Goal: Task Accomplishment & Management: Complete application form

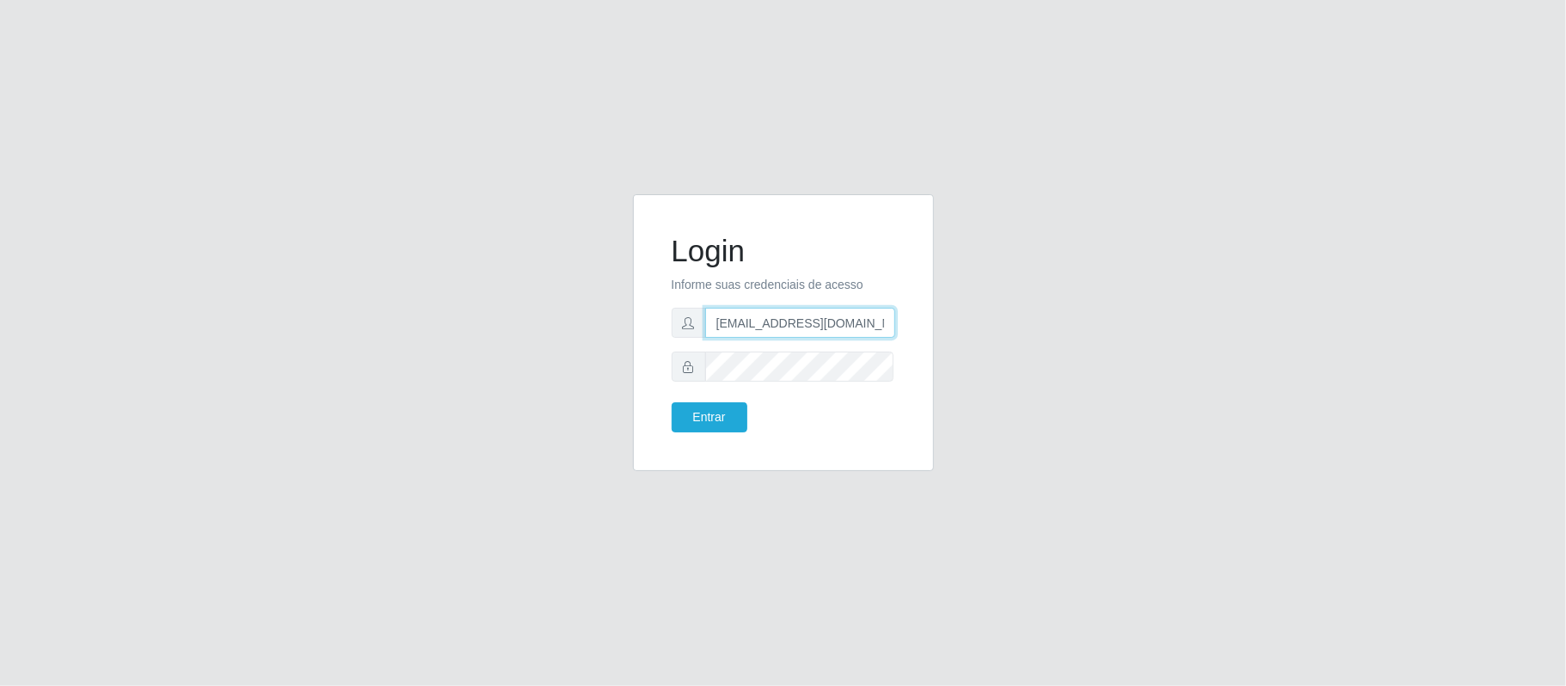
click at [815, 320] on input "[EMAIL_ADDRESS][DOMAIN_NAME]" at bounding box center [800, 323] width 190 height 30
drag, startPoint x: 707, startPoint y: 321, endPoint x: 1167, endPoint y: 352, distance: 461.0
click at [1167, 359] on div "Login Informe suas credenciais de acesso [EMAIL_ADDRESS][DOMAIN_NAME] Entrar" at bounding box center [783, 342] width 980 height 297
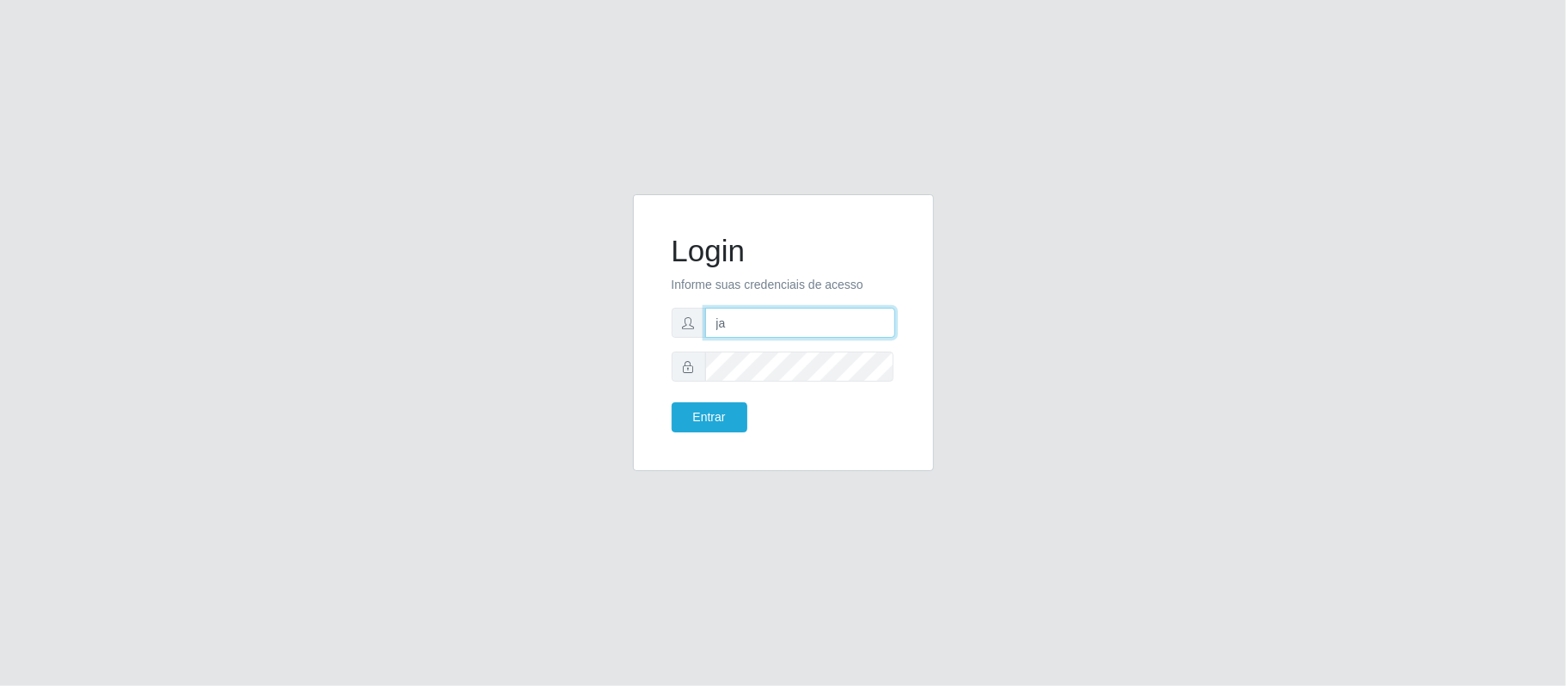
type input "[EMAIL_ADDRESS][DOMAIN_NAME]"
click at [643, 358] on div "Login Informe suas credenciais de acesso [EMAIL_ADDRESS][DOMAIN_NAME] Entrar" at bounding box center [783, 332] width 301 height 277
drag, startPoint x: 864, startPoint y: 320, endPoint x: 621, endPoint y: 327, distance: 243.4
click at [621, 327] on div "Login Informe suas credenciais de acesso [EMAIL_ADDRESS][DOMAIN_NAME] Entrar" at bounding box center [783, 342] width 327 height 297
click at [671, 402] on button "Entrar" at bounding box center [709, 417] width 76 height 30
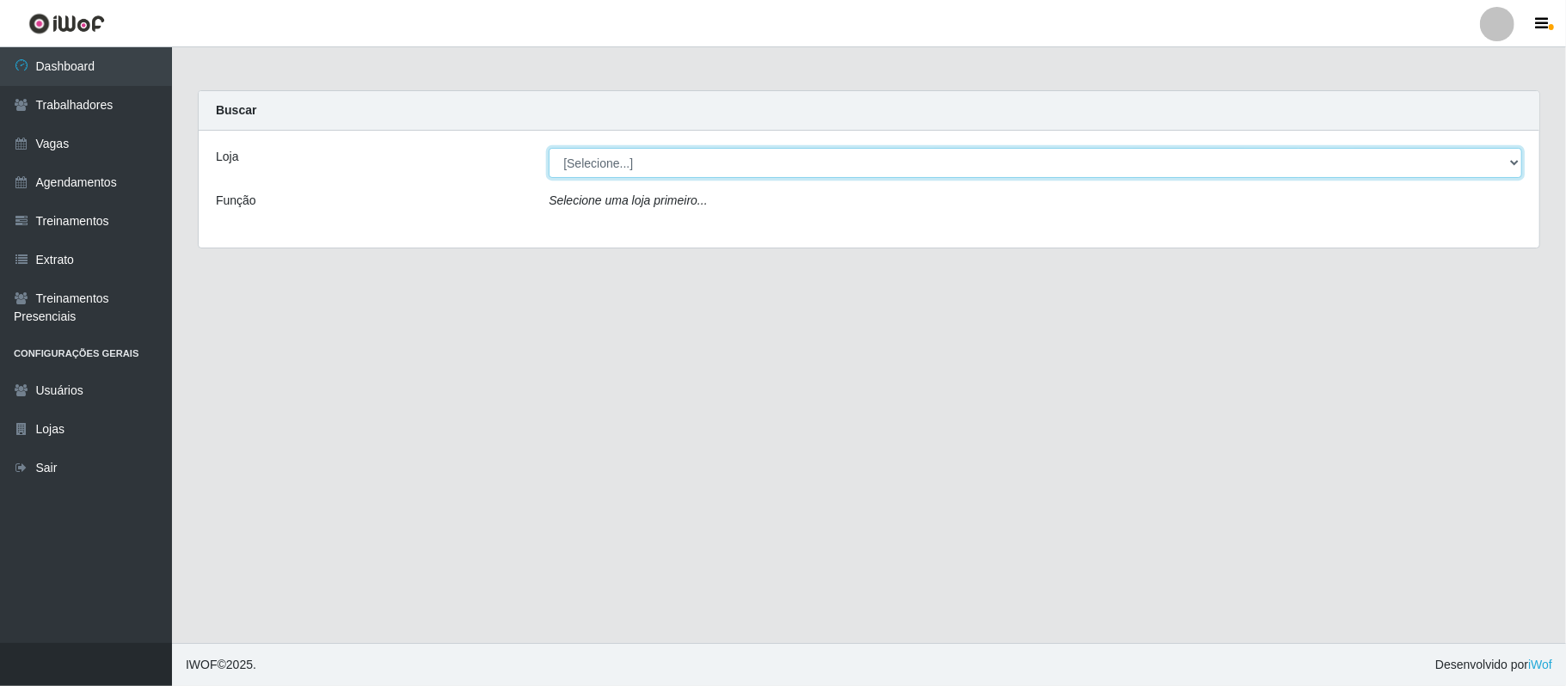
click at [827, 169] on select "[Selecione...] SuperFácil Atacado - Alto de São Manoel SuperFácil Atacado - Ema…" at bounding box center [1035, 163] width 973 height 30
select select "502"
click at [549, 148] on select "[Selecione...] SuperFácil Atacado - Alto de São Manoel SuperFácil Atacado - Ema…" at bounding box center [1035, 163] width 973 height 30
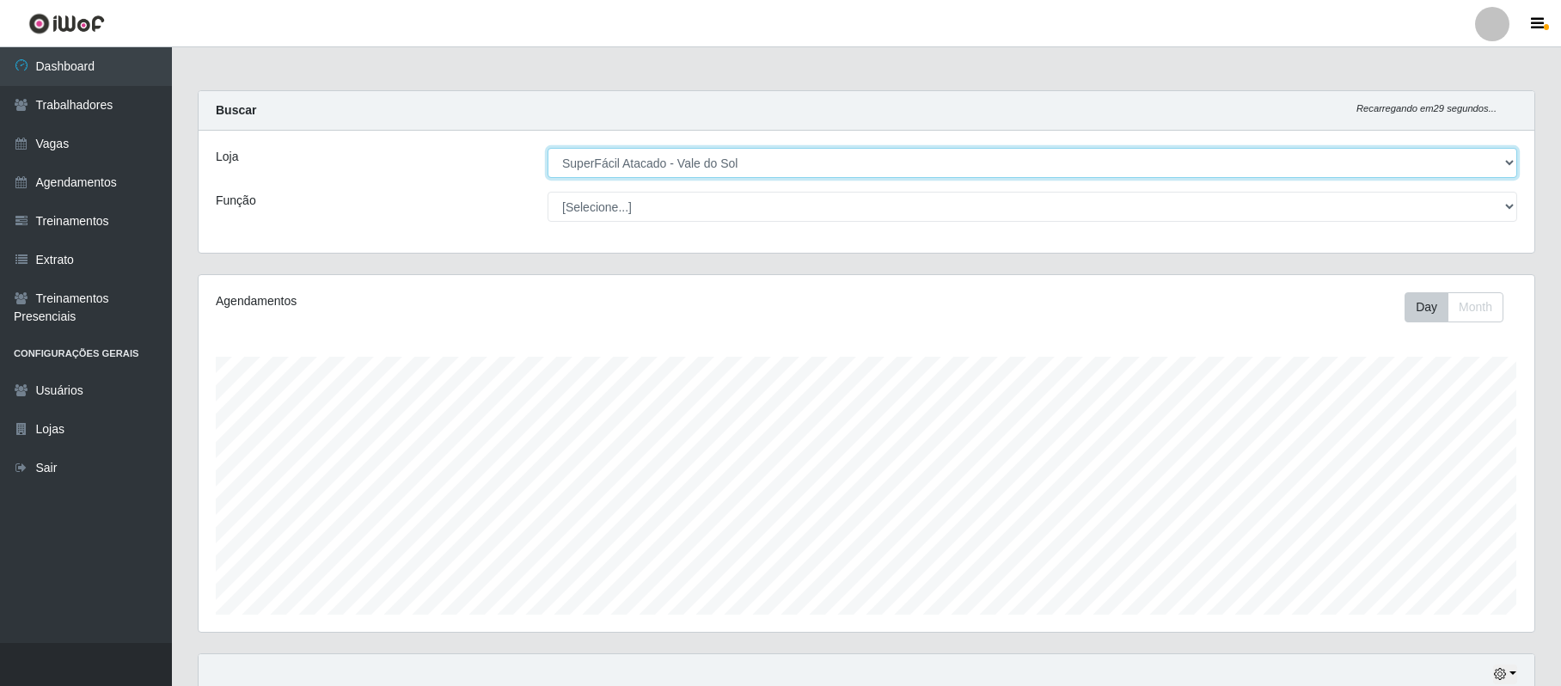
scroll to position [358, 1335]
click at [52, 141] on link "Vagas" at bounding box center [86, 144] width 172 height 39
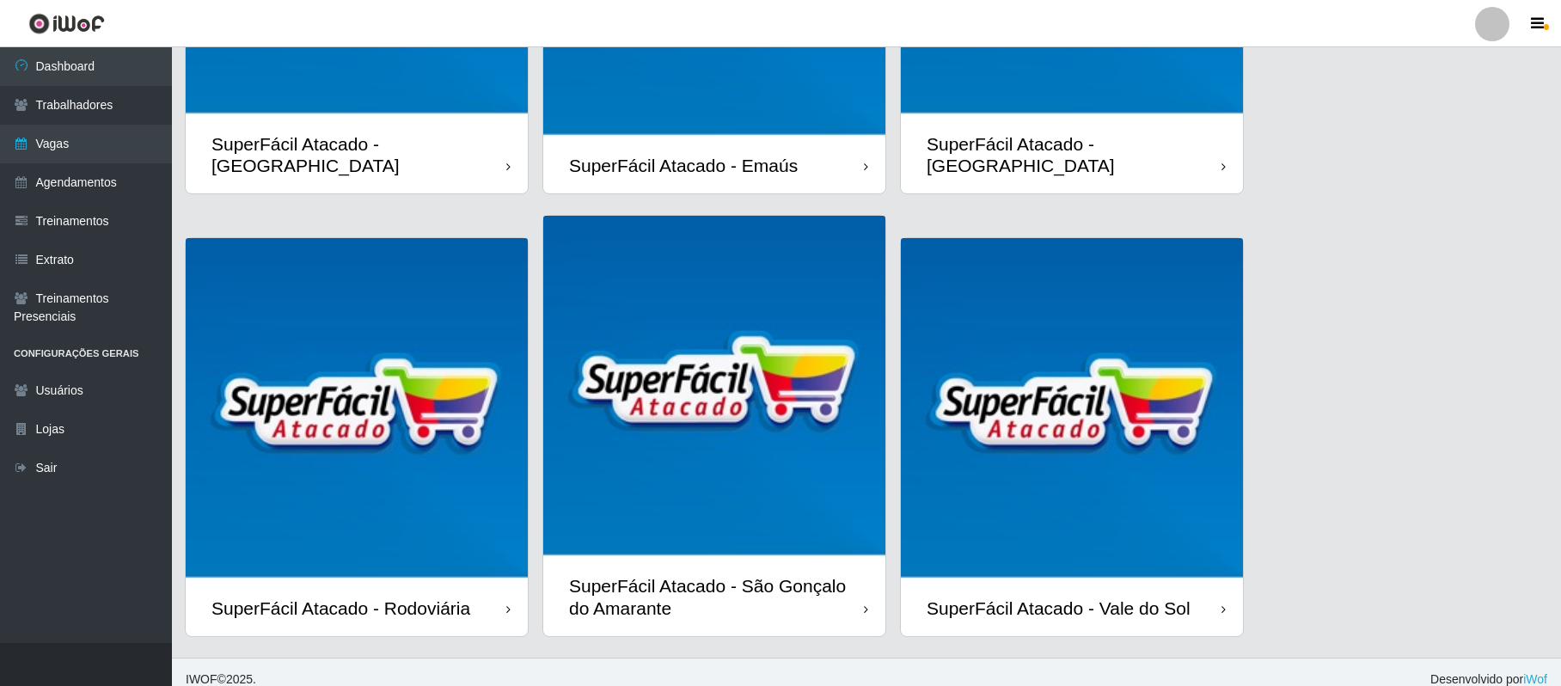
scroll to position [348, 0]
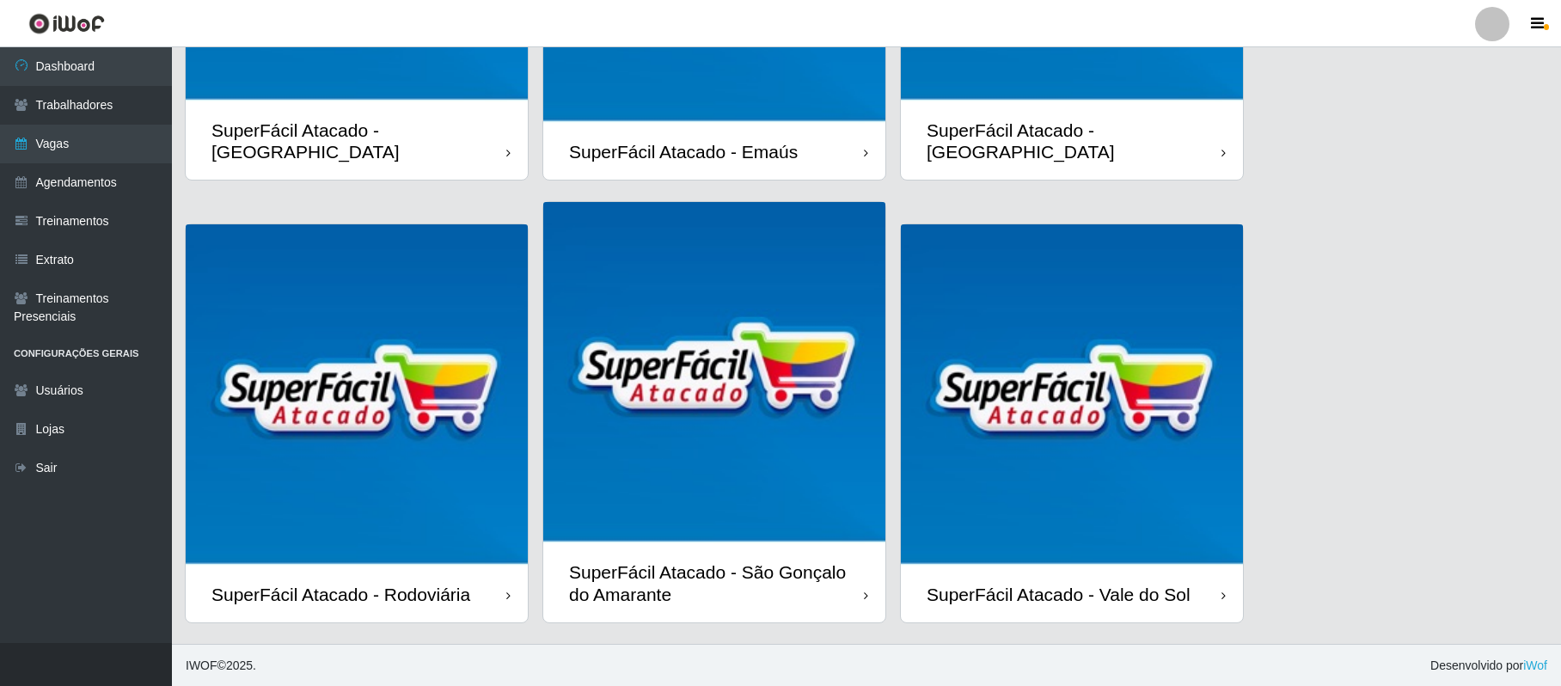
click at [1074, 406] on img at bounding box center [1072, 395] width 342 height 342
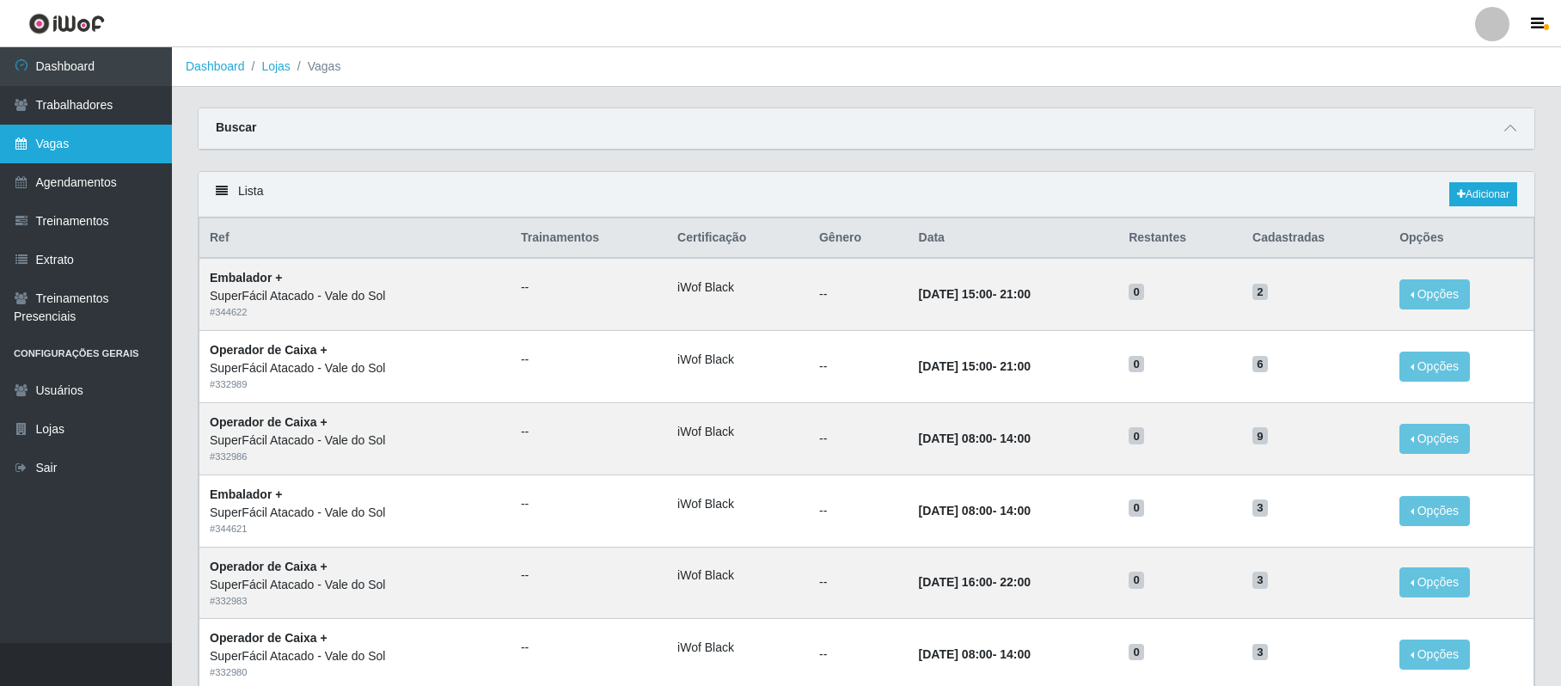
click at [70, 144] on link "Vagas" at bounding box center [86, 144] width 172 height 39
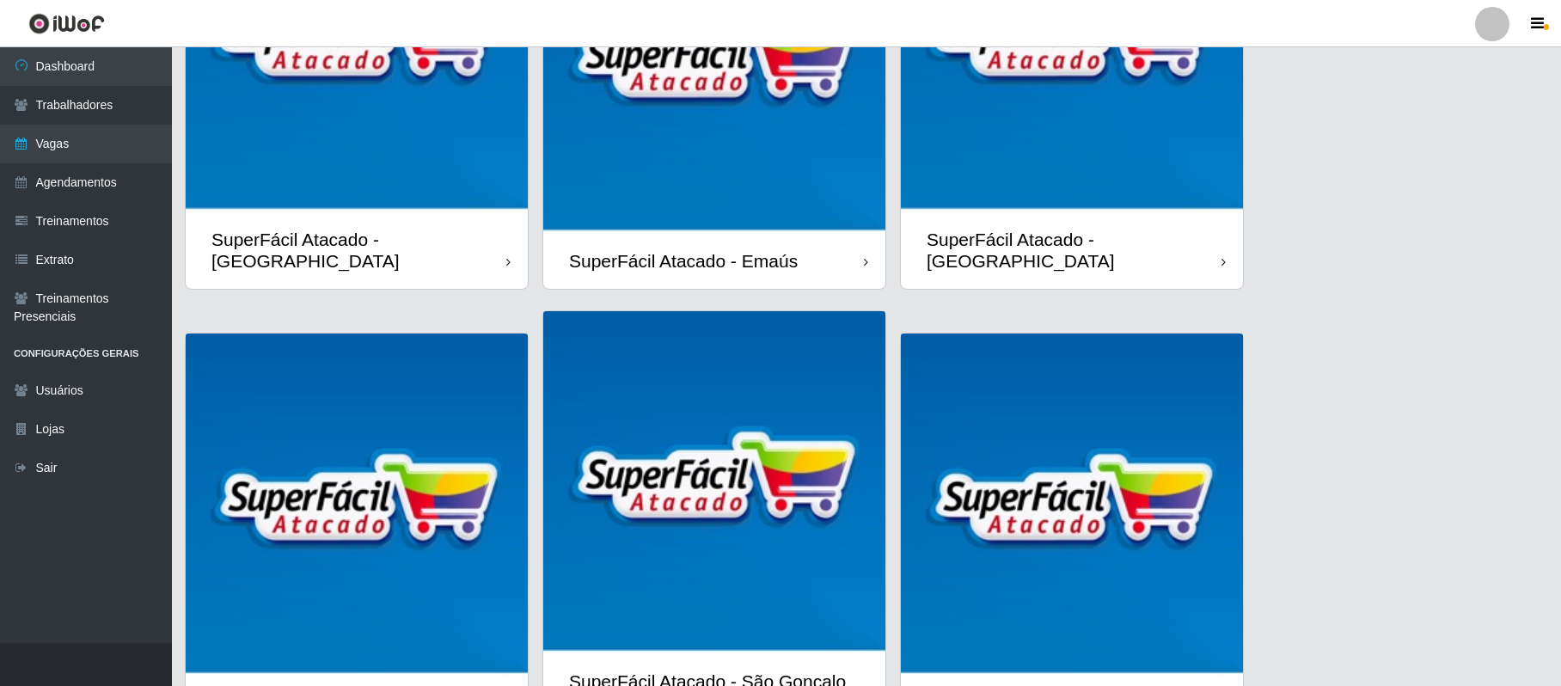
scroll to position [234, 0]
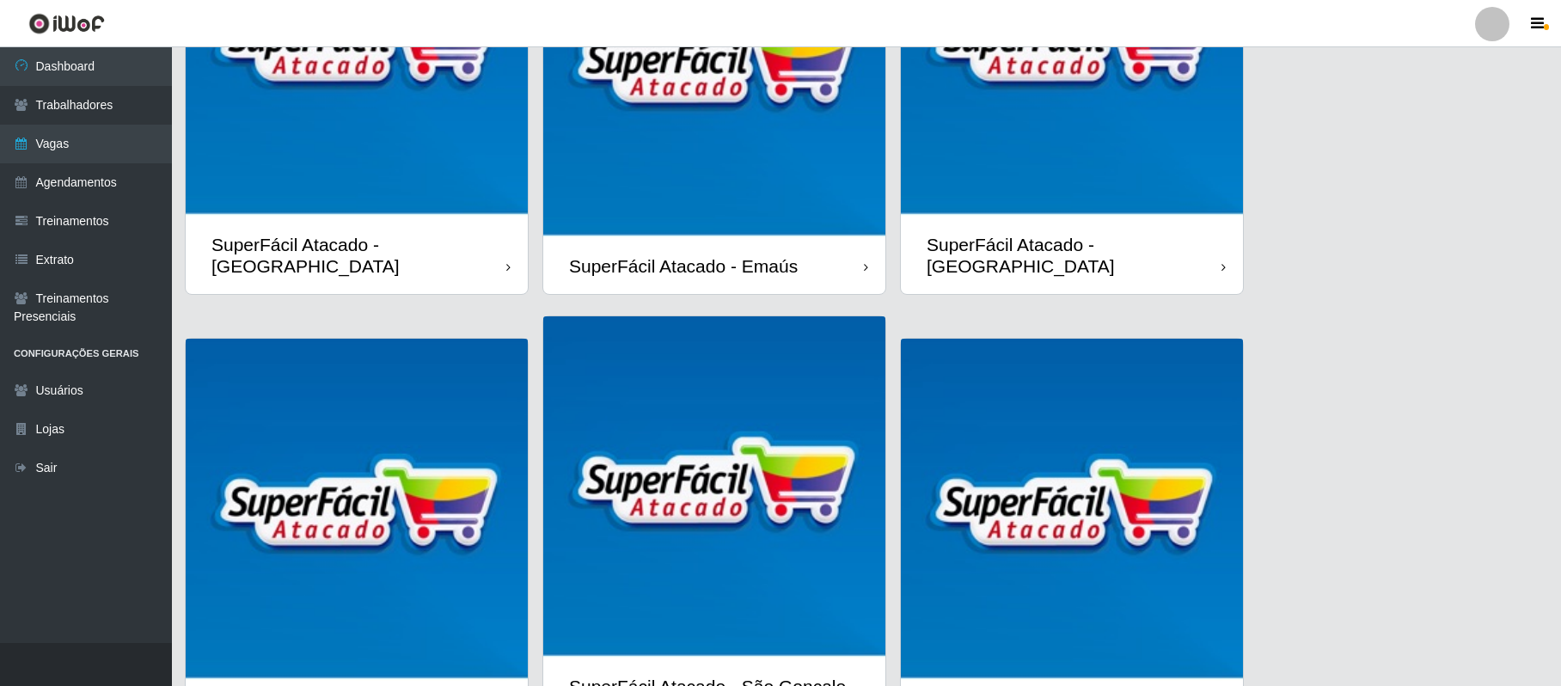
click at [1126, 127] on img at bounding box center [1072, 45] width 342 height 342
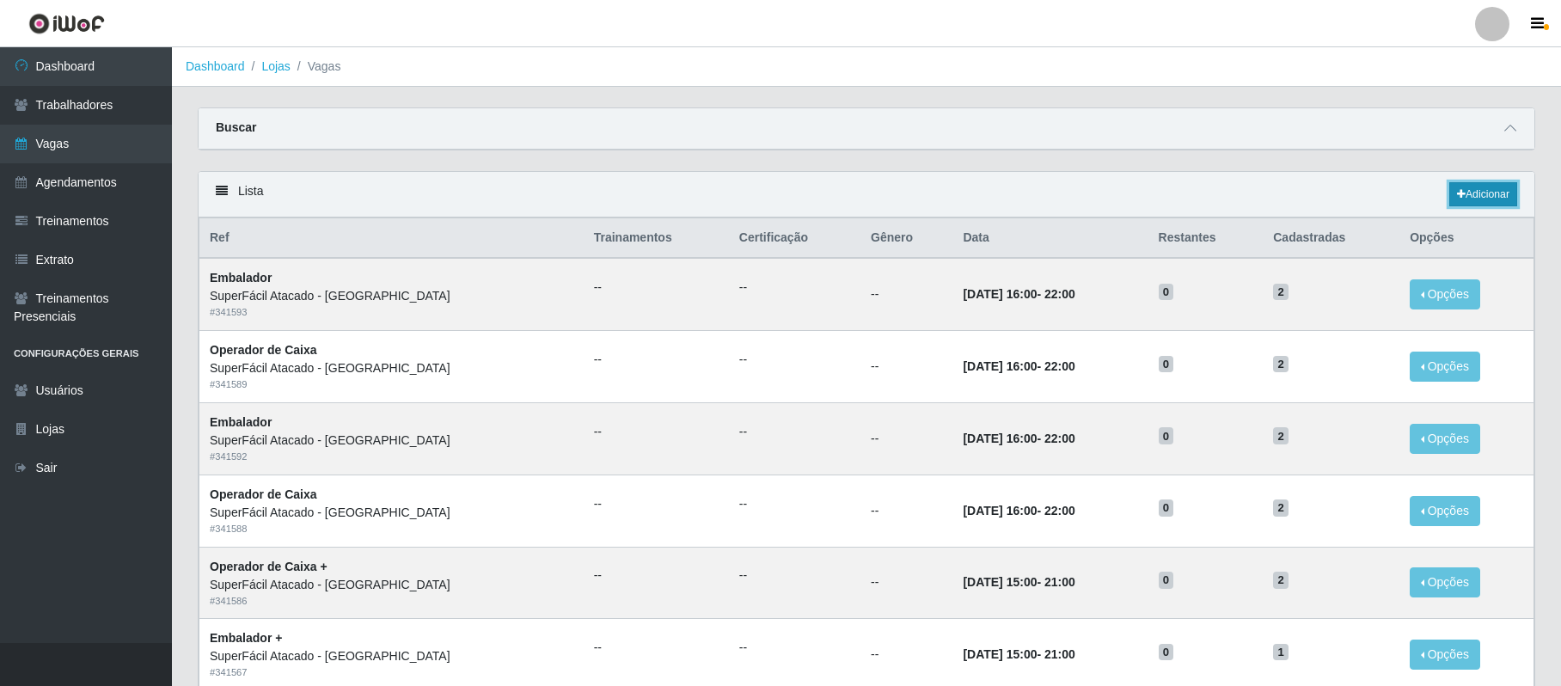
click at [1484, 200] on link "Adicionar" at bounding box center [1484, 194] width 68 height 24
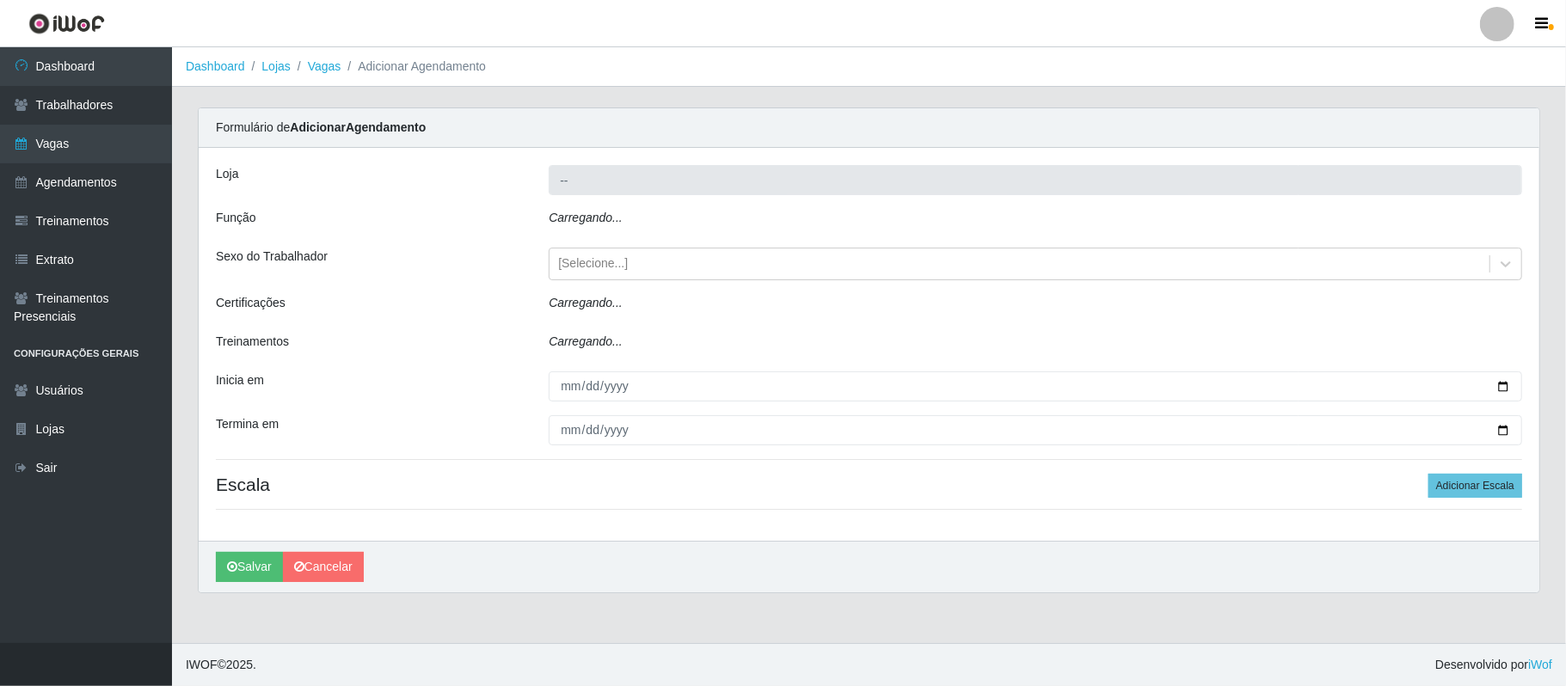
type input "SuperFácil Atacado - [GEOGRAPHIC_DATA]"
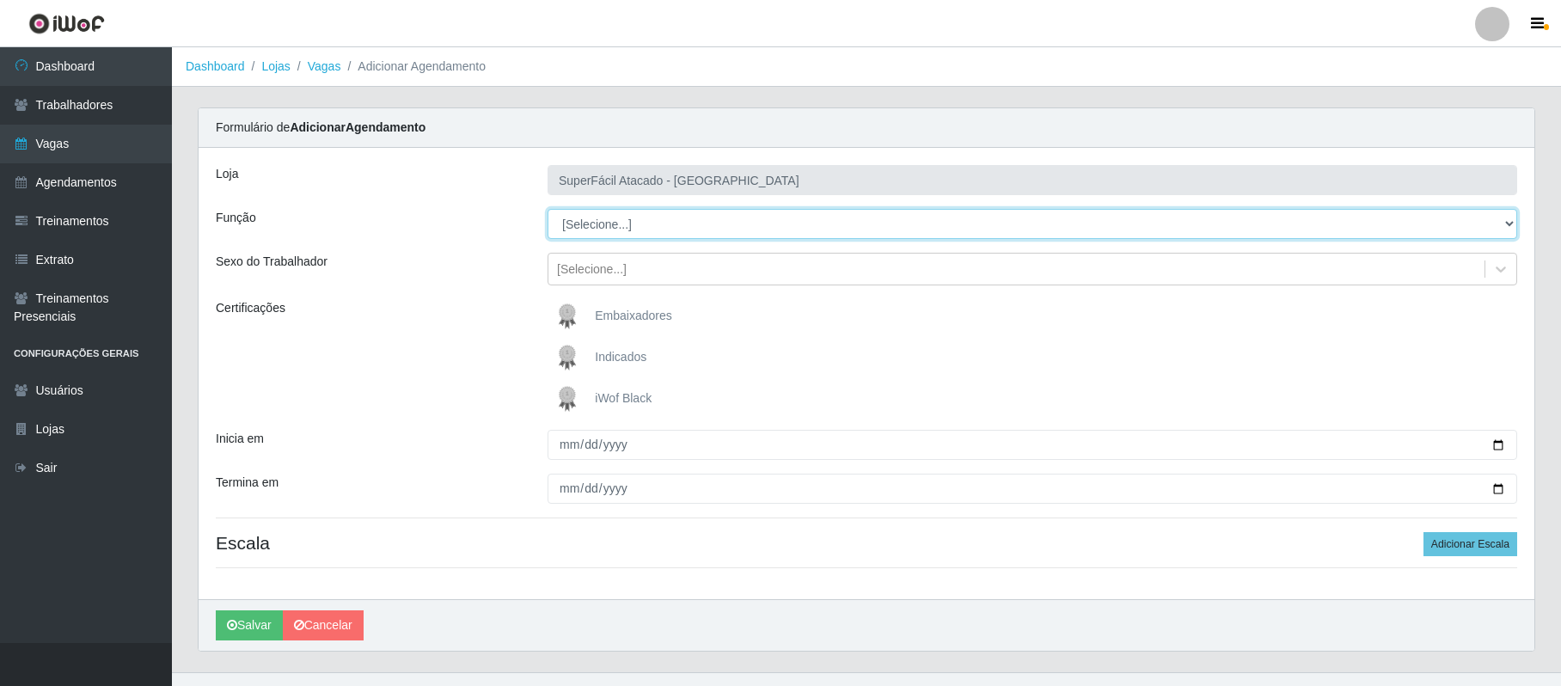
click at [614, 234] on select "[Selecione...] Embalador Embalador + Embalador ++ Operador de Caixa Operador de…" at bounding box center [1033, 224] width 970 height 30
select select "22"
click at [548, 210] on select "[Selecione...] Embalador Embalador + Embalador ++ Operador de Caixa Operador de…" at bounding box center [1033, 224] width 970 height 30
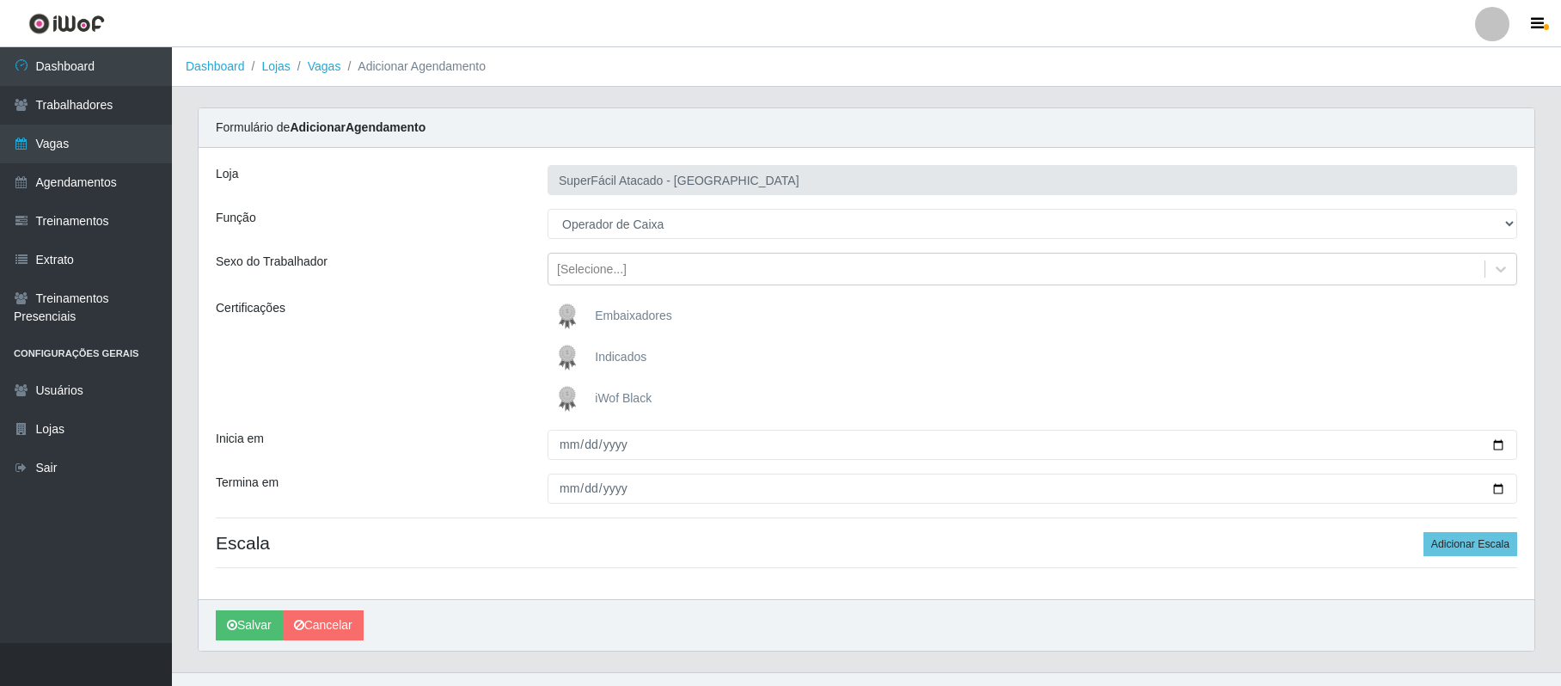
click at [569, 397] on img at bounding box center [570, 399] width 41 height 34
click at [0, 0] on input "iWof Black" at bounding box center [0, 0] width 0 height 0
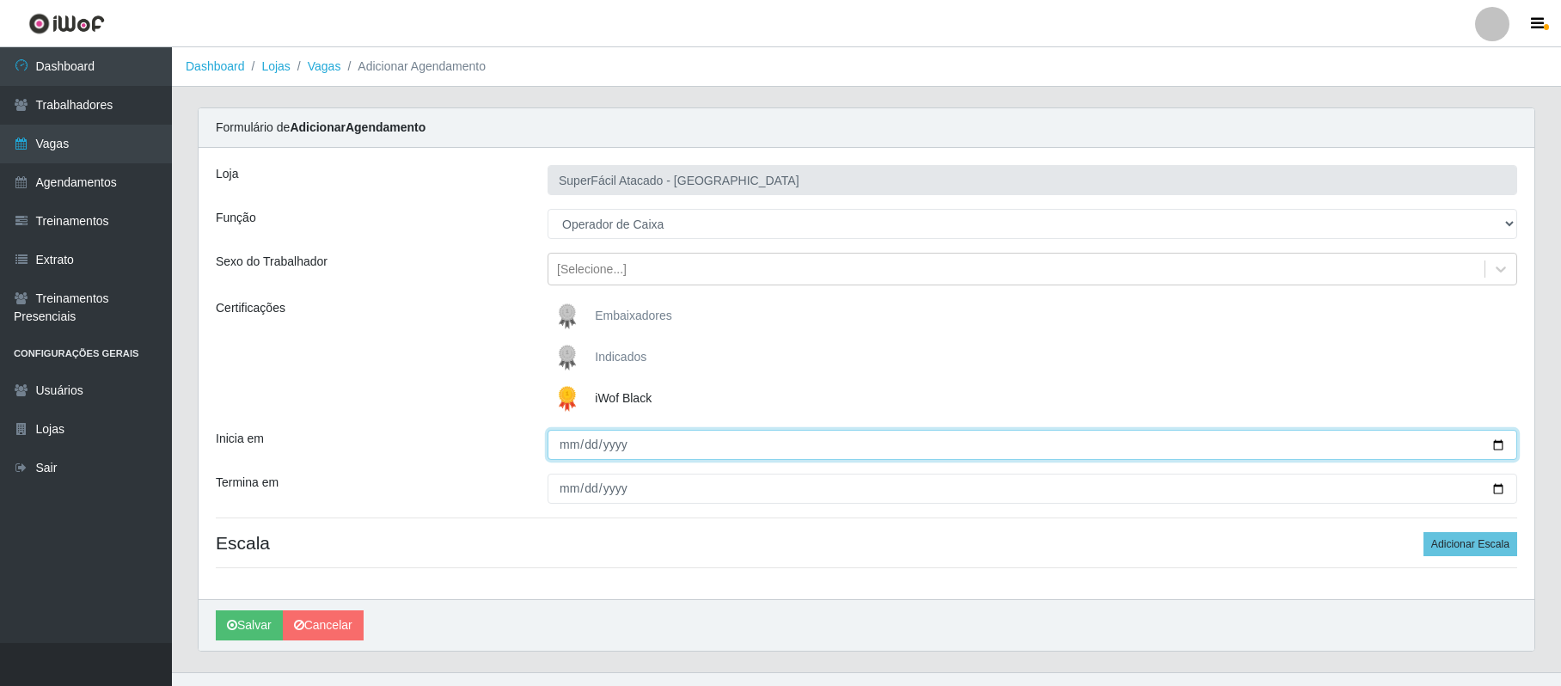
click at [1498, 445] on input "Inicia em" at bounding box center [1033, 445] width 970 height 30
type input "[DATE]"
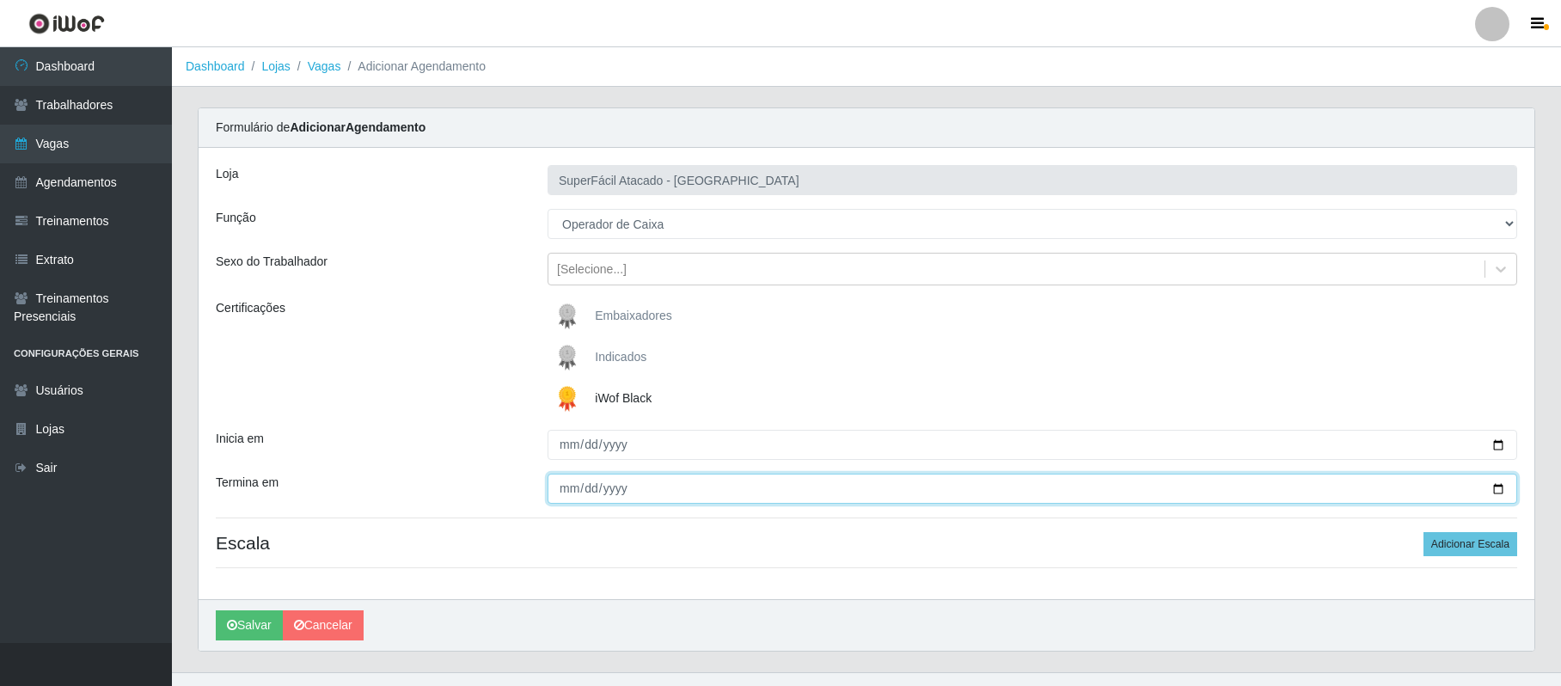
click at [1499, 490] on input "Termina em" at bounding box center [1033, 489] width 970 height 30
type input "[DATE]"
click at [1465, 530] on div "Loja SuperFácil Atacado - Nova Betânia Função [Selecione...] Embalador Embalado…" at bounding box center [867, 373] width 1336 height 451
click at [1463, 556] on button "Adicionar Escala" at bounding box center [1471, 544] width 94 height 24
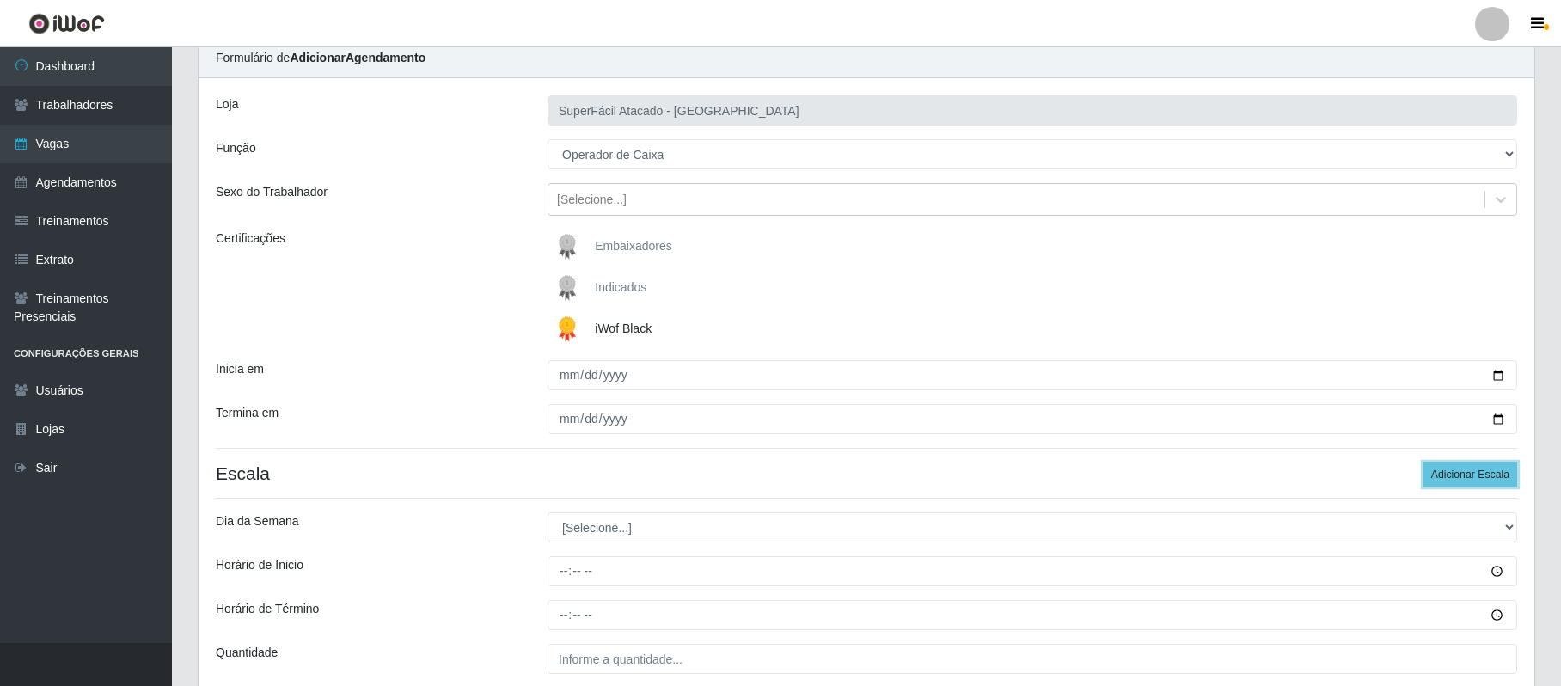
scroll to position [222, 0]
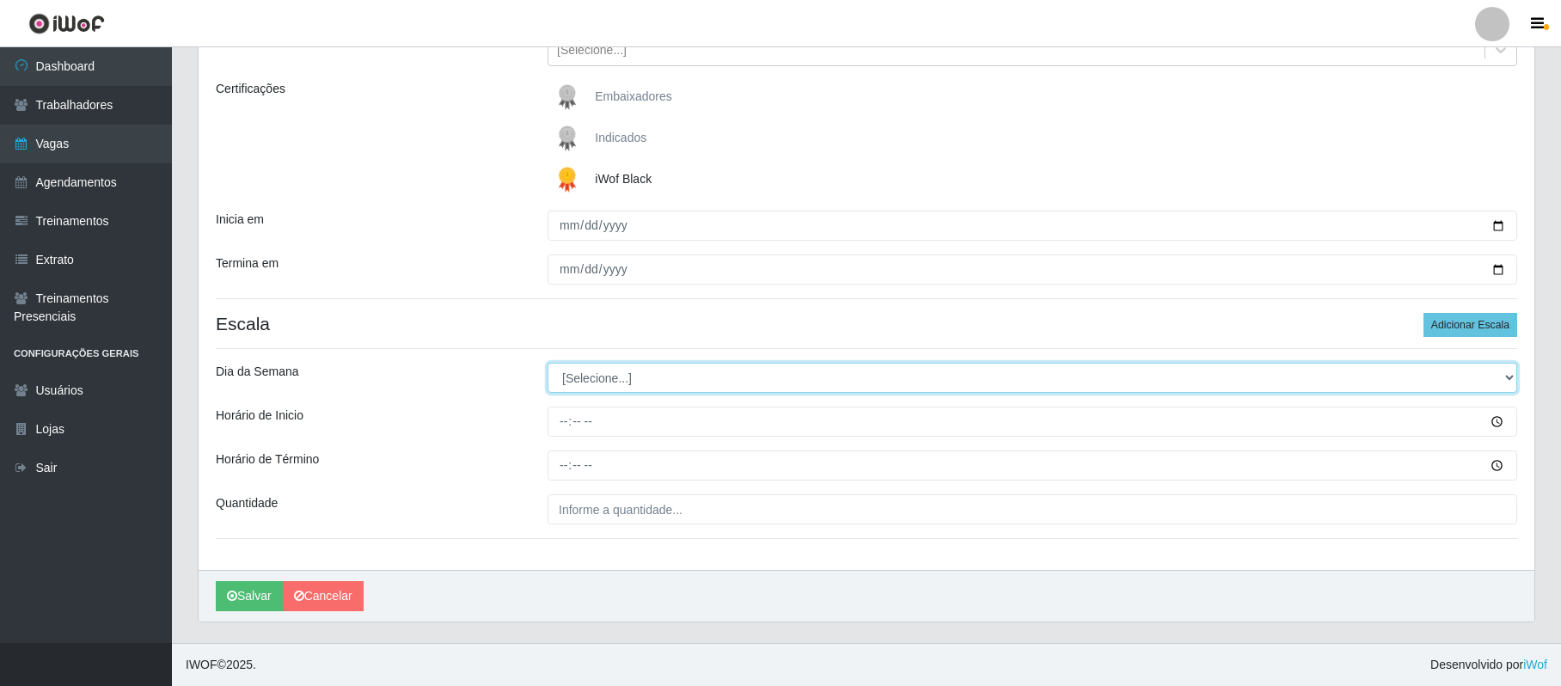
click at [609, 377] on select "[Selecione...] Segunda Terça Quarta Quinta Sexta Sábado Domingo" at bounding box center [1033, 378] width 970 height 30
select select "3"
click at [548, 363] on select "[Selecione...] Segunda Terça Quarta Quinta Sexta Sábado Domingo" at bounding box center [1033, 378] width 970 height 30
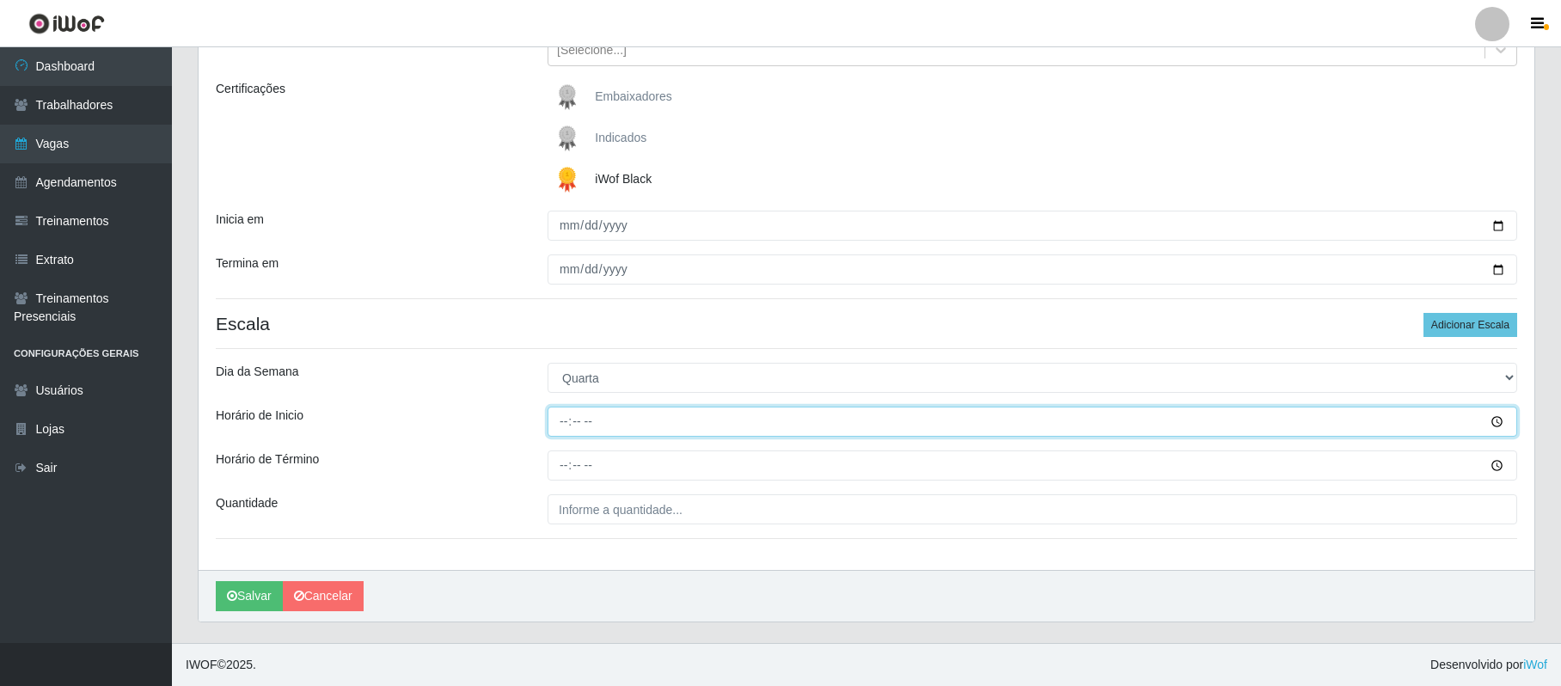
click at [562, 424] on input "Horário de Inicio" at bounding box center [1033, 422] width 970 height 30
type input "16:00"
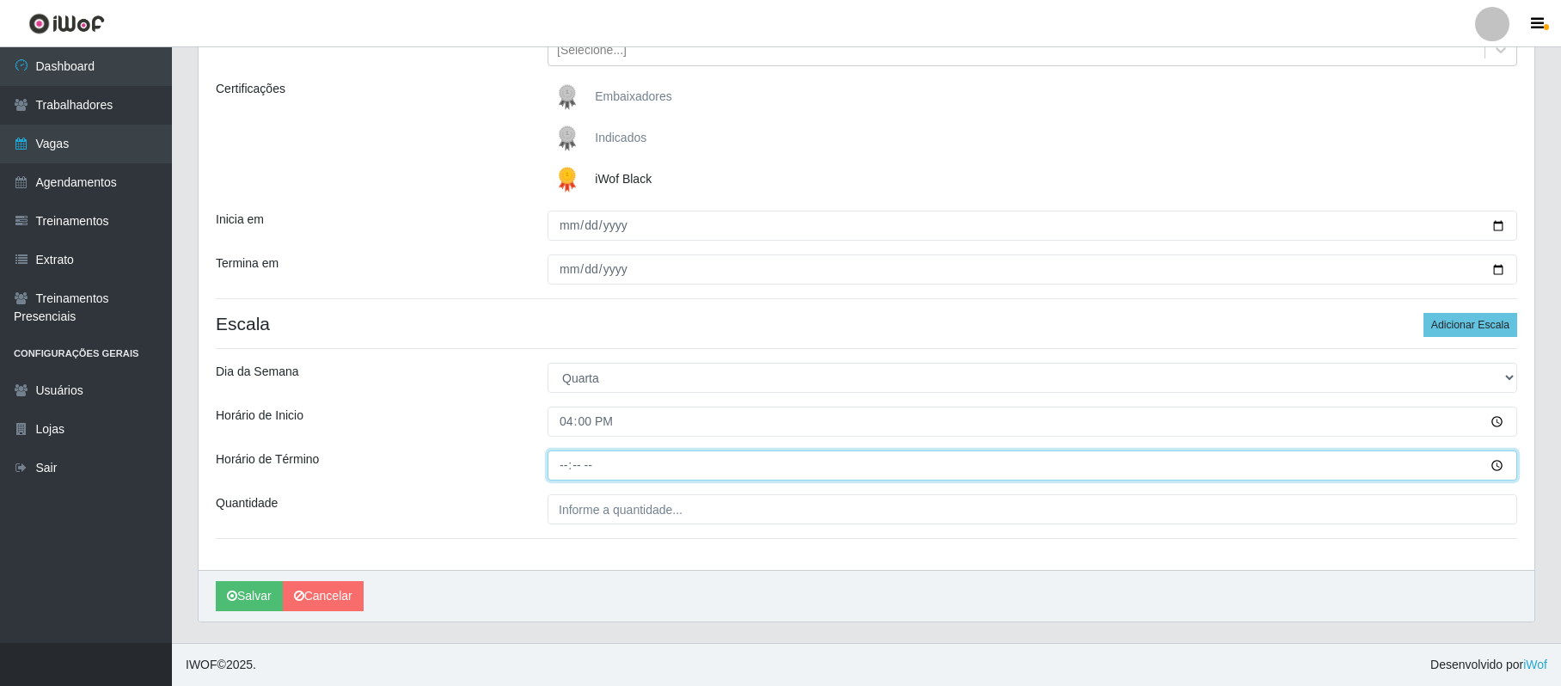
click at [565, 459] on input "Horário de Término" at bounding box center [1033, 466] width 970 height 30
type input "22:00"
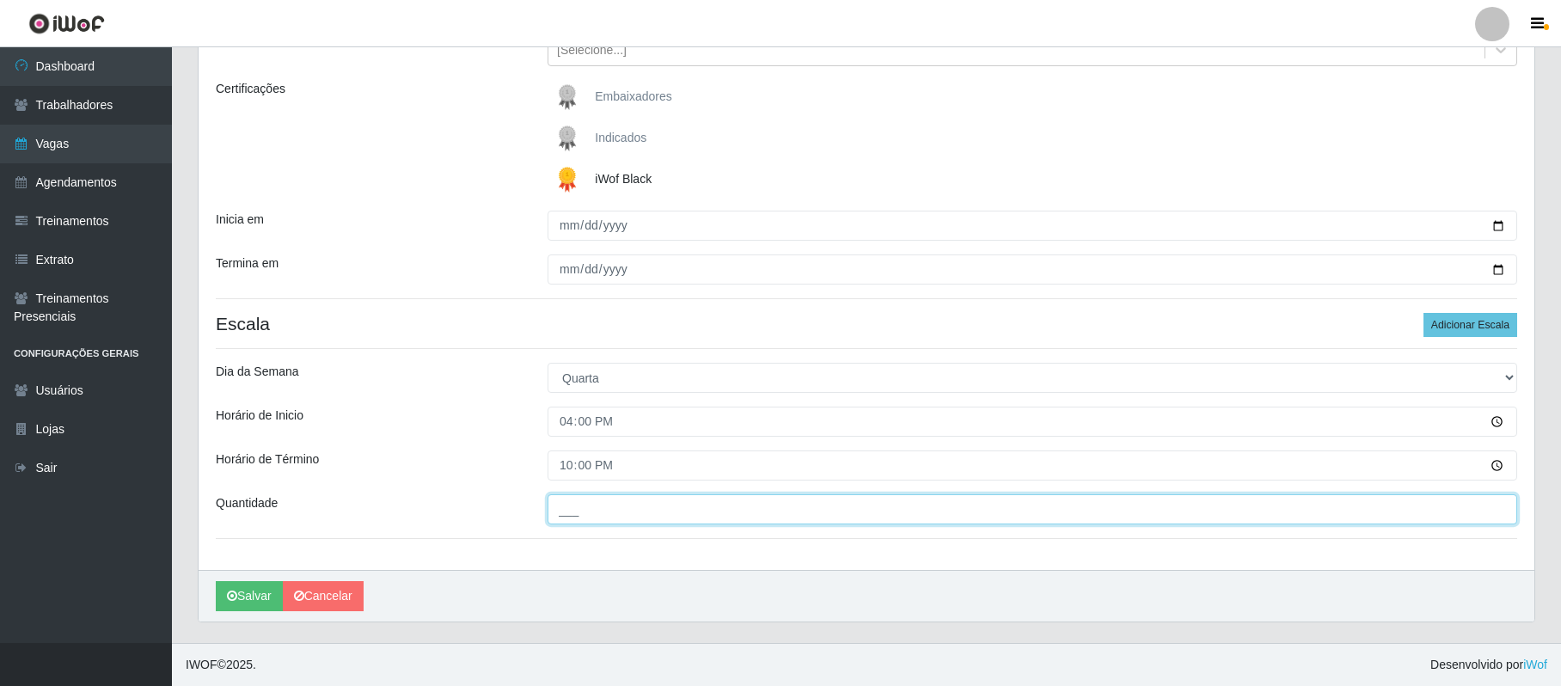
click at [607, 516] on input "___" at bounding box center [1033, 509] width 970 height 30
type input "01_"
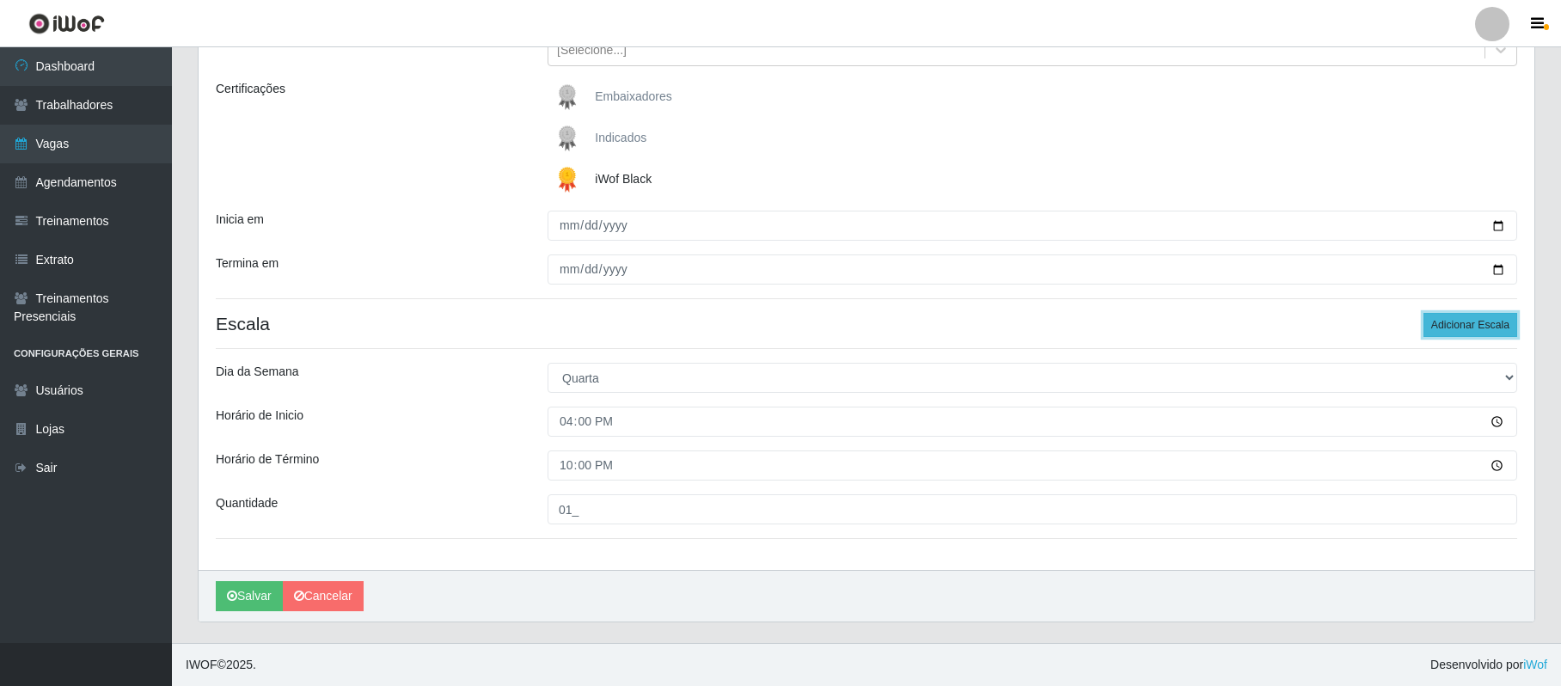
click at [1468, 316] on button "Adicionar Escala" at bounding box center [1471, 325] width 94 height 24
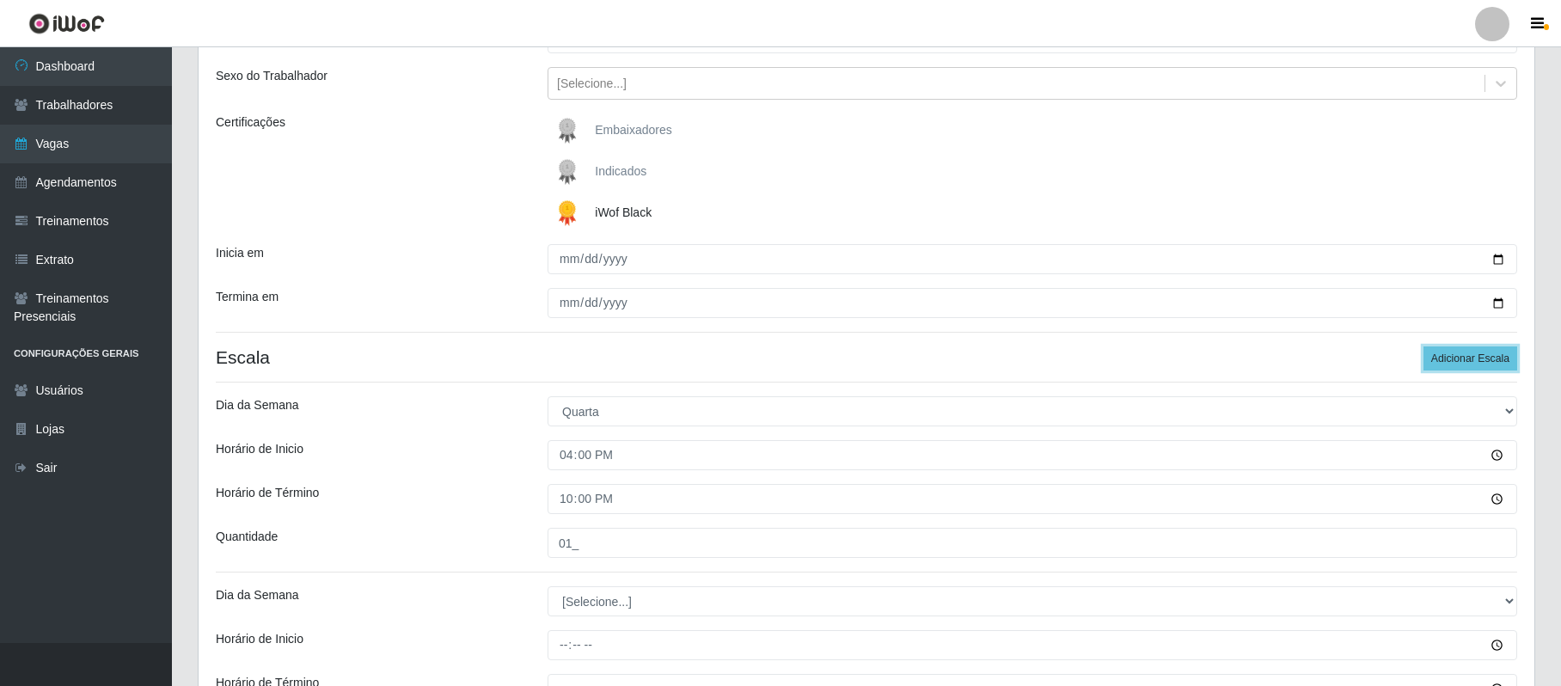
scroll to position [183, 0]
click at [566, 212] on img at bounding box center [570, 216] width 41 height 34
click at [0, 0] on input "iWof Black" at bounding box center [0, 0] width 0 height 0
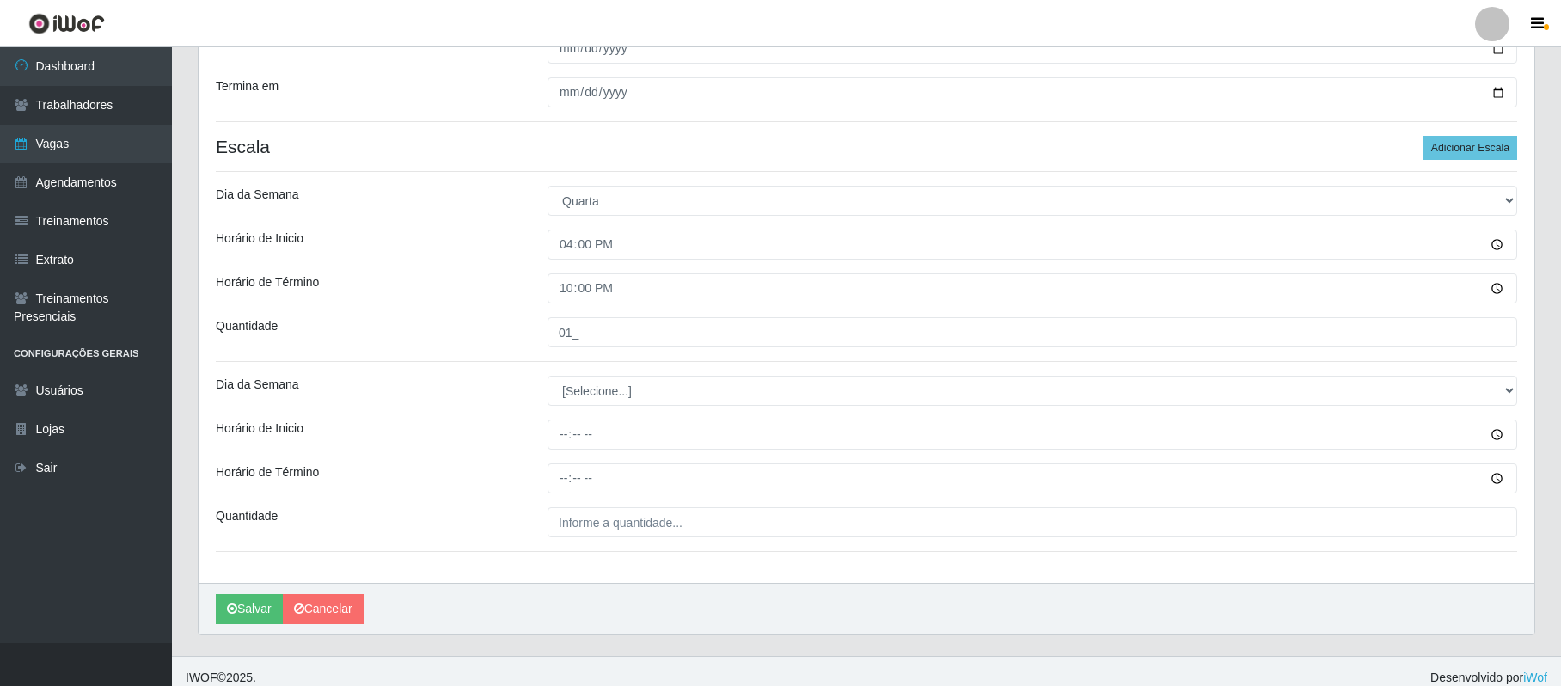
scroll to position [413, 0]
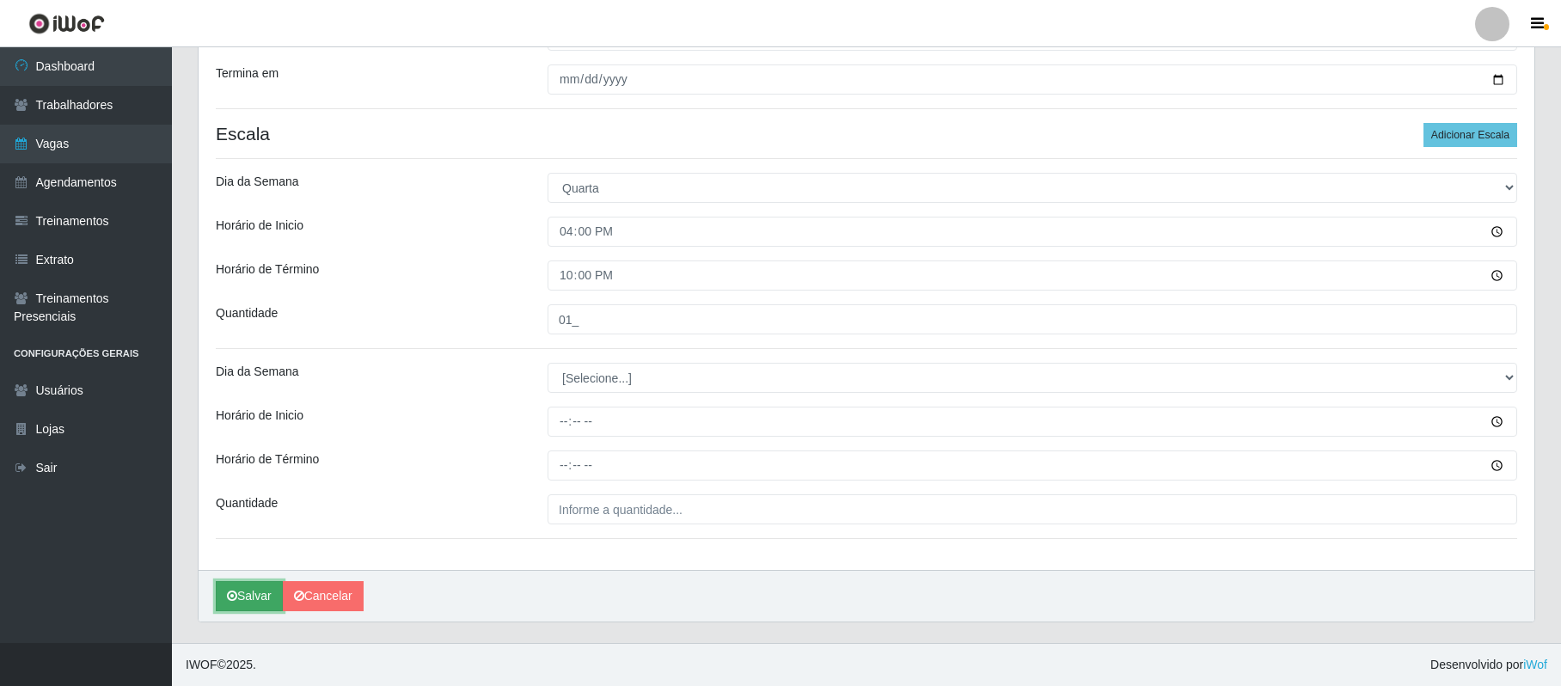
click at [251, 598] on button "Salvar" at bounding box center [249, 596] width 67 height 30
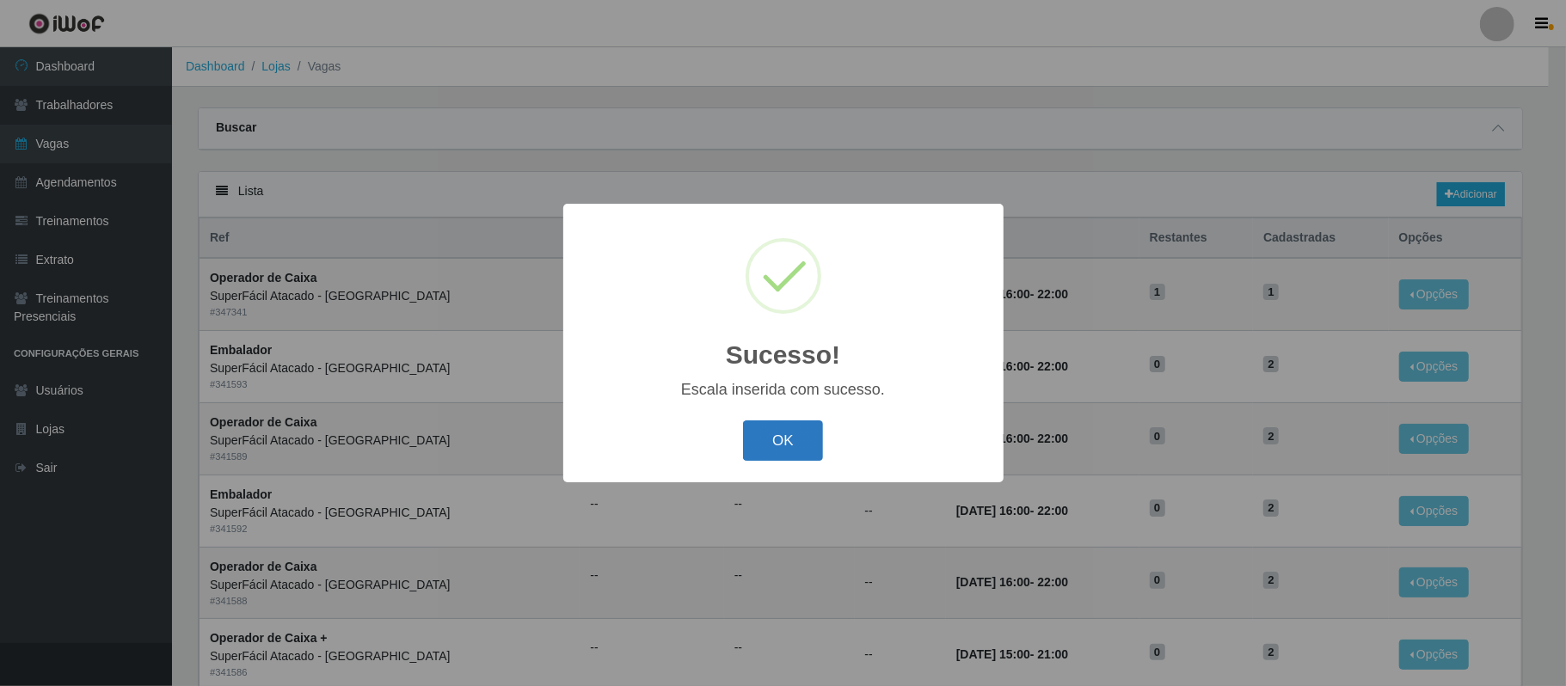
click at [816, 434] on button "OK" at bounding box center [783, 440] width 80 height 40
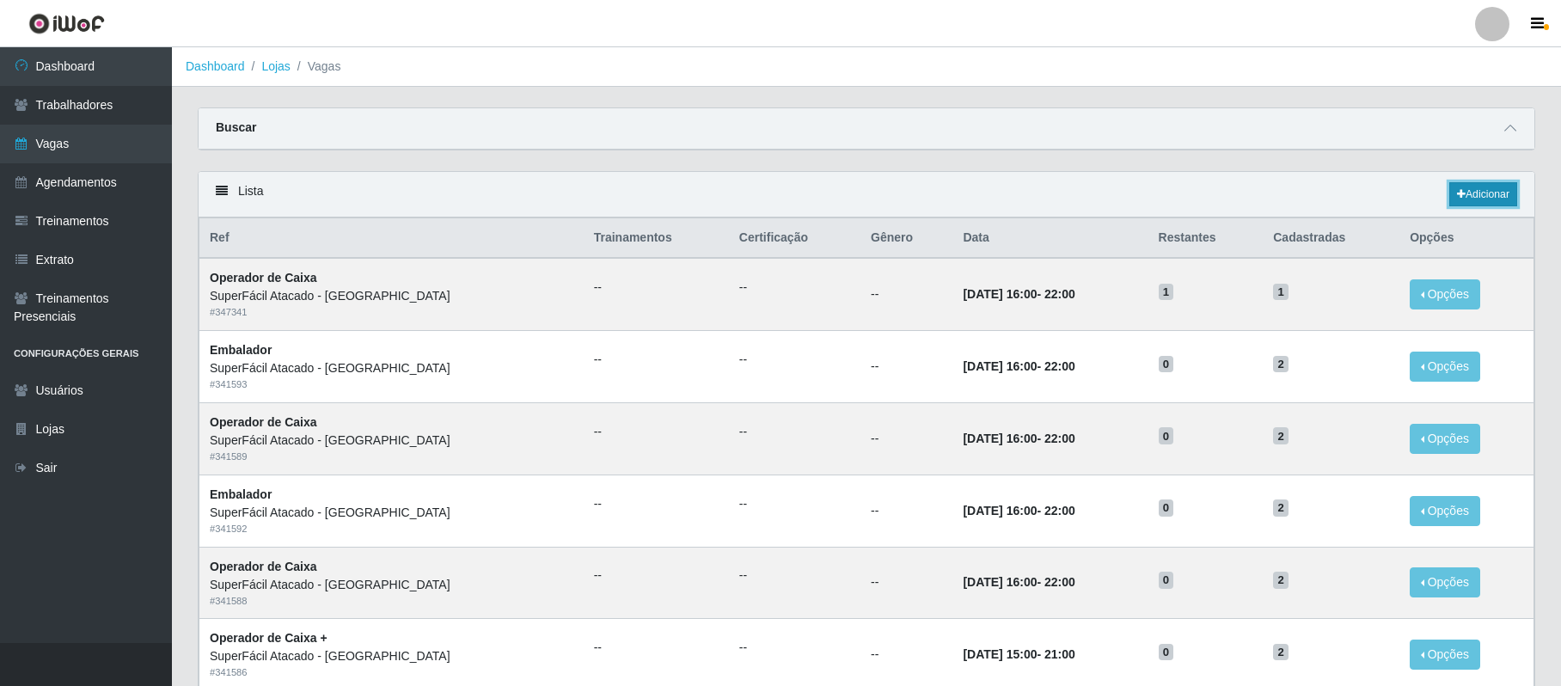
click at [1479, 198] on link "Adicionar" at bounding box center [1484, 194] width 68 height 24
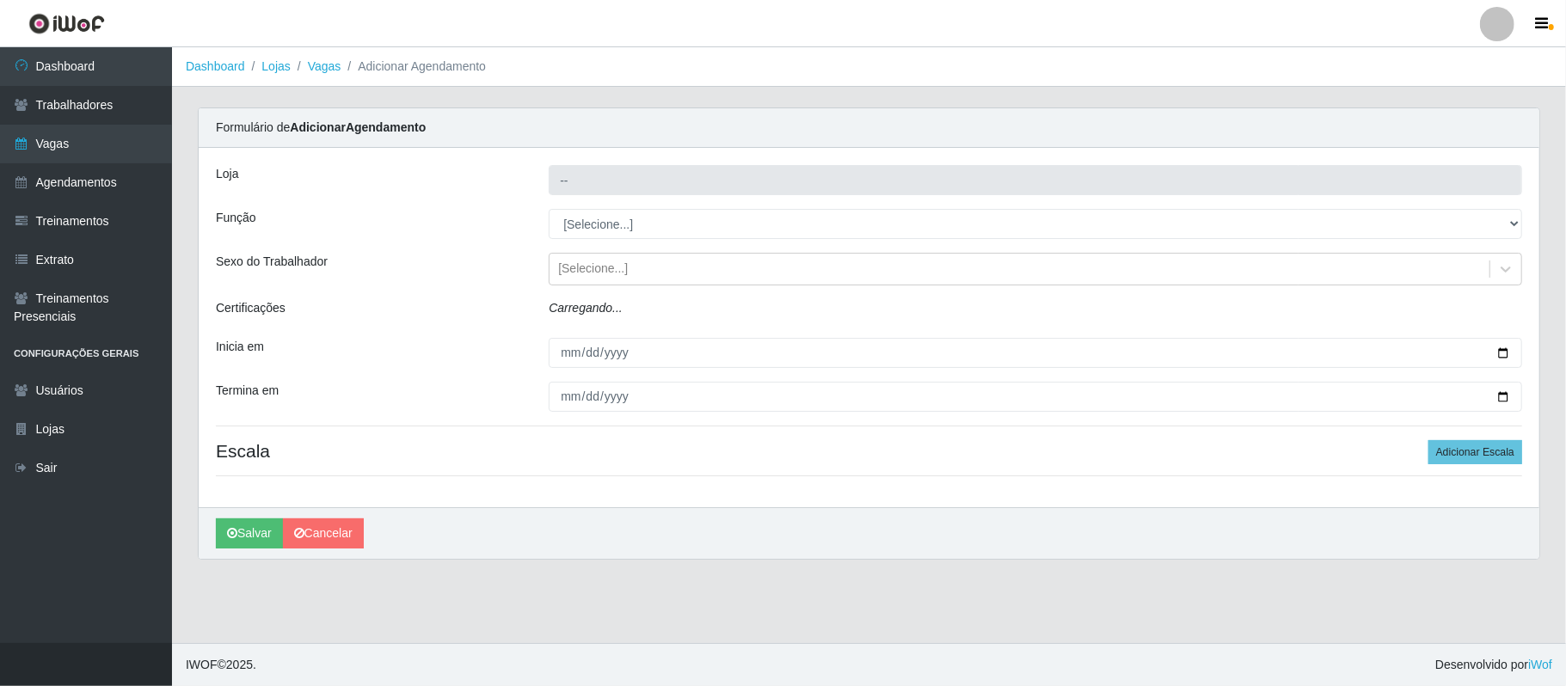
type input "SuperFácil Atacado - [GEOGRAPHIC_DATA]"
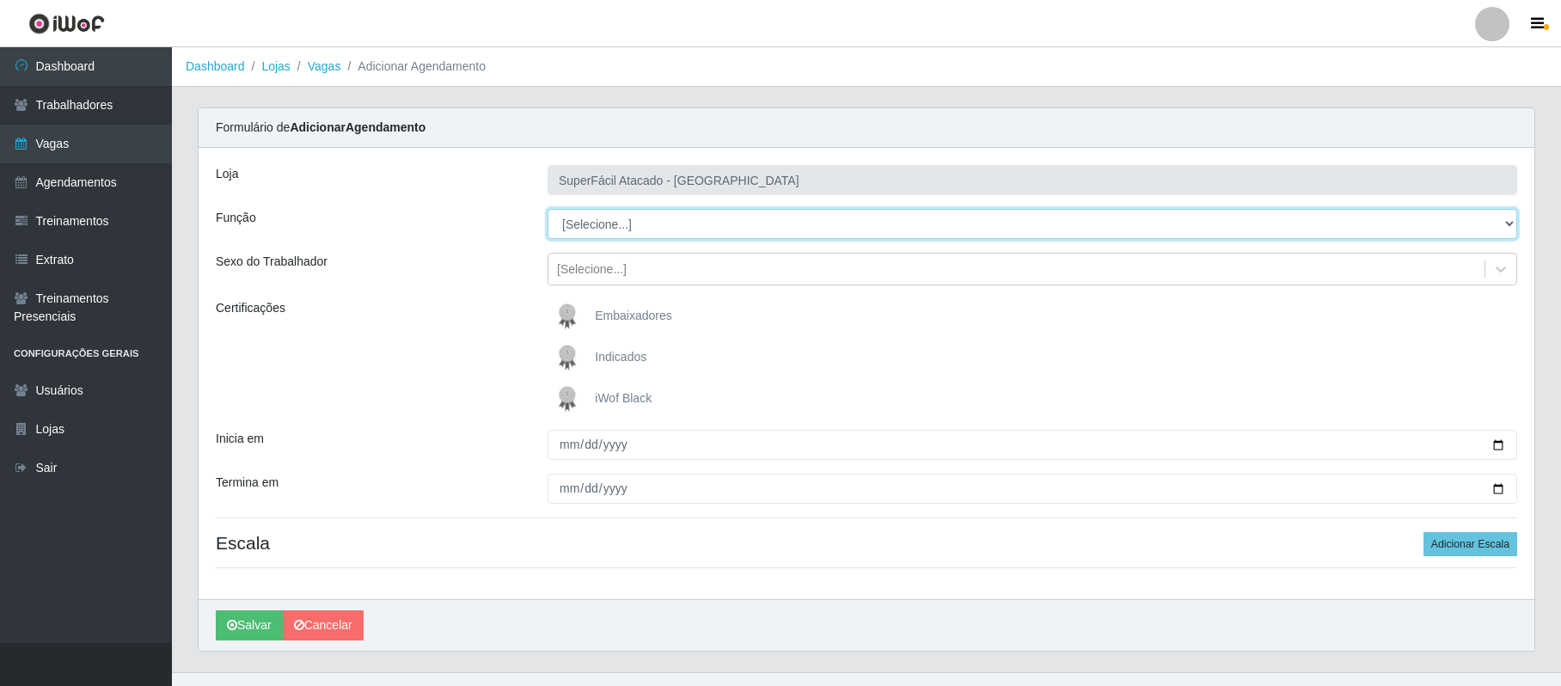
click at [579, 225] on select "[Selecione...] Embalador Embalador + Embalador ++ Operador de Caixa Operador de…" at bounding box center [1033, 224] width 970 height 30
click at [548, 210] on select "[Selecione...] Embalador Embalador + Embalador ++ Operador de Caixa Operador de…" at bounding box center [1033, 224] width 970 height 30
click at [592, 230] on select "[Selecione...] Embalador Embalador + Embalador ++ Operador de Caixa Operador de…" at bounding box center [1033, 224] width 970 height 30
select select "22"
click at [548, 210] on select "[Selecione...] Embalador Embalador + Embalador ++ Operador de Caixa Operador de…" at bounding box center [1033, 224] width 970 height 30
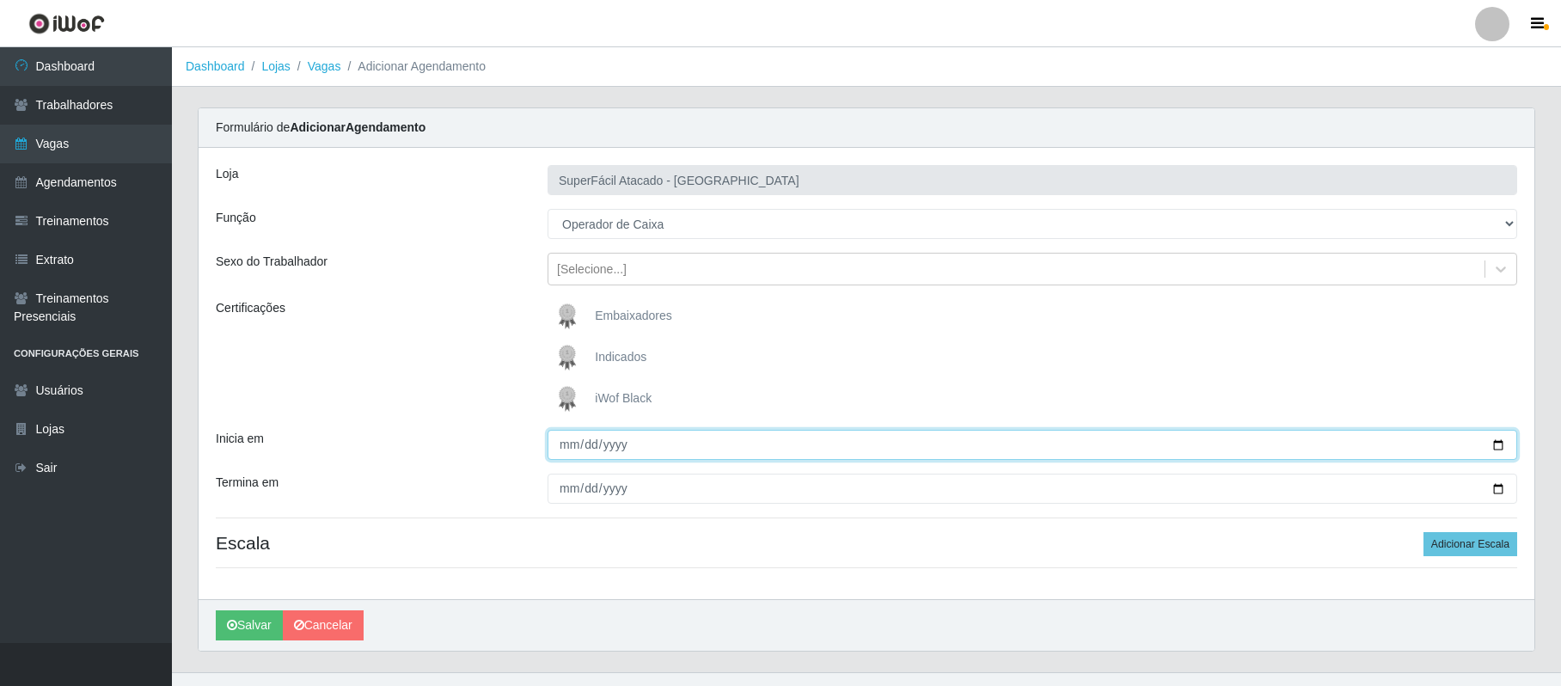
click at [1499, 444] on input "Inicia em" at bounding box center [1033, 445] width 970 height 30
click at [1493, 442] on input "[DATE]" at bounding box center [1033, 445] width 970 height 30
type input "[DATE]"
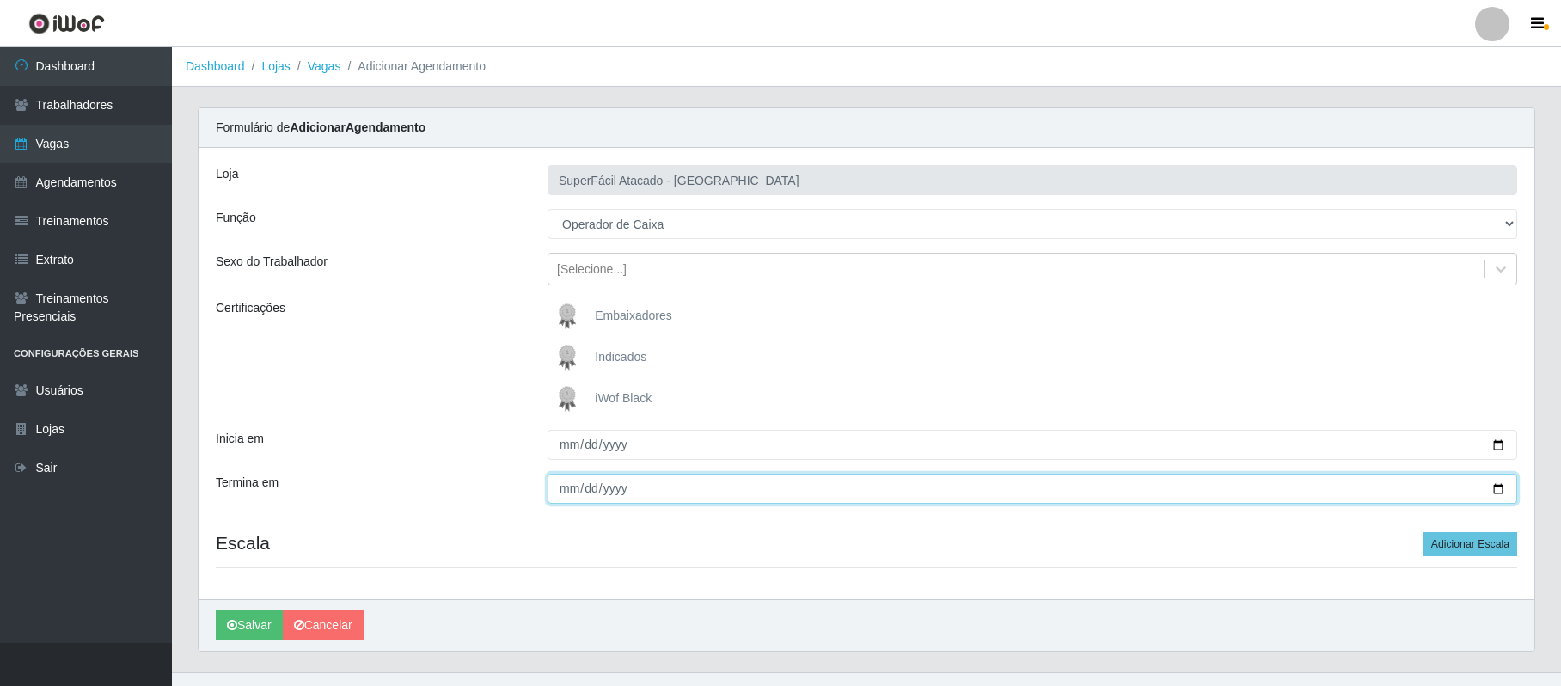
click at [1500, 488] on input "Termina em" at bounding box center [1033, 489] width 970 height 30
type input "[DATE]"
drag, startPoint x: 1444, startPoint y: 544, endPoint x: 1015, endPoint y: 542, distance: 429.0
click at [1421, 544] on h4 "Escala Adicionar Escala" at bounding box center [867, 542] width 1302 height 21
click at [1448, 545] on button "Adicionar Escala" at bounding box center [1471, 544] width 94 height 24
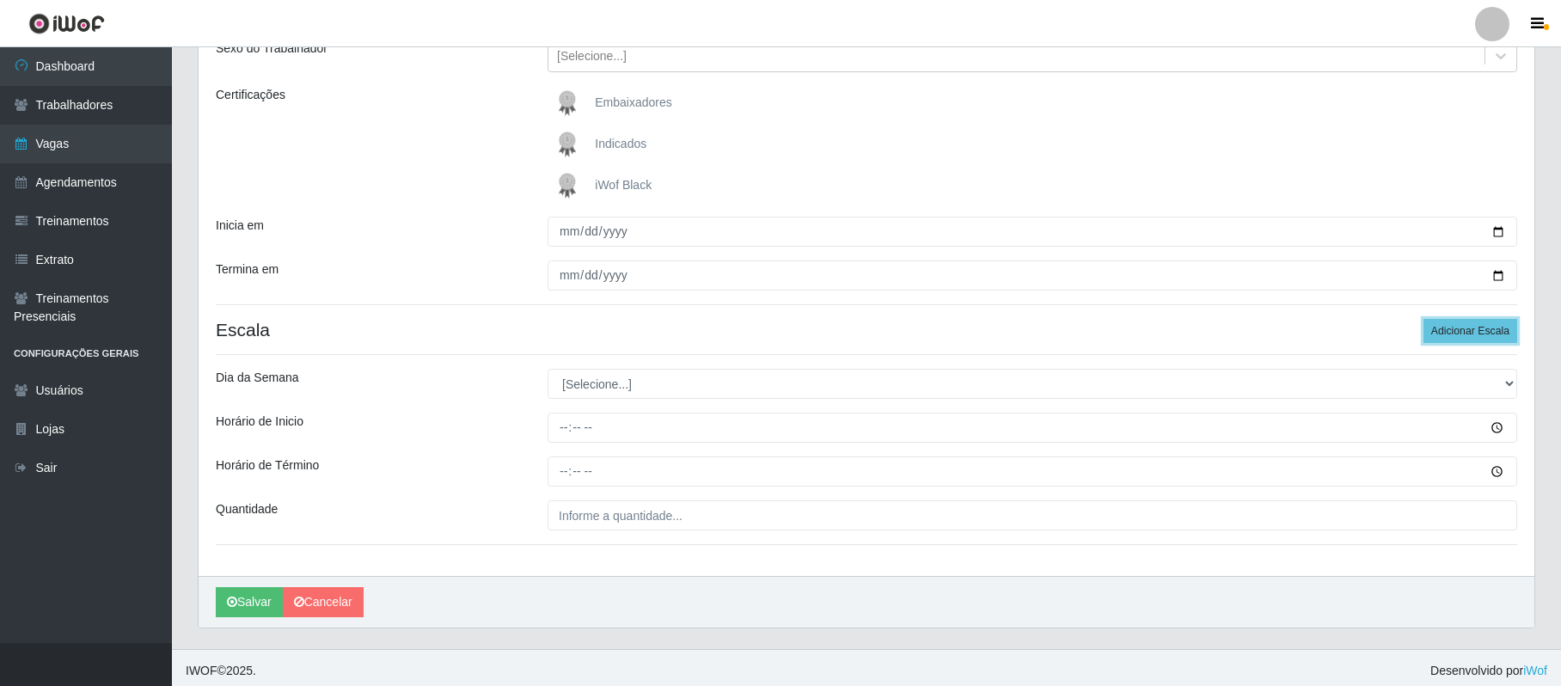
scroll to position [222, 0]
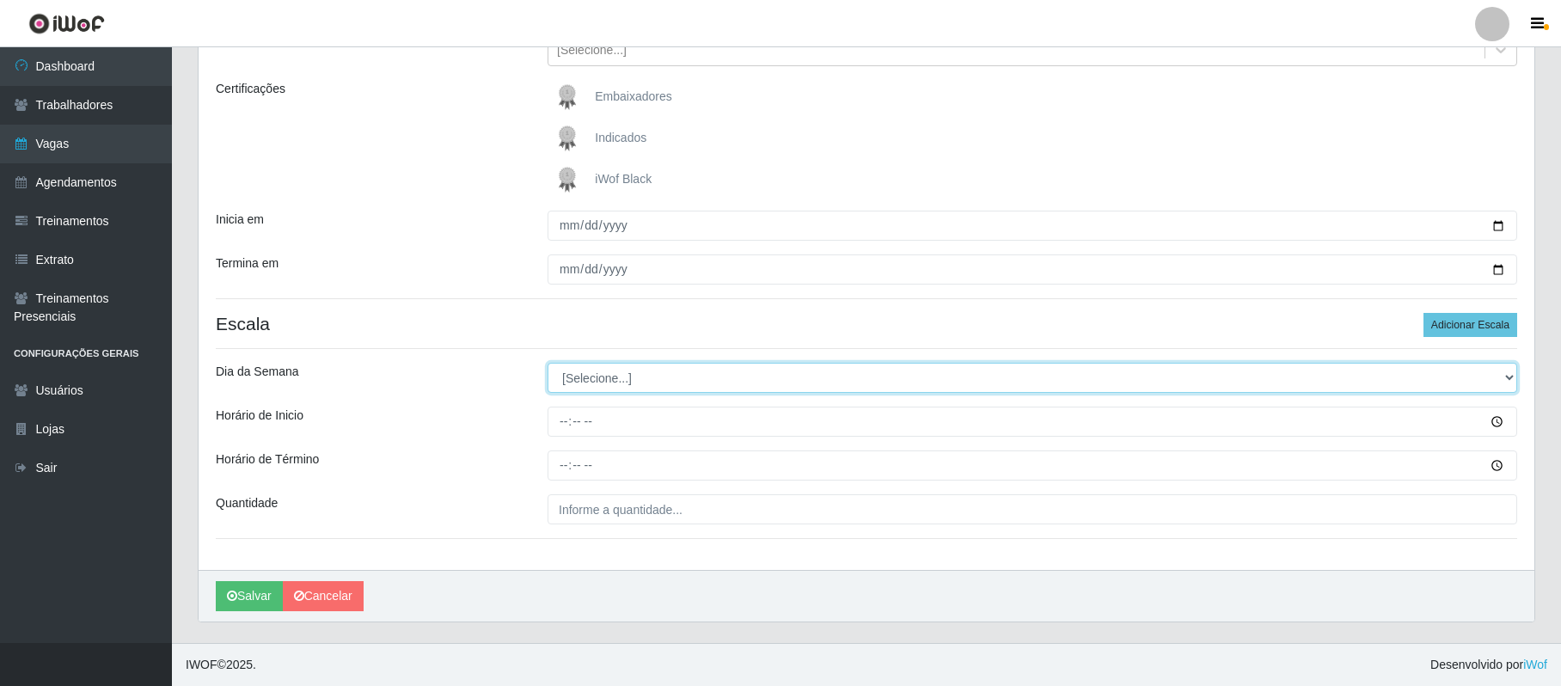
click at [610, 386] on select "[Selecione...] Segunda Terça Quarta Quinta Sexta Sábado Domingo" at bounding box center [1033, 378] width 970 height 30
select select "4"
click at [548, 363] on select "[Selecione...] Segunda Terça Quarta Quinta Sexta Sábado Domingo" at bounding box center [1033, 378] width 970 height 30
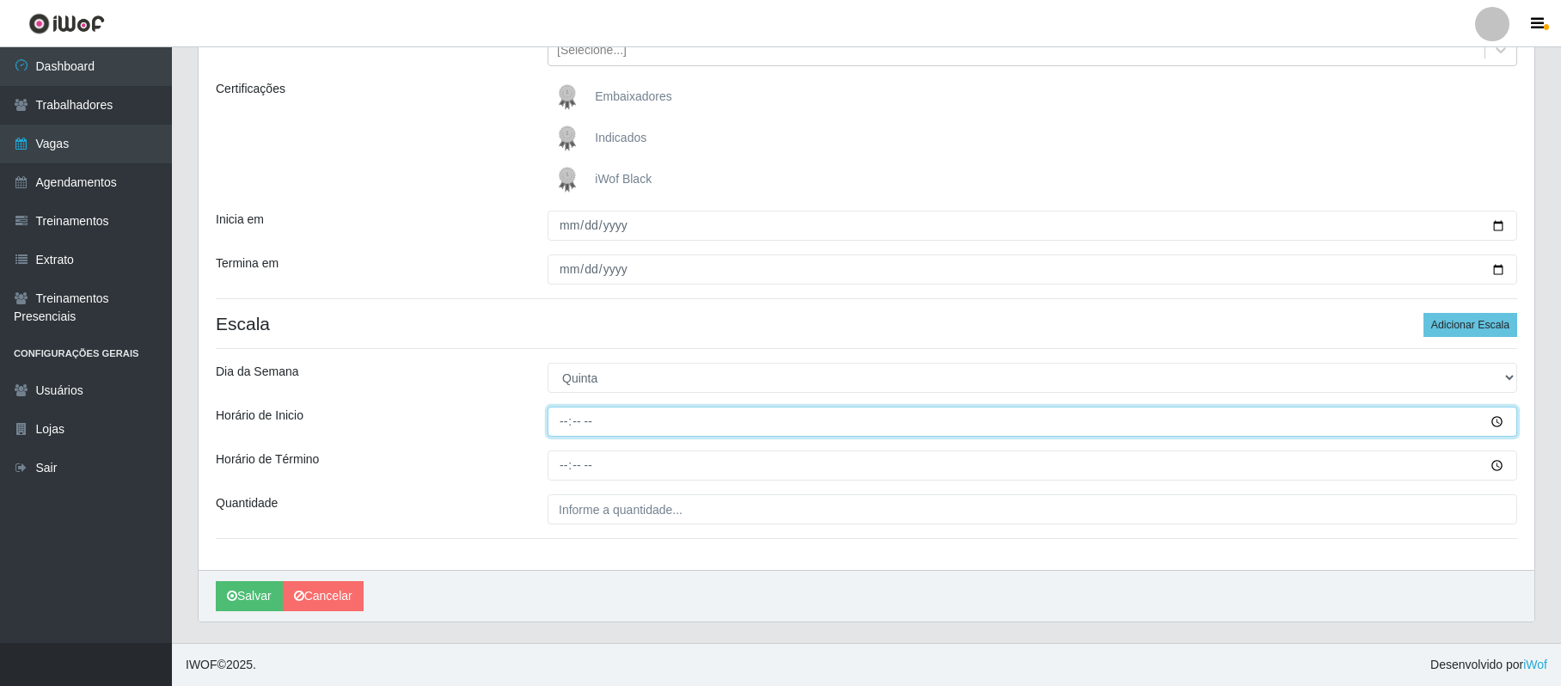
click at [567, 425] on input "Horário de Inicio" at bounding box center [1033, 422] width 970 height 30
type input "16:00"
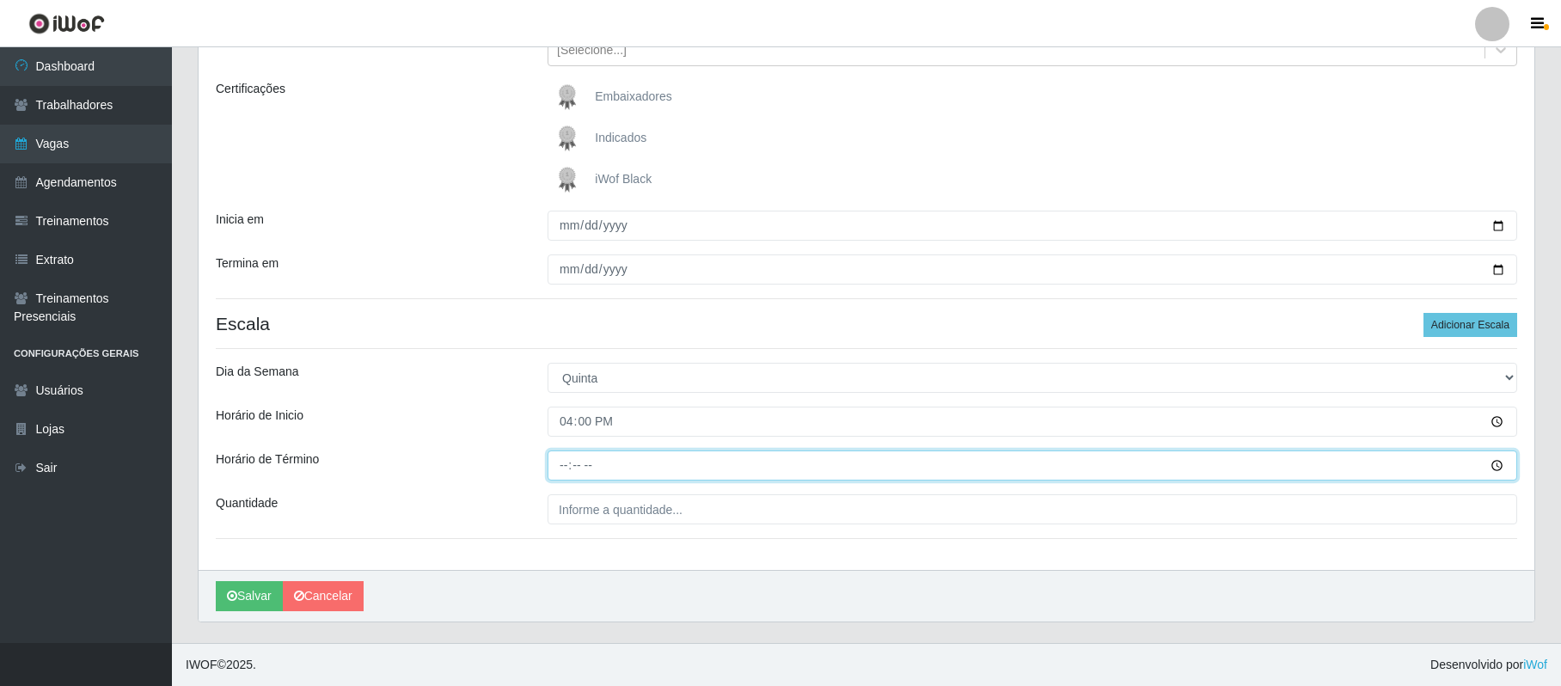
click at [565, 461] on input "Horário de Término" at bounding box center [1033, 466] width 970 height 30
type input "22:00"
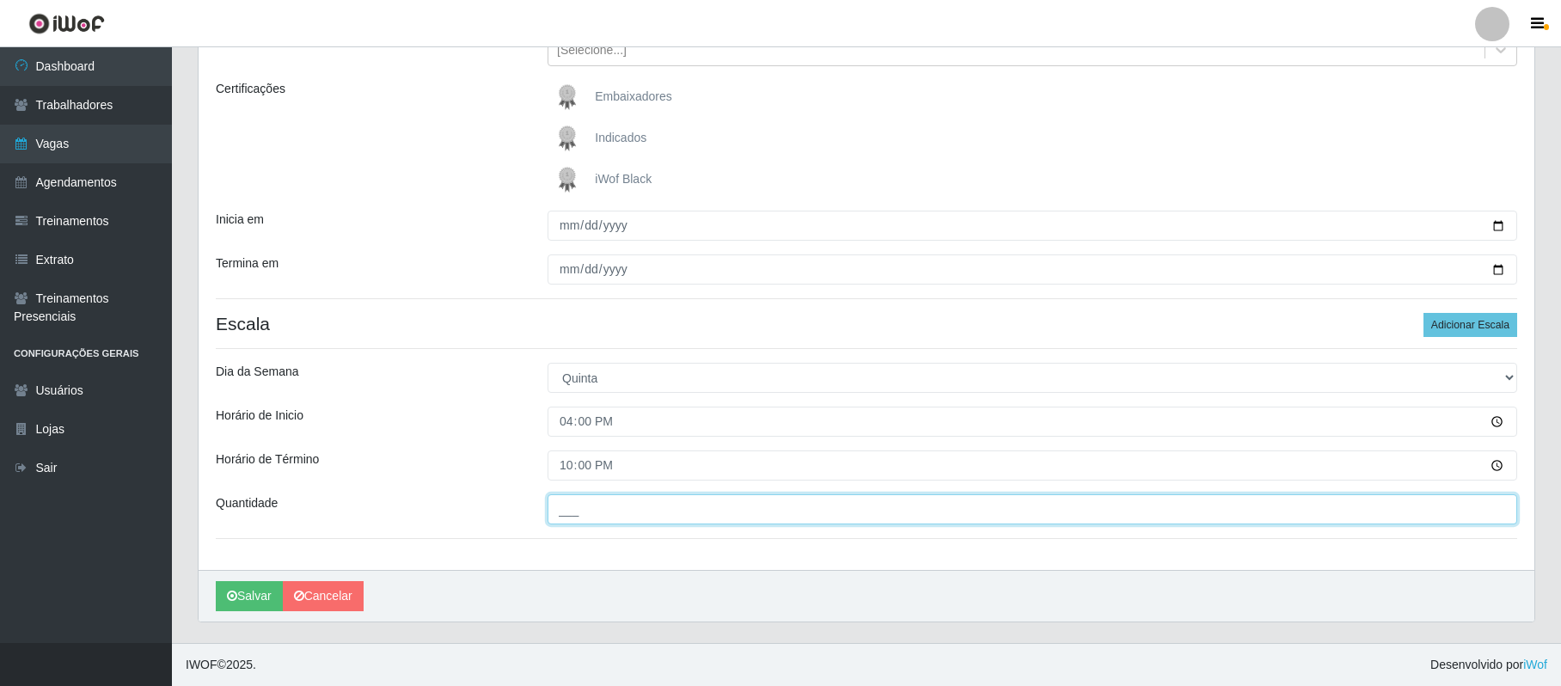
click at [588, 513] on input "___" at bounding box center [1033, 509] width 970 height 30
type input "02_"
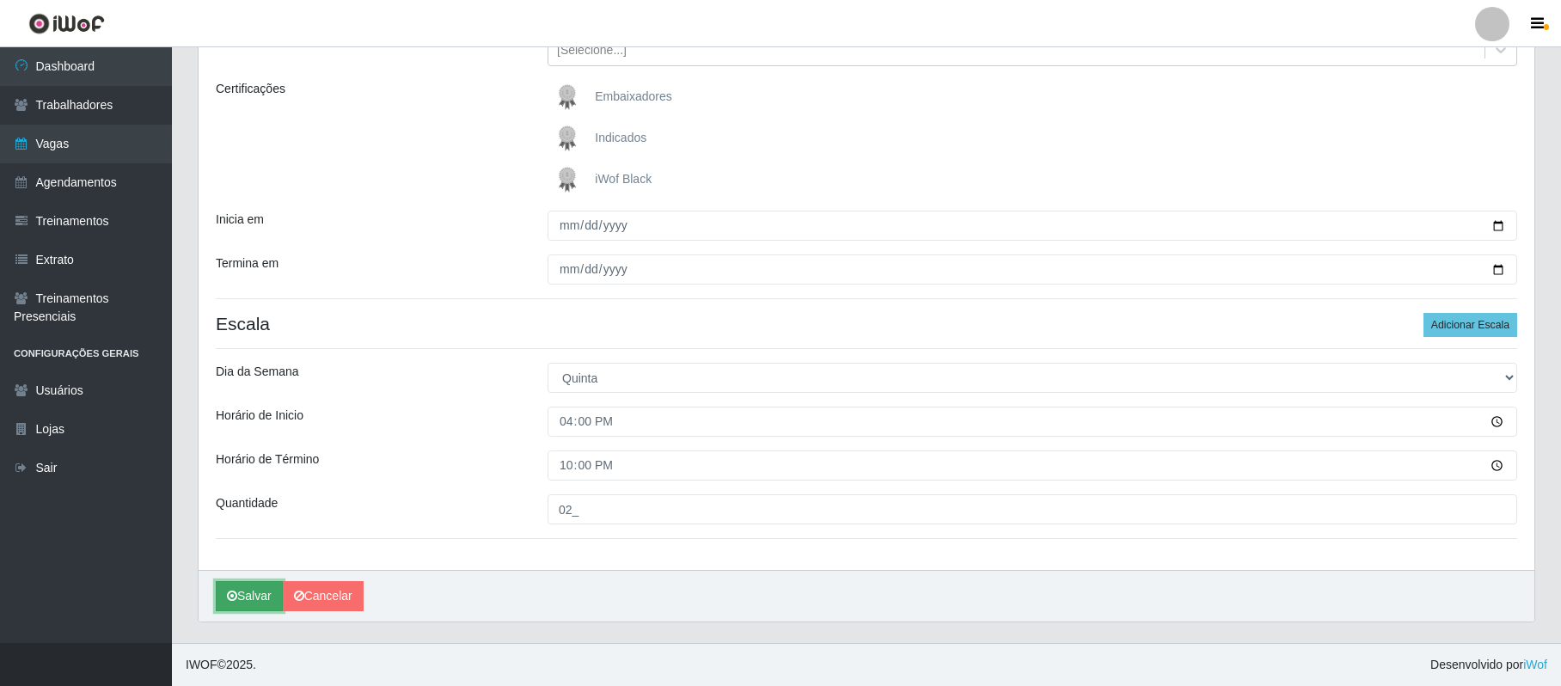
click at [256, 593] on button "Salvar" at bounding box center [249, 596] width 67 height 30
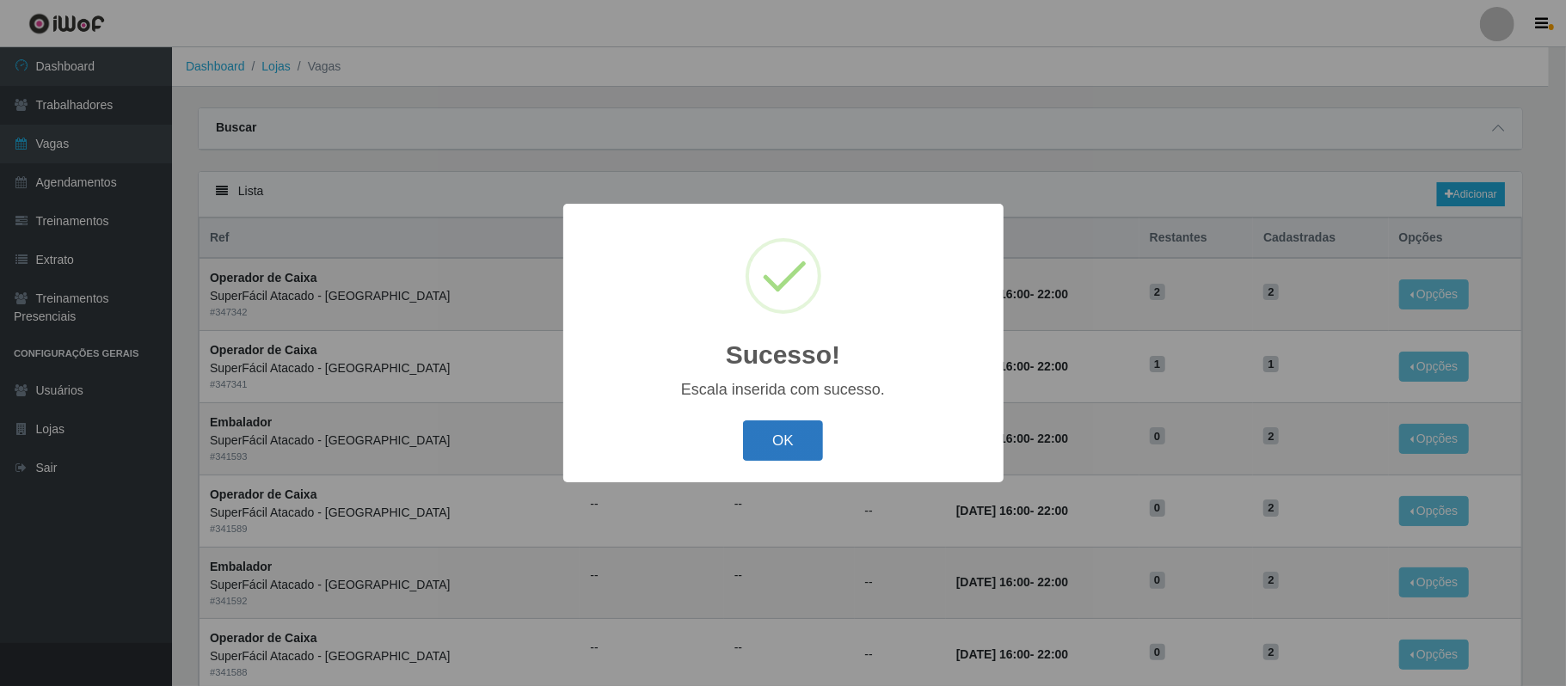
click at [782, 441] on button "OK" at bounding box center [783, 440] width 80 height 40
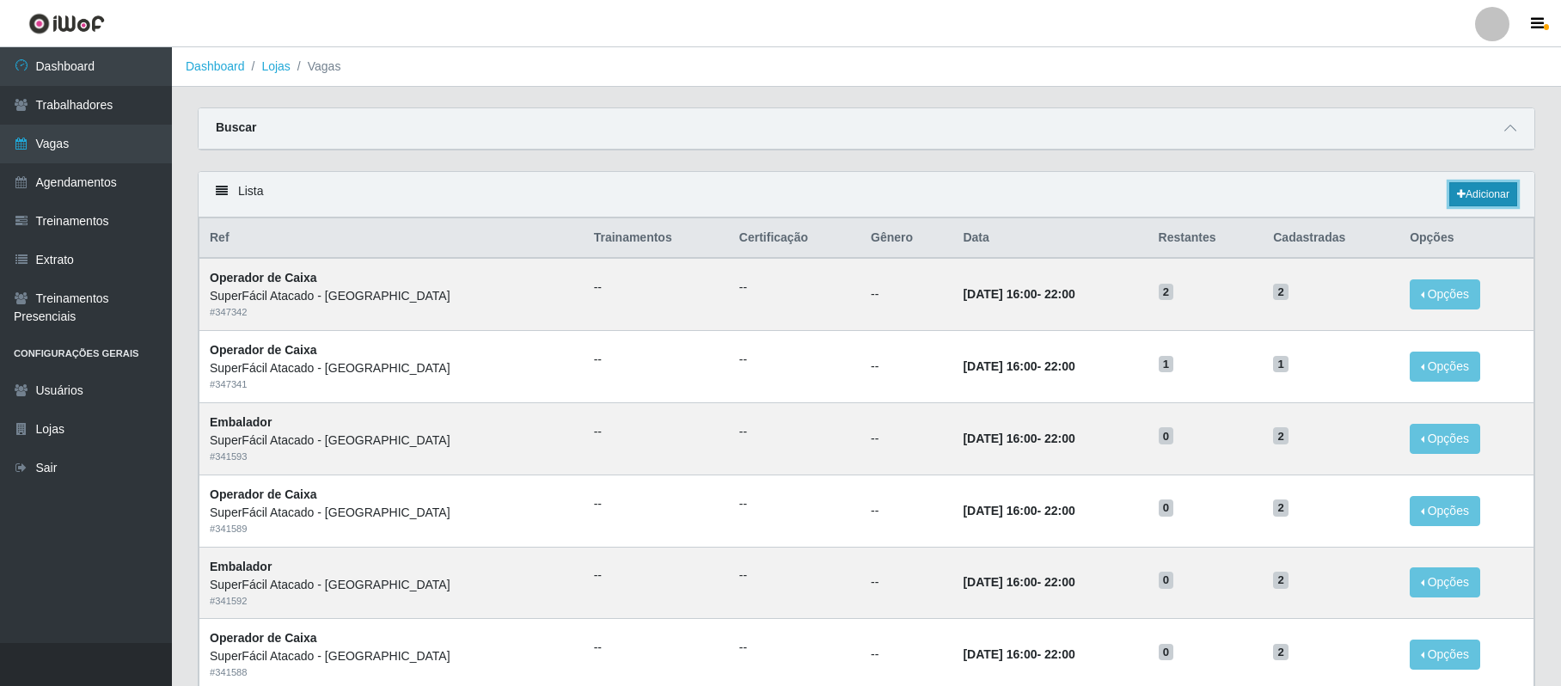
click at [1483, 193] on link "Adicionar" at bounding box center [1484, 194] width 68 height 24
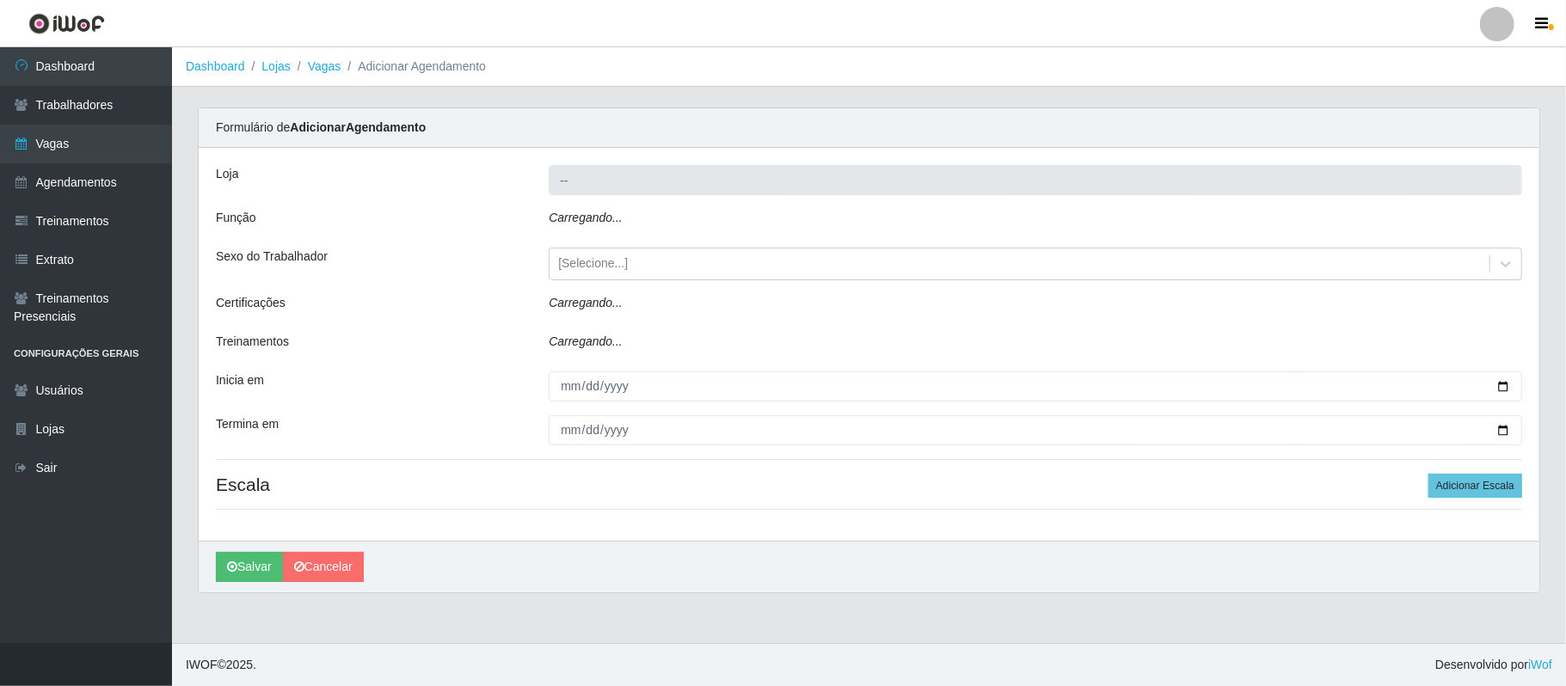
type input "SuperFácil Atacado - [GEOGRAPHIC_DATA]"
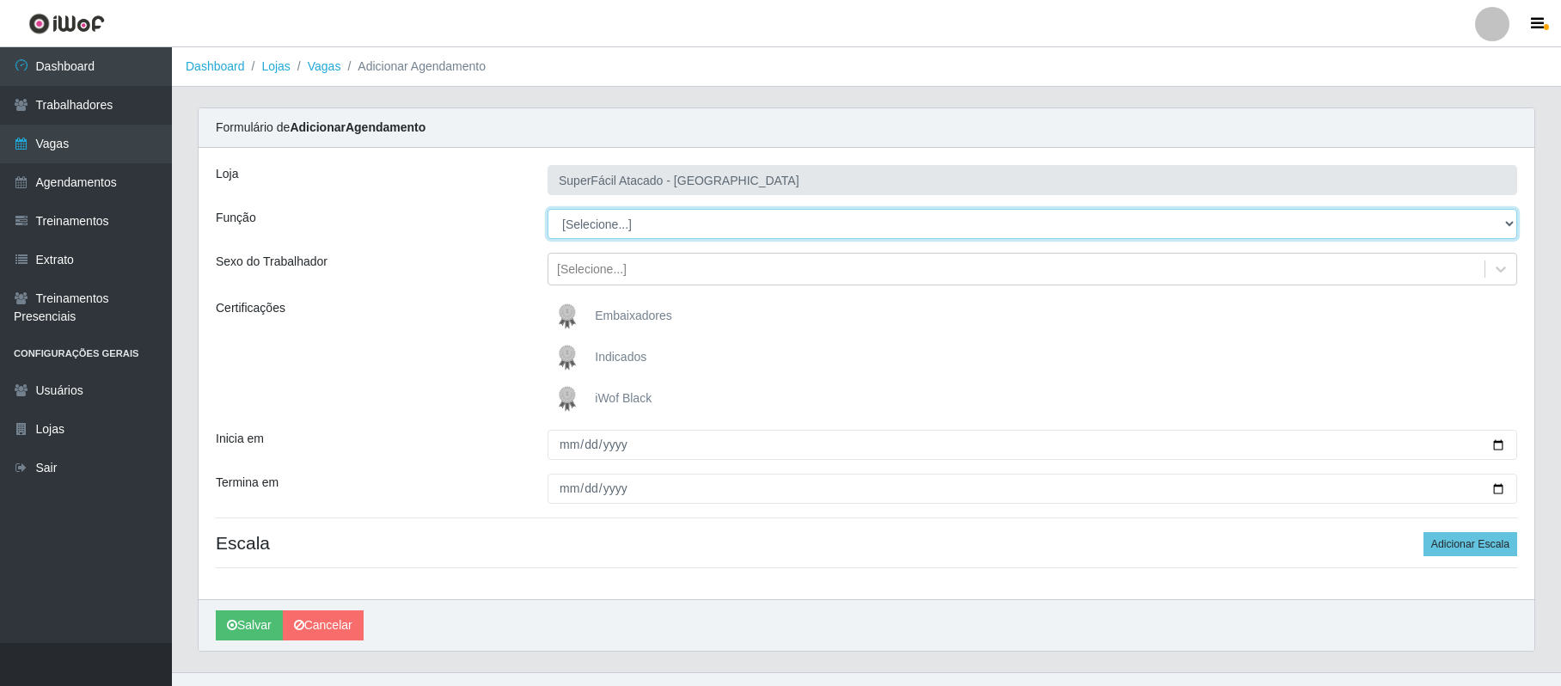
click at [613, 229] on select "[Selecione...] Embalador Embalador + Embalador ++ Operador de Caixa Operador de…" at bounding box center [1033, 224] width 970 height 30
select select "22"
click at [548, 210] on select "[Selecione...] Embalador Embalador + Embalador ++ Operador de Caixa Operador de…" at bounding box center [1033, 224] width 970 height 30
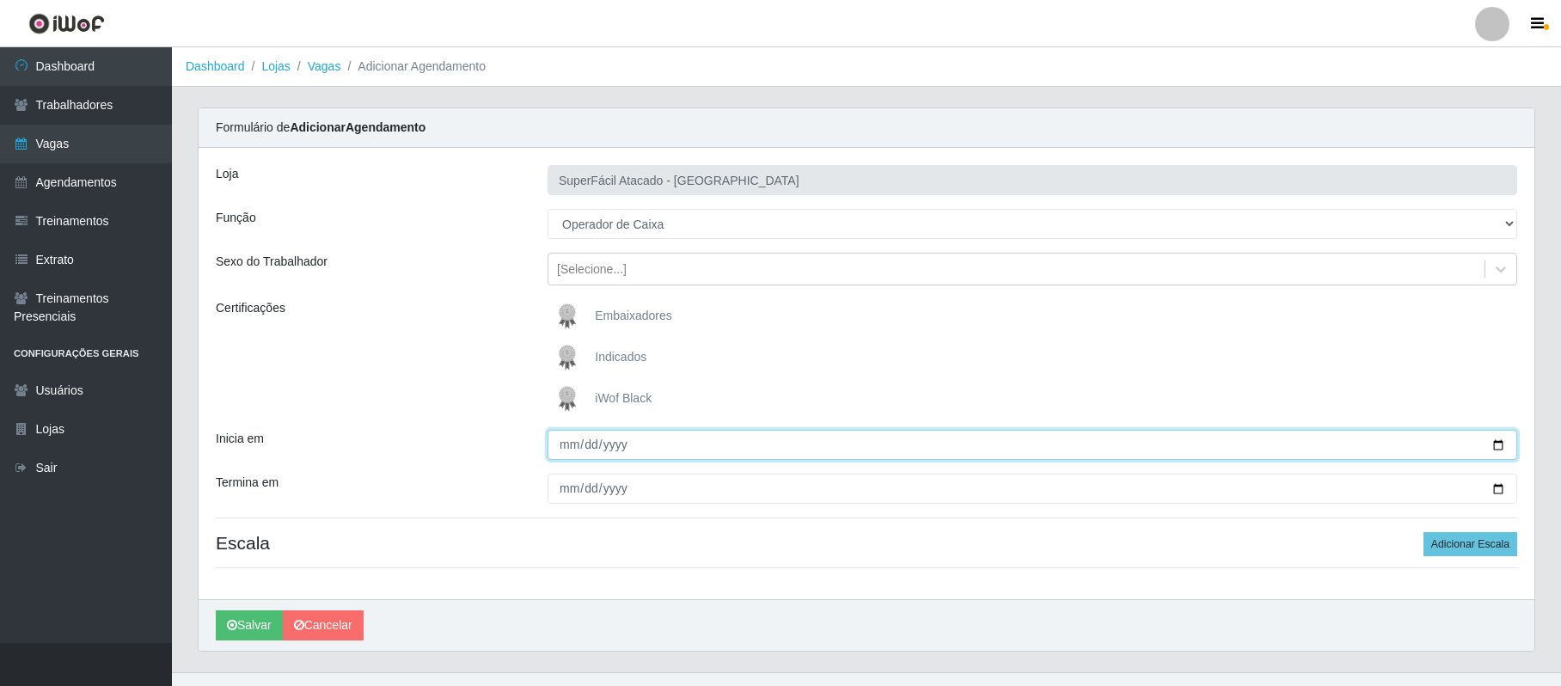
click at [1498, 440] on input "Inicia em" at bounding box center [1033, 445] width 970 height 30
type input "[DATE]"
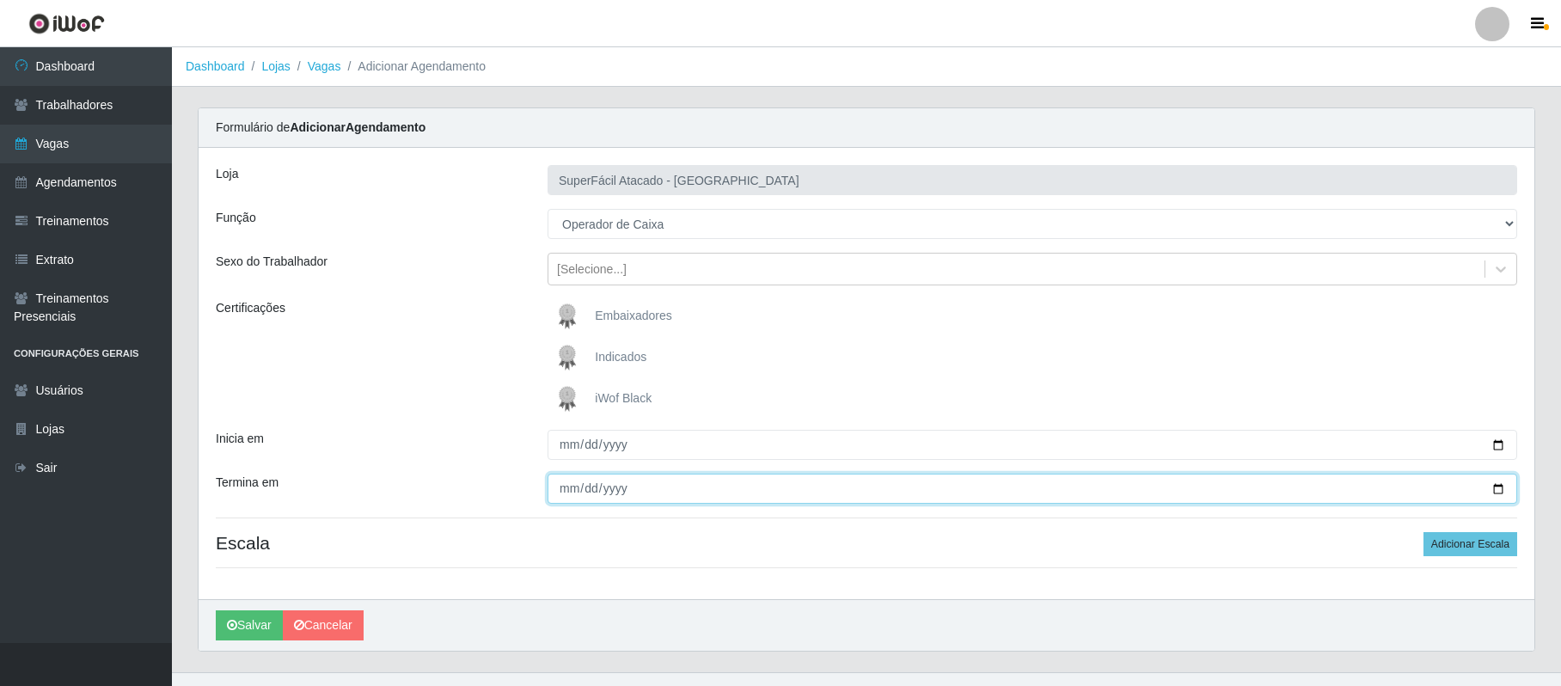
click at [1500, 488] on input "Termina em" at bounding box center [1033, 489] width 970 height 30
type input "[DATE]"
click at [1481, 547] on button "Adicionar Escala" at bounding box center [1471, 544] width 94 height 24
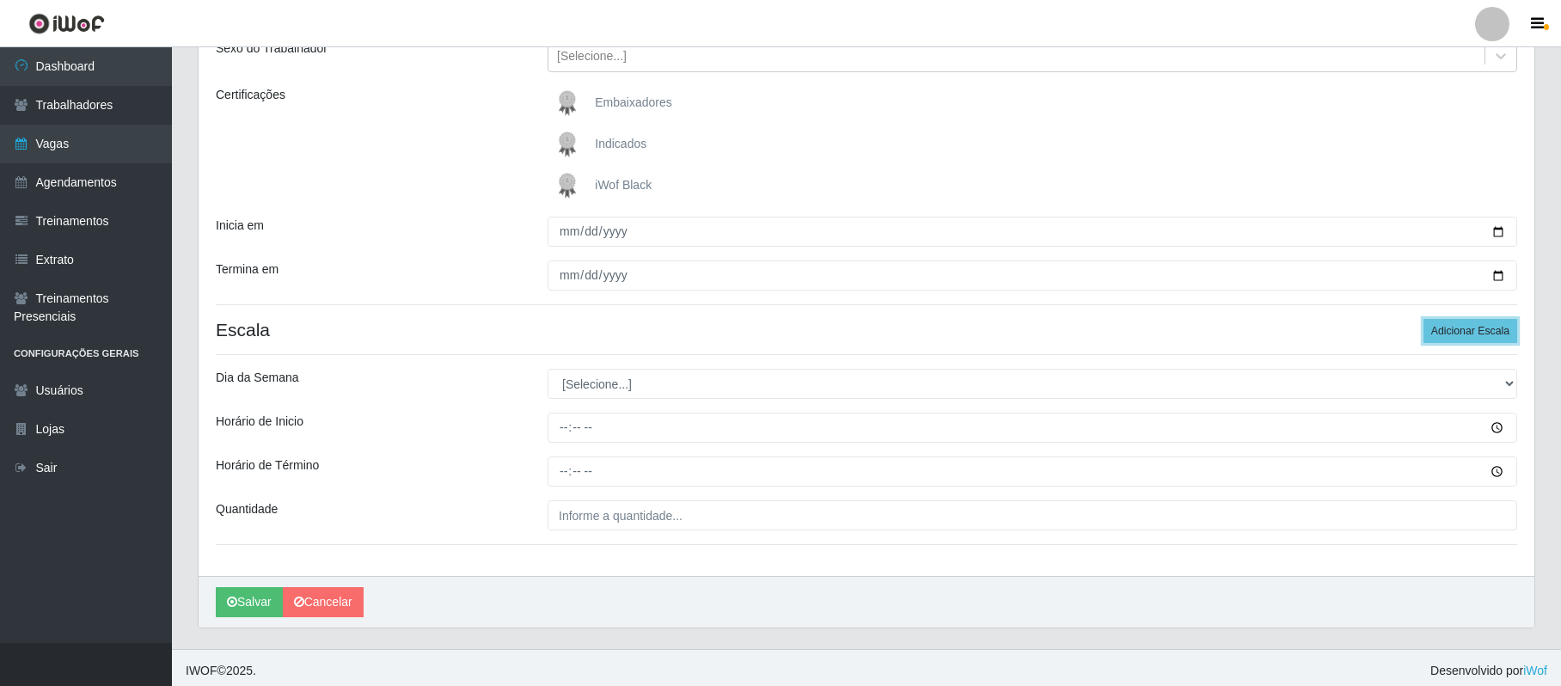
scroll to position [222, 0]
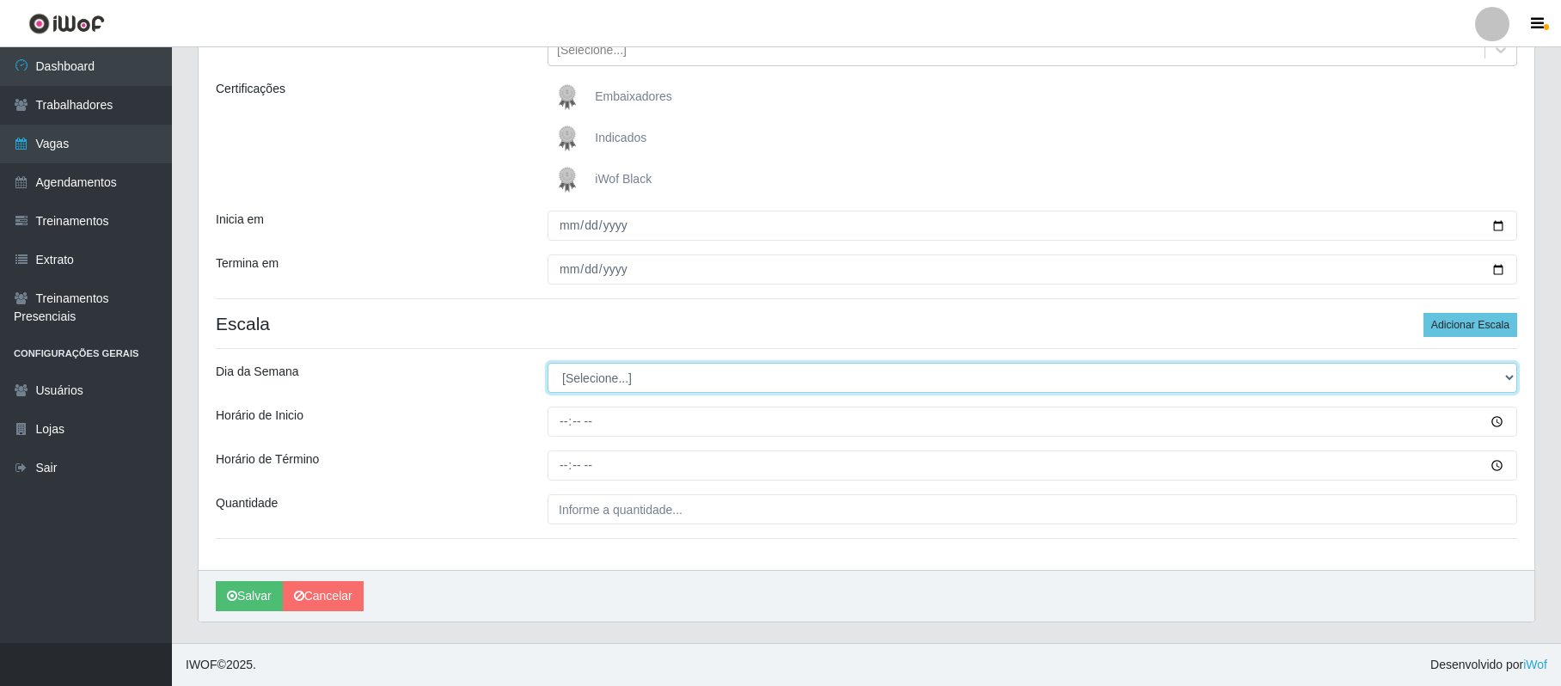
click at [602, 378] on select "[Selecione...] Segunda Terça Quarta Quinta Sexta Sábado Domingo" at bounding box center [1033, 378] width 970 height 30
select select "5"
click at [548, 363] on select "[Selecione...] Segunda Terça Quarta Quinta Sexta Sábado Domingo" at bounding box center [1033, 378] width 970 height 30
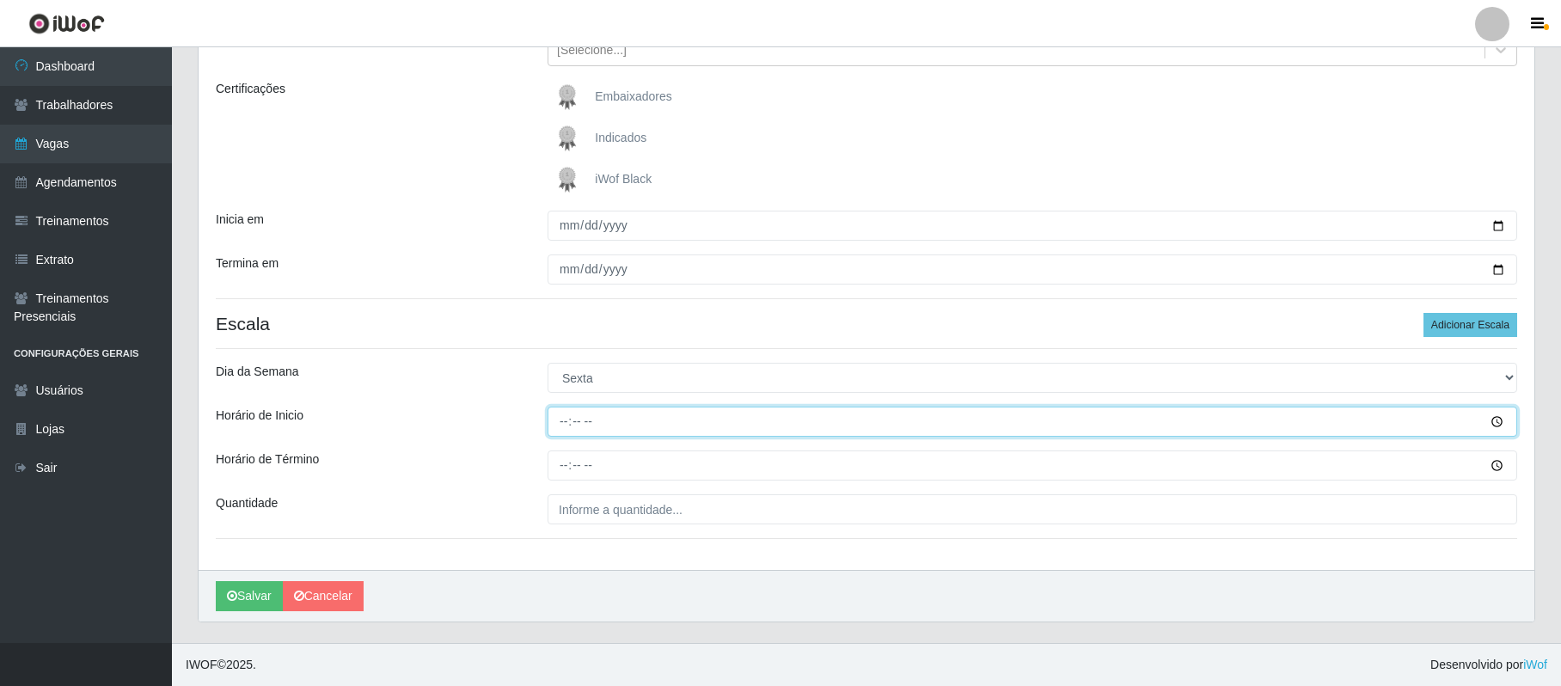
click at [564, 424] on input "Horário de Inicio" at bounding box center [1033, 422] width 970 height 30
type input "16:00"
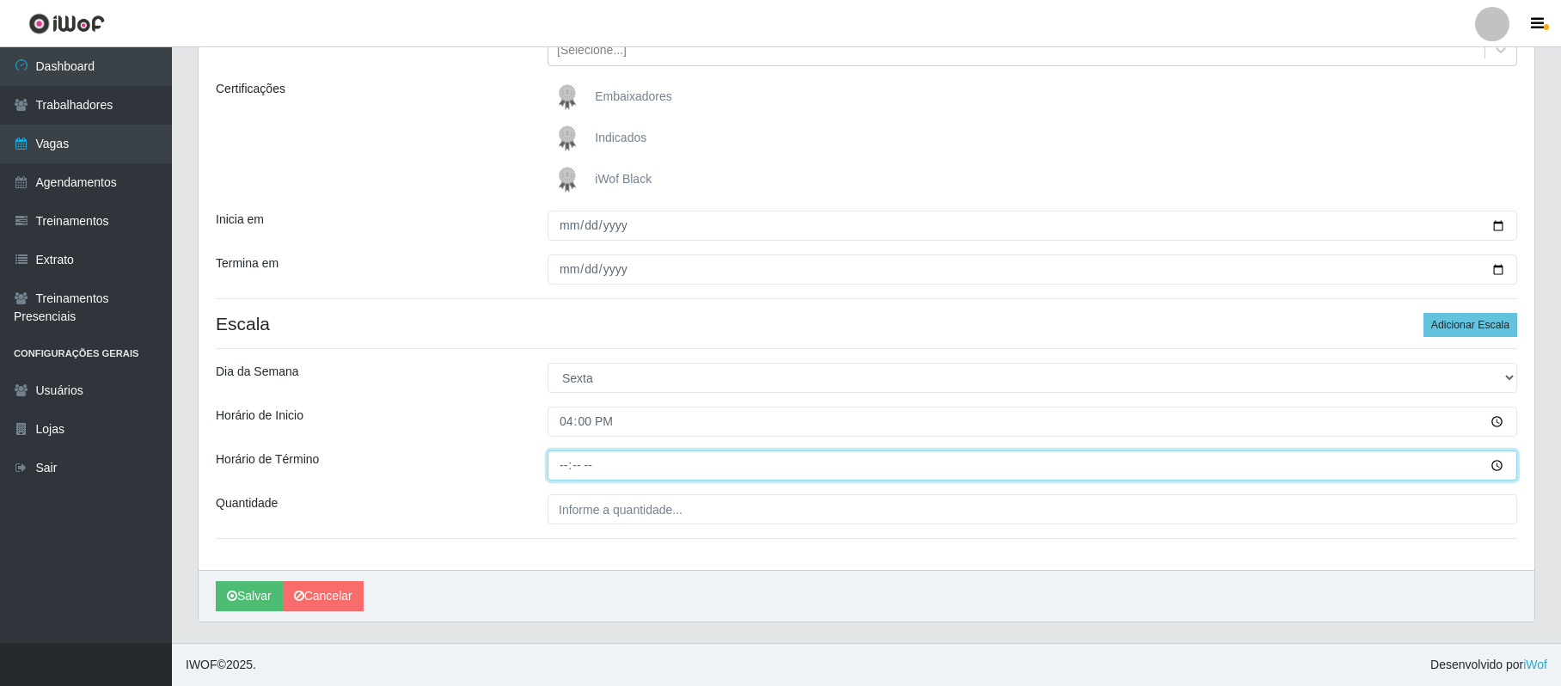
click at [561, 468] on input "Horário de Término" at bounding box center [1033, 466] width 970 height 30
type input "22:00"
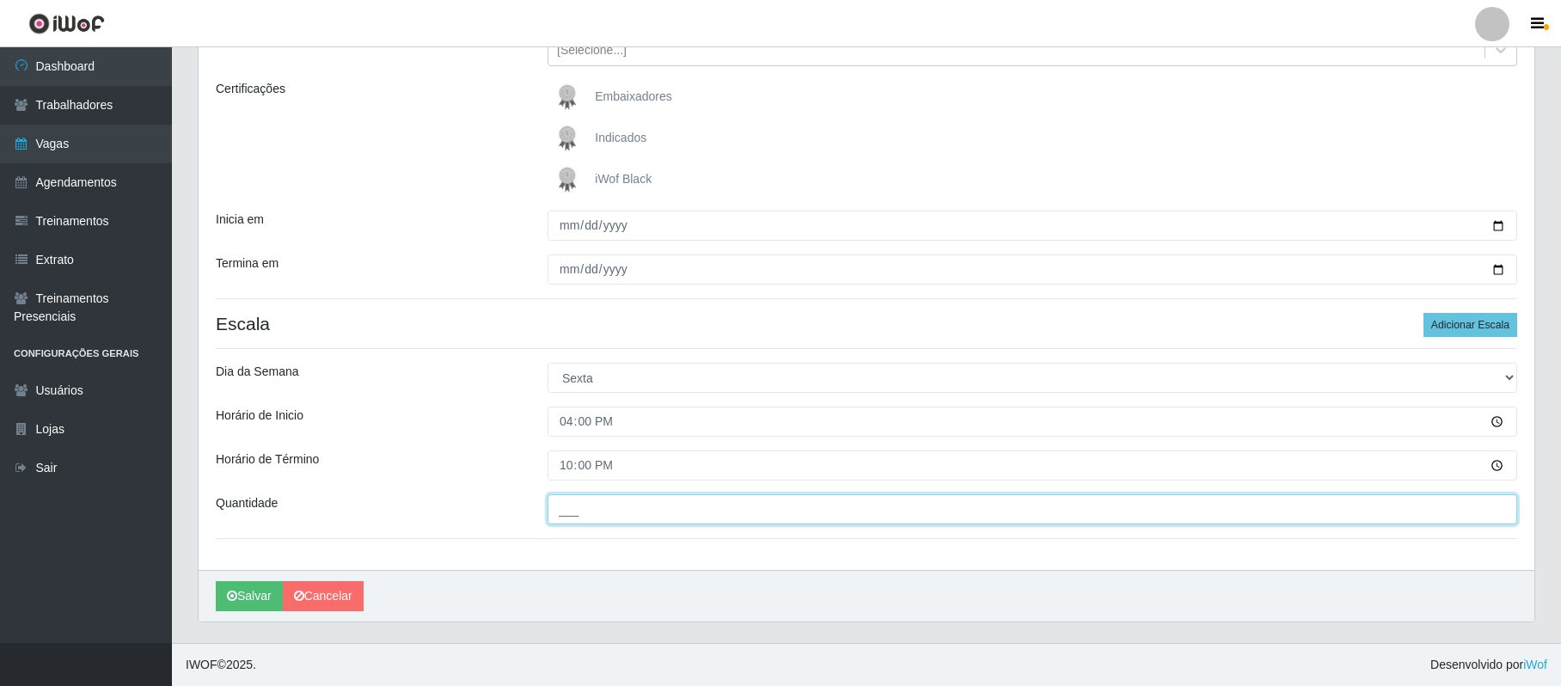
click at [583, 518] on input "___" at bounding box center [1033, 509] width 970 height 30
type input "02_"
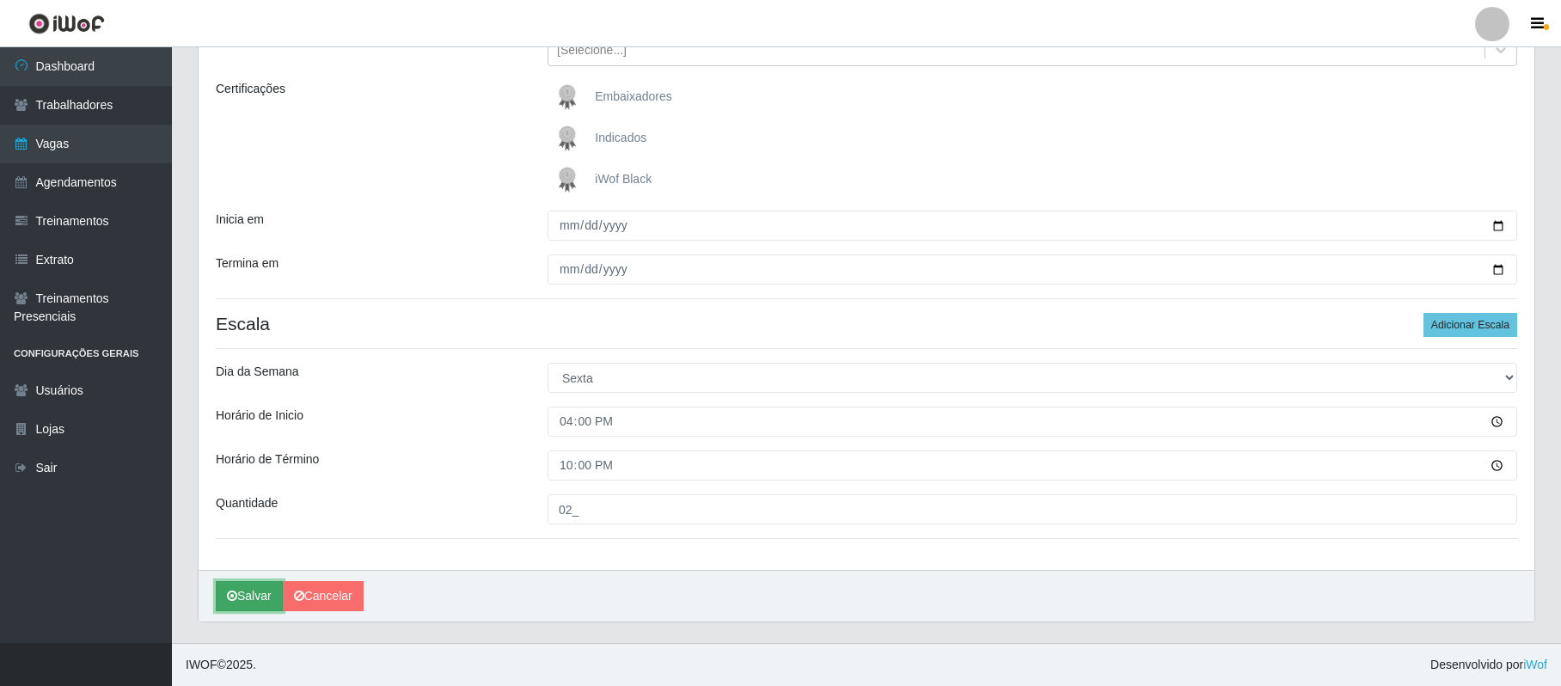
click at [262, 592] on button "Salvar" at bounding box center [249, 596] width 67 height 30
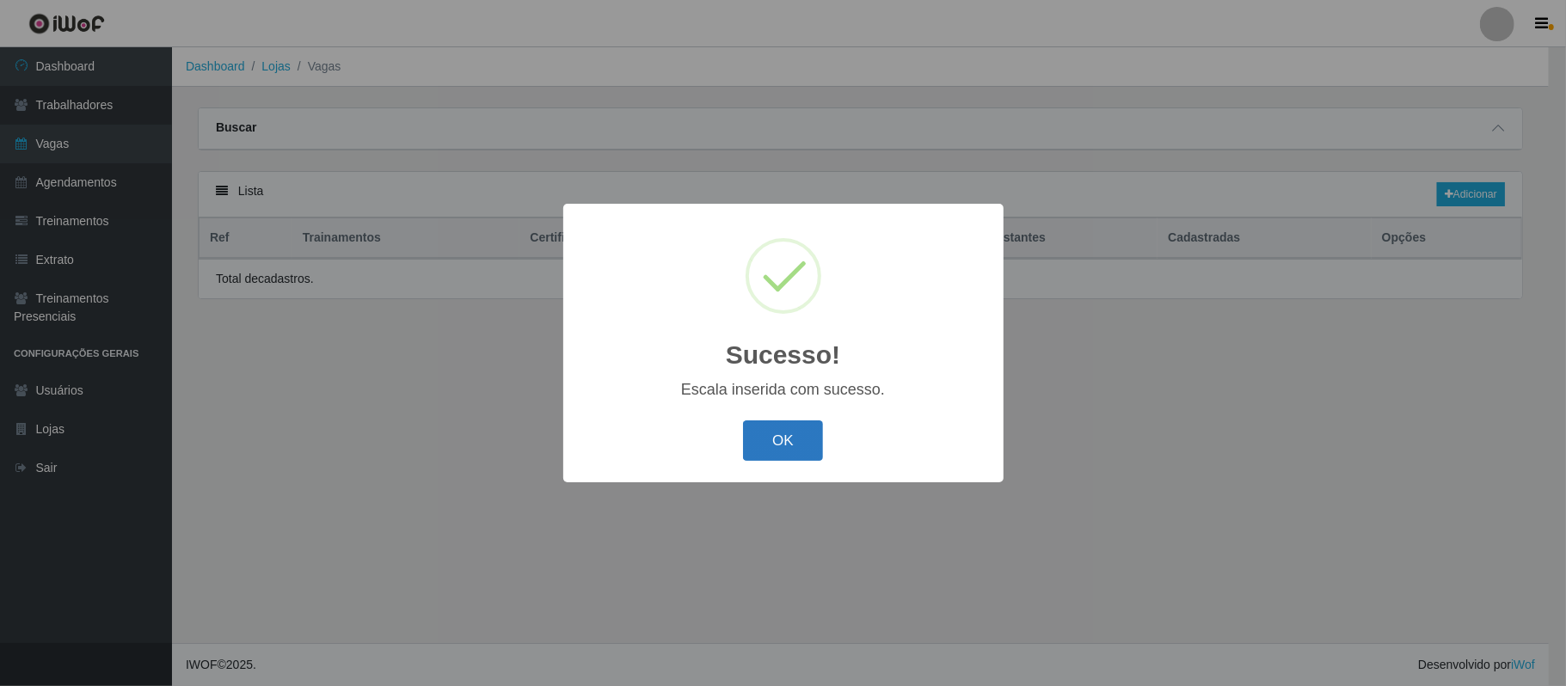
click at [788, 444] on button "OK" at bounding box center [783, 440] width 80 height 40
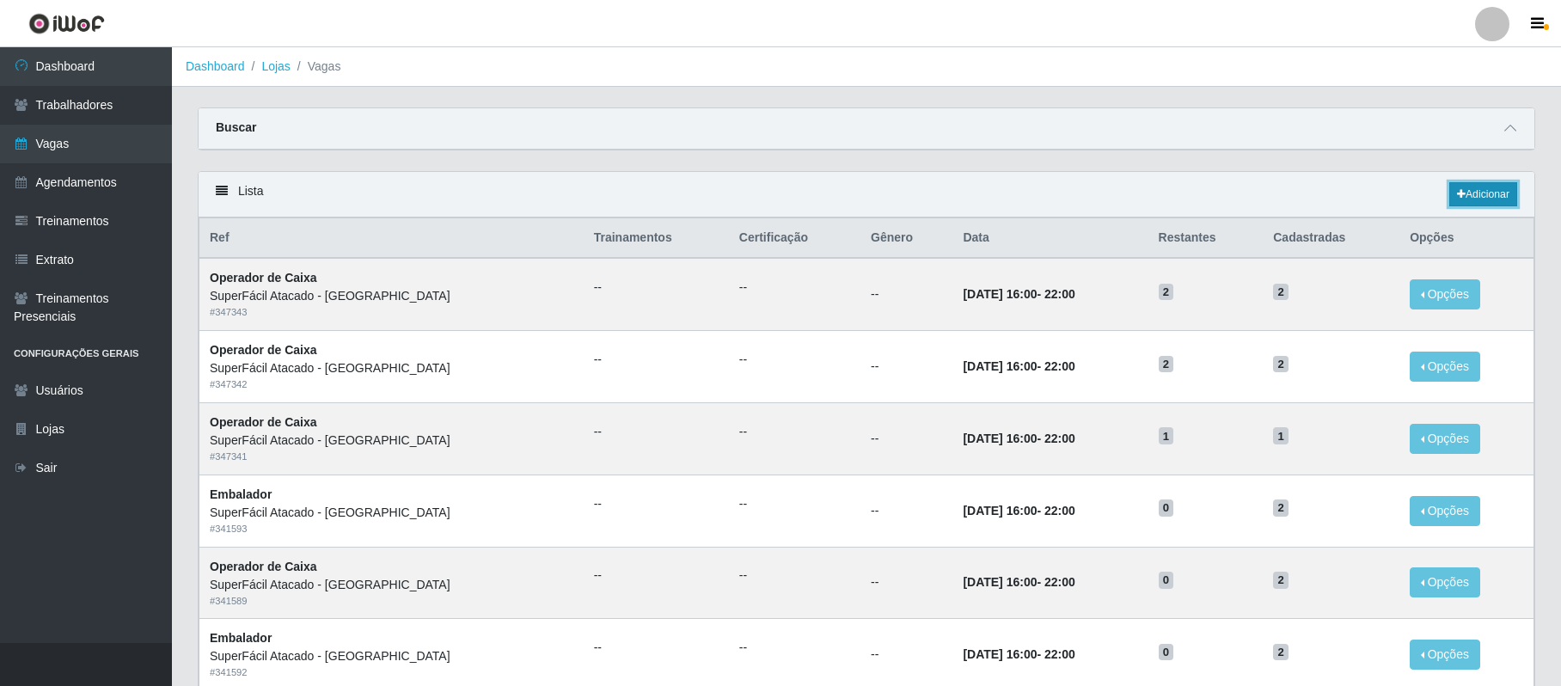
click at [1506, 191] on link "Adicionar" at bounding box center [1484, 194] width 68 height 24
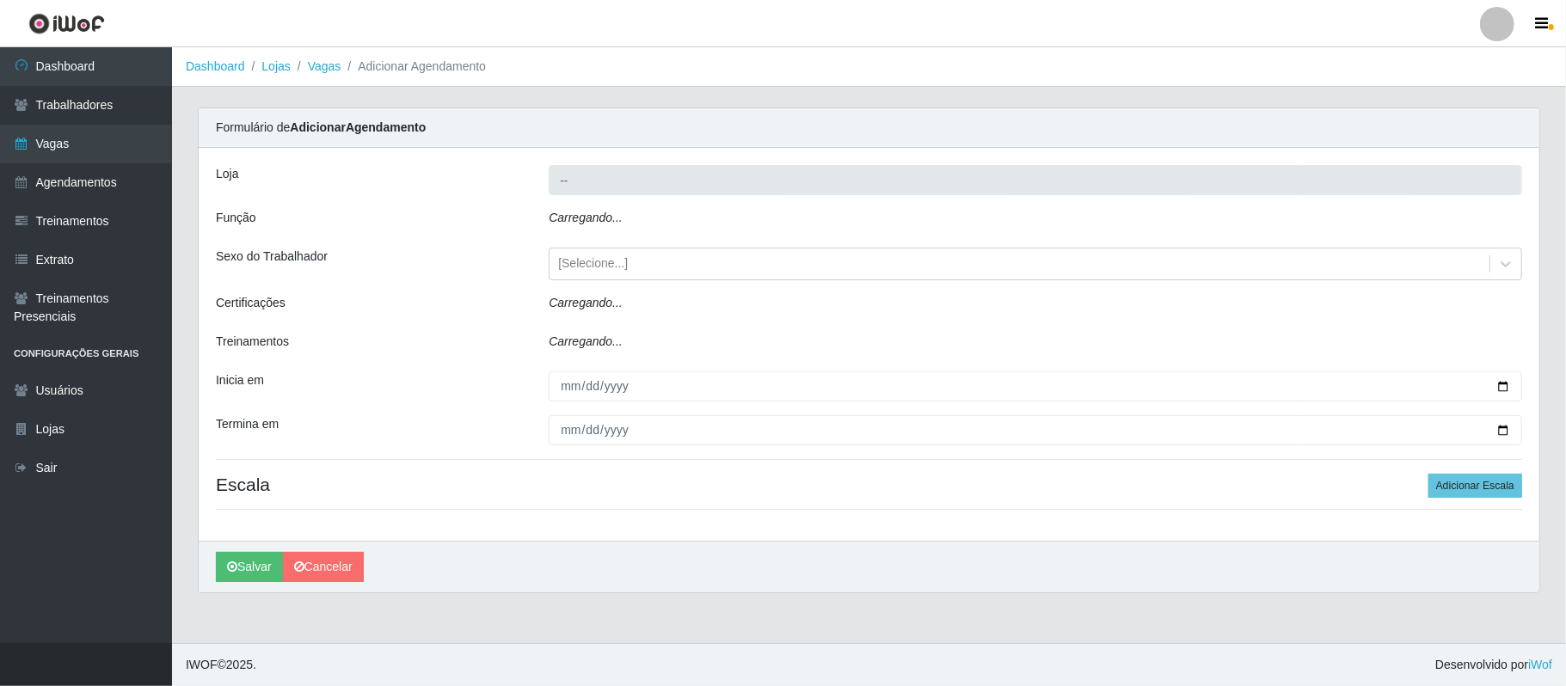
type input "SuperFácil Atacado - [GEOGRAPHIC_DATA]"
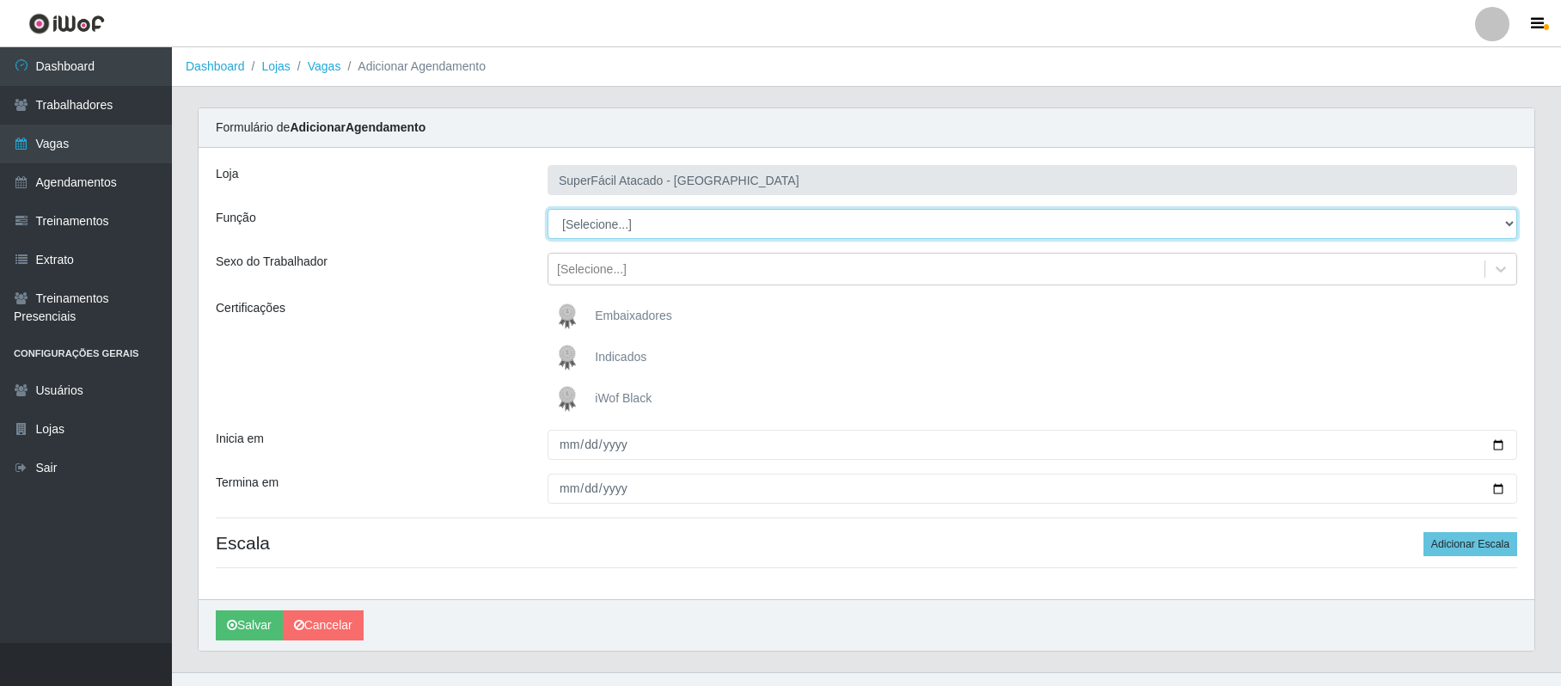
click at [597, 225] on select "[Selecione...] Embalador Embalador + Embalador ++ Operador de Caixa Operador de…" at bounding box center [1033, 224] width 970 height 30
select select "22"
click at [548, 210] on select "[Selecione...] Embalador Embalador + Embalador ++ Operador de Caixa Operador de…" at bounding box center [1033, 224] width 970 height 30
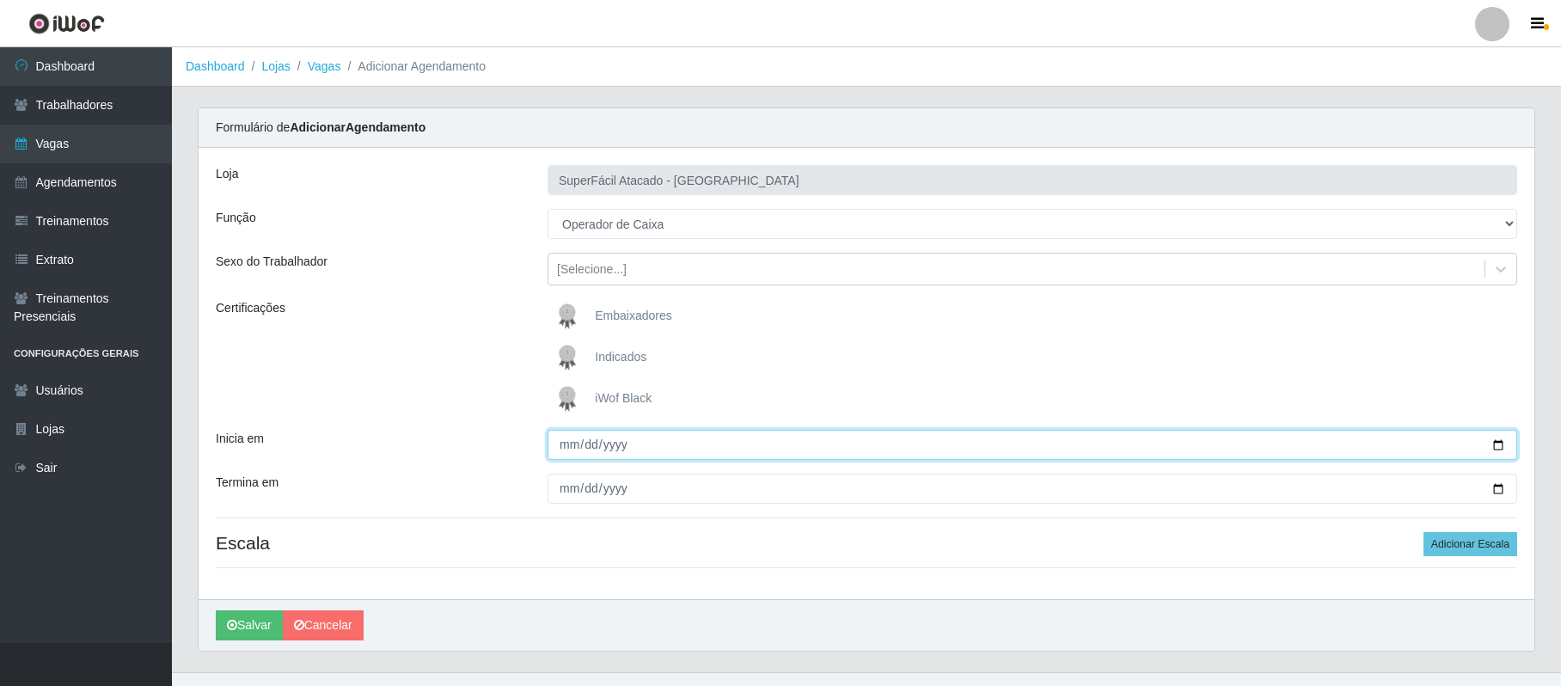
click at [1498, 448] on input "Inicia em" at bounding box center [1033, 445] width 970 height 30
type input "[DATE]"
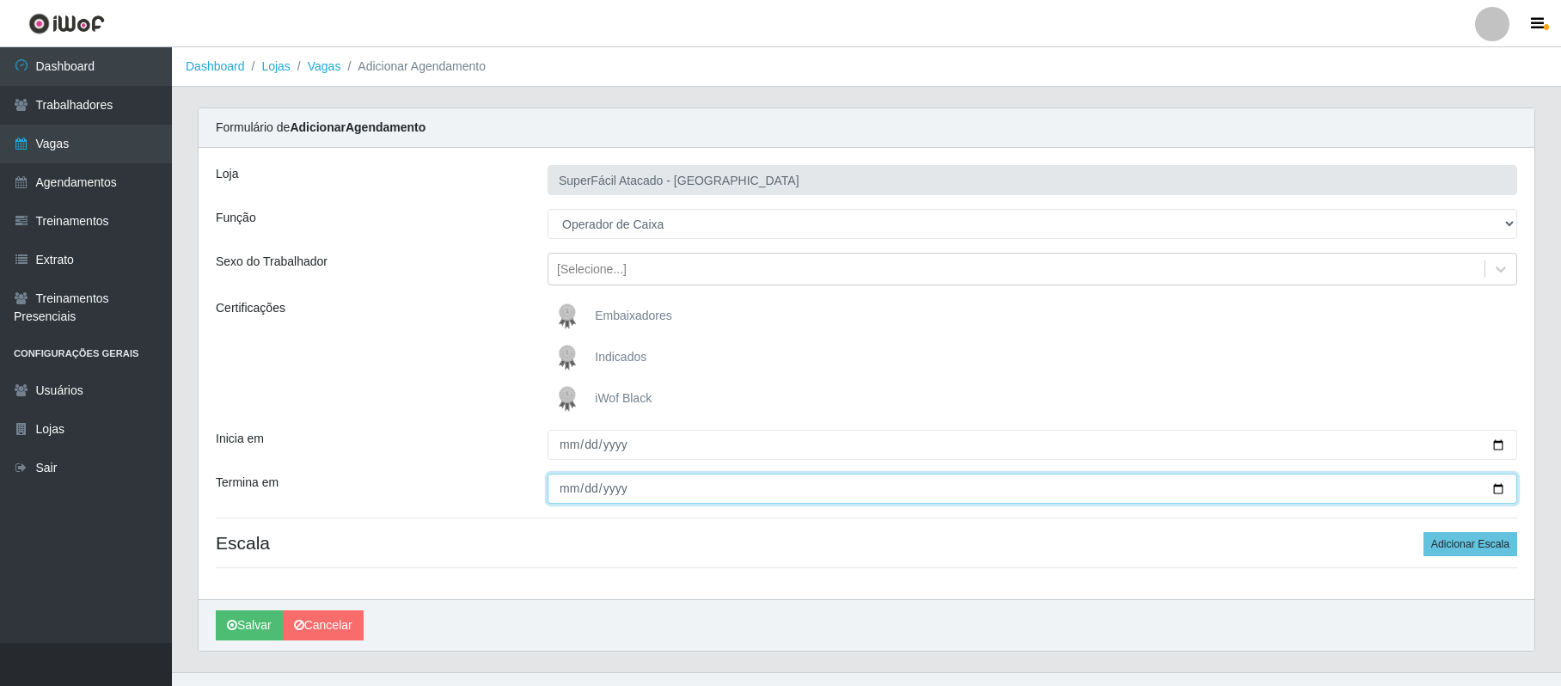
click at [1499, 487] on input "Termina em" at bounding box center [1033, 489] width 970 height 30
type input "[DATE]"
drag, startPoint x: 1505, startPoint y: 538, endPoint x: 1497, endPoint y: 543, distance: 9.3
click at [1497, 543] on button "Adicionar Escala" at bounding box center [1471, 544] width 94 height 24
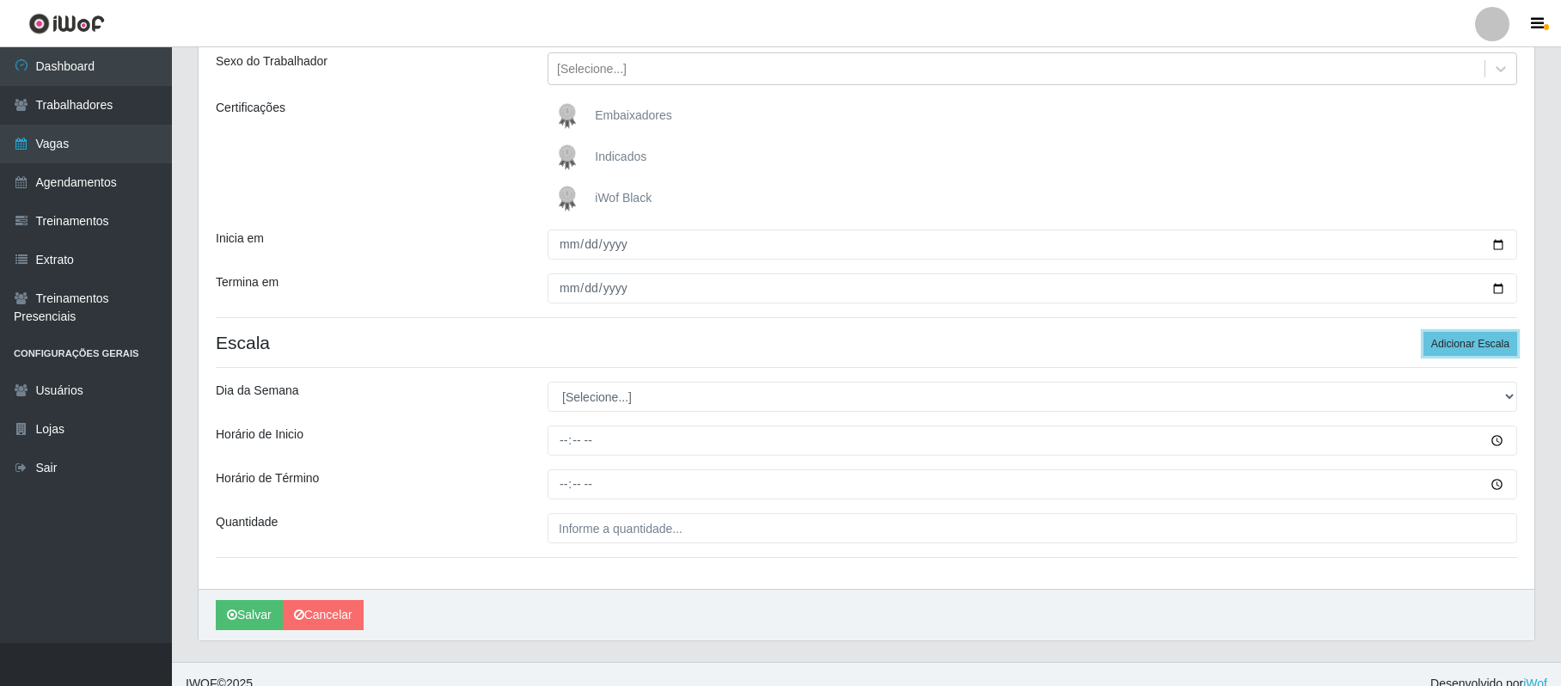
scroll to position [222, 0]
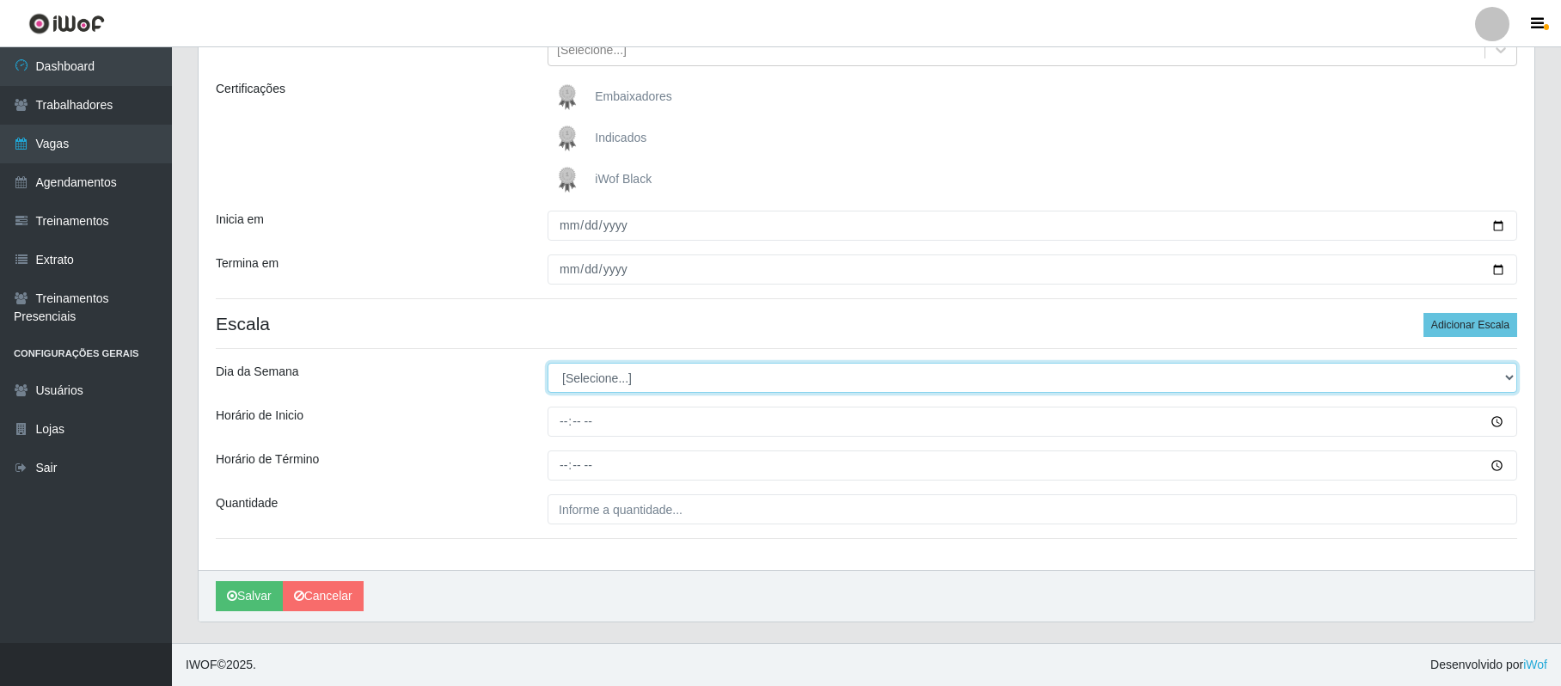
click at [588, 389] on select "[Selecione...] Segunda Terça Quarta Quinta Sexta Sábado Domingo" at bounding box center [1033, 378] width 970 height 30
select select "6"
click at [548, 363] on select "[Selecione...] Segunda Terça Quarta Quinta Sexta Sábado Domingo" at bounding box center [1033, 378] width 970 height 30
click at [1498, 225] on input "[DATE]" at bounding box center [1033, 226] width 970 height 30
type input "[DATE]"
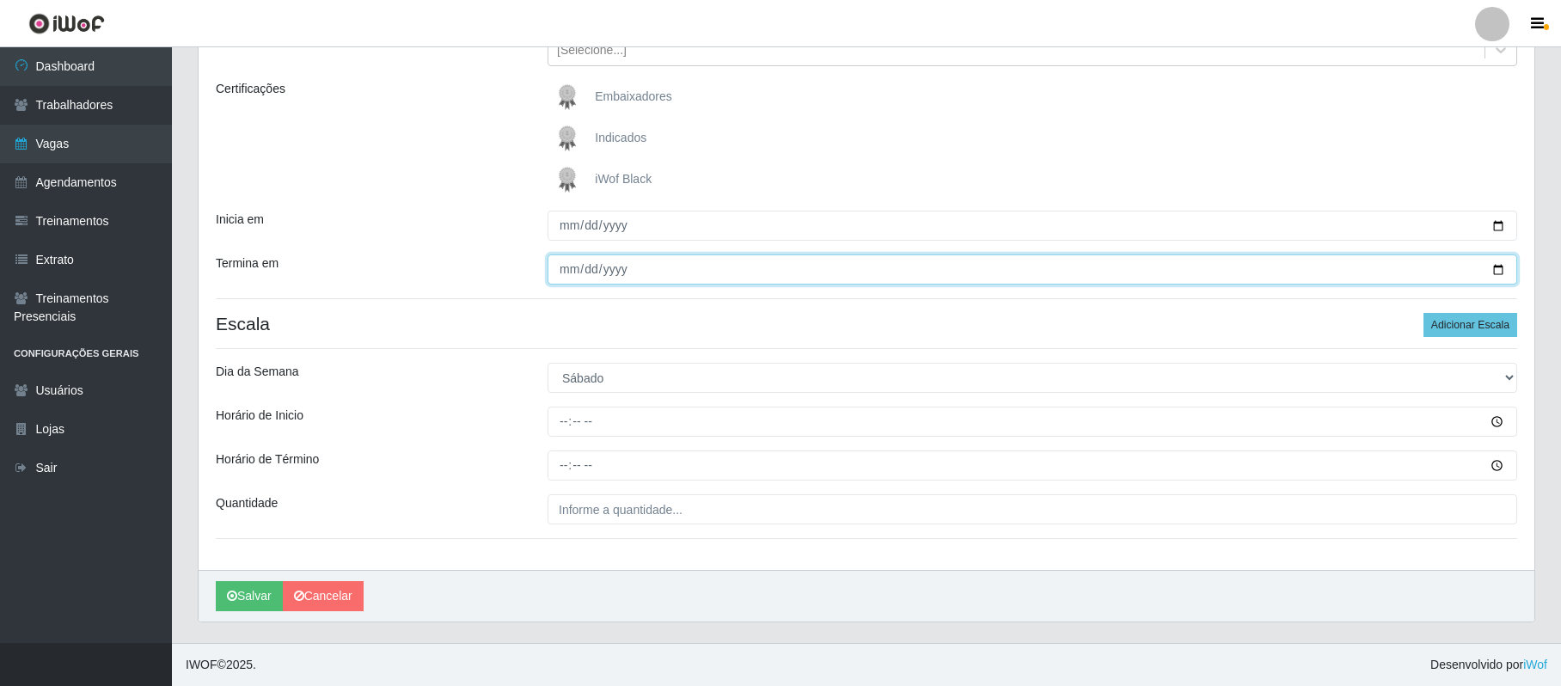
click at [1497, 267] on input "[DATE]" at bounding box center [1033, 269] width 970 height 30
type input "[DATE]"
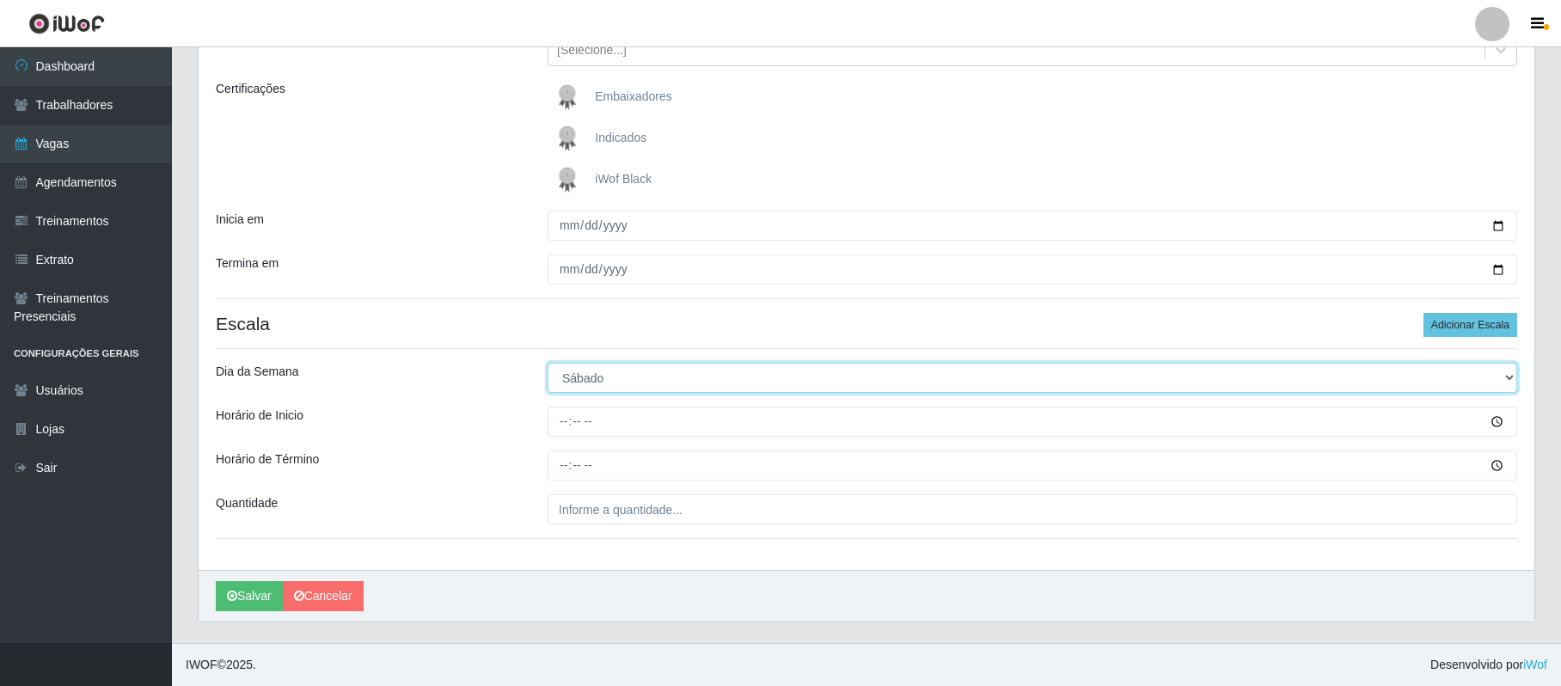
click at [596, 383] on select "[Selecione...] Segunda Terça Quarta Quinta Sexta Sábado Domingo" at bounding box center [1033, 378] width 970 height 30
select select "5"
click at [548, 363] on select "[Selecione...] Segunda Terça Quarta Quinta Sexta Sábado Domingo" at bounding box center [1033, 378] width 970 height 30
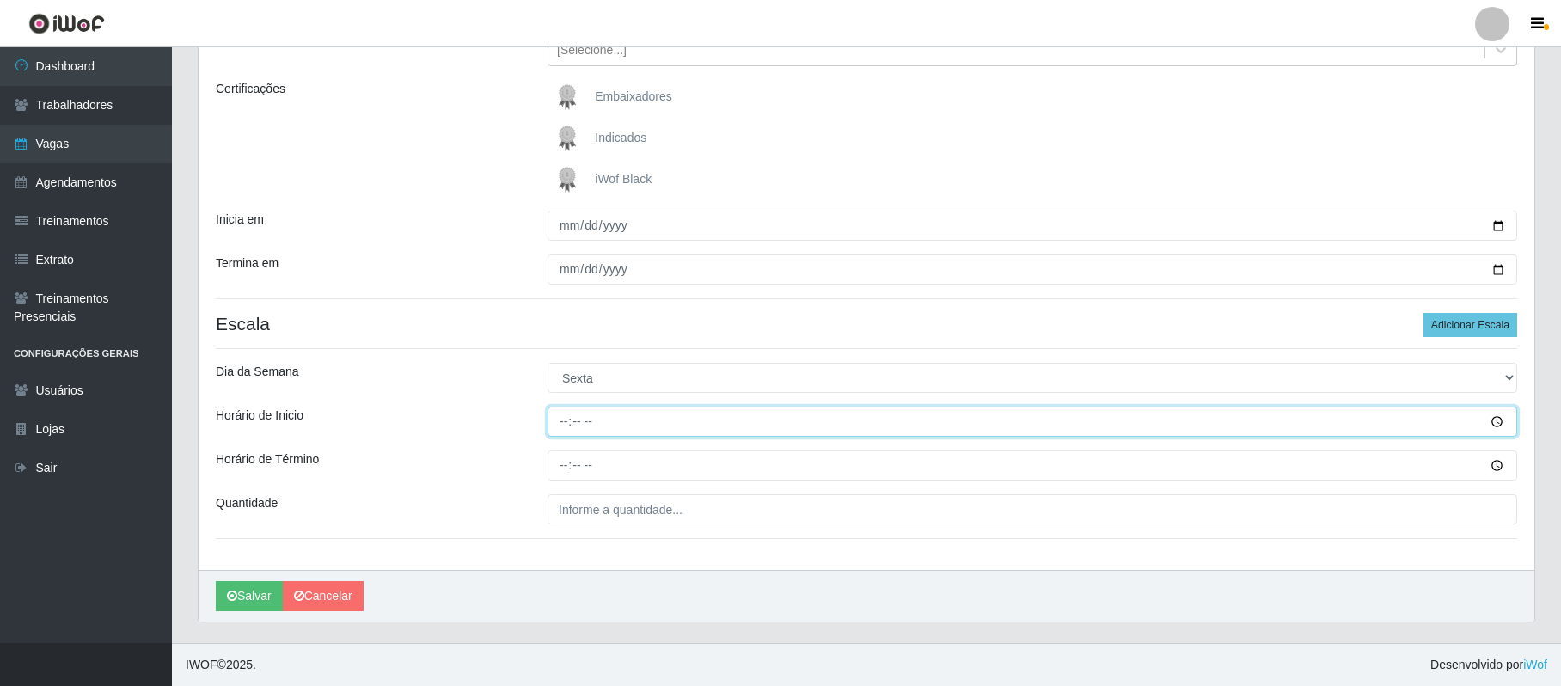
click at [565, 427] on input "Horário de Inicio" at bounding box center [1033, 422] width 970 height 30
type input "16:00"
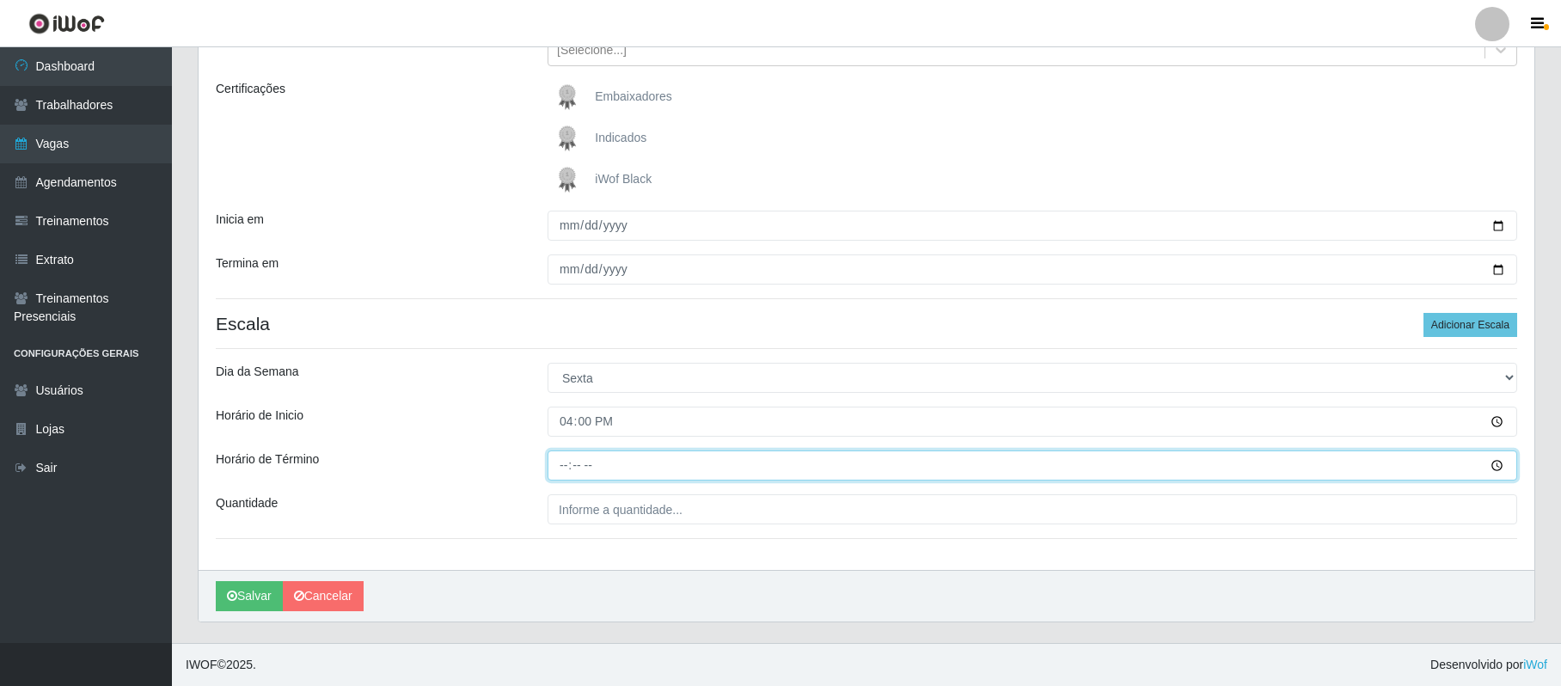
click at [564, 465] on input "Horário de Término" at bounding box center [1033, 466] width 970 height 30
type input "22:00"
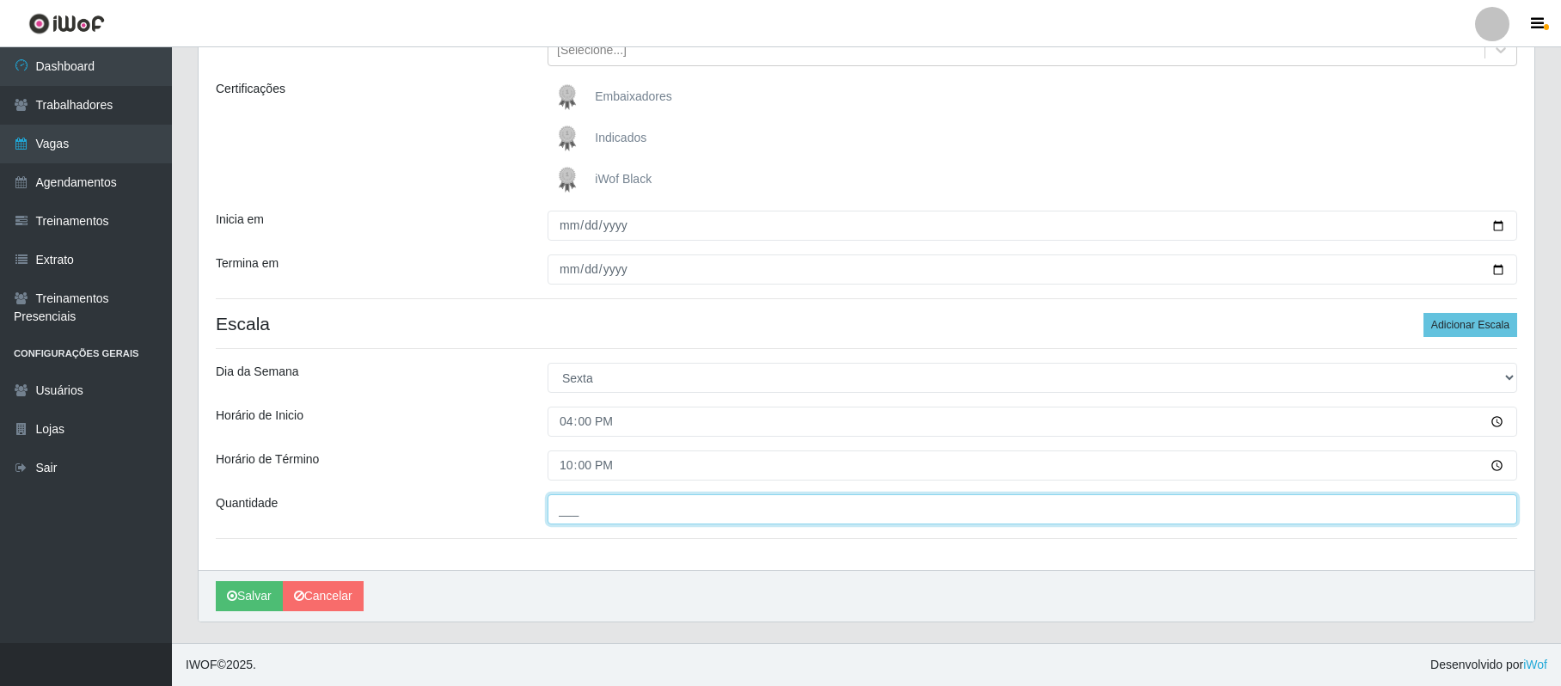
click at [579, 509] on input "___" at bounding box center [1033, 509] width 970 height 30
type input "02_"
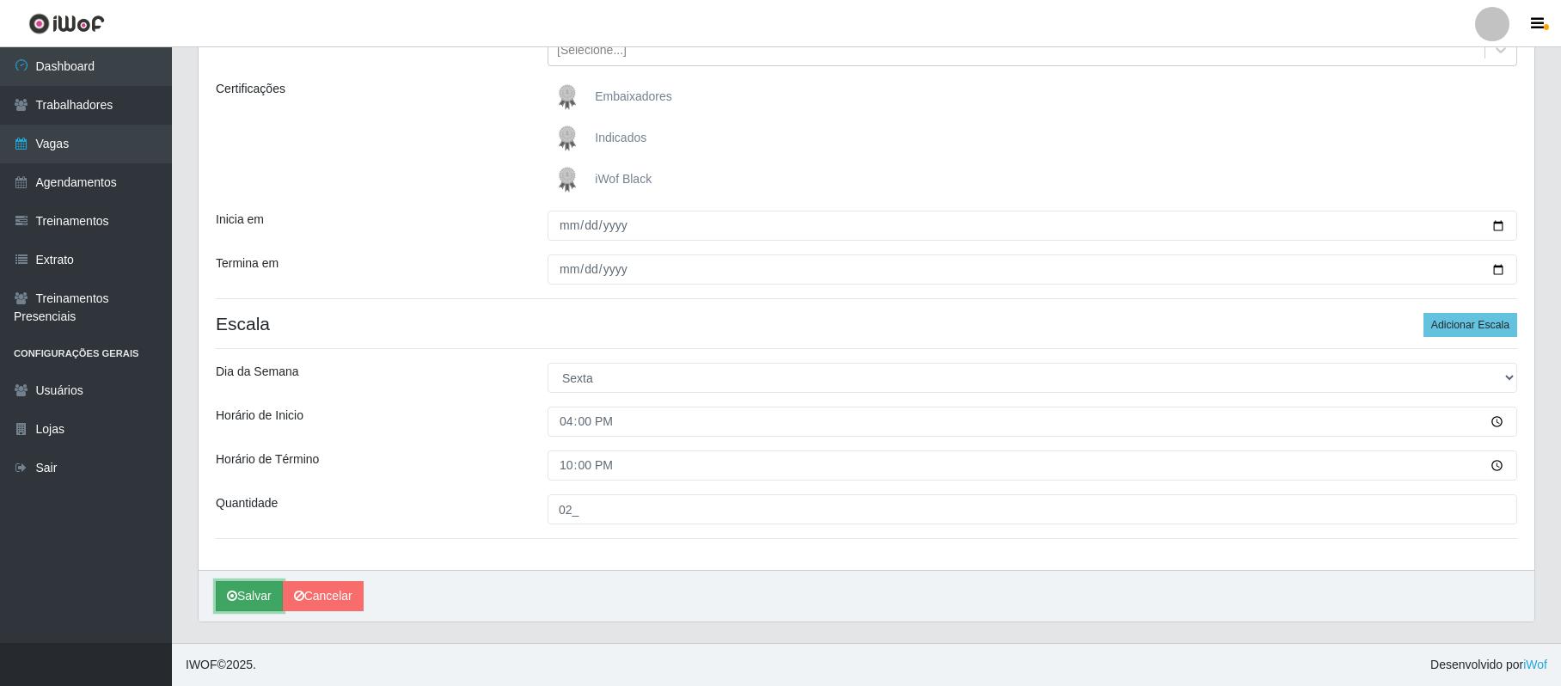
click at [251, 599] on button "Salvar" at bounding box center [249, 596] width 67 height 30
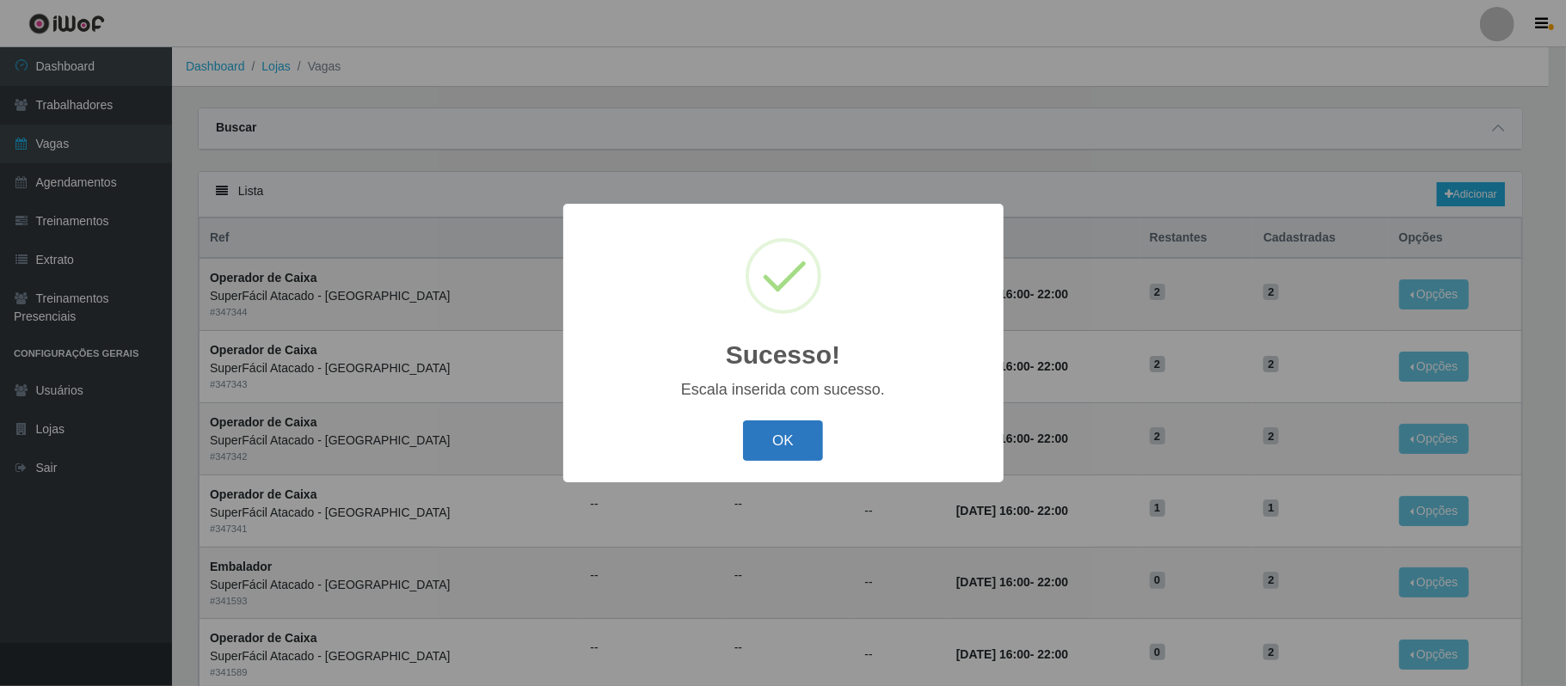
click at [796, 438] on button "OK" at bounding box center [783, 440] width 80 height 40
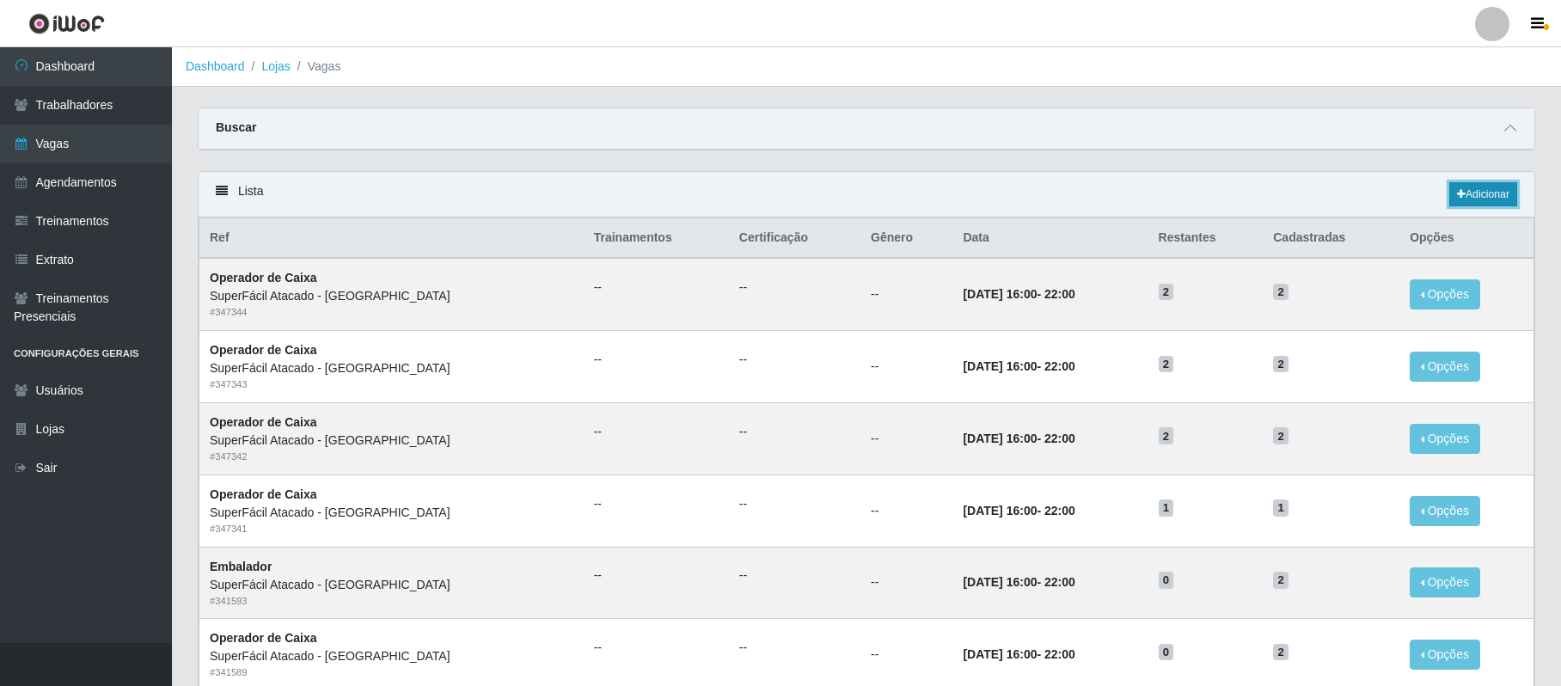
click at [1473, 199] on link "Adicionar" at bounding box center [1484, 194] width 68 height 24
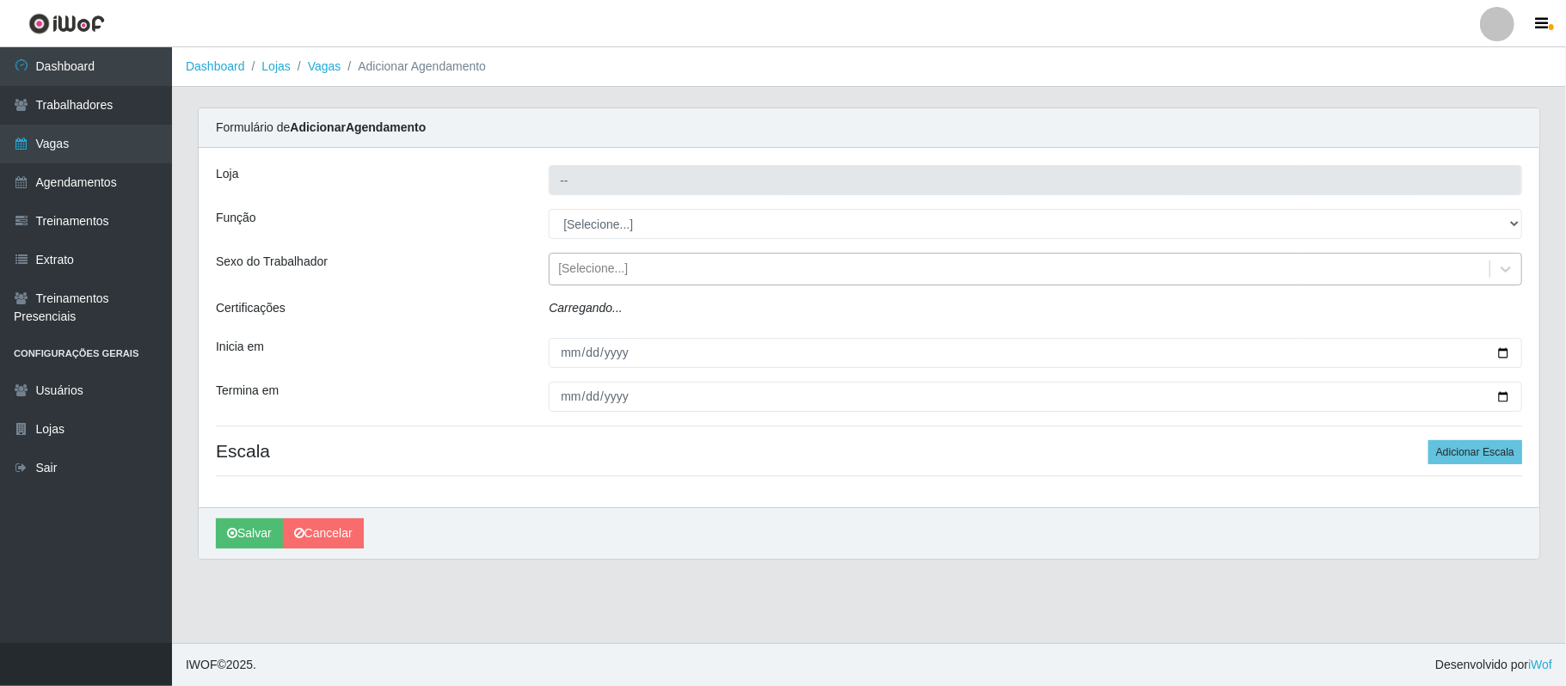
type input "SuperFácil Atacado - [GEOGRAPHIC_DATA]"
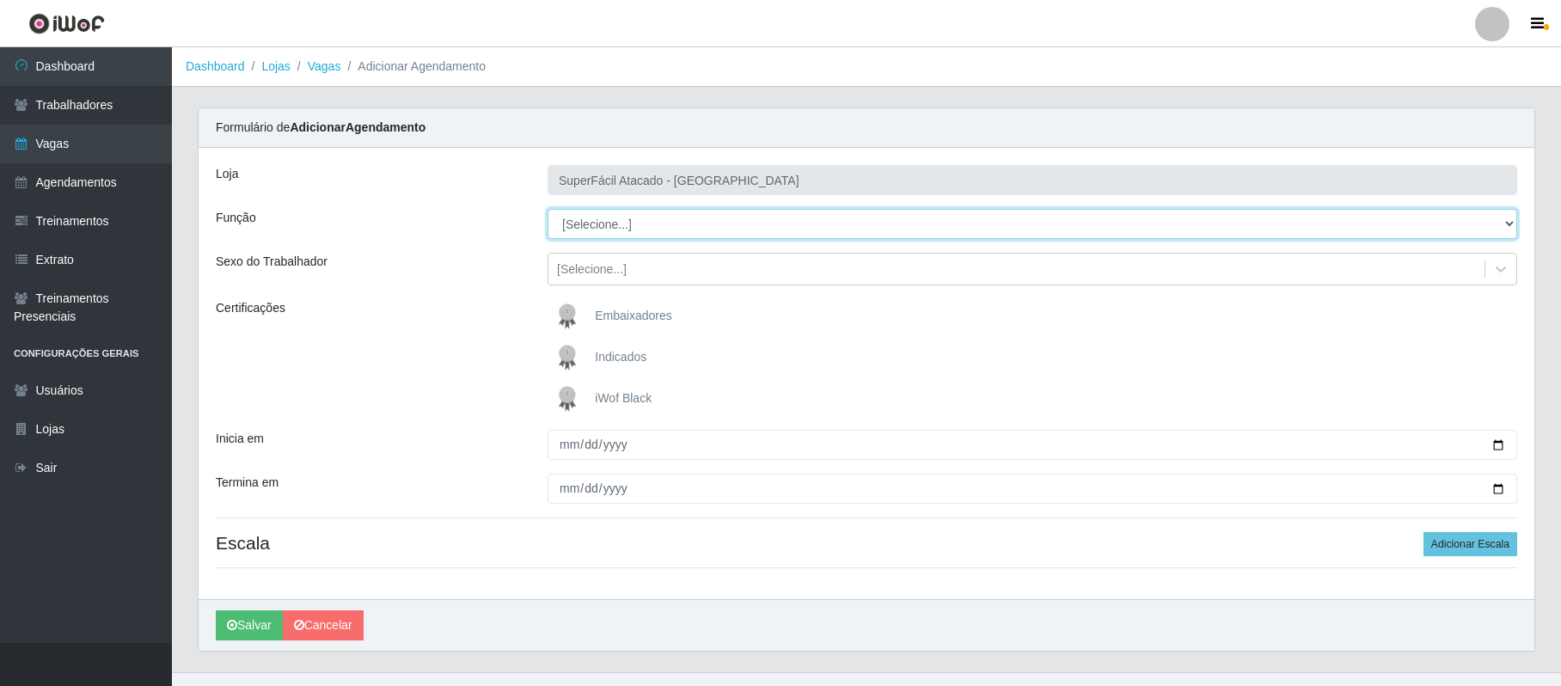
click at [623, 234] on select "[Selecione...] Embalador Embalador + Embalador ++ Operador de Caixa Operador de…" at bounding box center [1033, 224] width 970 height 30
select select "22"
click at [548, 210] on select "[Selecione...] Embalador Embalador + Embalador ++ Operador de Caixa Operador de…" at bounding box center [1033, 224] width 970 height 30
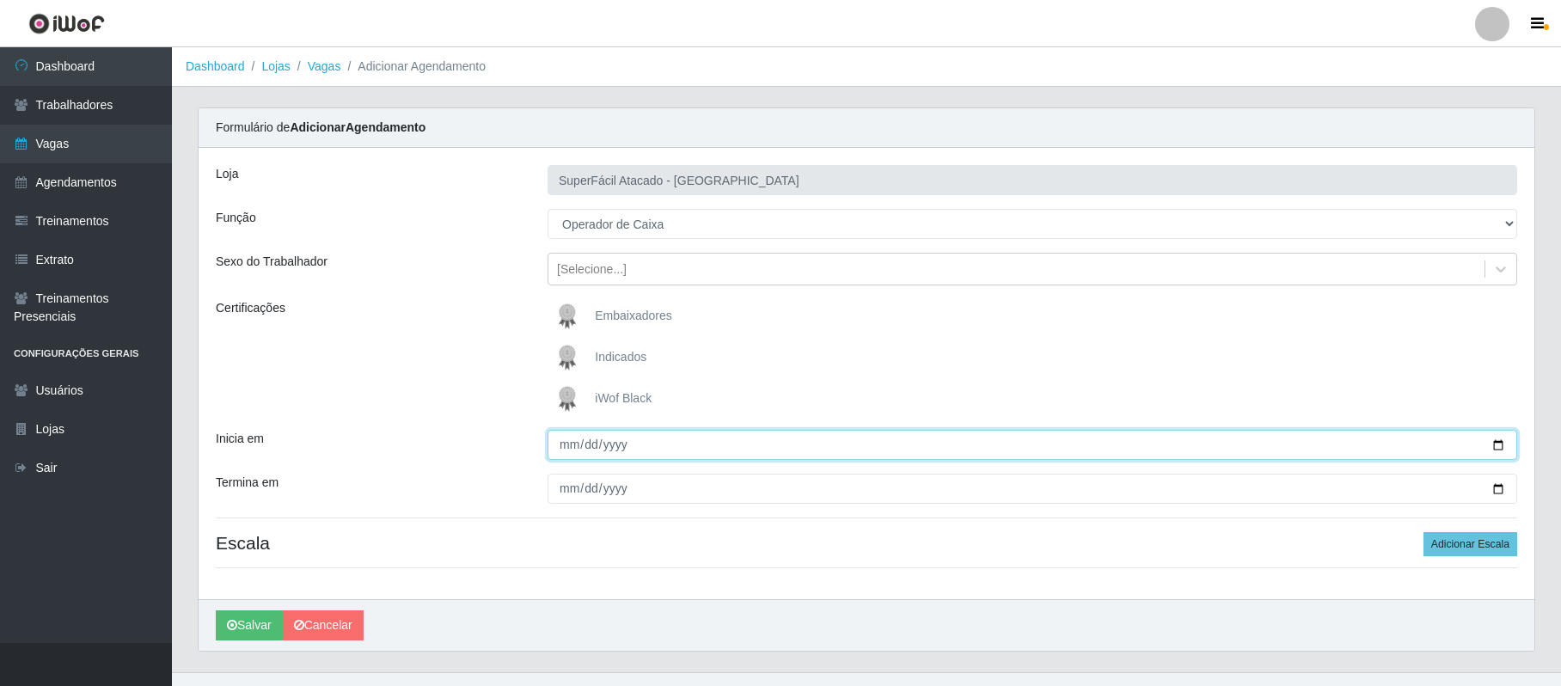
click at [1494, 442] on input "Inicia em" at bounding box center [1033, 445] width 970 height 30
type input "[DATE]"
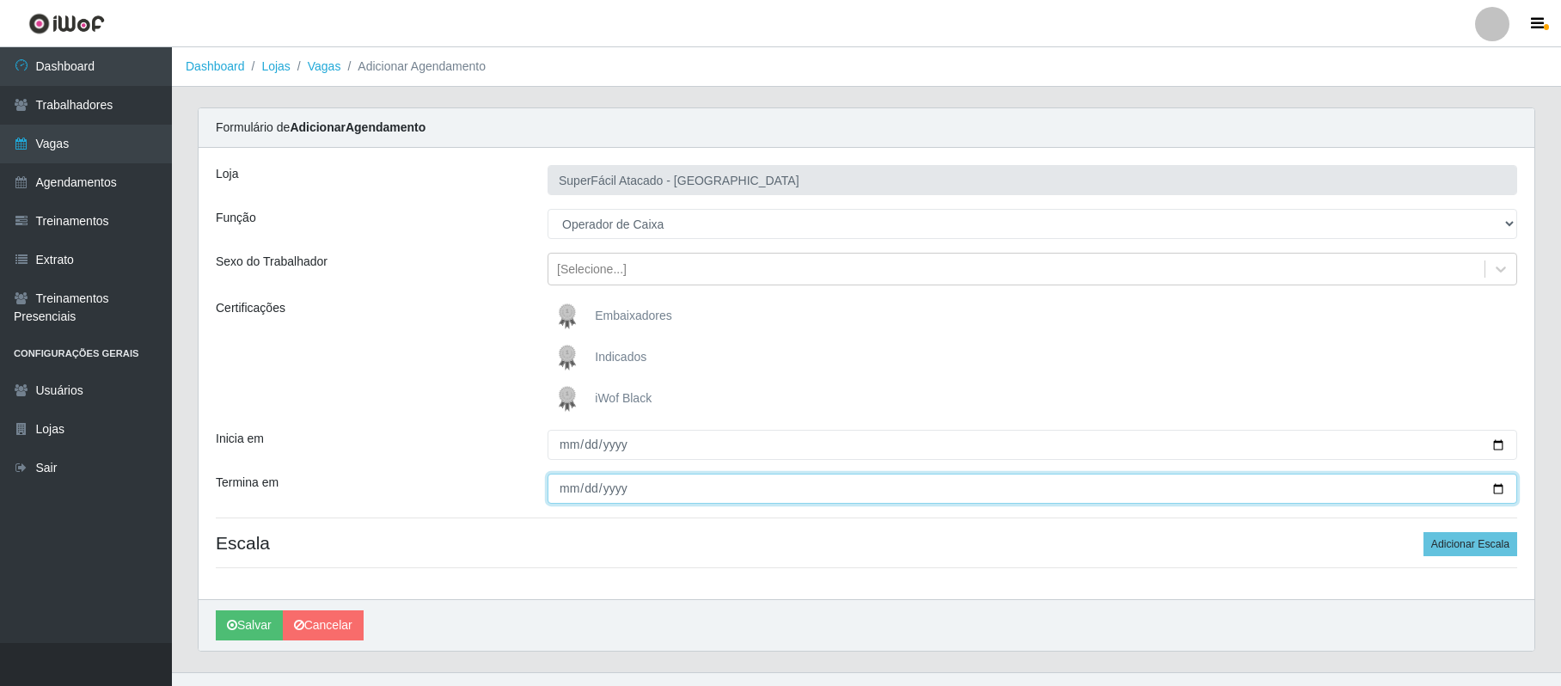
click at [1497, 489] on input "Termina em" at bounding box center [1033, 489] width 970 height 30
type input "[DATE]"
click at [1449, 551] on button "Adicionar Escala" at bounding box center [1471, 544] width 94 height 24
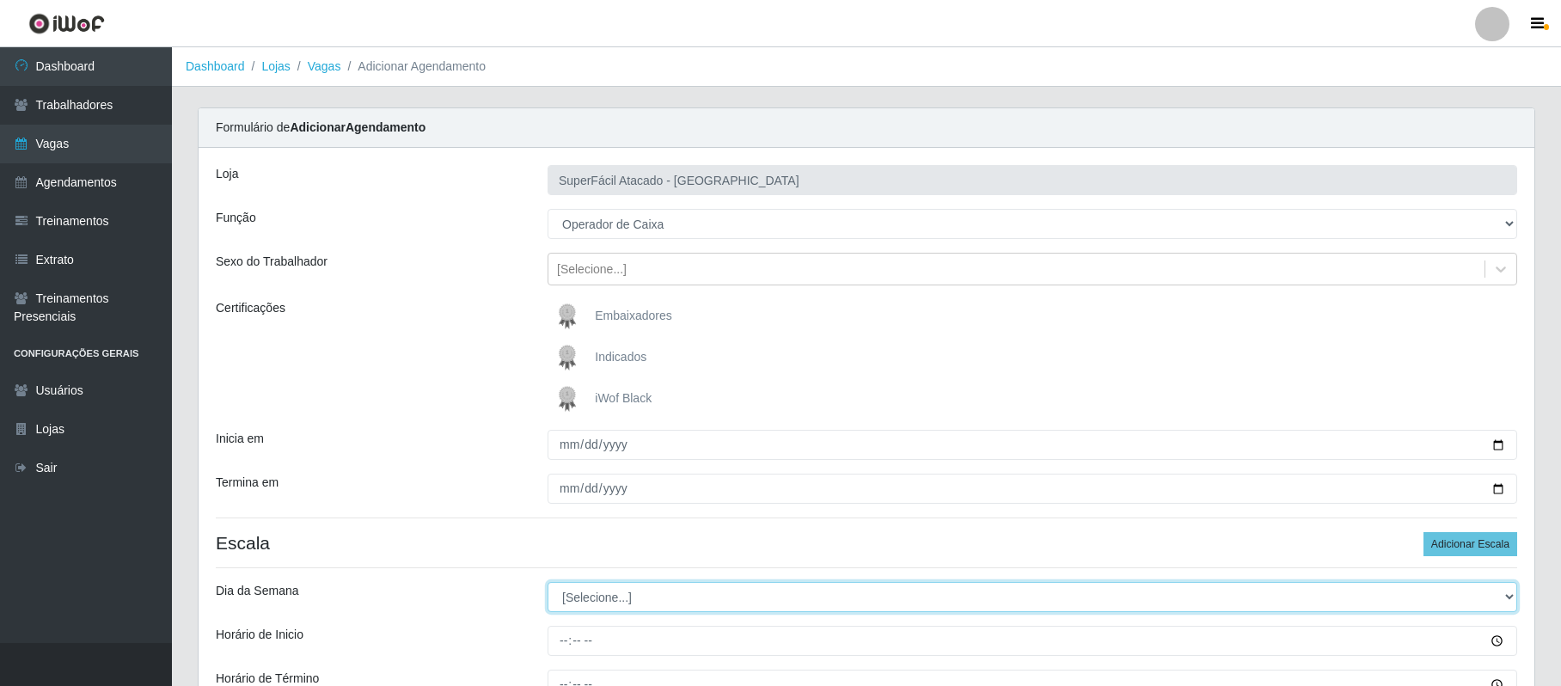
click at [616, 598] on select "[Selecione...] Segunda Terça Quarta Quinta Sexta Sábado Domingo" at bounding box center [1033, 597] width 970 height 30
select select "5"
click at [548, 584] on select "[Selecione...] Segunda Terça Quarta Quinta Sexta Sábado Domingo" at bounding box center [1033, 597] width 970 height 30
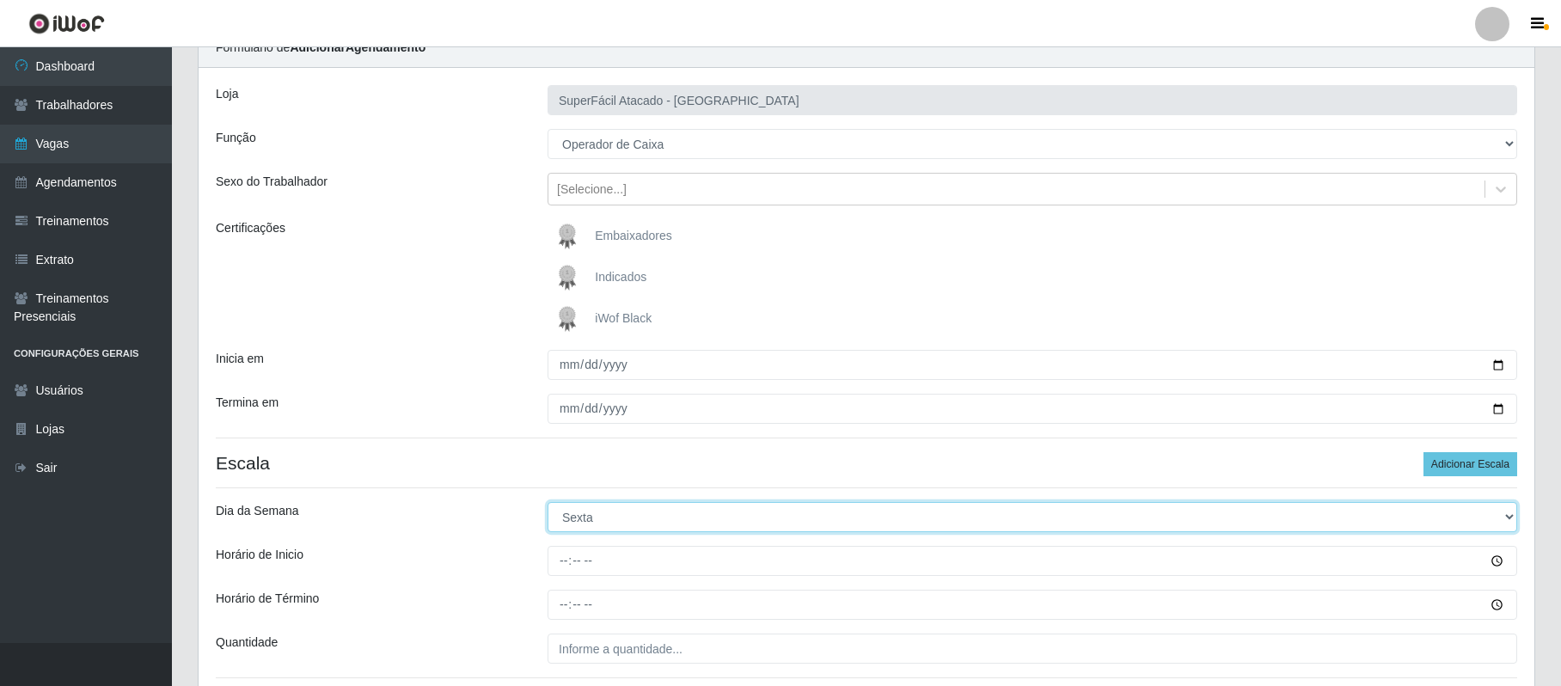
scroll to position [222, 0]
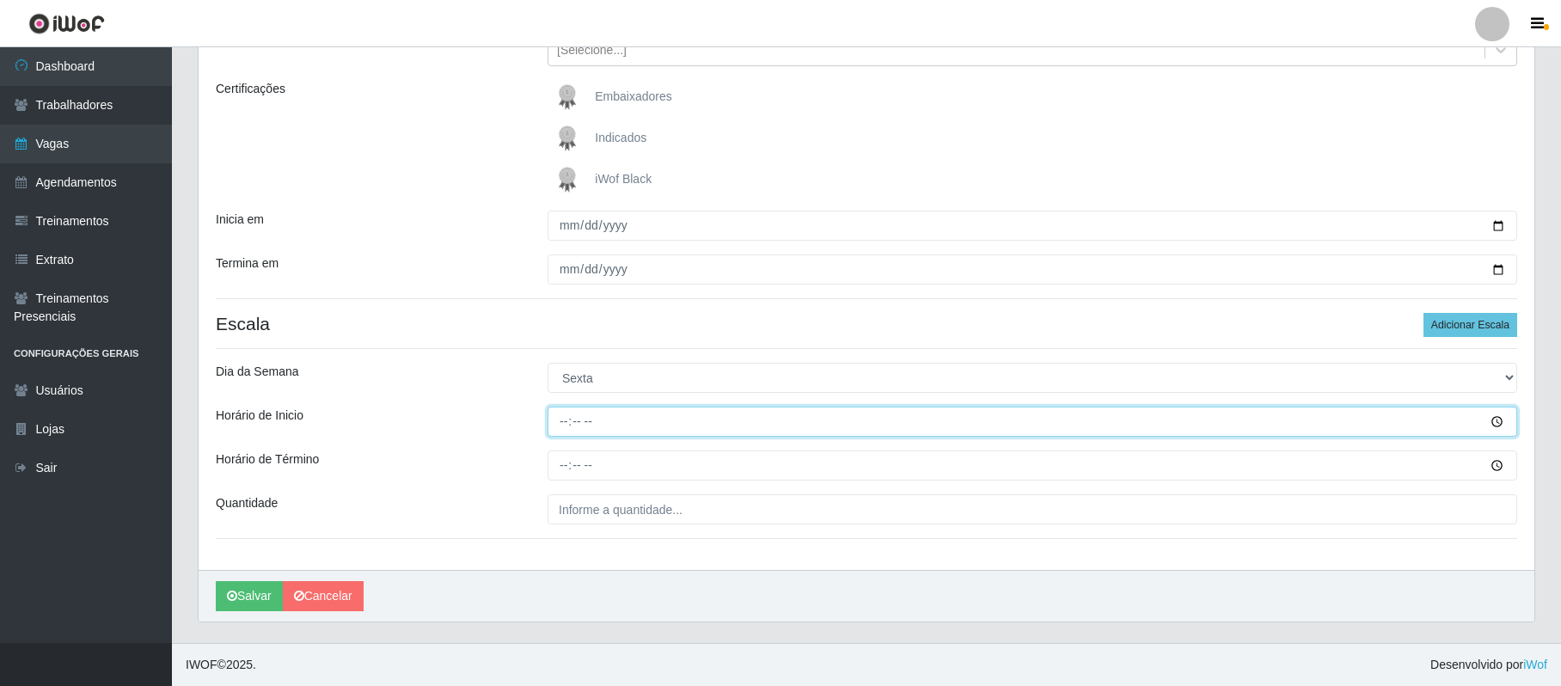
click at [565, 427] on input "Horário de Inicio" at bounding box center [1033, 422] width 970 height 30
type input "16:00"
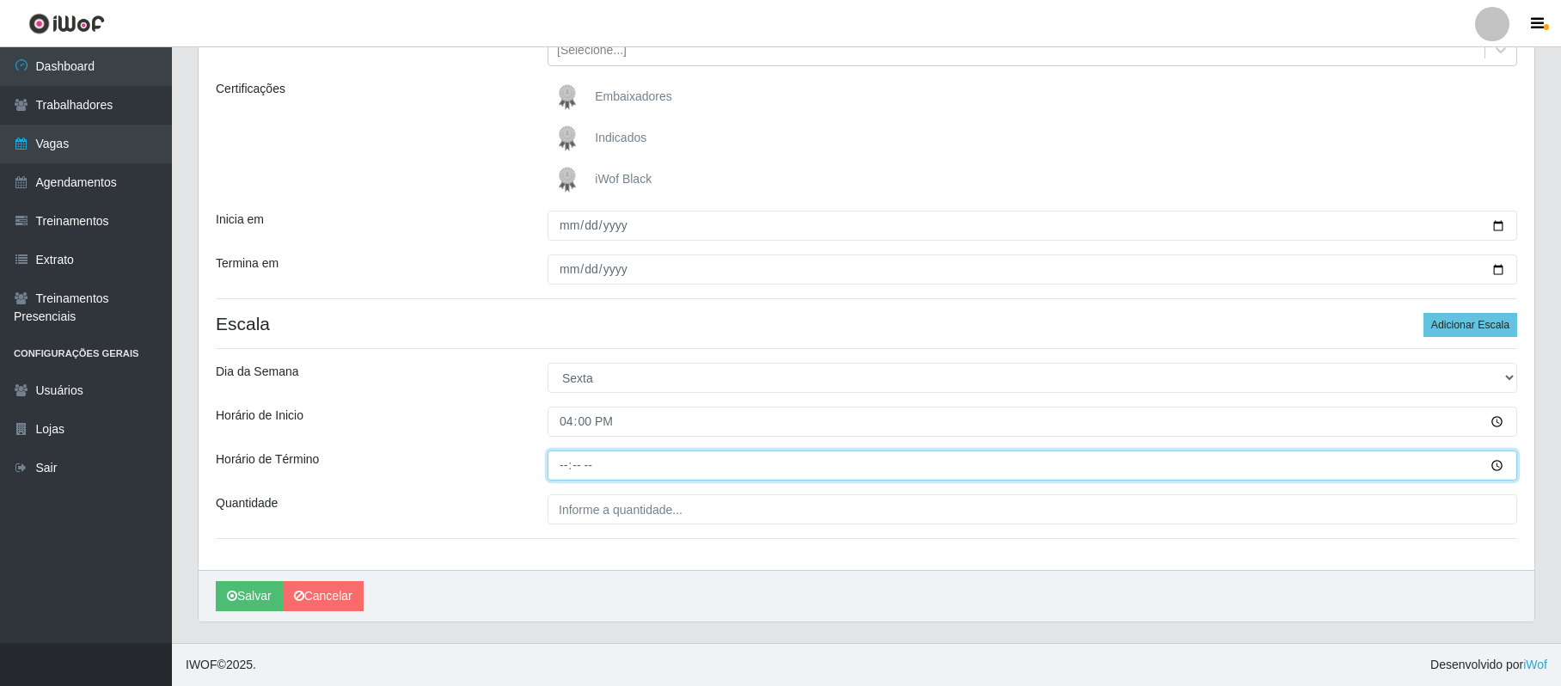
click at [561, 464] on input "Horário de Término" at bounding box center [1033, 466] width 970 height 30
type input "22:00"
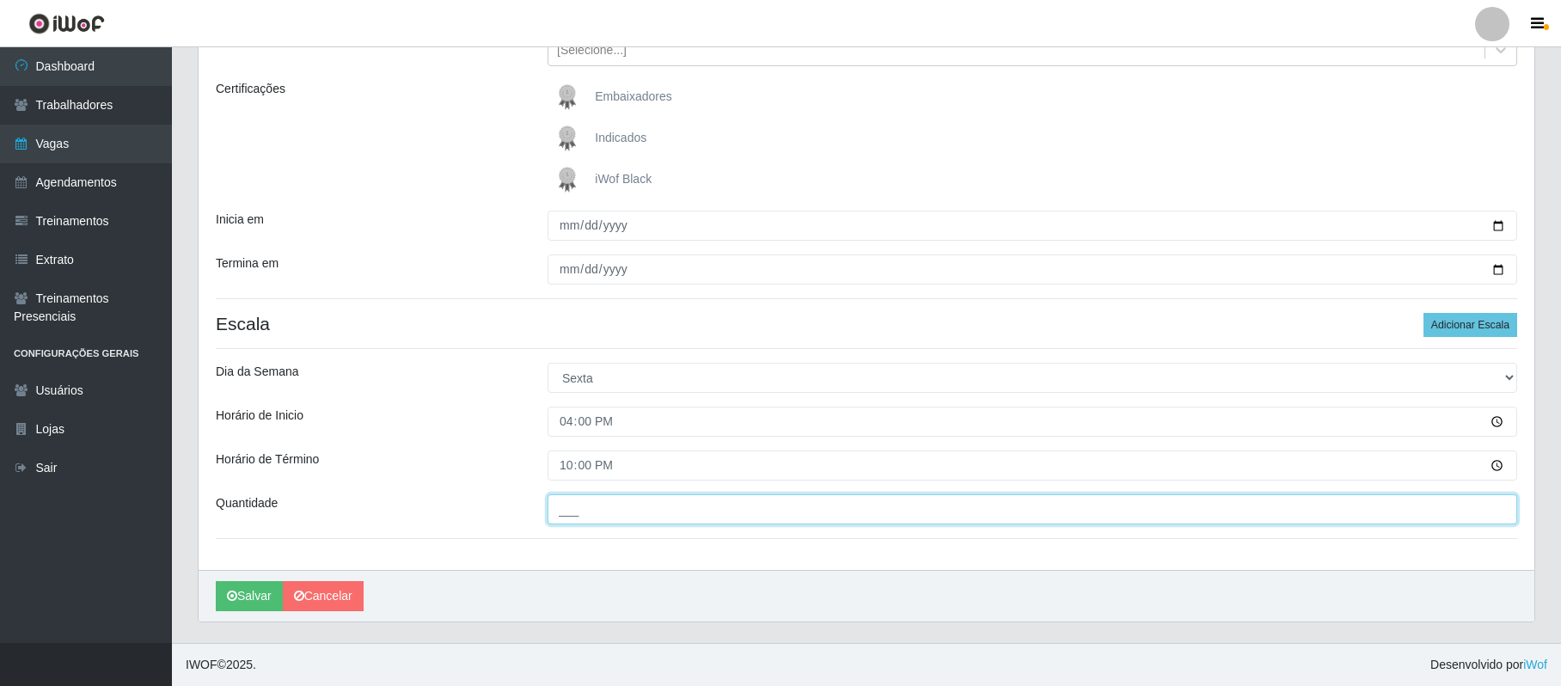
click at [581, 506] on input "___" at bounding box center [1033, 509] width 970 height 30
type input "02_"
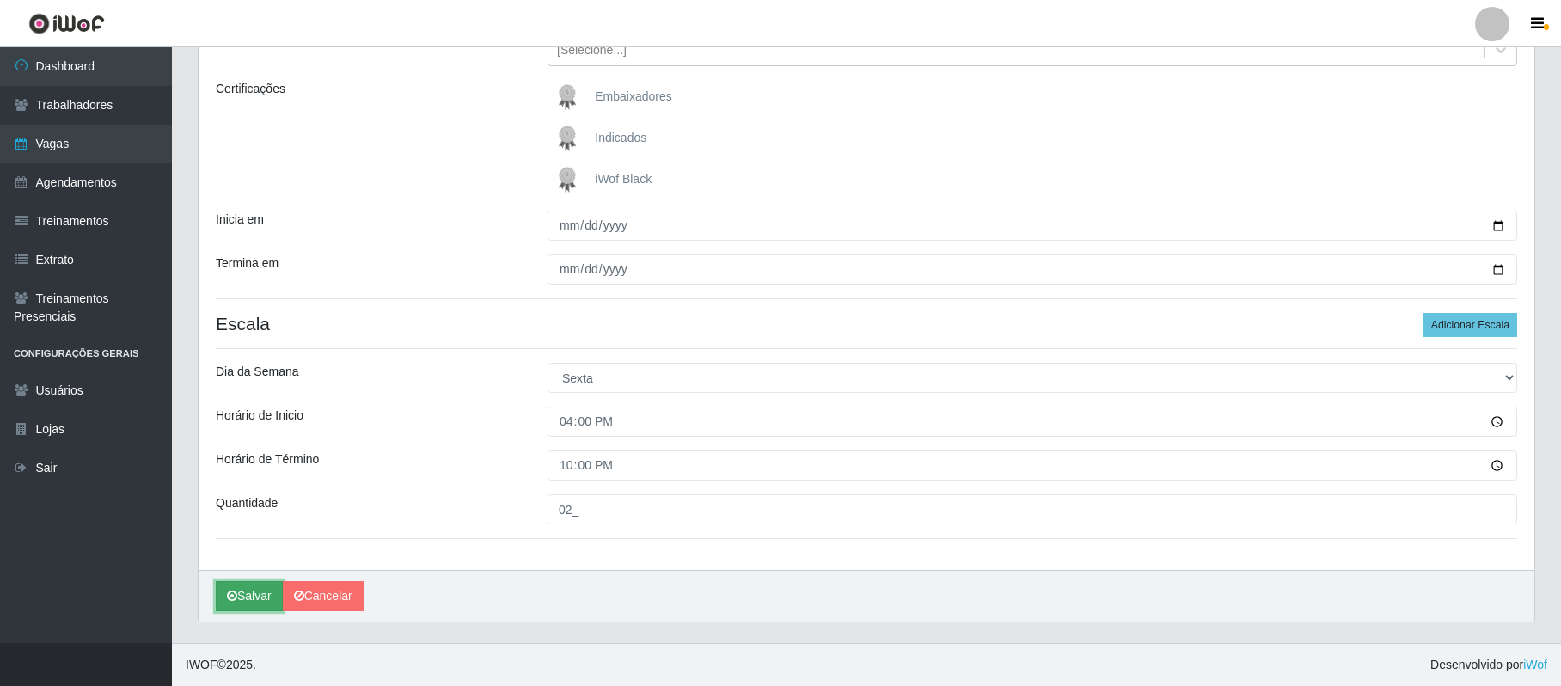
click at [259, 592] on button "Salvar" at bounding box center [249, 596] width 67 height 30
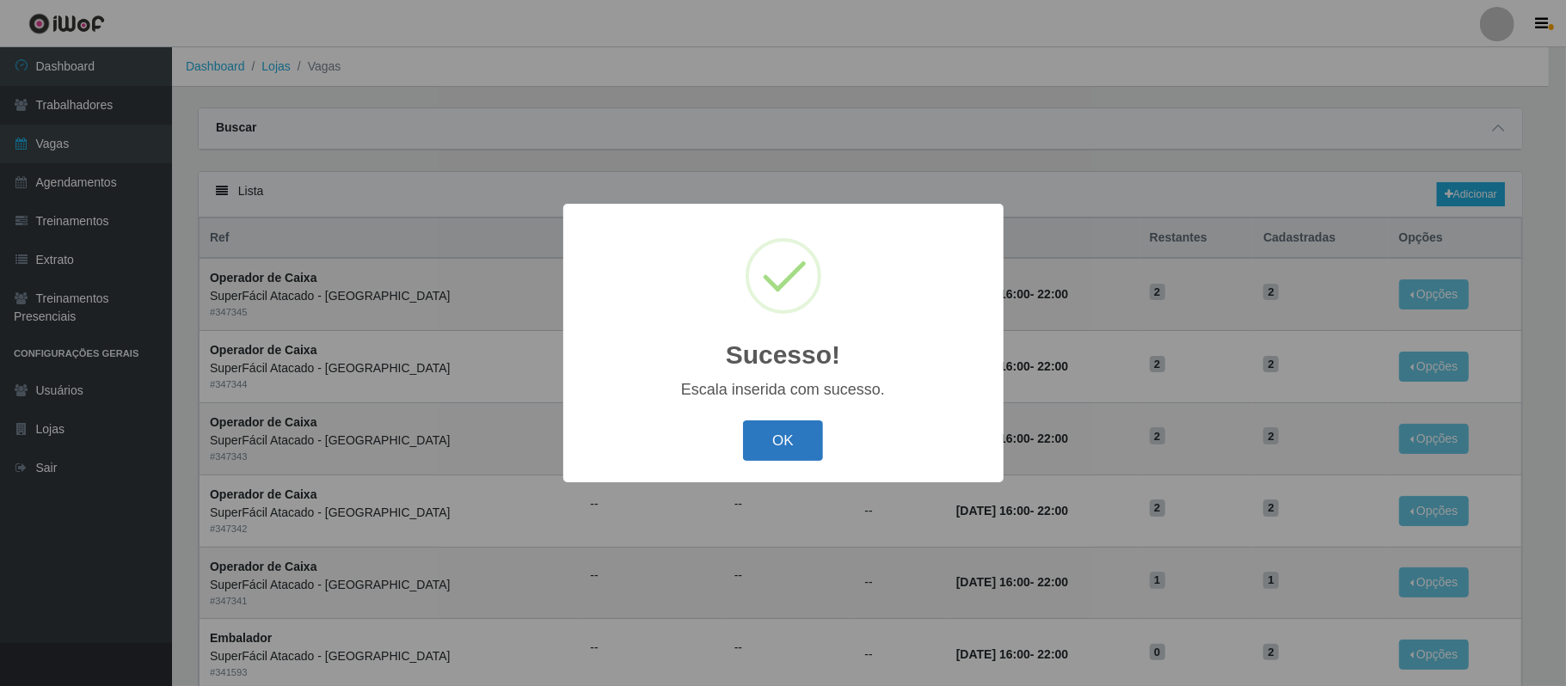
click at [778, 445] on button "OK" at bounding box center [783, 440] width 80 height 40
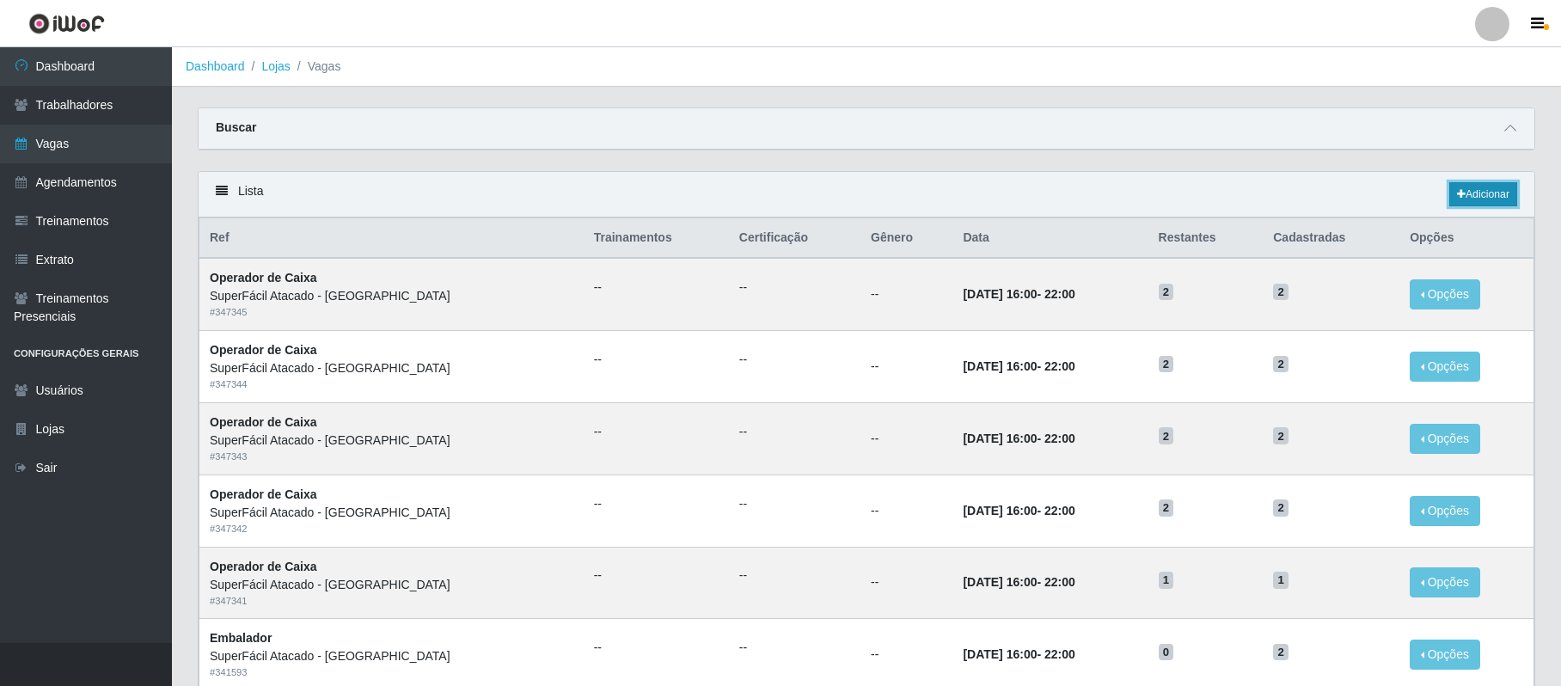
click at [1490, 203] on link "Adicionar" at bounding box center [1484, 194] width 68 height 24
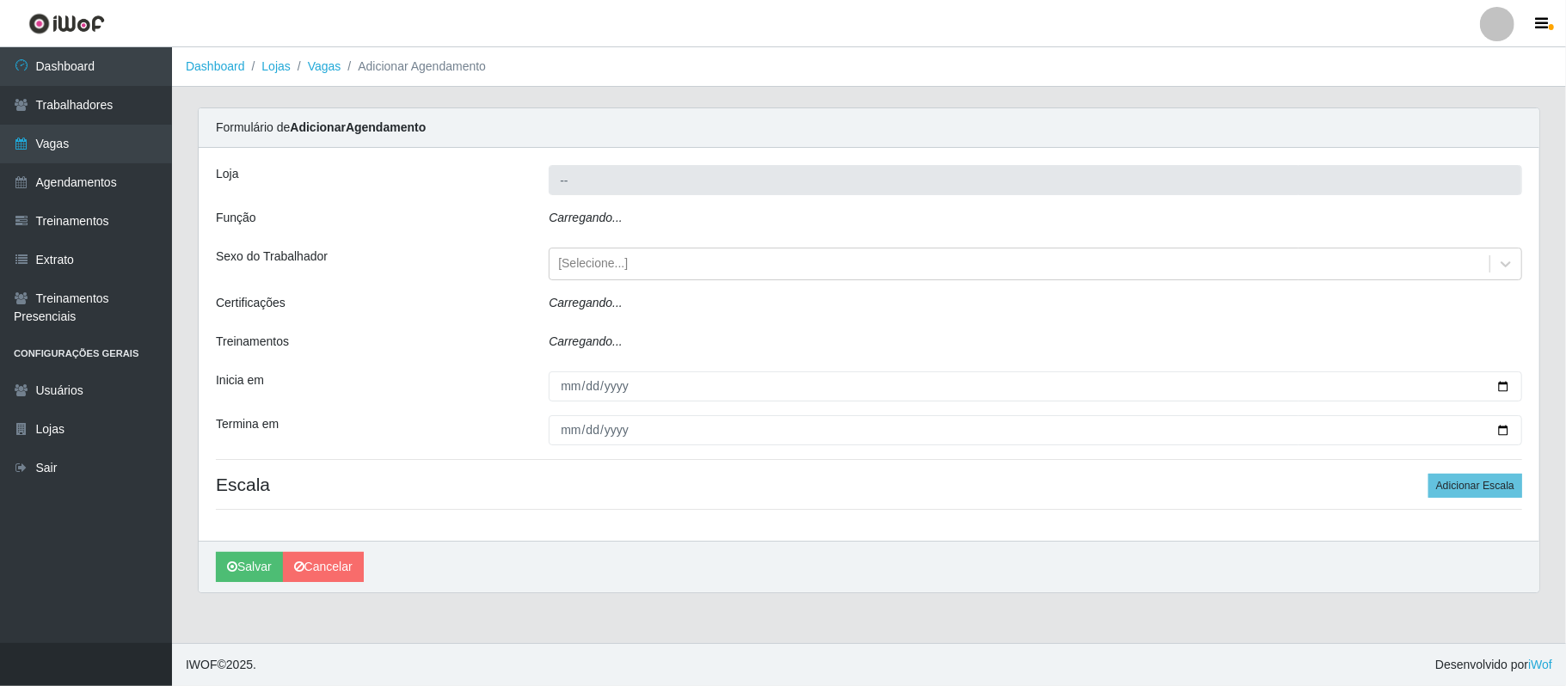
type input "SuperFácil Atacado - [GEOGRAPHIC_DATA]"
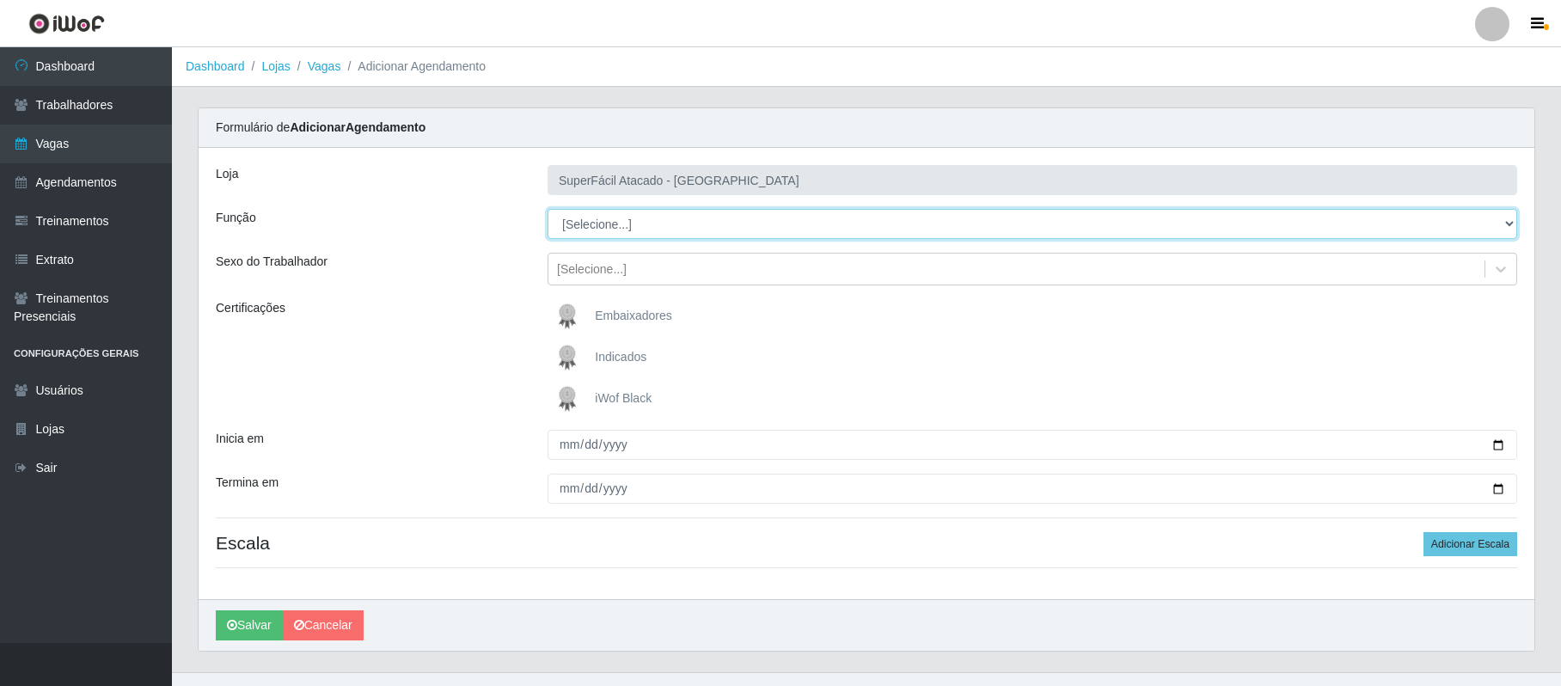
click at [619, 224] on select "[Selecione...] Embalador Embalador + Embalador ++ Operador de Caixa Operador de…" at bounding box center [1033, 224] width 970 height 30
select select "72"
click at [548, 210] on select "[Selecione...] Embalador Embalador + Embalador ++ Operador de Caixa Operador de…" at bounding box center [1033, 224] width 970 height 30
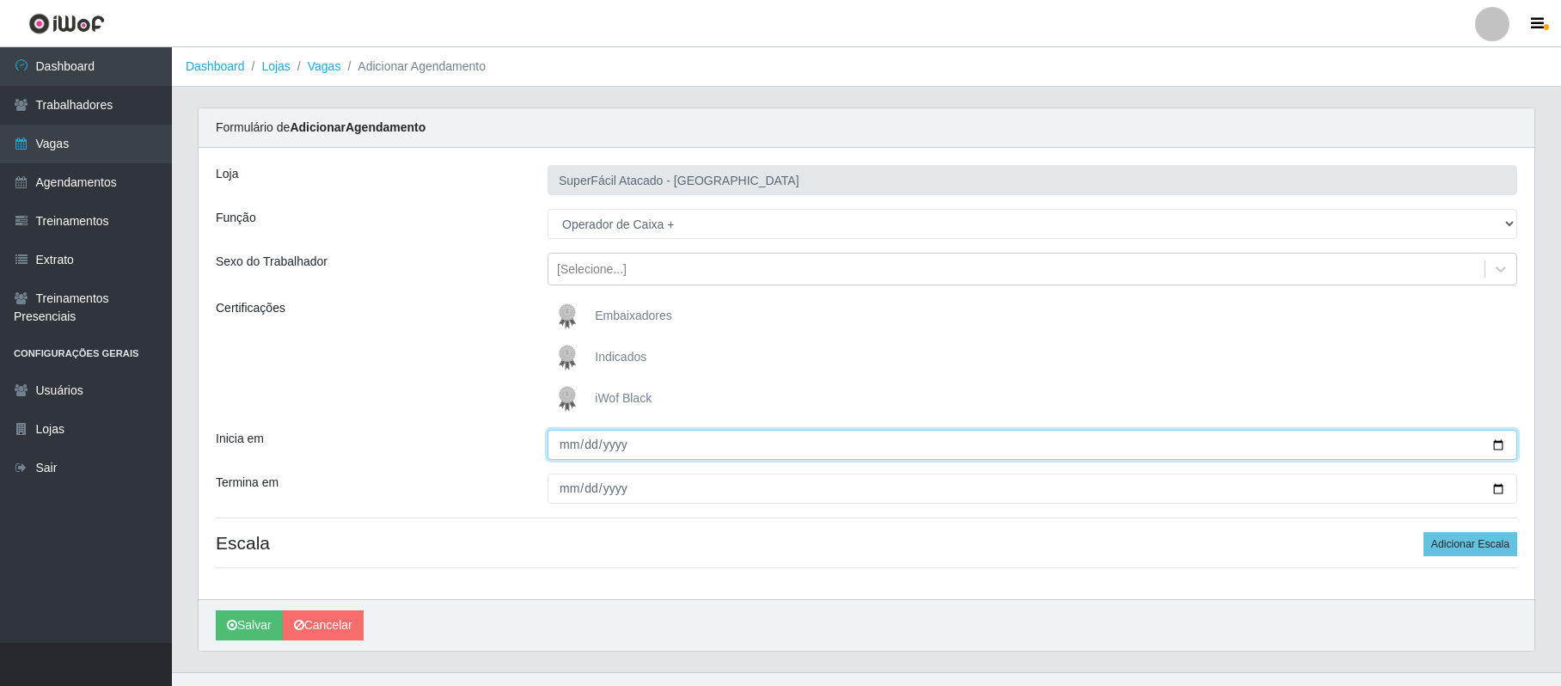
click at [1499, 448] on input "Inicia em" at bounding box center [1033, 445] width 970 height 30
type input "[DATE]"
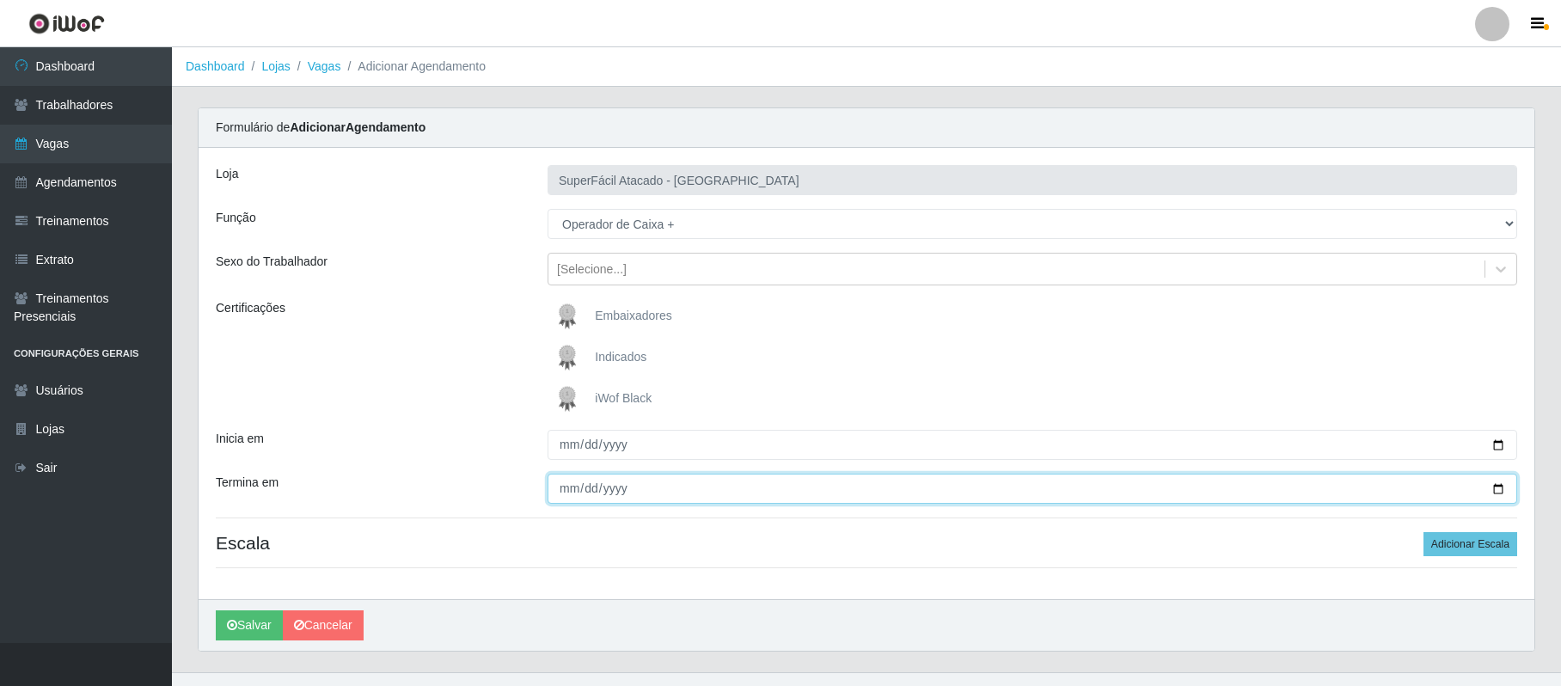
click at [1498, 490] on input "Termina em" at bounding box center [1033, 489] width 970 height 30
type input "[DATE]"
drag, startPoint x: 1455, startPoint y: 544, endPoint x: 1377, endPoint y: 541, distance: 77.5
click at [1435, 544] on button "Adicionar Escala" at bounding box center [1471, 544] width 94 height 24
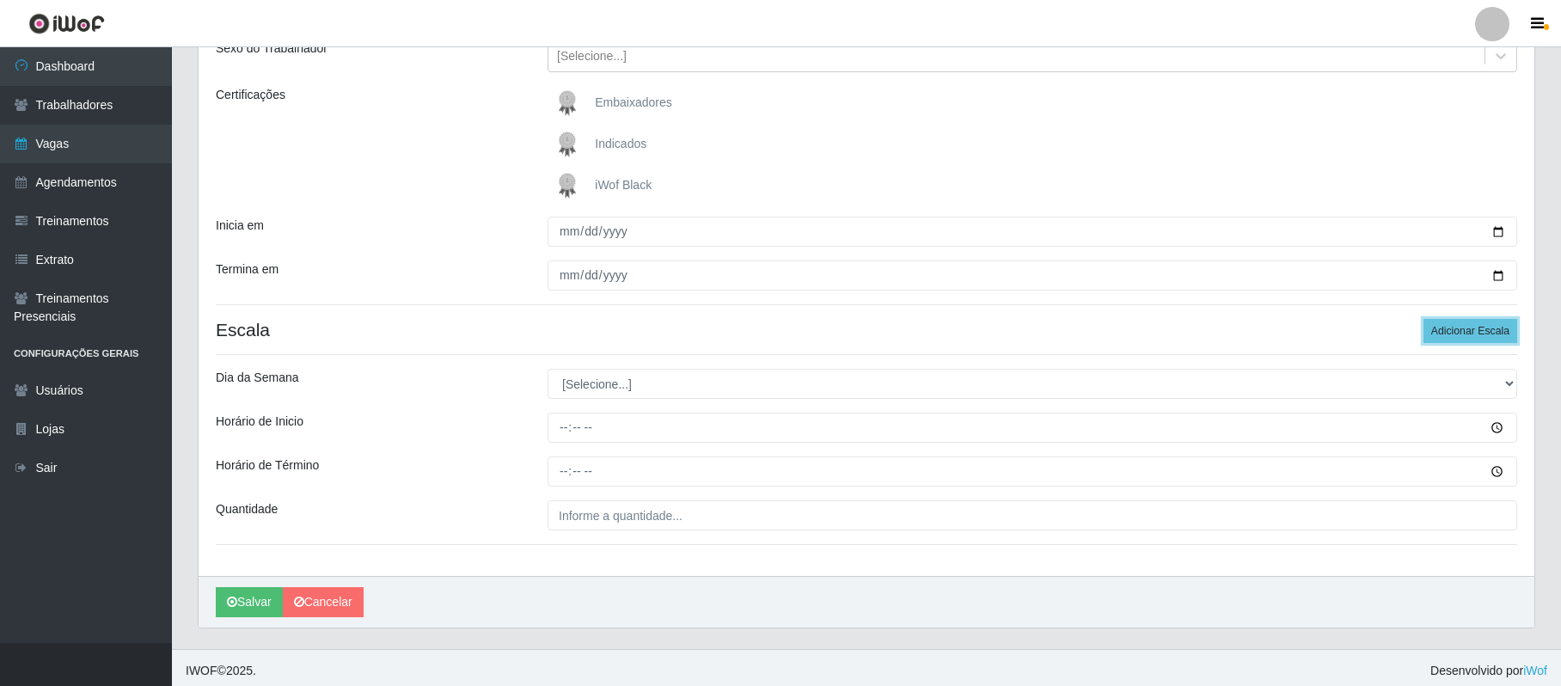
scroll to position [222, 0]
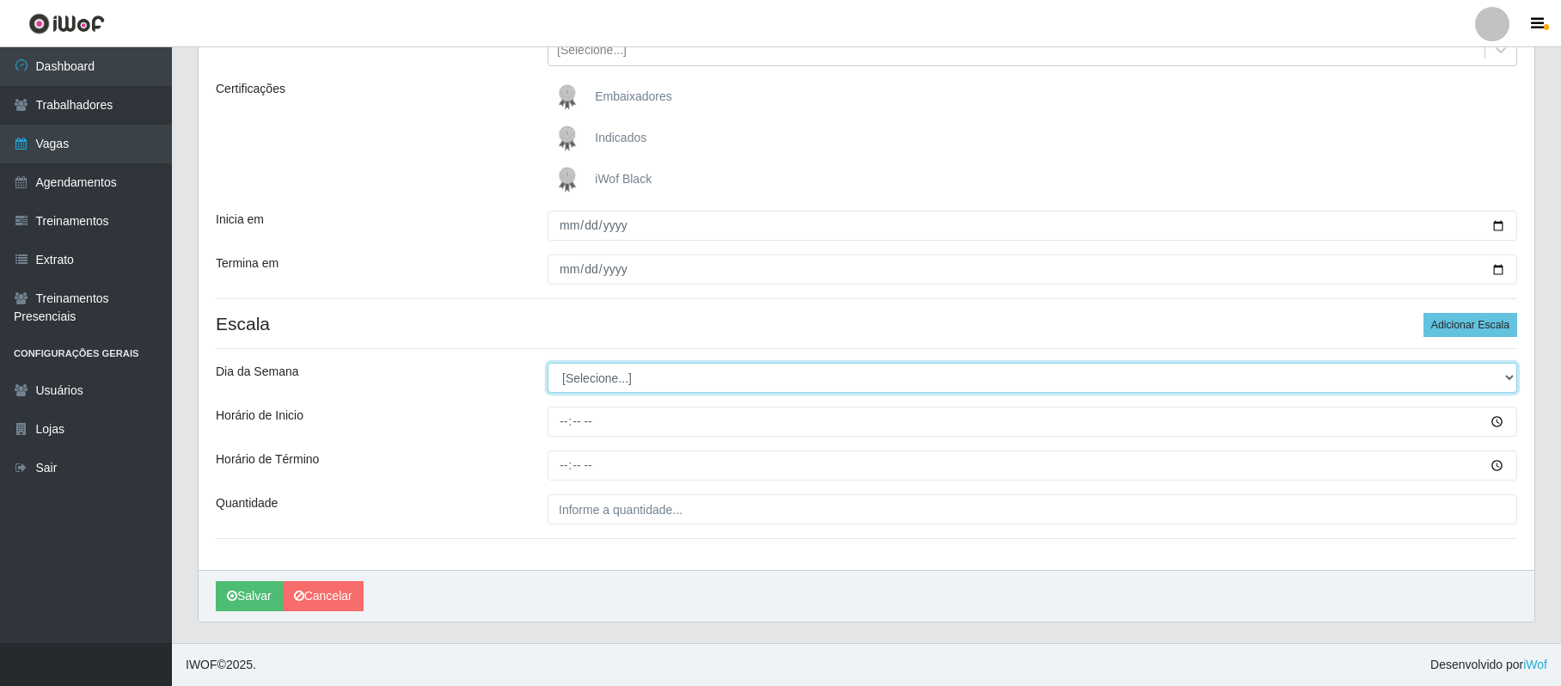
click at [669, 376] on select "[Selecione...] Segunda Terça Quarta Quinta Sexta Sábado Domingo" at bounding box center [1033, 378] width 970 height 30
select select "5"
click at [548, 363] on select "[Selecione...] Segunda Terça Quarta Quinta Sexta Sábado Domingo" at bounding box center [1033, 378] width 970 height 30
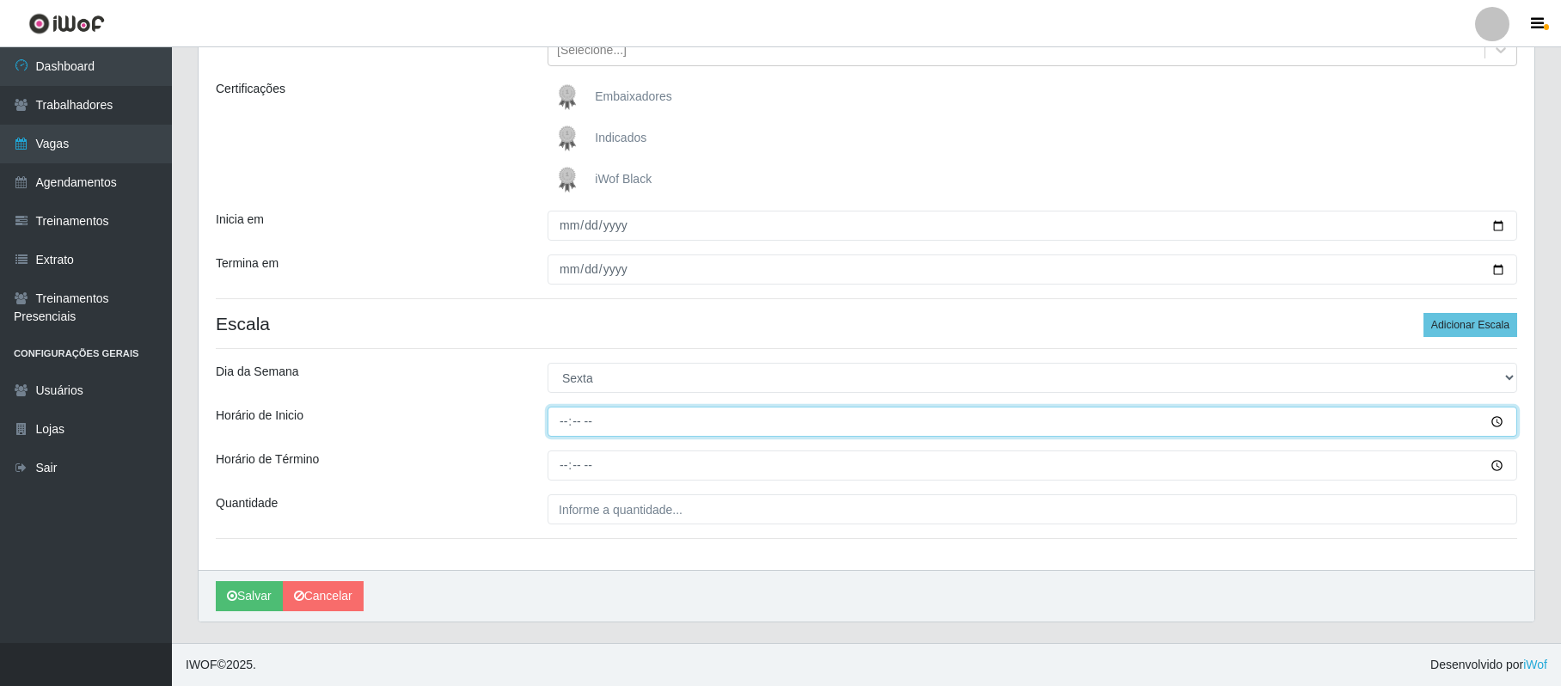
click at [561, 423] on input "Horário de Inicio" at bounding box center [1033, 422] width 970 height 30
type input "08:00"
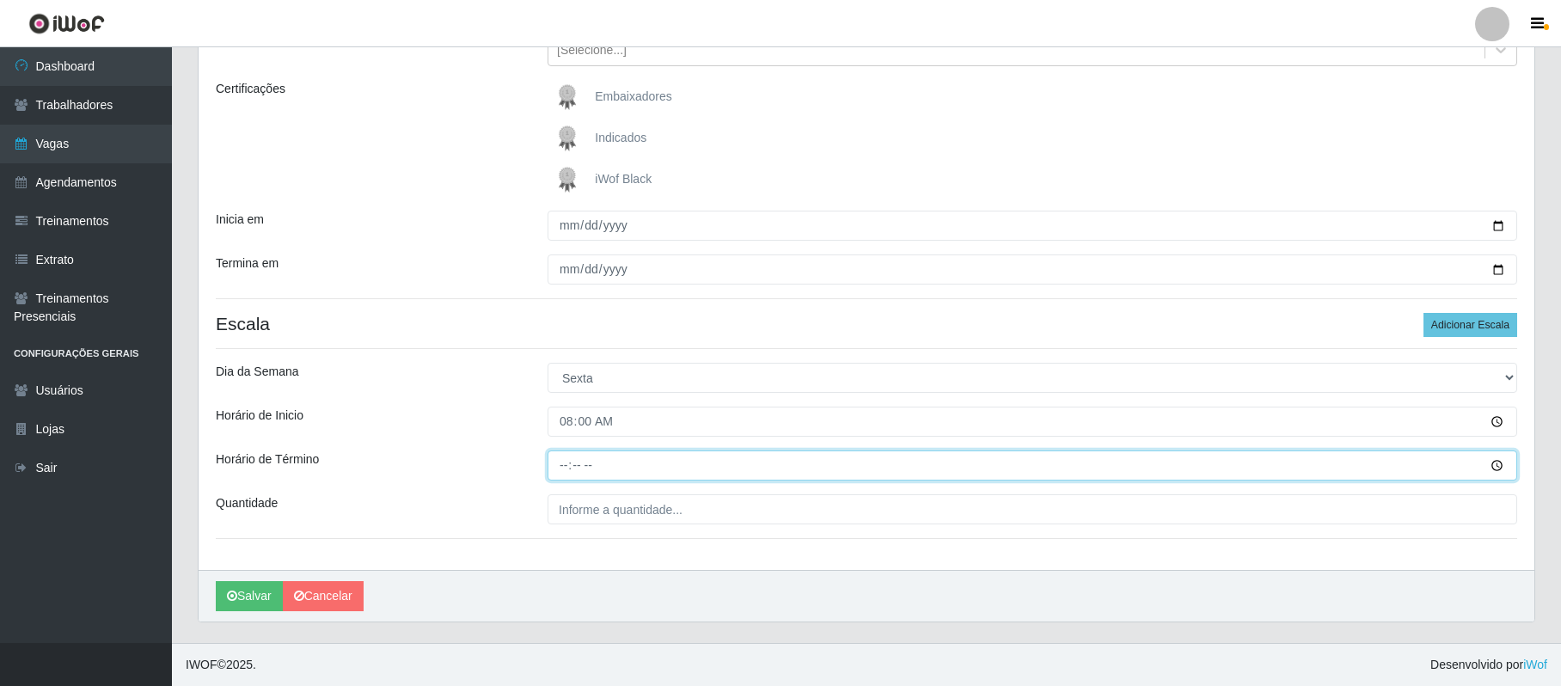
click at [562, 466] on input "Horário de Término" at bounding box center [1033, 466] width 970 height 30
type input "14:00"
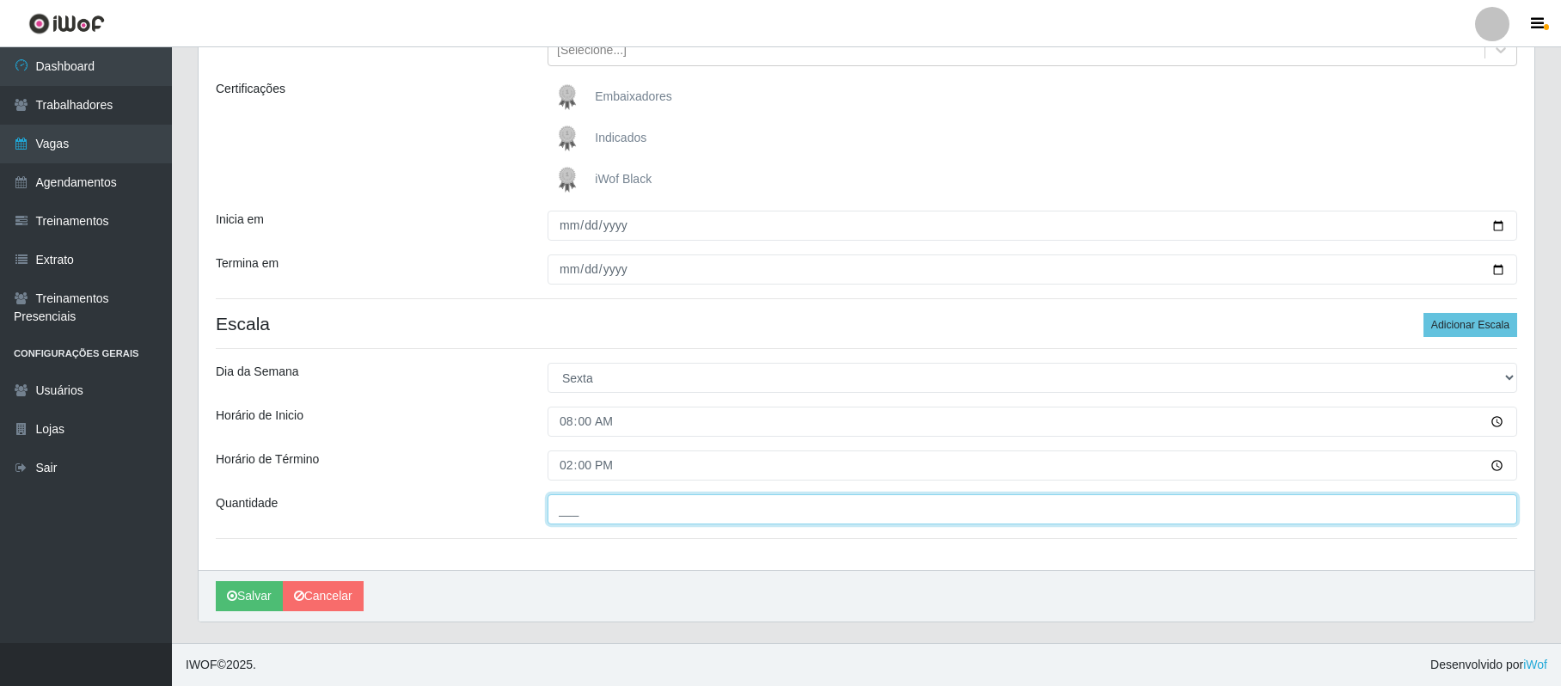
click at [573, 520] on input "___" at bounding box center [1033, 509] width 970 height 30
type input "02_"
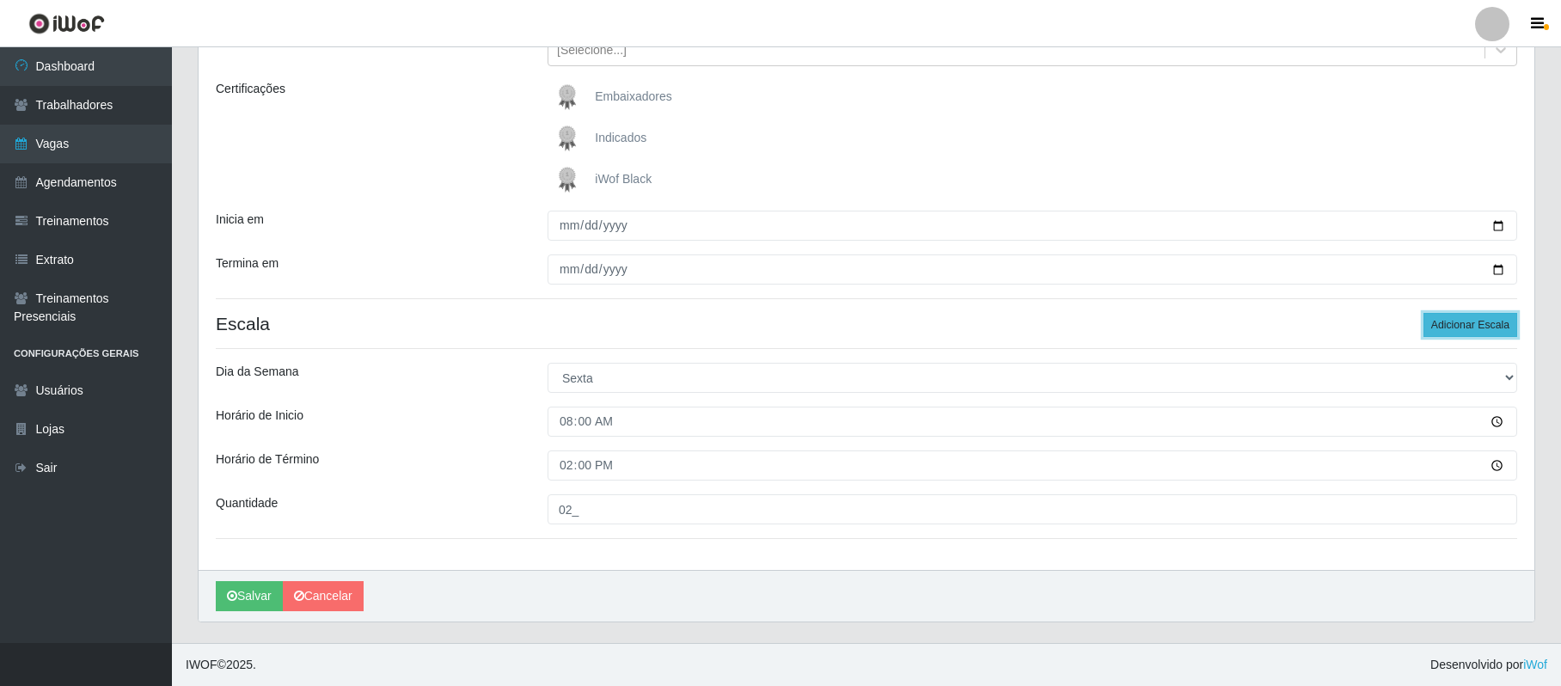
click at [1450, 323] on button "Adicionar Escala" at bounding box center [1471, 325] width 94 height 24
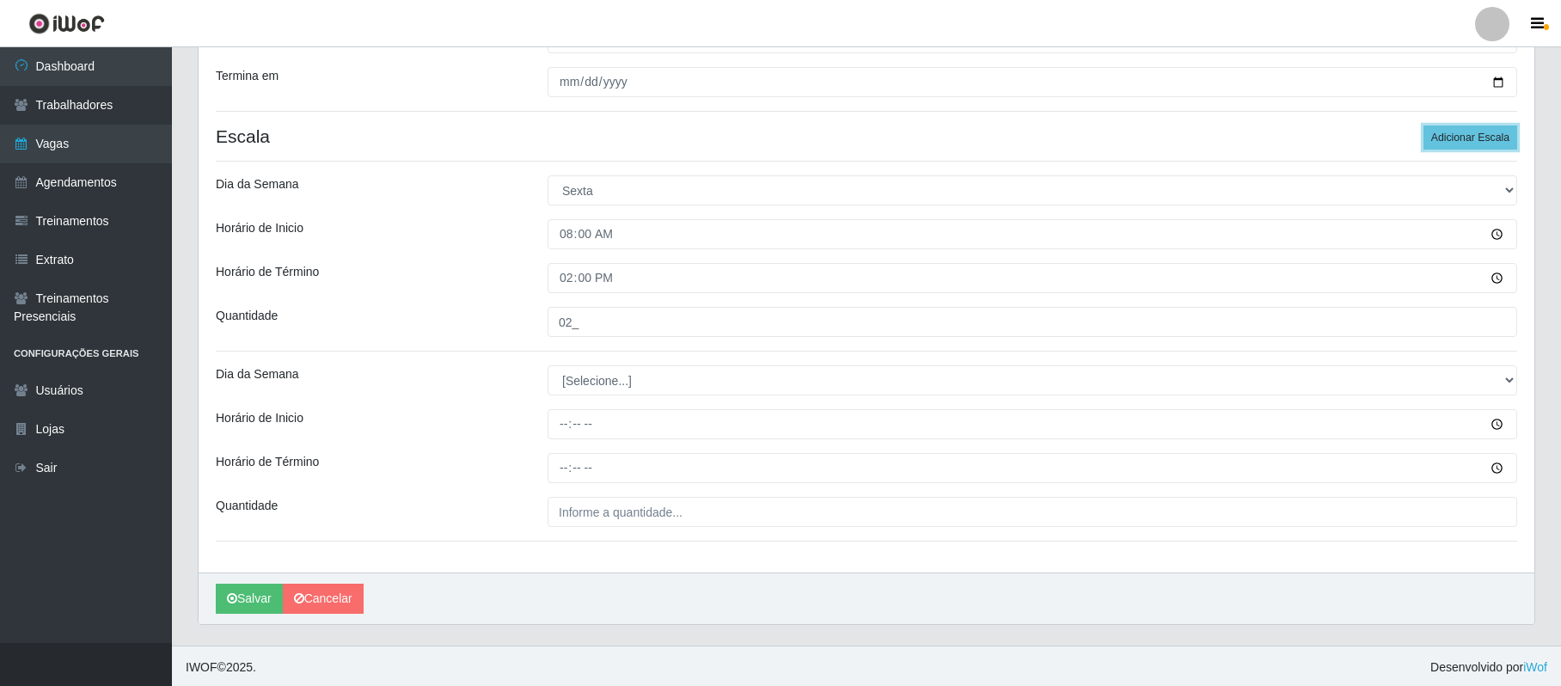
scroll to position [413, 0]
click at [603, 376] on select "[Selecione...] Segunda Terça Quarta Quinta Sexta Sábado Domingo" at bounding box center [1033, 378] width 970 height 30
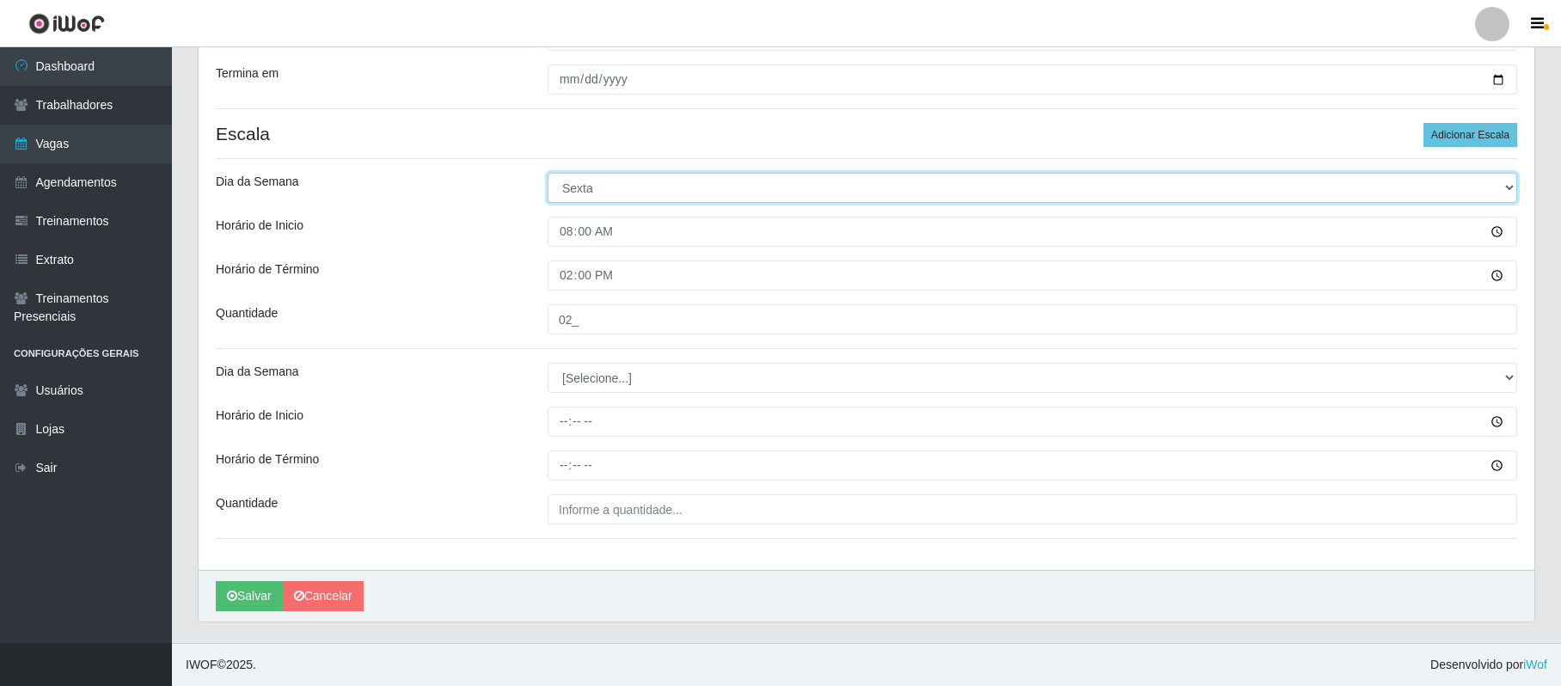
click at [613, 187] on select "[Selecione...] Segunda Terça Quarta Quinta Sexta Sábado Domingo" at bounding box center [1033, 188] width 970 height 30
select select "6"
click at [548, 173] on select "[Selecione...] Segunda Terça Quarta Quinta Sexta Sábado Domingo" at bounding box center [1033, 188] width 970 height 30
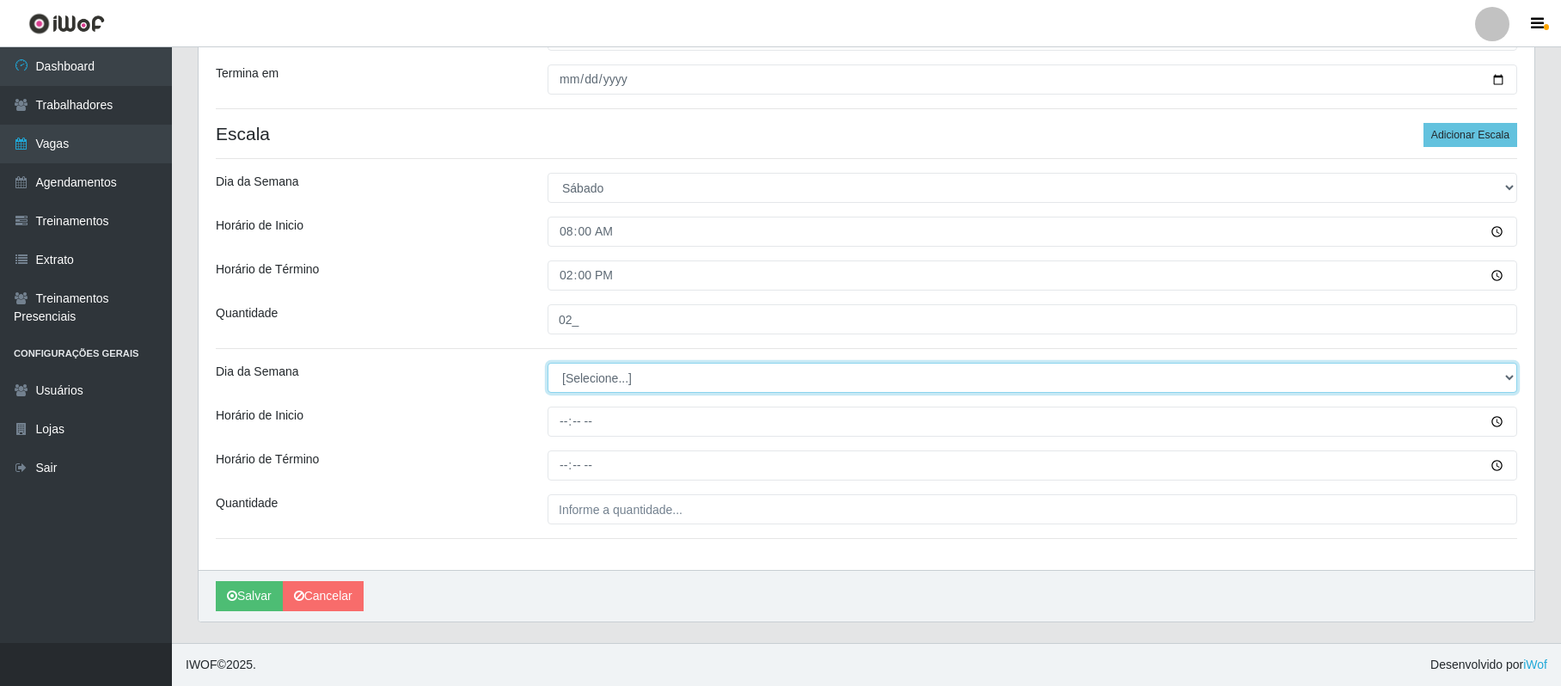
click at [599, 378] on select "[Selecione...] Segunda Terça Quarta Quinta Sexta Sábado Domingo" at bounding box center [1033, 378] width 970 height 30
select select "5"
click at [548, 363] on select "[Selecione...] Segunda Terça Quarta Quinta Sexta Sábado Domingo" at bounding box center [1033, 378] width 970 height 30
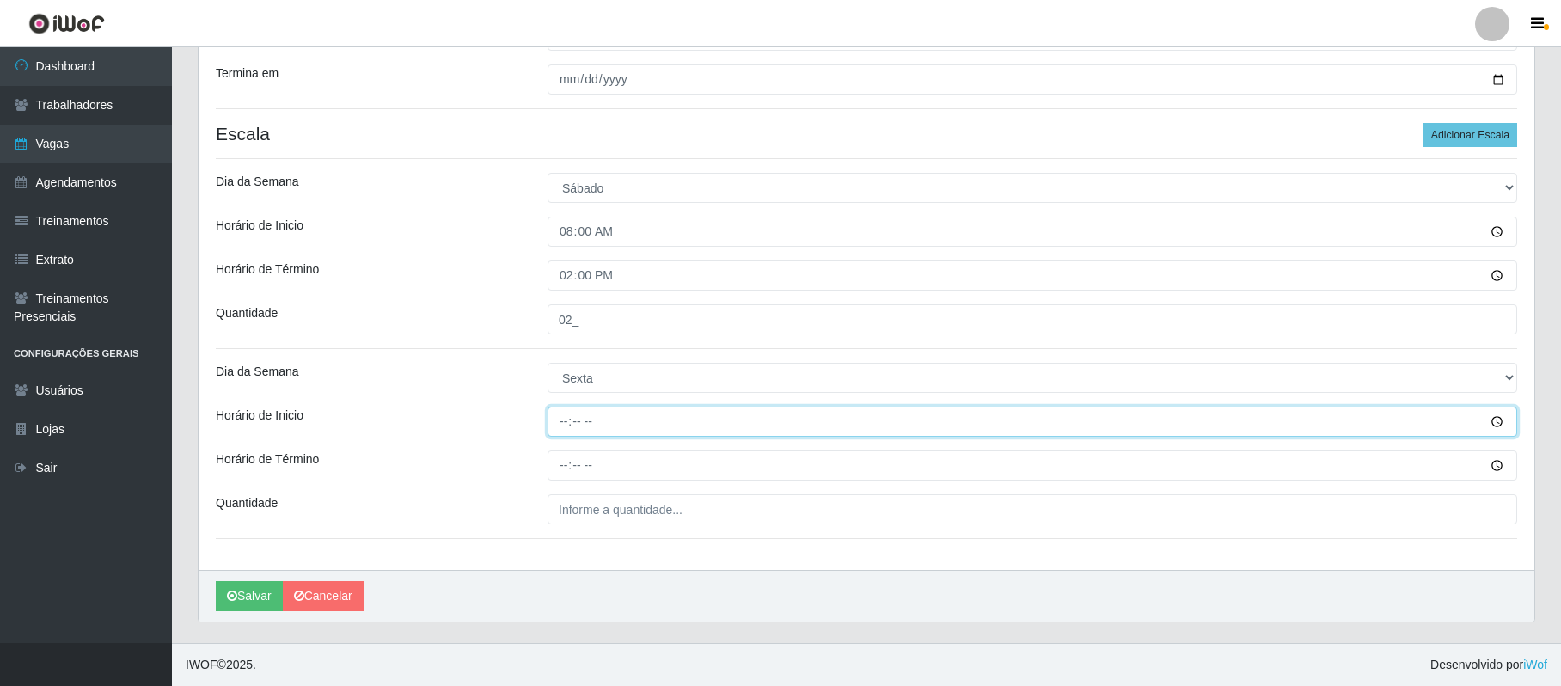
click at [566, 421] on input "Horário de Inicio" at bounding box center [1033, 422] width 970 height 30
type input "16:00"
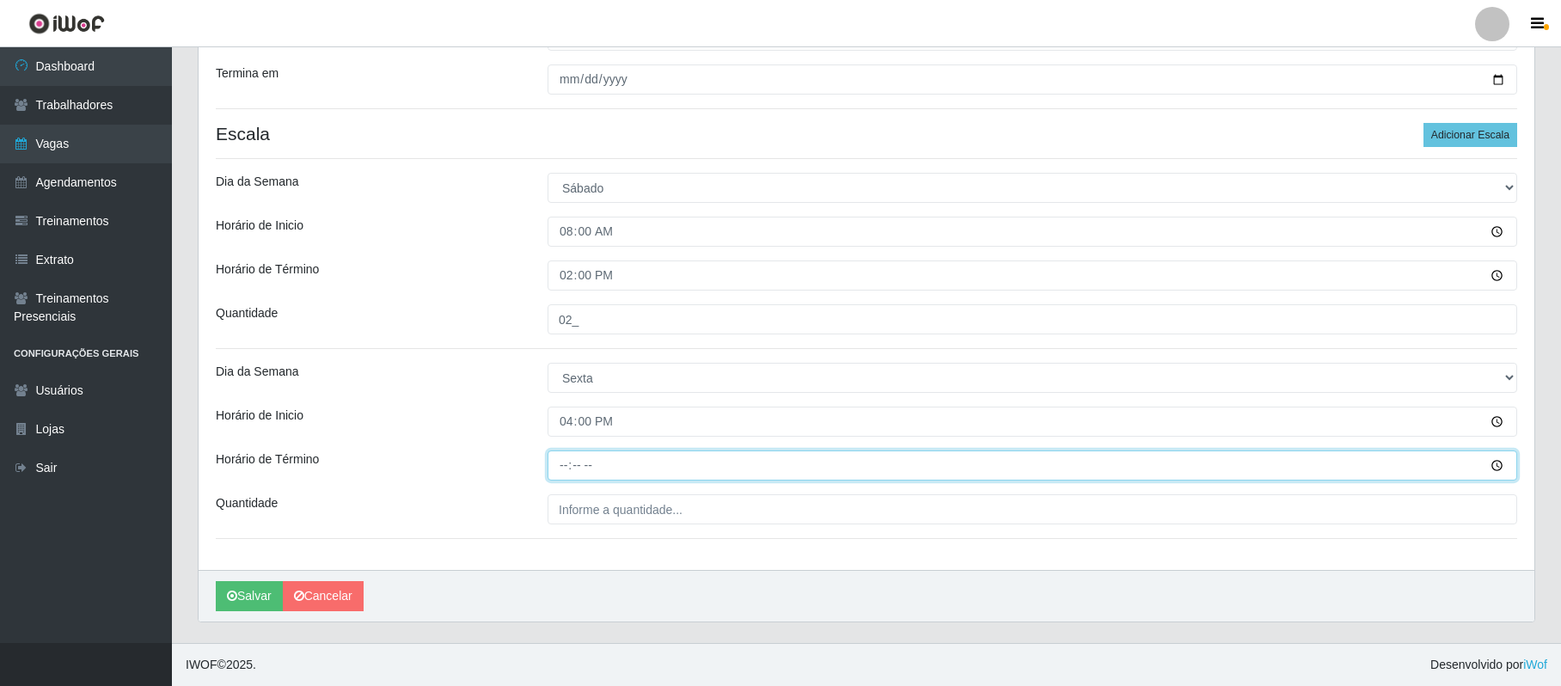
click at [562, 471] on input "Horário de Término" at bounding box center [1033, 466] width 970 height 30
type input "22:00"
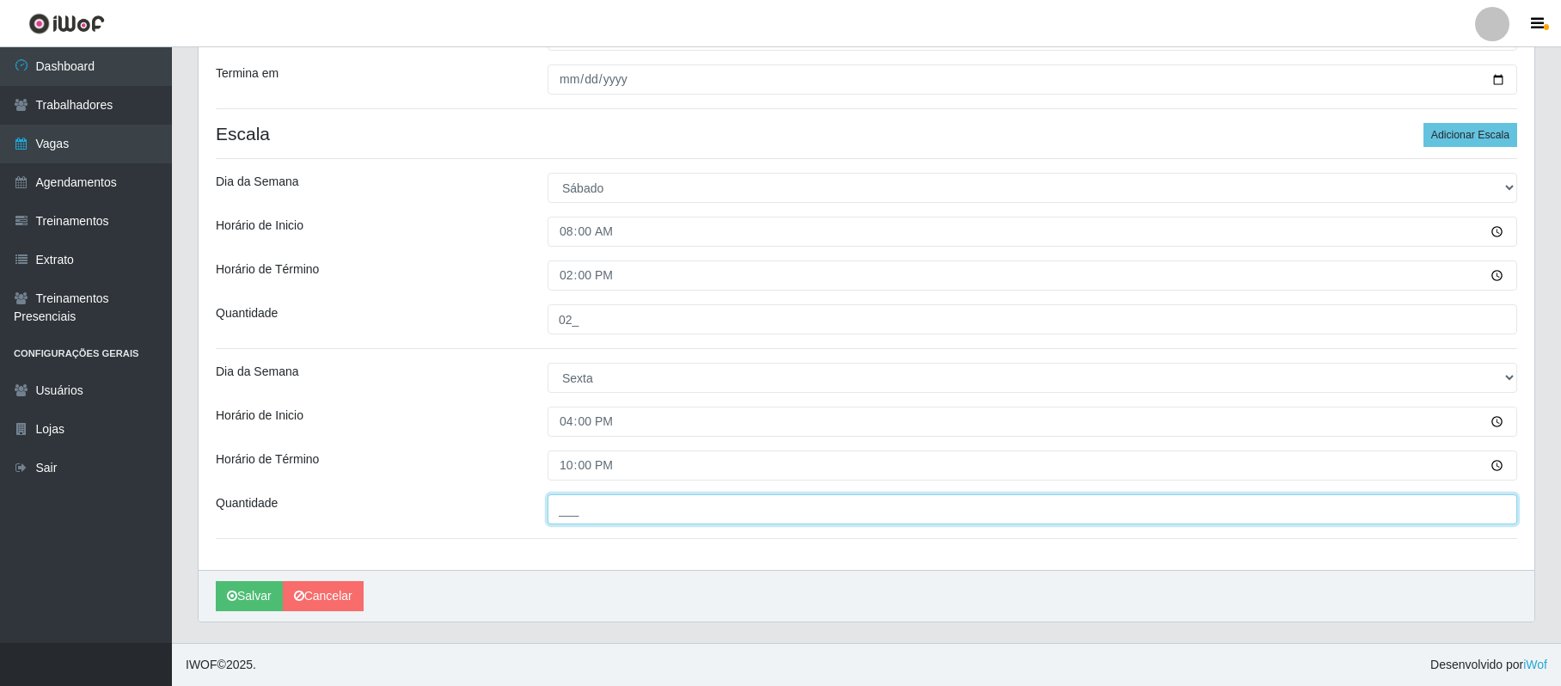
click at [579, 510] on input "___" at bounding box center [1033, 509] width 970 height 30
type input "02_"
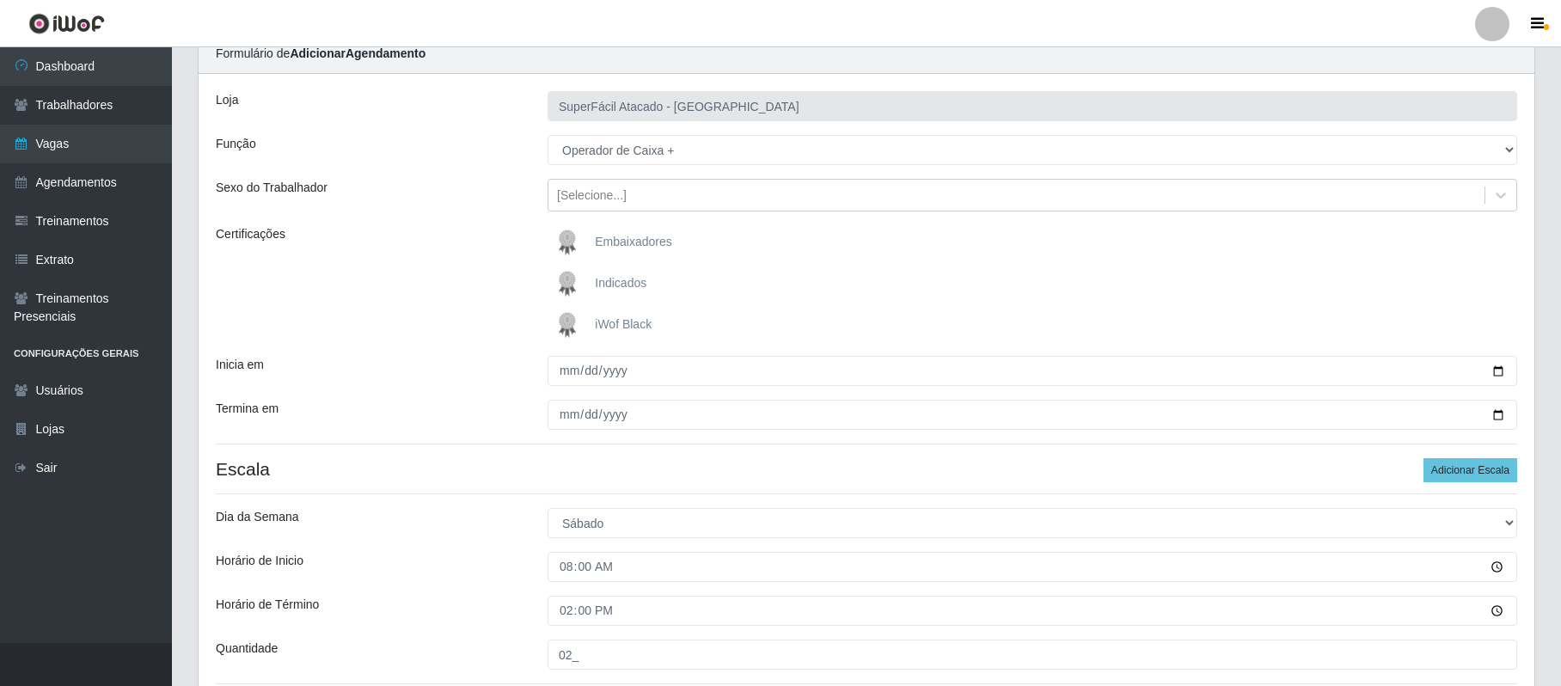
scroll to position [114, 0]
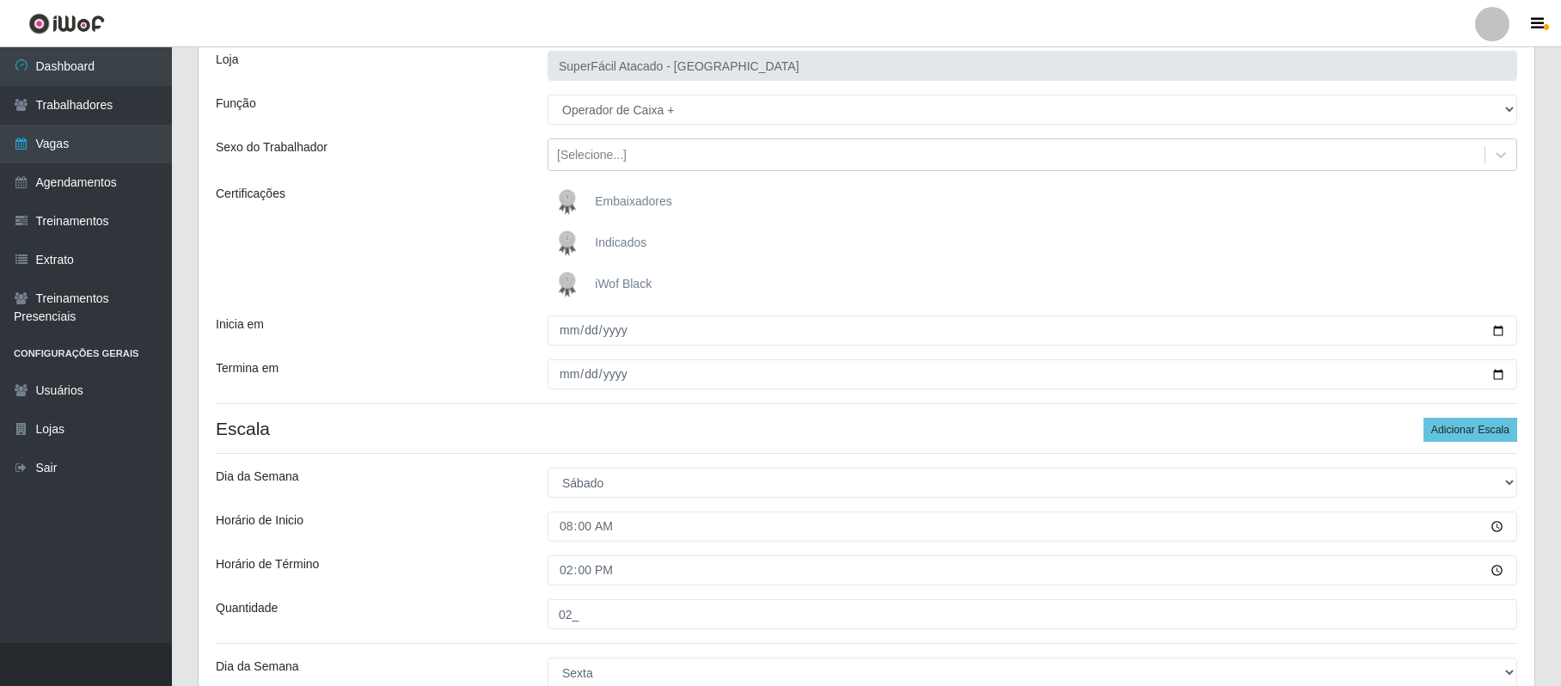
click at [816, 266] on div "Embaixadores Indicados iWof Black" at bounding box center [1033, 243] width 996 height 117
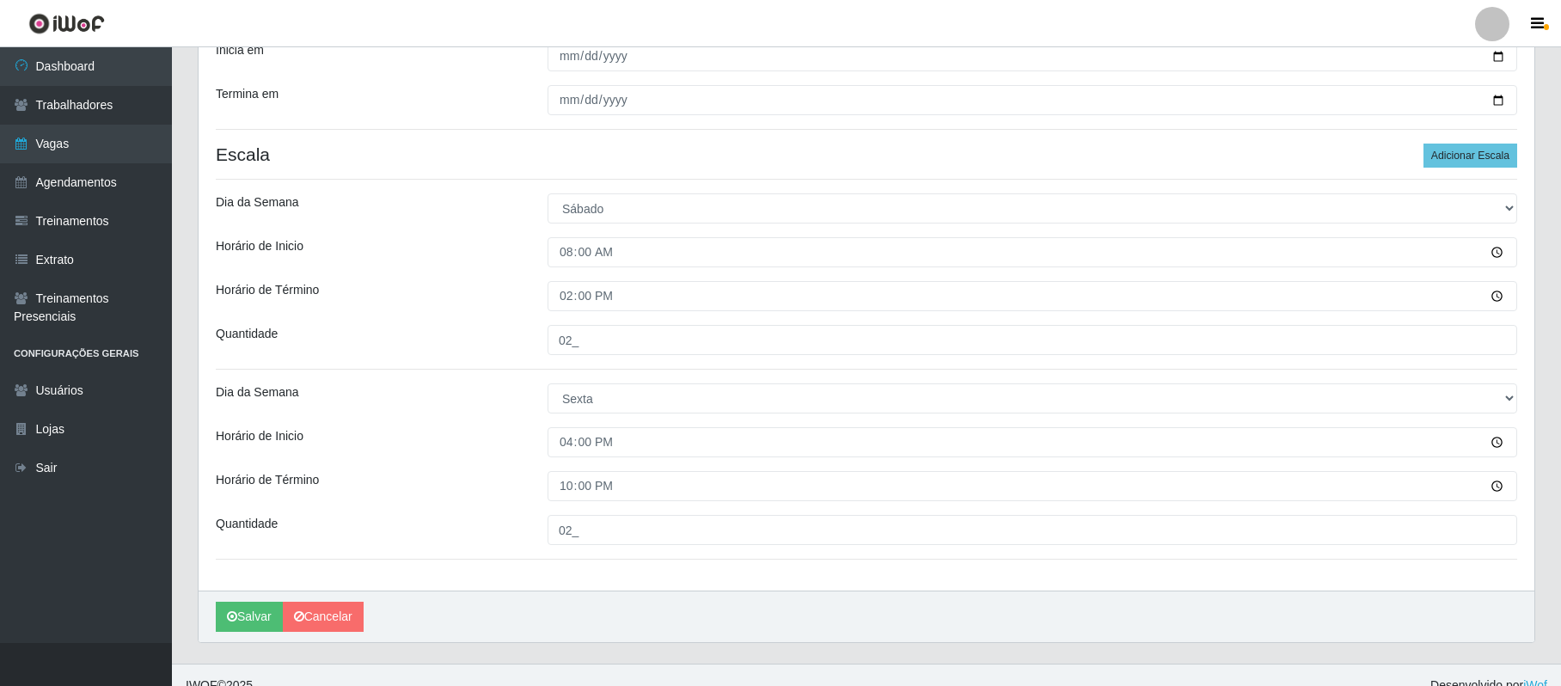
scroll to position [413, 0]
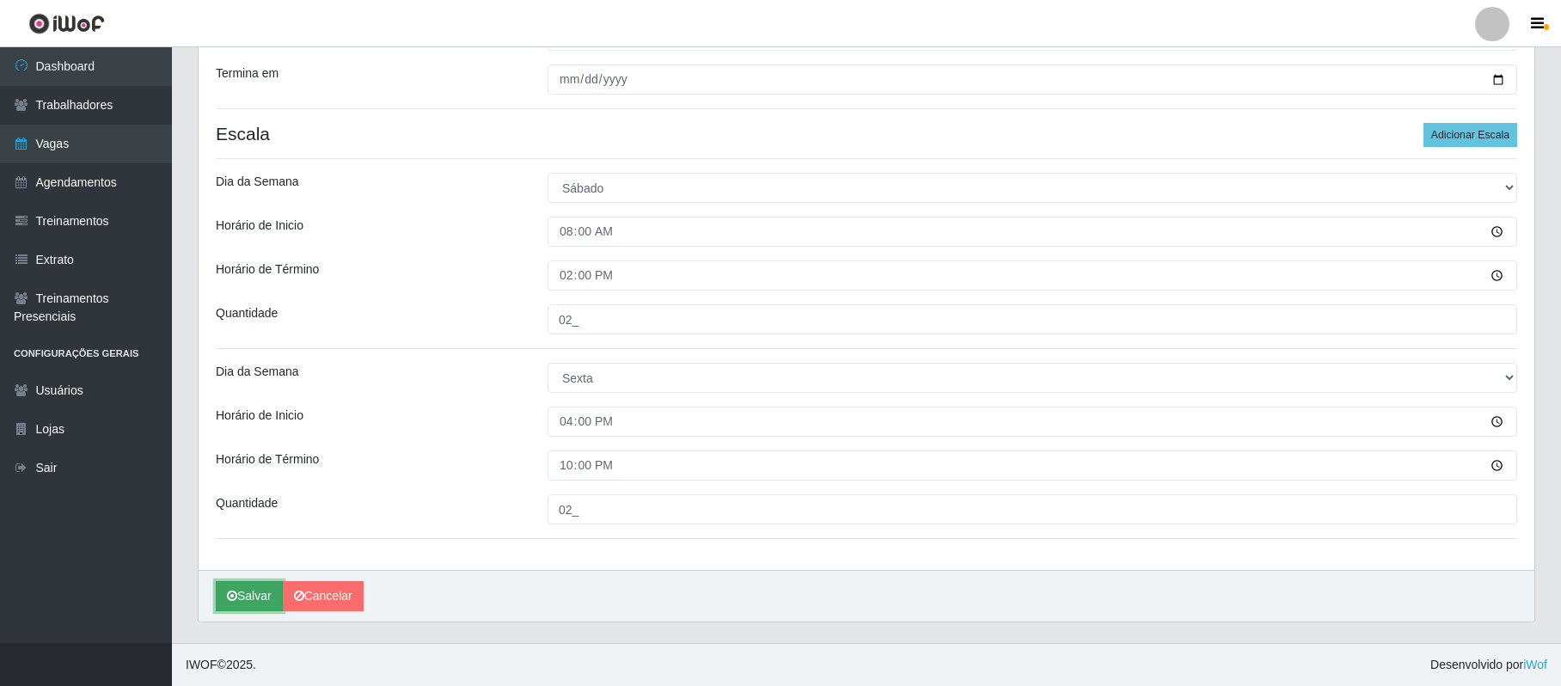
click at [259, 602] on button "Salvar" at bounding box center [249, 596] width 67 height 30
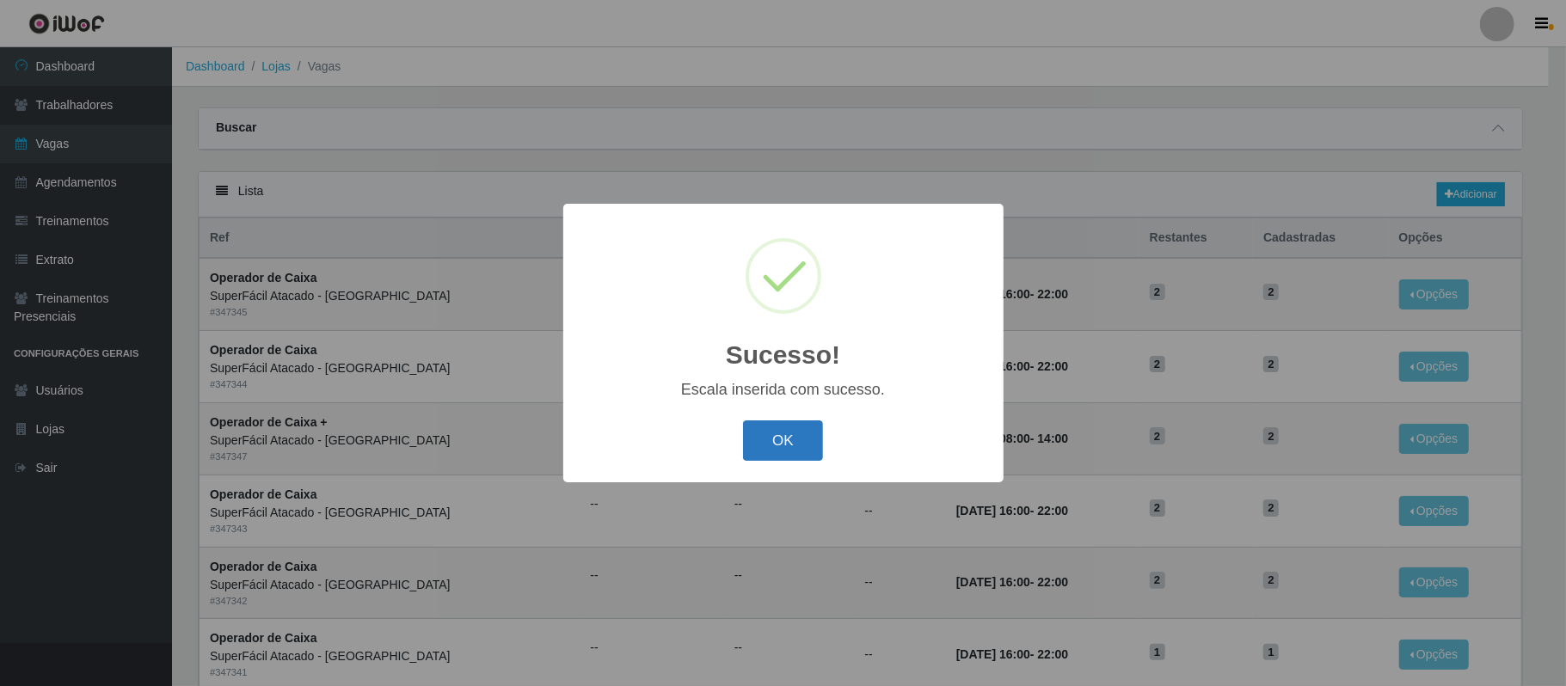
click at [791, 441] on button "OK" at bounding box center [783, 440] width 80 height 40
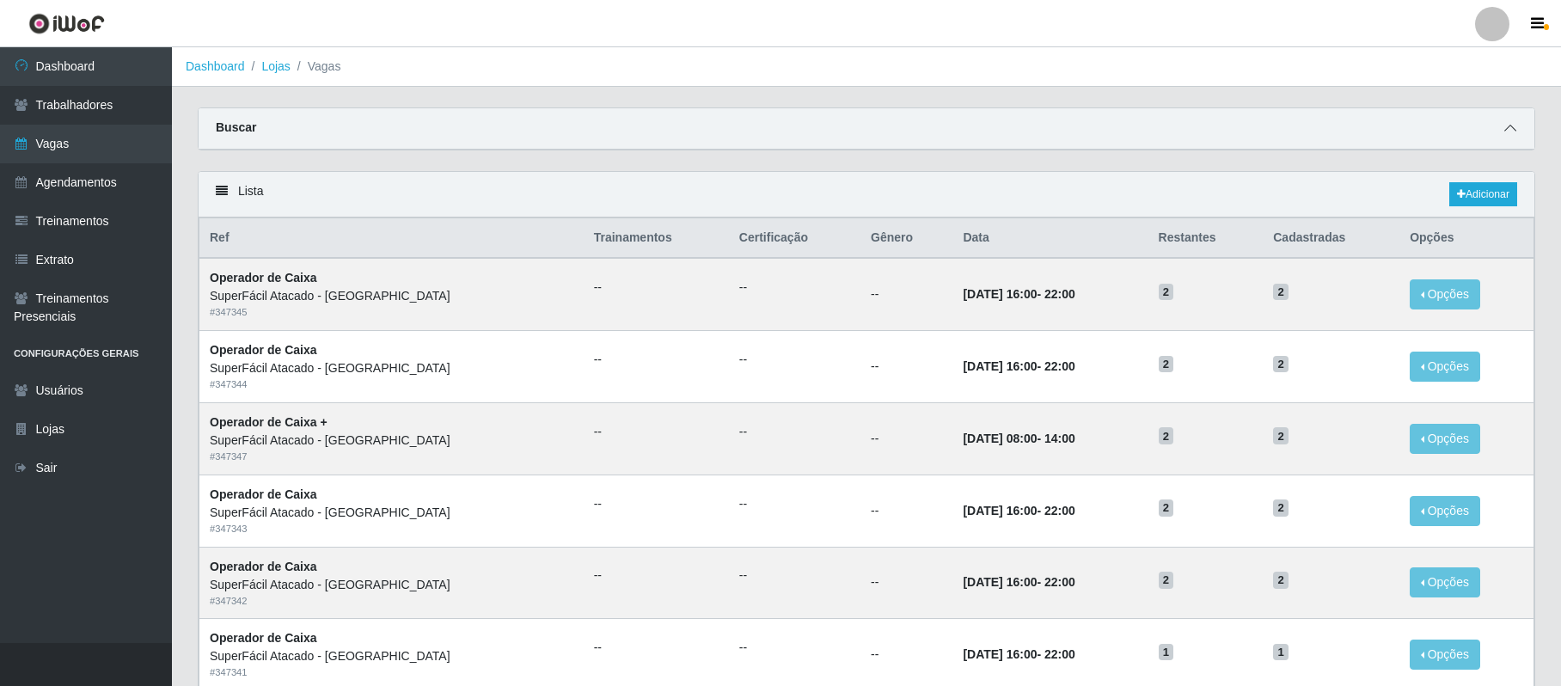
click at [1511, 122] on icon at bounding box center [1511, 128] width 12 height 12
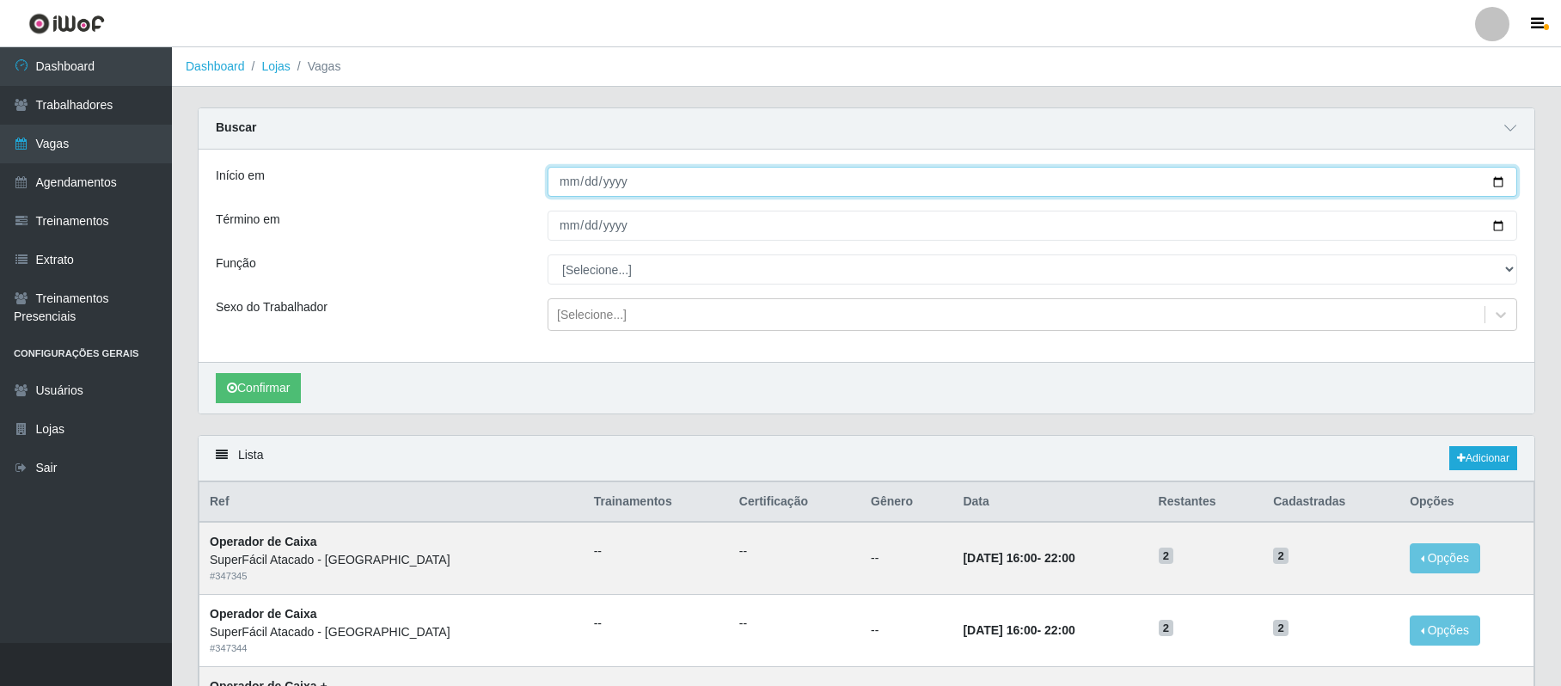
click at [1497, 181] on input "Início em" at bounding box center [1033, 182] width 970 height 30
type input "[DATE]"
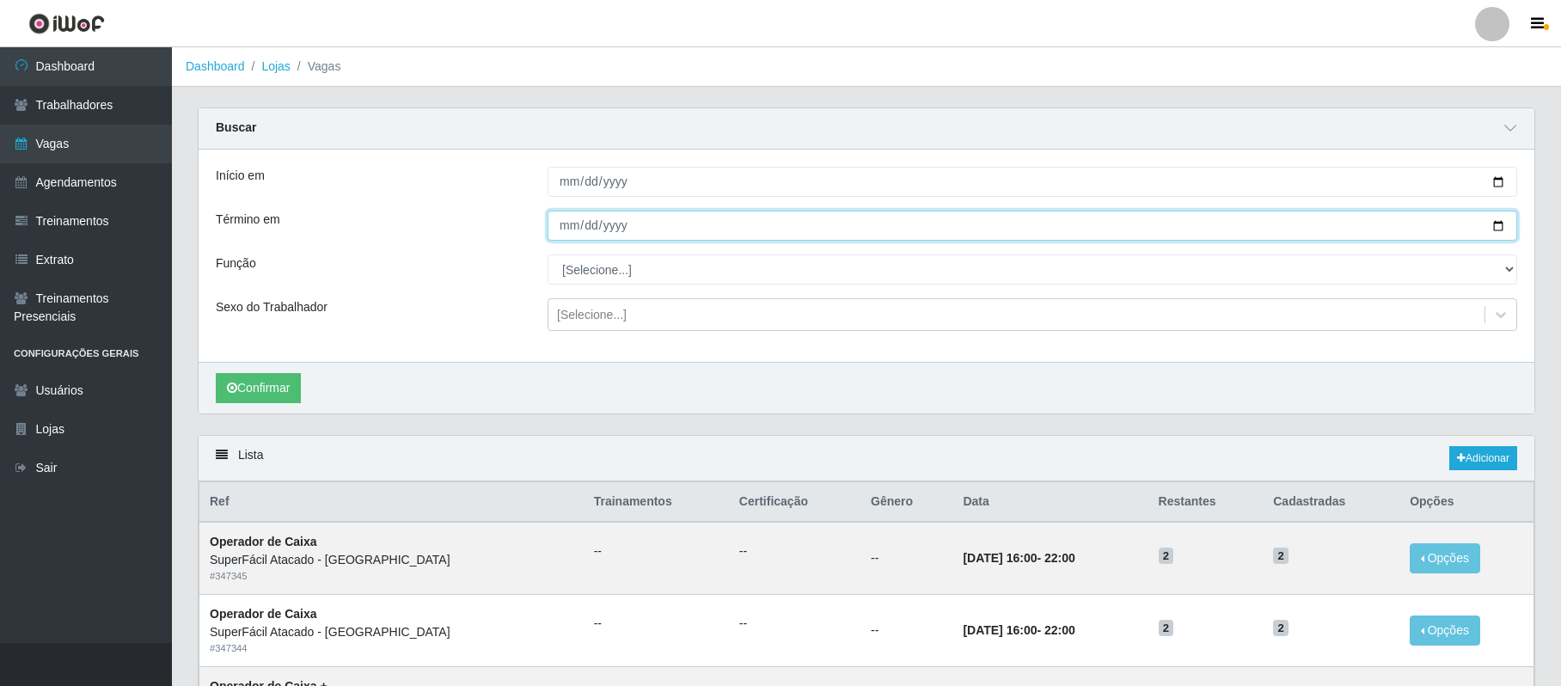
drag, startPoint x: 1500, startPoint y: 224, endPoint x: 1383, endPoint y: 249, distance: 120.6
click at [1500, 224] on input "Término em" at bounding box center [1033, 226] width 970 height 30
type input "[DATE]"
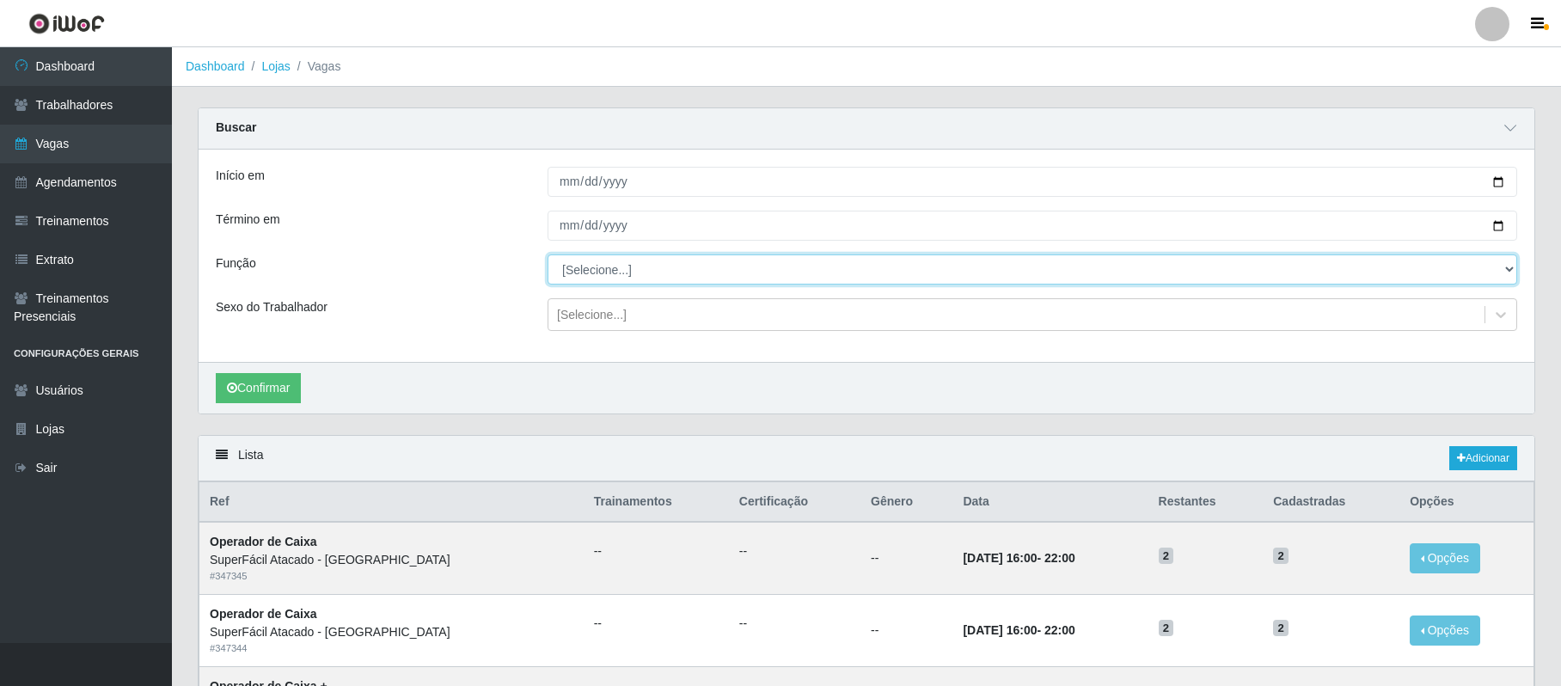
click at [635, 276] on select "[Selecione...] Embalador Embalador + Embalador ++ Operador de Caixa Operador de…" at bounding box center [1033, 269] width 970 height 30
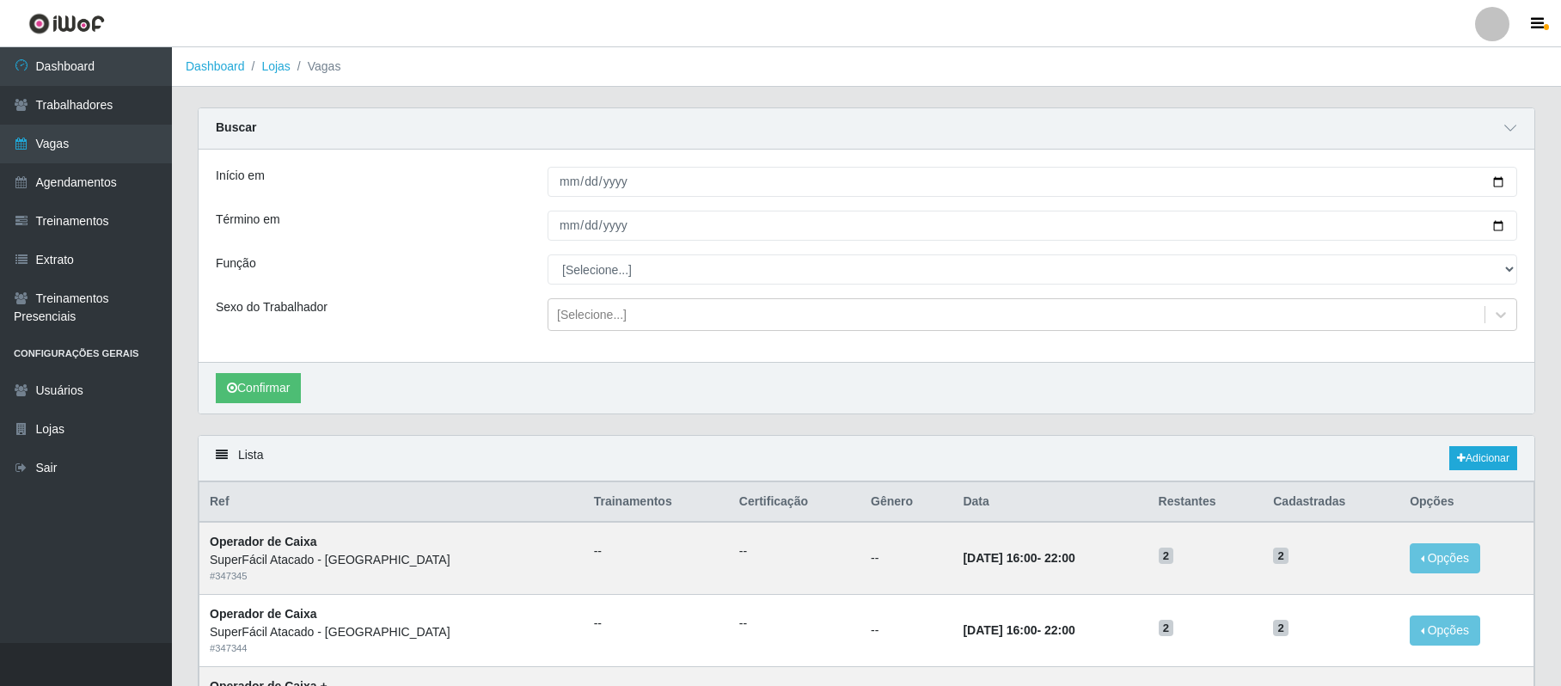
click at [423, 299] on div "Sexo do Trabalhador" at bounding box center [369, 314] width 332 height 33
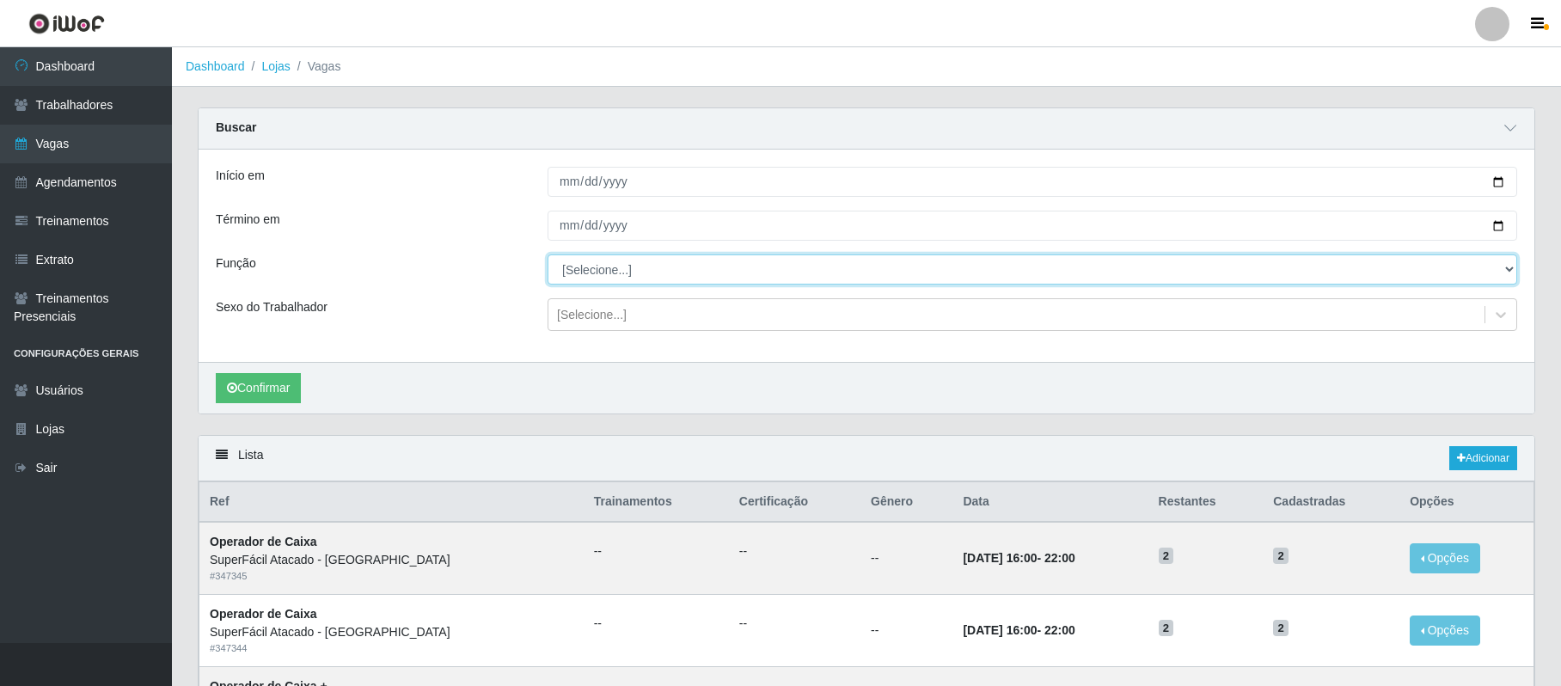
click at [576, 270] on select "[Selecione...] Embalador Embalador + Embalador ++ Operador de Caixa Operador de…" at bounding box center [1033, 269] width 970 height 30
select select "72"
click at [548, 255] on select "[Selecione...] Embalador Embalador + Embalador ++ Operador de Caixa Operador de…" at bounding box center [1033, 269] width 970 height 30
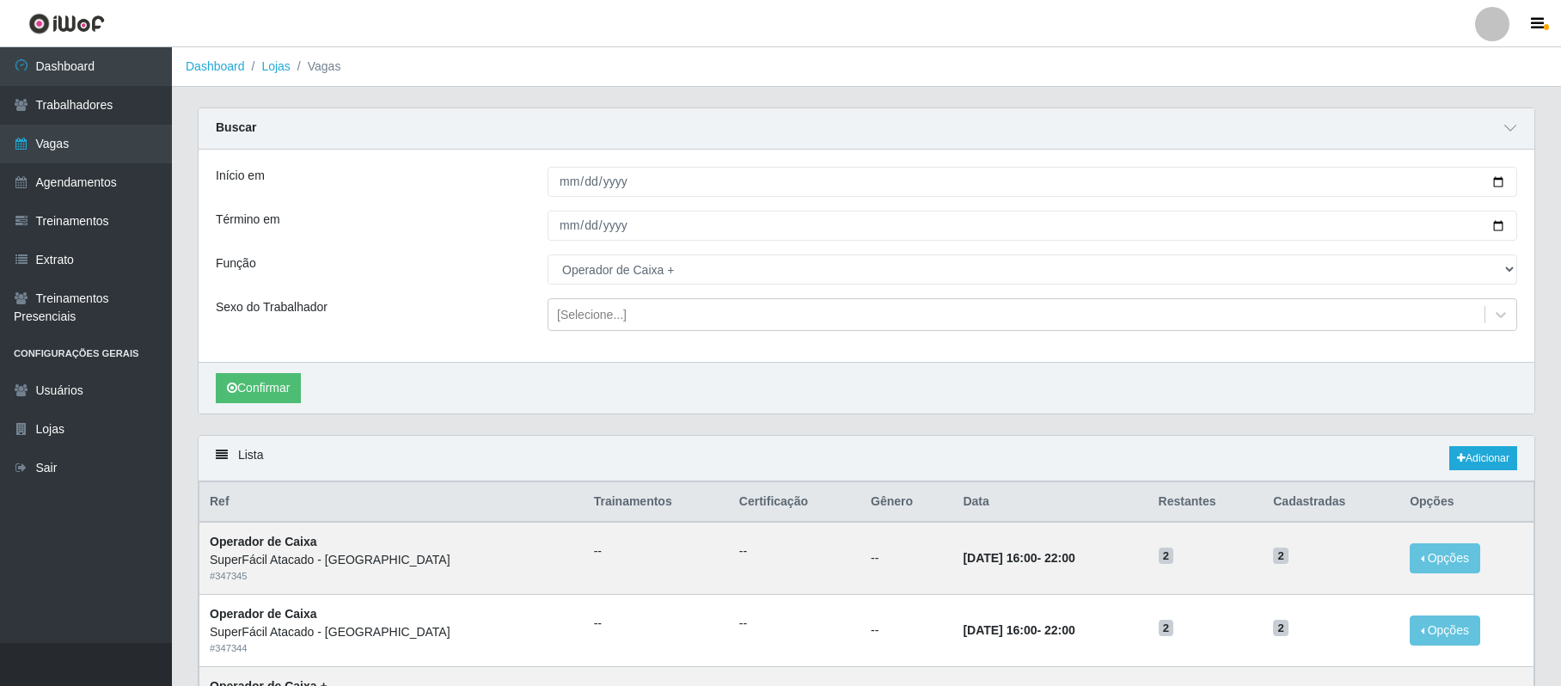
click at [256, 372] on div "Confirmar" at bounding box center [867, 388] width 1336 height 52
click at [265, 383] on button "Confirmar" at bounding box center [258, 388] width 85 height 30
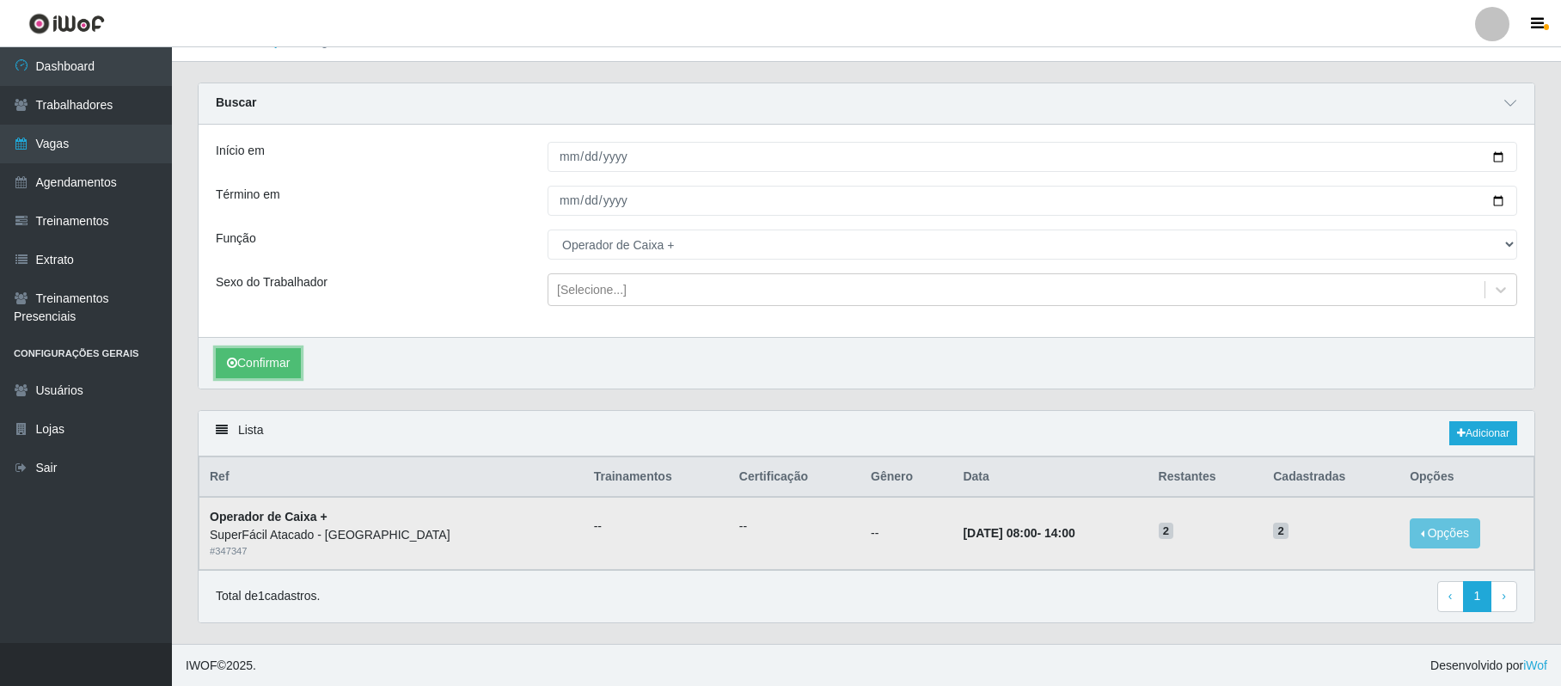
scroll to position [31, 0]
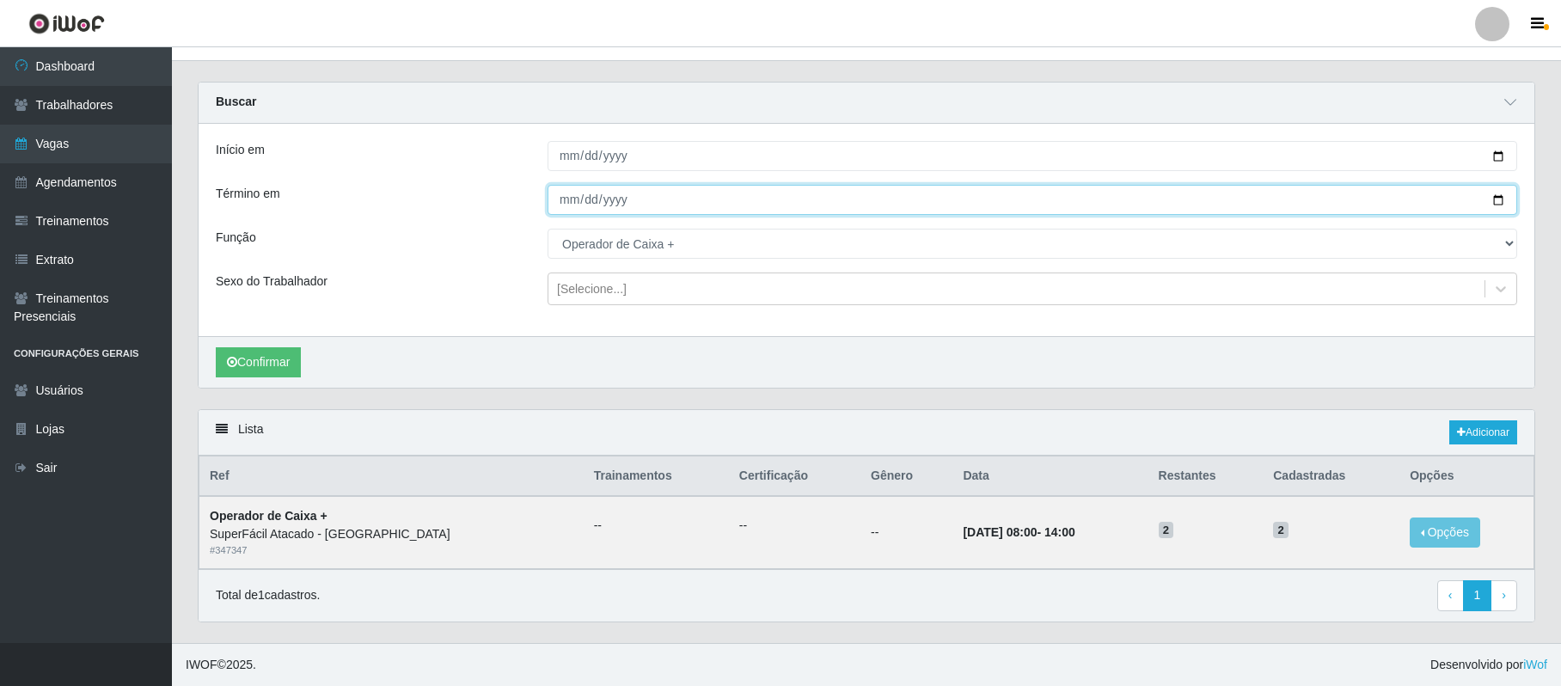
drag, startPoint x: 1497, startPoint y: 193, endPoint x: 1487, endPoint y: 194, distance: 10.5
click at [1497, 193] on input "[DATE]" at bounding box center [1033, 200] width 970 height 30
type input "[DATE]"
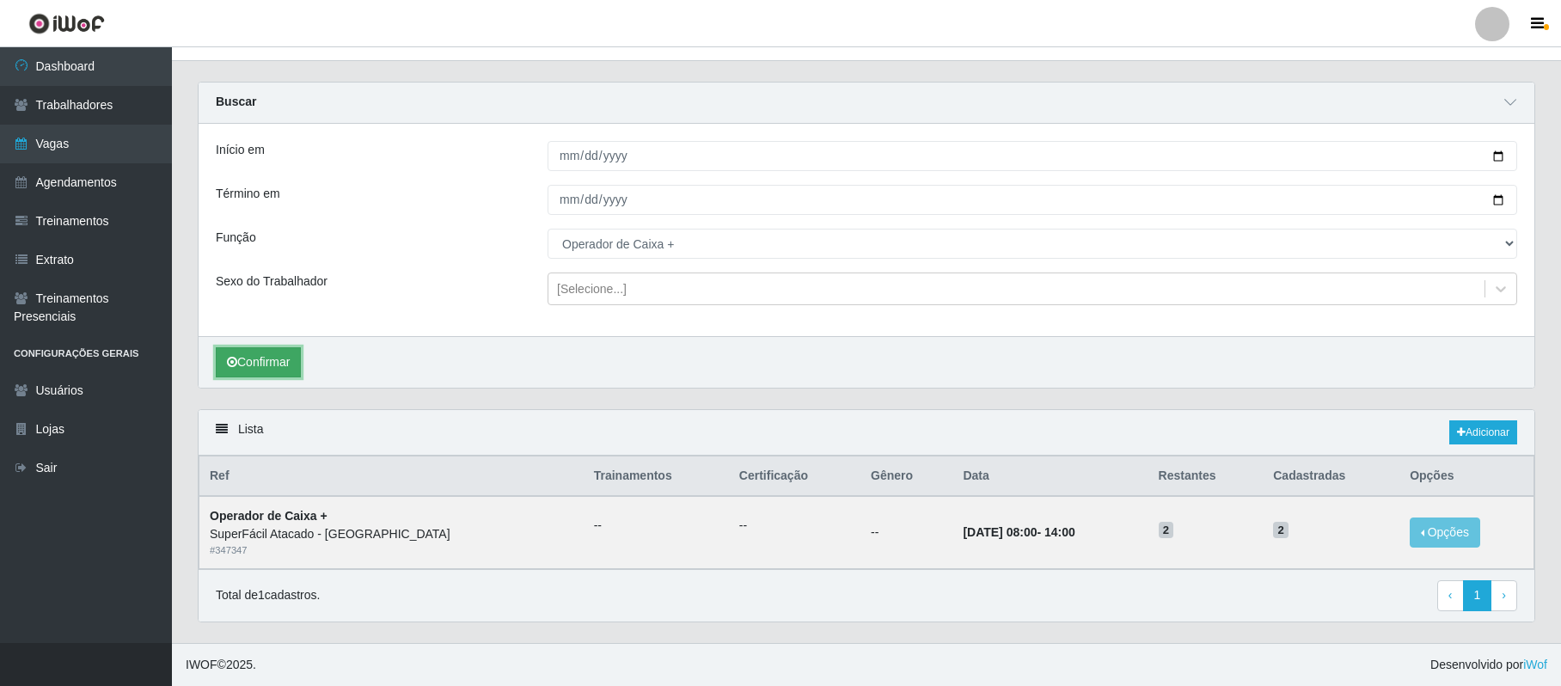
click at [285, 358] on button "Confirmar" at bounding box center [258, 362] width 85 height 30
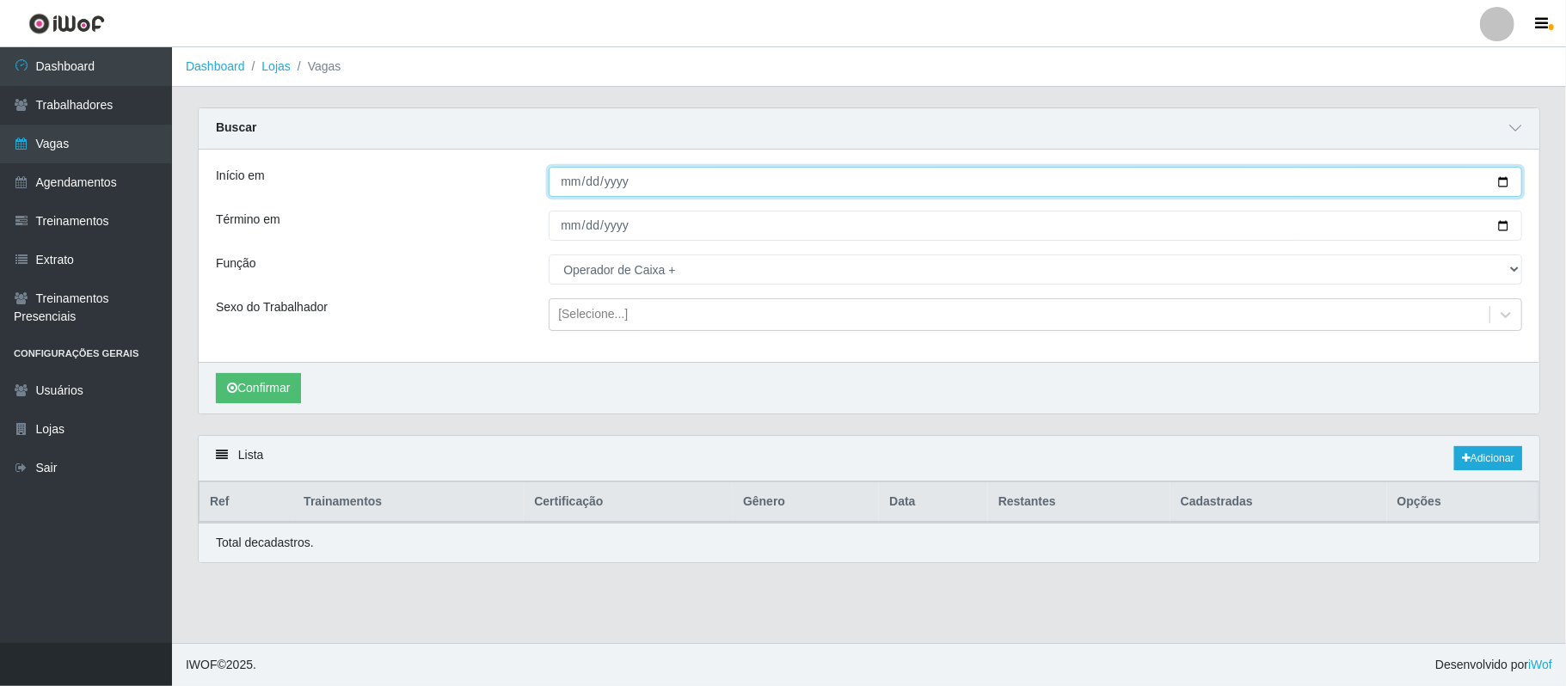
click at [1500, 181] on input "[DATE]" at bounding box center [1035, 182] width 973 height 30
type input "[DATE]"
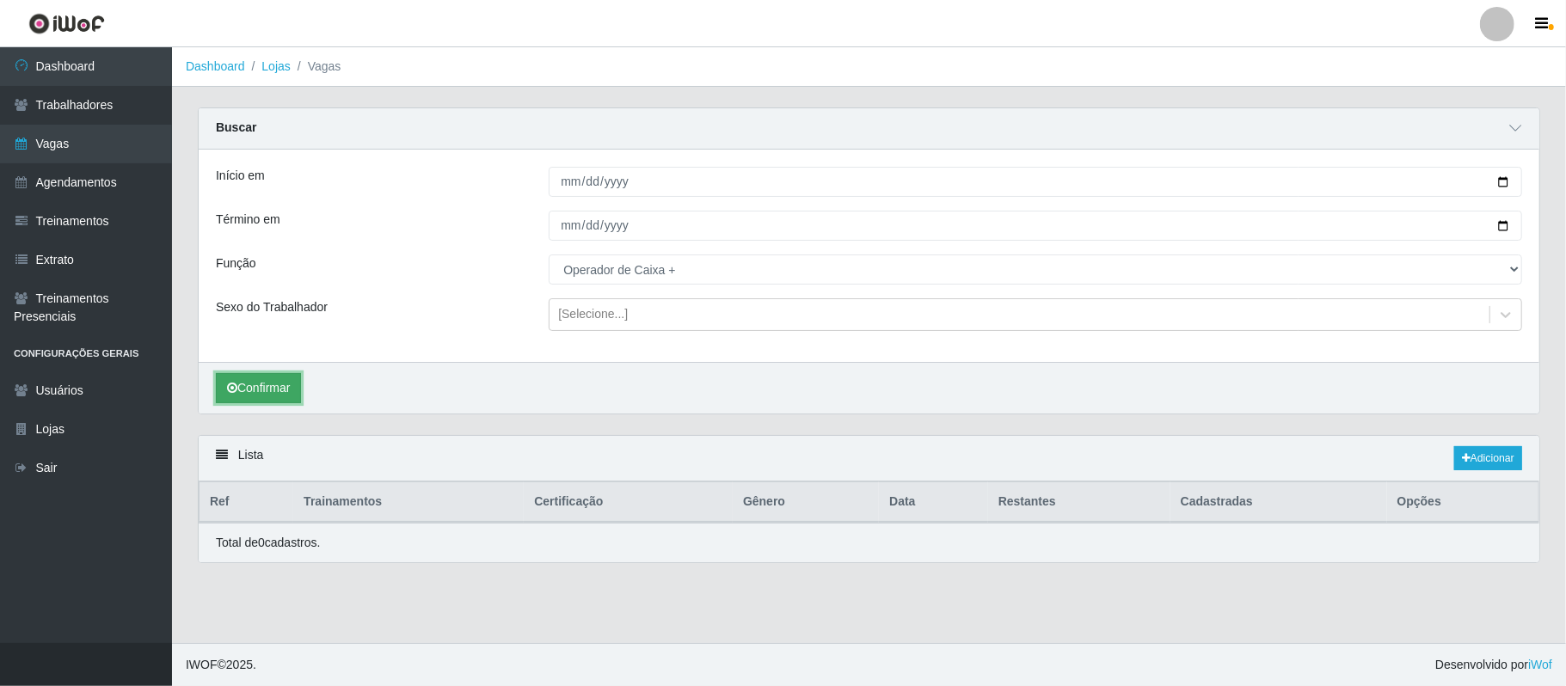
click at [280, 386] on button "Confirmar" at bounding box center [258, 388] width 85 height 30
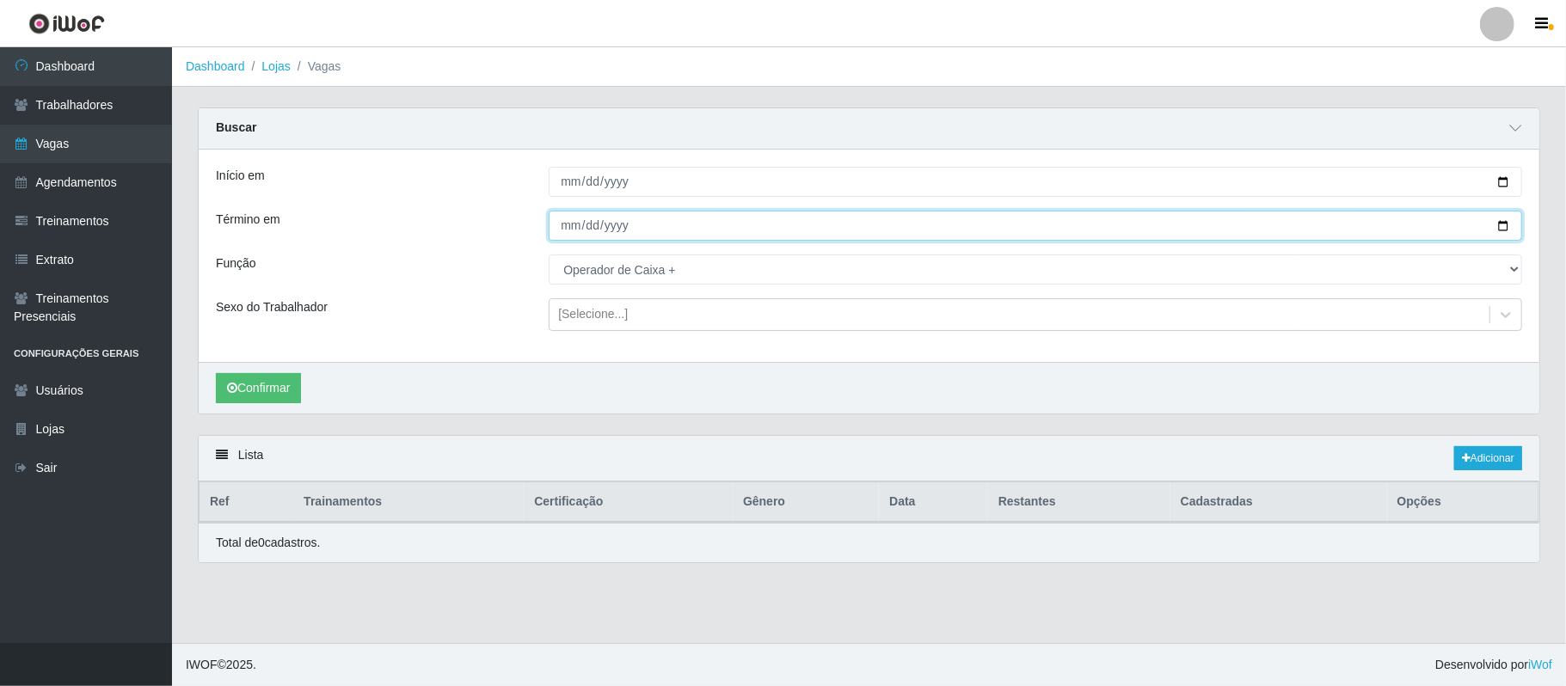
click at [1496, 224] on input "[DATE]" at bounding box center [1035, 226] width 973 height 30
type input "[DATE]"
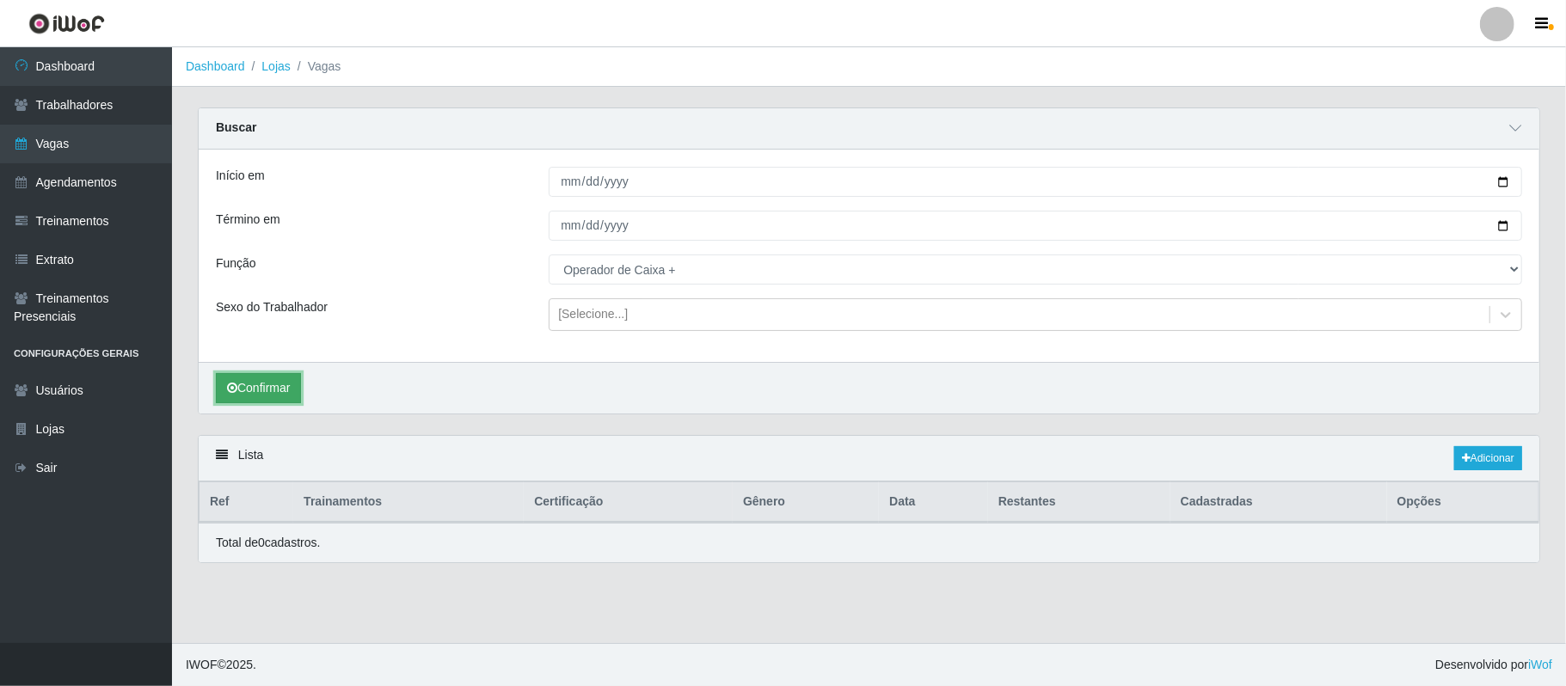
click at [268, 399] on button "Confirmar" at bounding box center [258, 388] width 85 height 30
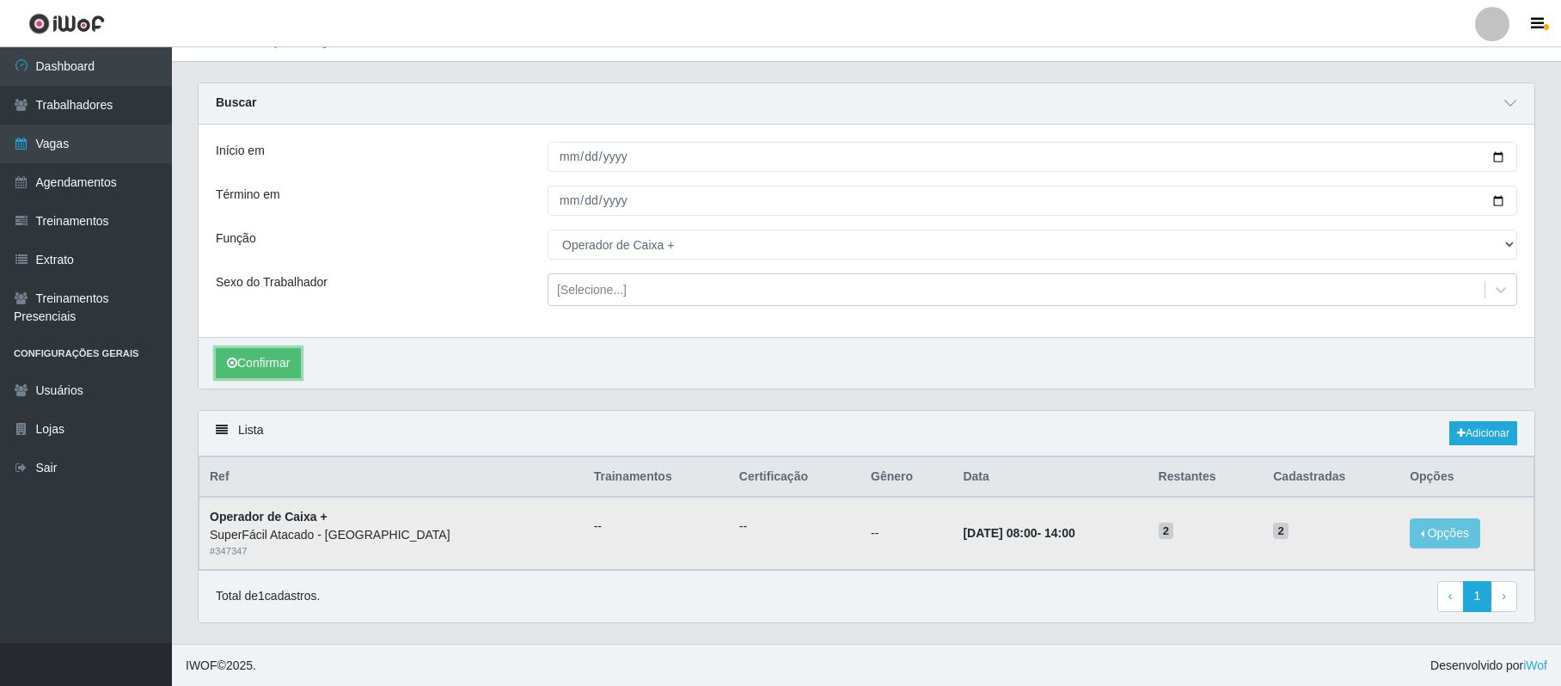
scroll to position [31, 0]
click at [1427, 530] on button "Opções" at bounding box center [1445, 533] width 71 height 30
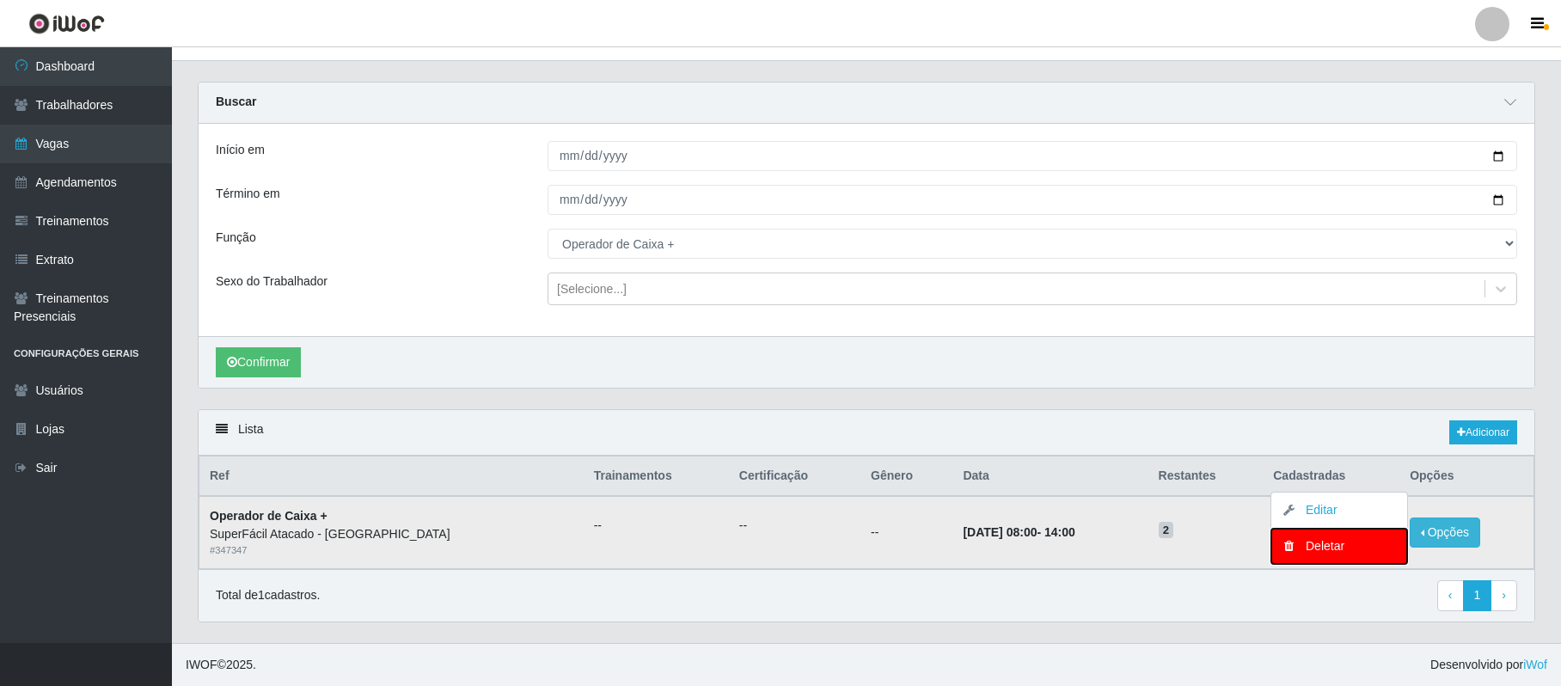
click at [1338, 542] on div "Deletar" at bounding box center [1339, 546] width 101 height 18
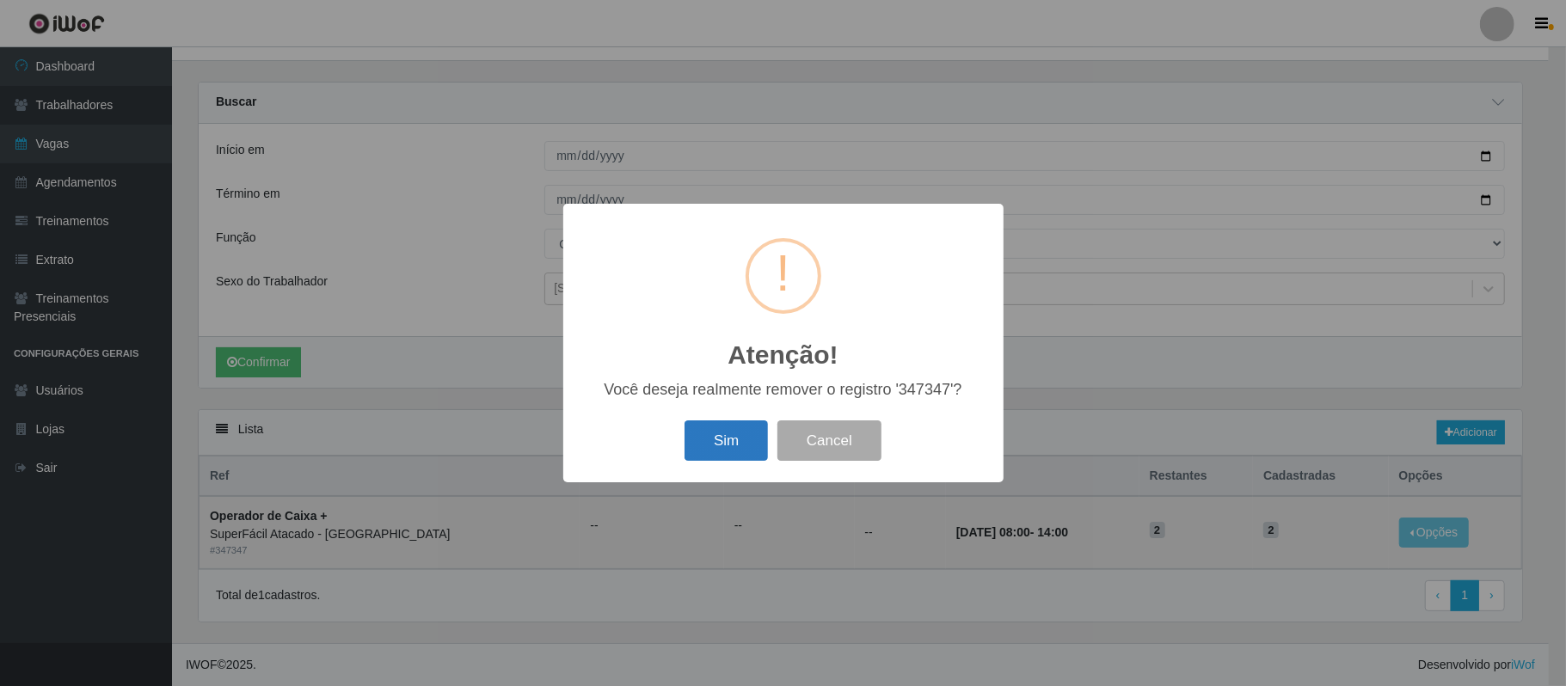
click at [713, 444] on button "Sim" at bounding box center [725, 440] width 83 height 40
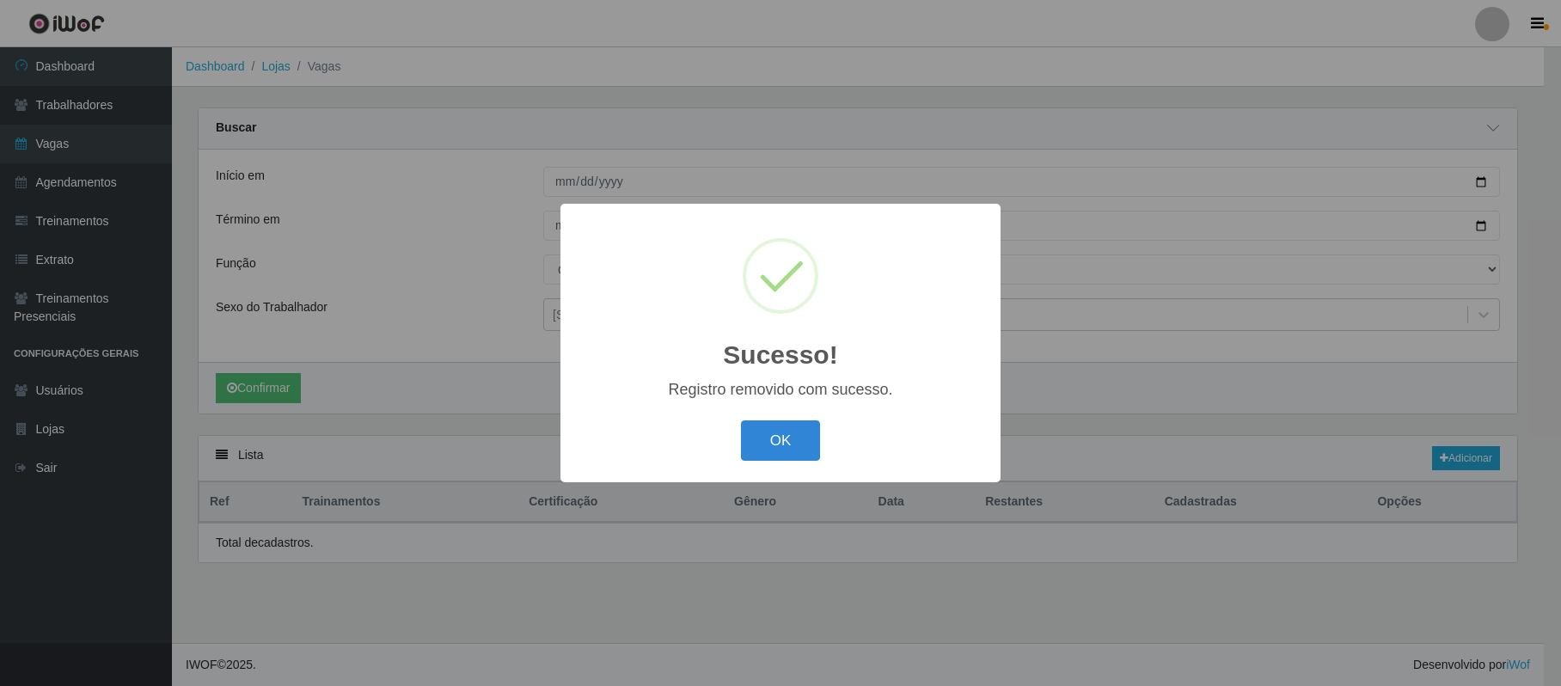
scroll to position [0, 0]
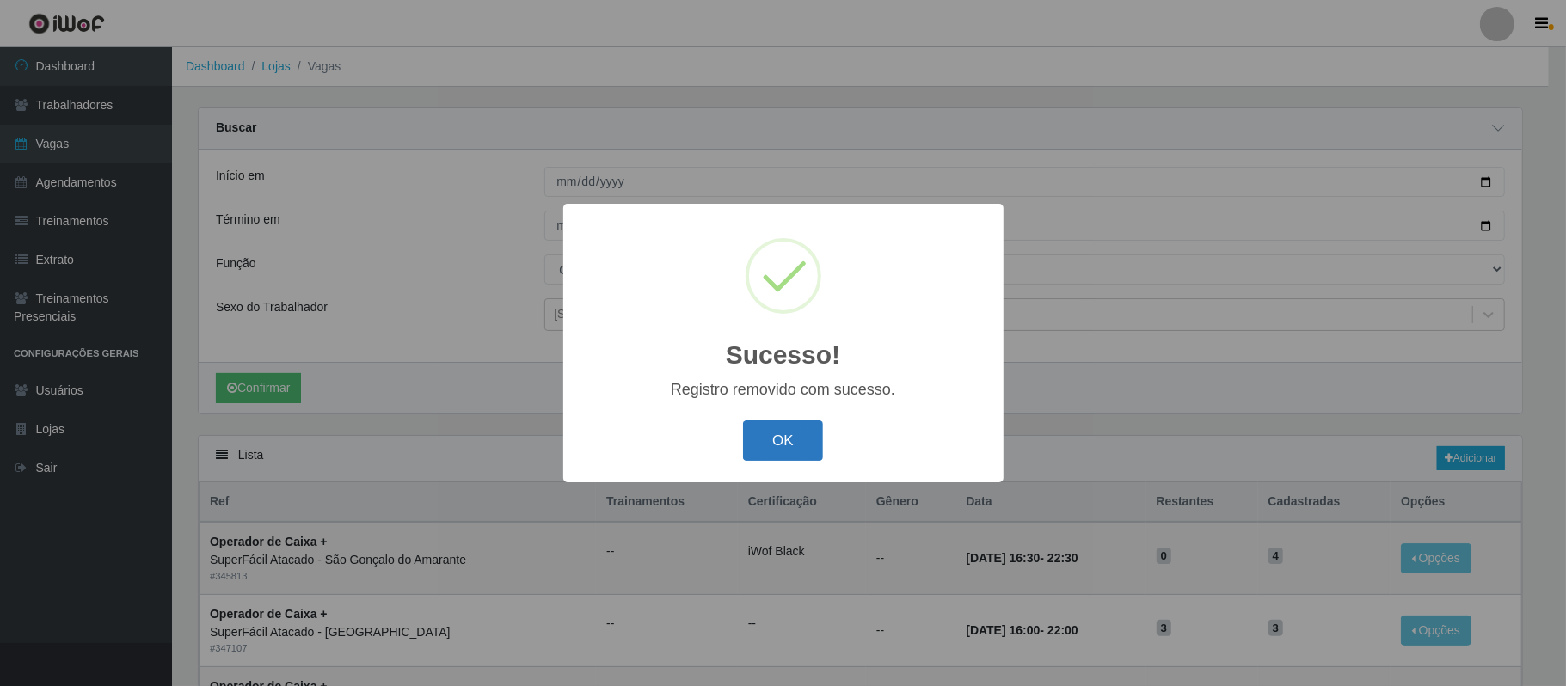
click at [778, 438] on button "OK" at bounding box center [783, 440] width 80 height 40
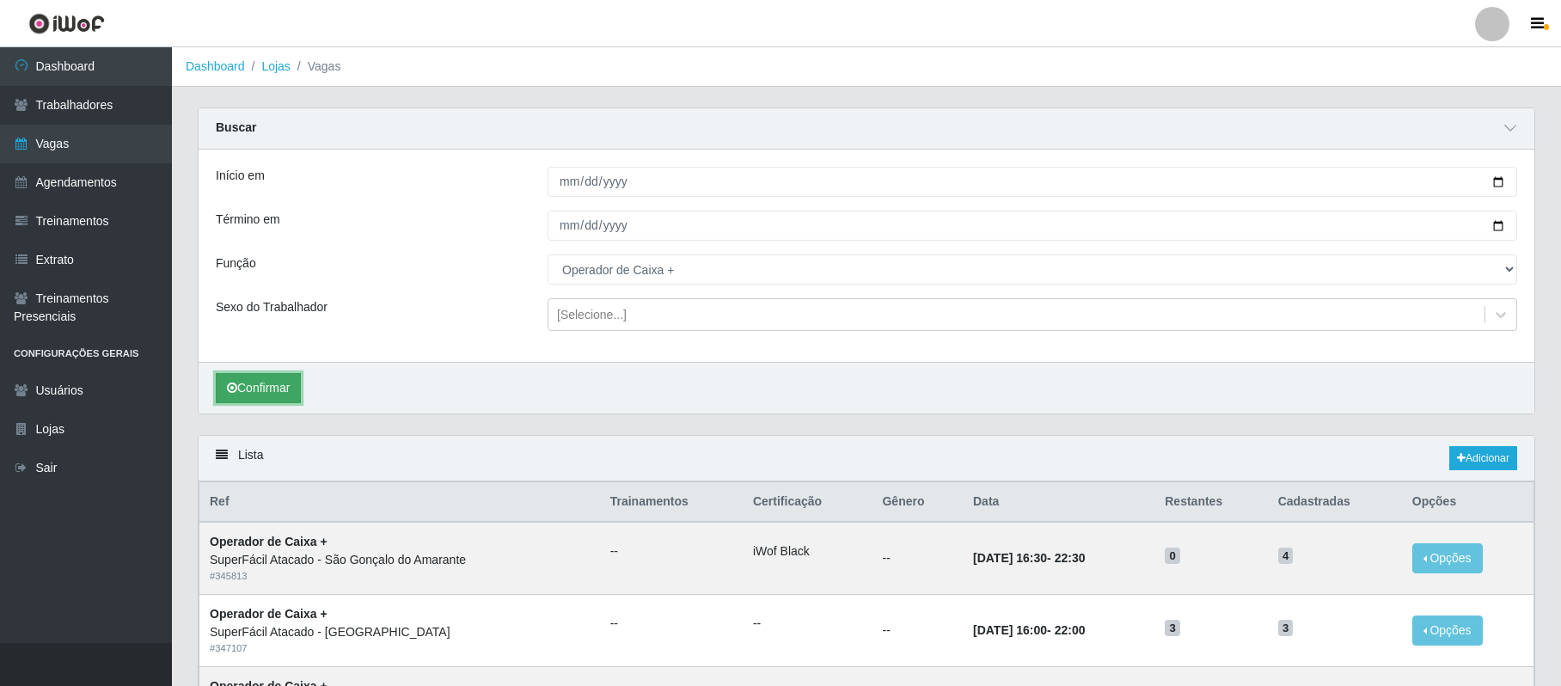
click at [268, 385] on button "Confirmar" at bounding box center [258, 388] width 85 height 30
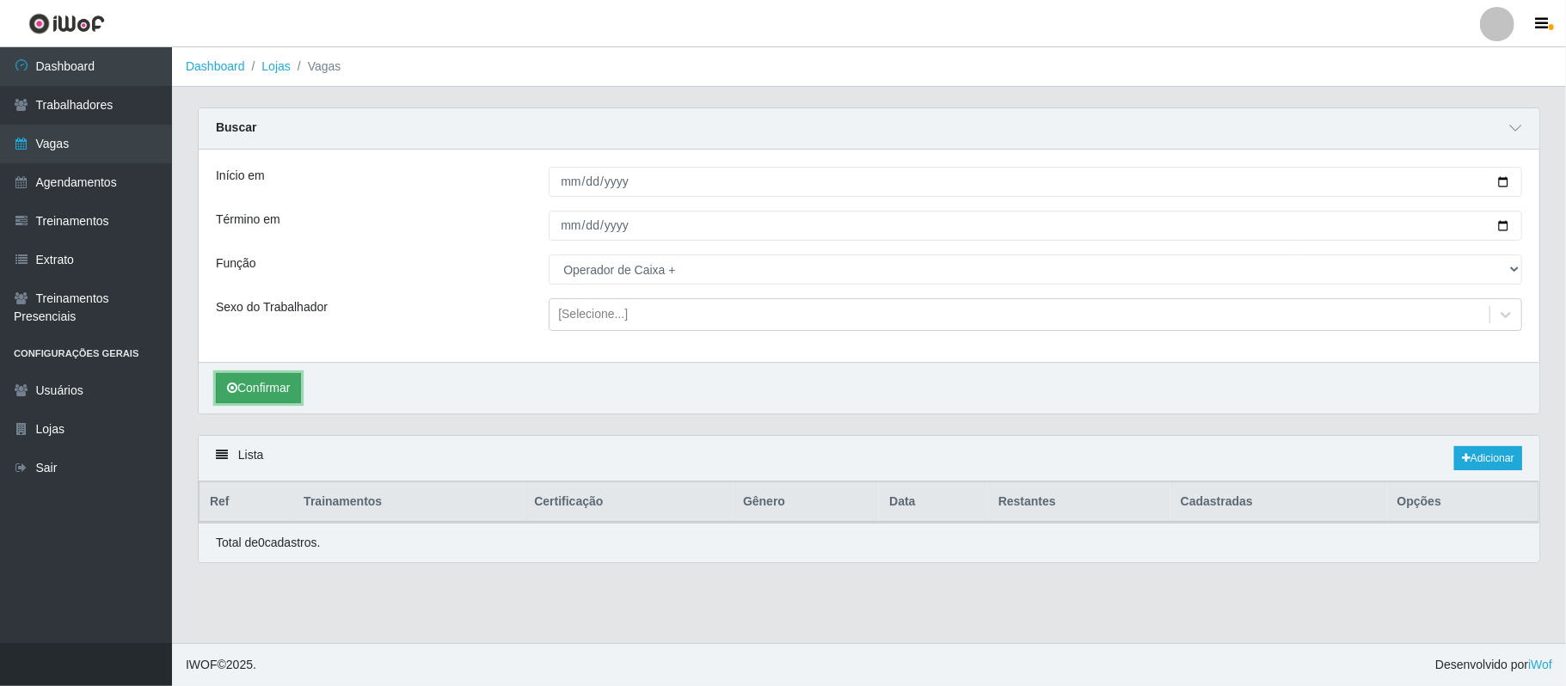
click at [268, 385] on button "Confirmar" at bounding box center [258, 388] width 85 height 30
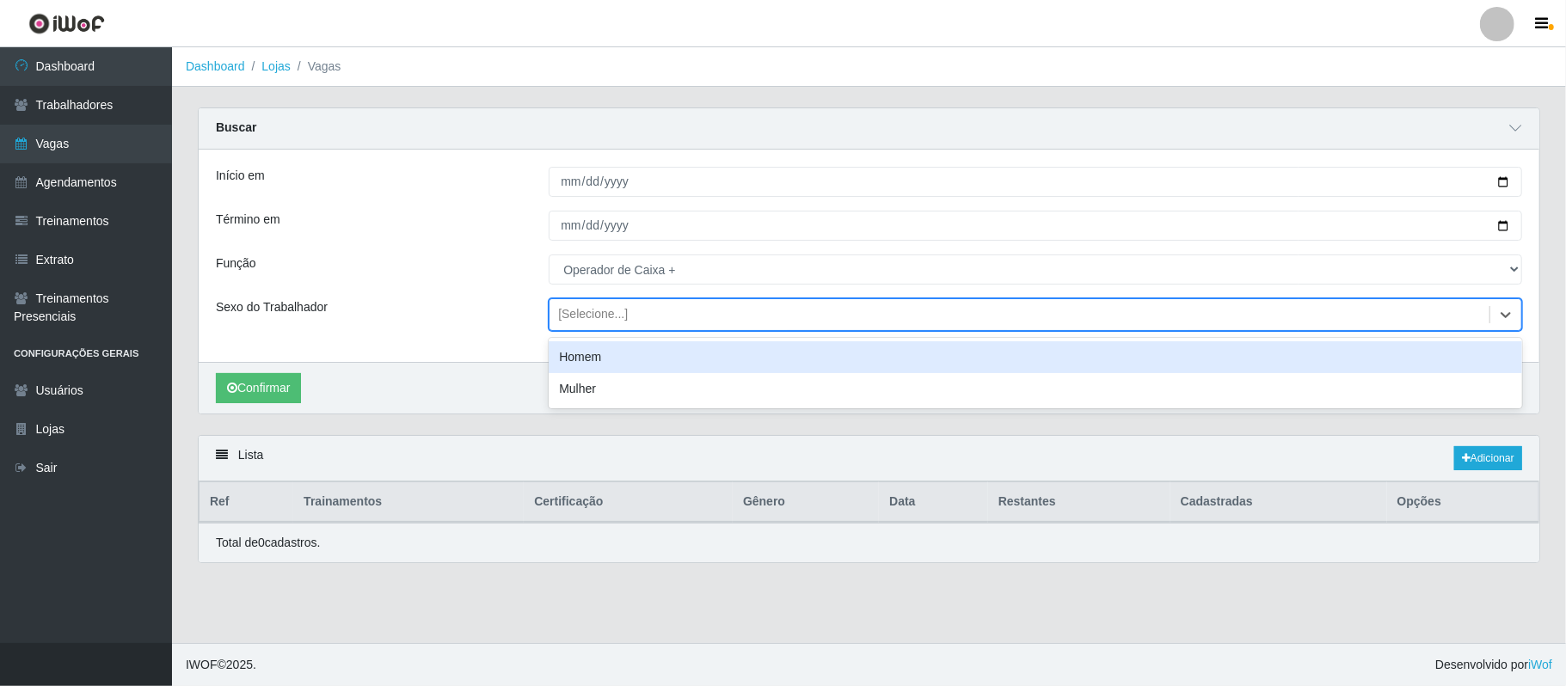
click at [596, 320] on div "[Selecione...]" at bounding box center [593, 315] width 70 height 18
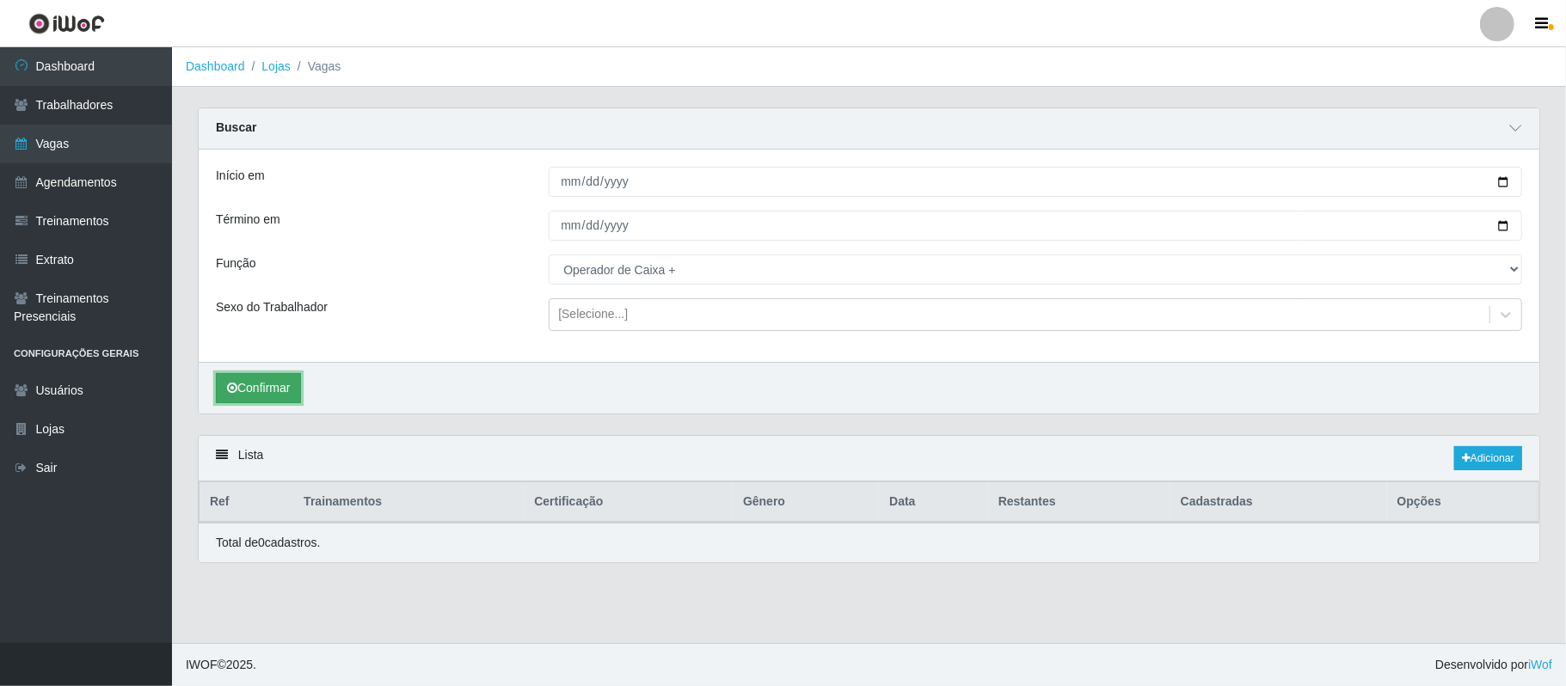
click at [248, 394] on button "Confirmar" at bounding box center [258, 388] width 85 height 30
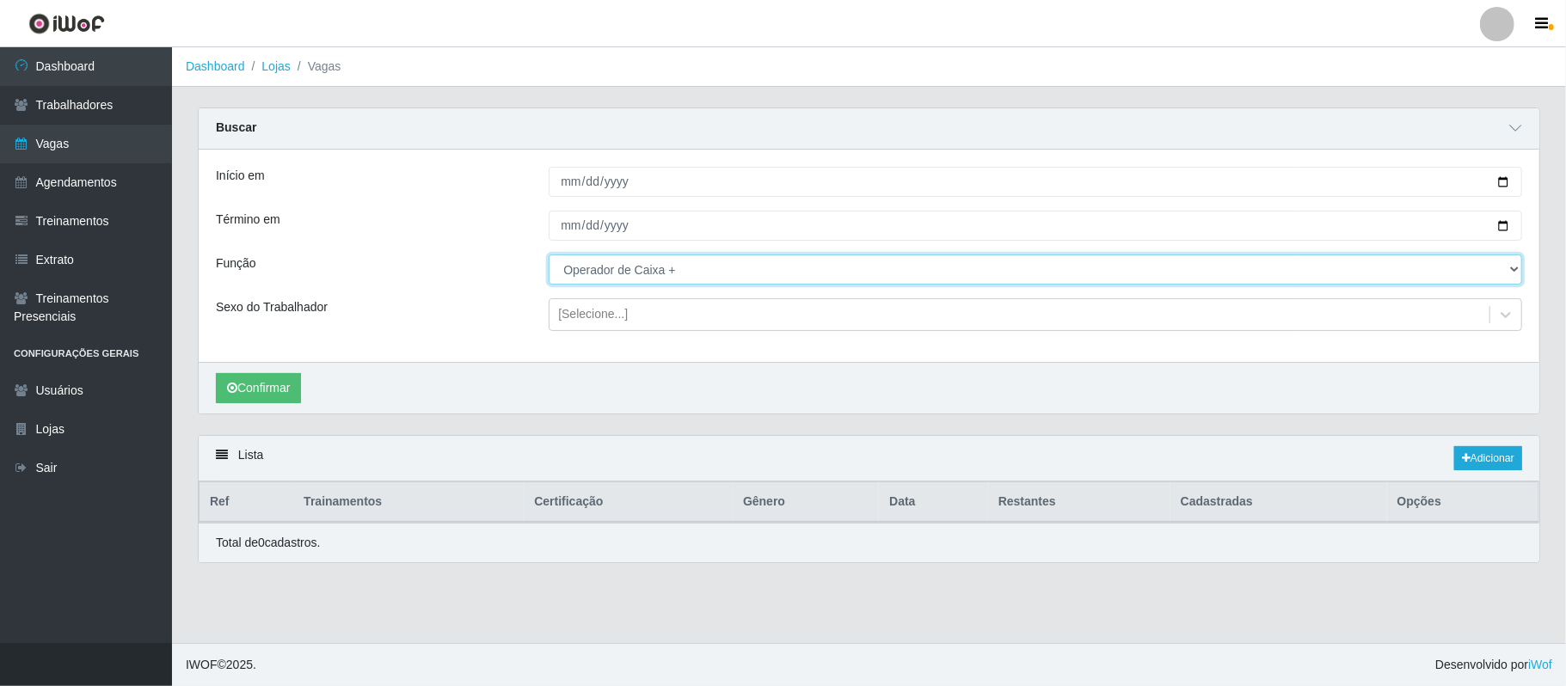
click at [774, 265] on select "[Selecione...] Embalador Embalador + Embalador ++ Operador de Caixa Operador de…" at bounding box center [1035, 269] width 973 height 30
select select "22"
click at [549, 255] on select "[Selecione...] Embalador Embalador + Embalador ++ Operador de Caixa Operador de…" at bounding box center [1035, 269] width 973 height 30
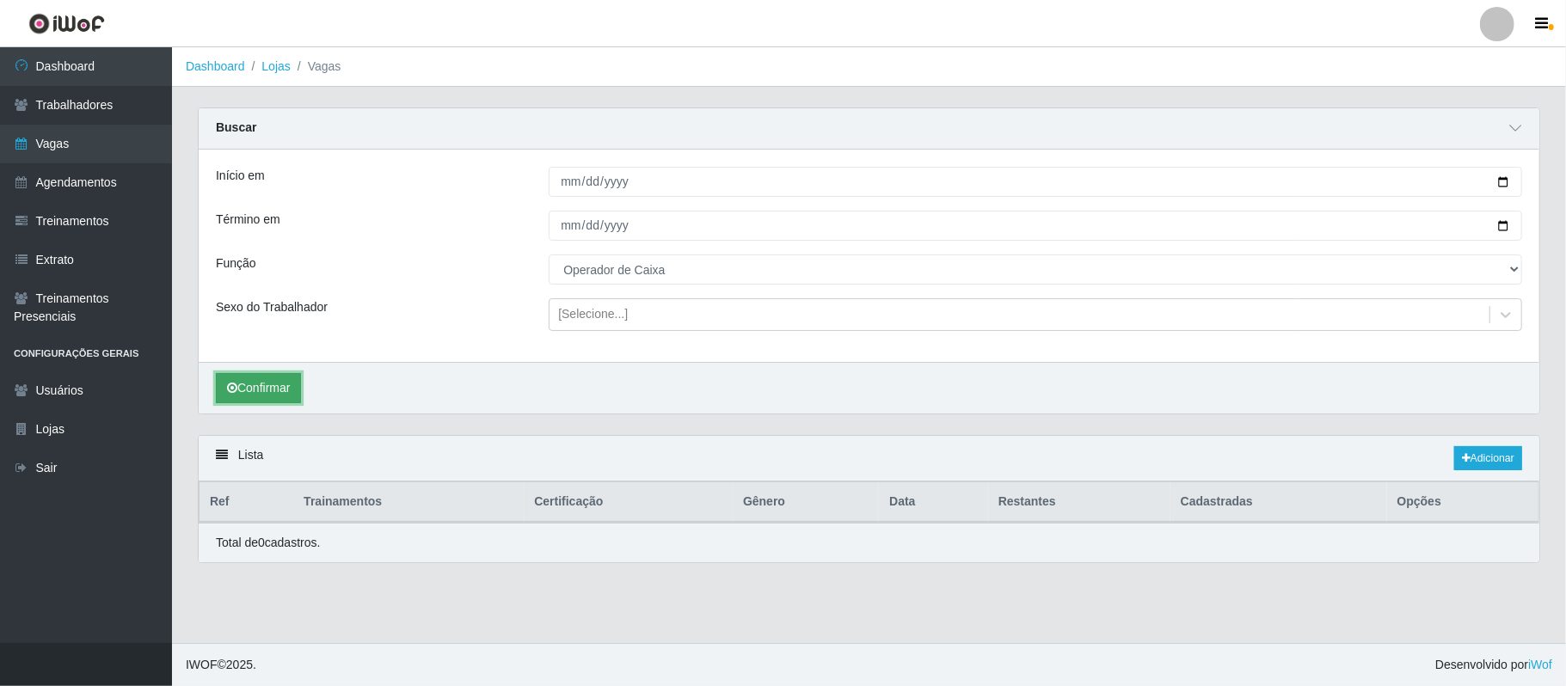
click at [252, 390] on button "Confirmar" at bounding box center [258, 388] width 85 height 30
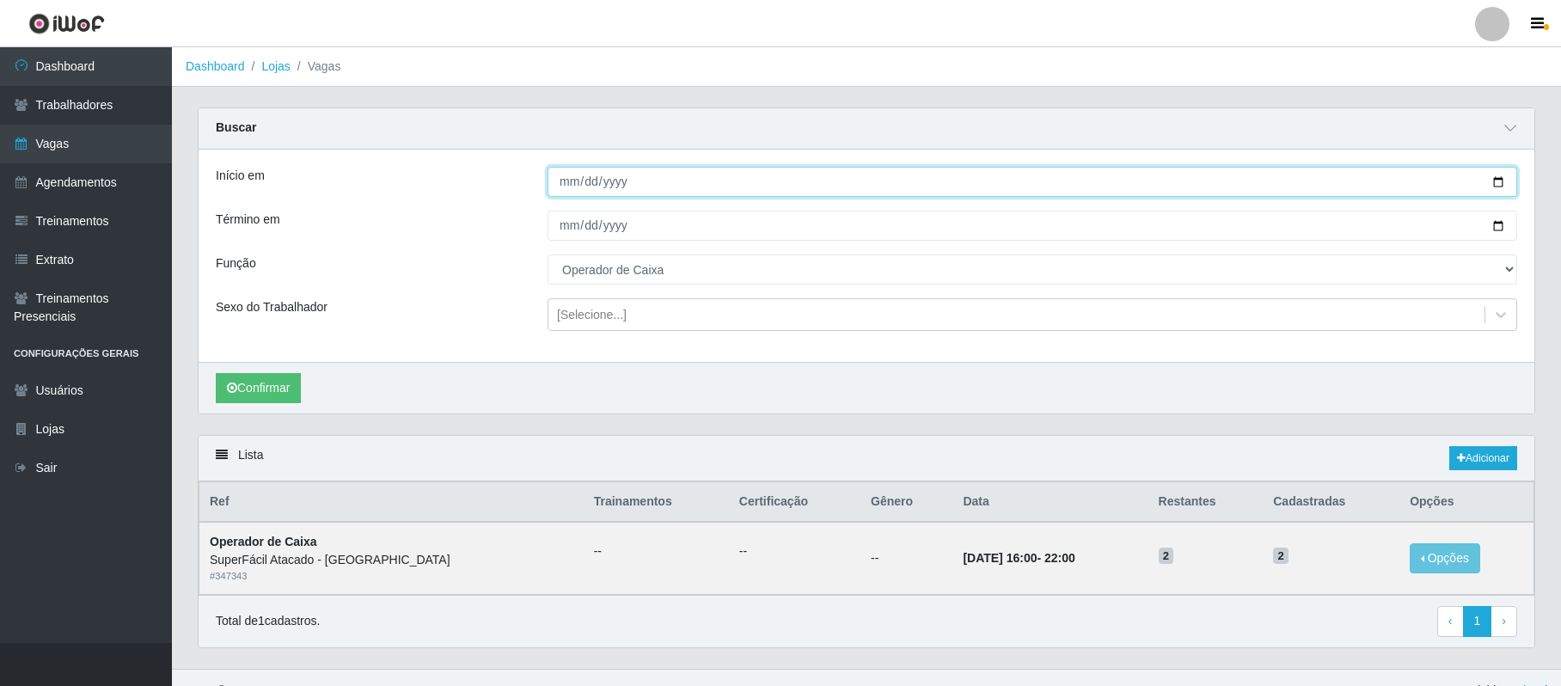
click at [1501, 179] on input "[DATE]" at bounding box center [1033, 182] width 970 height 30
type input "[DATE]"
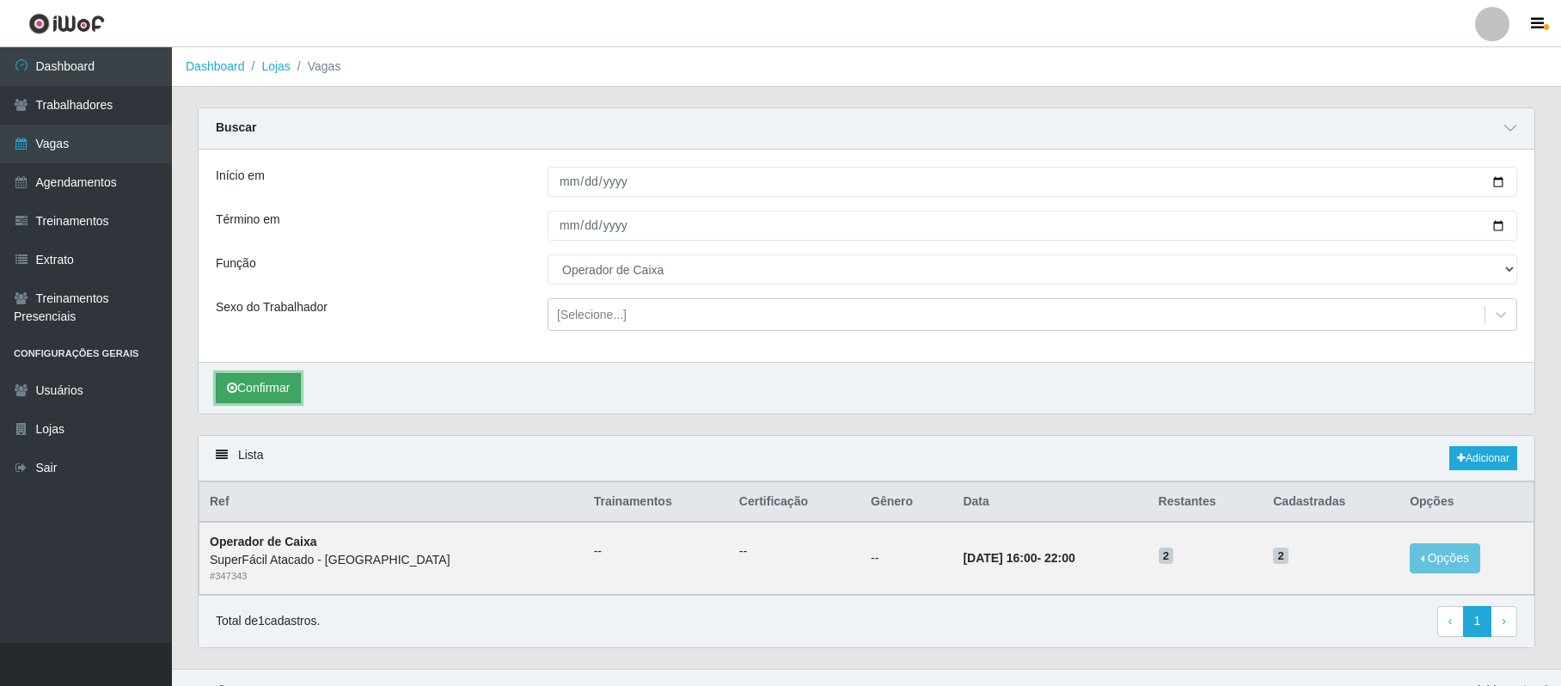
click at [268, 382] on button "Confirmar" at bounding box center [258, 388] width 85 height 30
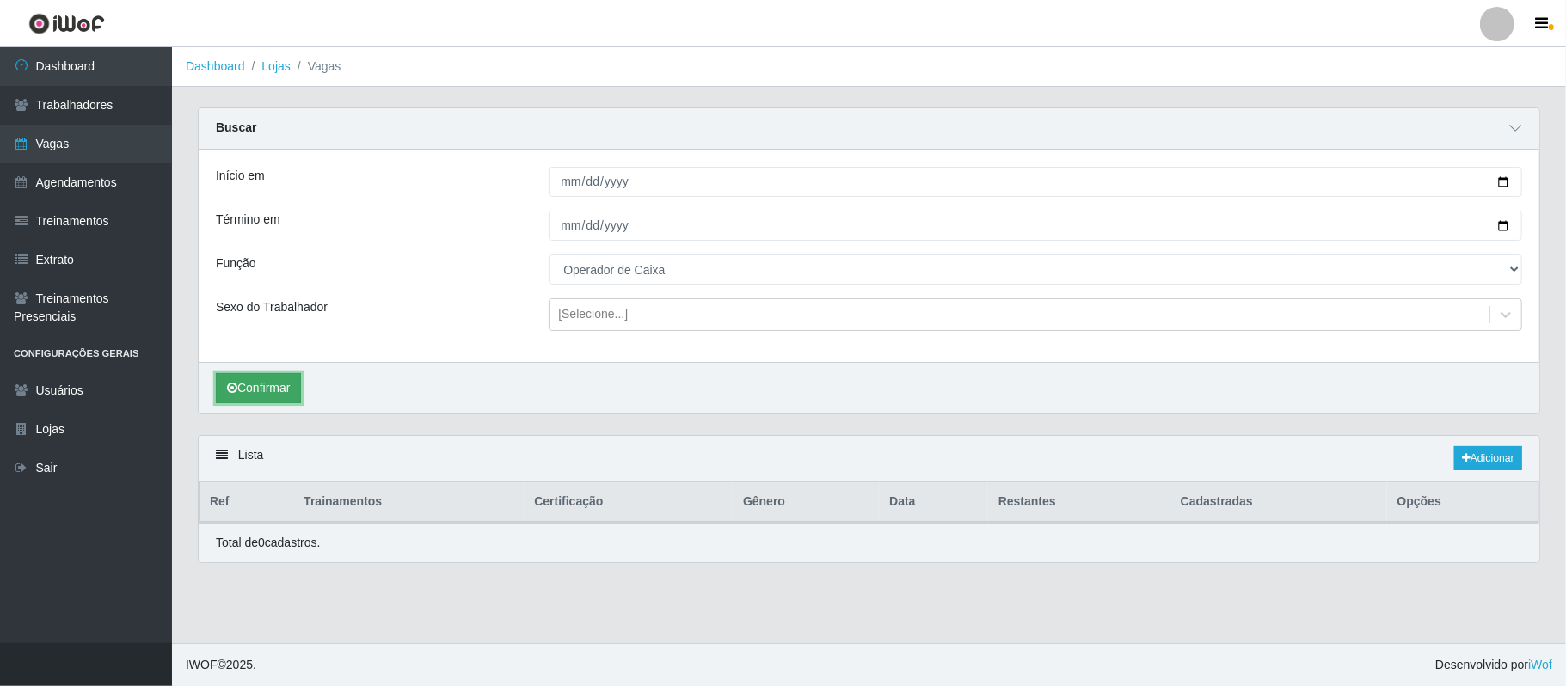
click at [268, 382] on button "Confirmar" at bounding box center [258, 388] width 85 height 30
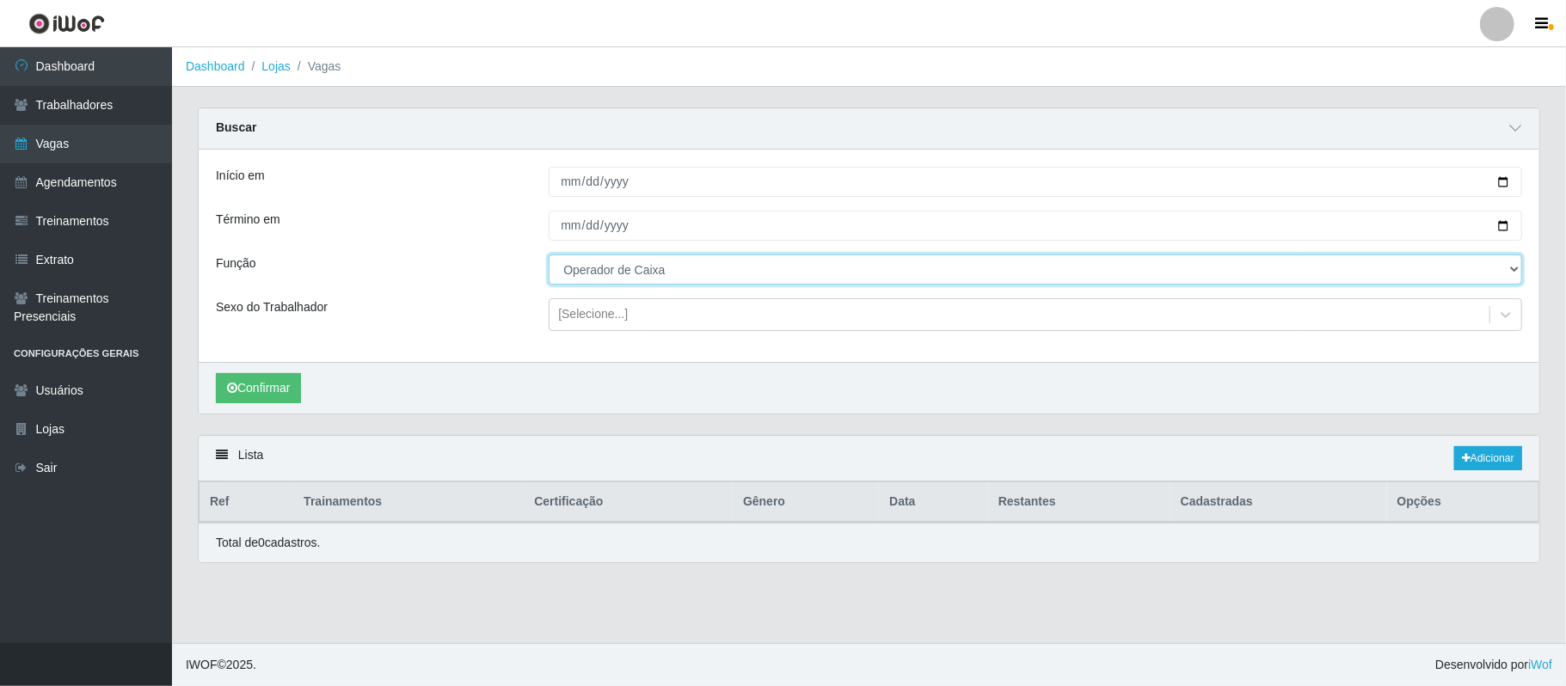
click at [1513, 269] on select "[Selecione...] Embalador Embalador + Embalador ++ Operador de Caixa Operador de…" at bounding box center [1035, 269] width 973 height 30
select select "72"
click at [549, 255] on select "[Selecione...] Embalador Embalador + Embalador ++ Operador de Caixa Operador de…" at bounding box center [1035, 269] width 973 height 30
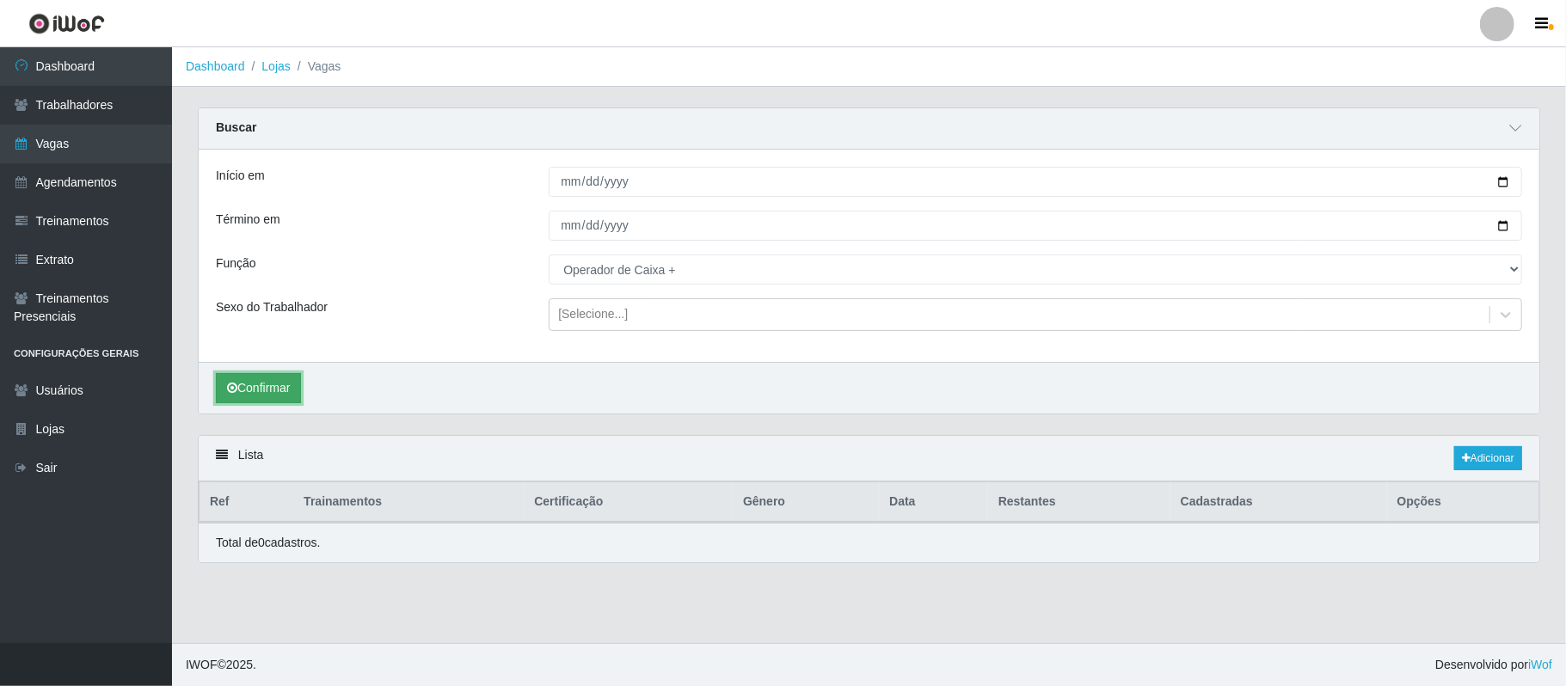
click at [276, 393] on button "Confirmar" at bounding box center [258, 388] width 85 height 30
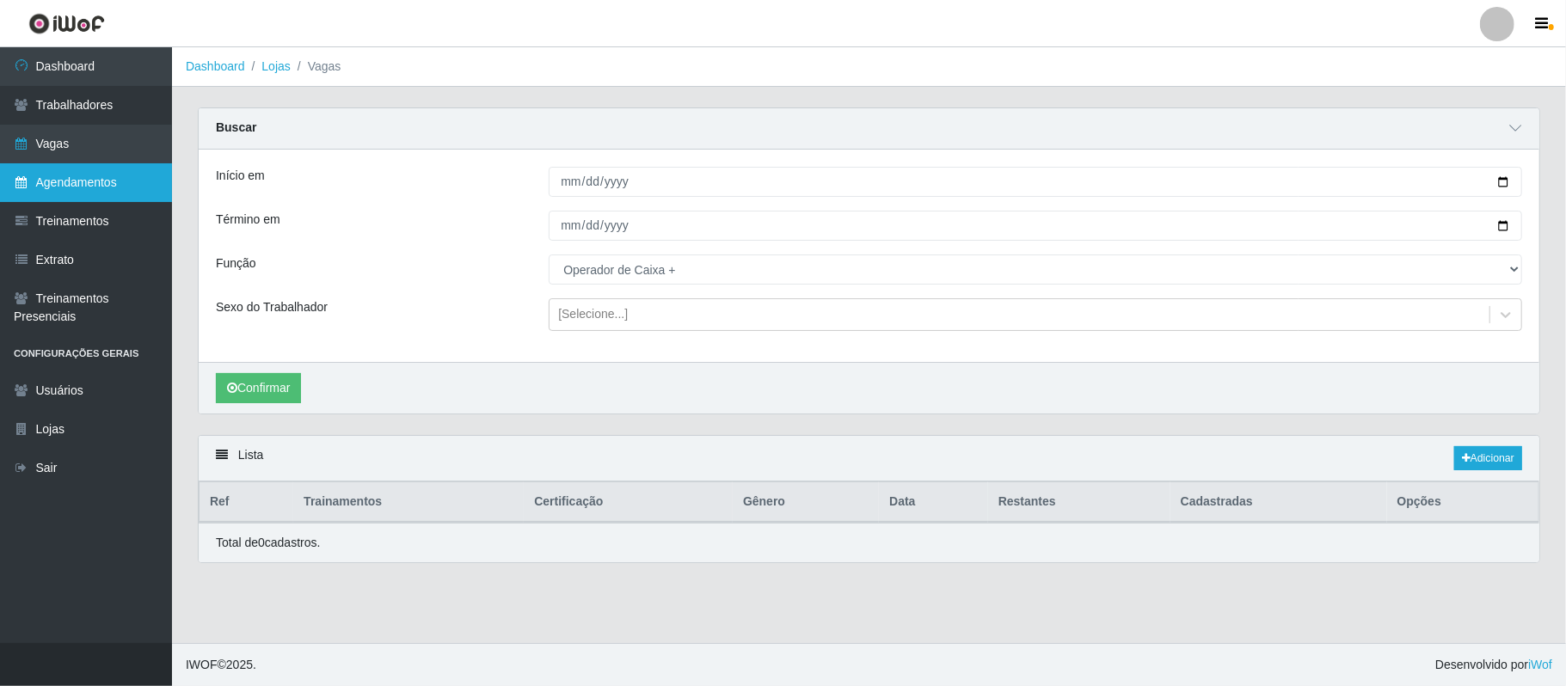
click at [73, 180] on link "Agendamentos" at bounding box center [86, 182] width 172 height 39
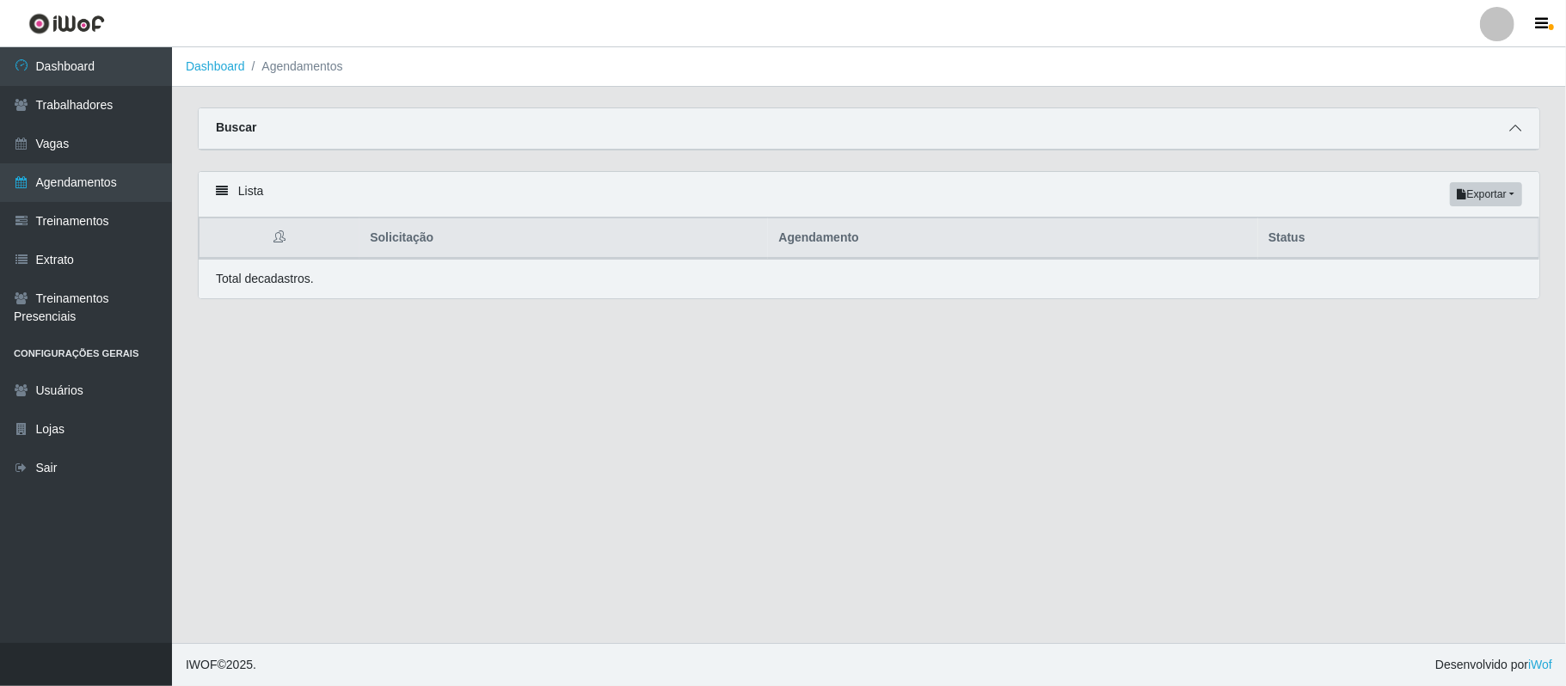
click at [1517, 126] on icon at bounding box center [1515, 128] width 12 height 12
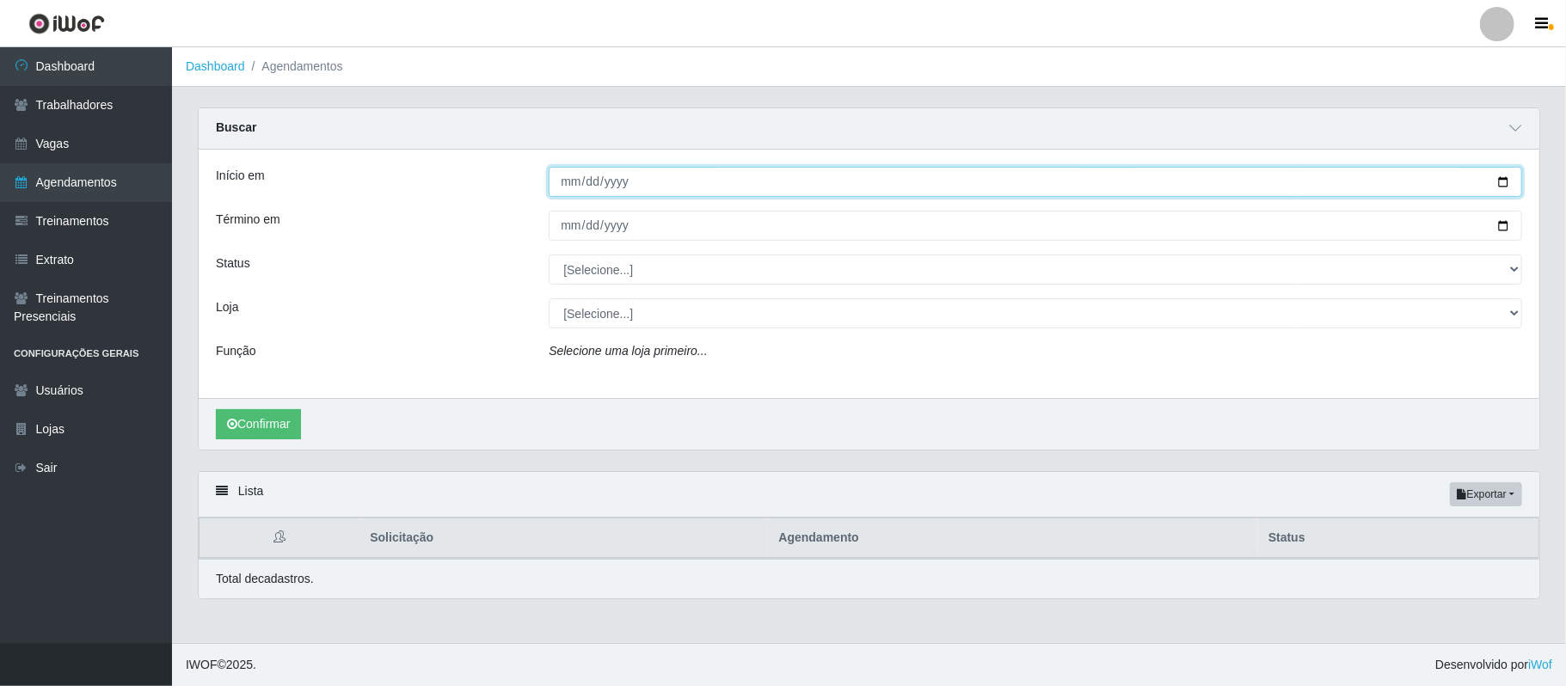
click at [1499, 186] on input "Início em" at bounding box center [1035, 182] width 973 height 30
type input "[DATE]"
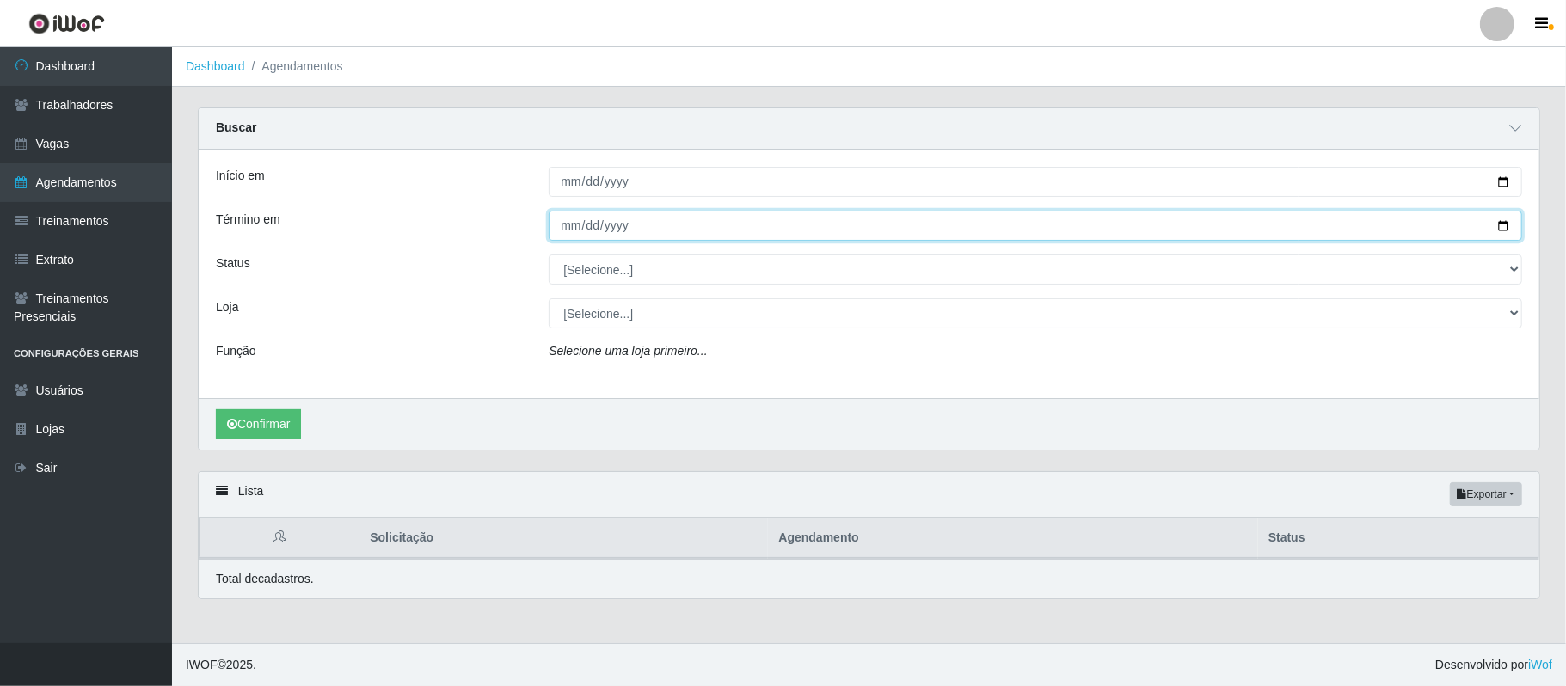
drag, startPoint x: 1503, startPoint y: 227, endPoint x: 1077, endPoint y: 249, distance: 426.2
click at [1498, 227] on input "Término em" at bounding box center [1035, 226] width 973 height 30
type input "[DATE]"
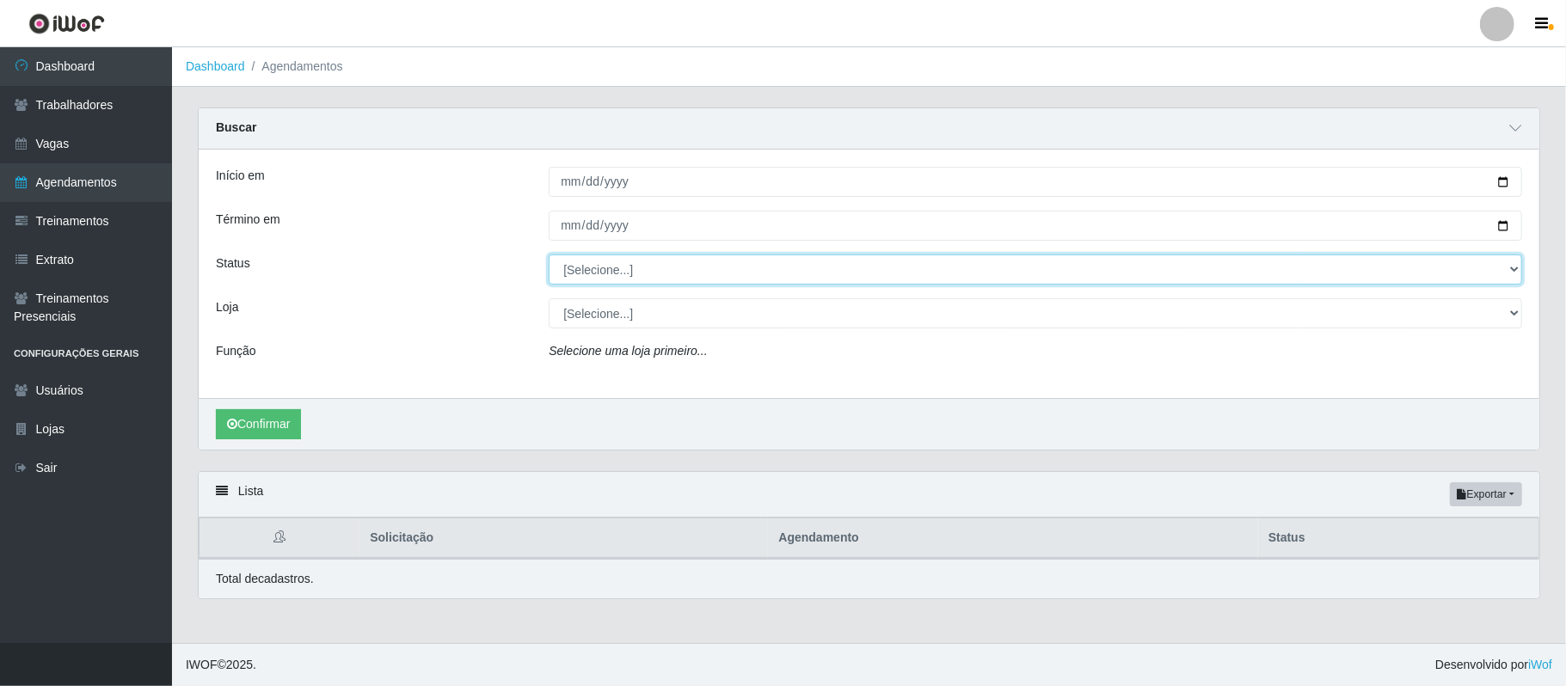
click at [596, 272] on select "[Selecione...] AGENDADO AGUARDANDO LIBERAR EM ANDAMENTO EM REVISÃO FINALIZADO C…" at bounding box center [1035, 269] width 973 height 30
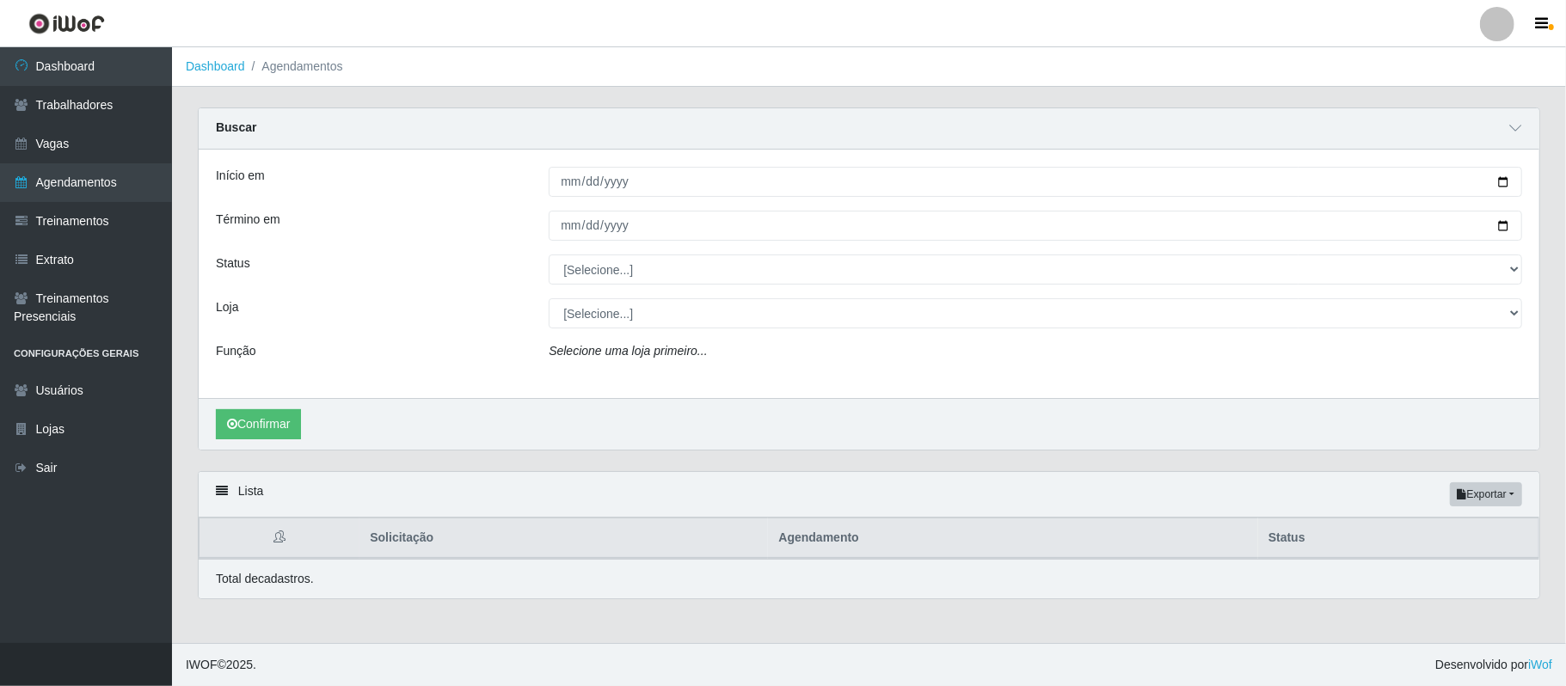
click at [478, 321] on div "Loja" at bounding box center [369, 313] width 333 height 30
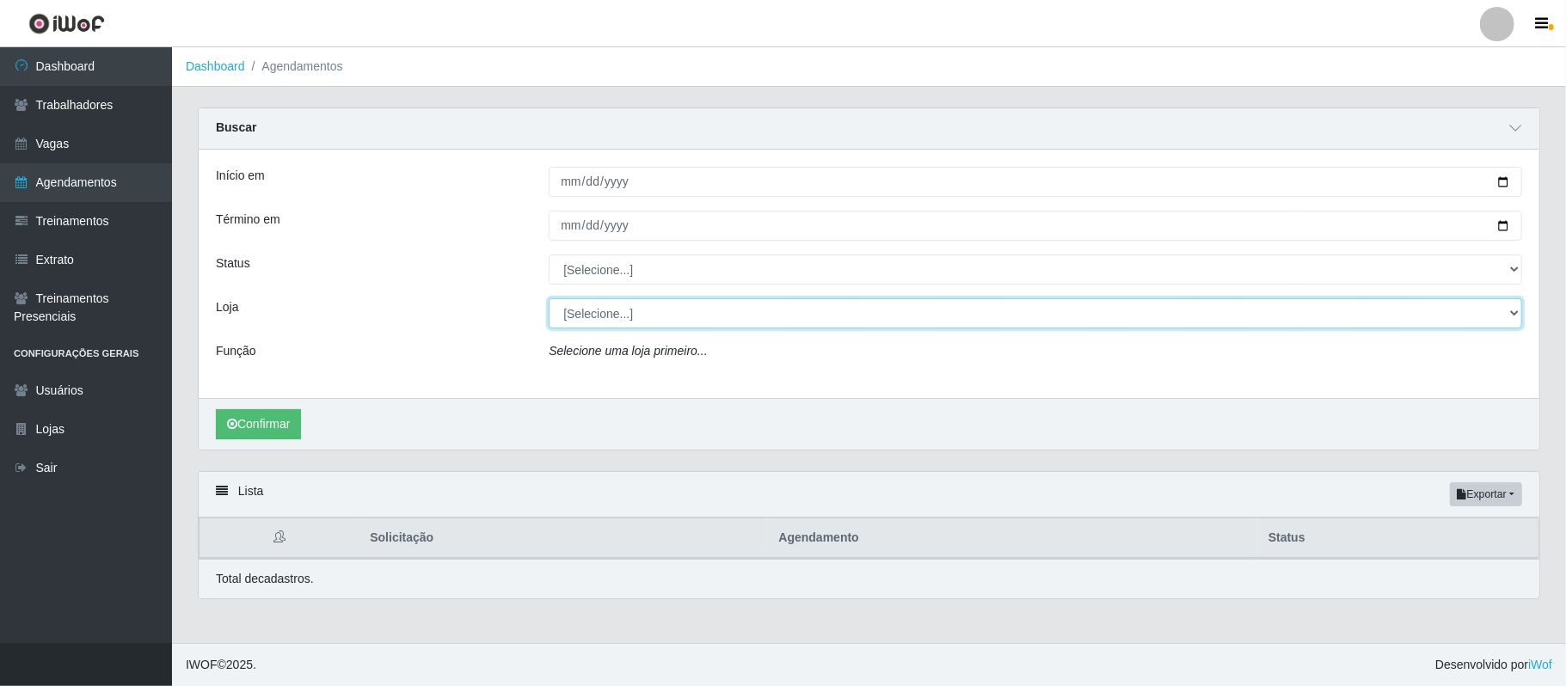
click at [610, 323] on select "[Selecione...] SuperFácil Atacado - Alto de São Manoel SuperFácil Atacado - Ema…" at bounding box center [1035, 313] width 973 height 30
select select "504"
click at [549, 299] on select "[Selecione...] SuperFácil Atacado - Alto de São Manoel SuperFácil Atacado - Ema…" at bounding box center [1035, 313] width 973 height 30
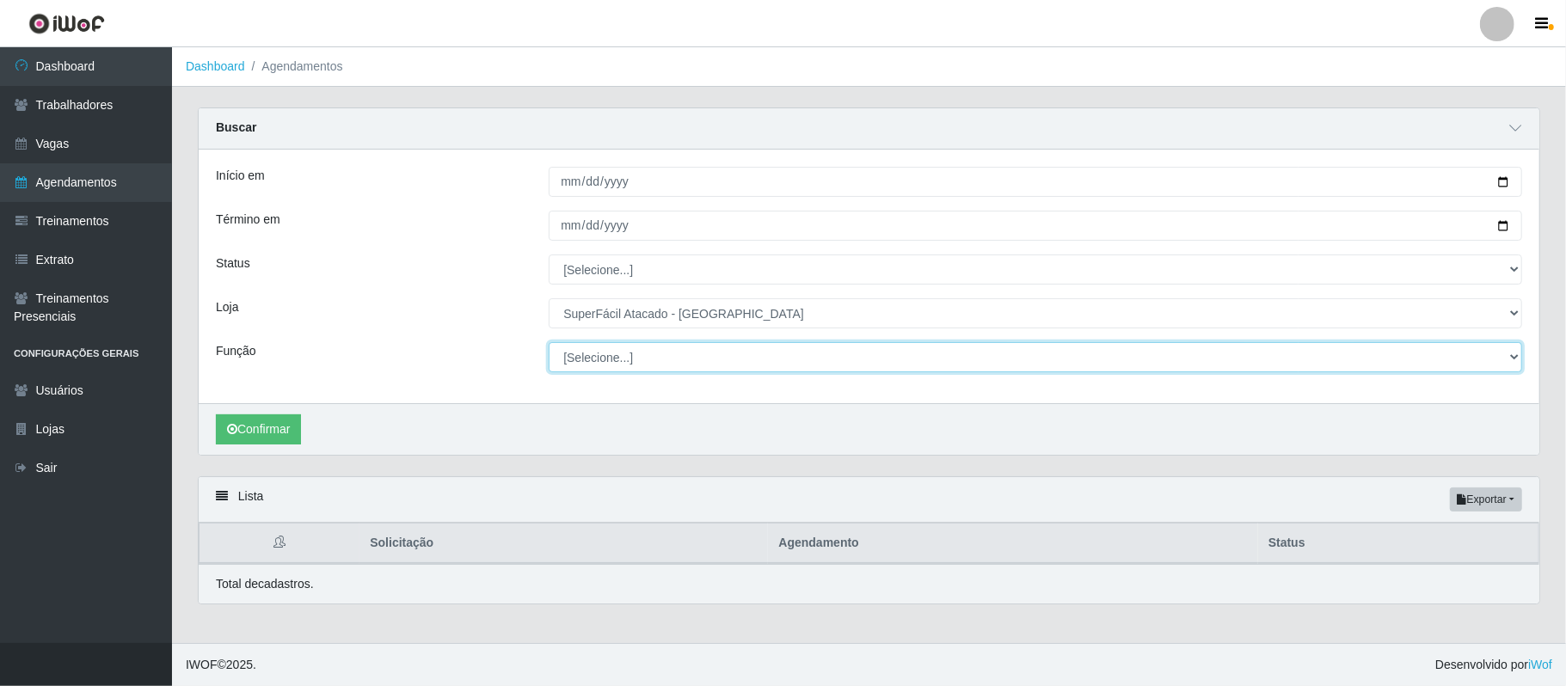
click at [593, 359] on select "[Selecione...] Embalador Embalador + Embalador ++ Operador de Caixa Operador de…" at bounding box center [1035, 357] width 973 height 30
click at [549, 343] on select "[Selecione...] Embalador Embalador + Embalador ++ Operador de Caixa Operador de…" at bounding box center [1035, 357] width 973 height 30
click at [222, 423] on button "Confirmar" at bounding box center [258, 429] width 85 height 30
drag, startPoint x: 1513, startPoint y: 354, endPoint x: 1493, endPoint y: 351, distance: 20.9
click at [1511, 353] on select "[Selecione...] Embalador Embalador + Embalador ++ Operador de Caixa Operador de…" at bounding box center [1035, 357] width 973 height 30
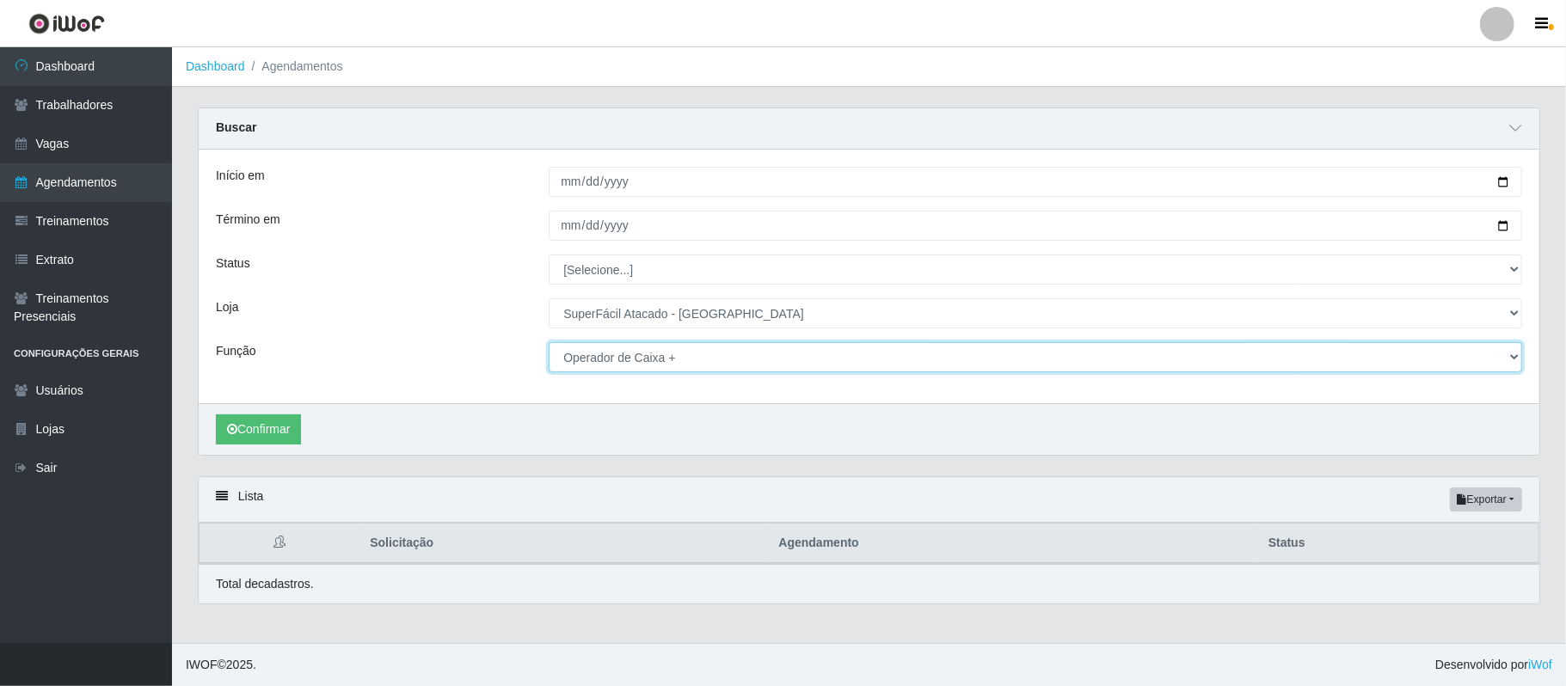
select select "[Selecione...]"
click at [549, 343] on select "[Selecione...] Embalador Embalador + Embalador ++ Operador de Caixa Operador de…" at bounding box center [1035, 357] width 973 height 30
click at [258, 426] on button "Confirmar" at bounding box center [258, 429] width 85 height 30
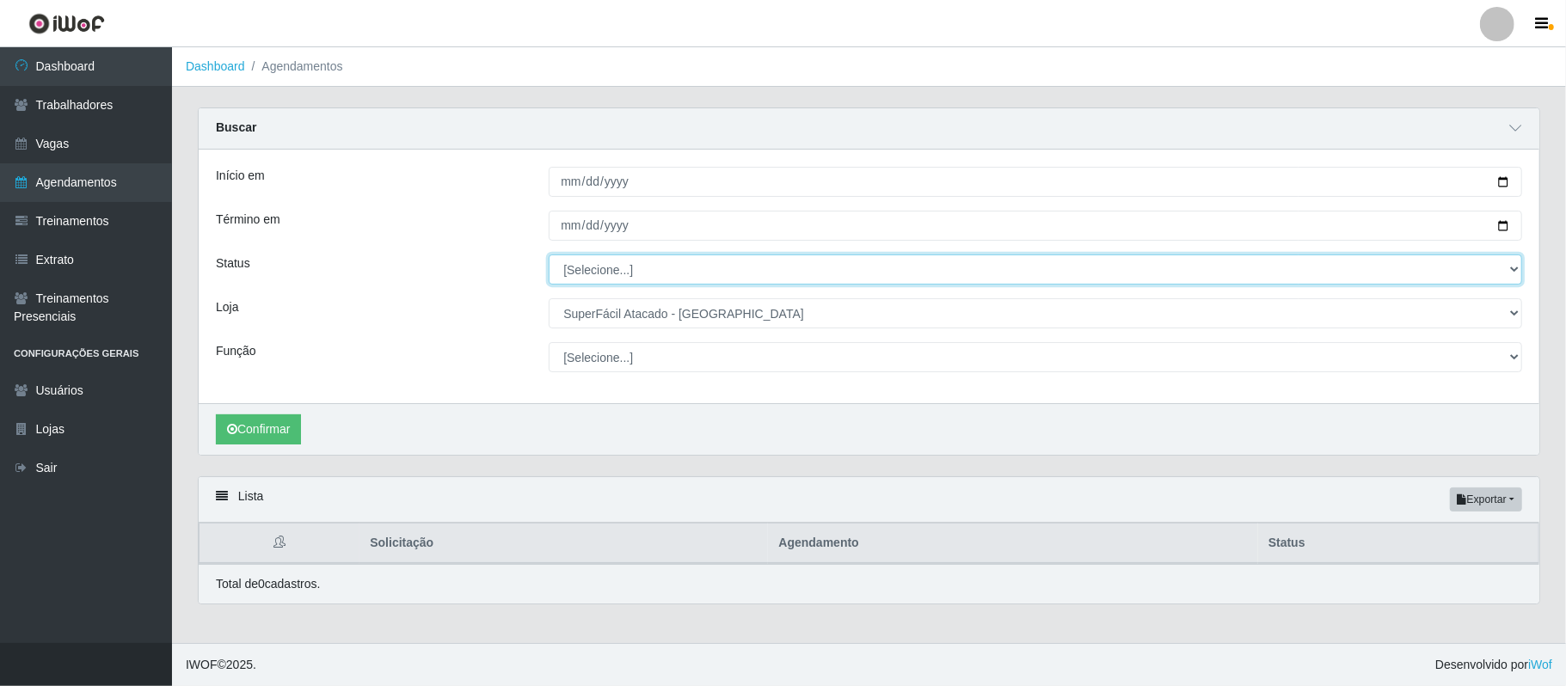
click at [640, 273] on select "[Selecione...] AGENDADO AGUARDANDO LIBERAR EM ANDAMENTO EM REVISÃO FINALIZADO C…" at bounding box center [1035, 269] width 973 height 30
click at [549, 255] on select "[Selecione...] AGENDADO AGUARDANDO LIBERAR EM ANDAMENTO EM REVISÃO FINALIZADO C…" at bounding box center [1035, 269] width 973 height 30
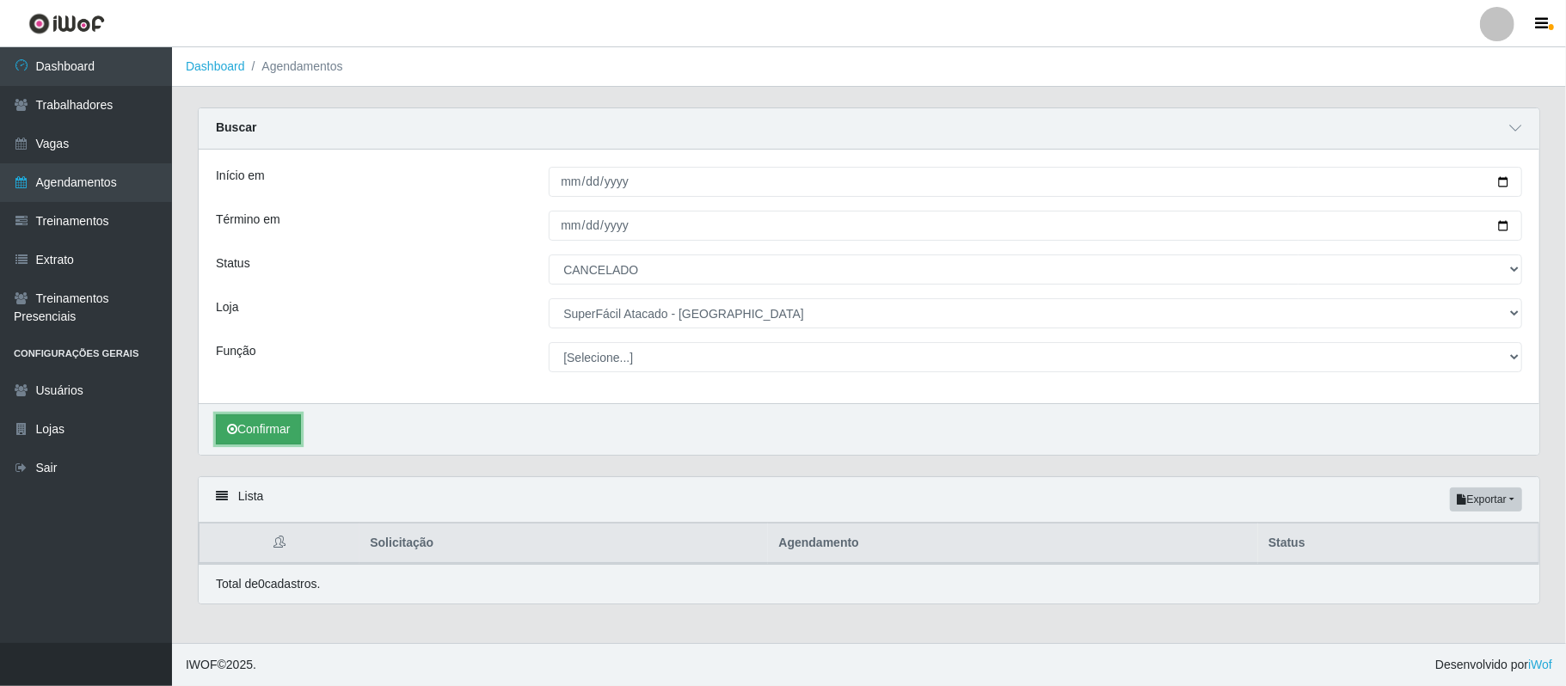
click at [268, 435] on button "Confirmar" at bounding box center [258, 429] width 85 height 30
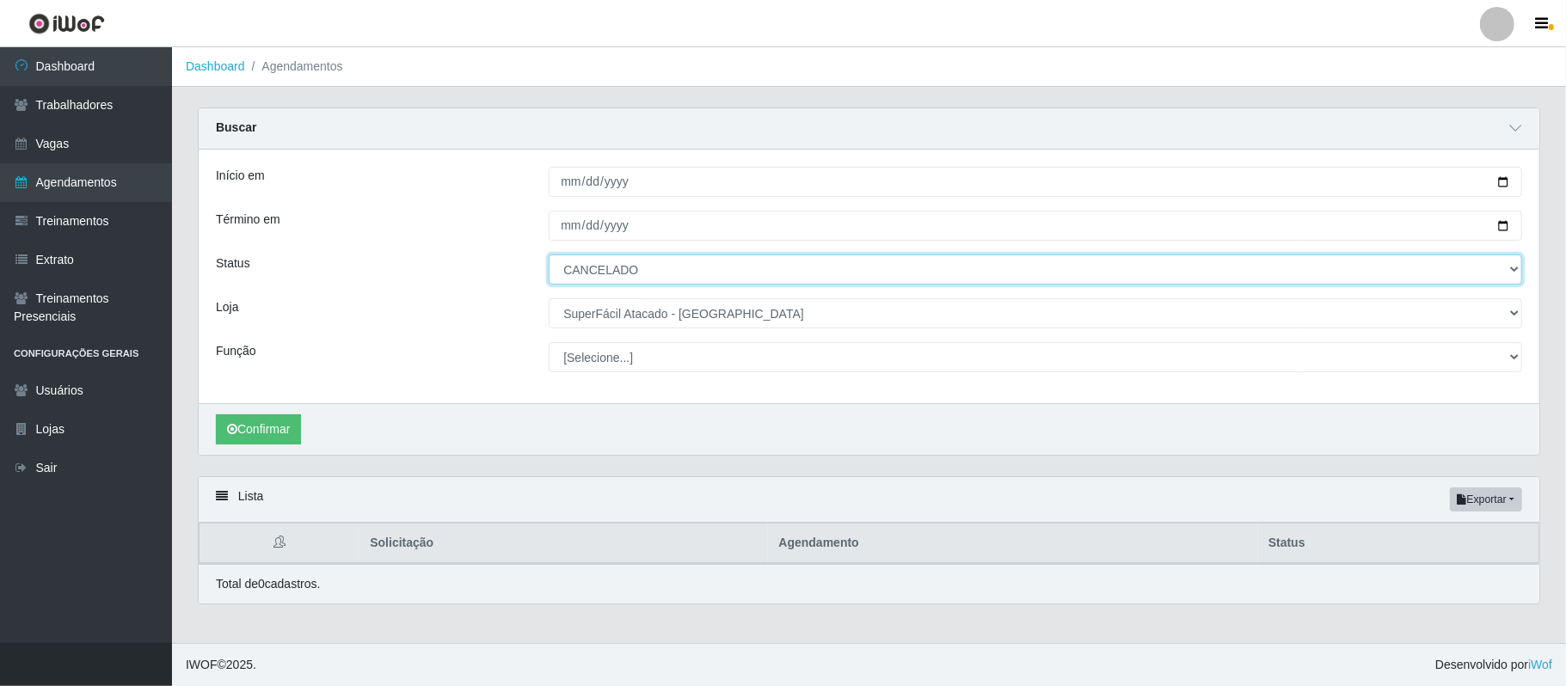
click at [572, 272] on select "[Selecione...] AGENDADO AGUARDANDO LIBERAR EM ANDAMENTO EM REVISÃO FINALIZADO C…" at bounding box center [1035, 269] width 973 height 30
click at [549, 255] on select "[Selecione...] AGENDADO AGUARDANDO LIBERAR EM ANDAMENTO EM REVISÃO FINALIZADO C…" at bounding box center [1035, 269] width 973 height 30
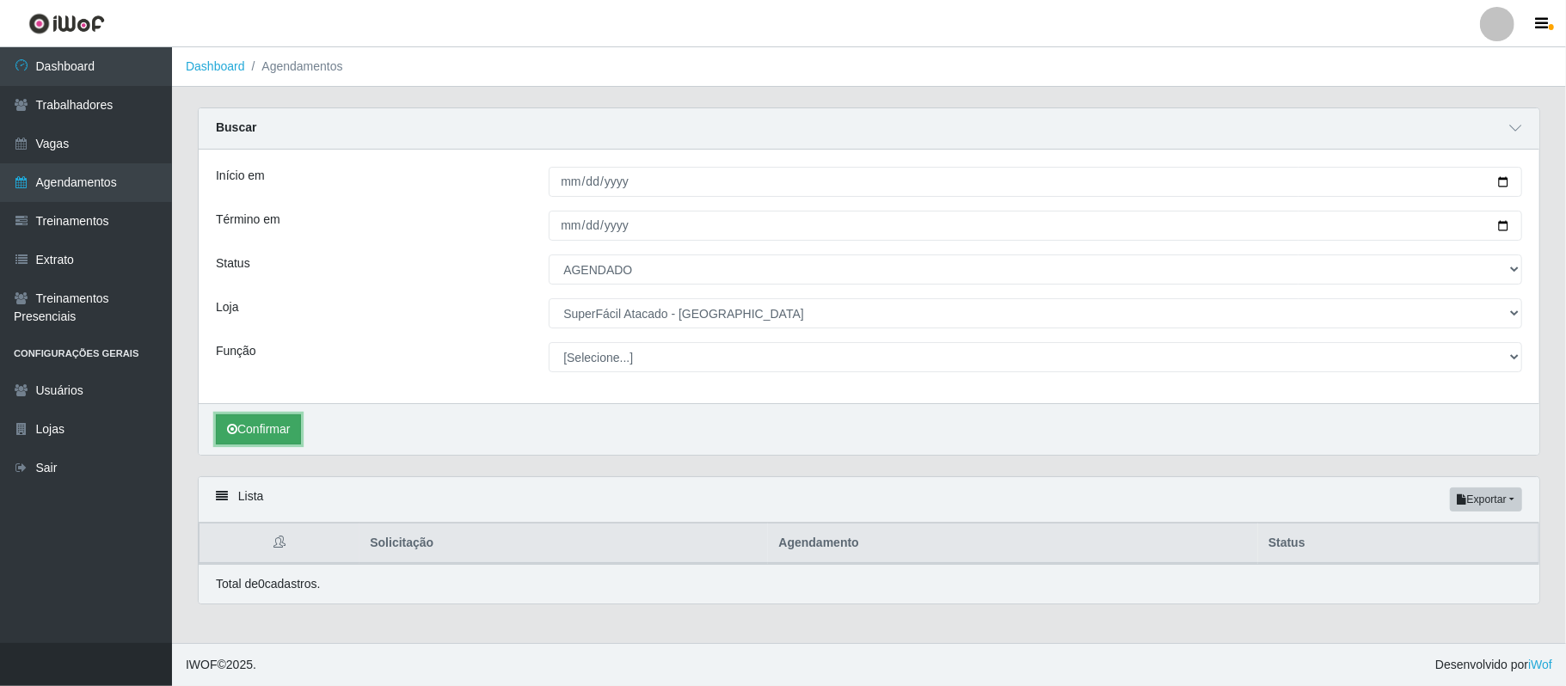
click at [284, 435] on button "Confirmar" at bounding box center [258, 429] width 85 height 30
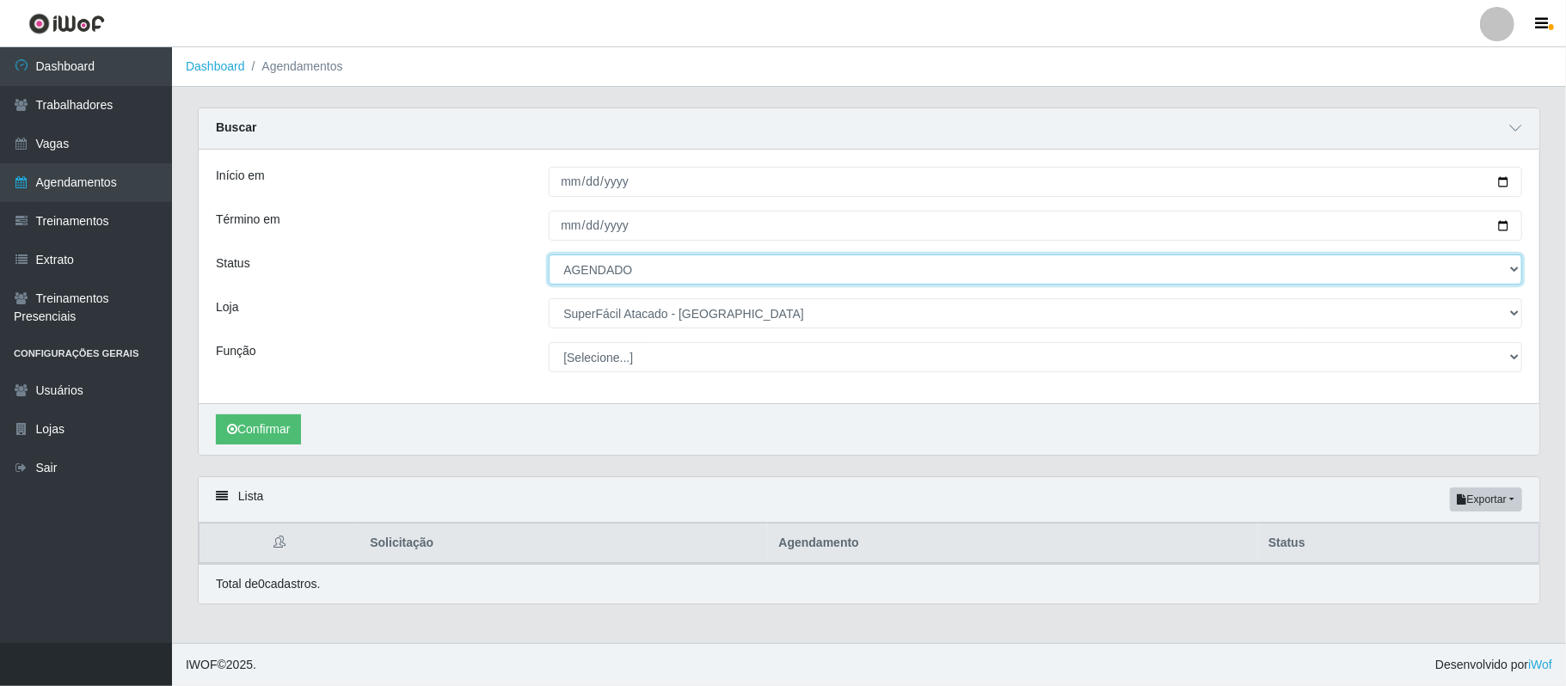
click at [623, 273] on select "[Selecione...] AGENDADO AGUARDANDO LIBERAR EM ANDAMENTO EM REVISÃO FINALIZADO C…" at bounding box center [1035, 269] width 973 height 30
select select "[Selecione...]"
click at [549, 255] on select "[Selecione...] AGENDADO AGUARDANDO LIBERAR EM ANDAMENTO EM REVISÃO FINALIZADO C…" at bounding box center [1035, 269] width 973 height 30
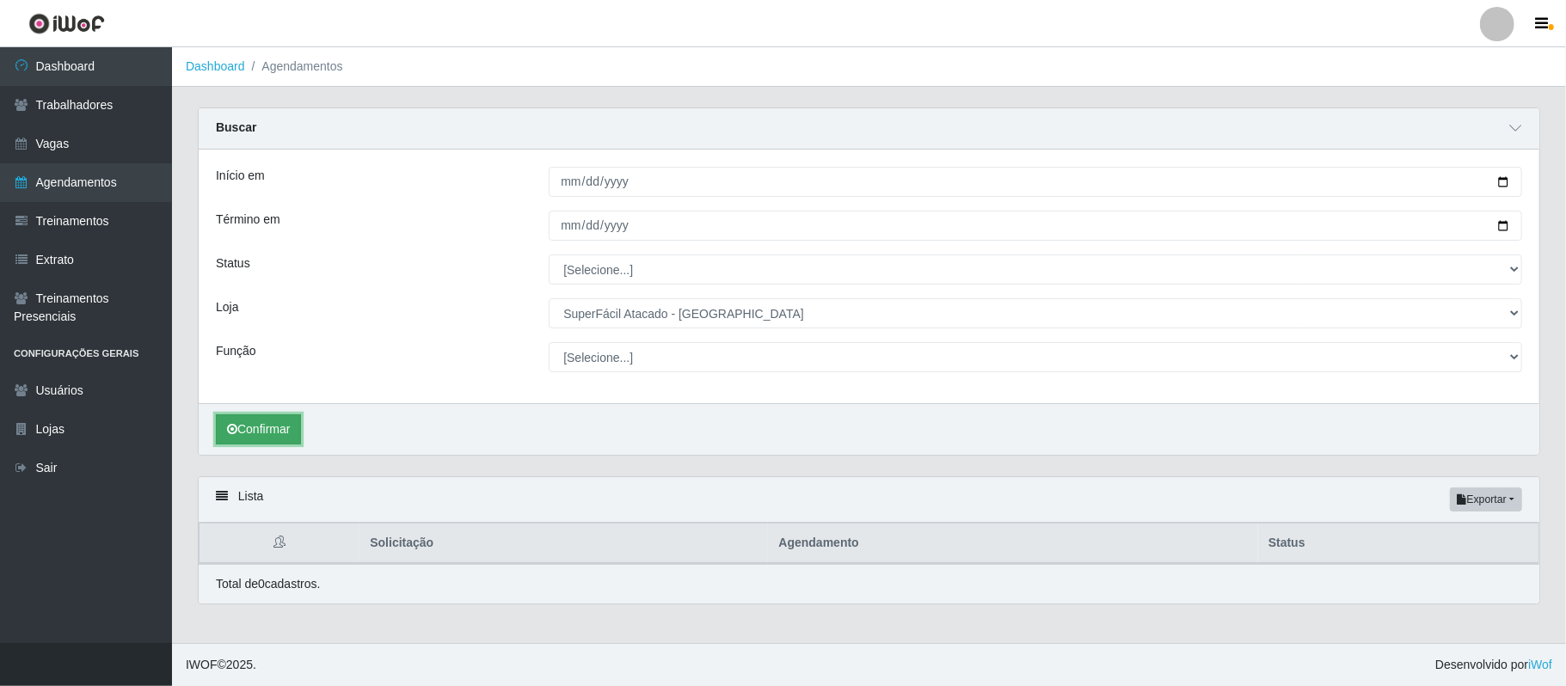
click at [273, 432] on button "Confirmar" at bounding box center [258, 429] width 85 height 30
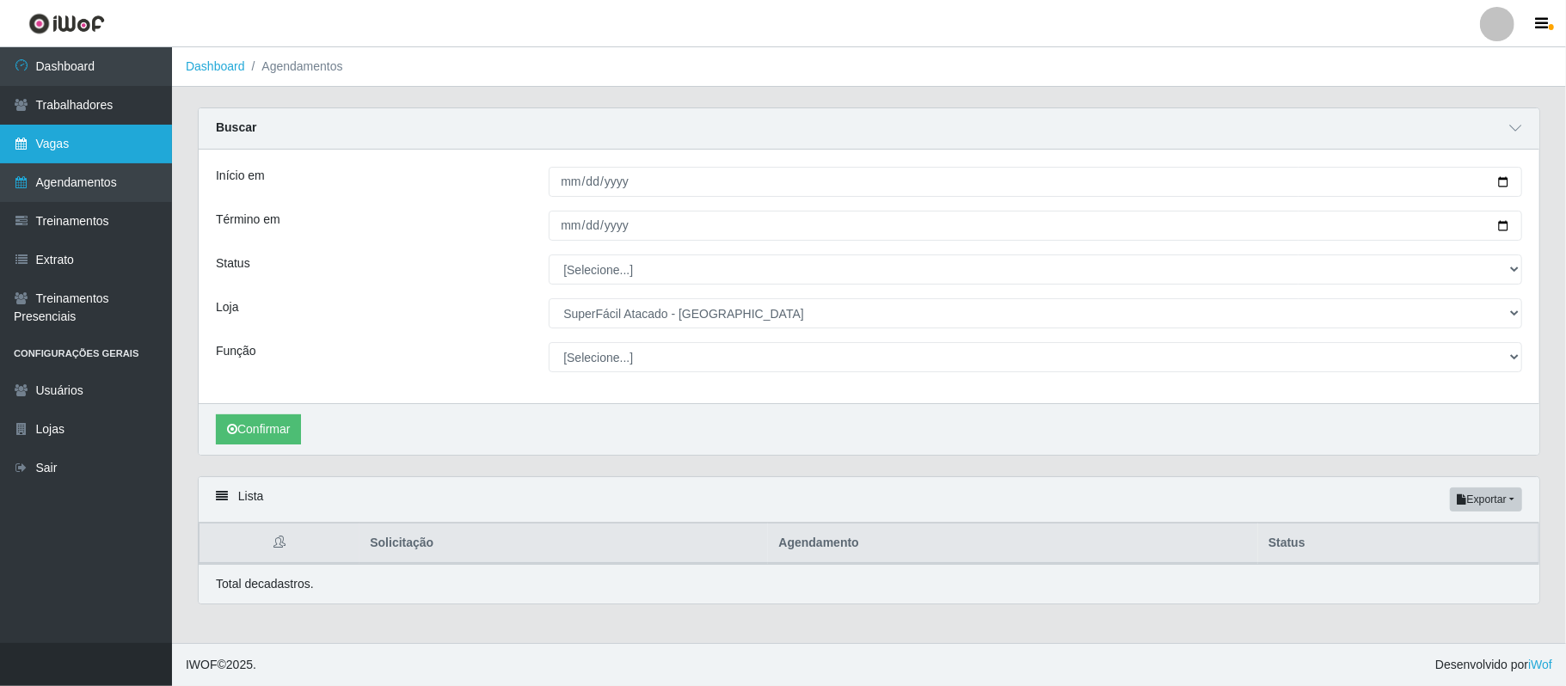
click at [50, 146] on link "Vagas" at bounding box center [86, 144] width 172 height 39
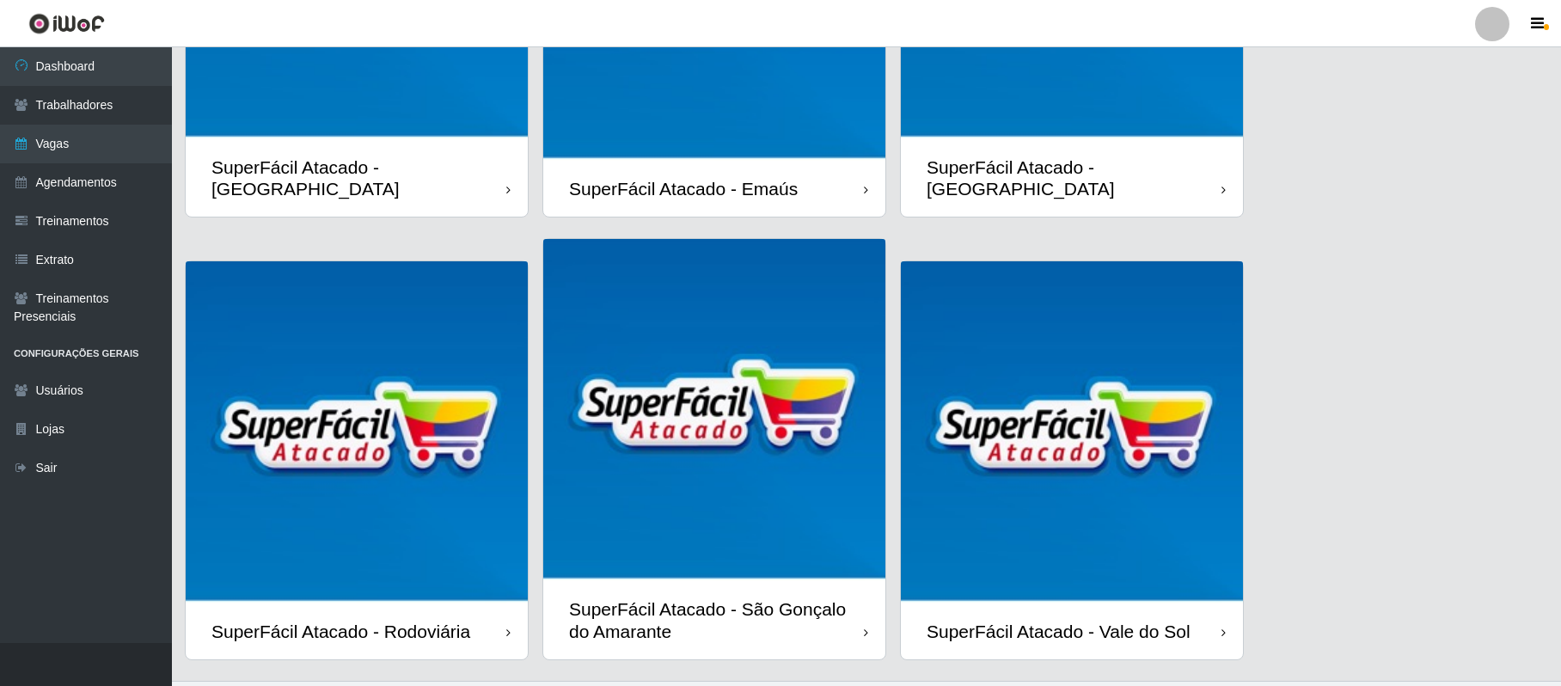
scroll to position [344, 0]
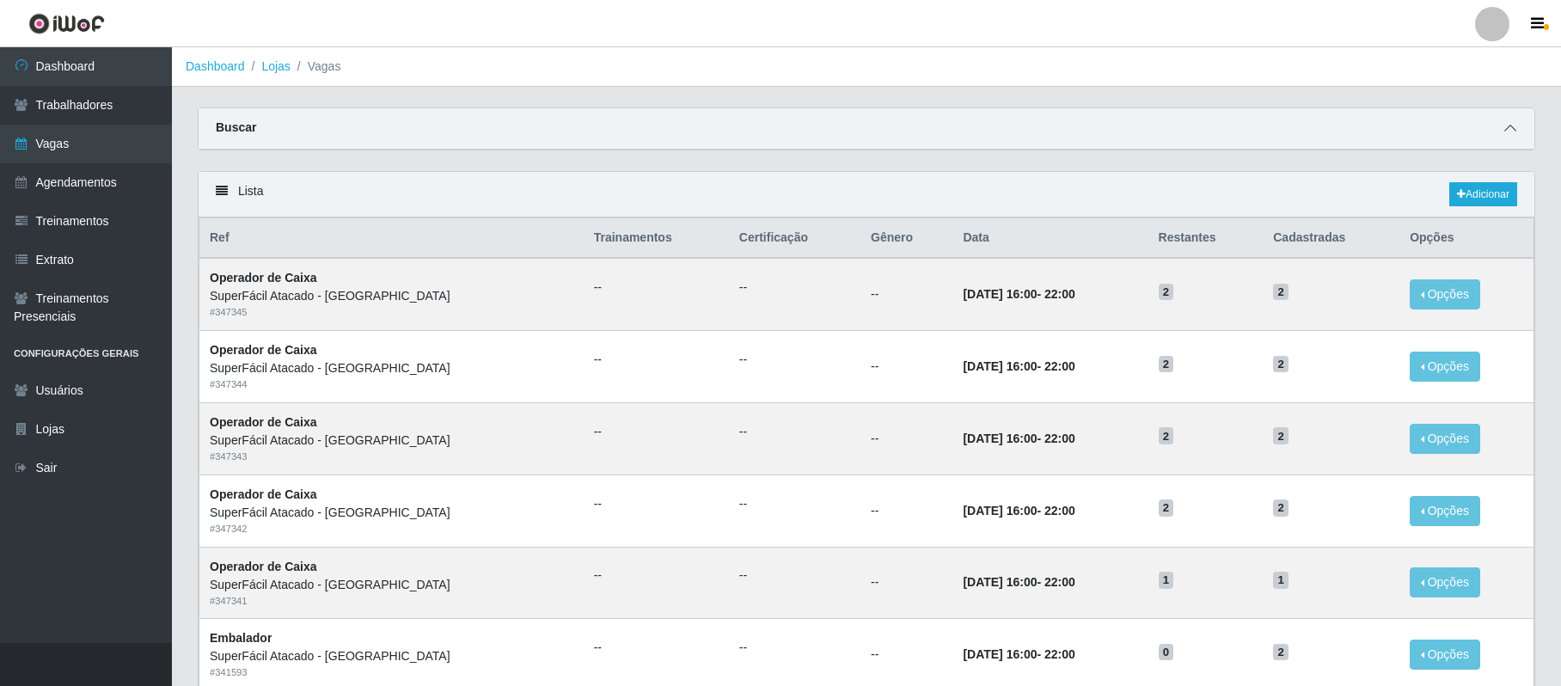
click at [1505, 126] on icon at bounding box center [1511, 128] width 12 height 12
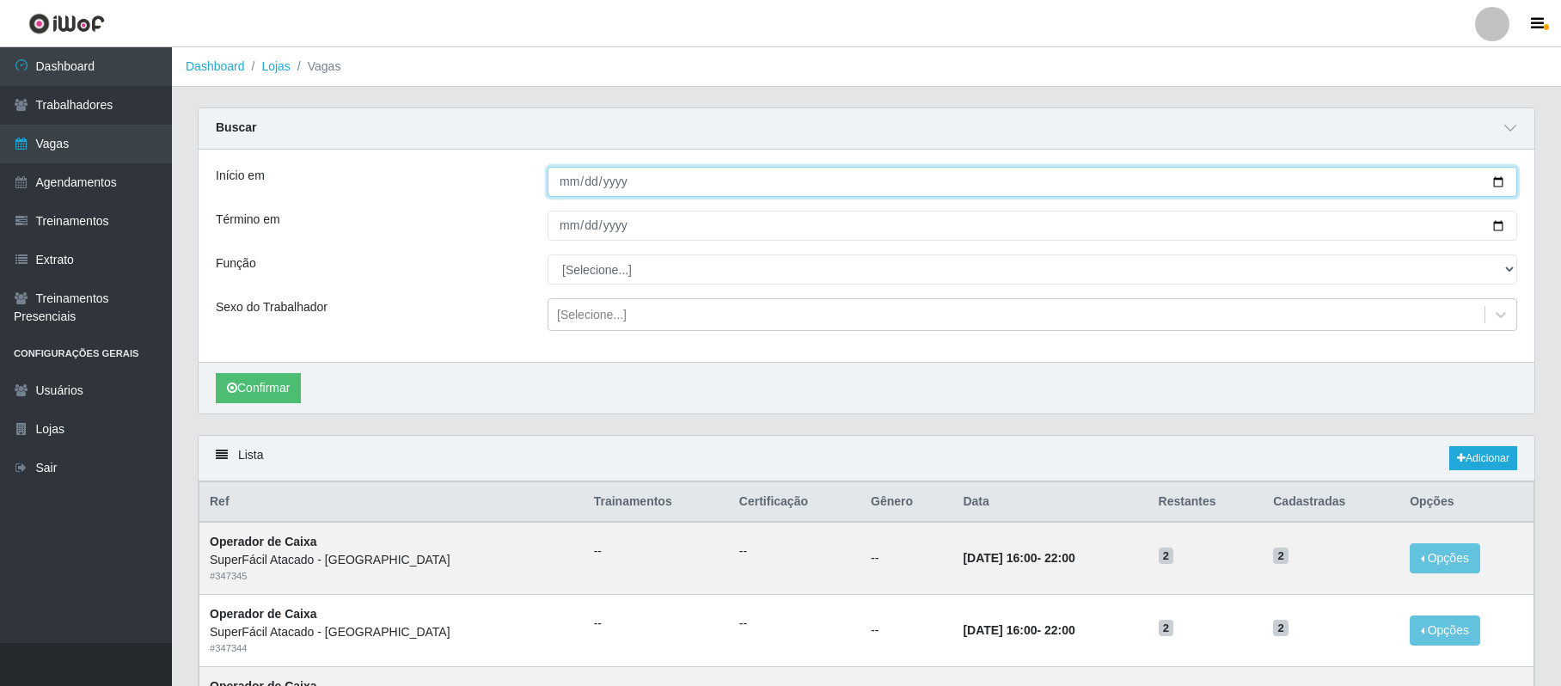
click at [1500, 179] on input "Início em" at bounding box center [1033, 182] width 970 height 30
type input "[DATE]"
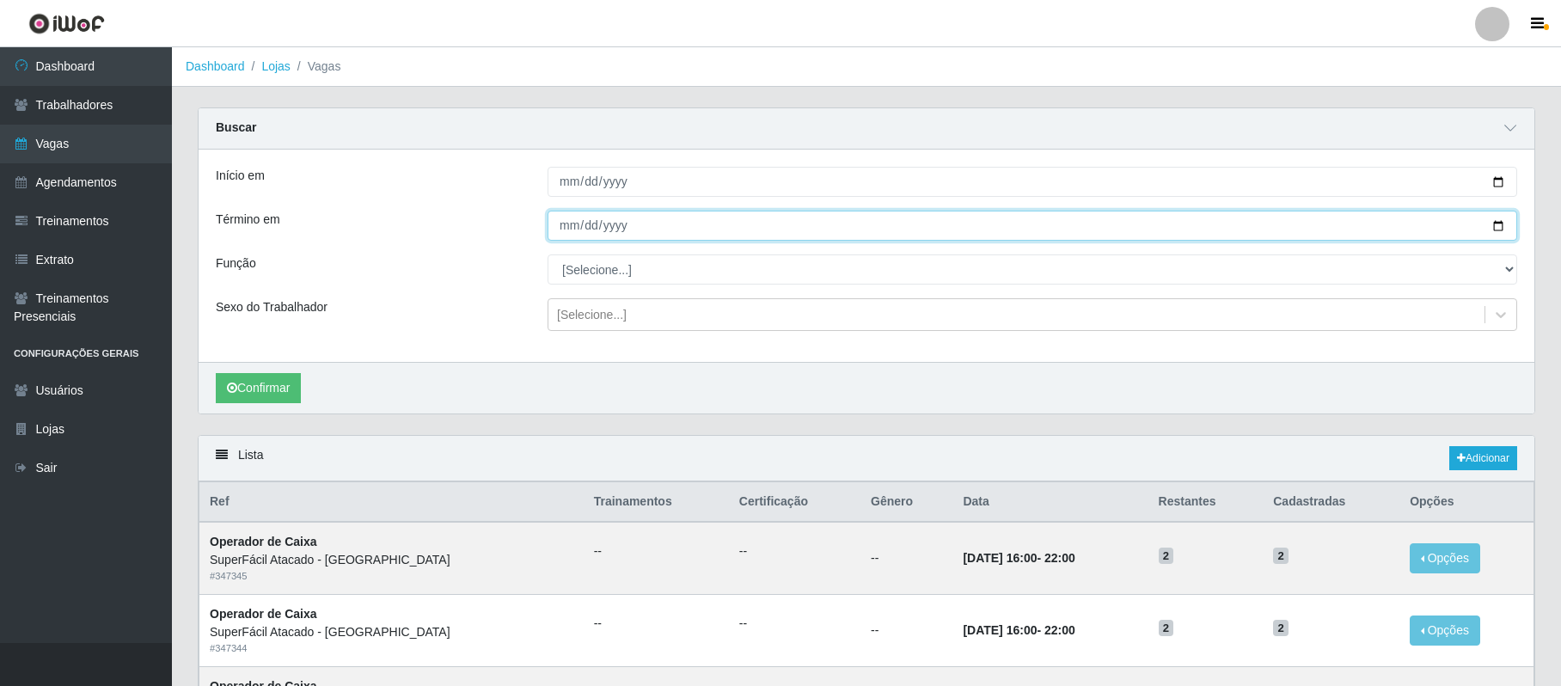
click at [1498, 227] on input "Término em" at bounding box center [1033, 226] width 970 height 30
type input "[DATE]"
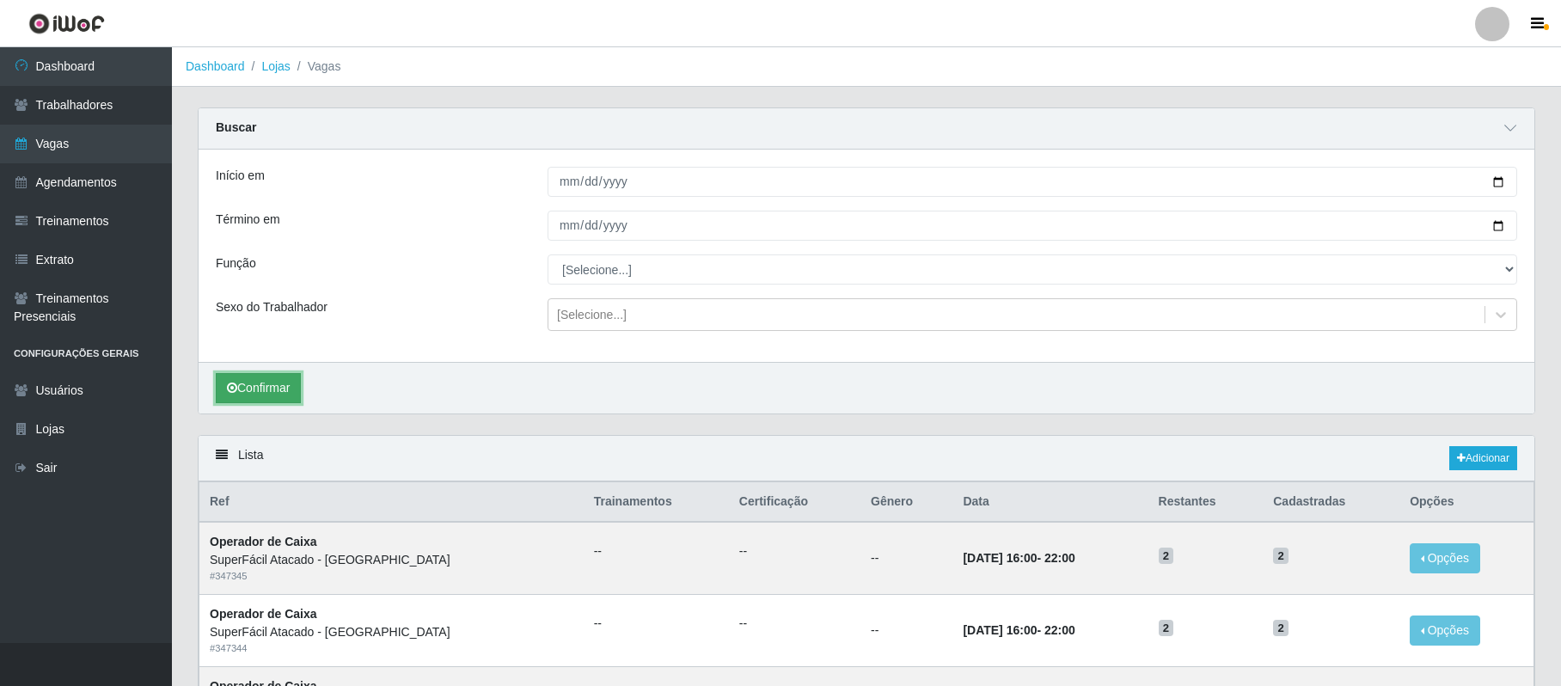
click at [262, 387] on button "Confirmar" at bounding box center [258, 388] width 85 height 30
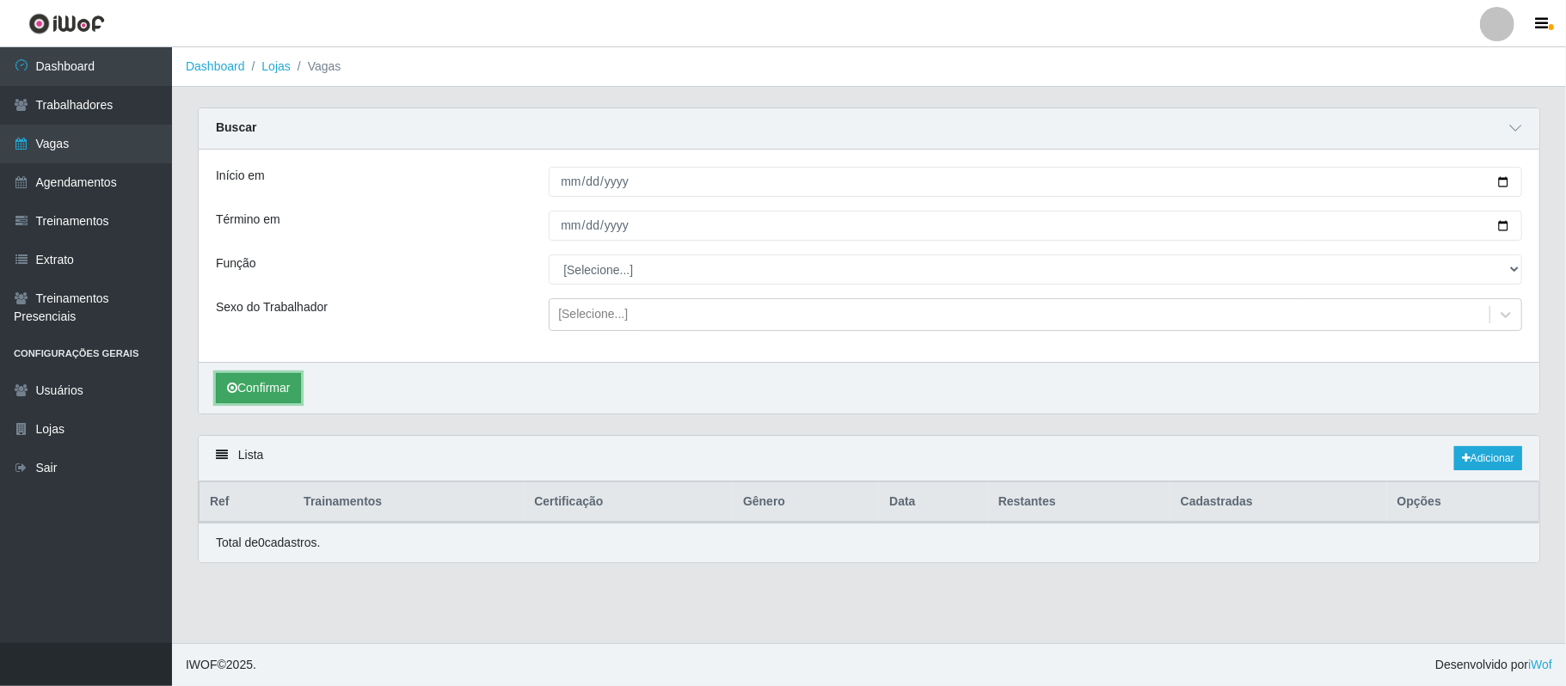
click at [262, 387] on button "Confirmar" at bounding box center [258, 388] width 85 height 30
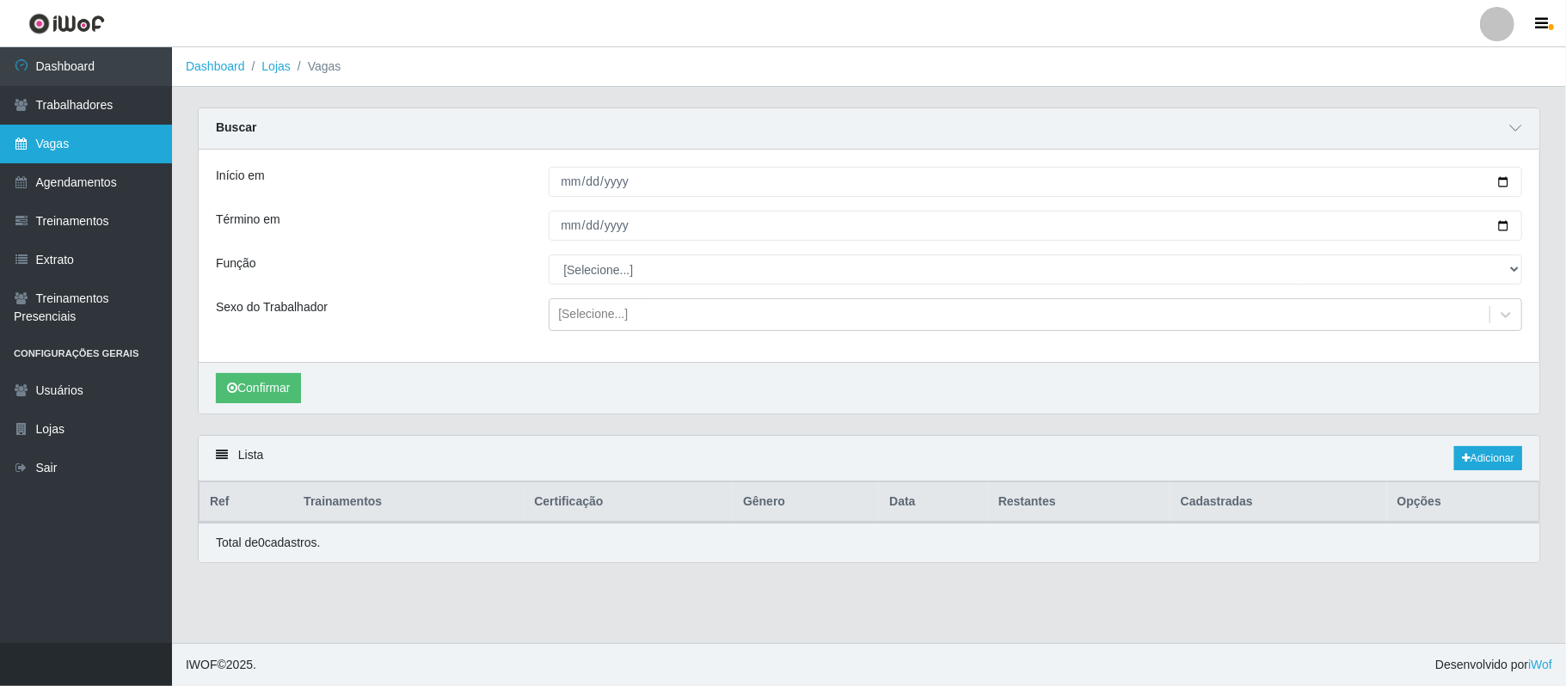
click at [97, 131] on link "Vagas" at bounding box center [86, 144] width 172 height 39
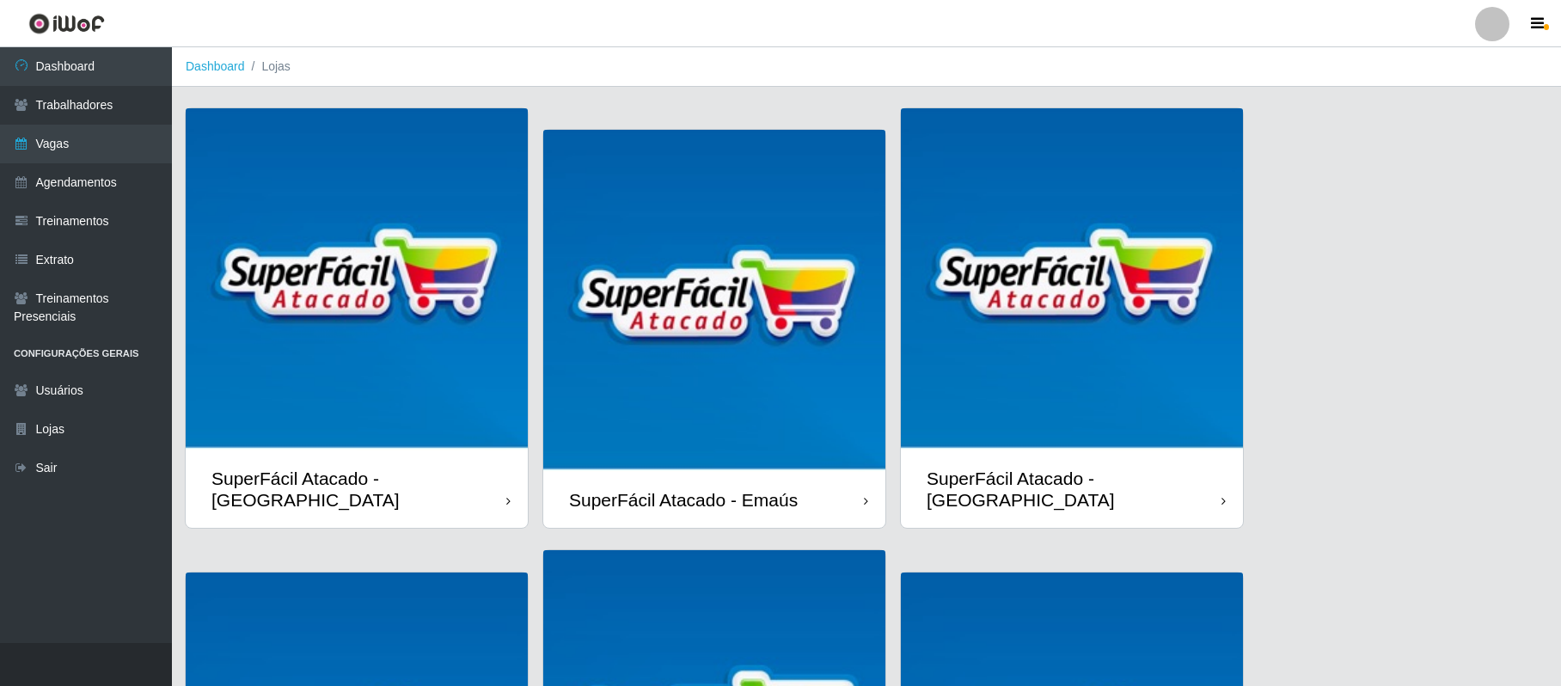
click at [1090, 400] on img at bounding box center [1072, 279] width 342 height 342
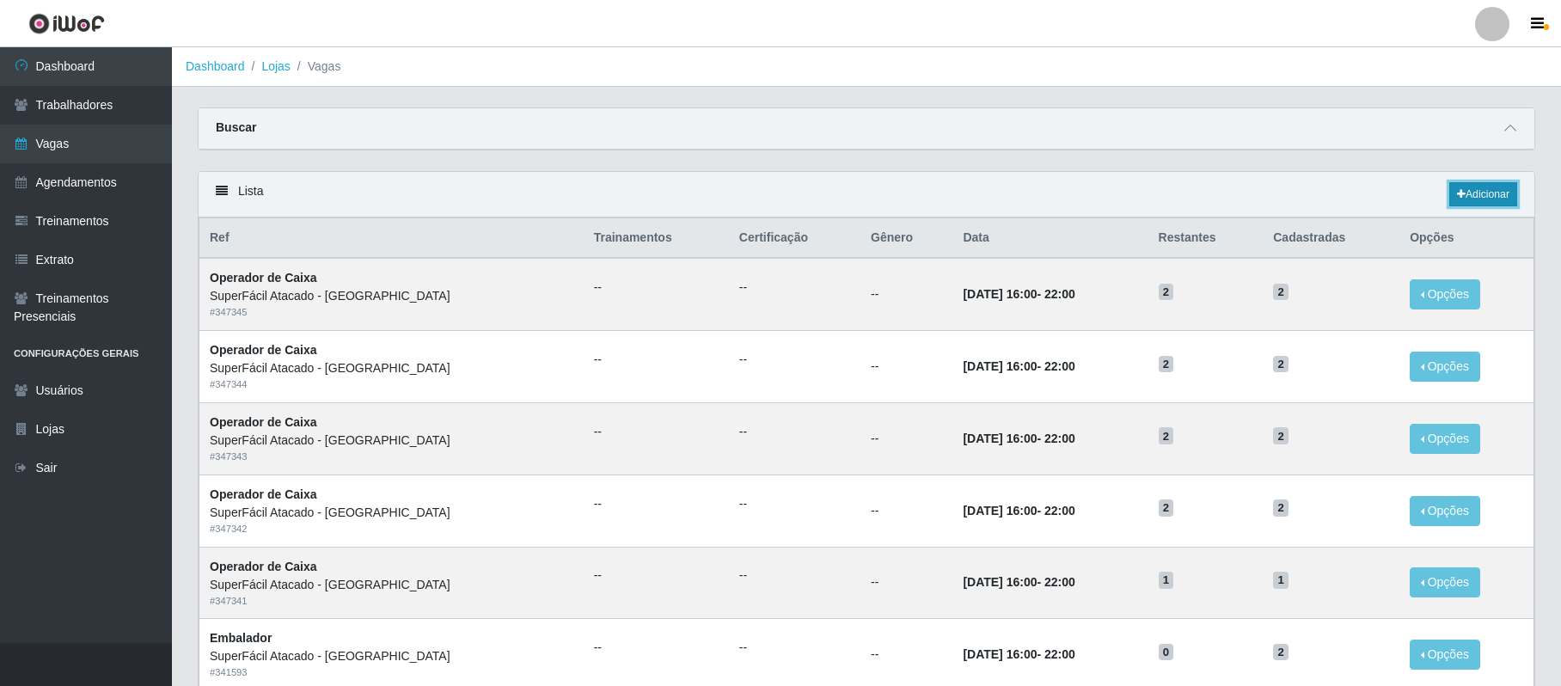
click at [1476, 201] on link "Adicionar" at bounding box center [1484, 194] width 68 height 24
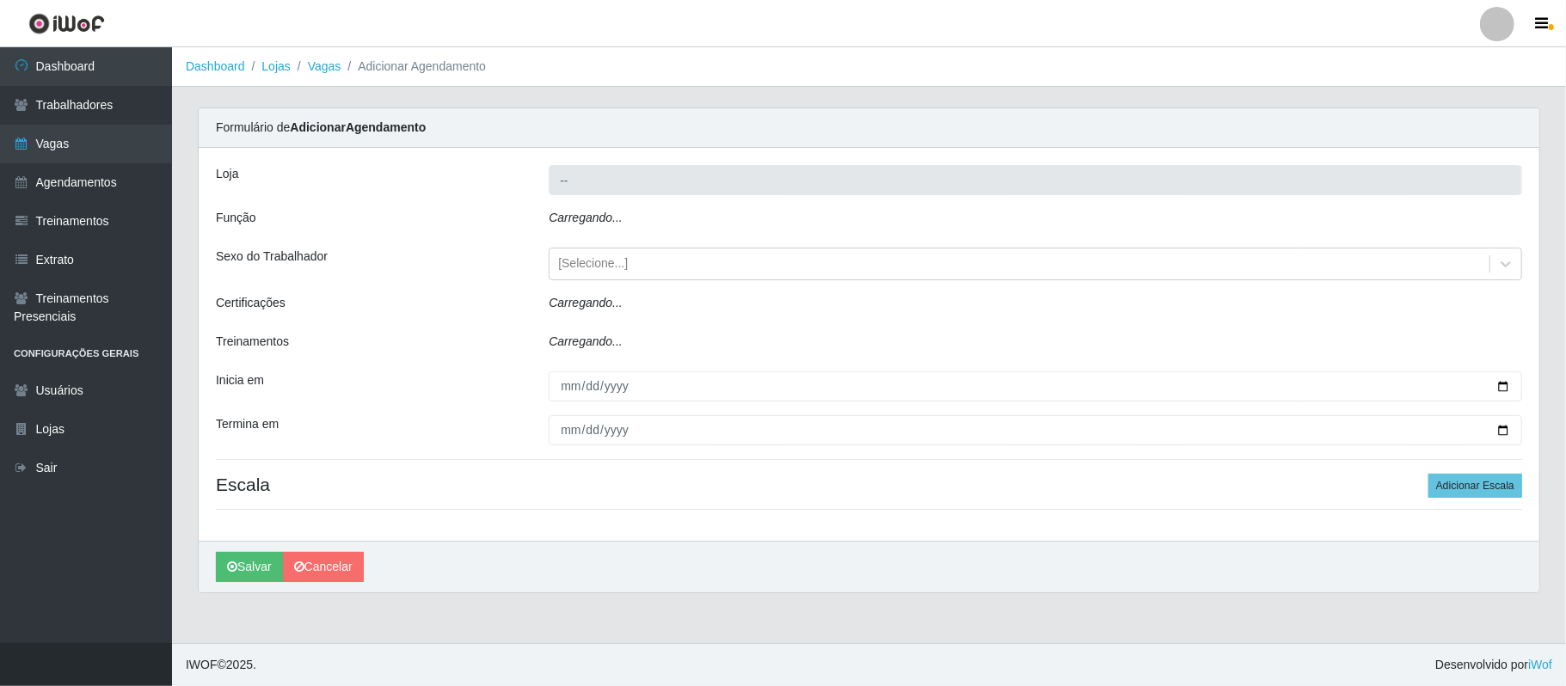
type input "SuperFácil Atacado - [GEOGRAPHIC_DATA]"
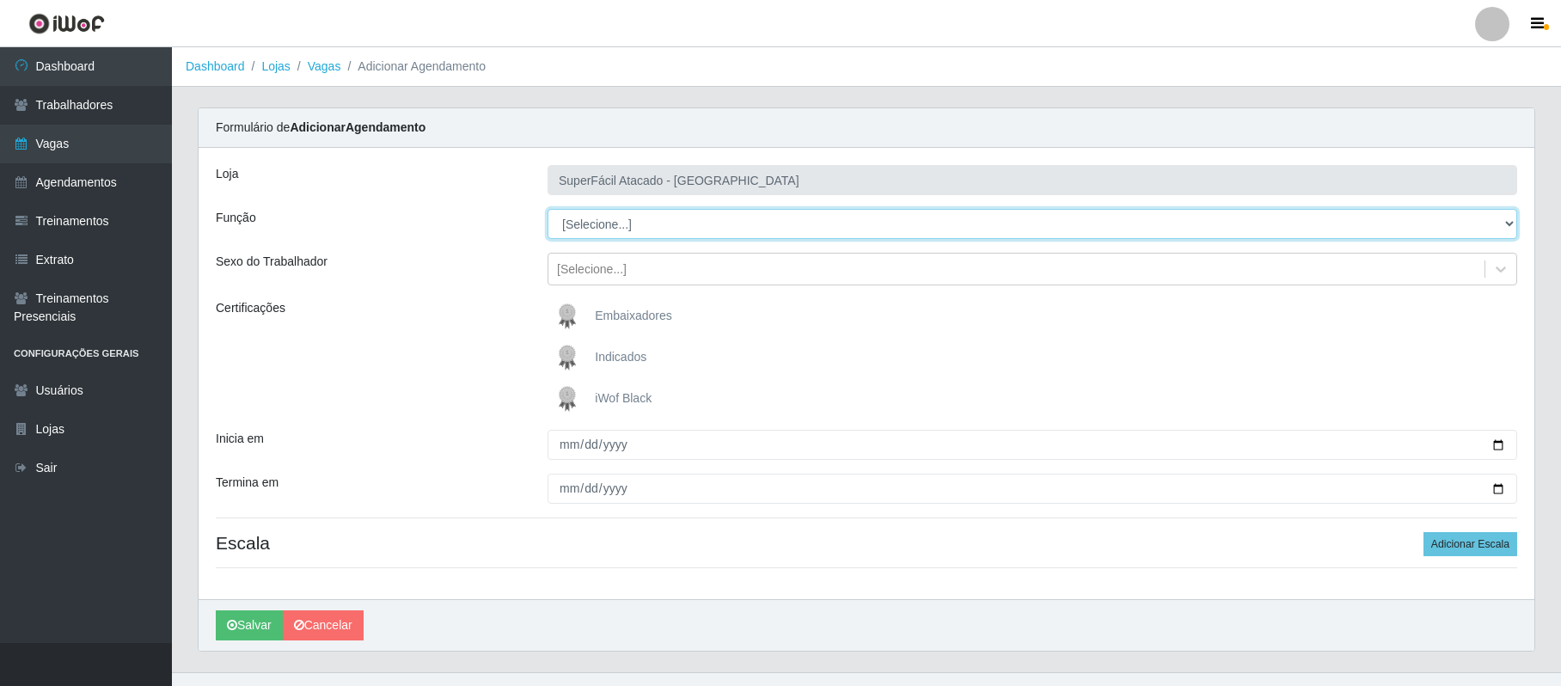
click at [1504, 218] on select "[Selecione...] Embalador Embalador + Embalador ++ Operador de Caixa Operador de…" at bounding box center [1033, 224] width 970 height 30
select select "72"
click at [548, 210] on select "[Selecione...] Embalador Embalador + Embalador ++ Operador de Caixa Operador de…" at bounding box center [1033, 224] width 970 height 30
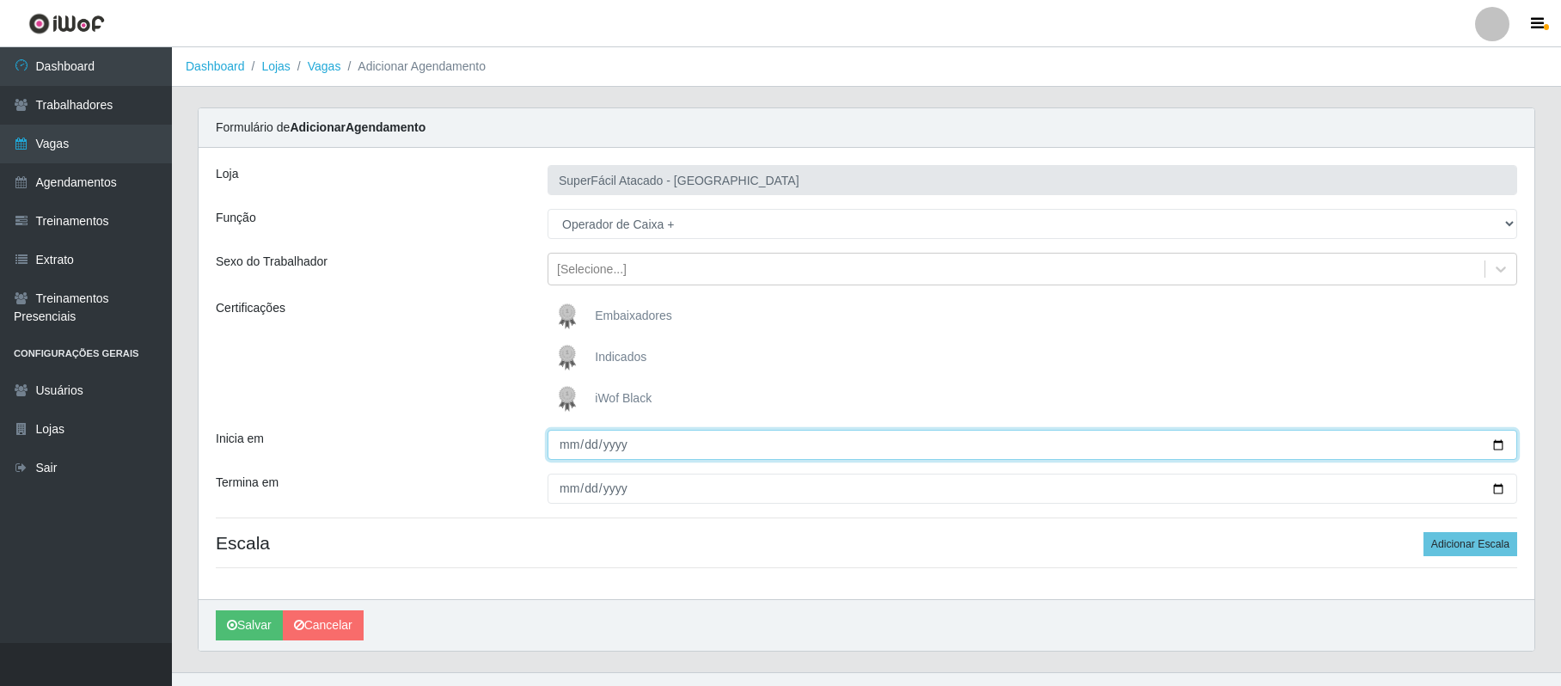
click at [1503, 444] on input "Inicia em" at bounding box center [1033, 445] width 970 height 30
type input "[DATE]"
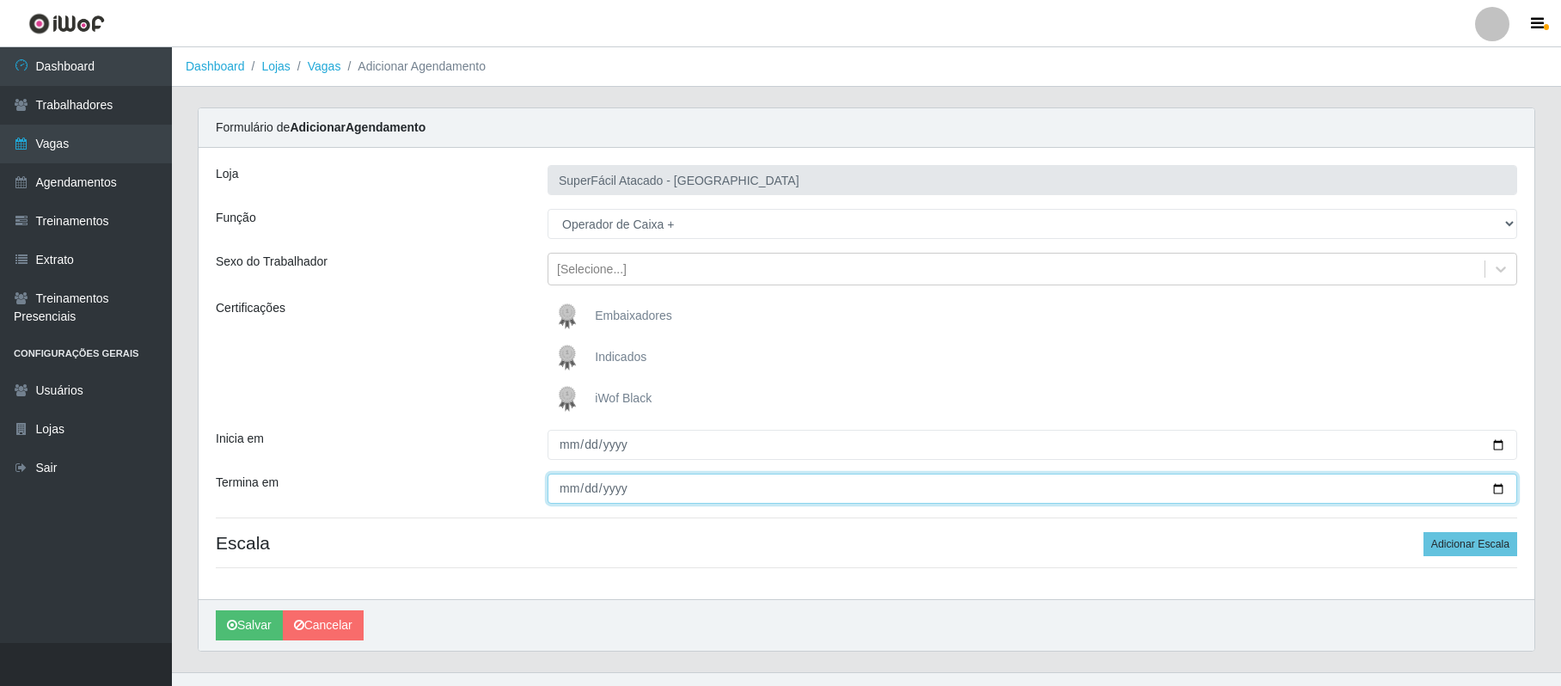
drag, startPoint x: 1497, startPoint y: 488, endPoint x: 1298, endPoint y: 487, distance: 198.6
click at [1497, 487] on input "Termina em" at bounding box center [1033, 489] width 970 height 30
type input "[DATE]"
click at [1448, 548] on button "Adicionar Escala" at bounding box center [1471, 544] width 94 height 24
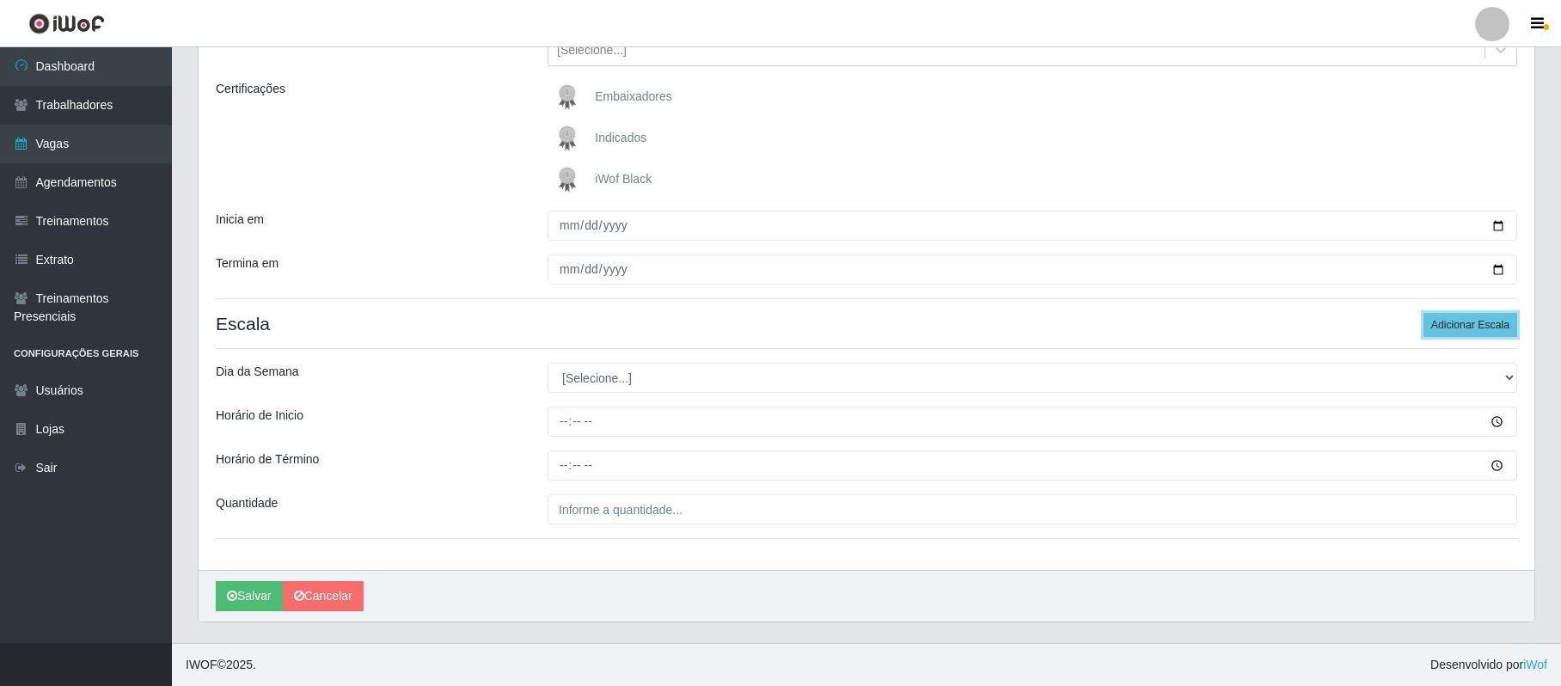
scroll to position [222, 0]
click at [600, 372] on select "[Selecione...] Segunda Terça Quarta Quinta Sexta Sábado Domingo" at bounding box center [1033, 378] width 970 height 30
select select "6"
click at [548, 363] on select "[Selecione...] Segunda Terça Quarta Quinta Sexta Sábado Domingo" at bounding box center [1033, 378] width 970 height 30
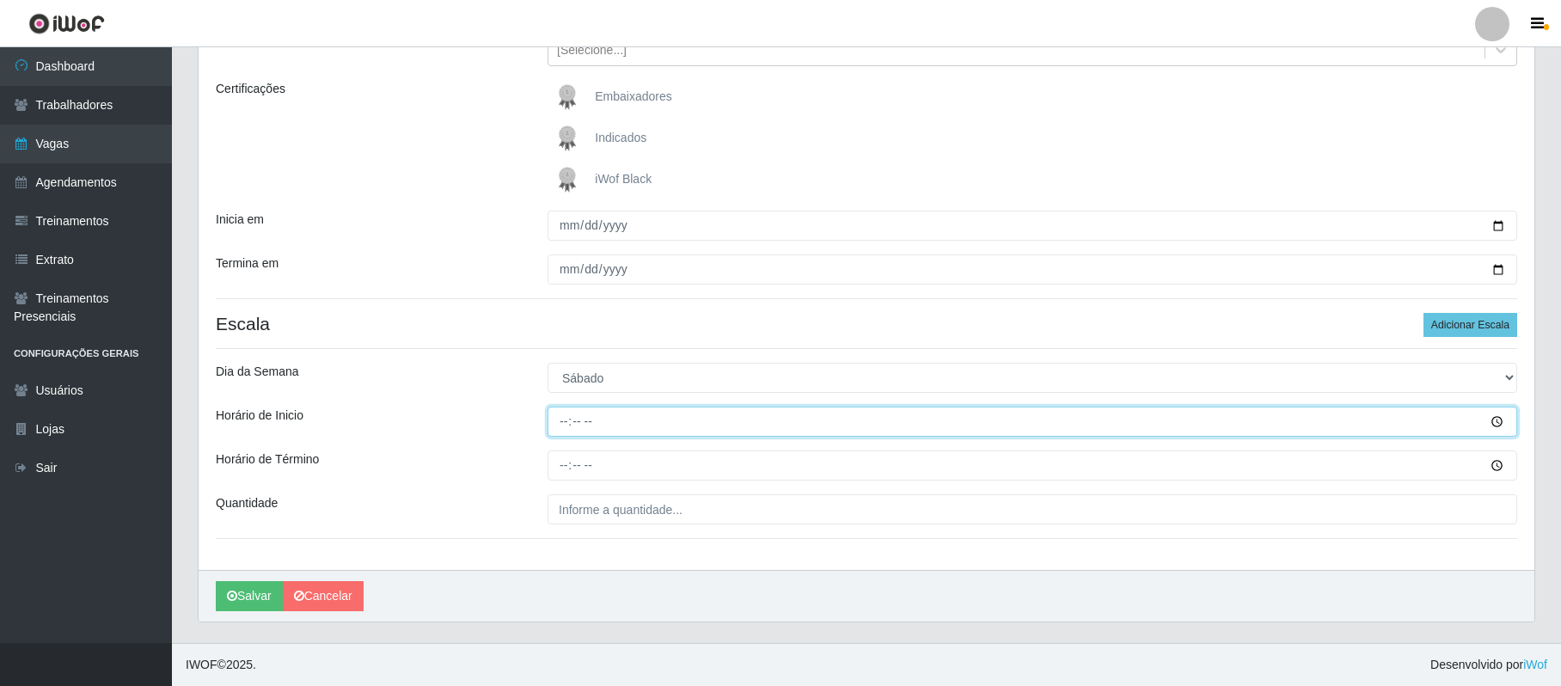
click at [561, 426] on input "Horário de Inicio" at bounding box center [1033, 422] width 970 height 30
type input "08:00"
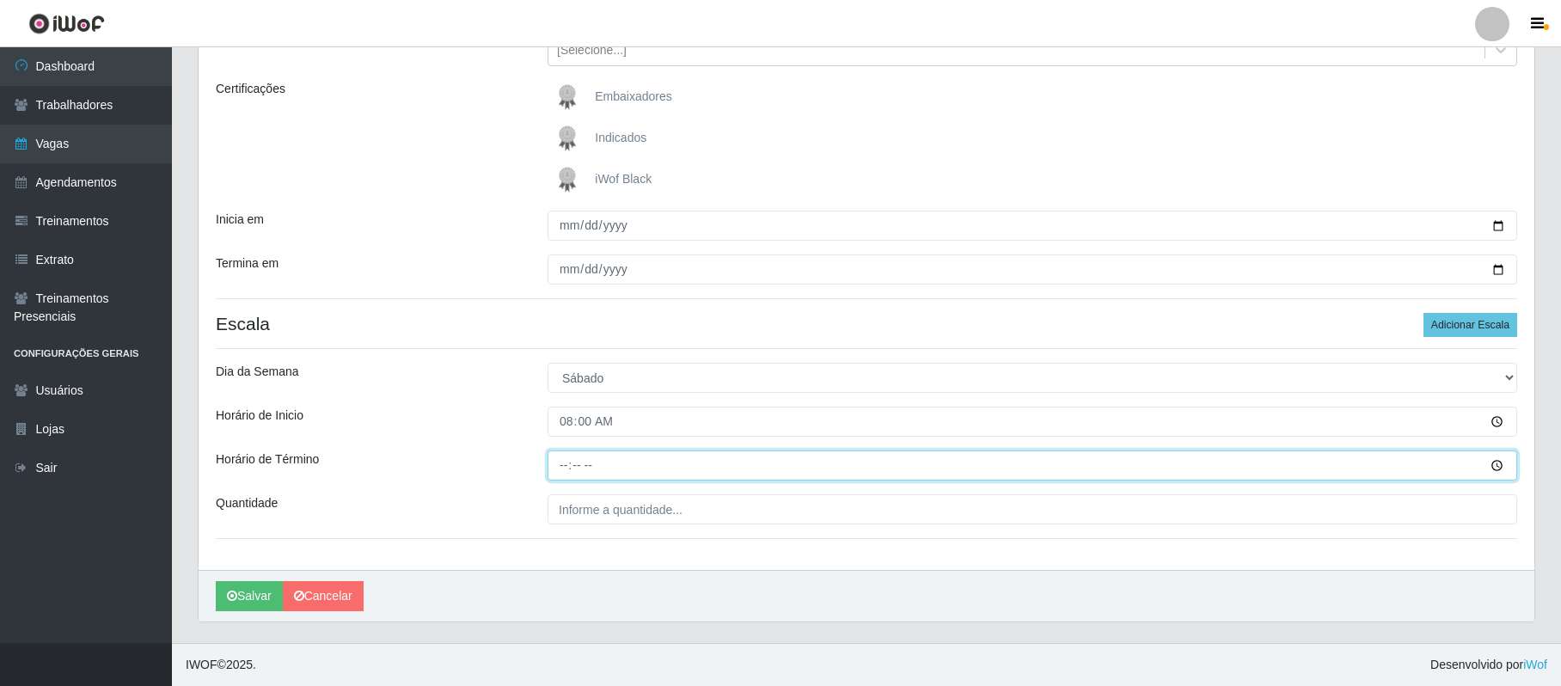
click at [554, 466] on input "Horário de Término" at bounding box center [1033, 466] width 970 height 30
type input "14:00"
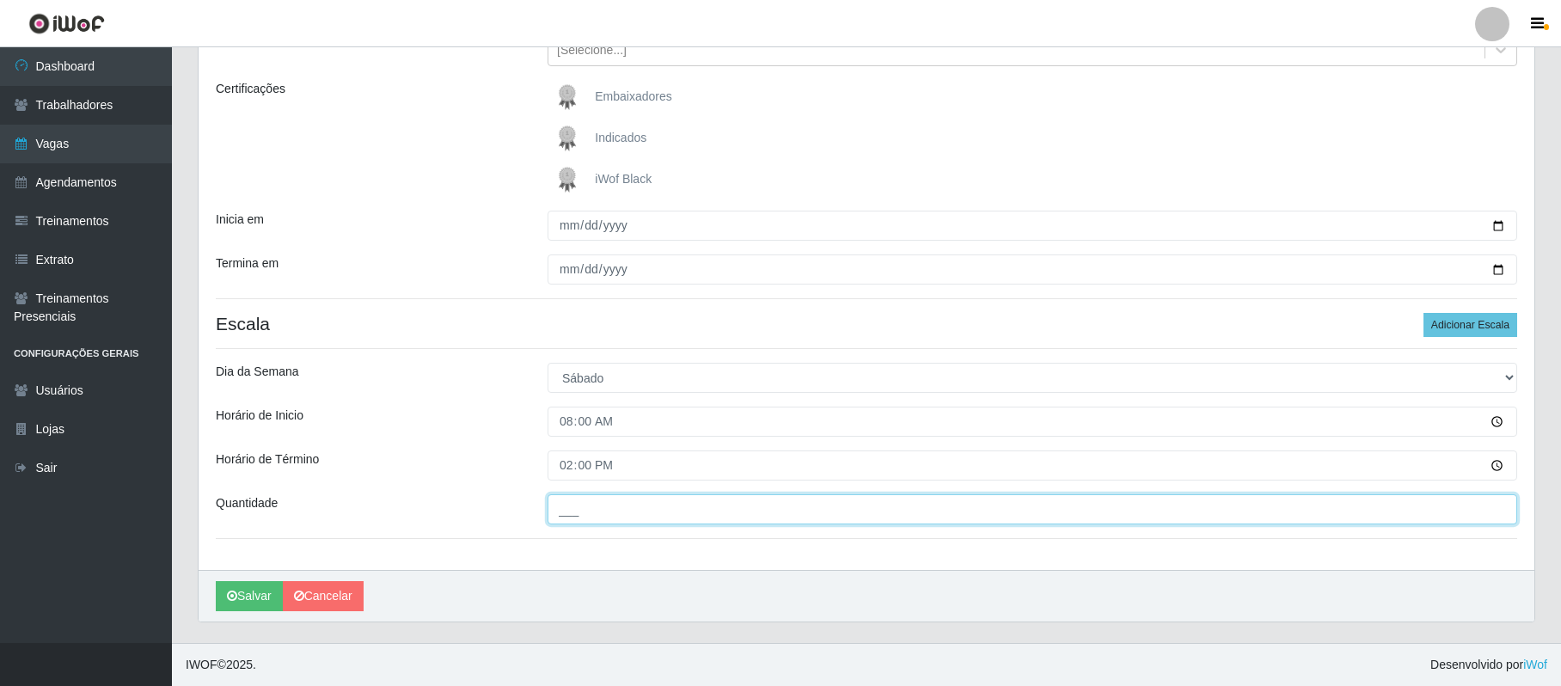
click at [579, 500] on input "___" at bounding box center [1033, 509] width 970 height 30
type input "02_"
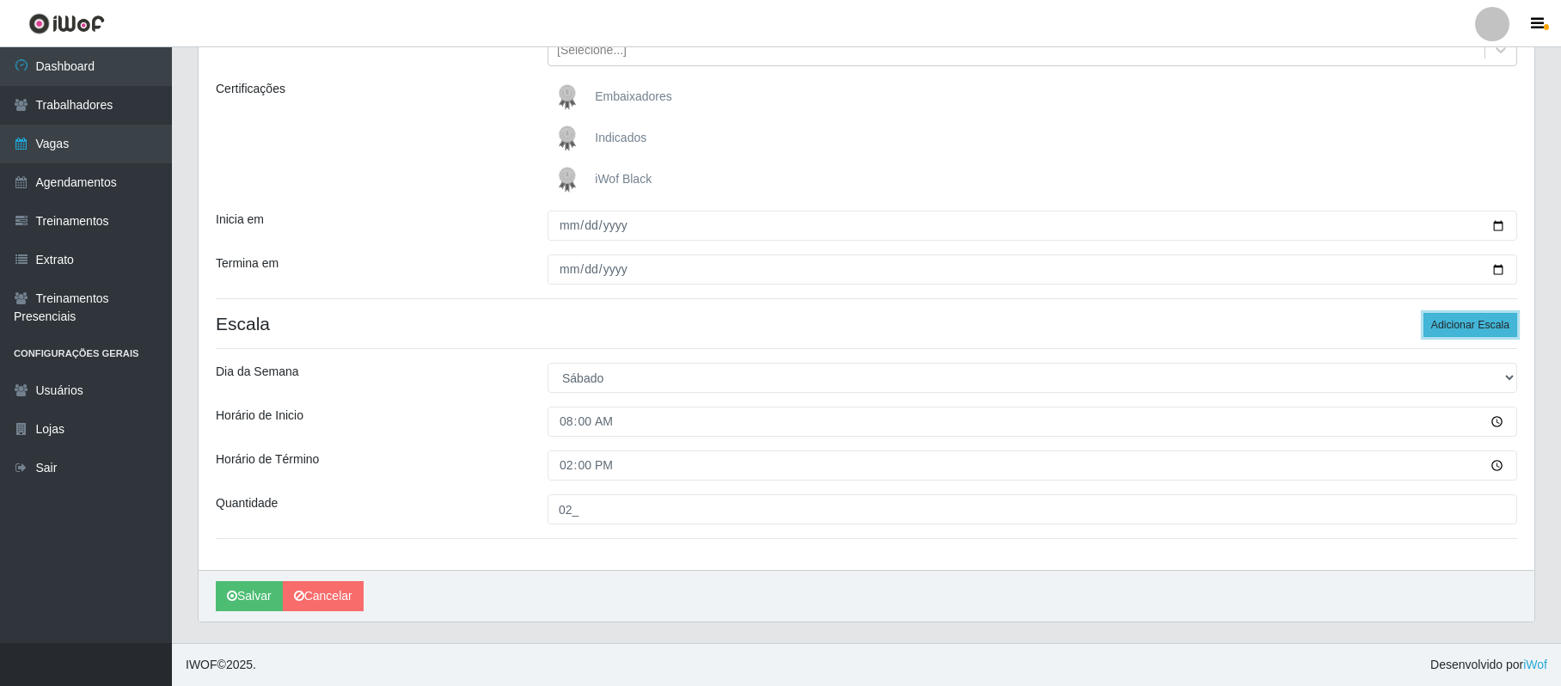
click at [1449, 321] on button "Adicionar Escala" at bounding box center [1471, 325] width 94 height 24
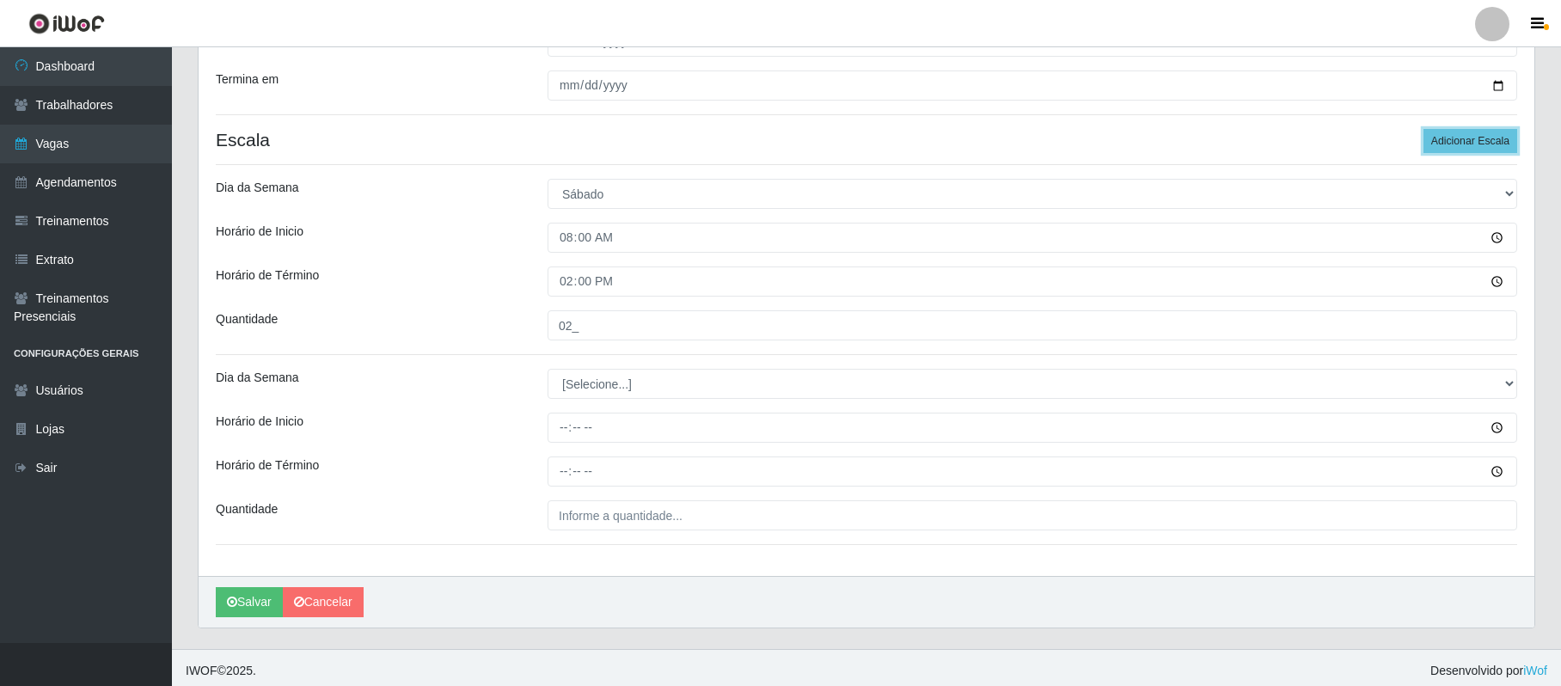
scroll to position [413, 0]
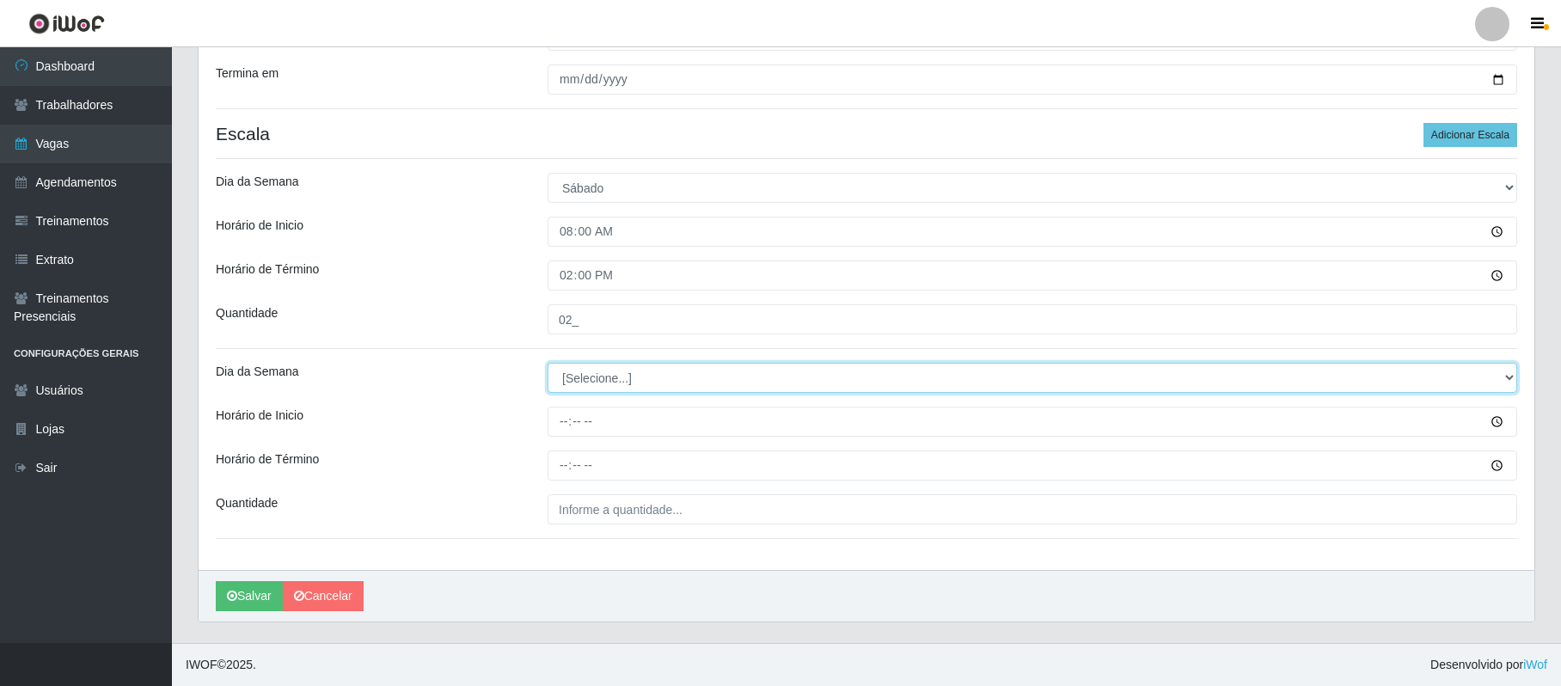
click at [581, 375] on select "[Selecione...] Segunda Terça Quarta Quinta Sexta Sábado Domingo" at bounding box center [1033, 378] width 970 height 30
select select "6"
click at [548, 363] on select "[Selecione...] Segunda Terça Quarta Quinta Sexta Sábado Domingo" at bounding box center [1033, 378] width 970 height 30
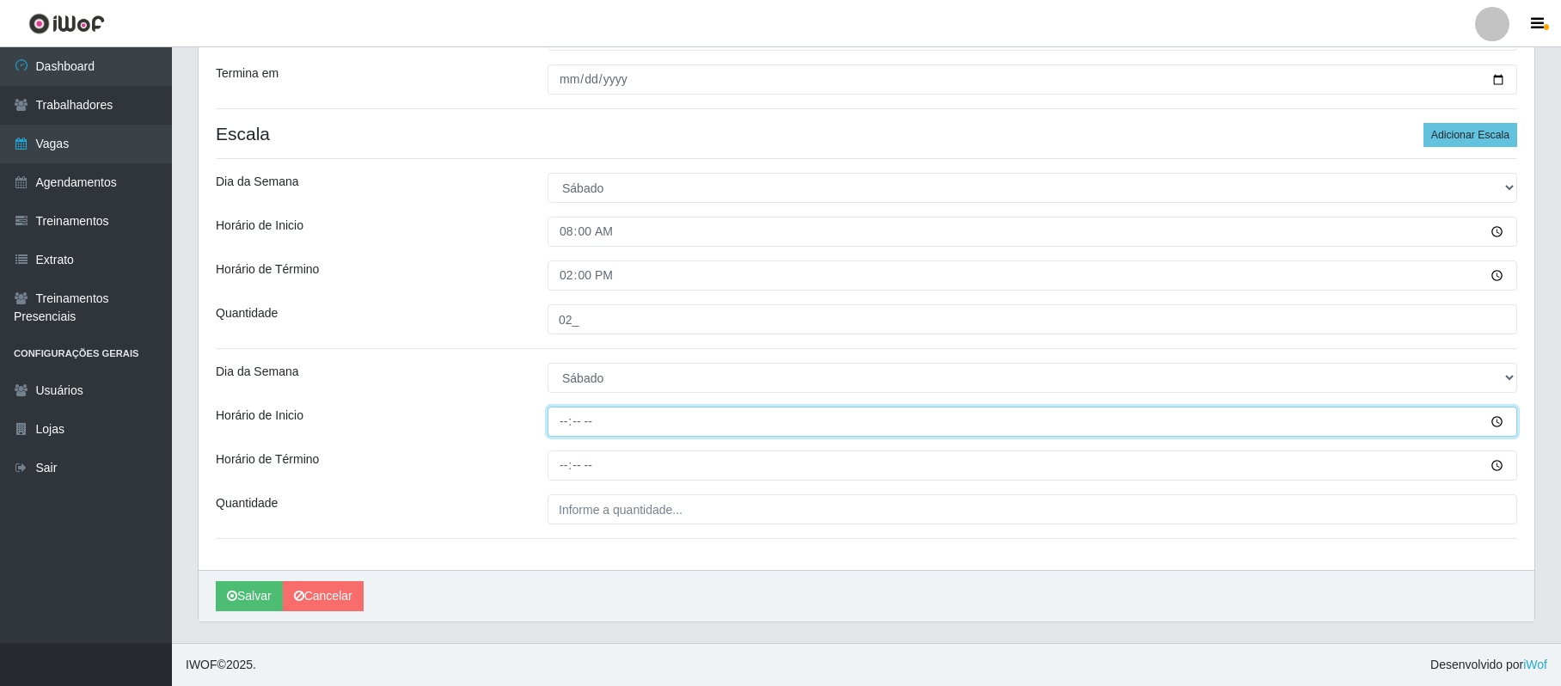
click at [559, 424] on input "Horário de Inicio" at bounding box center [1033, 422] width 970 height 30
type input "16:00"
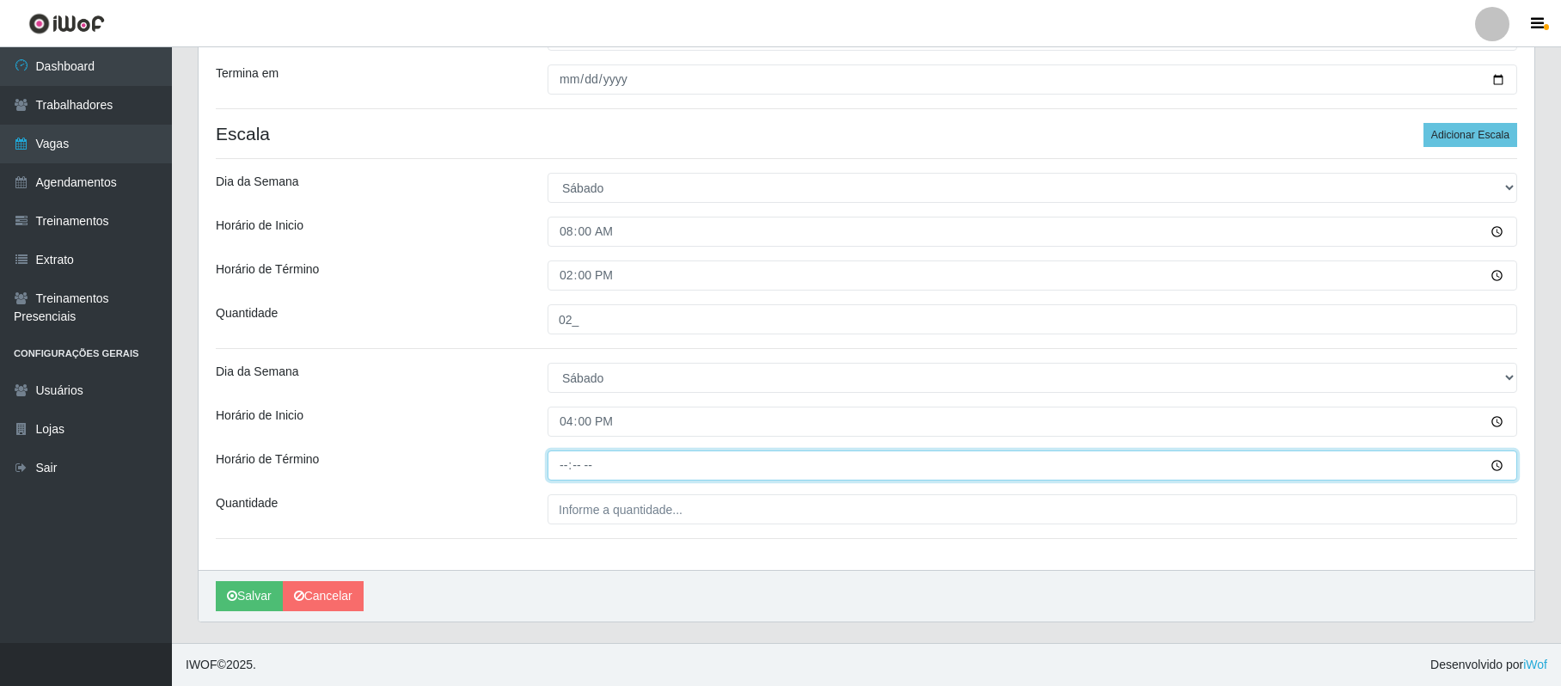
click at [564, 465] on input "Horário de Término" at bounding box center [1033, 466] width 970 height 30
type input "22:00"
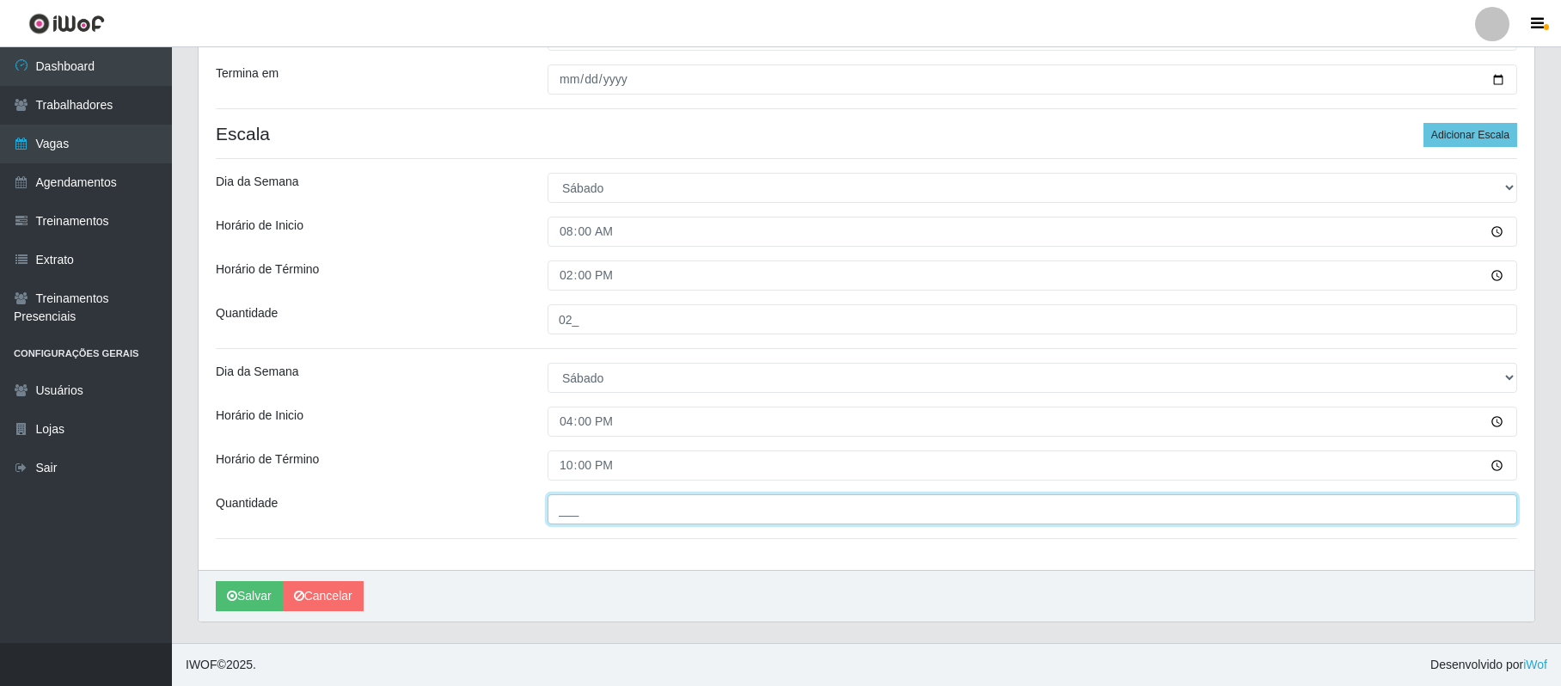
click at [586, 506] on input "___" at bounding box center [1033, 509] width 970 height 30
type input "02_"
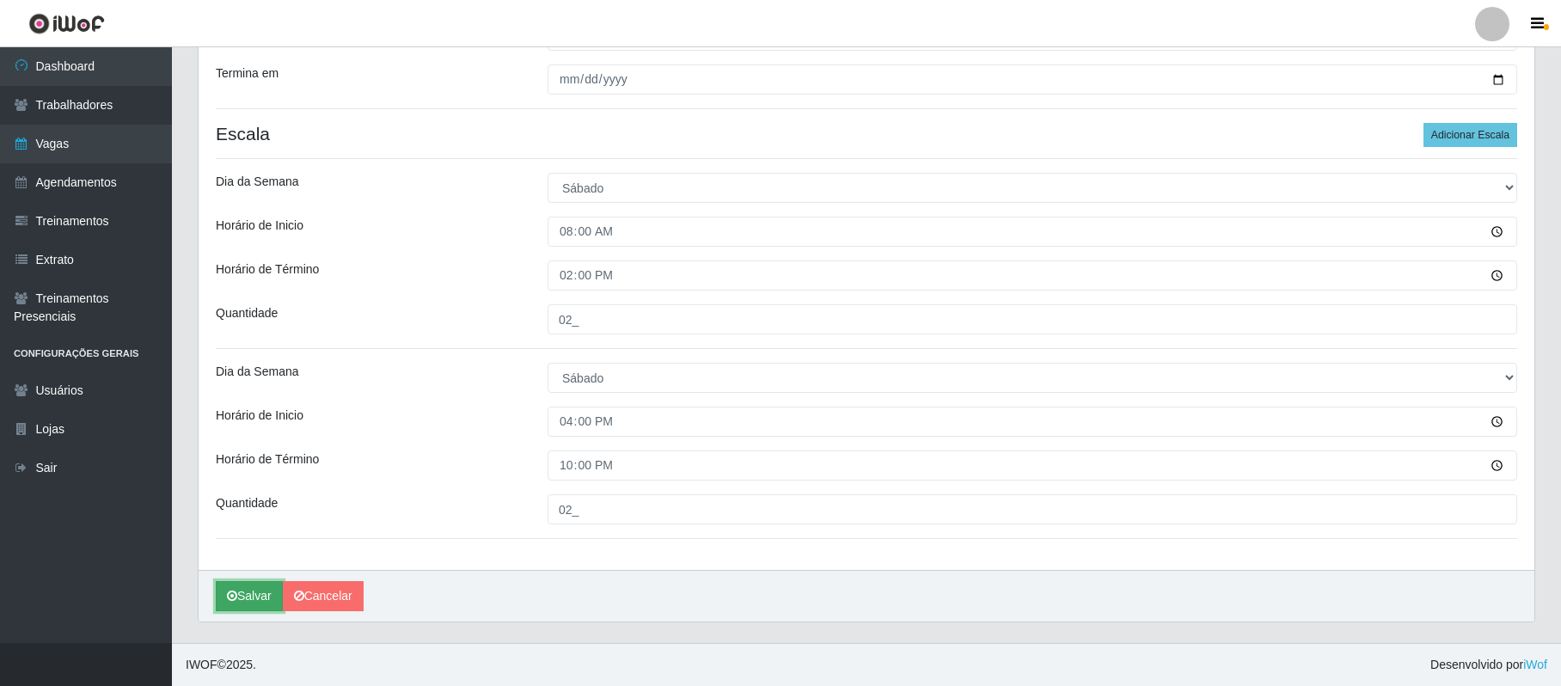
click at [252, 593] on button "Salvar" at bounding box center [249, 596] width 67 height 30
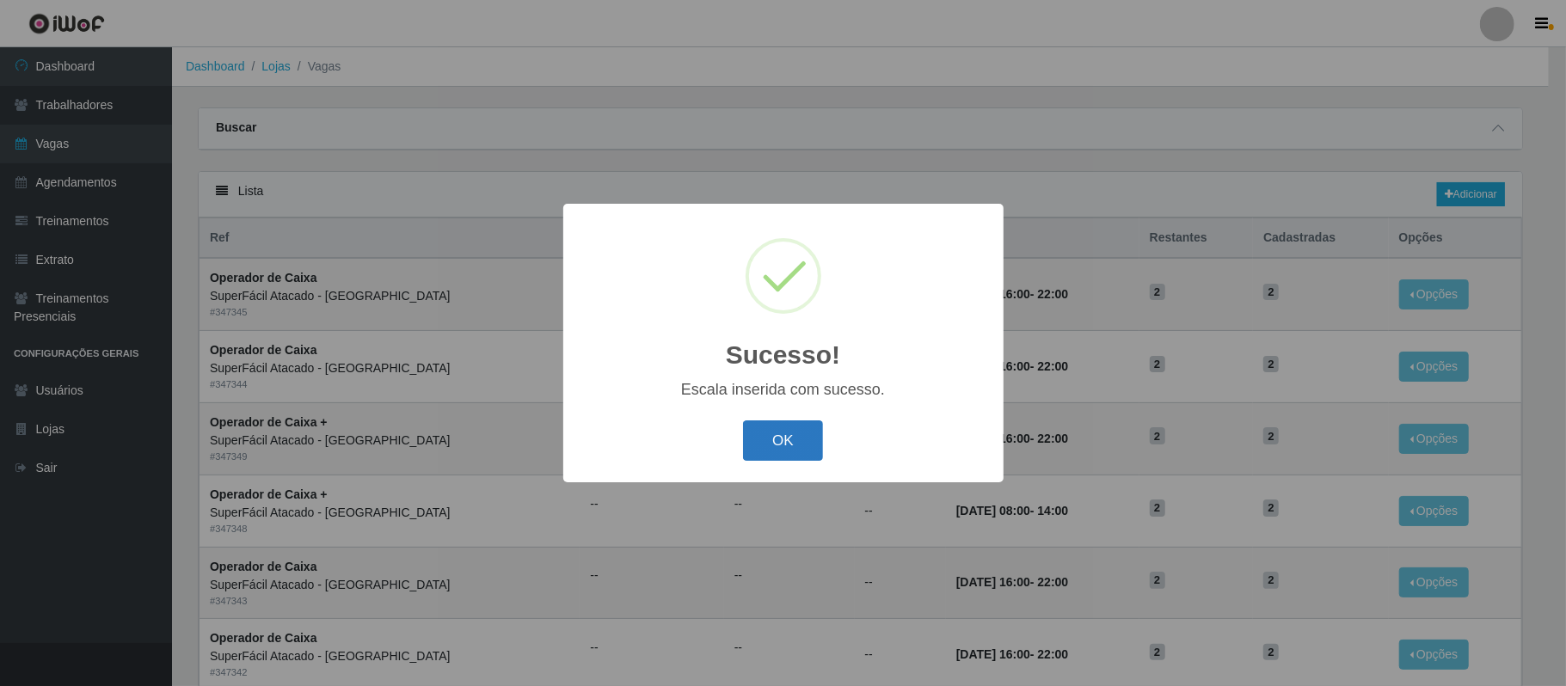
click at [789, 441] on button "OK" at bounding box center [783, 440] width 80 height 40
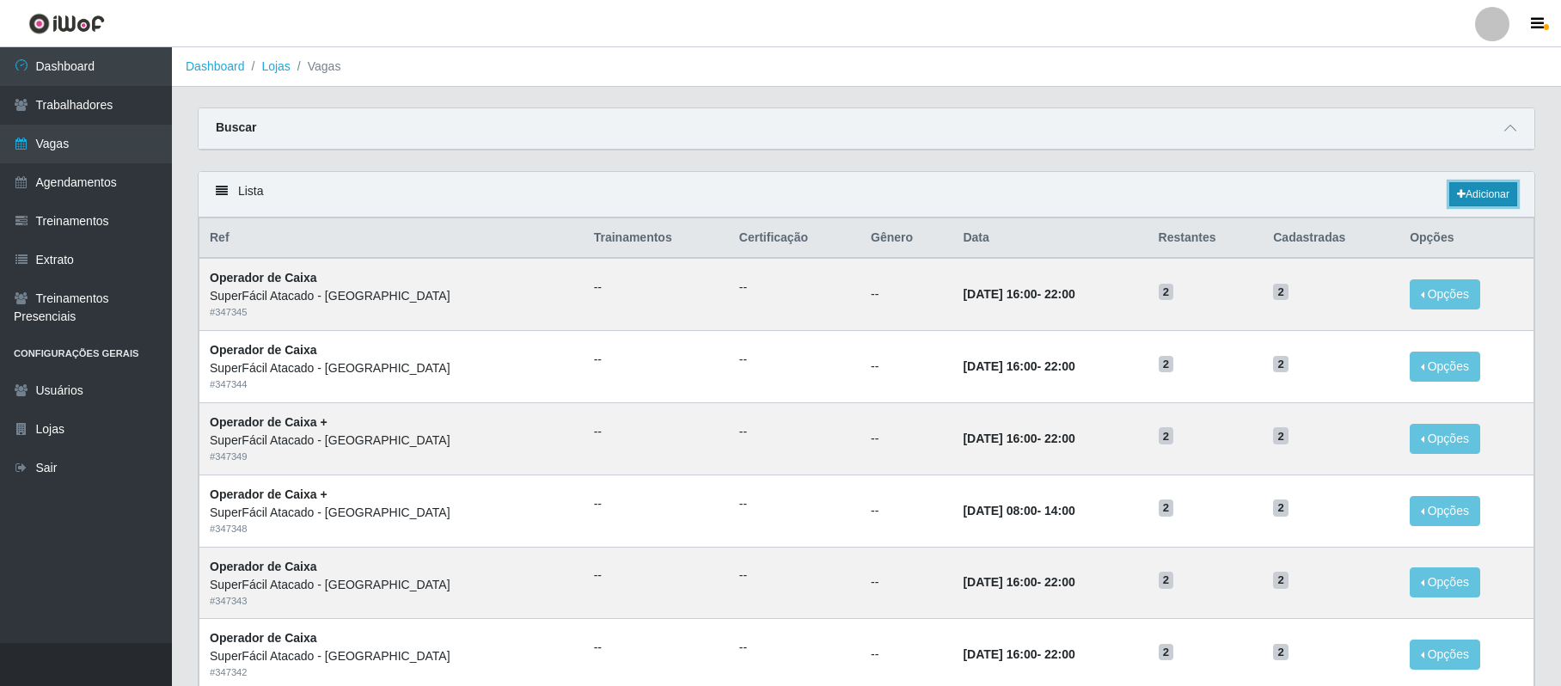
click at [1477, 197] on link "Adicionar" at bounding box center [1484, 194] width 68 height 24
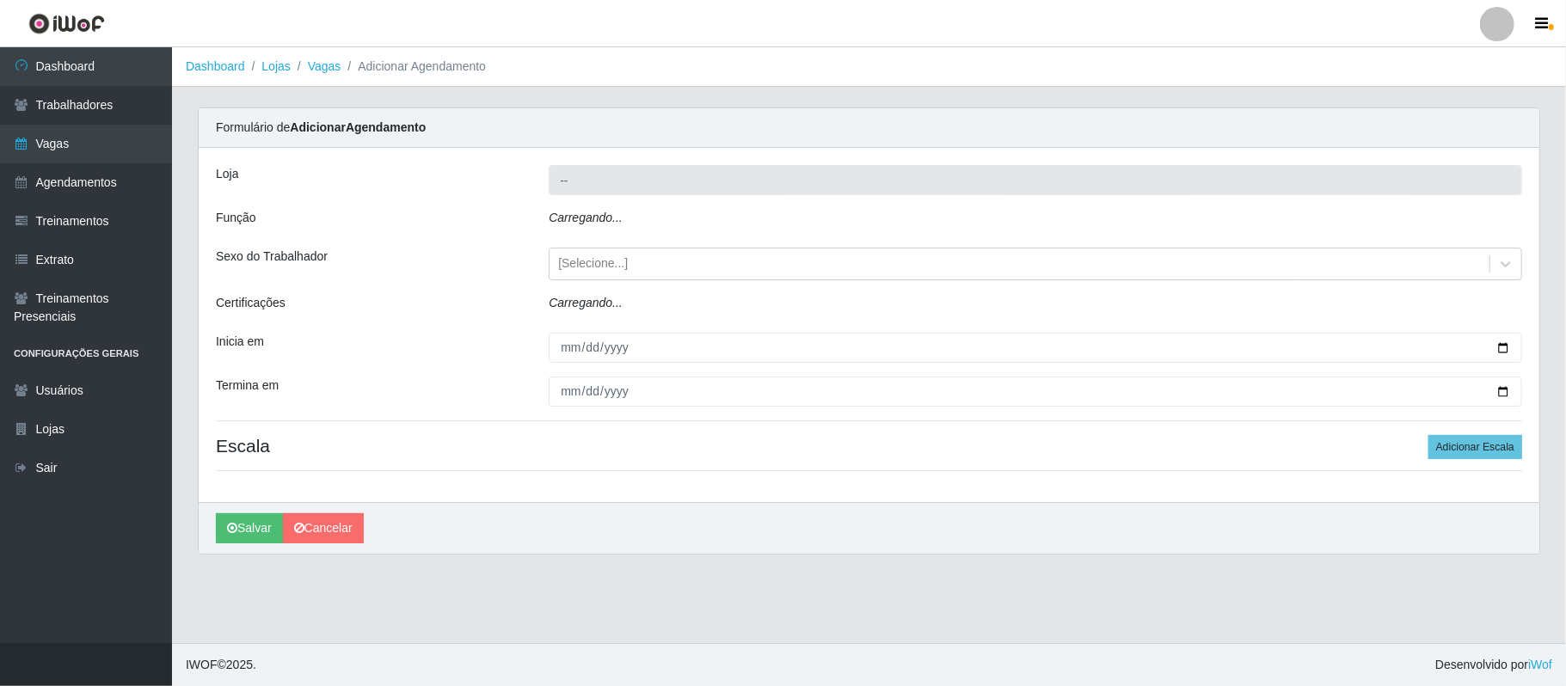
type input "SuperFácil Atacado - [GEOGRAPHIC_DATA]"
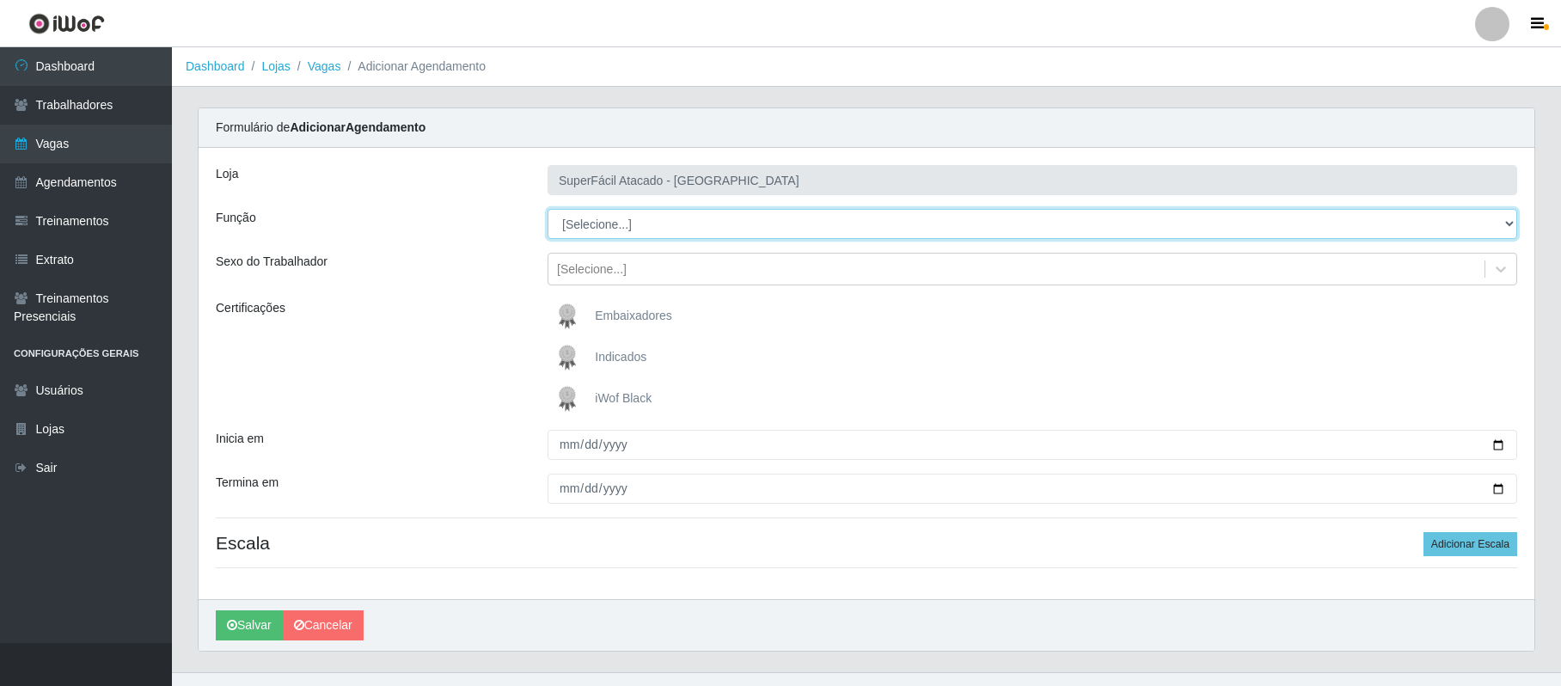
click at [610, 228] on select "[Selecione...] Embalador Embalador + Embalador ++ Operador de Caixa Operador de…" at bounding box center [1033, 224] width 970 height 30
select select "72"
click at [548, 210] on select "[Selecione...] Embalador Embalador + Embalador ++ Operador de Caixa Operador de…" at bounding box center [1033, 224] width 970 height 30
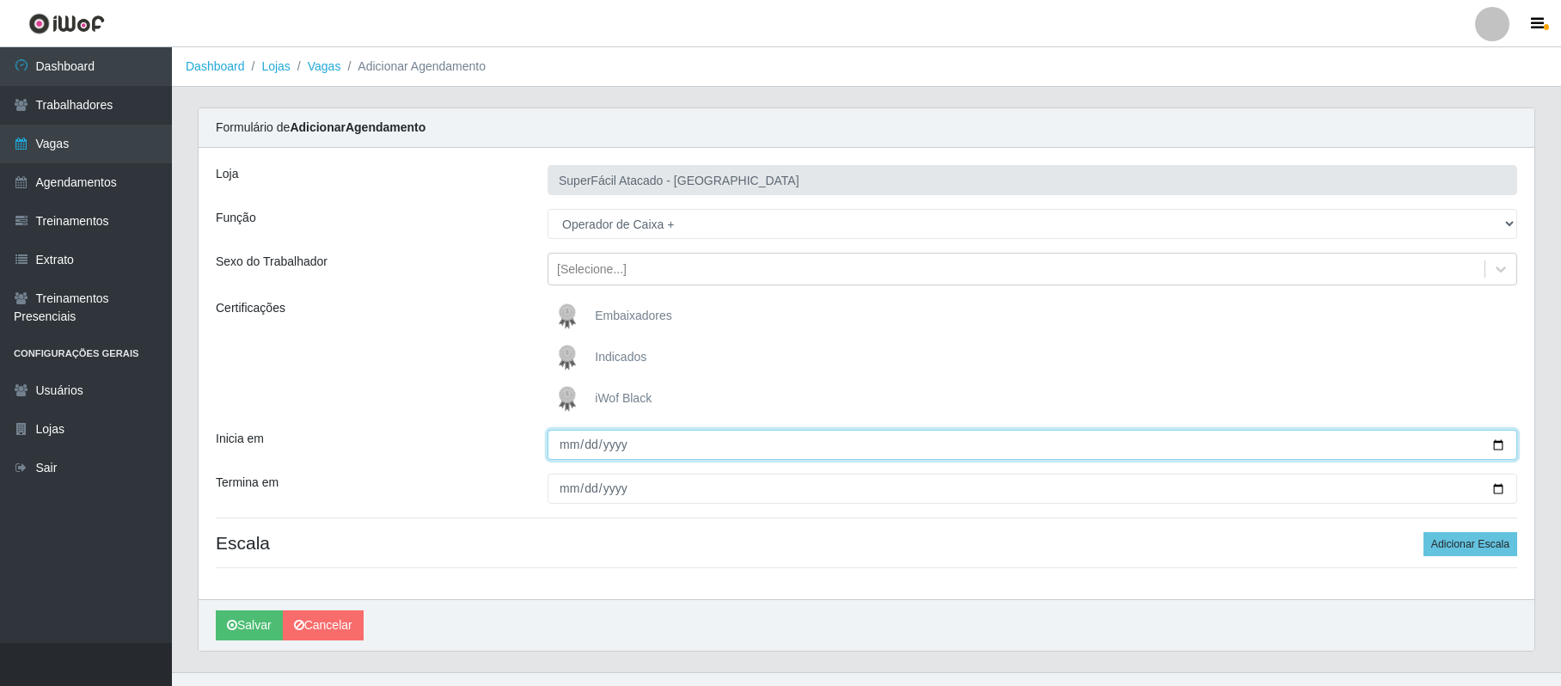
click at [1493, 444] on input "Inicia em" at bounding box center [1033, 445] width 970 height 30
type input "[DATE]"
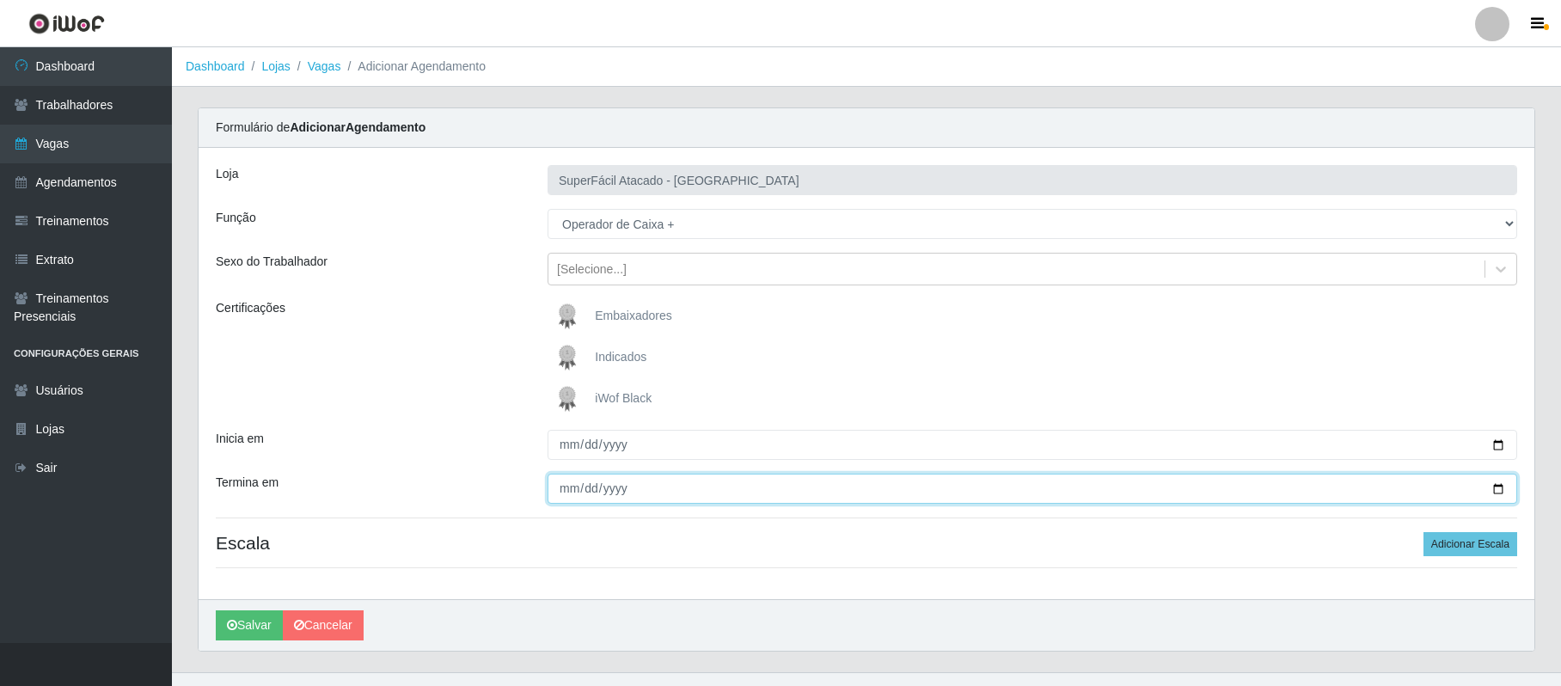
click at [1493, 488] on input "Termina em" at bounding box center [1033, 489] width 970 height 30
type input "[DATE]"
click at [1467, 552] on button "Adicionar Escala" at bounding box center [1471, 544] width 94 height 24
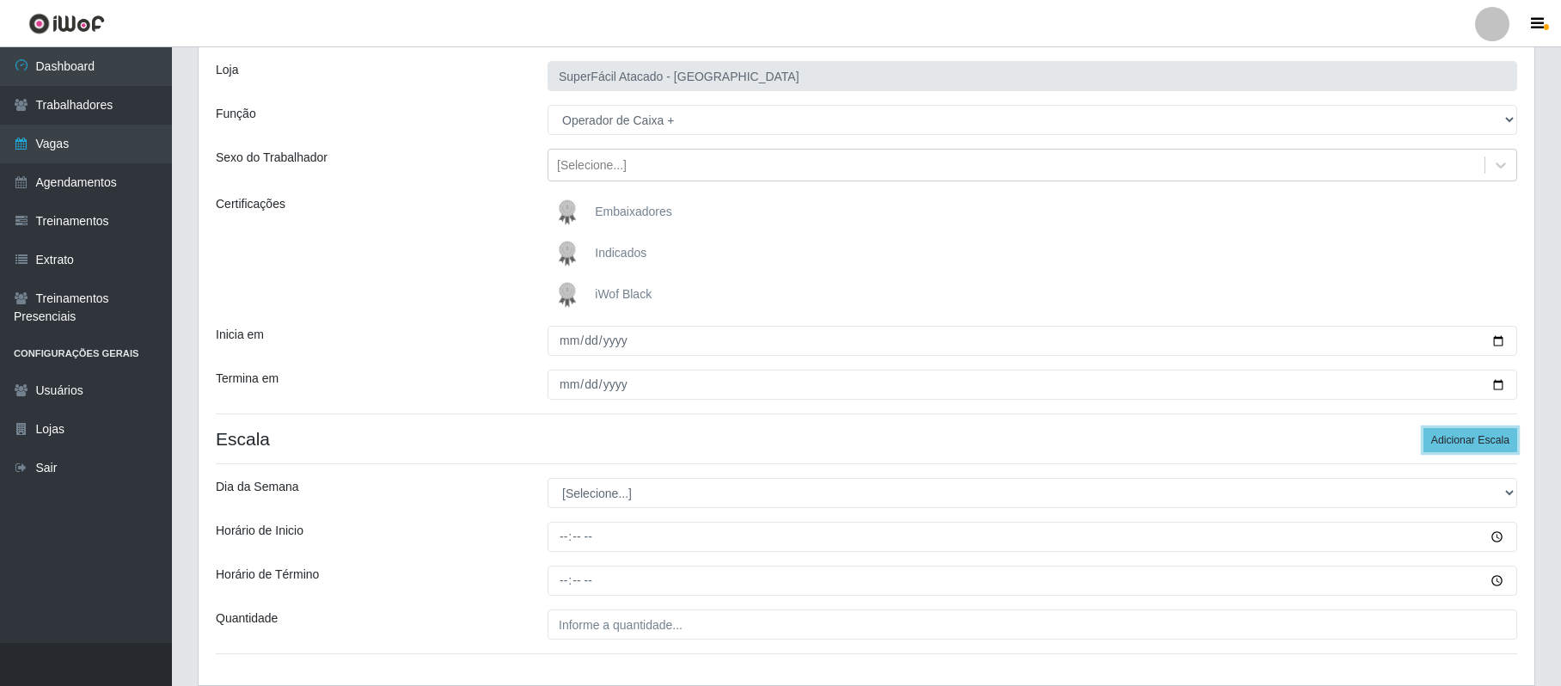
scroll to position [222, 0]
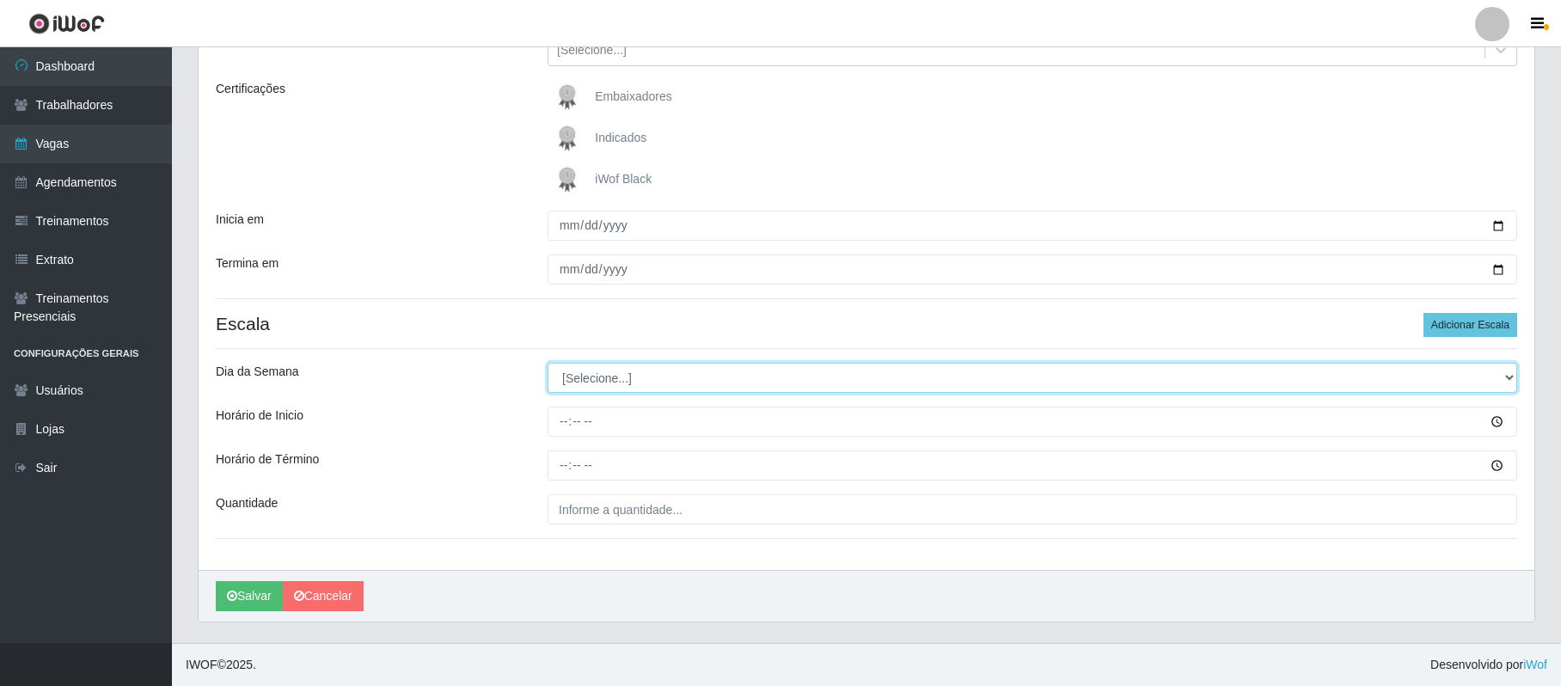
click at [593, 378] on select "[Selecione...] Segunda Terça Quarta Quinta Sexta Sábado Domingo" at bounding box center [1033, 378] width 970 height 30
select select "0"
click at [548, 363] on select "[Selecione...] Segunda Terça Quarta Quinta Sexta Sábado Domingo" at bounding box center [1033, 378] width 970 height 30
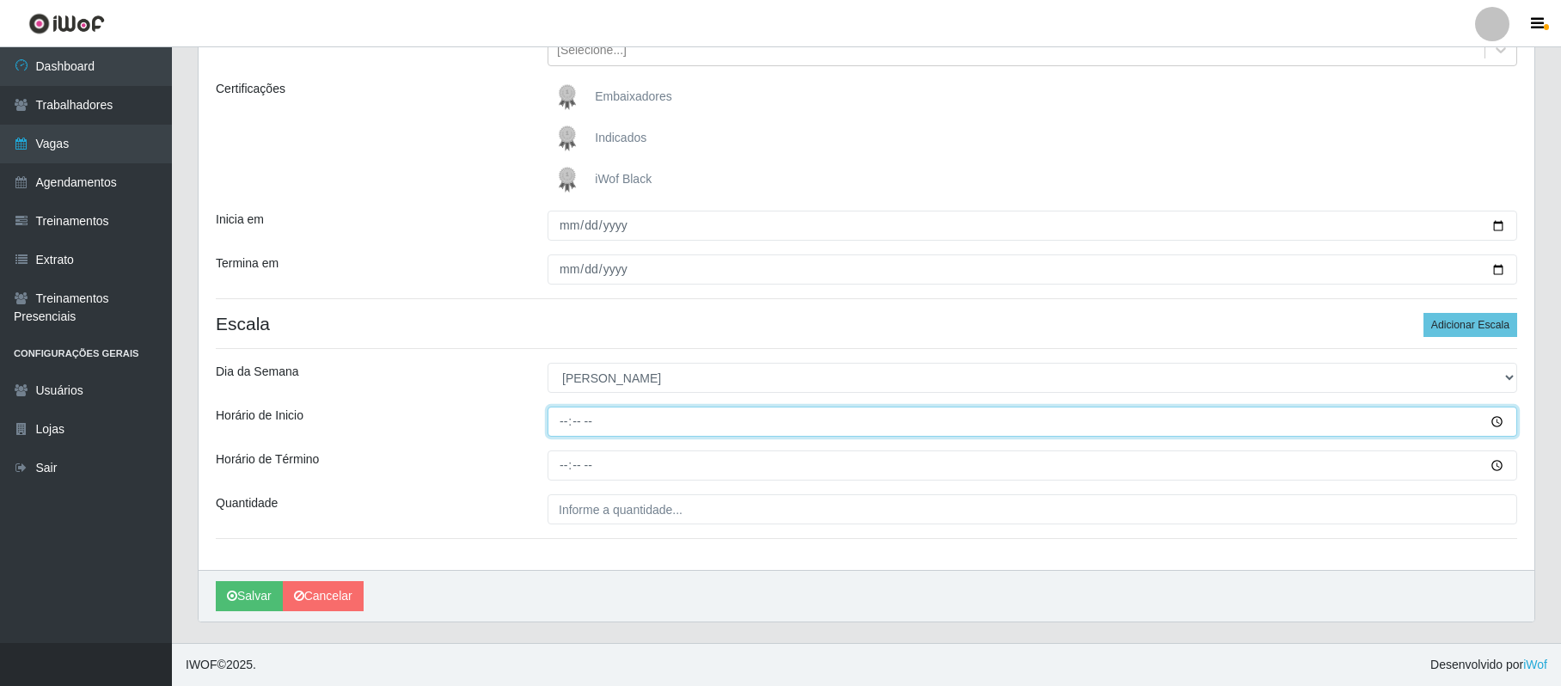
click at [561, 426] on input "Horário de Inicio" at bounding box center [1033, 422] width 970 height 30
type input "08:00"
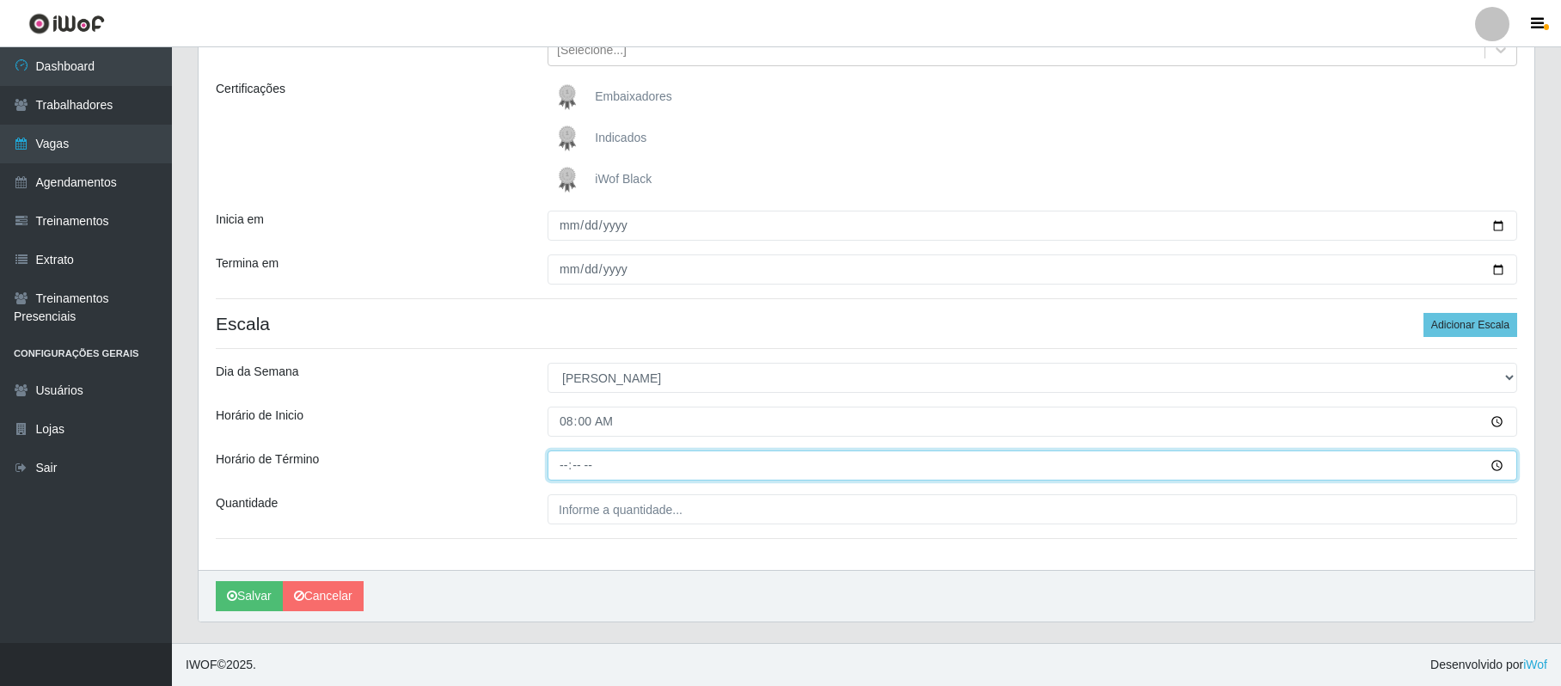
click at [567, 465] on input "Horário de Término" at bounding box center [1033, 466] width 970 height 30
type input "14:00"
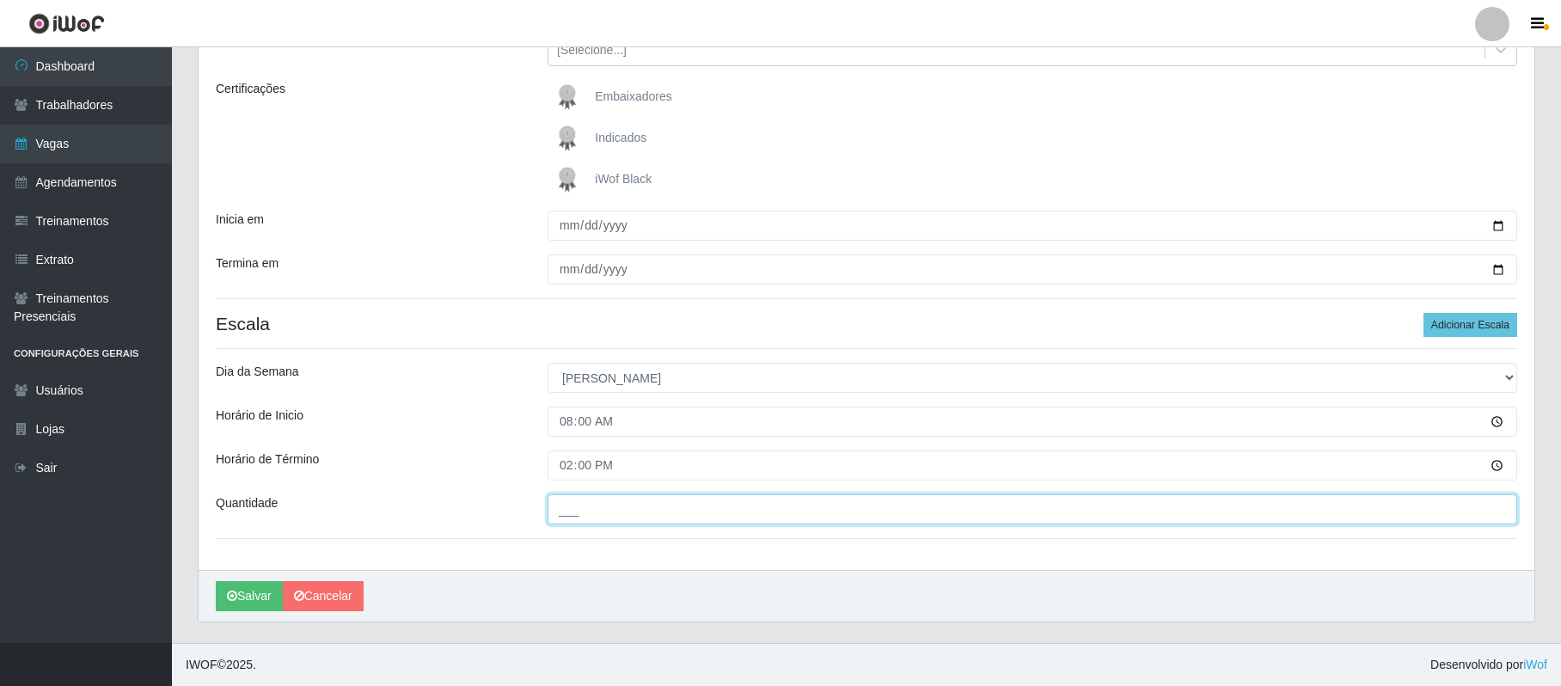
click at [582, 507] on input "___" at bounding box center [1033, 509] width 970 height 30
type input "02_"
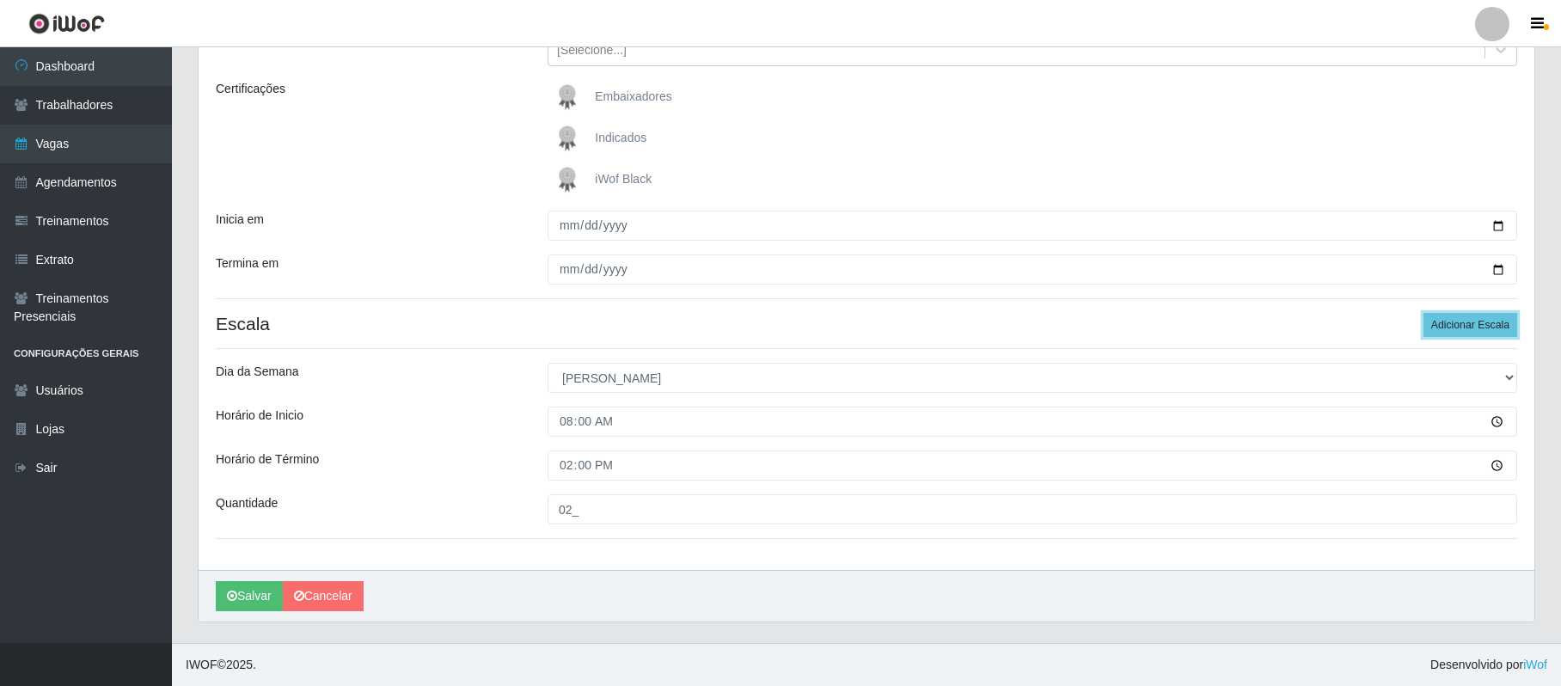
drag, startPoint x: 1456, startPoint y: 311, endPoint x: 1400, endPoint y: 334, distance: 60.2
click at [1455, 313] on button "Adicionar Escala" at bounding box center [1471, 325] width 94 height 24
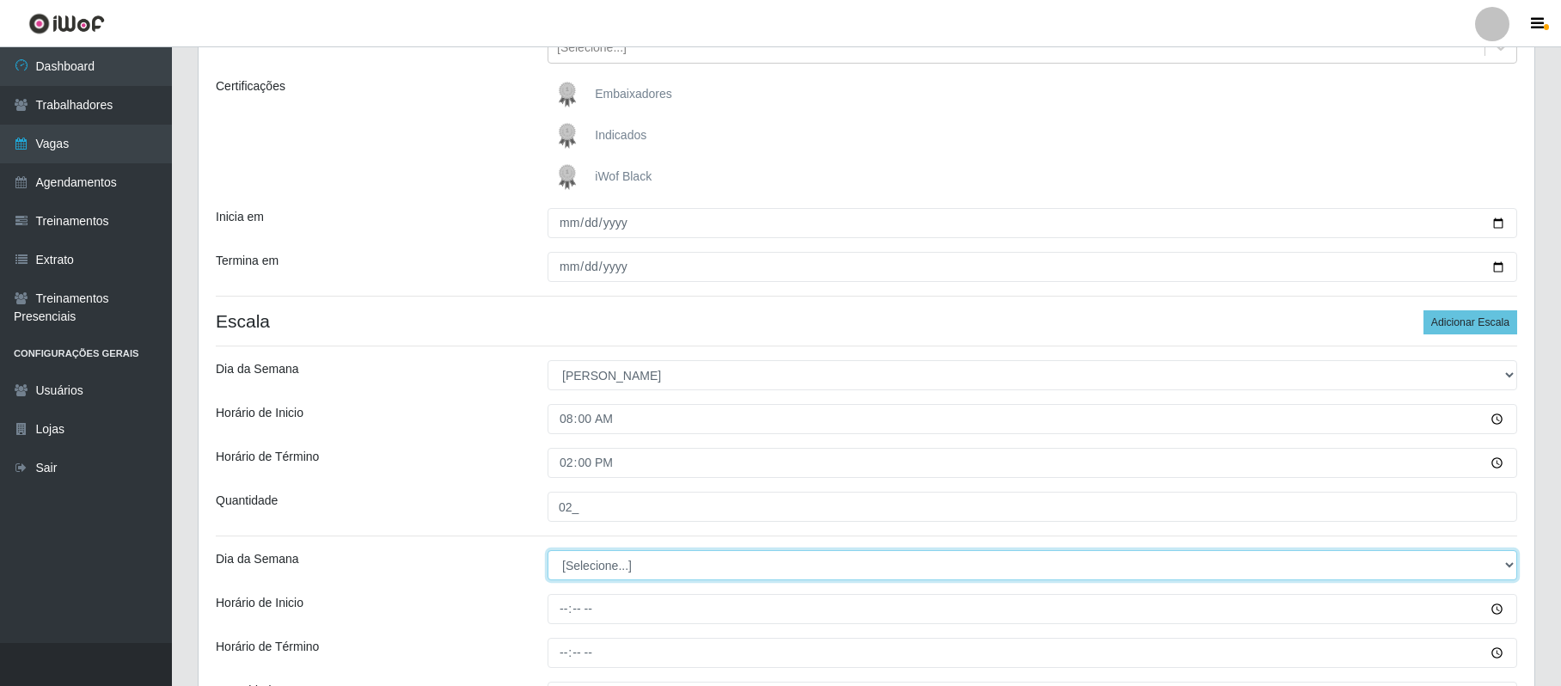
click at [586, 565] on select "[Selecione...] Segunda Terça Quarta Quinta Sexta Sábado Domingo" at bounding box center [1033, 565] width 970 height 30
select select "0"
click at [548, 552] on select "[Selecione...] Segunda Terça Quarta Quinta Sexta Sábado Domingo" at bounding box center [1033, 565] width 970 height 30
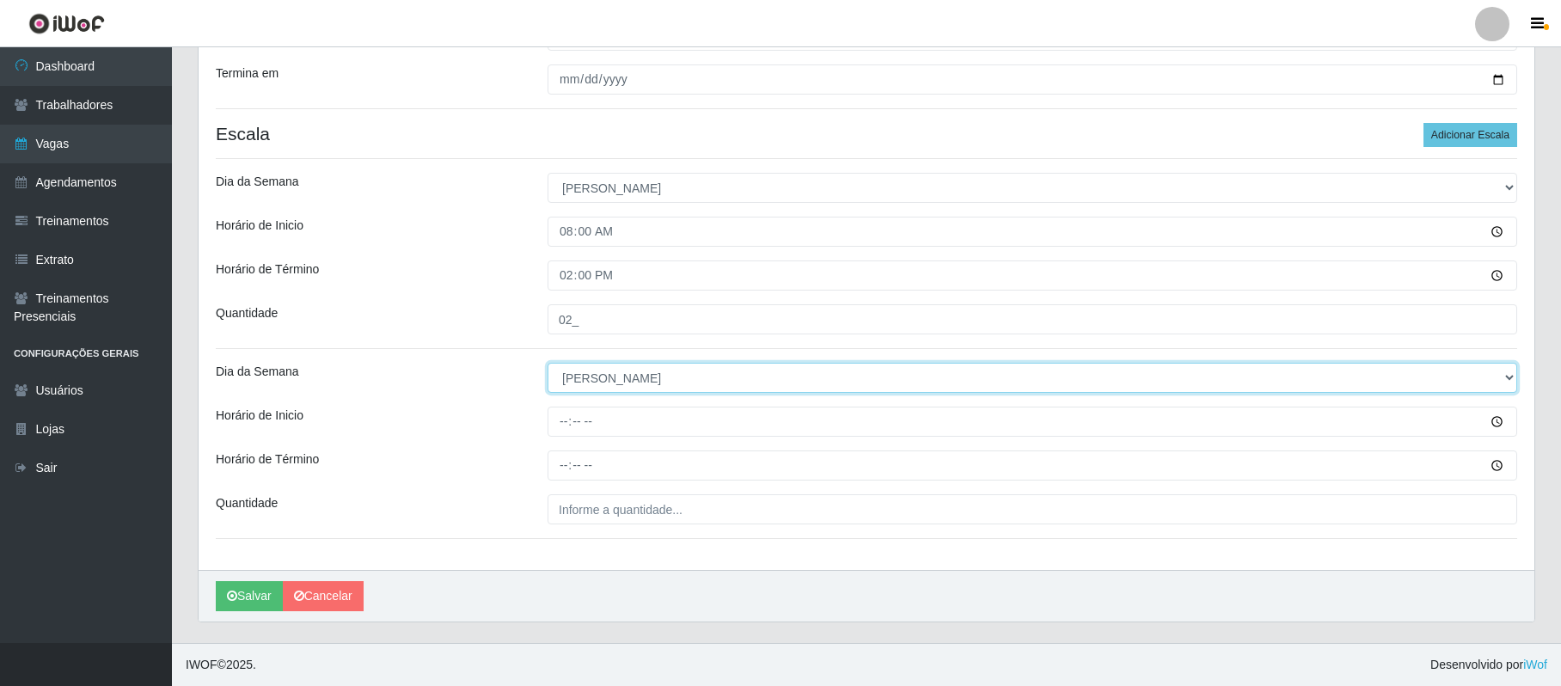
scroll to position [413, 0]
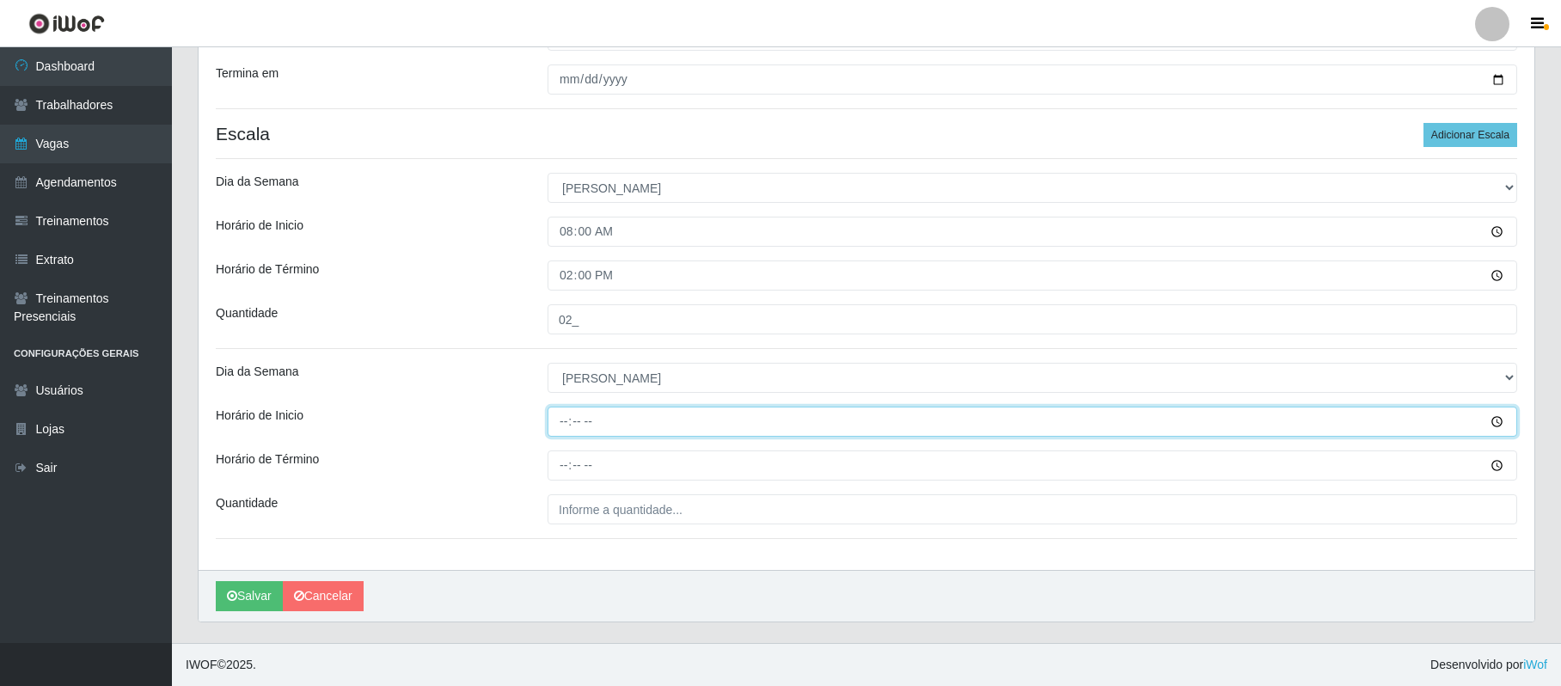
click at [562, 425] on input "Horário de Inicio" at bounding box center [1033, 422] width 970 height 30
type input "15:00"
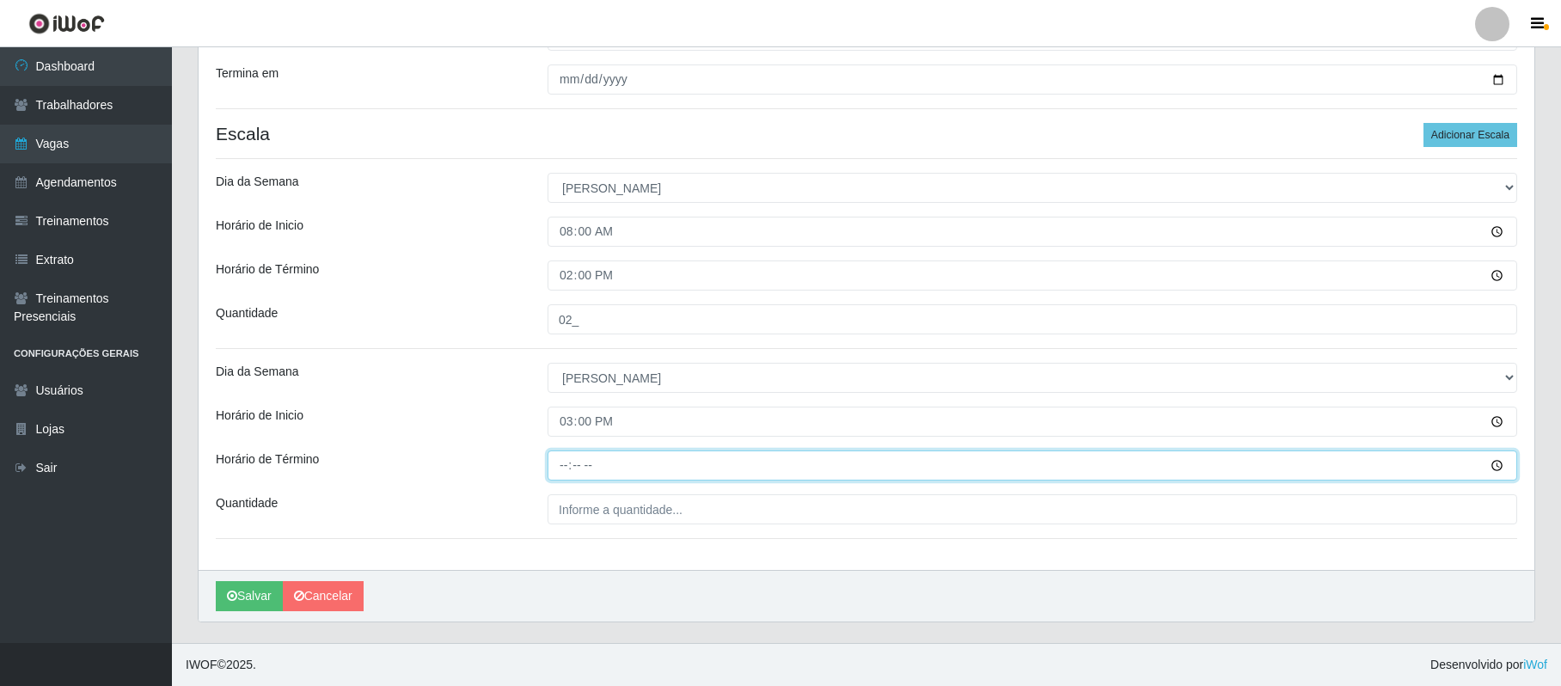
click at [562, 468] on input "Horário de Término" at bounding box center [1033, 466] width 970 height 30
type input "21:00"
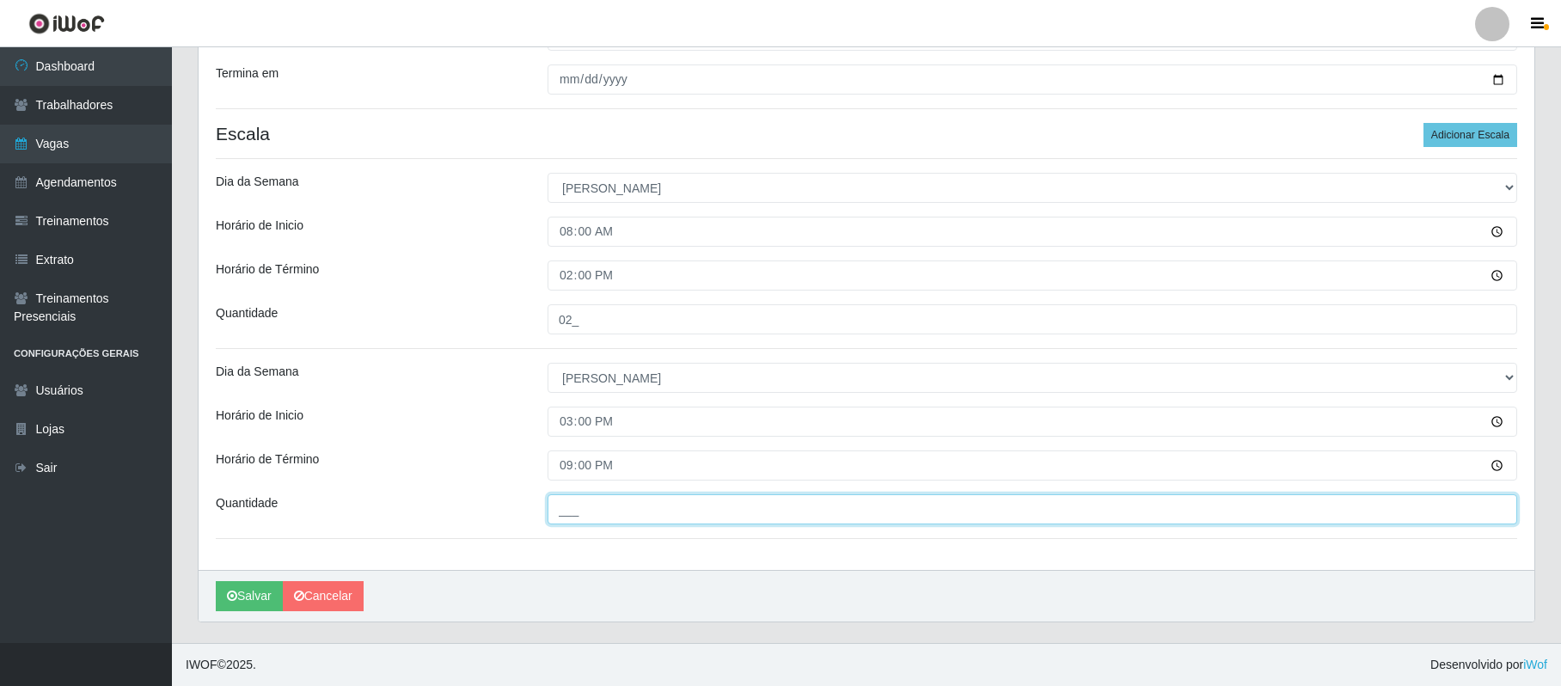
click at [565, 507] on input "___" at bounding box center [1033, 509] width 970 height 30
type input "02_"
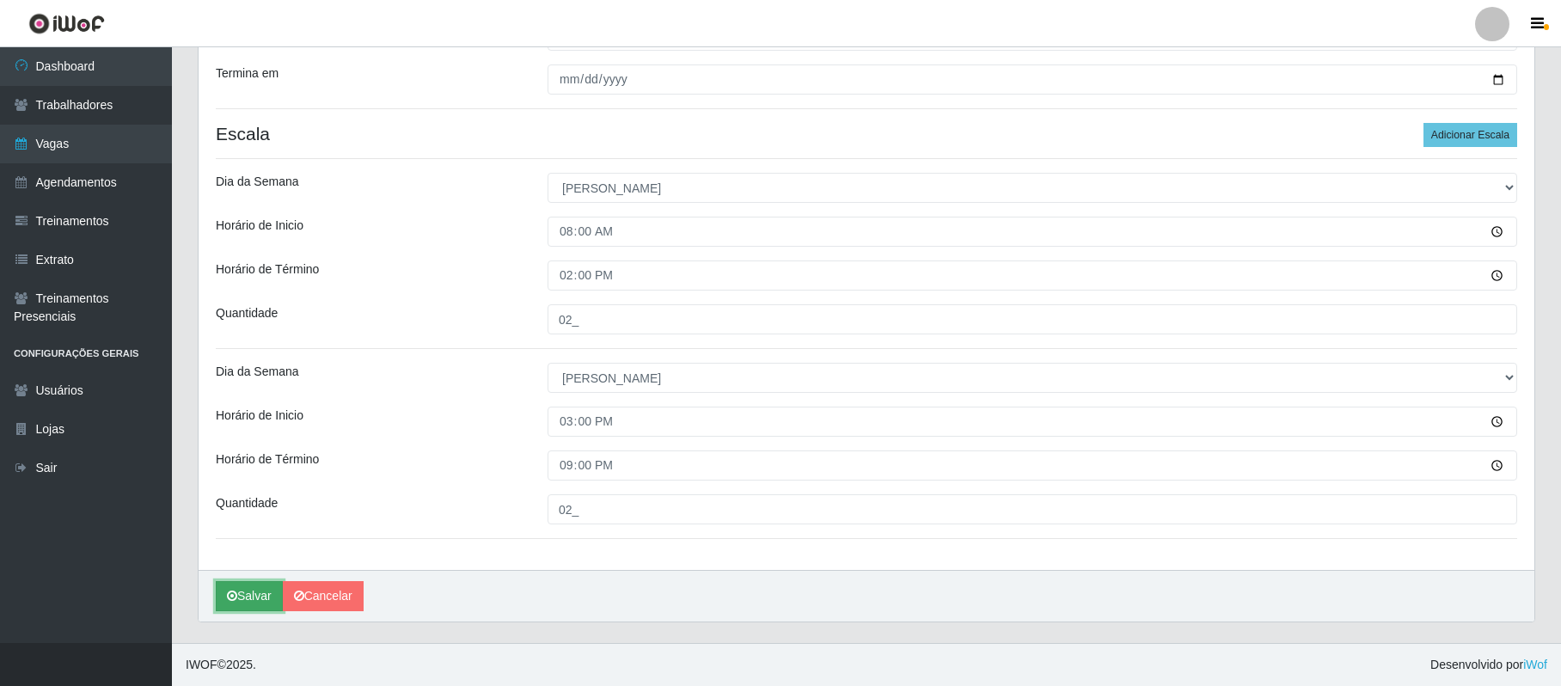
click at [251, 599] on button "Salvar" at bounding box center [249, 596] width 67 height 30
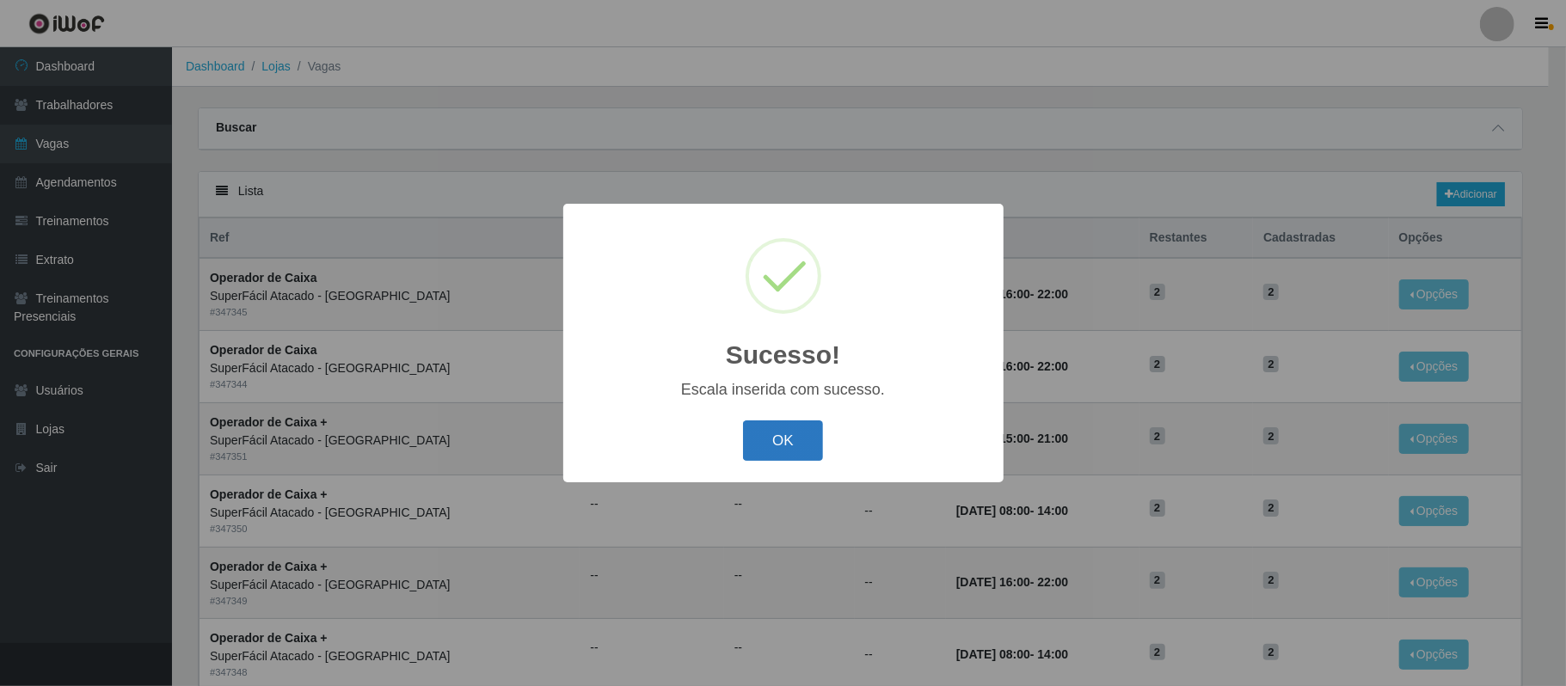
click at [796, 445] on button "OK" at bounding box center [783, 440] width 80 height 40
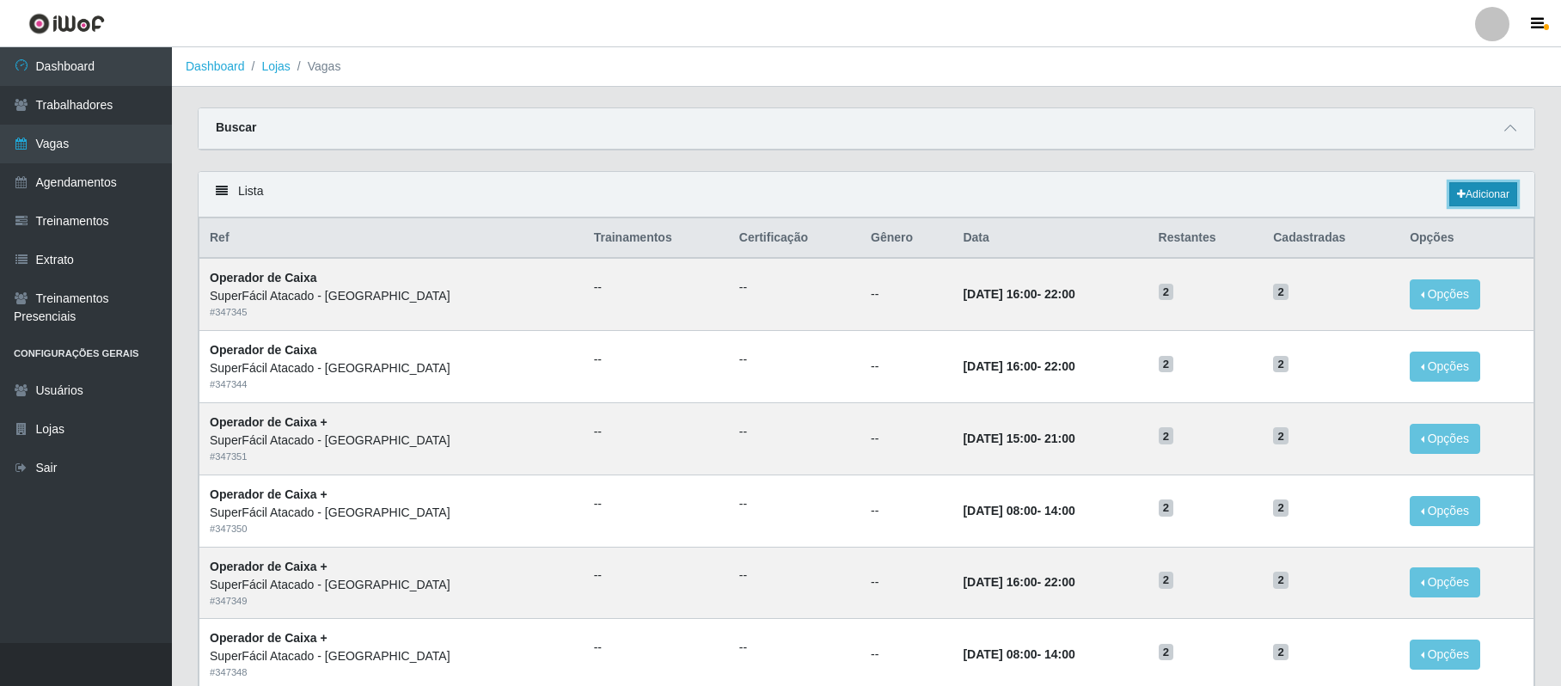
click at [1475, 196] on link "Adicionar" at bounding box center [1484, 194] width 68 height 24
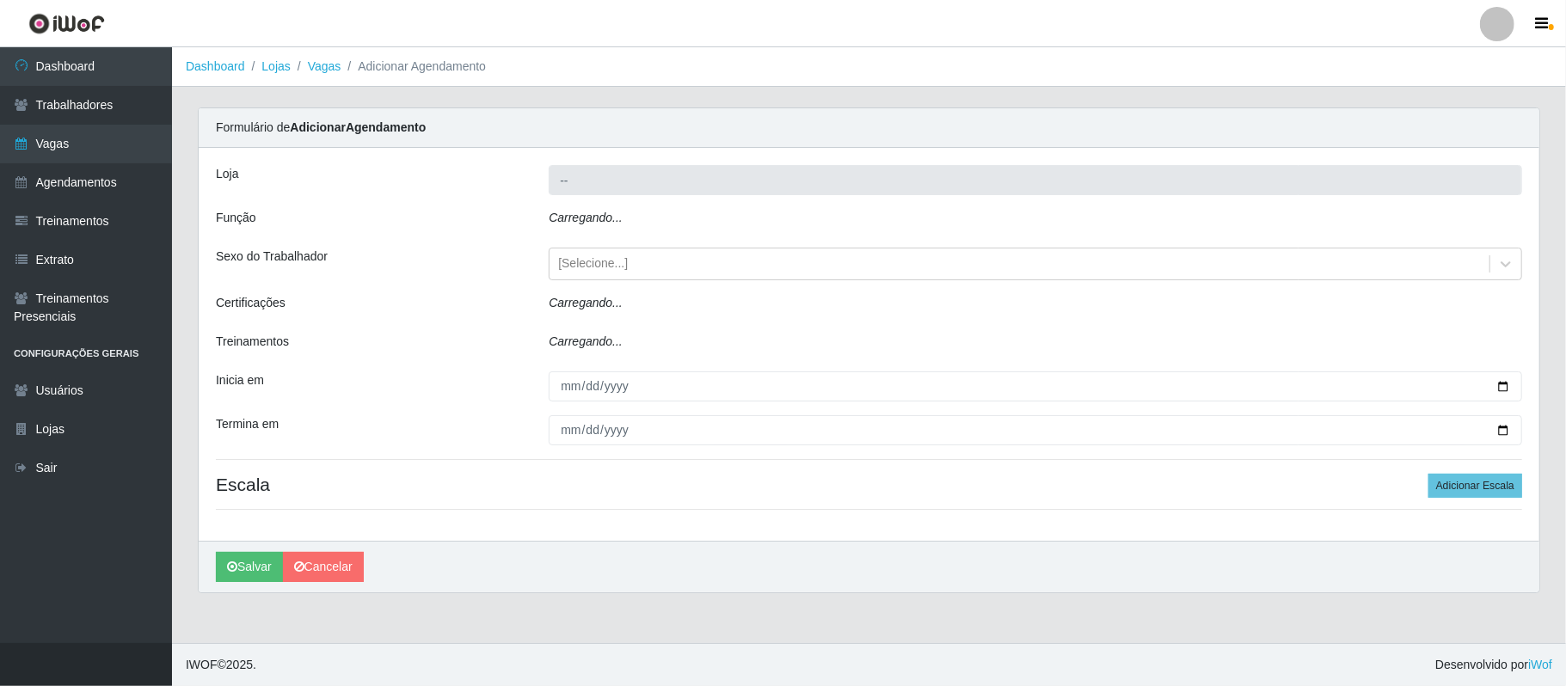
type input "SuperFácil Atacado - [GEOGRAPHIC_DATA]"
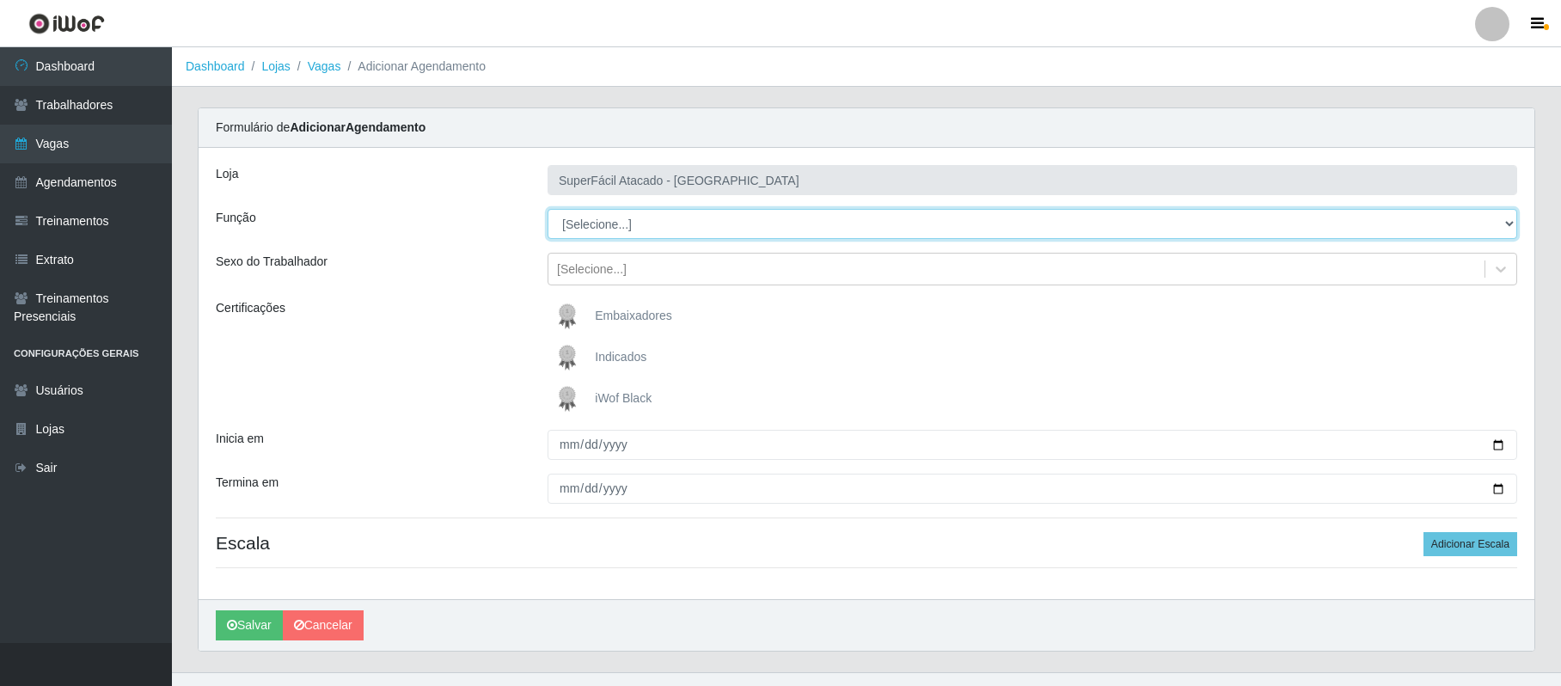
click at [1499, 225] on select "[Selecione...] Embalador Embalador + Embalador ++ Operador de Caixa Operador de…" at bounding box center [1033, 224] width 970 height 30
select select "72"
click at [548, 210] on select "[Selecione...] Embalador Embalador + Embalador ++ Operador de Caixa Operador de…" at bounding box center [1033, 224] width 970 height 30
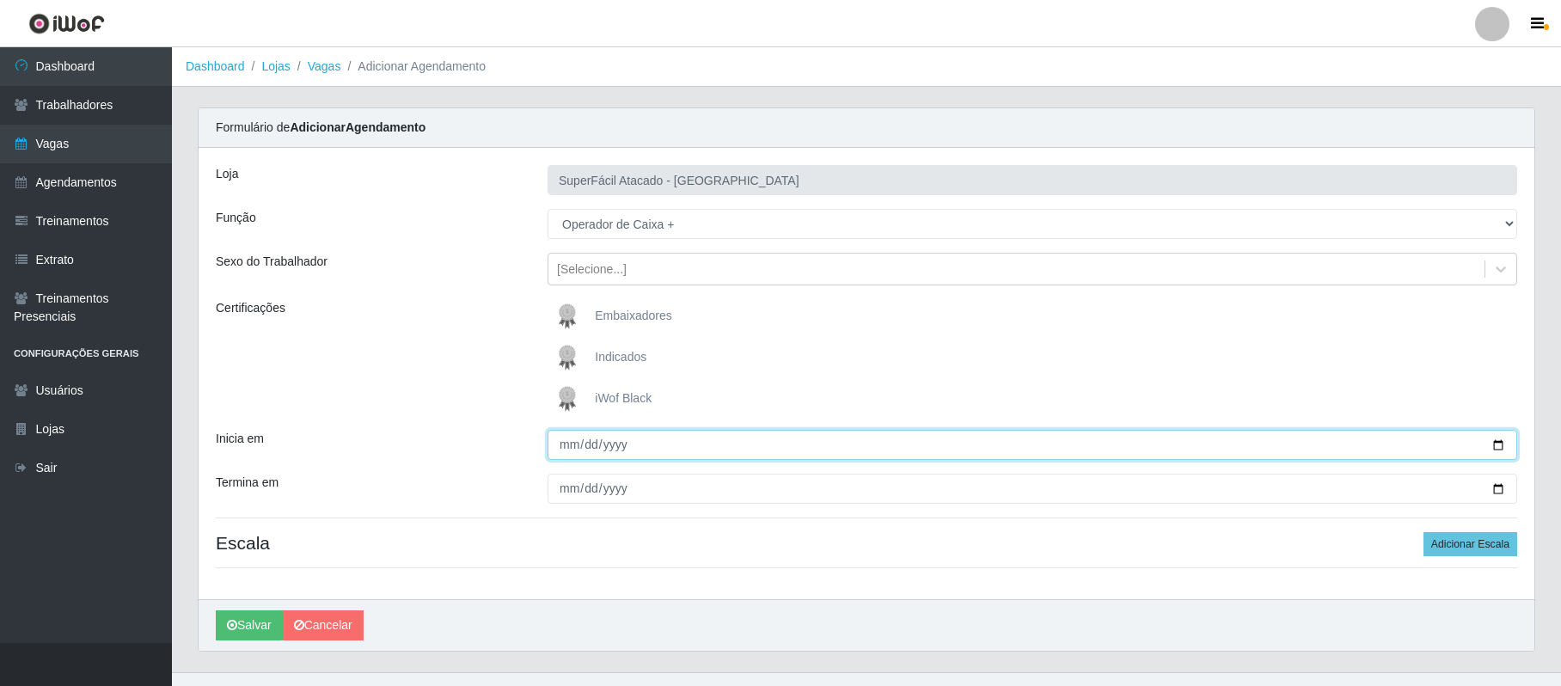
click at [1497, 447] on input "Inicia em" at bounding box center [1033, 445] width 970 height 30
type input "[DATE]"
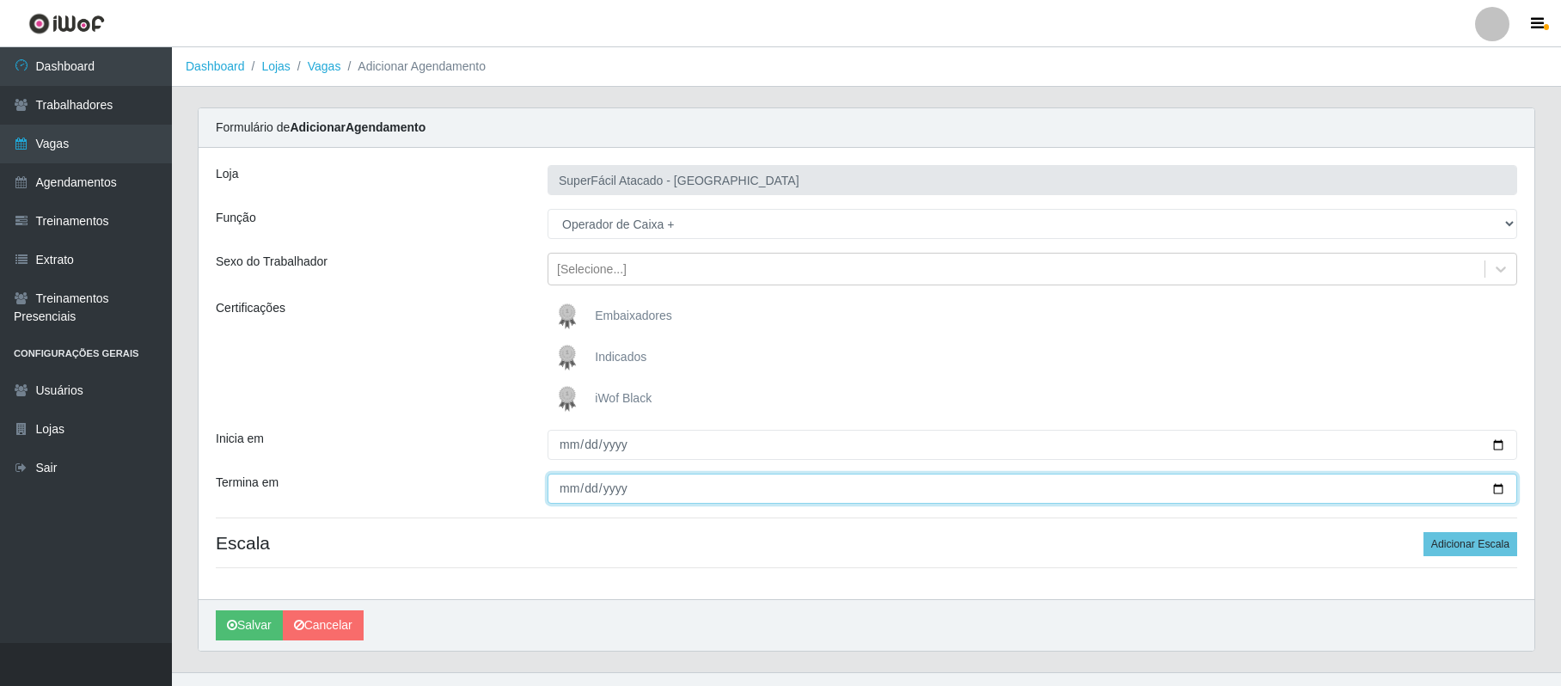
click at [1496, 490] on input "Termina em" at bounding box center [1033, 489] width 970 height 30
type input "[DATE]"
drag, startPoint x: 1455, startPoint y: 548, endPoint x: 1033, endPoint y: 544, distance: 422.2
click at [1424, 545] on h4 "Escala Adicionar Escala" at bounding box center [867, 542] width 1302 height 21
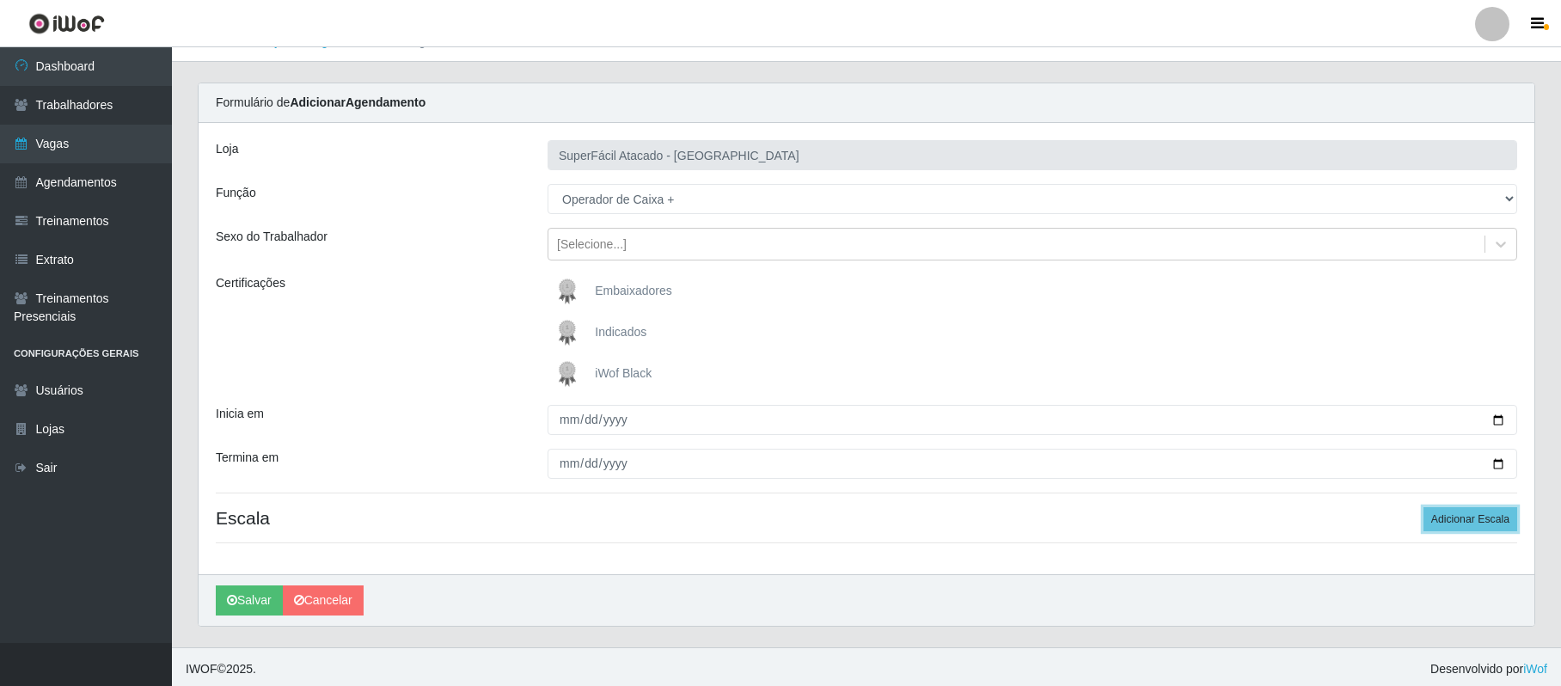
scroll to position [32, 0]
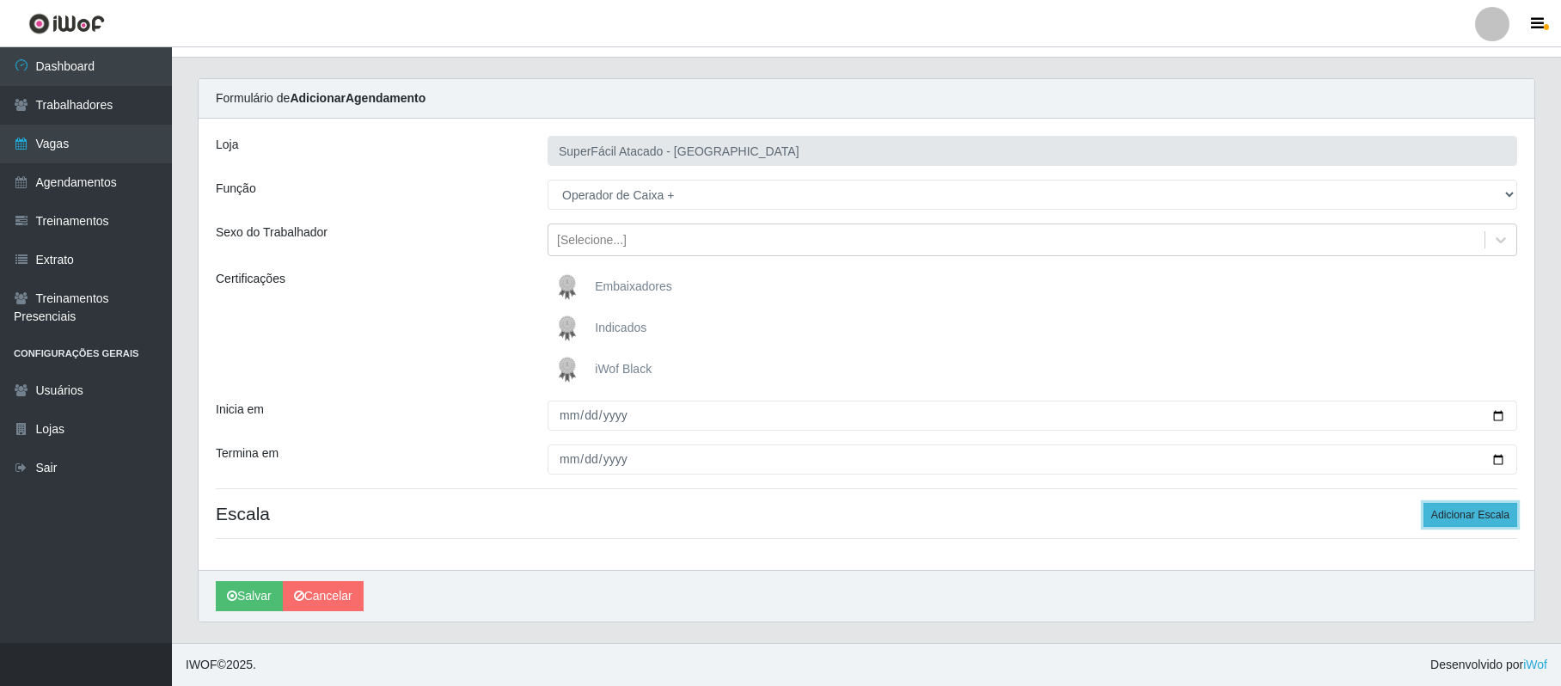
click at [1452, 514] on button "Adicionar Escala" at bounding box center [1471, 515] width 94 height 24
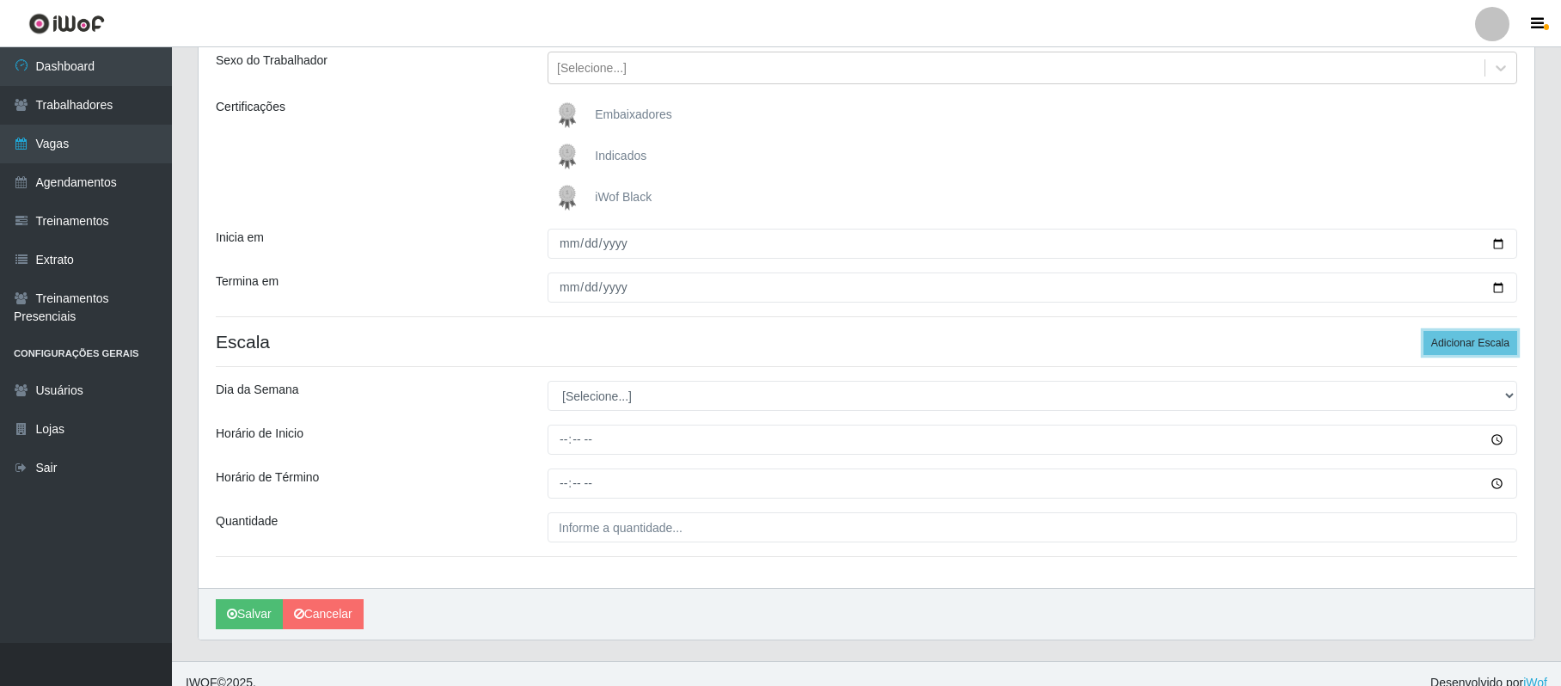
scroll to position [222, 0]
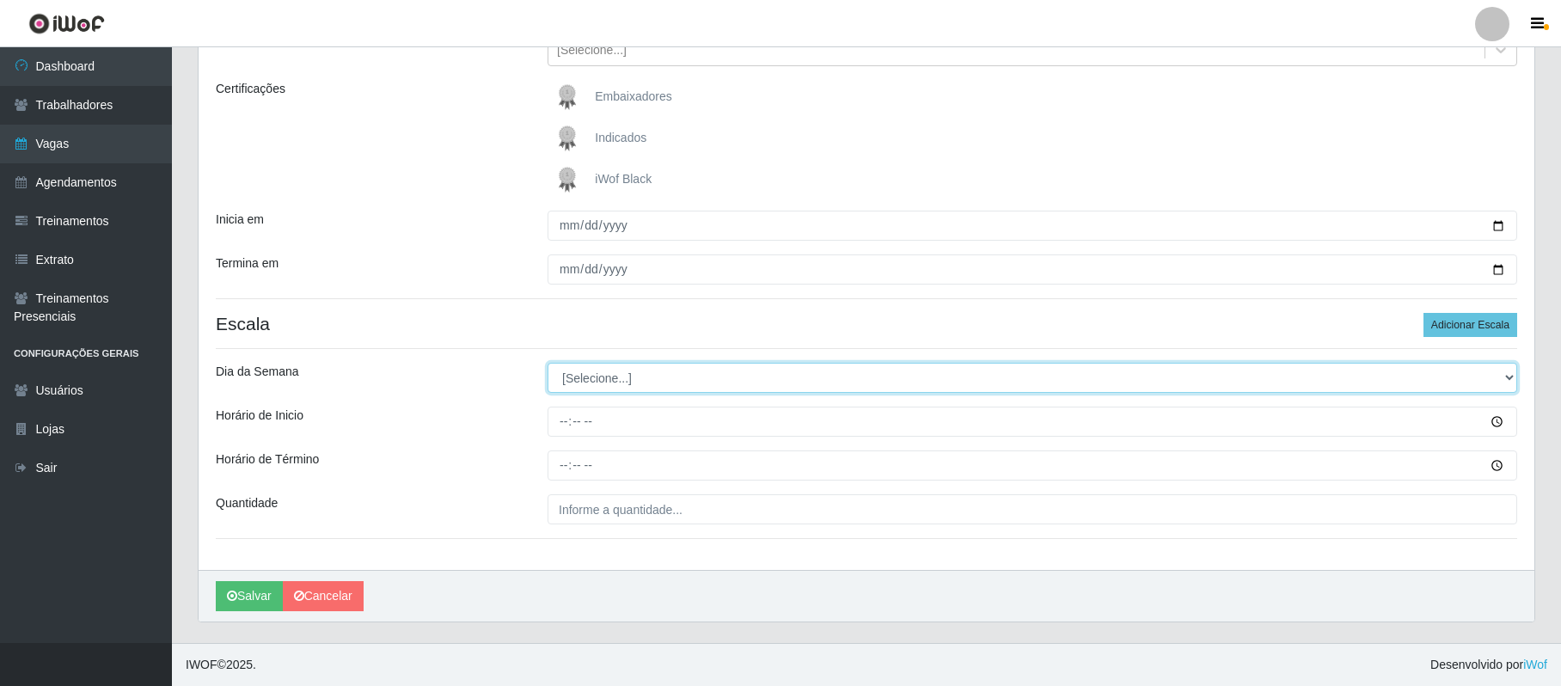
click at [610, 376] on select "[Selecione...] Segunda Terça Quarta Quinta Sexta Sábado Domingo" at bounding box center [1033, 378] width 970 height 30
select select "6"
click at [548, 363] on select "[Selecione...] Segunda Terça Quarta Quinta Sexta Sábado Domingo" at bounding box center [1033, 378] width 970 height 30
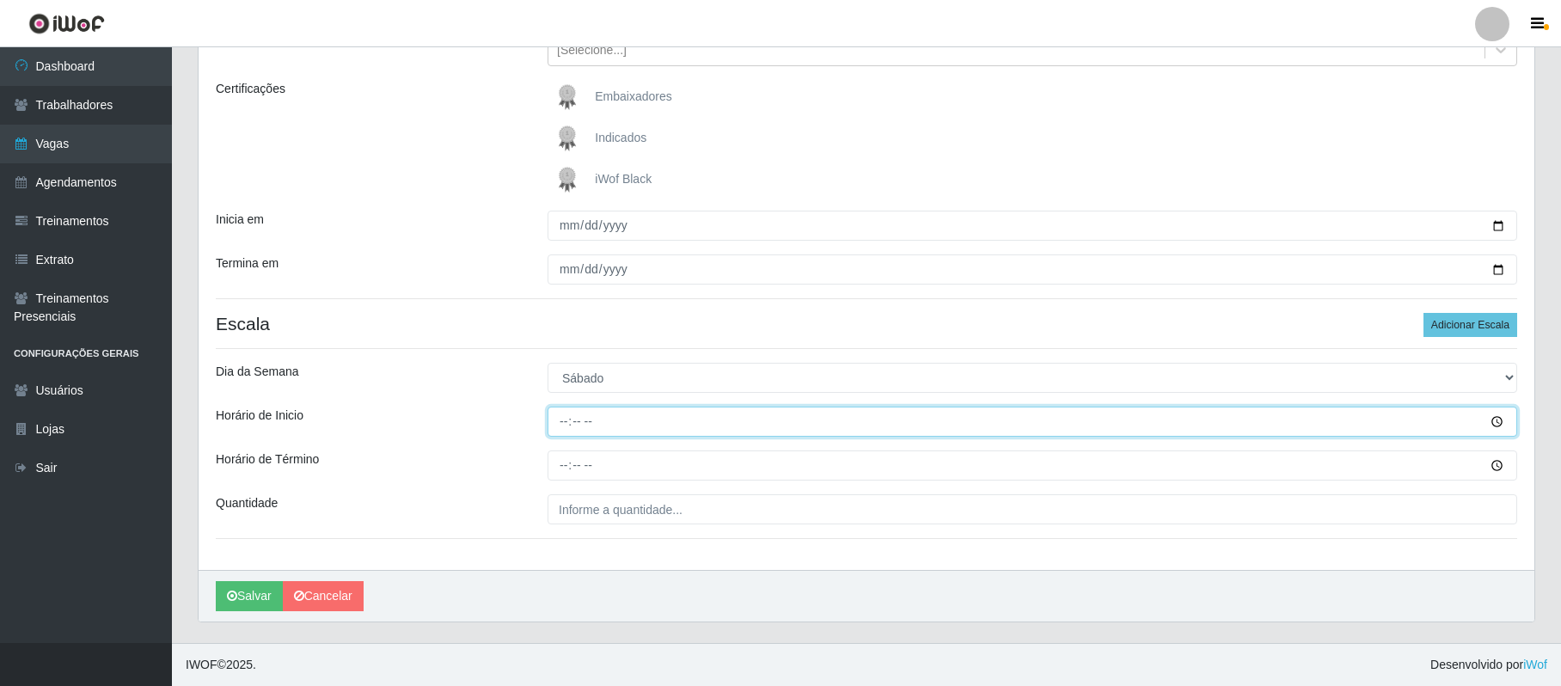
click at [555, 425] on input "Horário de Inicio" at bounding box center [1033, 422] width 970 height 30
type input "08:00"
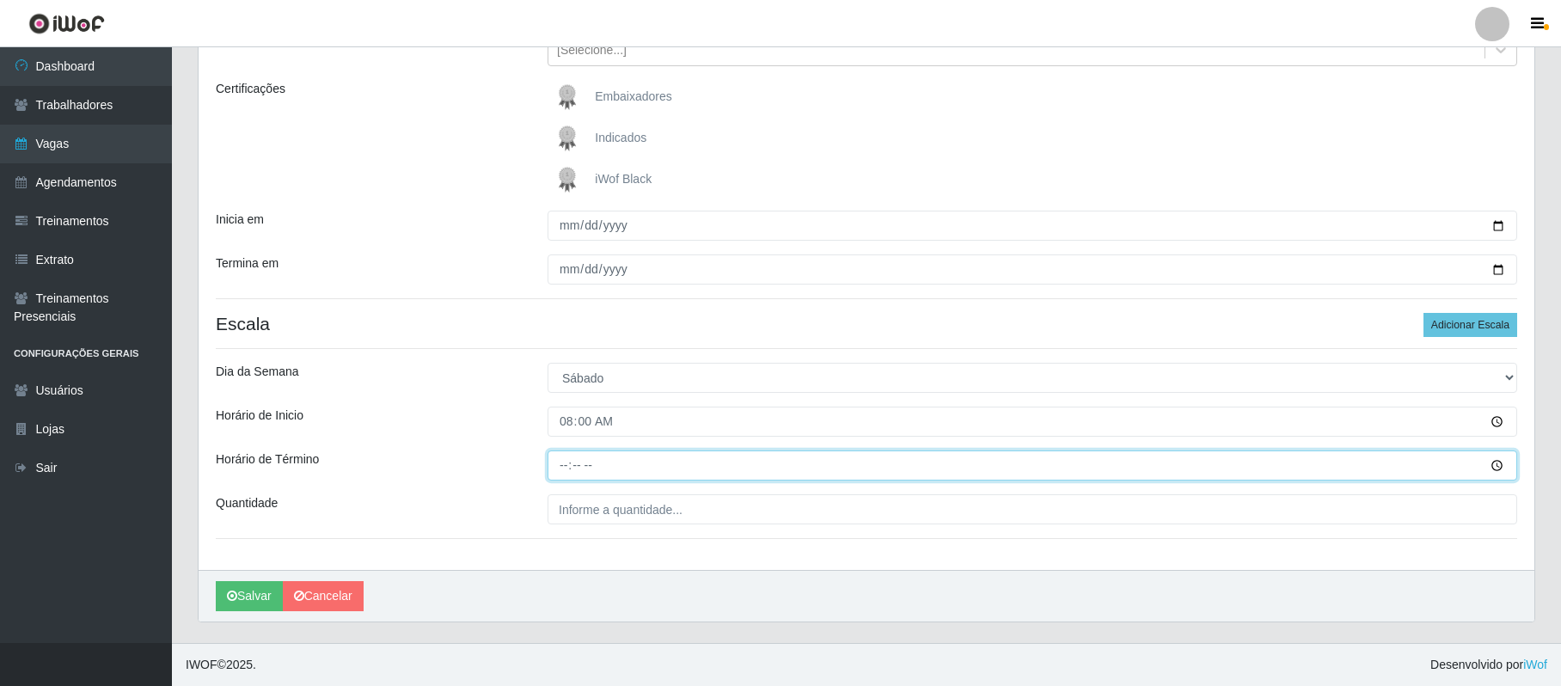
click at [562, 466] on input "Horário de Término" at bounding box center [1033, 466] width 970 height 30
type input "14:00"
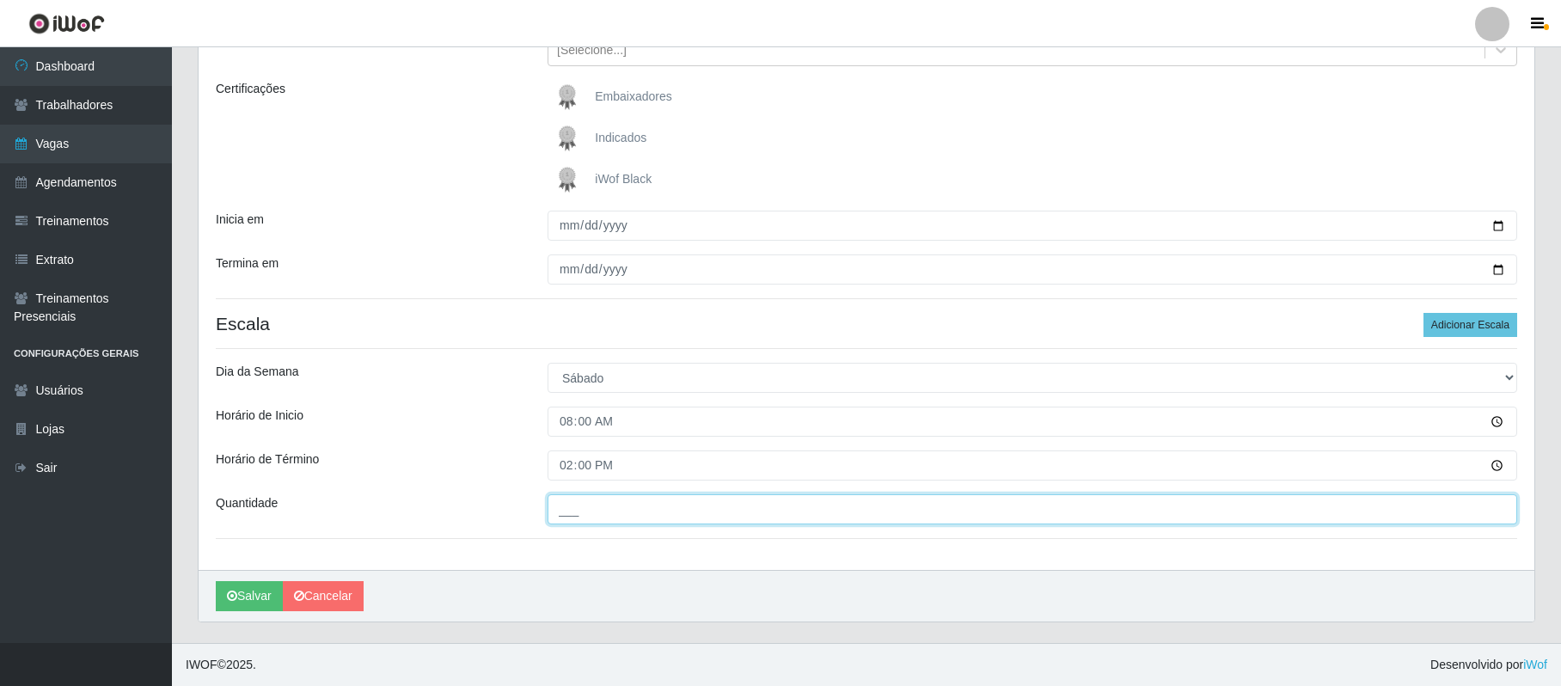
click at [585, 516] on input "___" at bounding box center [1033, 509] width 970 height 30
type input "02_"
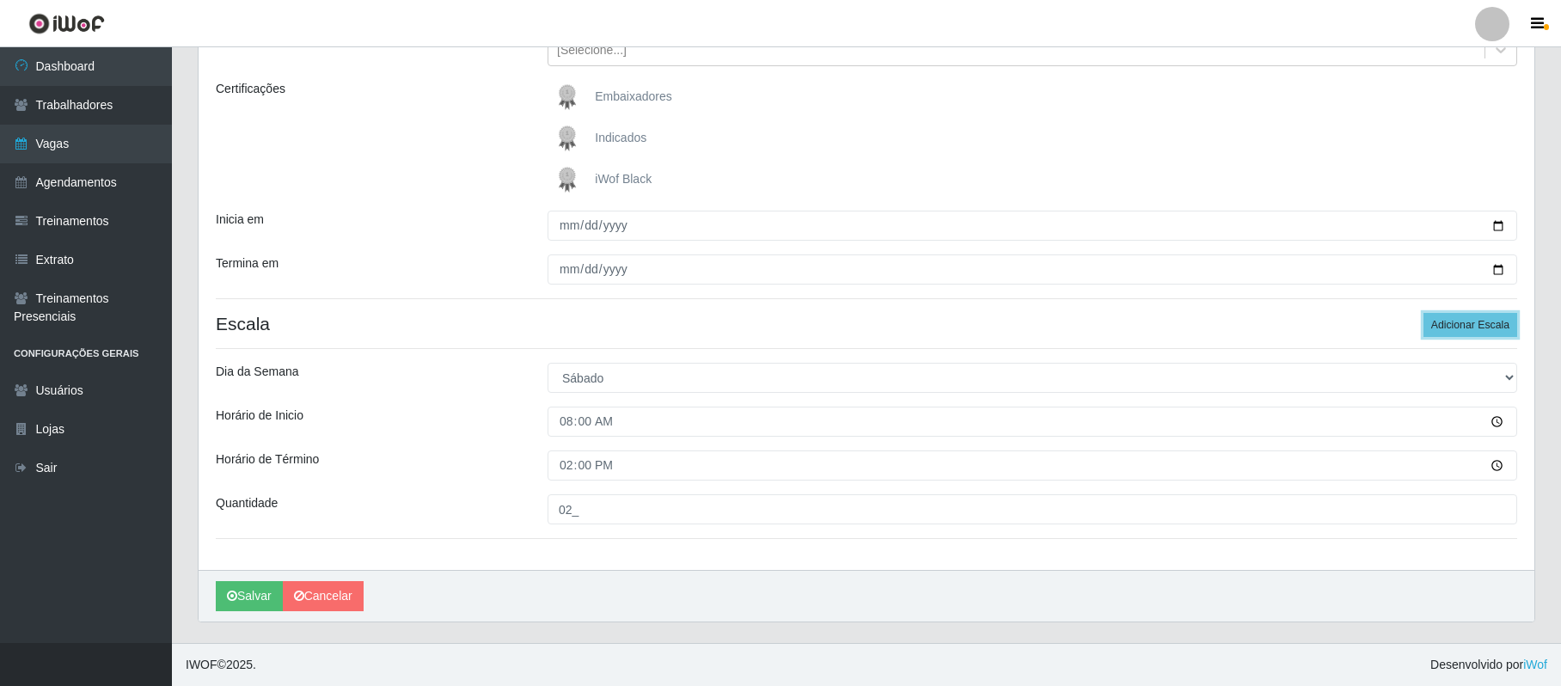
drag, startPoint x: 1456, startPoint y: 322, endPoint x: 1063, endPoint y: 426, distance: 406.7
click at [1455, 322] on button "Adicionar Escala" at bounding box center [1471, 325] width 94 height 24
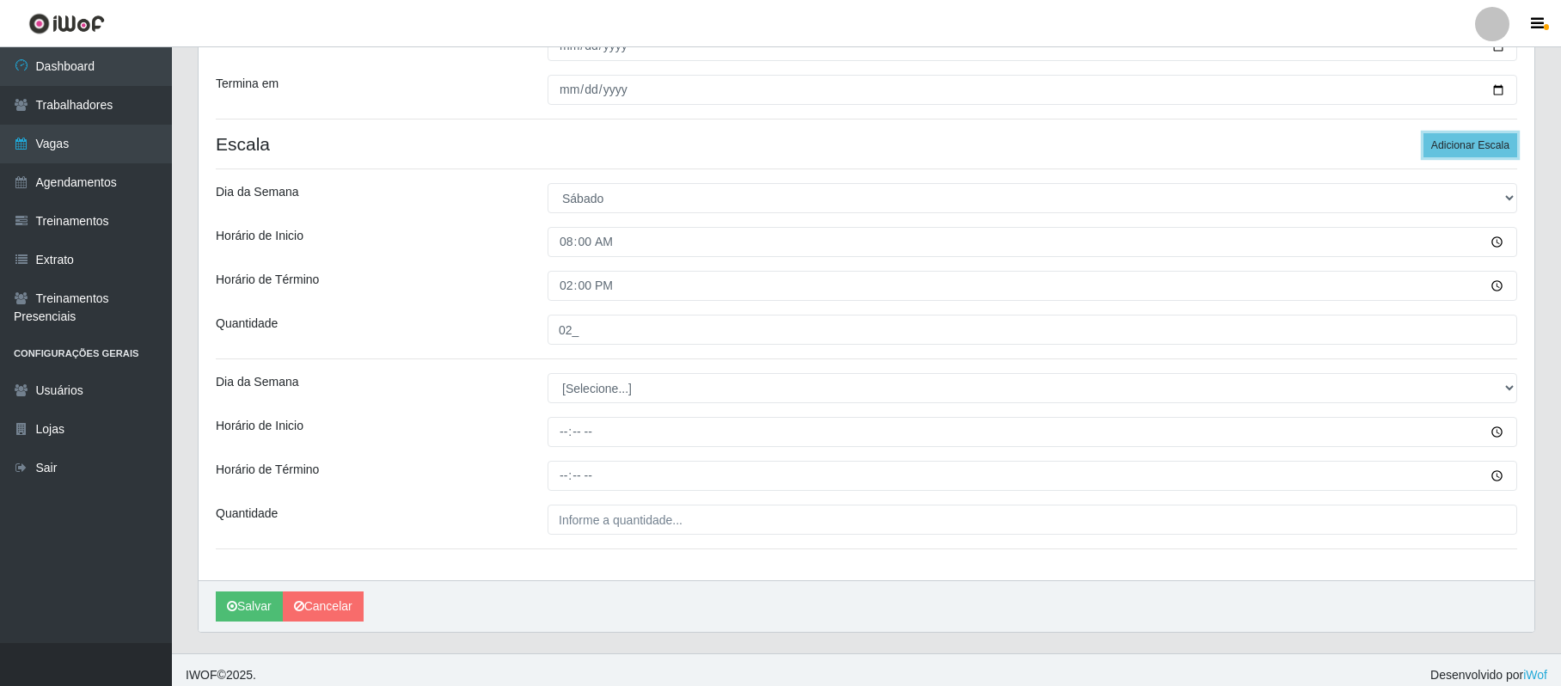
scroll to position [413, 0]
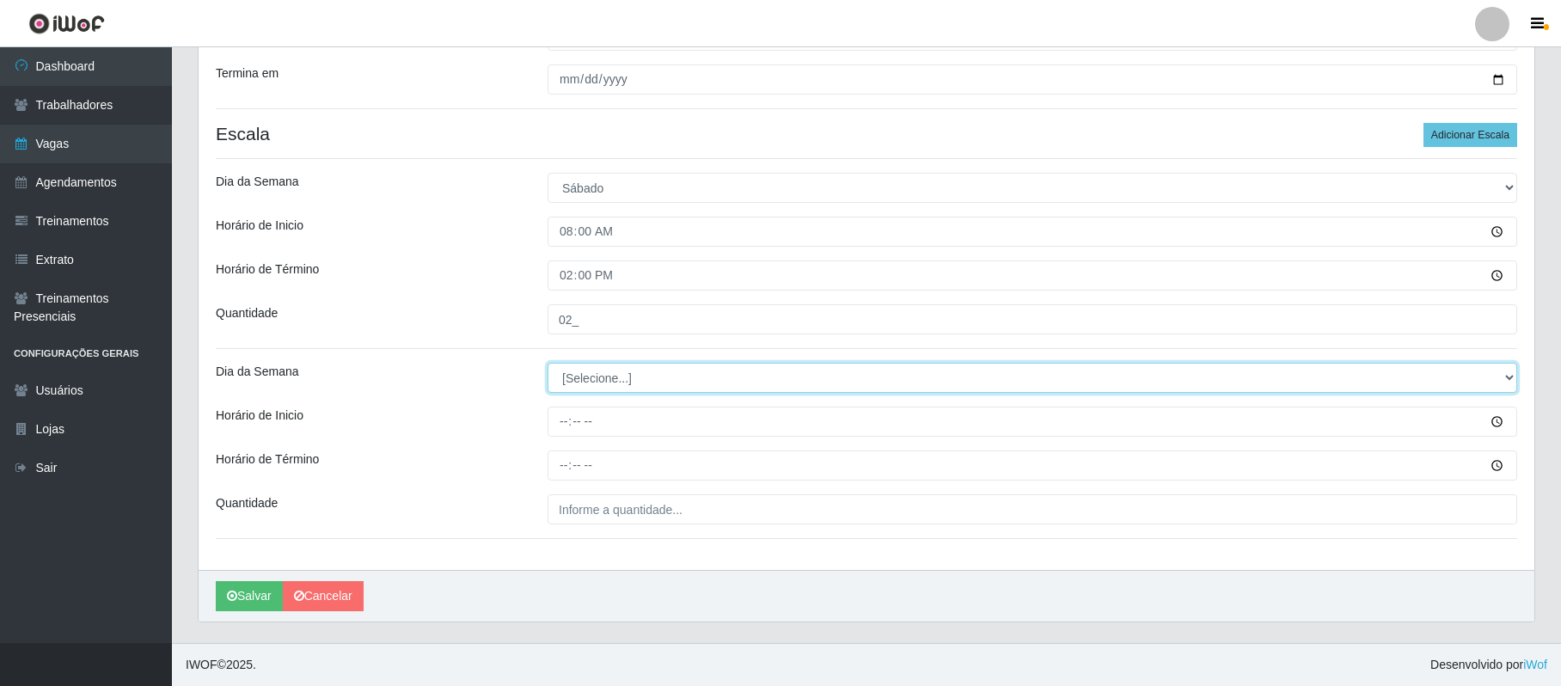
click at [583, 383] on select "[Selecione...] Segunda Terça Quarta Quinta Sexta Sábado Domingo" at bounding box center [1033, 378] width 970 height 30
select select "6"
click at [548, 363] on select "[Selecione...] Segunda Terça Quarta Quinta Sexta Sábado Domingo" at bounding box center [1033, 378] width 970 height 30
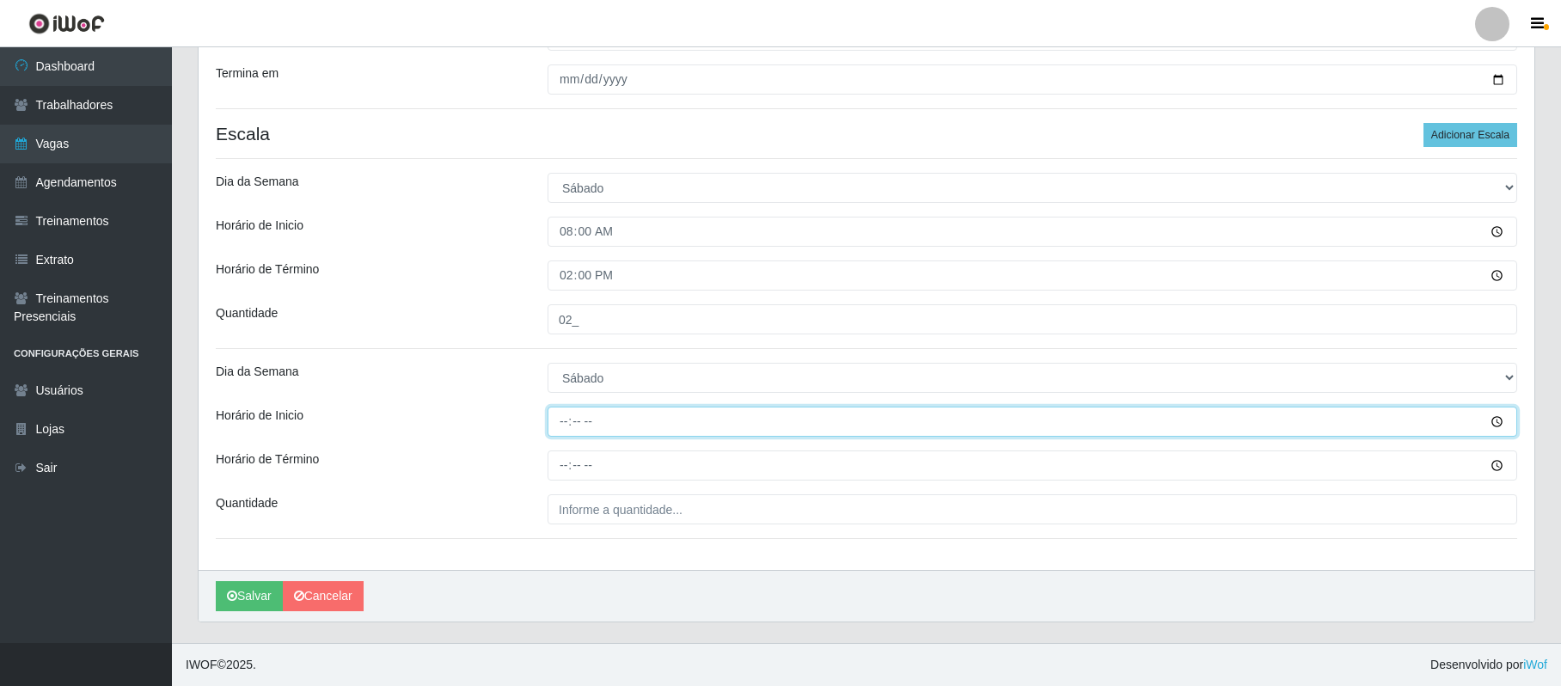
click at [561, 421] on input "Horário de Inicio" at bounding box center [1033, 422] width 970 height 30
type input "16:00"
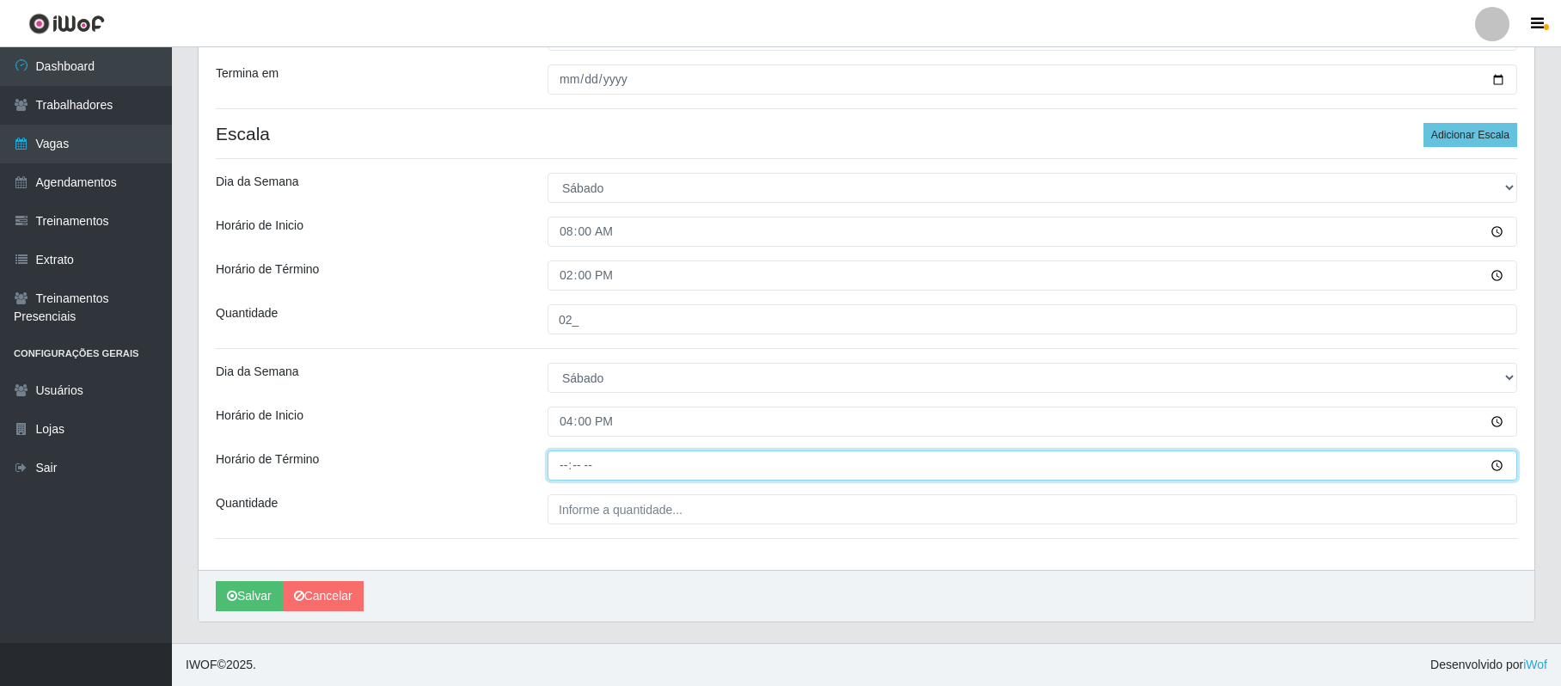
click at [558, 464] on input "Horário de Término" at bounding box center [1033, 466] width 970 height 30
type input "22:00"
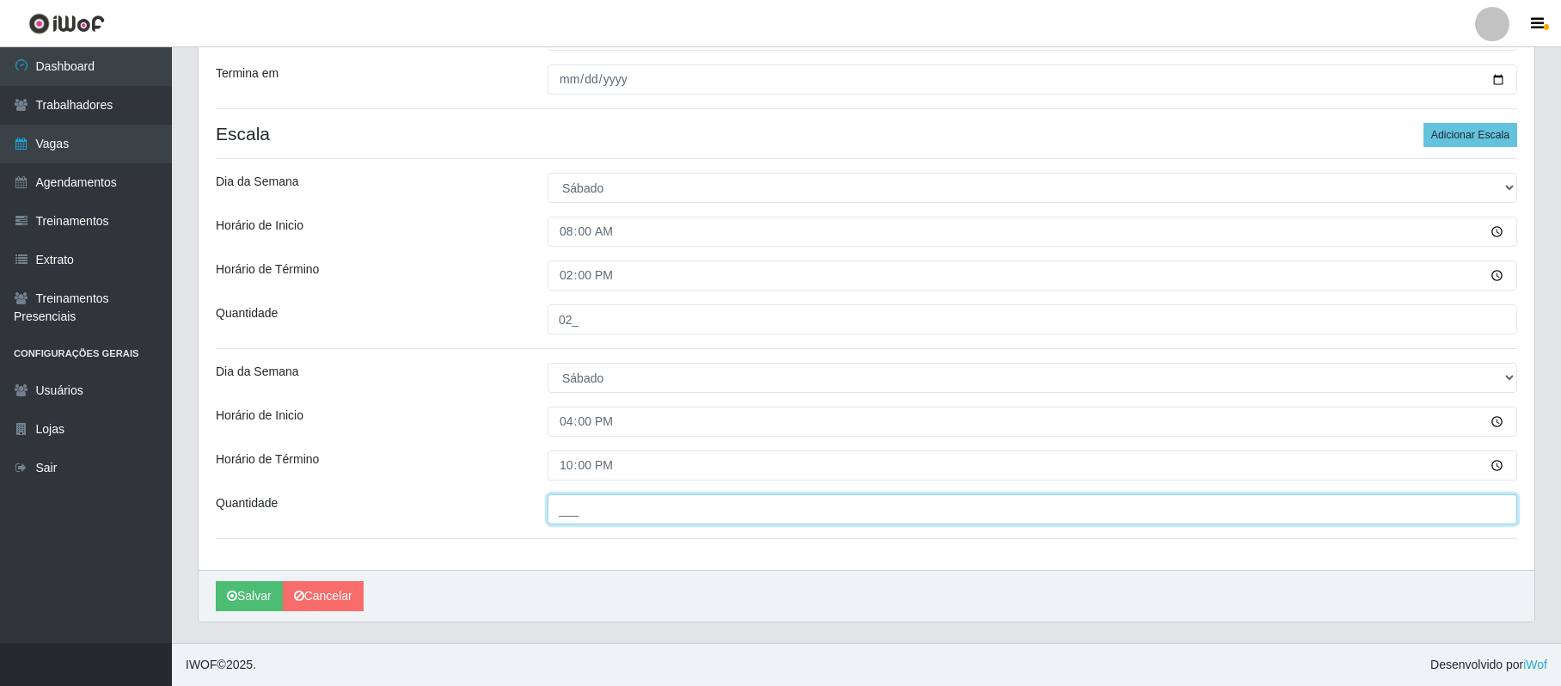
click at [582, 502] on input "___" at bounding box center [1033, 509] width 970 height 30
type input "02_"
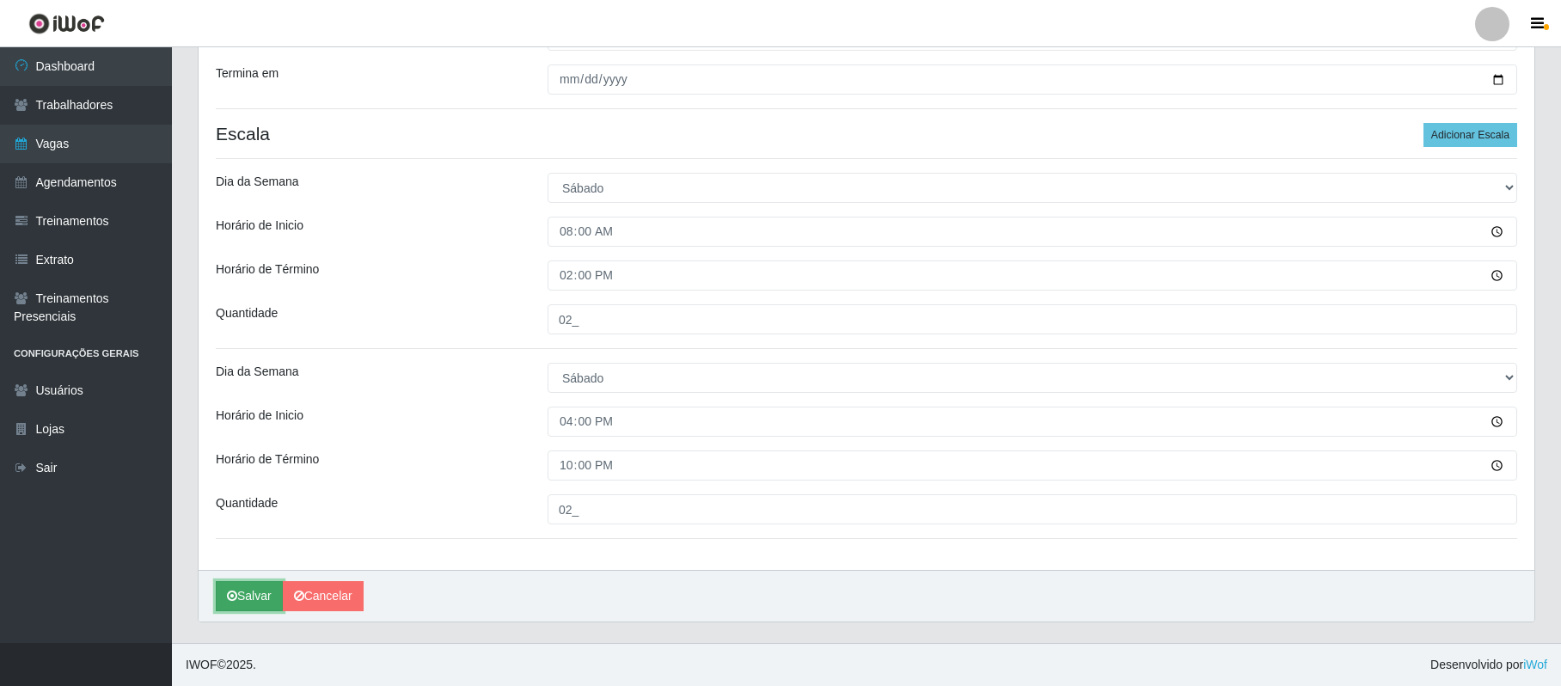
click at [255, 592] on button "Salvar" at bounding box center [249, 596] width 67 height 30
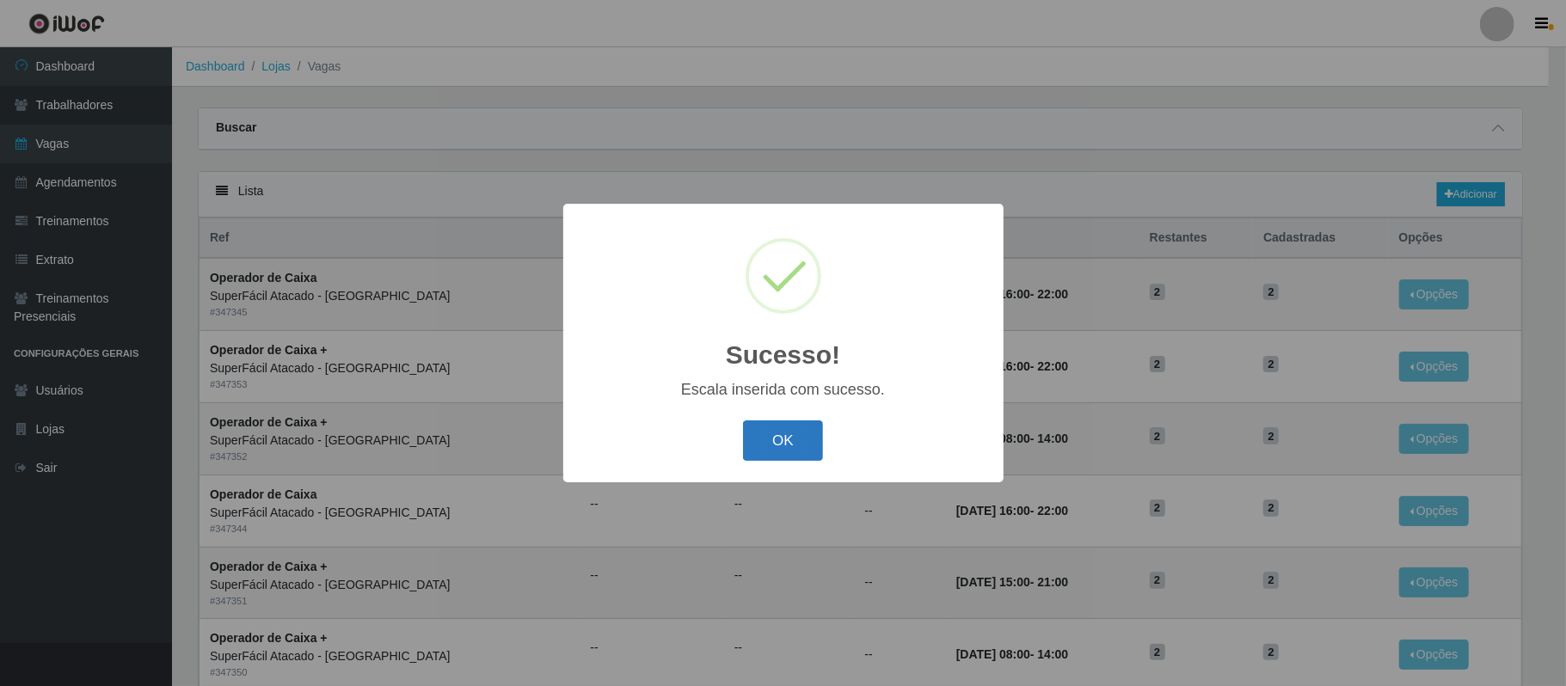
click at [775, 438] on button "OK" at bounding box center [783, 440] width 80 height 40
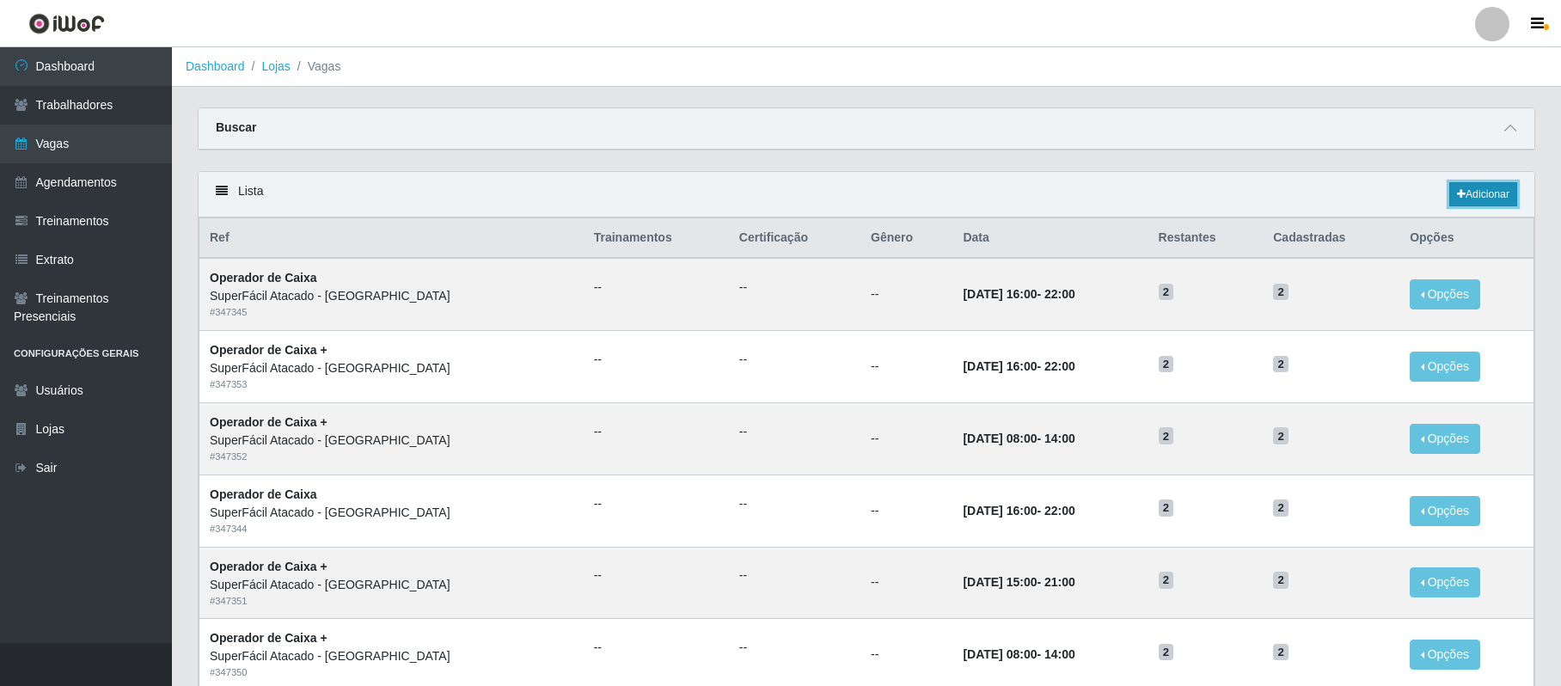
click at [1470, 194] on link "Adicionar" at bounding box center [1484, 194] width 68 height 24
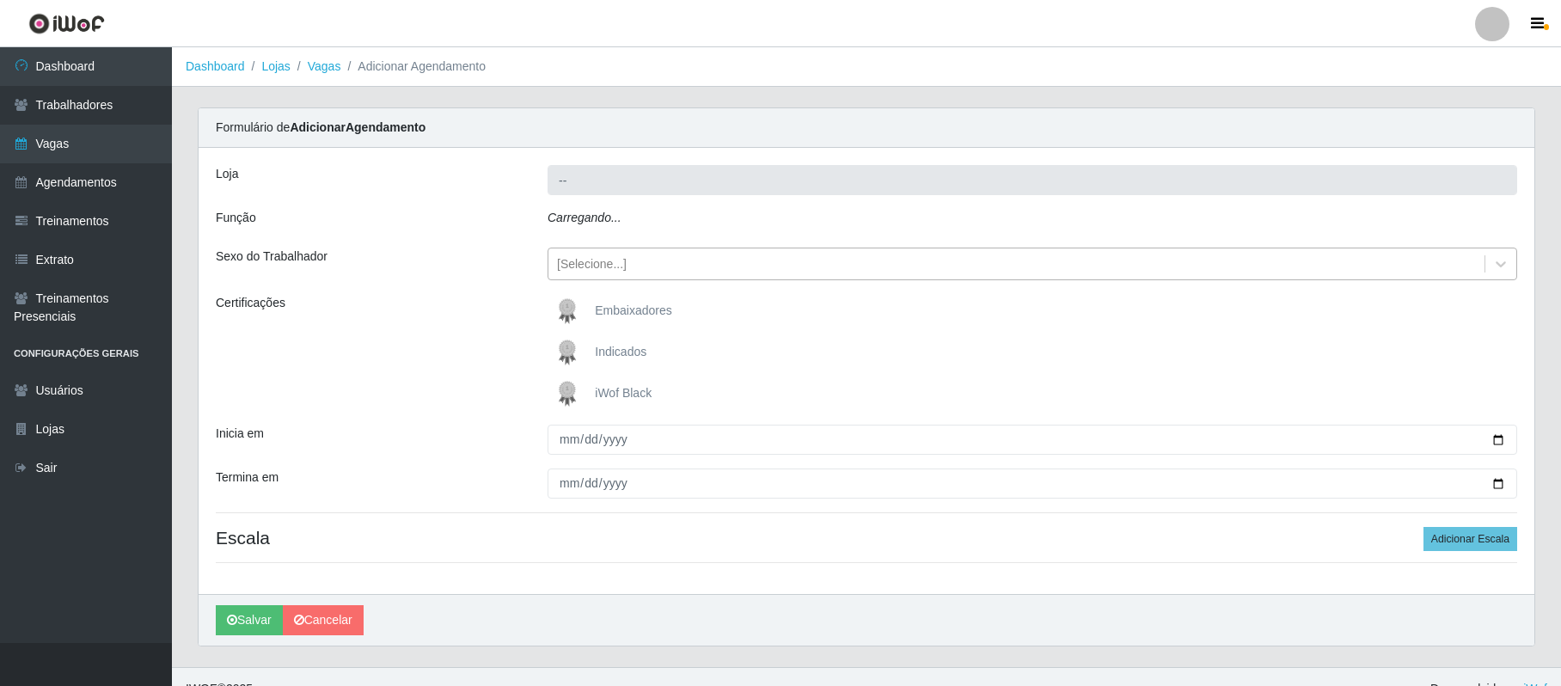
type input "SuperFácil Atacado - [GEOGRAPHIC_DATA]"
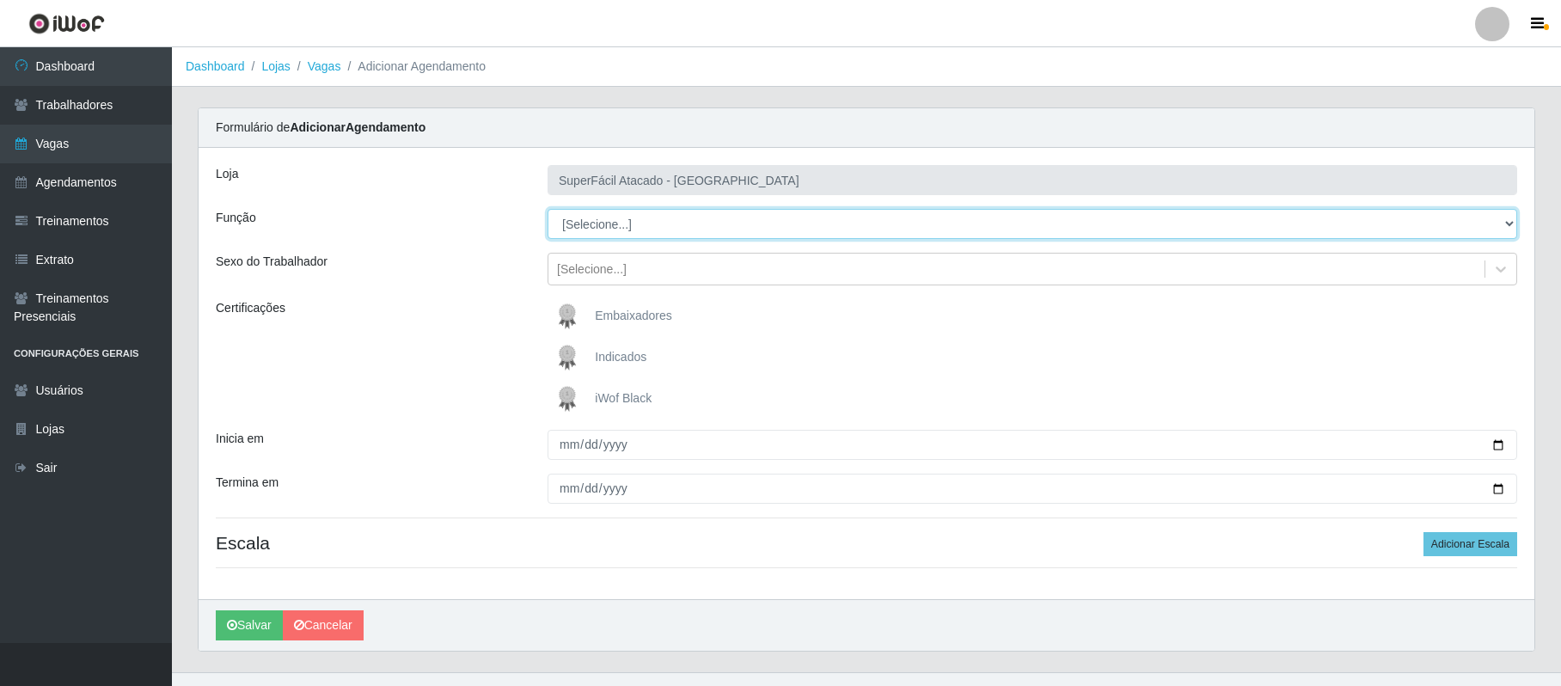
click at [619, 229] on select "[Selecione...] Embalador Embalador + Embalador ++ Operador de Caixa Operador de…" at bounding box center [1033, 224] width 970 height 30
select select "72"
click at [548, 210] on select "[Selecione...] Embalador Embalador + Embalador ++ Operador de Caixa Operador de…" at bounding box center [1033, 224] width 970 height 30
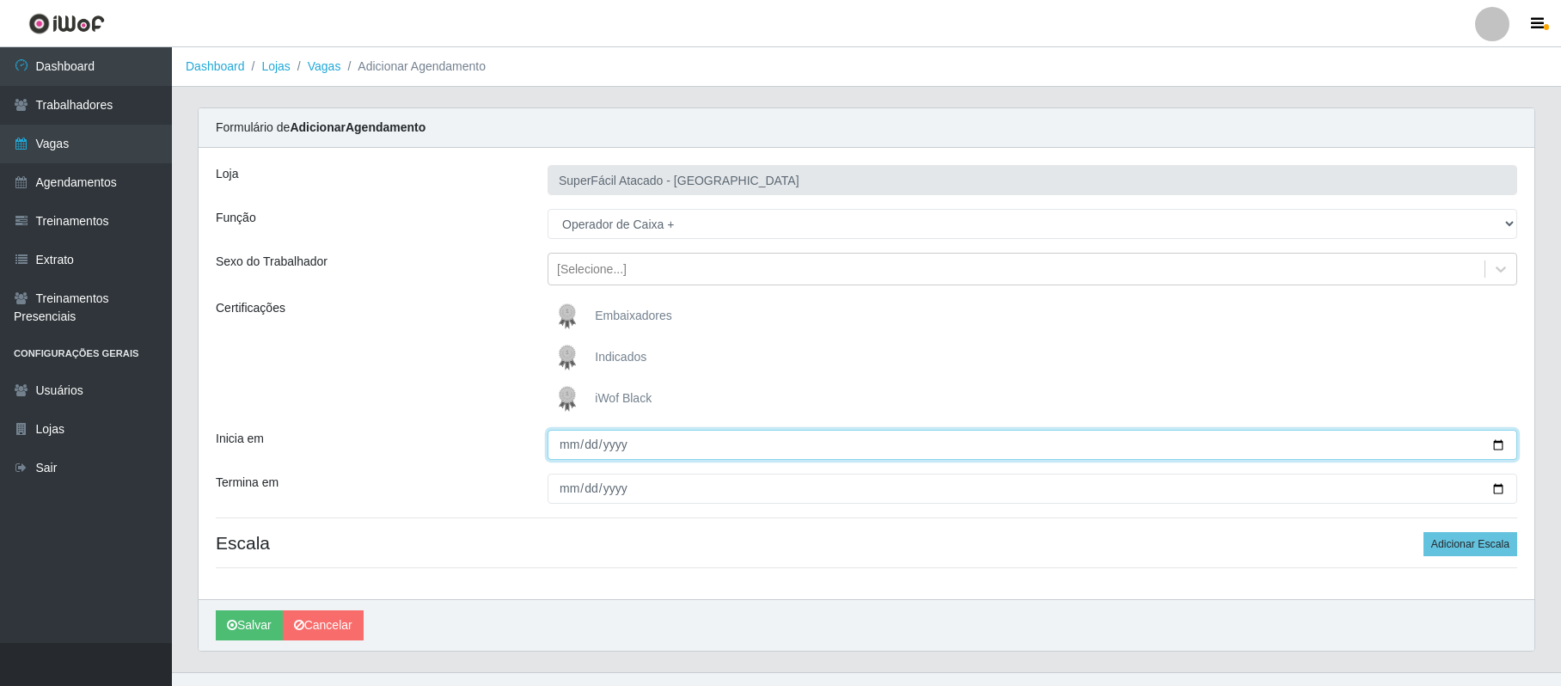
click at [1497, 444] on input "Inicia em" at bounding box center [1033, 445] width 970 height 30
type input "[DATE]"
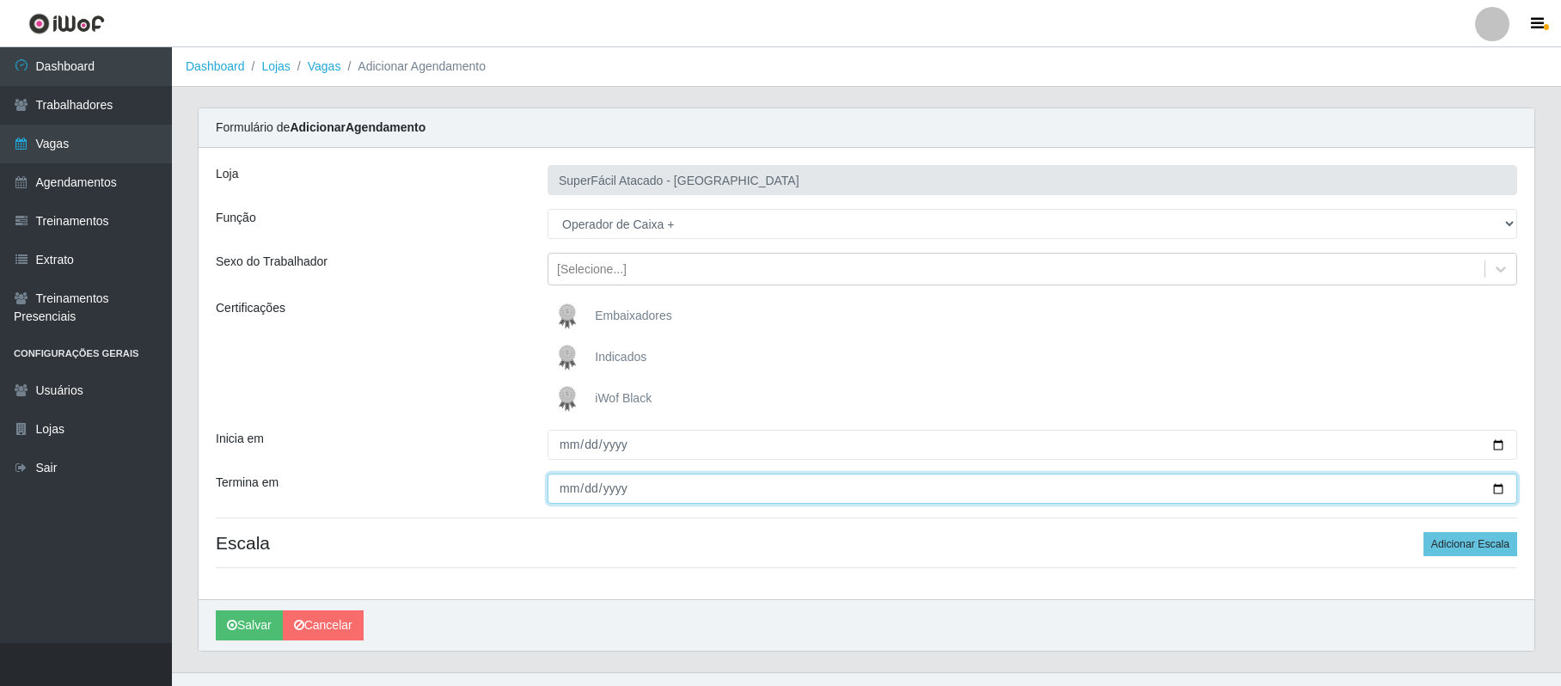
click at [1498, 488] on input "Termina em" at bounding box center [1033, 489] width 970 height 30
type input "[DATE]"
drag, startPoint x: 1504, startPoint y: 542, endPoint x: 1058, endPoint y: 524, distance: 446.5
click at [1496, 542] on button "Adicionar Escala" at bounding box center [1471, 544] width 94 height 24
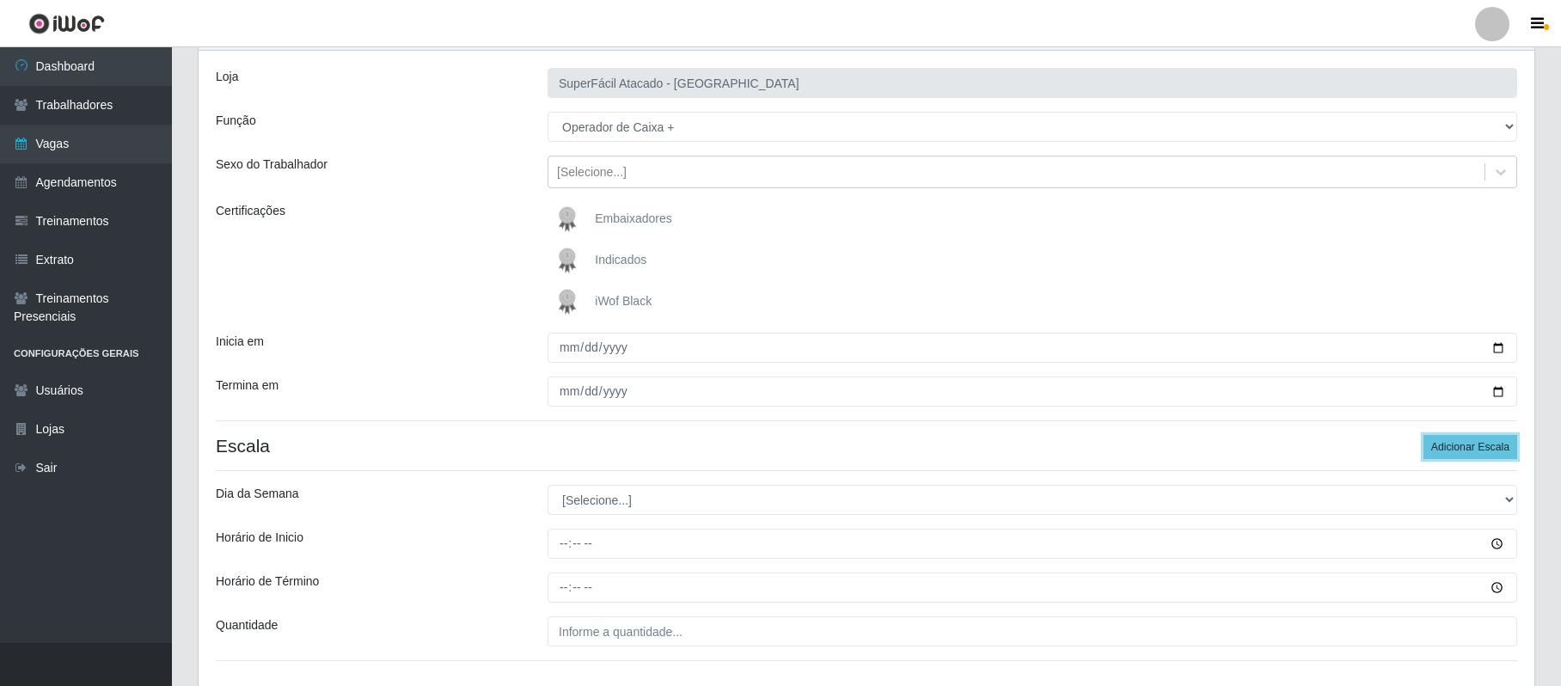
scroll to position [222, 0]
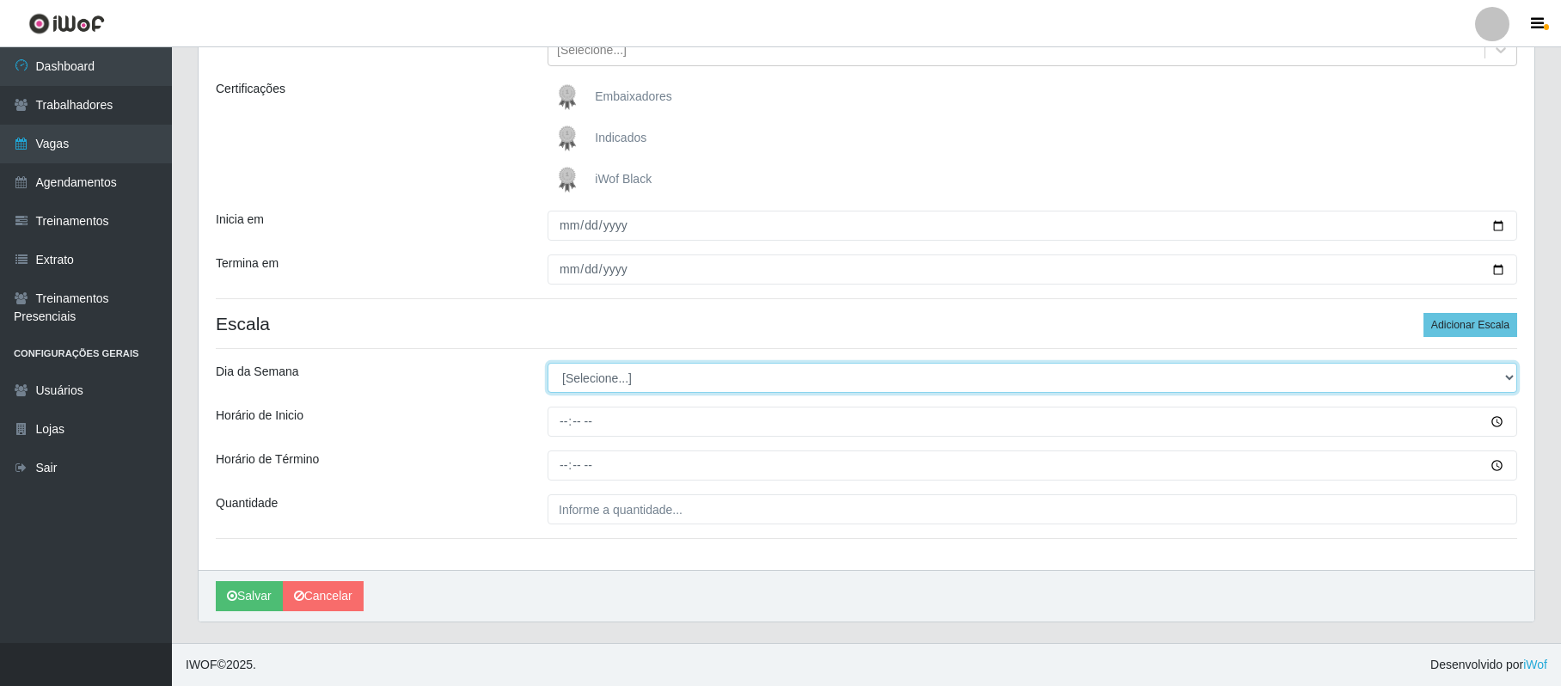
click at [651, 386] on select "[Selecione...] Segunda Terça Quarta Quinta Sexta Sábado Domingo" at bounding box center [1033, 378] width 970 height 30
select select "0"
click at [548, 363] on select "[Selecione...] Segunda Terça Quarta Quinta Sexta Sábado Domingo" at bounding box center [1033, 378] width 970 height 30
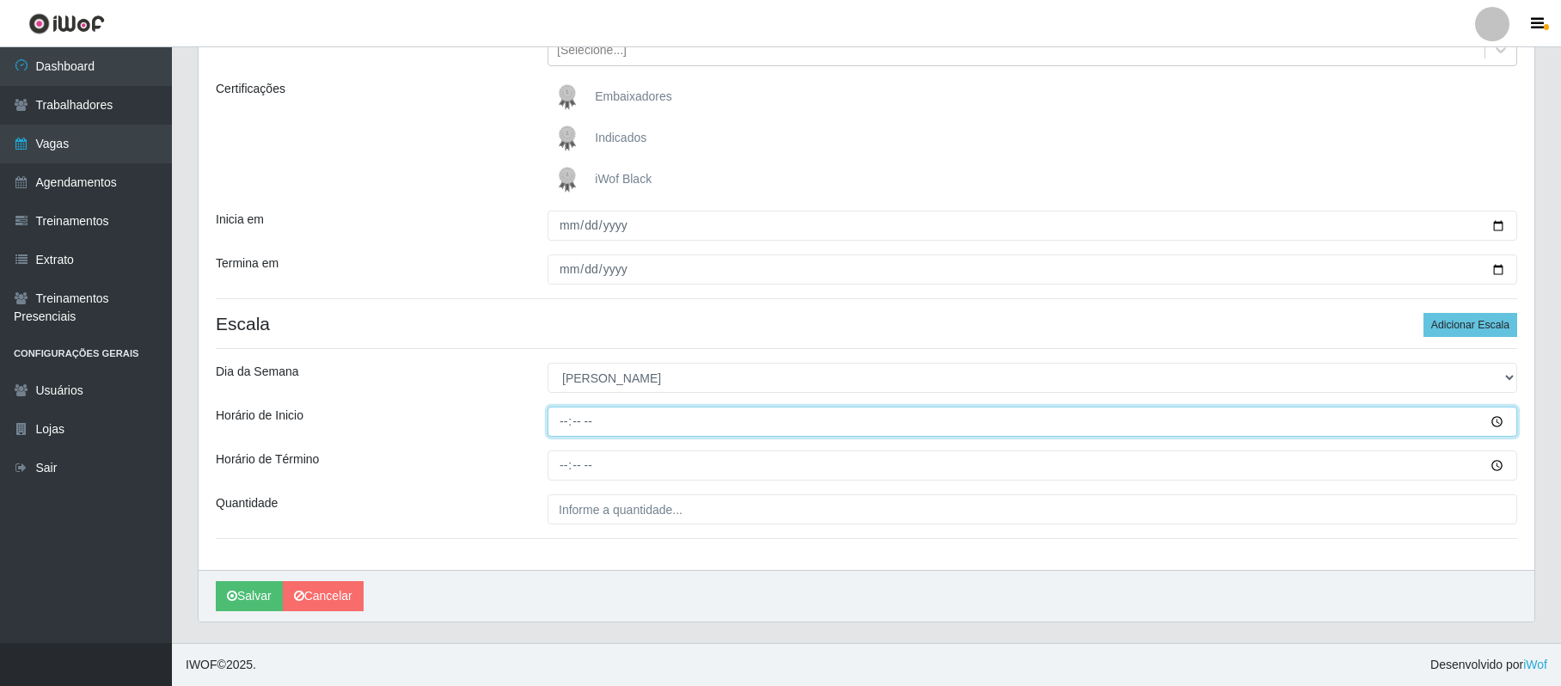
click at [559, 423] on input "Horário de Inicio" at bounding box center [1033, 422] width 970 height 30
type input "08:00"
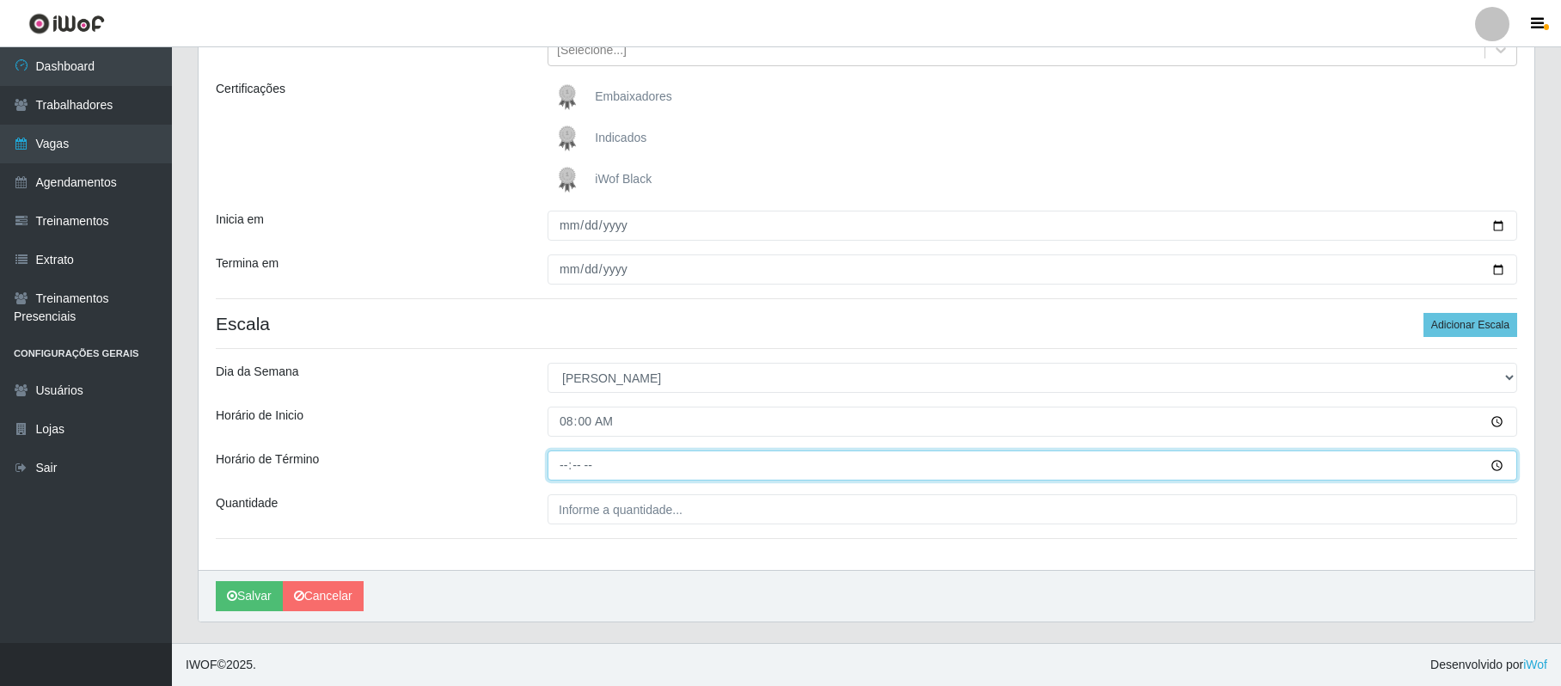
click at [561, 466] on input "Horário de Término" at bounding box center [1033, 466] width 970 height 30
type input "14:00"
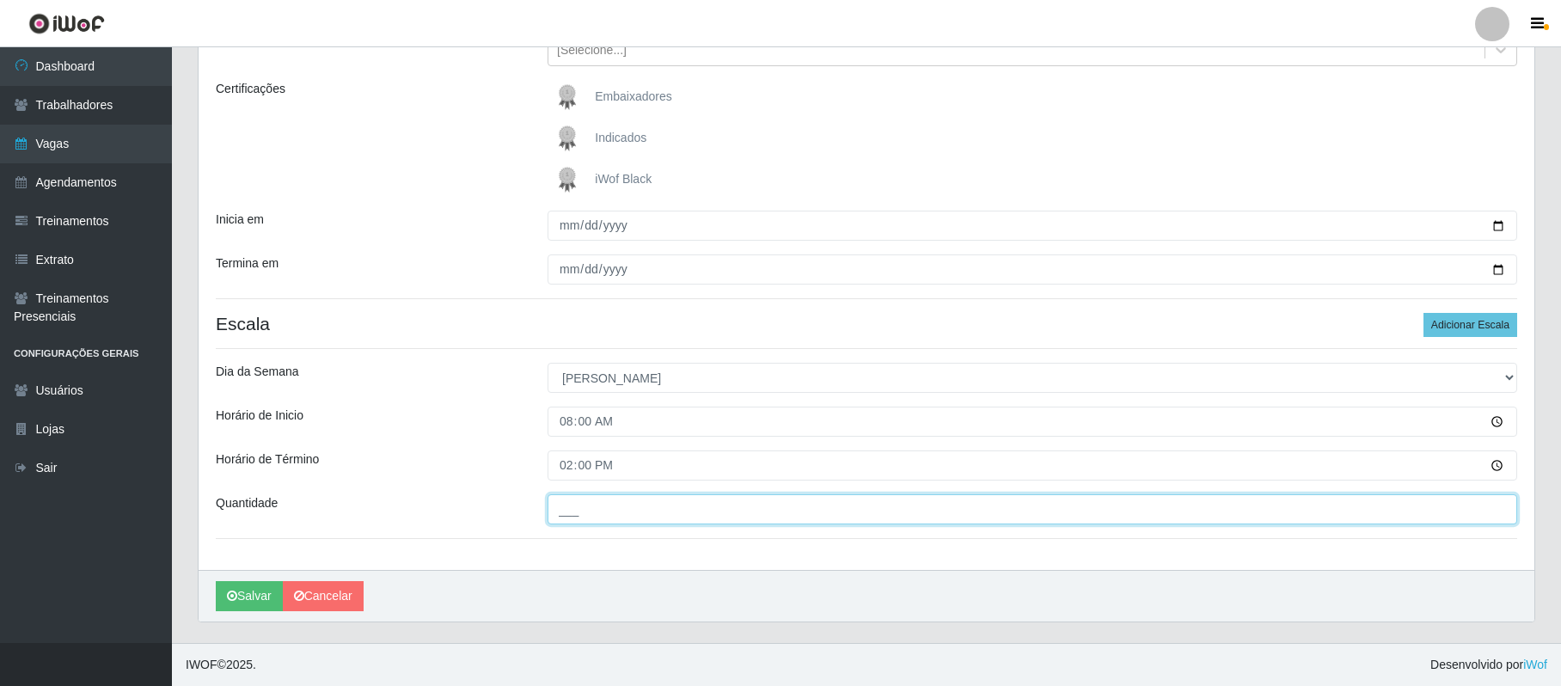
click at [603, 506] on input "___" at bounding box center [1033, 509] width 970 height 30
type input "02_"
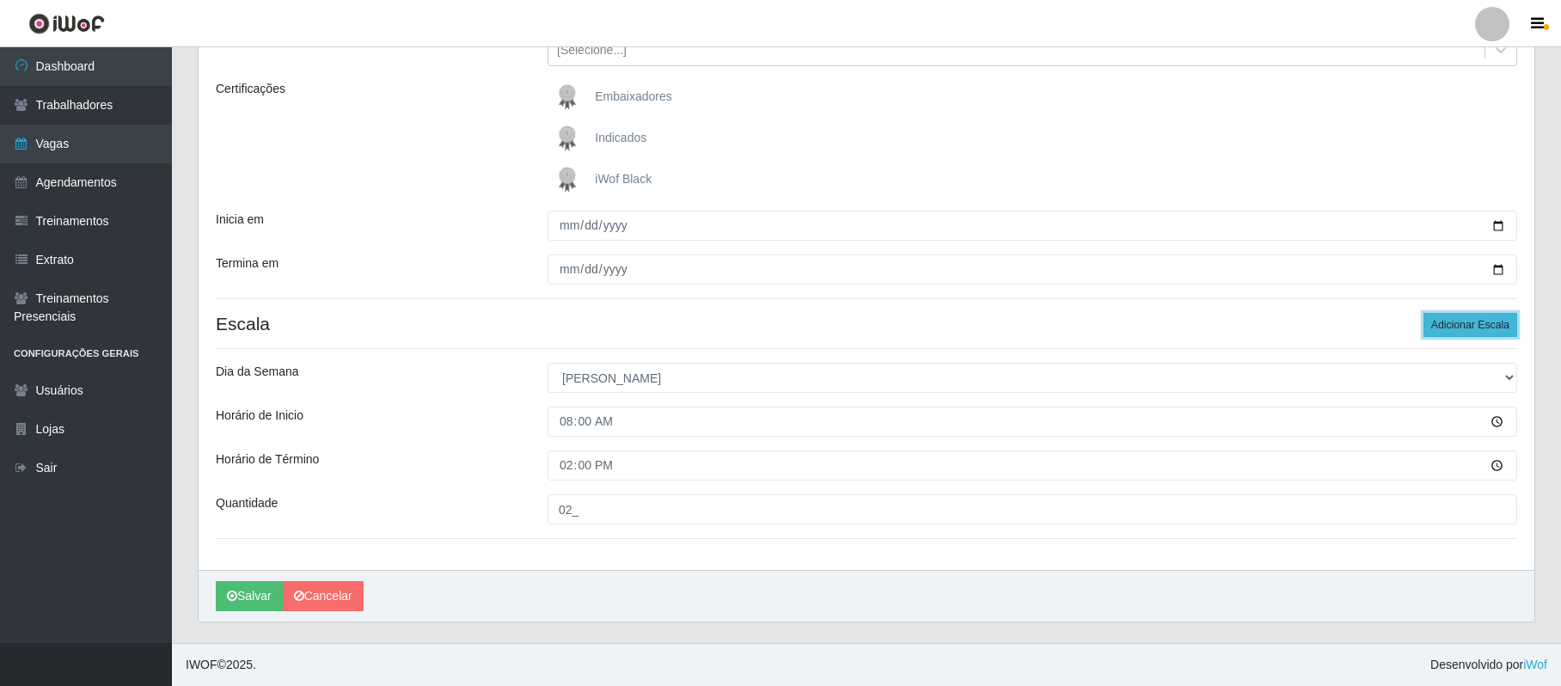
click at [1445, 332] on button "Adicionar Escala" at bounding box center [1471, 325] width 94 height 24
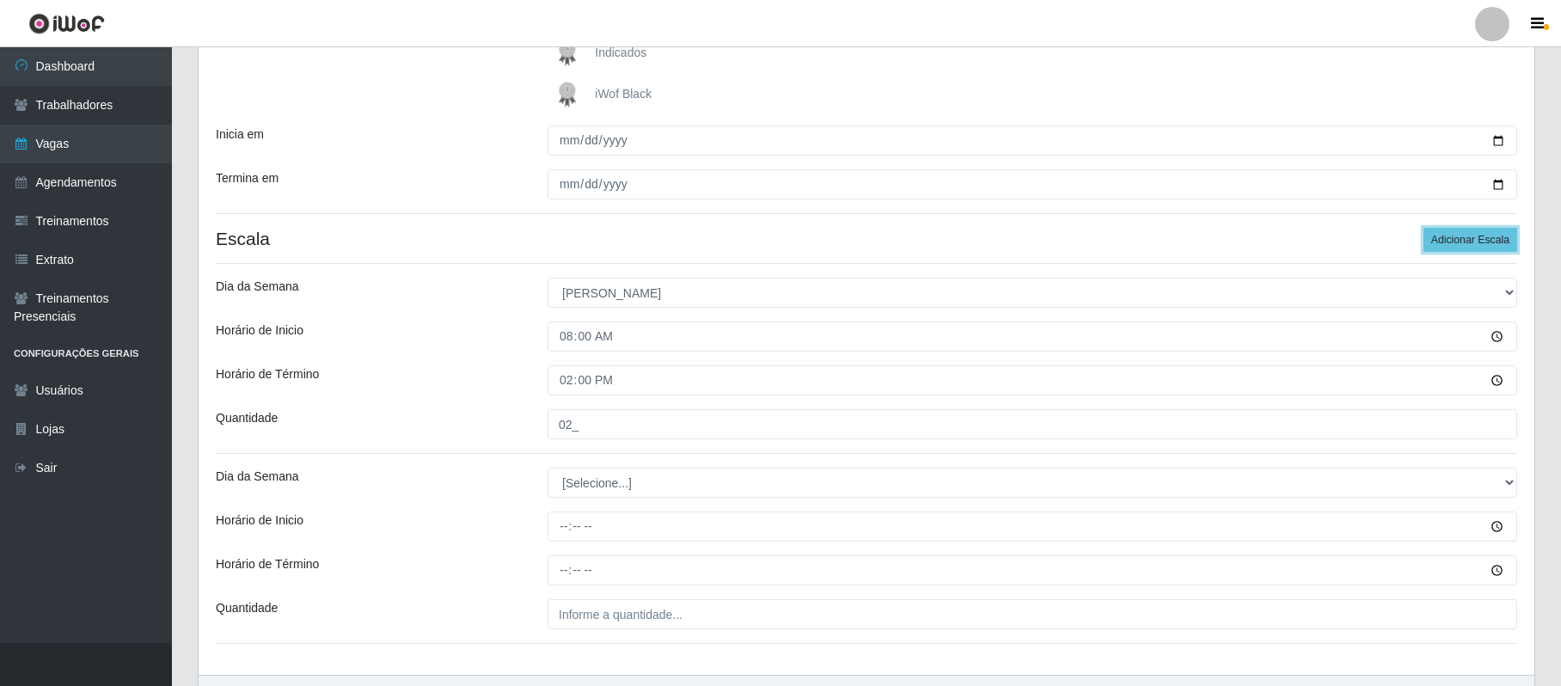
scroll to position [413, 0]
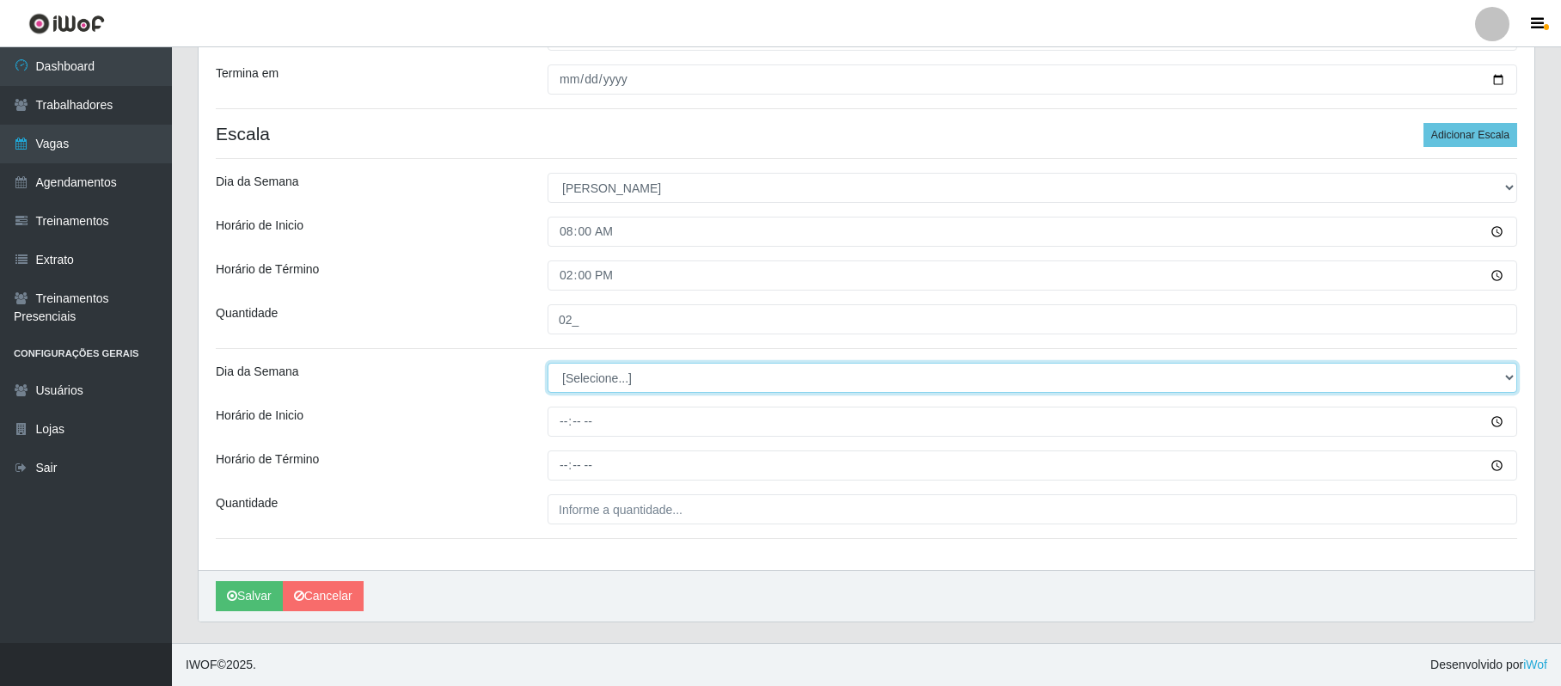
click at [599, 386] on select "[Selecione...] Segunda Terça Quarta Quinta Sexta Sábado Domingo" at bounding box center [1033, 378] width 970 height 30
select select "0"
click at [548, 363] on select "[Selecione...] Segunda Terça Quarta Quinta Sexta Sábado Domingo" at bounding box center [1033, 378] width 970 height 30
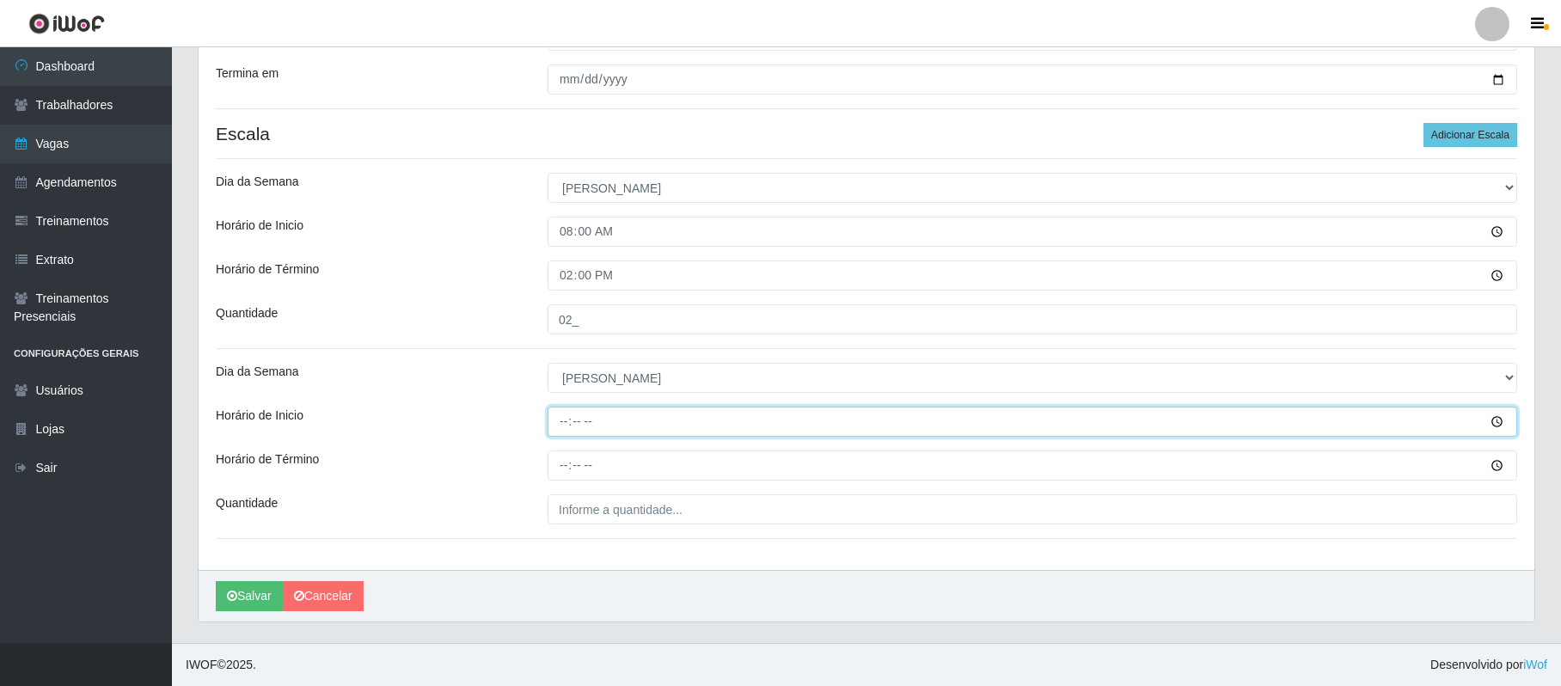
click at [562, 421] on input "Horário de Inicio" at bounding box center [1033, 422] width 970 height 30
type input "15:00"
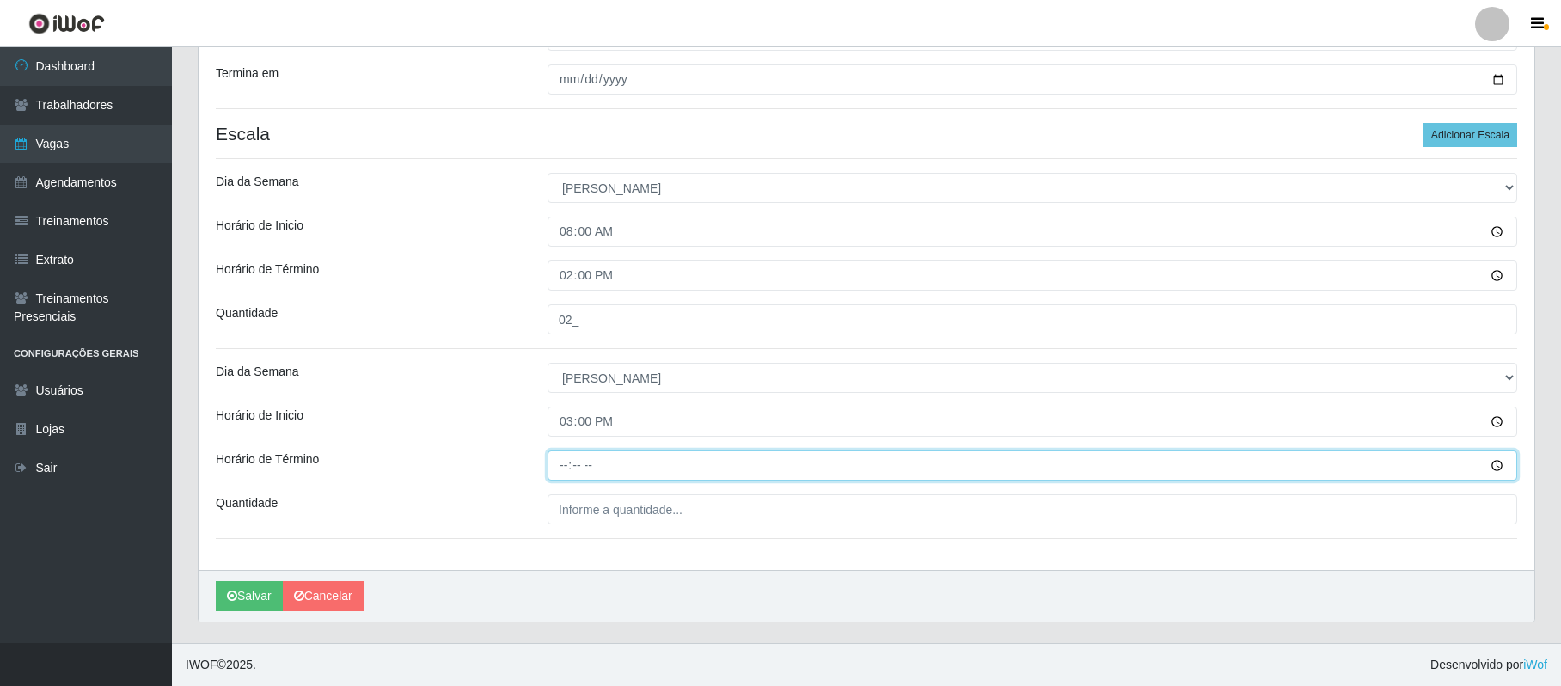
click at [566, 459] on input "Horário de Término" at bounding box center [1033, 466] width 970 height 30
type input "21:00"
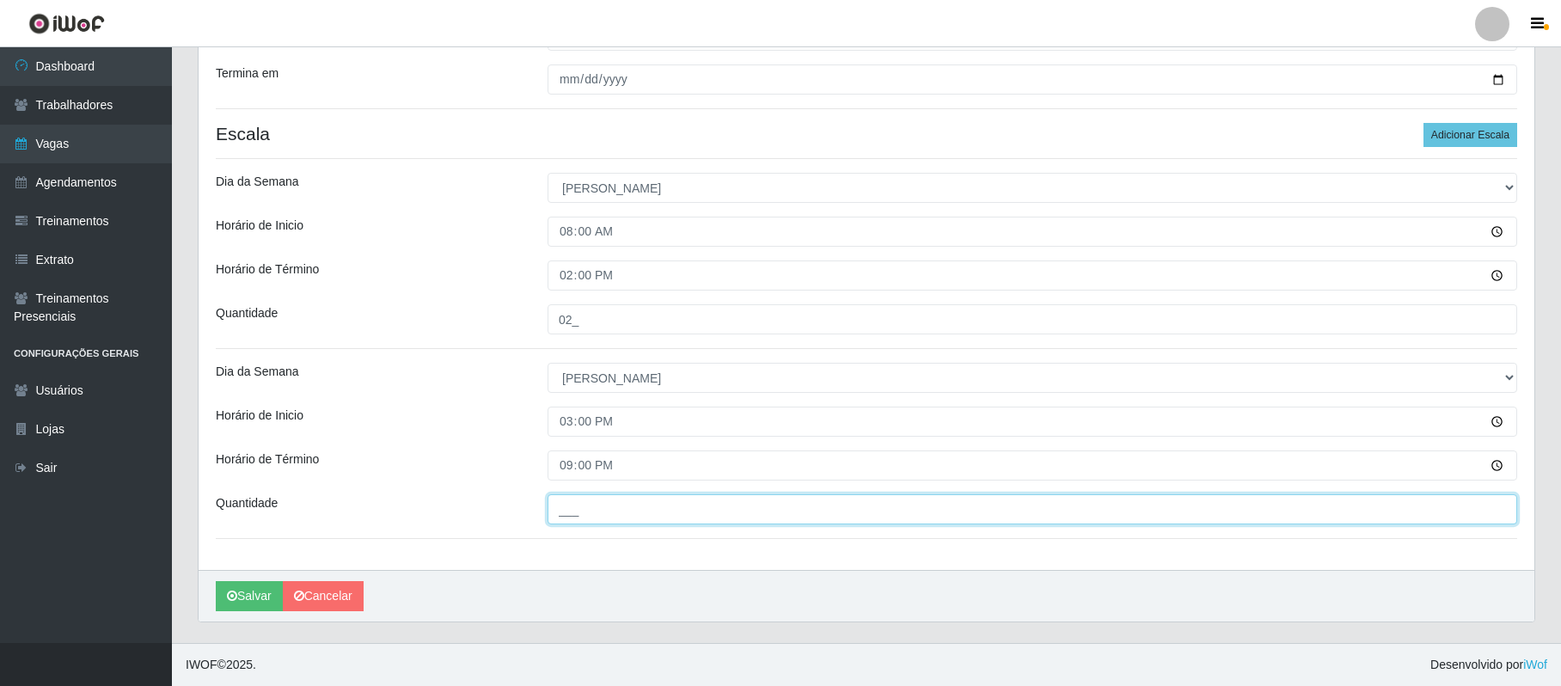
click at [582, 510] on input "___" at bounding box center [1033, 509] width 970 height 30
type input "02_"
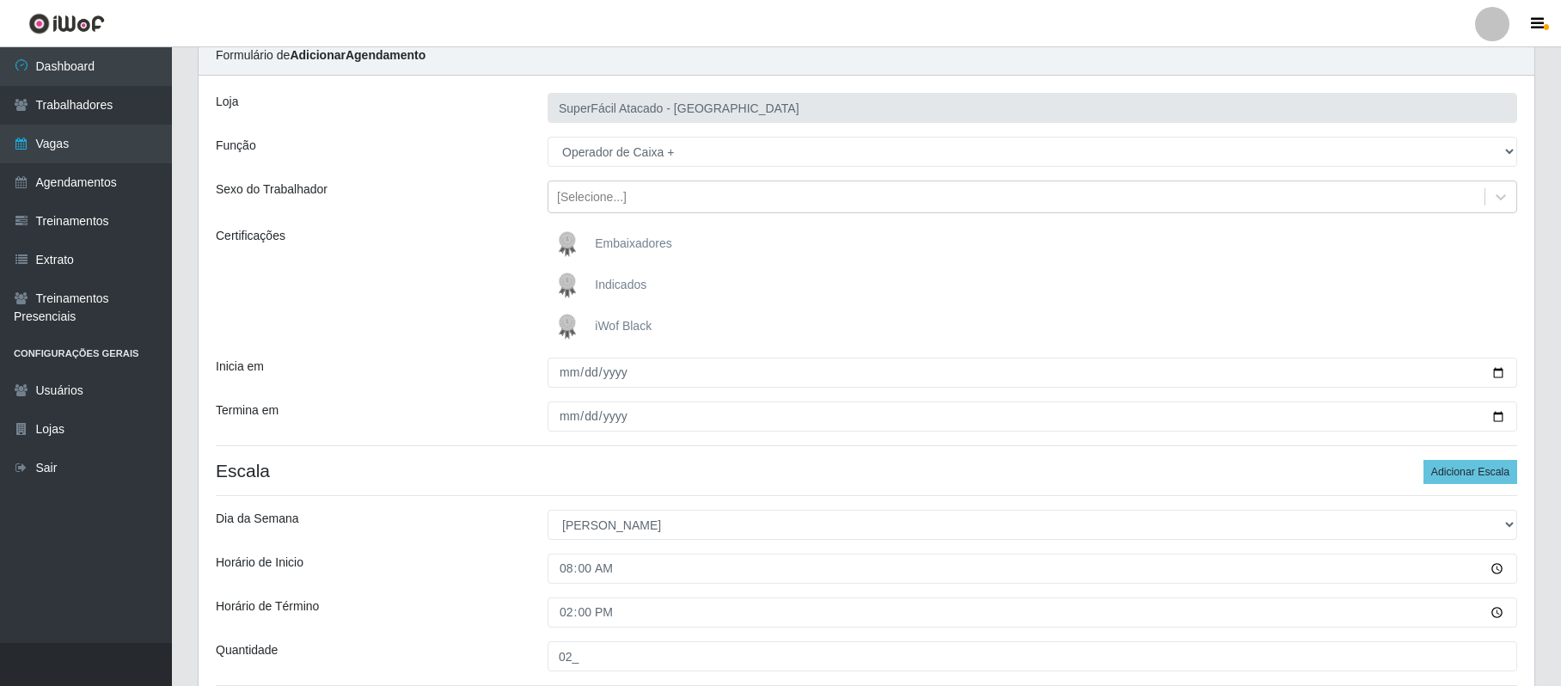
scroll to position [69, 0]
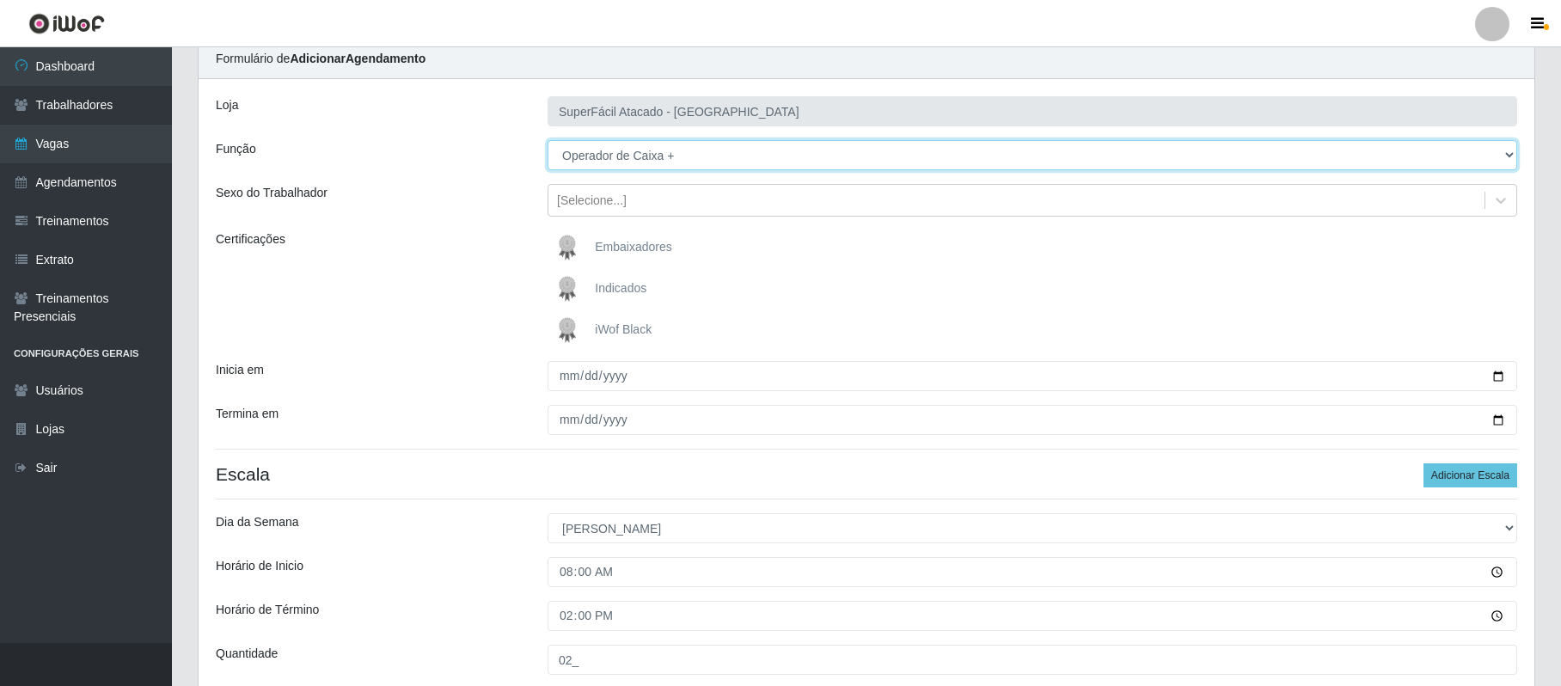
click at [659, 153] on select "[Selecione...] Embalador Embalador + Embalador ++ Operador de Caixa Operador de…" at bounding box center [1033, 155] width 970 height 30
select select "73"
click at [548, 141] on select "[Selecione...] Embalador Embalador + Embalador ++ Operador de Caixa Operador de…" at bounding box center [1033, 155] width 970 height 30
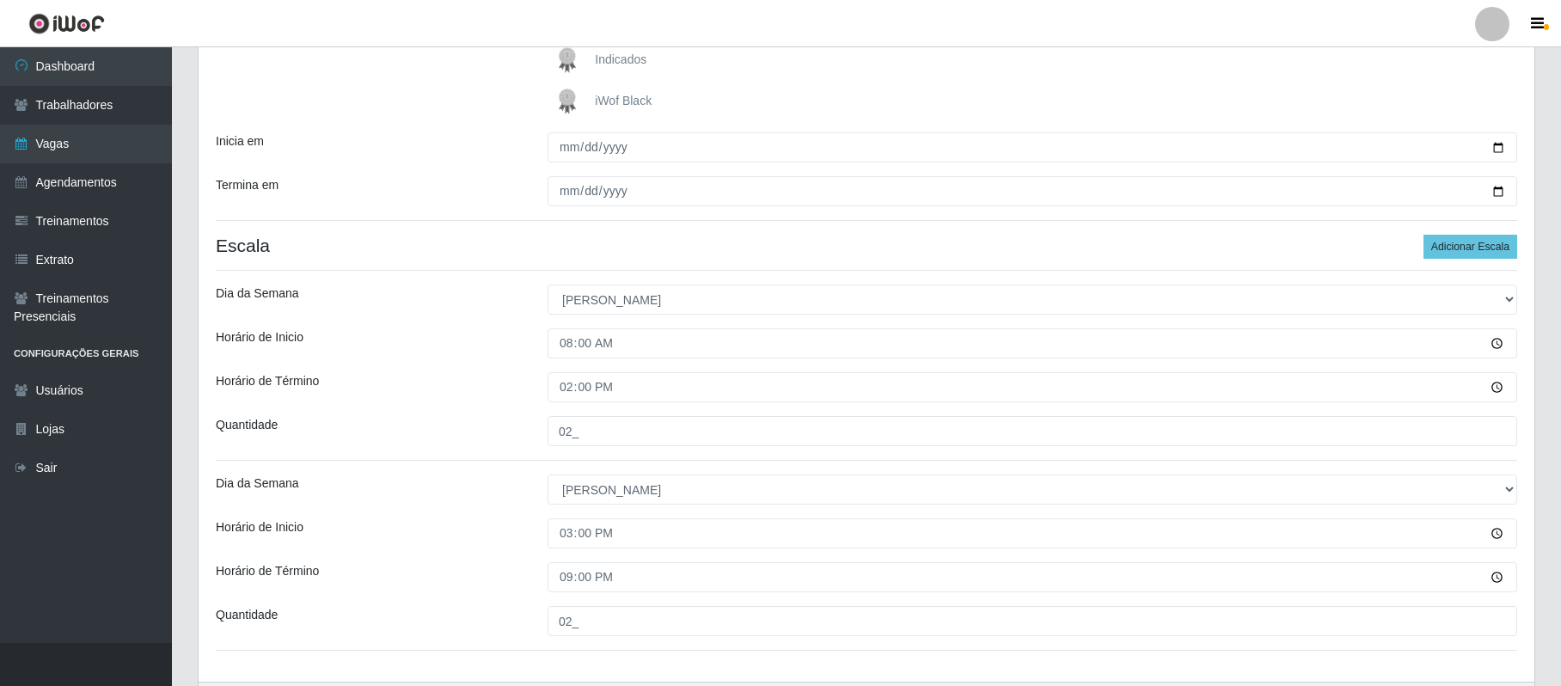
scroll to position [413, 0]
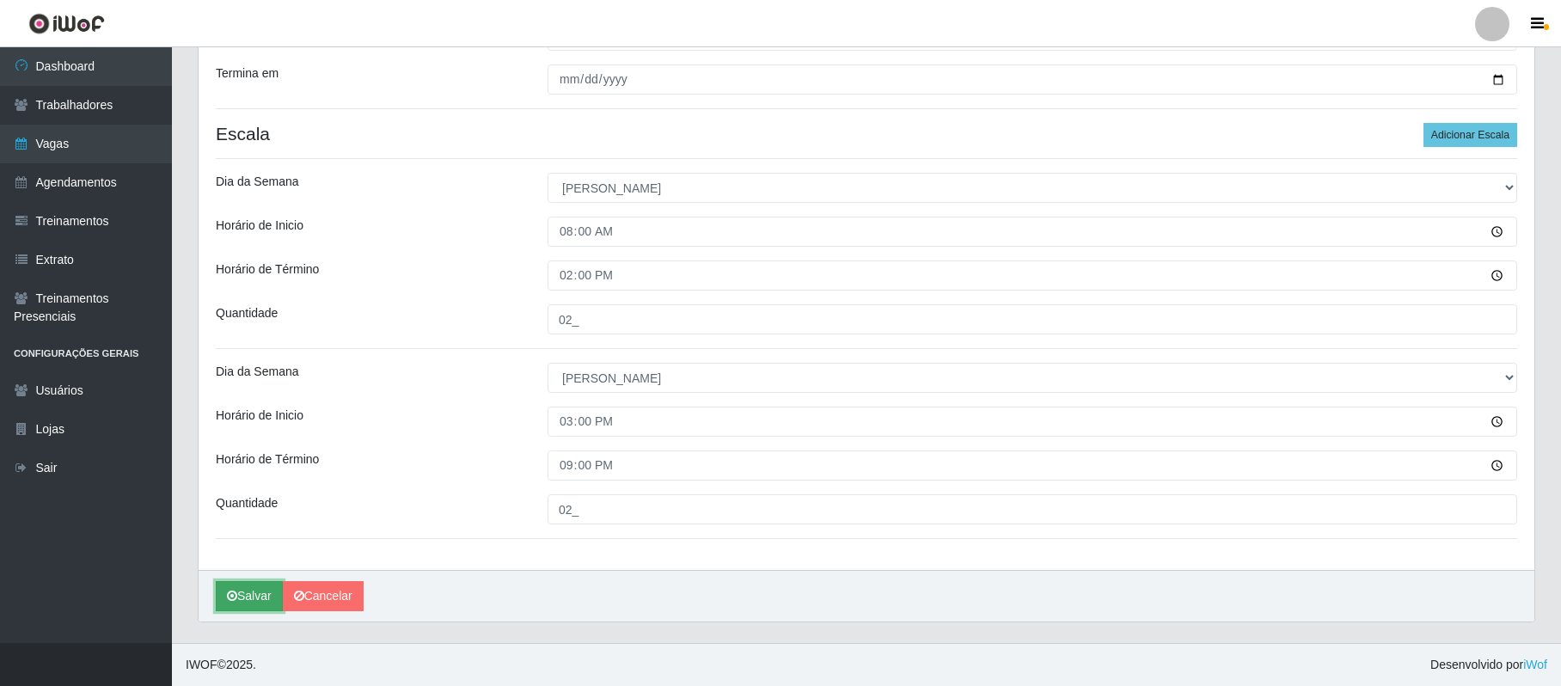
click at [269, 592] on button "Salvar" at bounding box center [249, 596] width 67 height 30
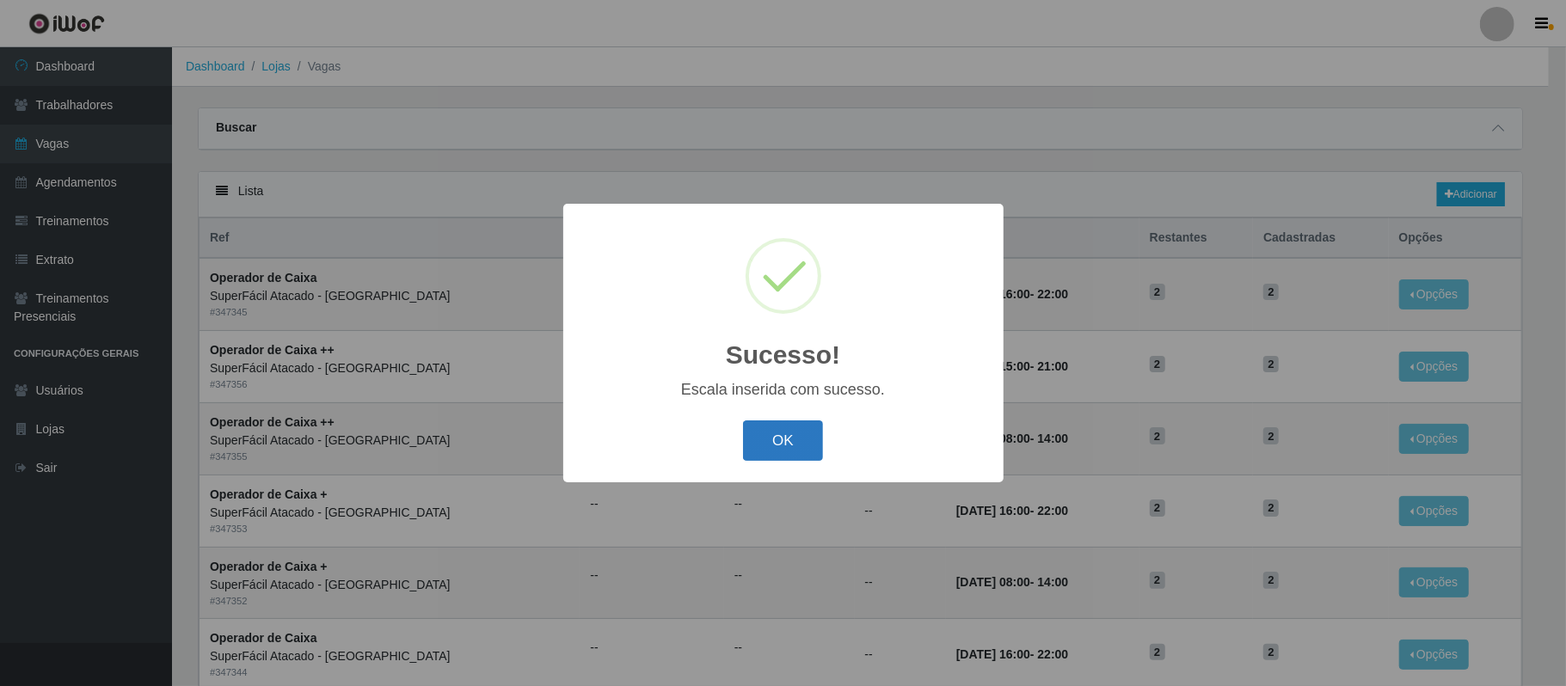
click at [775, 444] on button "OK" at bounding box center [783, 440] width 80 height 40
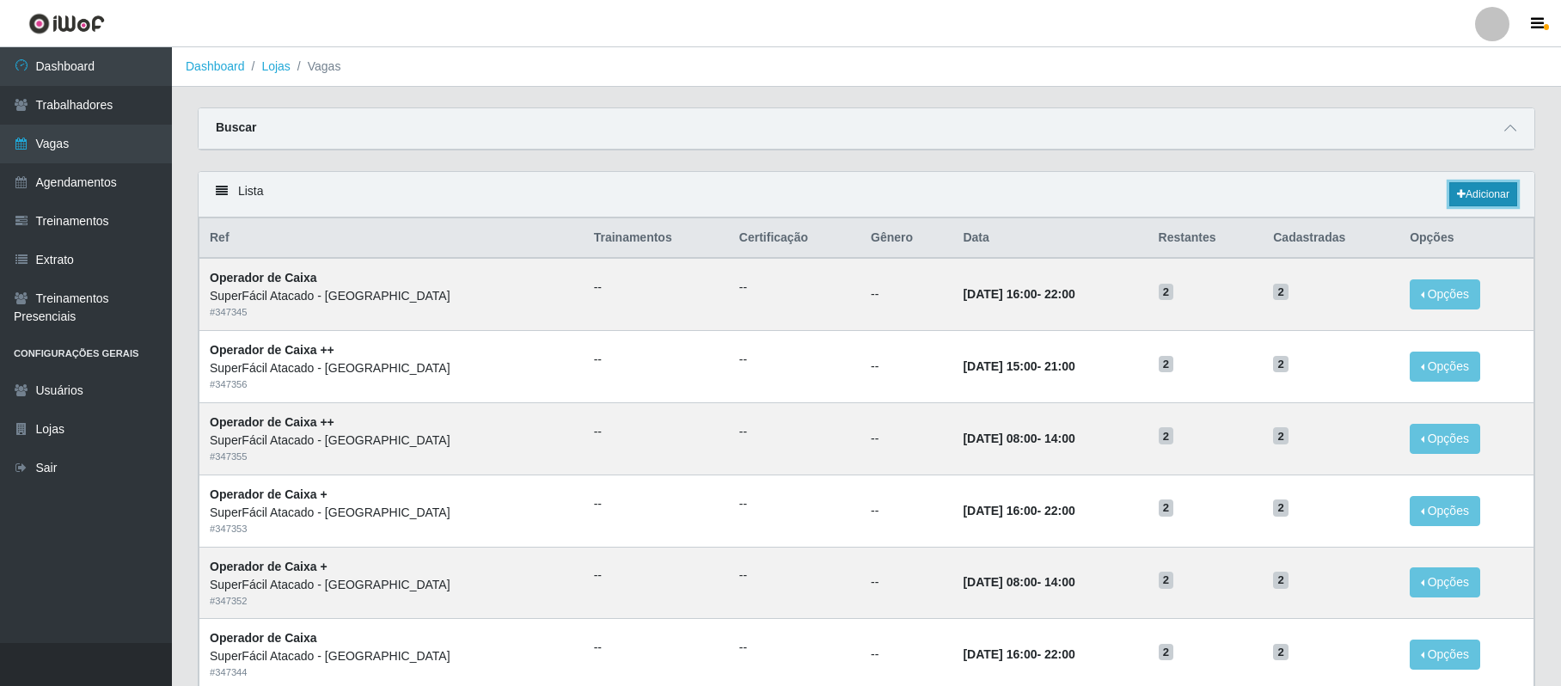
click at [1498, 196] on link "Adicionar" at bounding box center [1484, 194] width 68 height 24
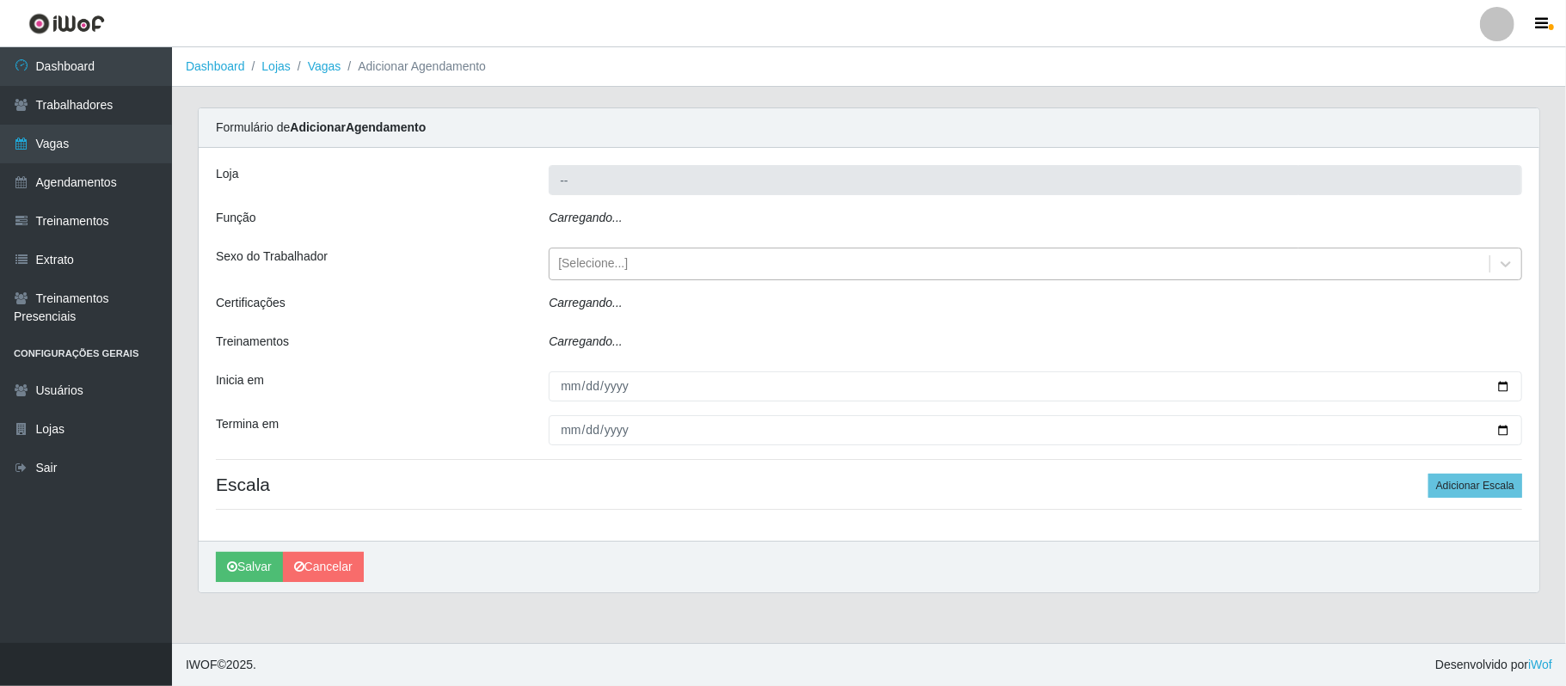
type input "SuperFácil Atacado - [GEOGRAPHIC_DATA]"
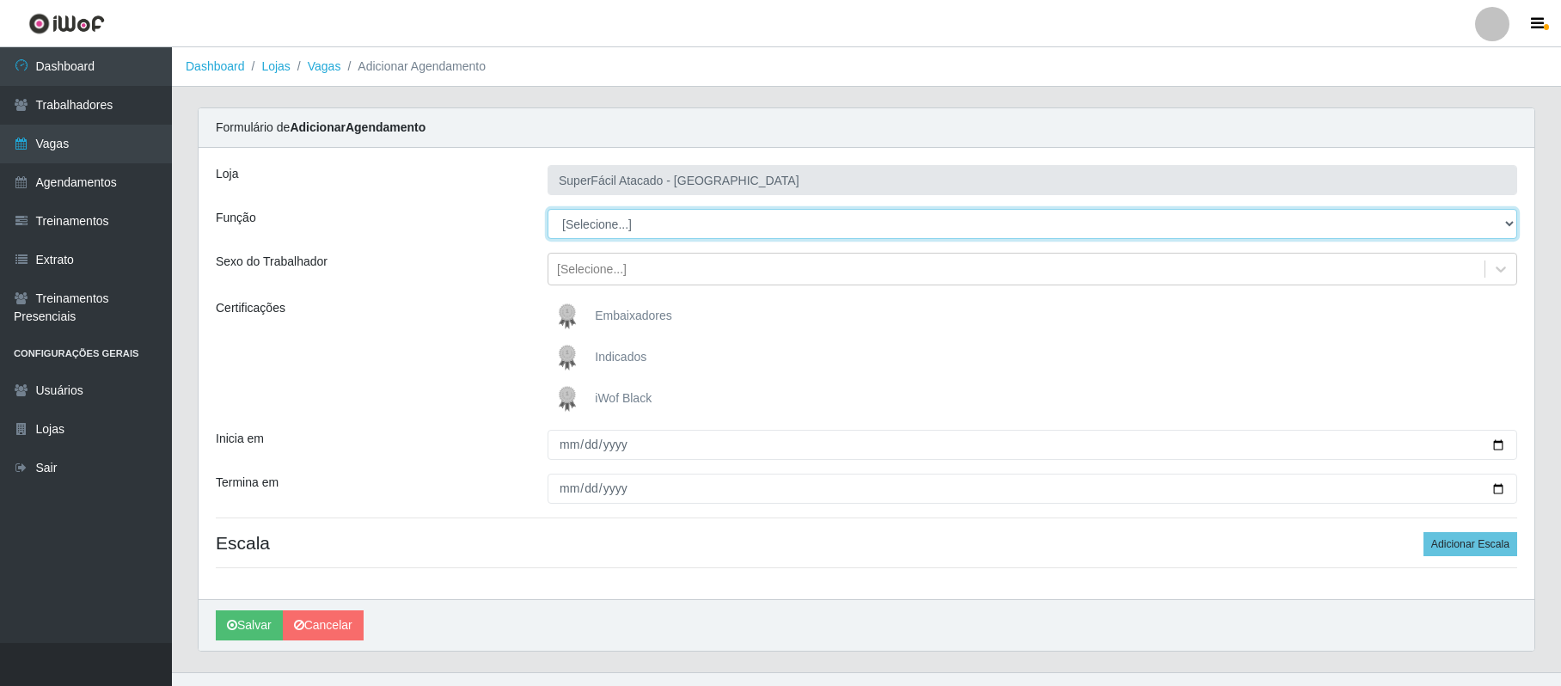
click at [636, 221] on select "[Selecione...] Embalador Embalador + Embalador ++ Operador de Caixa Operador de…" at bounding box center [1033, 224] width 970 height 30
select select "72"
click at [548, 210] on select "[Selecione...] Embalador Embalador + Embalador ++ Operador de Caixa Operador de…" at bounding box center [1033, 224] width 970 height 30
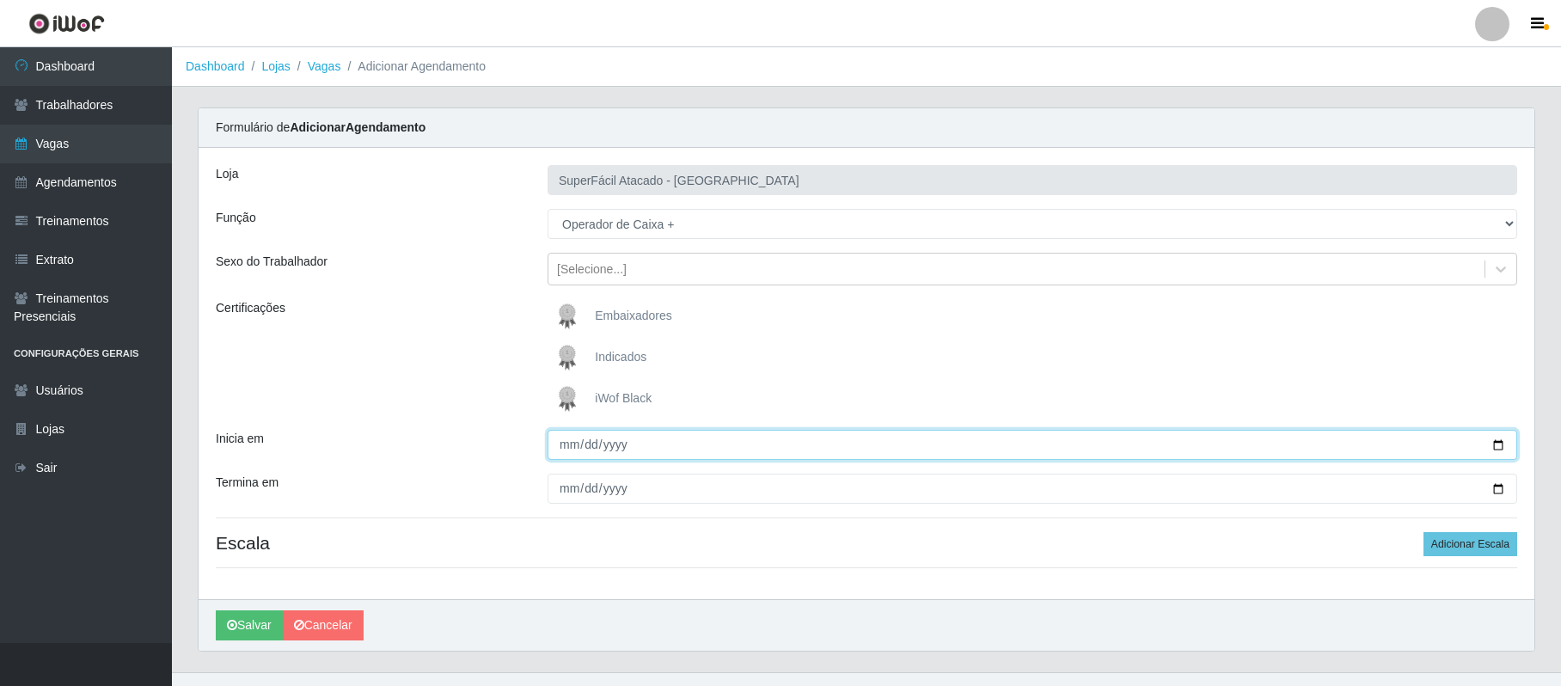
click at [1497, 440] on input "Inicia em" at bounding box center [1033, 445] width 970 height 30
type input "[DATE]"
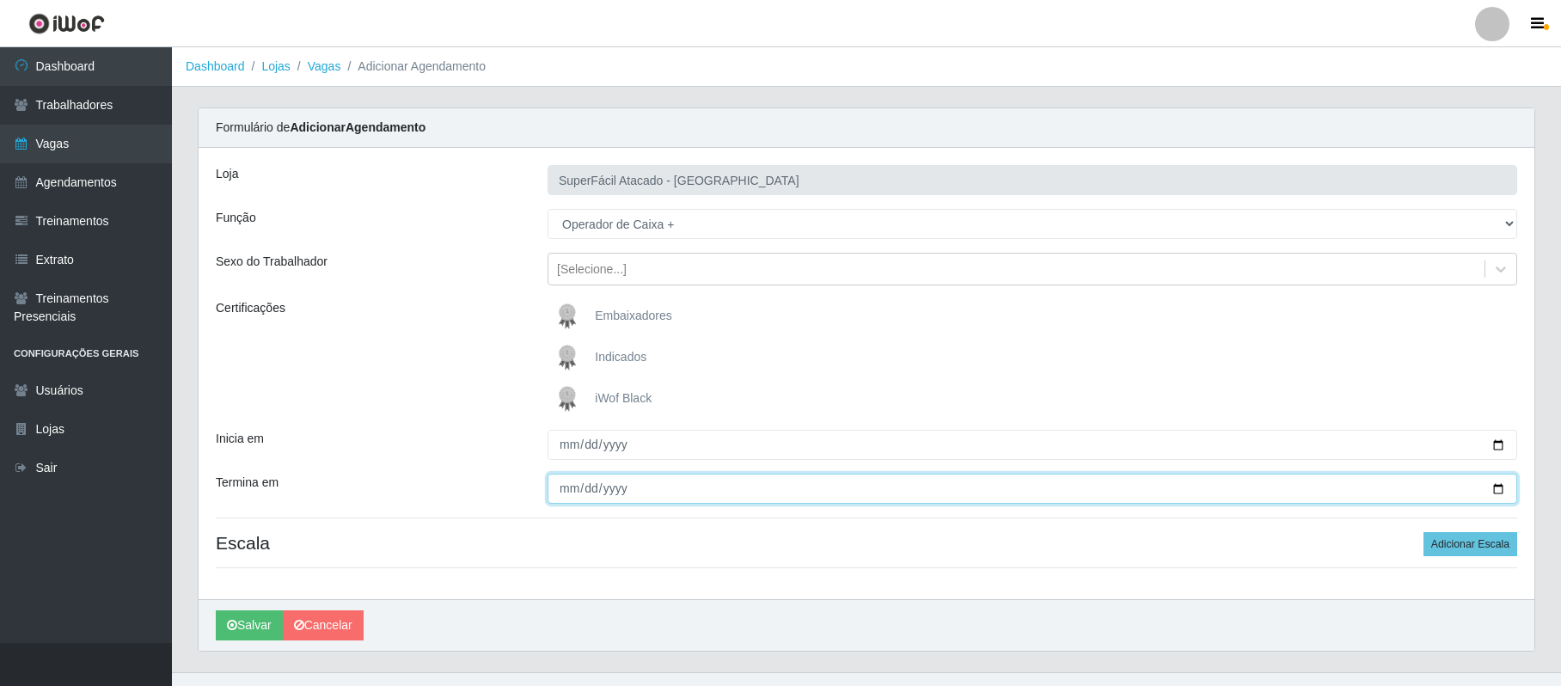
click at [1498, 483] on input "Termina em" at bounding box center [1033, 489] width 970 height 30
type input "[DATE]"
click at [1436, 549] on button "Adicionar Escala" at bounding box center [1471, 544] width 94 height 24
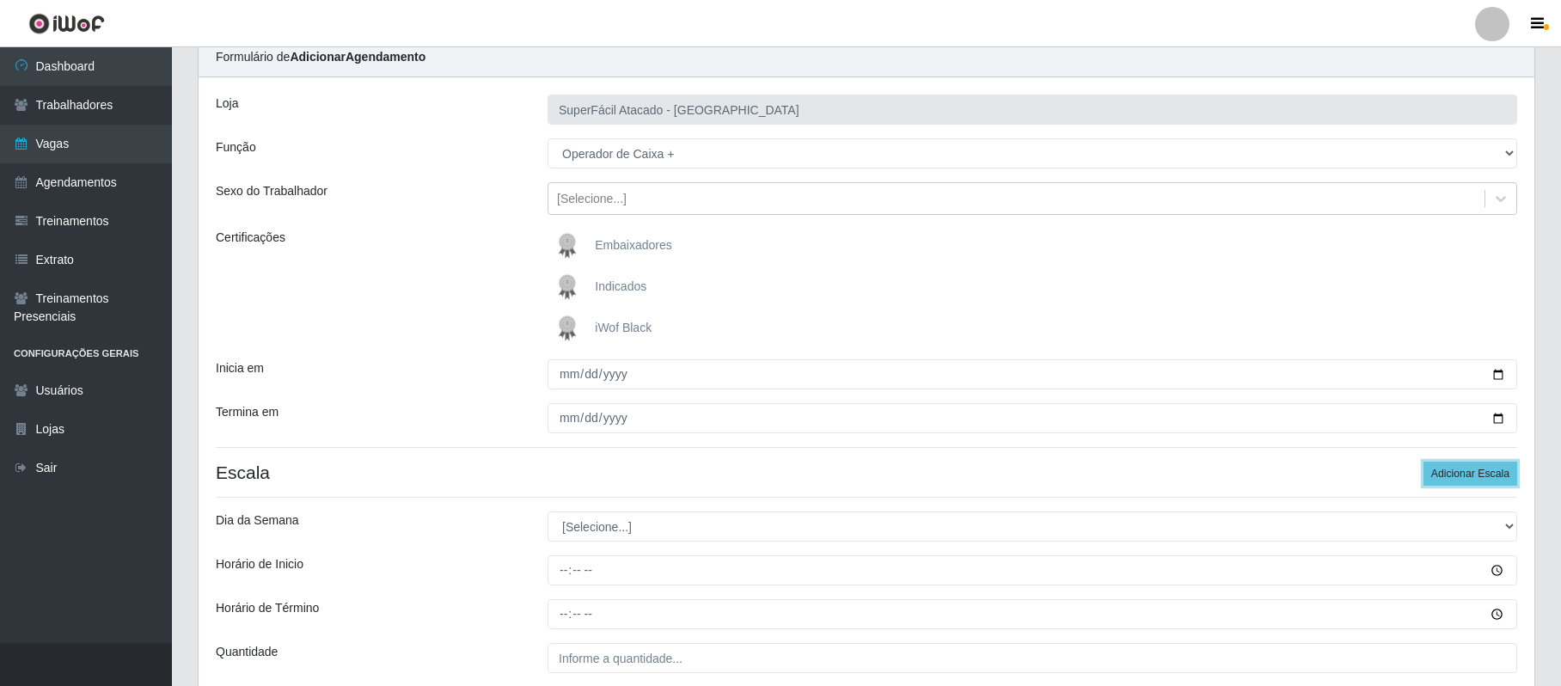
scroll to position [222, 0]
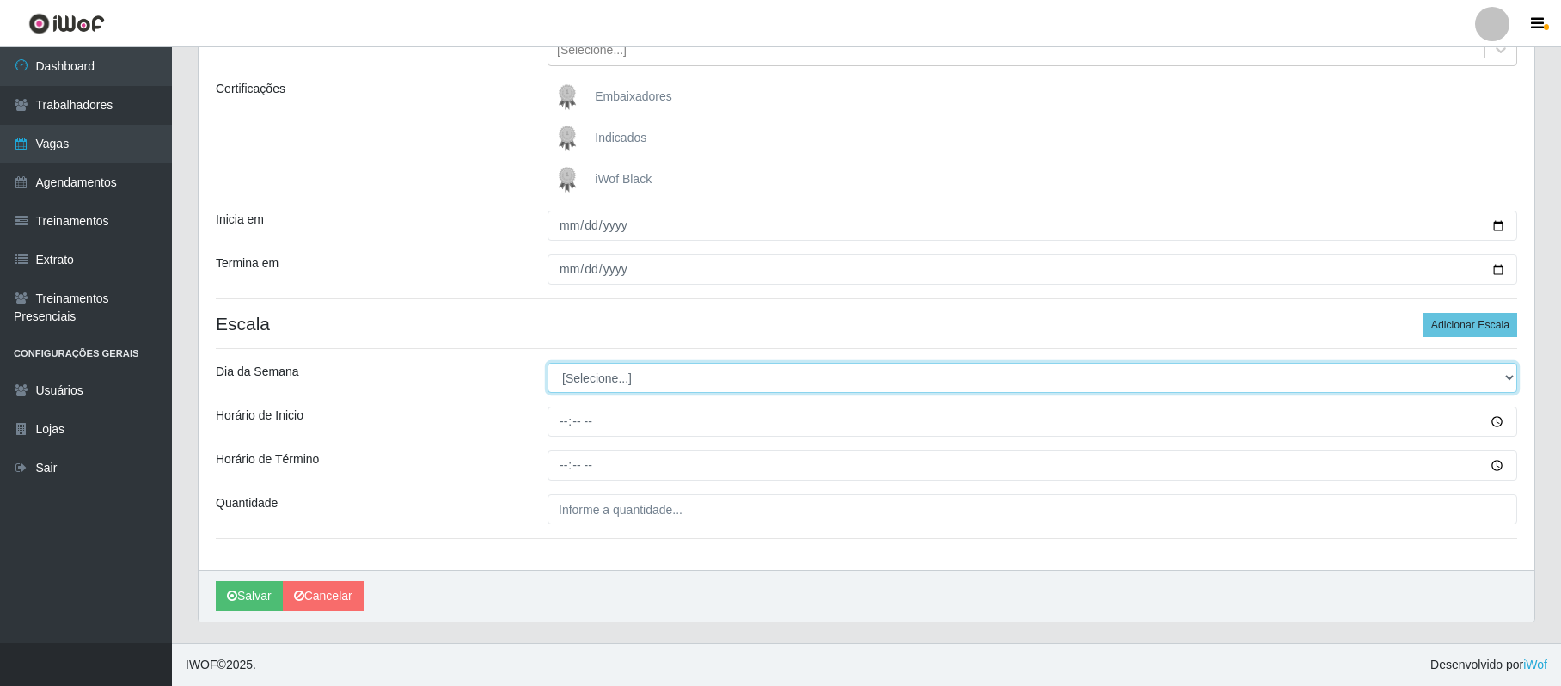
click at [586, 376] on select "[Selecione...] Segunda Terça Quarta Quinta Sexta Sábado Domingo" at bounding box center [1033, 378] width 970 height 30
select select "6"
click at [548, 363] on select "[Selecione...] Segunda Terça Quarta Quinta Sexta Sábado Domingo" at bounding box center [1033, 378] width 970 height 30
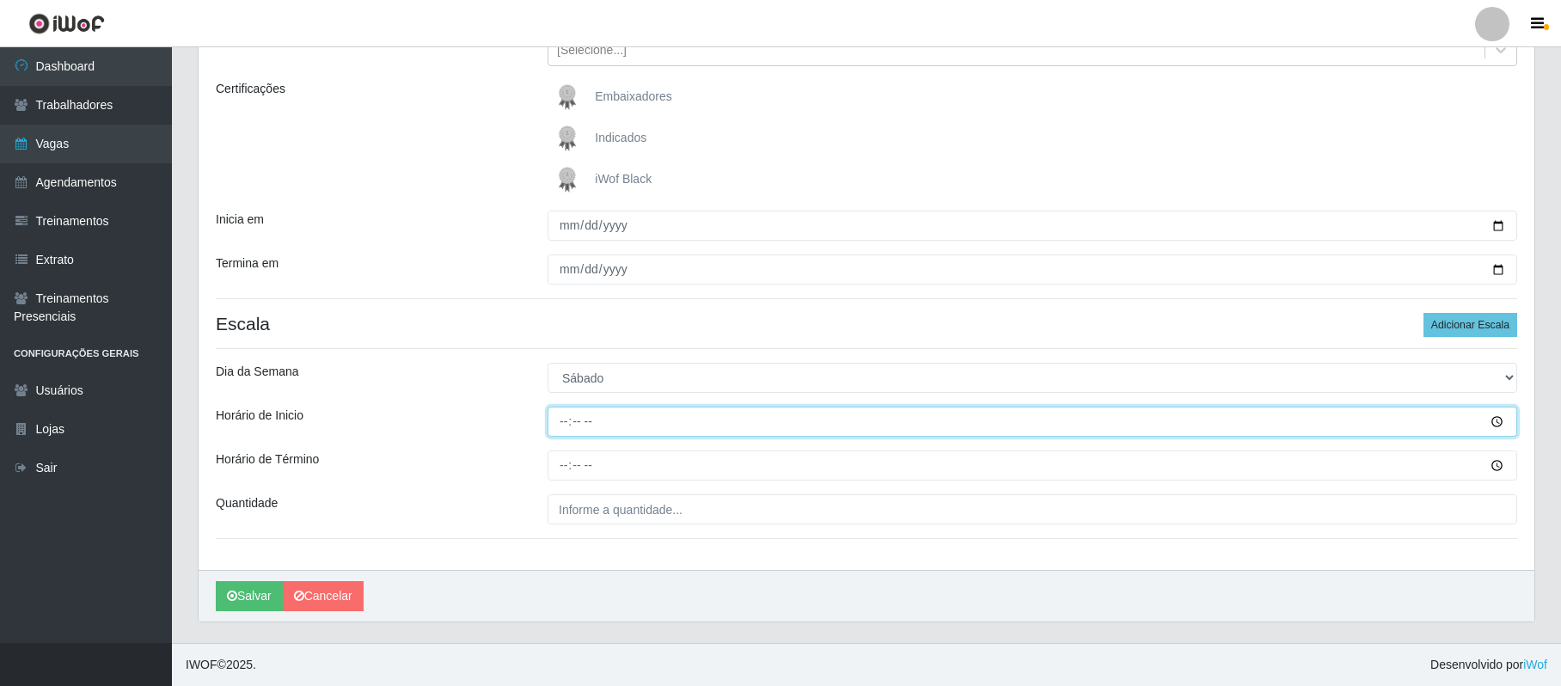
click at [561, 417] on input "Horário de Inicio" at bounding box center [1033, 422] width 970 height 30
type input "08:00"
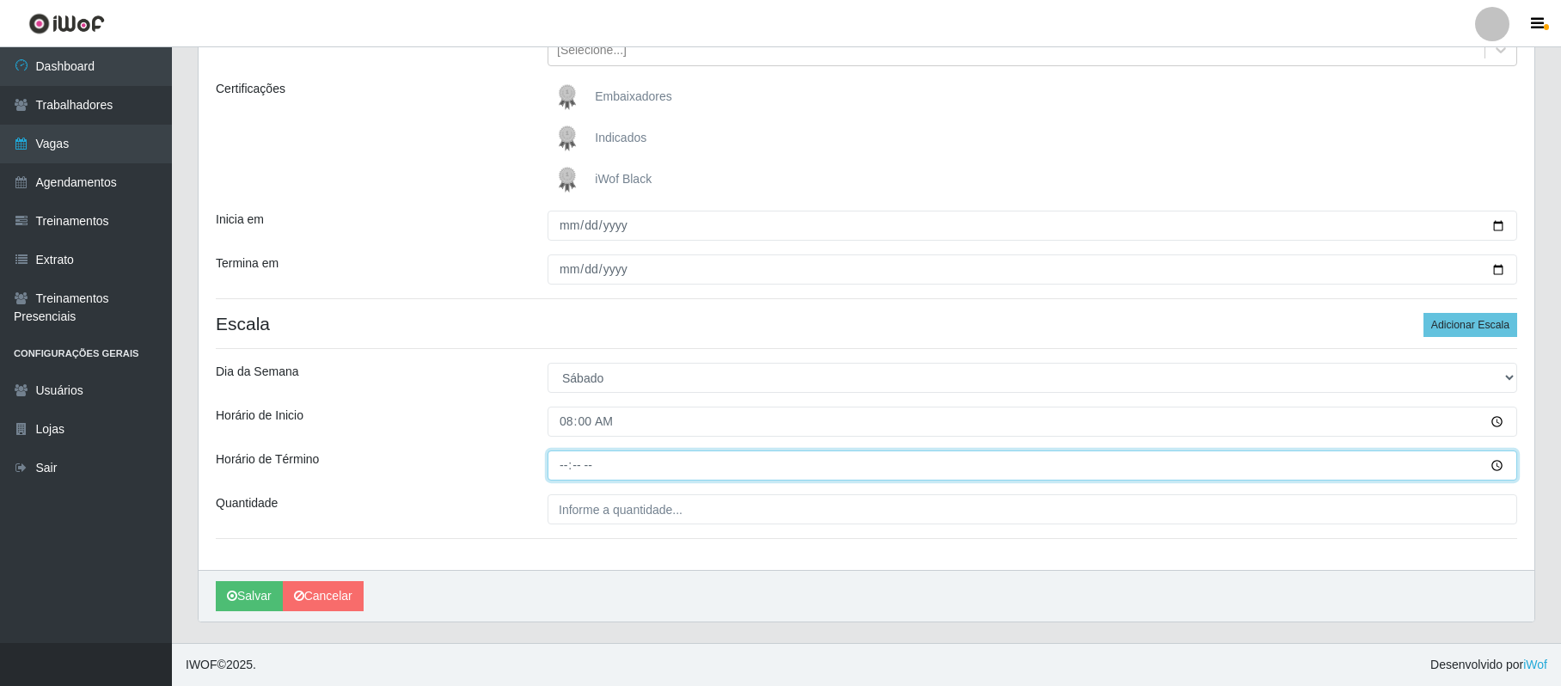
click at [559, 462] on input "Horário de Término" at bounding box center [1033, 466] width 970 height 30
type input "14:00"
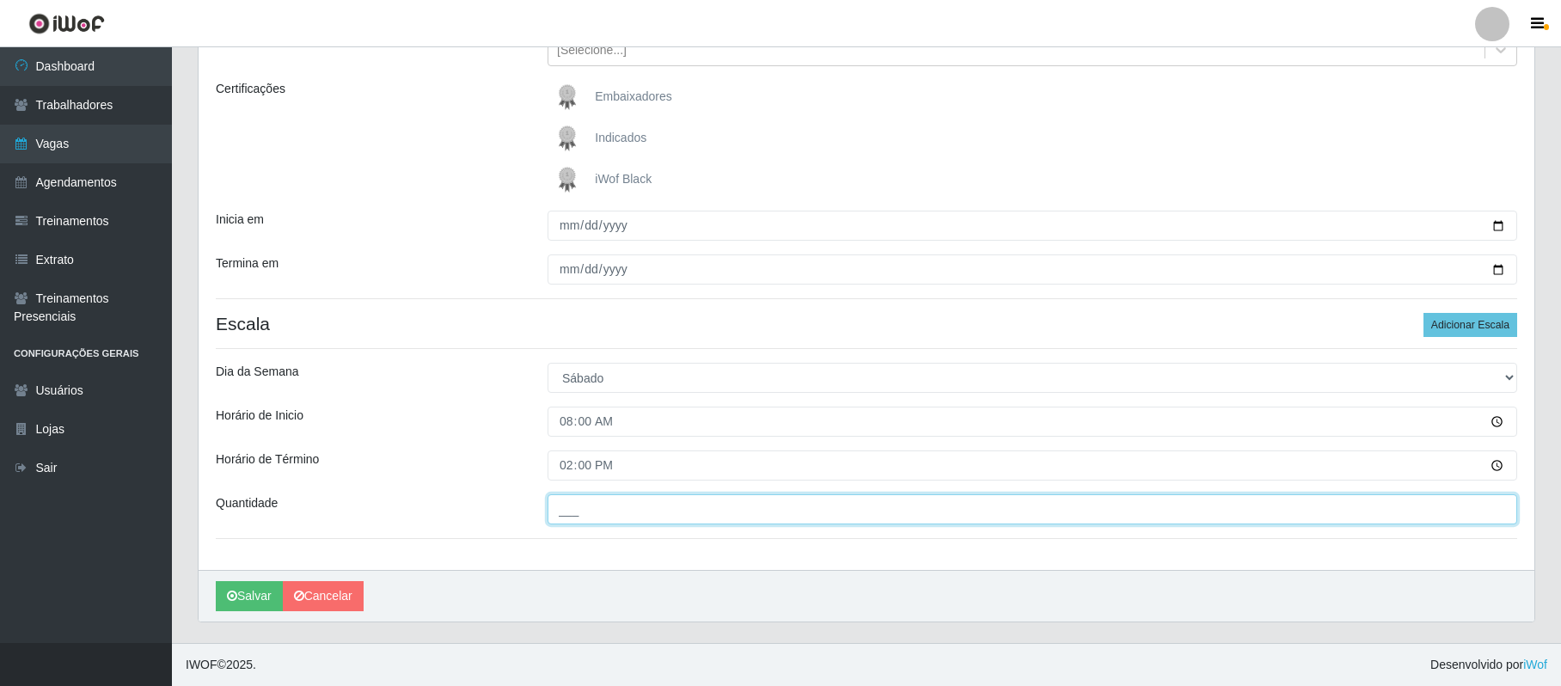
click at [592, 513] on input "___" at bounding box center [1033, 509] width 970 height 30
type input "02_"
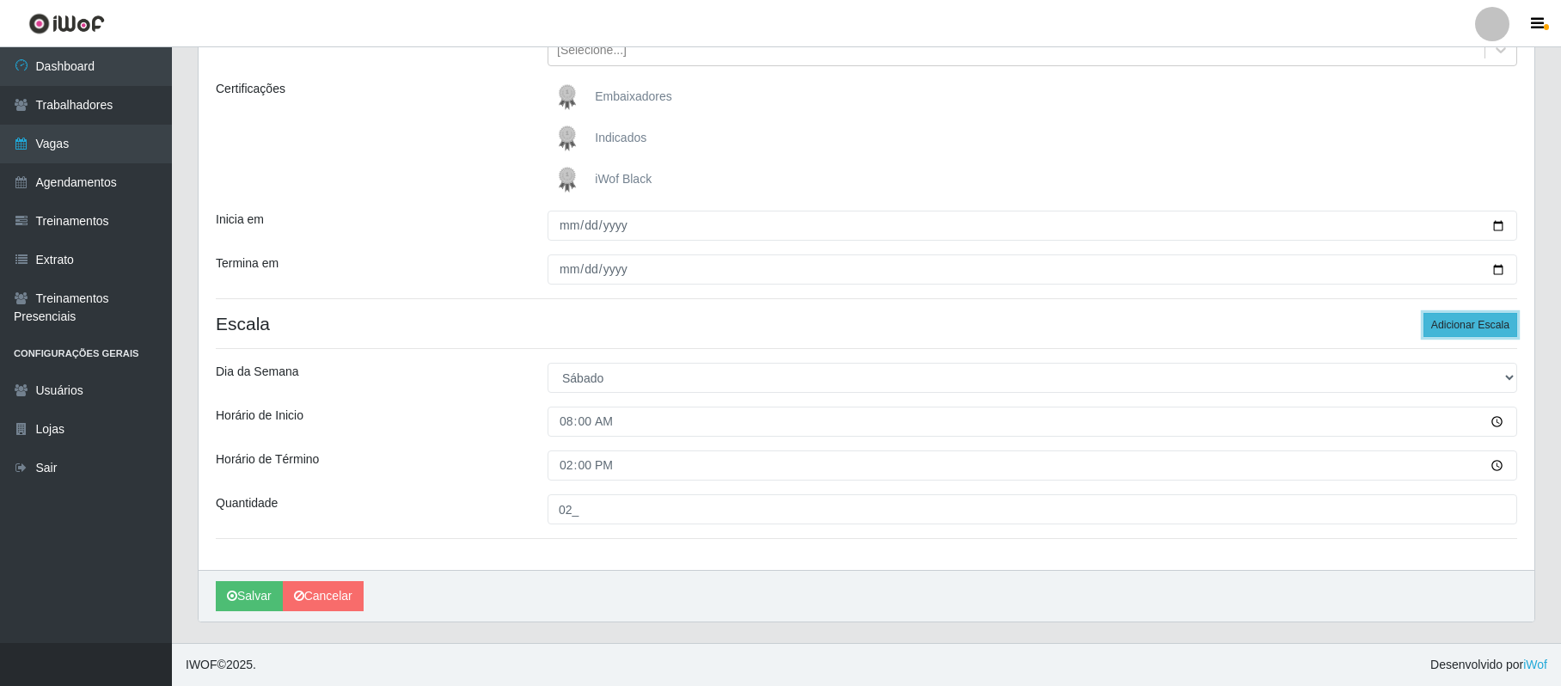
click at [1467, 321] on button "Adicionar Escala" at bounding box center [1471, 325] width 94 height 24
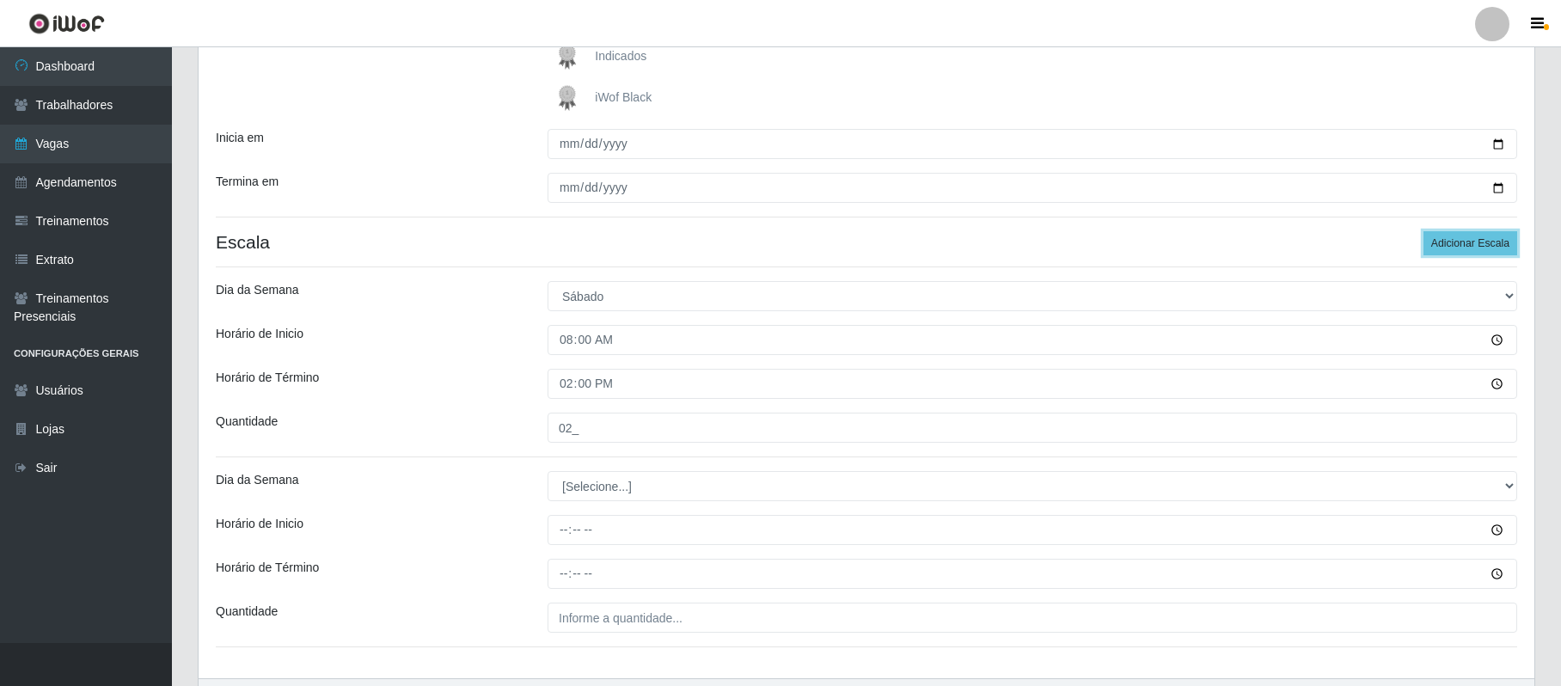
scroll to position [413, 0]
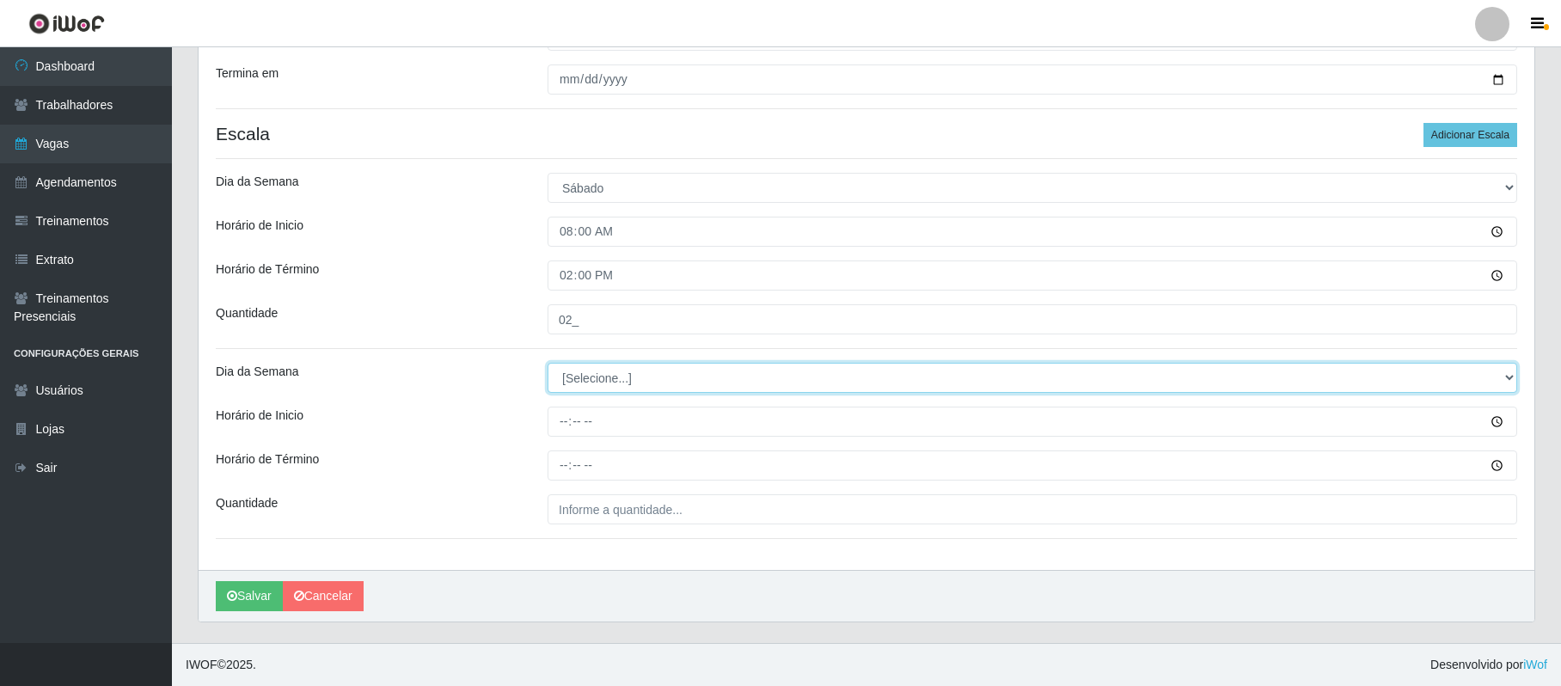
click at [635, 377] on select "[Selecione...] Segunda Terça Quarta Quinta Sexta Sábado Domingo" at bounding box center [1033, 378] width 970 height 30
select select "6"
click at [548, 363] on select "[Selecione...] Segunda Terça Quarta Quinta Sexta Sábado Domingo" at bounding box center [1033, 378] width 970 height 30
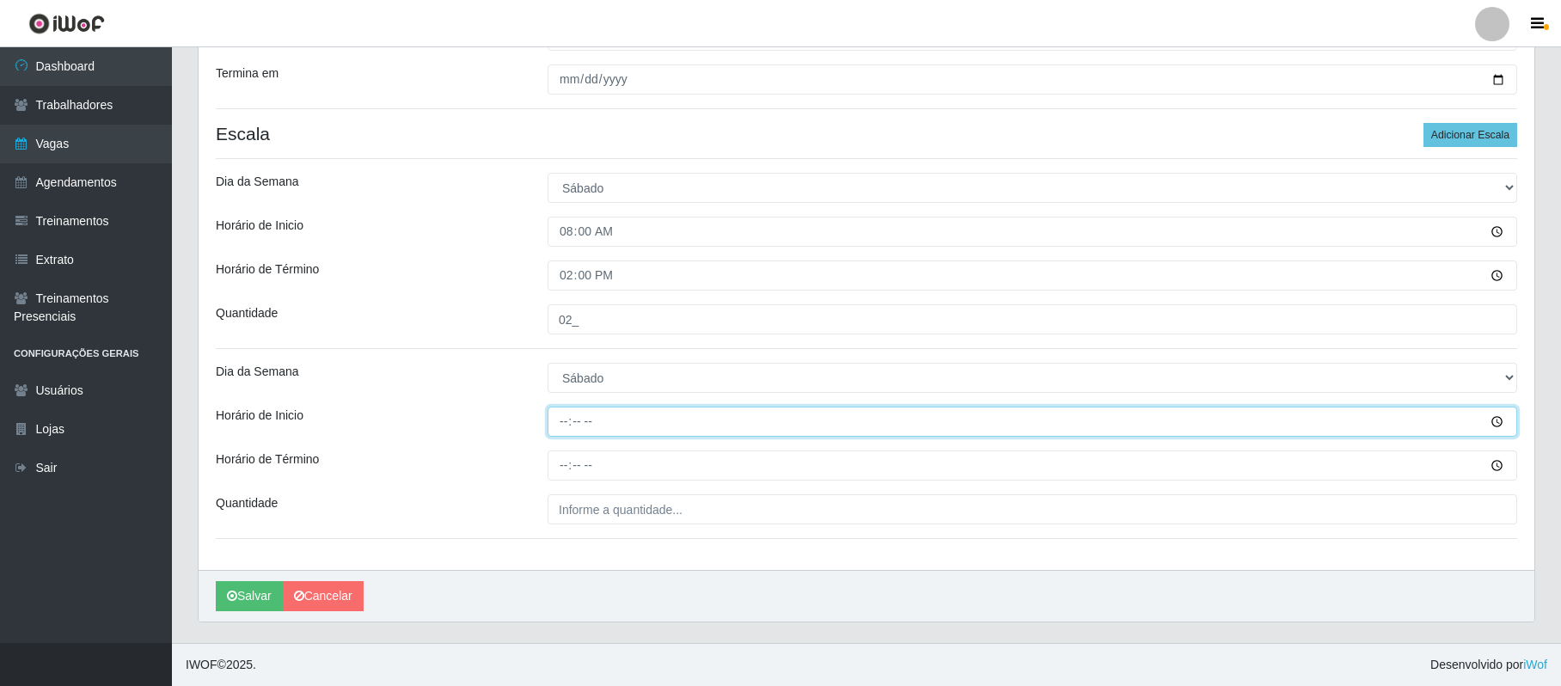
click at [554, 421] on input "Horário de Inicio" at bounding box center [1033, 422] width 970 height 30
type input "16:00"
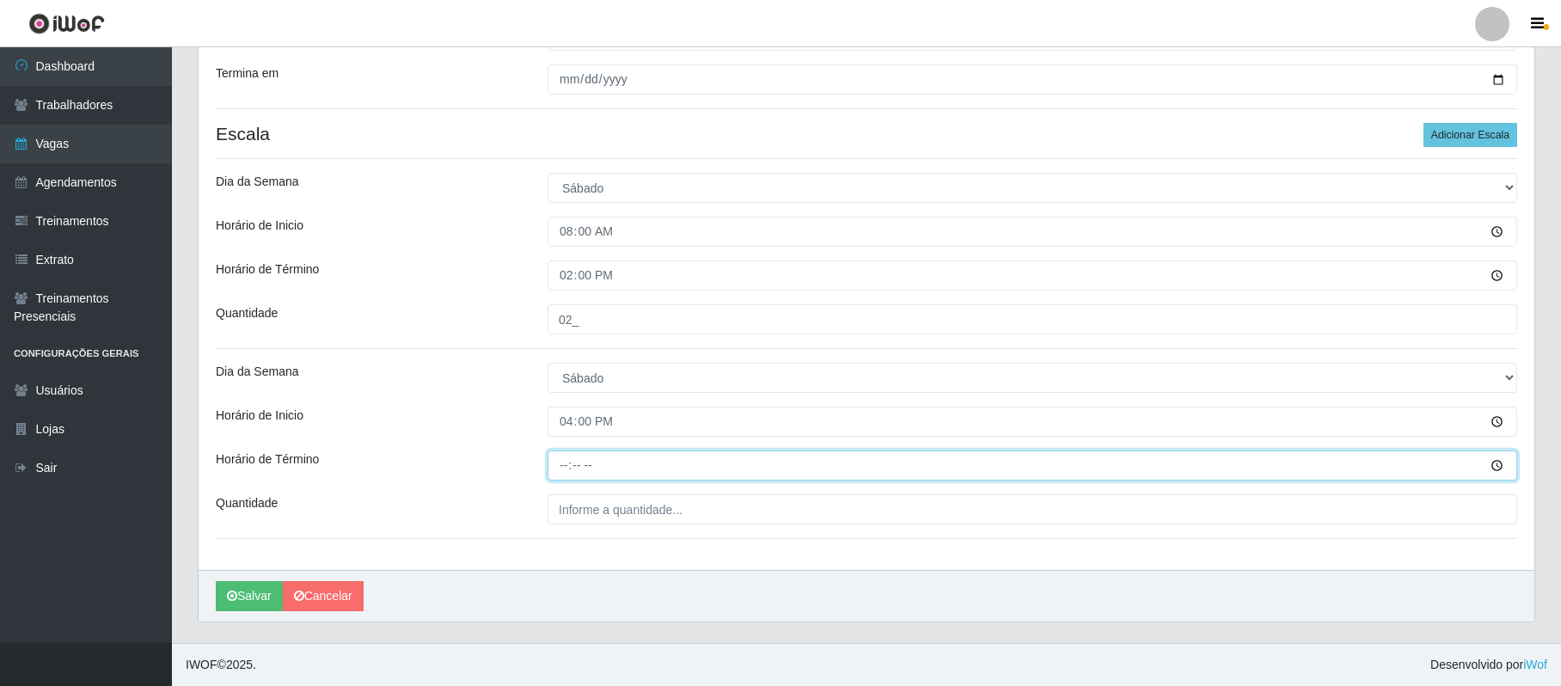
click at [561, 464] on input "Horário de Término" at bounding box center [1033, 466] width 970 height 30
type input "22:00"
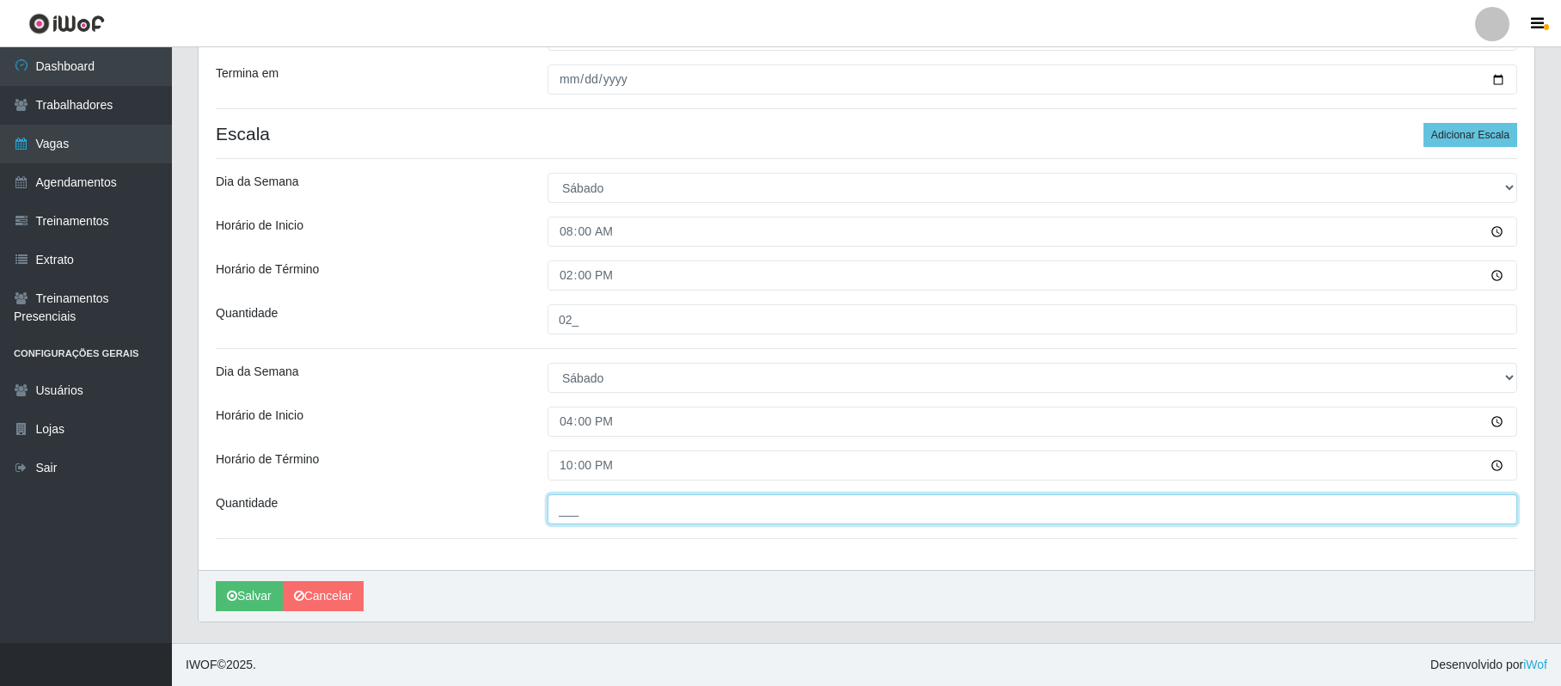
click at [579, 499] on input "___" at bounding box center [1033, 509] width 970 height 30
type input "02_"
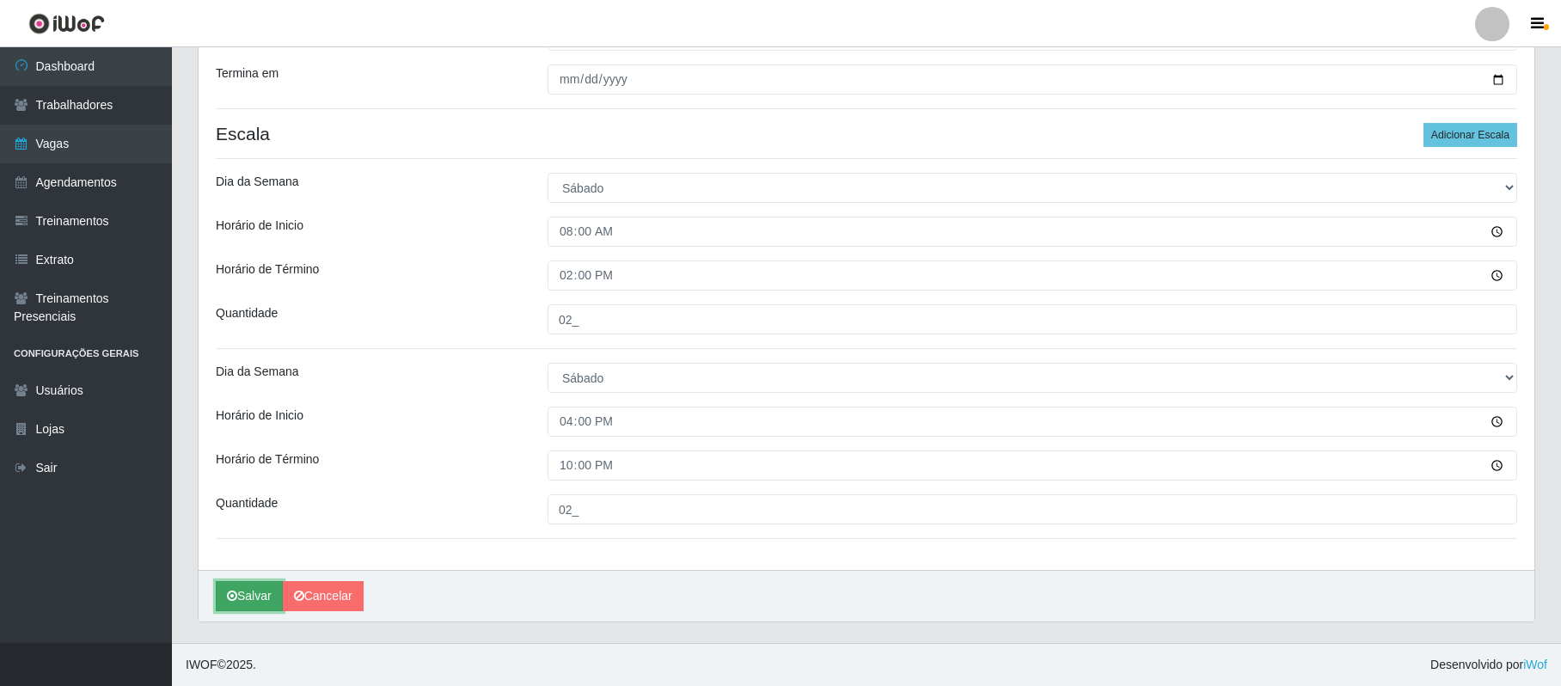
click at [248, 592] on button "Salvar" at bounding box center [249, 596] width 67 height 30
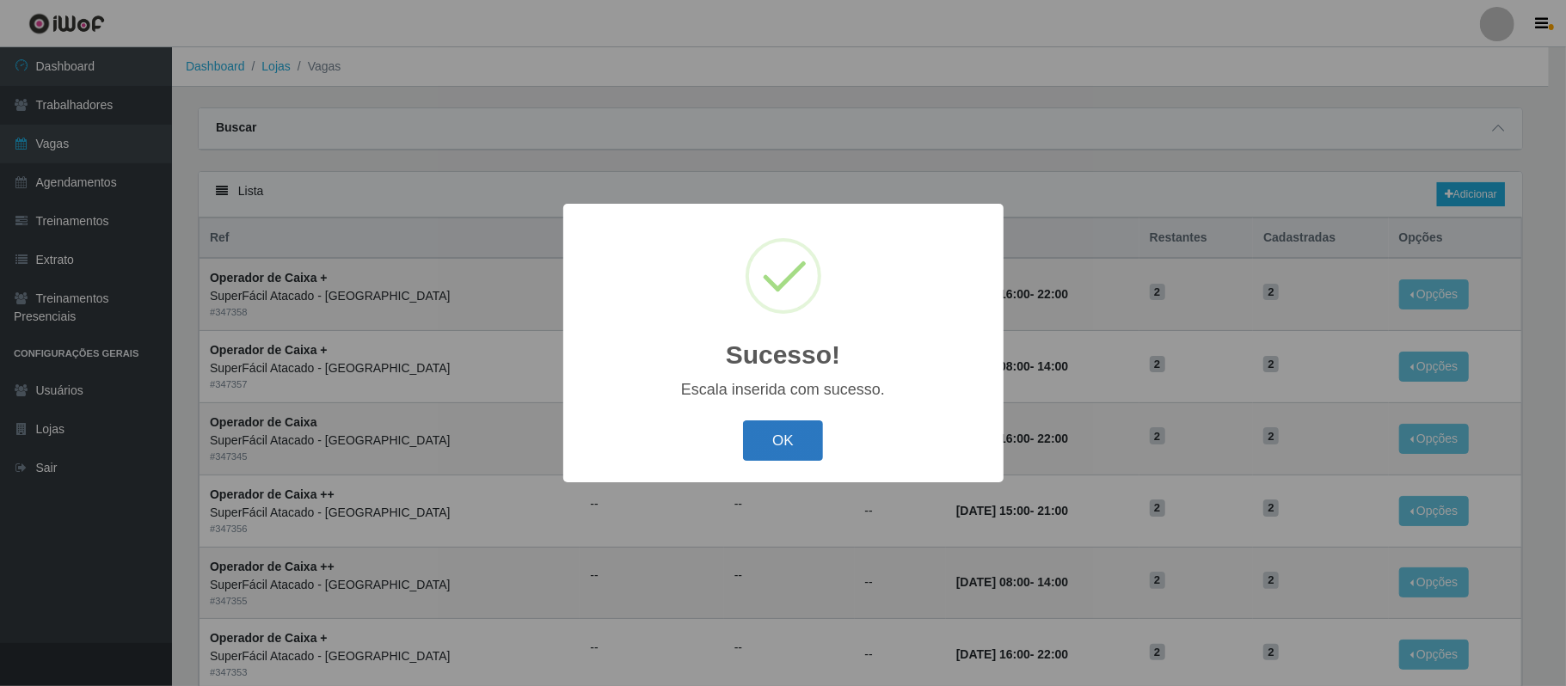
click at [782, 449] on button "OK" at bounding box center [783, 440] width 80 height 40
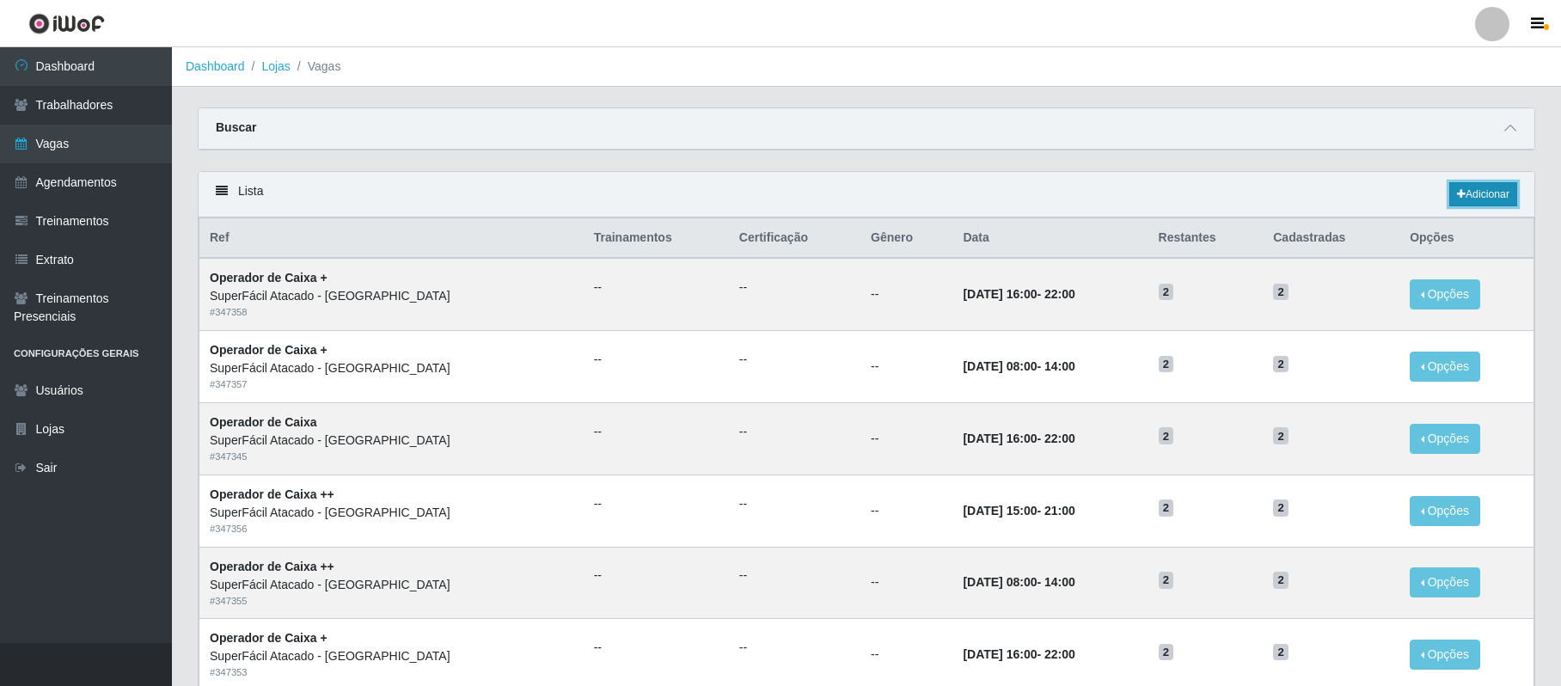
click at [1487, 194] on link "Adicionar" at bounding box center [1484, 194] width 68 height 24
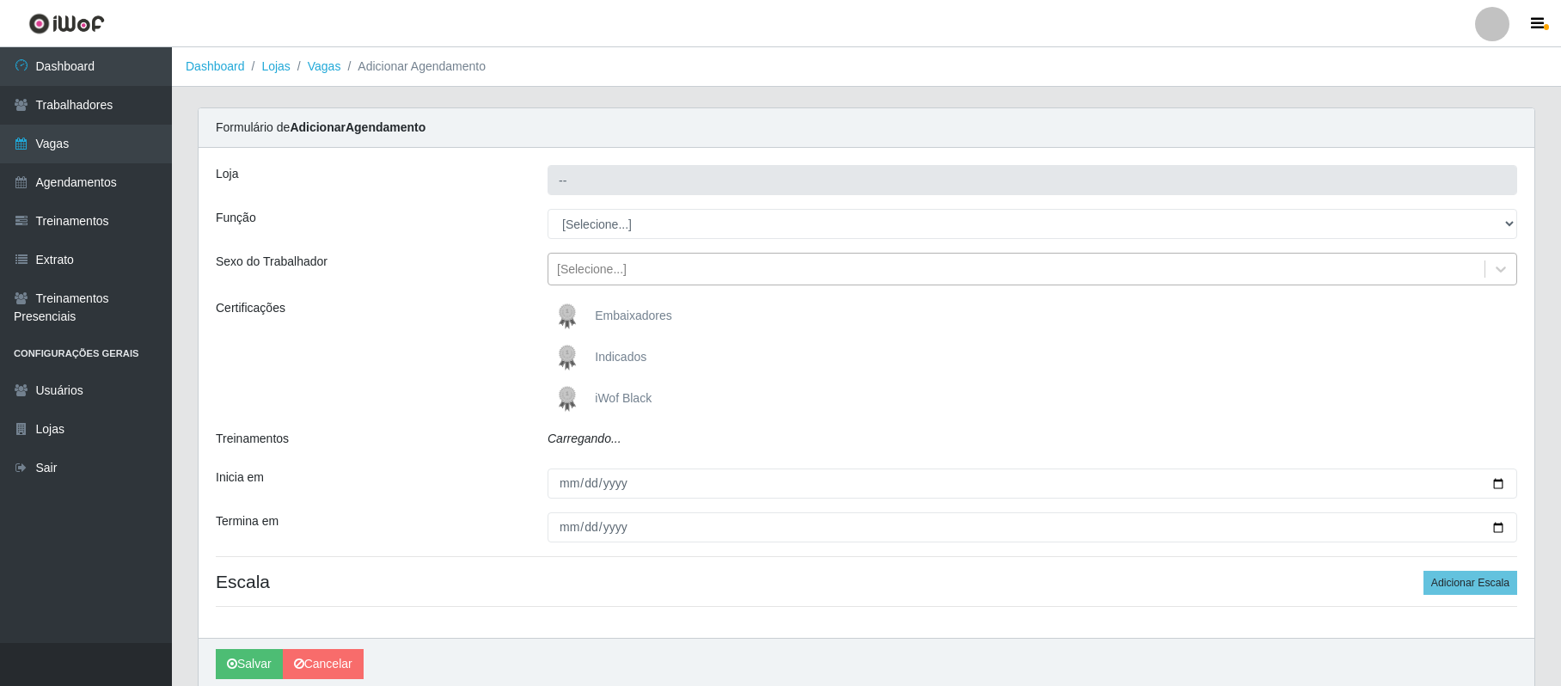
type input "SuperFácil Atacado - [GEOGRAPHIC_DATA]"
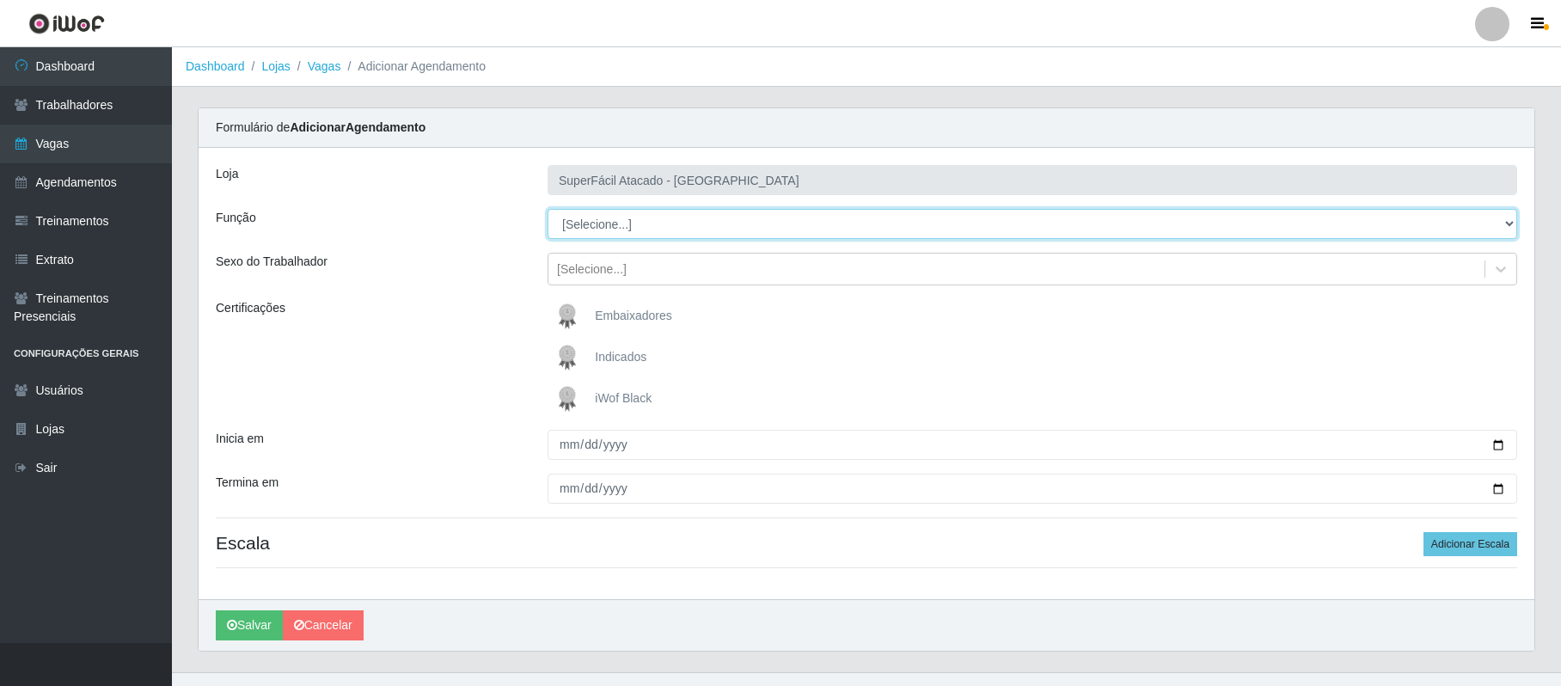
click at [605, 228] on select "[Selecione...] Embalador Embalador + Embalador ++ Operador de Caixa Operador de…" at bounding box center [1033, 224] width 970 height 30
select select "72"
click at [548, 210] on select "[Selecione...] Embalador Embalador + Embalador ++ Operador de Caixa Operador de…" at bounding box center [1033, 224] width 970 height 30
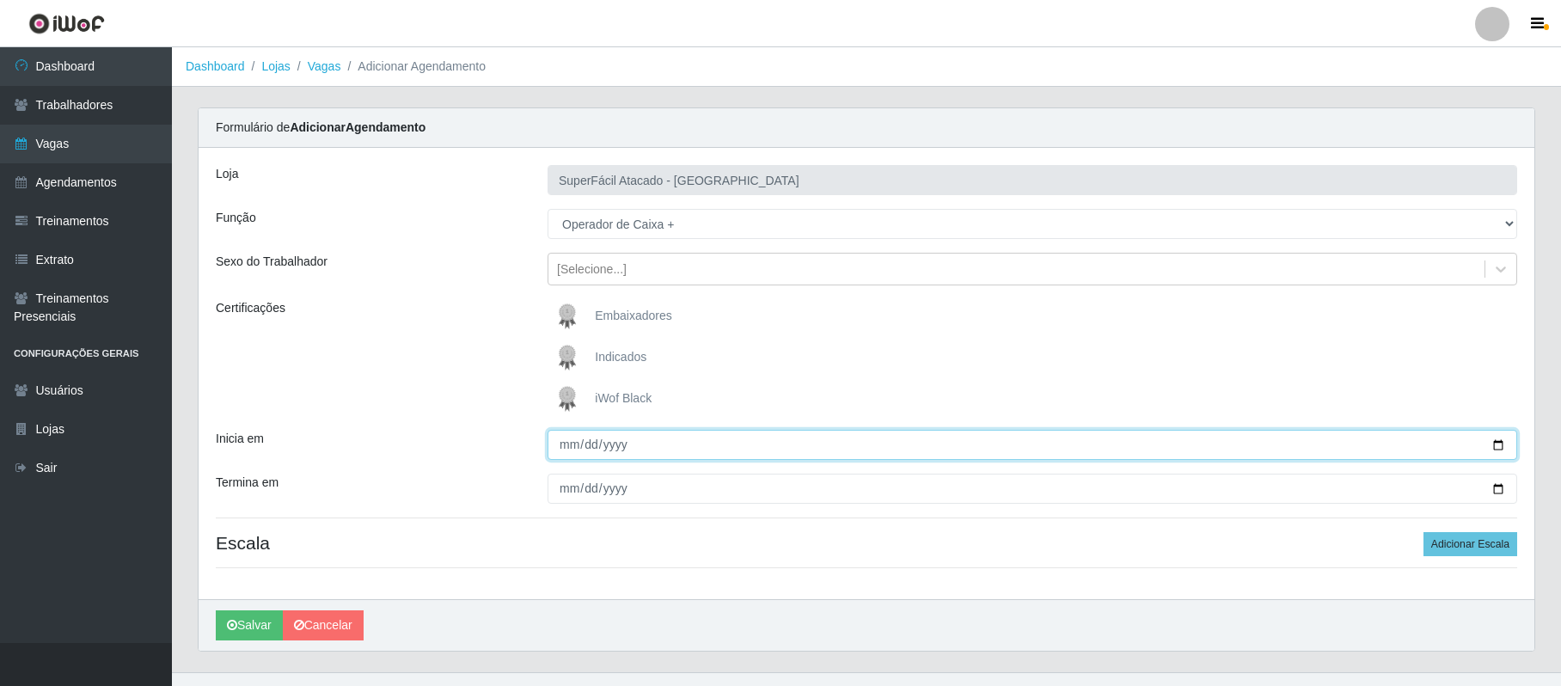
click at [1496, 448] on input "Inicia em" at bounding box center [1033, 445] width 970 height 30
type input "[DATE]"
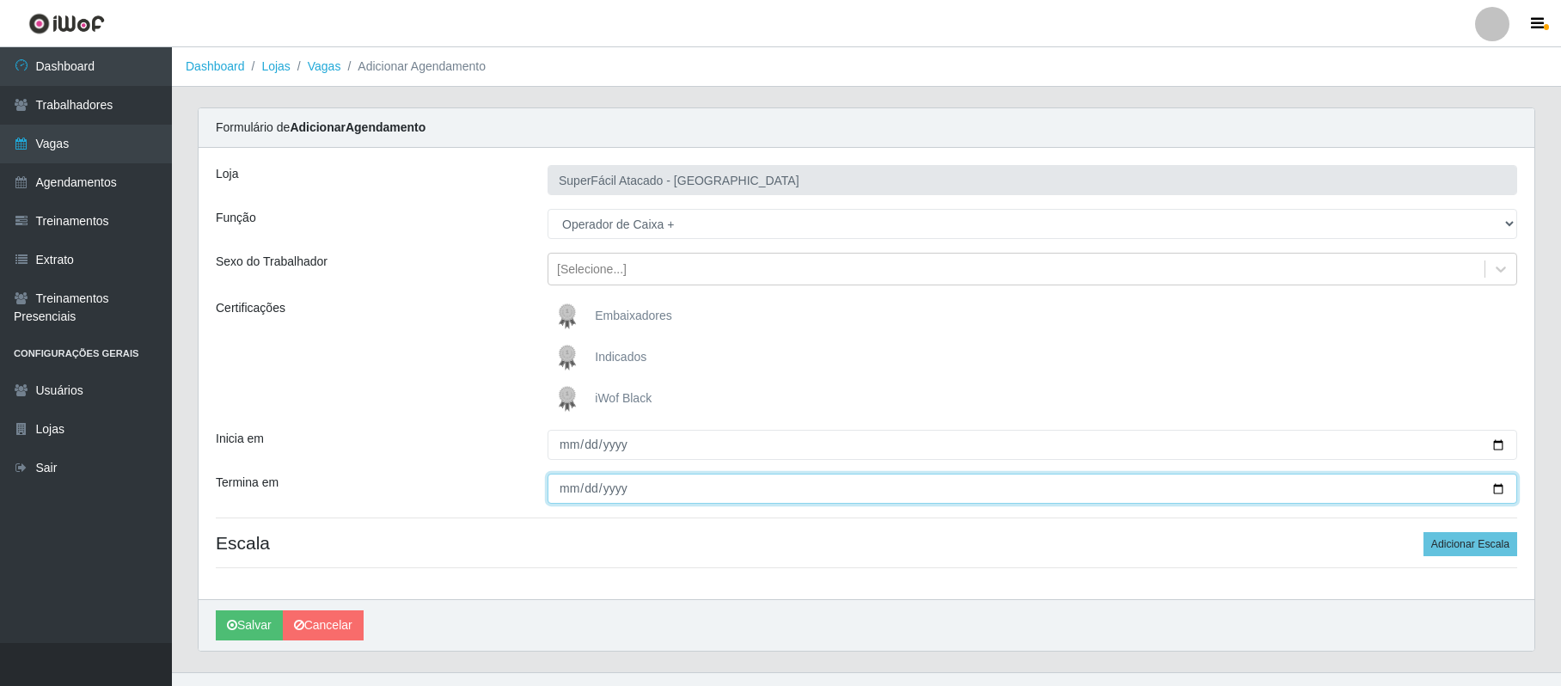
click at [1503, 489] on input "Termina em" at bounding box center [1033, 489] width 970 height 30
type input "[DATE]"
drag, startPoint x: 1486, startPoint y: 544, endPoint x: 1135, endPoint y: 506, distance: 352.8
click at [1438, 535] on button "Adicionar Escala" at bounding box center [1471, 544] width 94 height 24
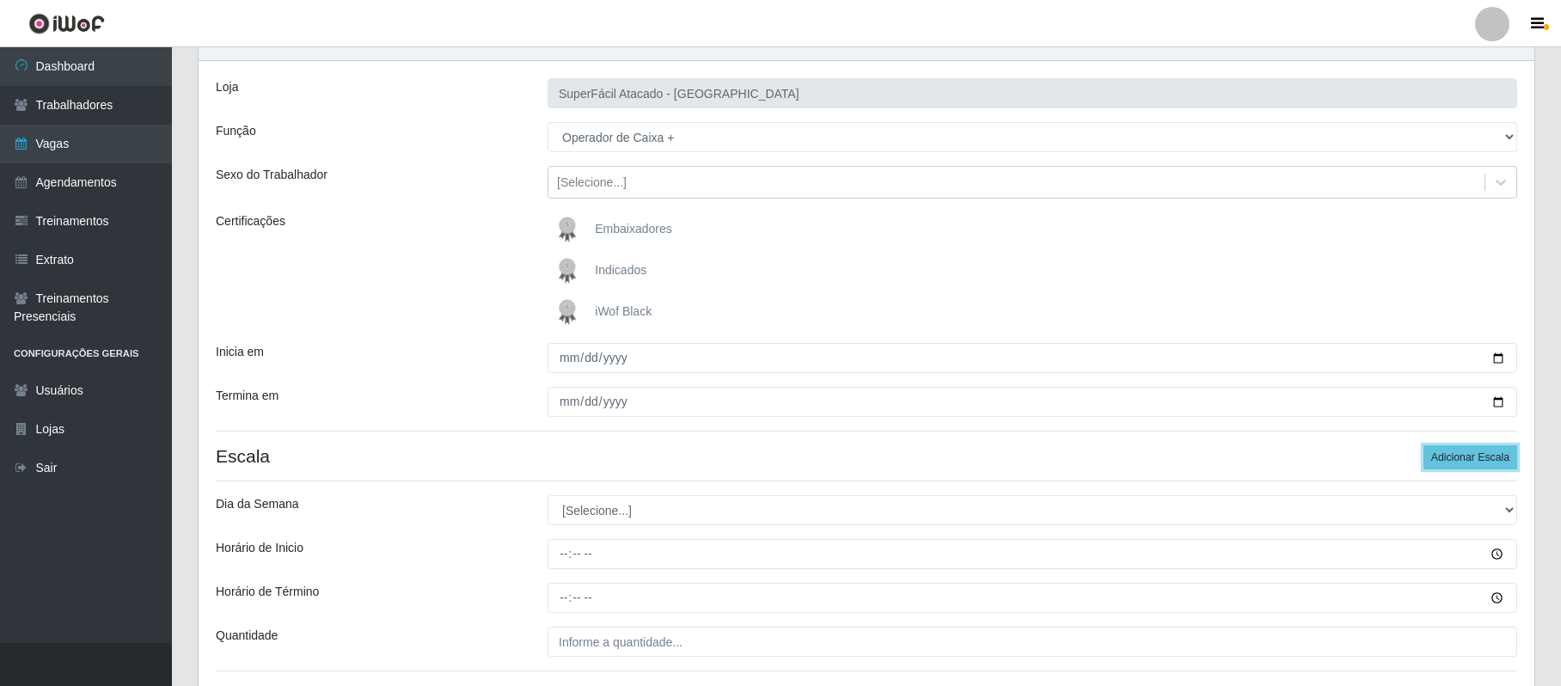
scroll to position [222, 0]
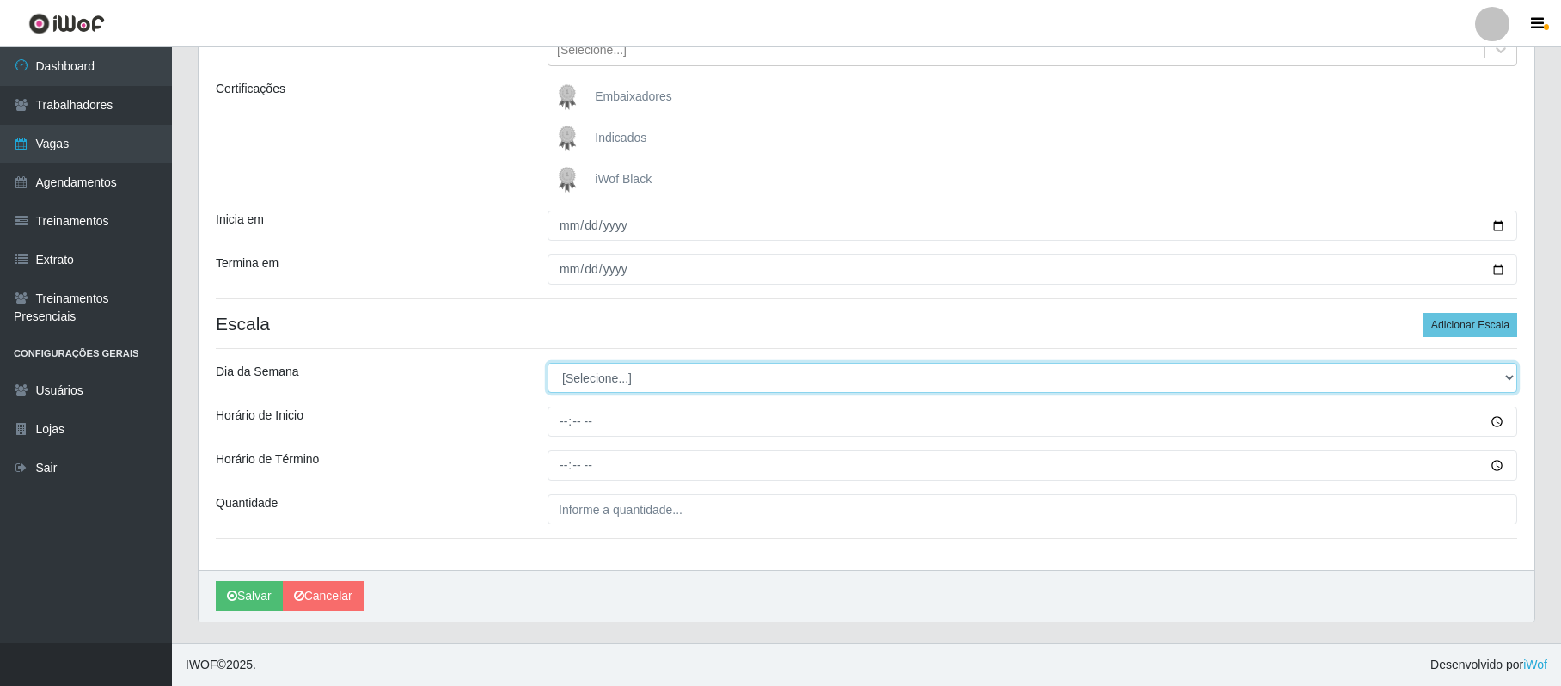
click at [616, 379] on select "[Selecione...] Segunda Terça Quarta Quinta Sexta Sábado Domingo" at bounding box center [1033, 378] width 970 height 30
select select "0"
click at [548, 363] on select "[Selecione...] Segunda Terça Quarta Quinta Sexta Sábado Domingo" at bounding box center [1033, 378] width 970 height 30
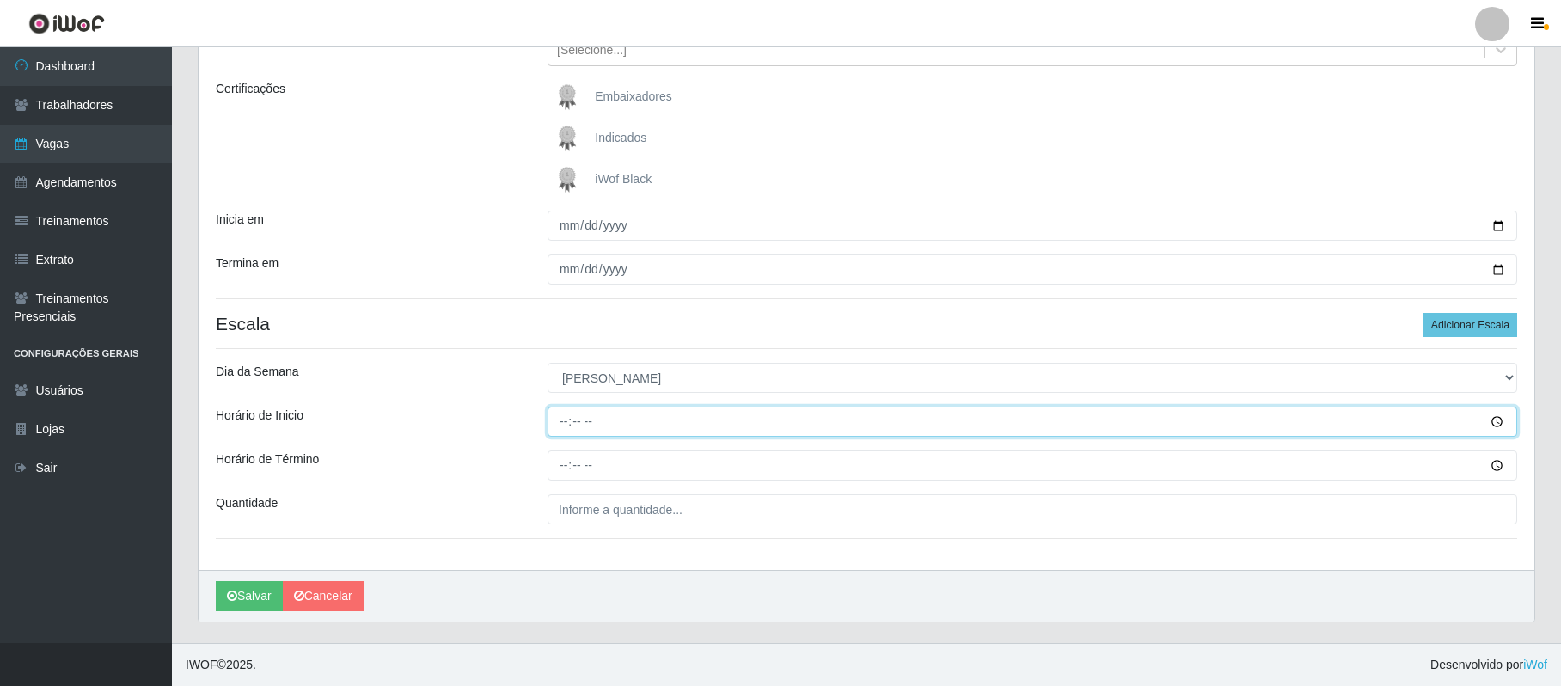
click at [562, 421] on input "Horário de Inicio" at bounding box center [1033, 422] width 970 height 30
type input "08:00"
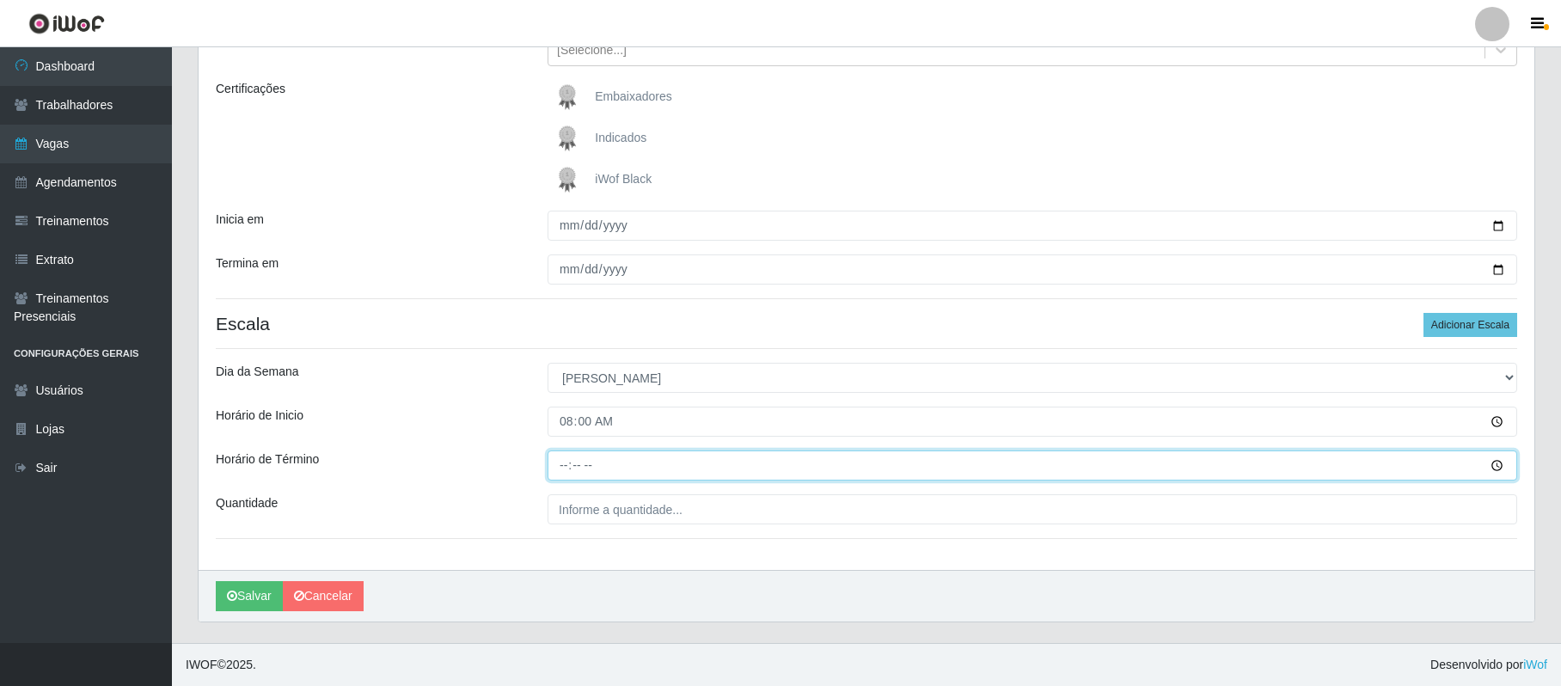
click at [571, 466] on input "Horário de Término" at bounding box center [1033, 466] width 970 height 30
type input "14:00"
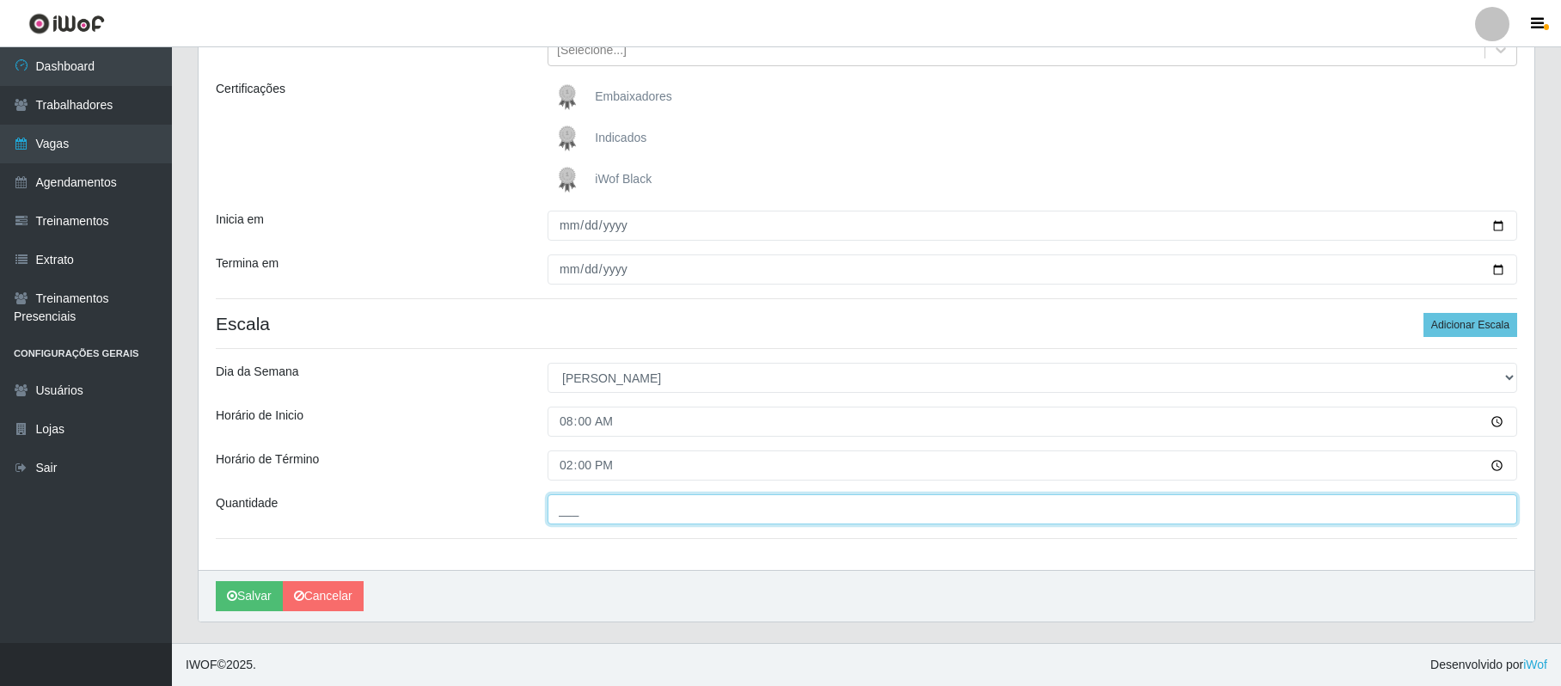
click at [578, 495] on input "___" at bounding box center [1033, 509] width 970 height 30
type input "02_"
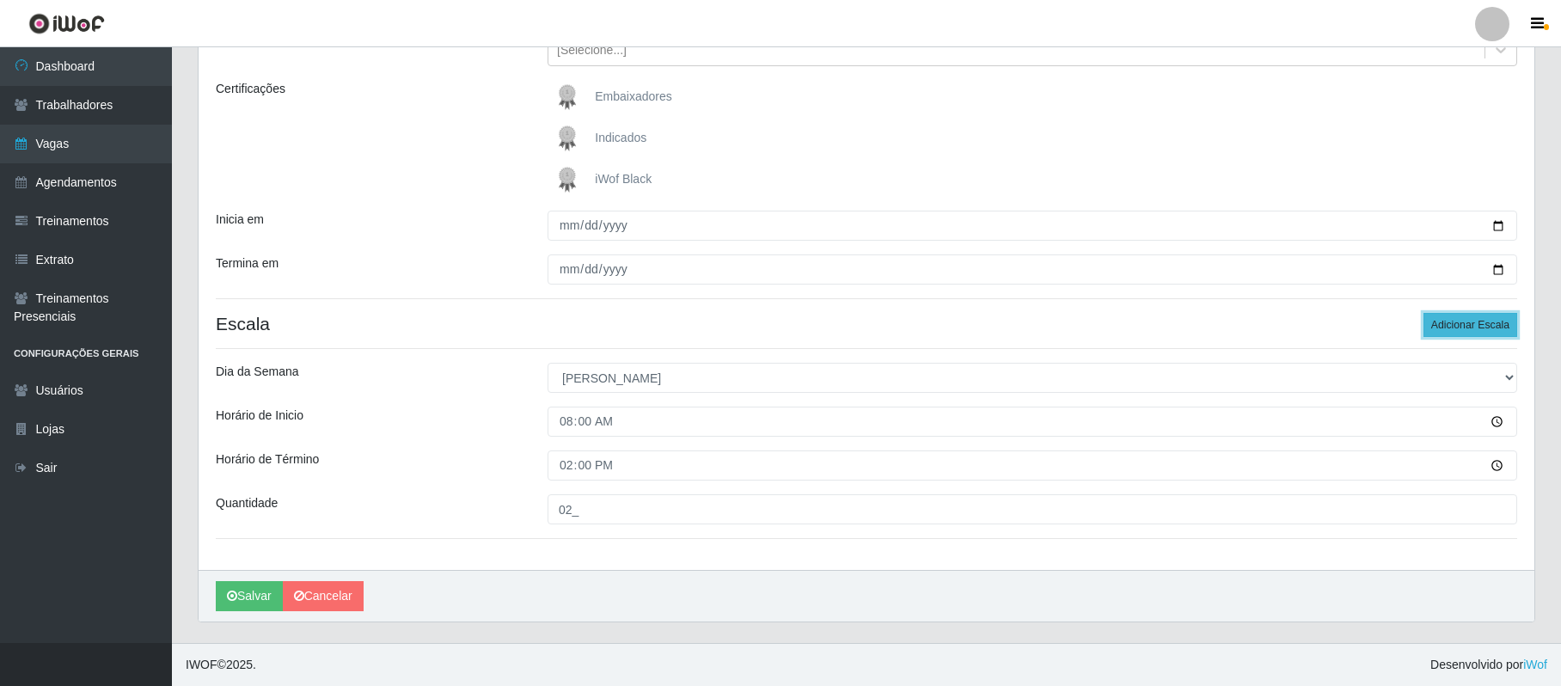
click at [1449, 327] on button "Adicionar Escala" at bounding box center [1471, 325] width 94 height 24
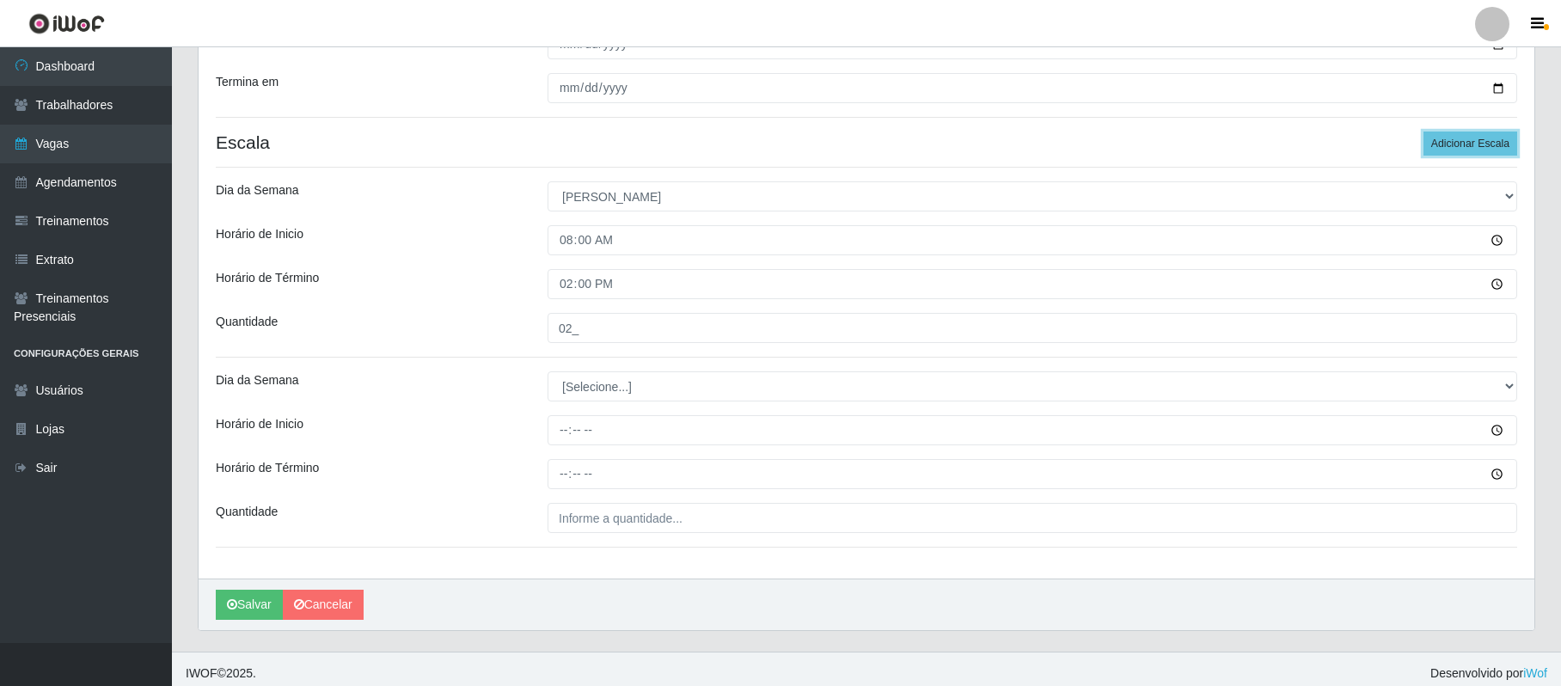
scroll to position [413, 0]
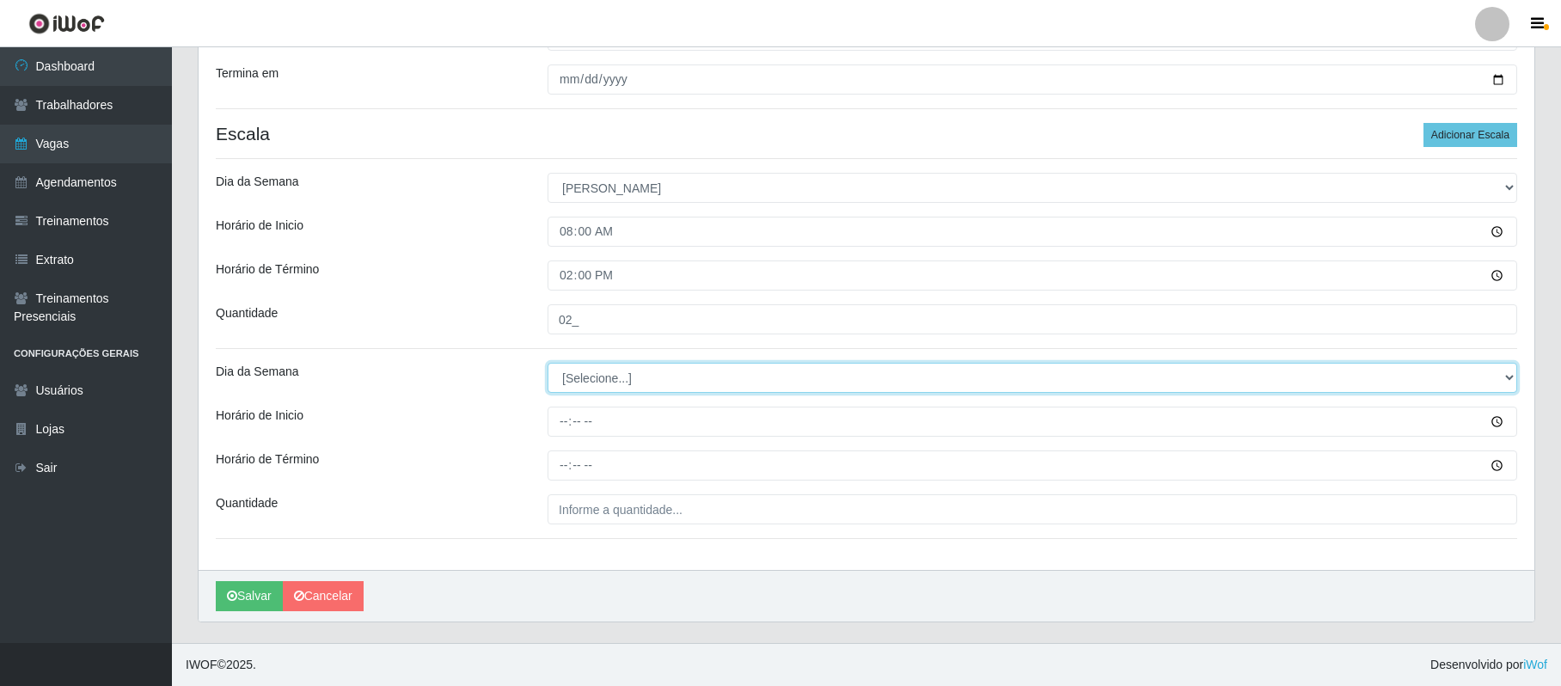
click at [598, 380] on select "[Selecione...] Segunda Terça Quarta Quinta Sexta Sábado Domingo" at bounding box center [1033, 378] width 970 height 30
select select "0"
click at [548, 363] on select "[Selecione...] Segunda Terça Quarta Quinta Sexta Sábado Domingo" at bounding box center [1033, 378] width 970 height 30
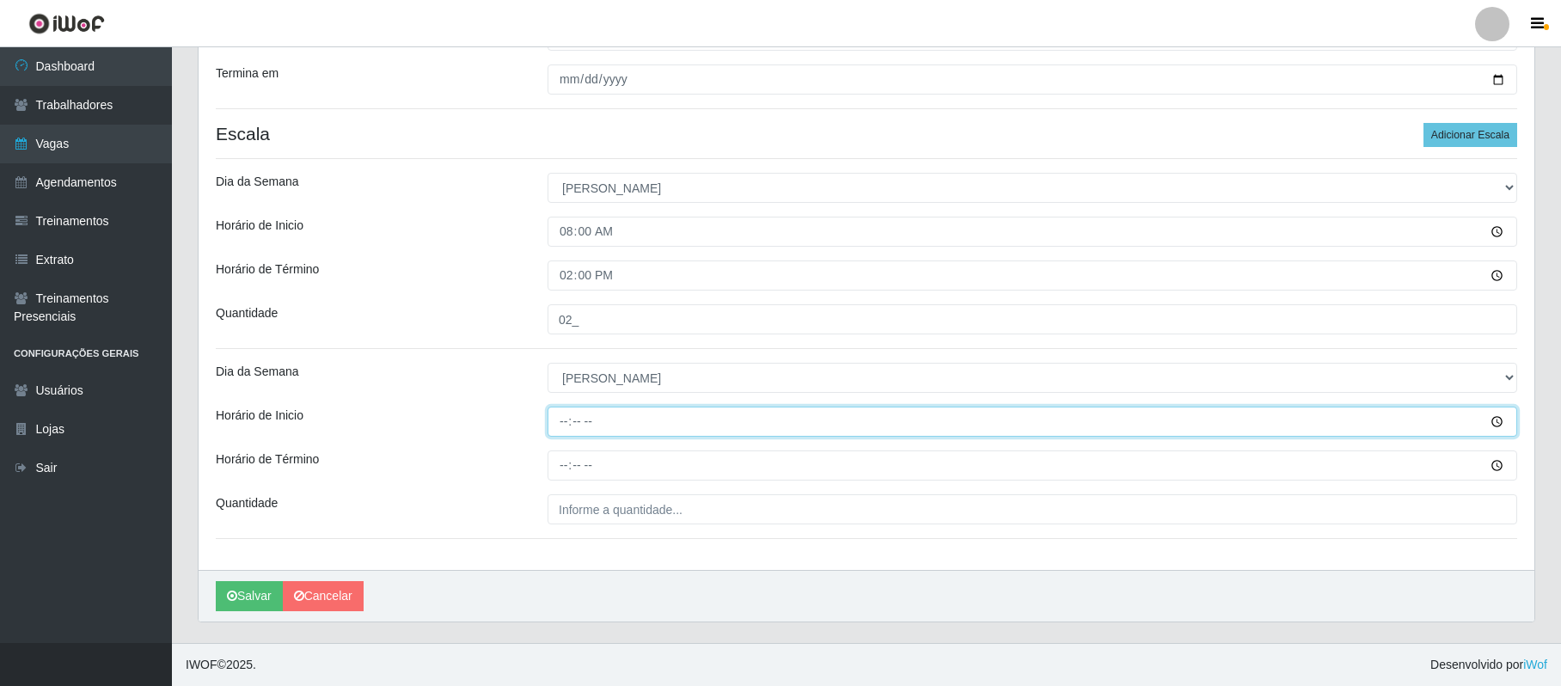
click at [558, 416] on input "Horário de Inicio" at bounding box center [1033, 422] width 970 height 30
type input "15:00"
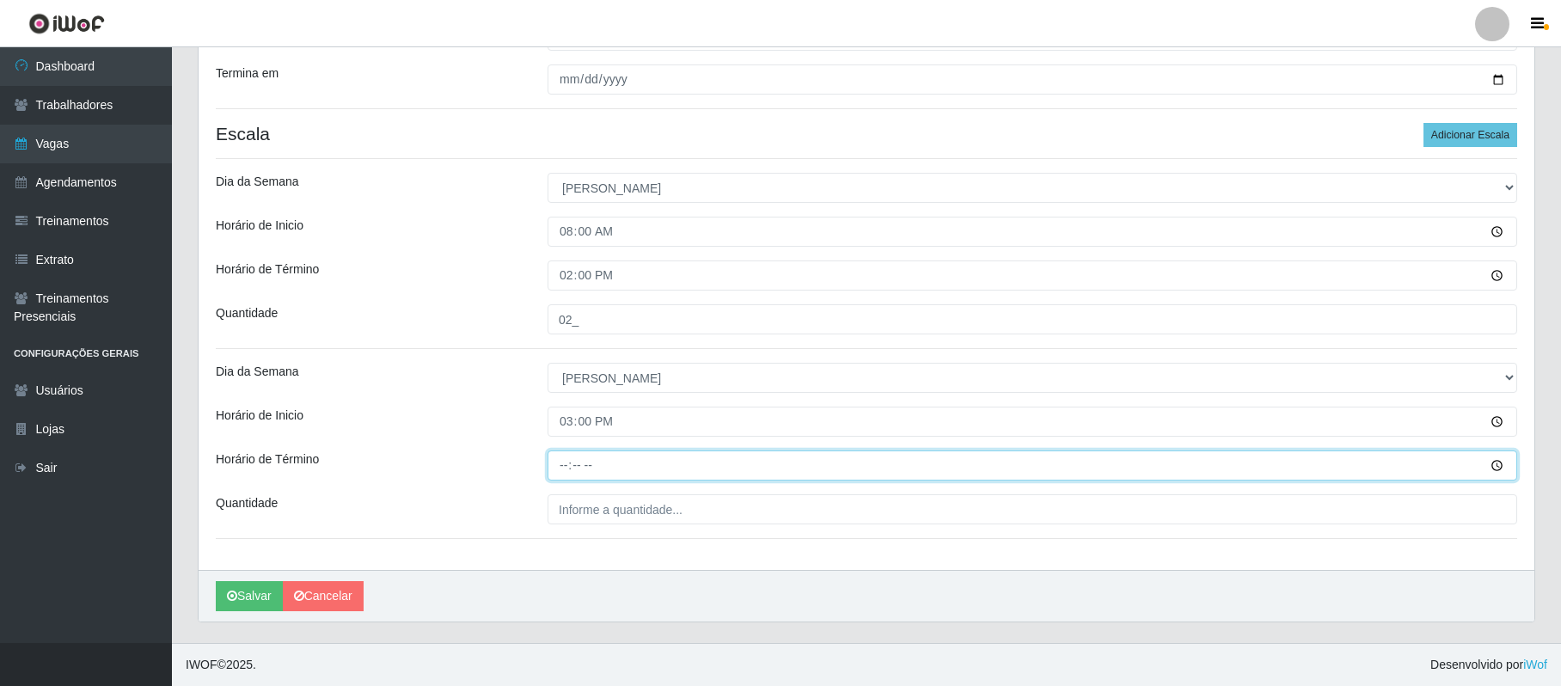
click at [564, 471] on input "Horário de Término" at bounding box center [1033, 466] width 970 height 30
type input "21:00"
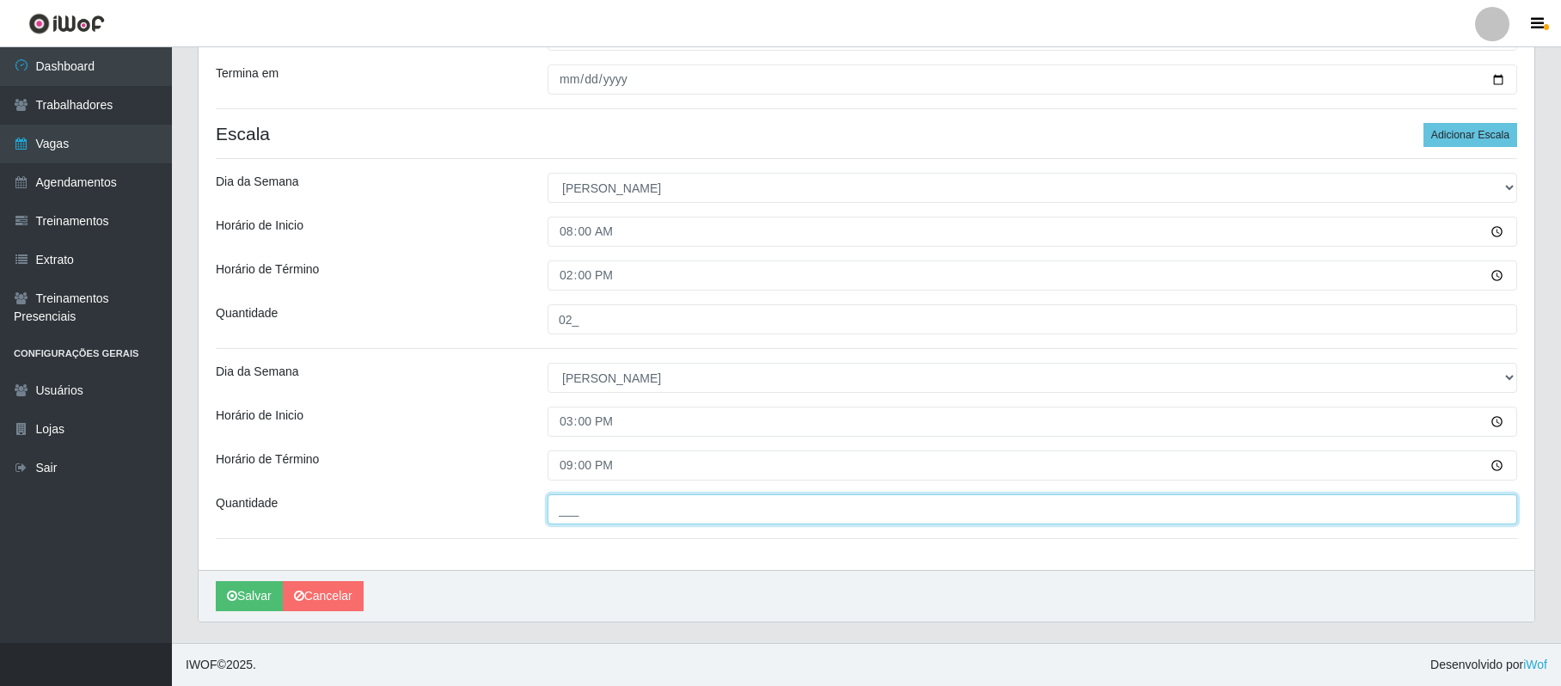
click at [574, 509] on input "___" at bounding box center [1033, 509] width 970 height 30
type input "02_"
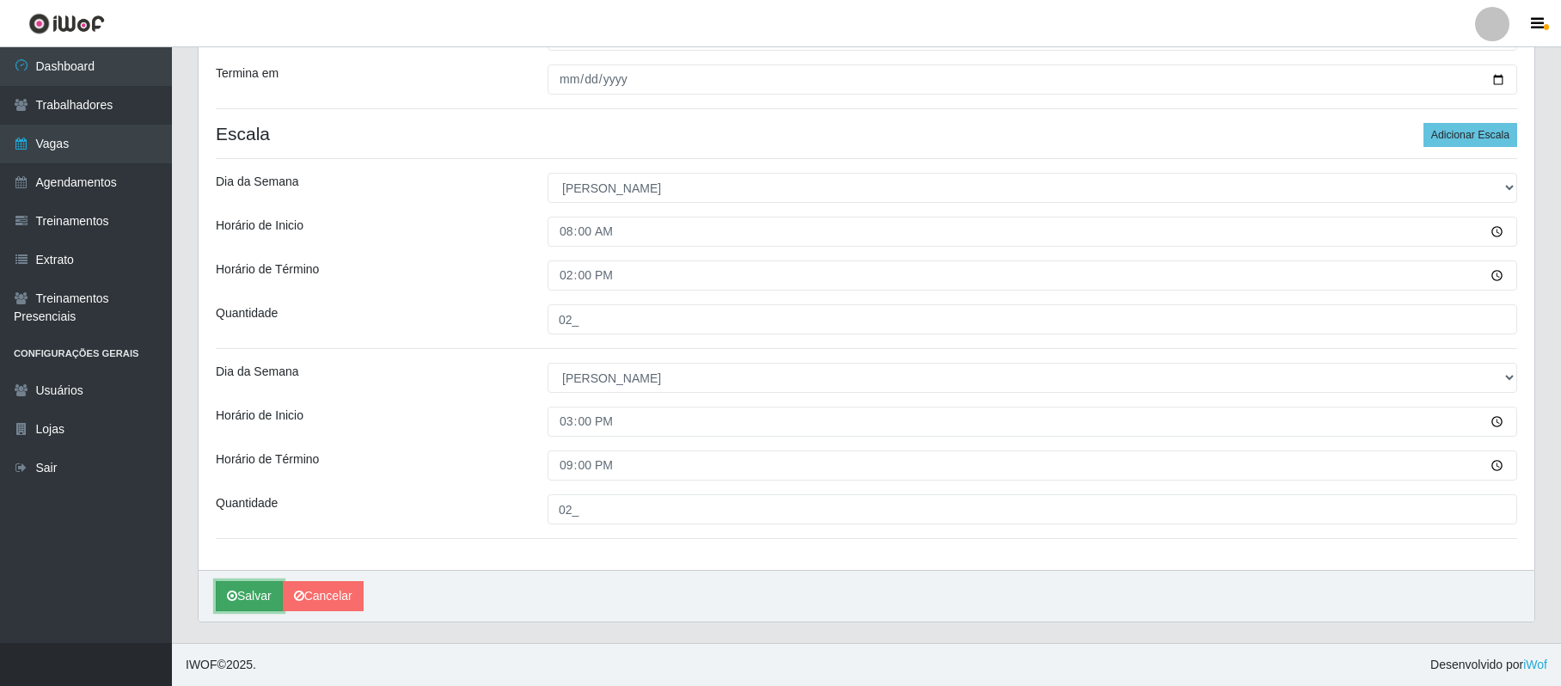
click at [252, 592] on button "Salvar" at bounding box center [249, 596] width 67 height 30
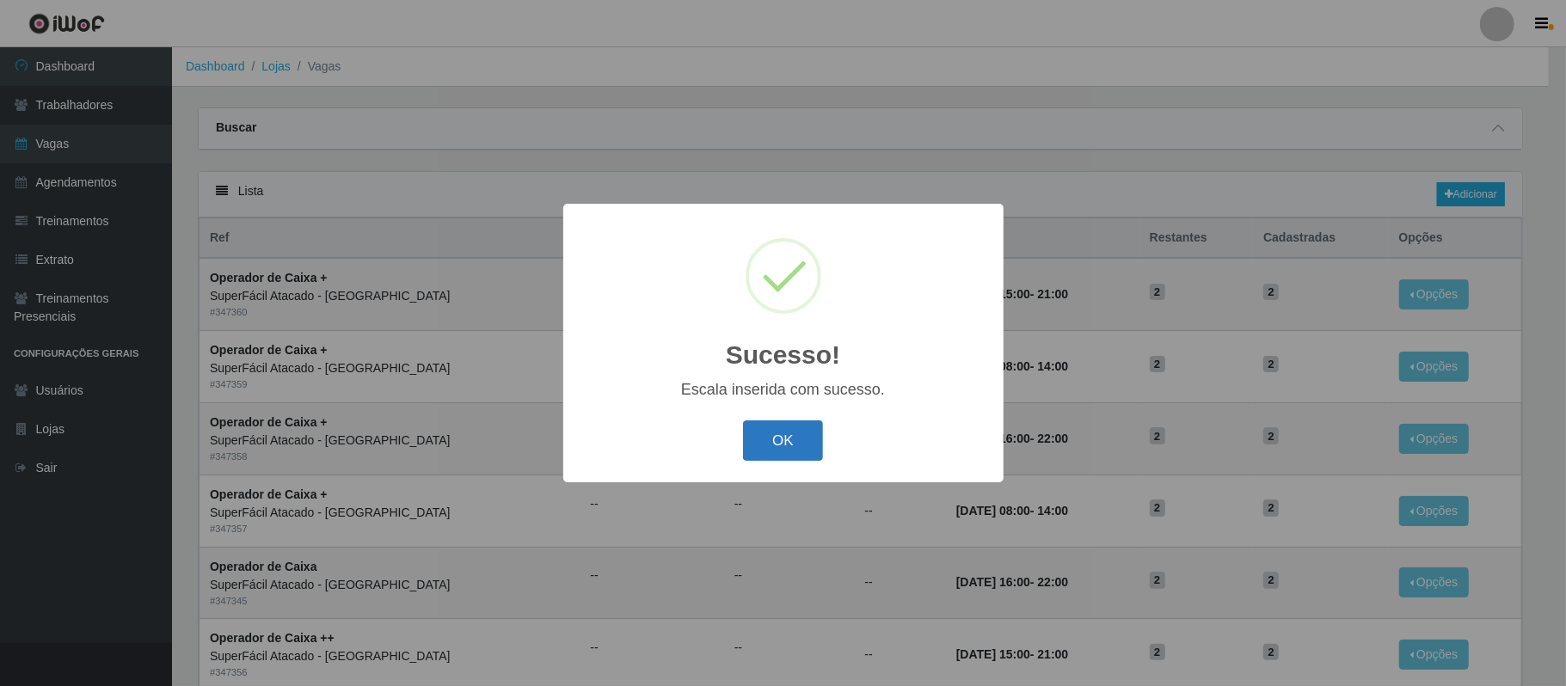
click at [782, 432] on button "OK" at bounding box center [783, 440] width 80 height 40
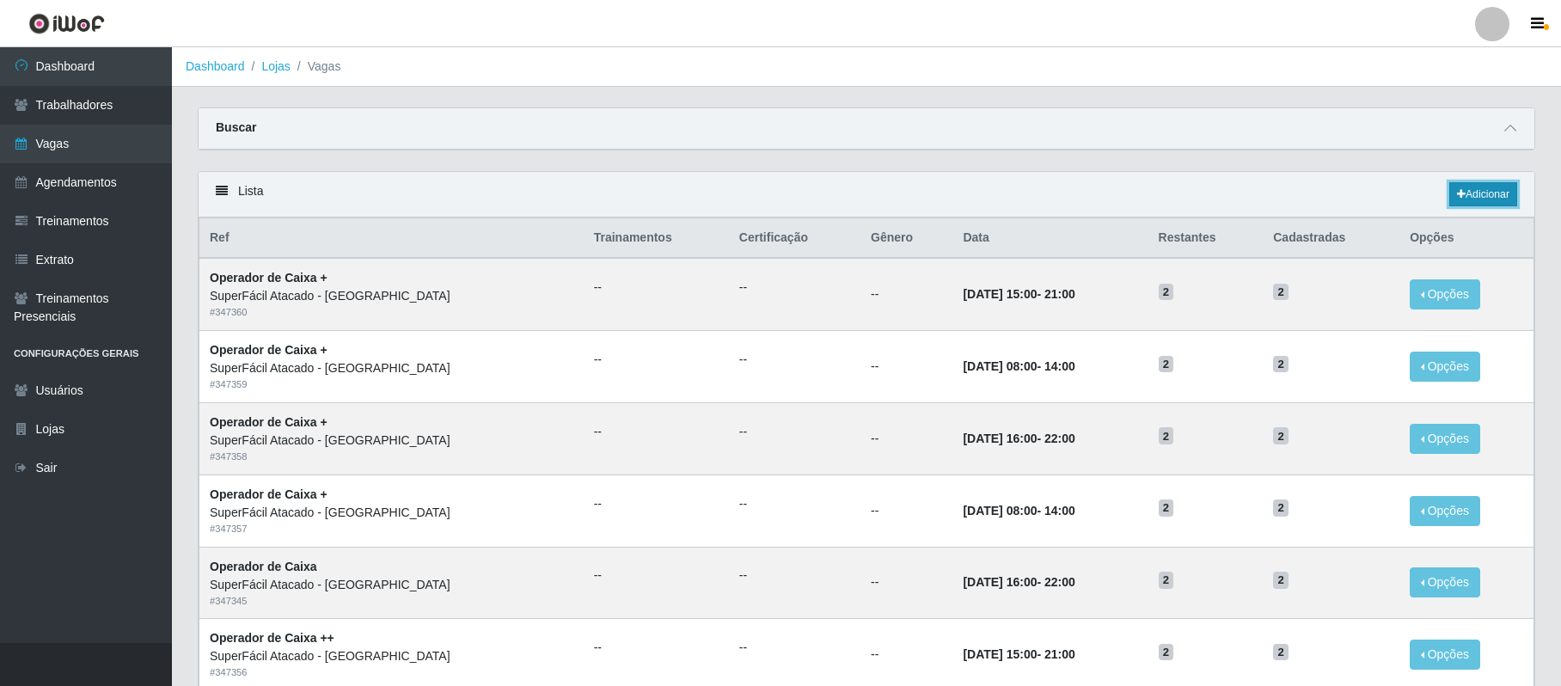
click at [1474, 190] on link "Adicionar" at bounding box center [1484, 194] width 68 height 24
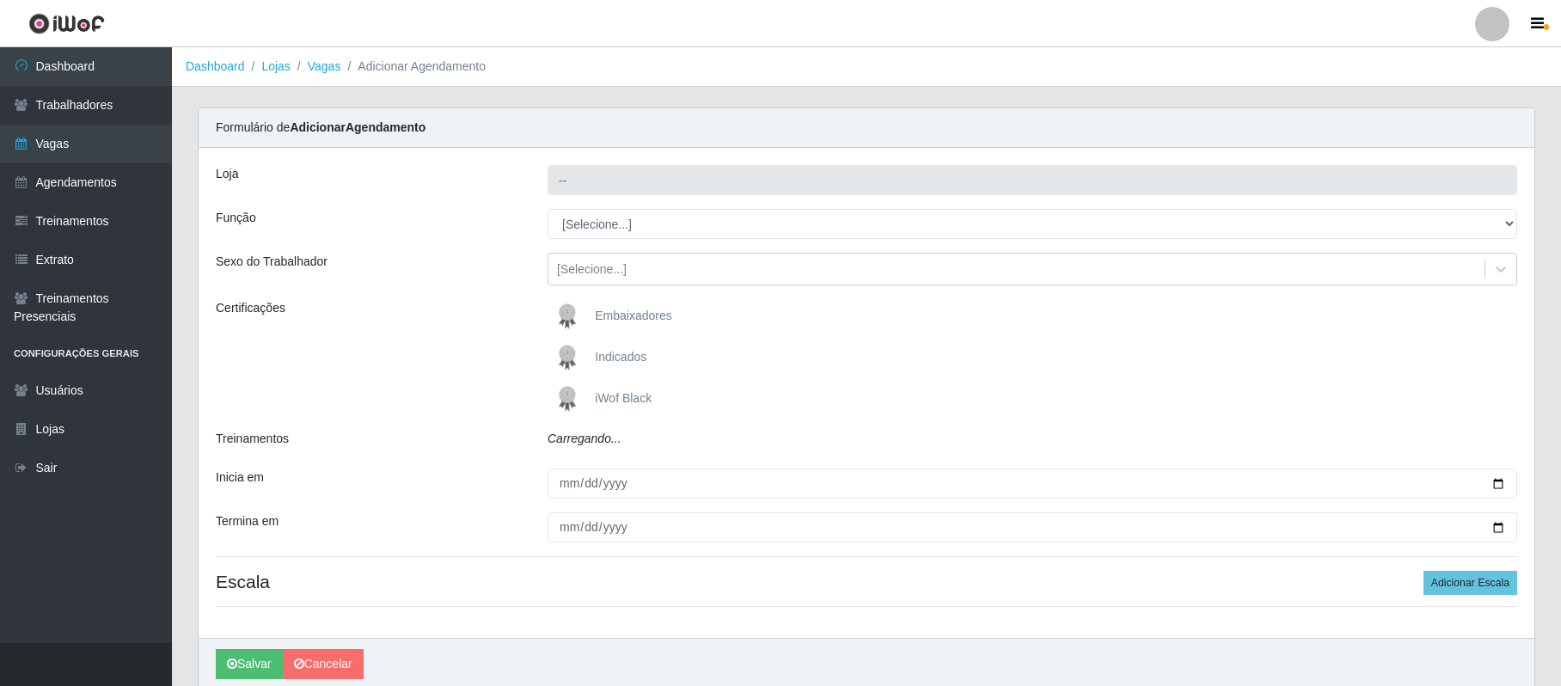
type input "SuperFácil Atacado - [GEOGRAPHIC_DATA]"
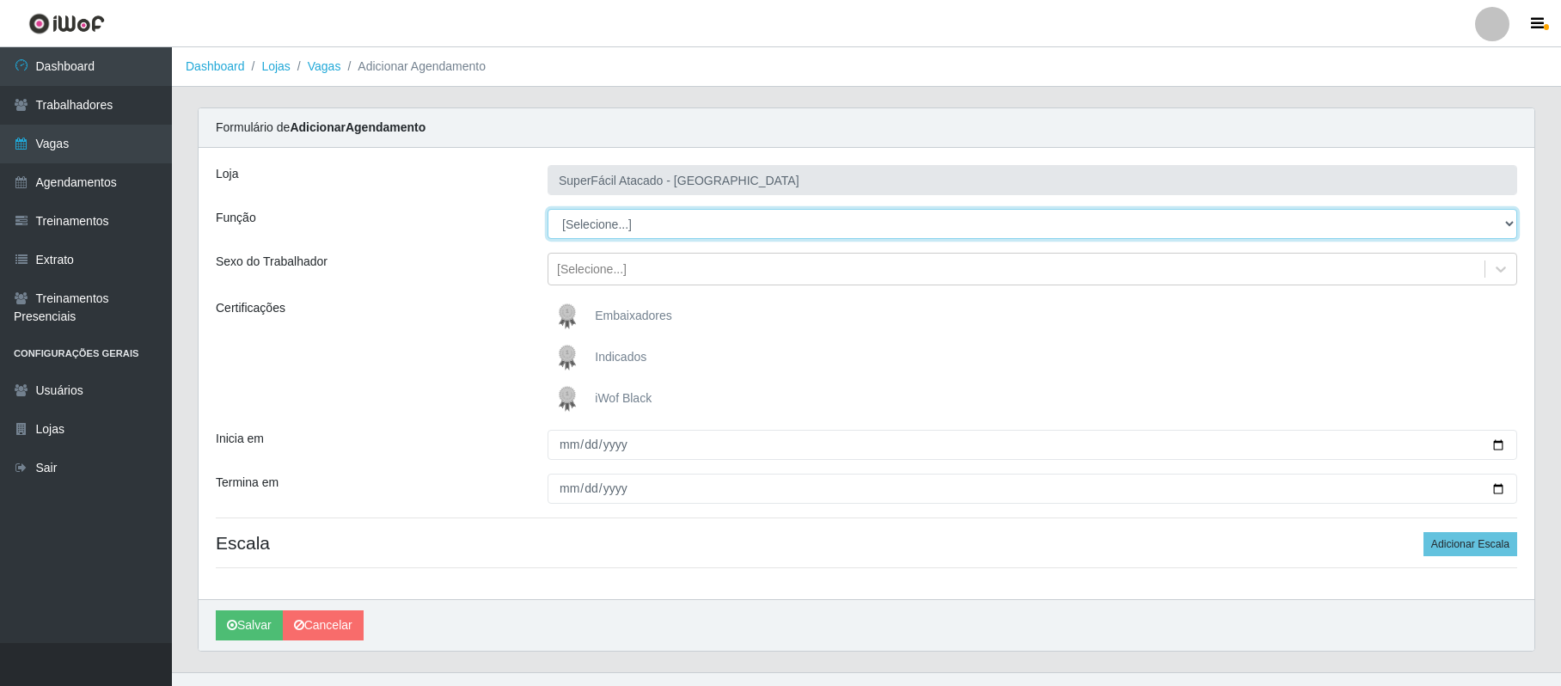
click at [624, 222] on select "[Selecione...] Embalador Embalador + Embalador ++ Operador de Caixa Operador de…" at bounding box center [1033, 224] width 970 height 30
select select "22"
click at [548, 210] on select "[Selecione...] Embalador Embalador + Embalador ++ Operador de Caixa Operador de…" at bounding box center [1033, 224] width 970 height 30
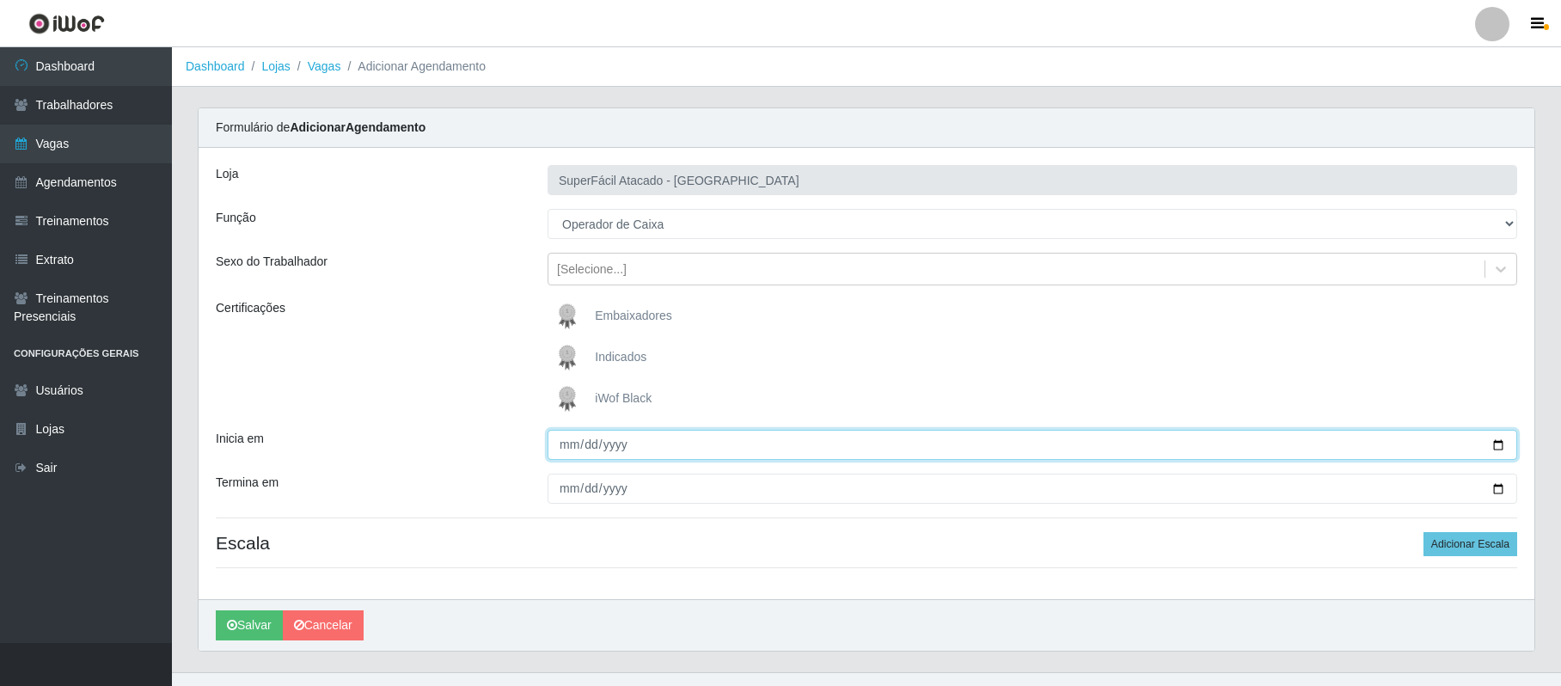
click at [1493, 442] on input "Inicia em" at bounding box center [1033, 445] width 970 height 30
type input "[DATE]"
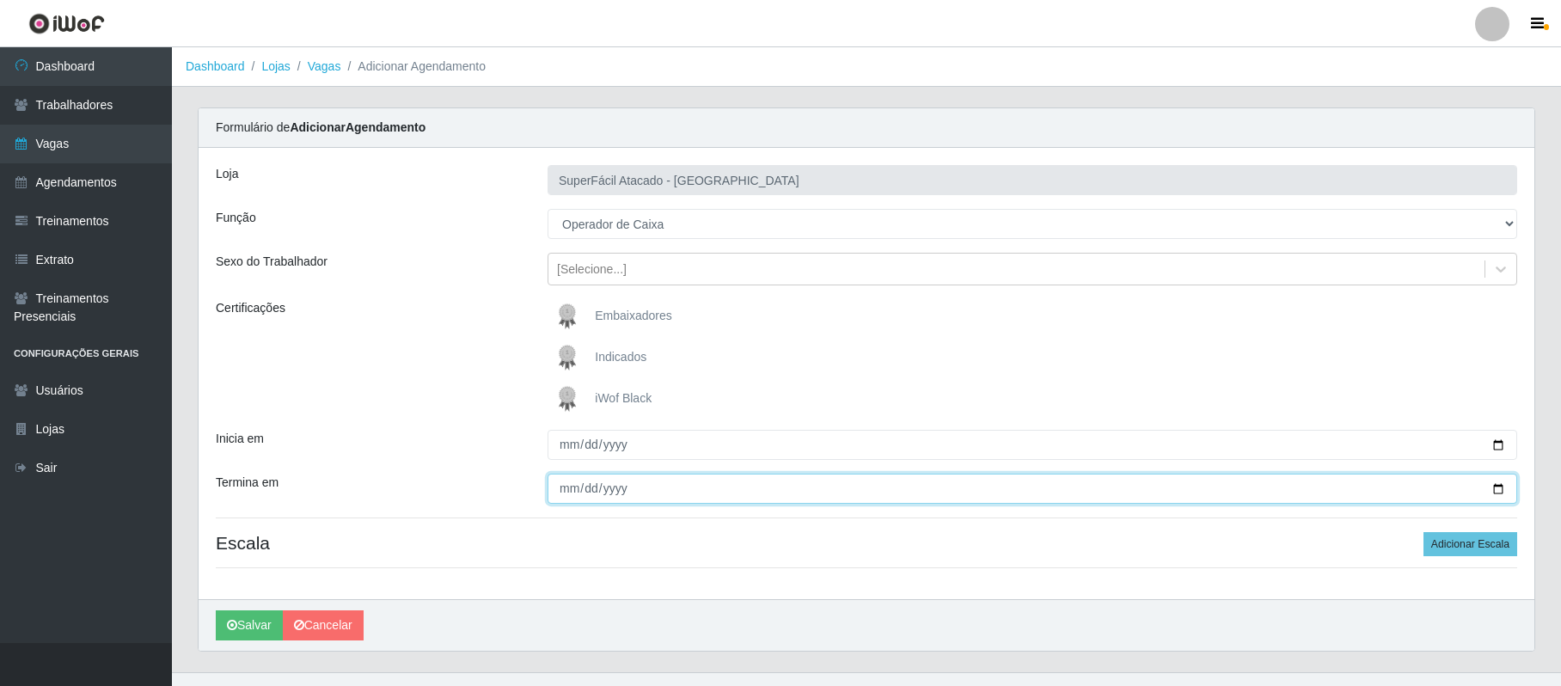
click at [1498, 488] on input "Termina em" at bounding box center [1033, 489] width 970 height 30
type input "[DATE]"
click at [1432, 547] on button "Adicionar Escala" at bounding box center [1471, 544] width 94 height 24
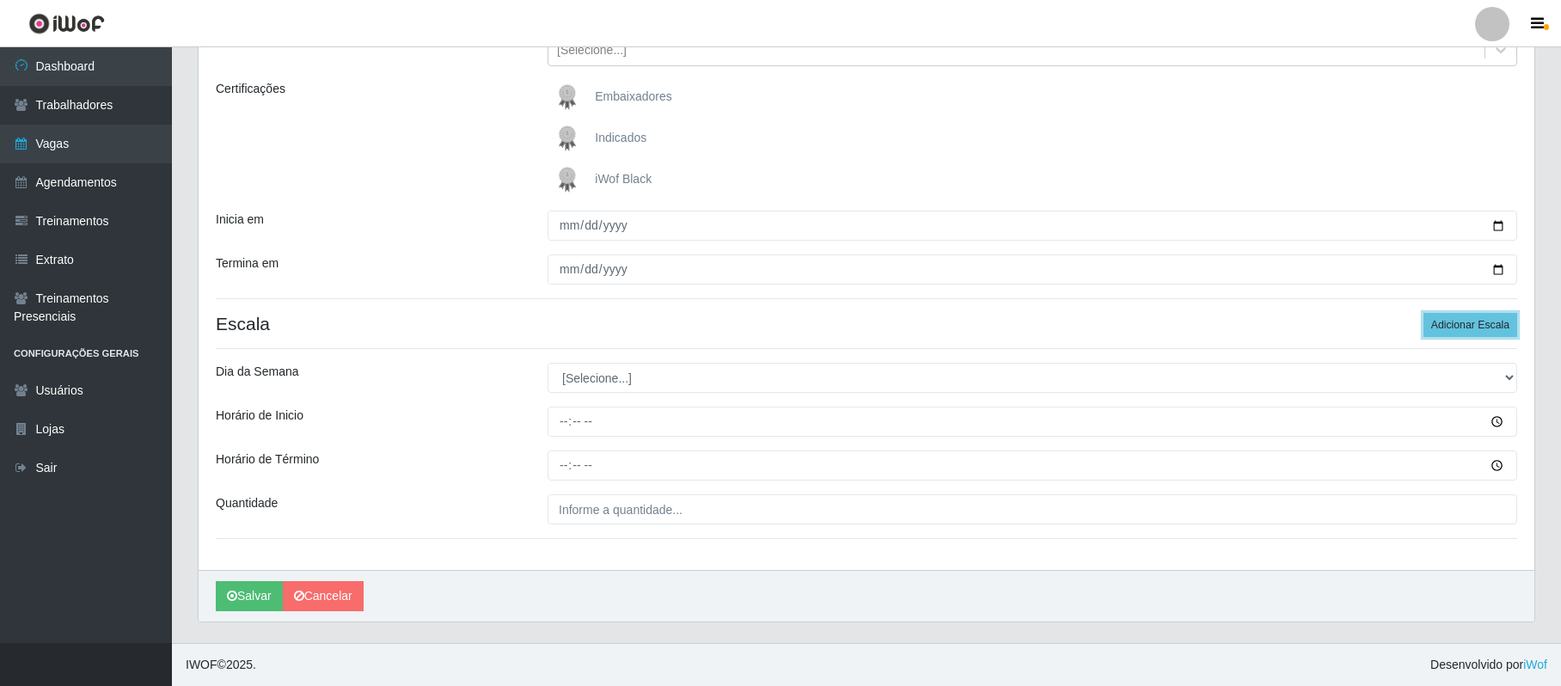
scroll to position [222, 0]
click at [590, 372] on select "[Selecione...] Segunda Terça Quarta Quinta Sexta Sábado Domingo" at bounding box center [1033, 378] width 970 height 30
select select "4"
click at [548, 363] on select "[Selecione...] Segunda Terça Quarta Quinta Sexta Sábado Domingo" at bounding box center [1033, 378] width 970 height 30
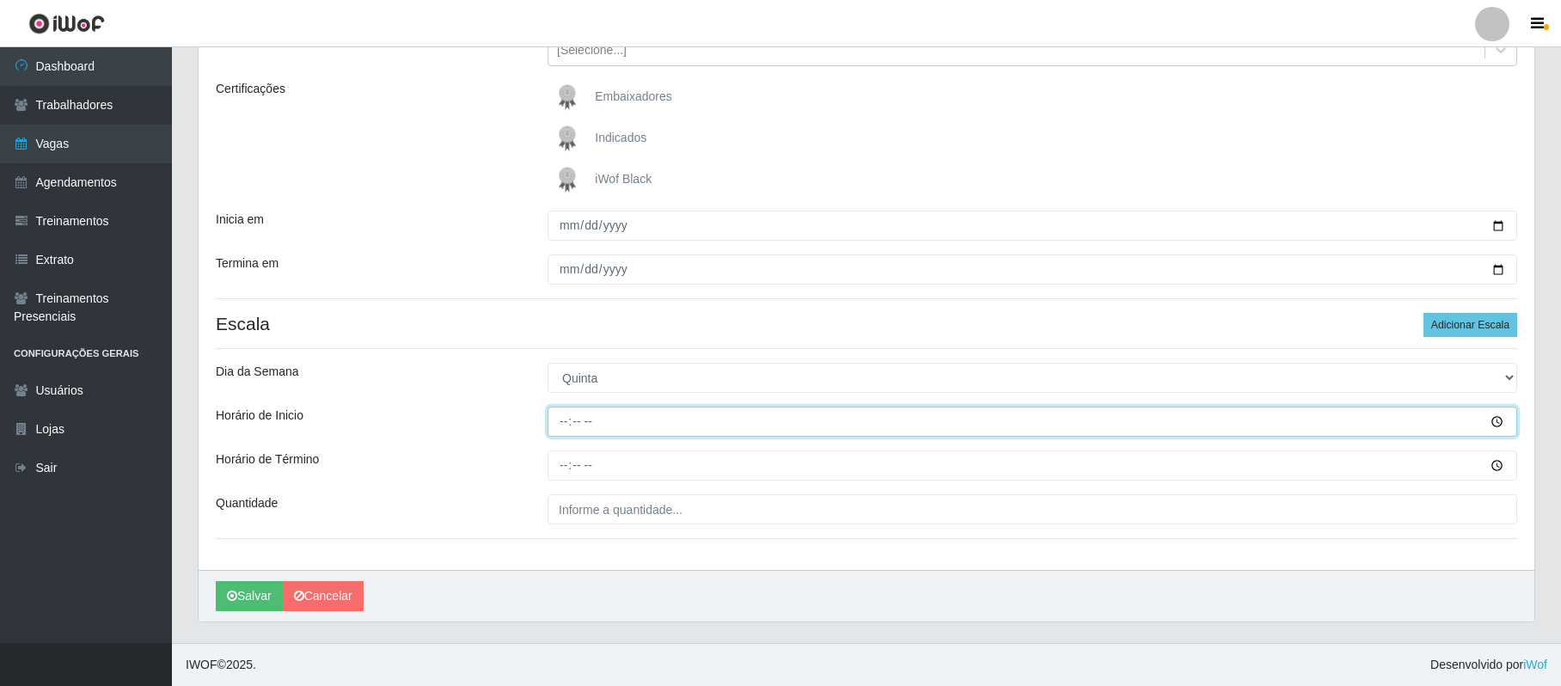
click at [559, 424] on input "Horário de Inicio" at bounding box center [1033, 422] width 970 height 30
type input "16:00"
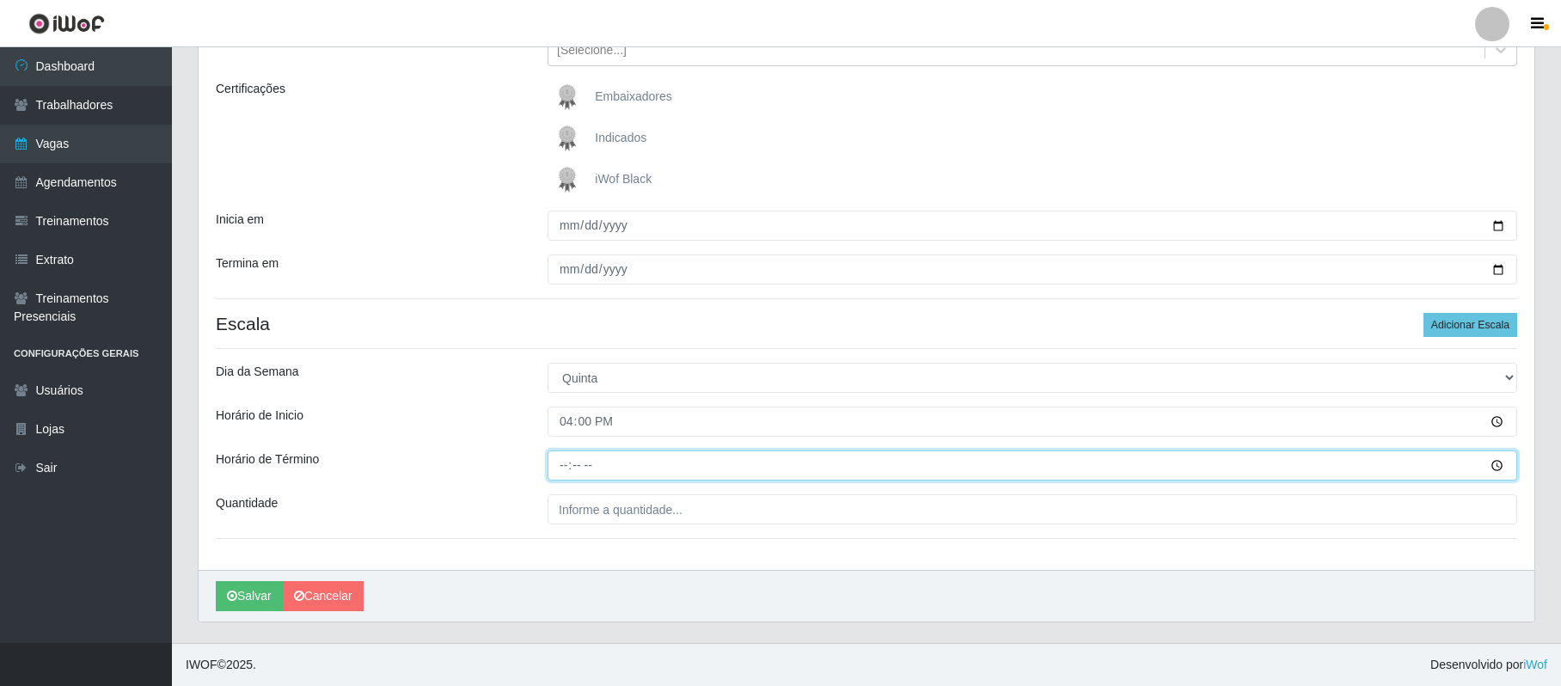
click at [566, 463] on input "Horário de Término" at bounding box center [1033, 466] width 970 height 30
type input "22:00"
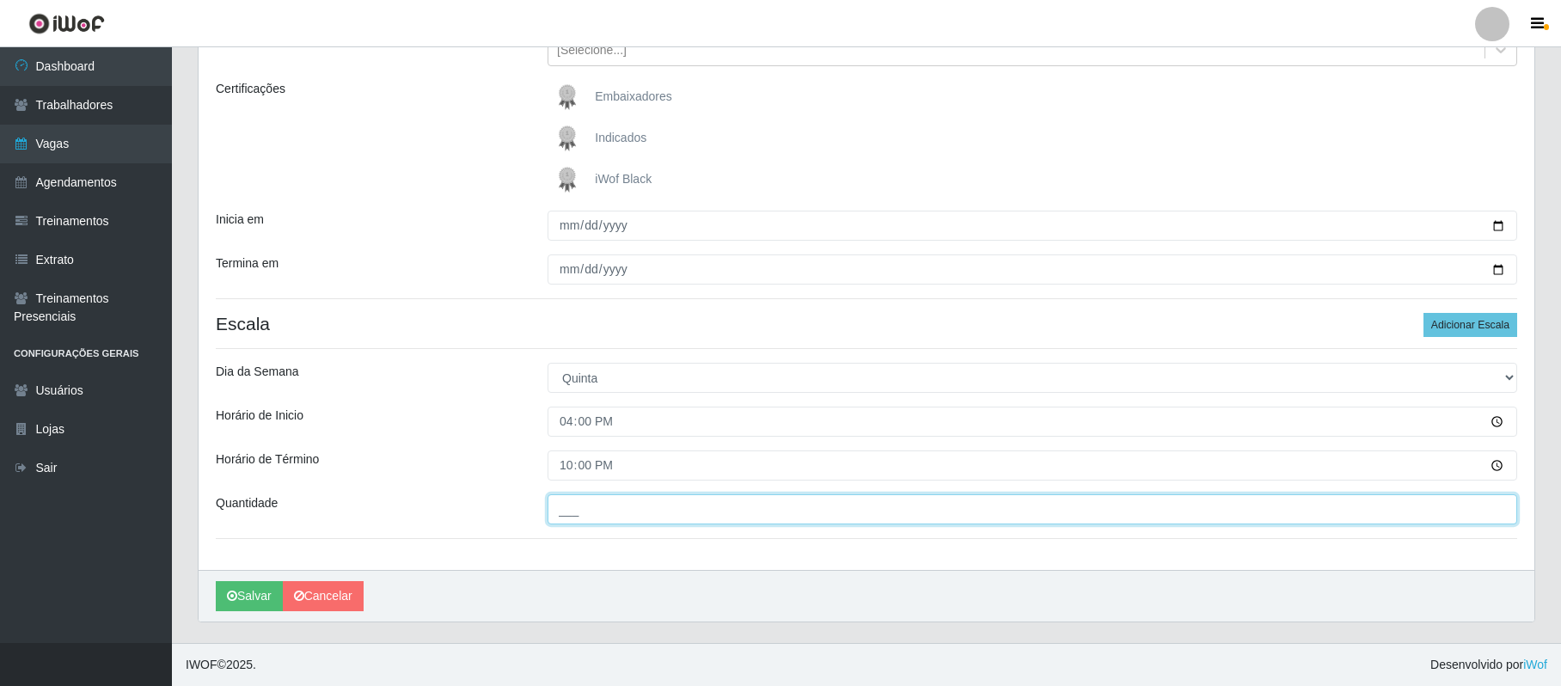
click at [586, 502] on input "___" at bounding box center [1033, 509] width 970 height 30
type input "02_"
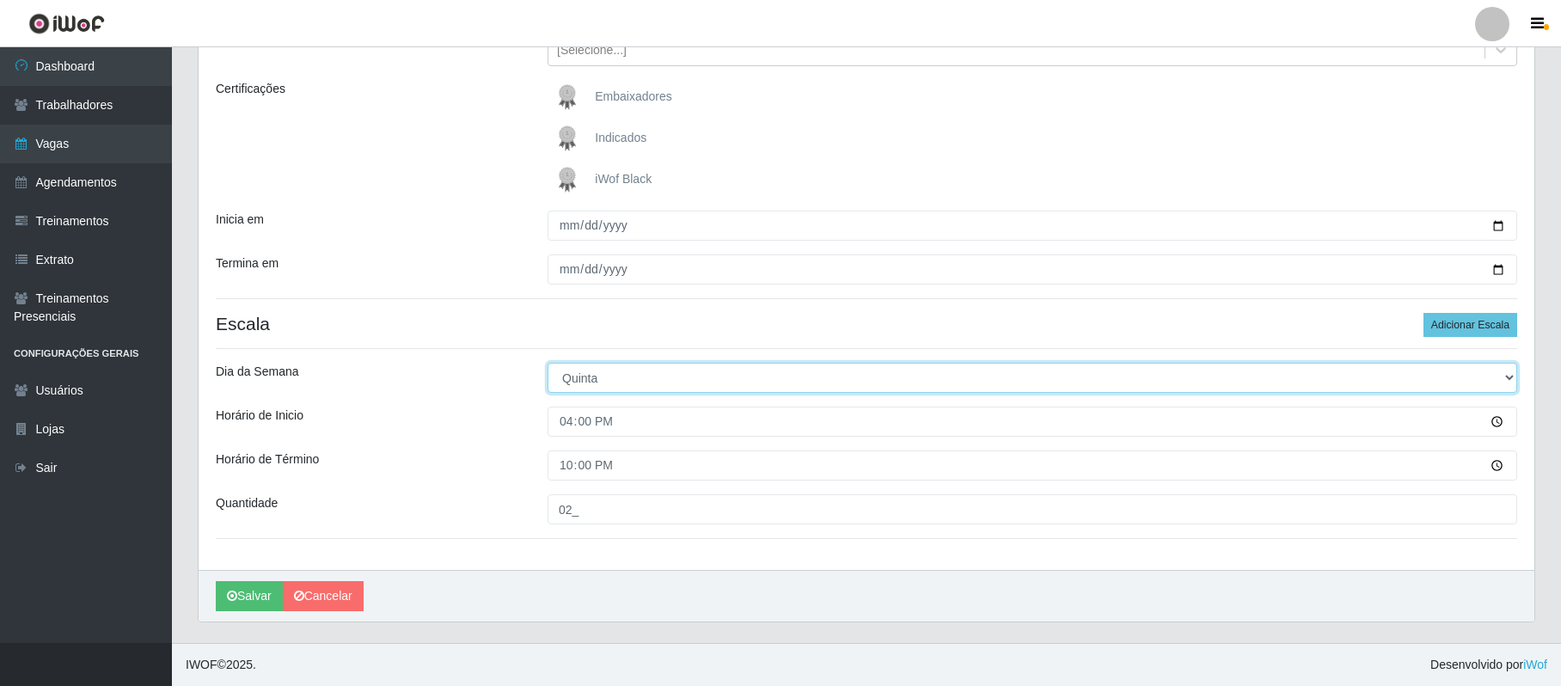
click at [662, 382] on select "[Selecione...] Segunda Terça Quarta Quinta Sexta Sábado Domingo" at bounding box center [1033, 378] width 970 height 30
select select "5"
click at [548, 363] on select "[Selecione...] Segunda Terça Quarta Quinta Sexta Sábado Domingo" at bounding box center [1033, 378] width 970 height 30
click at [244, 597] on button "Salvar" at bounding box center [249, 596] width 67 height 30
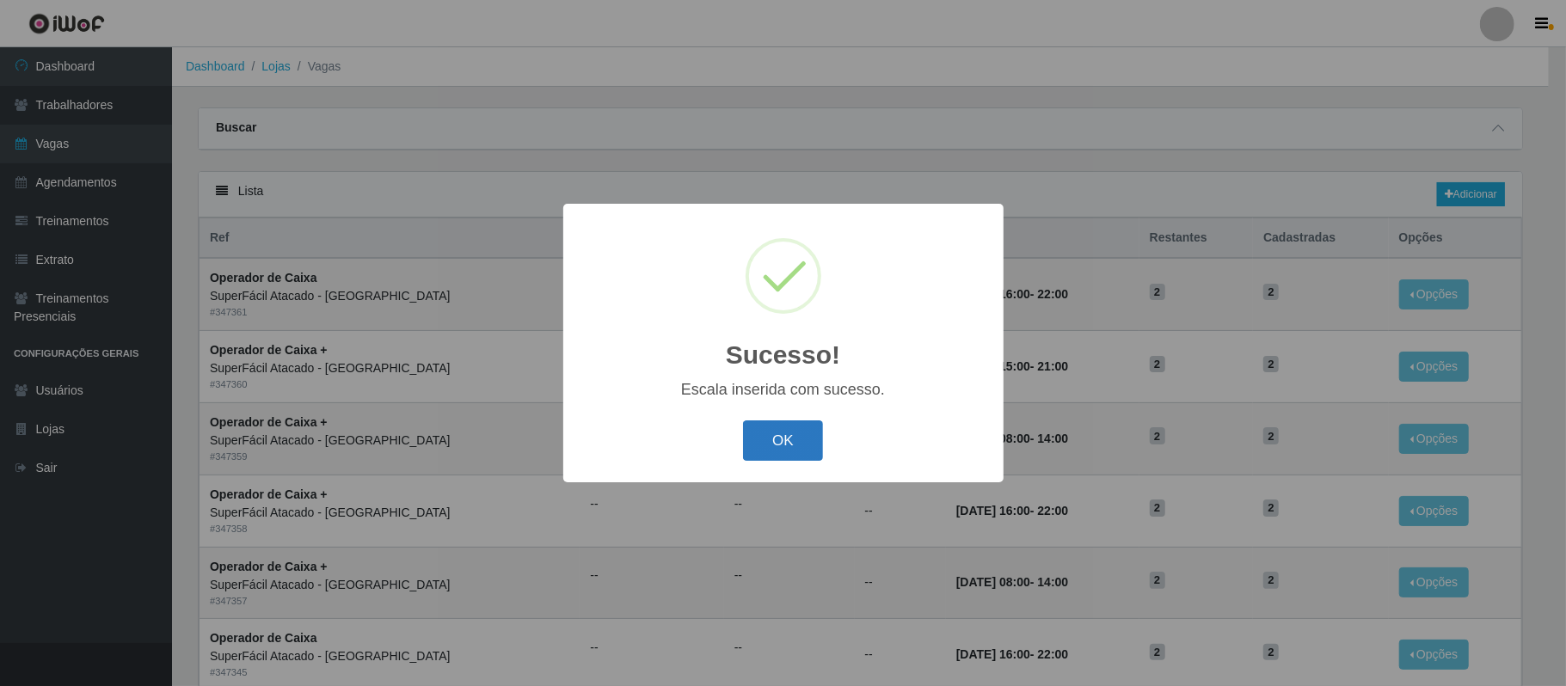
click at [795, 447] on button "OK" at bounding box center [783, 440] width 80 height 40
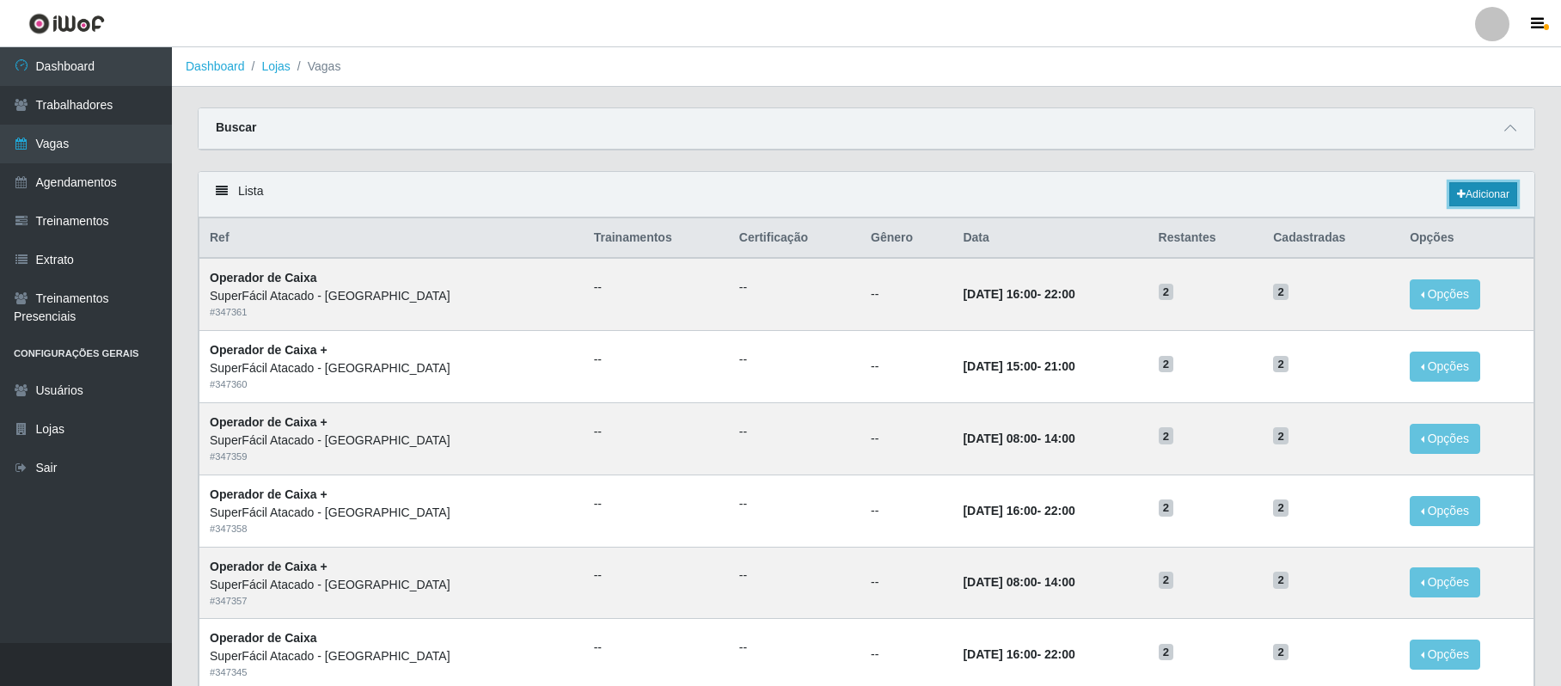
click at [1482, 204] on link "Adicionar" at bounding box center [1484, 194] width 68 height 24
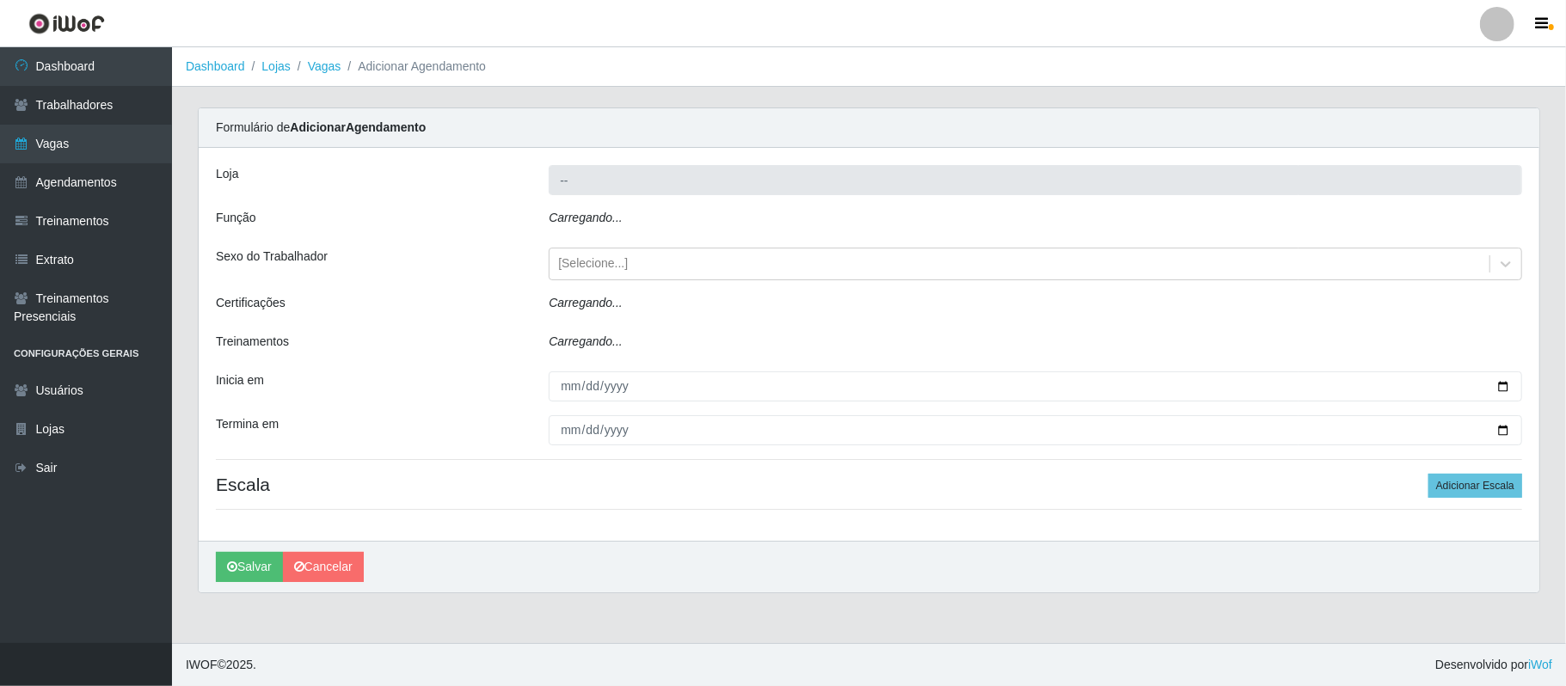
type input "SuperFácil Atacado - [GEOGRAPHIC_DATA]"
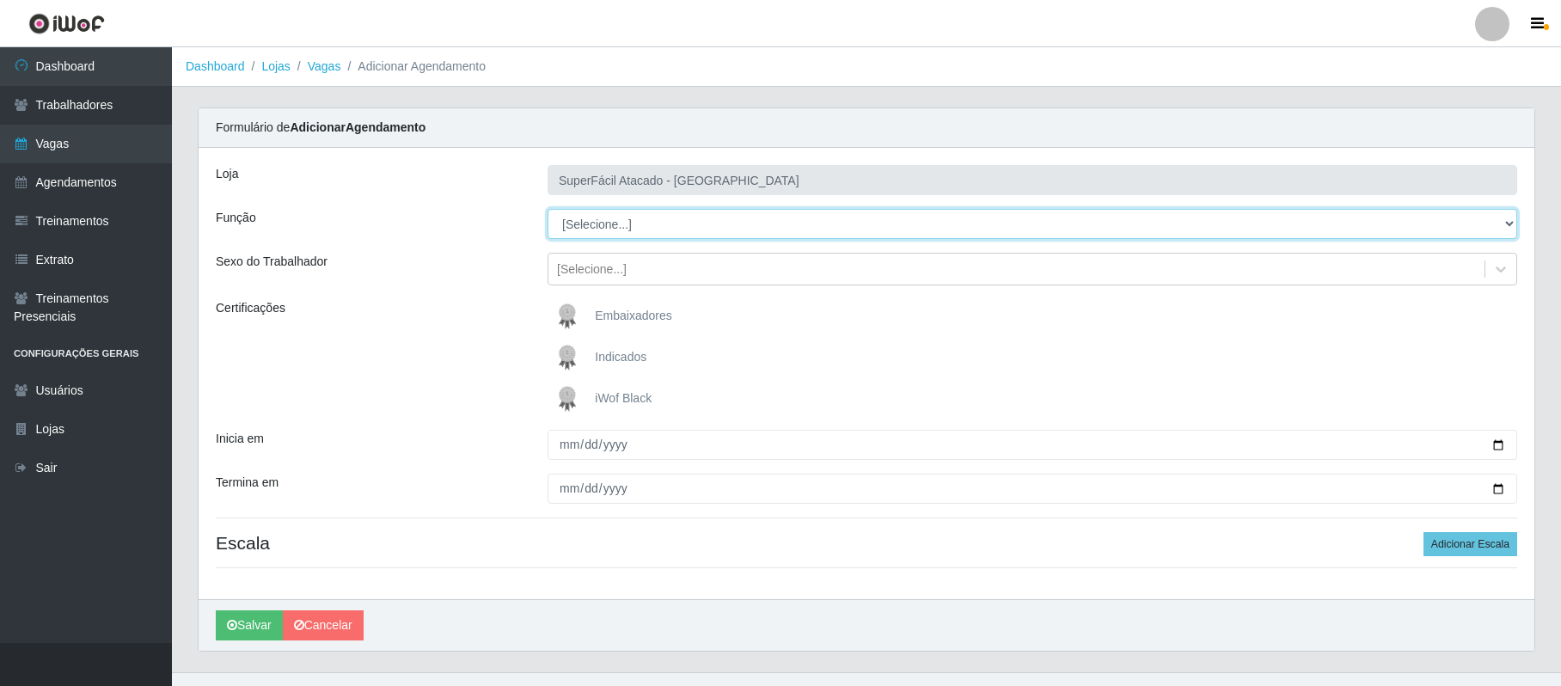
click at [626, 230] on select "[Selecione...] Embalador Embalador + Embalador ++ Operador de Caixa Operador de…" at bounding box center [1033, 224] width 970 height 30
select select "72"
click at [548, 210] on select "[Selecione...] Embalador Embalador + Embalador ++ Operador de Caixa Operador de…" at bounding box center [1033, 224] width 970 height 30
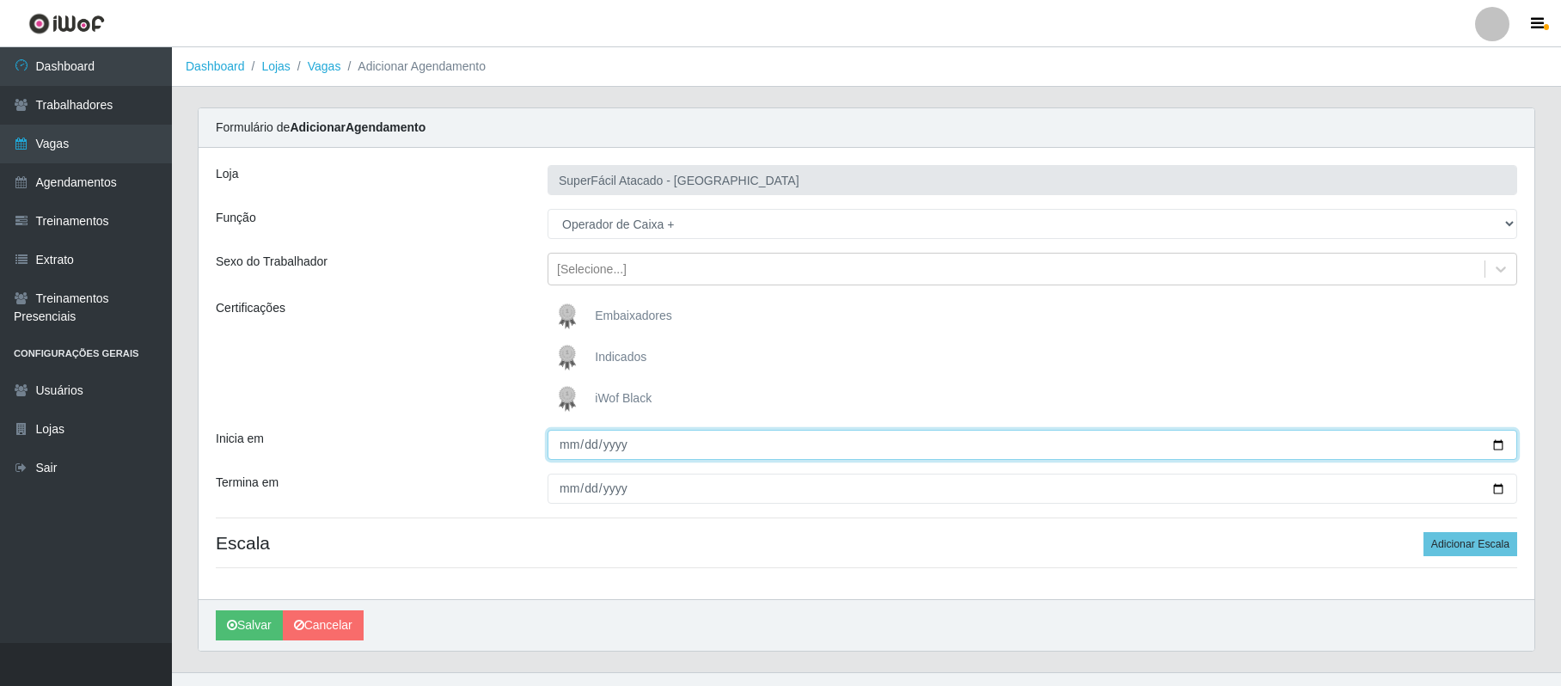
click at [1493, 448] on input "Inicia em" at bounding box center [1033, 445] width 970 height 30
type input "[DATE]"
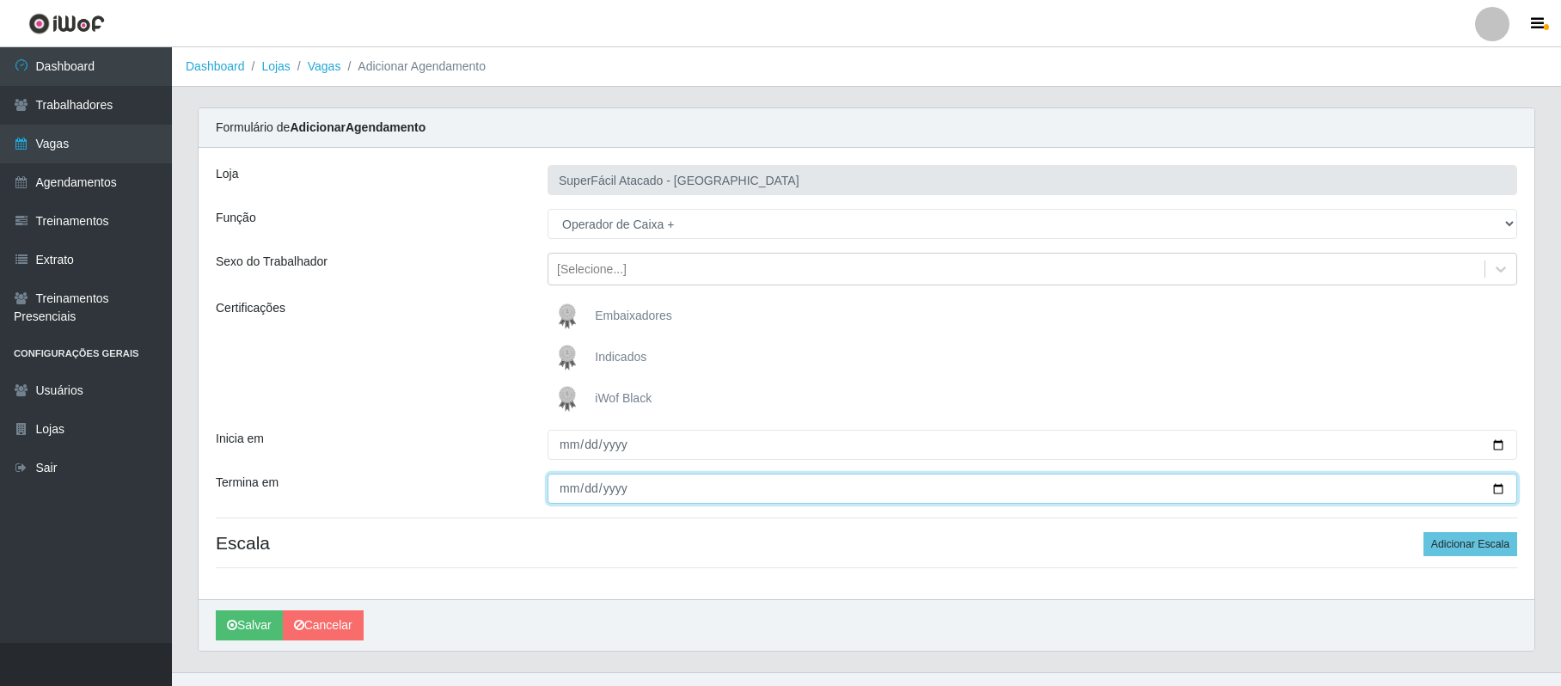
click at [1497, 487] on input "Termina em" at bounding box center [1033, 489] width 970 height 30
type input "[DATE]"
drag, startPoint x: 1496, startPoint y: 550, endPoint x: 1336, endPoint y: 542, distance: 160.1
click at [1463, 549] on button "Adicionar Escala" at bounding box center [1471, 544] width 94 height 24
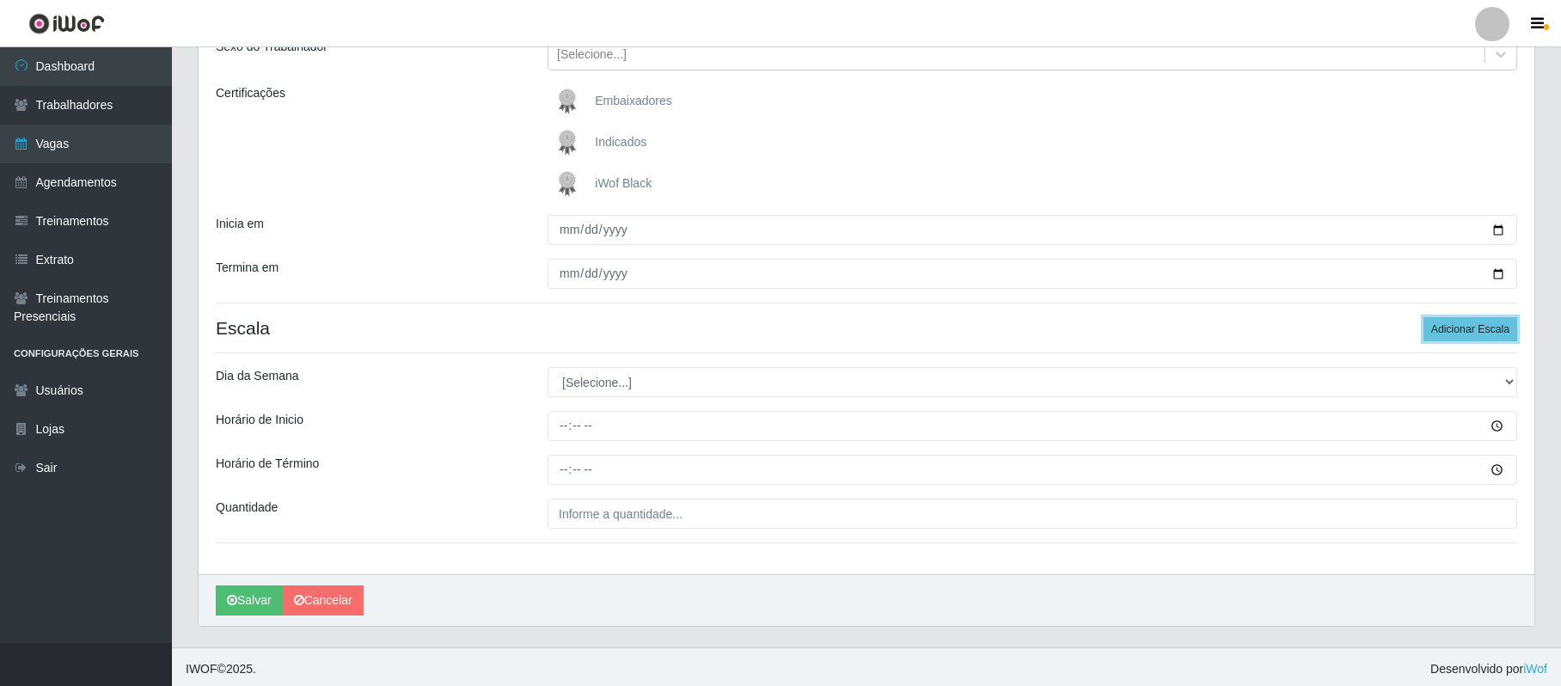
scroll to position [222, 0]
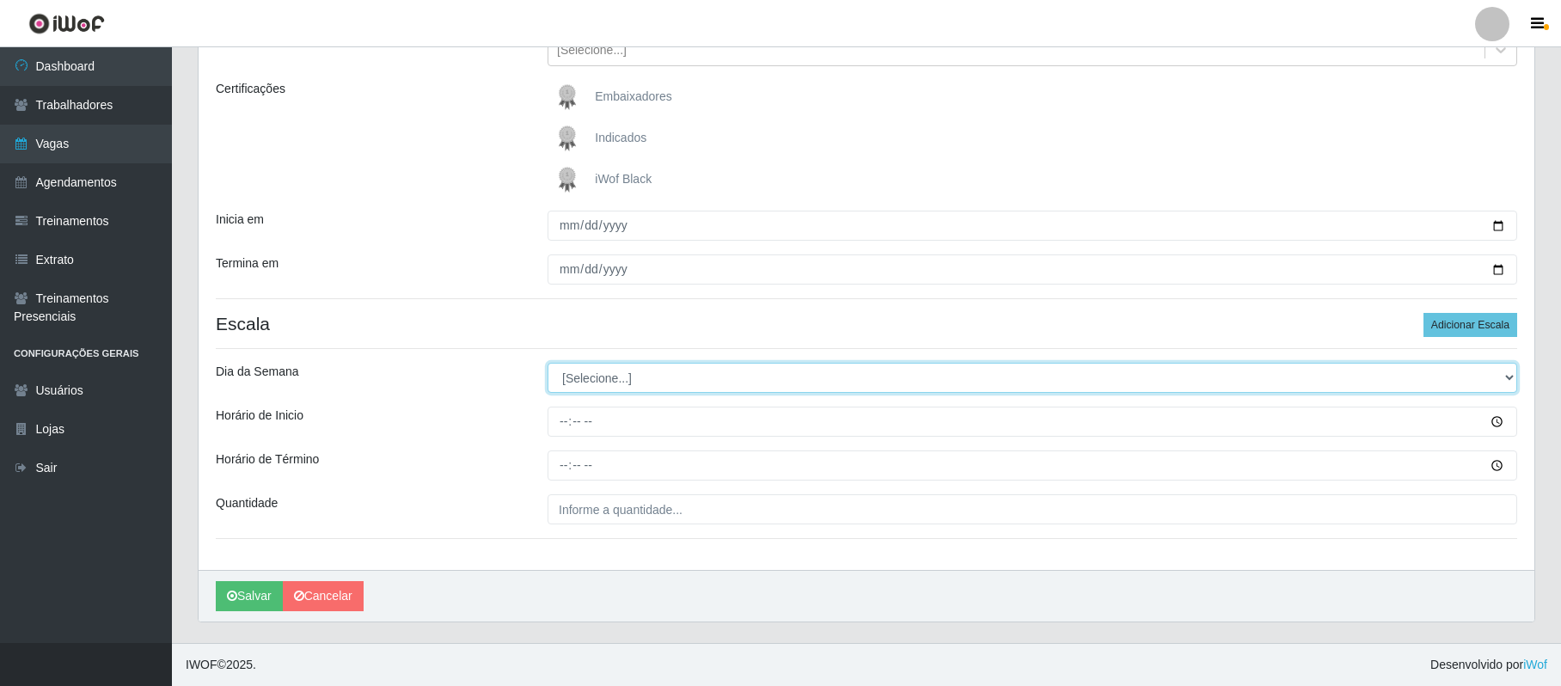
click at [592, 378] on select "[Selecione...] Segunda Terça Quarta Quinta Sexta Sábado Domingo" at bounding box center [1033, 378] width 970 height 30
select select "6"
click at [548, 363] on select "[Selecione...] Segunda Terça Quarta Quinta Sexta Sábado Domingo" at bounding box center [1033, 378] width 970 height 30
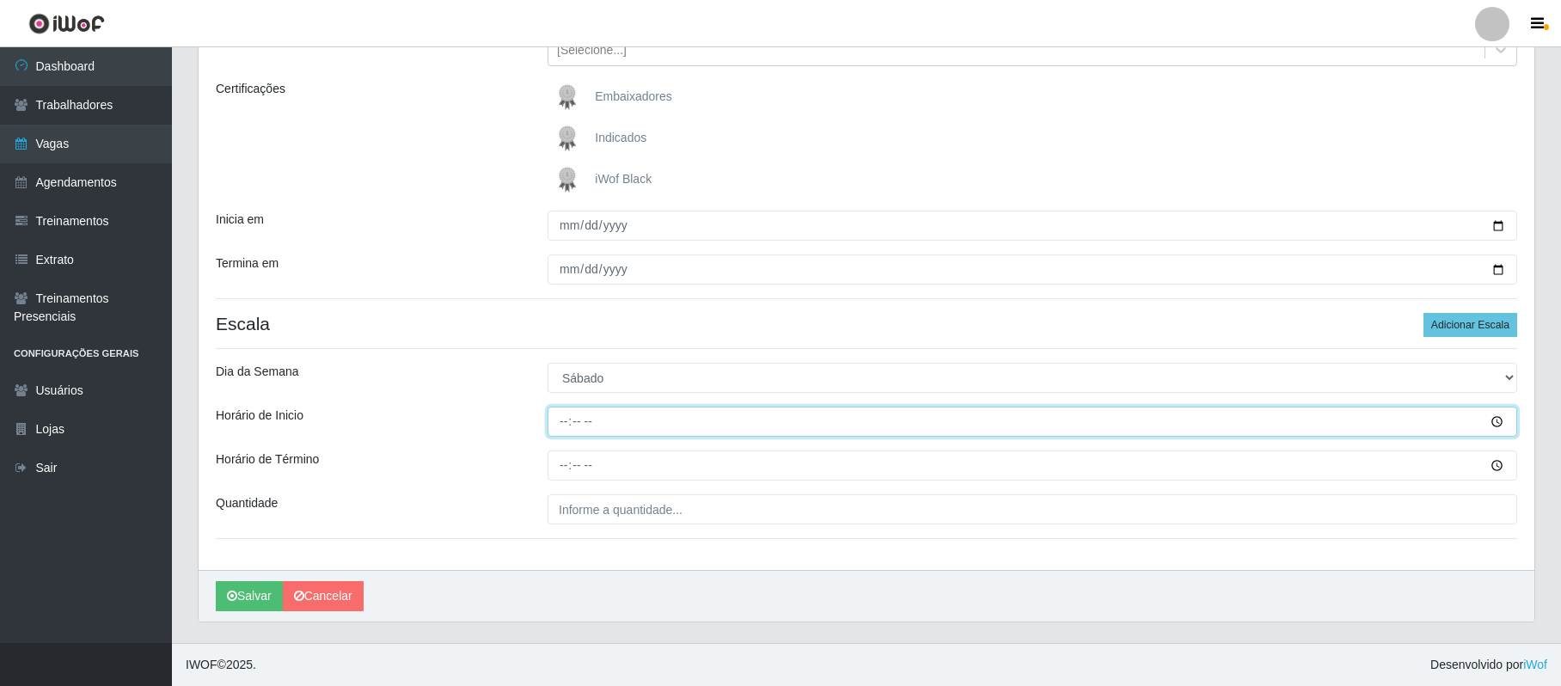
click at [564, 425] on input "Horário de Inicio" at bounding box center [1033, 422] width 970 height 30
type input "08:00"
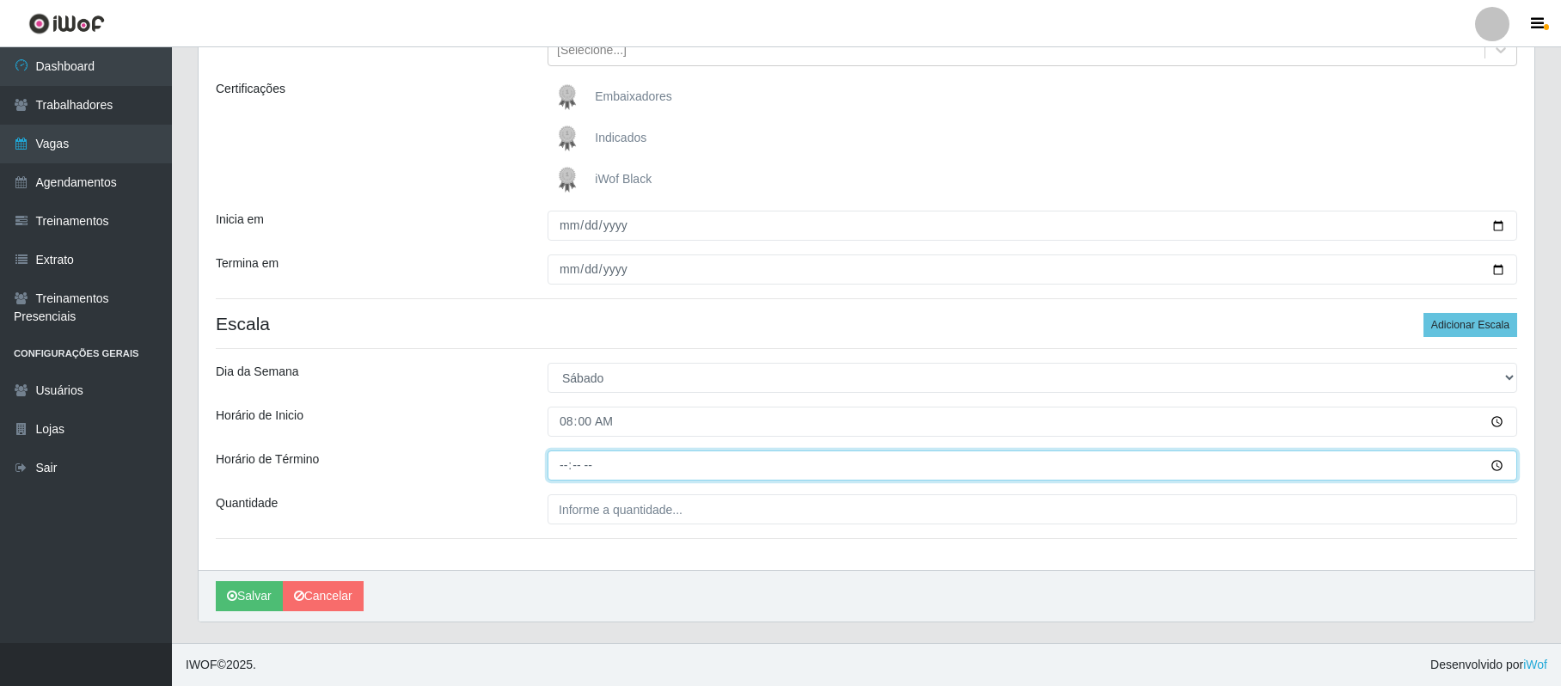
click at [559, 465] on input "Horário de Término" at bounding box center [1033, 466] width 970 height 30
type input "14:00"
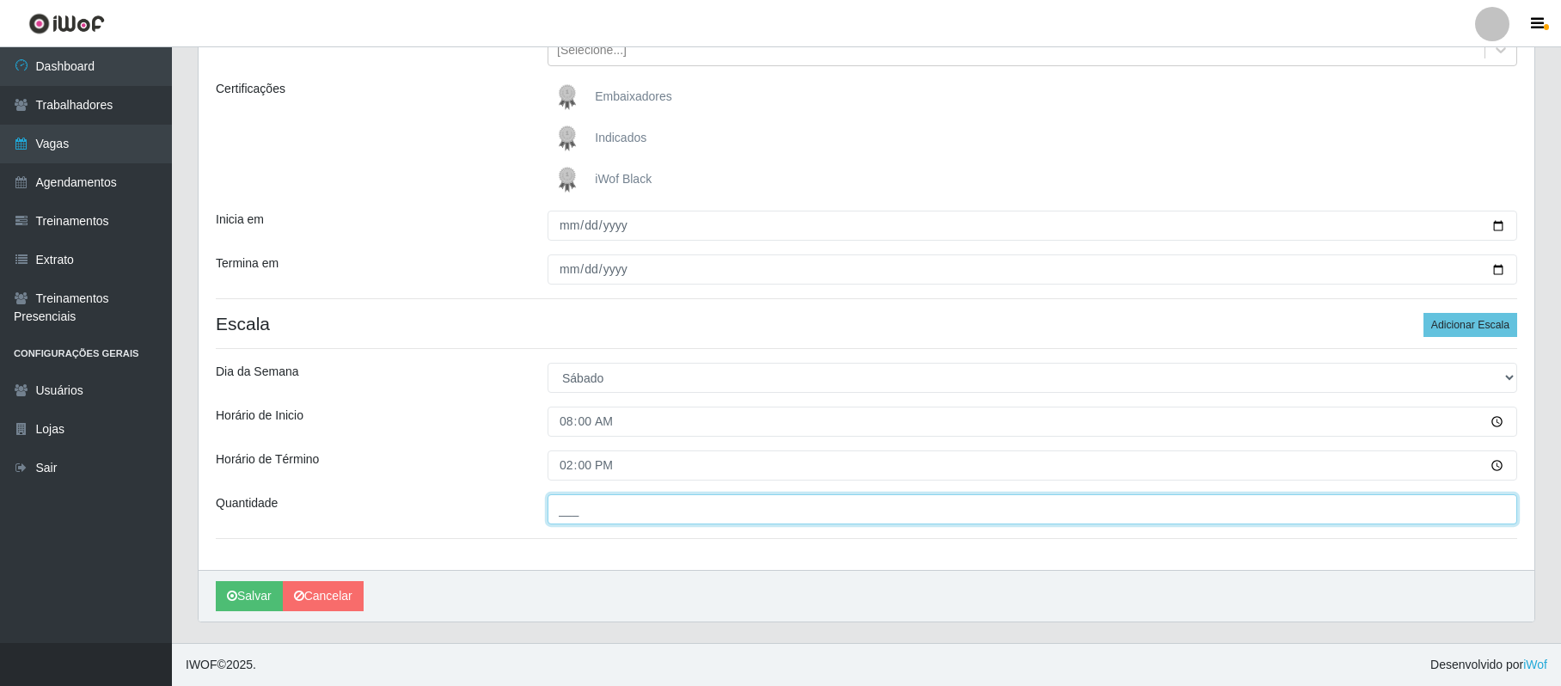
click at [565, 514] on input "___" at bounding box center [1033, 509] width 970 height 30
type input "02_"
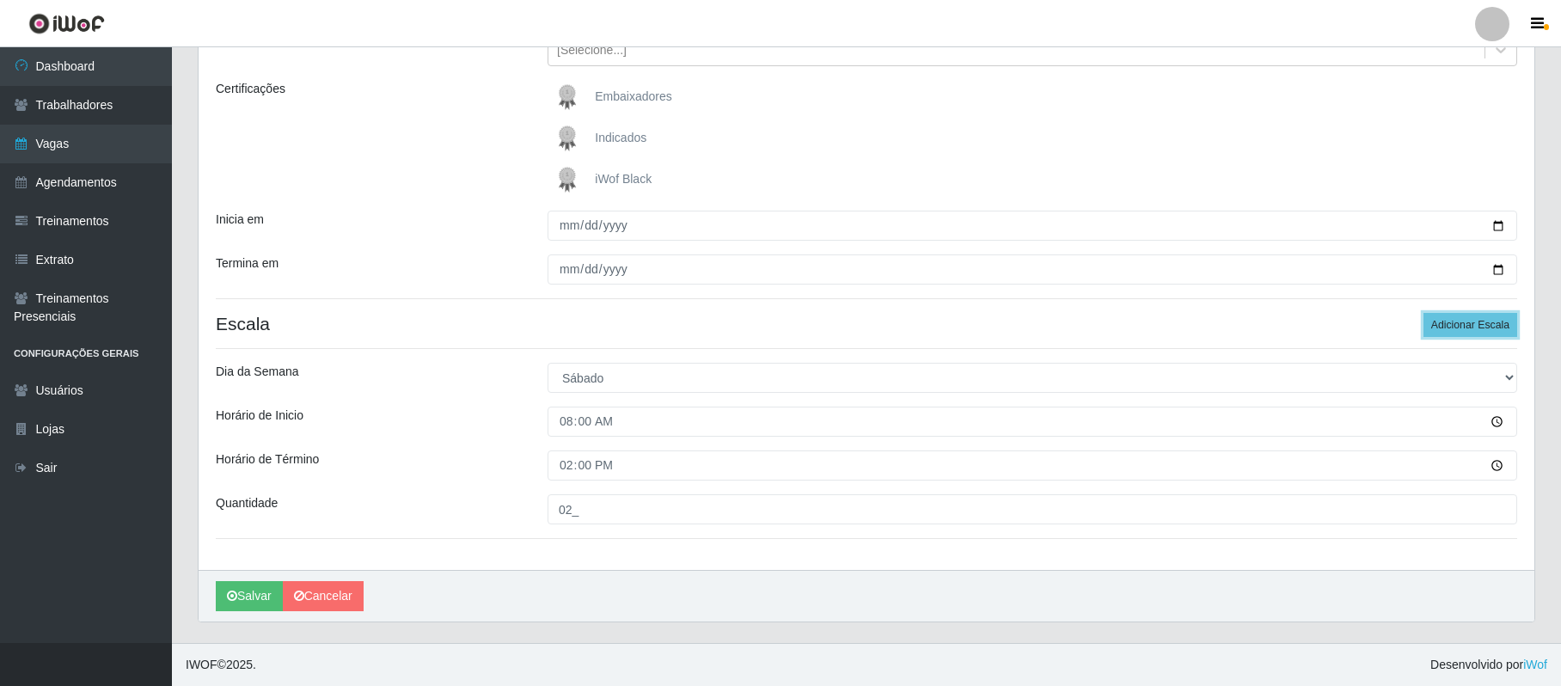
drag, startPoint x: 1487, startPoint y: 328, endPoint x: 929, endPoint y: 434, distance: 568.1
click at [1487, 328] on button "Adicionar Escala" at bounding box center [1471, 325] width 94 height 24
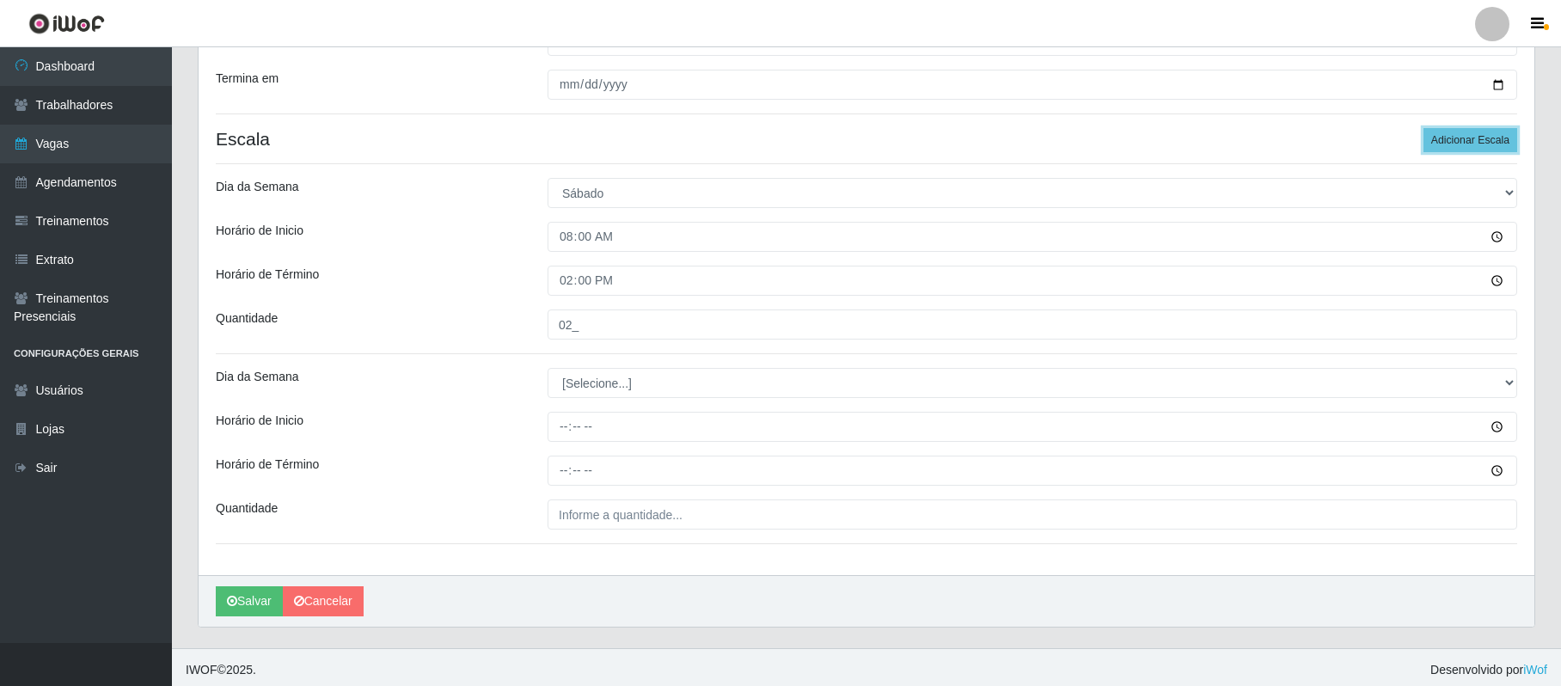
scroll to position [413, 0]
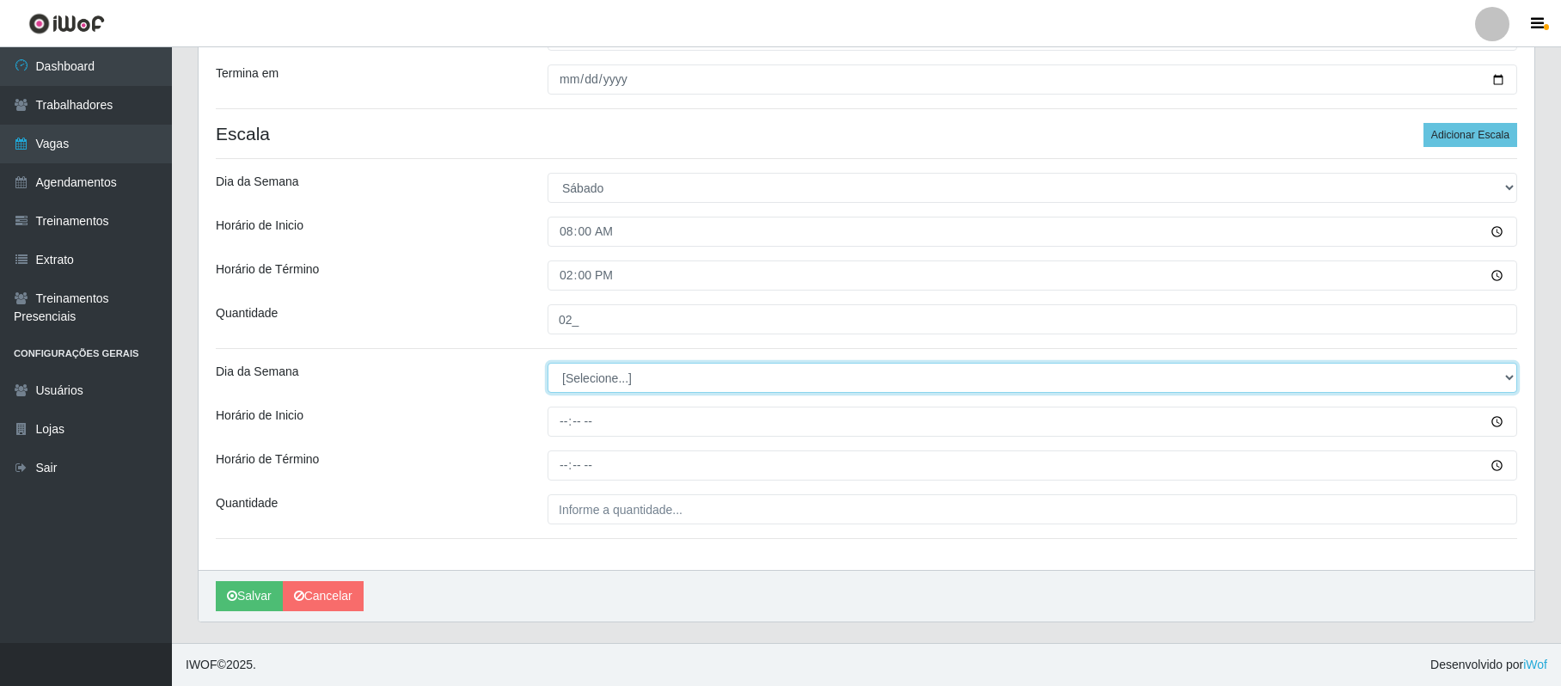
click at [621, 378] on select "[Selecione...] Segunda Terça Quarta Quinta Sexta Sábado Domingo" at bounding box center [1033, 378] width 970 height 30
select select "6"
click at [548, 363] on select "[Selecione...] Segunda Terça Quarta Quinta Sexta Sábado Domingo" at bounding box center [1033, 378] width 970 height 30
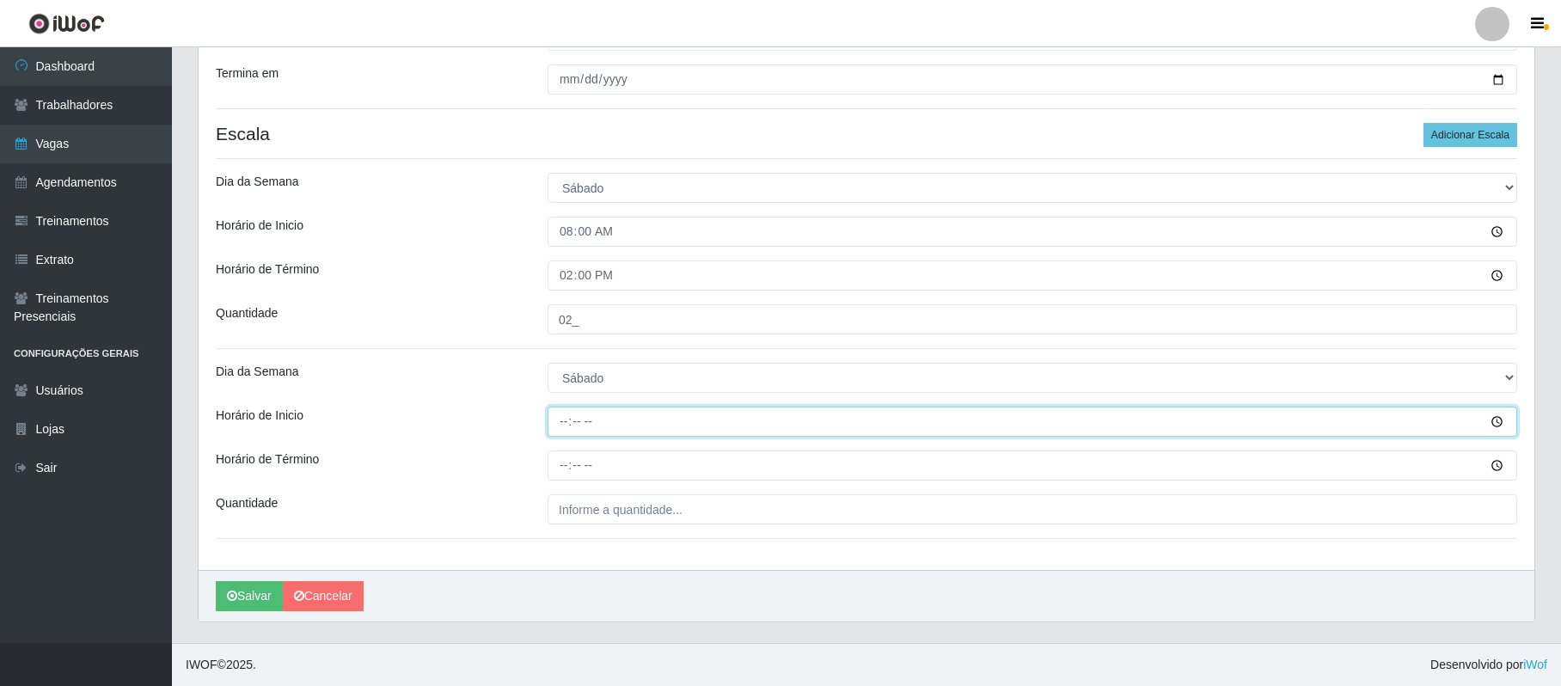
click at [555, 420] on input "Horário de Inicio" at bounding box center [1033, 422] width 970 height 30
type input "16:00"
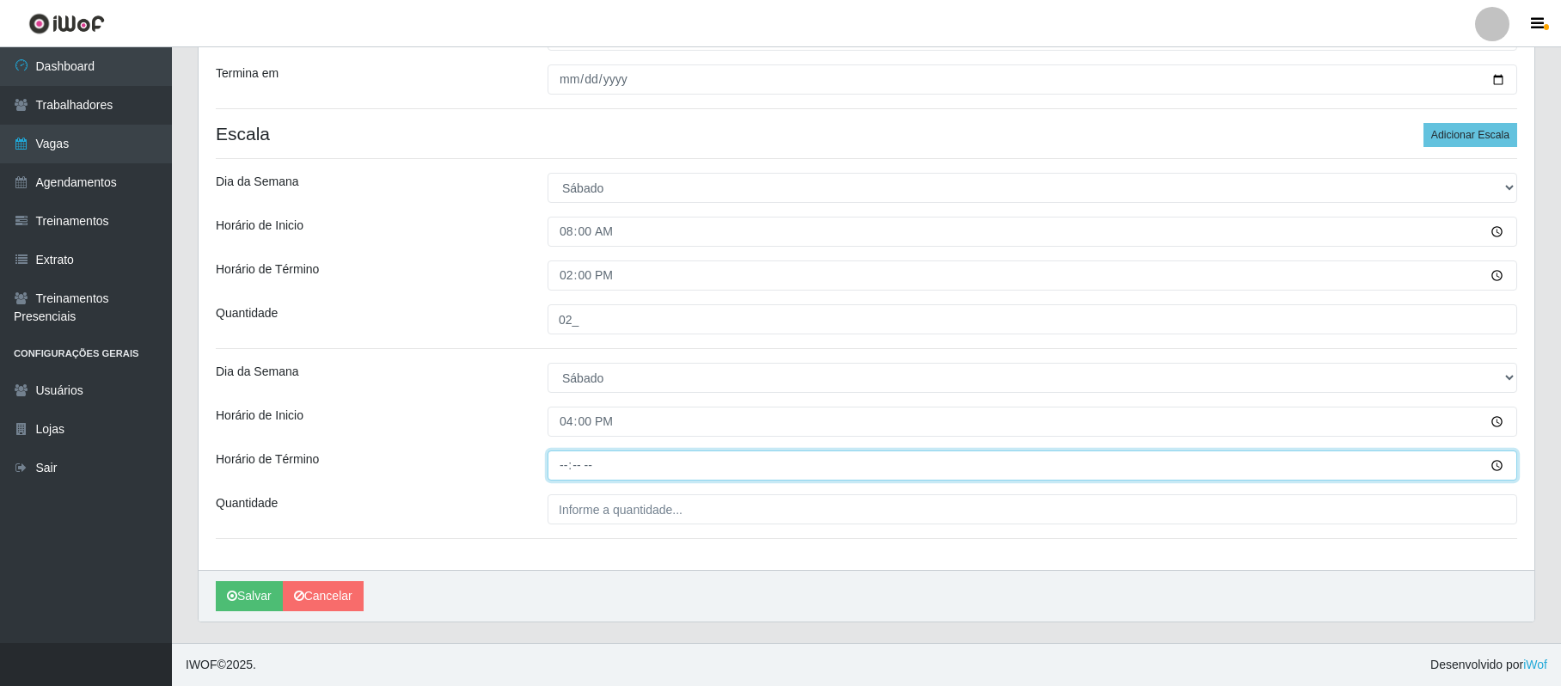
click at [573, 466] on input "Horário de Término" at bounding box center [1033, 466] width 970 height 30
click at [562, 469] on input "Horário de Término" at bounding box center [1033, 466] width 970 height 30
type input "22:00"
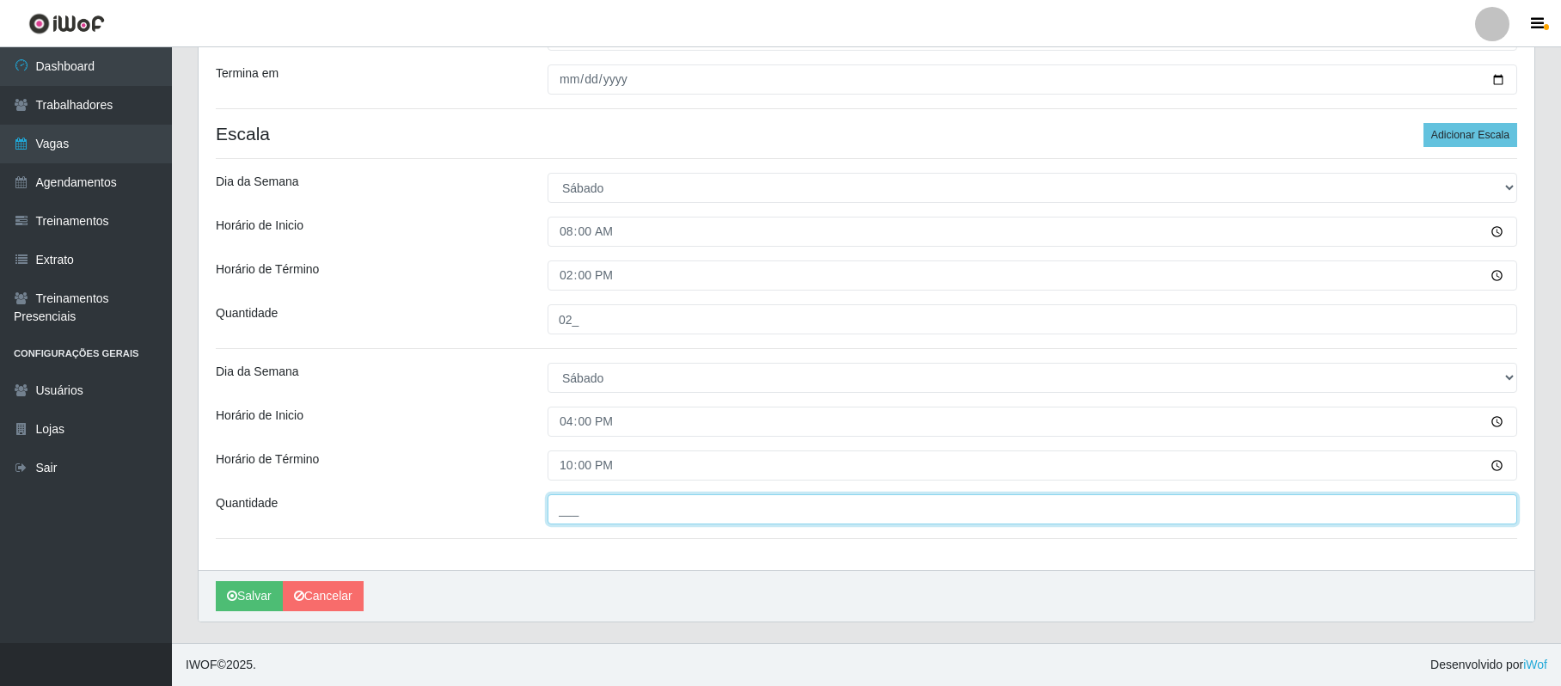
click at [592, 514] on input "___" at bounding box center [1033, 509] width 970 height 30
type input "02_"
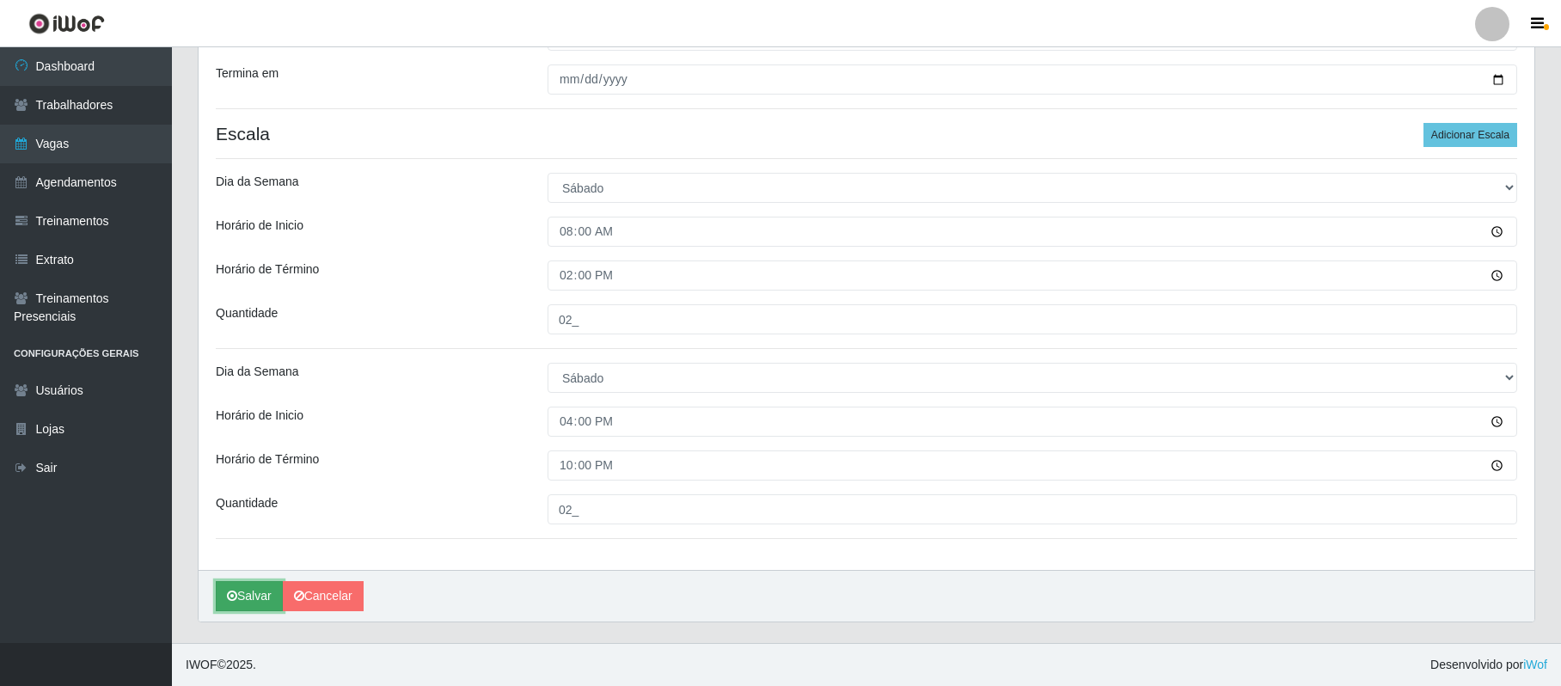
click at [266, 596] on button "Salvar" at bounding box center [249, 596] width 67 height 30
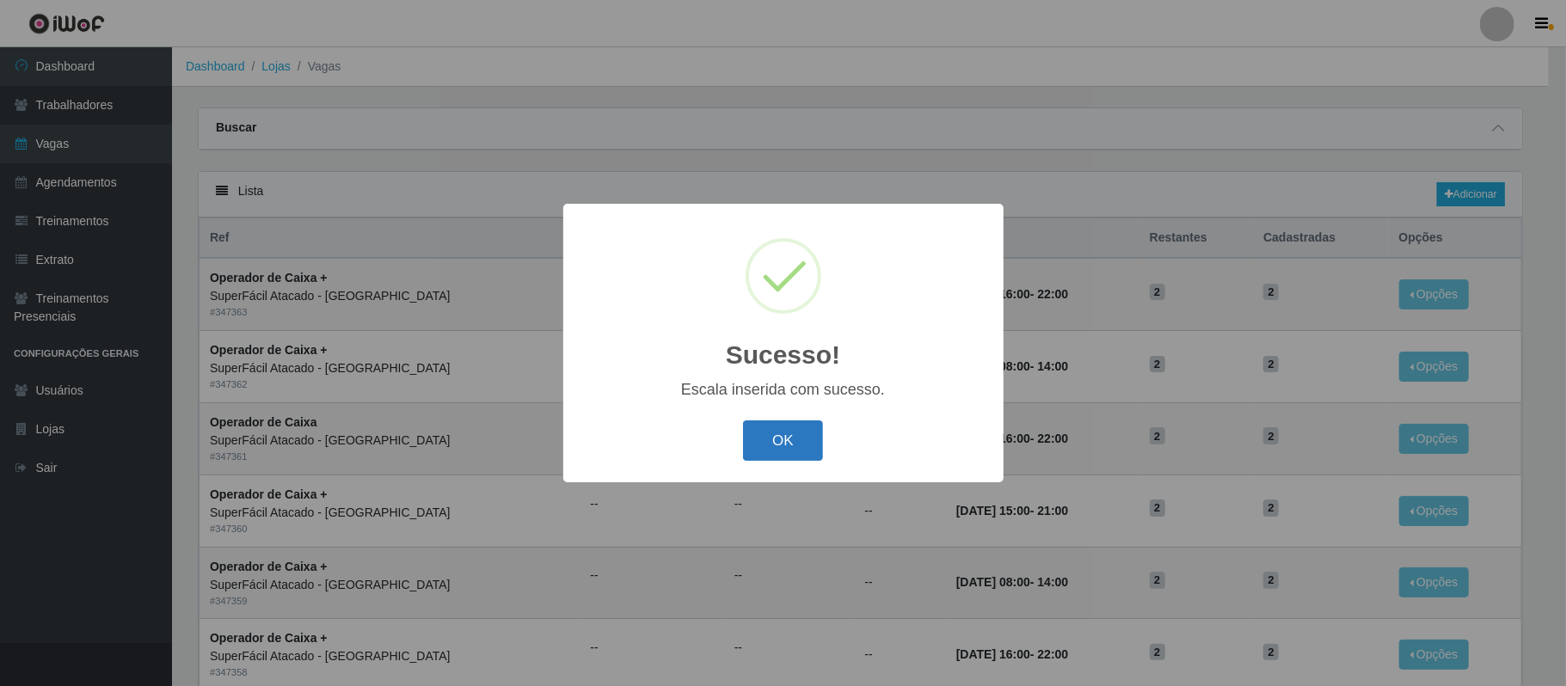
click at [805, 442] on button "OK" at bounding box center [783, 440] width 80 height 40
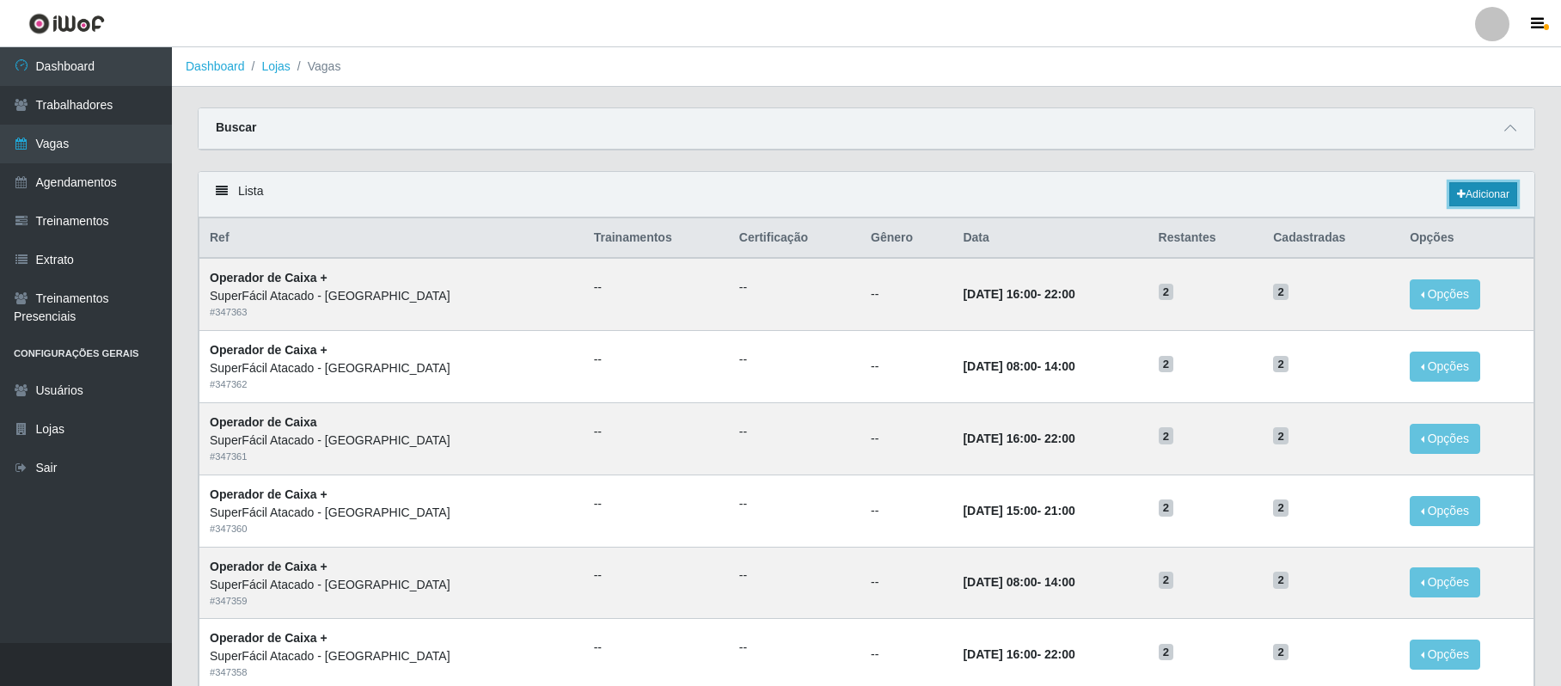
click at [1480, 191] on link "Adicionar" at bounding box center [1484, 194] width 68 height 24
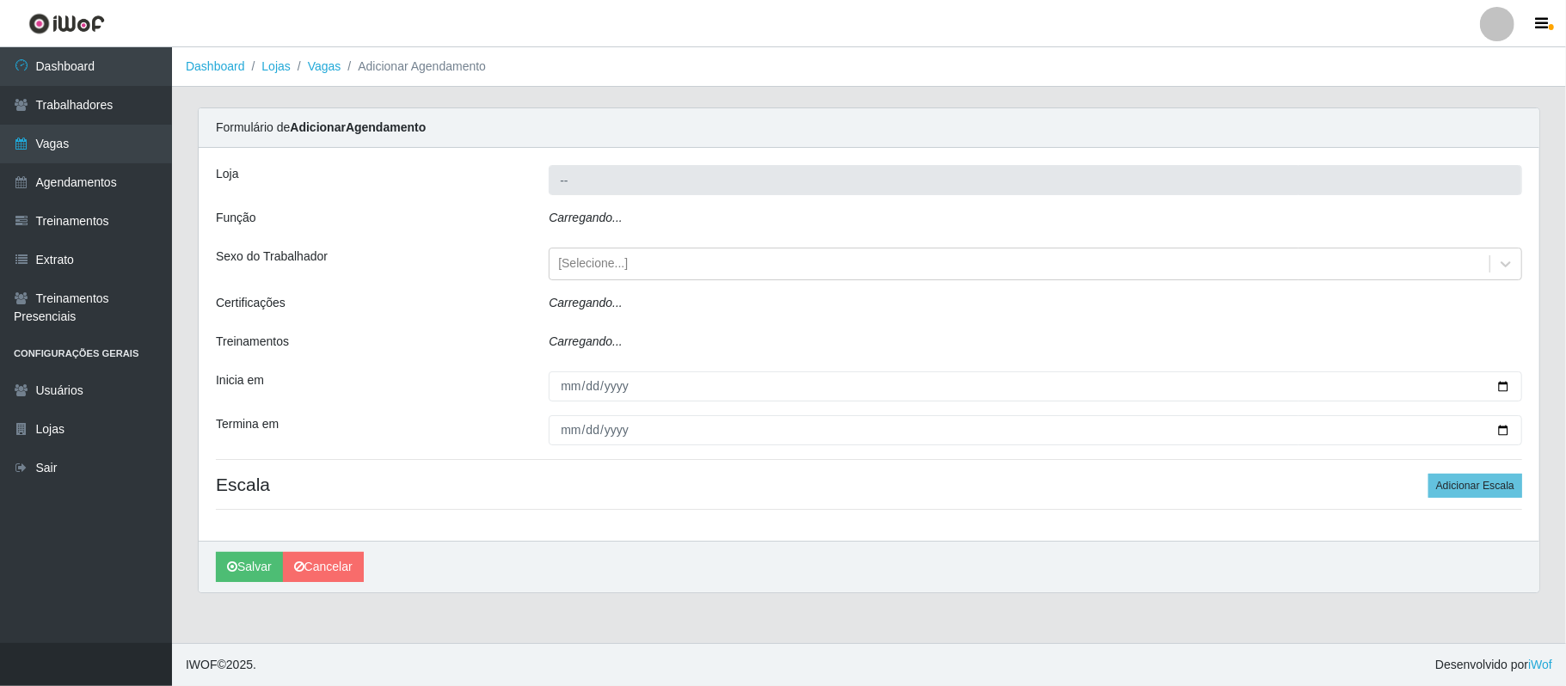
type input "SuperFácil Atacado - [GEOGRAPHIC_DATA]"
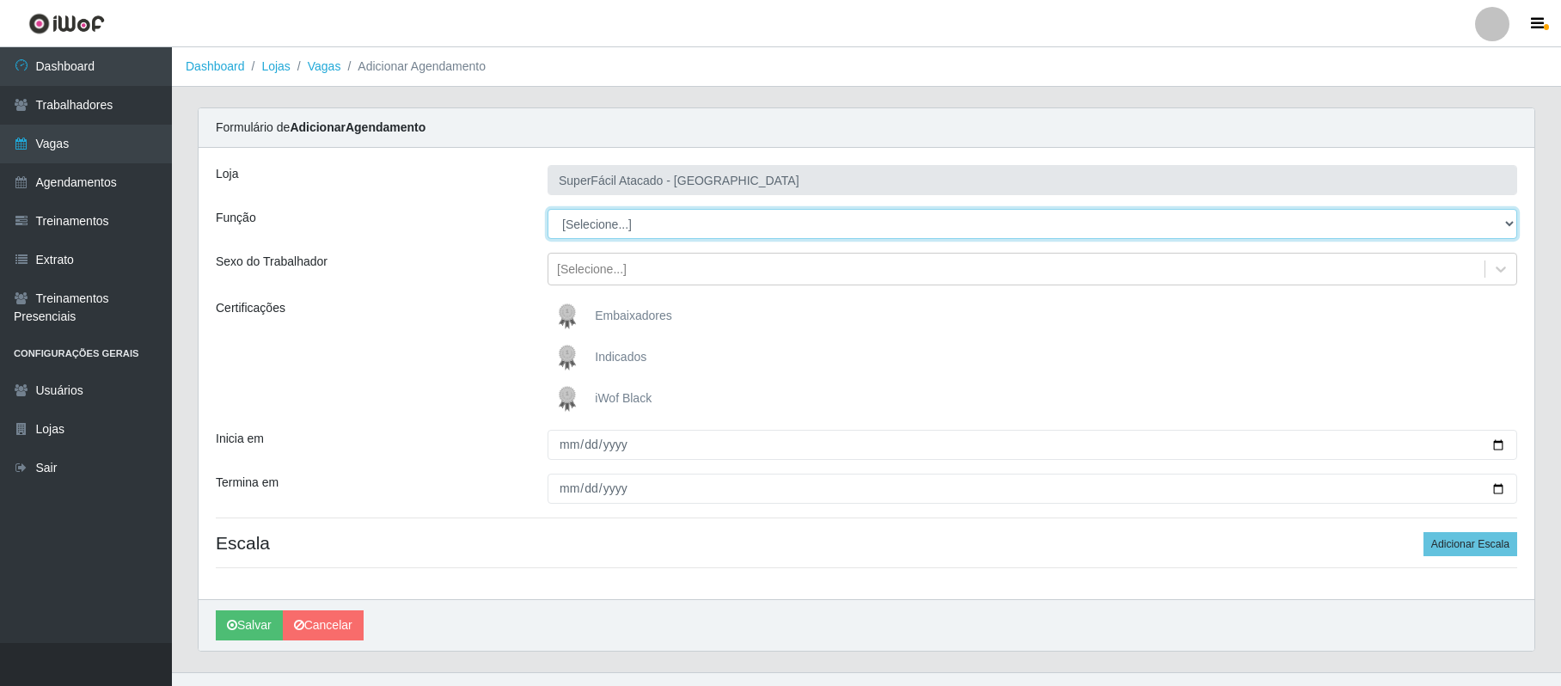
click at [617, 224] on select "[Selecione...] Embalador Embalador + Embalador ++ Operador de Caixa Operador de…" at bounding box center [1033, 224] width 970 height 30
select select "72"
click at [548, 210] on select "[Selecione...] Embalador Embalador + Embalador ++ Operador de Caixa Operador de…" at bounding box center [1033, 224] width 970 height 30
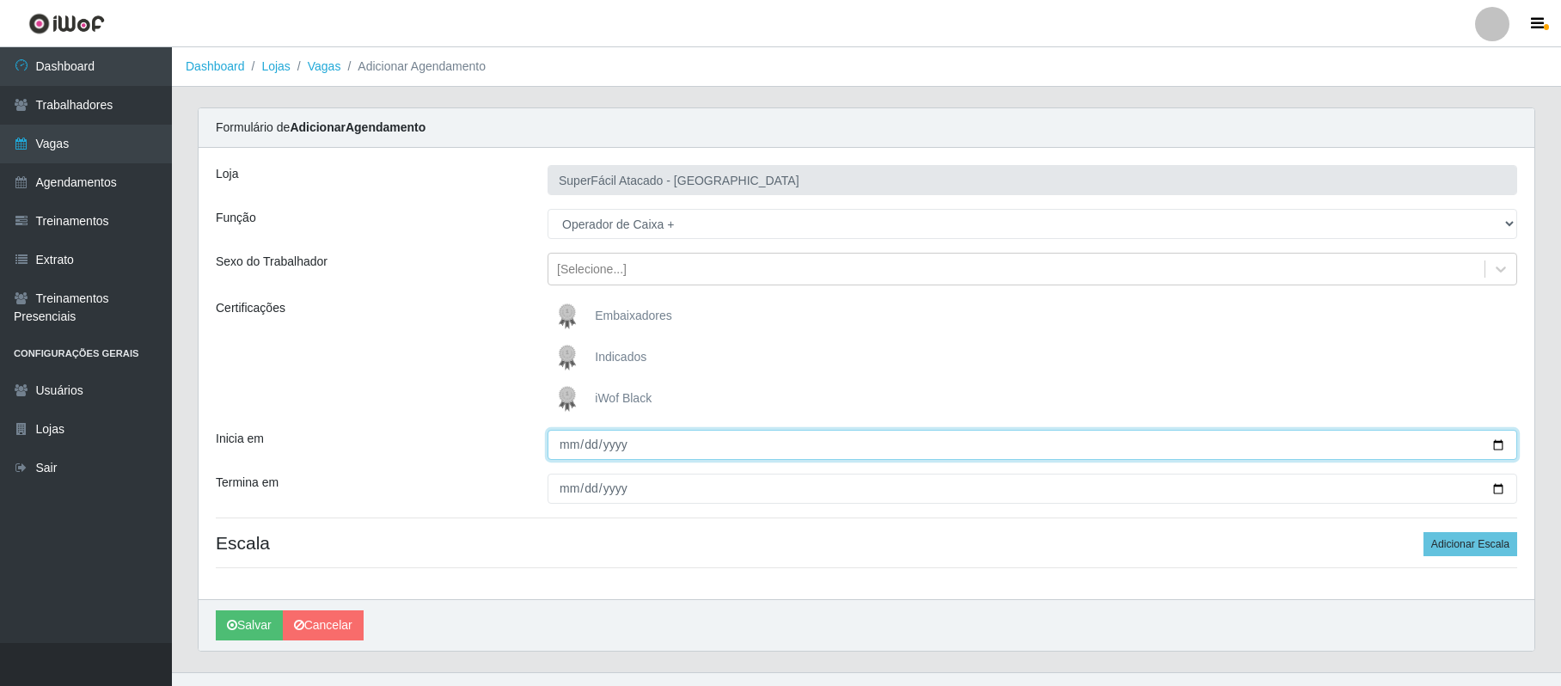
click at [1496, 445] on input "Inicia em" at bounding box center [1033, 445] width 970 height 30
type input "[DATE]"
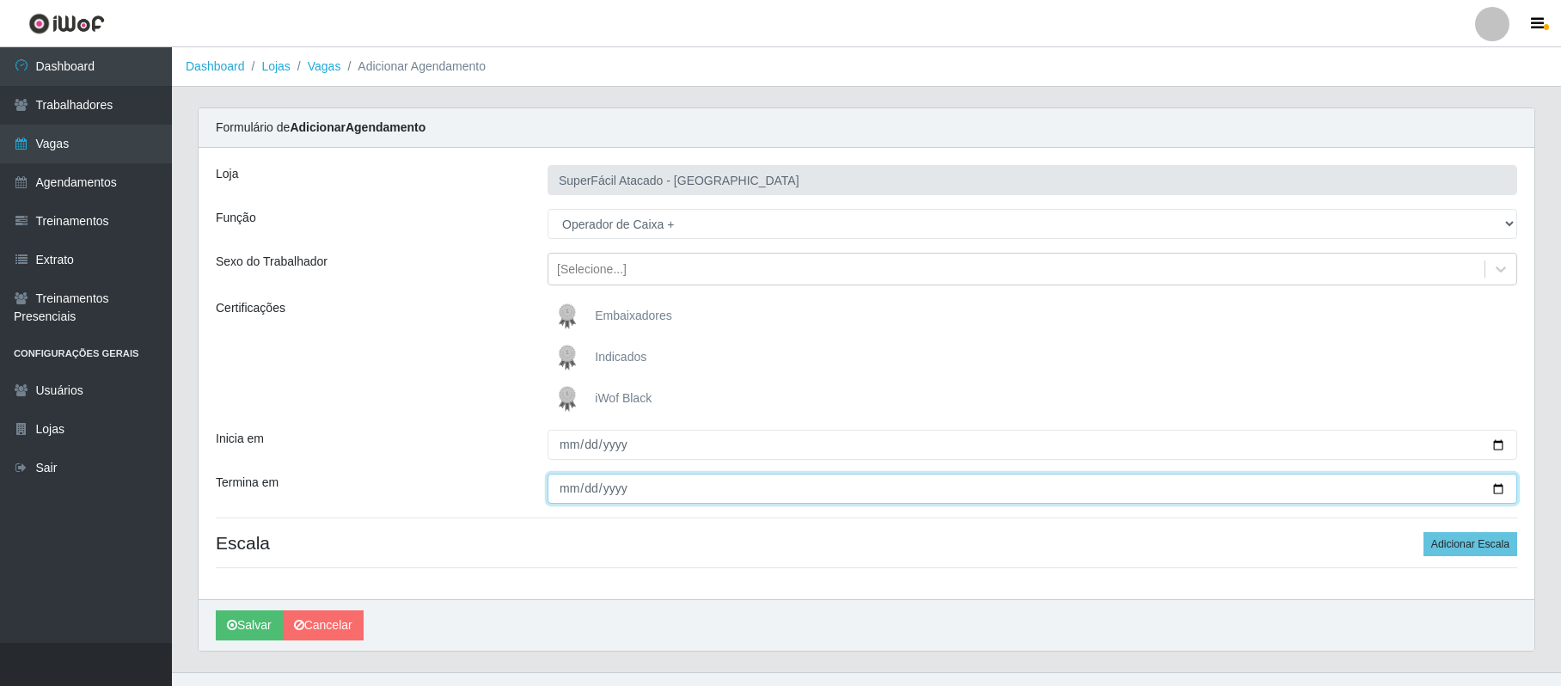
click at [1499, 487] on input "Termina em" at bounding box center [1033, 489] width 970 height 30
type input "[DATE]"
drag, startPoint x: 1469, startPoint y: 551, endPoint x: 1412, endPoint y: 549, distance: 57.7
click at [1462, 551] on button "Adicionar Escala" at bounding box center [1471, 544] width 94 height 24
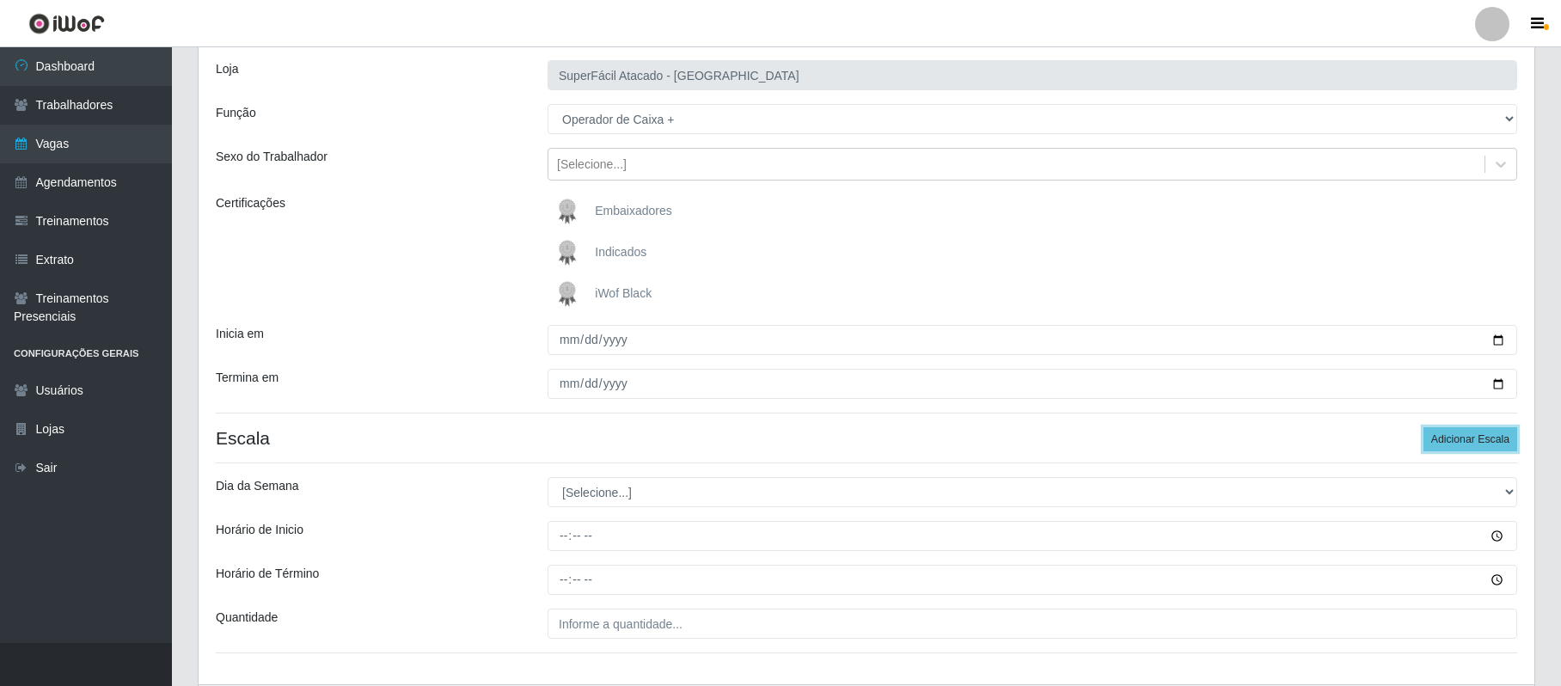
scroll to position [222, 0]
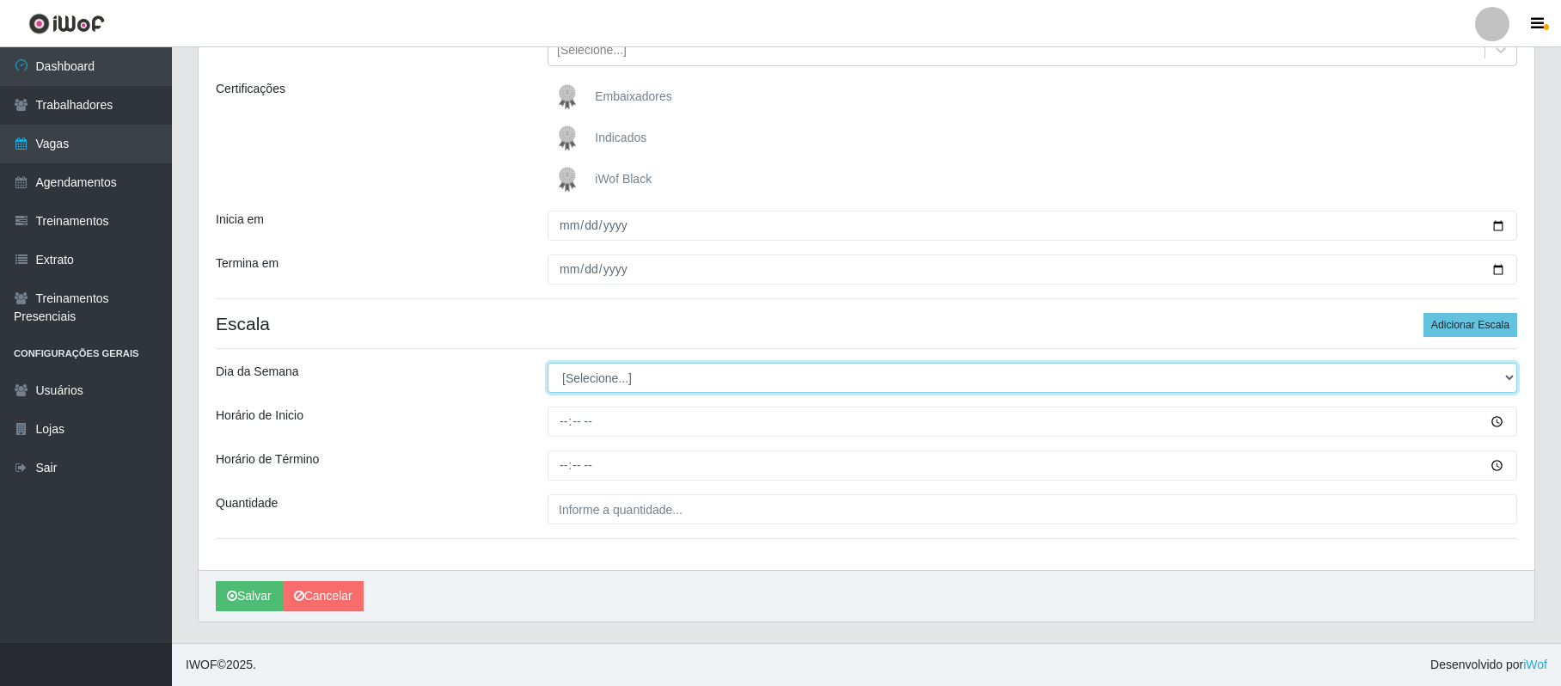
click at [590, 376] on select "[Selecione...] Segunda Terça Quarta Quinta Sexta Sábado Domingo" at bounding box center [1033, 378] width 970 height 30
select select "0"
click at [548, 363] on select "[Selecione...] Segunda Terça Quarta Quinta Sexta Sábado Domingo" at bounding box center [1033, 378] width 970 height 30
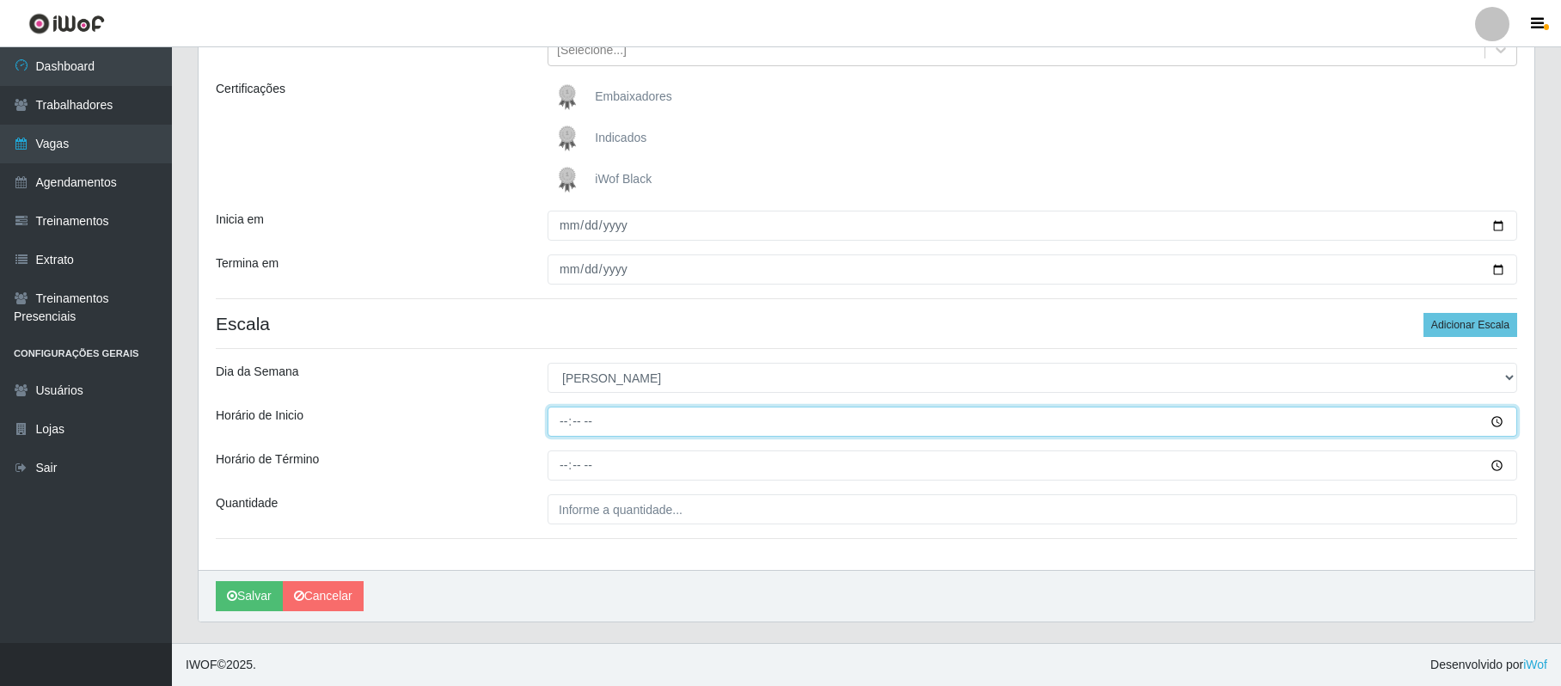
click at [555, 425] on input "Horário de Inicio" at bounding box center [1033, 422] width 970 height 30
type input "08:00"
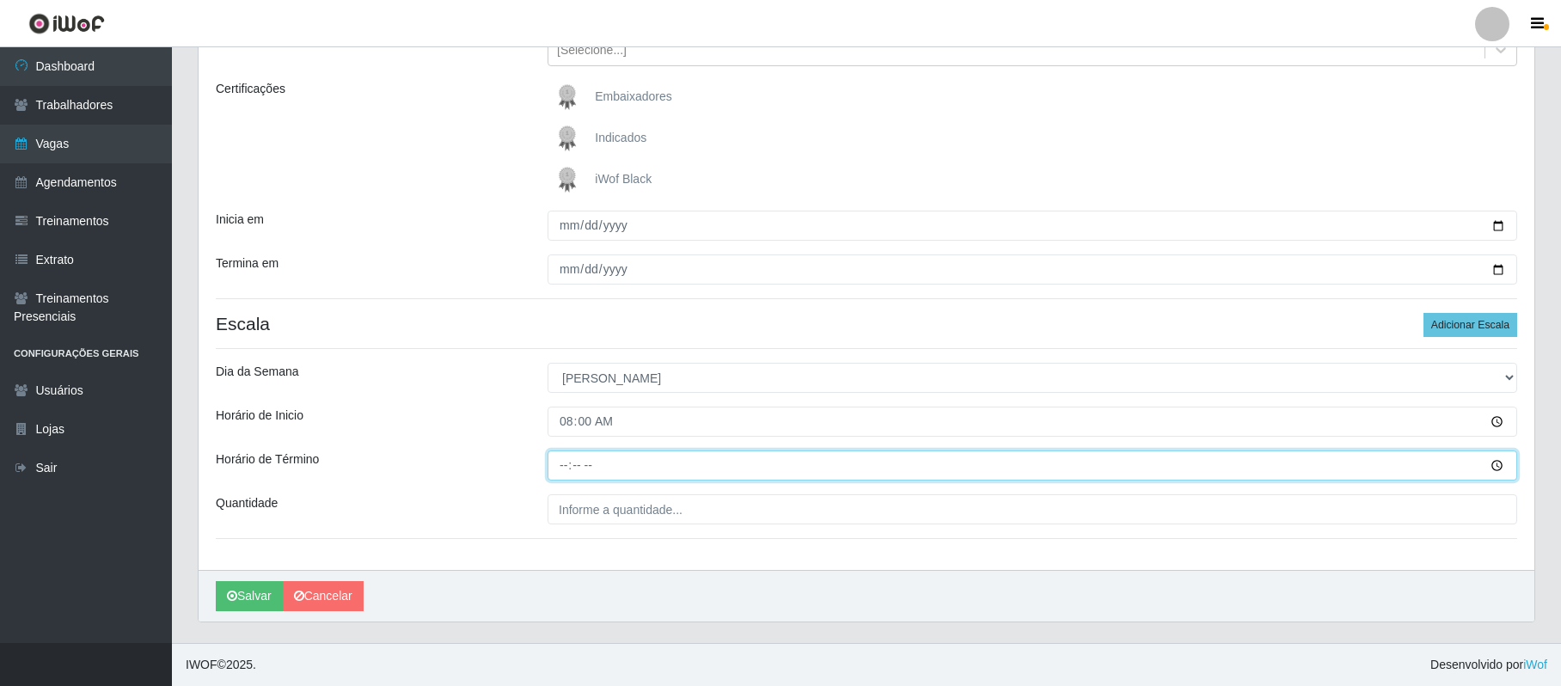
click at [557, 468] on input "Horário de Término" at bounding box center [1033, 466] width 970 height 30
type input "14:00"
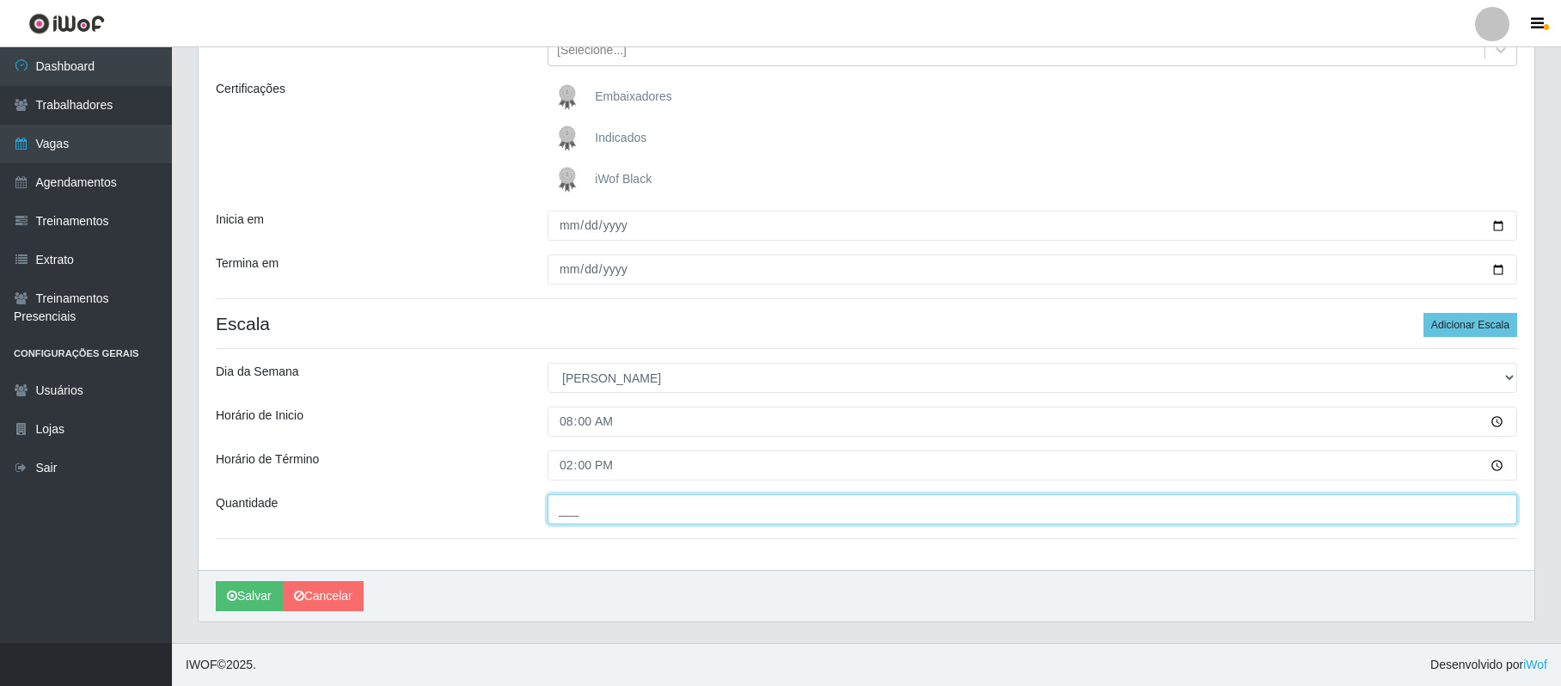
click at [572, 506] on input "___" at bounding box center [1033, 509] width 970 height 30
type input "02_"
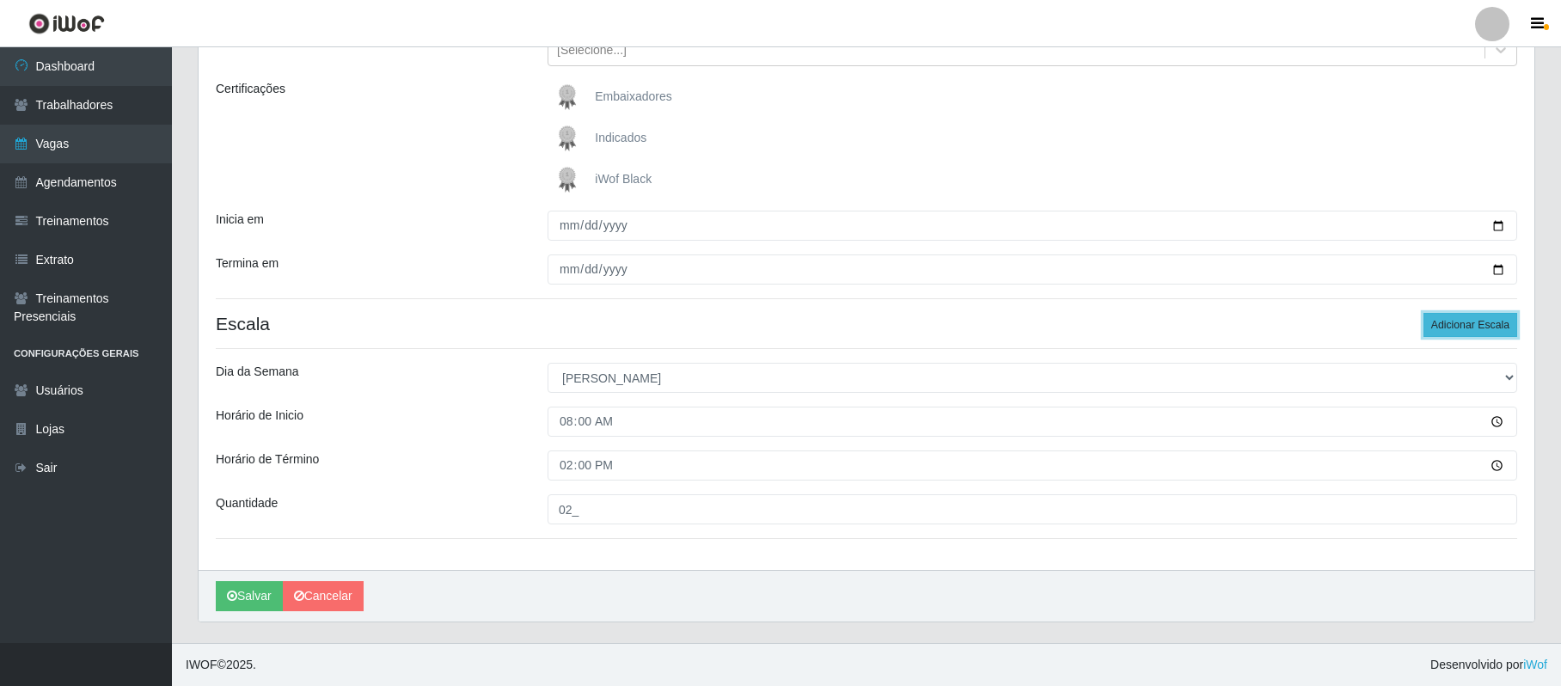
click at [1458, 327] on button "Adicionar Escala" at bounding box center [1471, 325] width 94 height 24
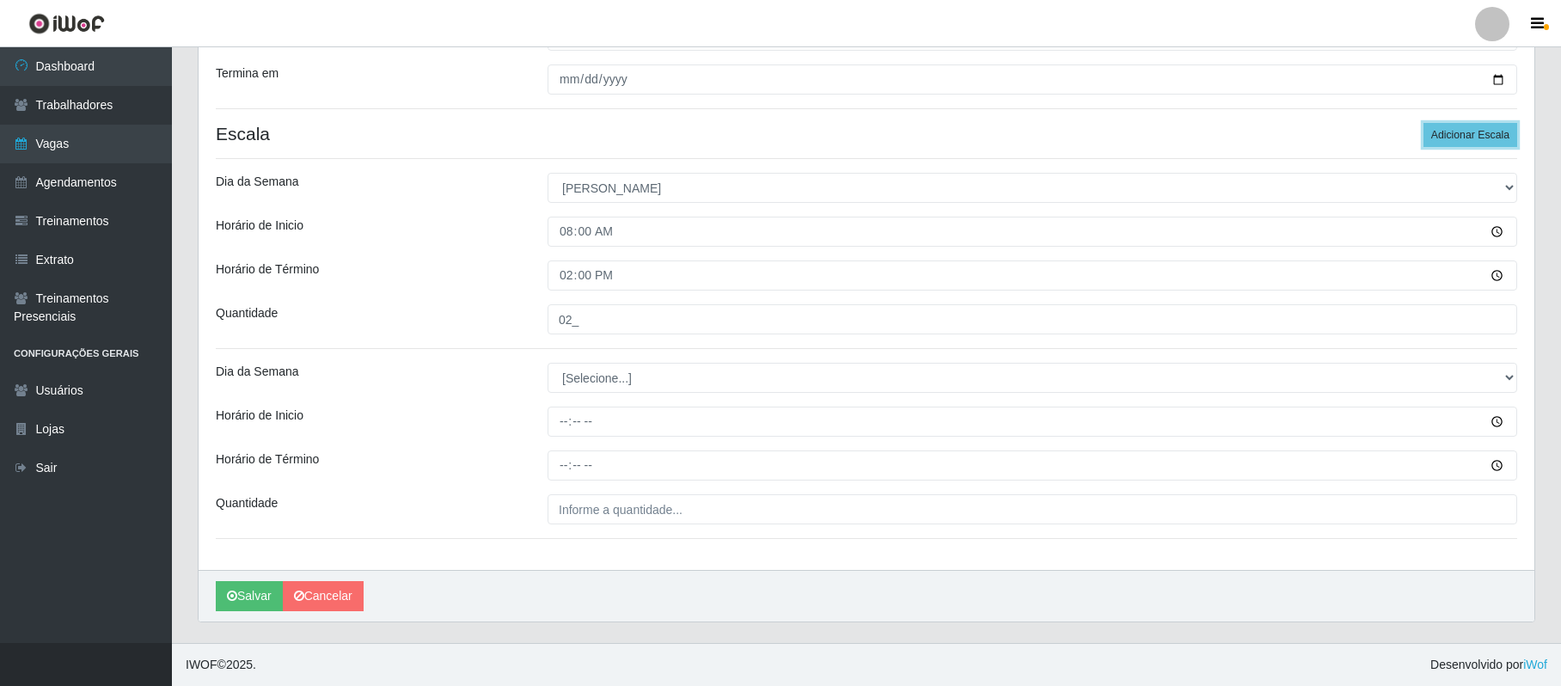
scroll to position [413, 0]
click at [600, 382] on select "[Selecione...] Segunda Terça Quarta Quinta Sexta Sábado Domingo" at bounding box center [1033, 378] width 970 height 30
select select "0"
click at [548, 363] on select "[Selecione...] Segunda Terça Quarta Quinta Sexta Sábado Domingo" at bounding box center [1033, 378] width 970 height 30
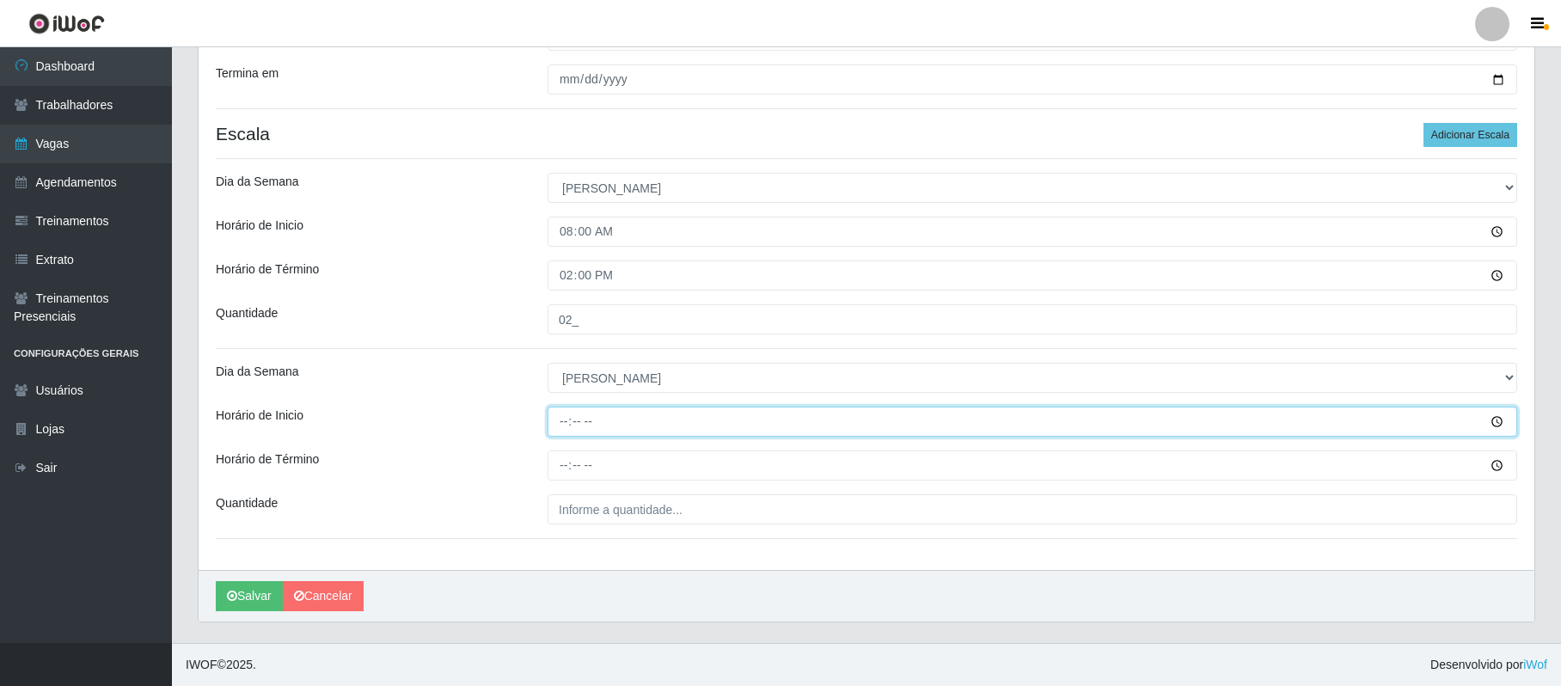
click at [564, 426] on input "Horário de Inicio" at bounding box center [1033, 422] width 970 height 30
type input "15:00"
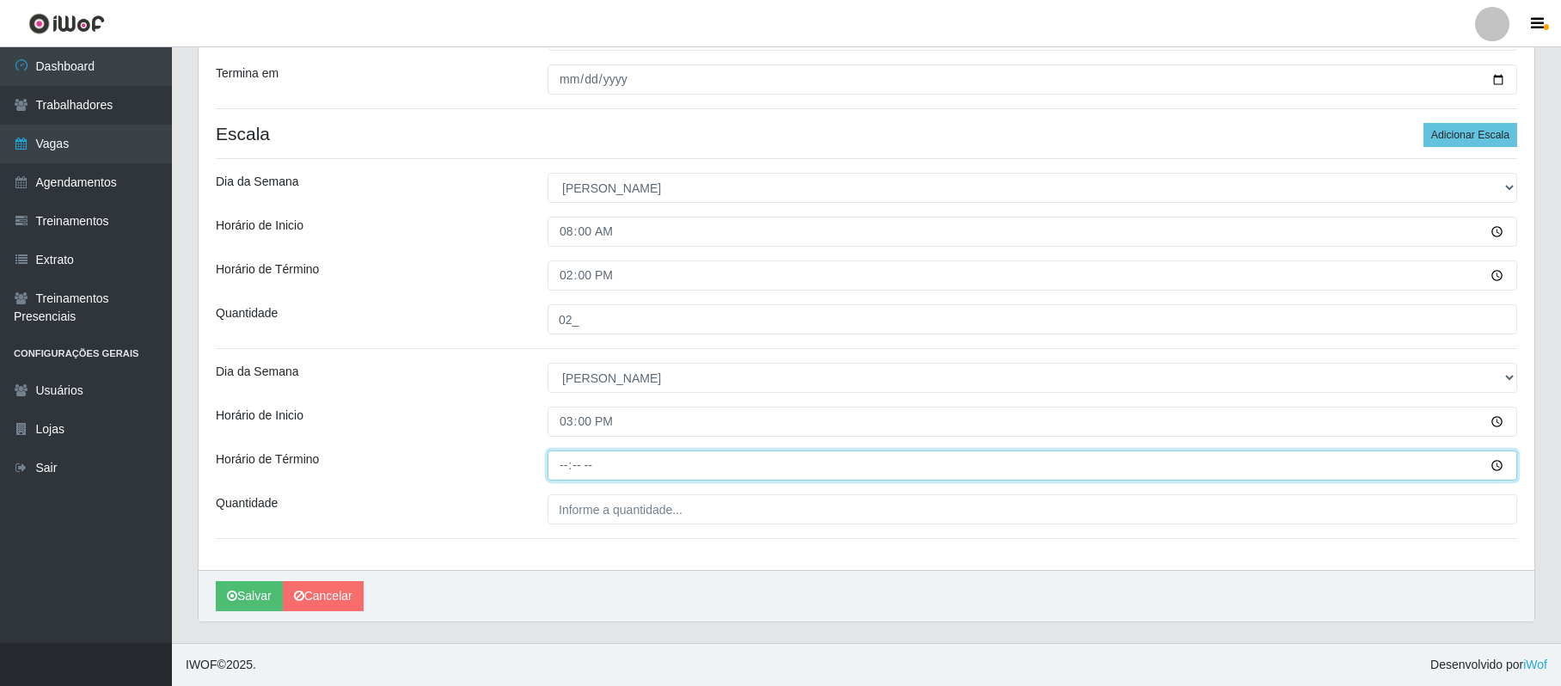
click at [562, 468] on input "Horário de Término" at bounding box center [1033, 466] width 970 height 30
type input "21:00"
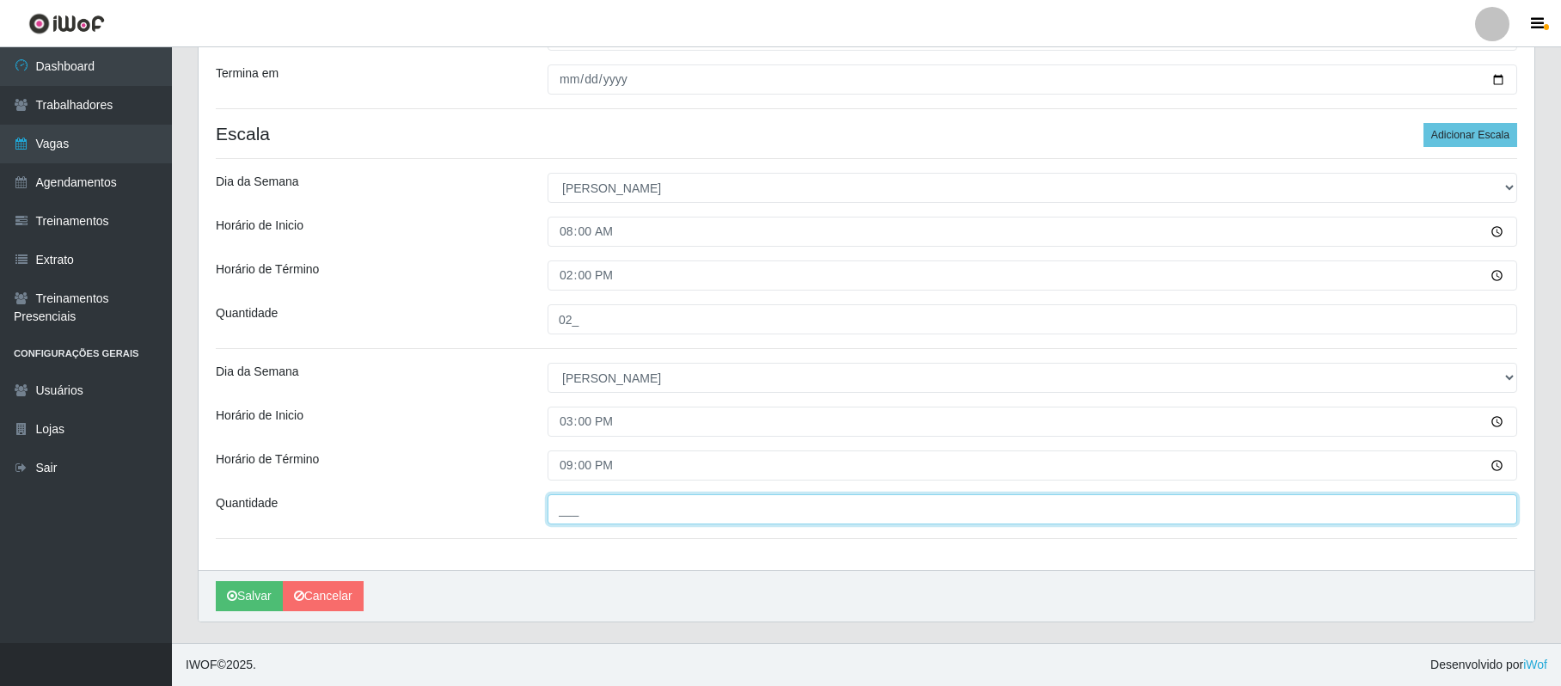
click at [579, 509] on input "___" at bounding box center [1033, 509] width 970 height 30
type input "02_"
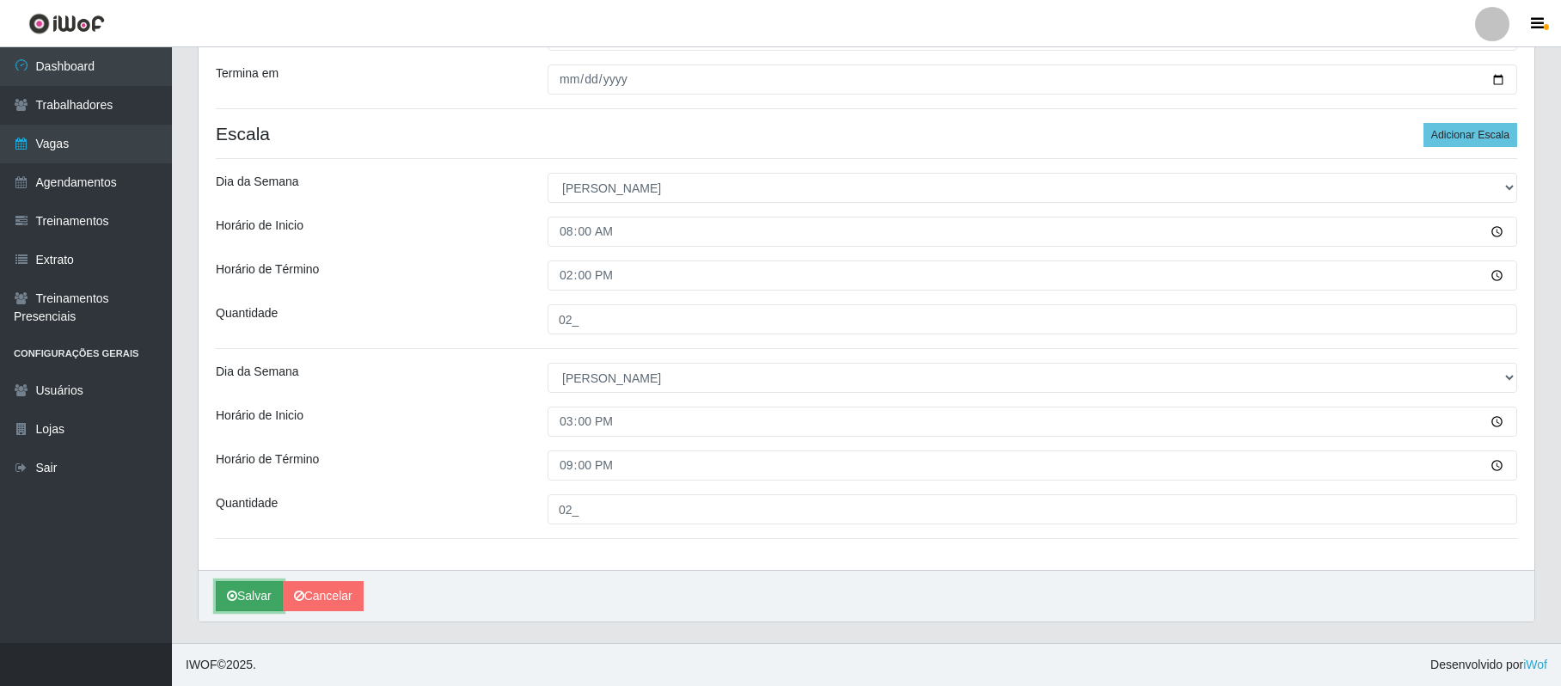
click at [251, 592] on button "Salvar" at bounding box center [249, 596] width 67 height 30
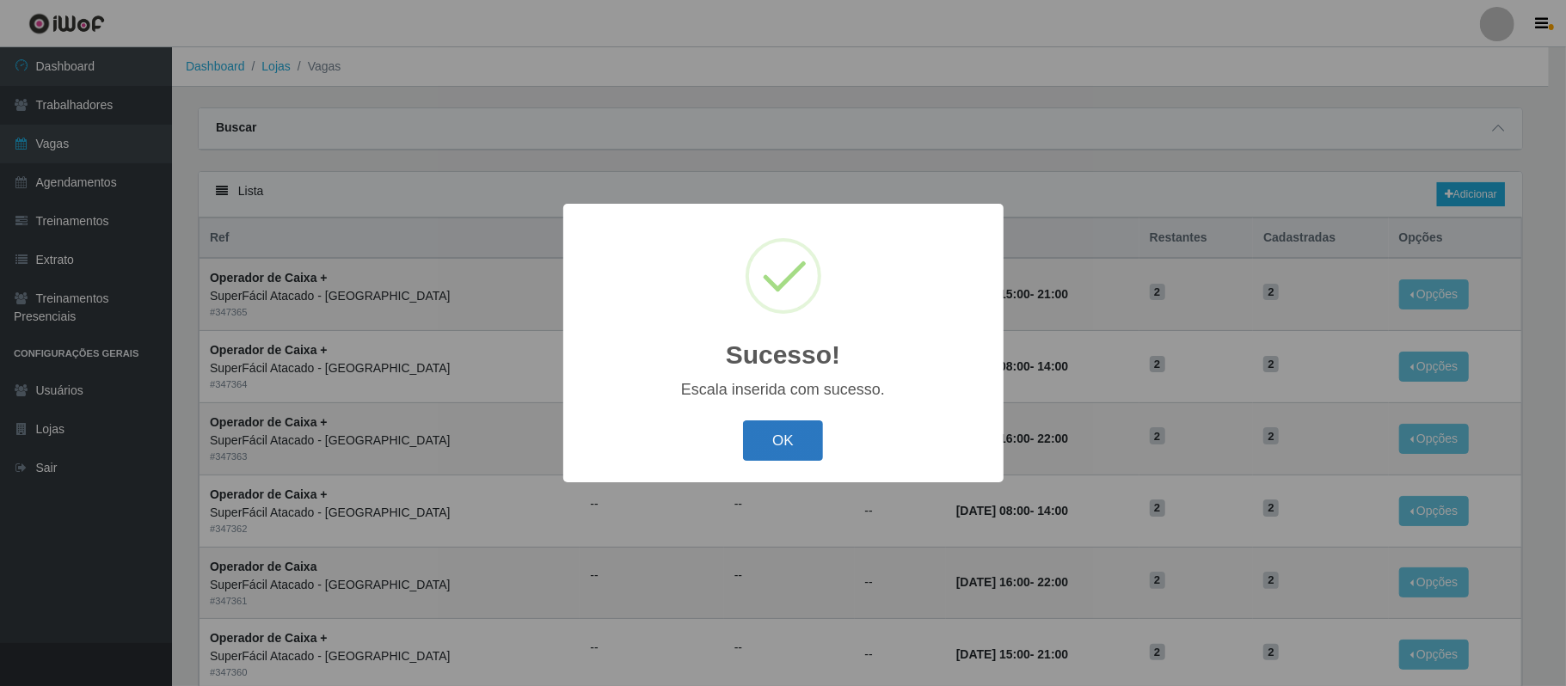
click at [785, 441] on button "OK" at bounding box center [783, 440] width 80 height 40
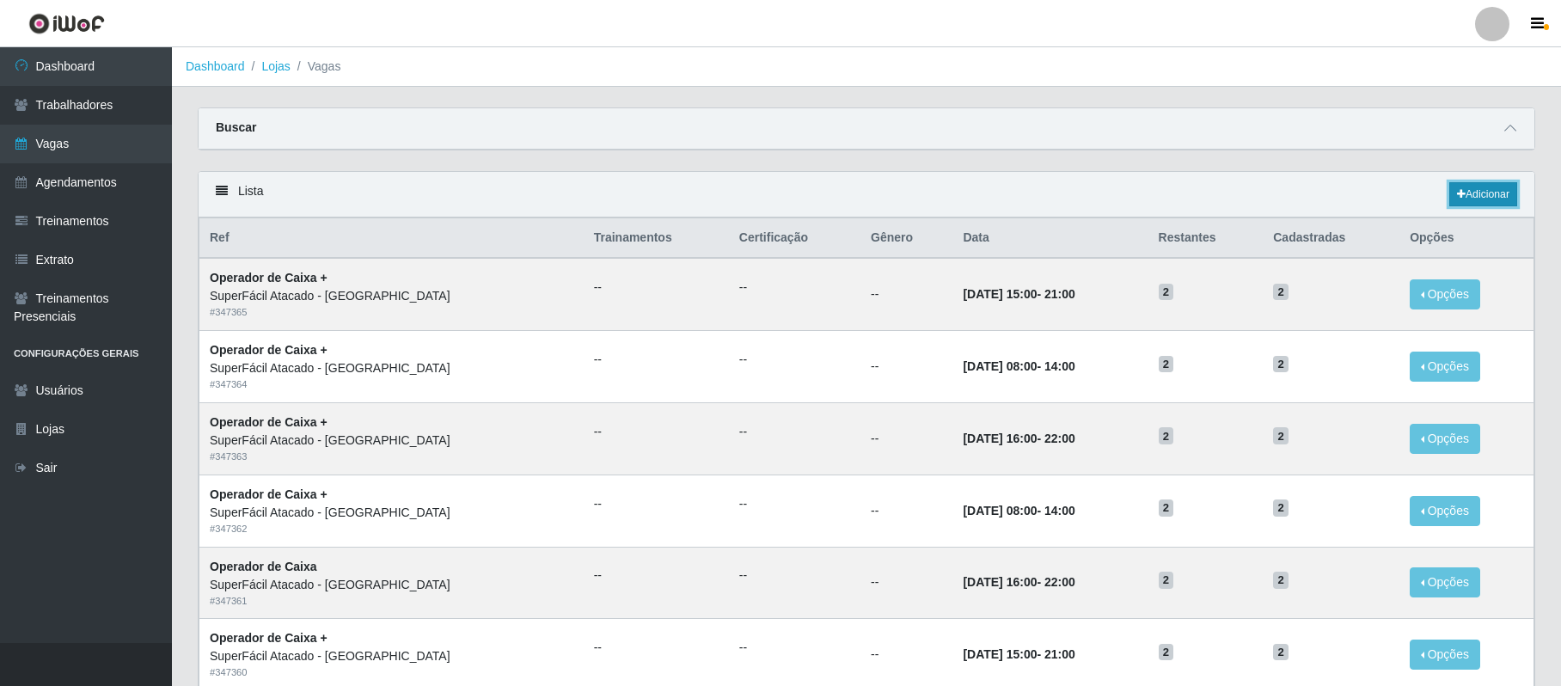
click at [1467, 191] on link "Adicionar" at bounding box center [1484, 194] width 68 height 24
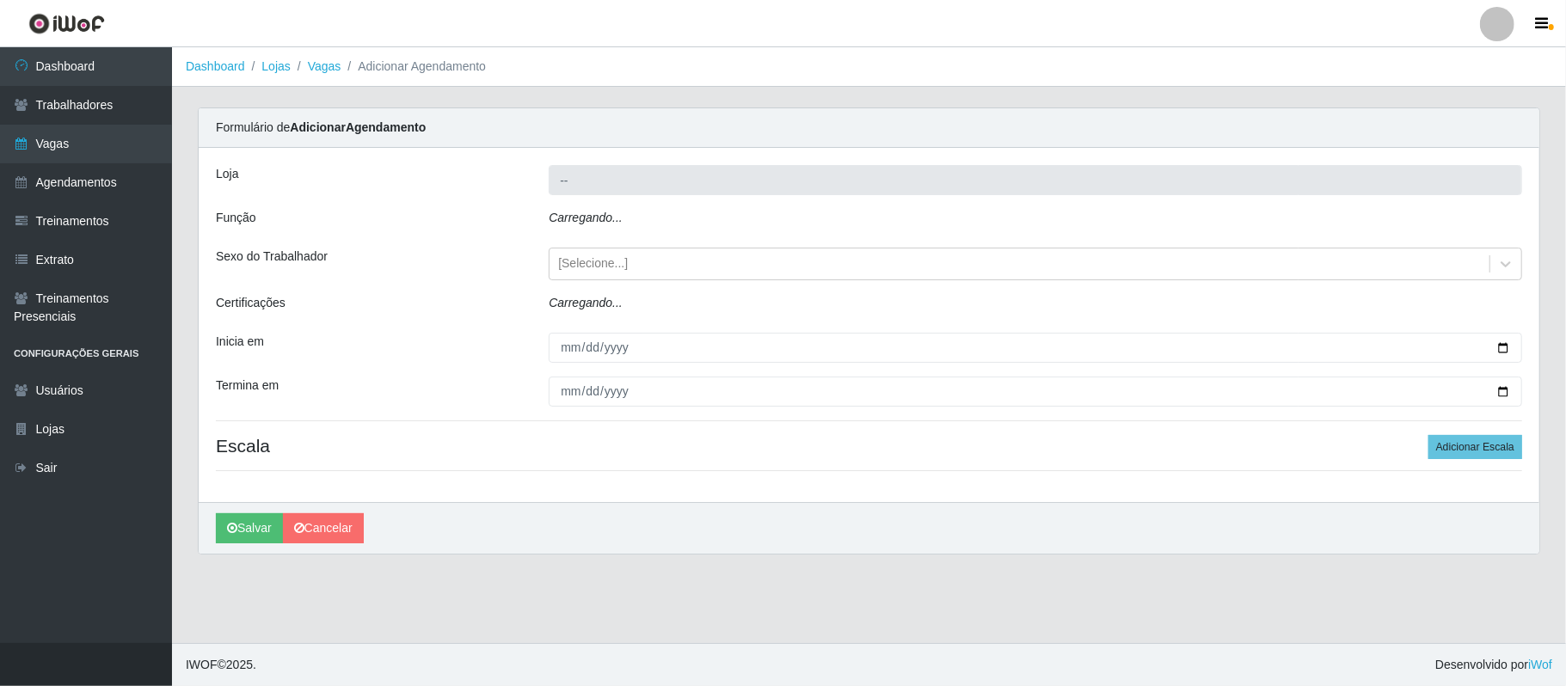
type input "SuperFácil Atacado - [GEOGRAPHIC_DATA]"
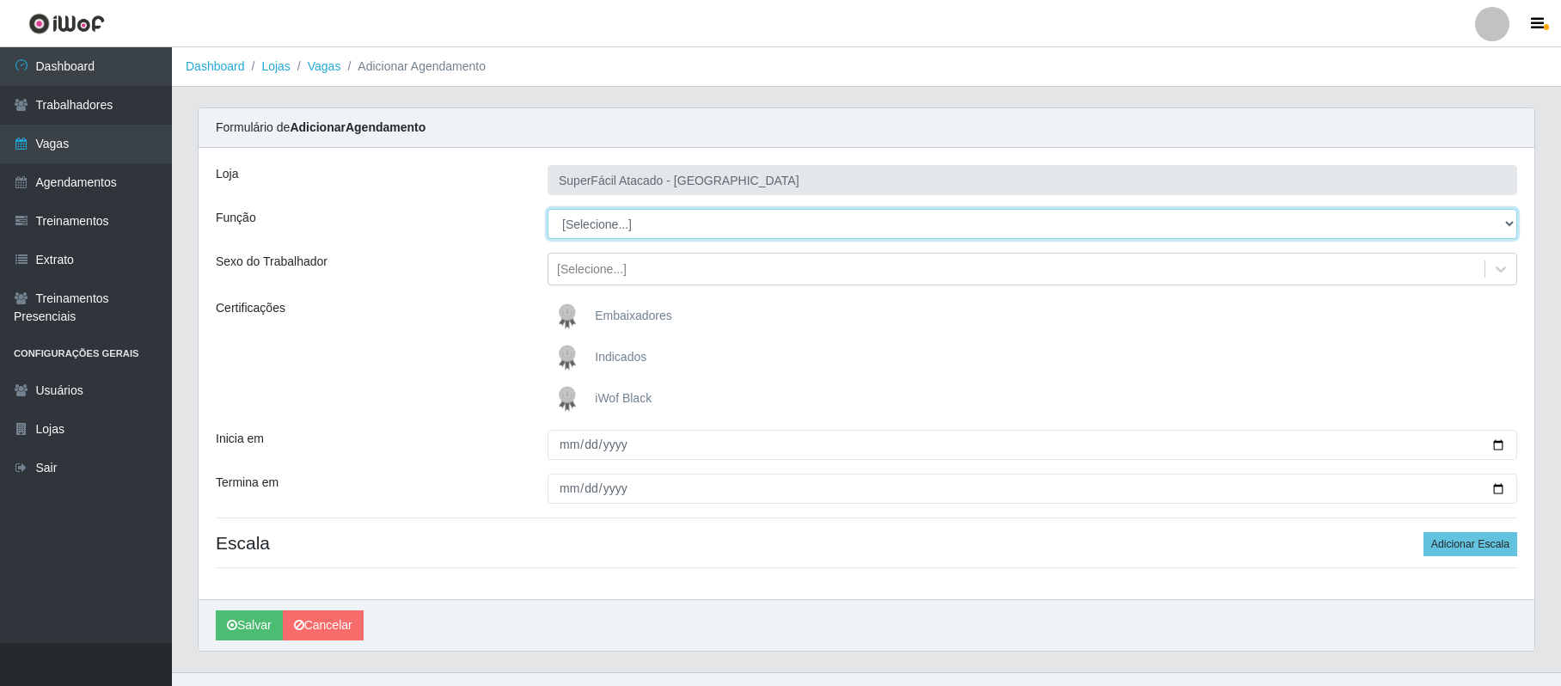
click at [665, 228] on select "[Selecione...] Embalador Embalador + Embalador ++ Operador de Caixa Operador de…" at bounding box center [1033, 224] width 970 height 30
select select "22"
click at [548, 210] on select "[Selecione...] Embalador Embalador + Embalador ++ Operador de Caixa Operador de…" at bounding box center [1033, 224] width 970 height 30
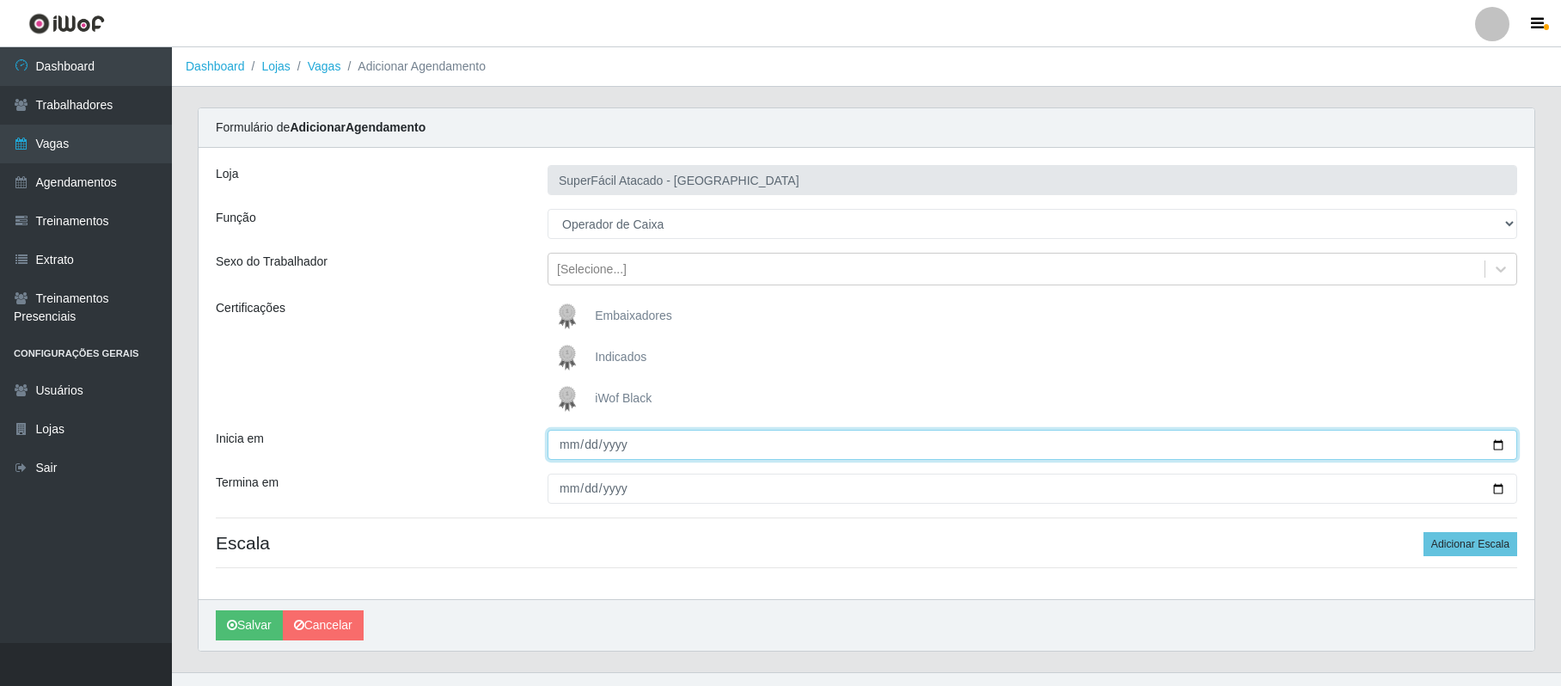
click at [1498, 444] on input "Inicia em" at bounding box center [1033, 445] width 970 height 30
type input "[DATE]"
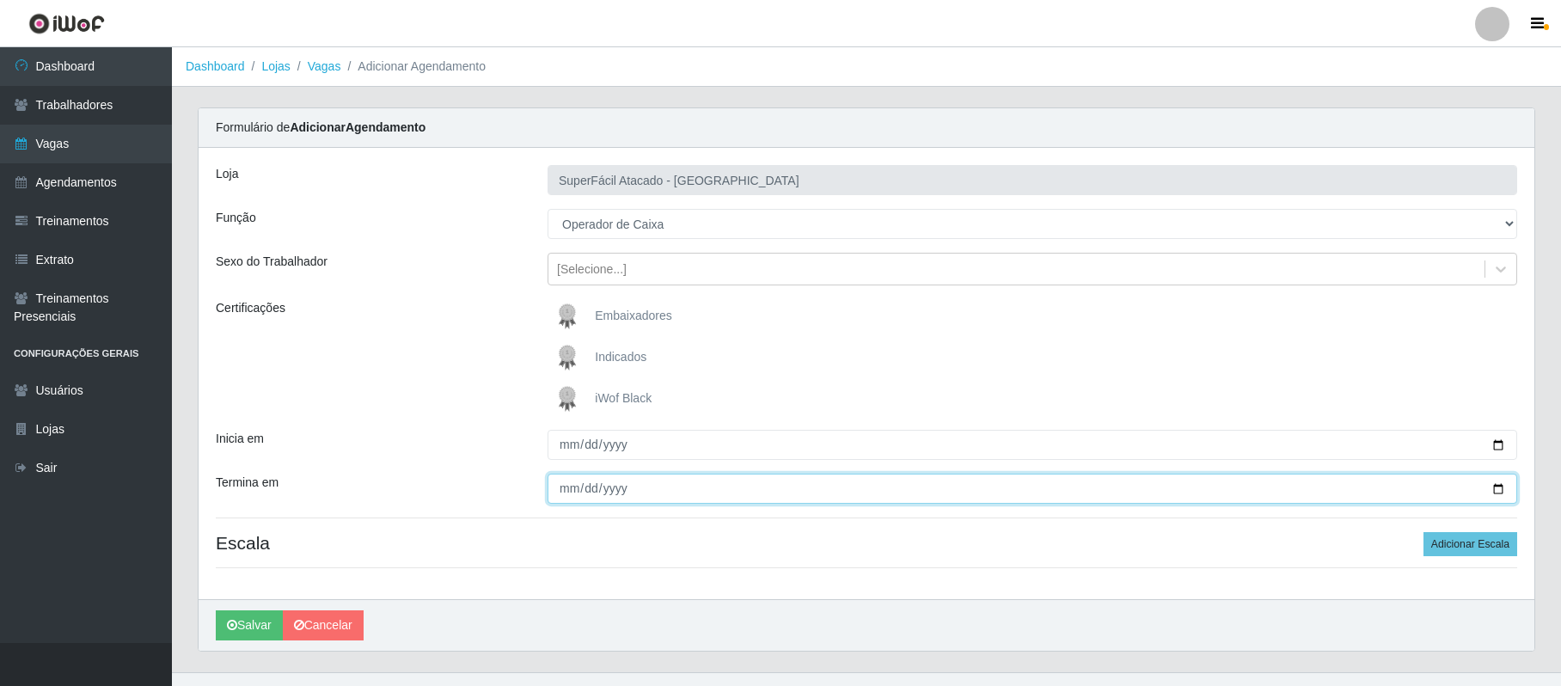
click at [1498, 487] on input "Termina em" at bounding box center [1033, 489] width 970 height 30
type input "[DATE]"
click at [1463, 542] on button "Adicionar Escala" at bounding box center [1471, 544] width 94 height 24
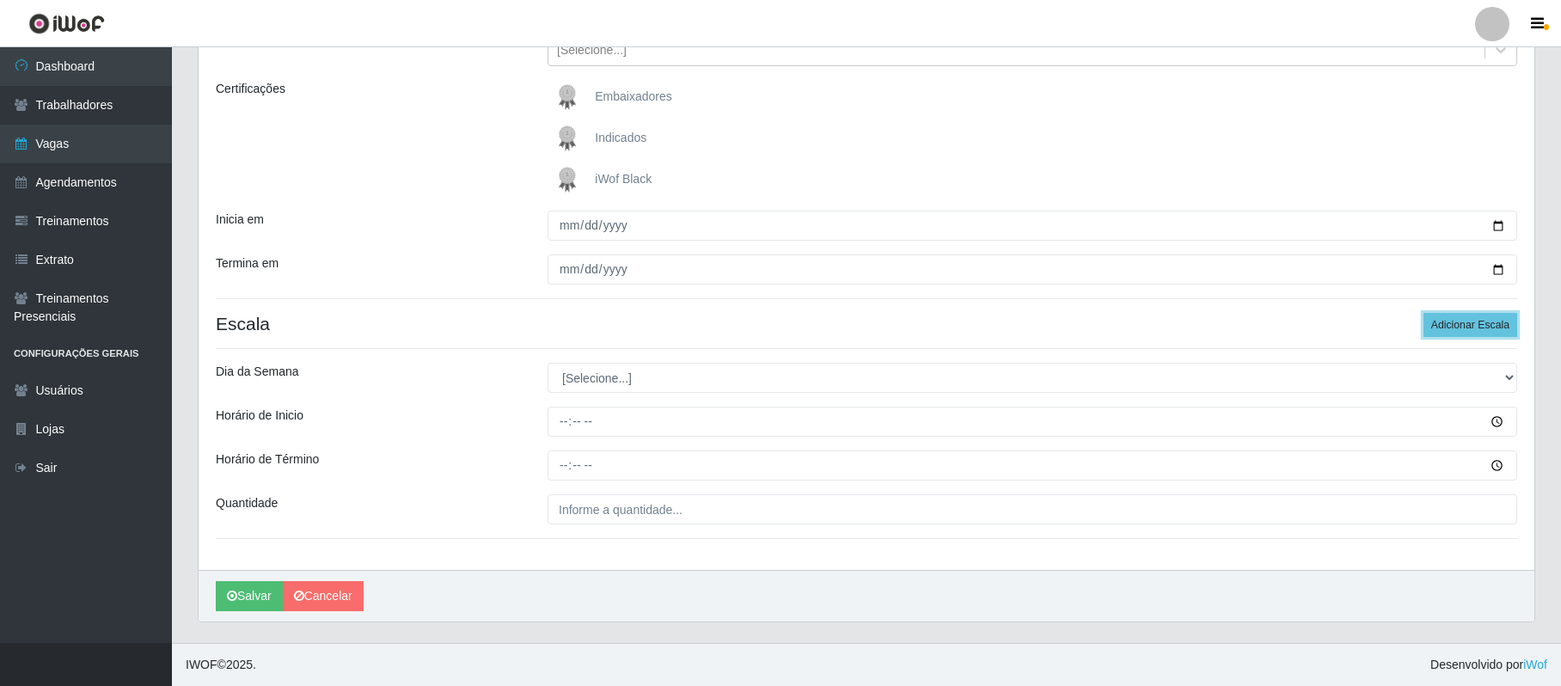
scroll to position [222, 0]
click at [604, 380] on select "[Selecione...] Segunda Terça Quarta Quinta Sexta Sábado Domingo" at bounding box center [1033, 378] width 970 height 30
select select "1"
click at [548, 363] on select "[Selecione...] Segunda Terça Quarta Quinta Sexta Sábado Domingo" at bounding box center [1033, 378] width 970 height 30
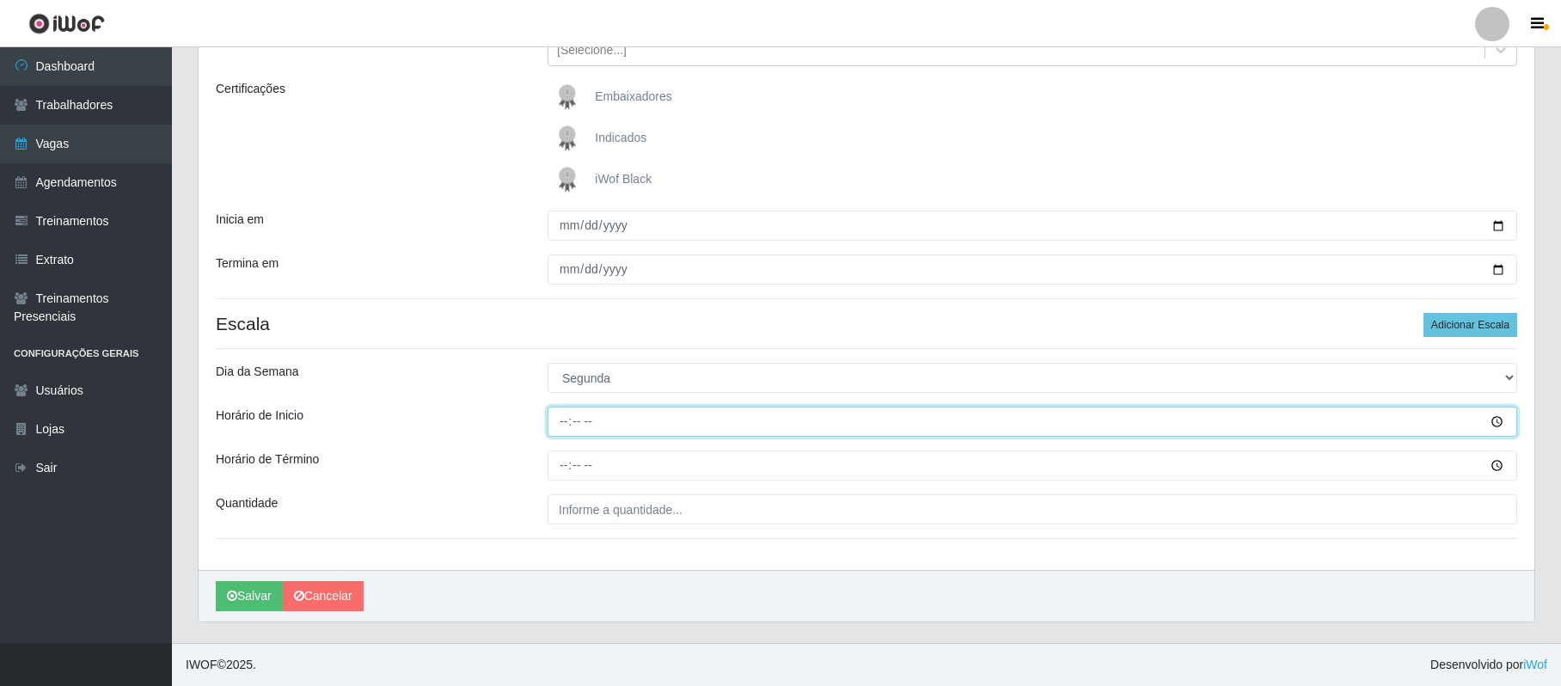
click at [559, 420] on input "Horário de Inicio" at bounding box center [1033, 422] width 970 height 30
type input "16:00"
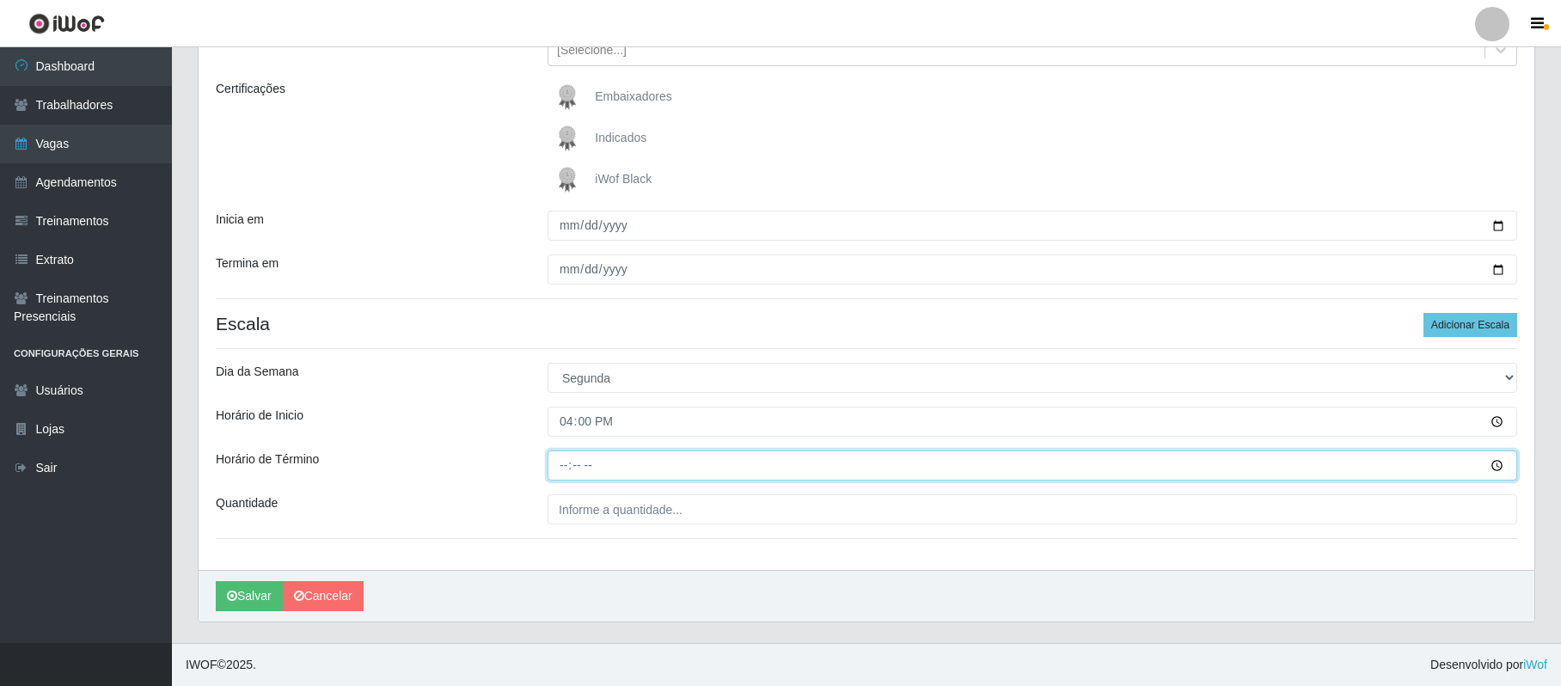
click at [557, 471] on input "Horário de Término" at bounding box center [1033, 466] width 970 height 30
type input "22:00"
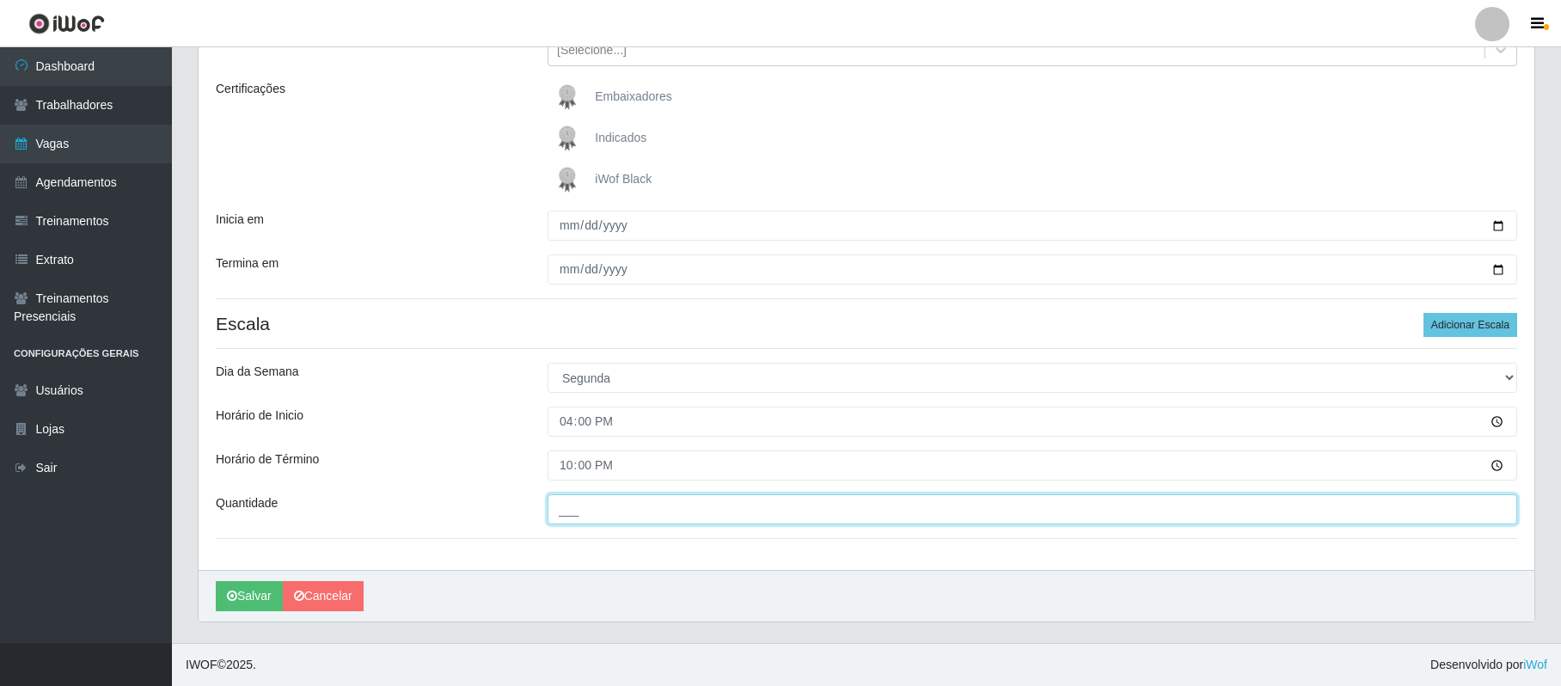
click at [579, 513] on input "___" at bounding box center [1033, 509] width 970 height 30
type input "02_"
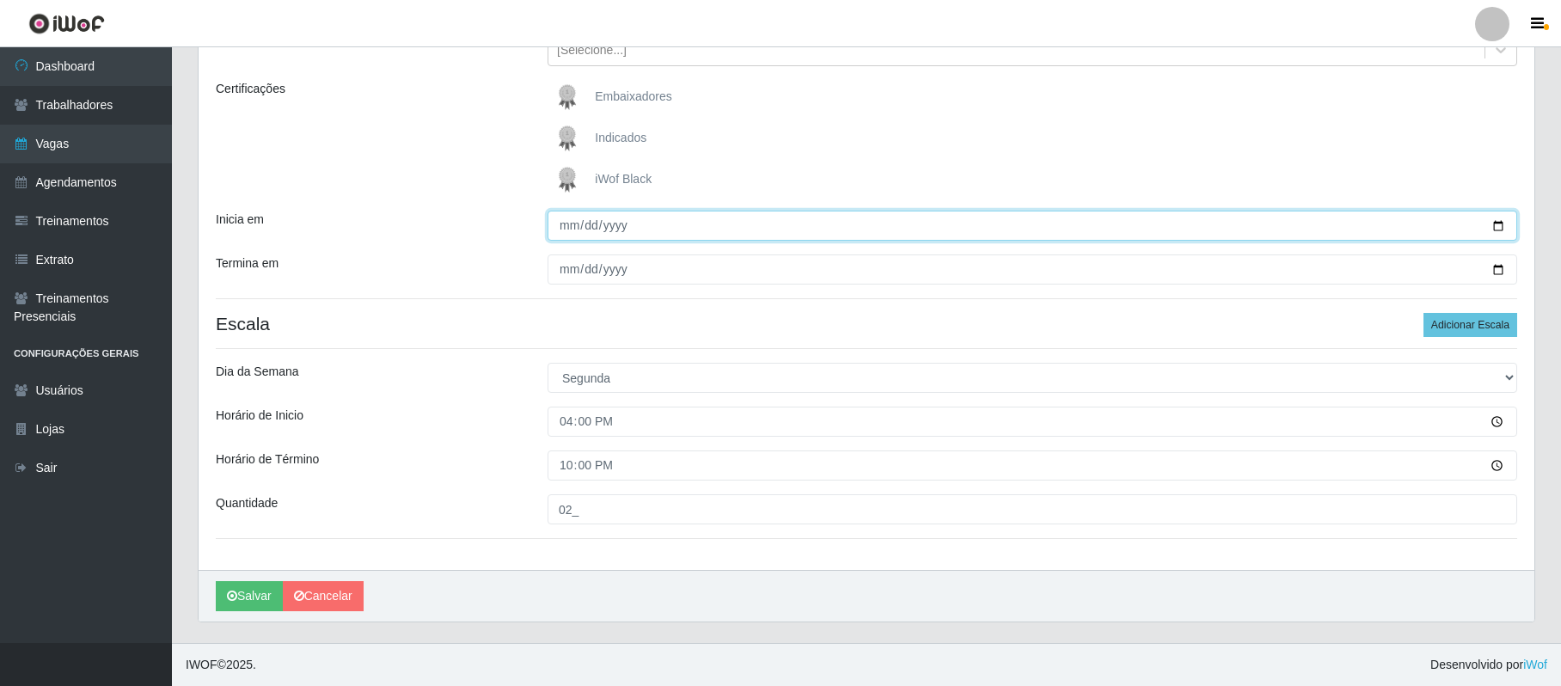
click at [1496, 224] on input "[DATE]" at bounding box center [1033, 226] width 970 height 30
type input "[DATE]"
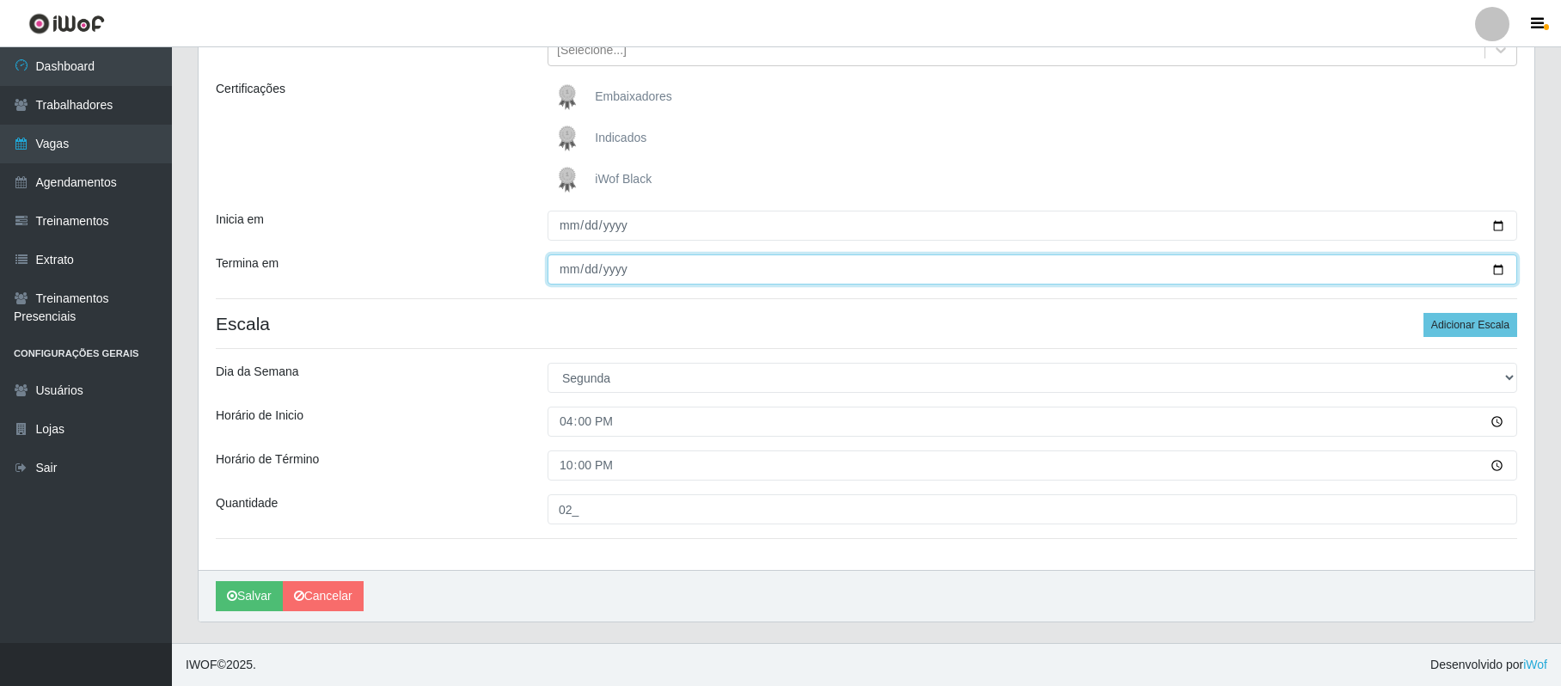
click at [1501, 263] on input "[DATE]" at bounding box center [1033, 269] width 970 height 30
type input "[DATE]"
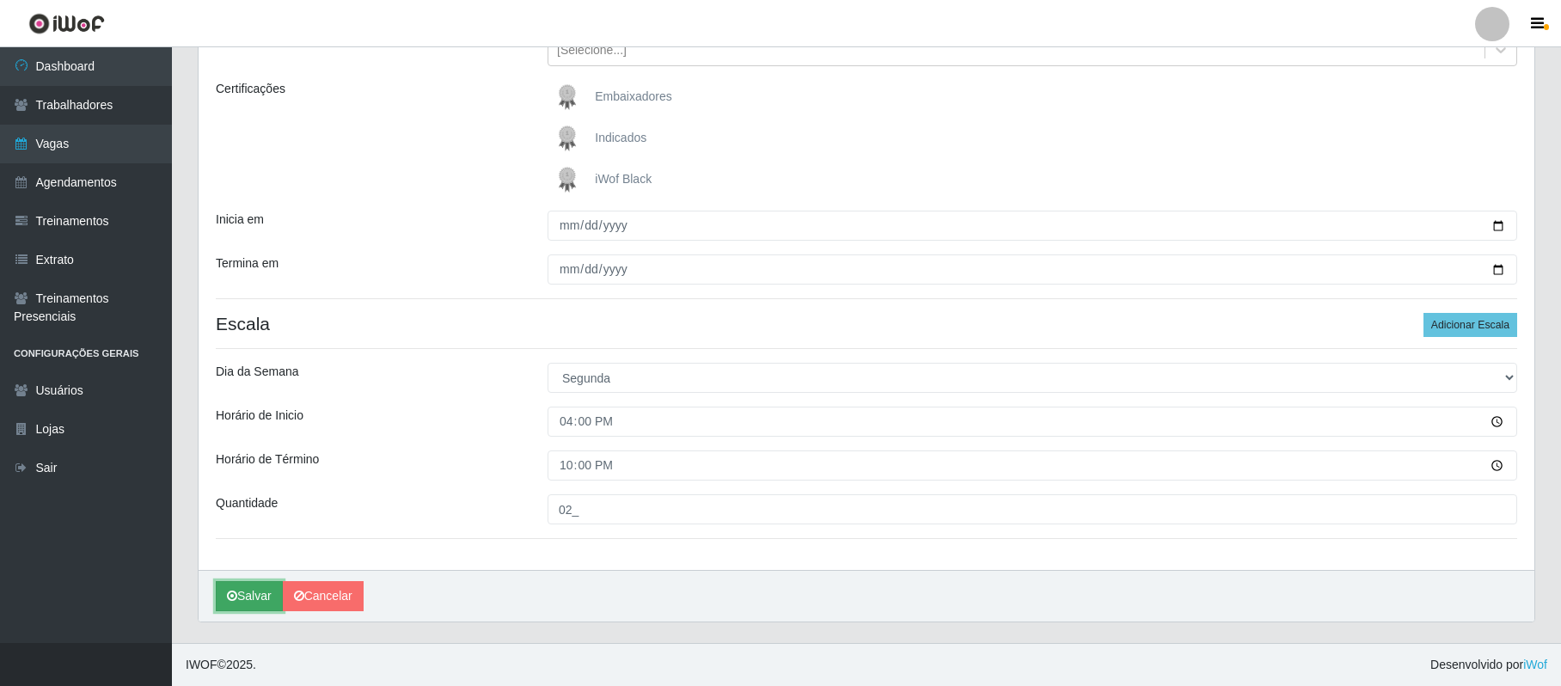
click at [262, 597] on button "Salvar" at bounding box center [249, 596] width 67 height 30
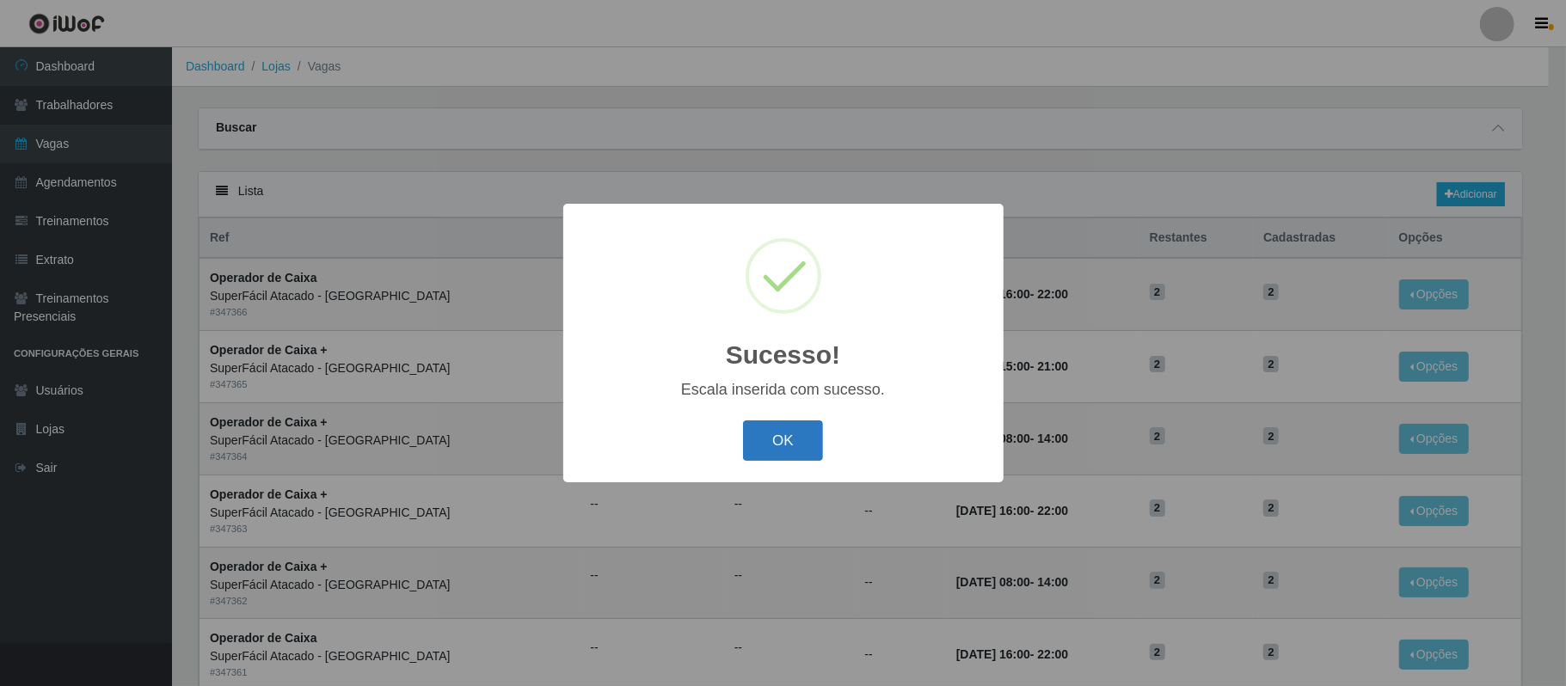
click at [785, 444] on button "OK" at bounding box center [783, 440] width 80 height 40
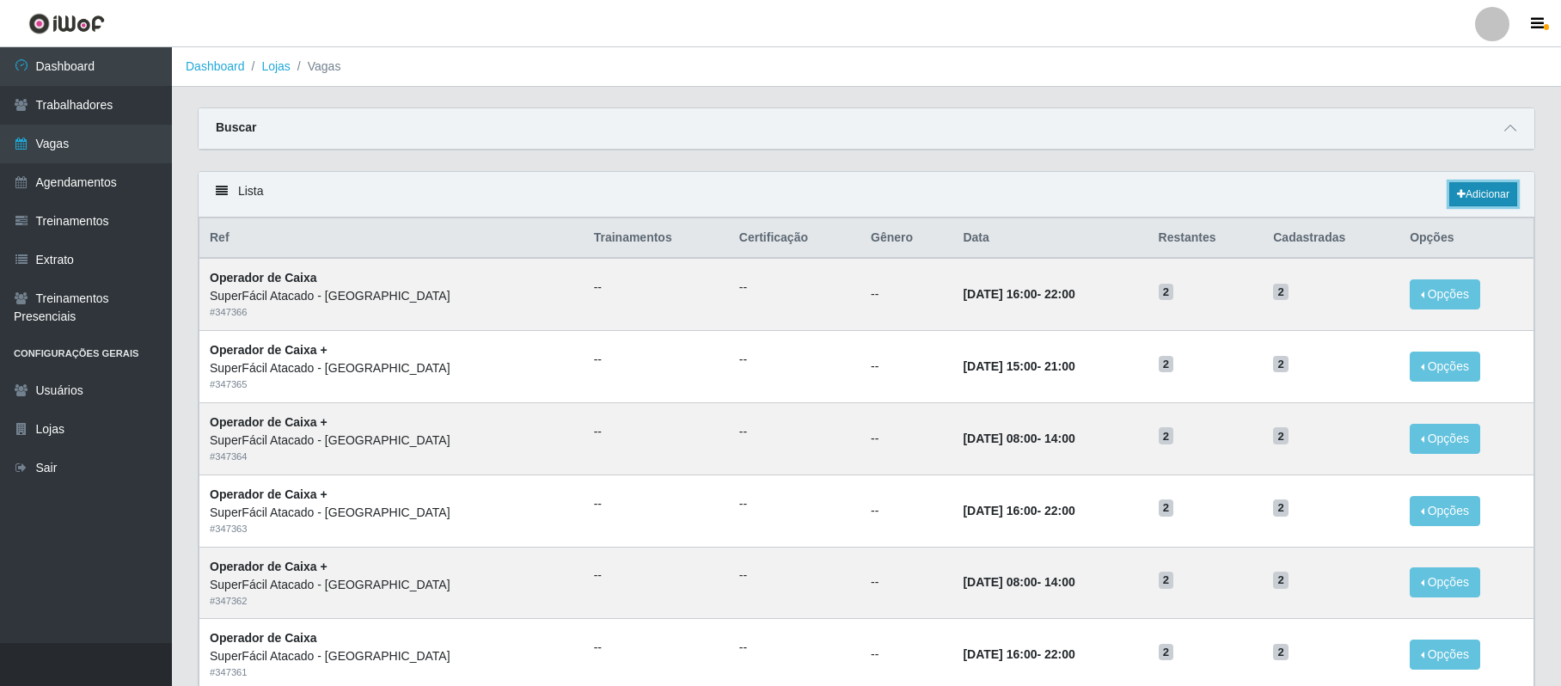
click at [1472, 198] on link "Adicionar" at bounding box center [1484, 194] width 68 height 24
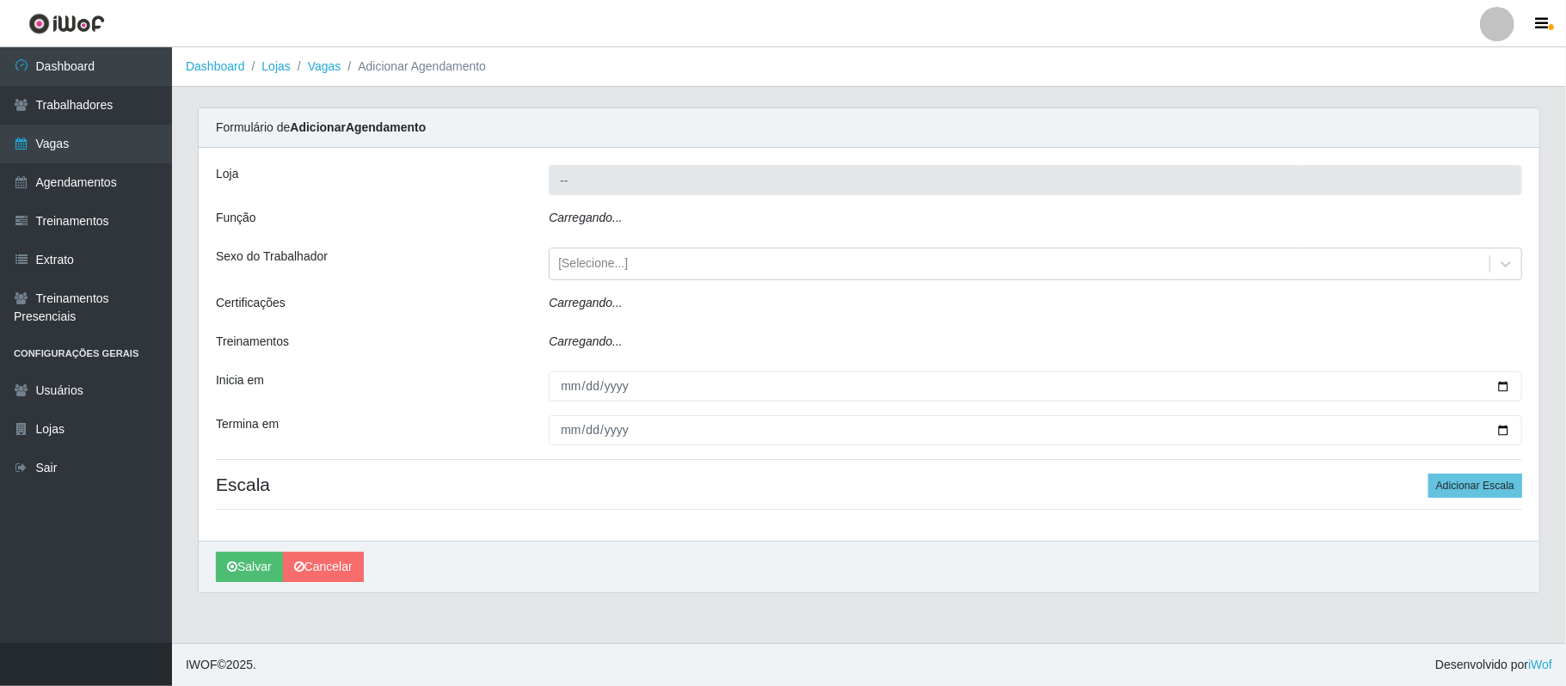
type input "SuperFácil Atacado - [GEOGRAPHIC_DATA]"
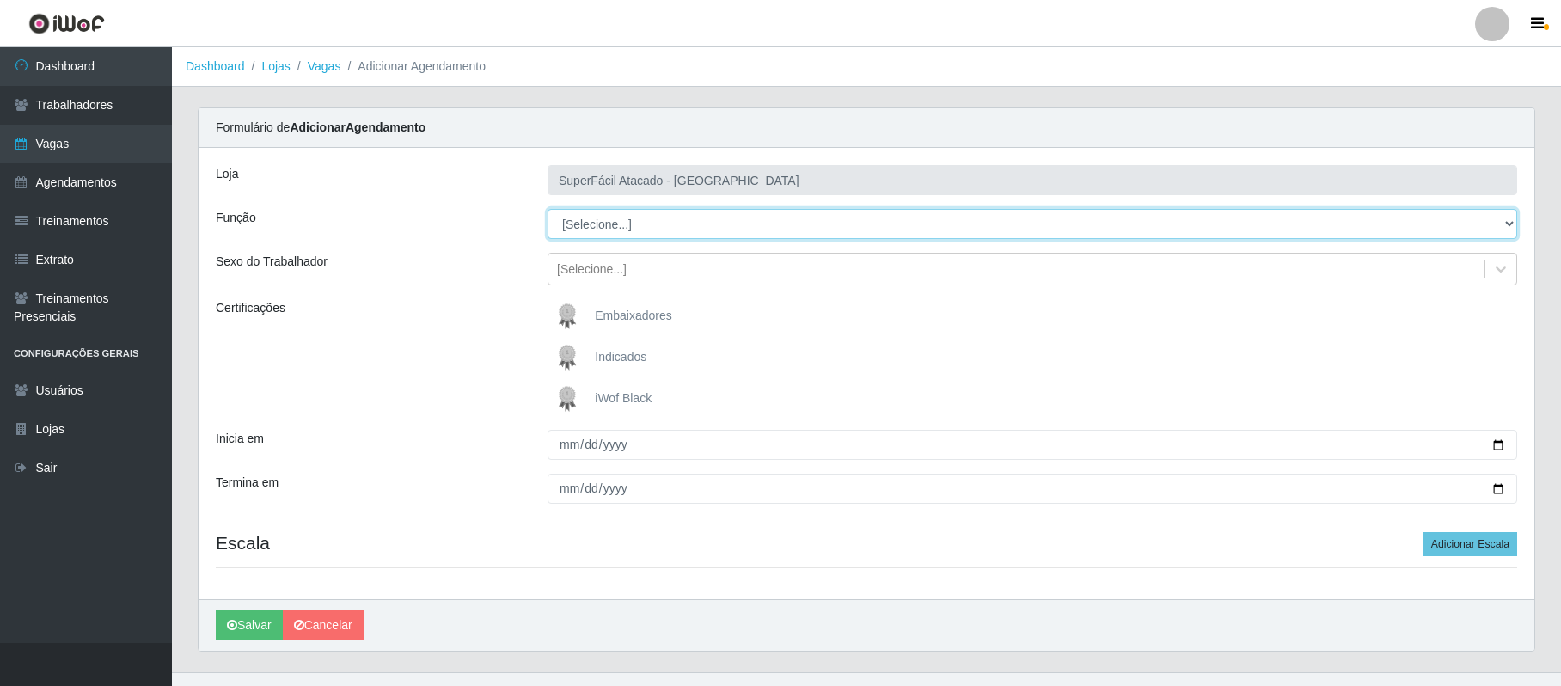
click at [628, 222] on select "[Selecione...] Embalador Embalador + Embalador ++ Operador de Caixa Operador de…" at bounding box center [1033, 224] width 970 height 30
select select "22"
click at [548, 210] on select "[Selecione...] Embalador Embalador + Embalador ++ Operador de Caixa Operador de…" at bounding box center [1033, 224] width 970 height 30
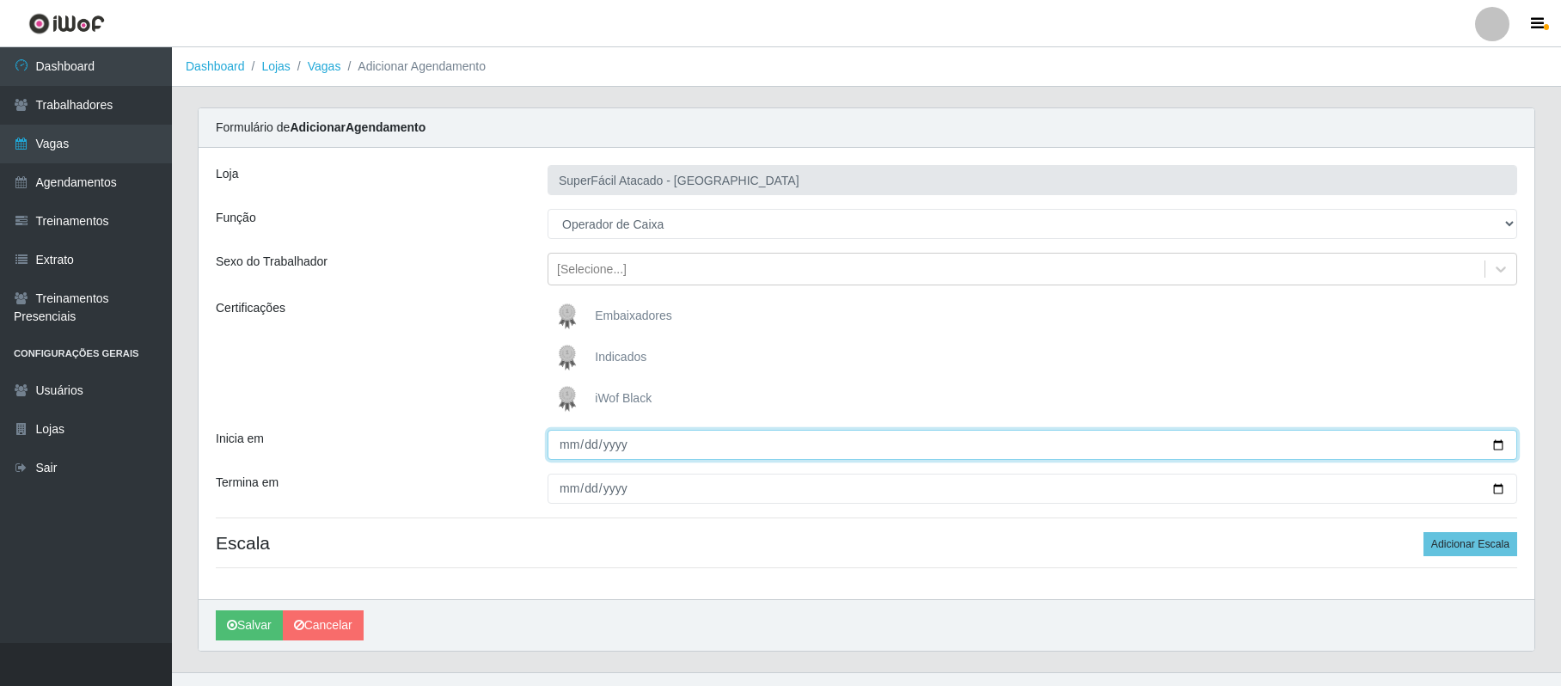
click at [1496, 444] on input "Inicia em" at bounding box center [1033, 445] width 970 height 30
type input "[DATE]"
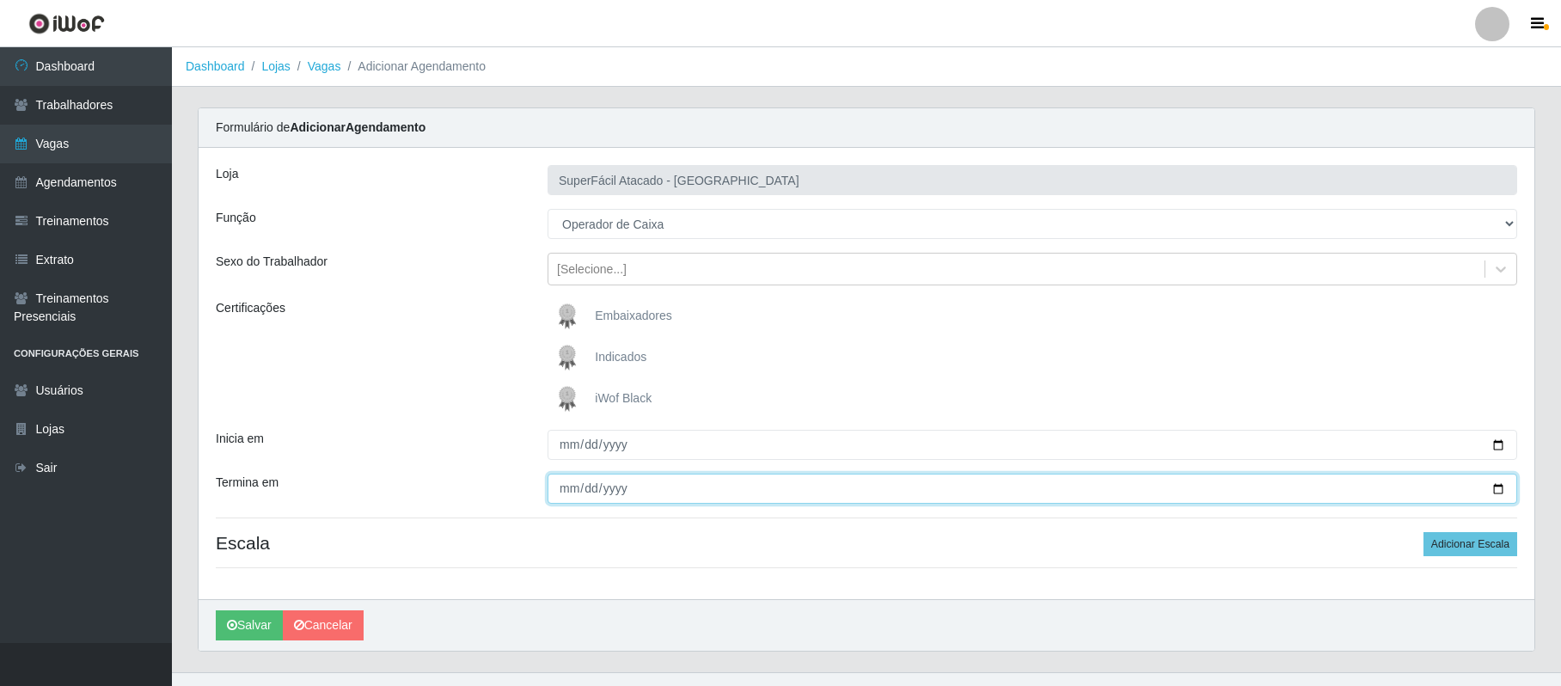
click at [1494, 489] on input "Termina em" at bounding box center [1033, 489] width 970 height 30
type input "[DATE]"
drag, startPoint x: 1443, startPoint y: 547, endPoint x: 1199, endPoint y: 561, distance: 244.6
click at [1443, 545] on button "Adicionar Escala" at bounding box center [1471, 544] width 94 height 24
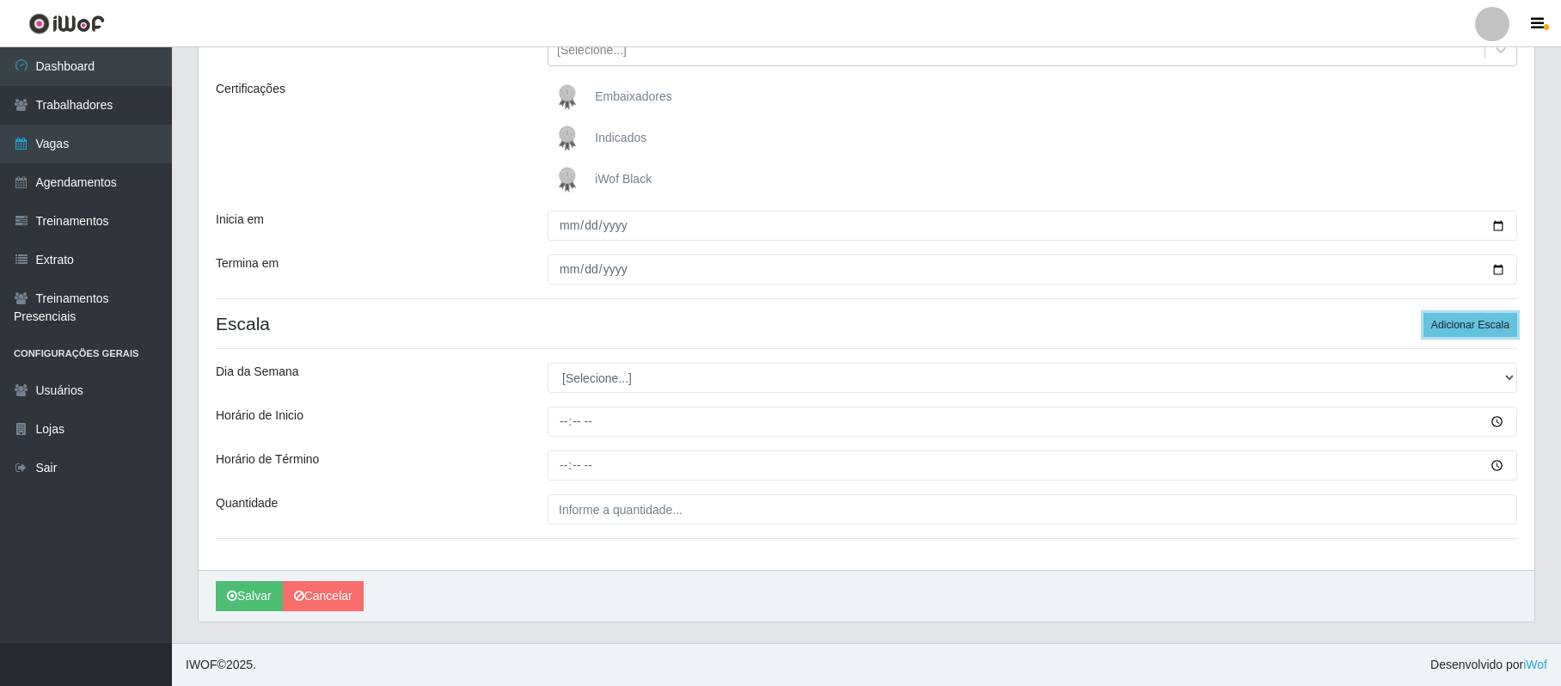
scroll to position [222, 0]
click at [619, 383] on select "[Selecione...] Segunda Terça Quarta Quinta Sexta Sábado Domingo" at bounding box center [1033, 378] width 970 height 30
select select "2"
click at [548, 363] on select "[Selecione...] Segunda Terça Quarta Quinta Sexta Sábado Domingo" at bounding box center [1033, 378] width 970 height 30
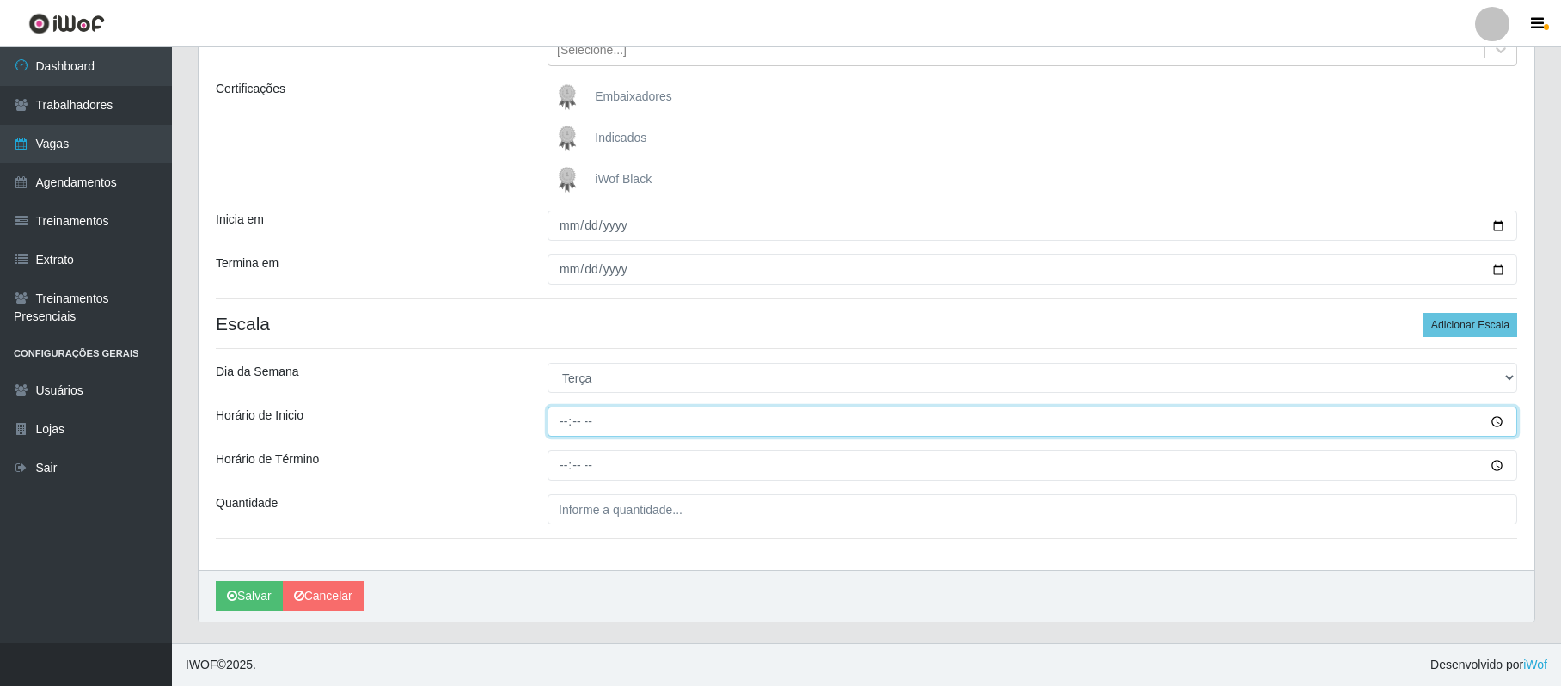
click at [565, 424] on input "Horário de Inicio" at bounding box center [1033, 422] width 970 height 30
type input "16:00"
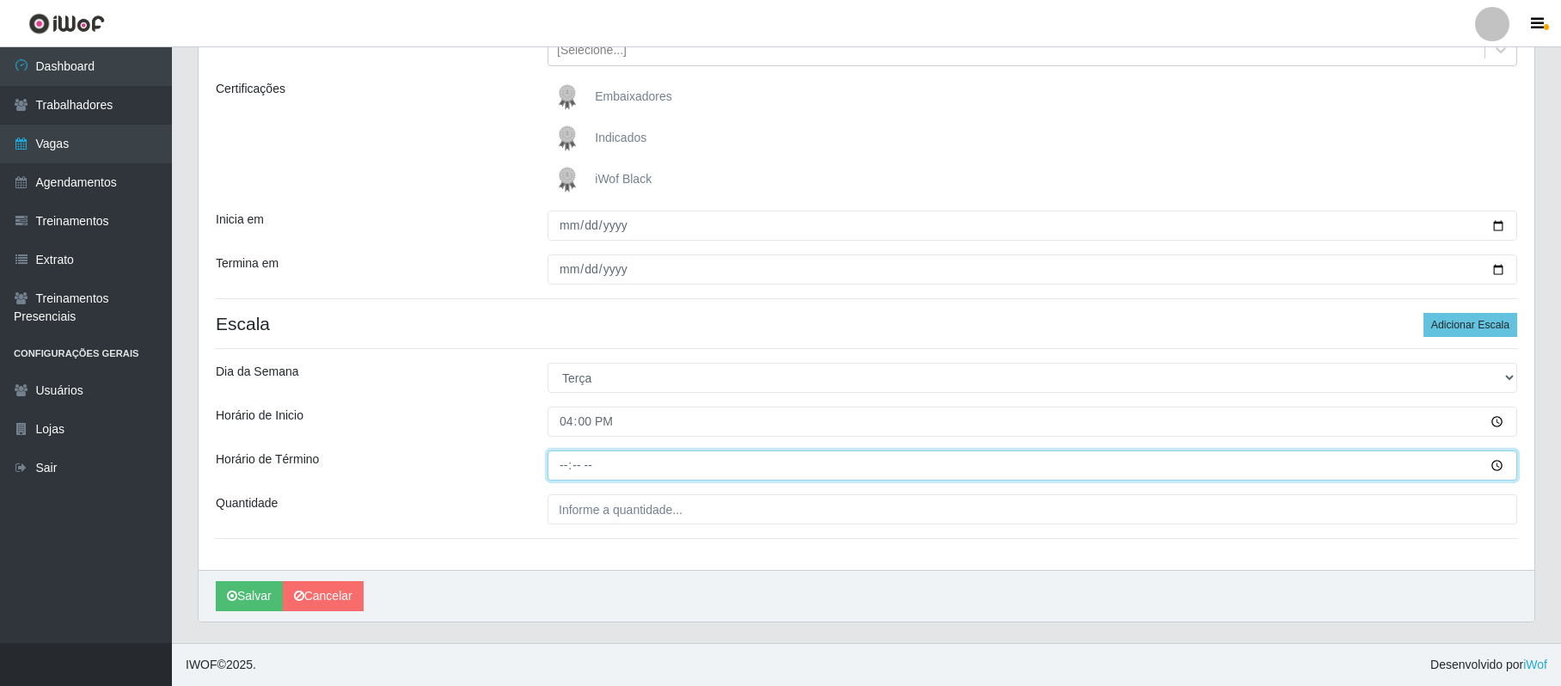
click at [561, 469] on input "Horário de Término" at bounding box center [1033, 466] width 970 height 30
type input "22:00"
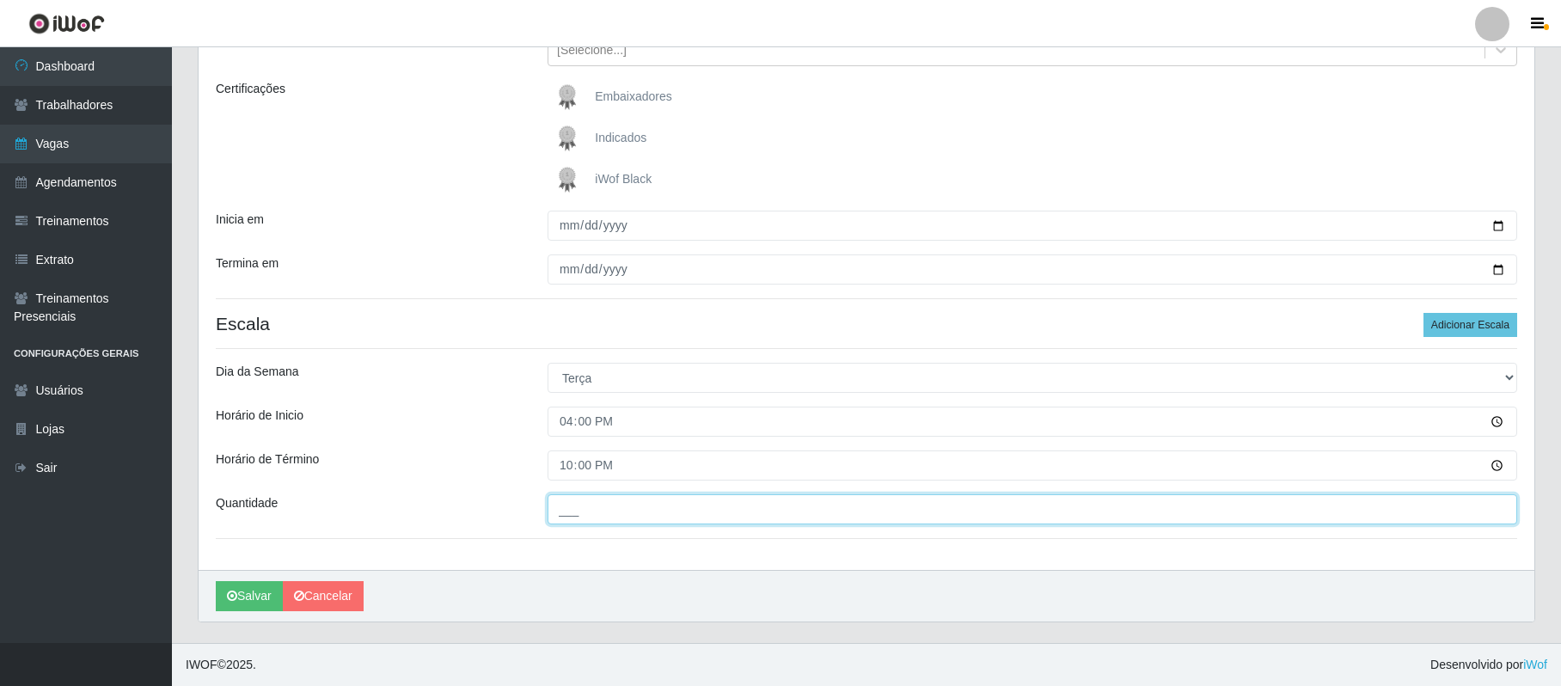
click at [576, 516] on input "___" at bounding box center [1033, 509] width 970 height 30
type input "02_"
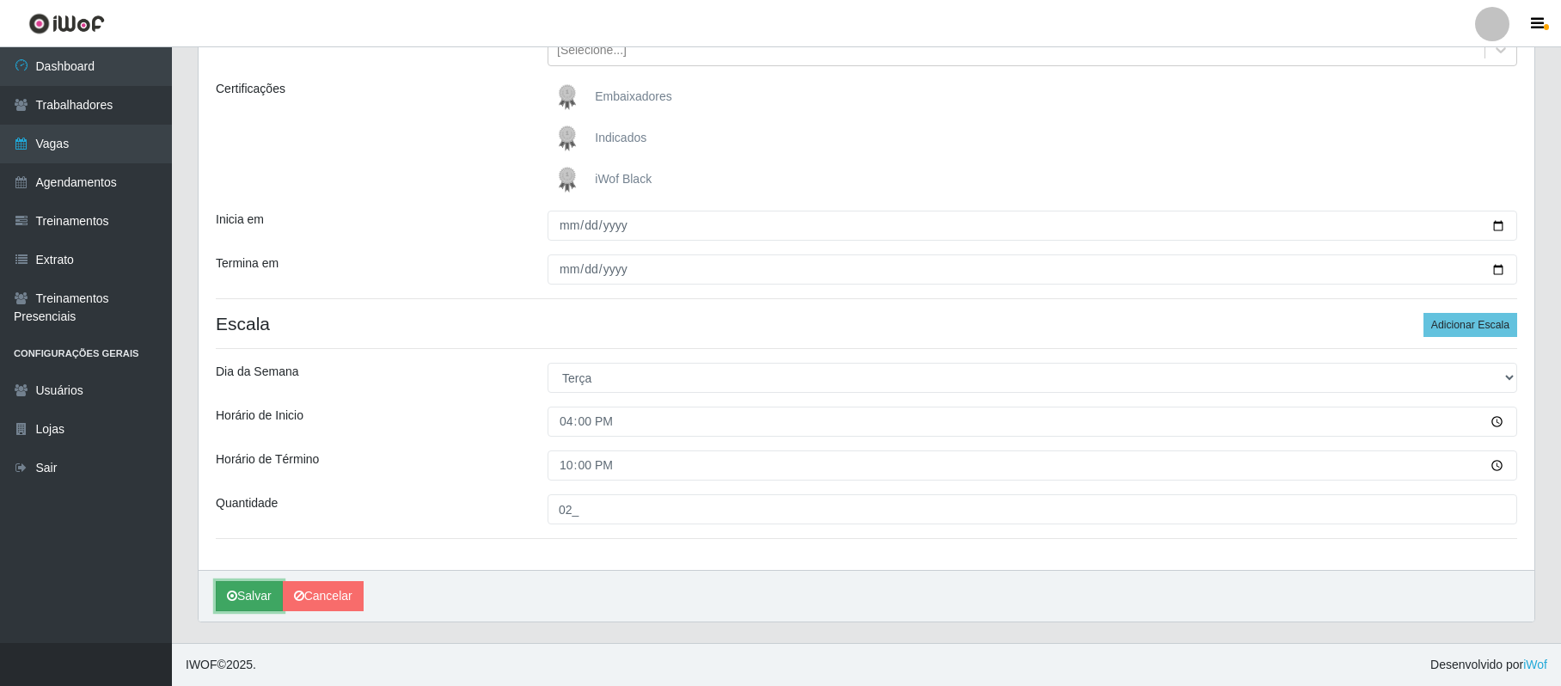
click at [256, 597] on button "Salvar" at bounding box center [249, 596] width 67 height 30
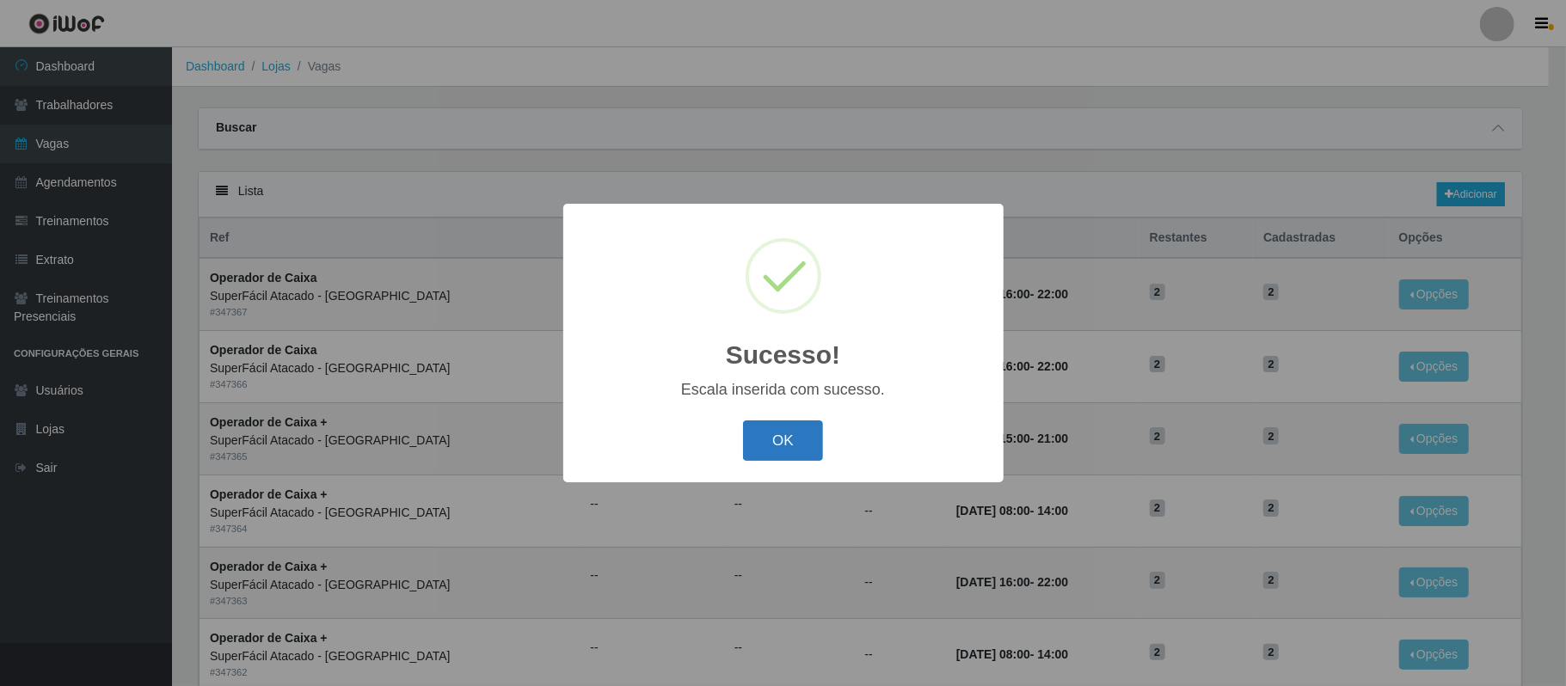
click at [812, 437] on button "OK" at bounding box center [783, 440] width 80 height 40
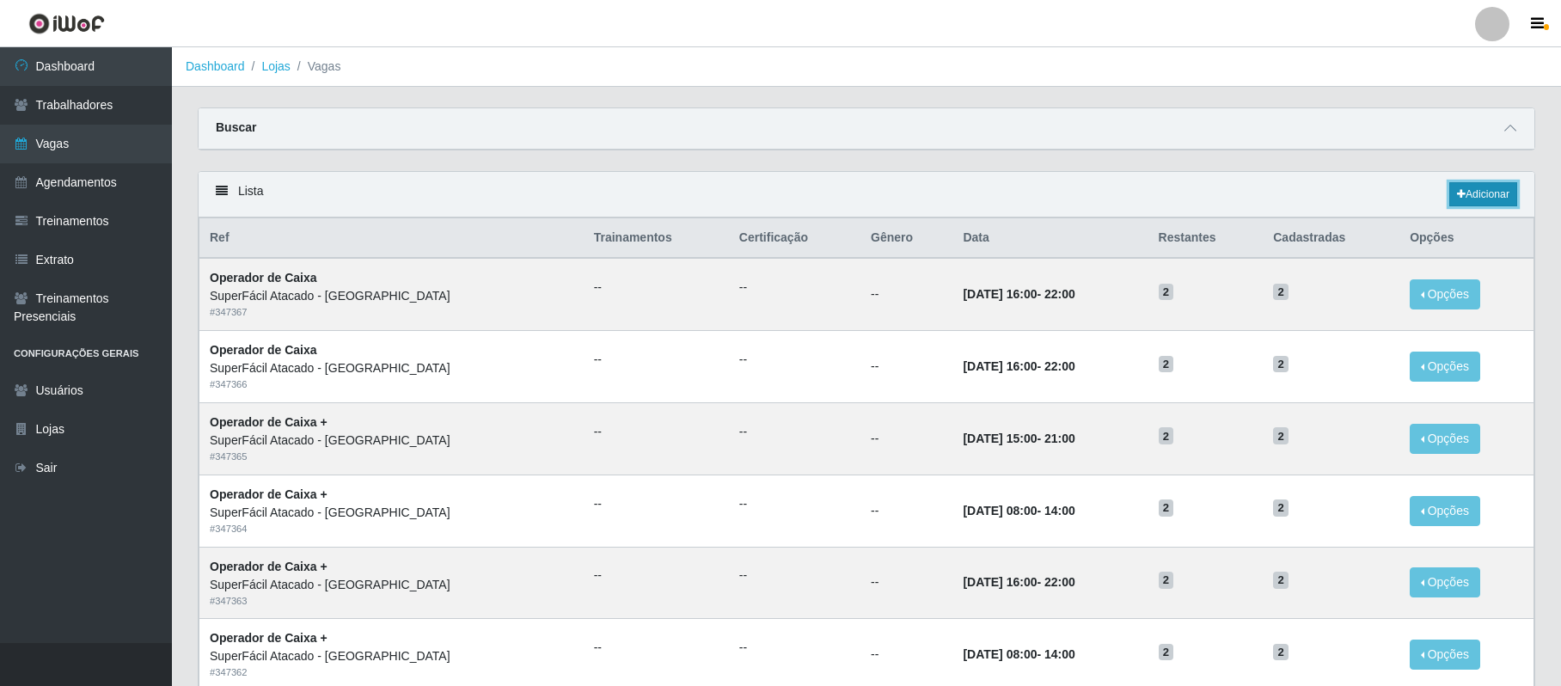
click at [1497, 198] on link "Adicionar" at bounding box center [1484, 194] width 68 height 24
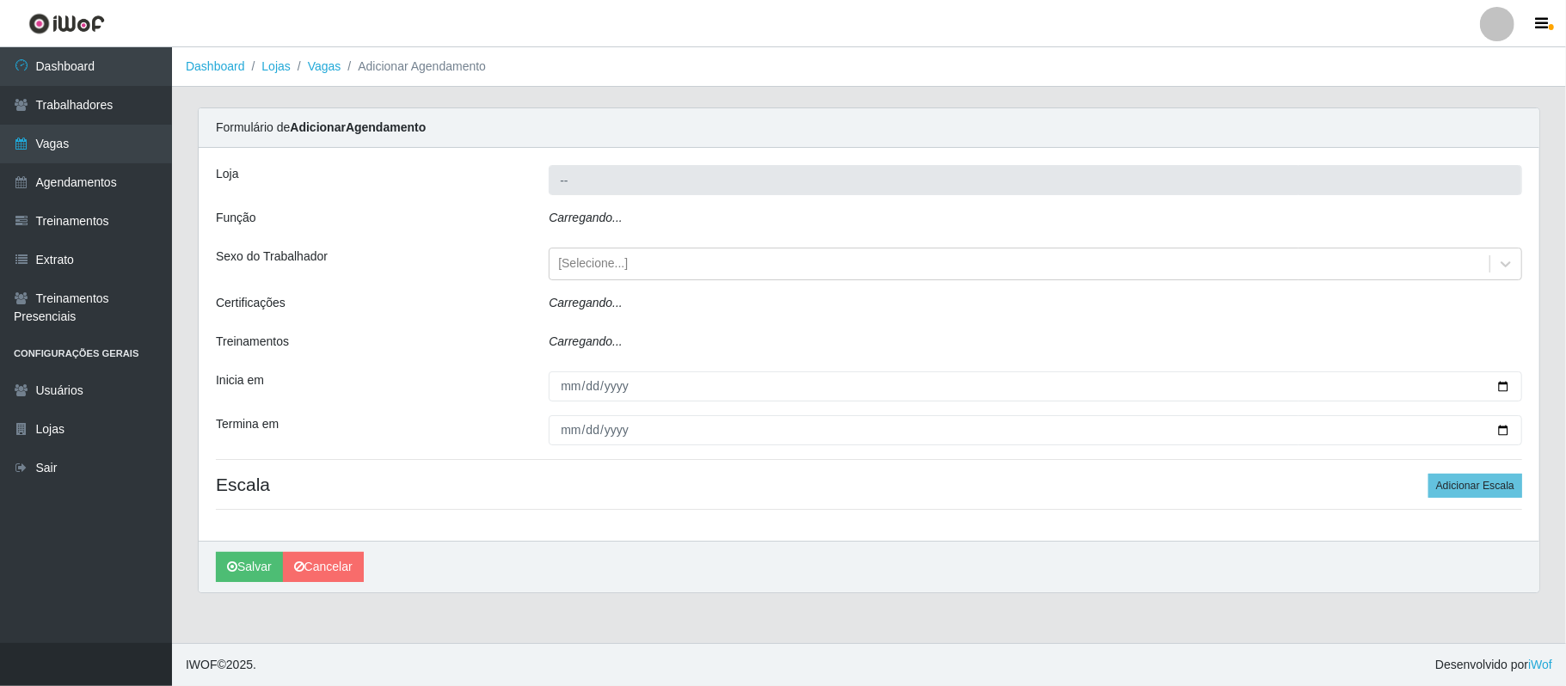
type input "SuperFácil Atacado - [GEOGRAPHIC_DATA]"
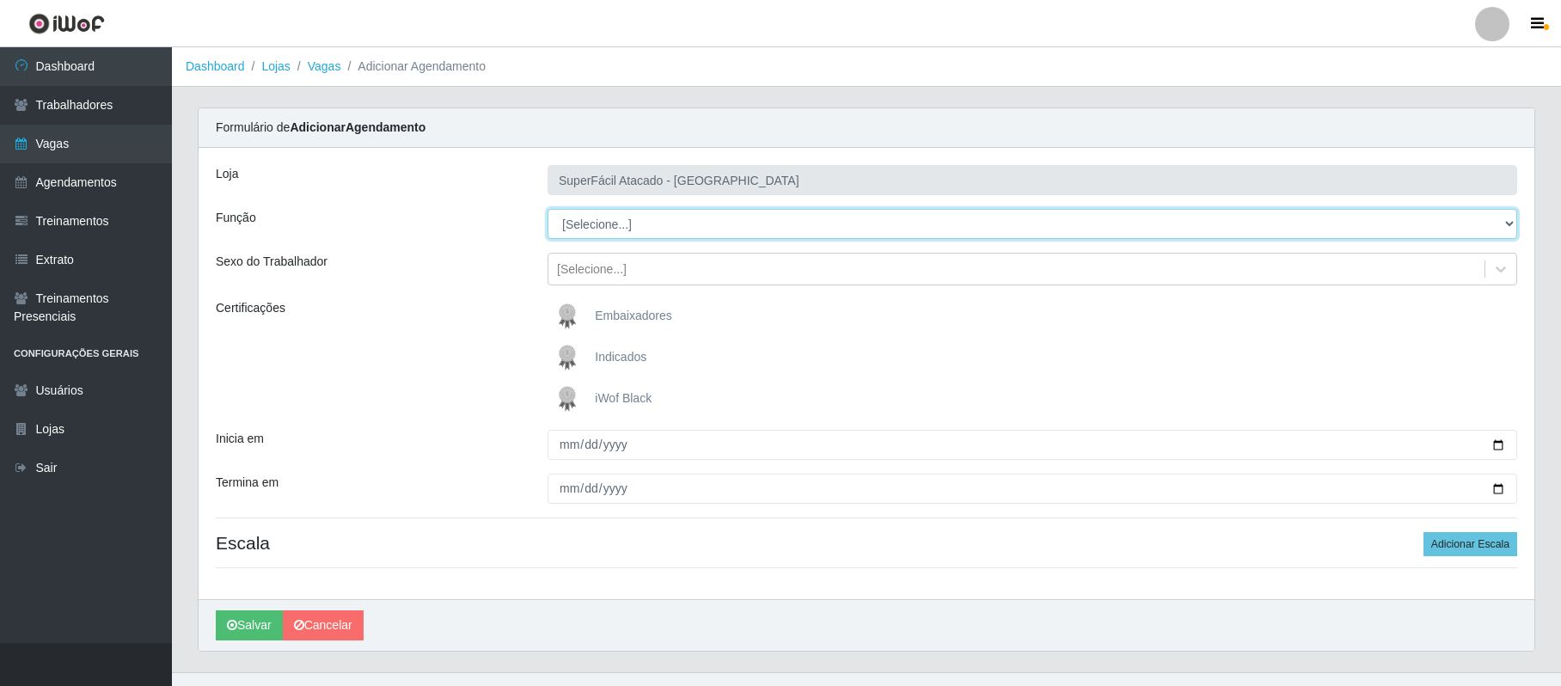
click at [644, 228] on select "[Selecione...] Embalador Embalador + Embalador ++ Operador de Caixa Operador de…" at bounding box center [1033, 224] width 970 height 30
select select "22"
click at [548, 210] on select "[Selecione...] Embalador Embalador + Embalador ++ Operador de Caixa Operador de…" at bounding box center [1033, 224] width 970 height 30
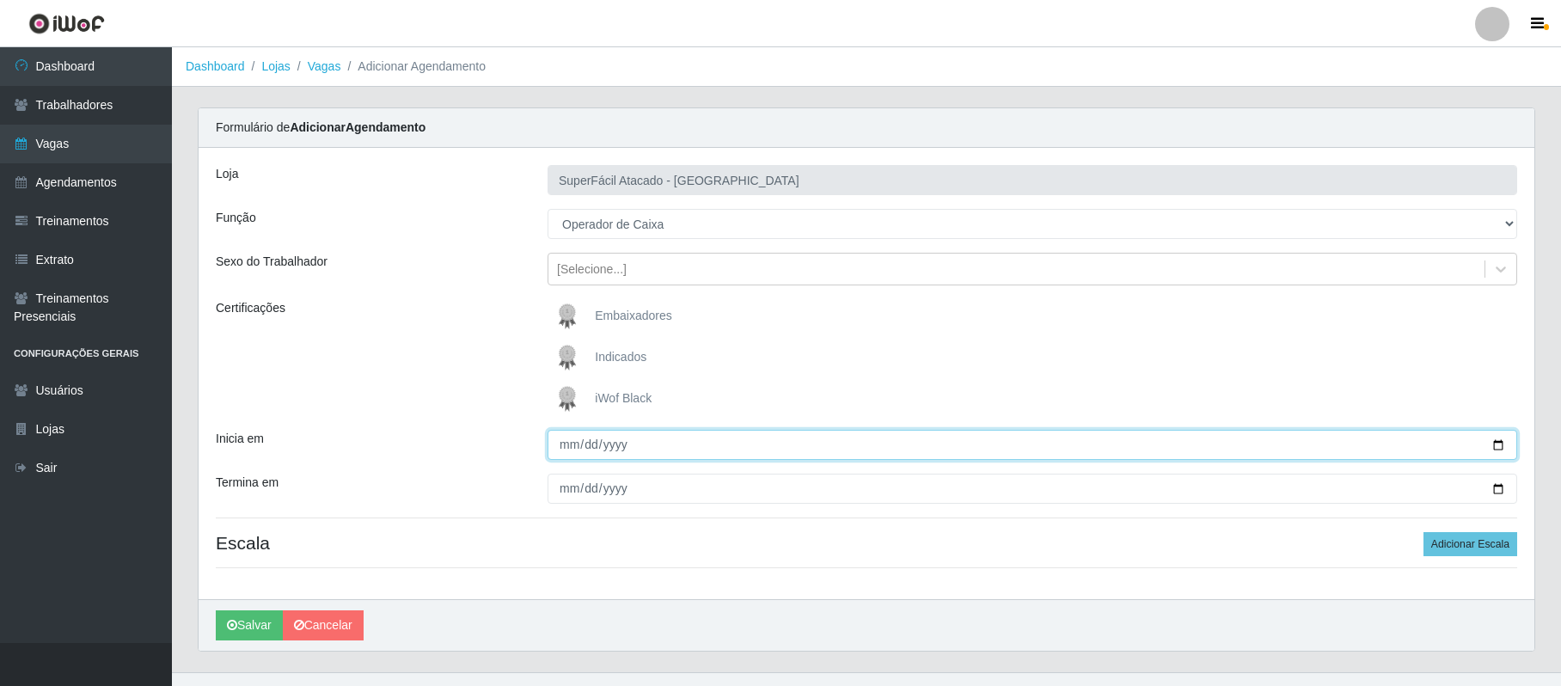
click at [1498, 444] on input "Inicia em" at bounding box center [1033, 445] width 970 height 30
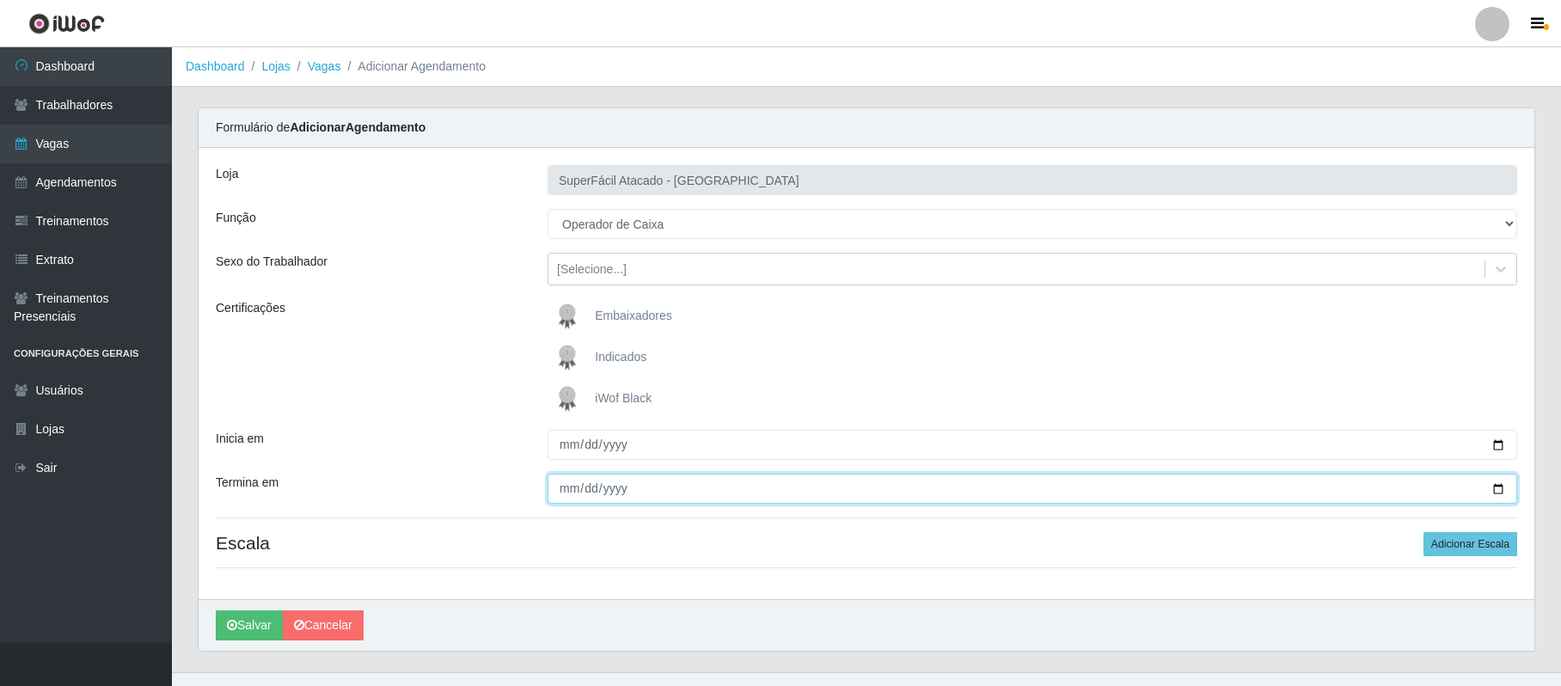
click at [1498, 489] on input "Termina em" at bounding box center [1033, 489] width 970 height 30
click at [1469, 535] on button "Adicionar Escala" at bounding box center [1471, 544] width 94 height 24
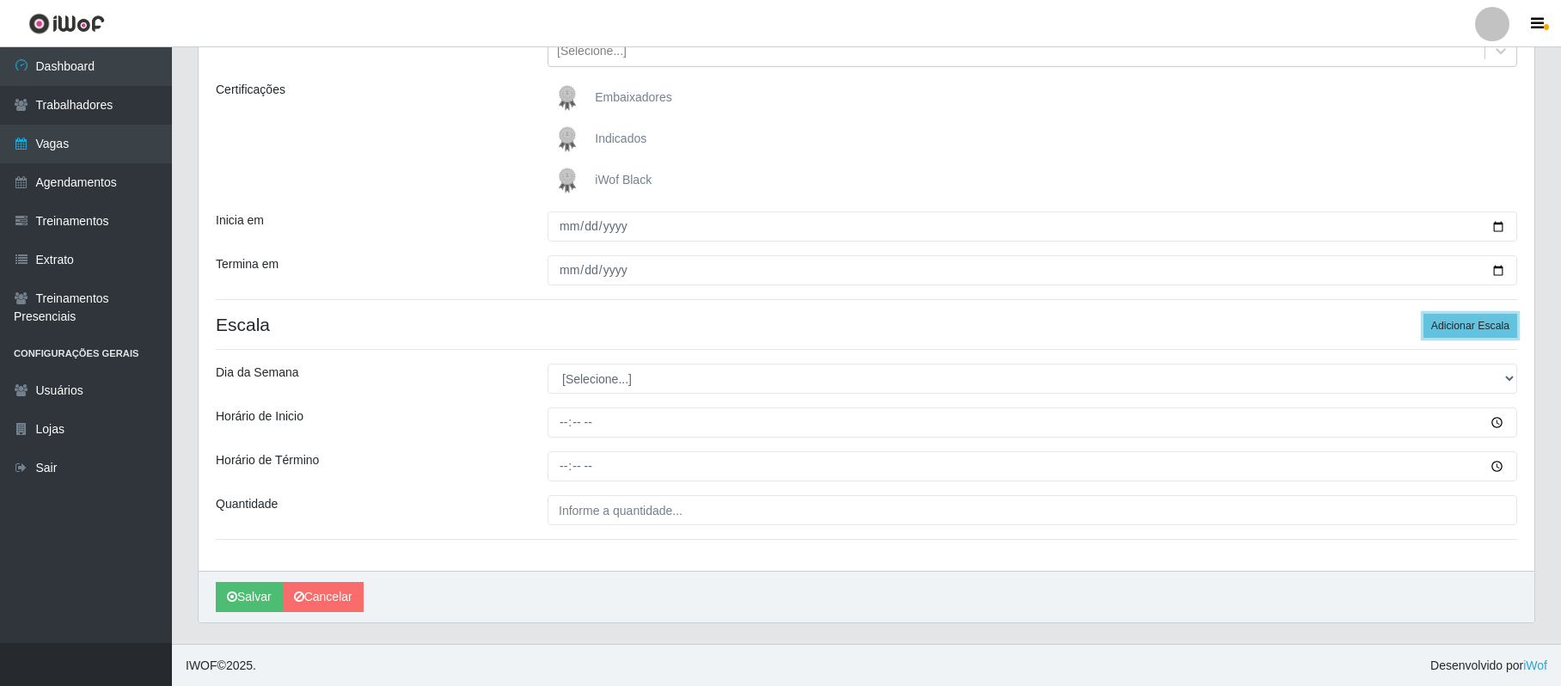
scroll to position [222, 0]
click at [617, 378] on select "[Selecione...] Segunda Terça Quarta Quinta Sexta Sábado Domingo" at bounding box center [1033, 378] width 970 height 30
click at [548, 363] on select "[Selecione...] Segunda Terça Quarta Quinta Sexta Sábado Domingo" at bounding box center [1033, 378] width 970 height 30
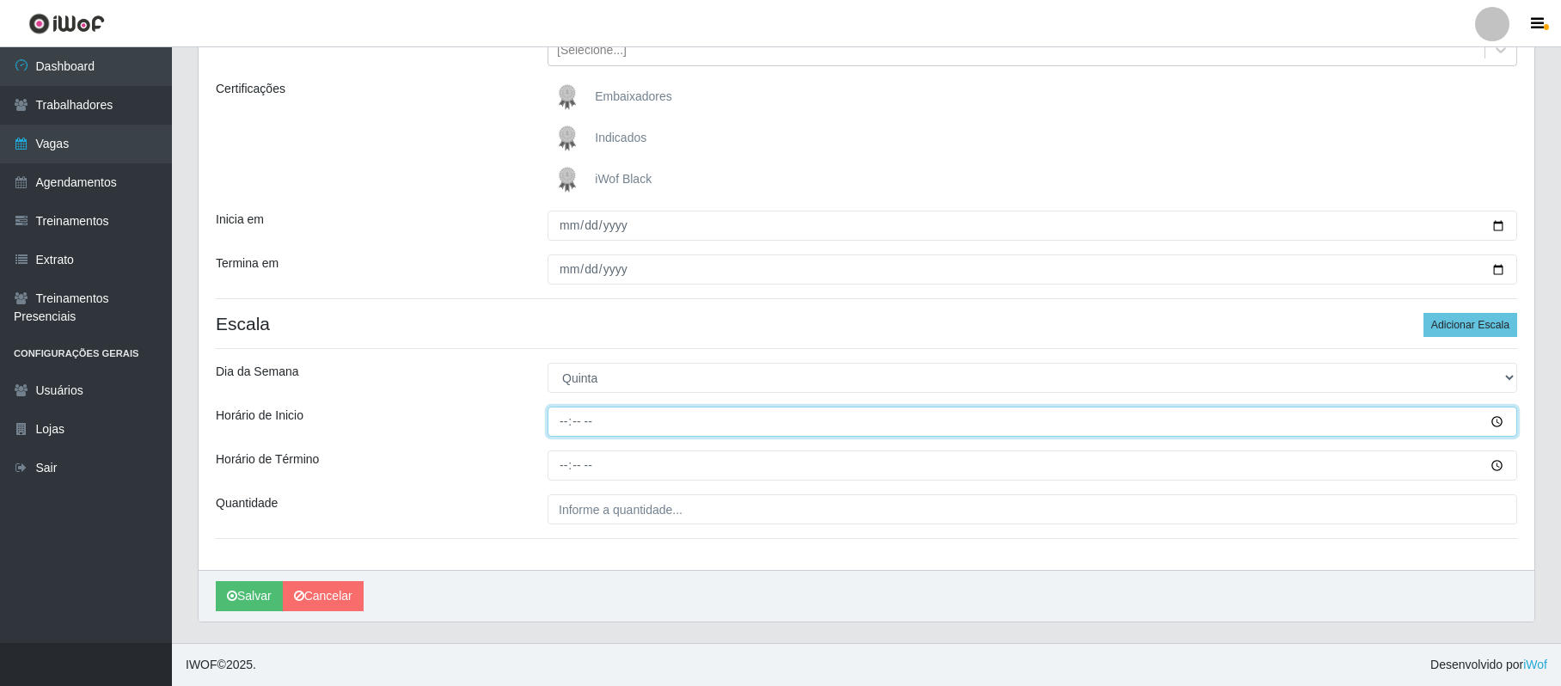
click at [565, 420] on input "Horário de Inicio" at bounding box center [1033, 422] width 970 height 30
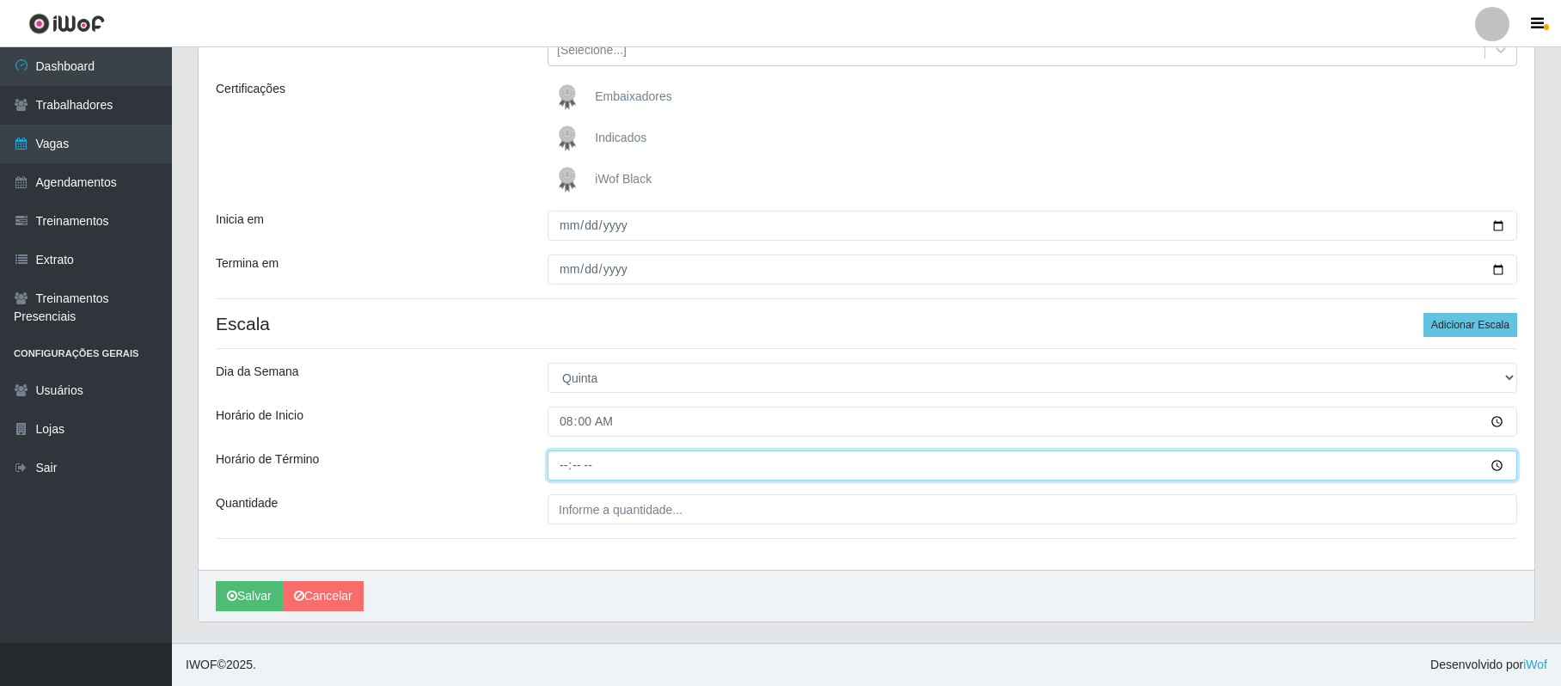
click at [566, 469] on input "Horário de Término" at bounding box center [1033, 466] width 970 height 30
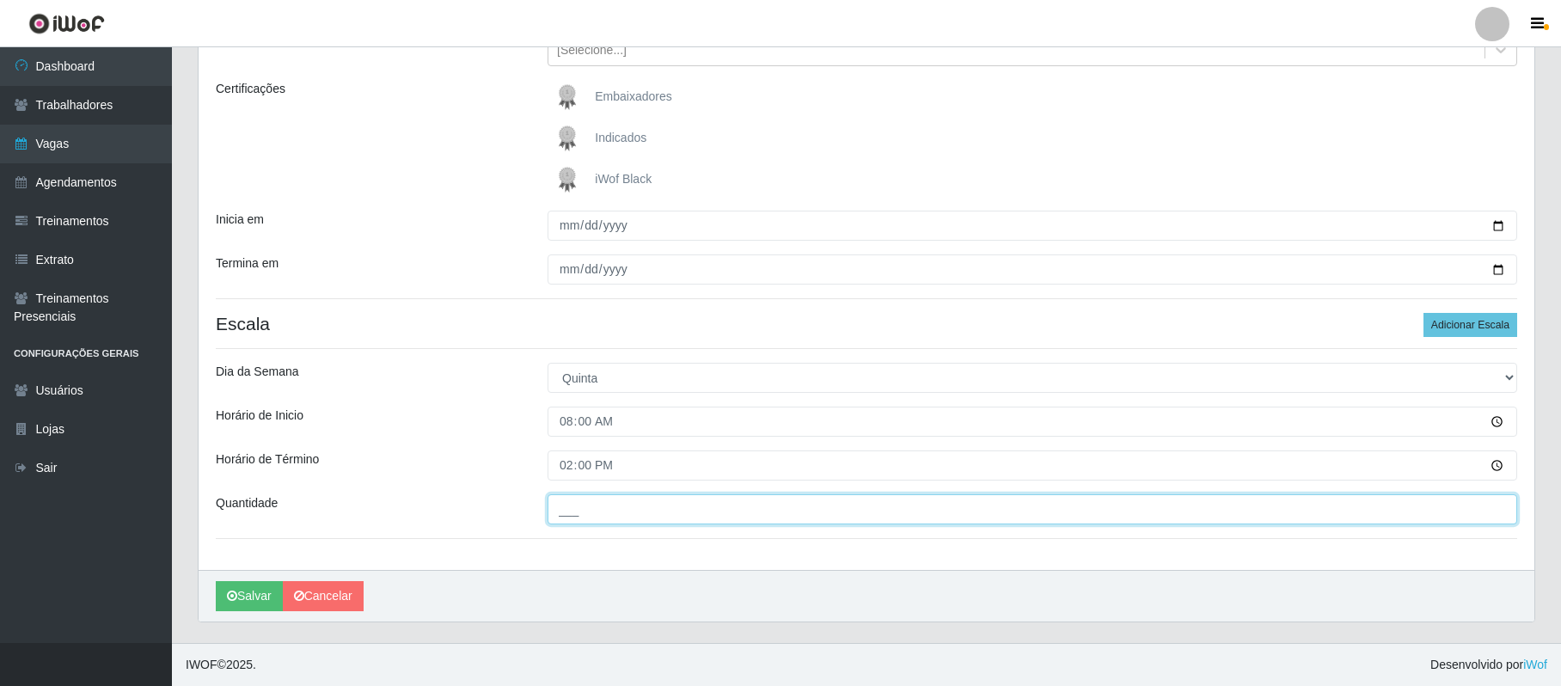
click at [575, 509] on input "___" at bounding box center [1033, 509] width 970 height 30
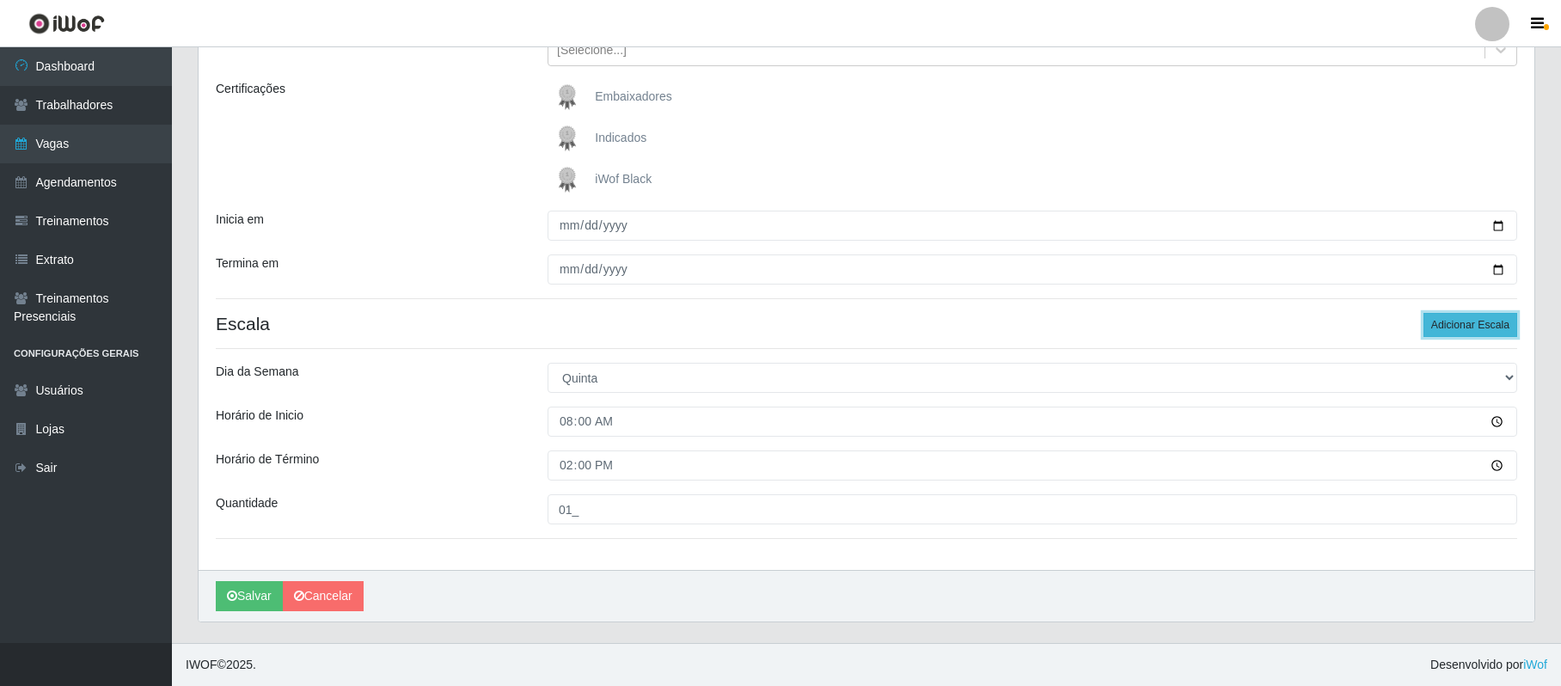
click at [1456, 322] on button "Adicionar Escala" at bounding box center [1471, 325] width 94 height 24
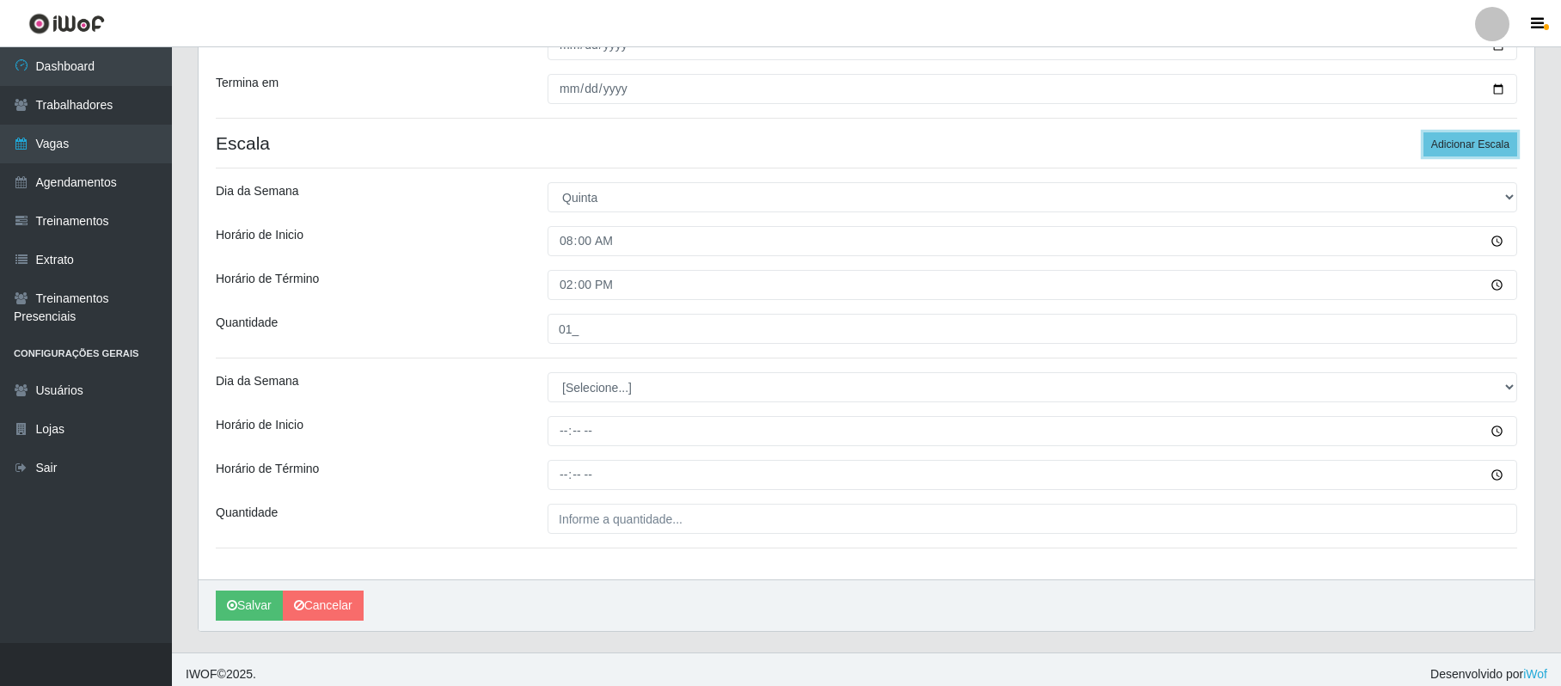
scroll to position [413, 0]
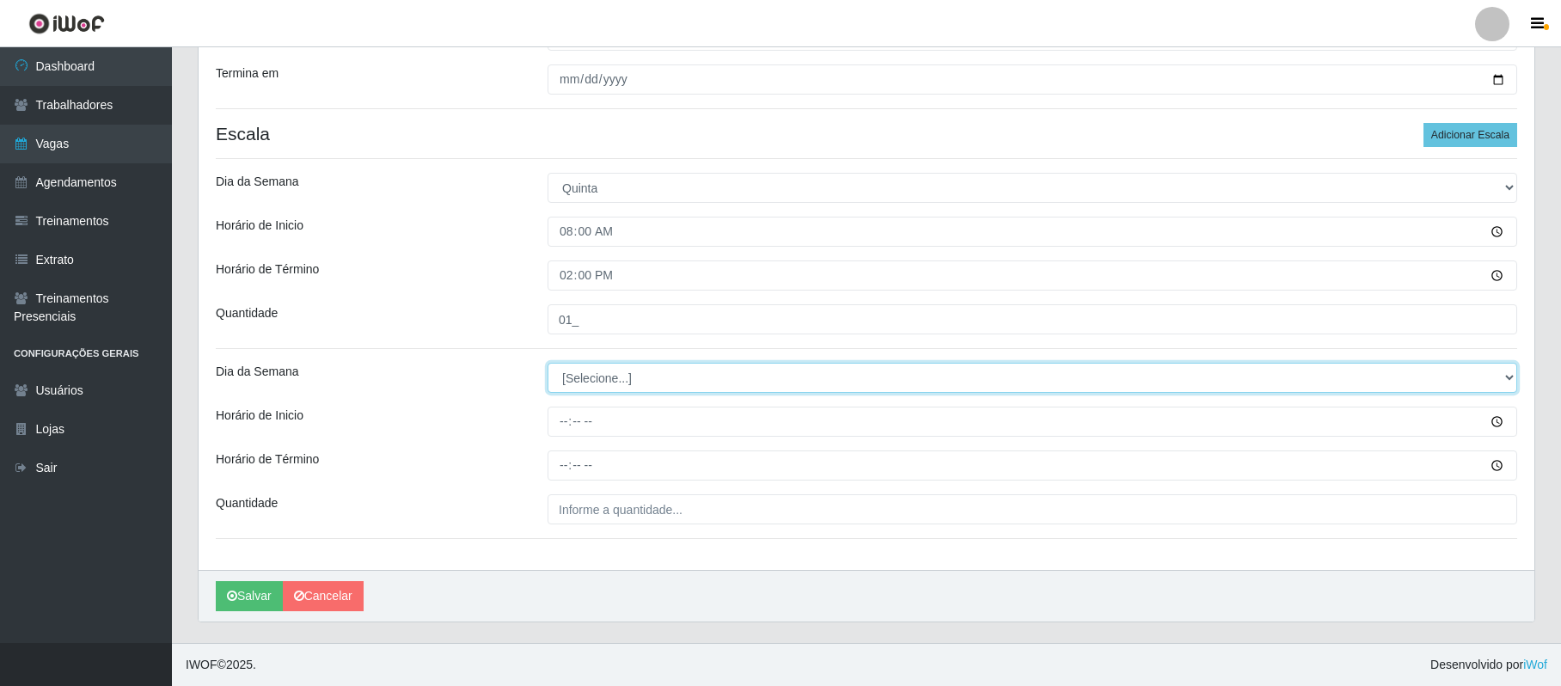
click at [619, 378] on select "[Selecione...] Segunda Terça Quarta Quinta Sexta Sábado Domingo" at bounding box center [1033, 378] width 970 height 30
click at [548, 363] on select "[Selecione...] Segunda Terça Quarta Quinta Sexta Sábado Domingo" at bounding box center [1033, 378] width 970 height 30
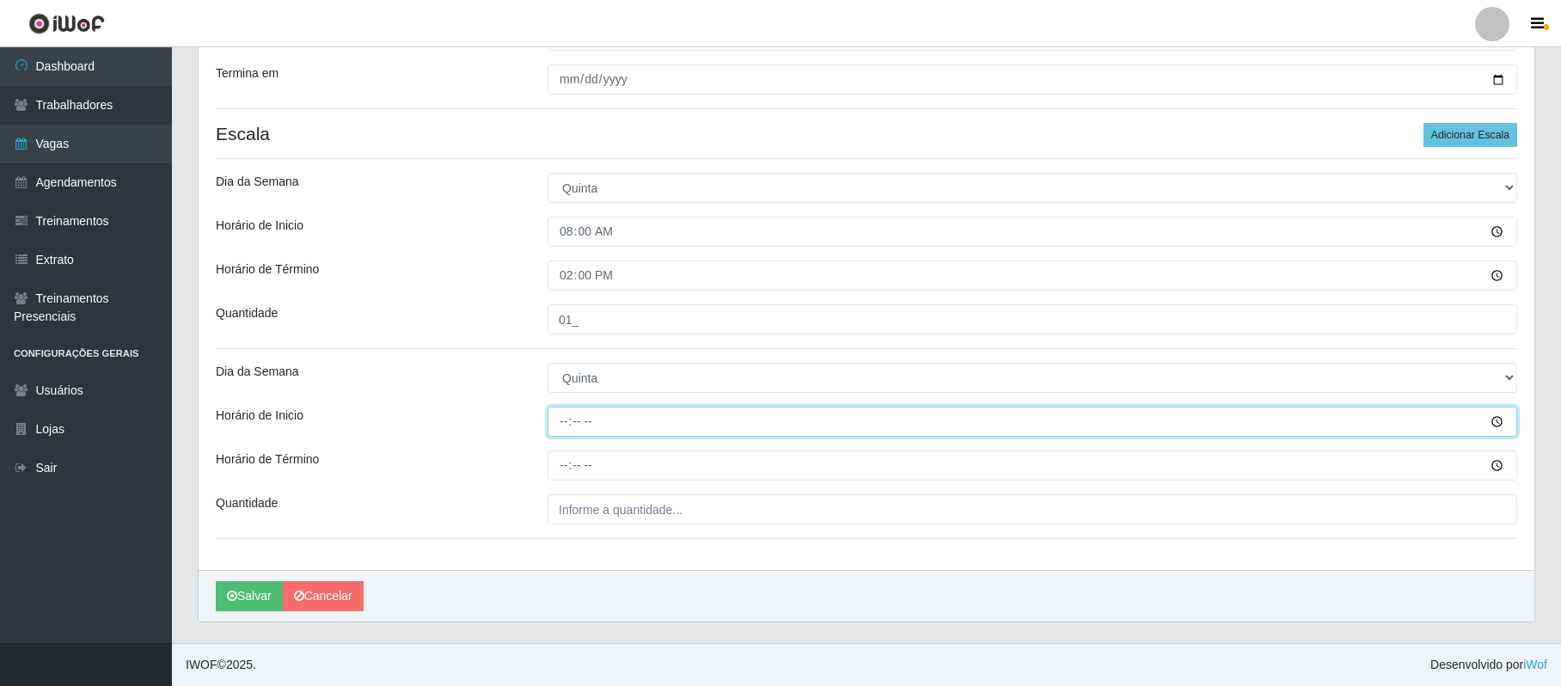
click at [559, 421] on input "Horário de Inicio" at bounding box center [1033, 422] width 970 height 30
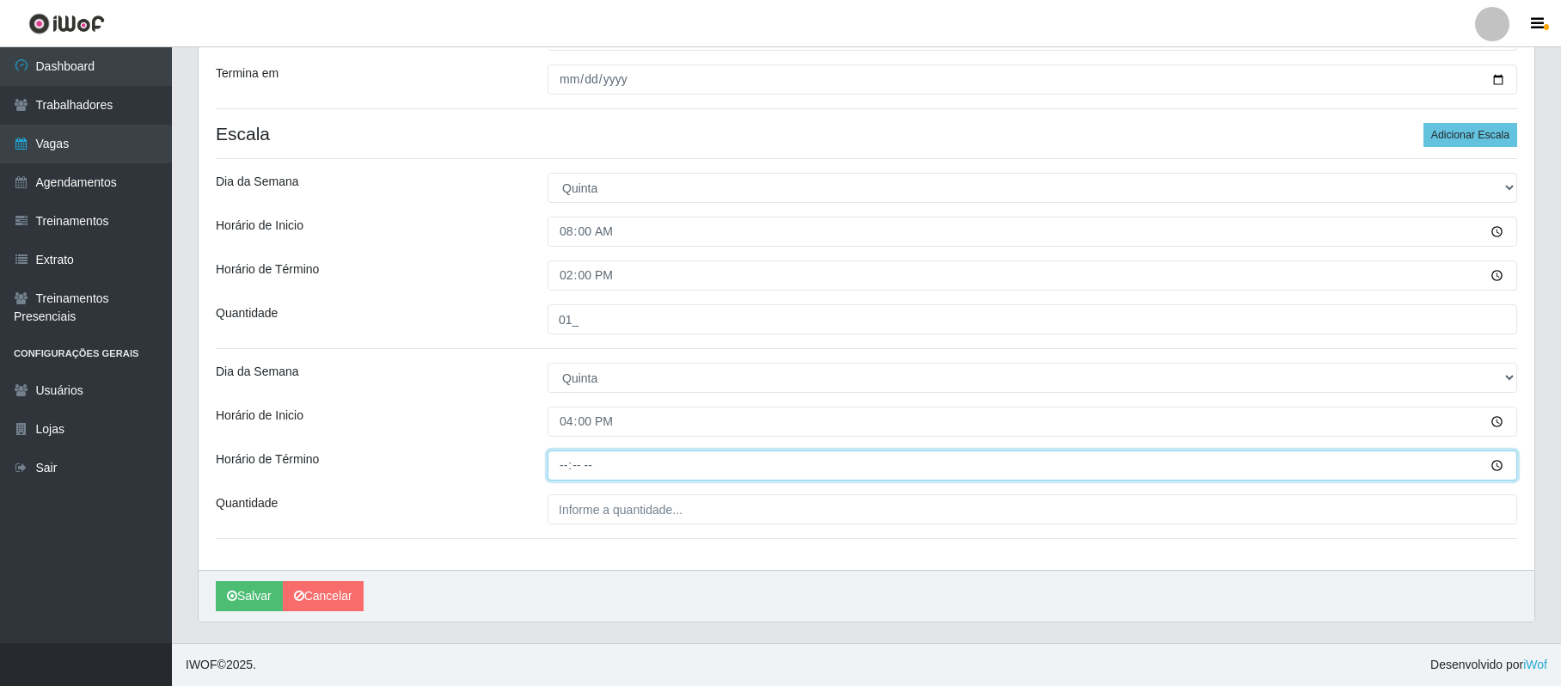
click at [565, 468] on input "Horário de Término" at bounding box center [1033, 466] width 970 height 30
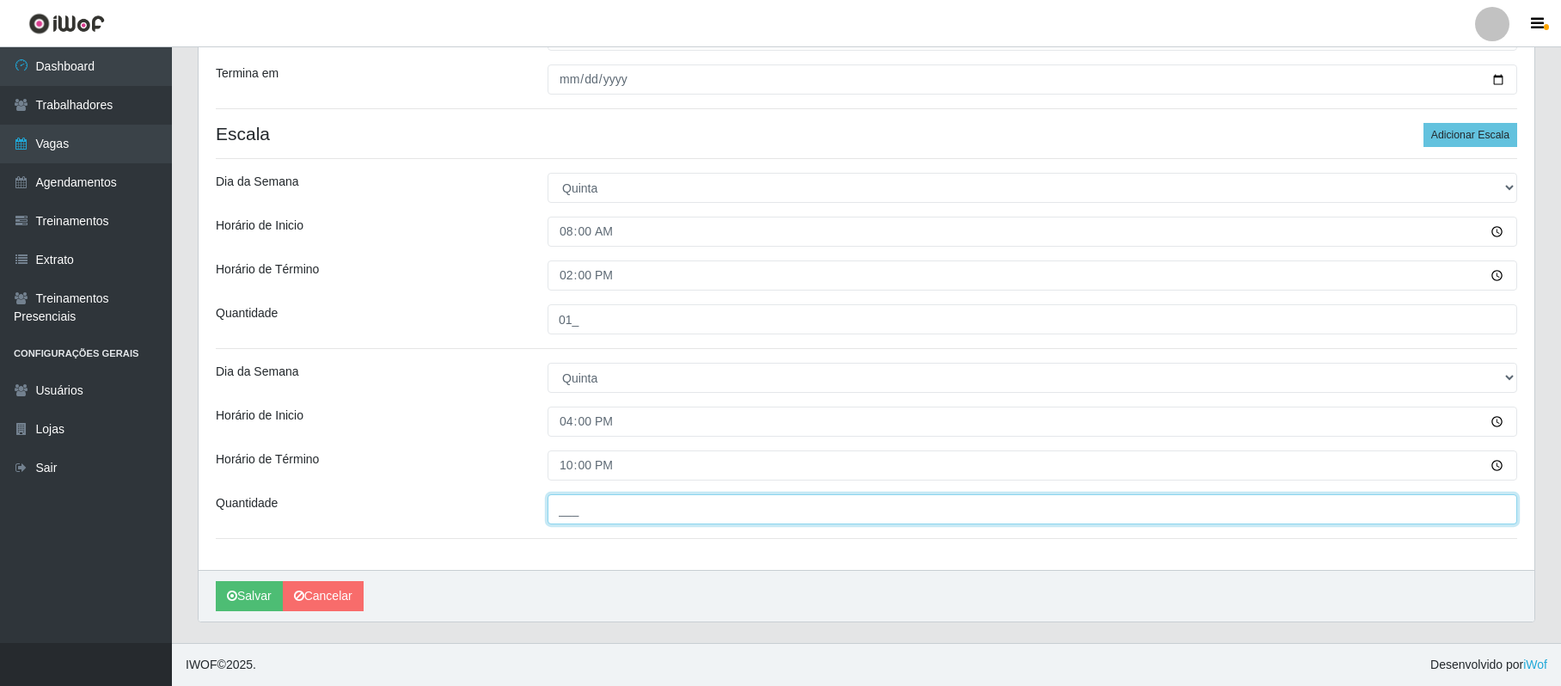
click at [568, 516] on input "___" at bounding box center [1033, 509] width 970 height 30
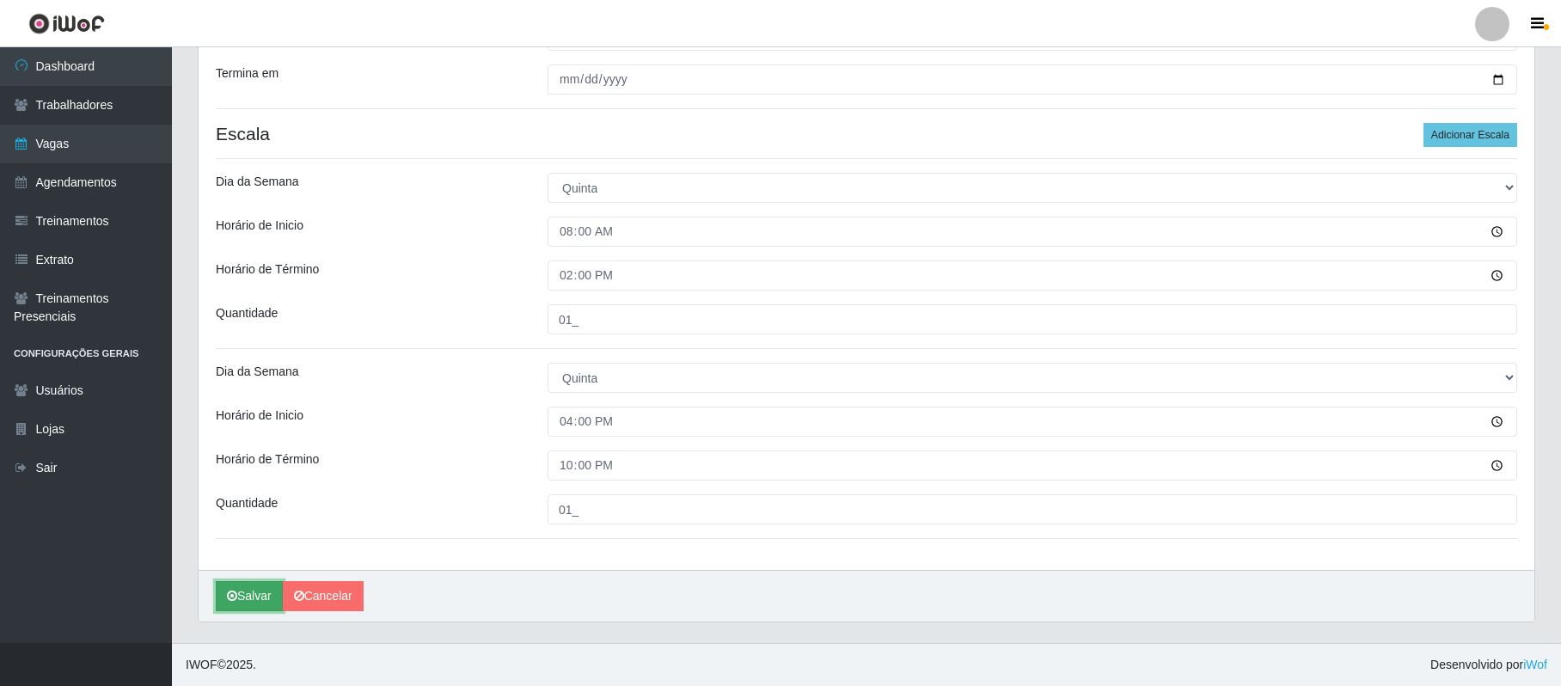
click at [248, 593] on button "Salvar" at bounding box center [249, 596] width 67 height 30
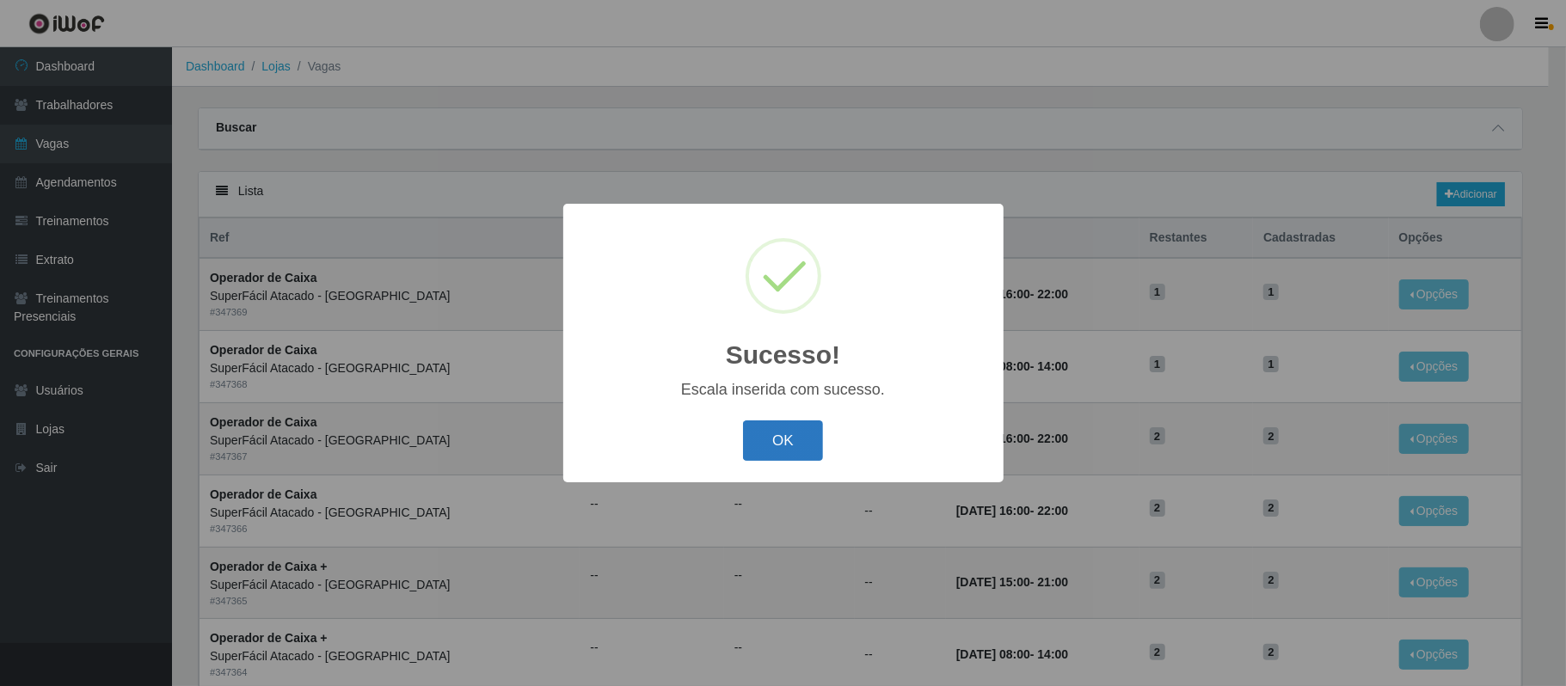
click at [782, 441] on button "OK" at bounding box center [783, 440] width 80 height 40
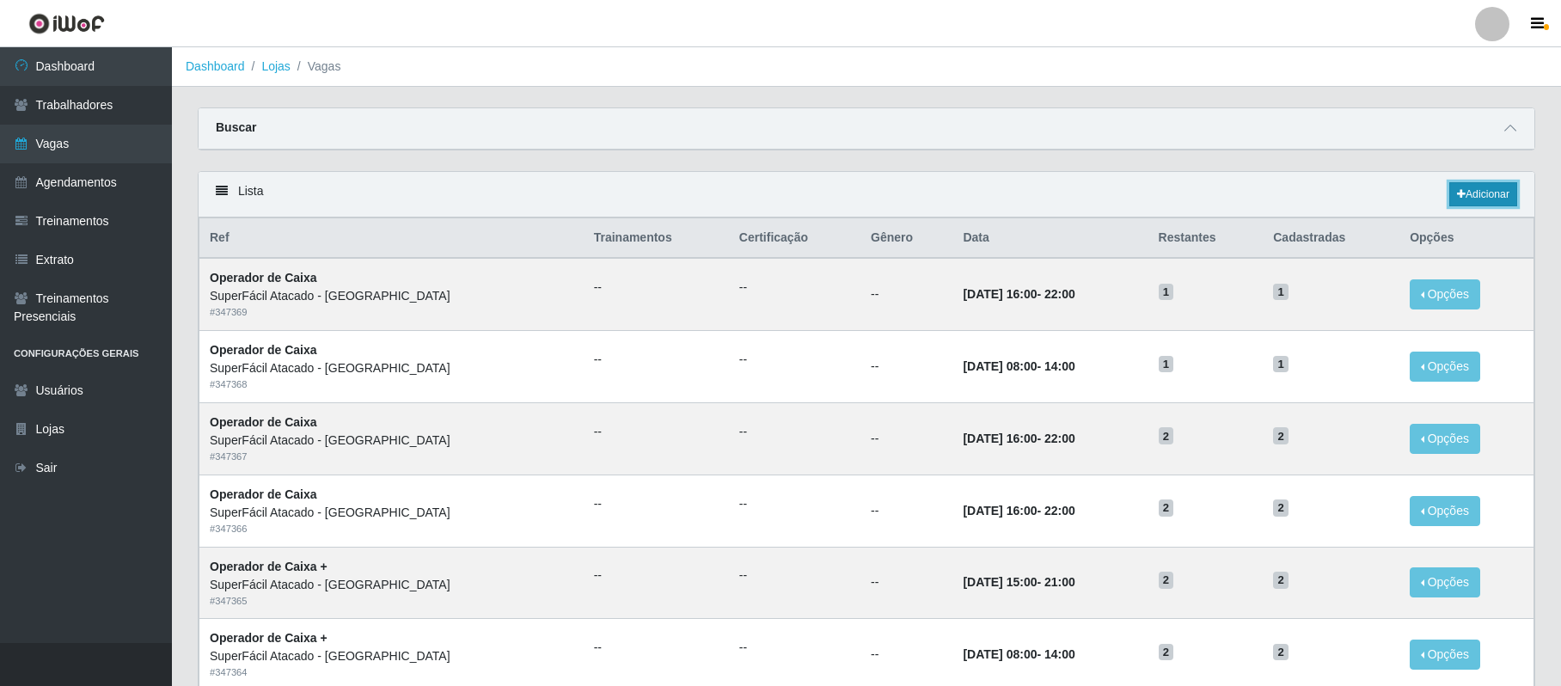
click at [1484, 194] on link "Adicionar" at bounding box center [1484, 194] width 68 height 24
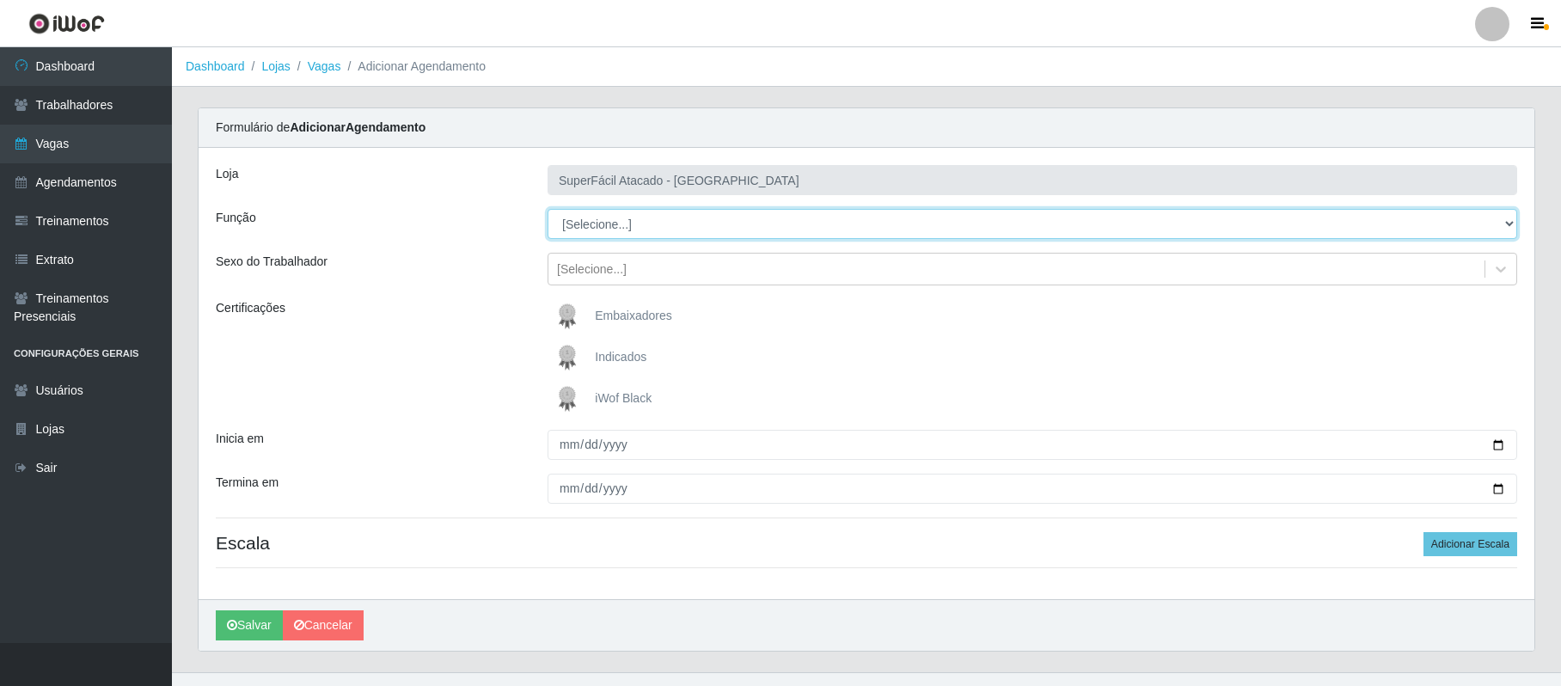
click at [612, 225] on select "[Selecione...] Embalador Embalador + Embalador ++ Operador de Caixa Operador de…" at bounding box center [1033, 224] width 970 height 30
click at [548, 210] on select "[Selecione...] Embalador Embalador + Embalador ++ Operador de Caixa Operador de…" at bounding box center [1033, 224] width 970 height 30
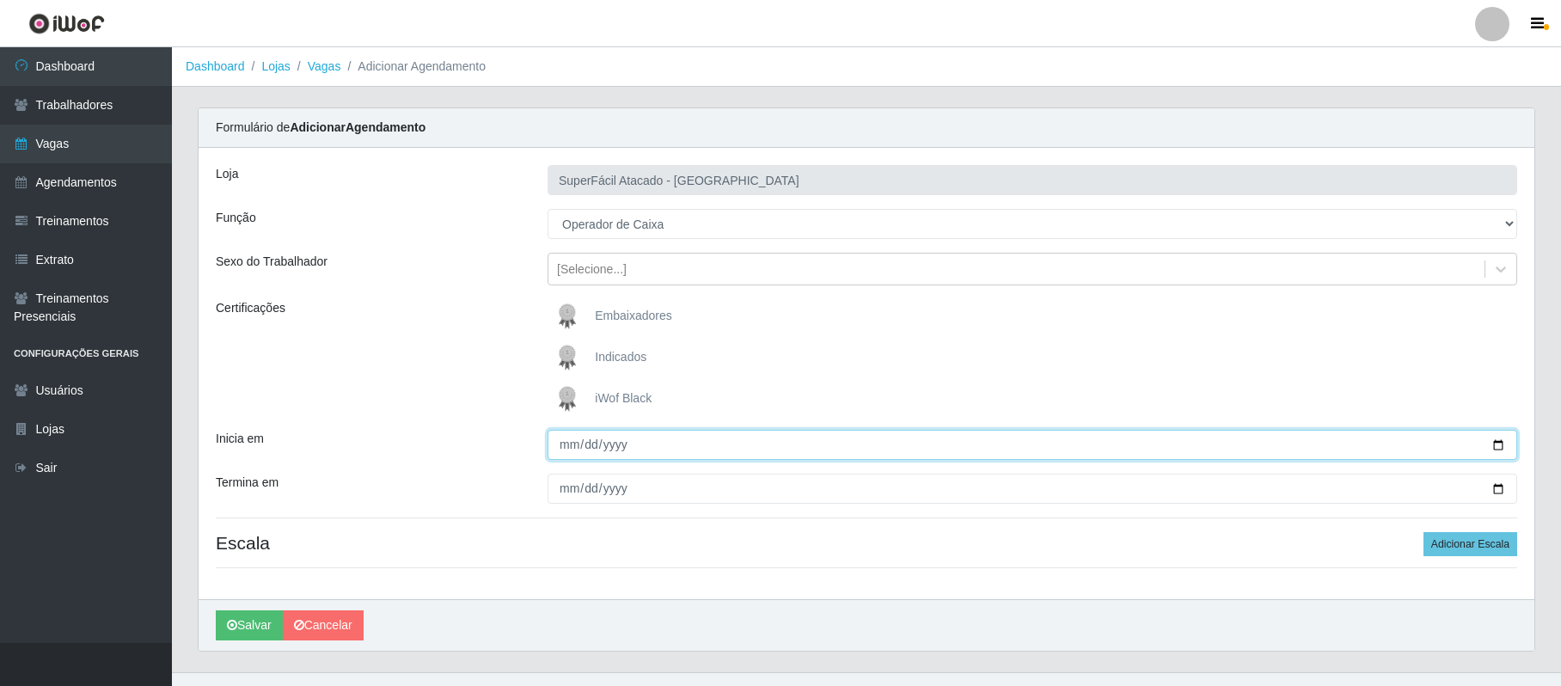
click at [1494, 445] on input "Inicia em" at bounding box center [1033, 445] width 970 height 30
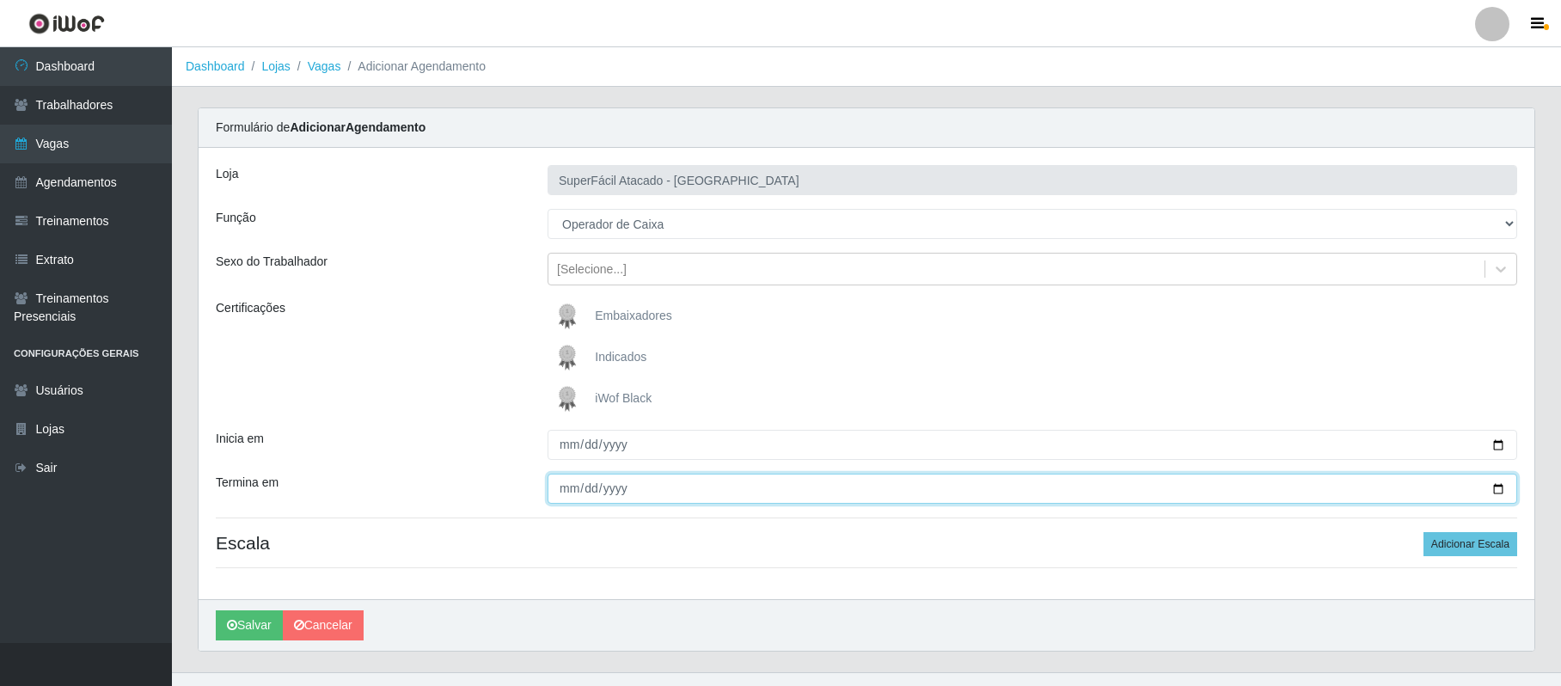
click at [1496, 490] on input "Termina em" at bounding box center [1033, 489] width 970 height 30
click at [1476, 542] on button "Adicionar Escala" at bounding box center [1471, 544] width 94 height 24
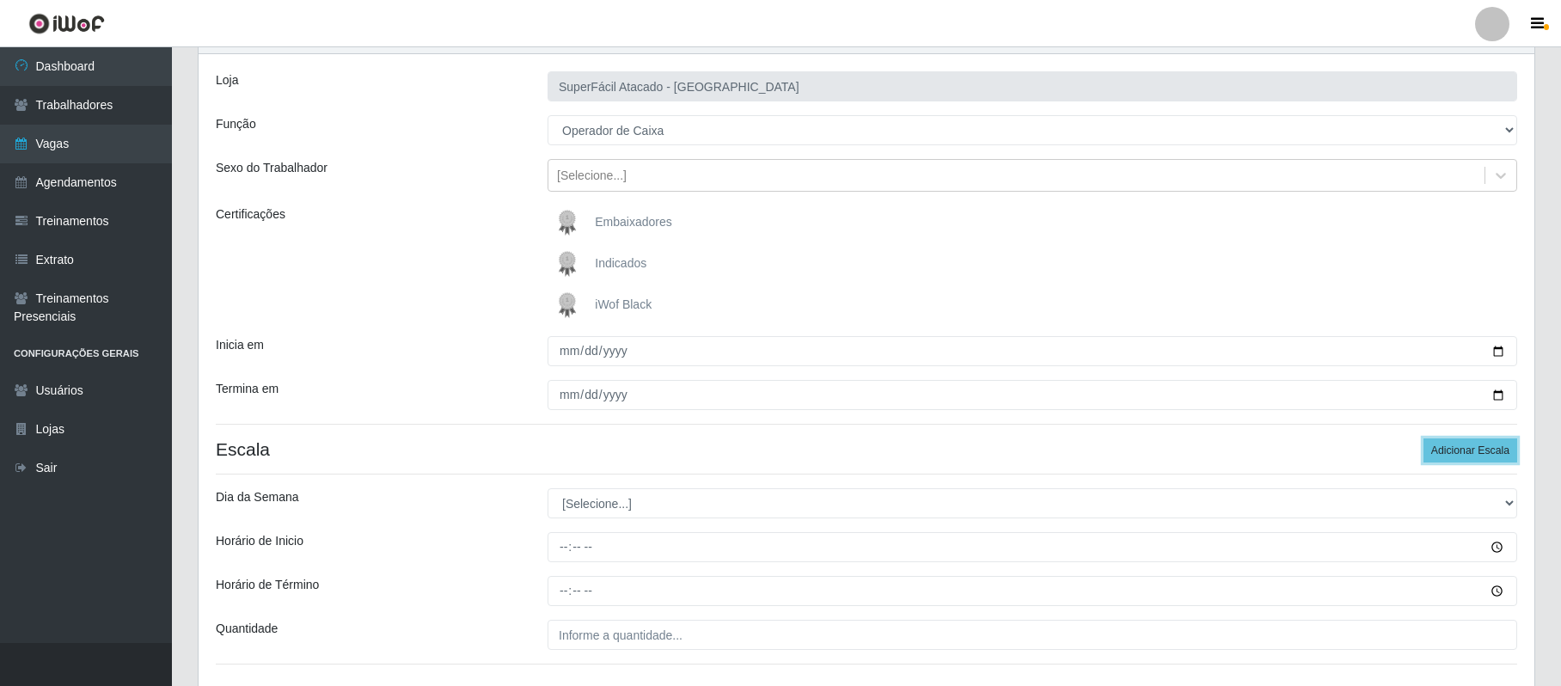
scroll to position [222, 0]
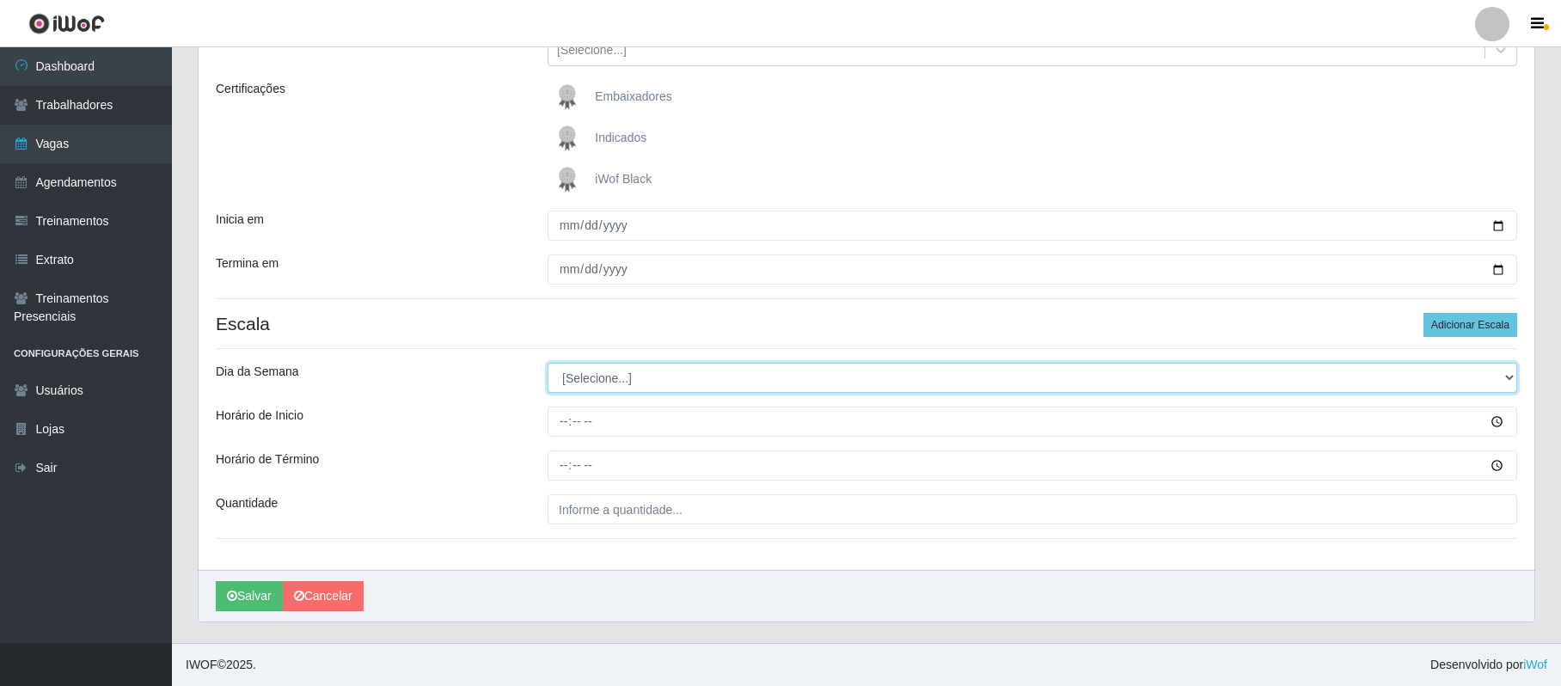
click at [592, 376] on select "[Selecione...] Segunda Terça Quarta Quinta Sexta Sábado Domingo" at bounding box center [1033, 378] width 970 height 30
click at [548, 363] on select "[Selecione...] Segunda Terça Quarta Quinta Sexta Sábado Domingo" at bounding box center [1033, 378] width 970 height 30
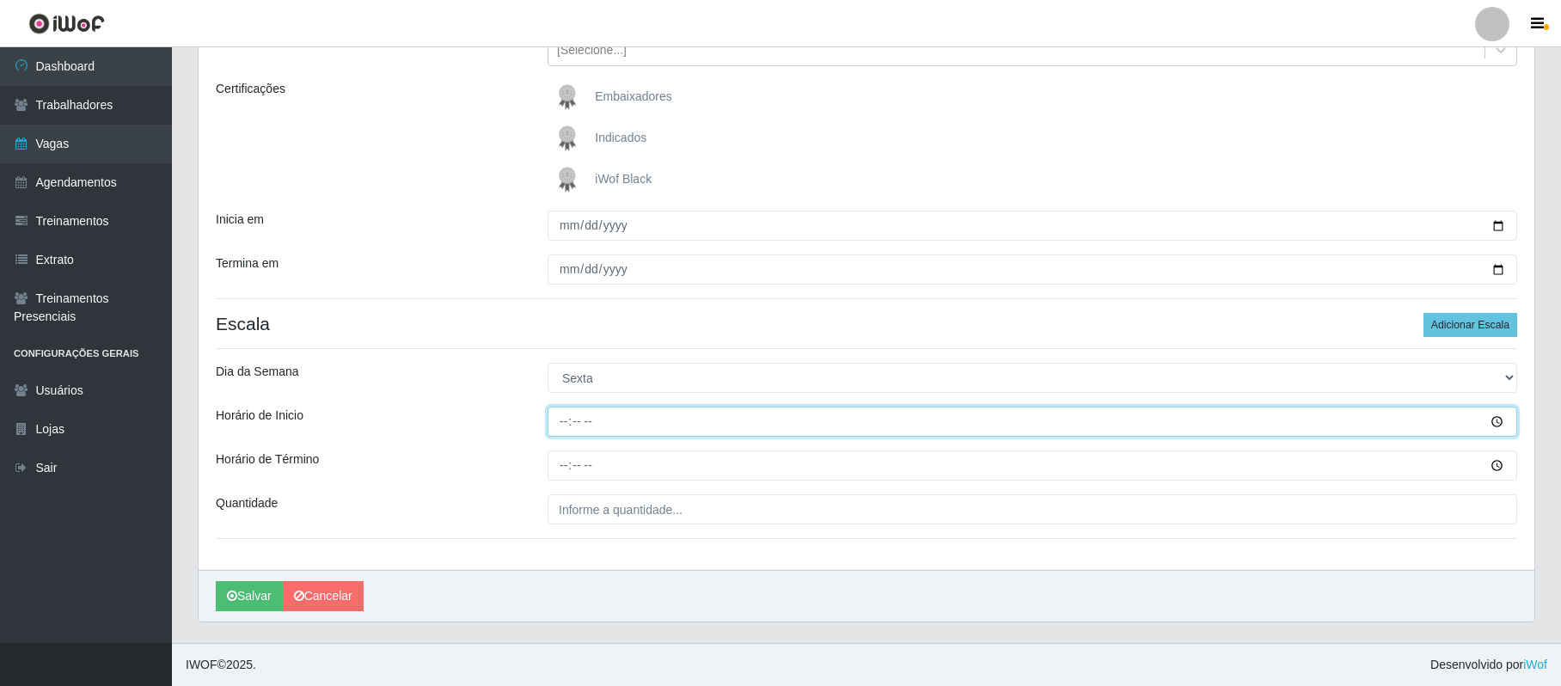
click at [558, 420] on input "Horário de Inicio" at bounding box center [1033, 422] width 970 height 30
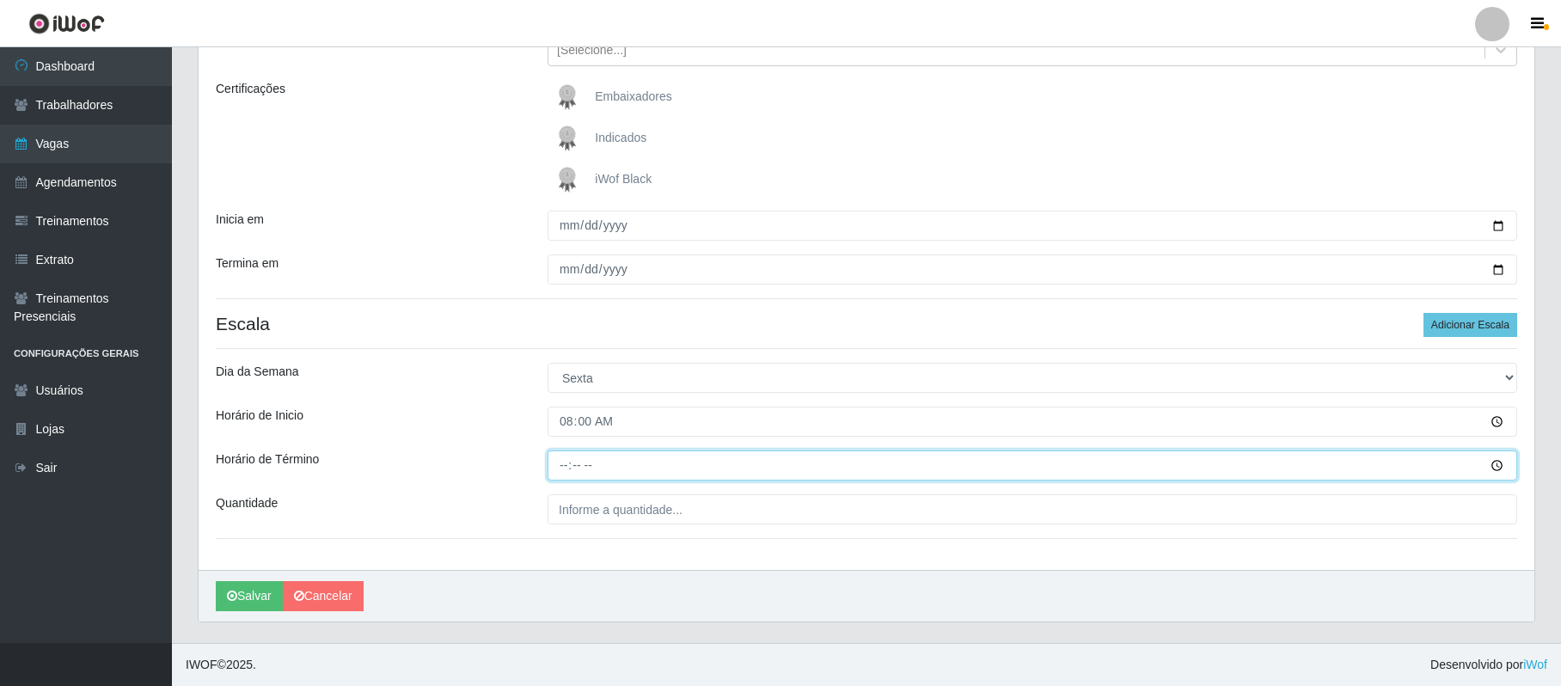
click at [559, 465] on input "Horário de Término" at bounding box center [1033, 466] width 970 height 30
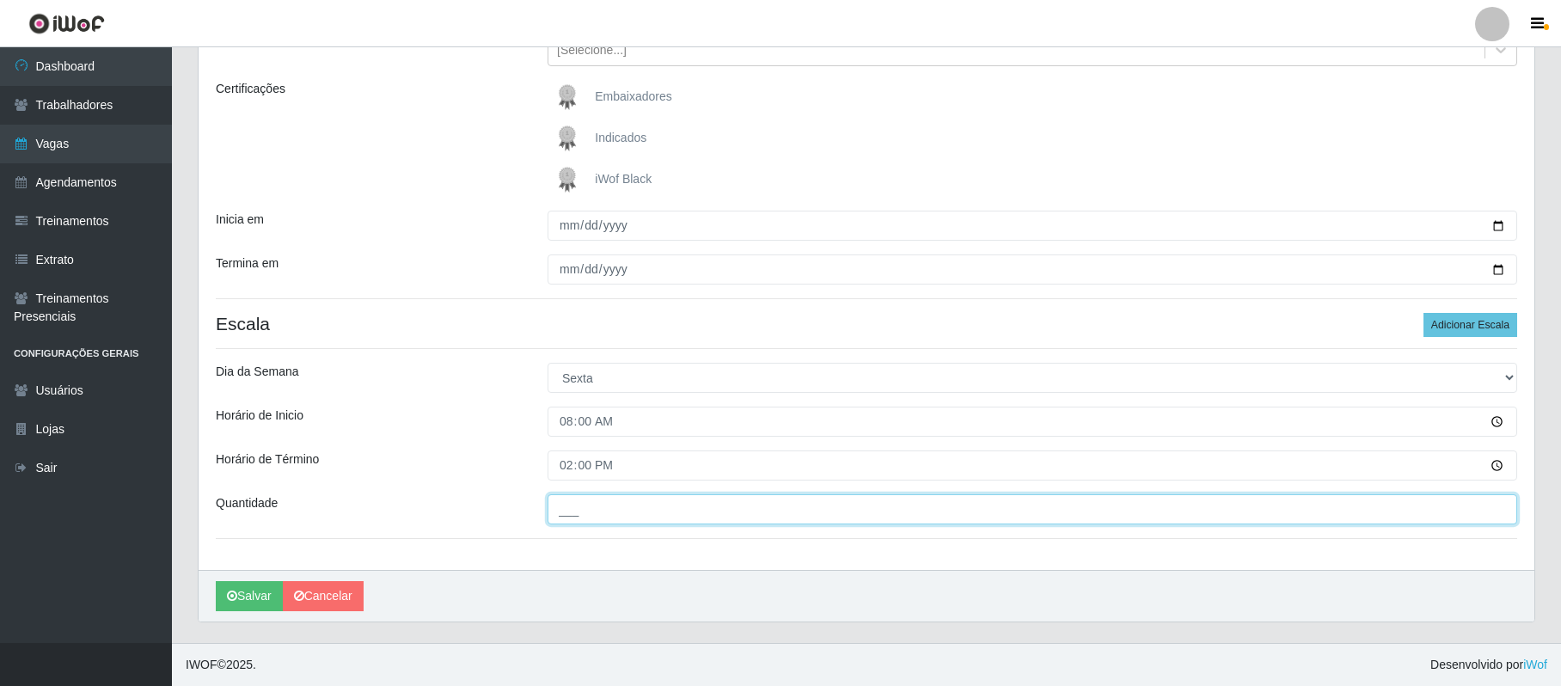
click at [582, 511] on input "___" at bounding box center [1033, 509] width 970 height 30
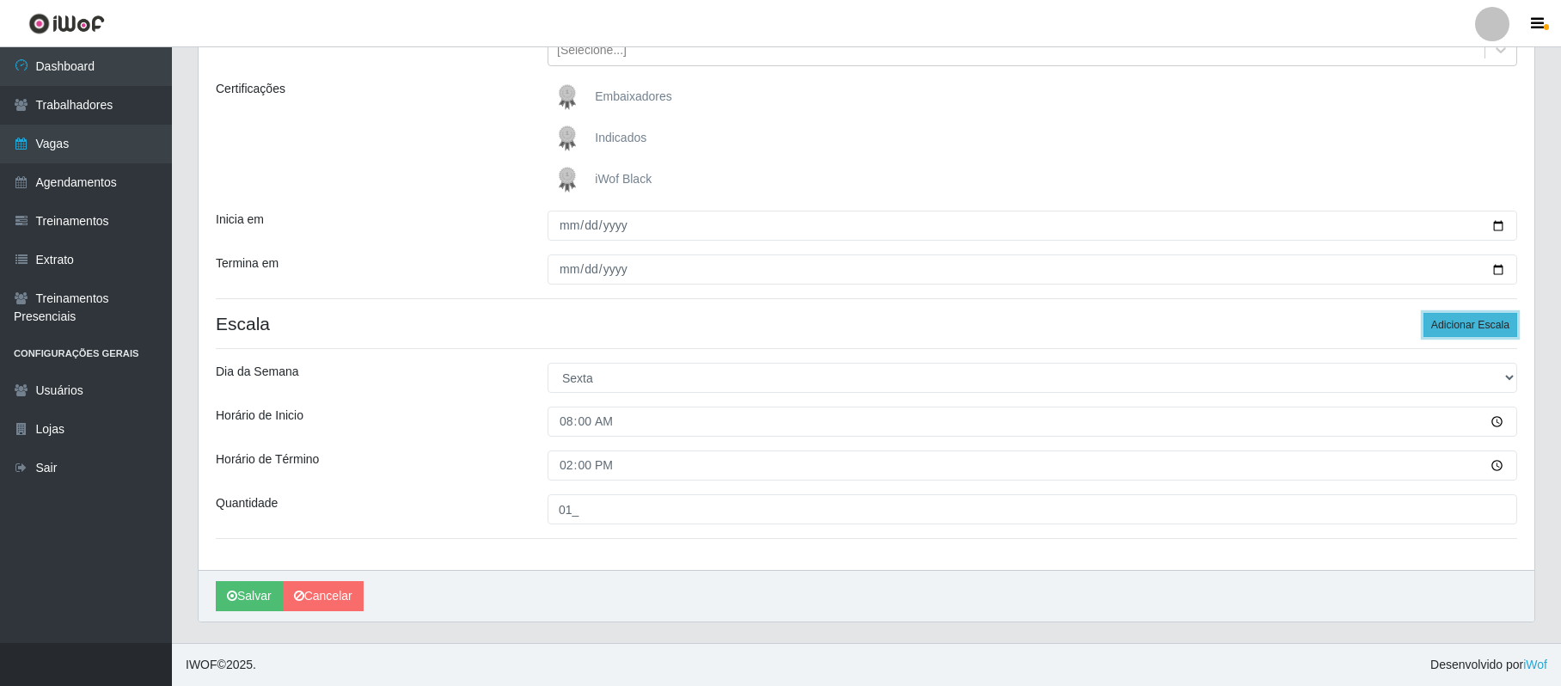
click at [1469, 325] on button "Adicionar Escala" at bounding box center [1471, 325] width 94 height 24
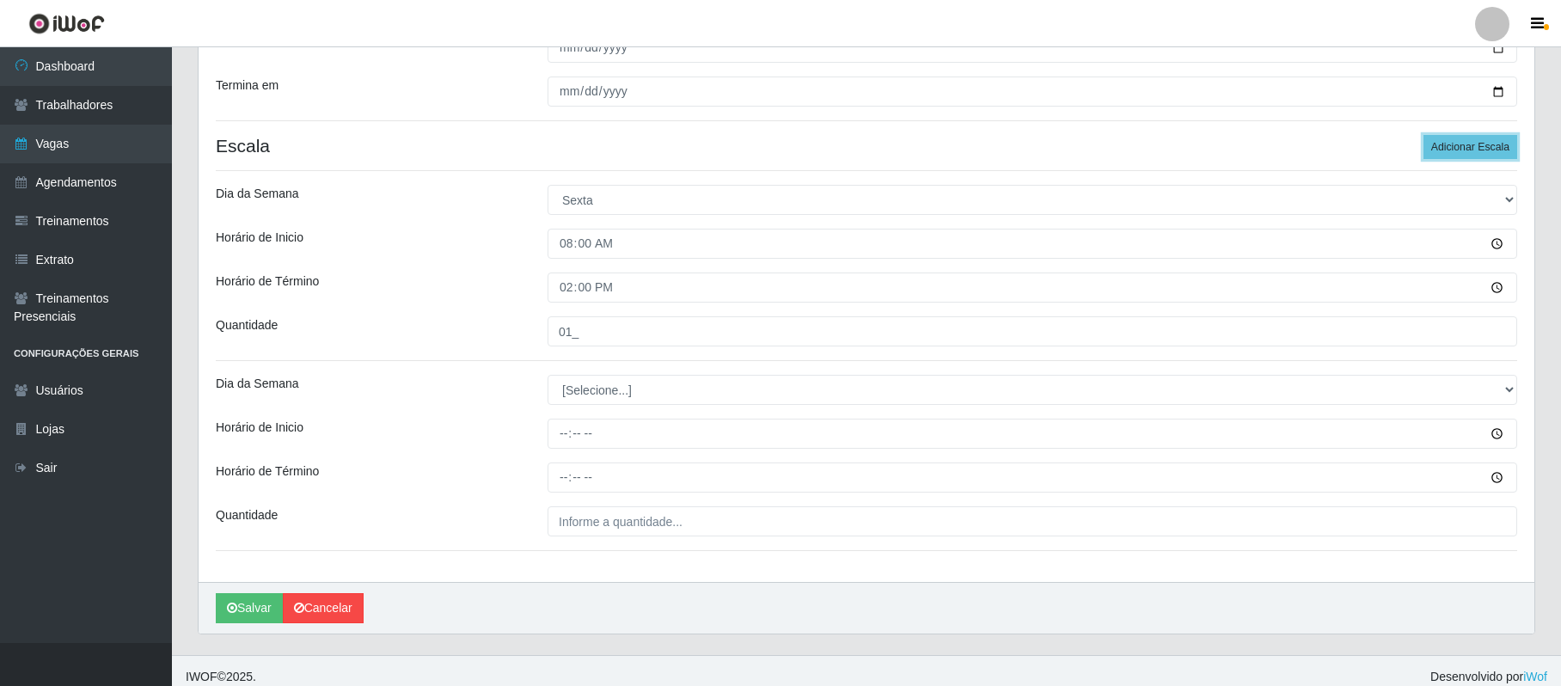
scroll to position [413, 0]
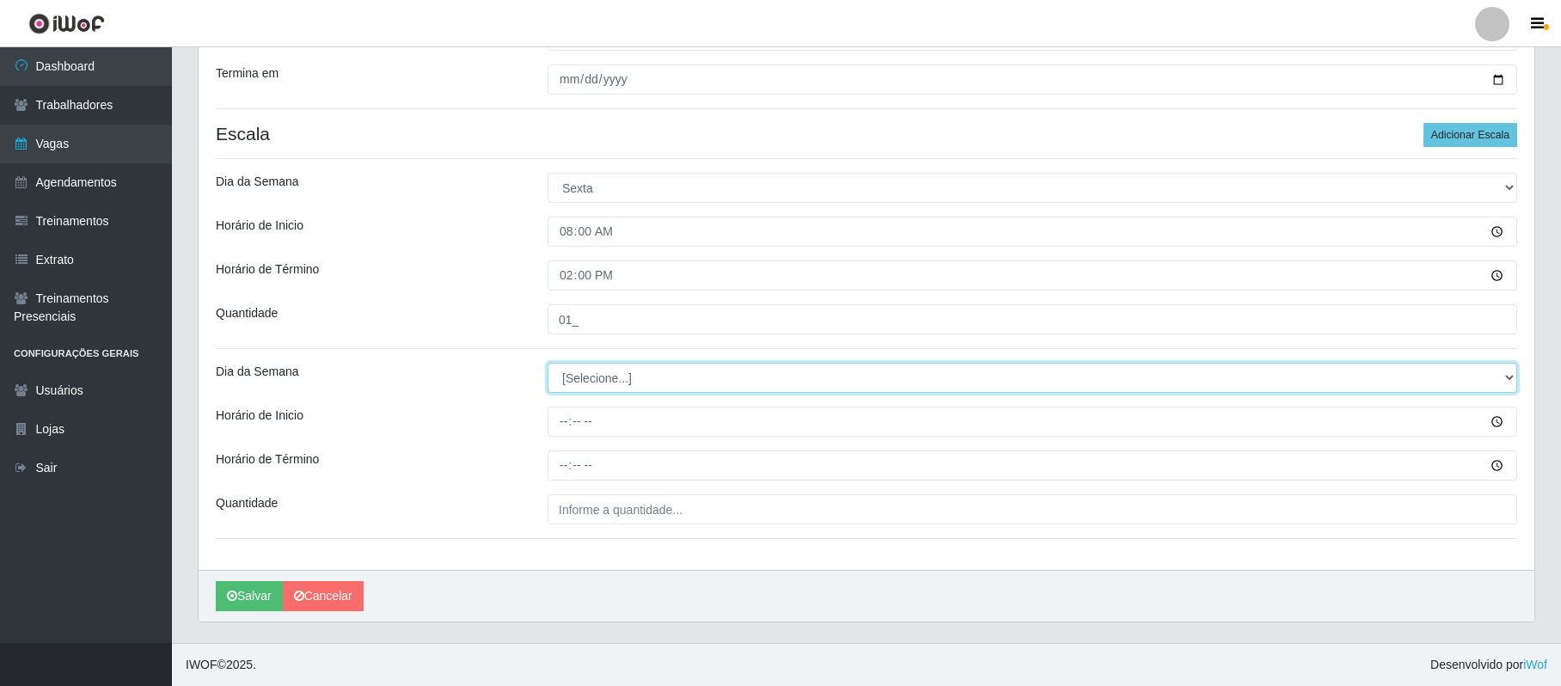
click at [596, 379] on select "[Selecione...] Segunda Terça Quarta Quinta Sexta Sábado Domingo" at bounding box center [1033, 378] width 970 height 30
click at [548, 363] on select "[Selecione...] Segunda Terça Quarta Quinta Sexta Sábado Domingo" at bounding box center [1033, 378] width 970 height 30
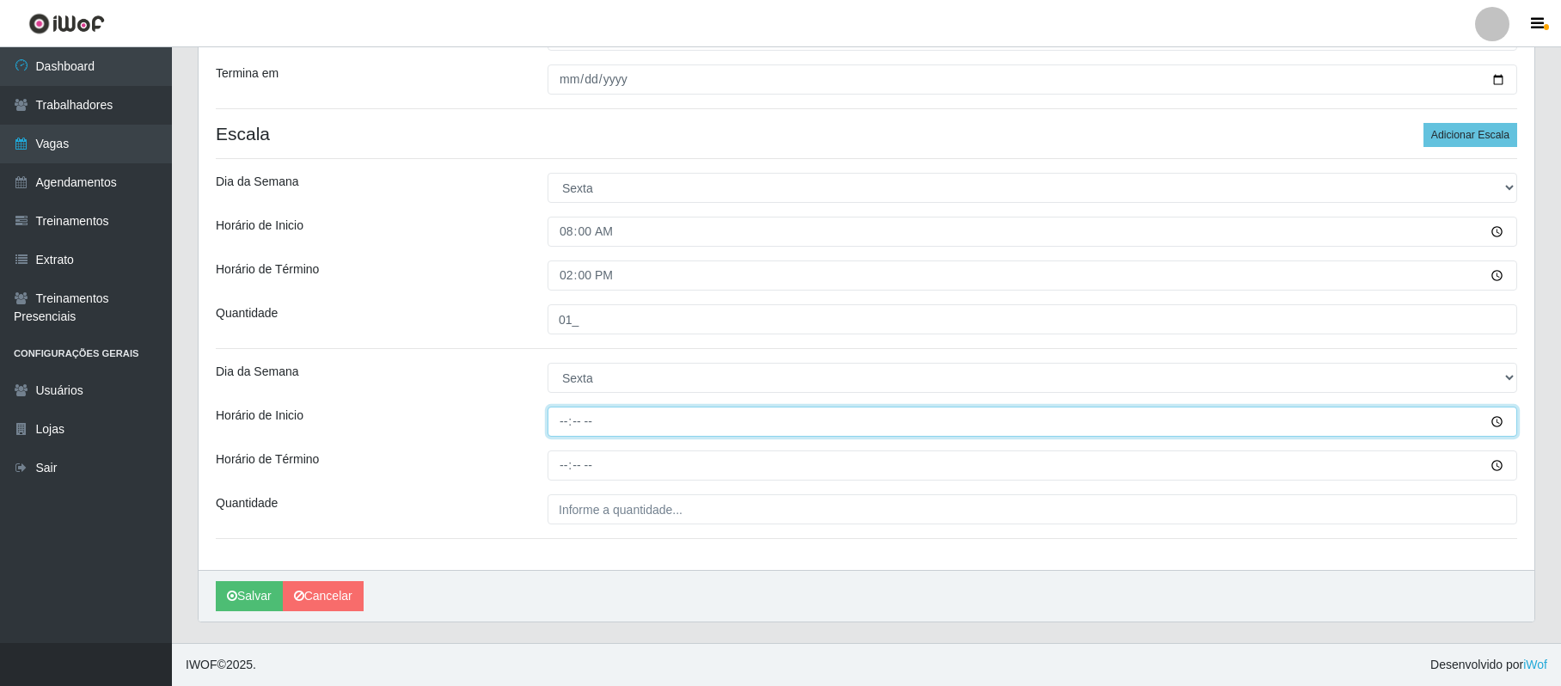
click at [558, 418] on input "Horário de Inicio" at bounding box center [1033, 422] width 970 height 30
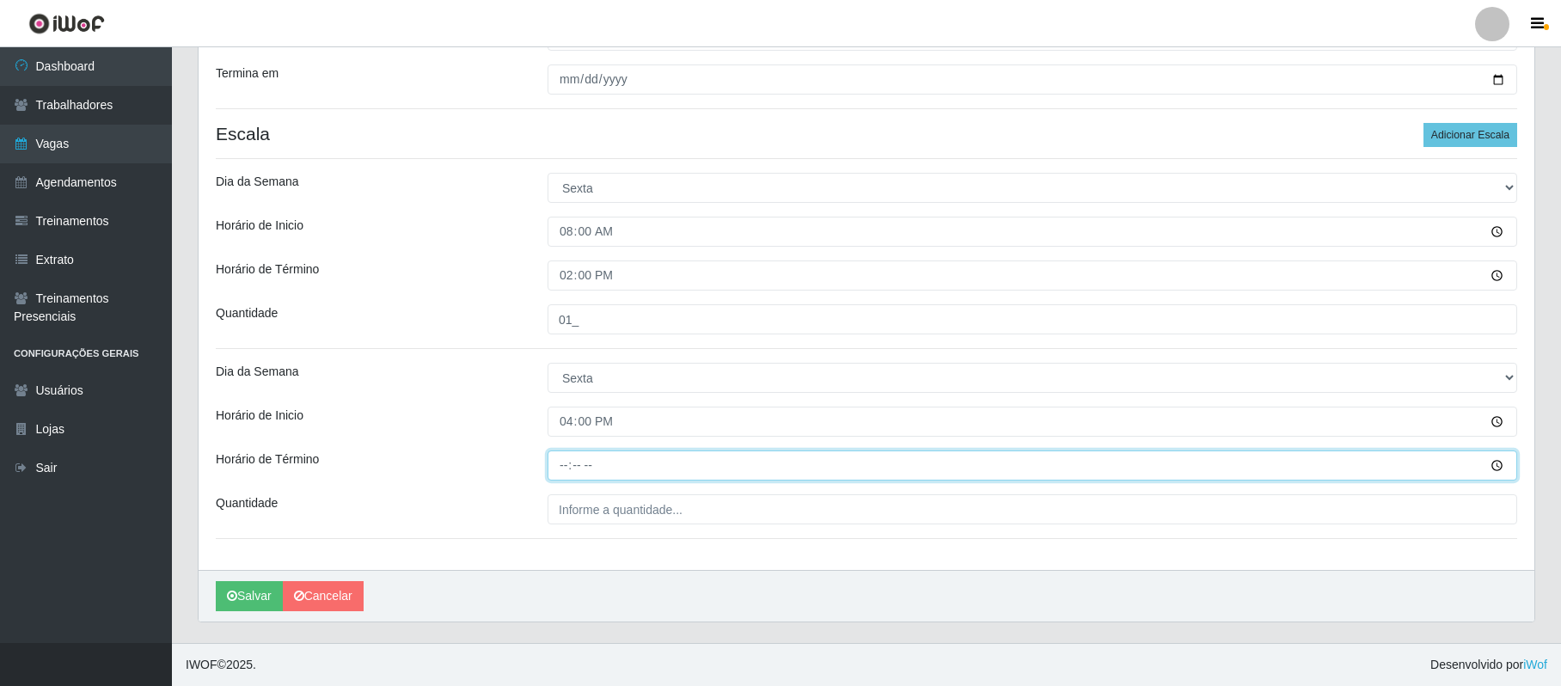
click at [562, 465] on input "Horário de Término" at bounding box center [1033, 466] width 970 height 30
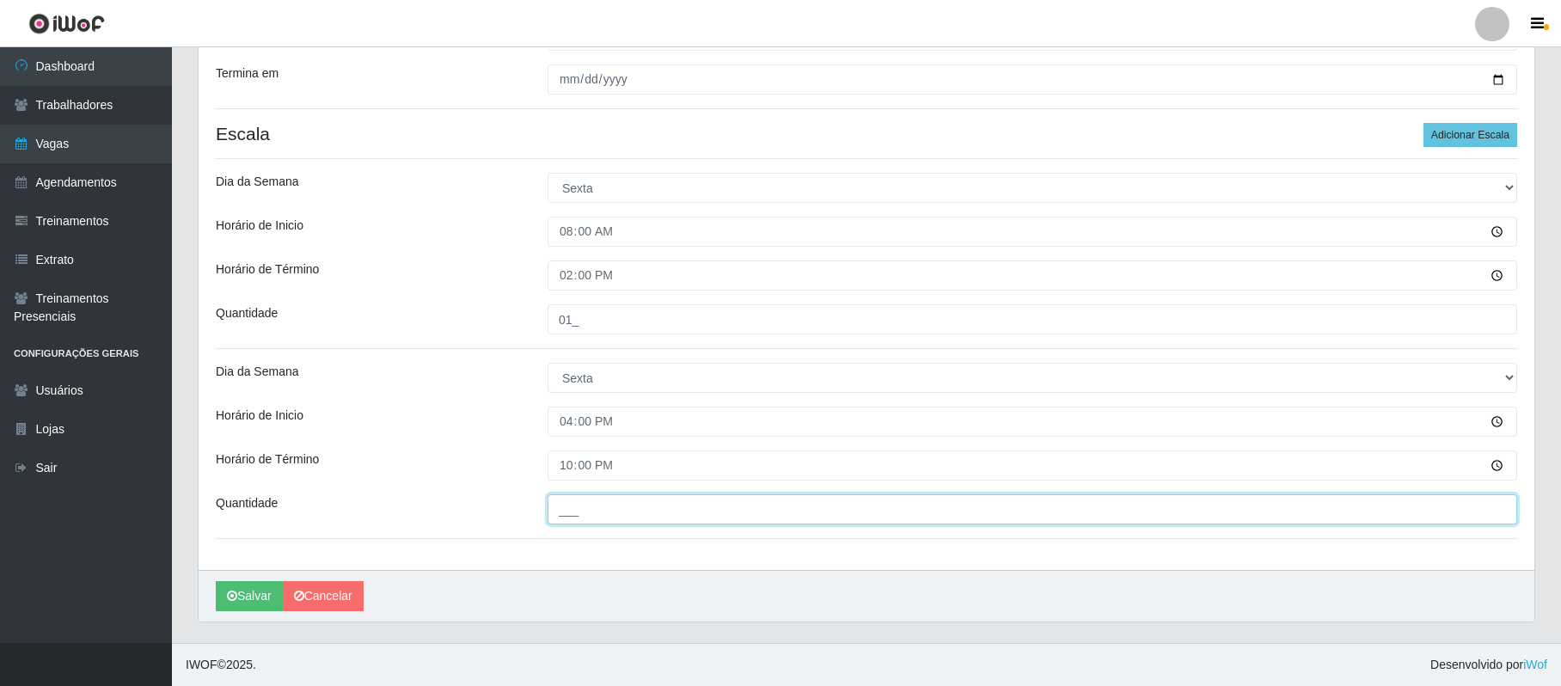
click at [572, 514] on input "___" at bounding box center [1033, 509] width 970 height 30
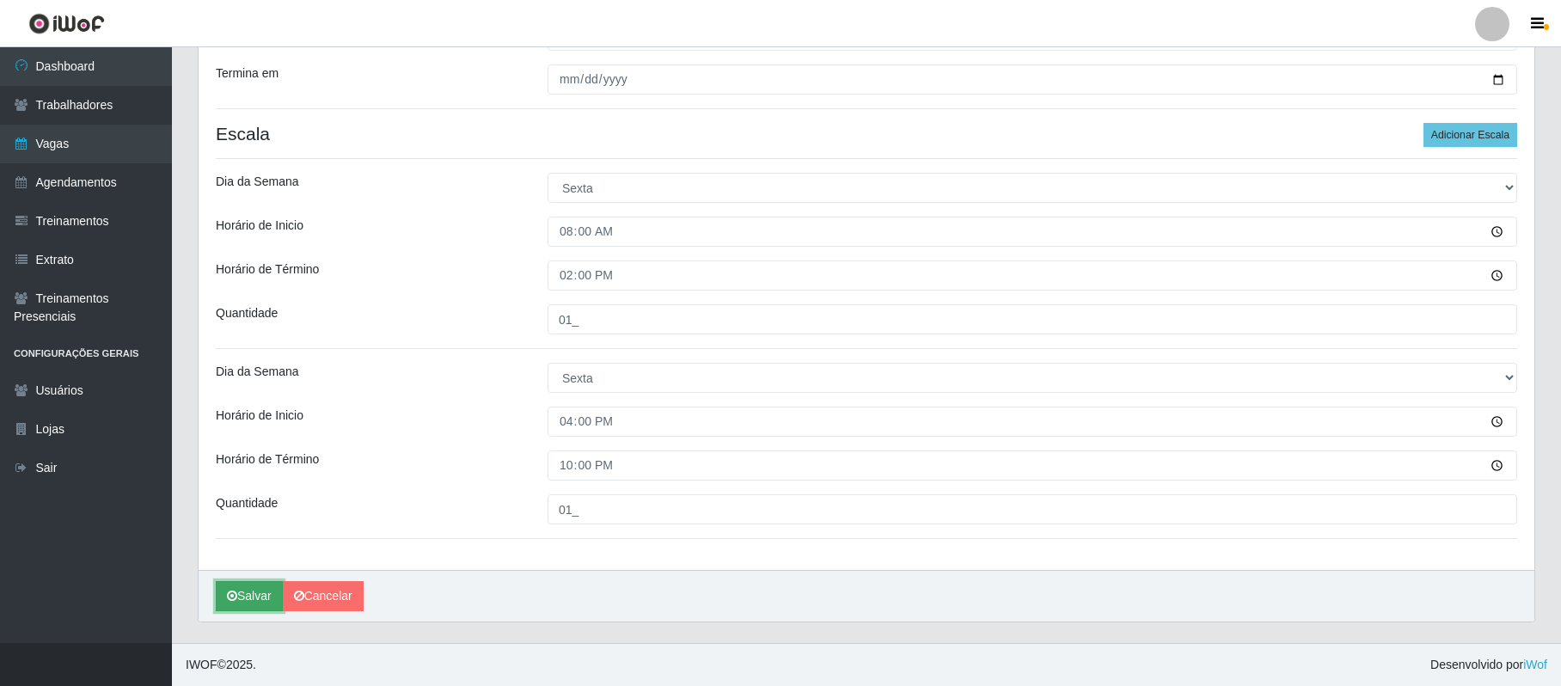
click at [252, 589] on button "Salvar" at bounding box center [249, 596] width 67 height 30
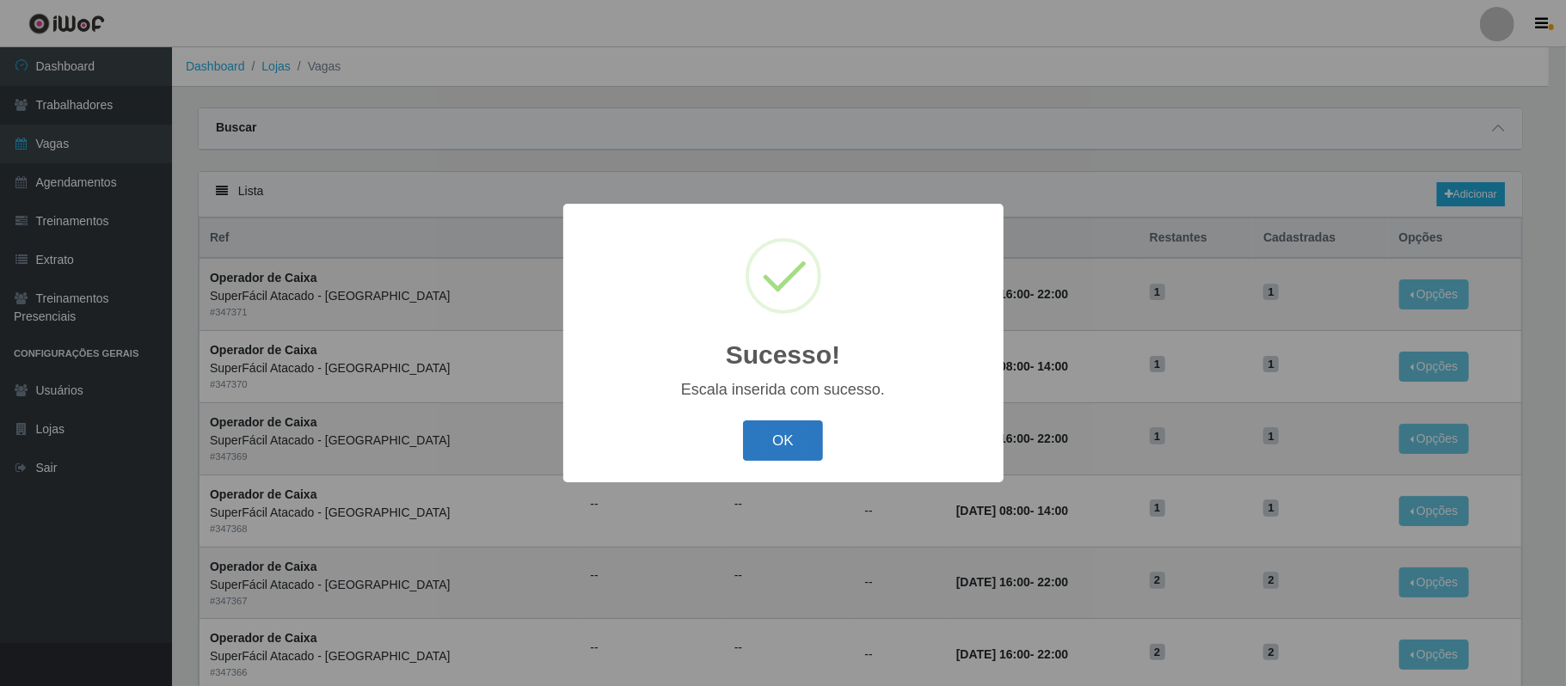
click at [779, 438] on button "OK" at bounding box center [783, 440] width 80 height 40
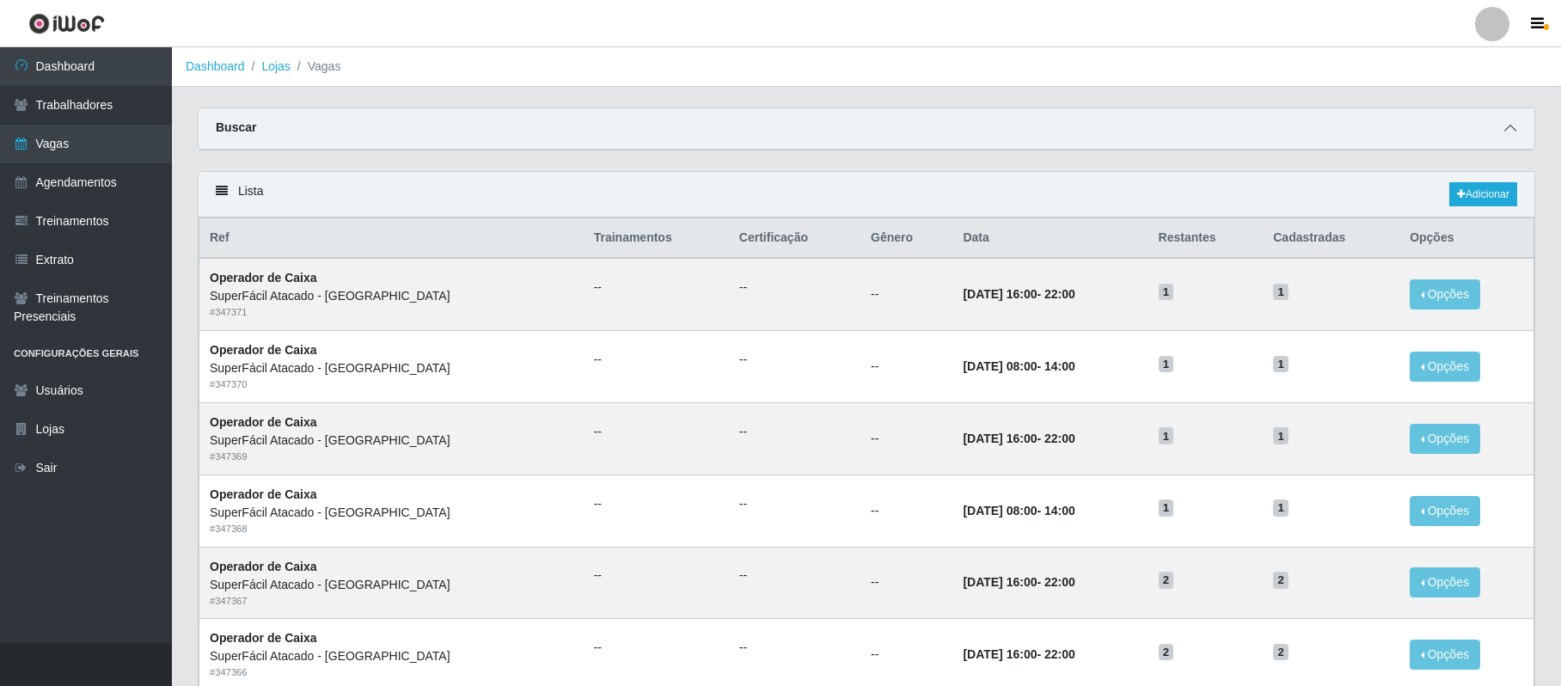
click at [1506, 125] on icon at bounding box center [1511, 128] width 12 height 12
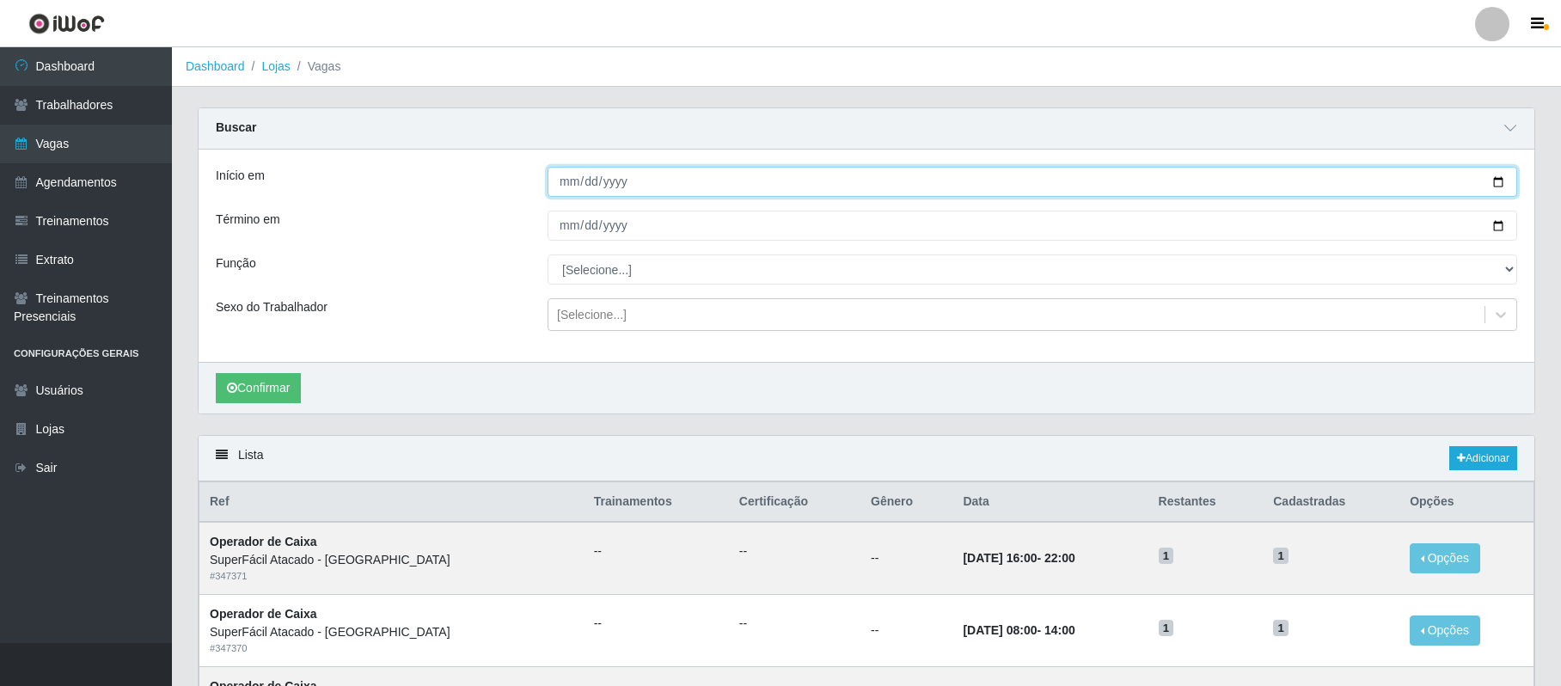
click at [1497, 180] on input "Início em" at bounding box center [1033, 182] width 970 height 30
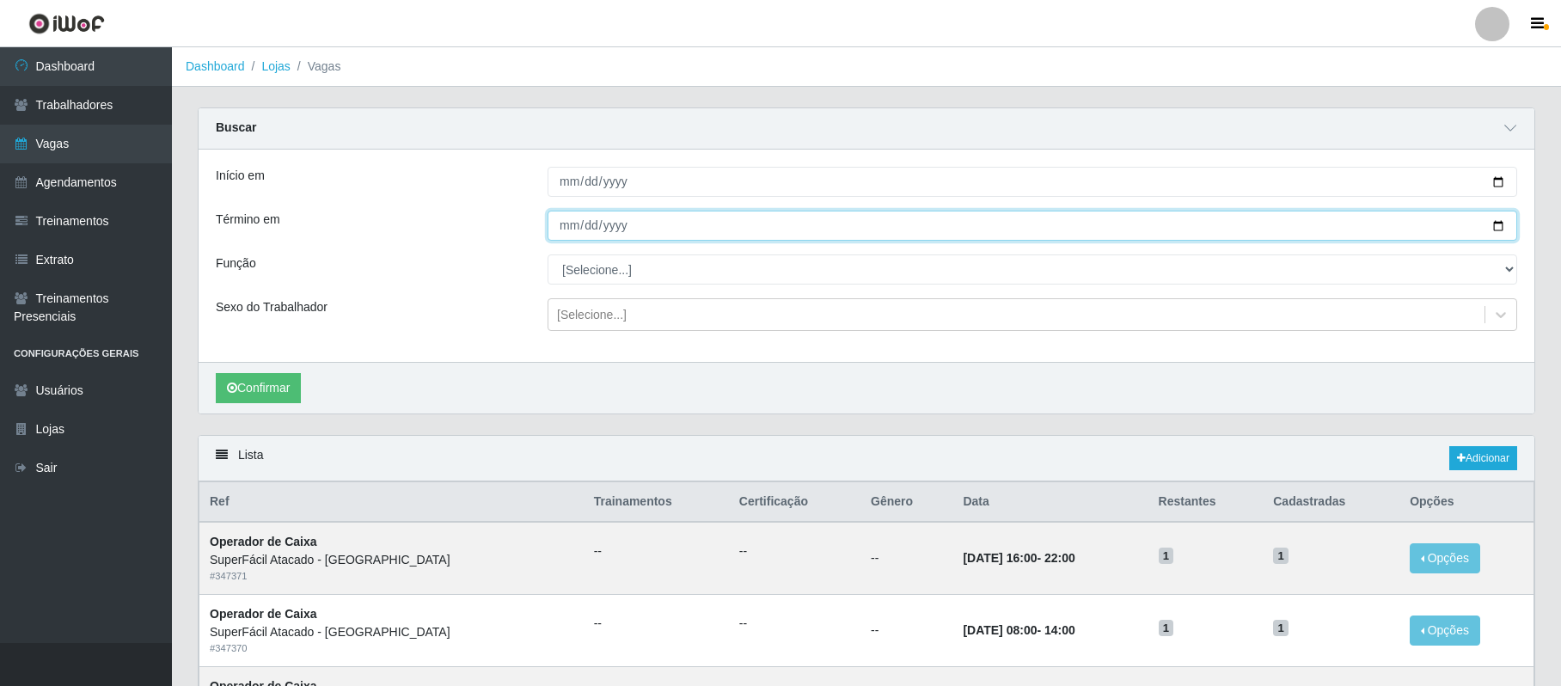
click at [1499, 224] on input "Término em" at bounding box center [1033, 226] width 970 height 30
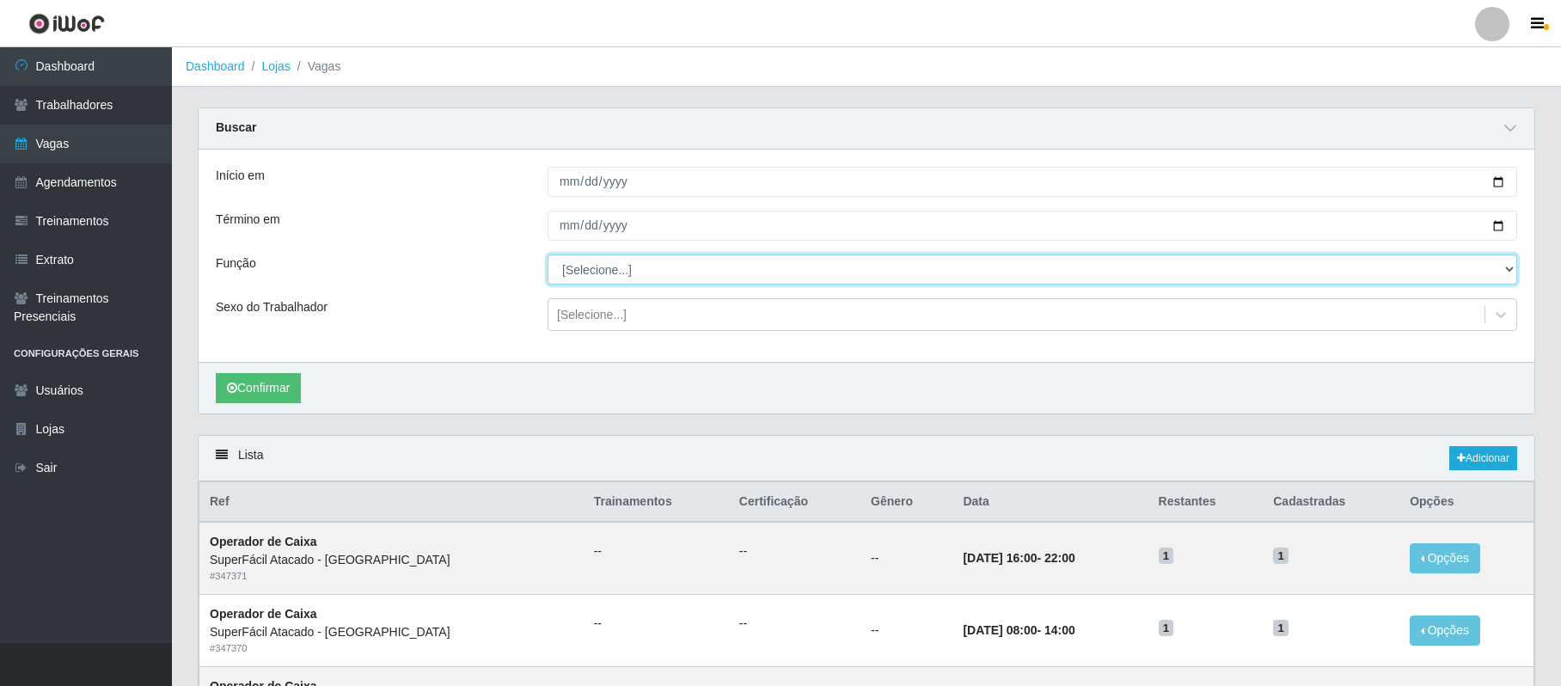
click at [592, 272] on select "[Selecione...] Embalador Embalador + Embalador ++ Operador de Caixa Operador de…" at bounding box center [1033, 269] width 970 height 30
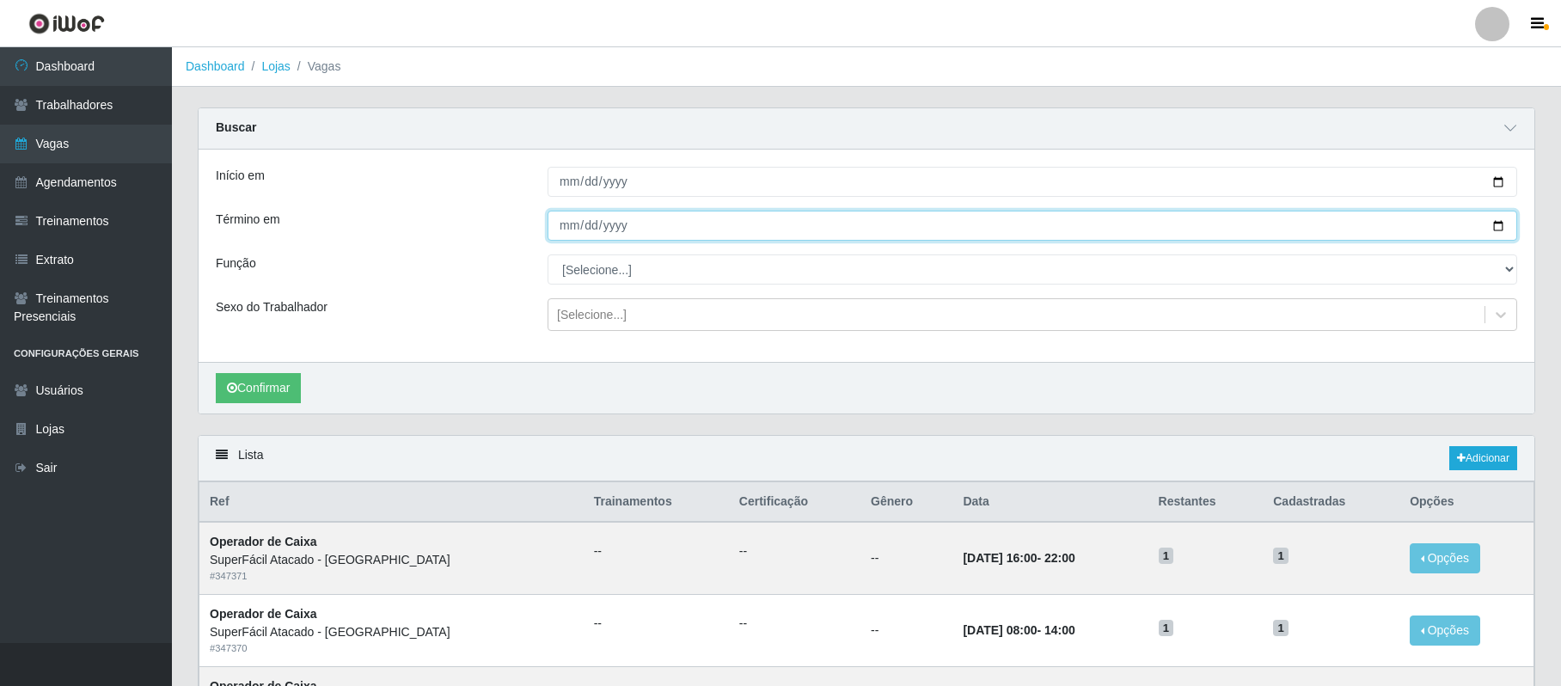
click at [1499, 224] on input "[DATE]" at bounding box center [1033, 226] width 970 height 30
click at [1487, 224] on input "[DATE]" at bounding box center [1033, 226] width 970 height 30
click at [1493, 225] on input "[DATE]" at bounding box center [1033, 226] width 970 height 30
click at [1498, 227] on input "[DATE]" at bounding box center [1033, 226] width 970 height 30
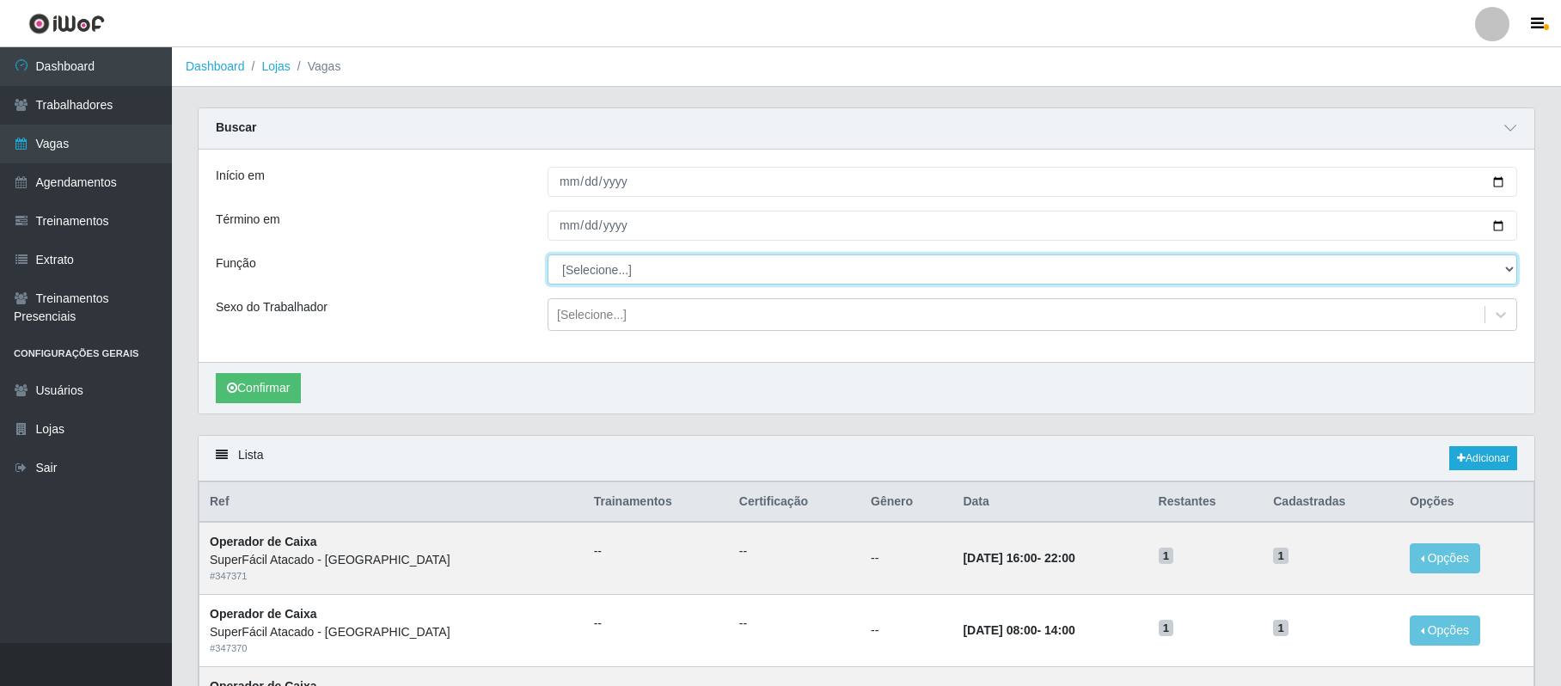
click at [597, 265] on select "[Selecione...] Embalador Embalador + Embalador ++ Operador de Caixa Operador de…" at bounding box center [1033, 269] width 970 height 30
click at [548, 255] on select "[Selecione...] Embalador Embalador + Embalador ++ Operador de Caixa Operador de…" at bounding box center [1033, 269] width 970 height 30
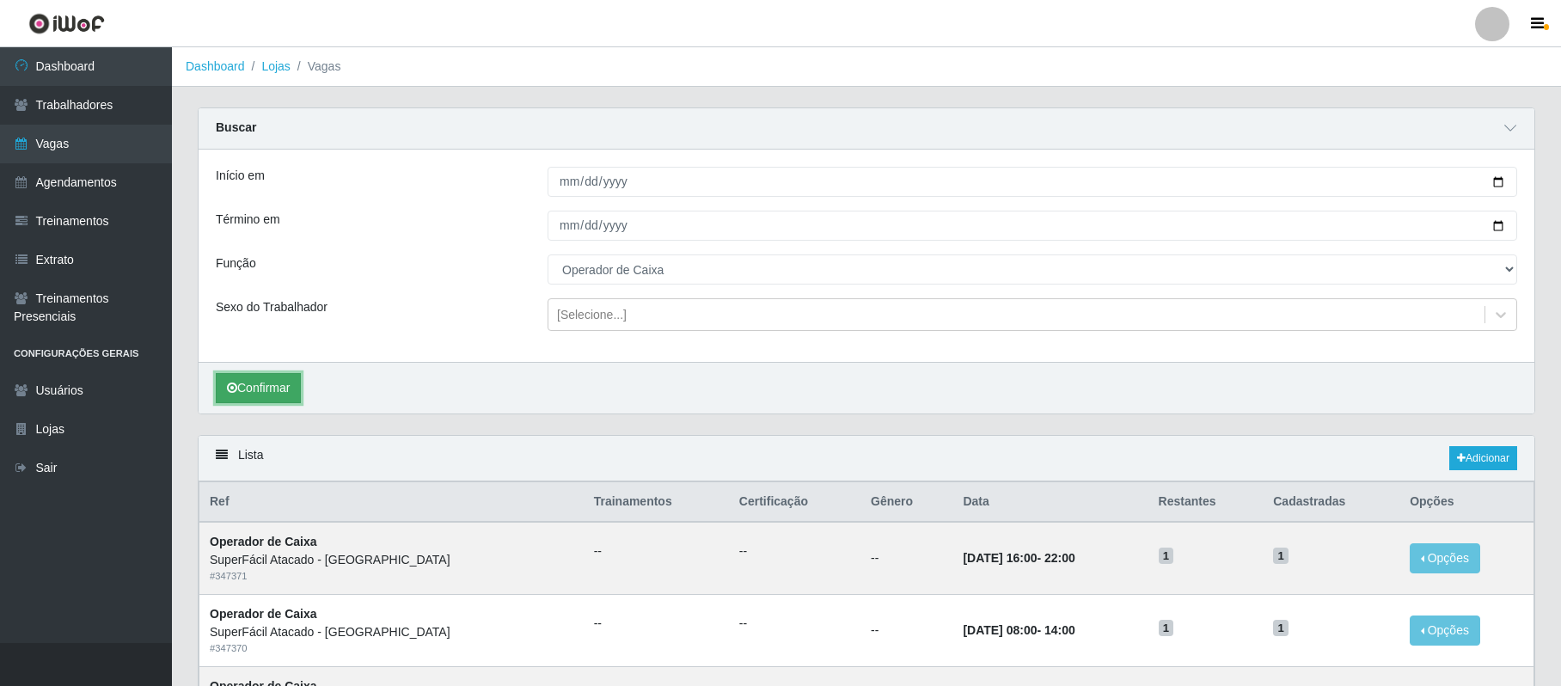
click at [273, 399] on button "Confirmar" at bounding box center [258, 388] width 85 height 30
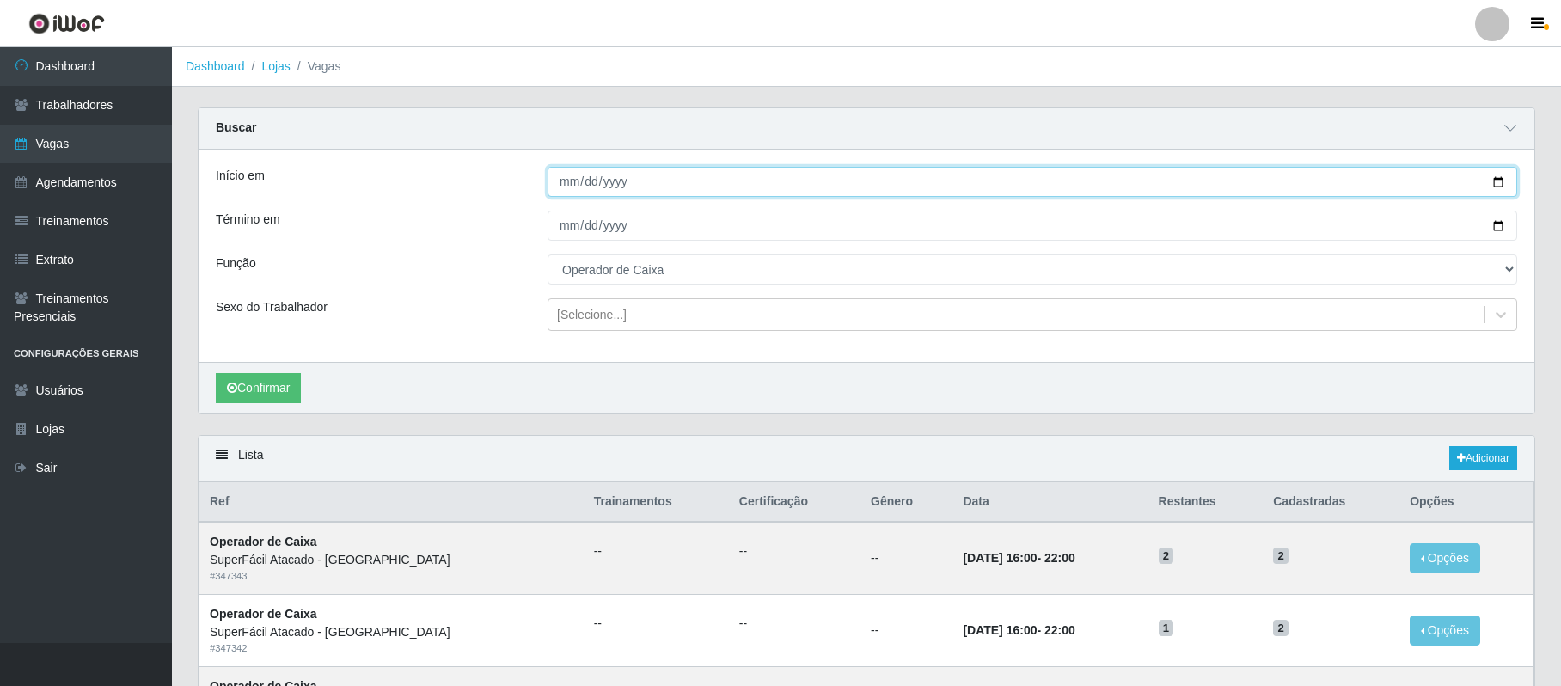
click at [1498, 182] on input "[DATE]" at bounding box center [1033, 182] width 970 height 30
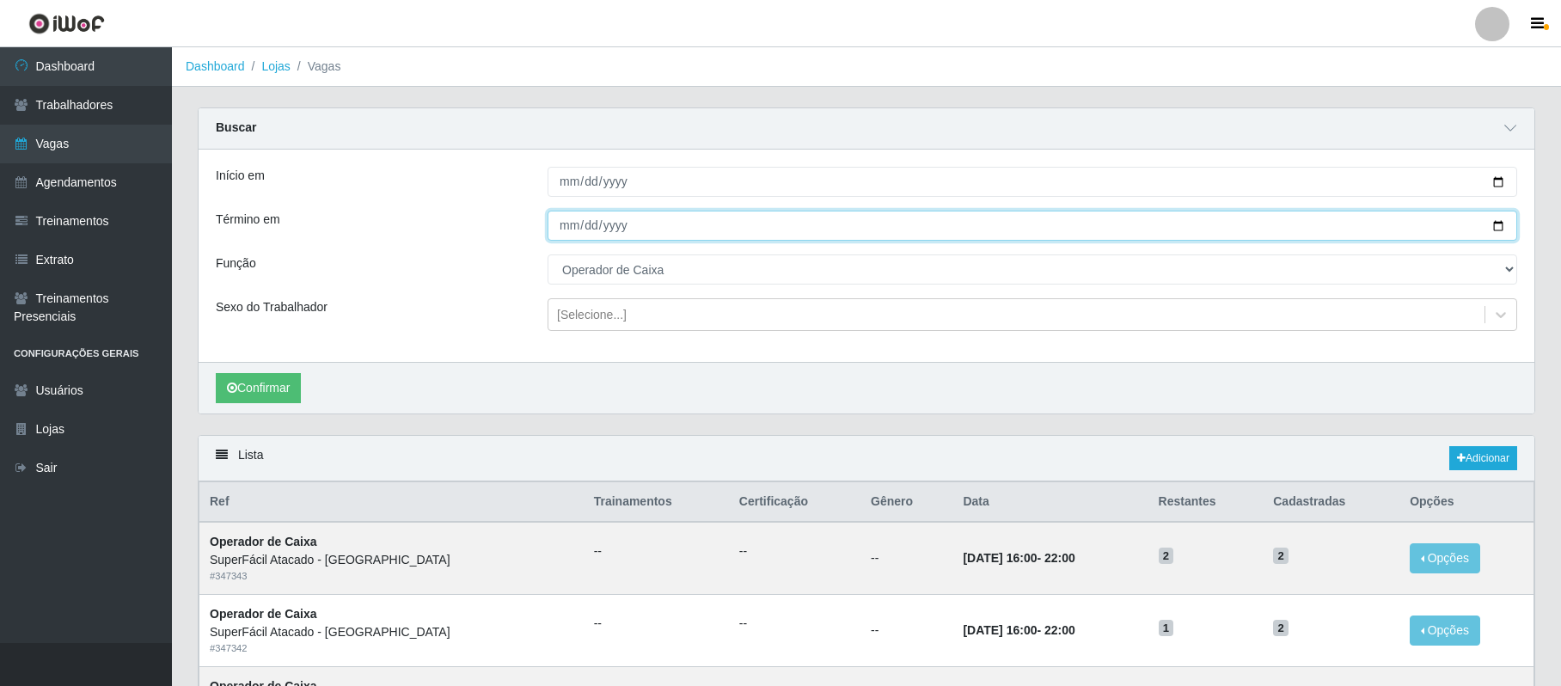
click at [1500, 224] on input "[DATE]" at bounding box center [1033, 226] width 970 height 30
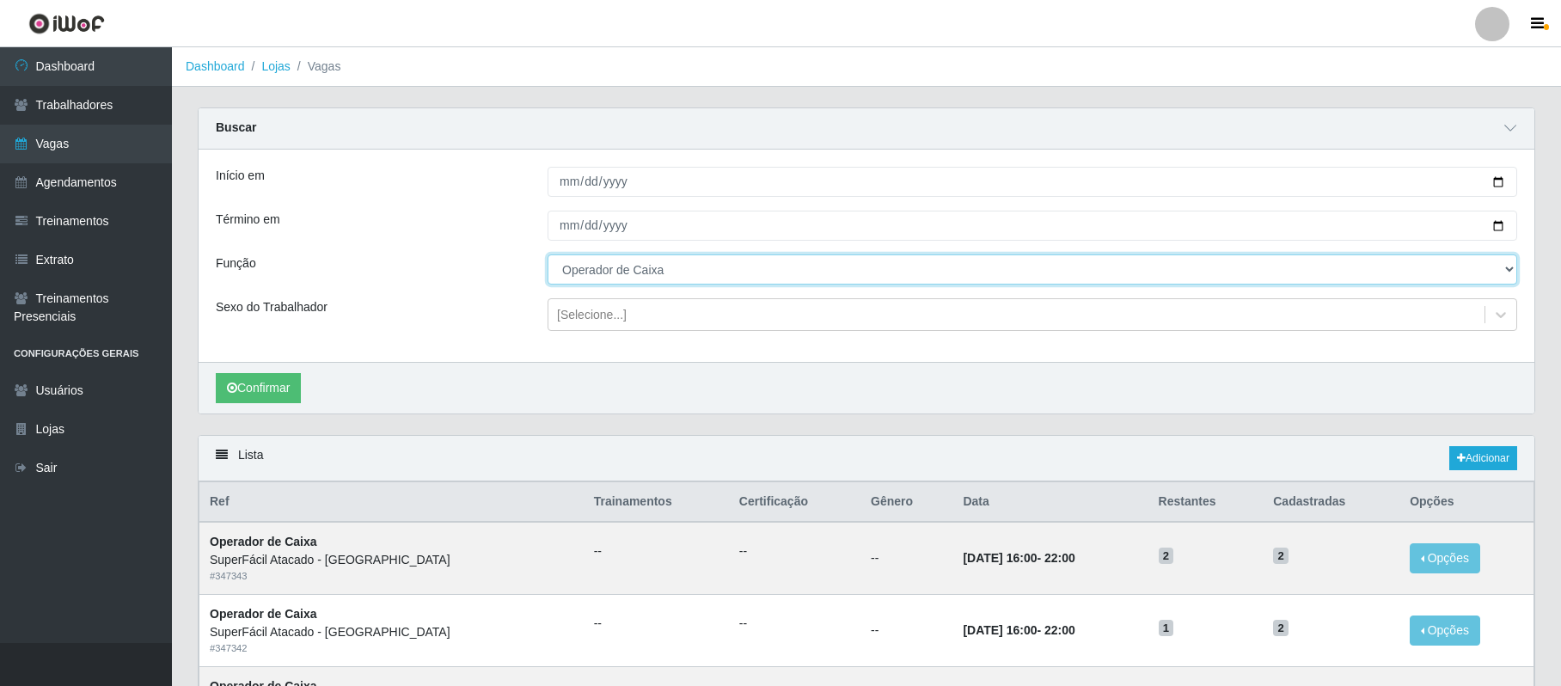
click at [791, 276] on select "[Selecione...] Embalador Embalador + Embalador ++ Operador de Caixa Operador de…" at bounding box center [1033, 269] width 970 height 30
click at [548, 255] on select "[Selecione...] Embalador Embalador + Embalador ++ Operador de Caixa Operador de…" at bounding box center [1033, 269] width 970 height 30
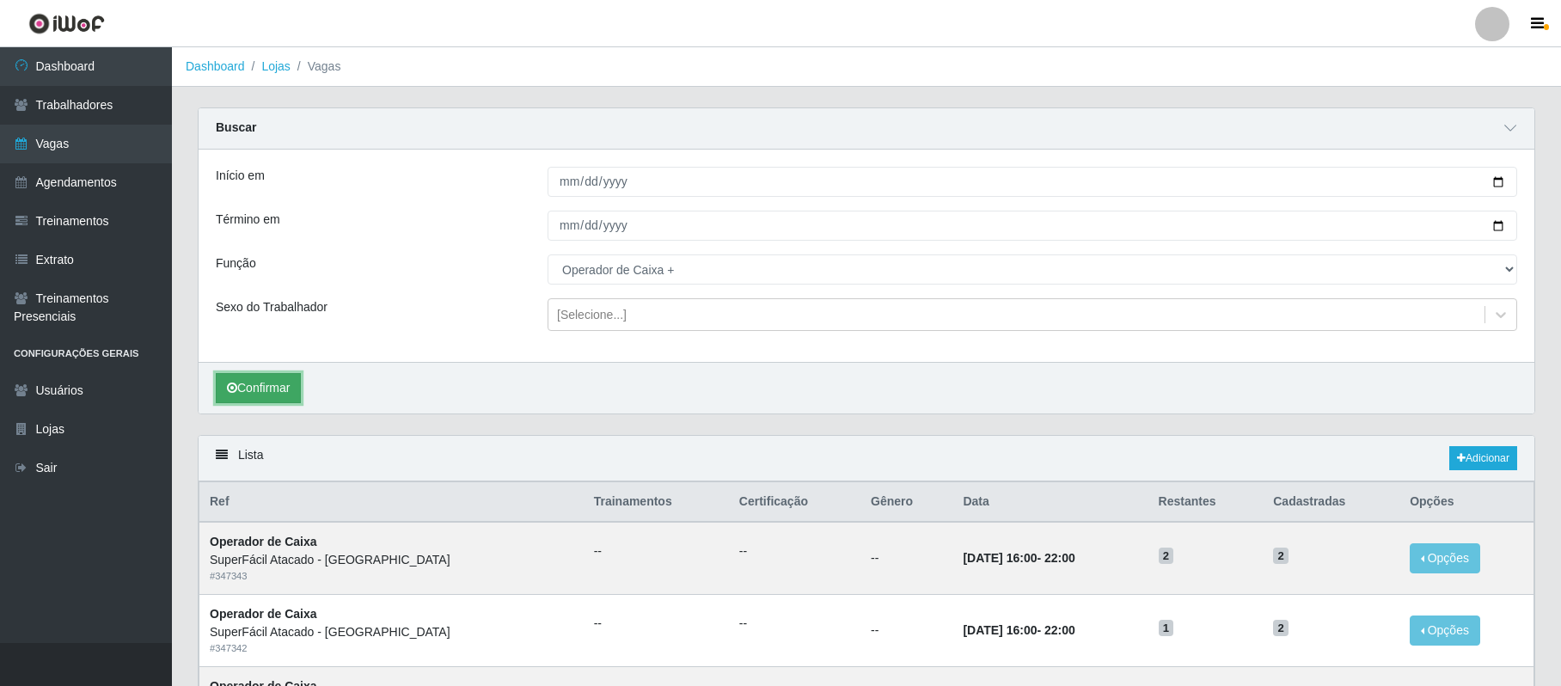
click at [273, 387] on button "Confirmar" at bounding box center [258, 388] width 85 height 30
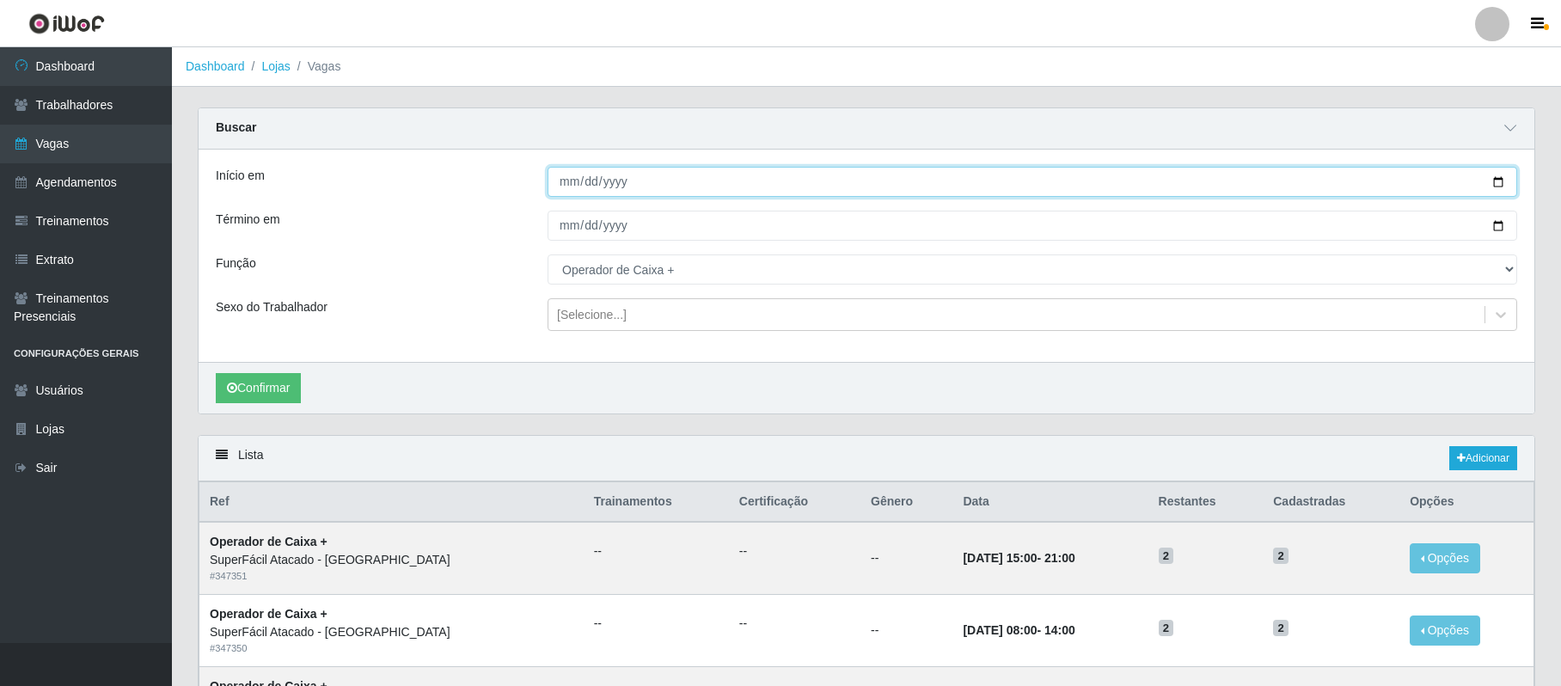
click at [1494, 180] on input "[DATE]" at bounding box center [1033, 182] width 970 height 30
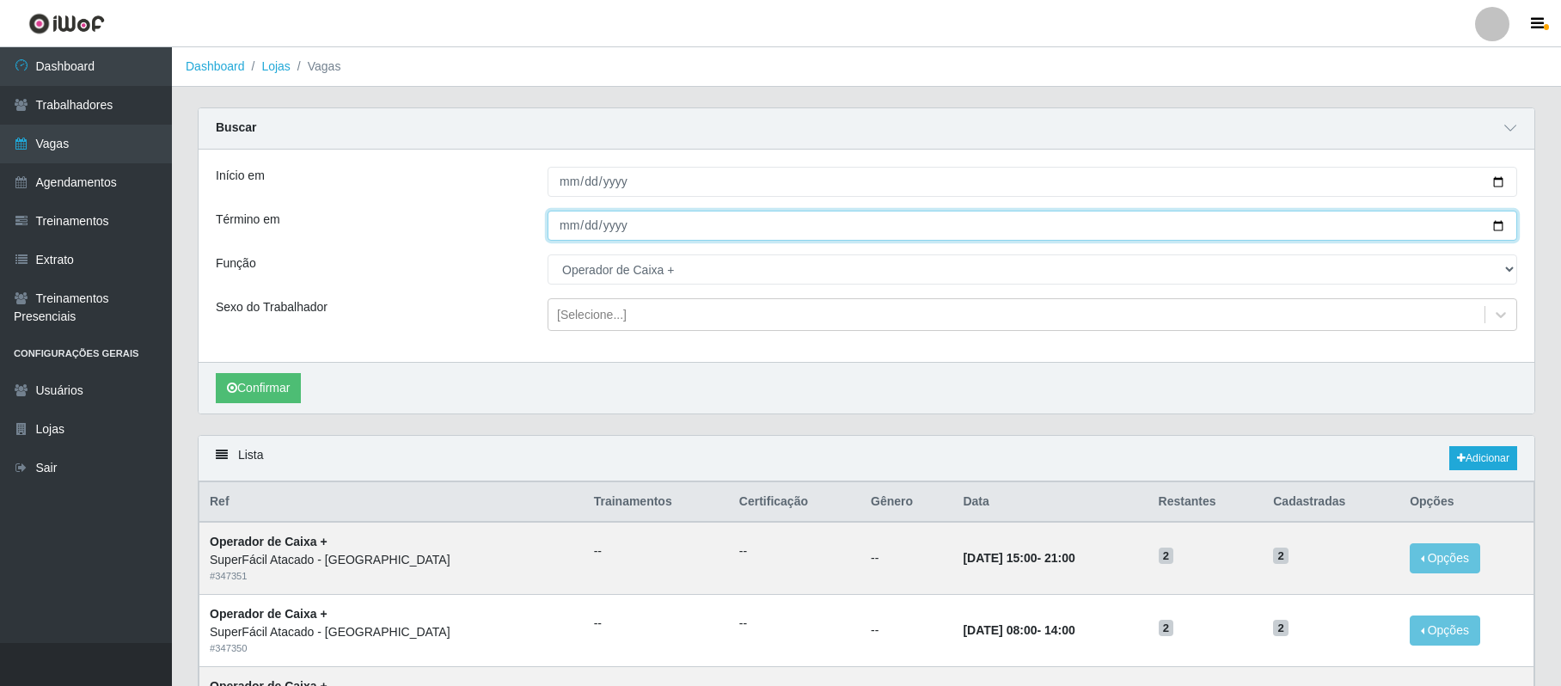
click at [1491, 224] on input "[DATE]" at bounding box center [1033, 226] width 970 height 30
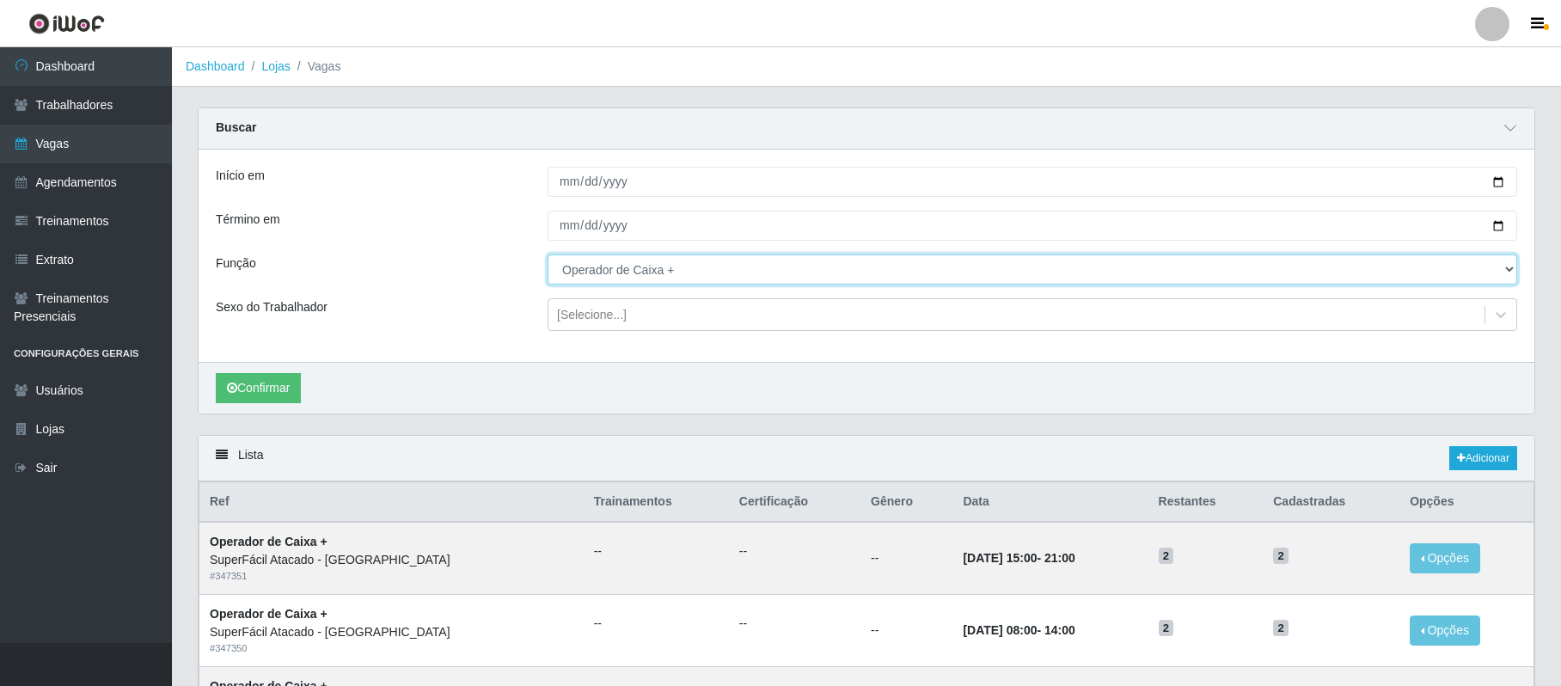
click at [693, 277] on select "[Selecione...] Embalador Embalador + Embalador ++ Operador de Caixa Operador de…" at bounding box center [1033, 269] width 970 height 30
click at [548, 255] on select "[Selecione...] Embalador Embalador + Embalador ++ Operador de Caixa Operador de…" at bounding box center [1033, 269] width 970 height 30
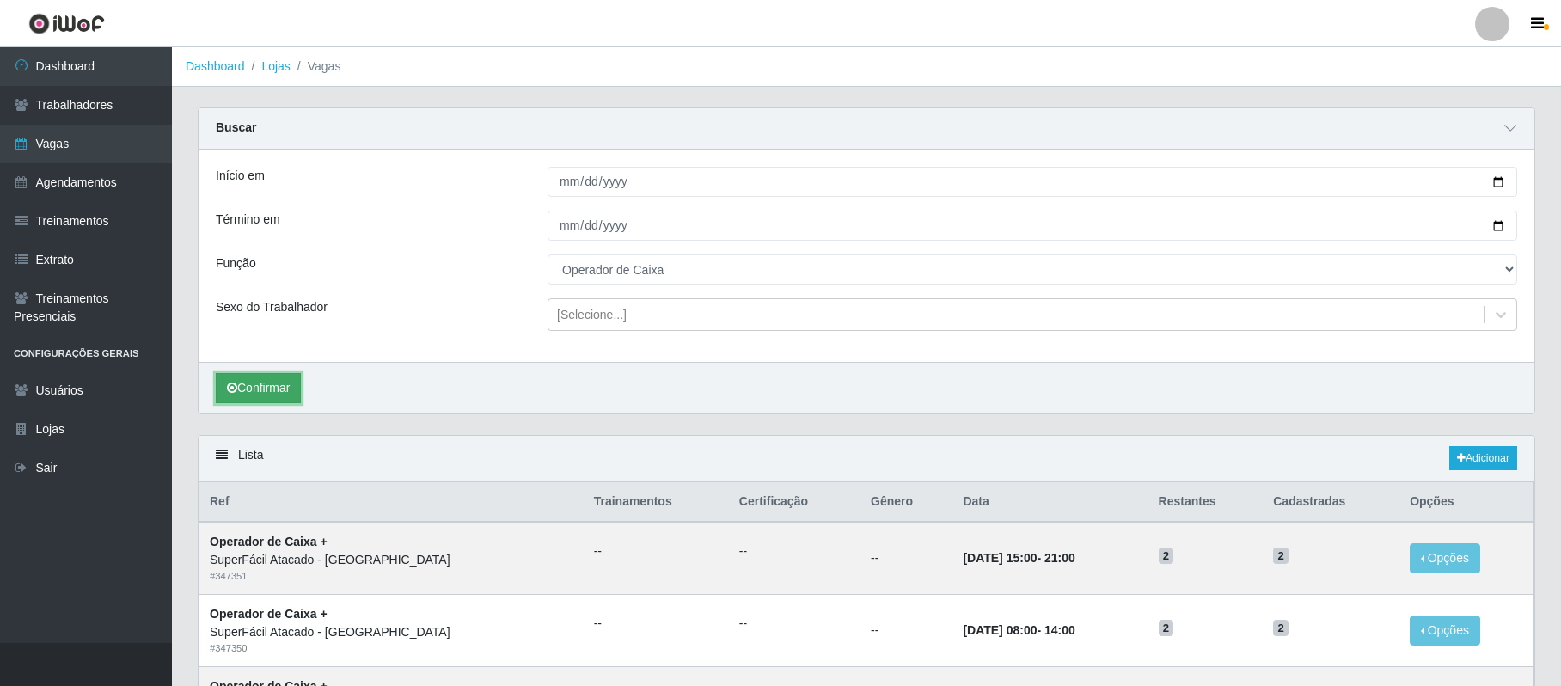
click at [268, 382] on button "Confirmar" at bounding box center [258, 388] width 85 height 30
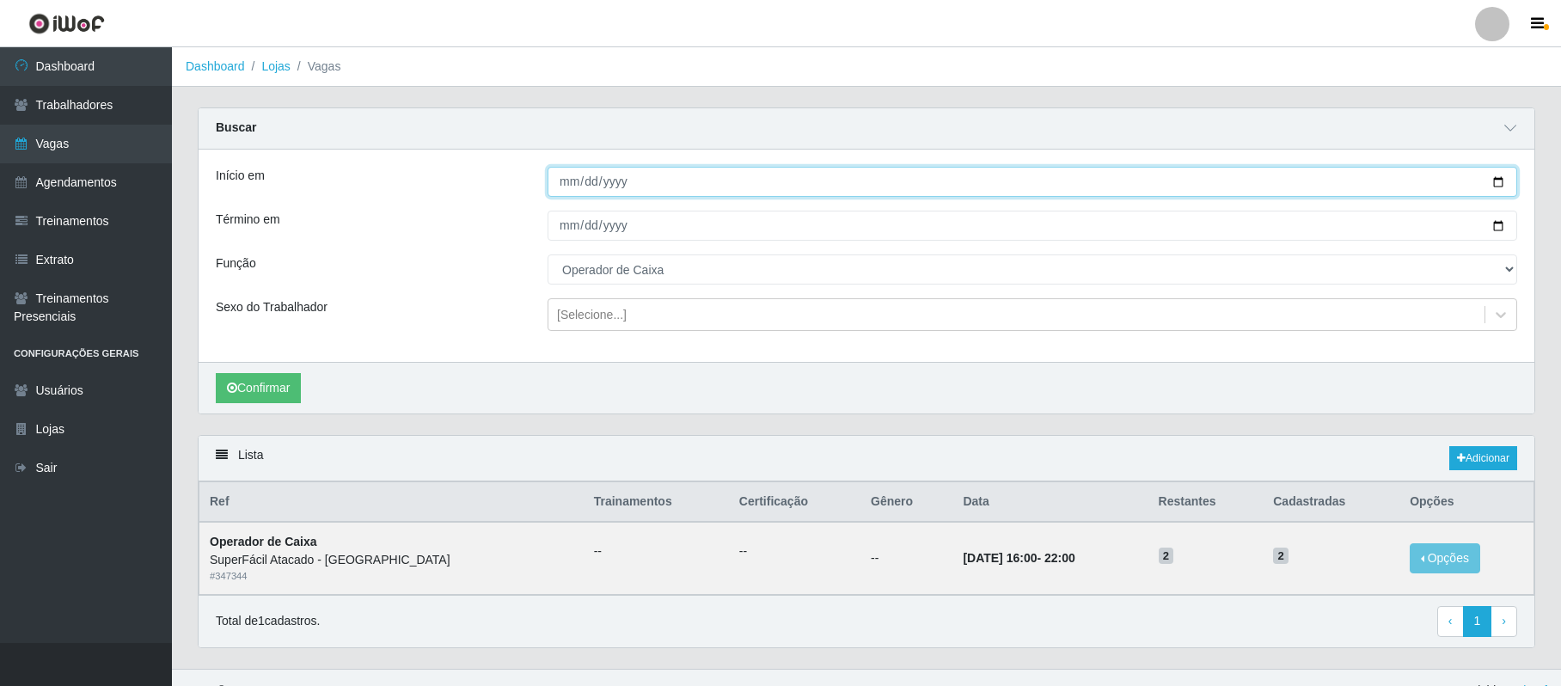
click at [1494, 187] on input "[DATE]" at bounding box center [1033, 182] width 970 height 30
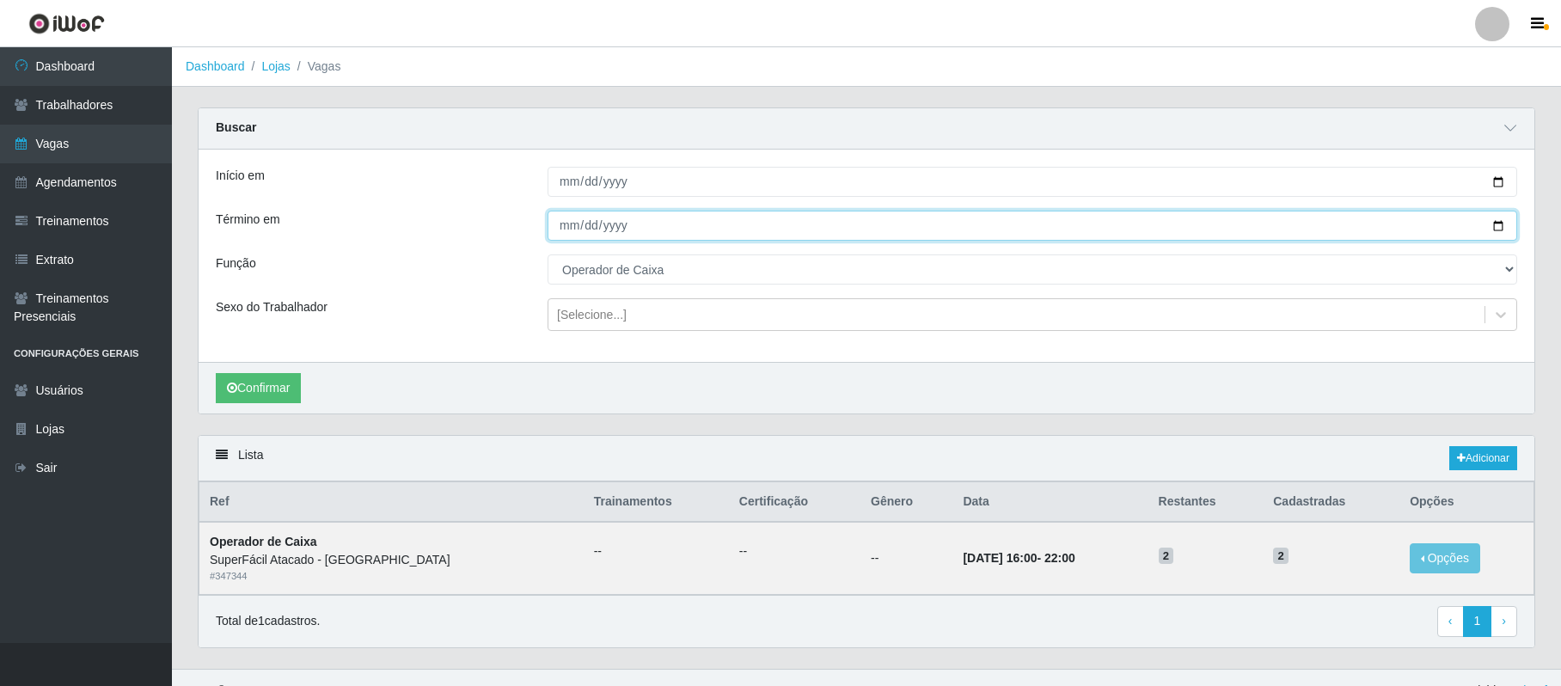
click at [1493, 228] on input "[DATE]" at bounding box center [1033, 226] width 970 height 30
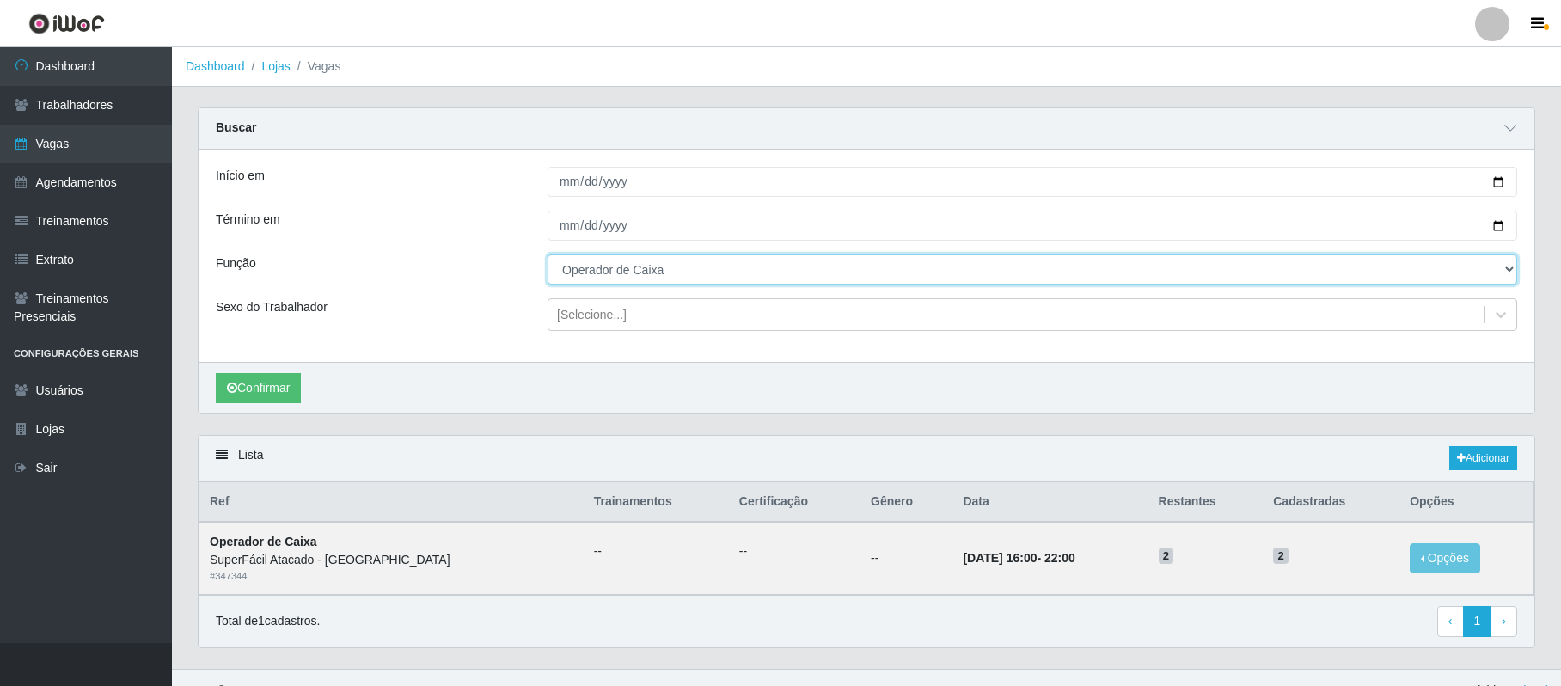
click at [665, 273] on select "[Selecione...] Embalador Embalador + Embalador ++ Operador de Caixa Operador de…" at bounding box center [1033, 269] width 970 height 30
click at [548, 255] on select "[Selecione...] Embalador Embalador + Embalador ++ Operador de Caixa Operador de…" at bounding box center [1033, 269] width 970 height 30
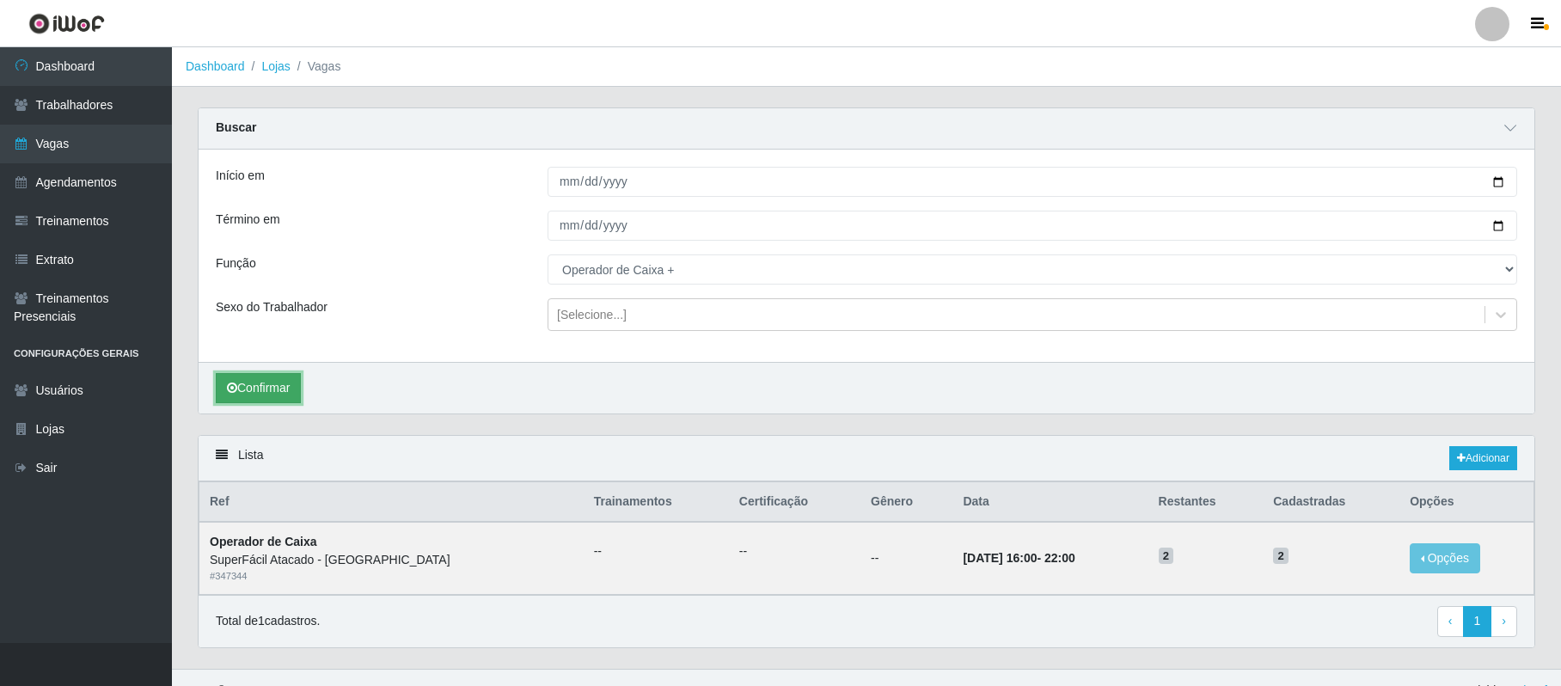
click at [267, 390] on button "Confirmar" at bounding box center [258, 388] width 85 height 30
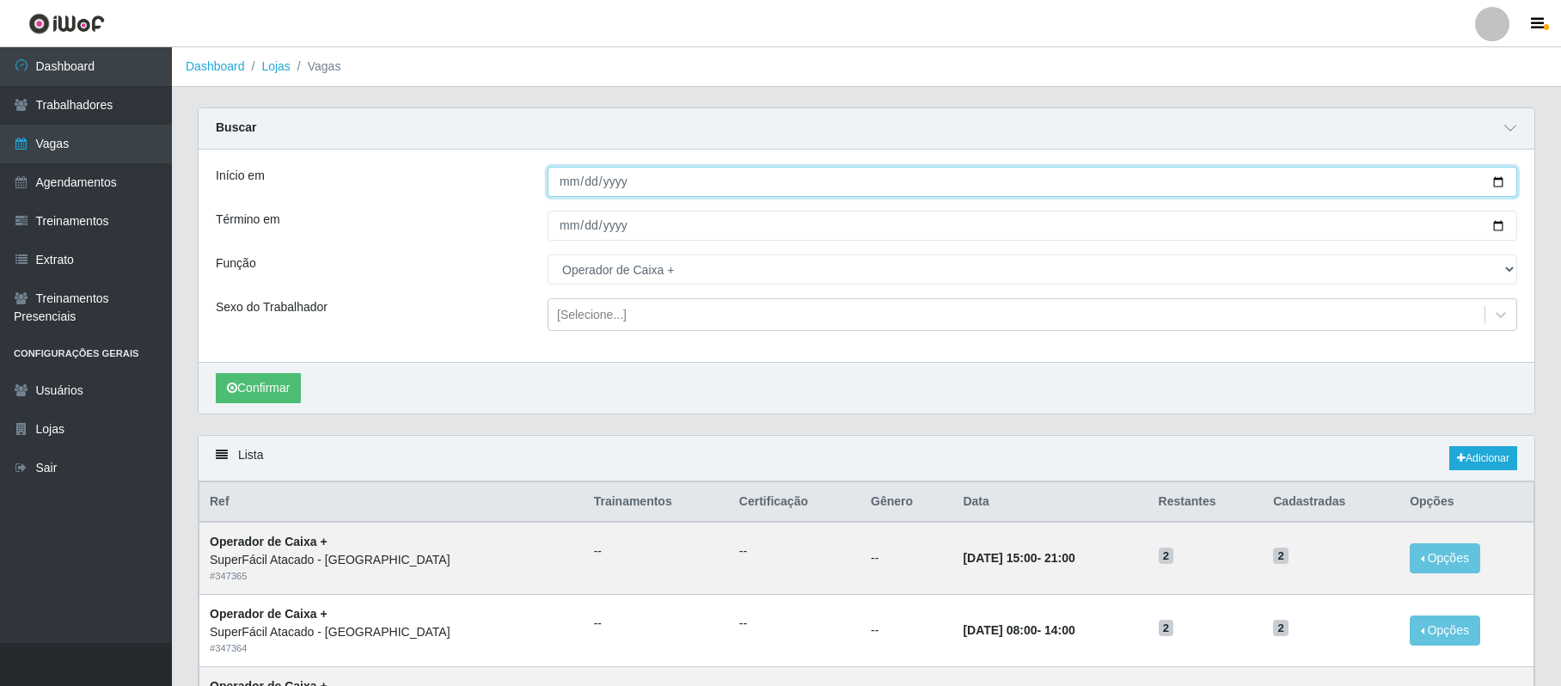
click at [1493, 187] on input "[DATE]" at bounding box center [1033, 182] width 970 height 30
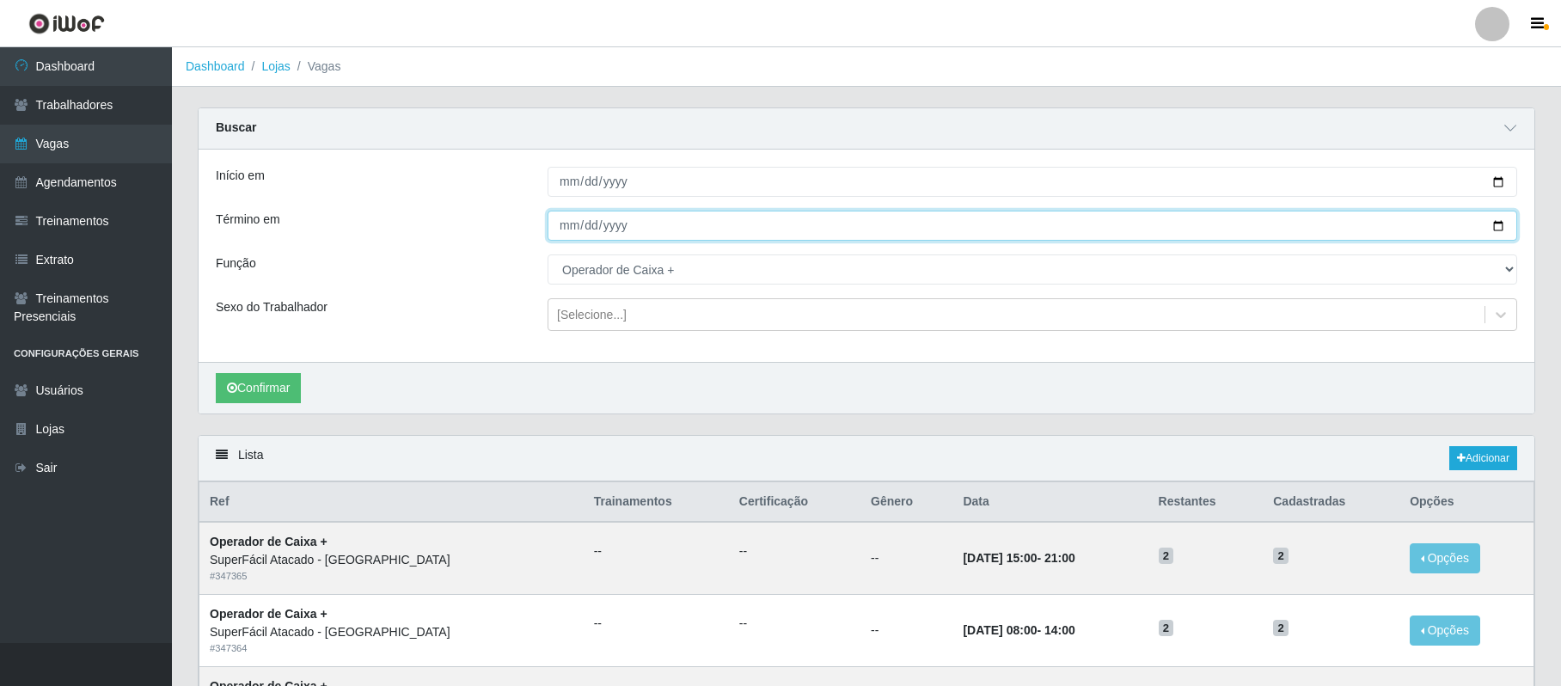
click at [1494, 225] on input "[DATE]" at bounding box center [1033, 226] width 970 height 30
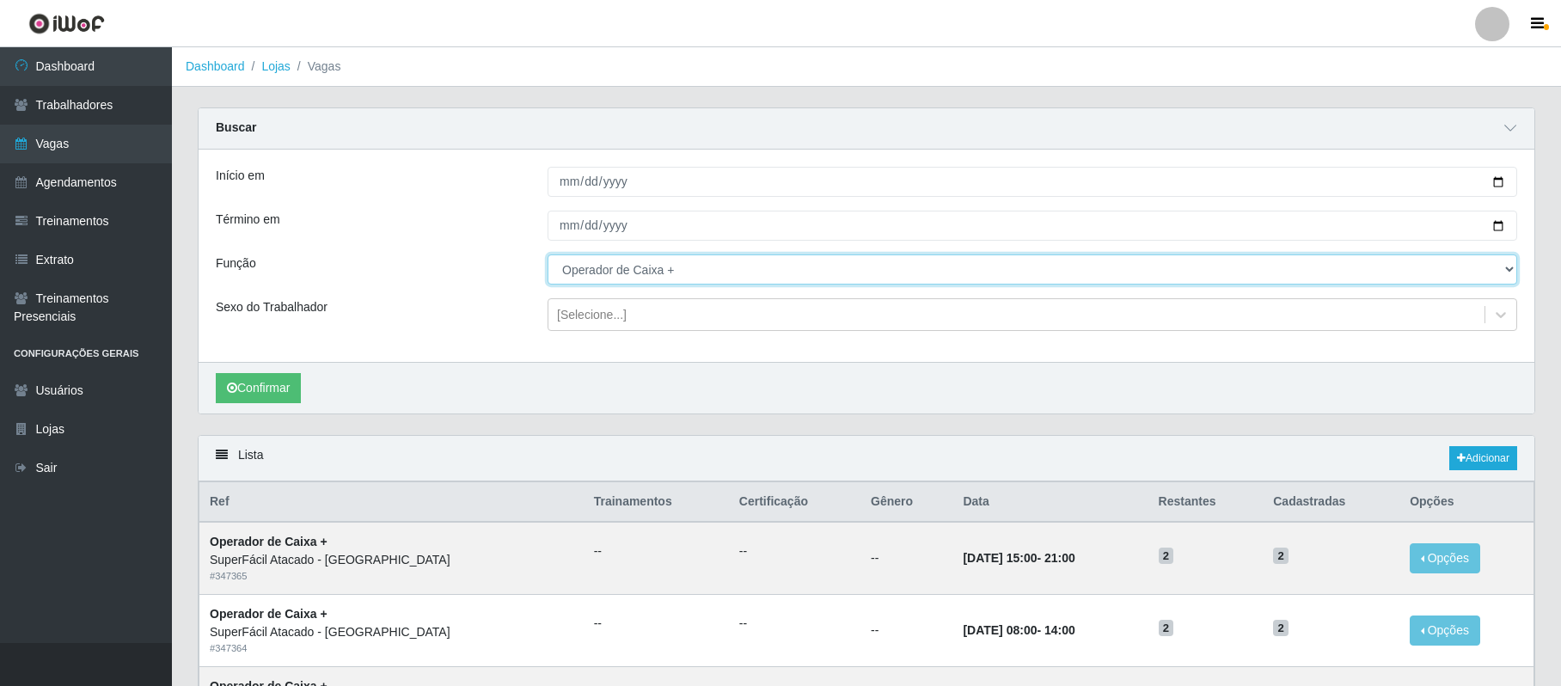
click at [662, 273] on select "[Selecione...] Embalador Embalador + Embalador ++ Operador de Caixa Operador de…" at bounding box center [1033, 269] width 970 height 30
click at [548, 255] on select "[Selecione...] Embalador Embalador + Embalador ++ Operador de Caixa Operador de…" at bounding box center [1033, 269] width 970 height 30
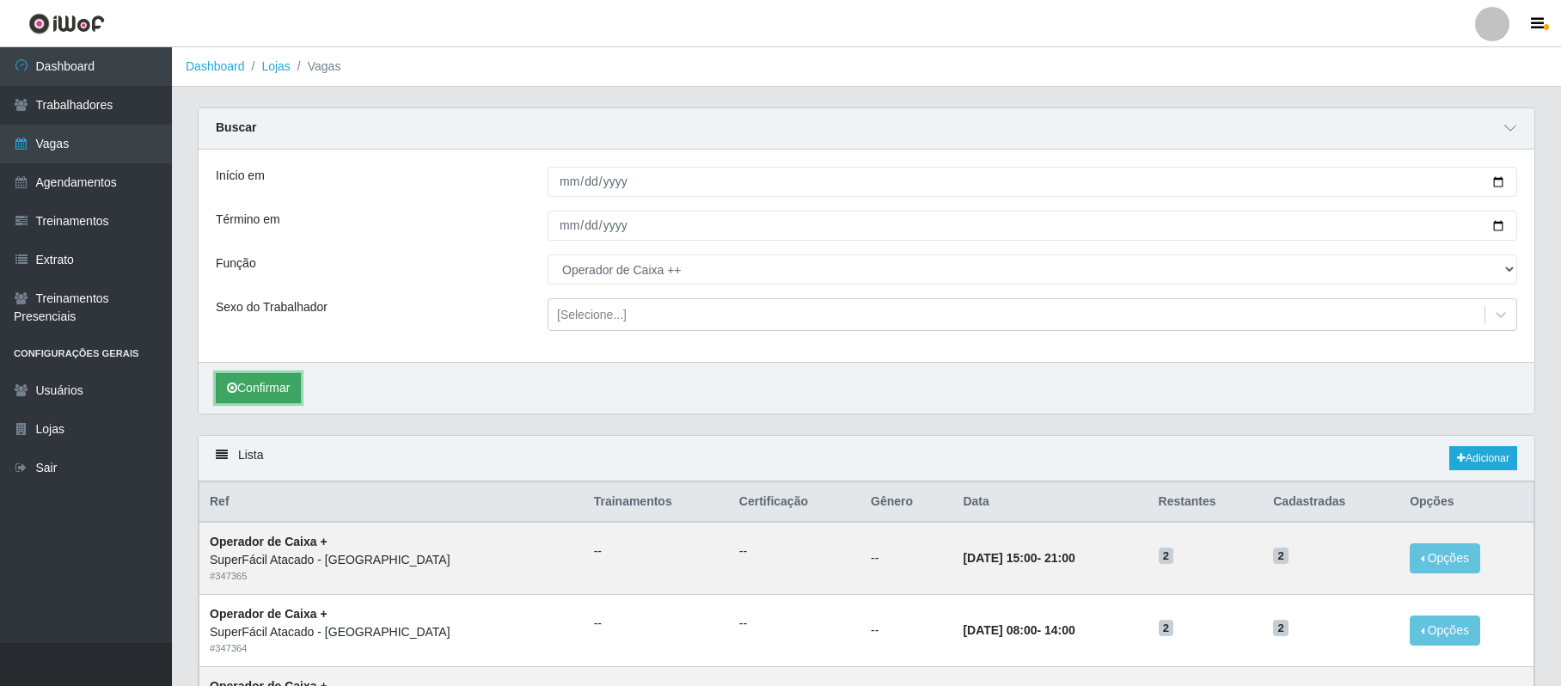
click at [284, 399] on button "Confirmar" at bounding box center [258, 388] width 85 height 30
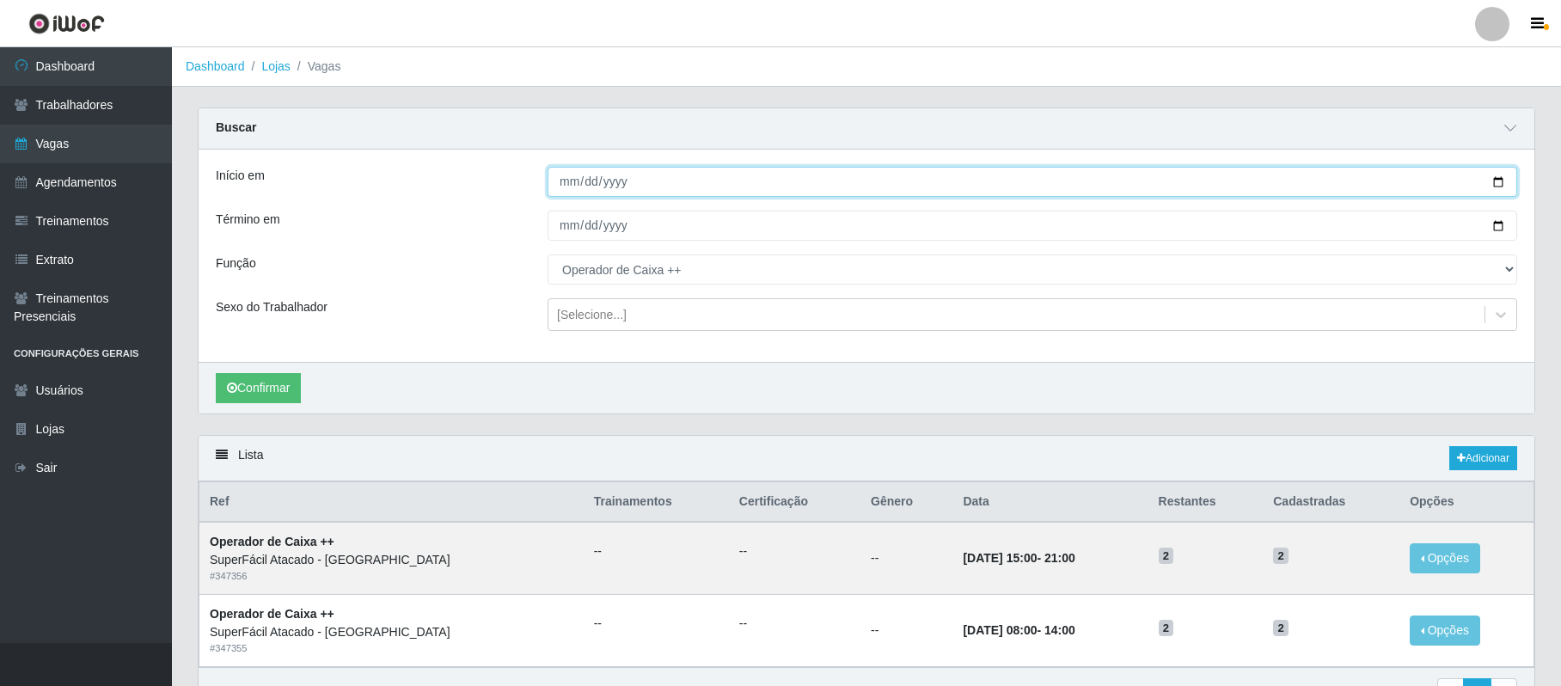
click at [1494, 182] on input "[DATE]" at bounding box center [1033, 182] width 970 height 30
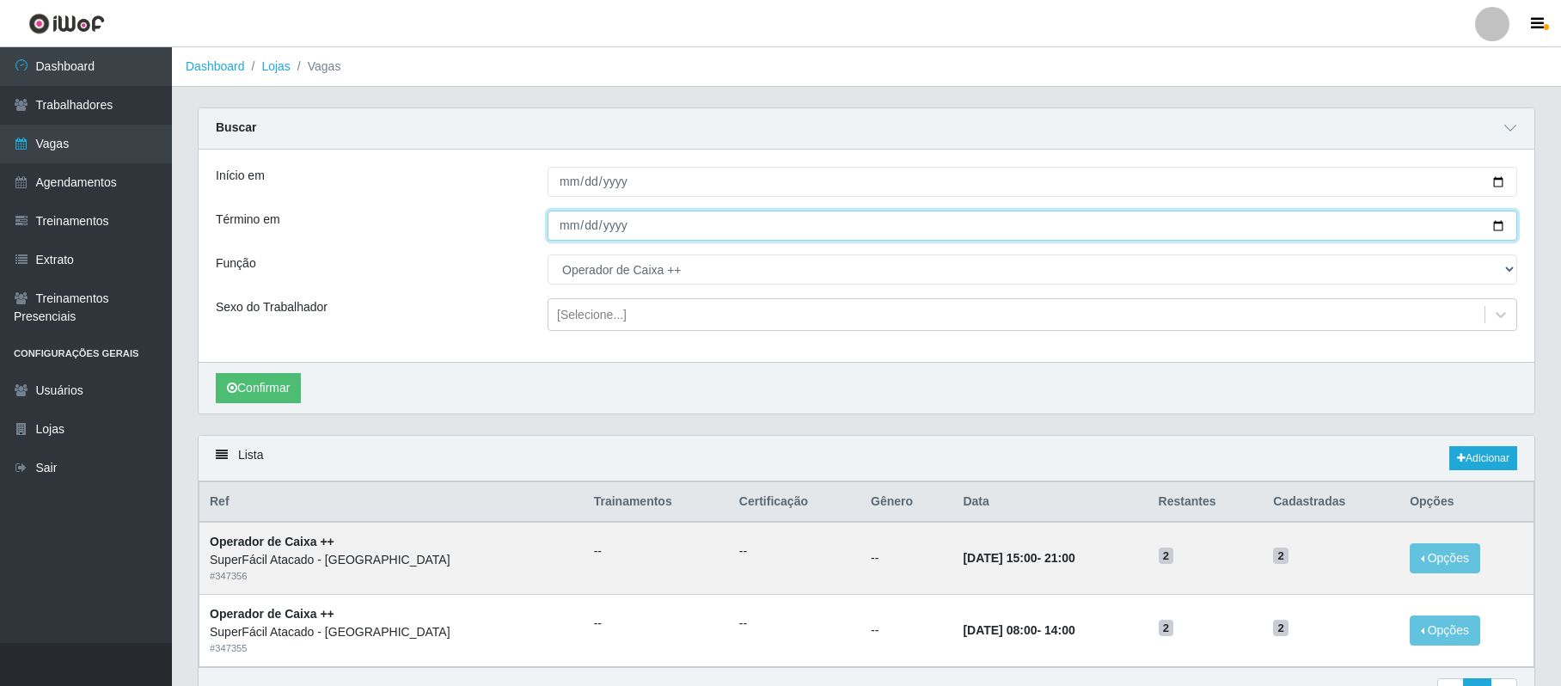
click at [1503, 224] on input "[DATE]" at bounding box center [1033, 226] width 970 height 30
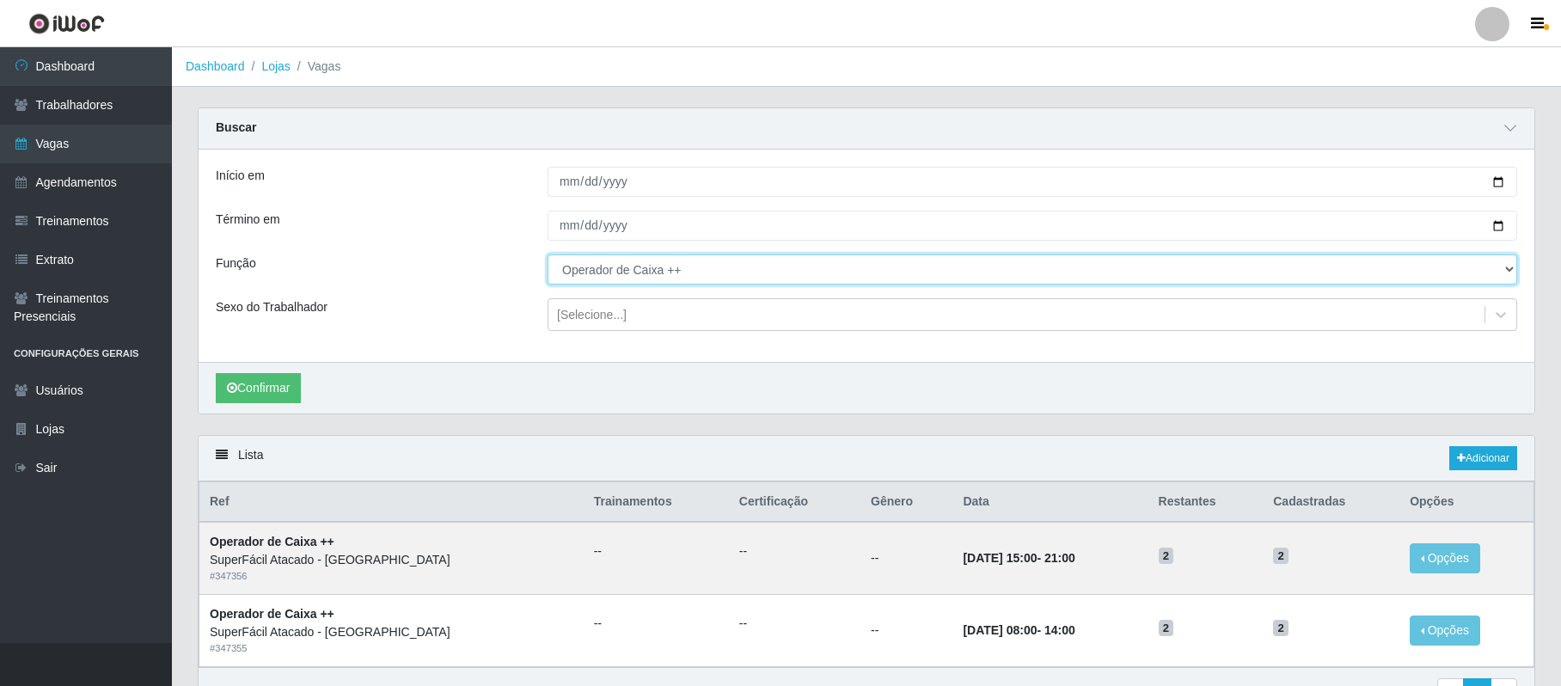
click at [690, 275] on select "[Selecione...] Embalador Embalador + Embalador ++ Operador de Caixa Operador de…" at bounding box center [1033, 269] width 970 height 30
click at [548, 255] on select "[Selecione...] Embalador Embalador + Embalador ++ Operador de Caixa Operador de…" at bounding box center [1033, 269] width 970 height 30
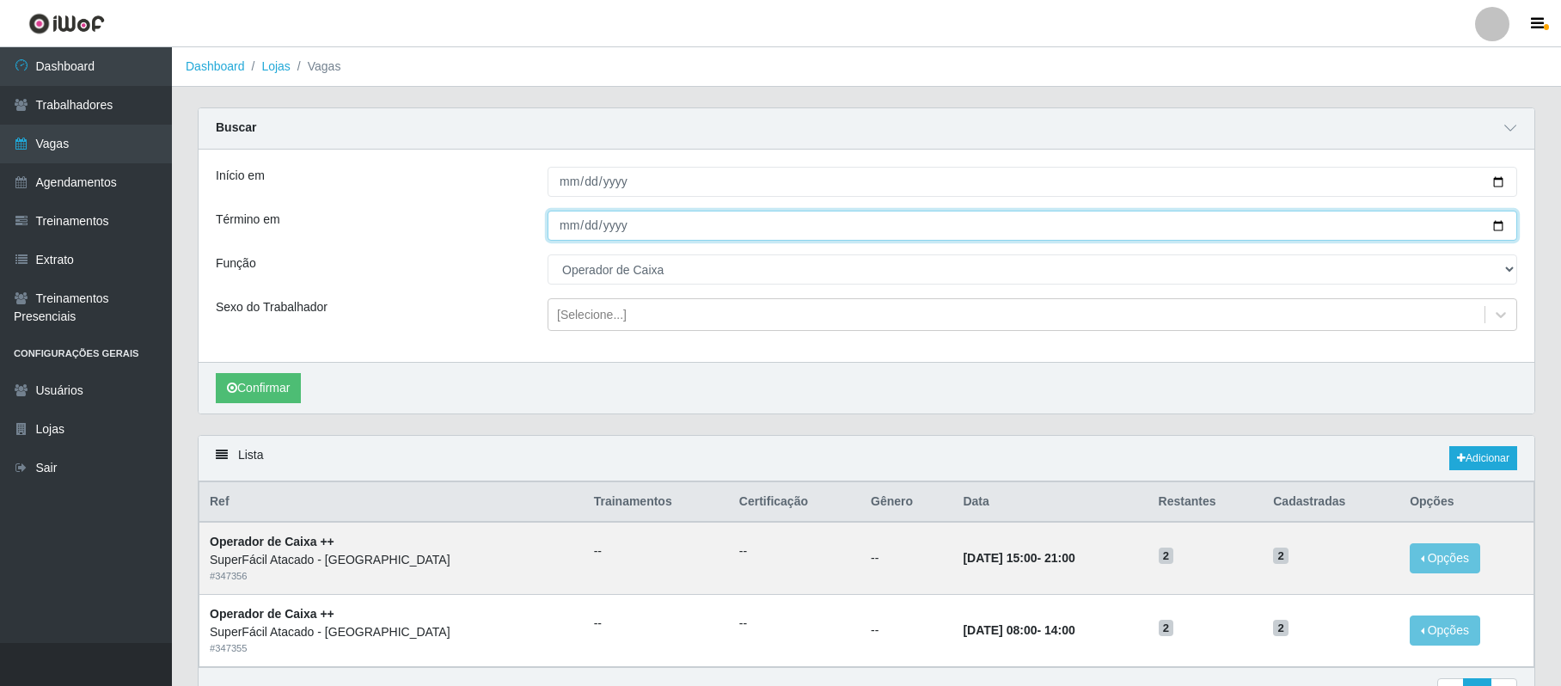
click at [1498, 225] on input "[DATE]" at bounding box center [1033, 226] width 970 height 30
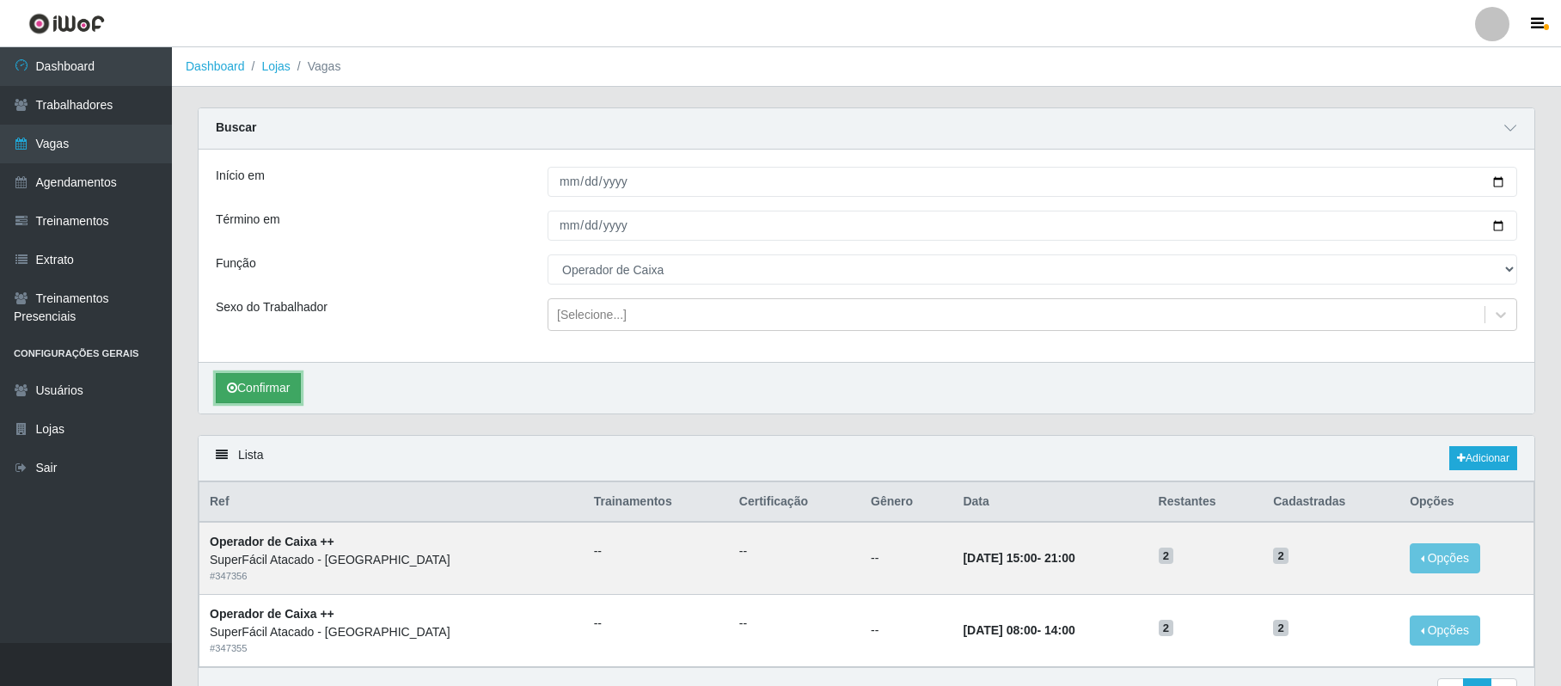
click at [280, 389] on button "Confirmar" at bounding box center [258, 388] width 85 height 30
click at [1491, 463] on link "Adicionar" at bounding box center [1484, 458] width 68 height 24
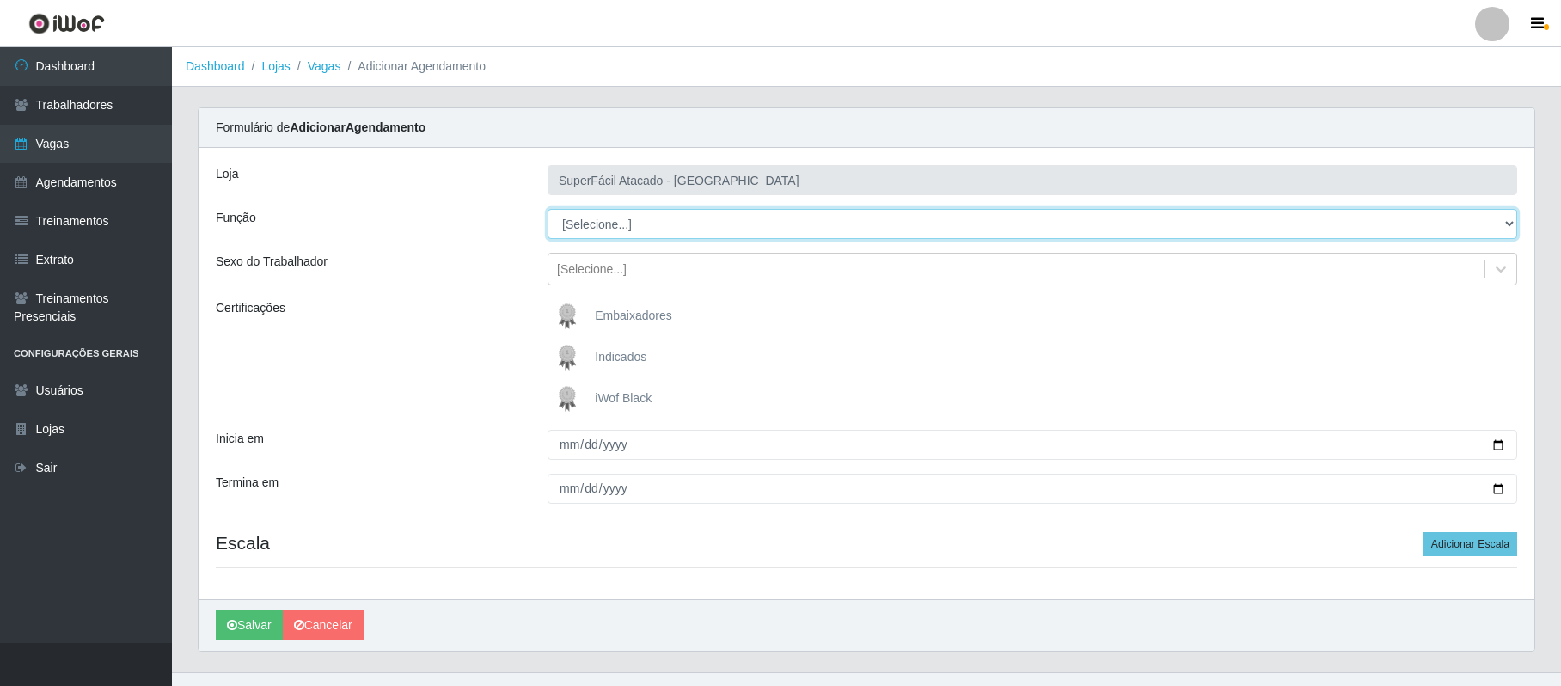
click at [655, 228] on select "[Selecione...] Embalador Embalador + Embalador ++ Operador de Caixa Operador de…" at bounding box center [1033, 224] width 970 height 30
click at [548, 210] on select "[Selecione...] Embalador Embalador + Embalador ++ Operador de Caixa Operador de…" at bounding box center [1033, 224] width 970 height 30
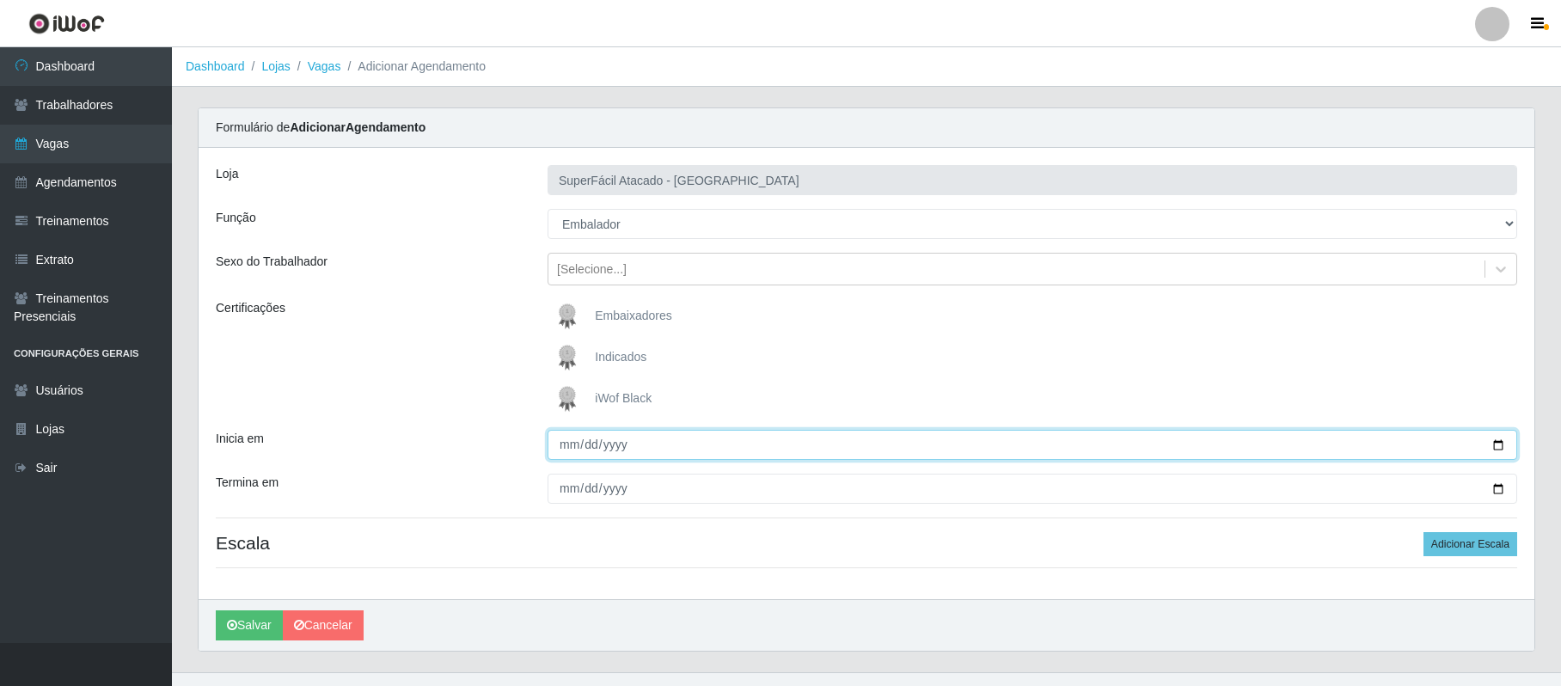
click at [1500, 441] on input "Inicia em" at bounding box center [1033, 445] width 970 height 30
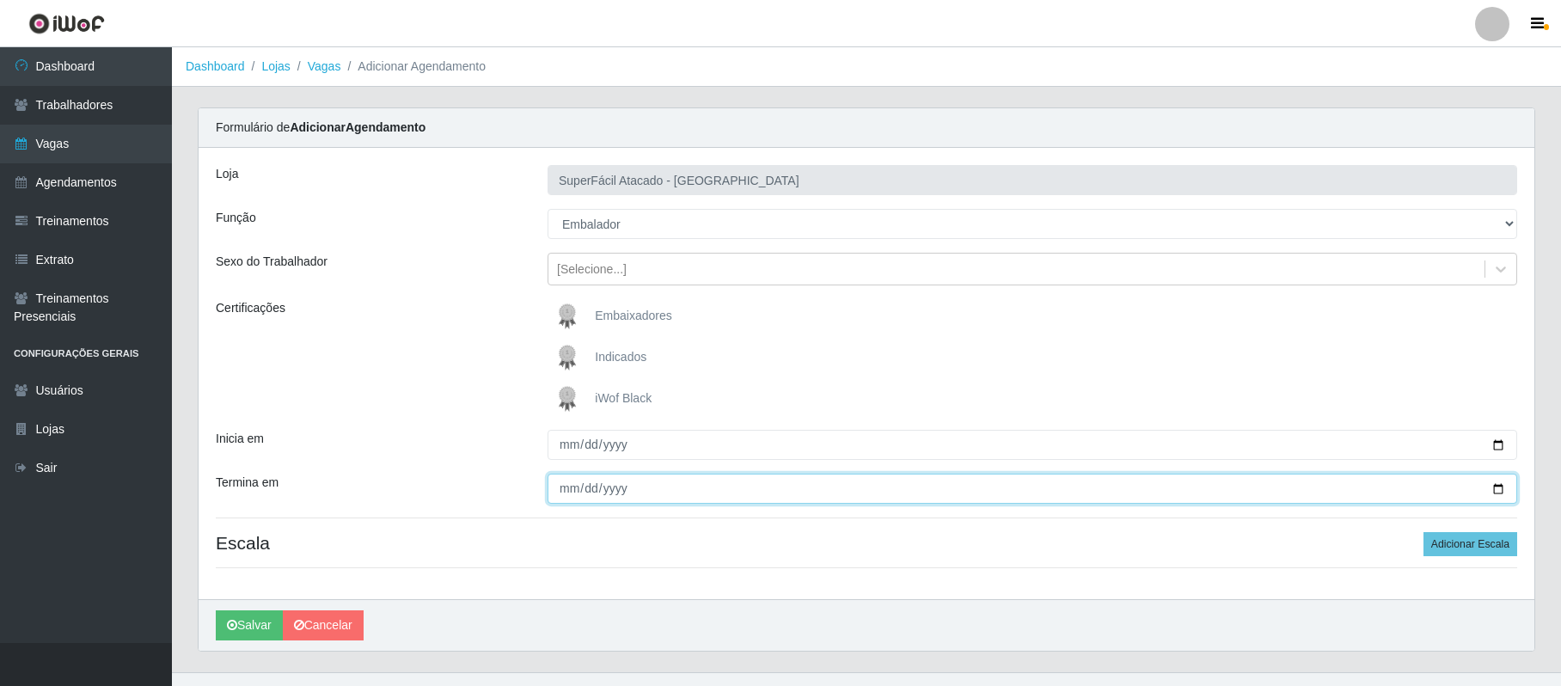
click at [1497, 487] on input "Termina em" at bounding box center [1033, 489] width 970 height 30
drag, startPoint x: 1455, startPoint y: 542, endPoint x: 851, endPoint y: 526, distance: 603.8
click at [1445, 542] on button "Adicionar Escala" at bounding box center [1471, 544] width 94 height 24
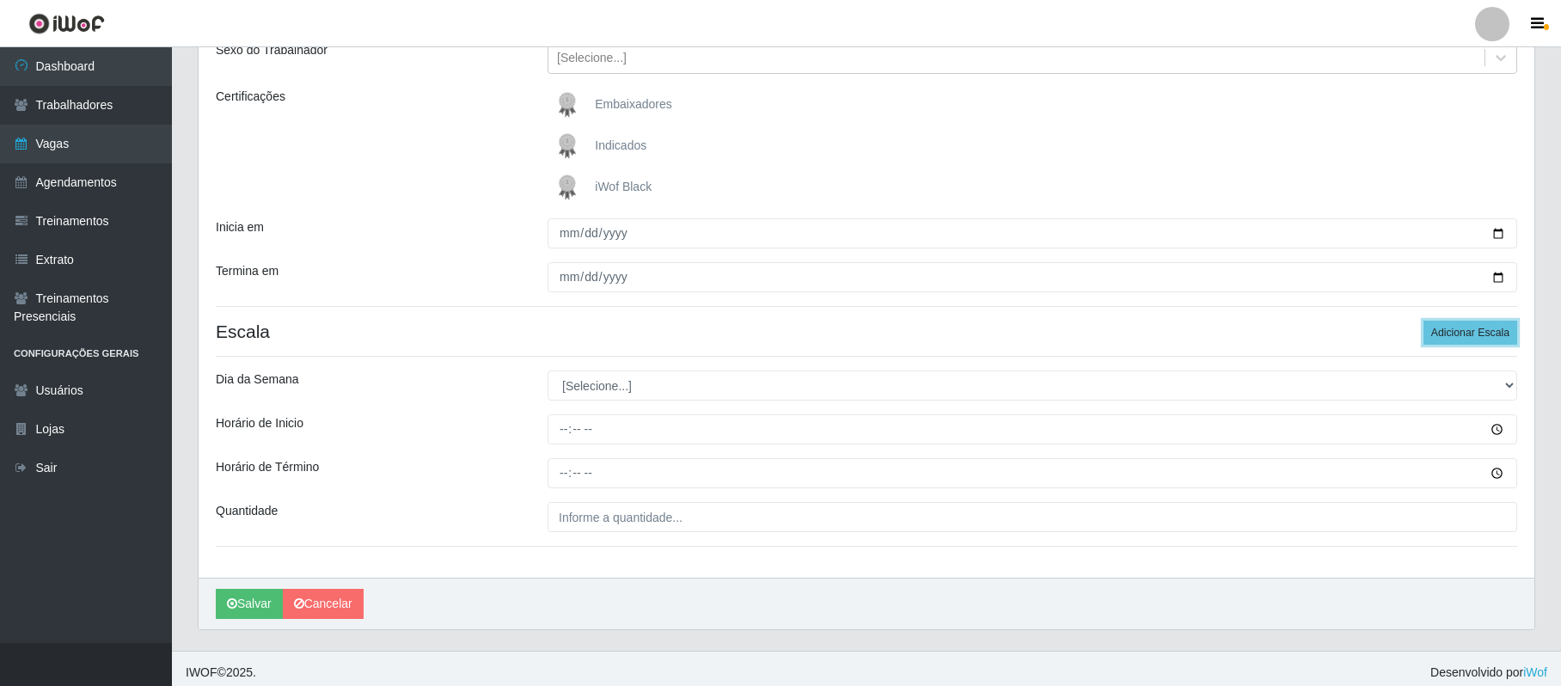
scroll to position [222, 0]
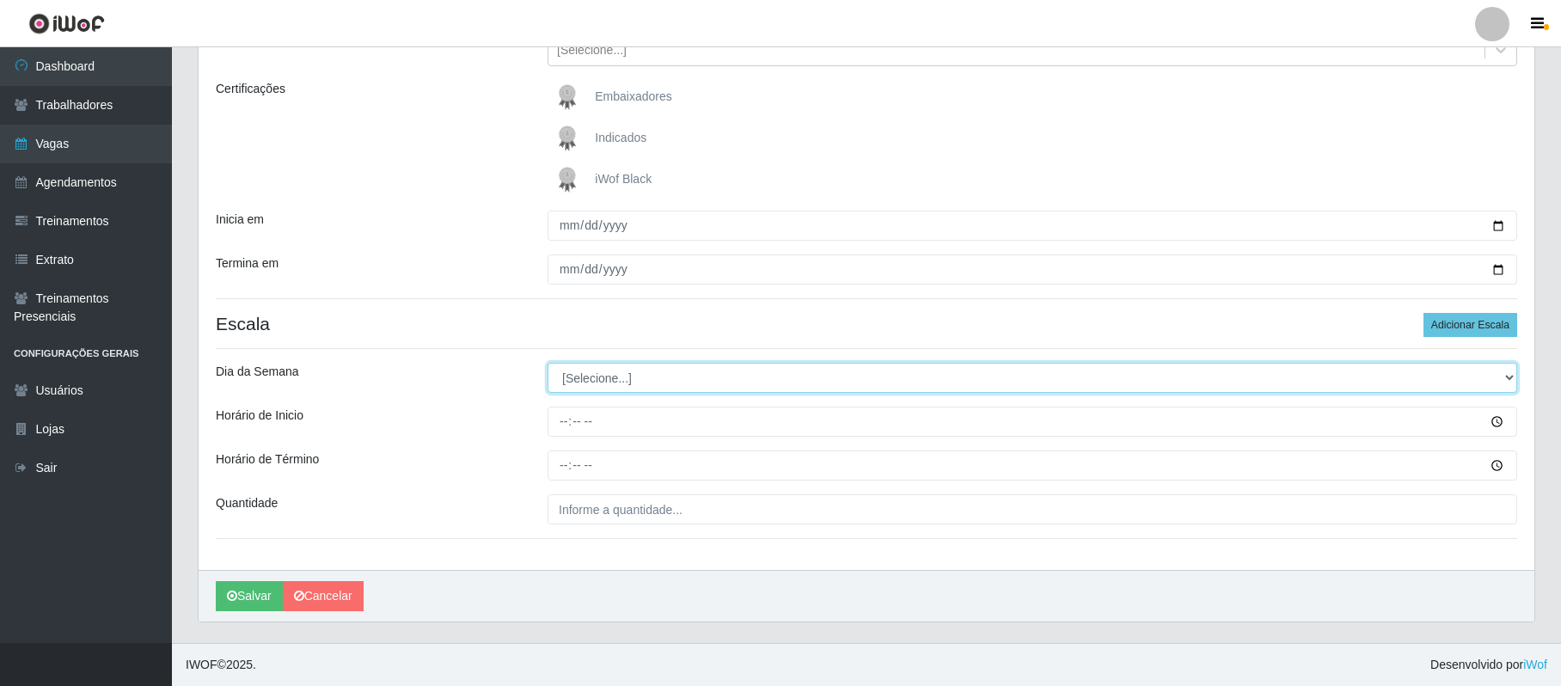
click at [593, 385] on select "[Selecione...] Segunda Terça Quarta Quinta Sexta Sábado Domingo" at bounding box center [1033, 378] width 970 height 30
click at [548, 363] on select "[Selecione...] Segunda Terça Quarta Quinta Sexta Sábado Domingo" at bounding box center [1033, 378] width 970 height 30
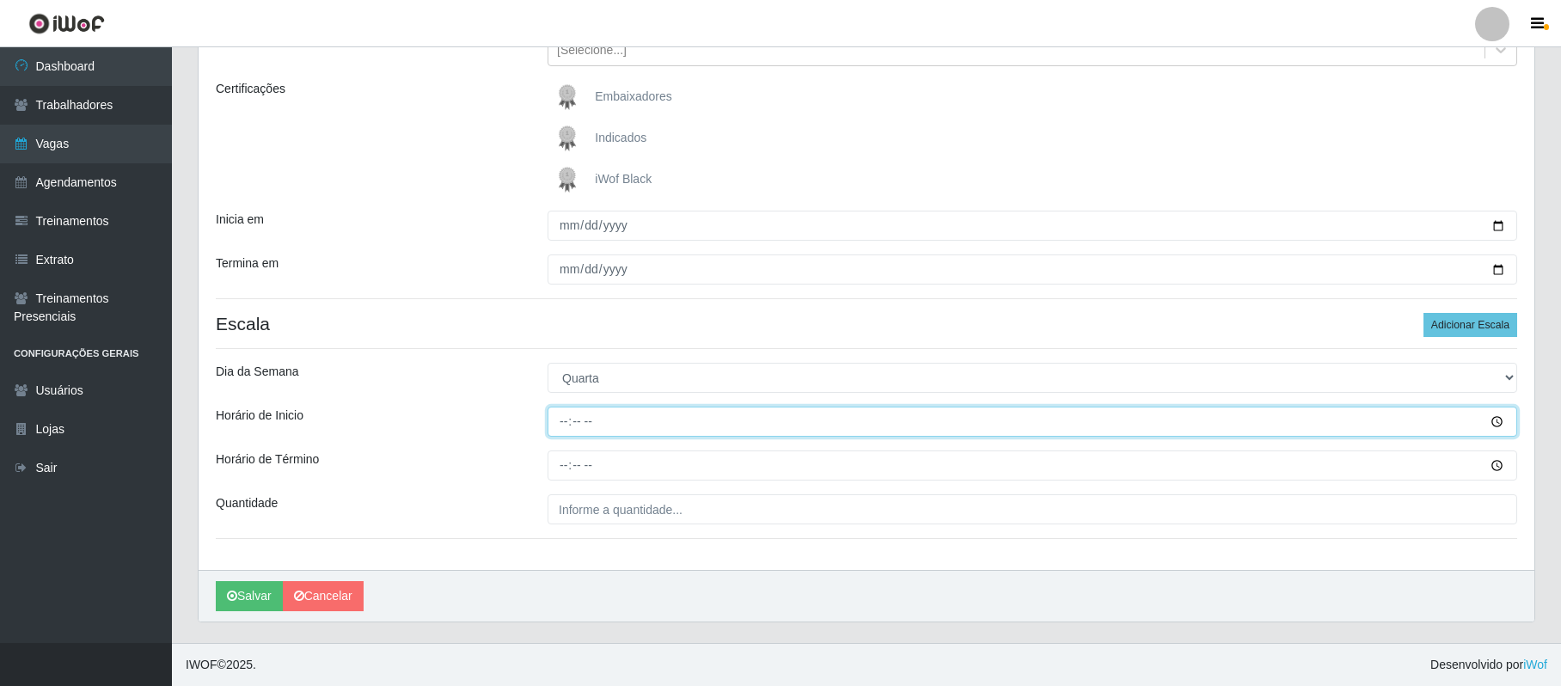
click at [564, 424] on input "Horário de Inicio" at bounding box center [1033, 422] width 970 height 30
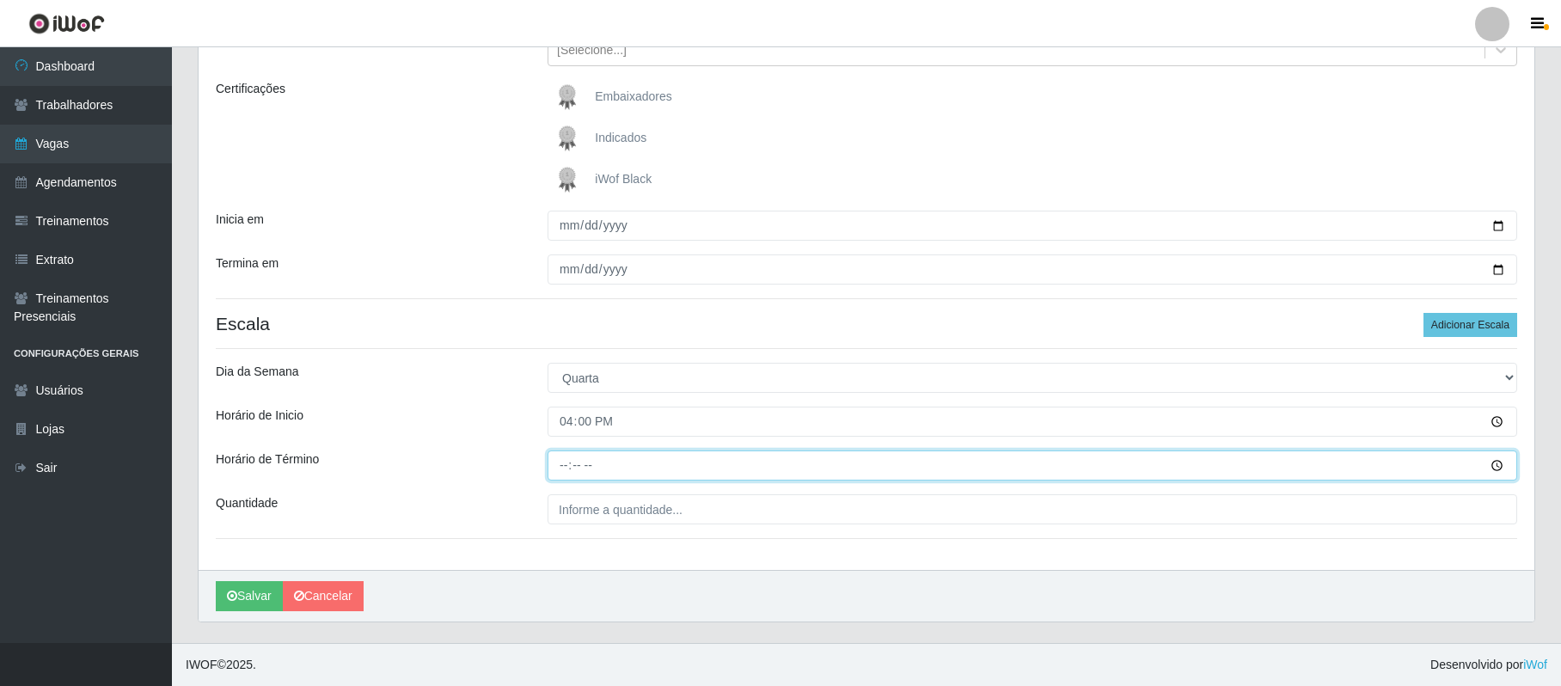
click at [561, 461] on input "Horário de Término" at bounding box center [1033, 466] width 970 height 30
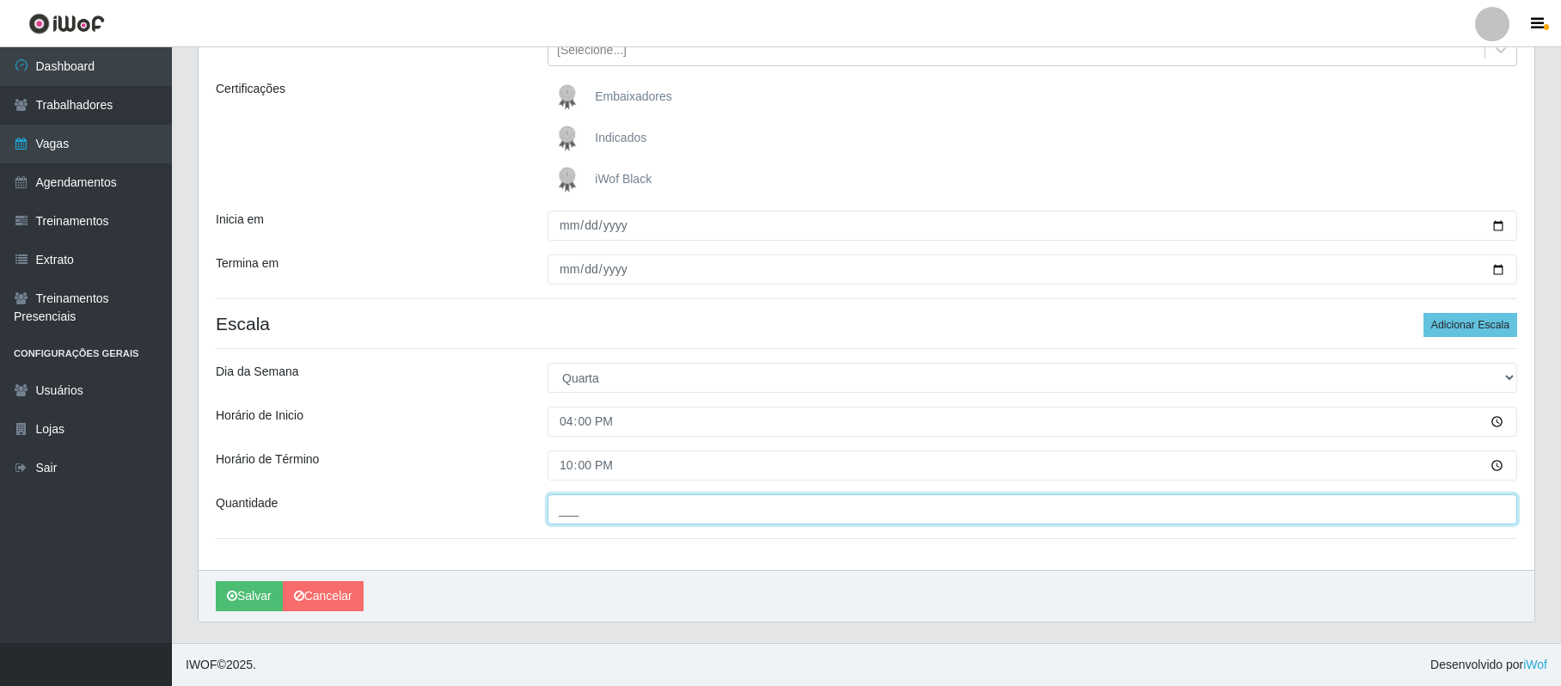
click at [579, 518] on input "___" at bounding box center [1033, 509] width 970 height 30
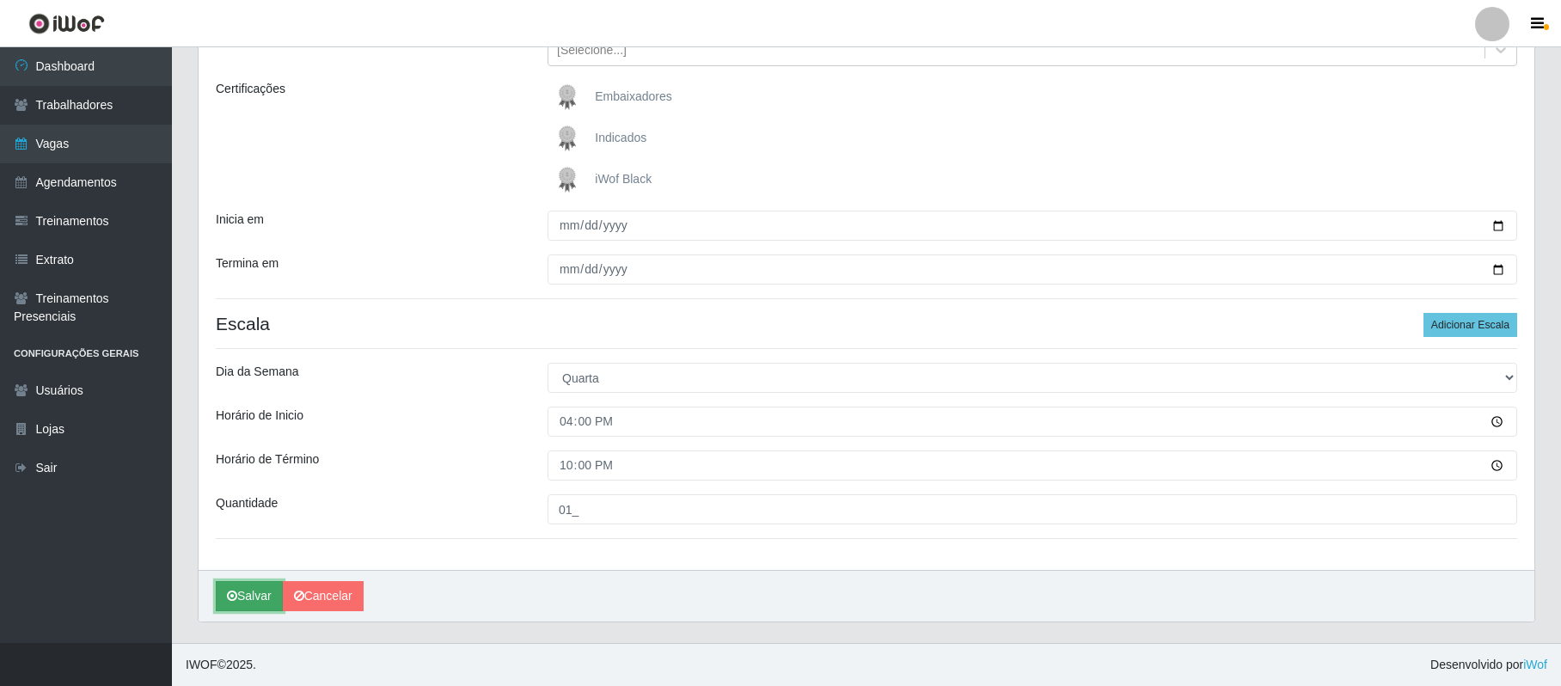
click at [260, 592] on button "Salvar" at bounding box center [249, 596] width 67 height 30
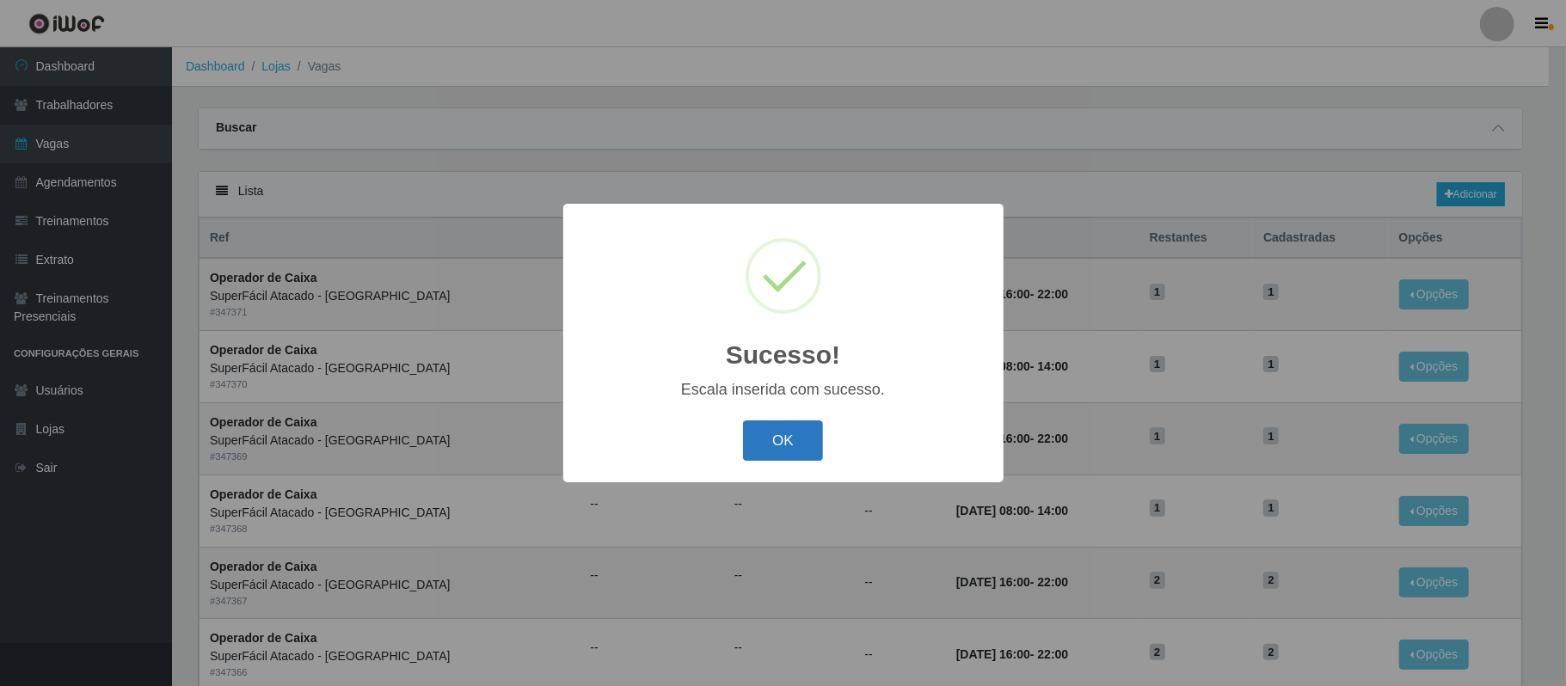
click at [786, 440] on button "OK" at bounding box center [783, 440] width 80 height 40
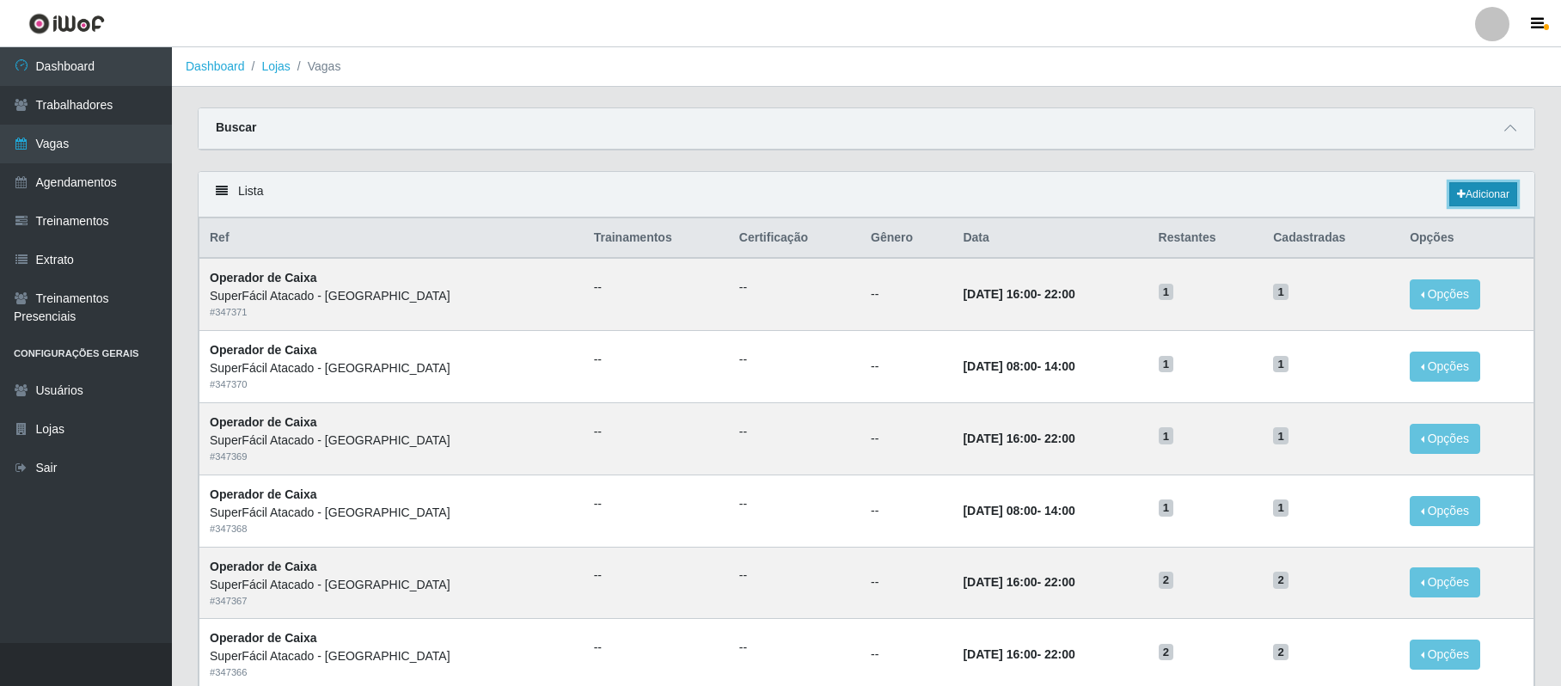
click at [1472, 196] on link "Adicionar" at bounding box center [1484, 194] width 68 height 24
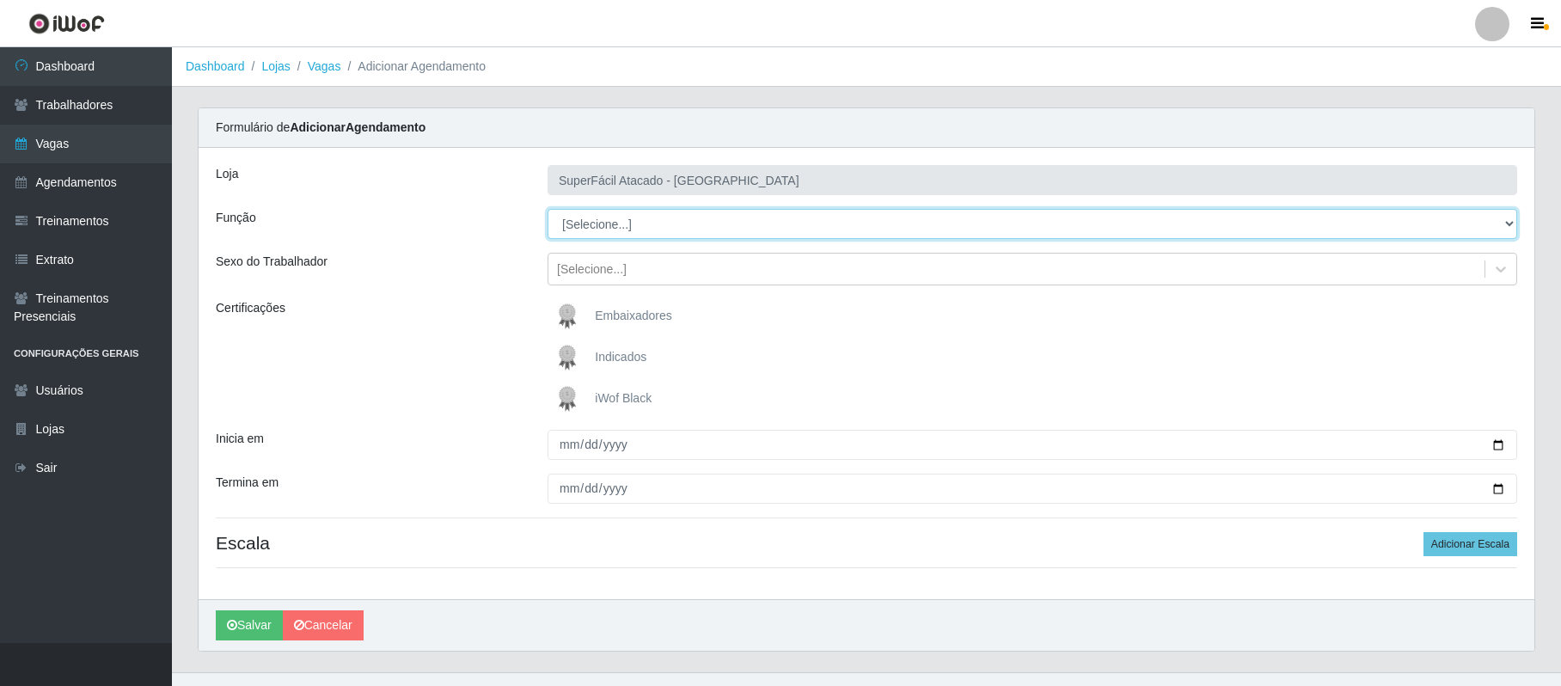
click at [599, 224] on select "[Selecione...] Embalador Embalador + Embalador ++ Operador de Caixa Operador de…" at bounding box center [1033, 224] width 970 height 30
click at [548, 210] on select "[Selecione...] Embalador Embalador + Embalador ++ Operador de Caixa Operador de…" at bounding box center [1033, 224] width 970 height 30
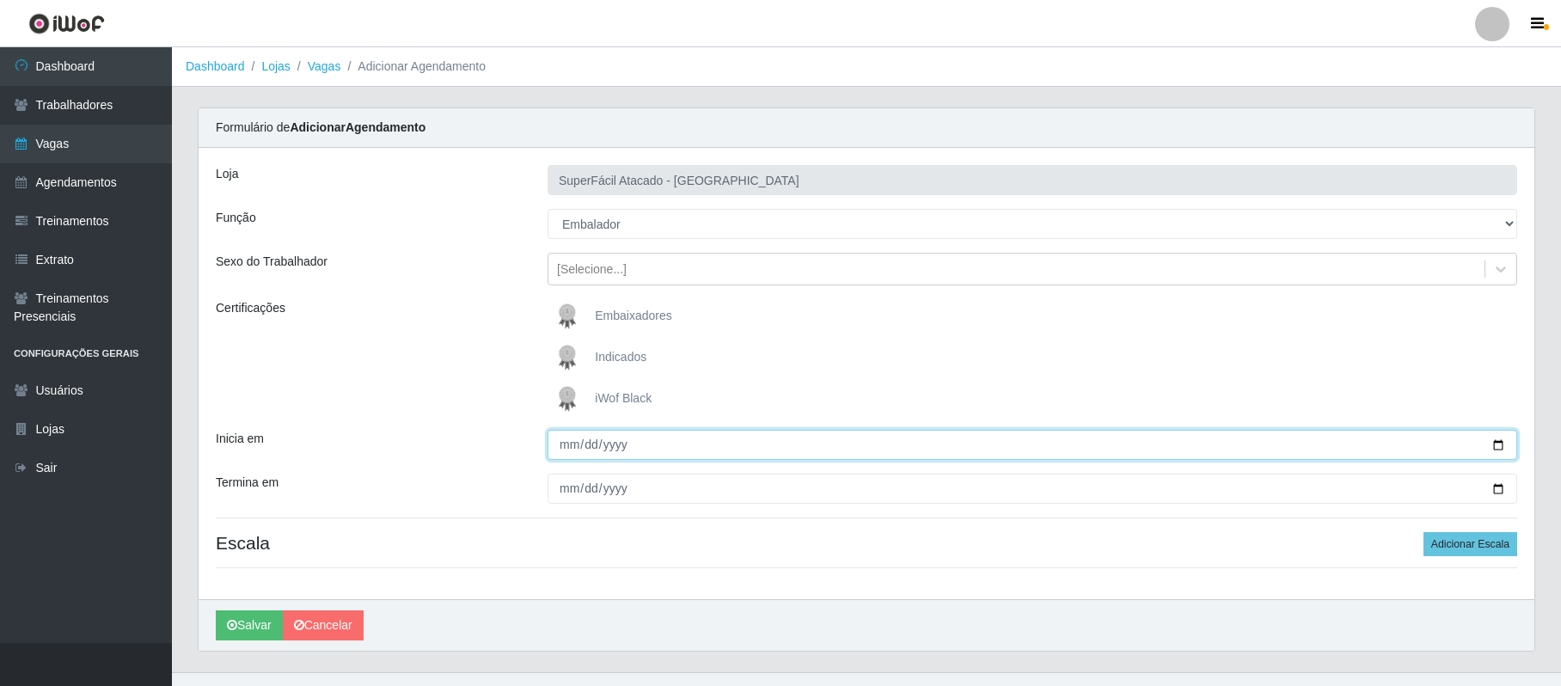
click at [1498, 444] on input "Inicia em" at bounding box center [1033, 445] width 970 height 30
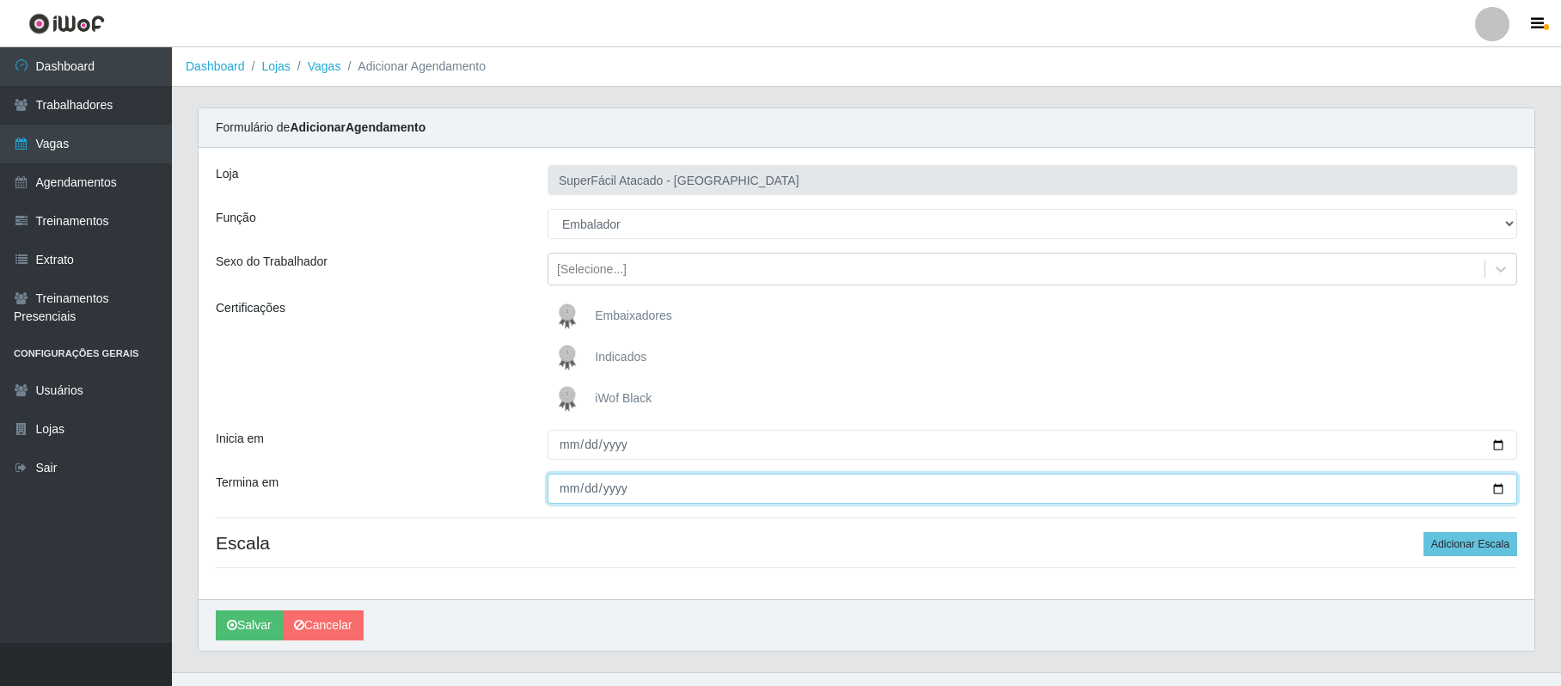
click at [1498, 488] on input "Termina em" at bounding box center [1033, 489] width 970 height 30
drag, startPoint x: 1473, startPoint y: 542, endPoint x: 987, endPoint y: 542, distance: 485.8
click at [1460, 542] on button "Adicionar Escala" at bounding box center [1471, 544] width 94 height 24
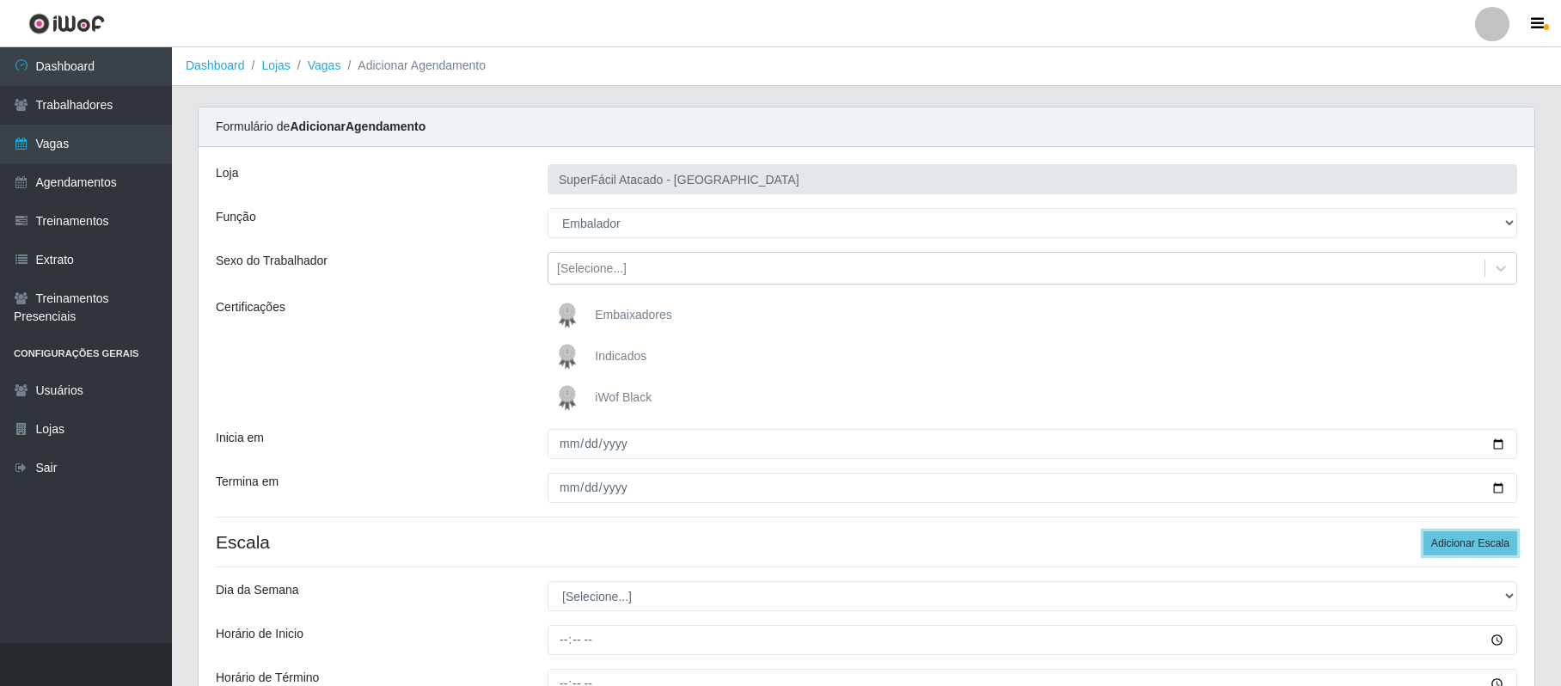
scroll to position [222, 0]
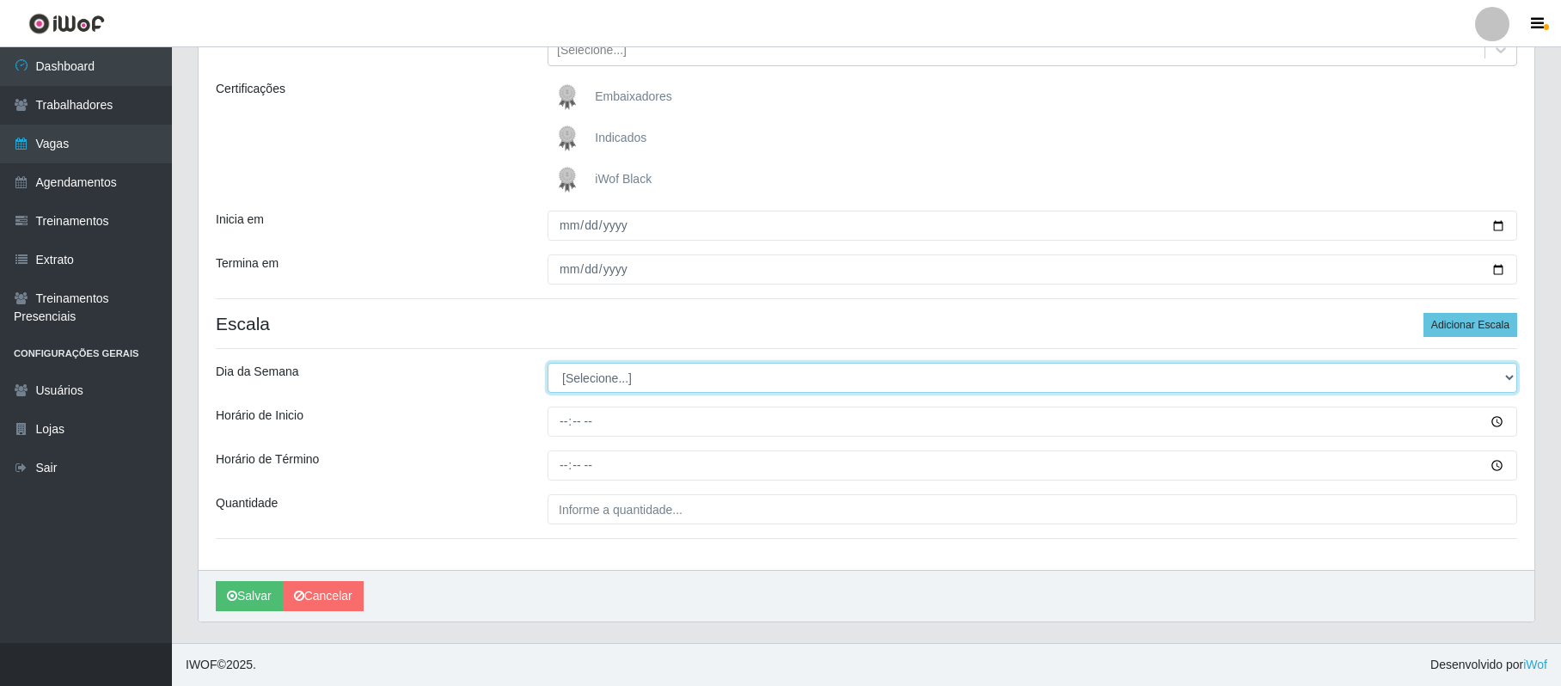
click at [628, 377] on select "[Selecione...] Segunda Terça Quarta Quinta Sexta Sábado Domingo" at bounding box center [1033, 378] width 970 height 30
click at [548, 363] on select "[Selecione...] Segunda Terça Quarta Quinta Sexta Sábado Domingo" at bounding box center [1033, 378] width 970 height 30
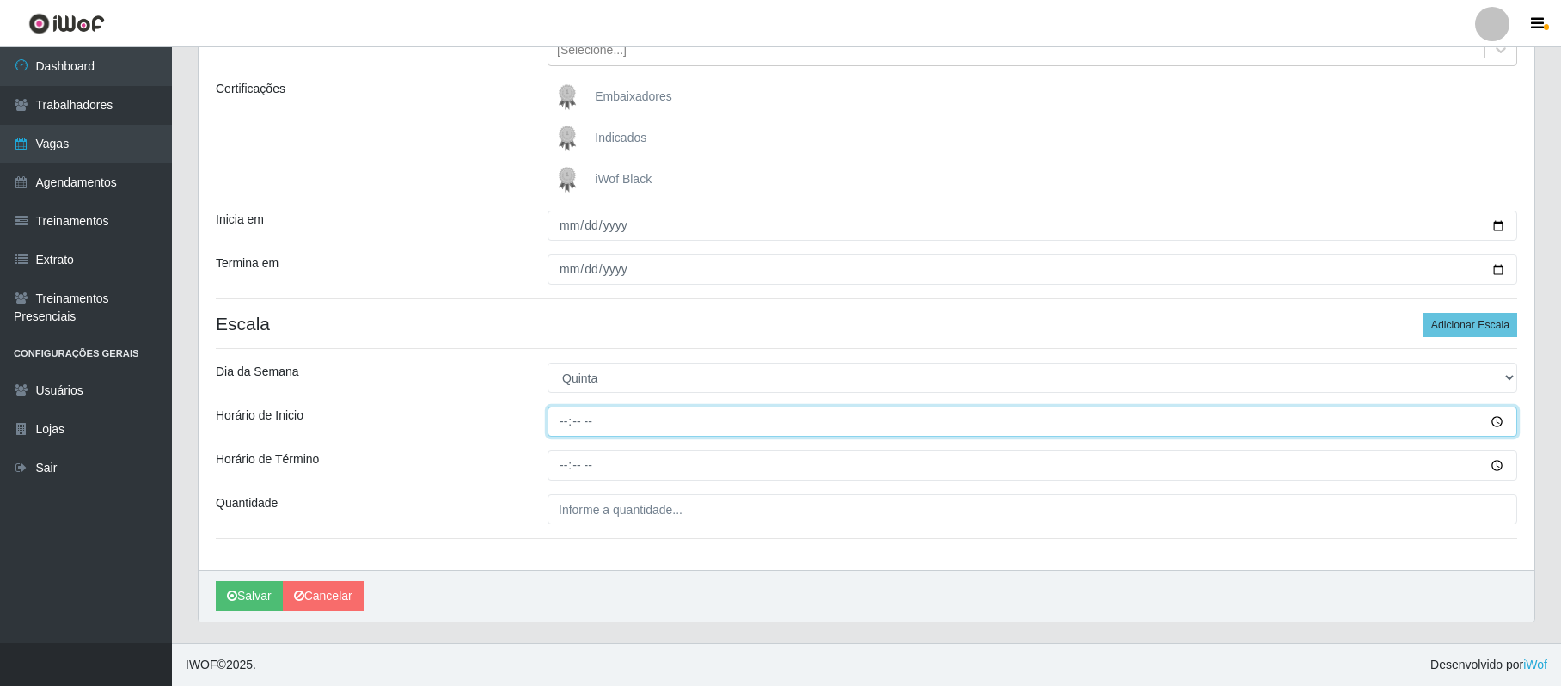
click at [557, 423] on input "Horário de Inicio" at bounding box center [1033, 422] width 970 height 30
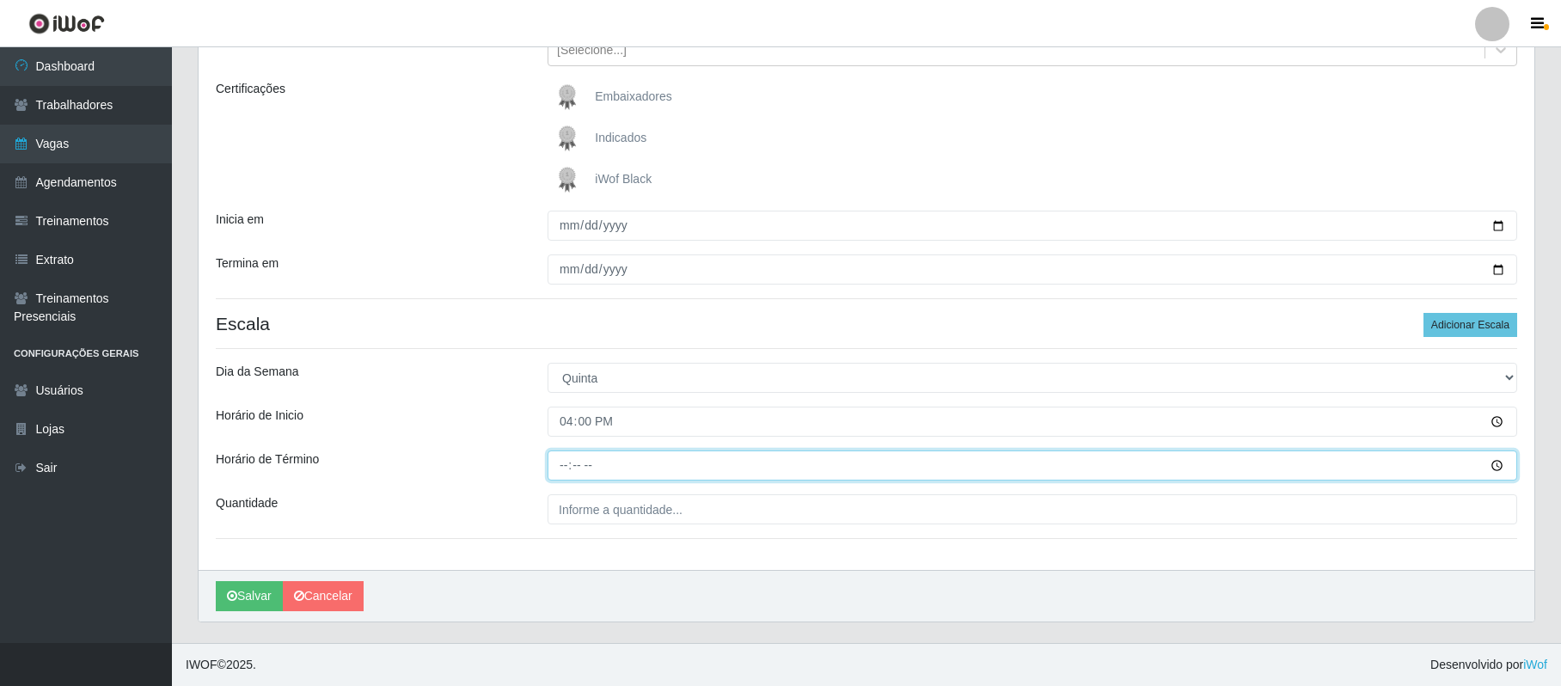
click at [564, 465] on input "Horário de Término" at bounding box center [1033, 466] width 970 height 30
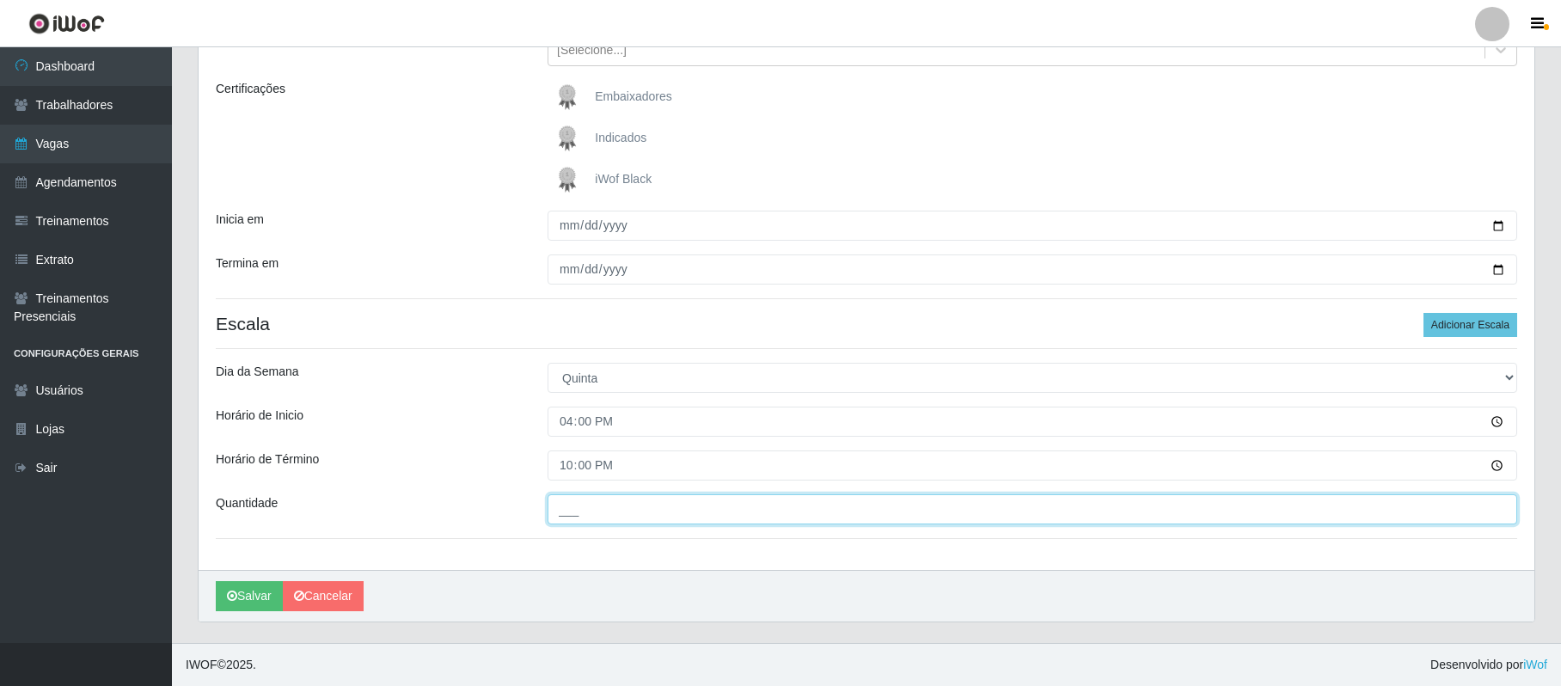
click at [578, 517] on input "___" at bounding box center [1033, 509] width 970 height 30
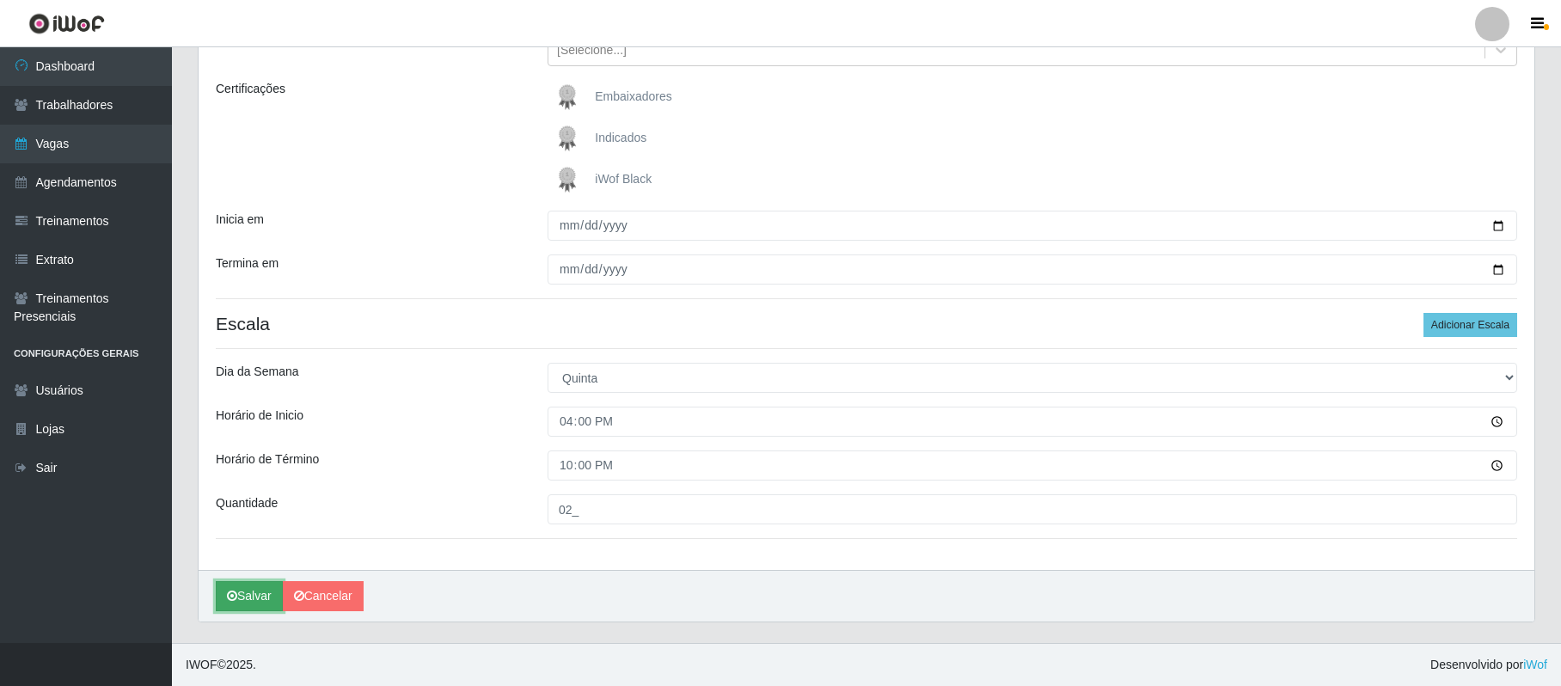
click at [259, 596] on button "Salvar" at bounding box center [249, 596] width 67 height 30
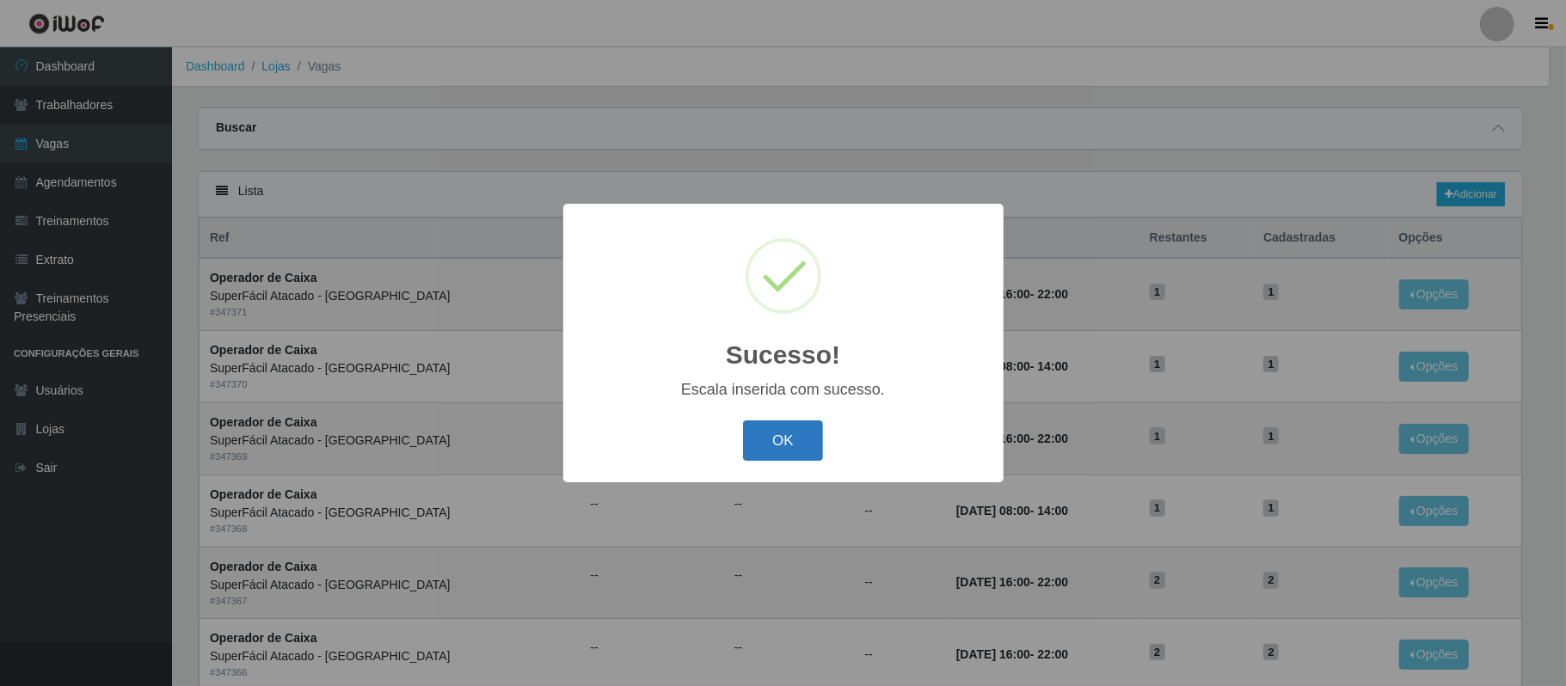
click at [782, 447] on button "OK" at bounding box center [783, 440] width 80 height 40
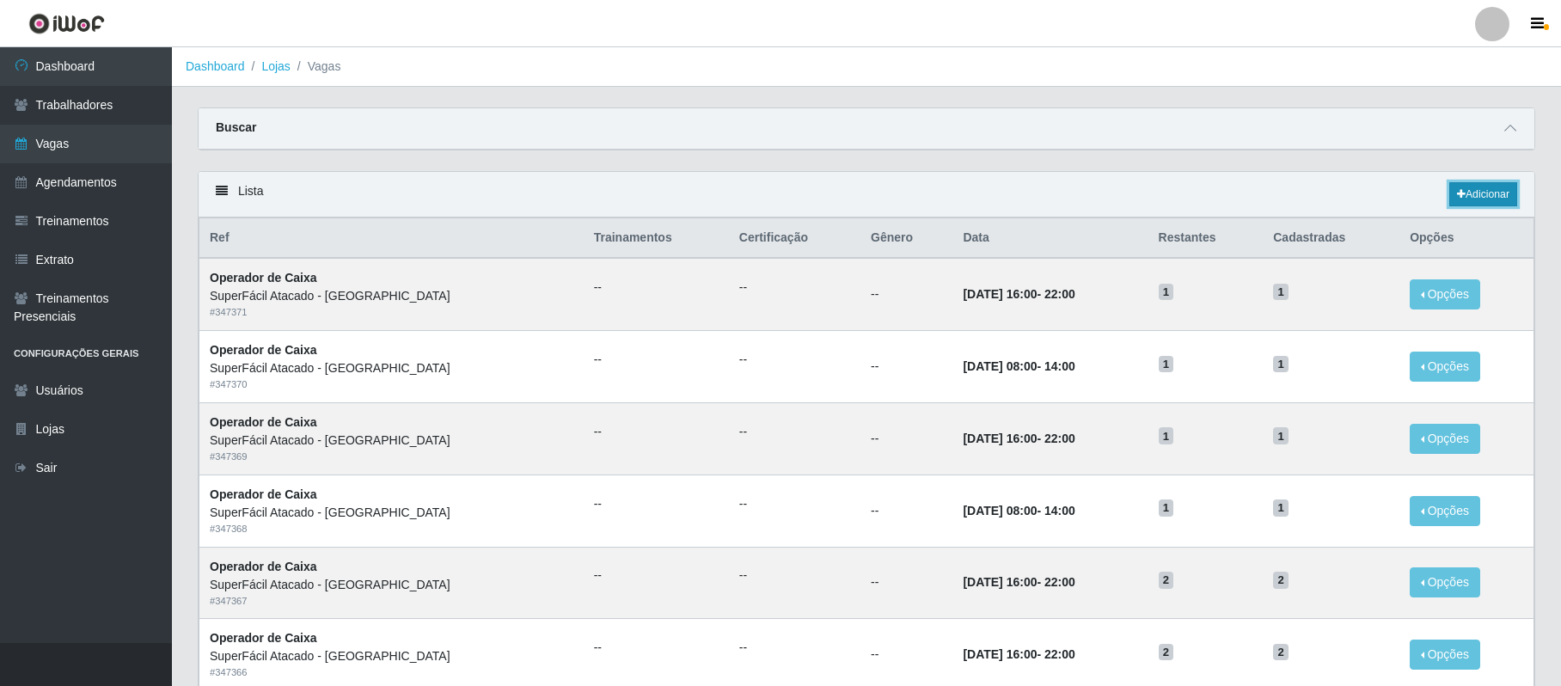
click at [1486, 193] on link "Adicionar" at bounding box center [1484, 194] width 68 height 24
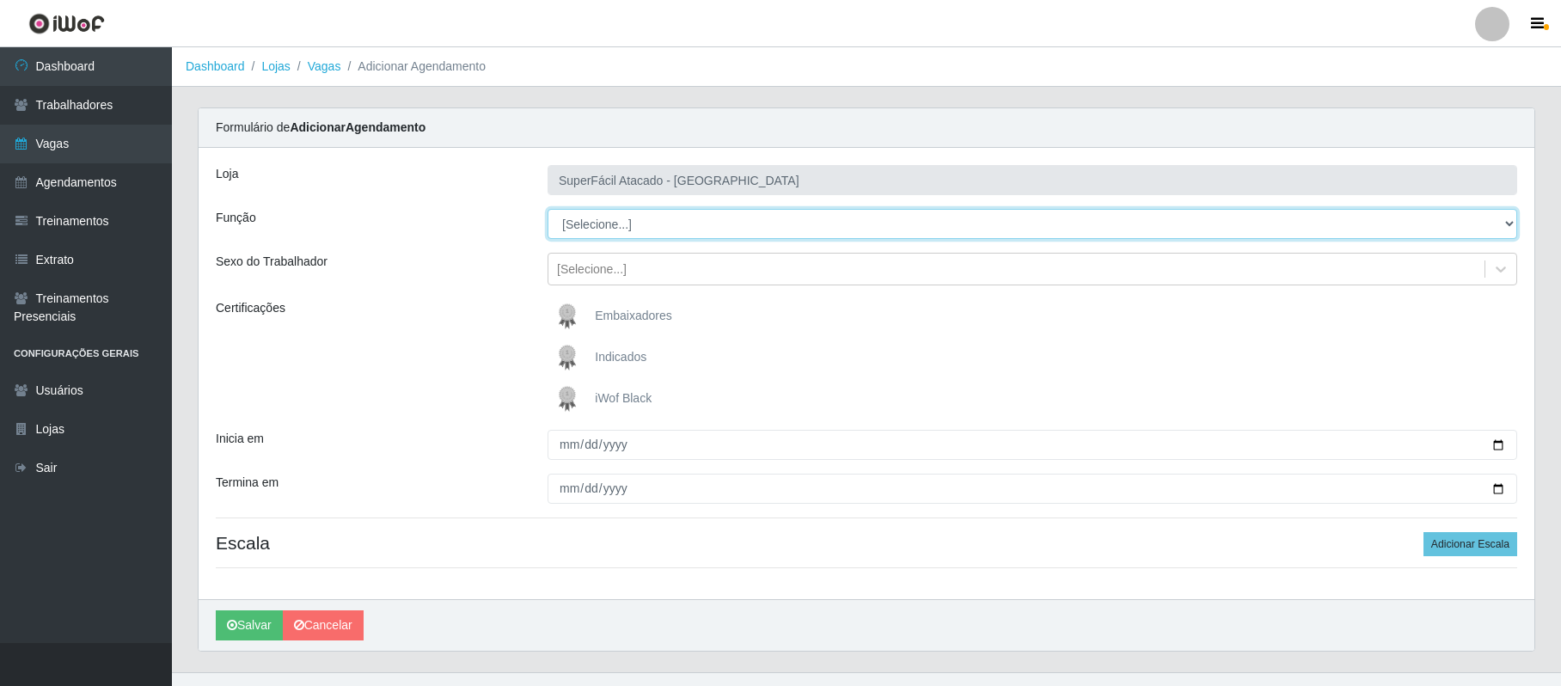
click at [588, 225] on select "[Selecione...] Embalador Embalador + Embalador ++ Operador de Caixa Operador de…" at bounding box center [1033, 224] width 970 height 30
click at [548, 210] on select "[Selecione...] Embalador Embalador + Embalador ++ Operador de Caixa Operador de…" at bounding box center [1033, 224] width 970 height 30
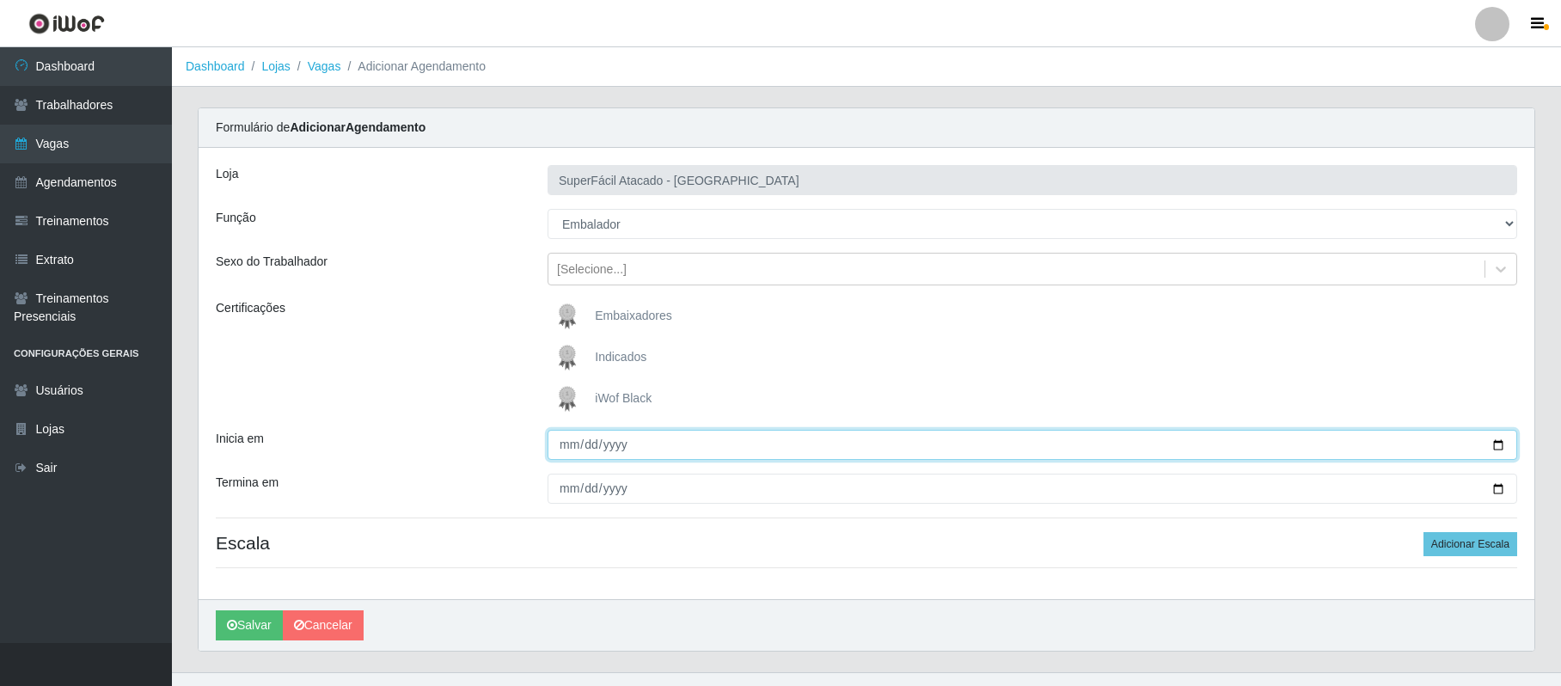
click at [1484, 447] on input "Inicia em" at bounding box center [1033, 445] width 970 height 30
click at [1498, 444] on input "Inicia em" at bounding box center [1033, 445] width 970 height 30
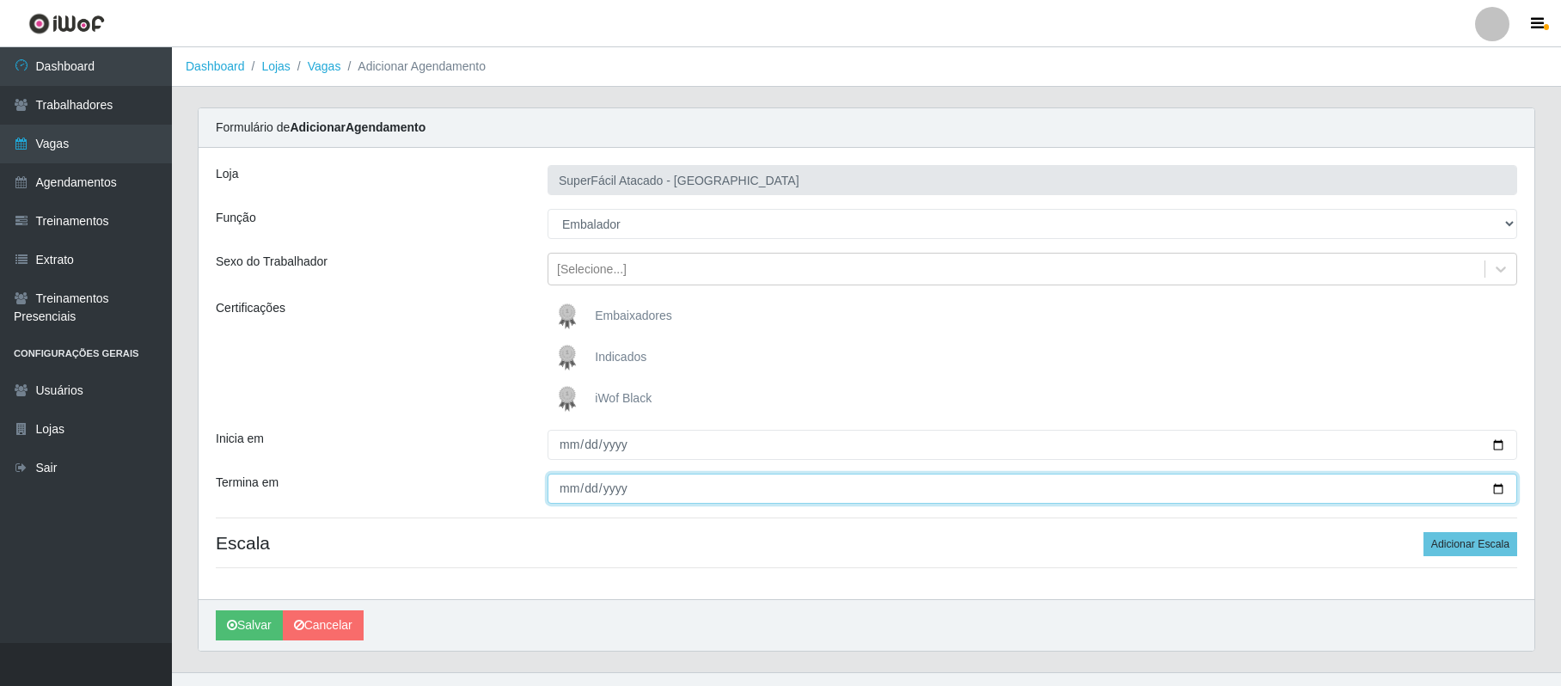
click at [1496, 487] on input "Termina em" at bounding box center [1033, 489] width 970 height 30
click at [1455, 543] on button "Adicionar Escala" at bounding box center [1471, 544] width 94 height 24
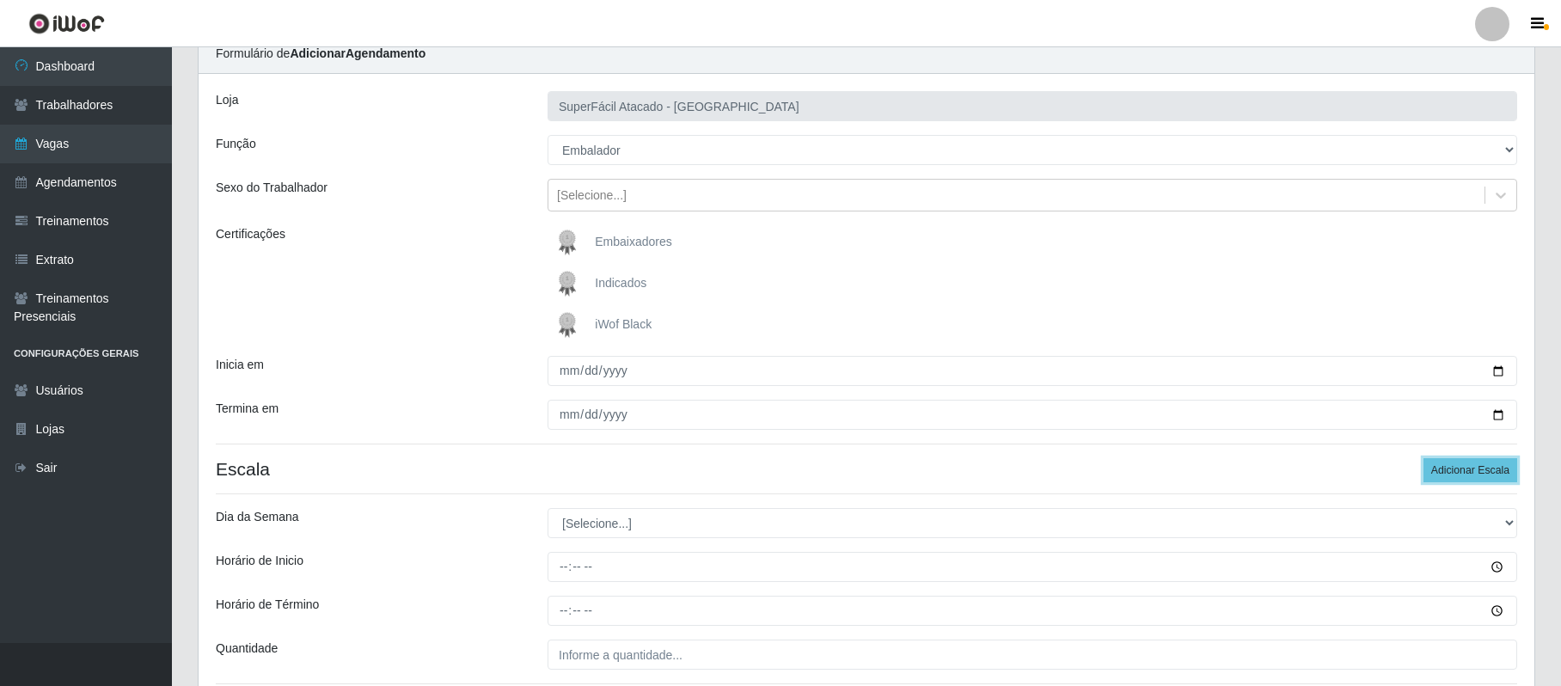
scroll to position [114, 0]
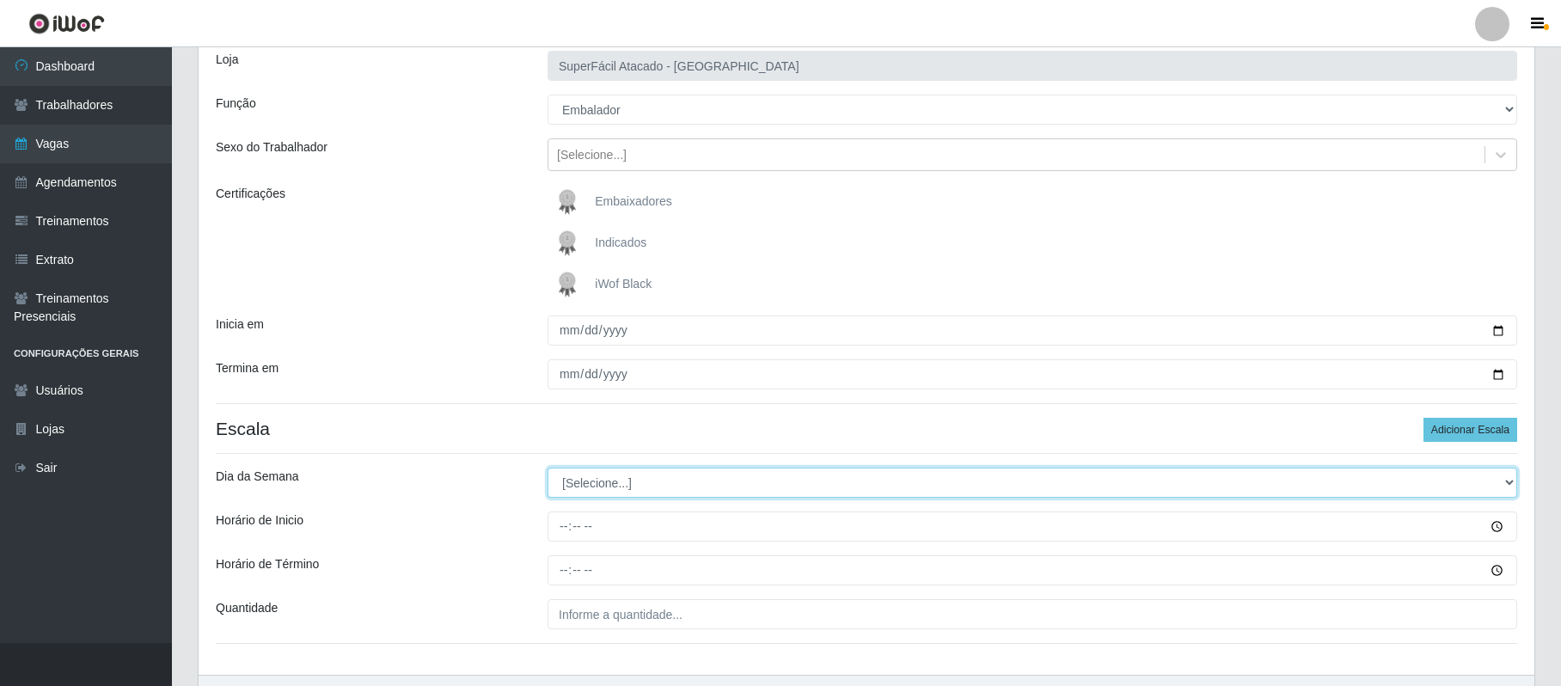
click at [575, 489] on select "[Selecione...] Segunda Terça Quarta Quinta Sexta Sábado Domingo" at bounding box center [1033, 483] width 970 height 30
click at [548, 469] on select "[Selecione...] Segunda Terça Quarta Quinta Sexta Sábado Domingo" at bounding box center [1033, 483] width 970 height 30
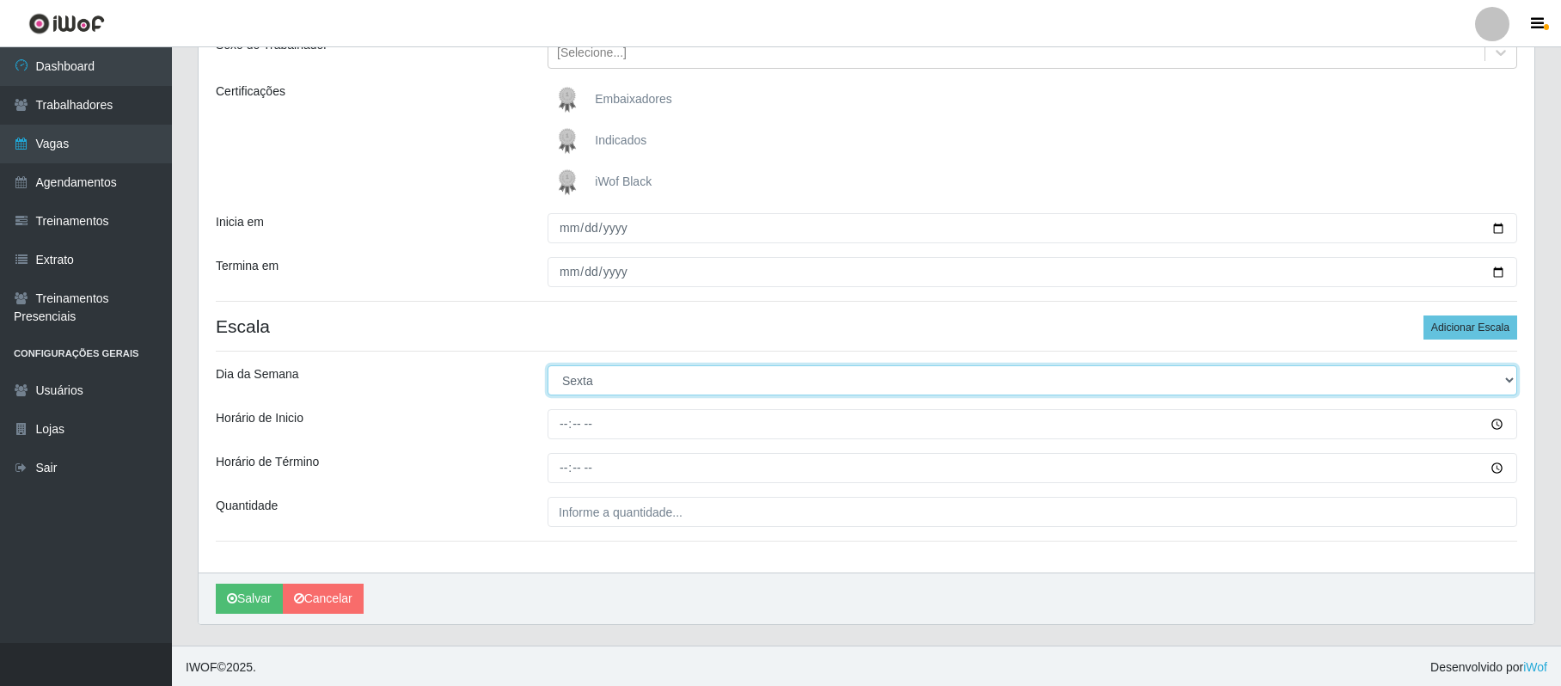
scroll to position [222, 0]
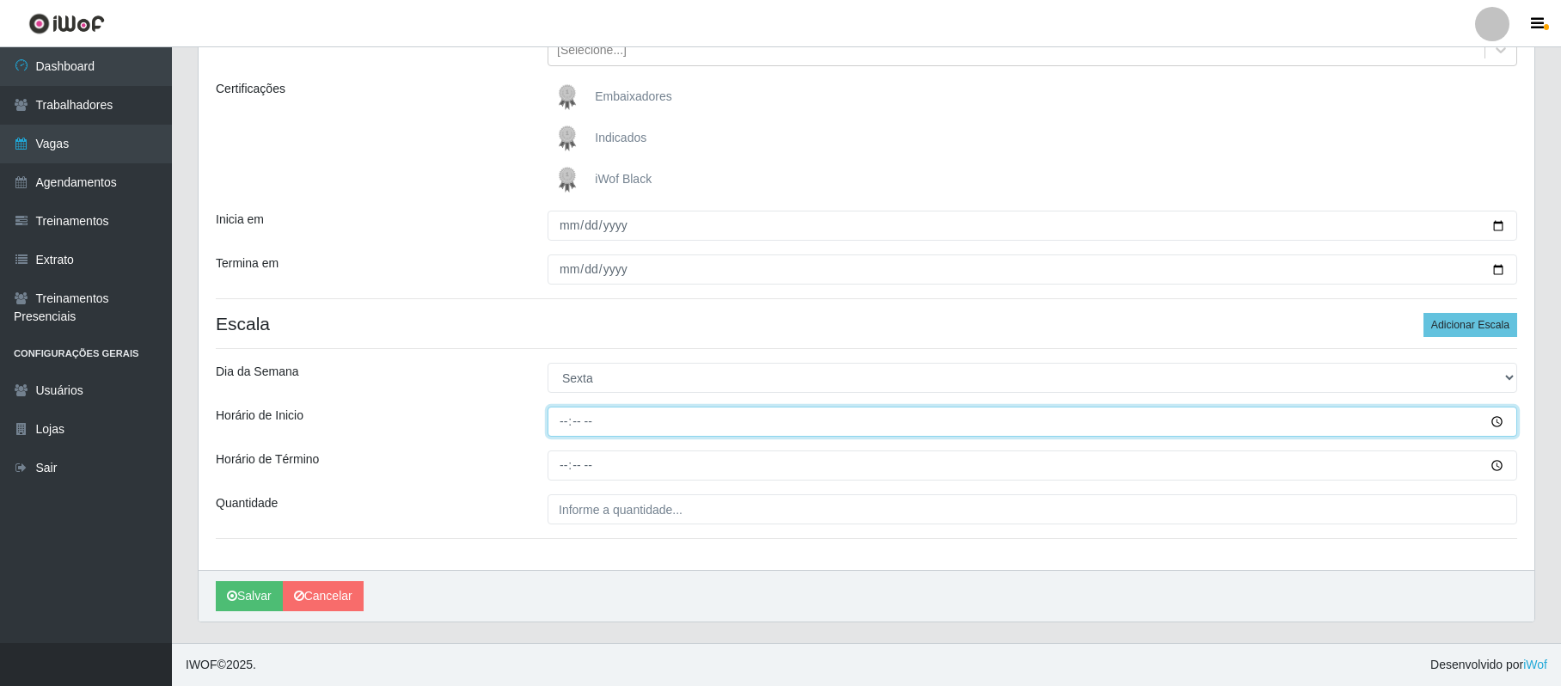
click at [562, 421] on input "Horário de Inicio" at bounding box center [1033, 422] width 970 height 30
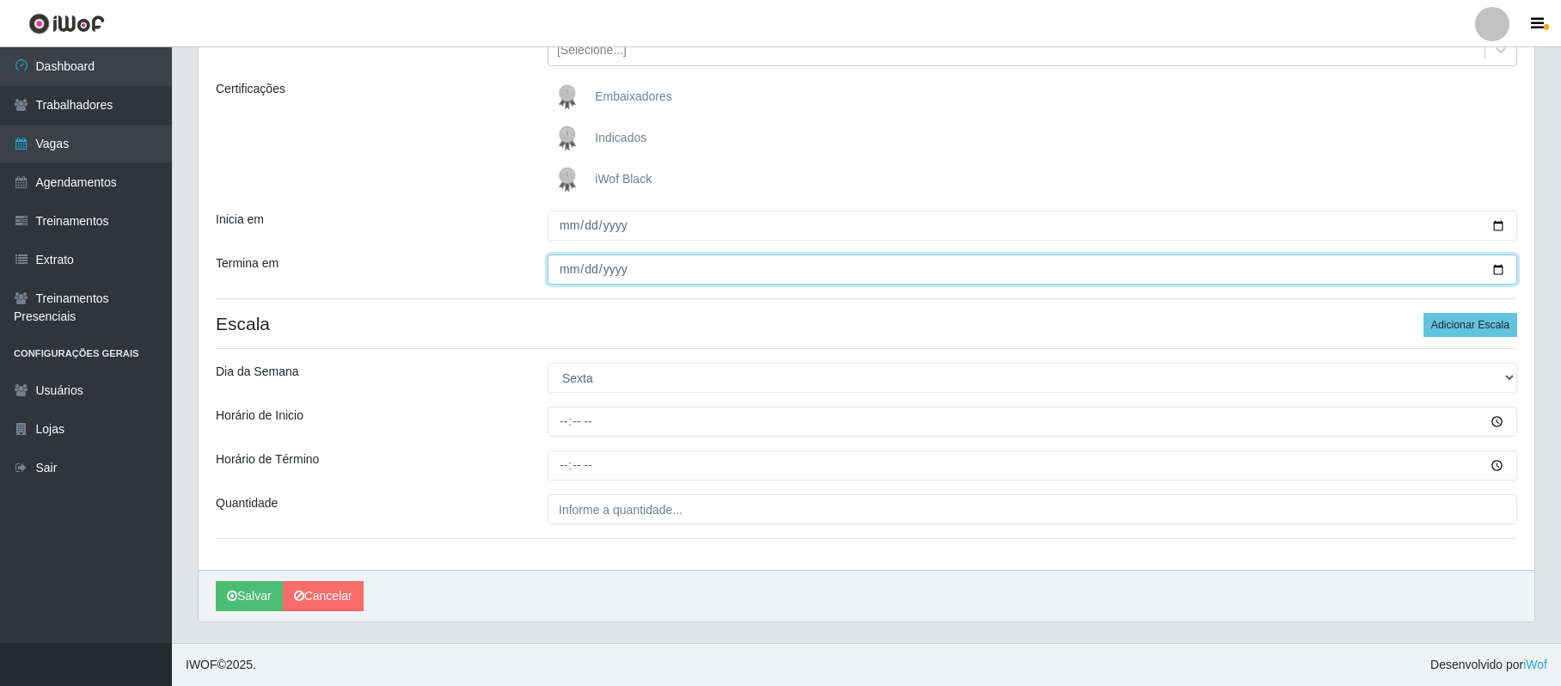
click at [1498, 265] on input "[DATE]" at bounding box center [1033, 269] width 970 height 30
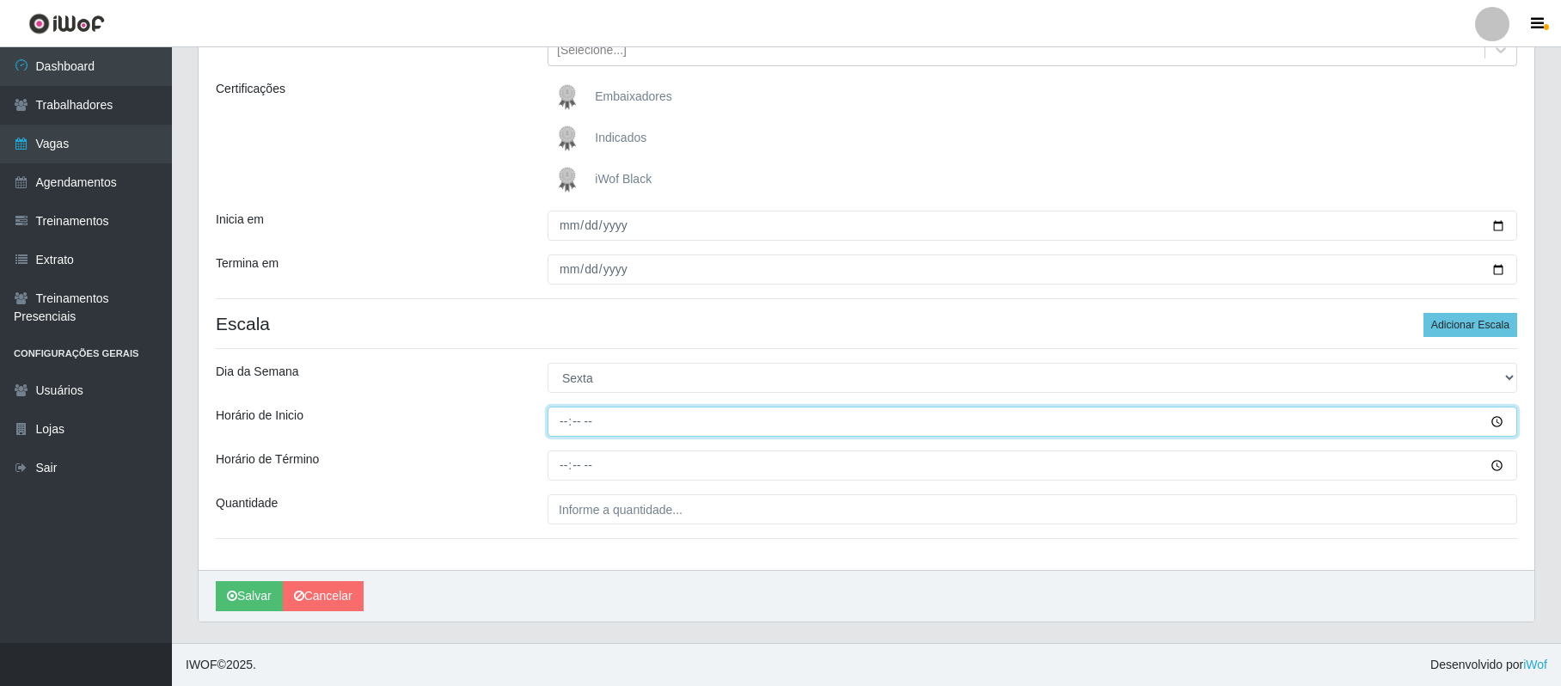
click at [561, 420] on input "Horário de Inicio" at bounding box center [1033, 422] width 970 height 30
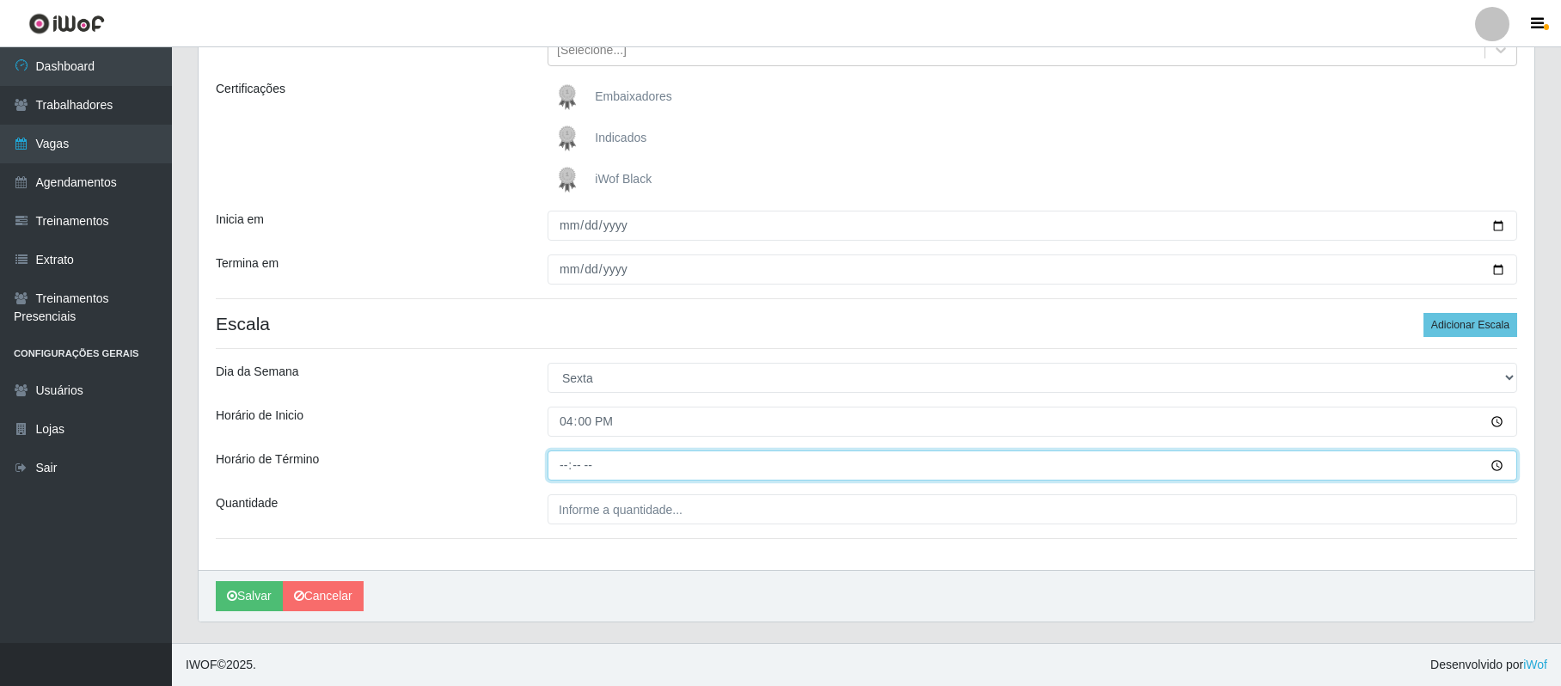
click at [559, 462] on input "Horário de Término" at bounding box center [1033, 466] width 970 height 30
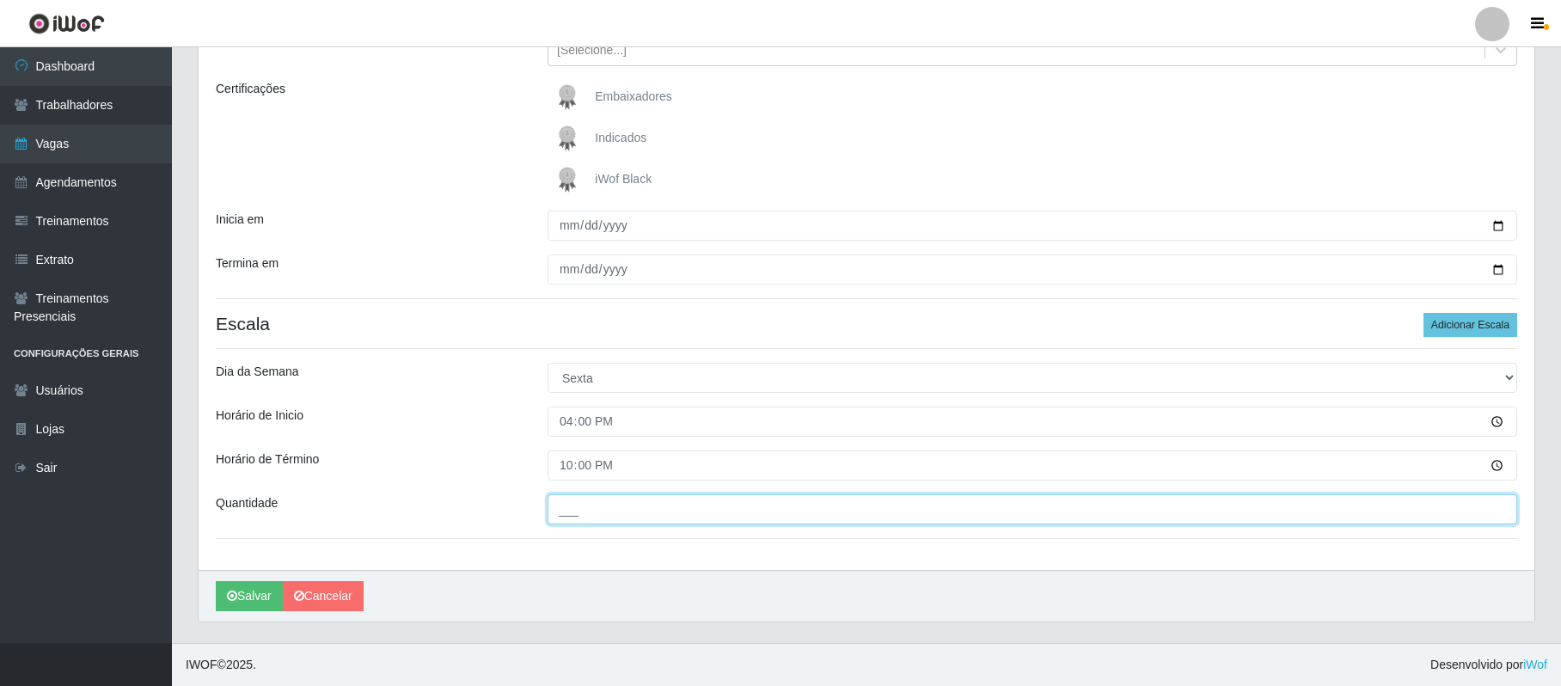
click at [582, 500] on input "___" at bounding box center [1033, 509] width 970 height 30
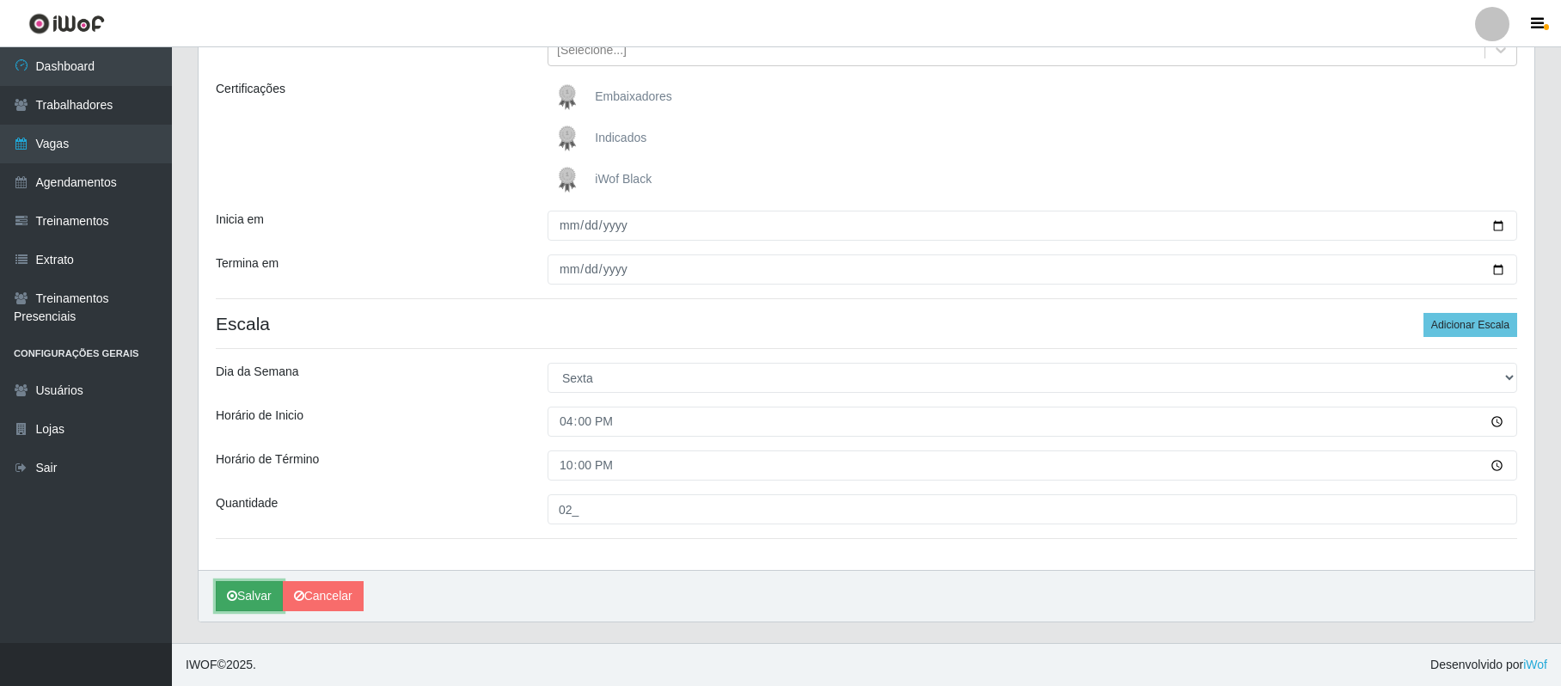
click at [256, 593] on button "Salvar" at bounding box center [249, 596] width 67 height 30
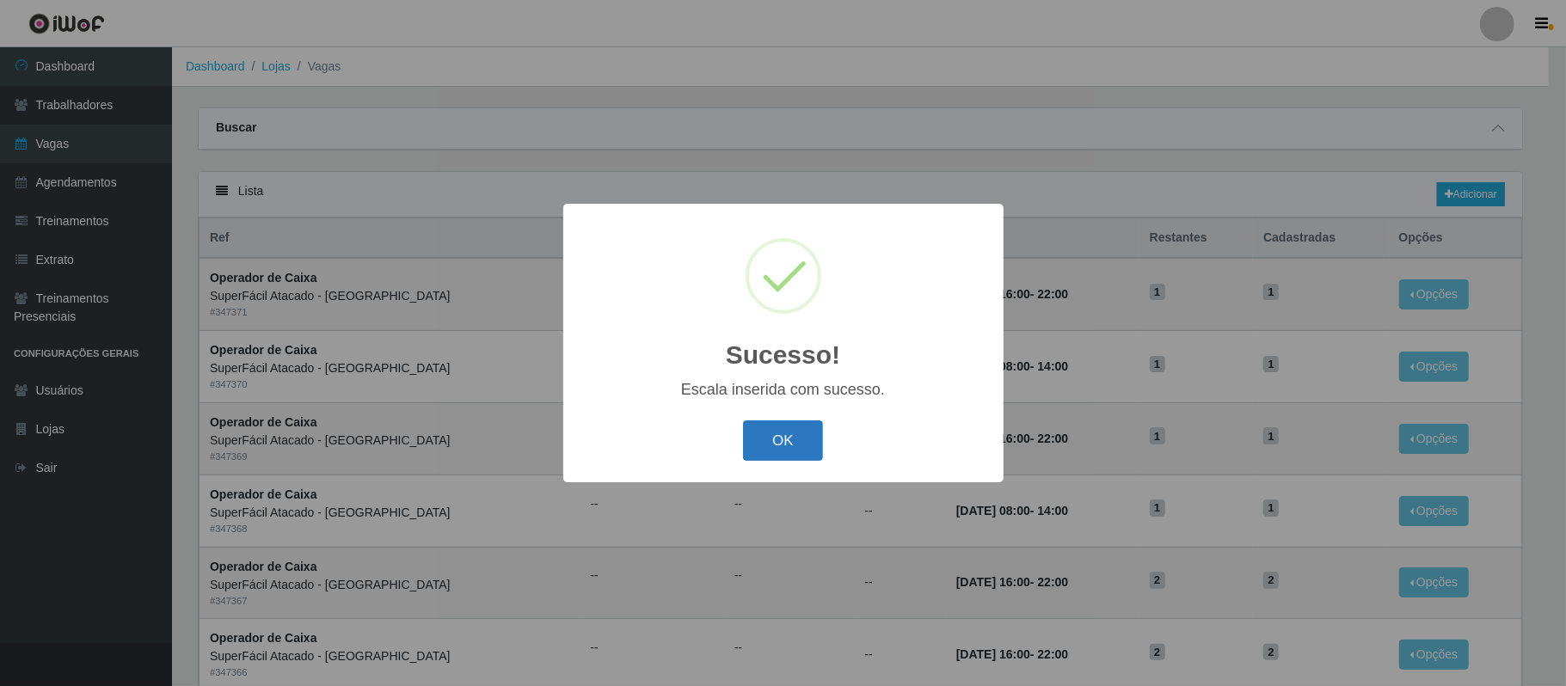
click at [777, 442] on button "OK" at bounding box center [783, 440] width 80 height 40
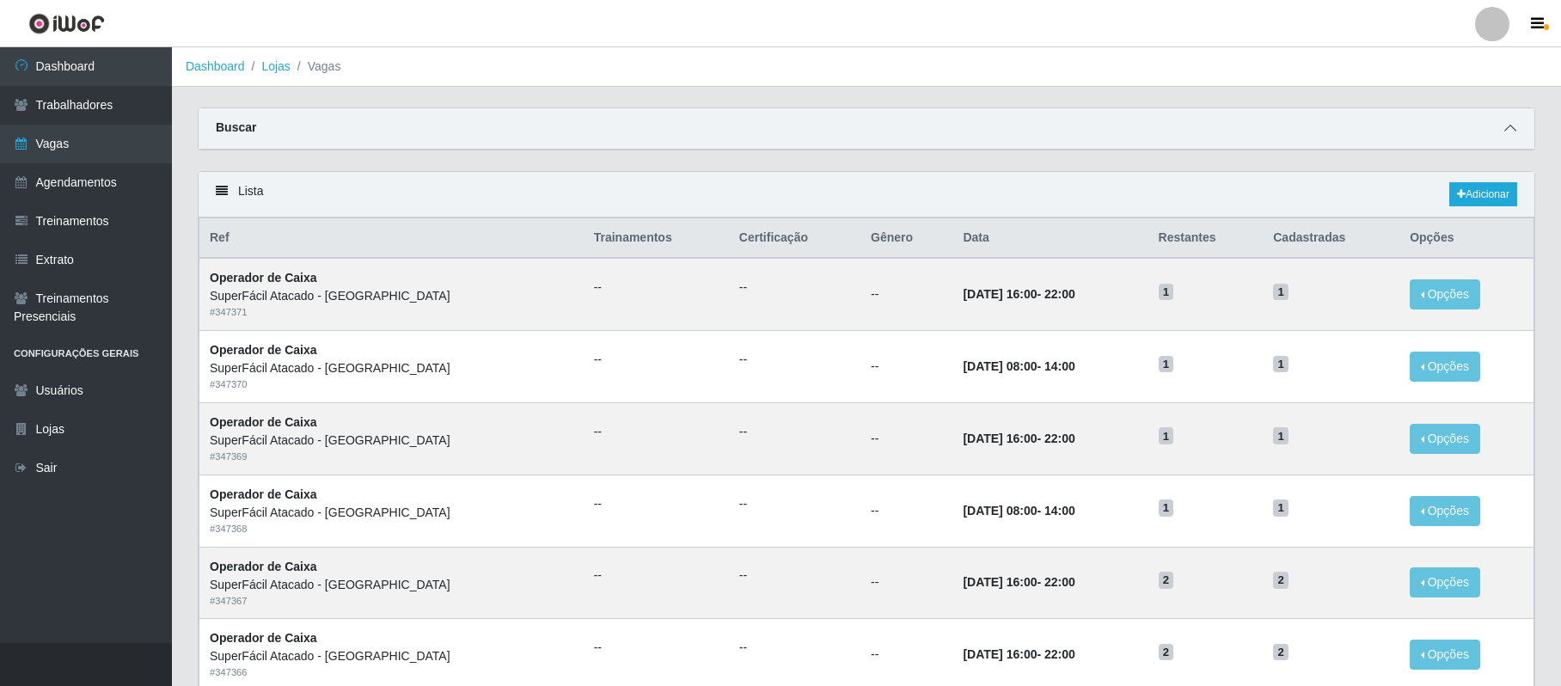
click at [1510, 125] on icon at bounding box center [1511, 128] width 12 height 12
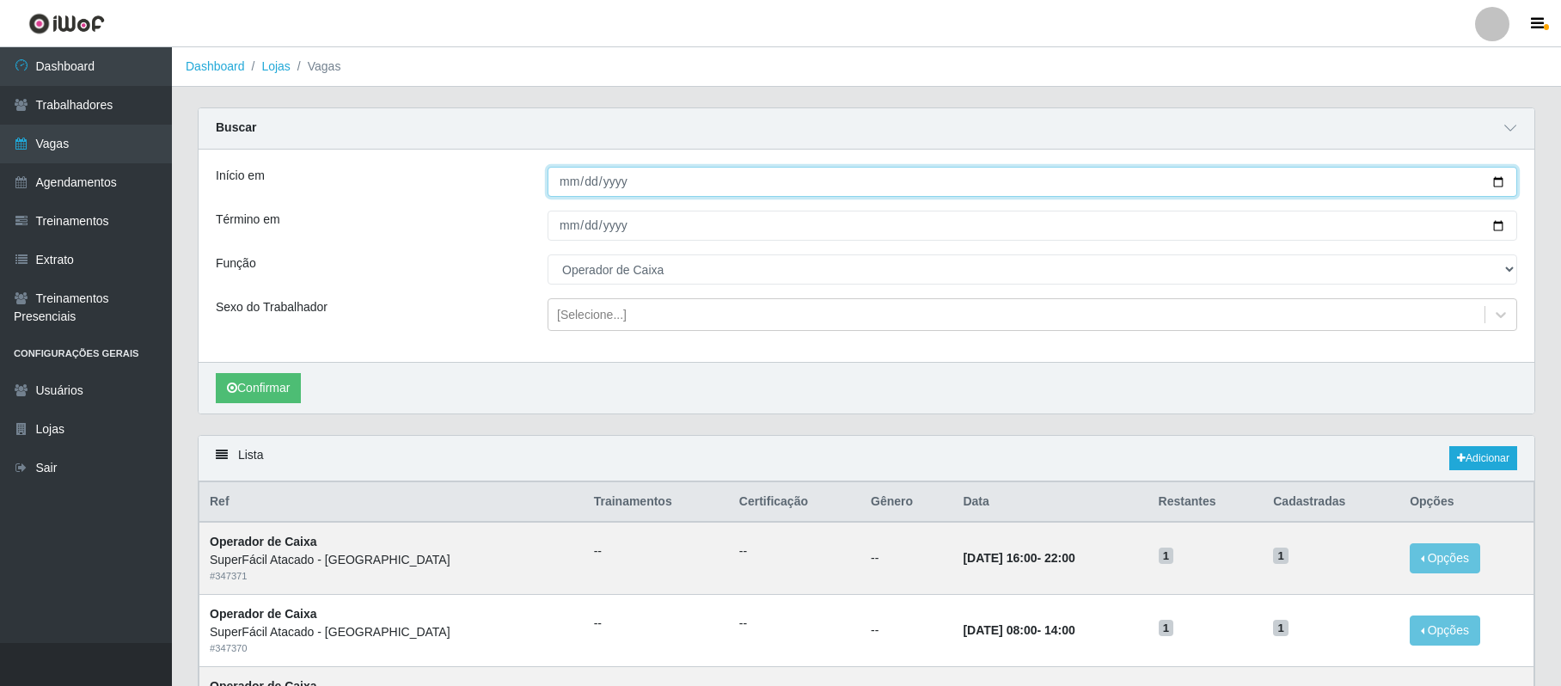
click at [1500, 181] on input "[DATE]" at bounding box center [1033, 182] width 970 height 30
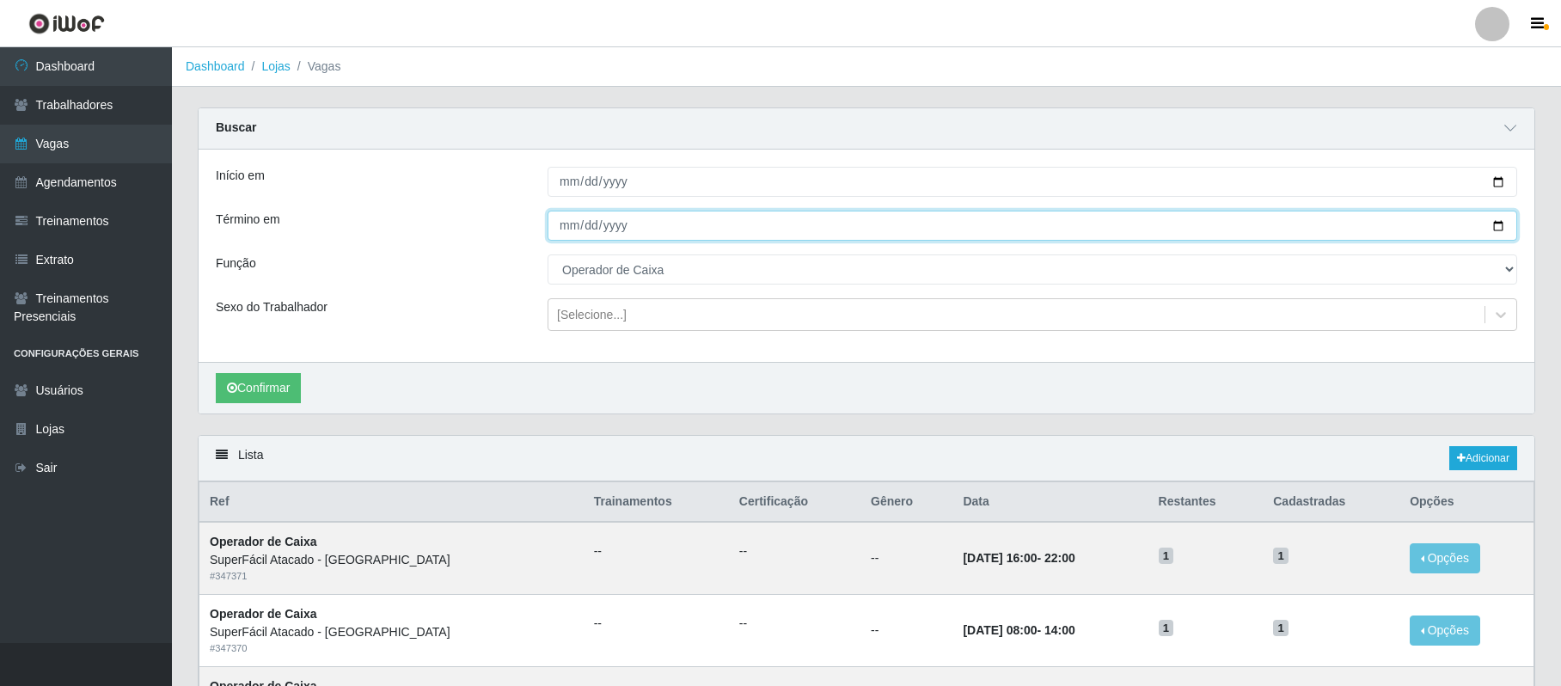
click at [1503, 229] on input "[DATE]" at bounding box center [1033, 226] width 970 height 30
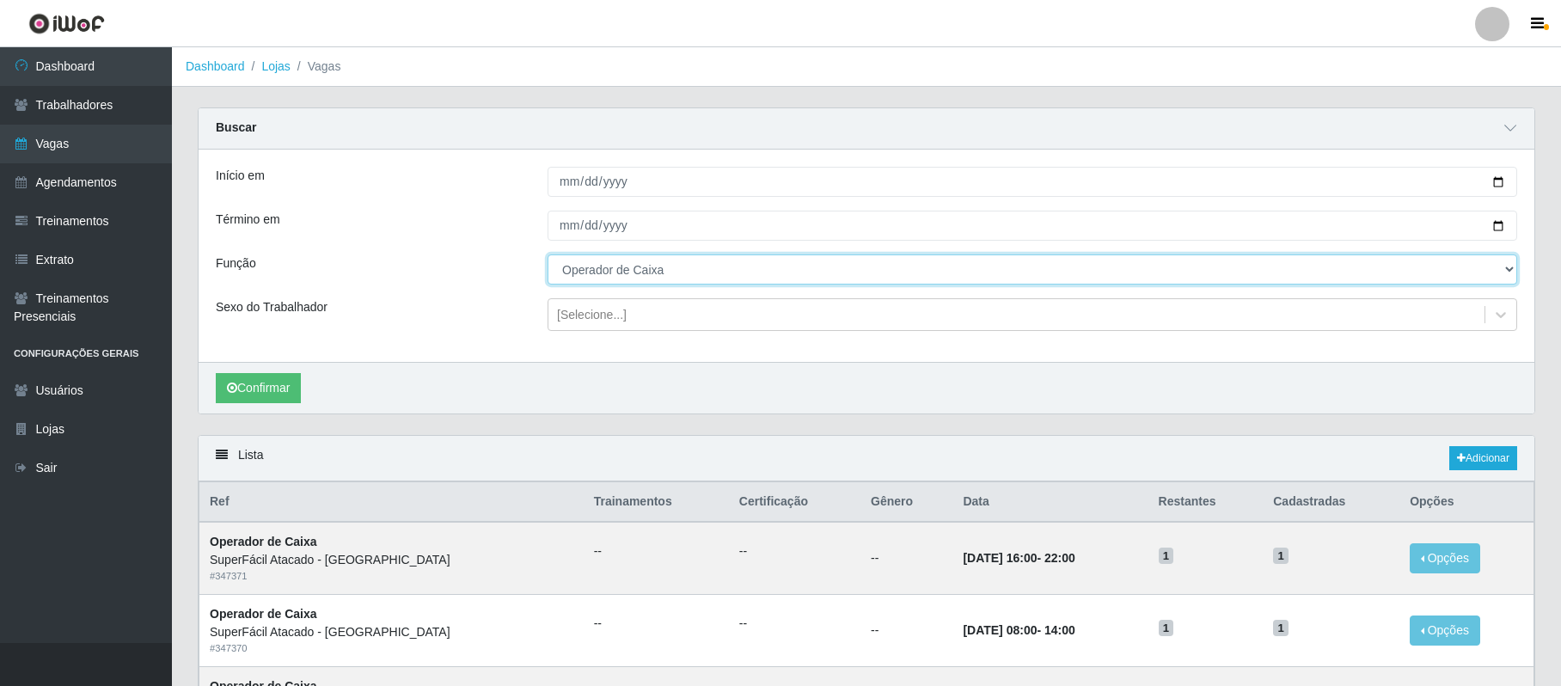
click at [652, 270] on select "[Selecione...] Embalador Embalador + Embalador ++ Operador de Caixa Operador de…" at bounding box center [1033, 269] width 970 height 30
click at [548, 255] on select "[Selecione...] Embalador Embalador + Embalador ++ Operador de Caixa Operador de…" at bounding box center [1033, 269] width 970 height 30
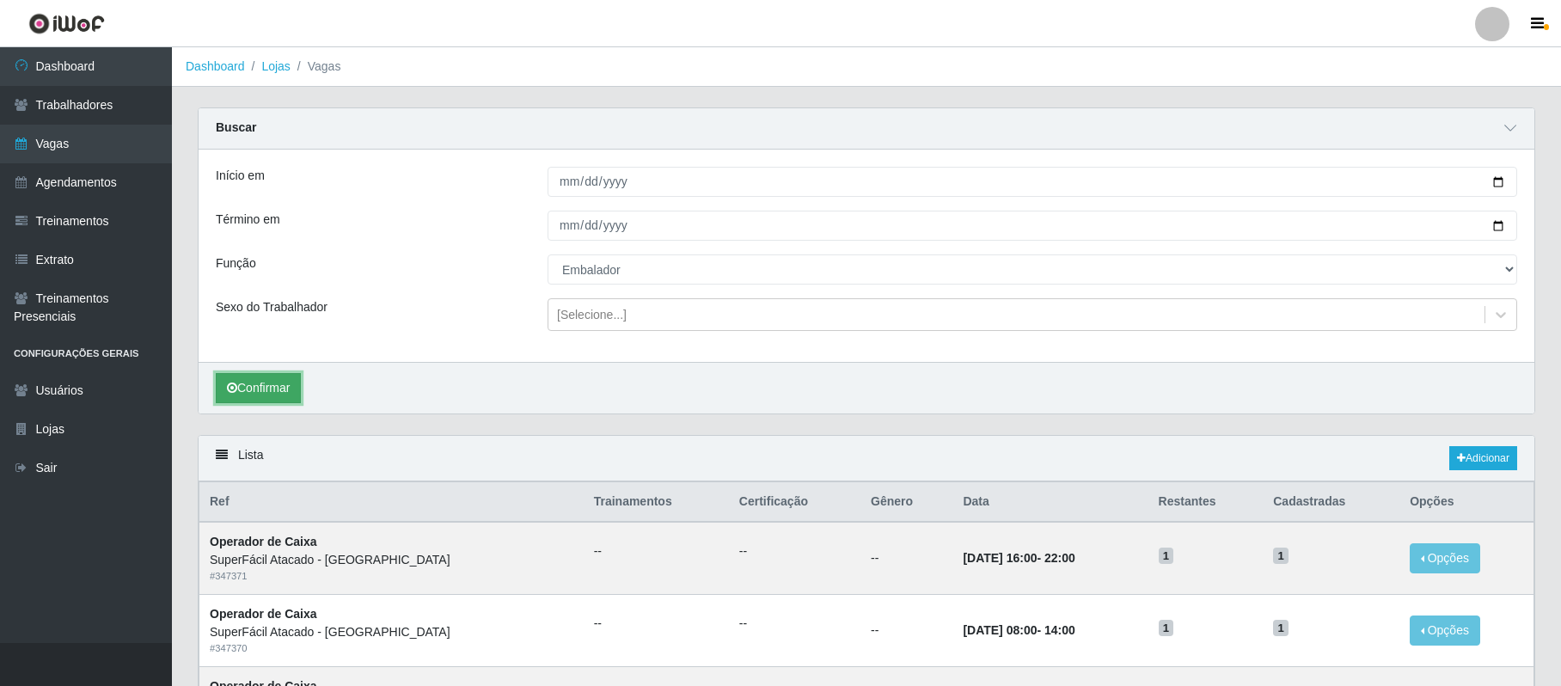
click at [275, 385] on button "Confirmar" at bounding box center [258, 388] width 85 height 30
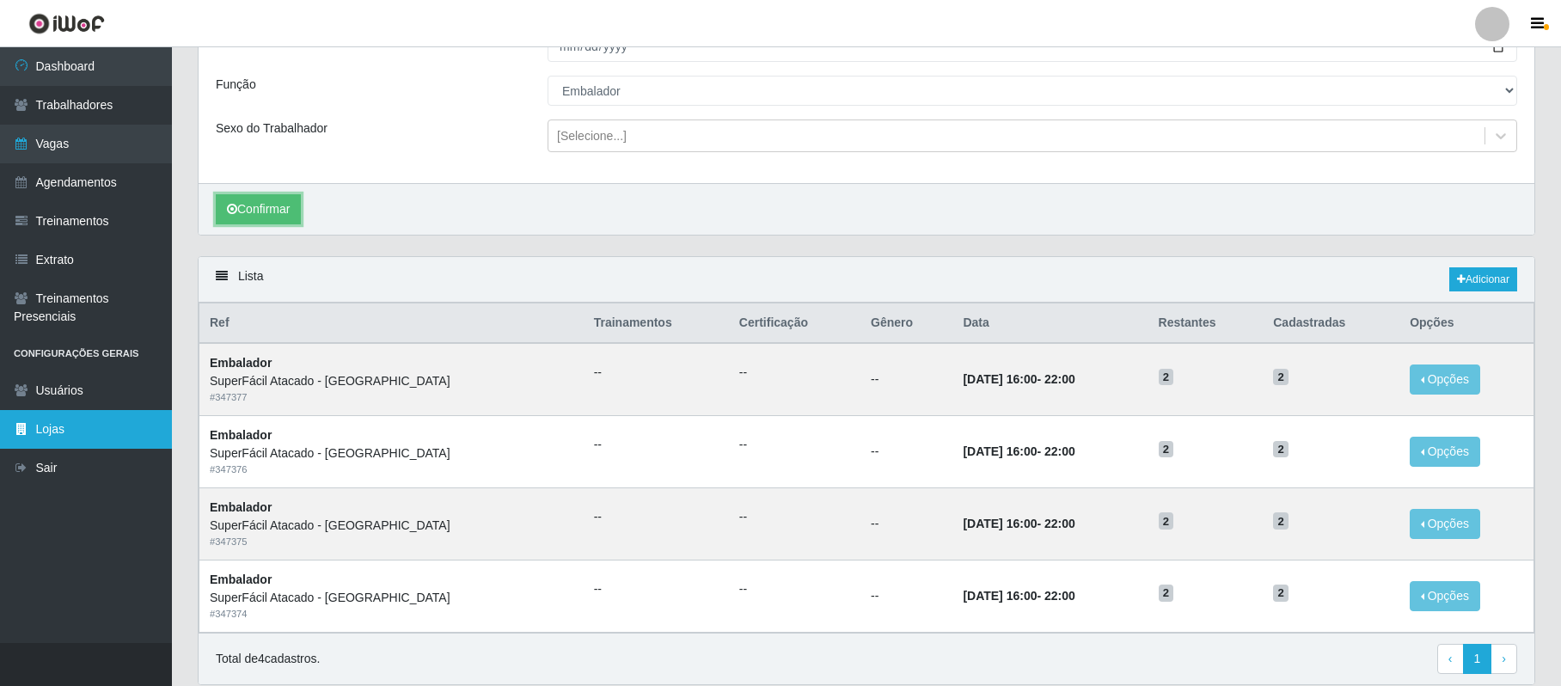
scroll to position [229, 0]
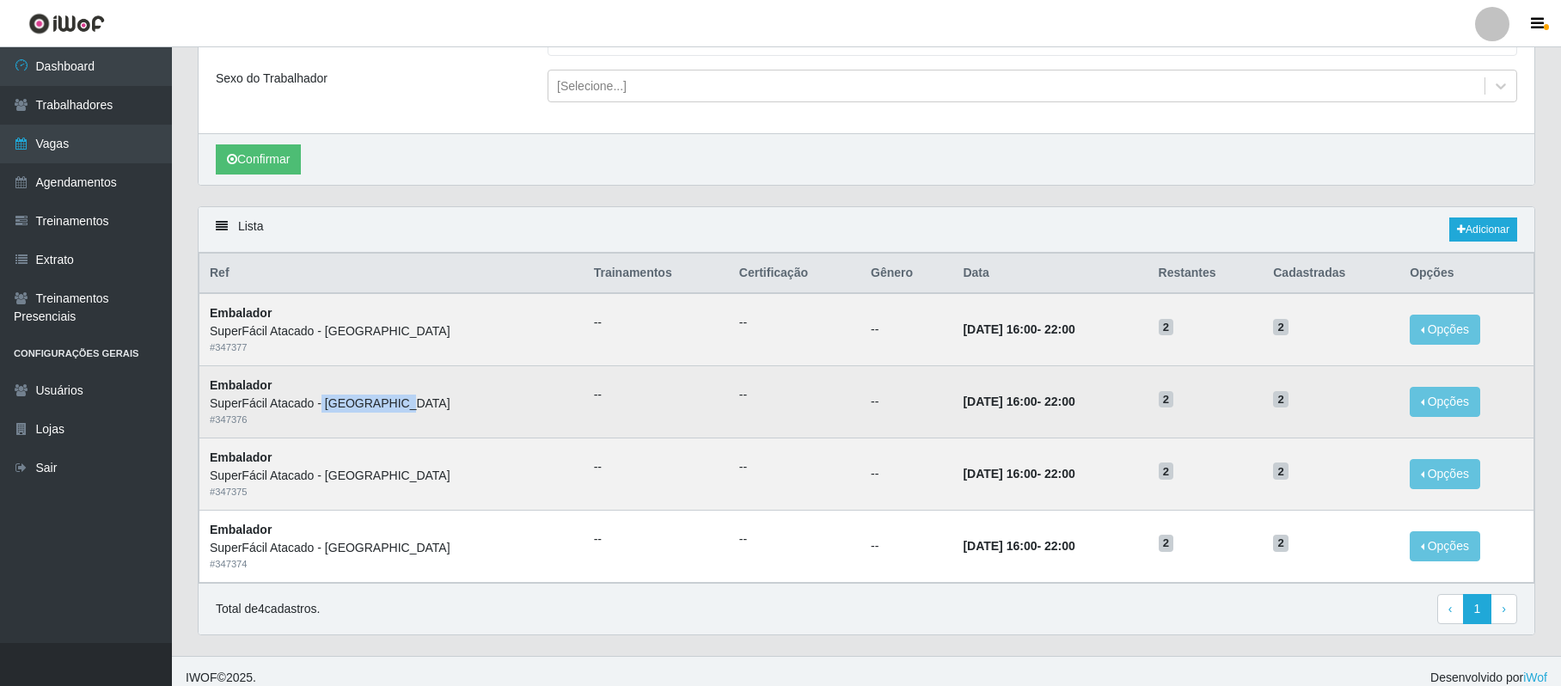
drag, startPoint x: 396, startPoint y: 406, endPoint x: 318, endPoint y: 408, distance: 78.3
click at [318, 408] on div "SuperFácil Atacado - [GEOGRAPHIC_DATA]" at bounding box center [392, 404] width 364 height 18
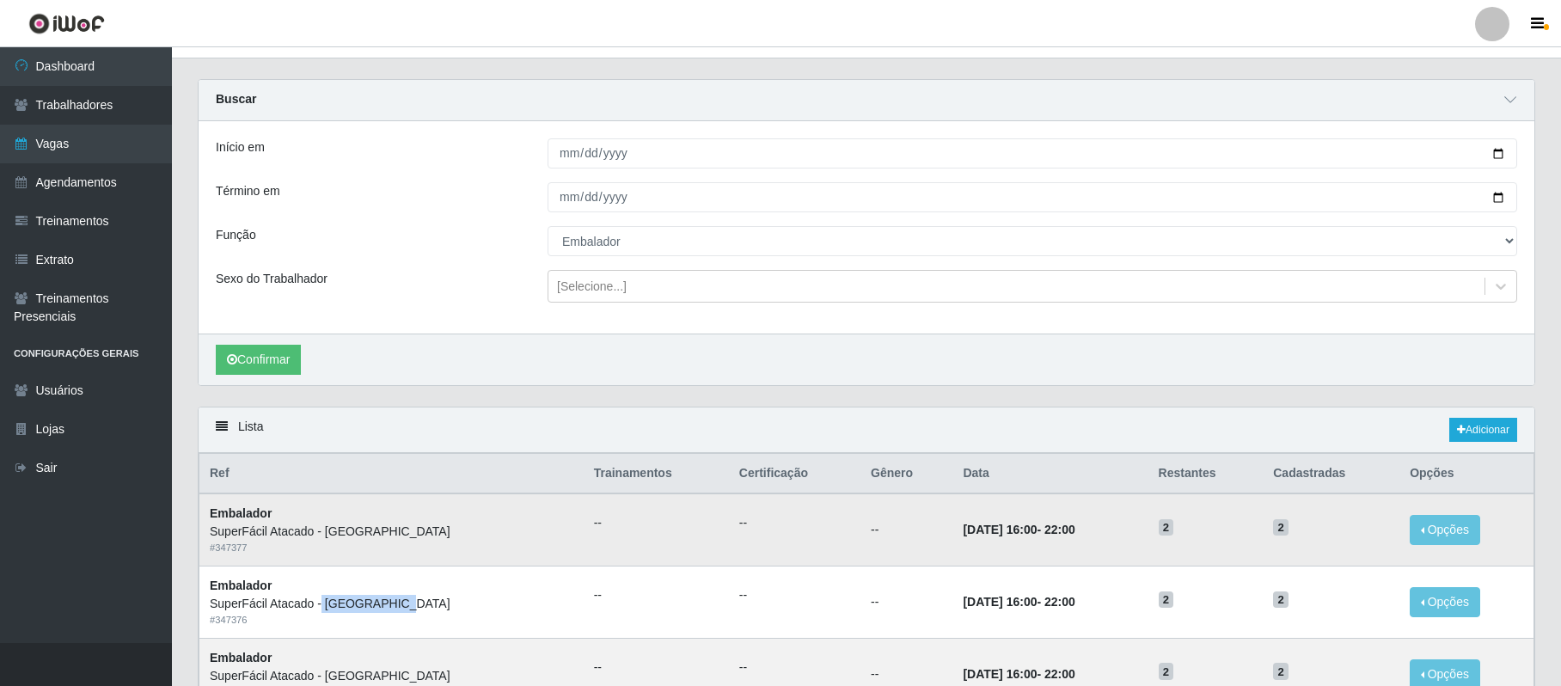
scroll to position [114, 0]
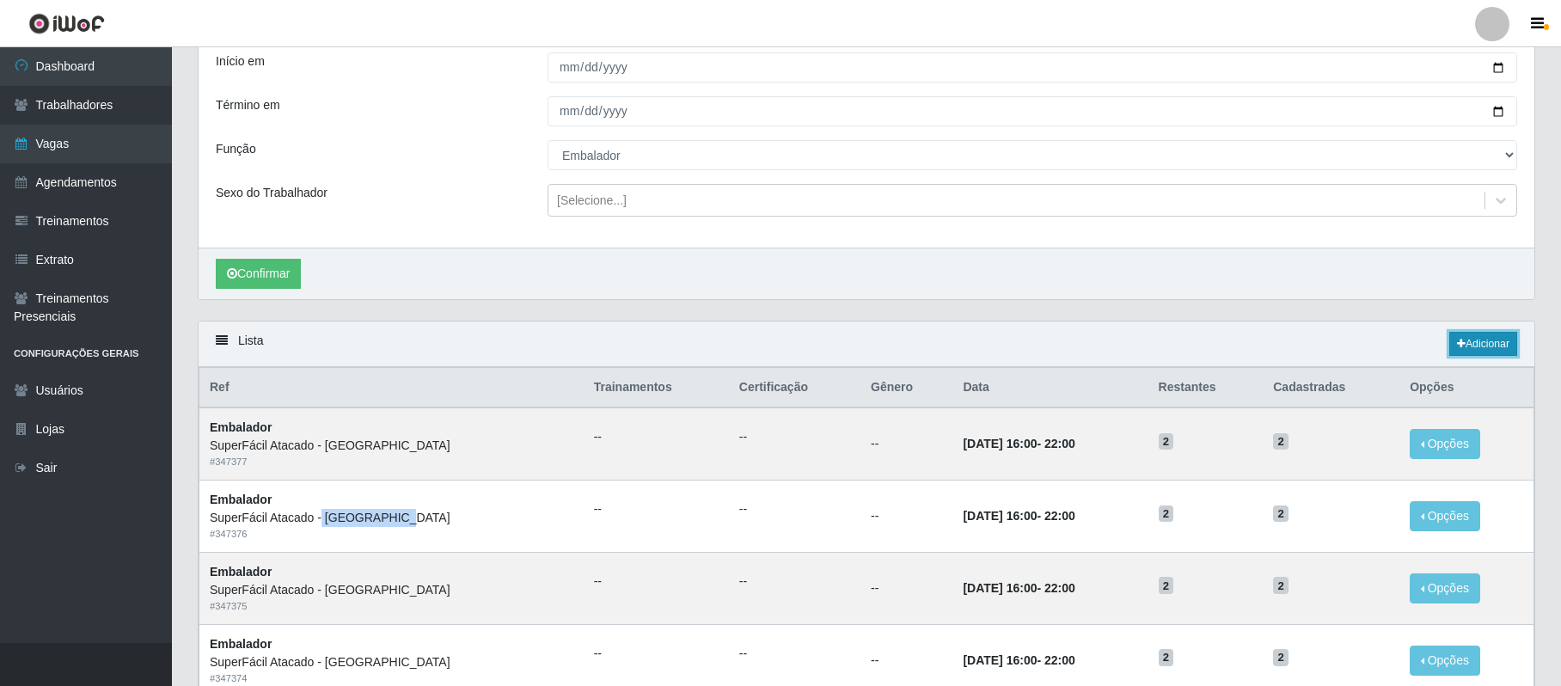
click at [1477, 345] on link "Adicionar" at bounding box center [1484, 344] width 68 height 24
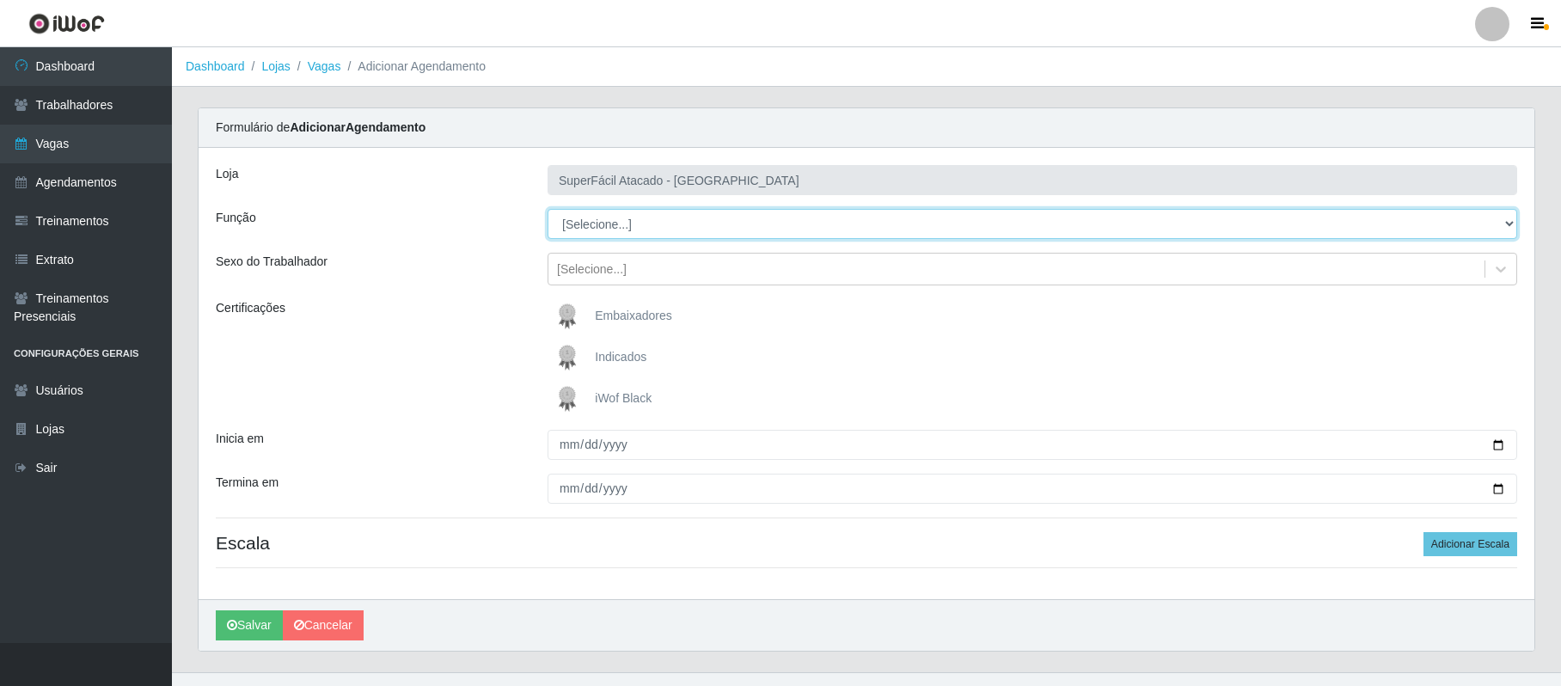
click at [654, 221] on select "[Selecione...] Embalador Embalador + Embalador ++ Operador de Caixa Operador de…" at bounding box center [1033, 224] width 970 height 30
click at [548, 210] on select "[Selecione...] Embalador Embalador + Embalador ++ Operador de Caixa Operador de…" at bounding box center [1033, 224] width 970 height 30
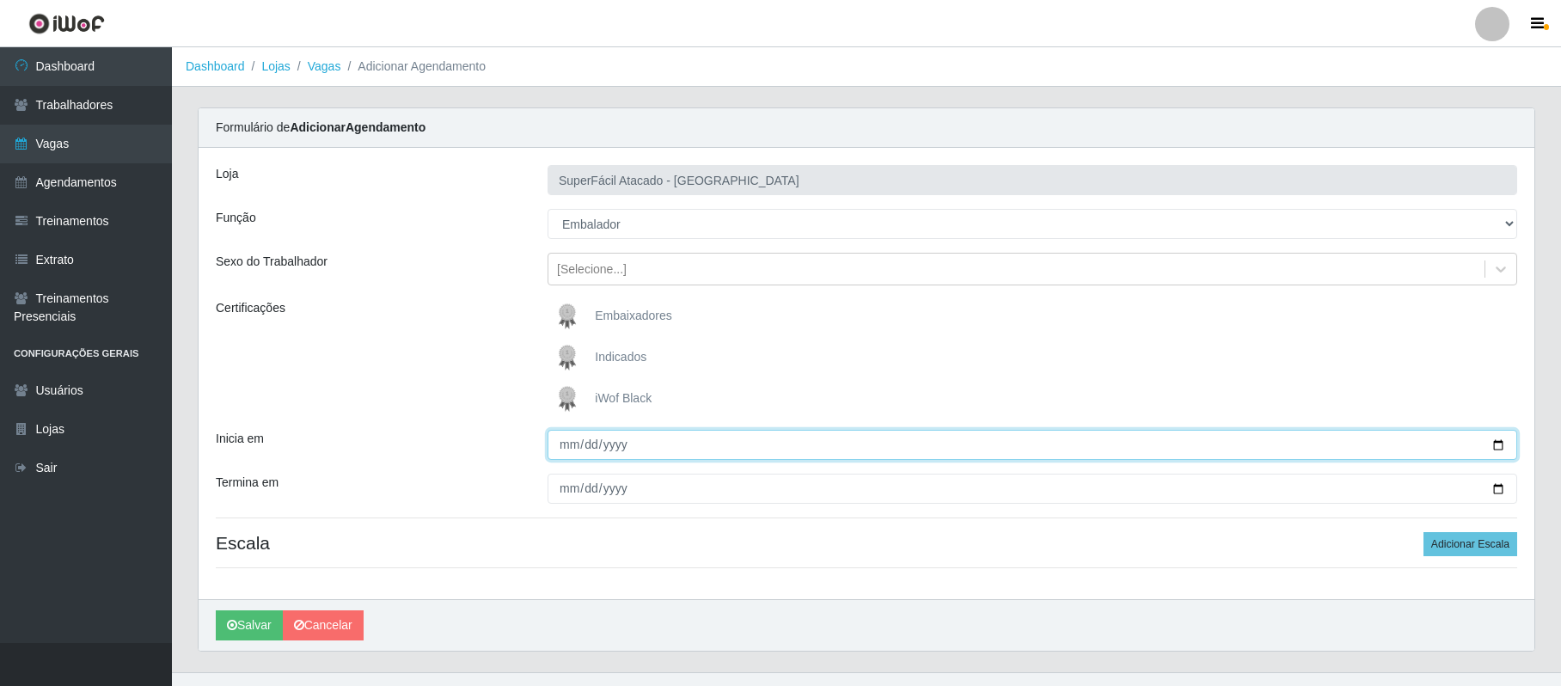
click at [1499, 444] on input "Inicia em" at bounding box center [1033, 445] width 970 height 30
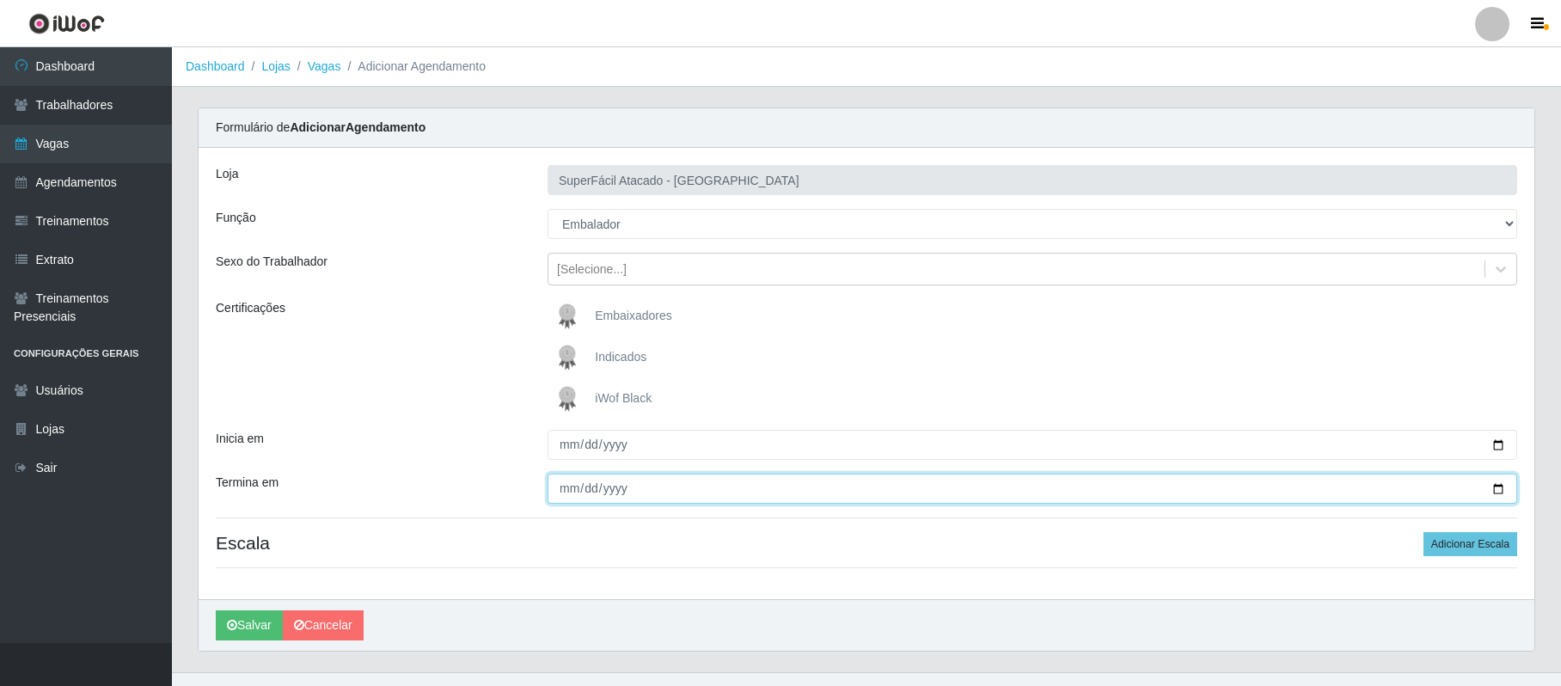
click at [1503, 487] on input "Termina em" at bounding box center [1033, 489] width 970 height 30
click at [1472, 545] on button "Adicionar Escala" at bounding box center [1471, 544] width 94 height 24
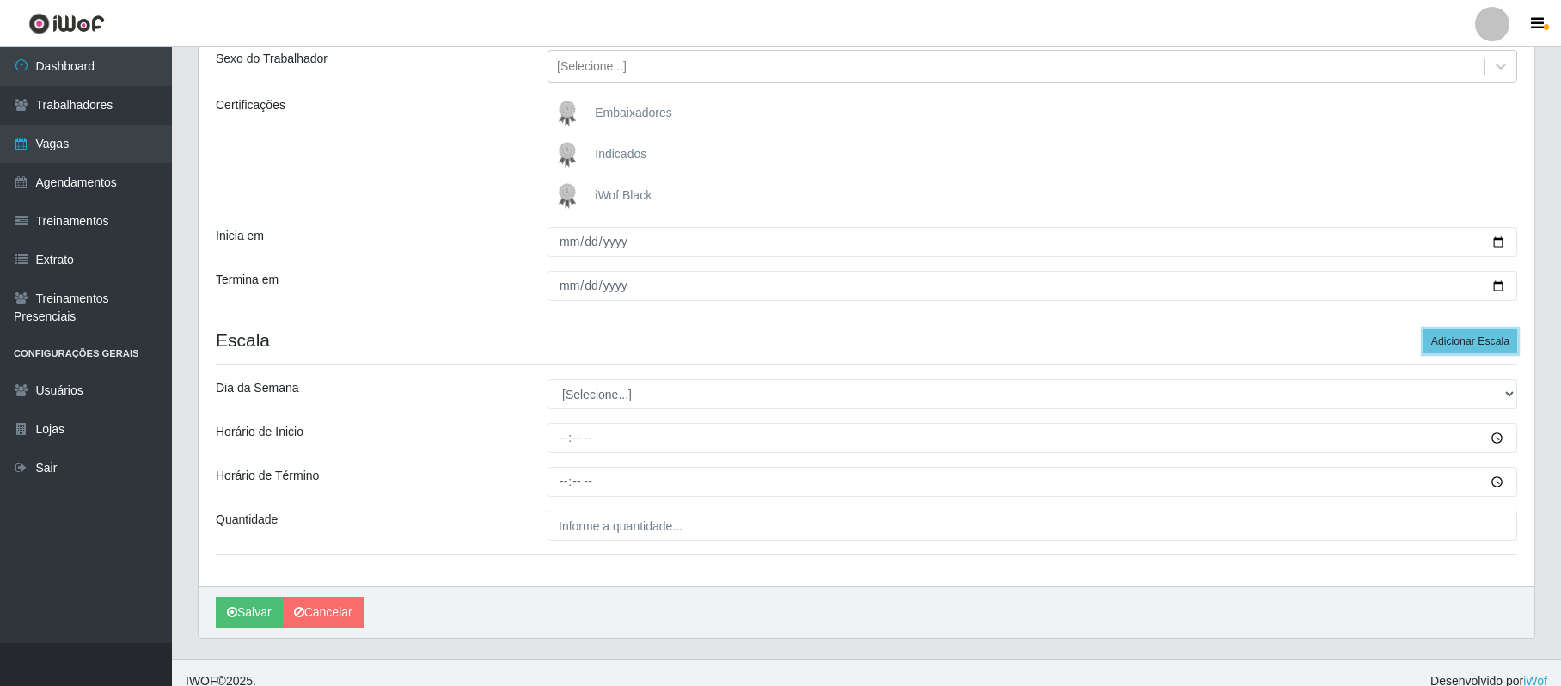
scroll to position [222, 0]
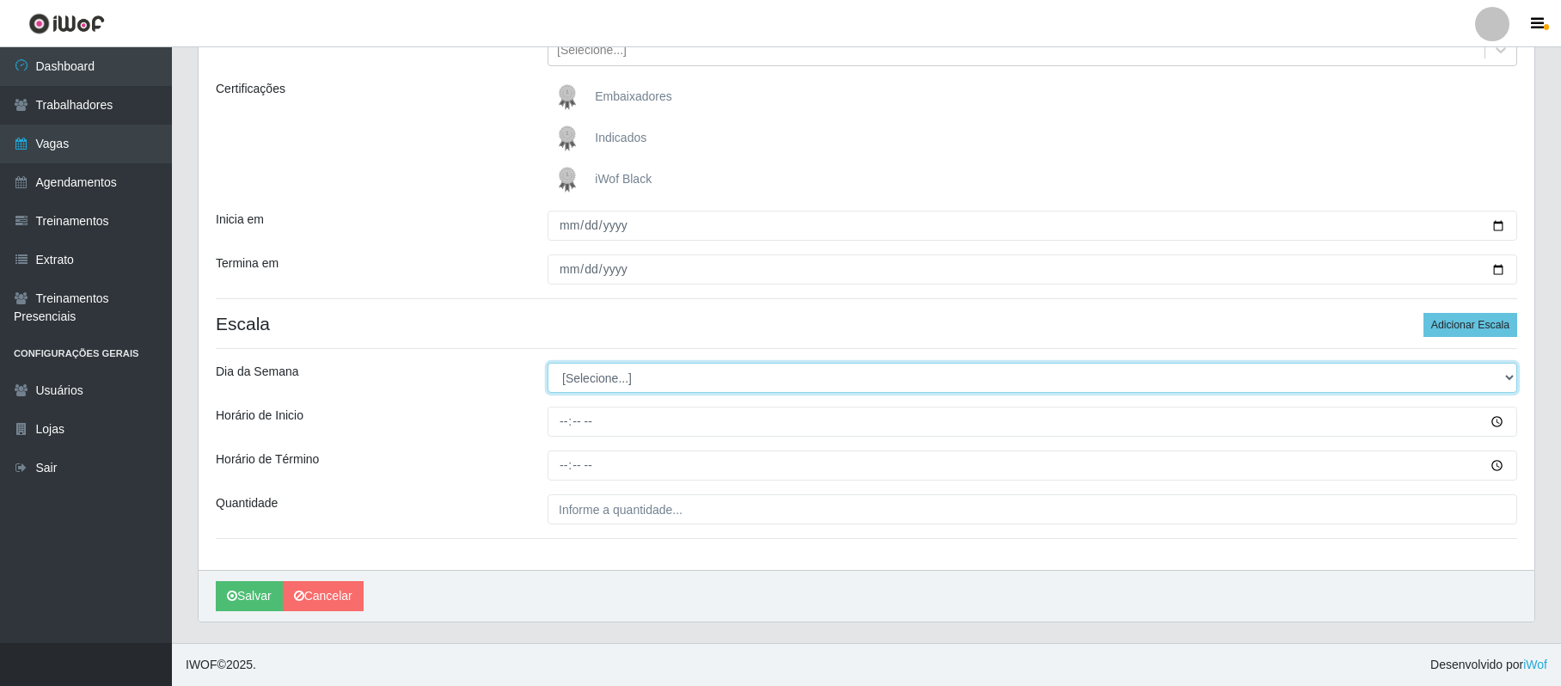
click at [606, 383] on select "[Selecione...] Segunda Terça Quarta Quinta Sexta Sábado Domingo" at bounding box center [1033, 378] width 970 height 30
click at [548, 363] on select "[Selecione...] Segunda Terça Quarta Quinta Sexta Sábado Domingo" at bounding box center [1033, 378] width 970 height 30
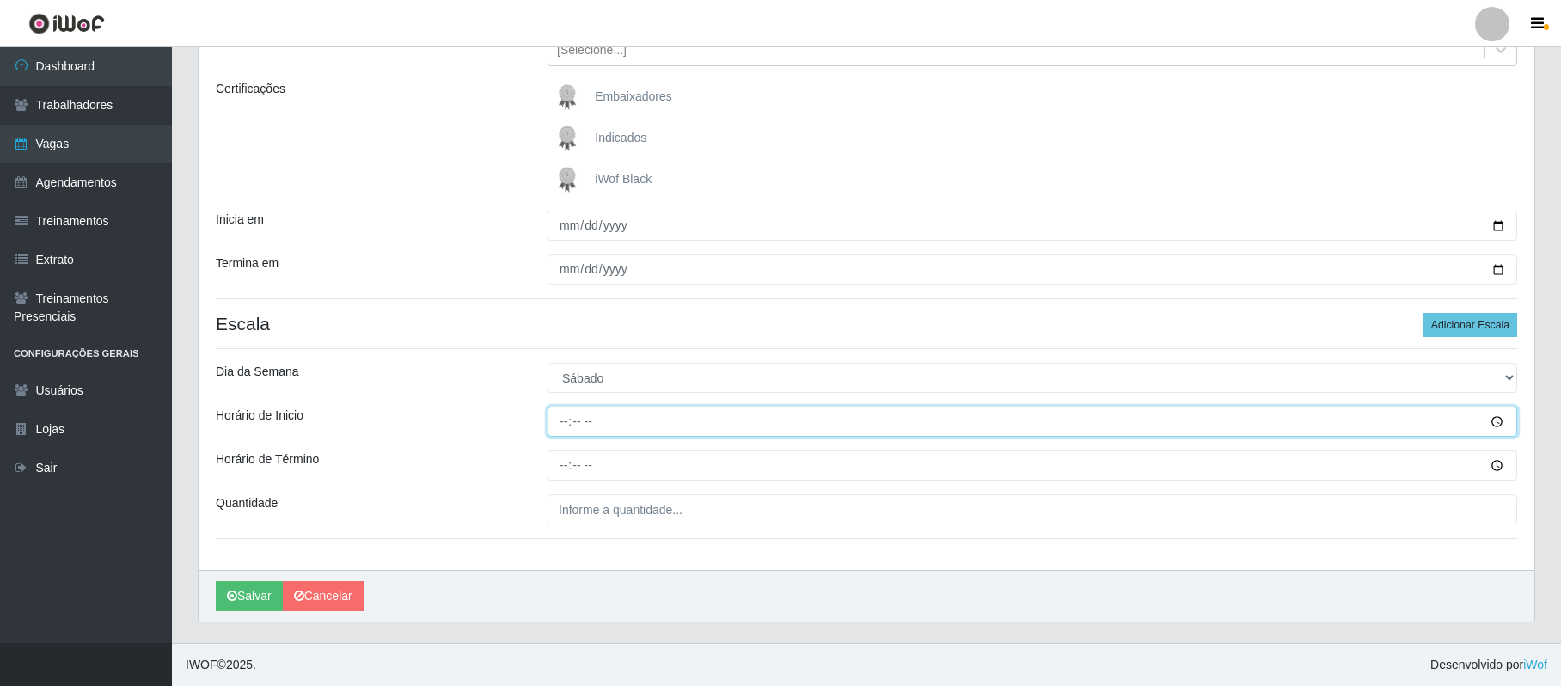
click at [567, 424] on input "Horário de Inicio" at bounding box center [1033, 422] width 970 height 30
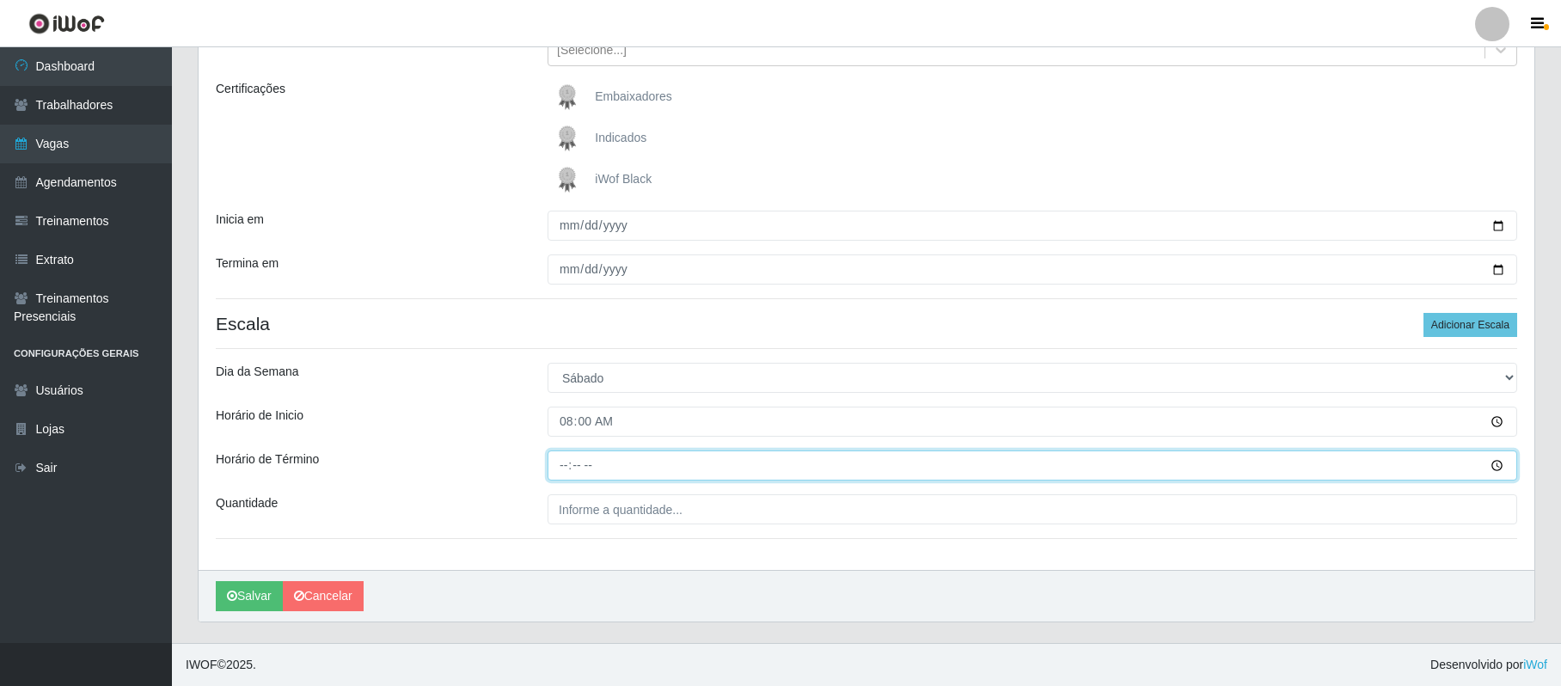
click at [566, 471] on input "Horário de Término" at bounding box center [1033, 466] width 970 height 30
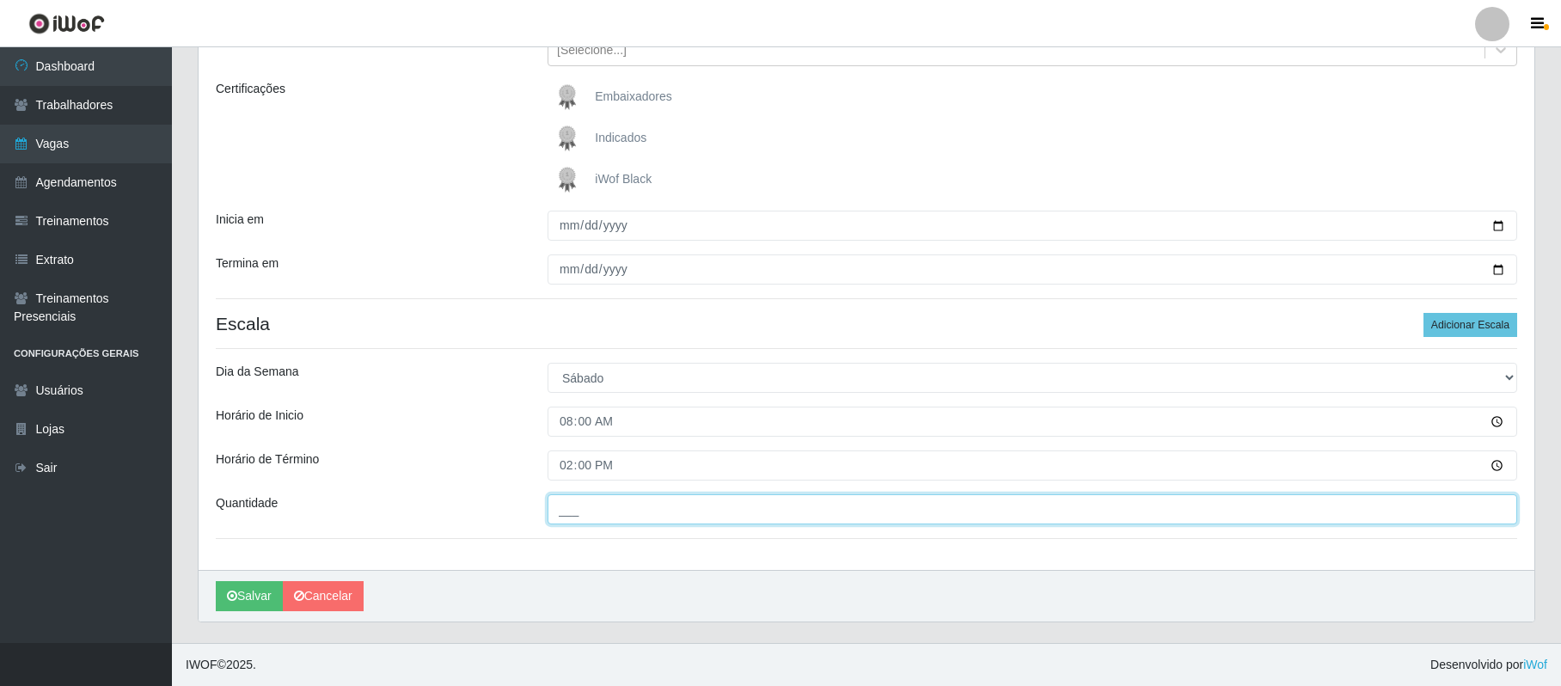
click at [569, 506] on input "___" at bounding box center [1033, 509] width 970 height 30
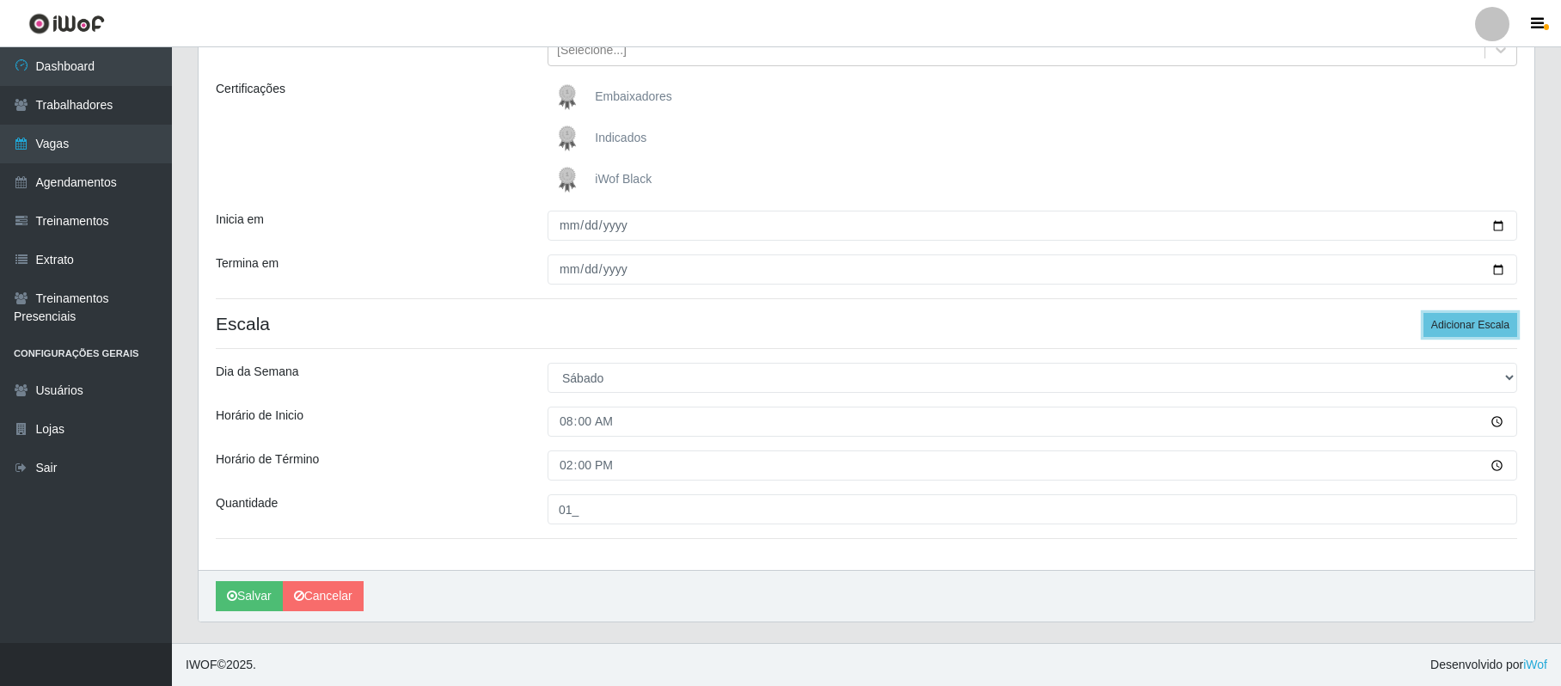
drag, startPoint x: 1444, startPoint y: 325, endPoint x: 1343, endPoint y: 334, distance: 101.9
click at [1444, 324] on button "Adicionar Escala" at bounding box center [1471, 325] width 94 height 24
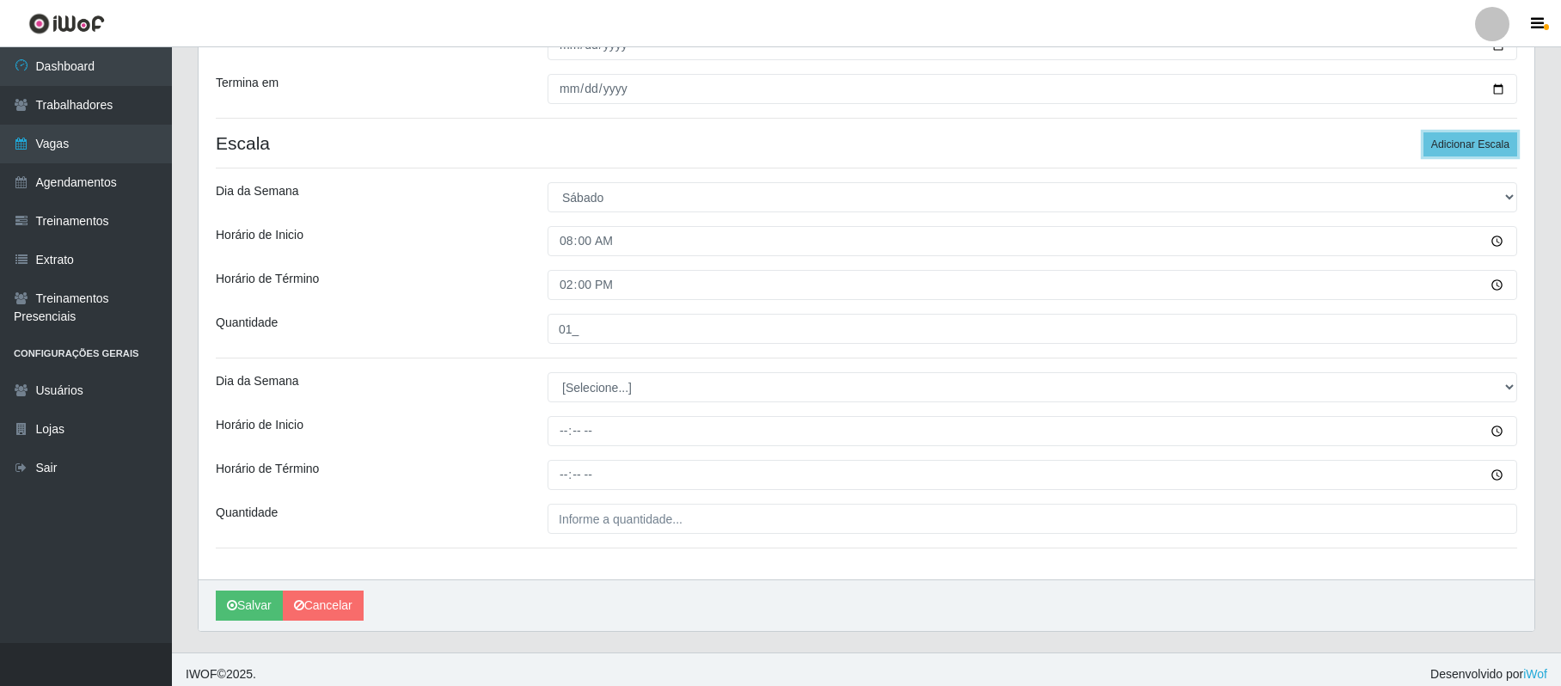
scroll to position [413, 0]
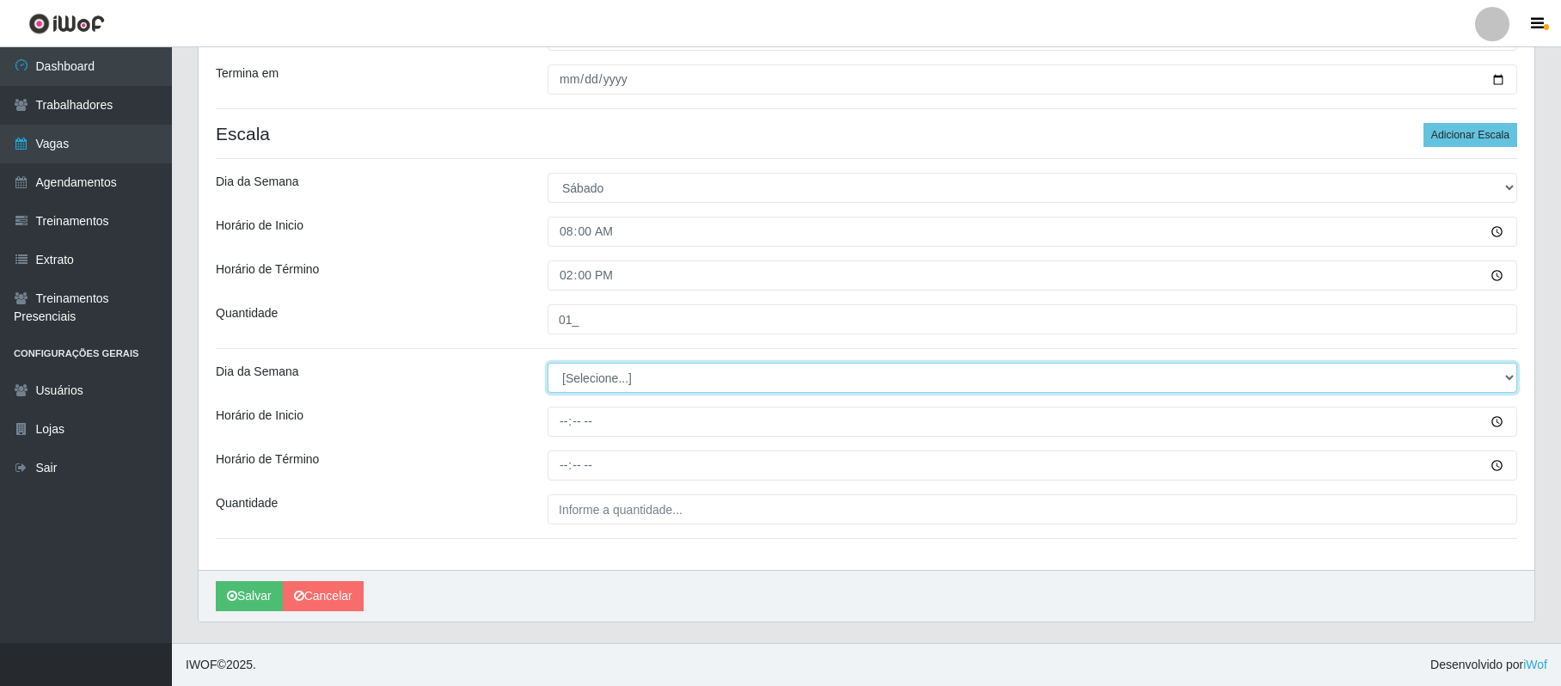
click at [613, 375] on select "[Selecione...] Segunda Terça Quarta Quinta Sexta Sábado Domingo" at bounding box center [1033, 378] width 970 height 30
click at [548, 363] on select "[Selecione...] Segunda Terça Quarta Quinta Sexta Sábado Domingo" at bounding box center [1033, 378] width 970 height 30
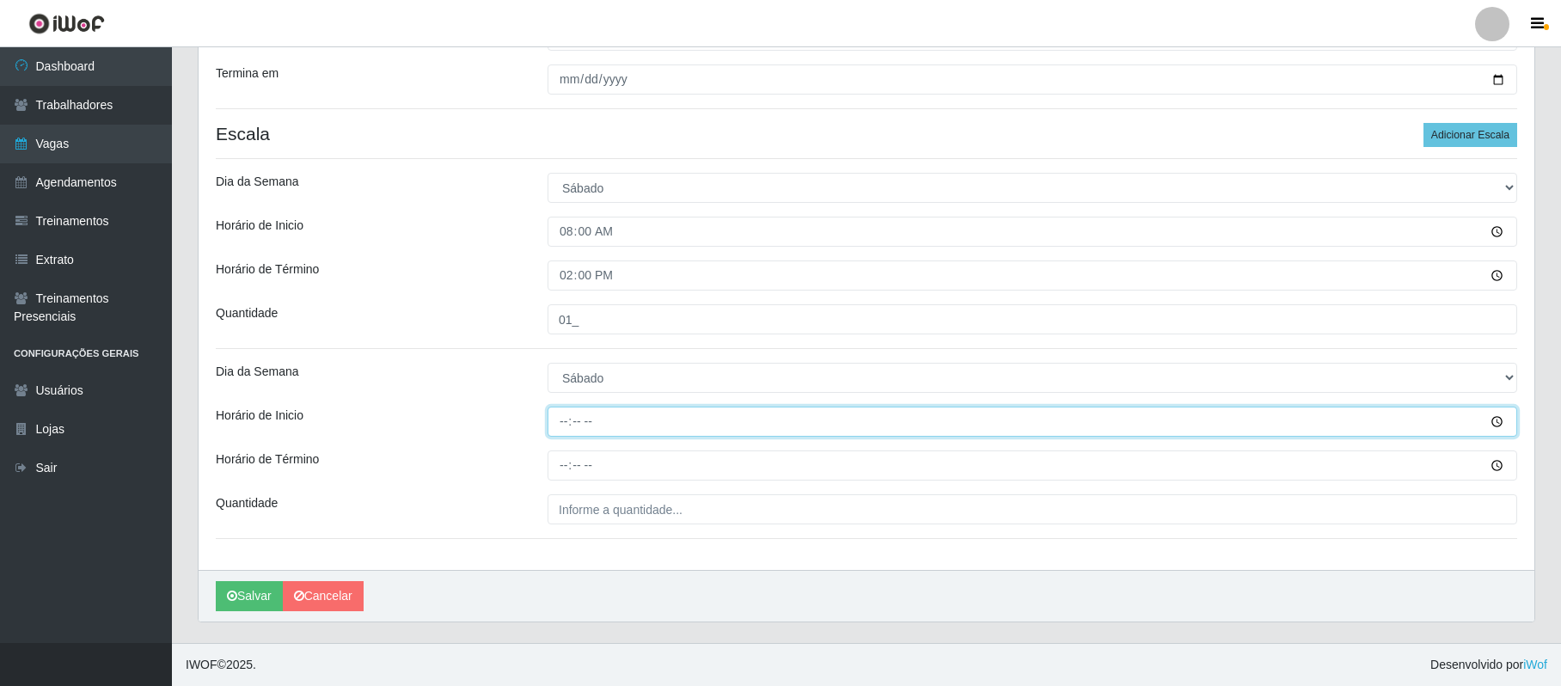
click at [557, 424] on input "Horário de Inicio" at bounding box center [1033, 422] width 970 height 30
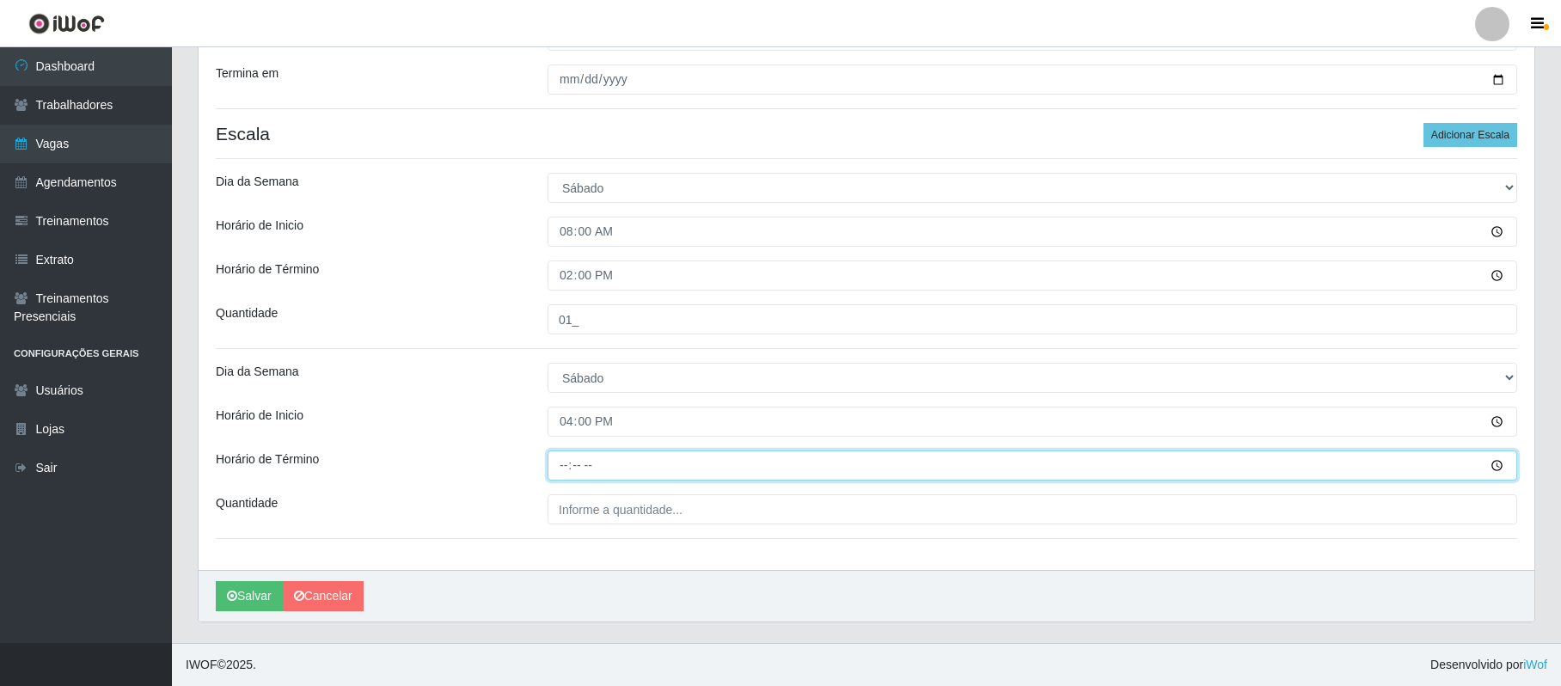
click at [561, 463] on input "Horário de Término" at bounding box center [1033, 466] width 970 height 30
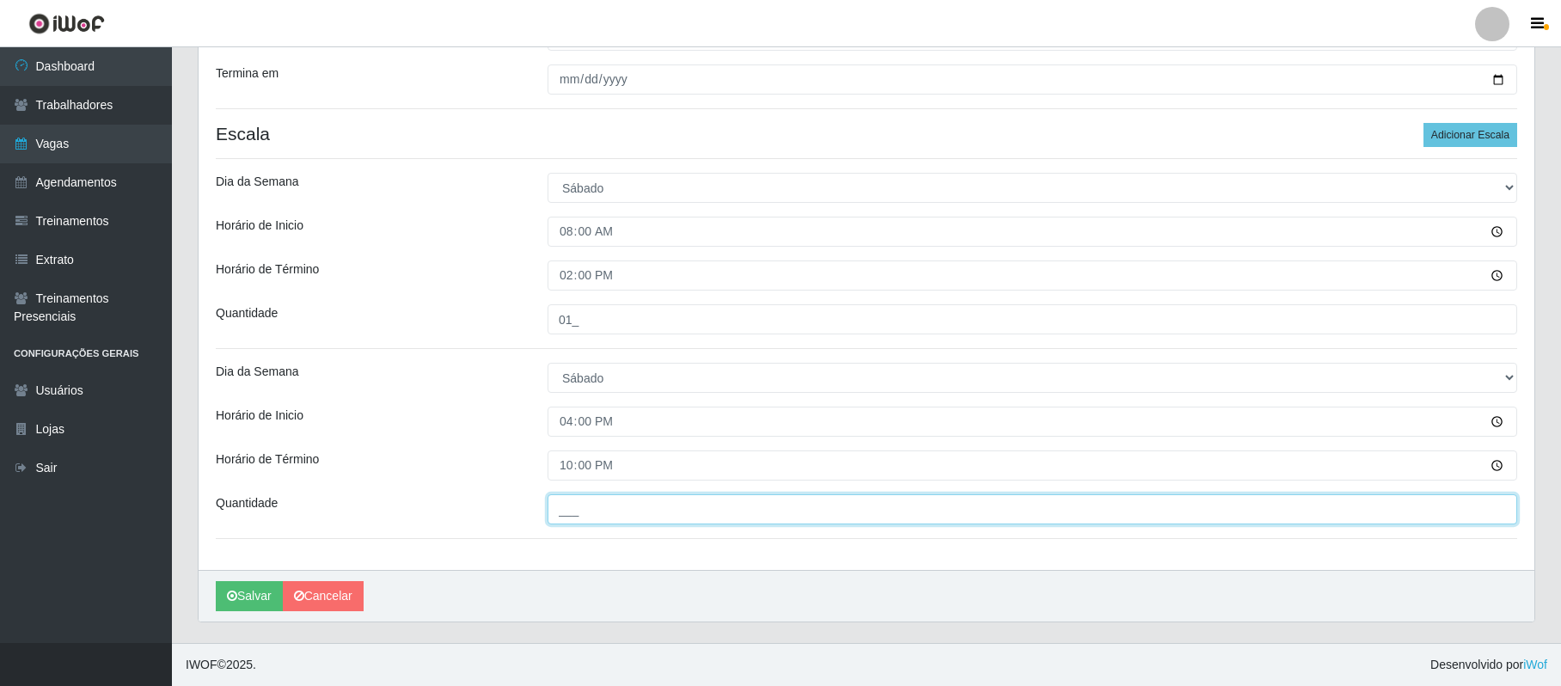
click at [588, 516] on input "___" at bounding box center [1033, 509] width 970 height 30
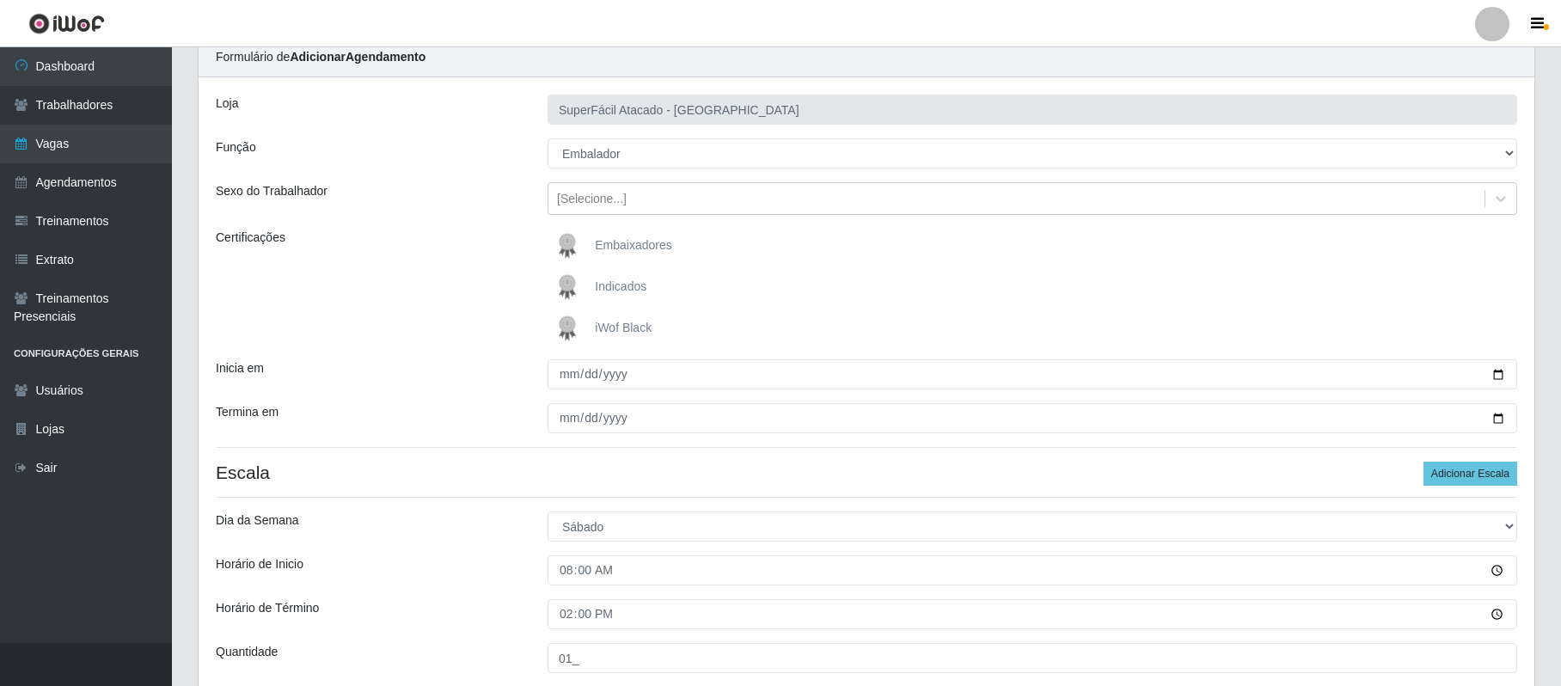
scroll to position [69, 0]
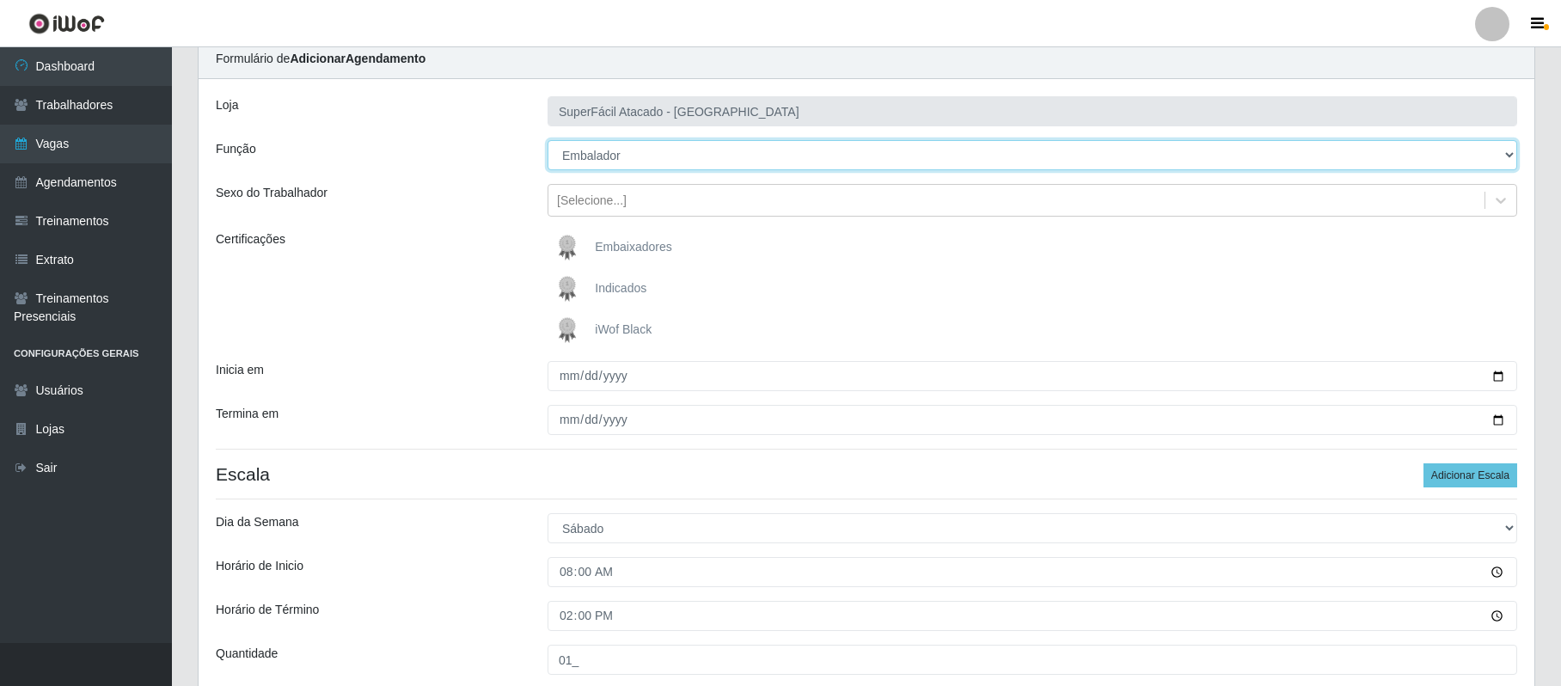
click at [660, 160] on select "[Selecione...] Embalador Embalador + Embalador ++ Operador de Caixa Operador de…" at bounding box center [1033, 155] width 970 height 30
click at [548, 141] on select "[Selecione...] Embalador Embalador + Embalador ++ Operador de Caixa Operador de…" at bounding box center [1033, 155] width 970 height 30
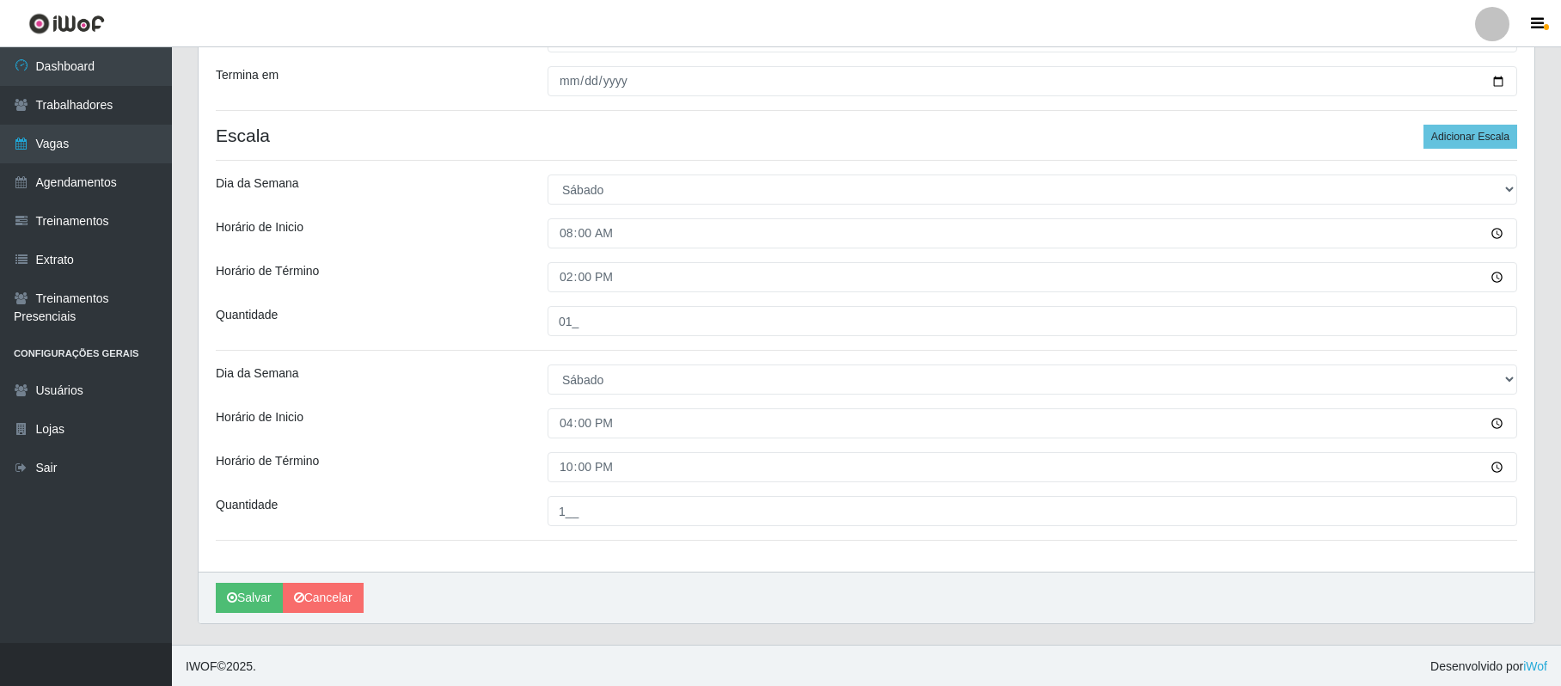
scroll to position [413, 0]
click at [248, 598] on button "Salvar" at bounding box center [249, 596] width 67 height 30
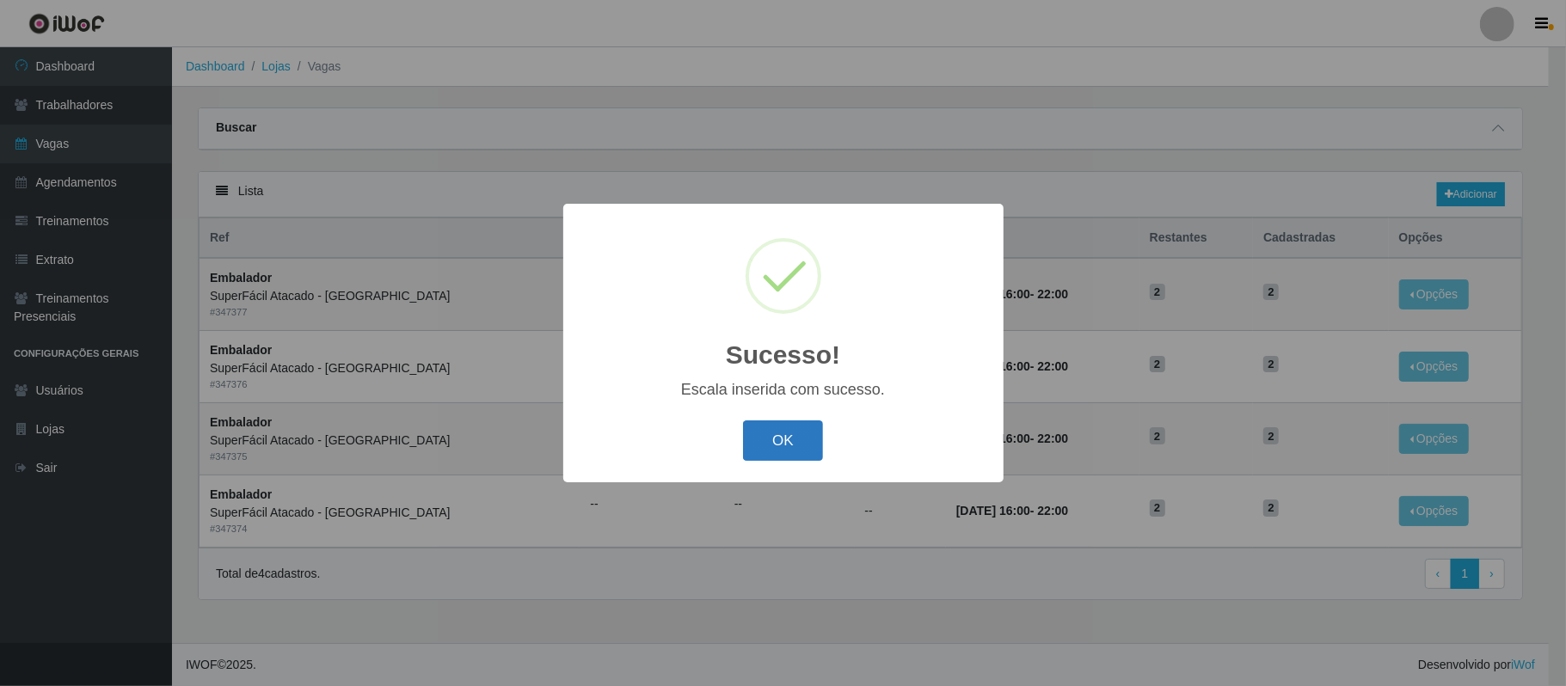
click at [795, 428] on button "OK" at bounding box center [783, 440] width 80 height 40
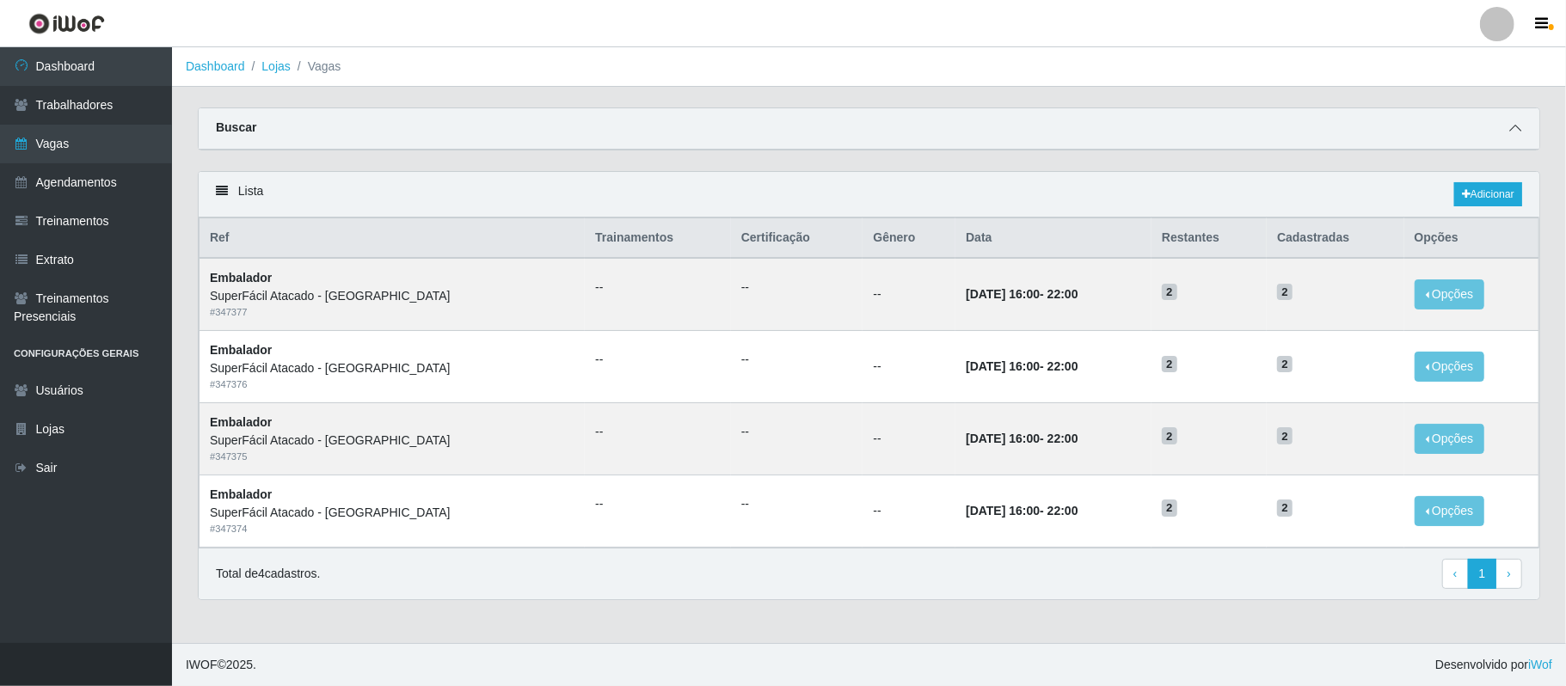
click at [1513, 129] on icon at bounding box center [1515, 128] width 12 height 12
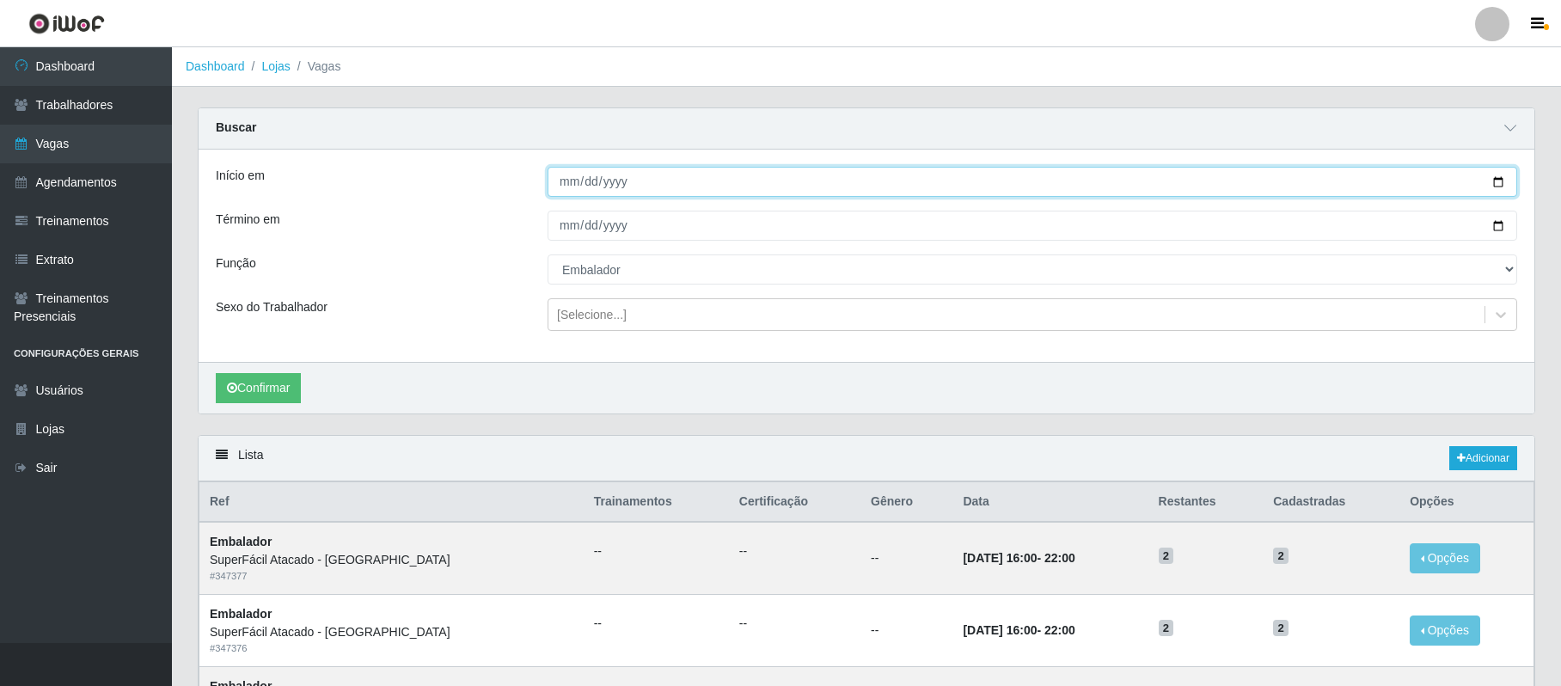
click at [1500, 181] on input "[DATE]" at bounding box center [1033, 182] width 970 height 30
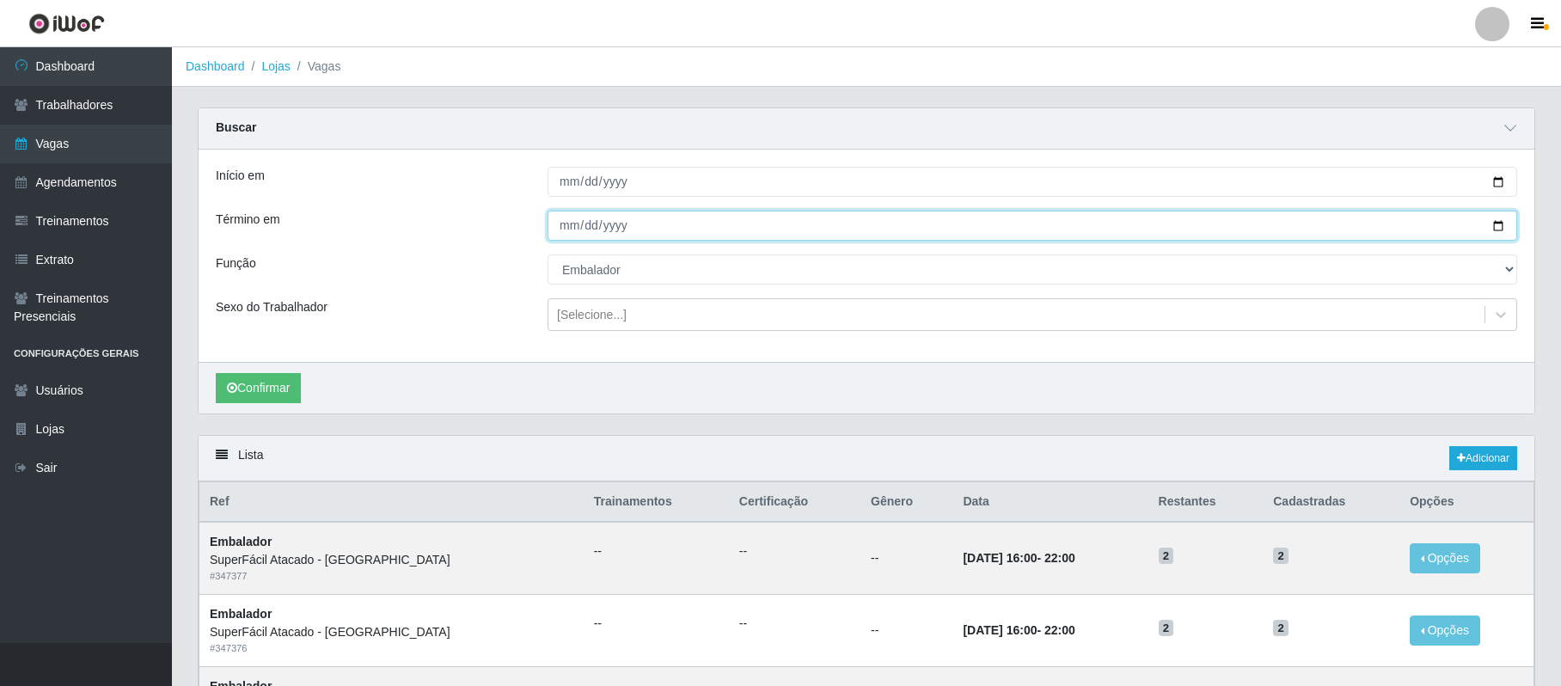
click at [1499, 224] on input "[DATE]" at bounding box center [1033, 226] width 970 height 30
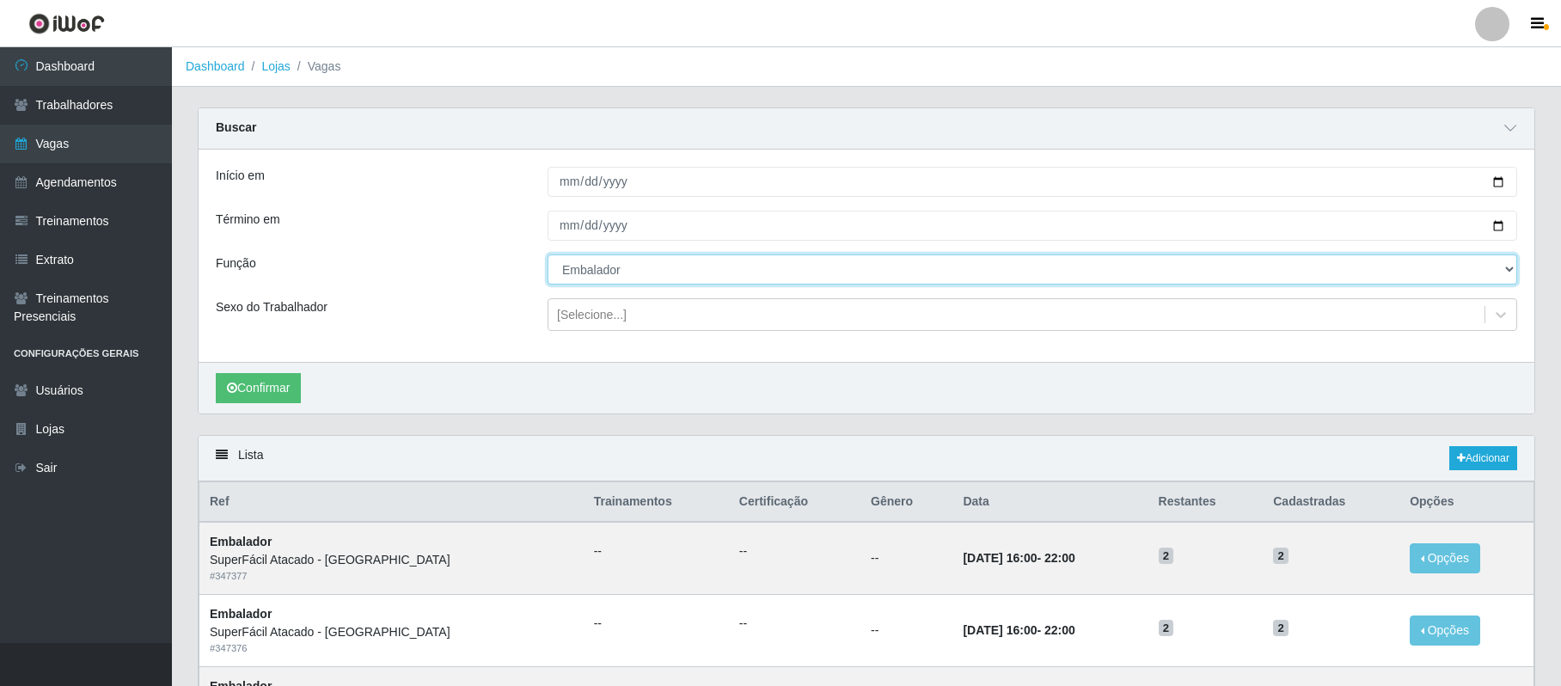
click at [596, 275] on select "[Selecione...] Embalador Embalador + Embalador ++ Operador de Caixa Operador de…" at bounding box center [1033, 269] width 970 height 30
click at [548, 255] on select "[Selecione...] Embalador Embalador + Embalador ++ Operador de Caixa Operador de…" at bounding box center [1033, 269] width 970 height 30
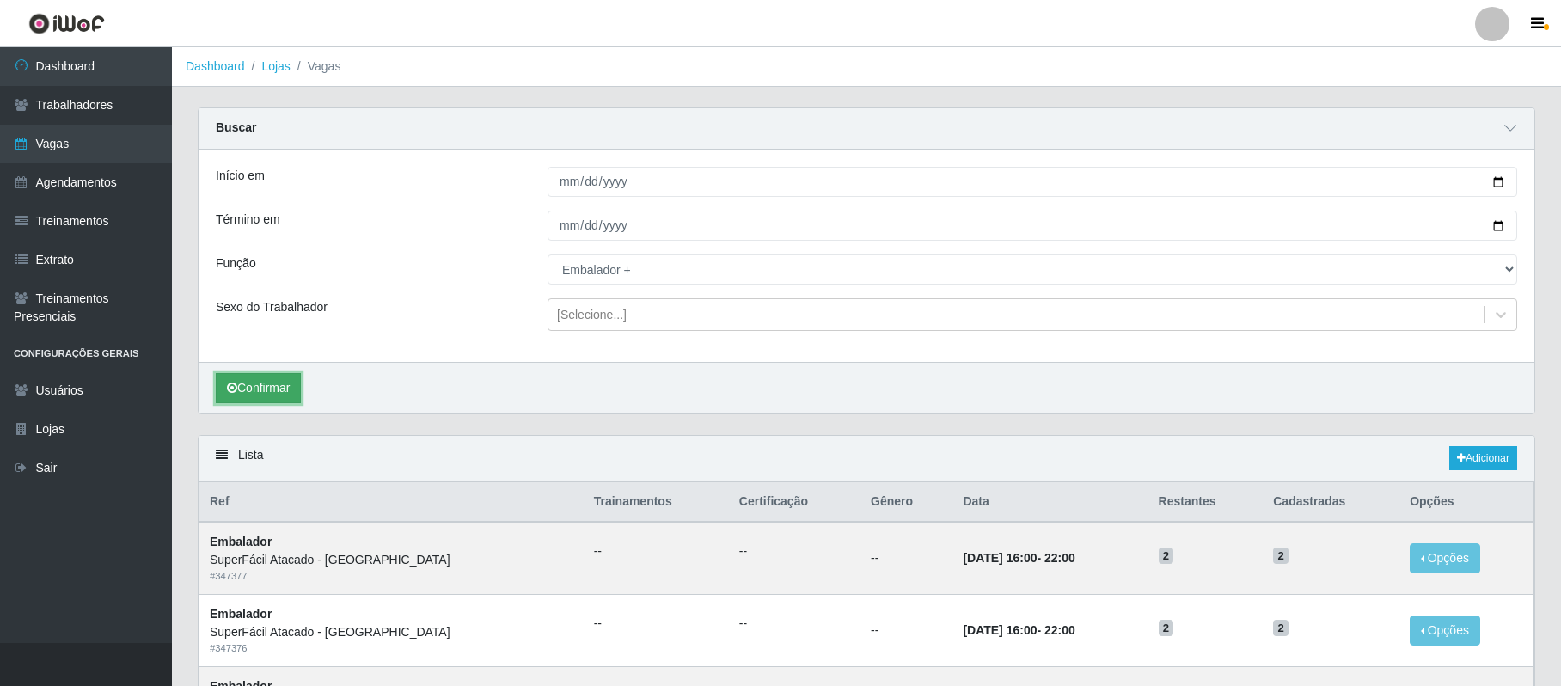
click at [263, 389] on button "Confirmar" at bounding box center [258, 388] width 85 height 30
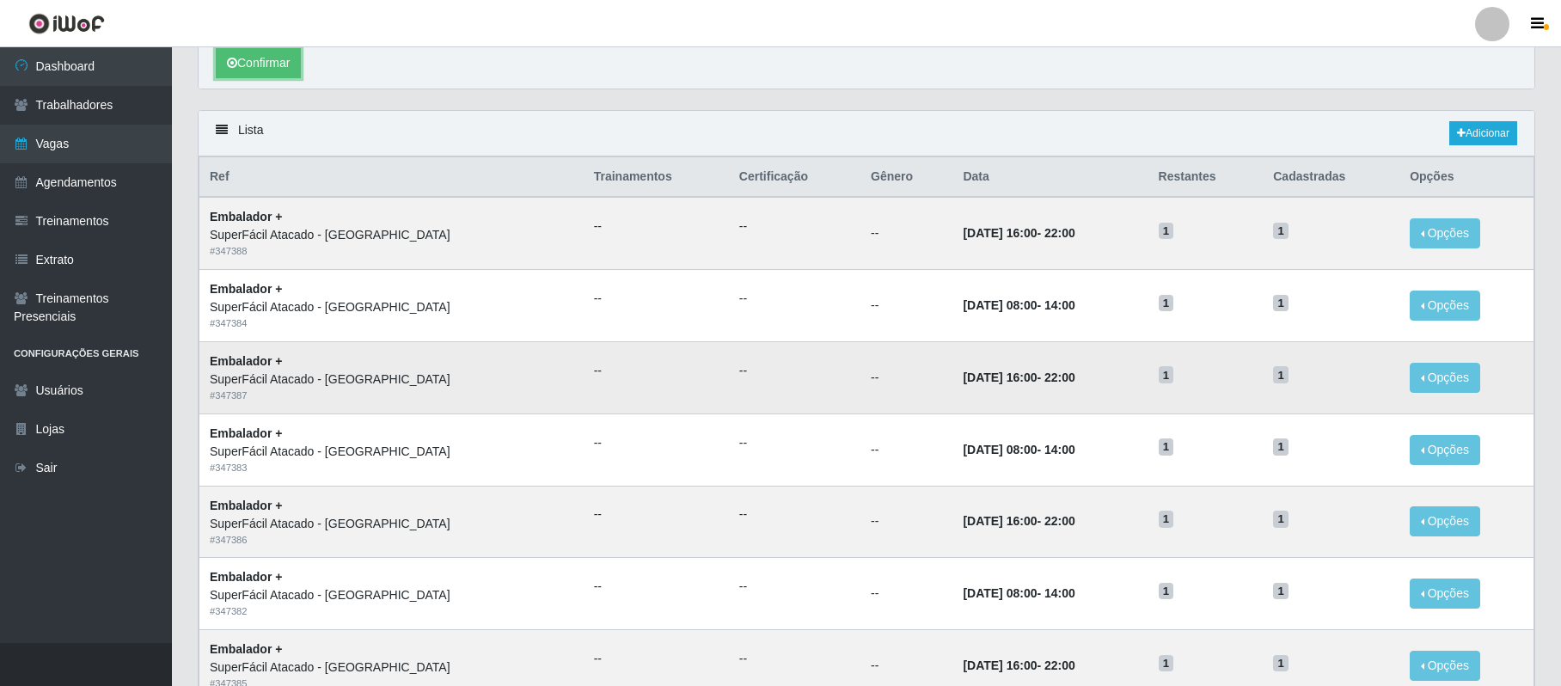
scroll to position [344, 0]
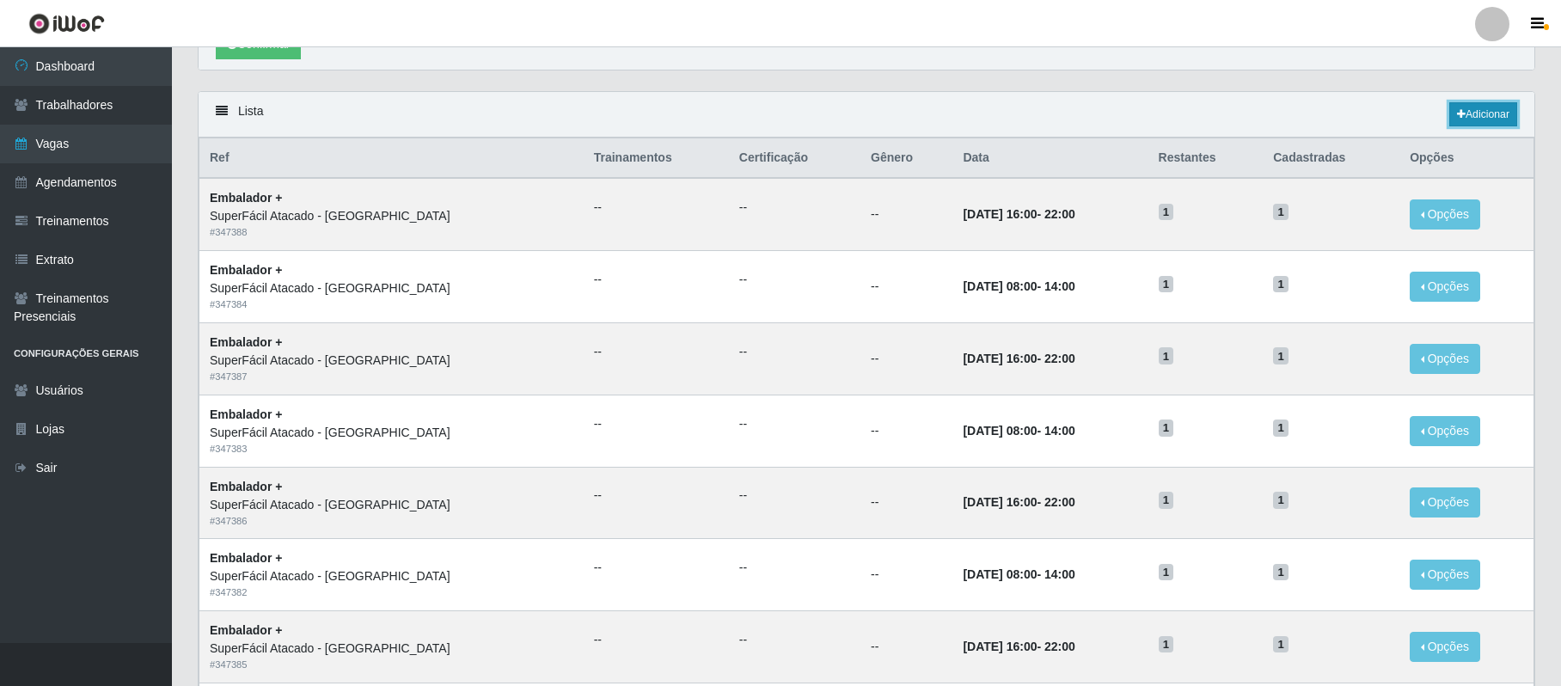
click at [1480, 111] on link "Adicionar" at bounding box center [1484, 114] width 68 height 24
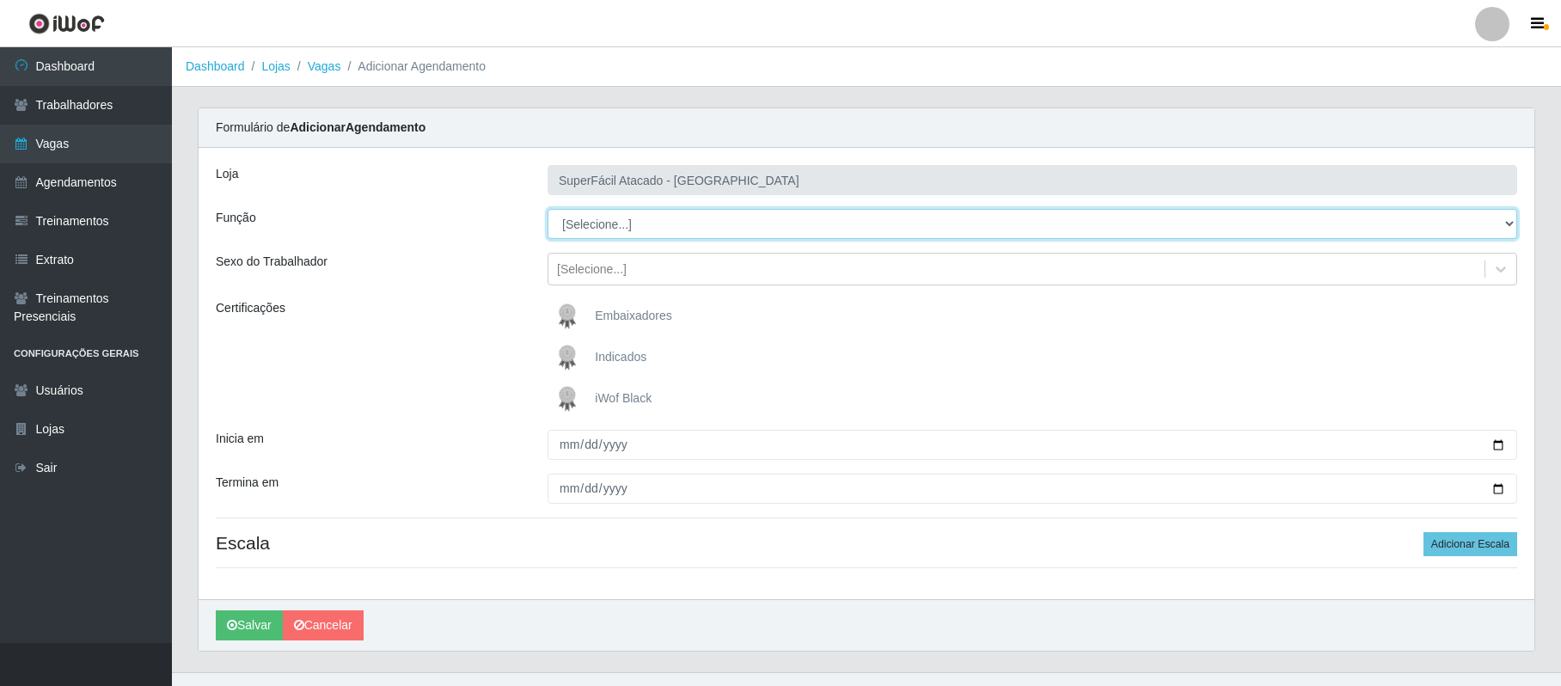
click at [604, 231] on select "[Selecione...] Embalador Embalador + Embalador ++ Operador de Caixa Operador de…" at bounding box center [1033, 224] width 970 height 30
click at [548, 210] on select "[Selecione...] Embalador Embalador + Embalador ++ Operador de Caixa Operador de…" at bounding box center [1033, 224] width 970 height 30
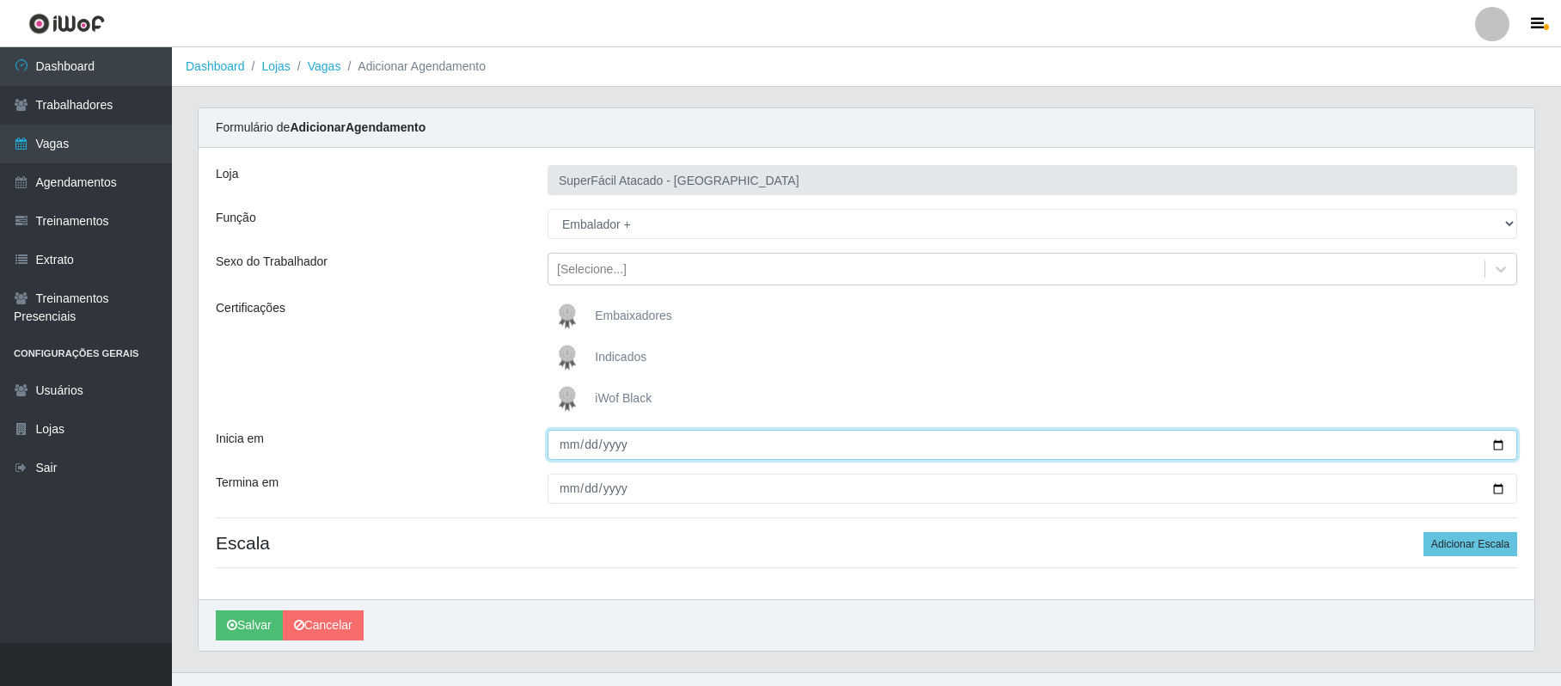
click at [1498, 442] on input "Inicia em" at bounding box center [1033, 445] width 970 height 30
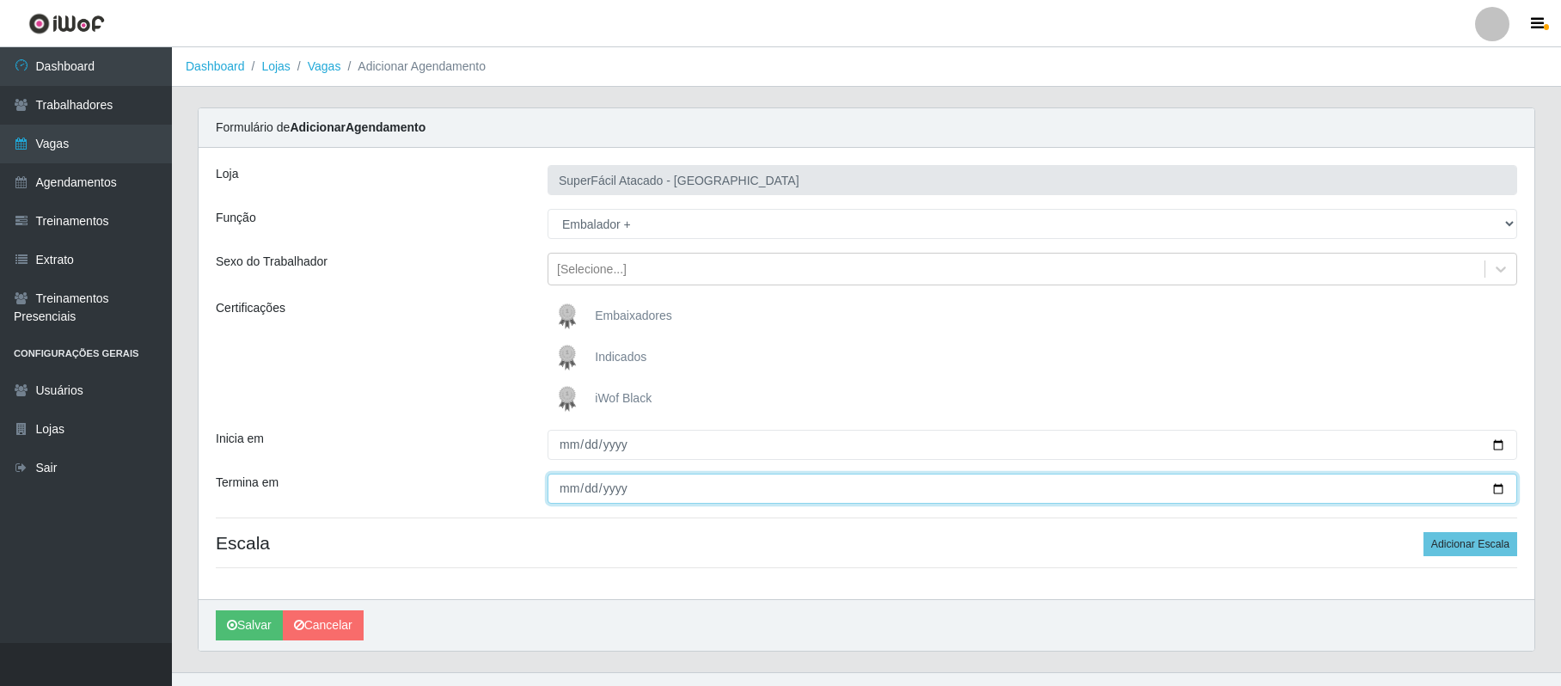
click at [1499, 490] on input "Termina em" at bounding box center [1033, 489] width 970 height 30
click at [1456, 541] on button "Adicionar Escala" at bounding box center [1471, 544] width 94 height 24
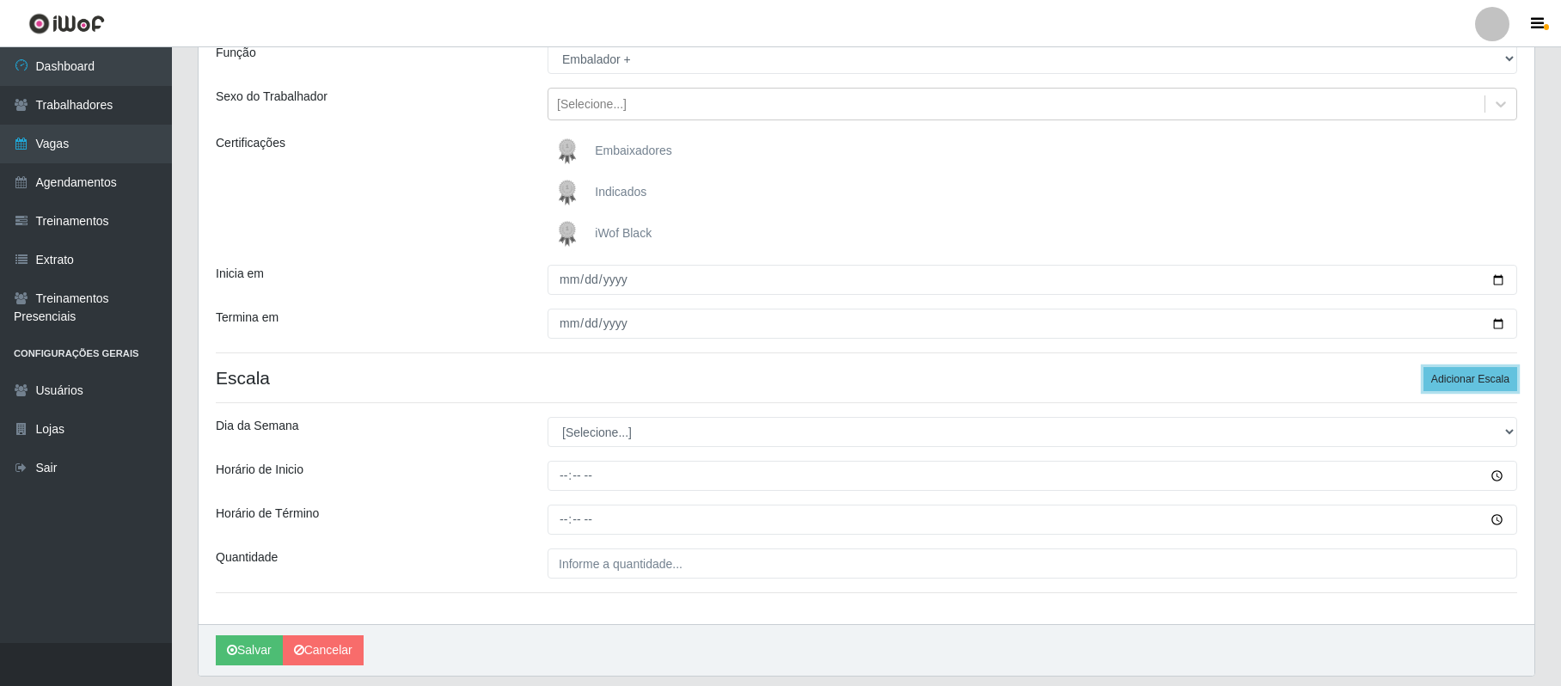
scroll to position [222, 0]
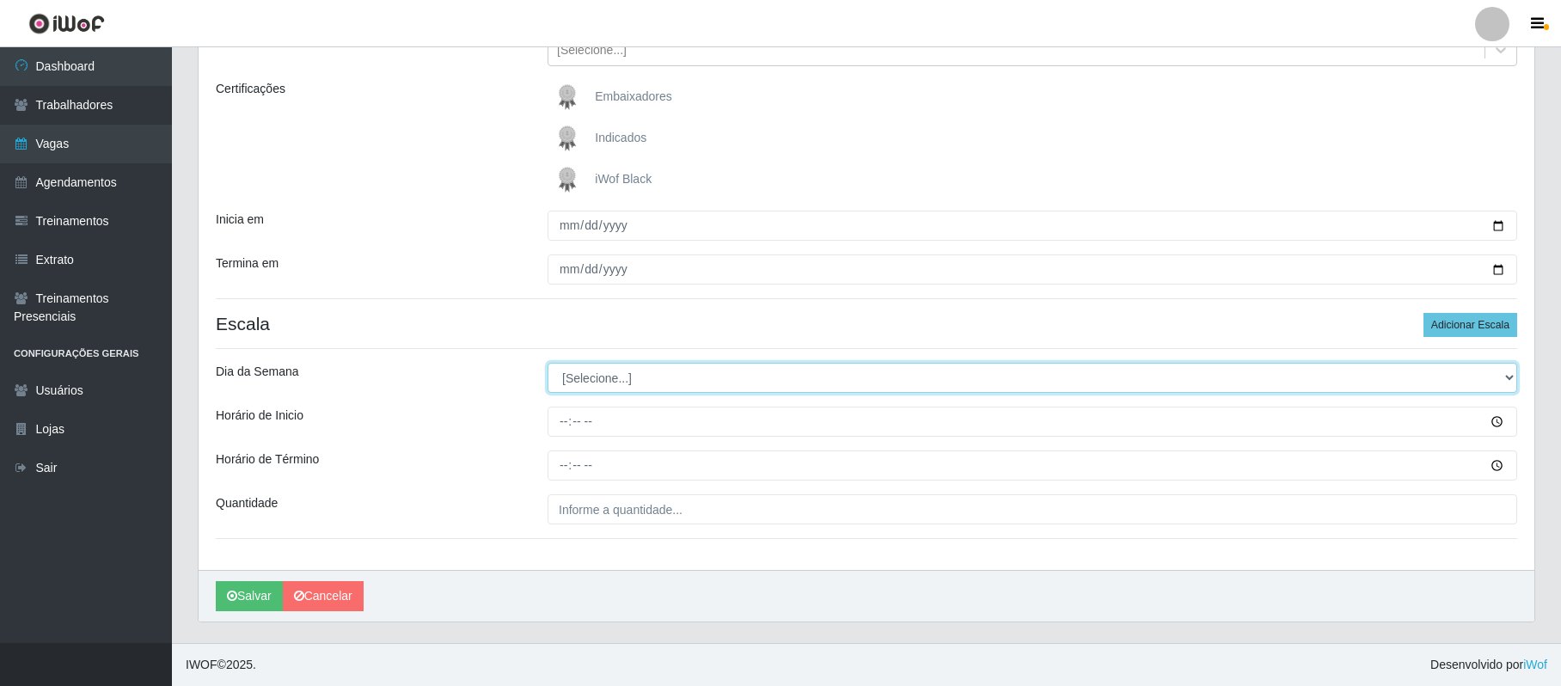
click at [603, 375] on select "[Selecione...] Segunda Terça Quarta Quinta Sexta Sábado Domingo" at bounding box center [1033, 378] width 970 height 30
click at [548, 363] on select "[Selecione...] Segunda Terça Quarta Quinta Sexta Sábado Domingo" at bounding box center [1033, 378] width 970 height 30
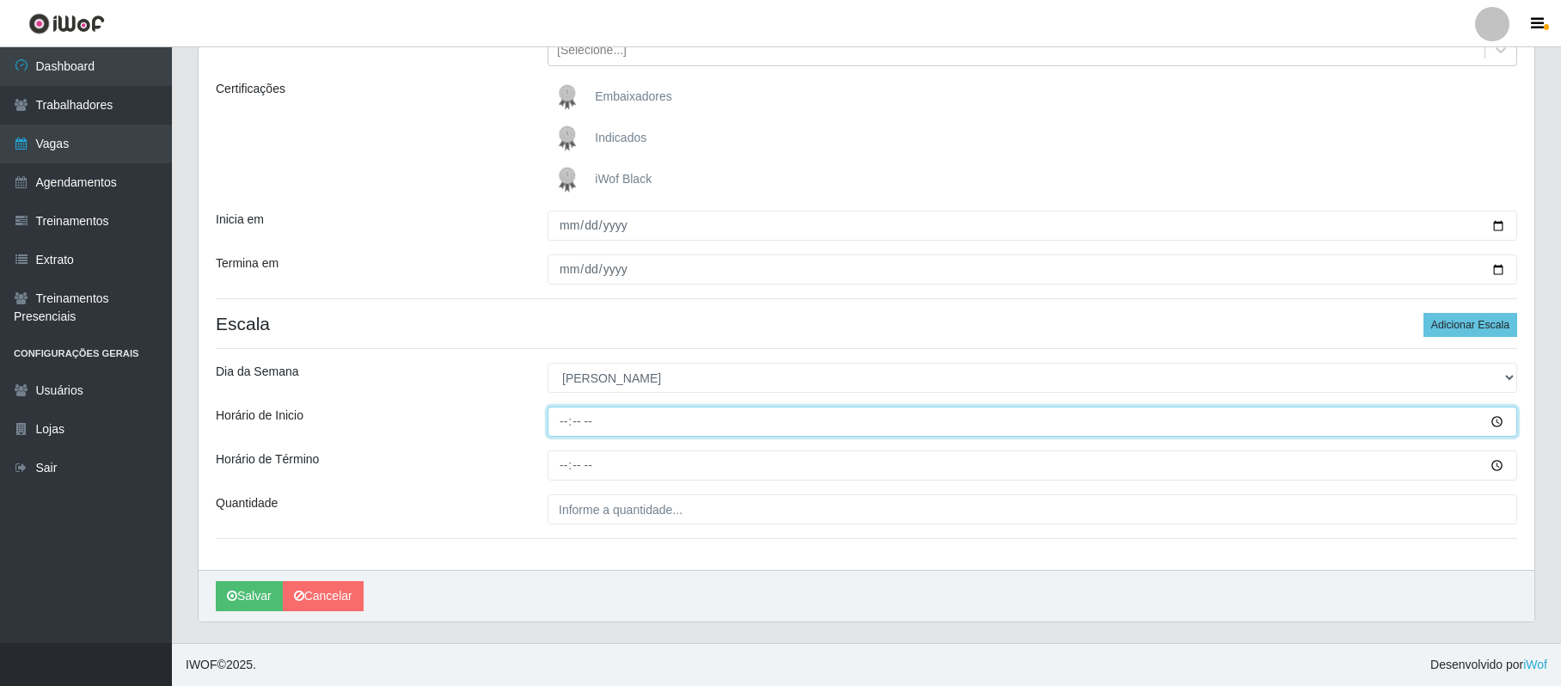
click at [561, 427] on input "Horário de Inicio" at bounding box center [1033, 422] width 970 height 30
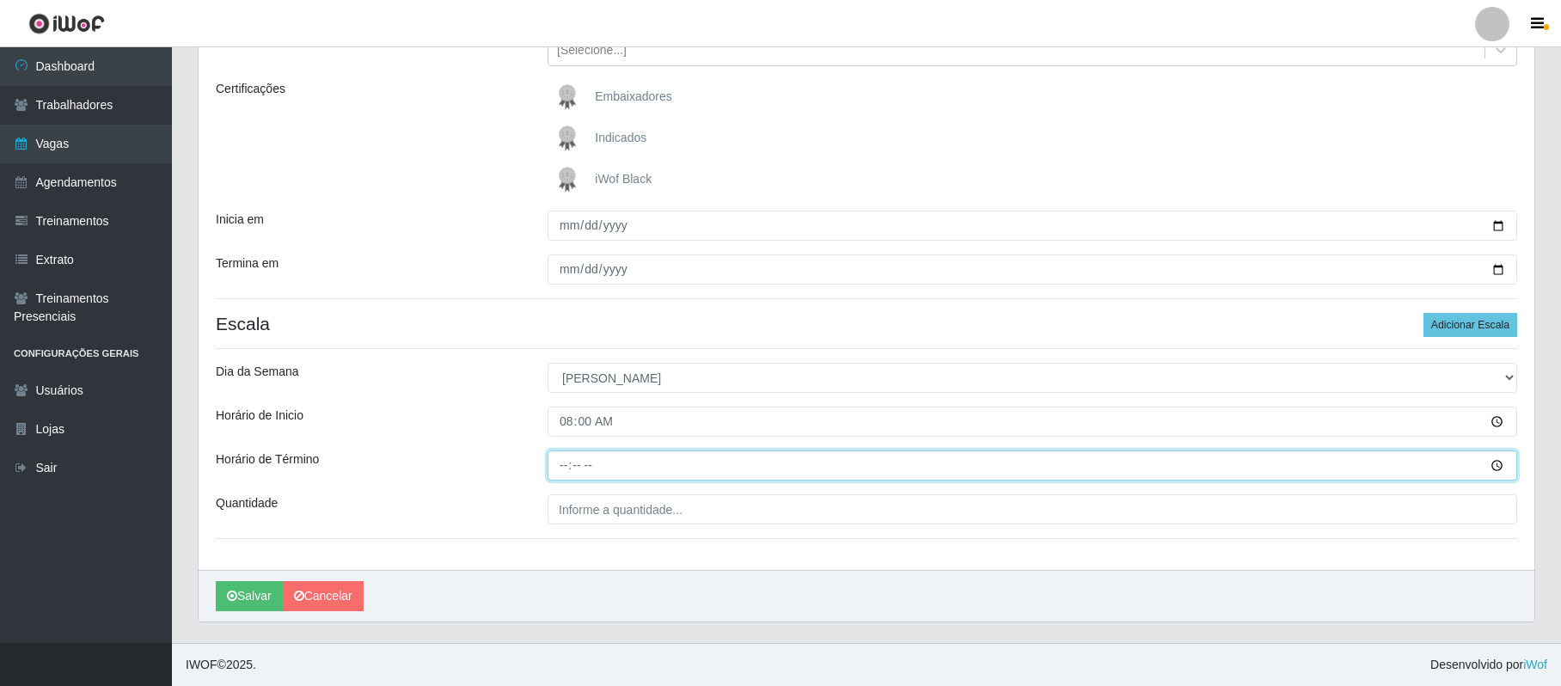
click at [569, 468] on input "Horário de Término" at bounding box center [1033, 466] width 970 height 30
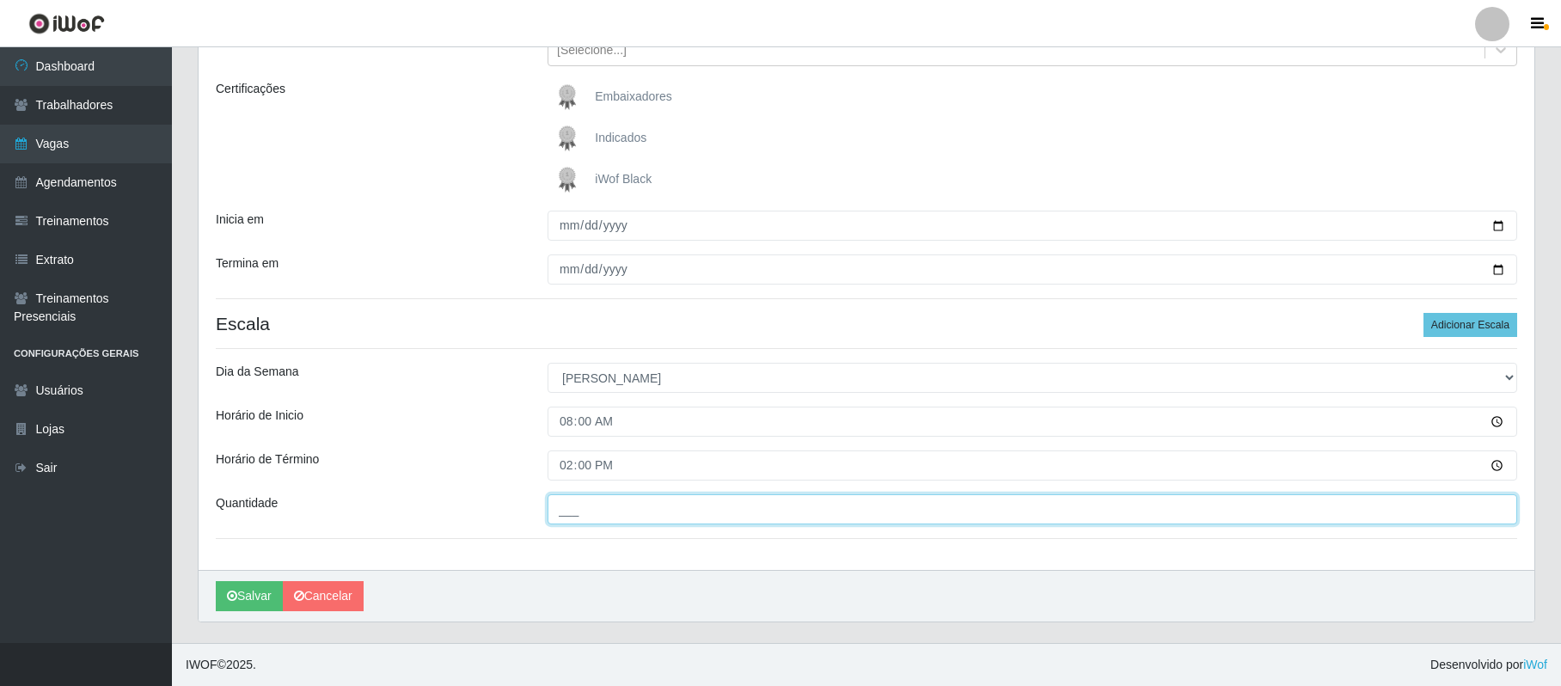
click at [569, 512] on input "___" at bounding box center [1033, 509] width 970 height 30
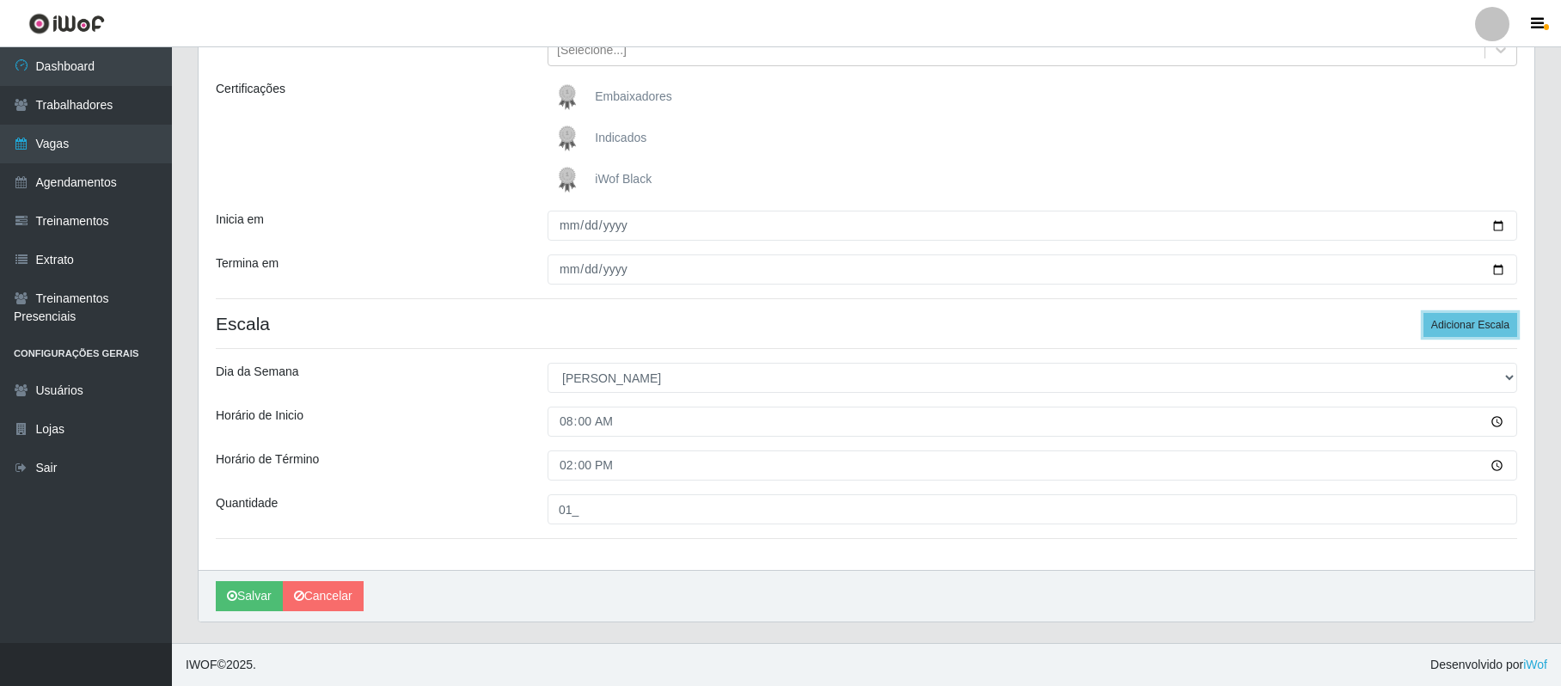
drag, startPoint x: 1462, startPoint y: 321, endPoint x: 1232, endPoint y: 334, distance: 230.8
click at [1452, 321] on button "Adicionar Escala" at bounding box center [1471, 325] width 94 height 24
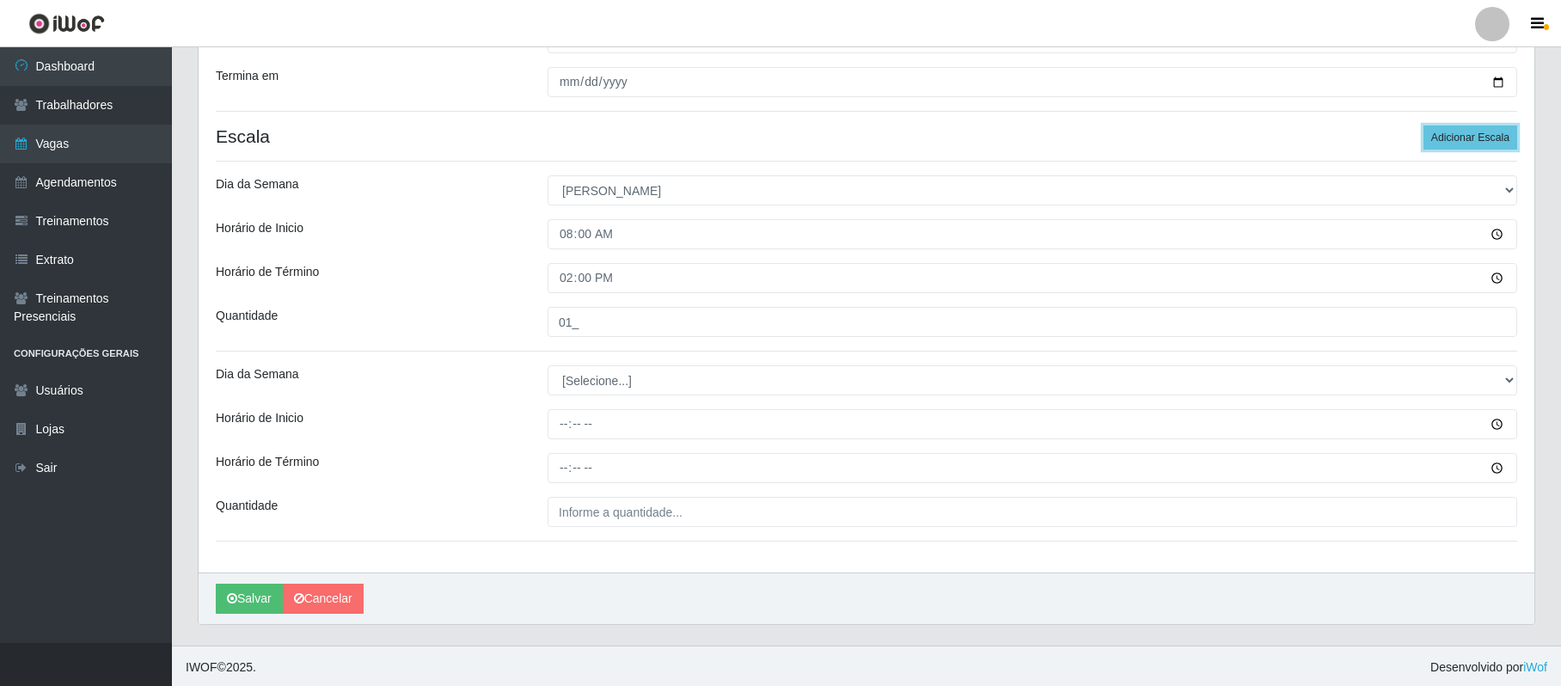
scroll to position [413, 0]
click at [562, 377] on select "[Selecione...] Segunda Terça Quarta Quinta Sexta Sábado Domingo" at bounding box center [1033, 378] width 970 height 30
click at [548, 363] on select "[Selecione...] Segunda Terça Quarta Quinta Sexta Sábado Domingo" at bounding box center [1033, 378] width 970 height 30
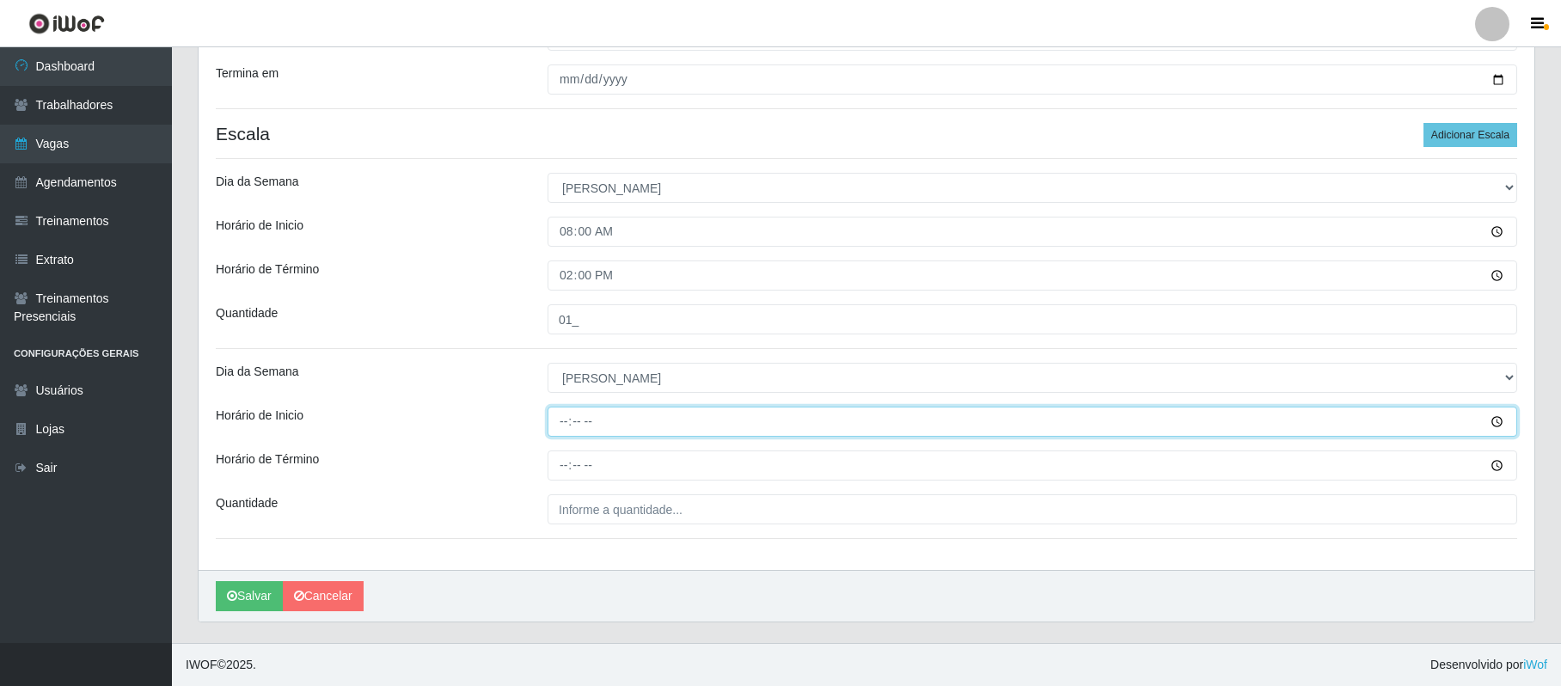
click at [561, 418] on input "Horário de Inicio" at bounding box center [1033, 422] width 970 height 30
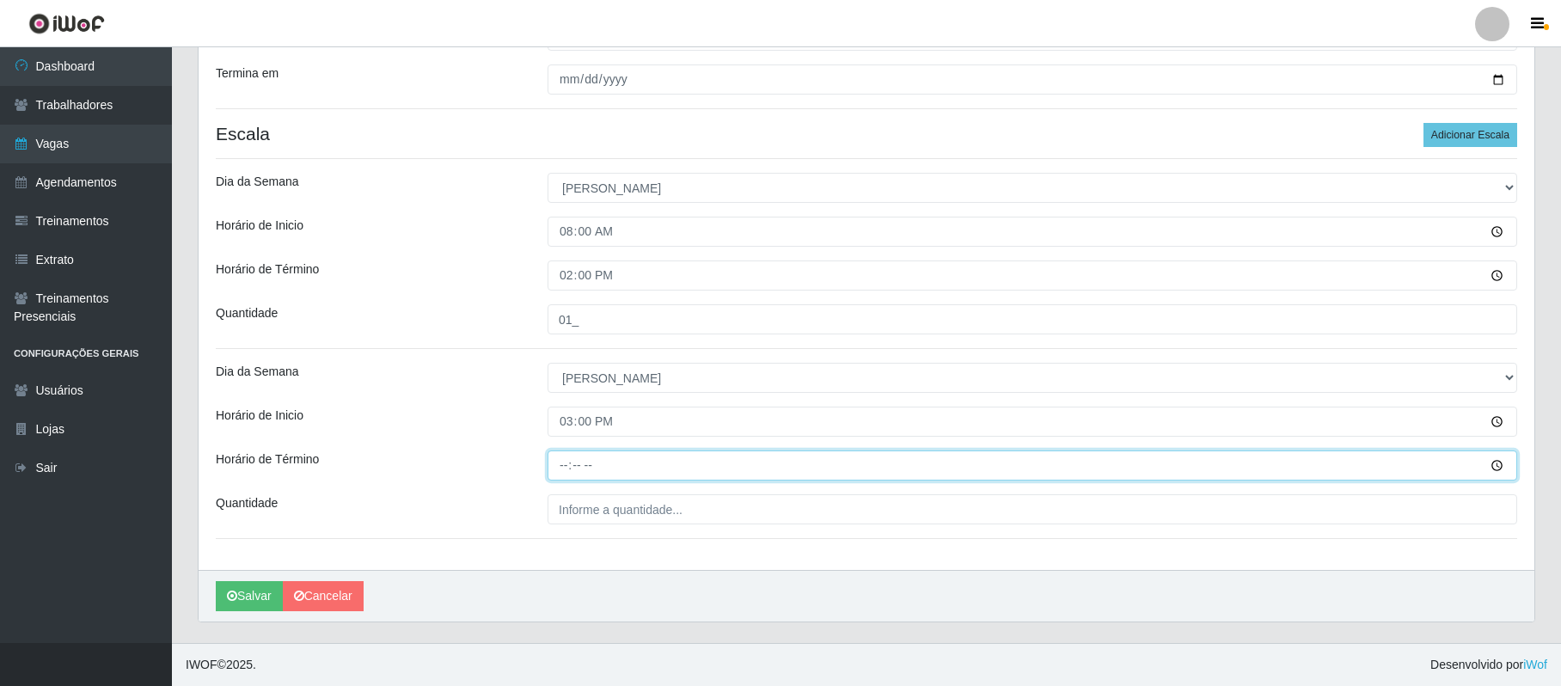
click at [564, 469] on input "Horário de Término" at bounding box center [1033, 466] width 970 height 30
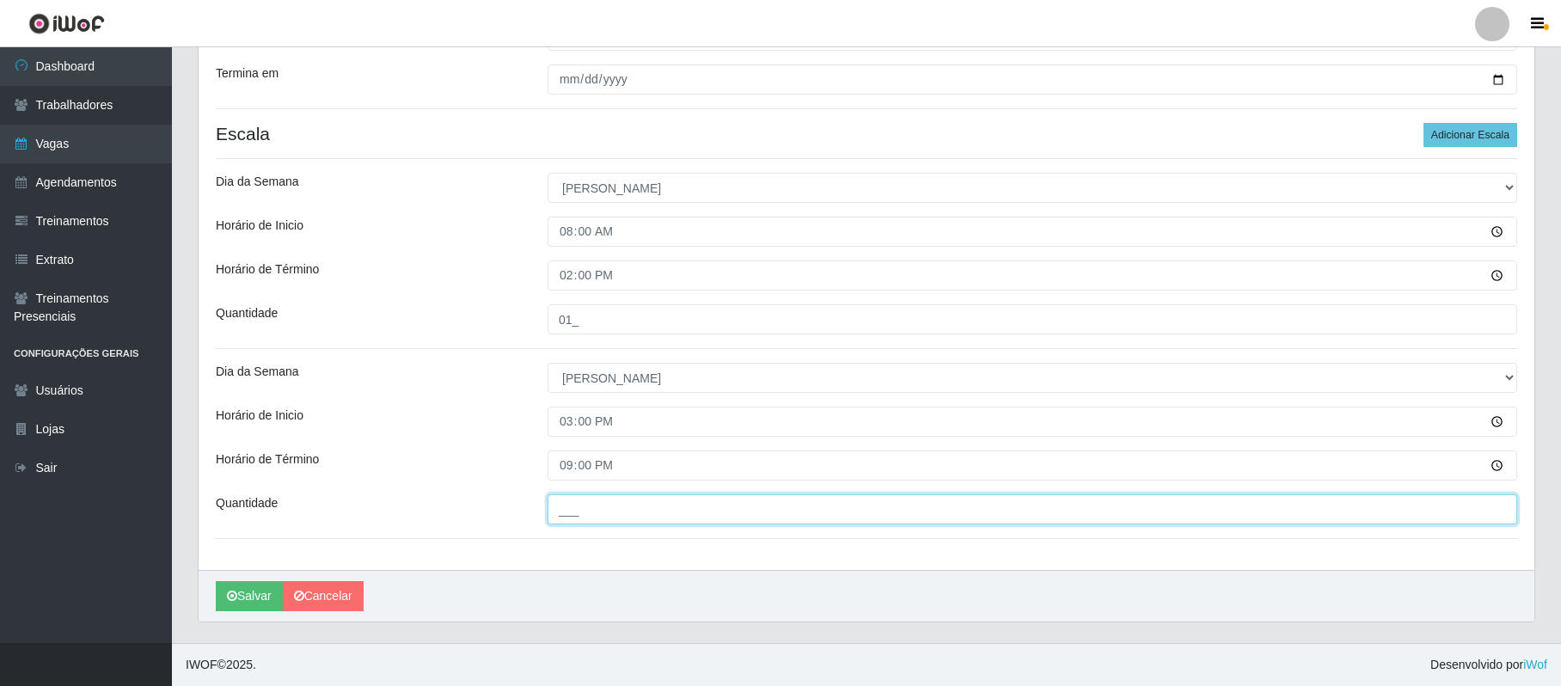
click at [564, 517] on input "___" at bounding box center [1033, 509] width 970 height 30
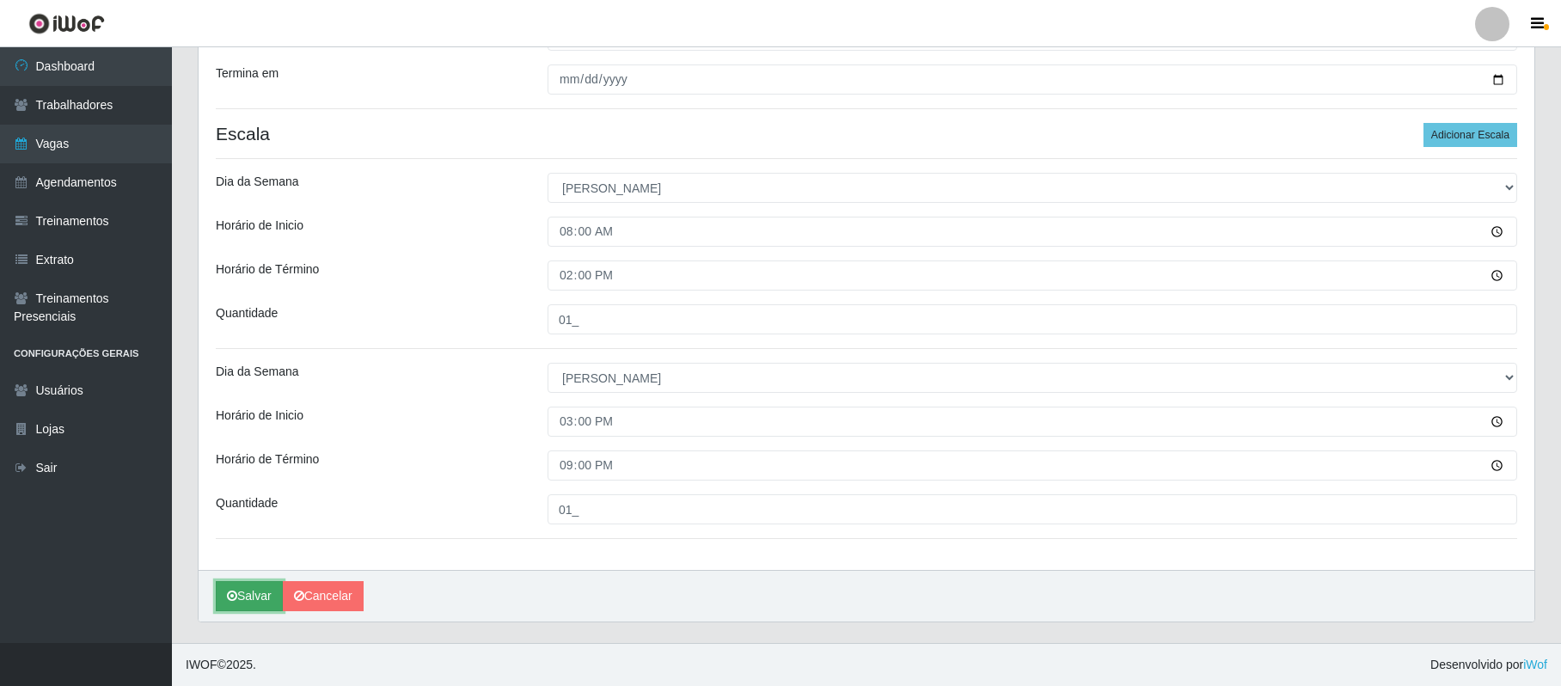
click at [265, 595] on button "Salvar" at bounding box center [249, 596] width 67 height 30
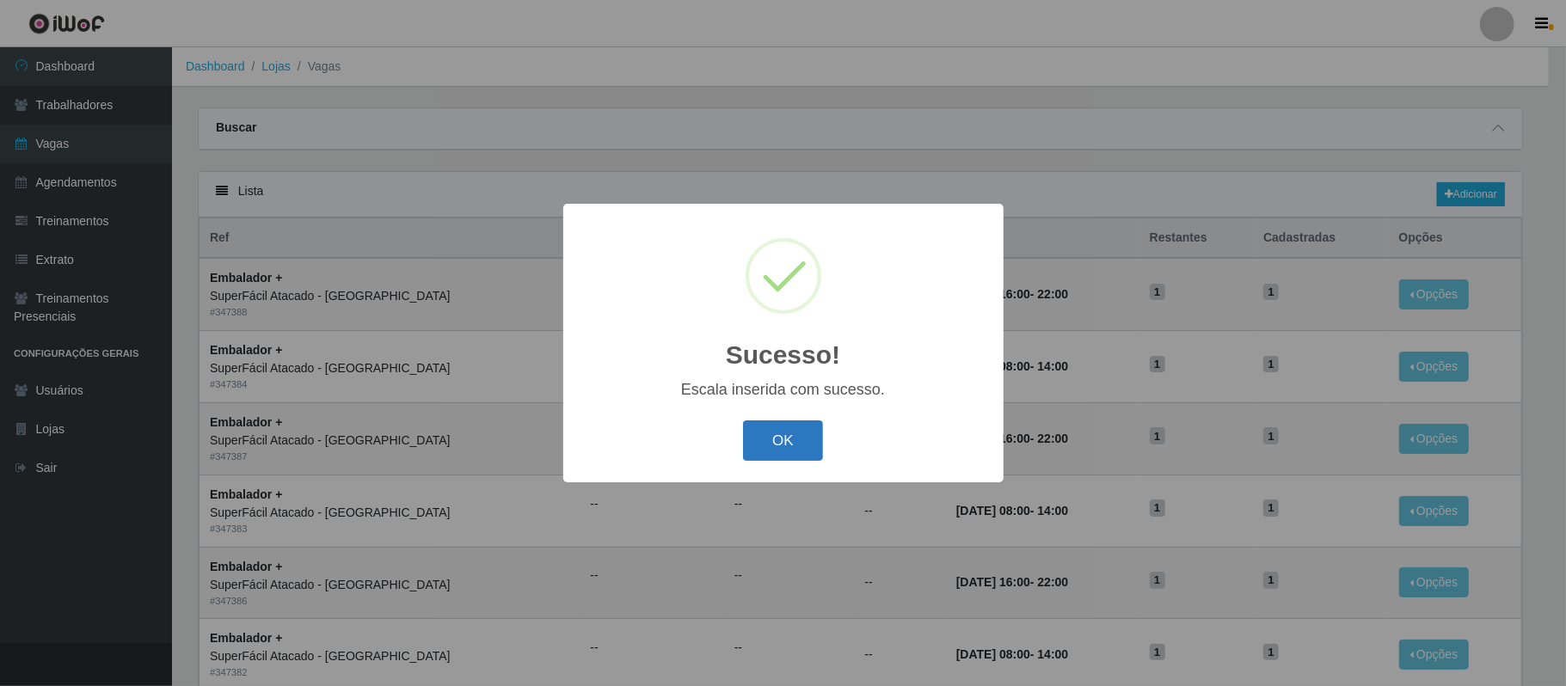
drag, startPoint x: 813, startPoint y: 438, endPoint x: 800, endPoint y: 426, distance: 17.7
click at [812, 437] on button "OK" at bounding box center [783, 440] width 80 height 40
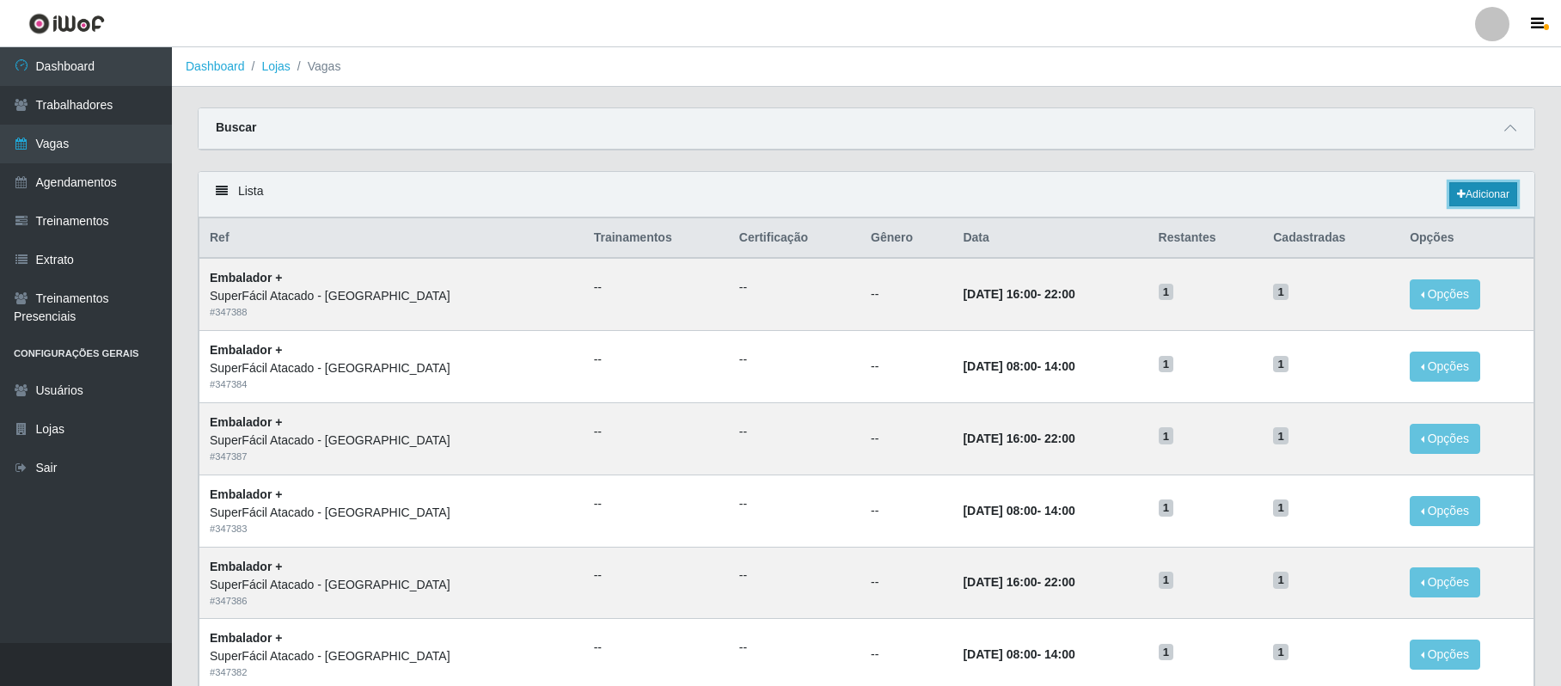
click at [1467, 204] on link "Adicionar" at bounding box center [1484, 194] width 68 height 24
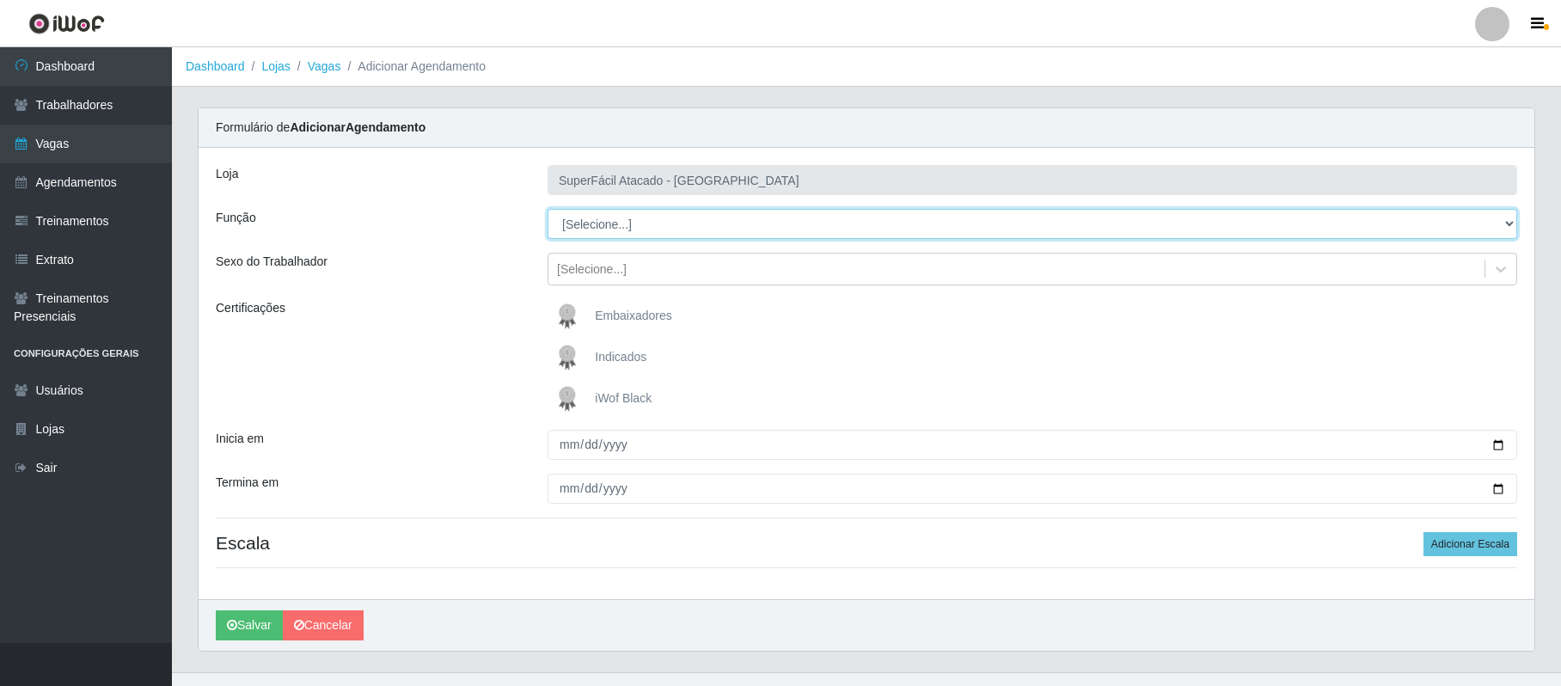
click at [645, 225] on select "[Selecione...] Embalador Embalador + Embalador ++ Operador de Caixa Operador de…" at bounding box center [1033, 224] width 970 height 30
click at [548, 210] on select "[Selecione...] Embalador Embalador + Embalador ++ Operador de Caixa Operador de…" at bounding box center [1033, 224] width 970 height 30
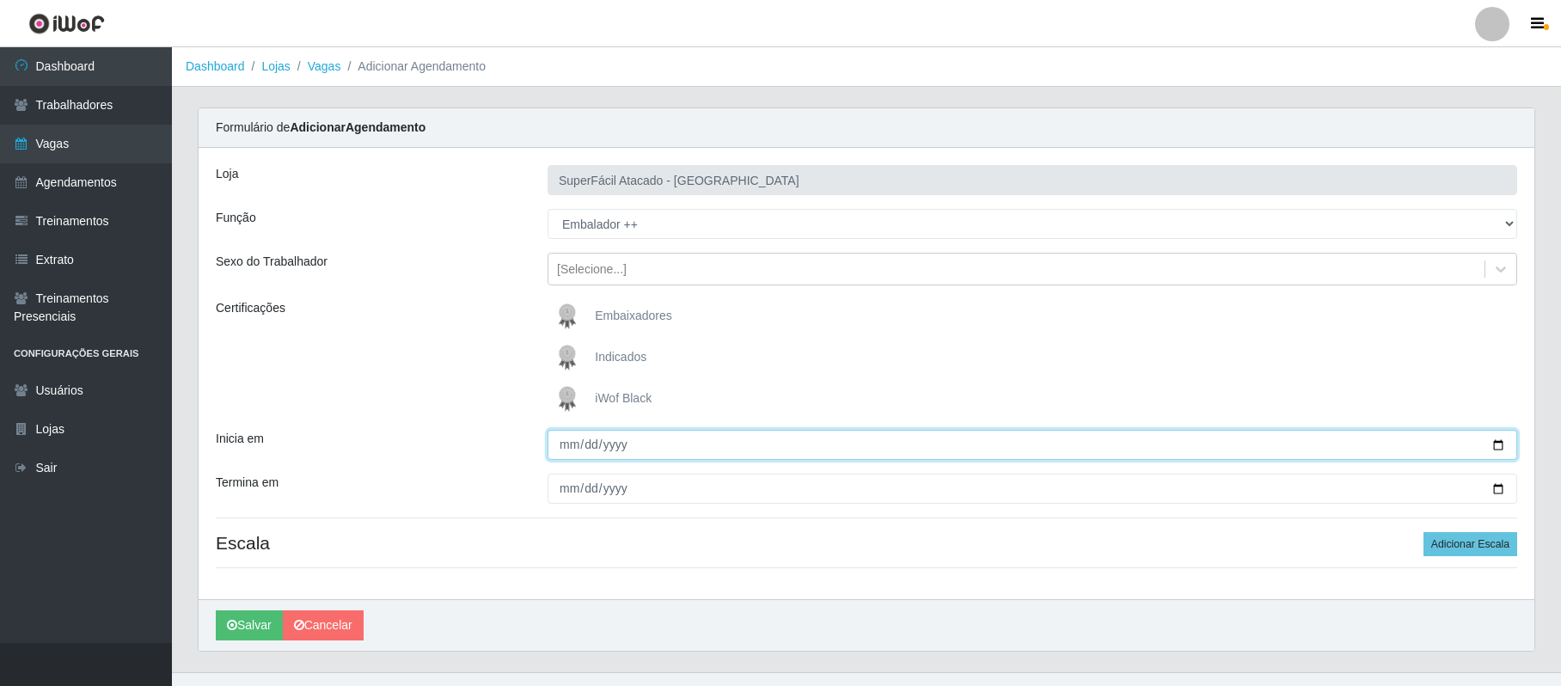
click at [1496, 447] on input "Inicia em" at bounding box center [1033, 445] width 970 height 30
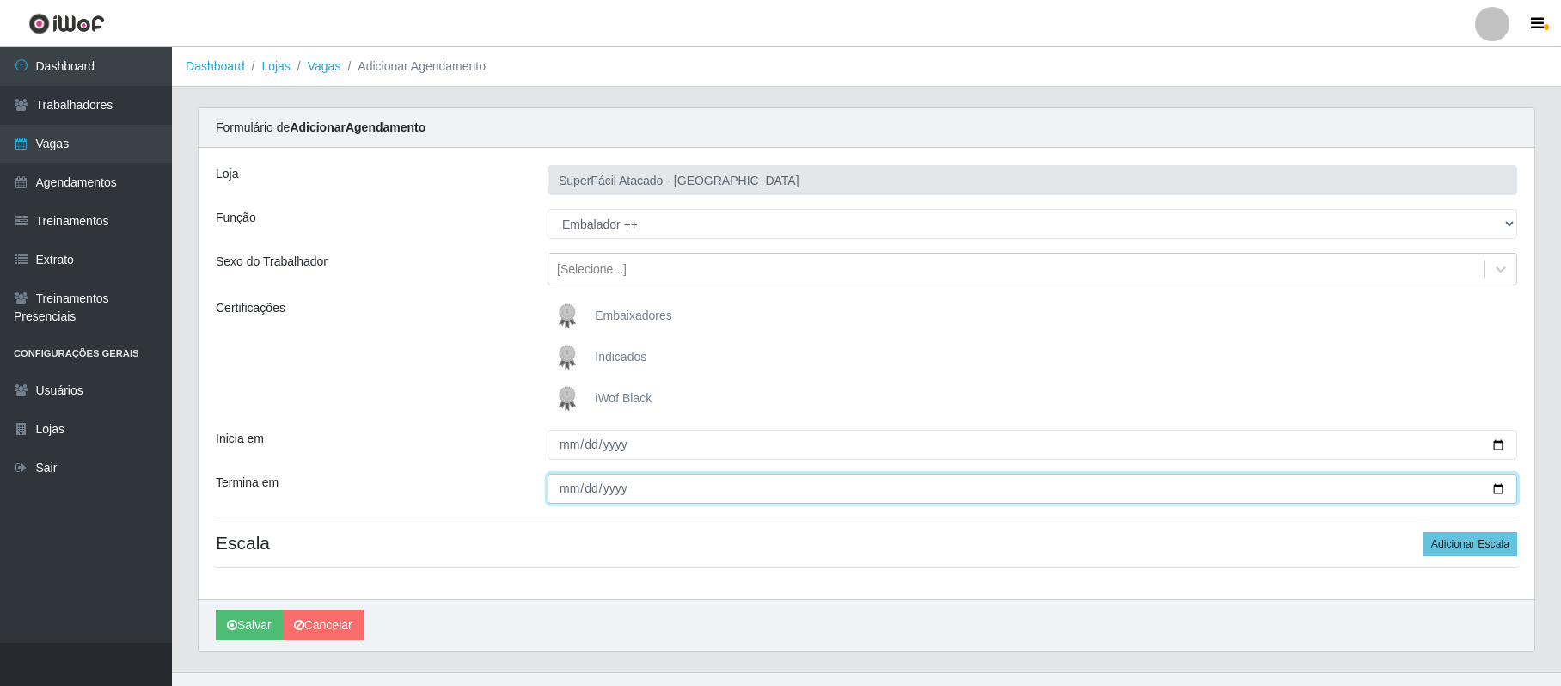
click at [1496, 488] on input "Termina em" at bounding box center [1033, 489] width 970 height 30
click at [1449, 555] on button "Adicionar Escala" at bounding box center [1471, 544] width 94 height 24
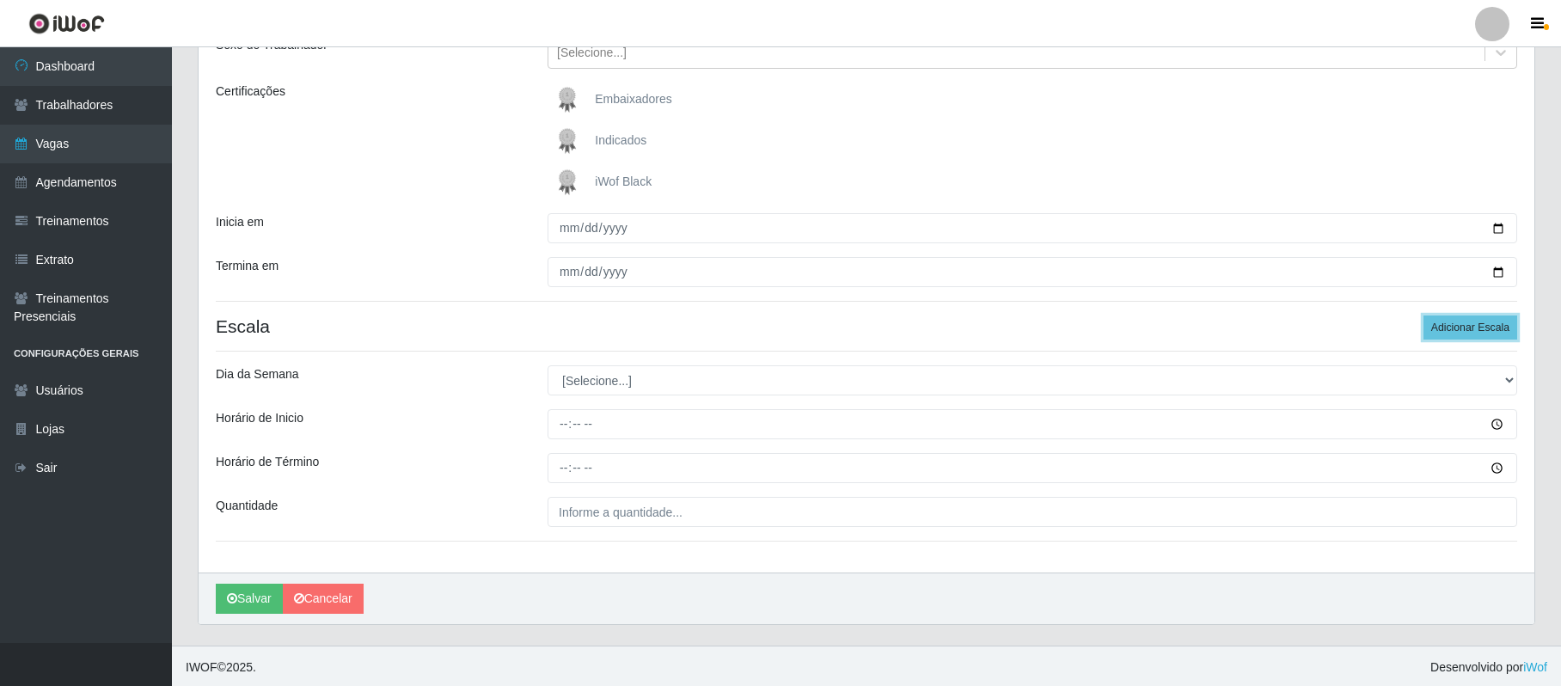
scroll to position [222, 0]
click at [602, 371] on select "[Selecione...] Segunda Terça Quarta Quinta Sexta Sábado Domingo" at bounding box center [1033, 378] width 970 height 30
click at [548, 363] on select "[Selecione...] Segunda Terça Quarta Quinta Sexta Sábado Domingo" at bounding box center [1033, 378] width 970 height 30
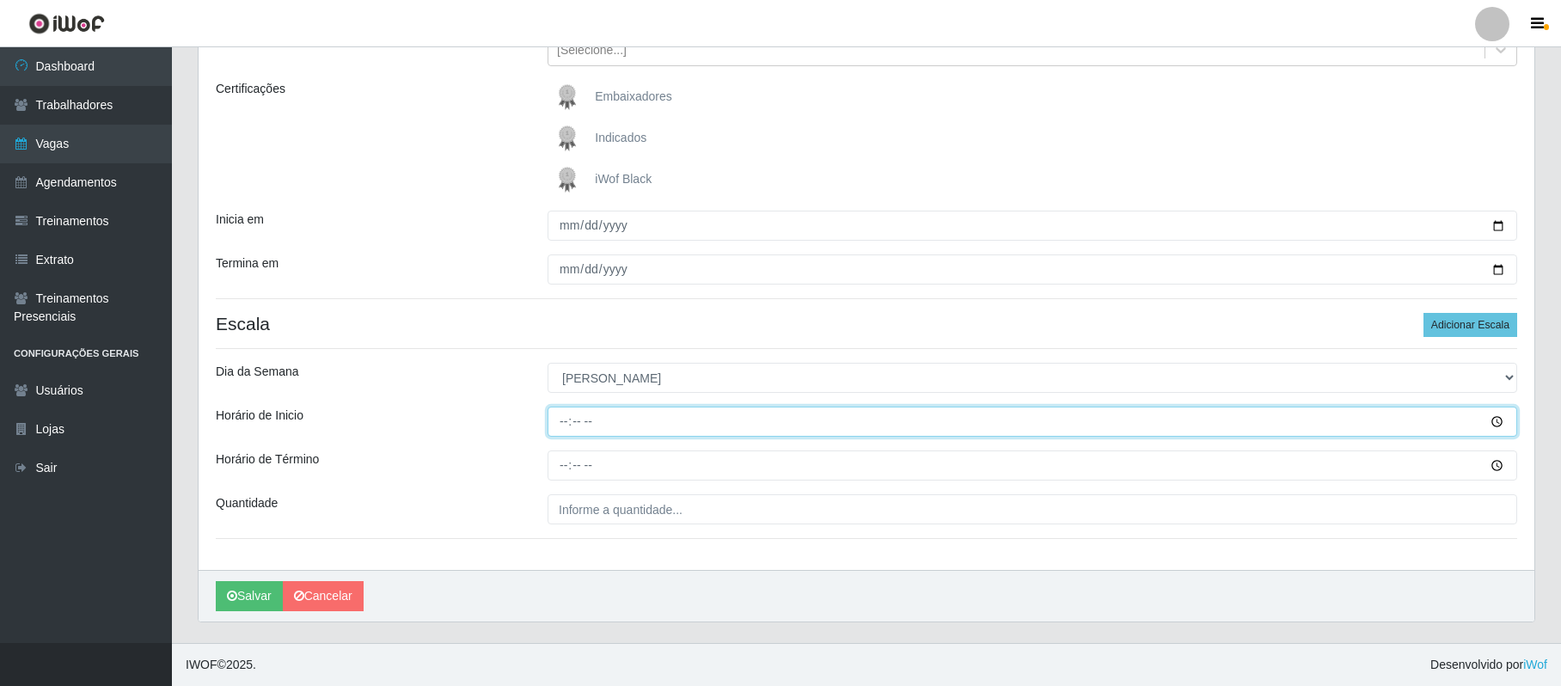
click at [559, 420] on input "Horário de Inicio" at bounding box center [1033, 422] width 970 height 30
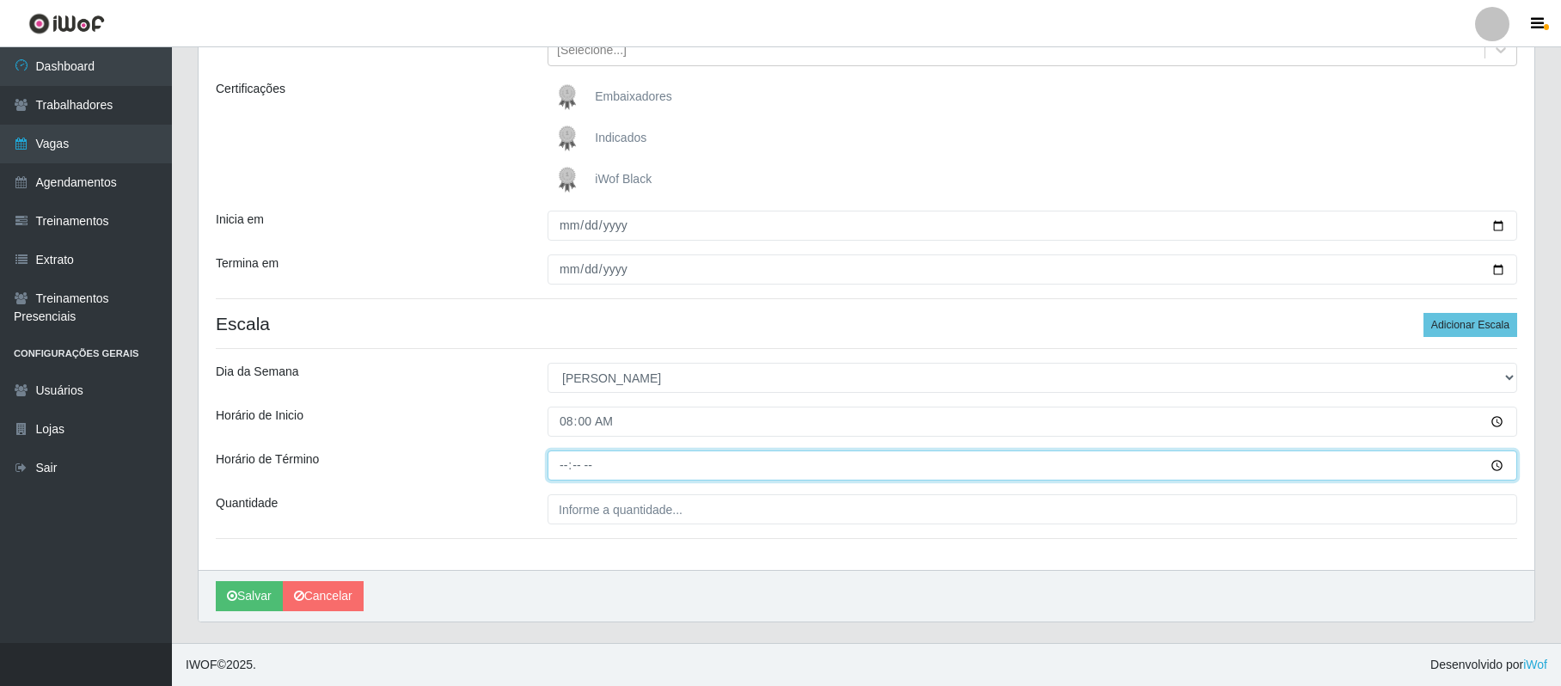
click at [555, 466] on input "Horário de Término" at bounding box center [1033, 466] width 970 height 30
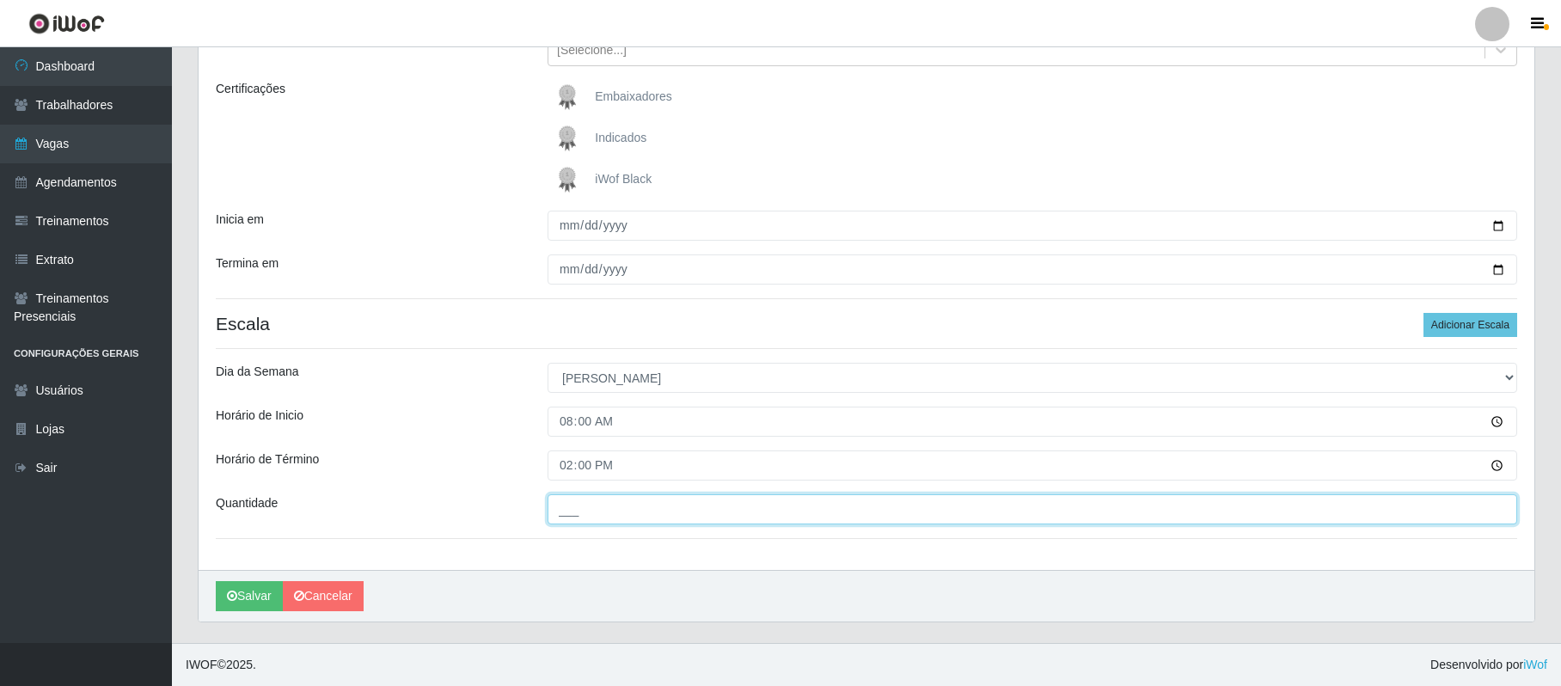
click at [575, 519] on input "___" at bounding box center [1033, 509] width 970 height 30
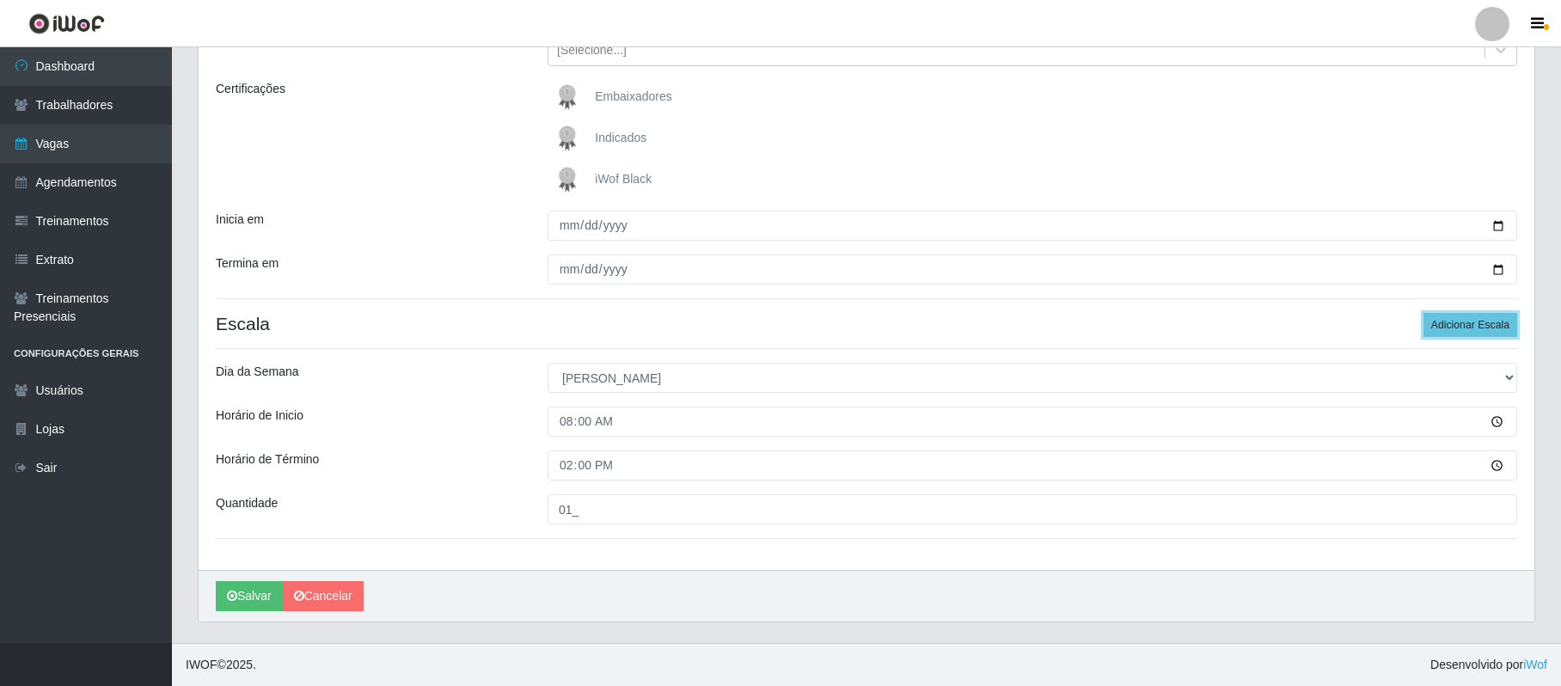
drag, startPoint x: 1472, startPoint y: 321, endPoint x: 1023, endPoint y: 379, distance: 452.6
click at [1465, 321] on button "Adicionar Escala" at bounding box center [1471, 325] width 94 height 24
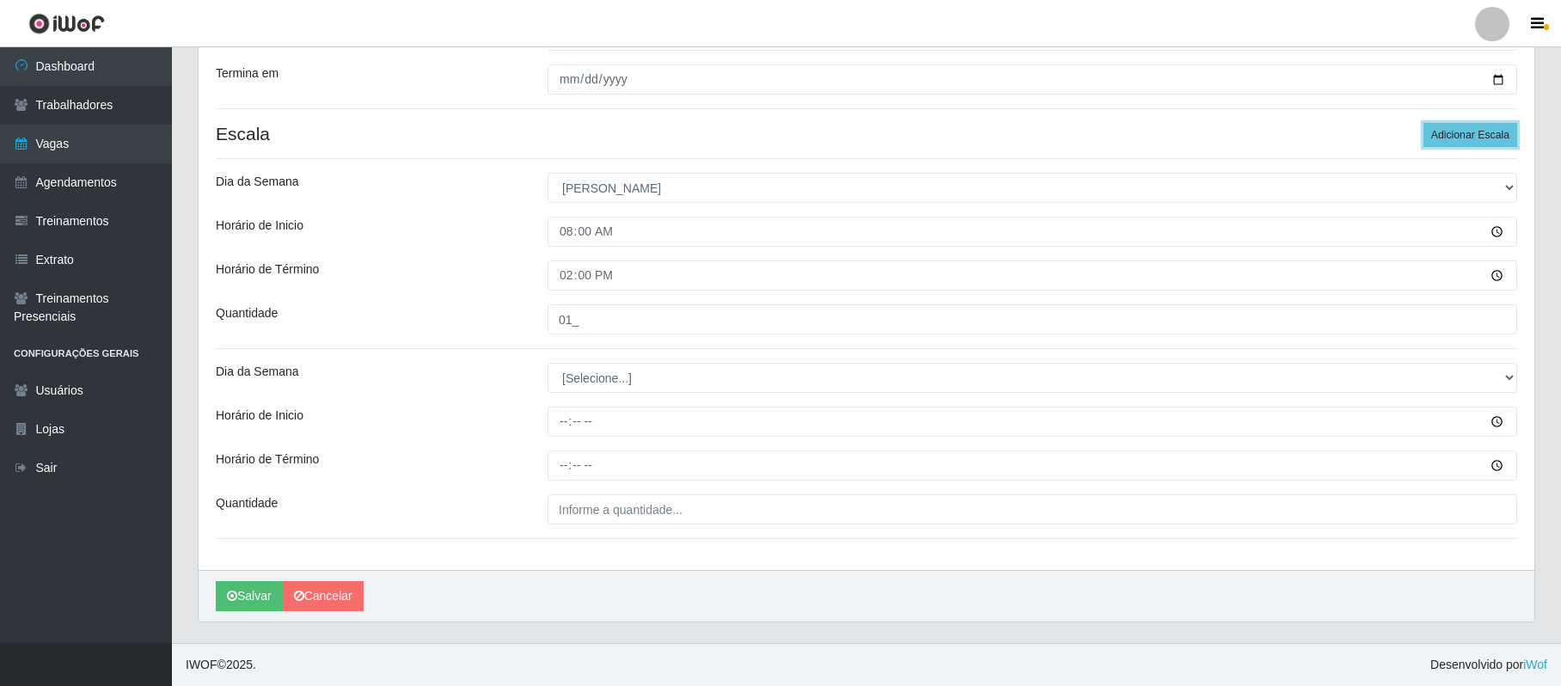
scroll to position [413, 0]
click at [586, 366] on select "[Selecione...] Segunda Terça Quarta Quinta Sexta Sábado Domingo" at bounding box center [1033, 378] width 970 height 30
click at [548, 363] on select "[Selecione...] Segunda Terça Quarta Quinta Sexta Sábado Domingo" at bounding box center [1033, 378] width 970 height 30
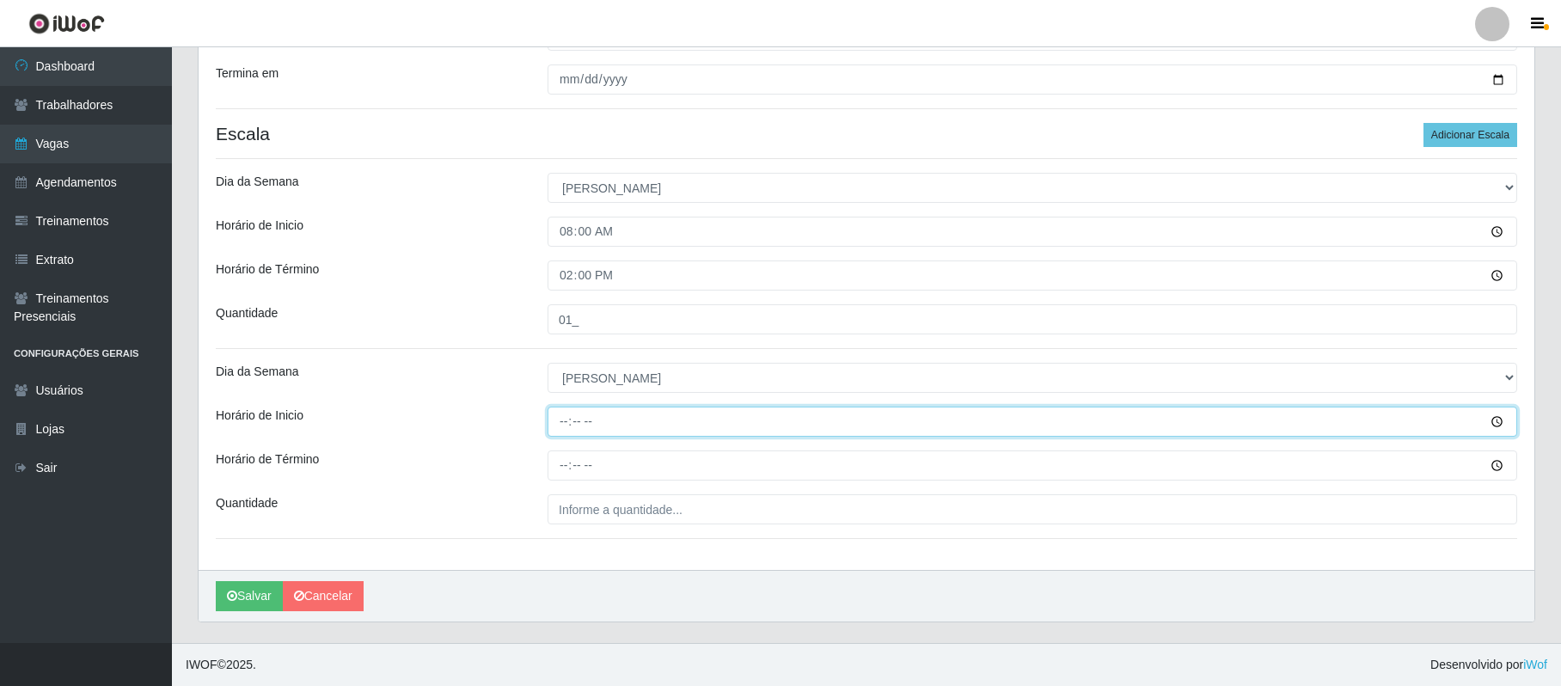
click at [562, 423] on input "Horário de Inicio" at bounding box center [1033, 422] width 970 height 30
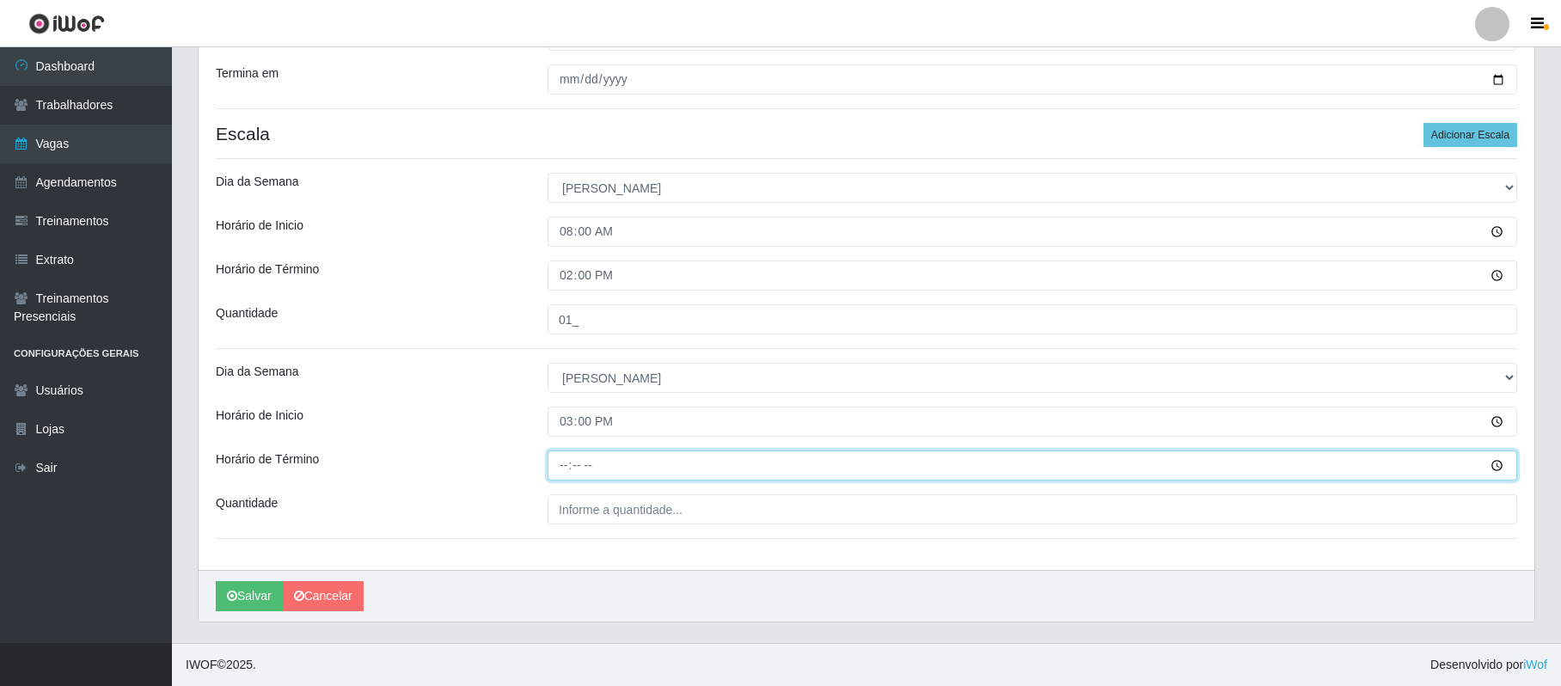
click at [562, 465] on input "Horário de Término" at bounding box center [1033, 466] width 970 height 30
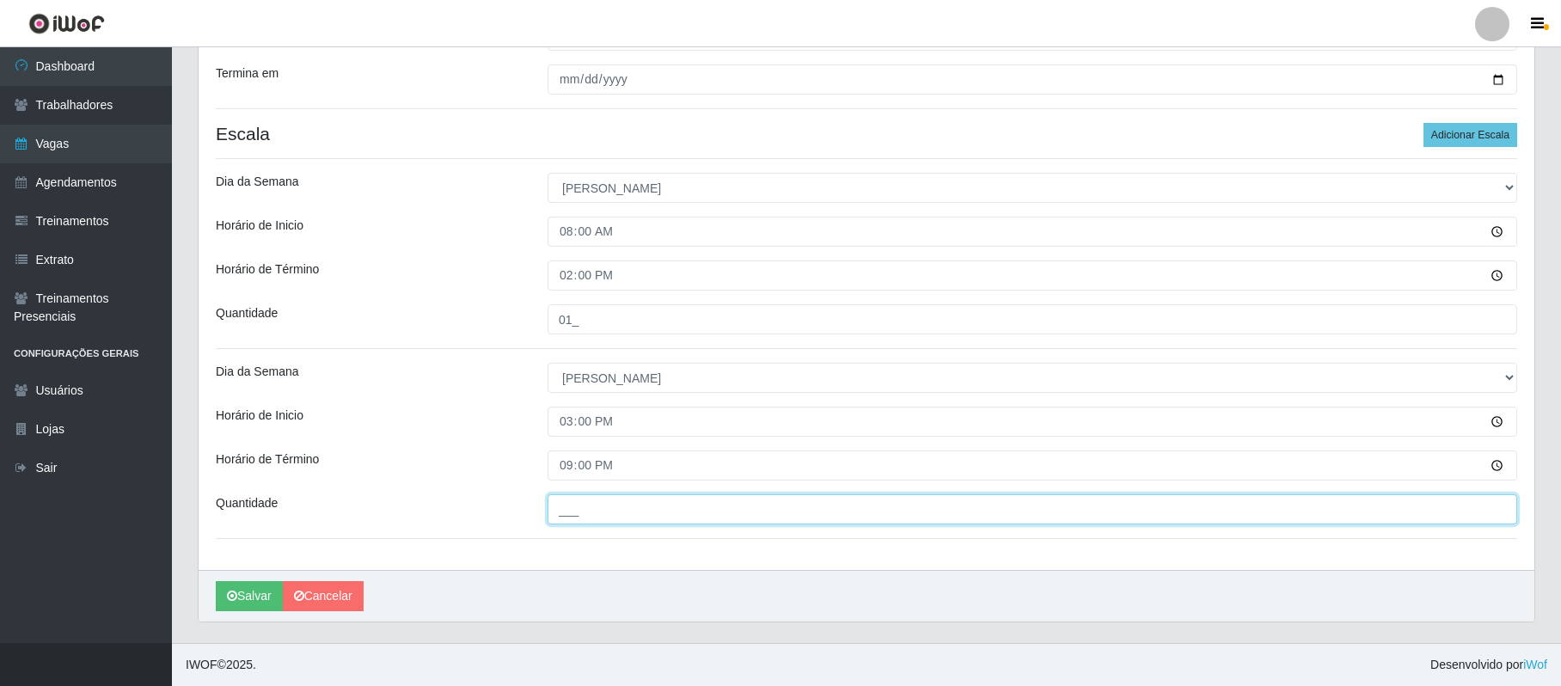
click at [590, 503] on input "___" at bounding box center [1033, 509] width 970 height 30
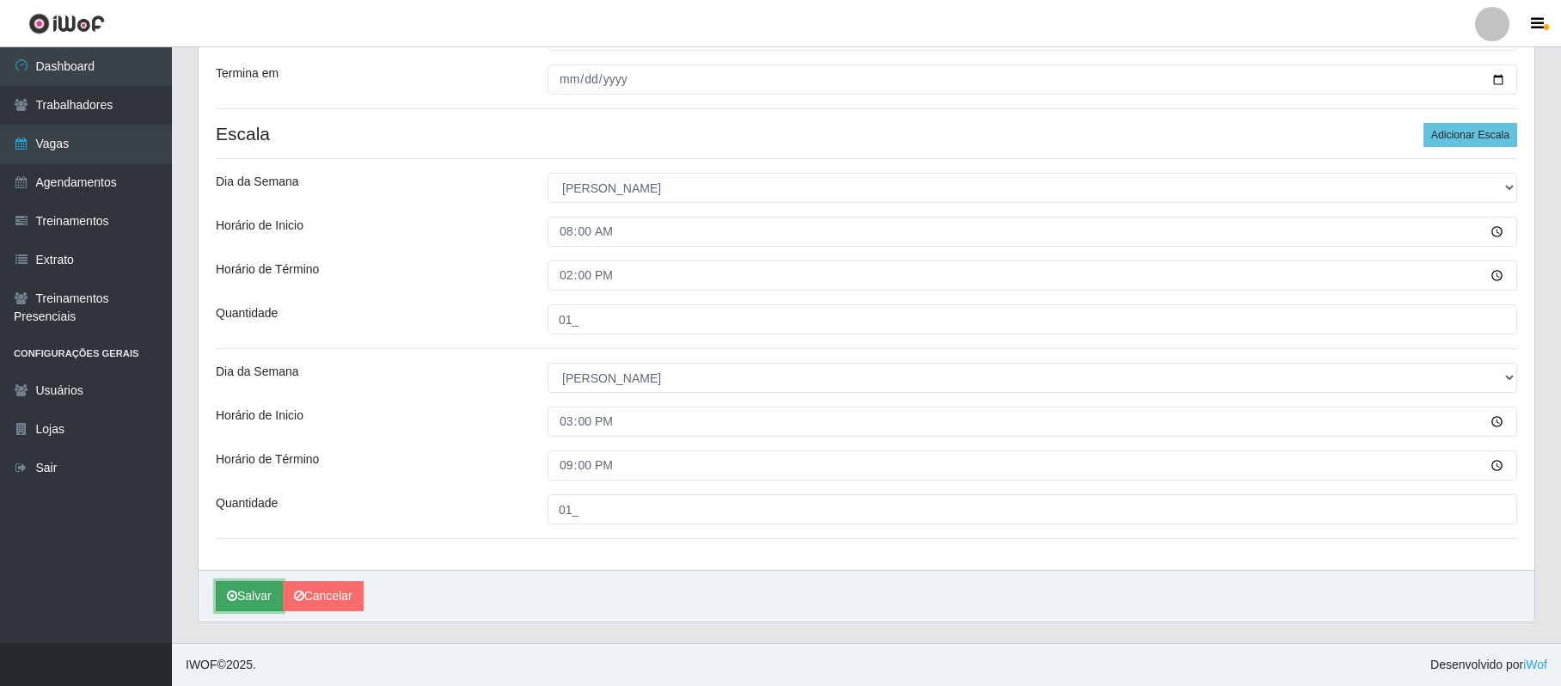
click at [248, 592] on button "Salvar" at bounding box center [249, 596] width 67 height 30
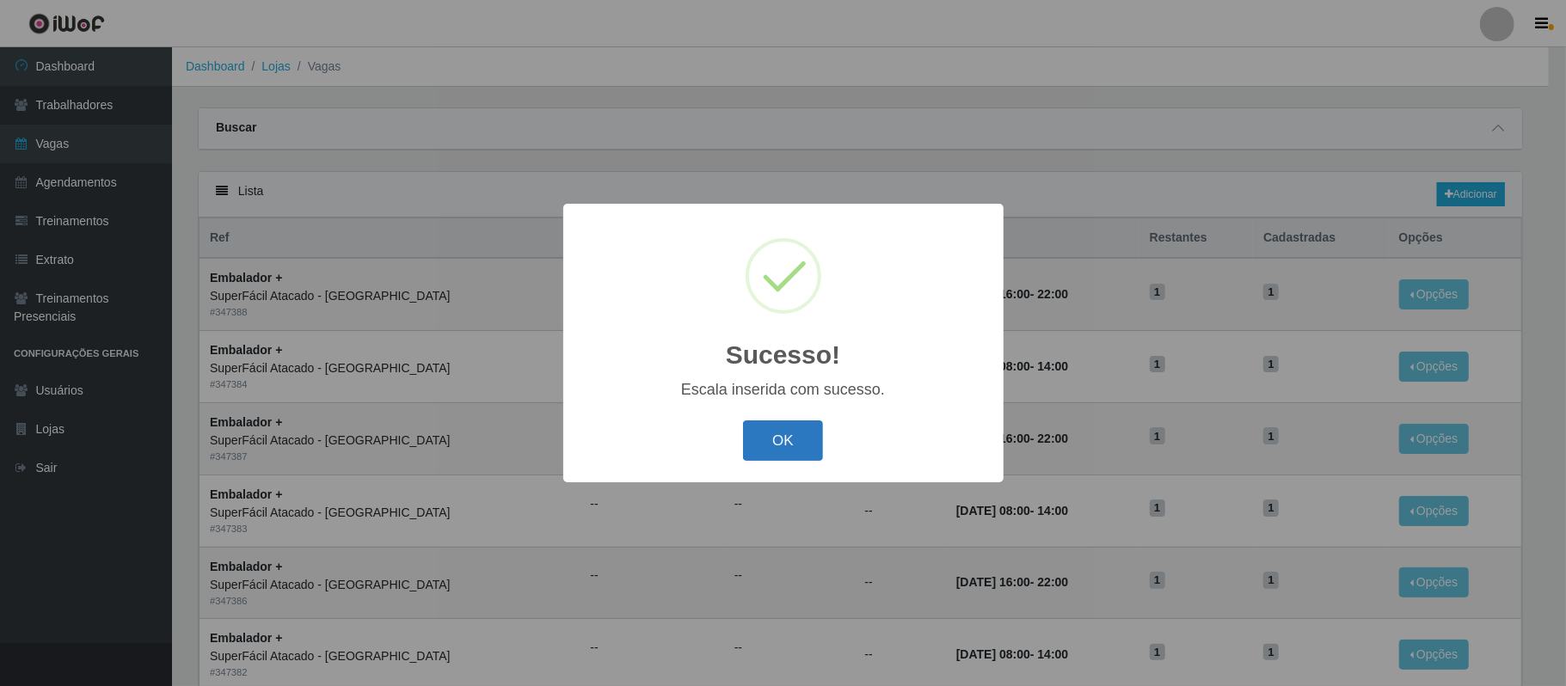
click at [806, 434] on button "OK" at bounding box center [783, 440] width 80 height 40
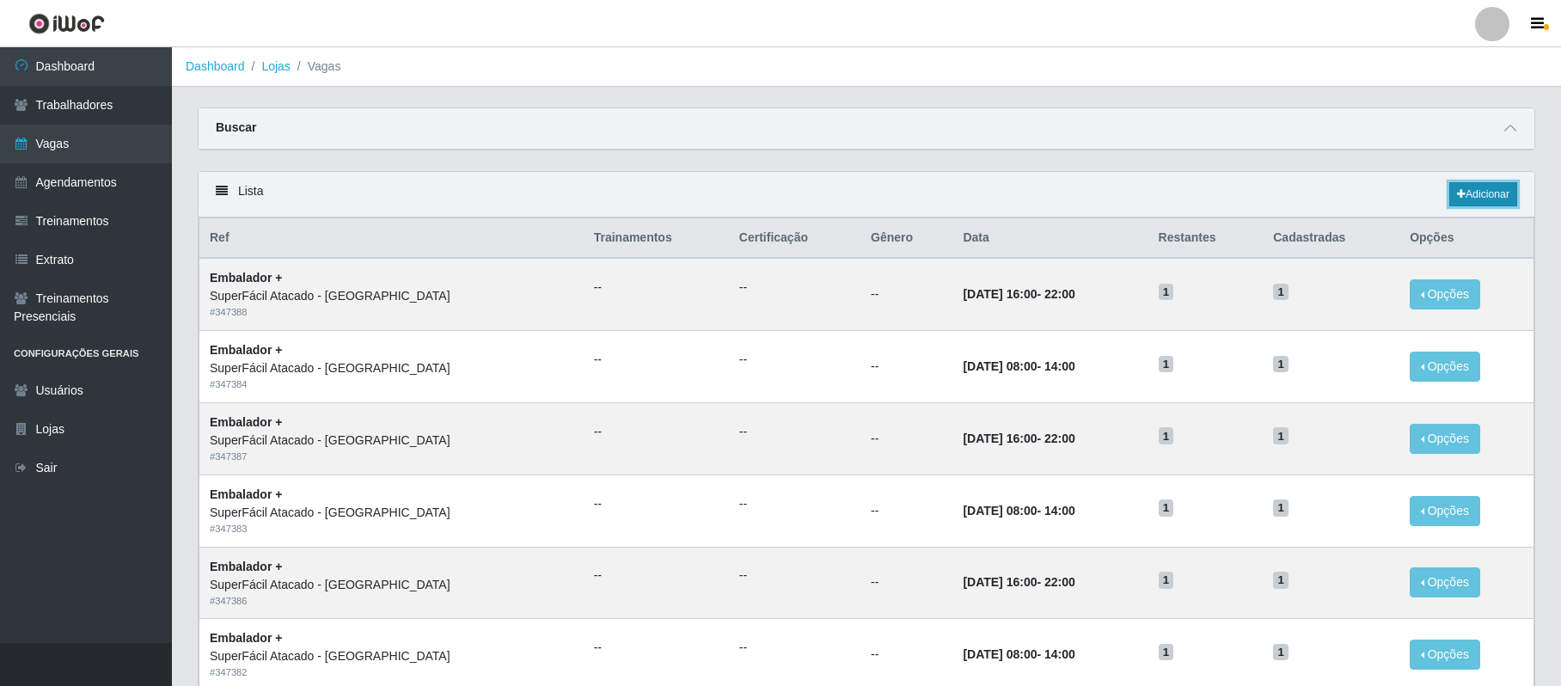
click at [1476, 203] on link "Adicionar" at bounding box center [1484, 194] width 68 height 24
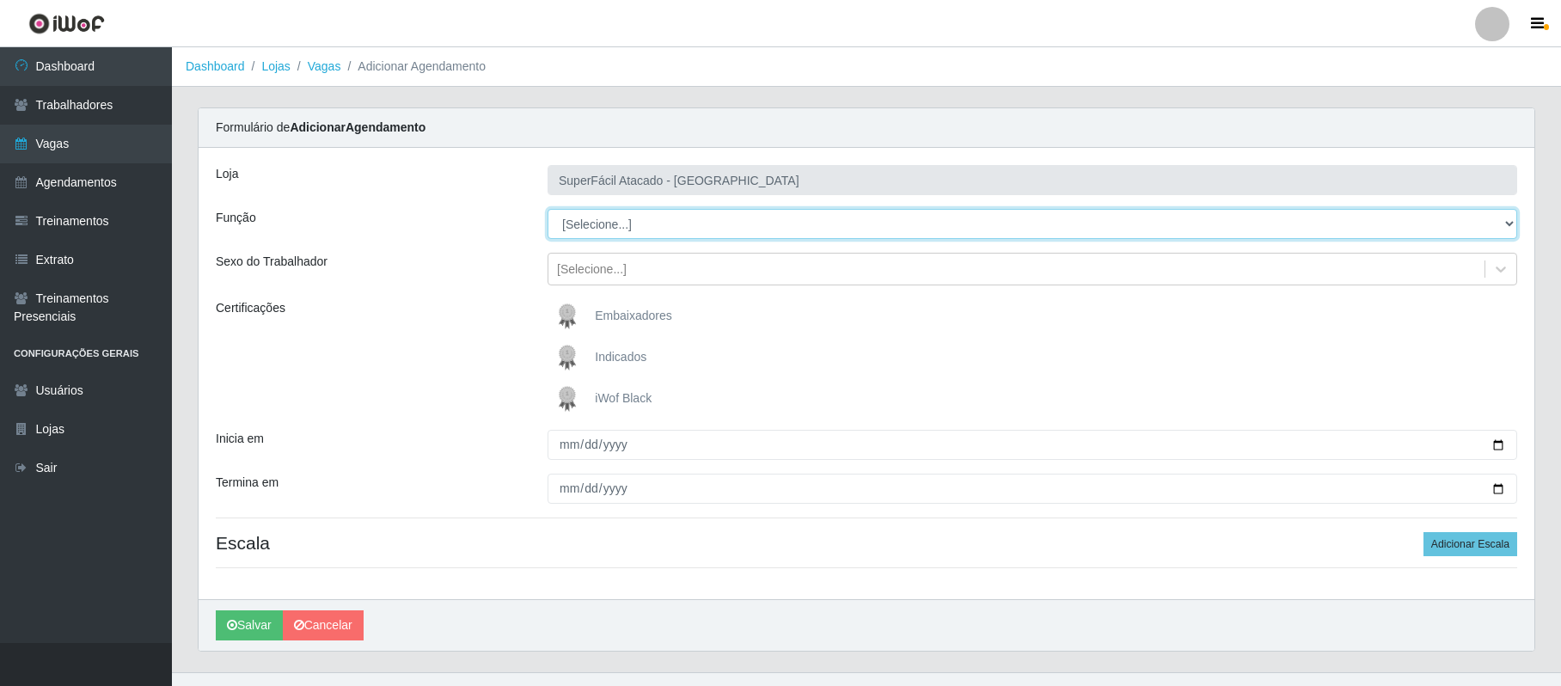
click at [641, 224] on select "[Selecione...] Embalador Embalador + Embalador ++ Operador de Caixa Operador de…" at bounding box center [1033, 224] width 970 height 30
click at [548, 210] on select "[Selecione...] Embalador Embalador + Embalador ++ Operador de Caixa Operador de…" at bounding box center [1033, 224] width 970 height 30
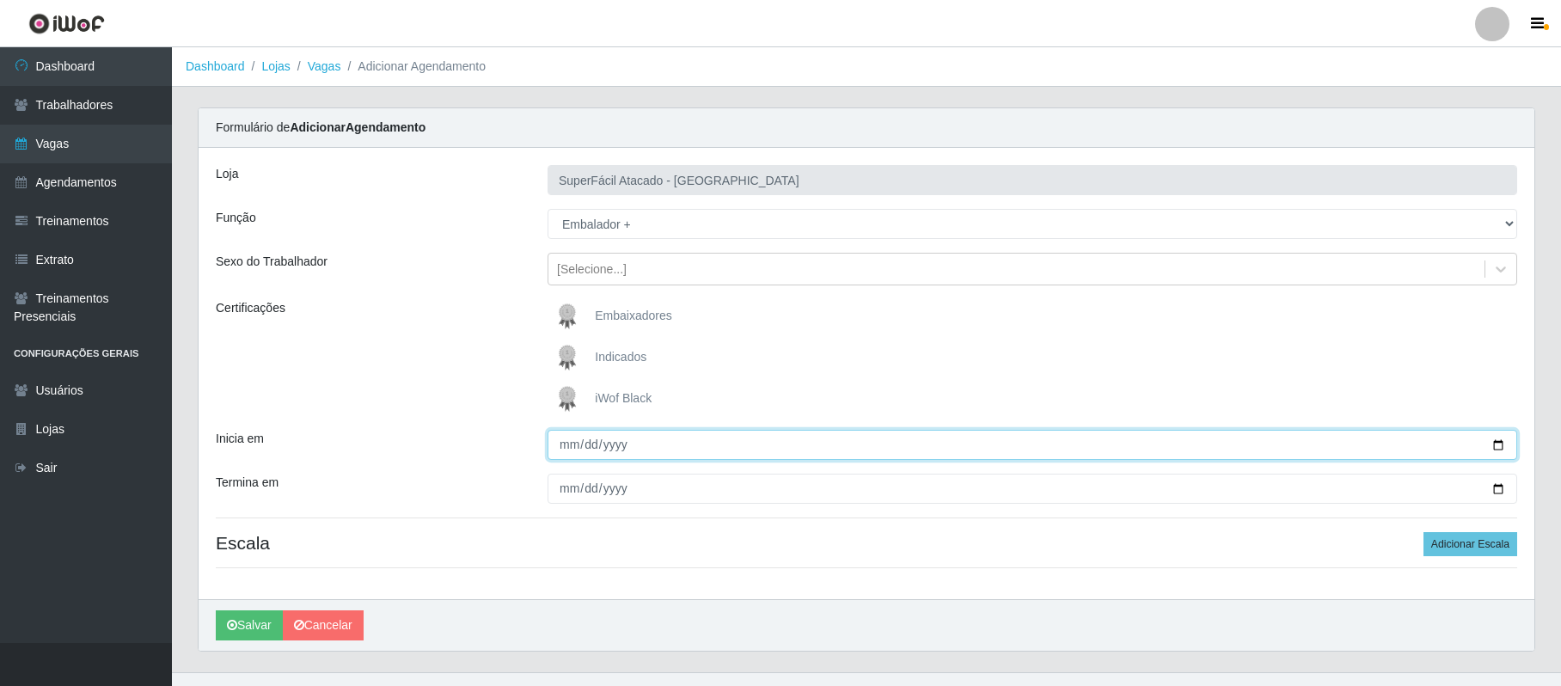
drag, startPoint x: 1503, startPoint y: 442, endPoint x: 1459, endPoint y: 442, distance: 43.8
click at [1500, 442] on input "Inicia em" at bounding box center [1033, 445] width 970 height 30
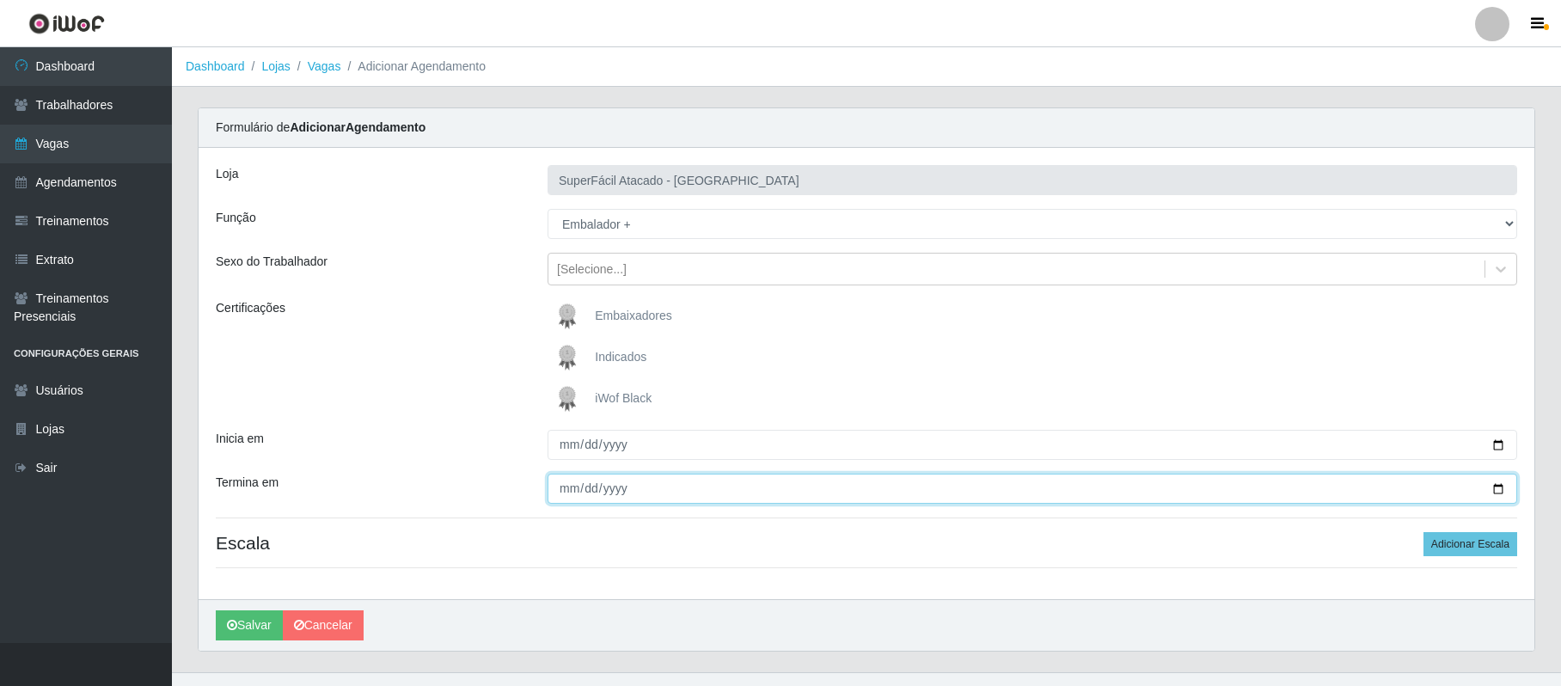
drag, startPoint x: 1494, startPoint y: 486, endPoint x: 1052, endPoint y: 407, distance: 448.9
click at [1469, 483] on input "Termina em" at bounding box center [1033, 489] width 970 height 30
click at [1499, 488] on input "Termina em" at bounding box center [1033, 489] width 970 height 30
drag, startPoint x: 1469, startPoint y: 545, endPoint x: 1119, endPoint y: 540, distance: 350.0
click at [1456, 545] on button "Adicionar Escala" at bounding box center [1471, 544] width 94 height 24
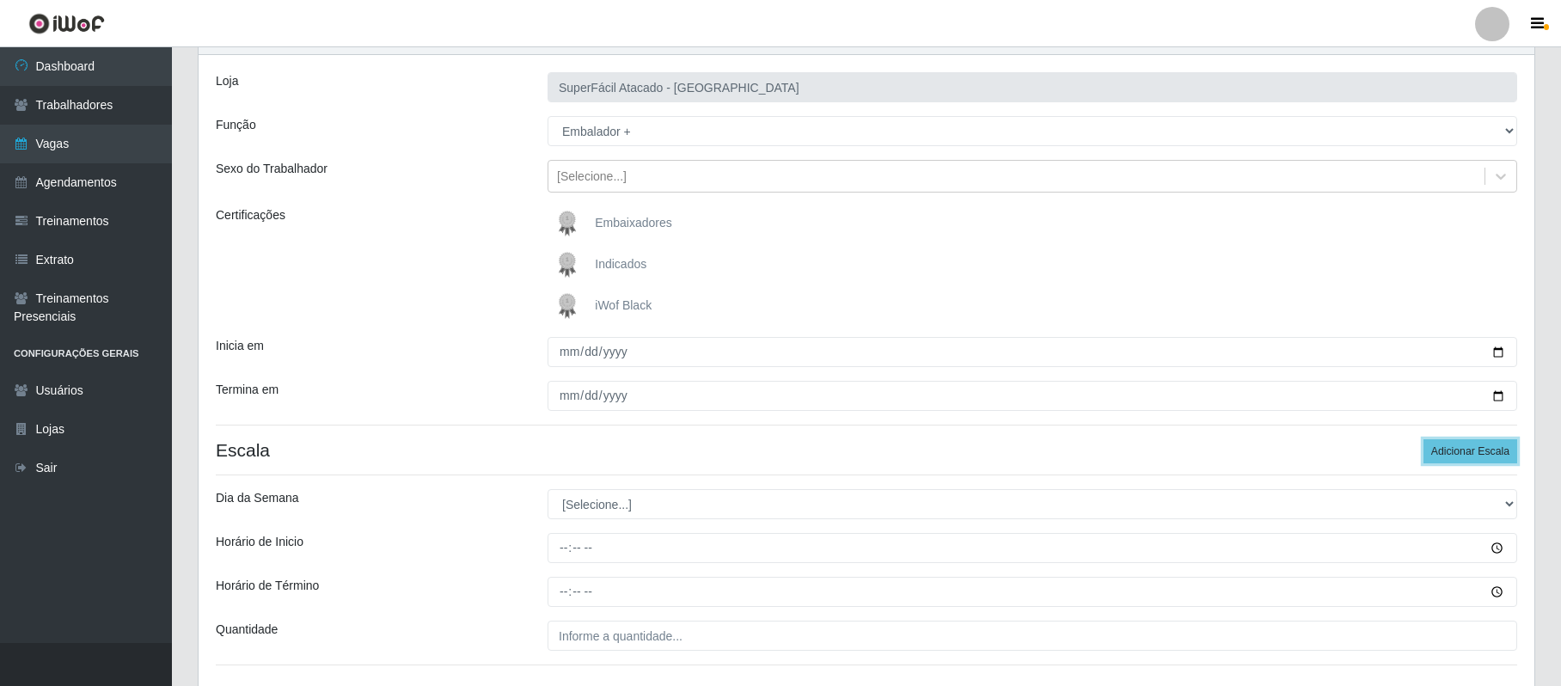
scroll to position [222, 0]
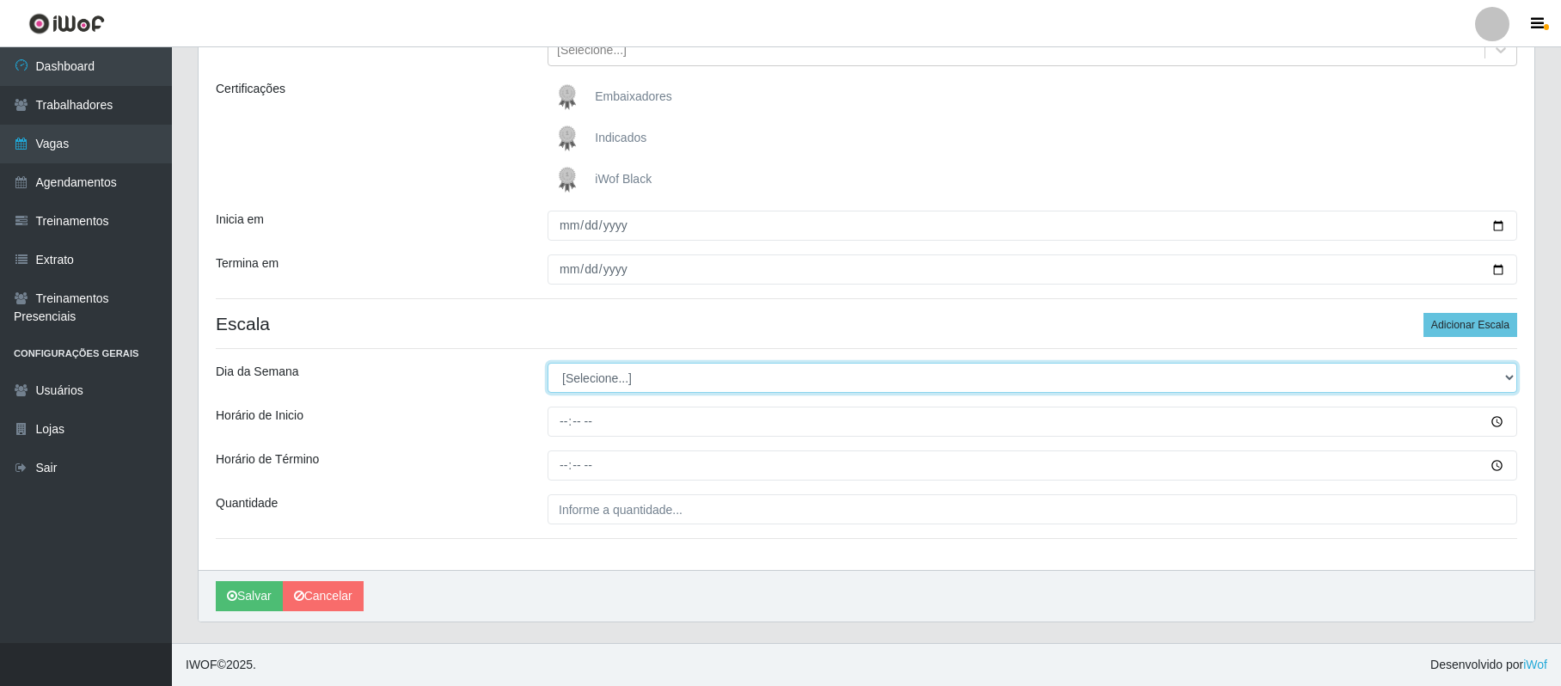
click at [592, 377] on select "[Selecione...] Segunda Terça Quarta Quinta Sexta Sábado Domingo" at bounding box center [1033, 378] width 970 height 30
click at [548, 363] on select "[Selecione...] Segunda Terça Quarta Quinta Sexta Sábado Domingo" at bounding box center [1033, 378] width 970 height 30
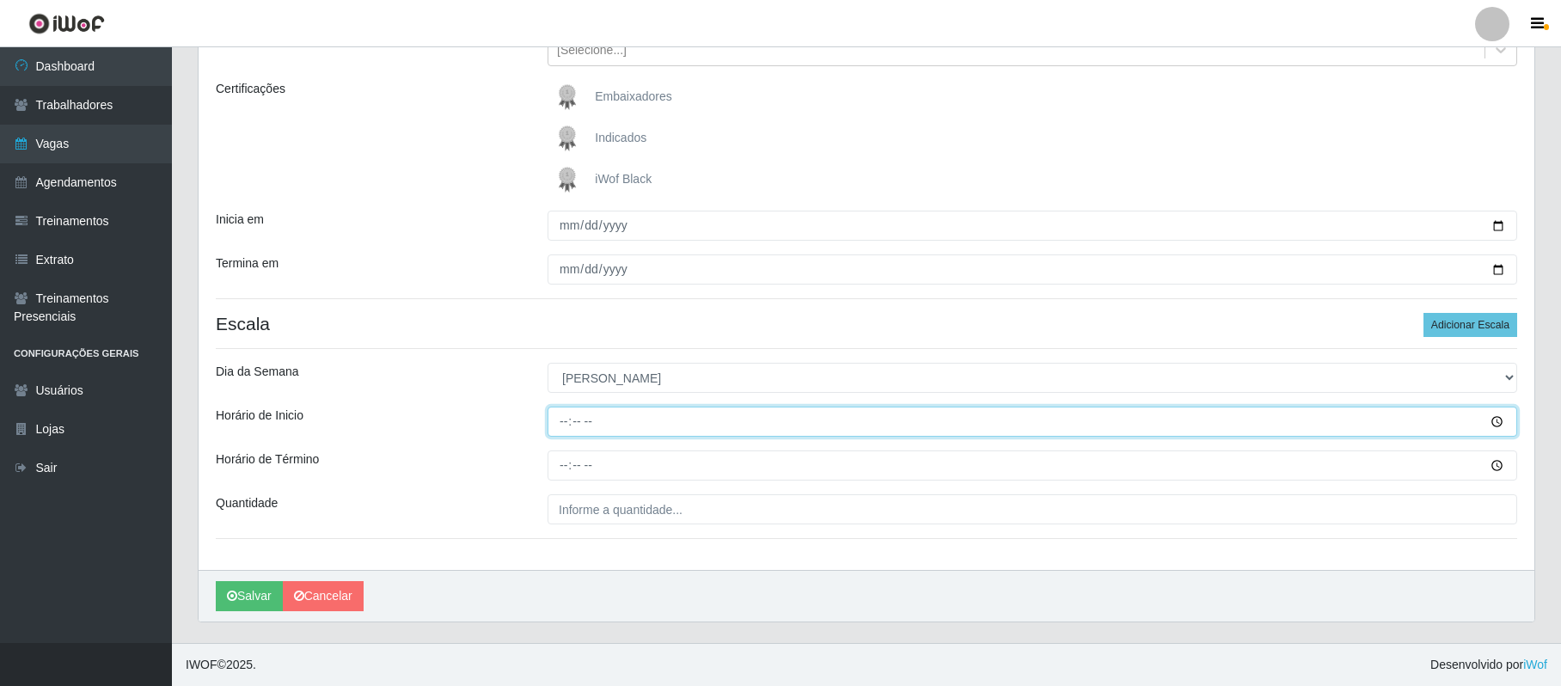
click at [557, 424] on input "Horário de Inicio" at bounding box center [1033, 422] width 970 height 30
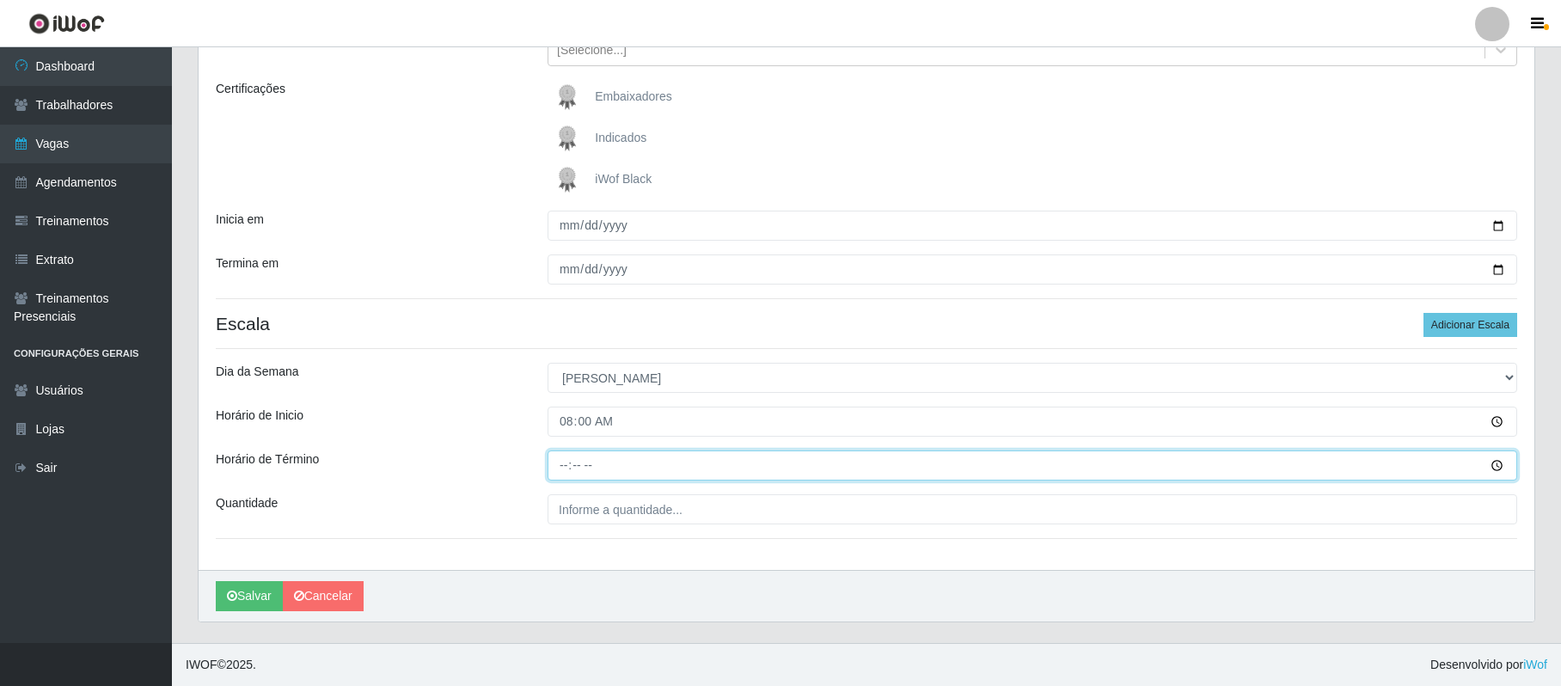
click at [565, 471] on input "Horário de Término" at bounding box center [1033, 466] width 970 height 30
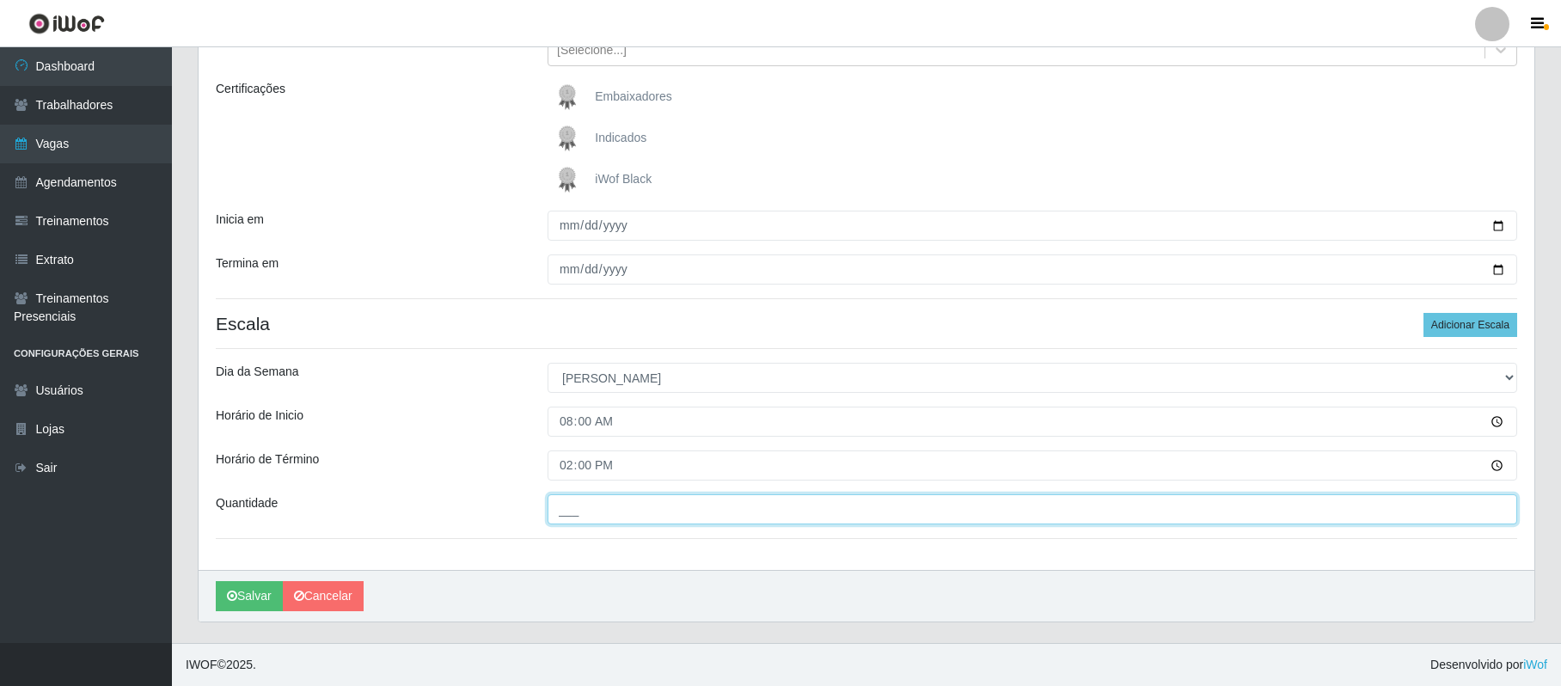
click at [593, 509] on input "___" at bounding box center [1033, 509] width 970 height 30
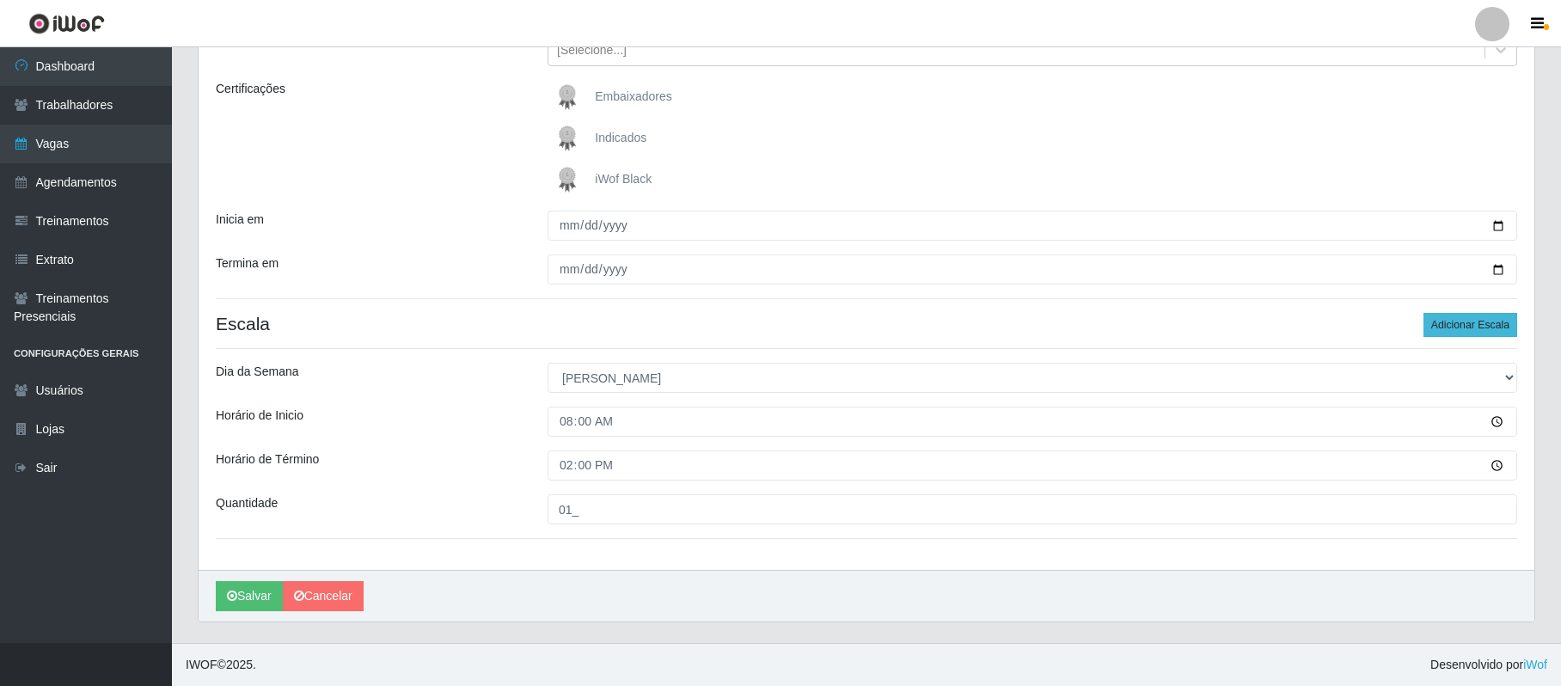
click at [1443, 313] on div "Loja SuperFácil Atacado - Nova Betânia Função [Selecione...] Embalador Embalado…" at bounding box center [867, 249] width 1336 height 641
drag, startPoint x: 1445, startPoint y: 322, endPoint x: 1071, endPoint y: 392, distance: 380.6
click at [1442, 323] on button "Adicionar Escala" at bounding box center [1471, 325] width 94 height 24
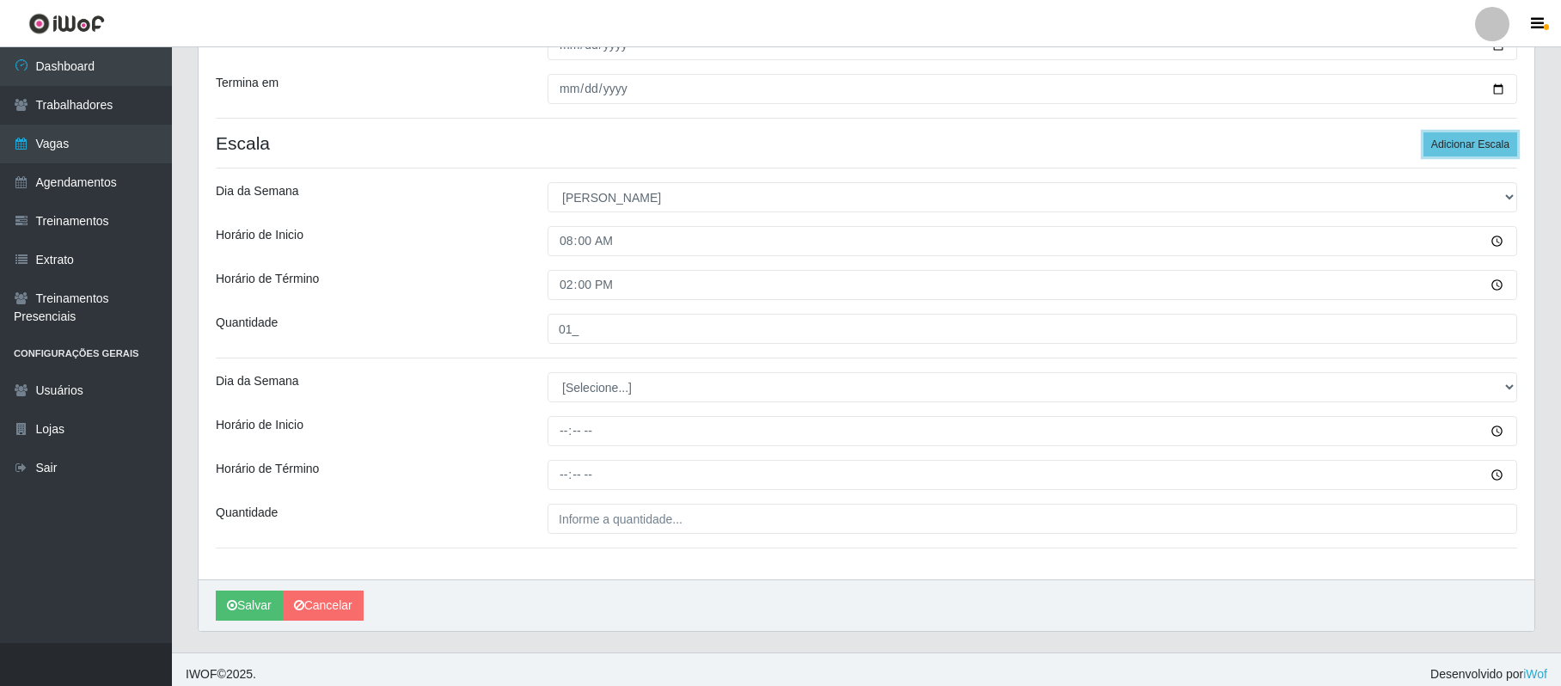
scroll to position [413, 0]
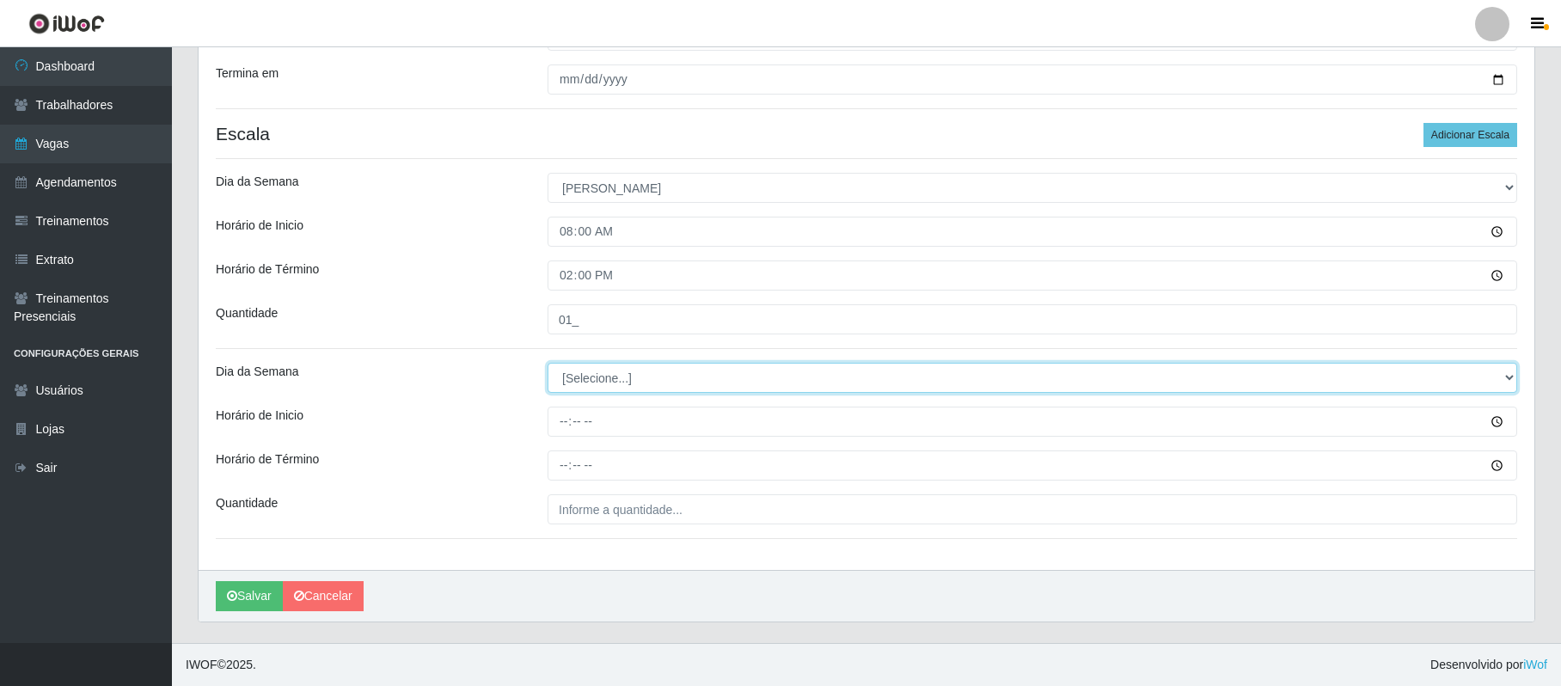
click at [579, 372] on select "[Selecione...] Segunda Terça Quarta Quinta Sexta Sábado Domingo" at bounding box center [1033, 378] width 970 height 30
click at [548, 363] on select "[Selecione...] Segunda Terça Quarta Quinta Sexta Sábado Domingo" at bounding box center [1033, 378] width 970 height 30
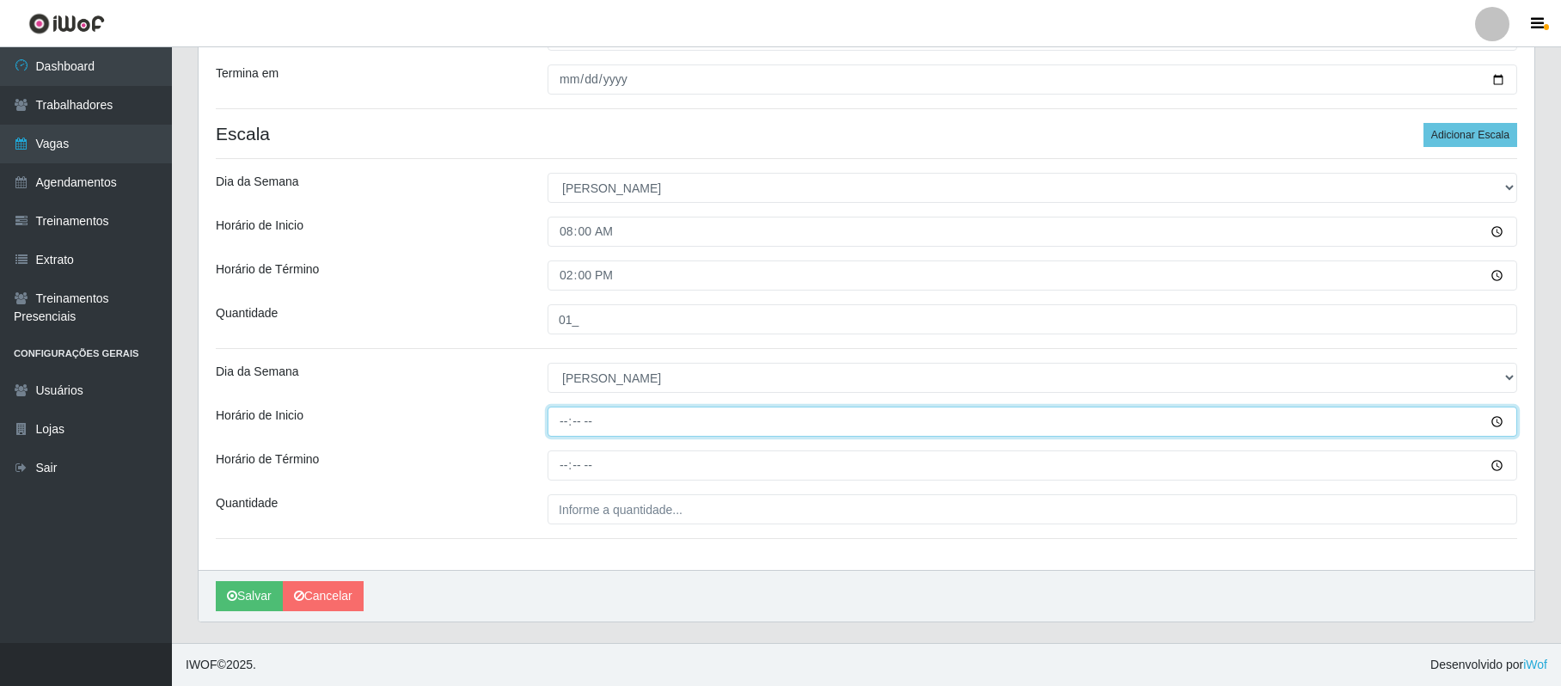
click at [561, 417] on input "Horário de Inicio" at bounding box center [1033, 422] width 970 height 30
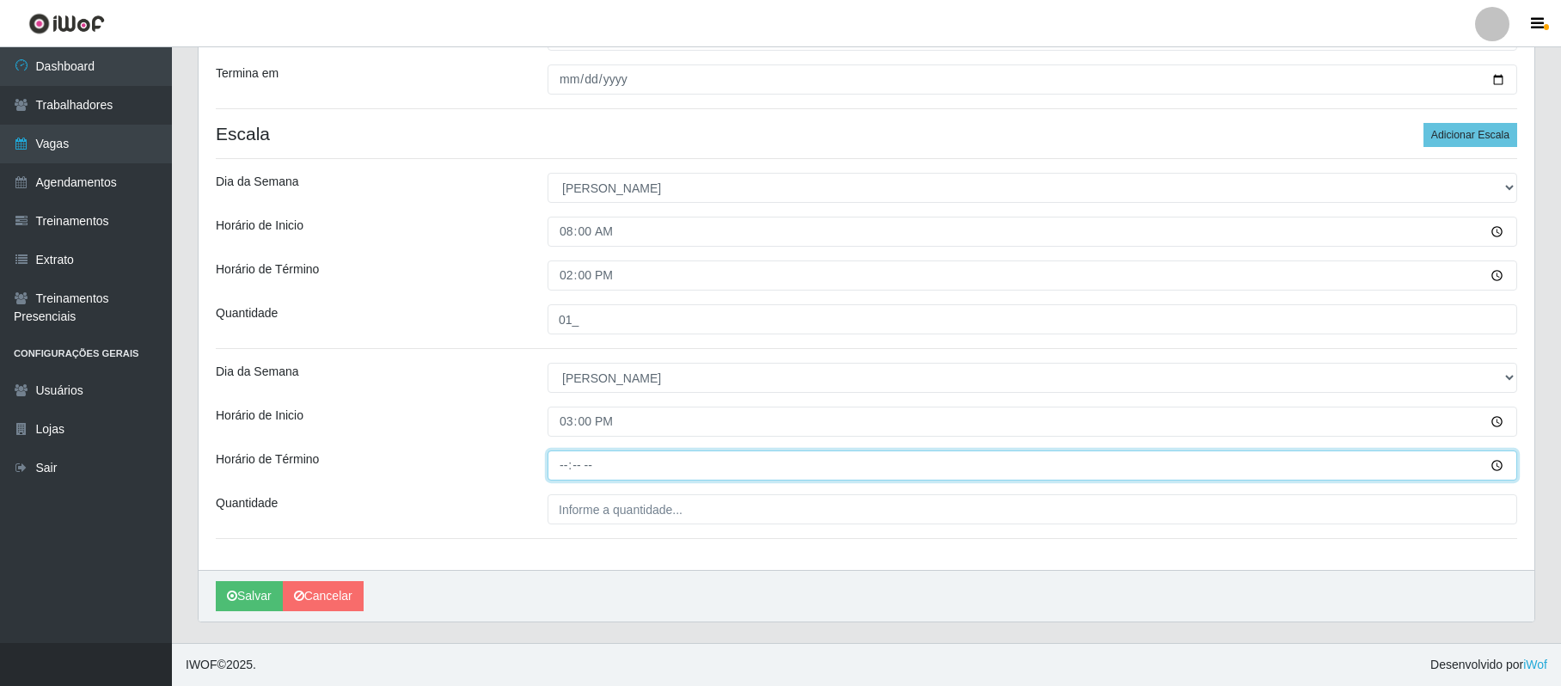
click at [561, 472] on input "Horário de Término" at bounding box center [1033, 466] width 970 height 30
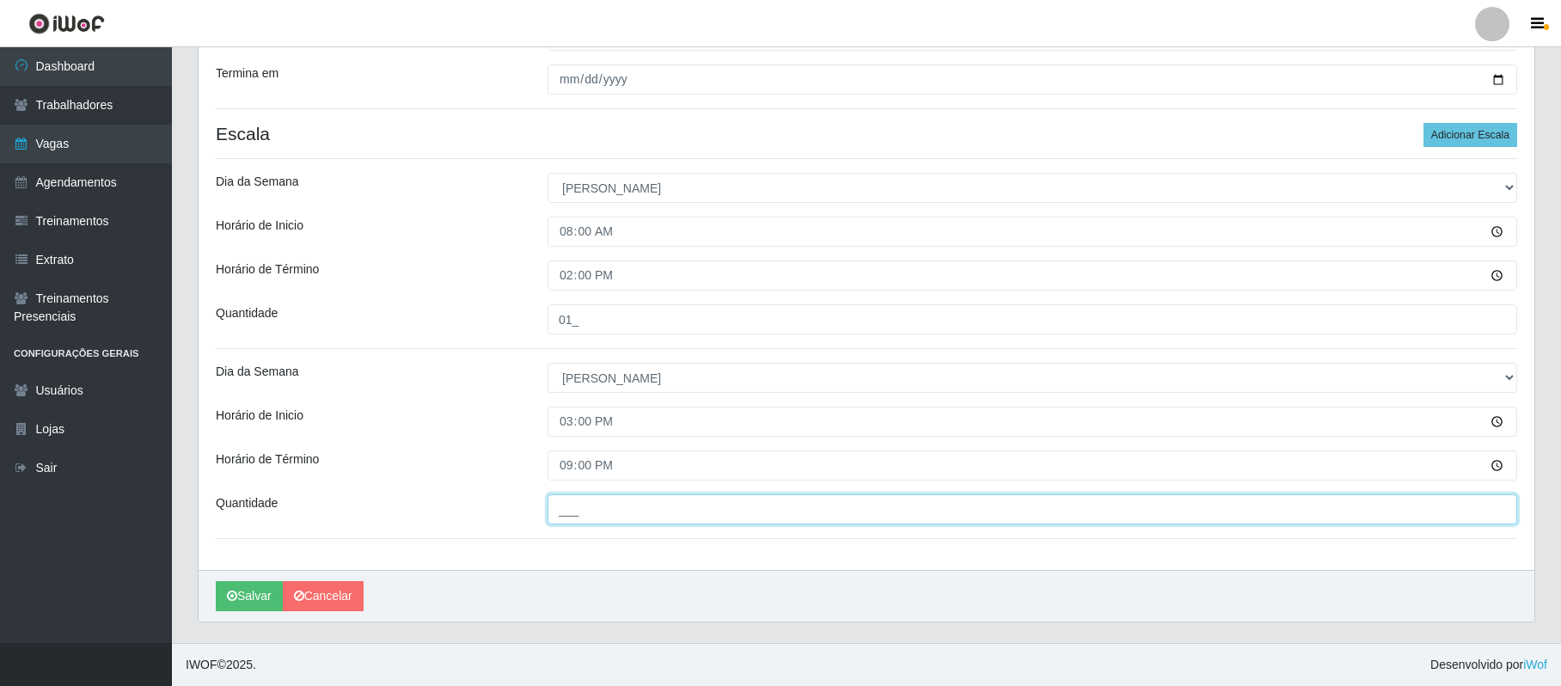
click at [576, 500] on input "___" at bounding box center [1033, 509] width 970 height 30
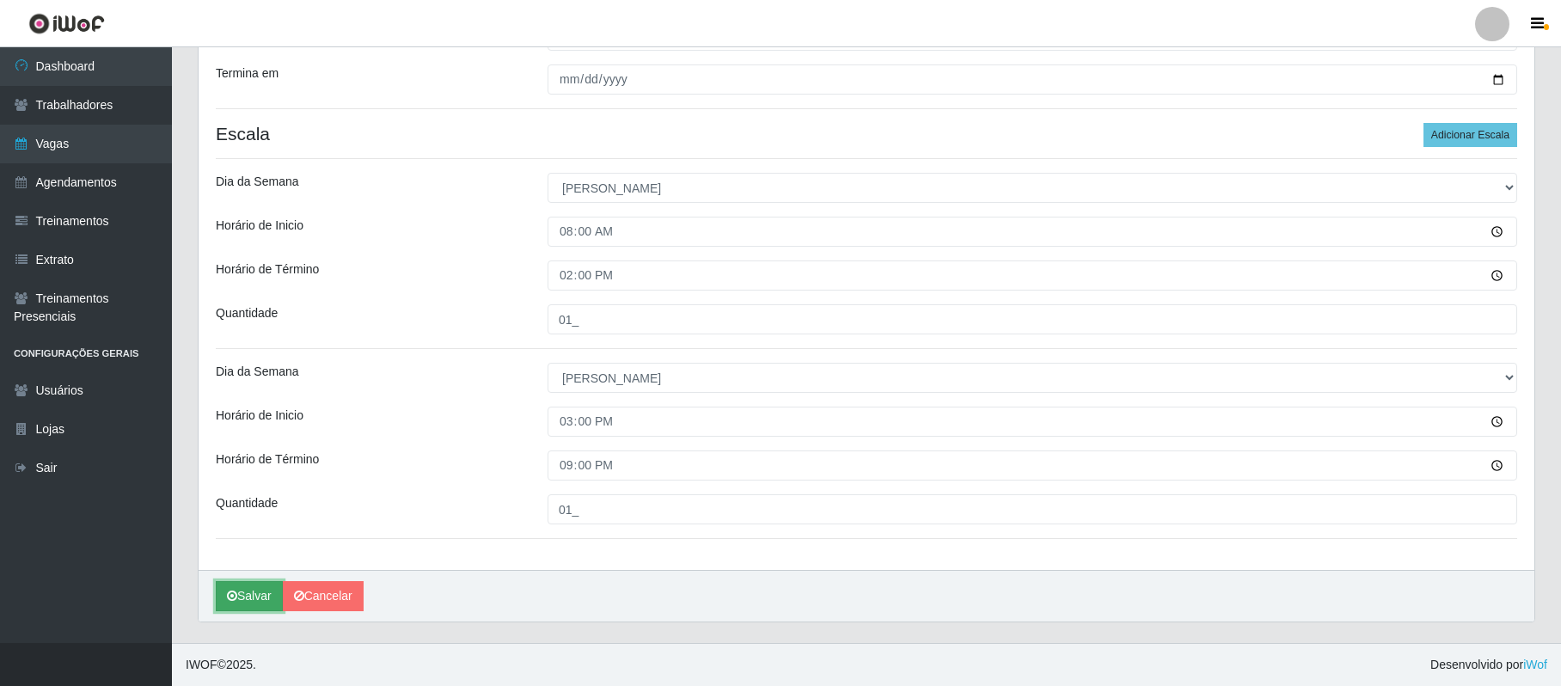
click at [249, 595] on button "Salvar" at bounding box center [249, 596] width 67 height 30
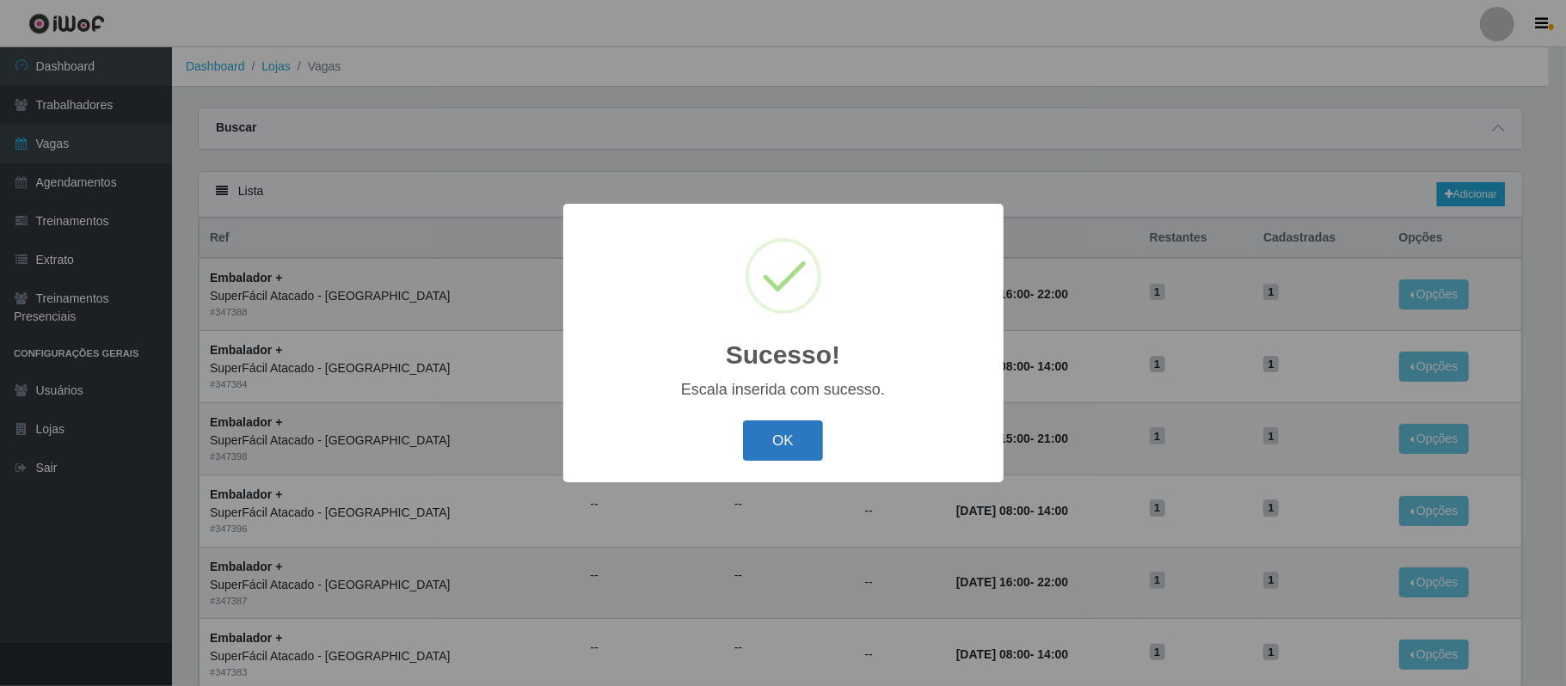
click at [784, 437] on button "OK" at bounding box center [783, 440] width 80 height 40
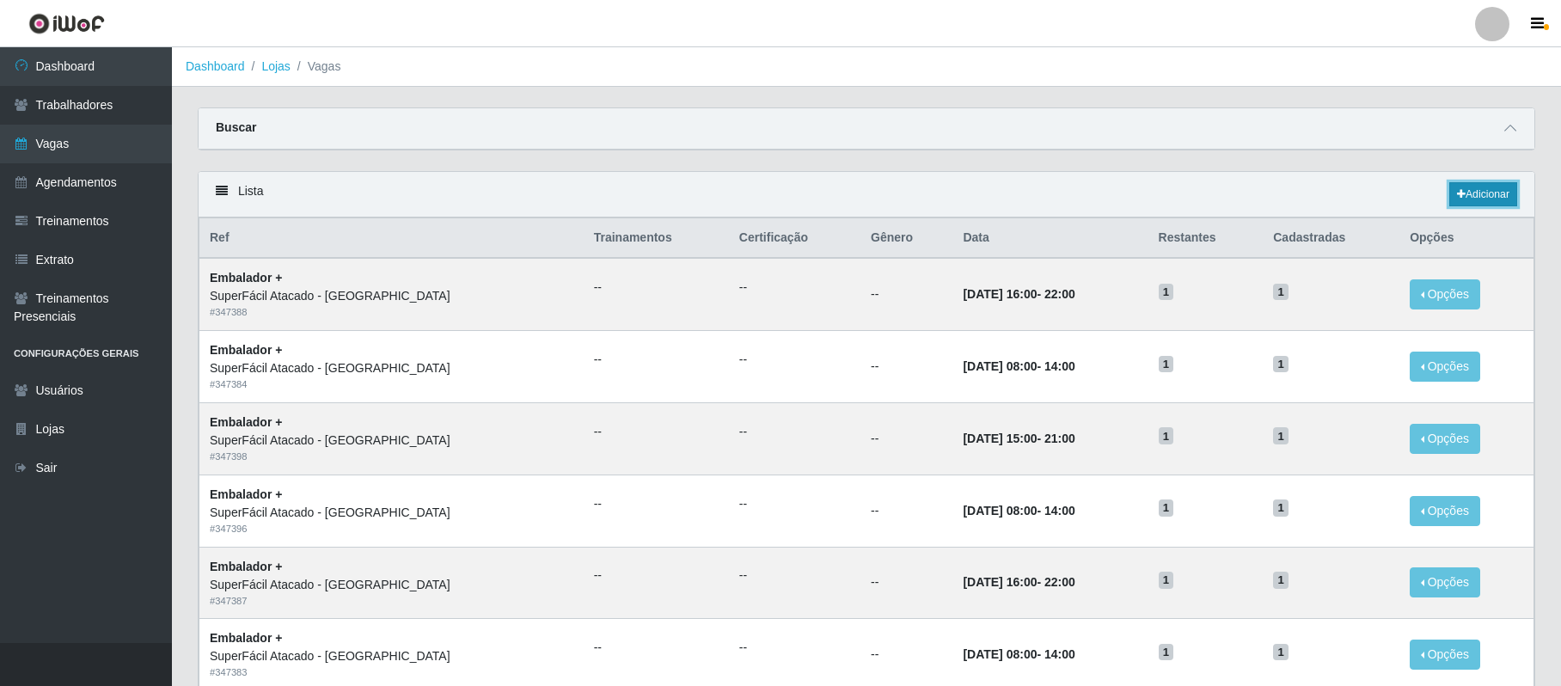
click at [1496, 198] on link "Adicionar" at bounding box center [1484, 194] width 68 height 24
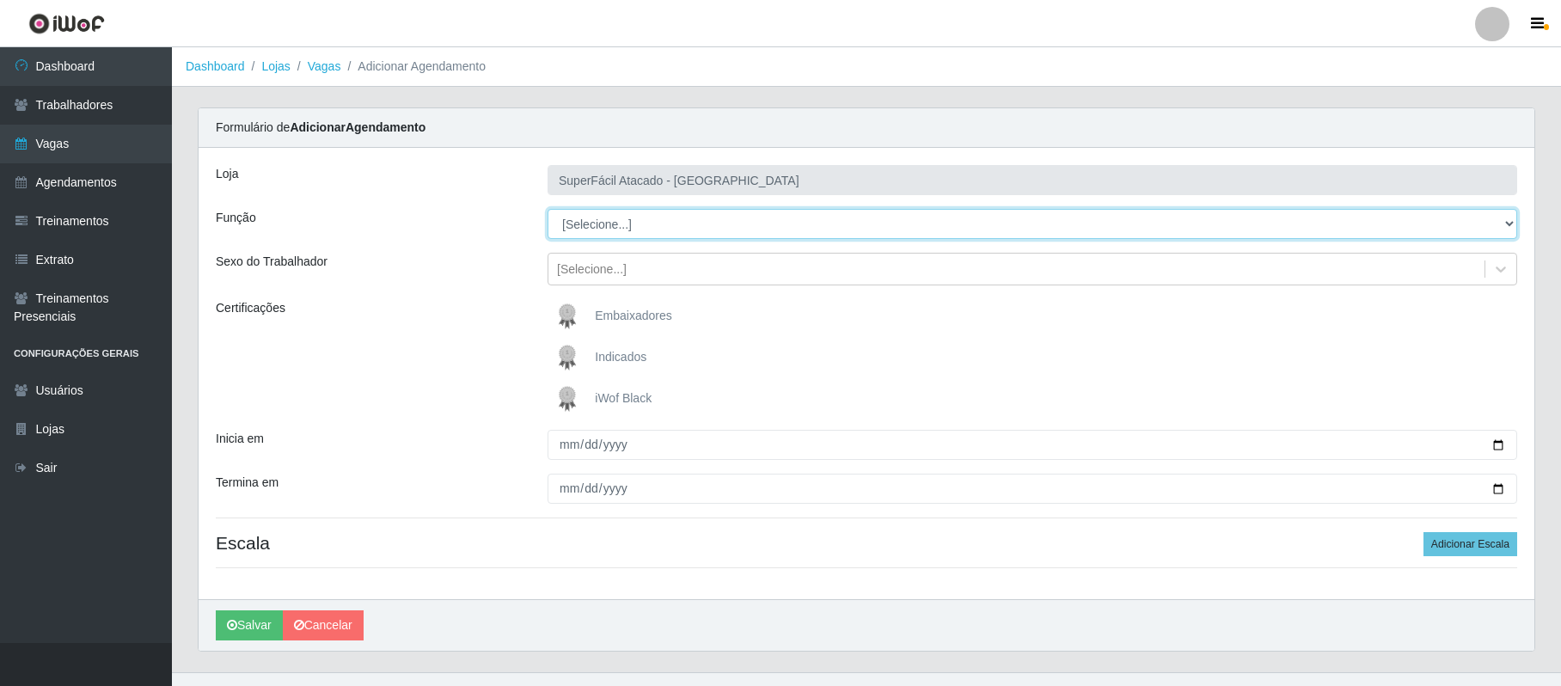
click at [590, 229] on select "[Selecione...] Embalador Embalador + Embalador ++ Operador de Caixa Operador de…" at bounding box center [1033, 224] width 970 height 30
click at [548, 210] on select "[Selecione...] Embalador Embalador + Embalador ++ Operador de Caixa Operador de…" at bounding box center [1033, 224] width 970 height 30
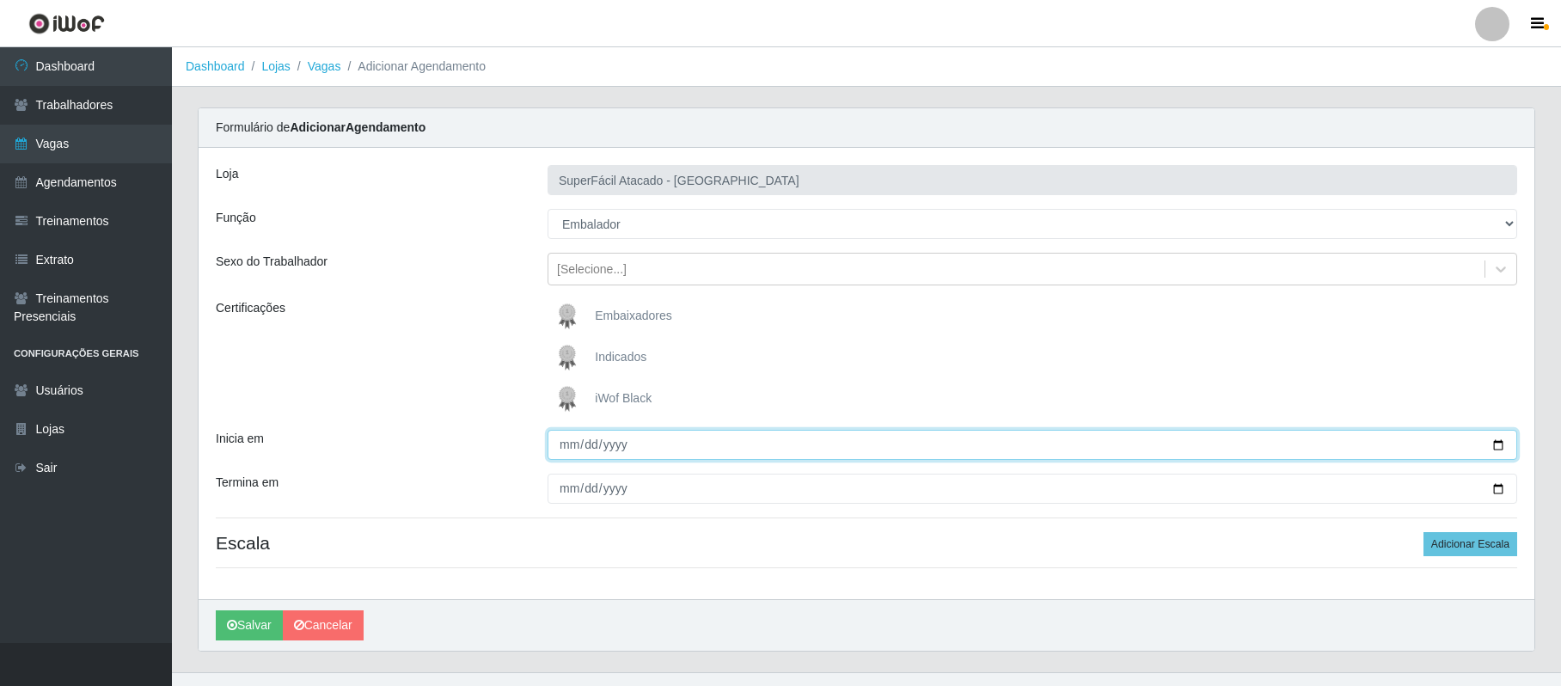
click at [1503, 444] on input "Inicia em" at bounding box center [1033, 445] width 970 height 30
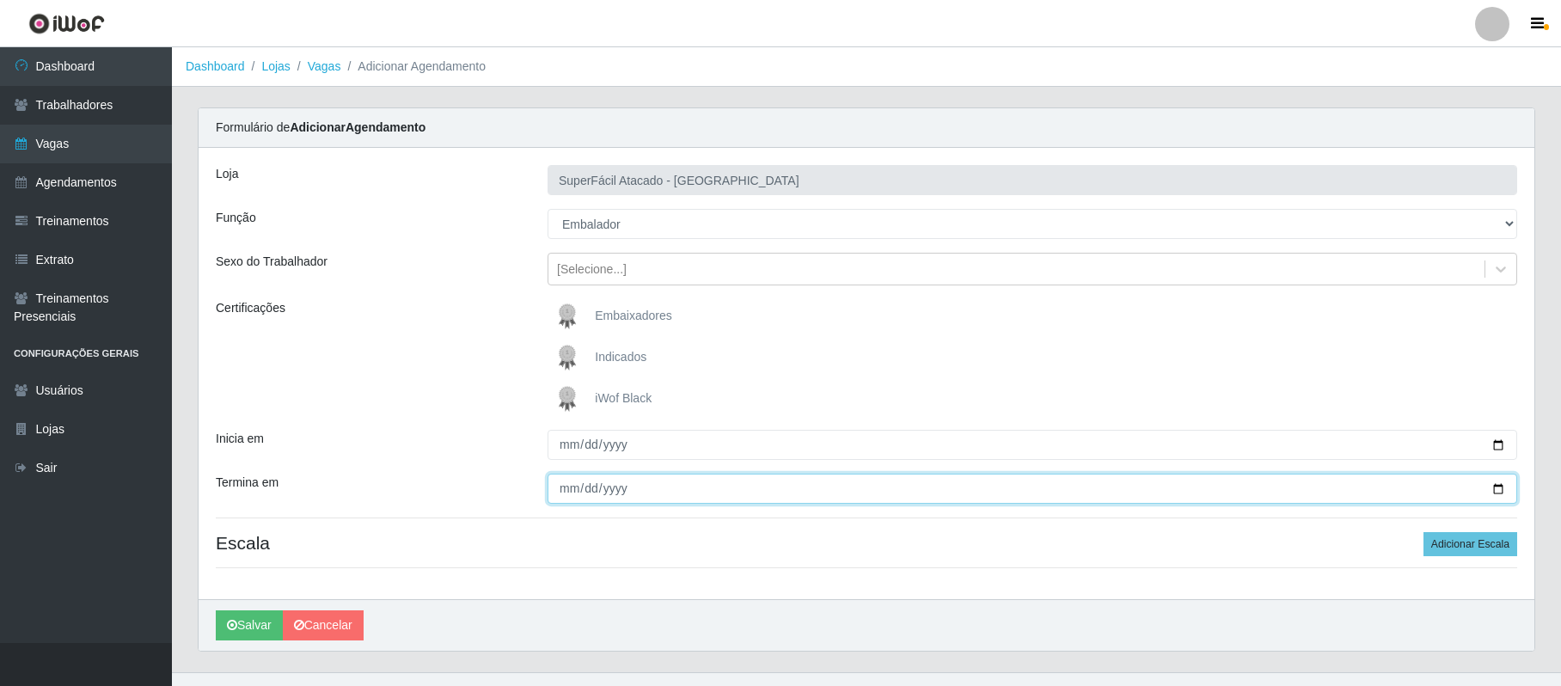
drag, startPoint x: 1499, startPoint y: 487, endPoint x: 1441, endPoint y: 483, distance: 58.6
click at [1489, 487] on input "Termina em" at bounding box center [1033, 489] width 970 height 30
click at [1497, 488] on input "Termina em" at bounding box center [1033, 489] width 970 height 30
drag, startPoint x: 1452, startPoint y: 547, endPoint x: 995, endPoint y: 452, distance: 467.1
click at [1449, 545] on button "Adicionar Escala" at bounding box center [1471, 544] width 94 height 24
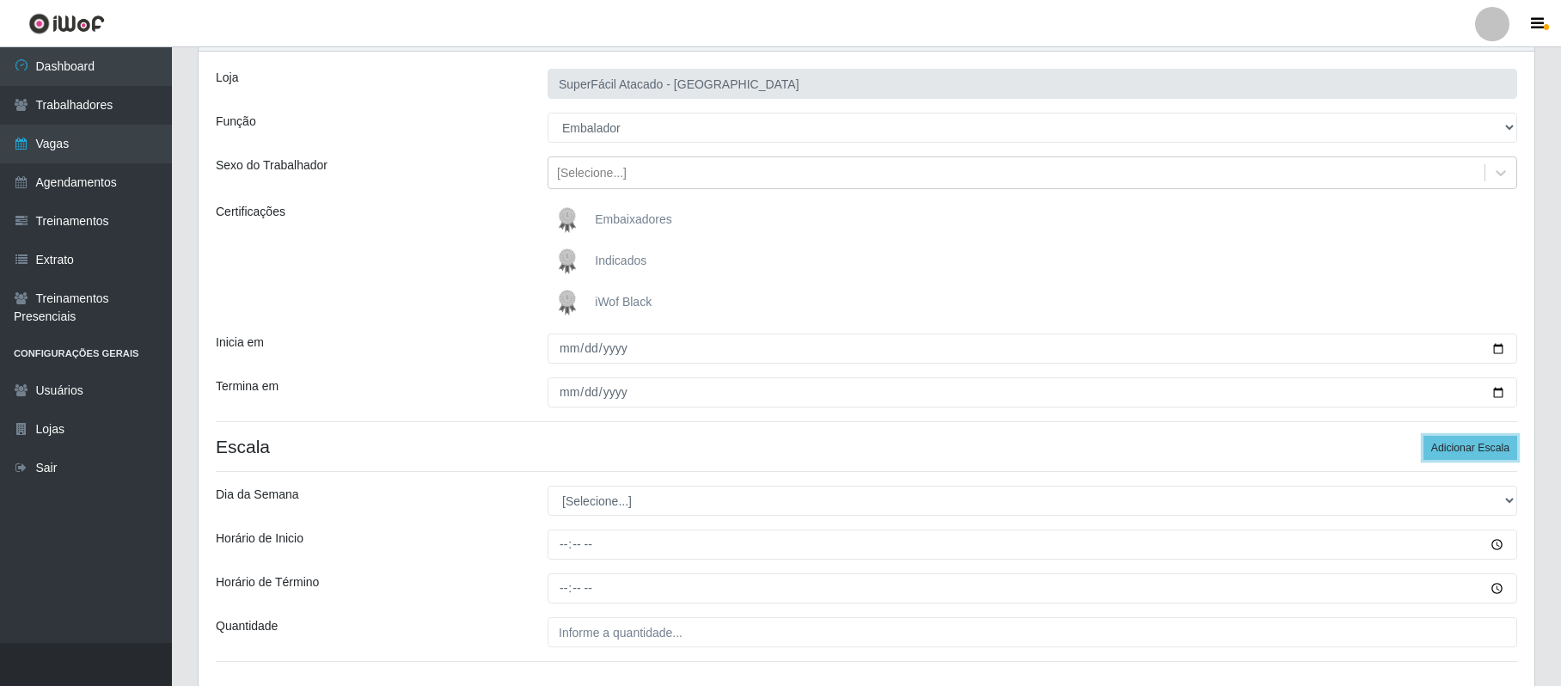
scroll to position [222, 0]
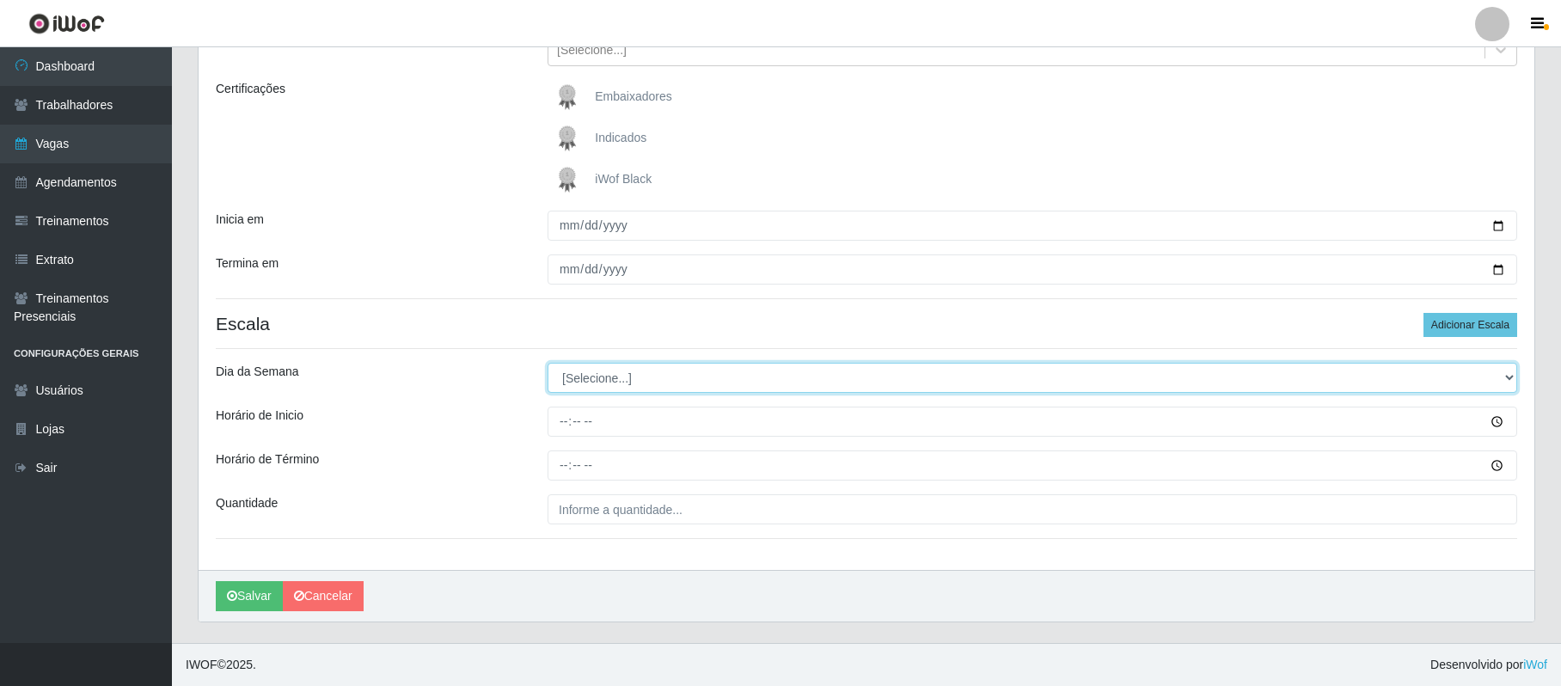
click at [626, 379] on select "[Selecione...] Segunda Terça Quarta Quinta Sexta Sábado Domingo" at bounding box center [1033, 378] width 970 height 30
click at [548, 363] on select "[Selecione...] Segunda Terça Quarta Quinta Sexta Sábado Domingo" at bounding box center [1033, 378] width 970 height 30
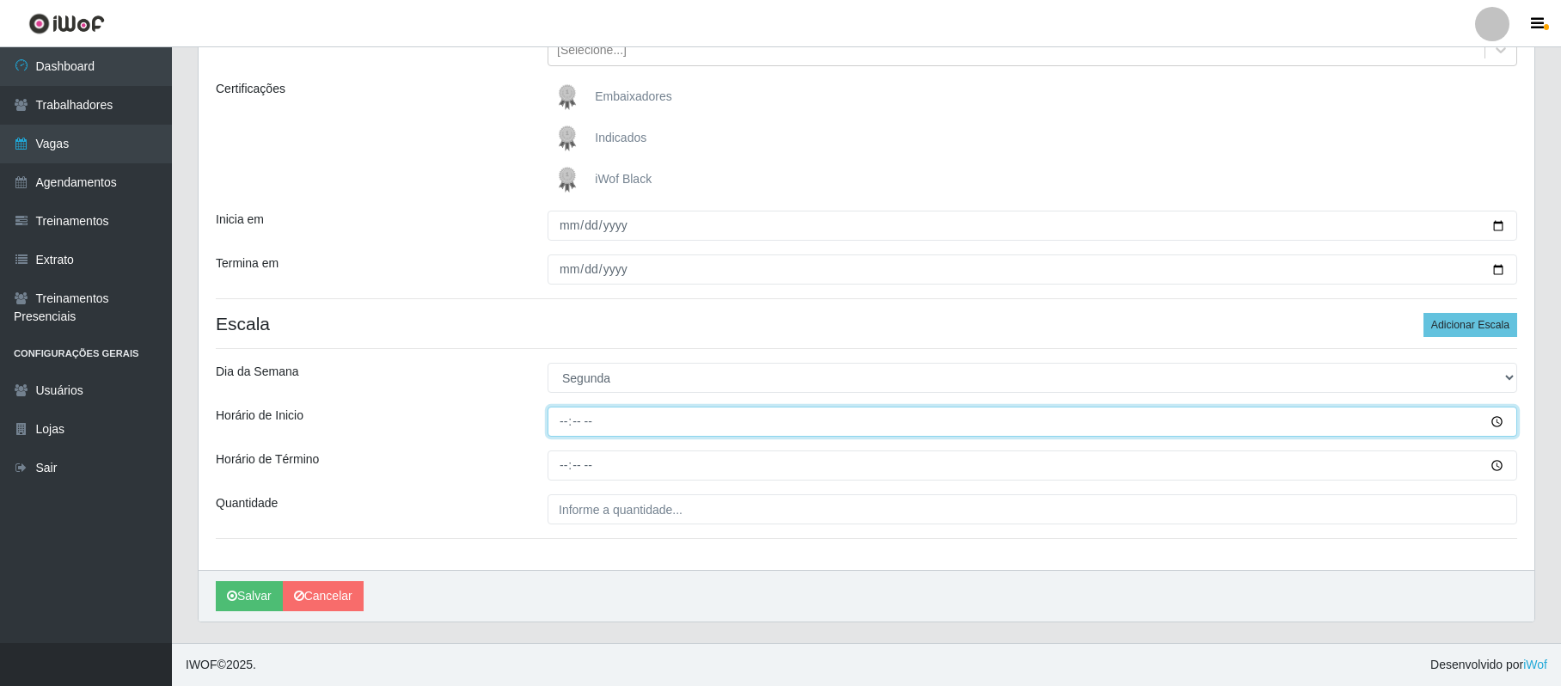
click at [561, 427] on input "Horário de Inicio" at bounding box center [1033, 422] width 970 height 30
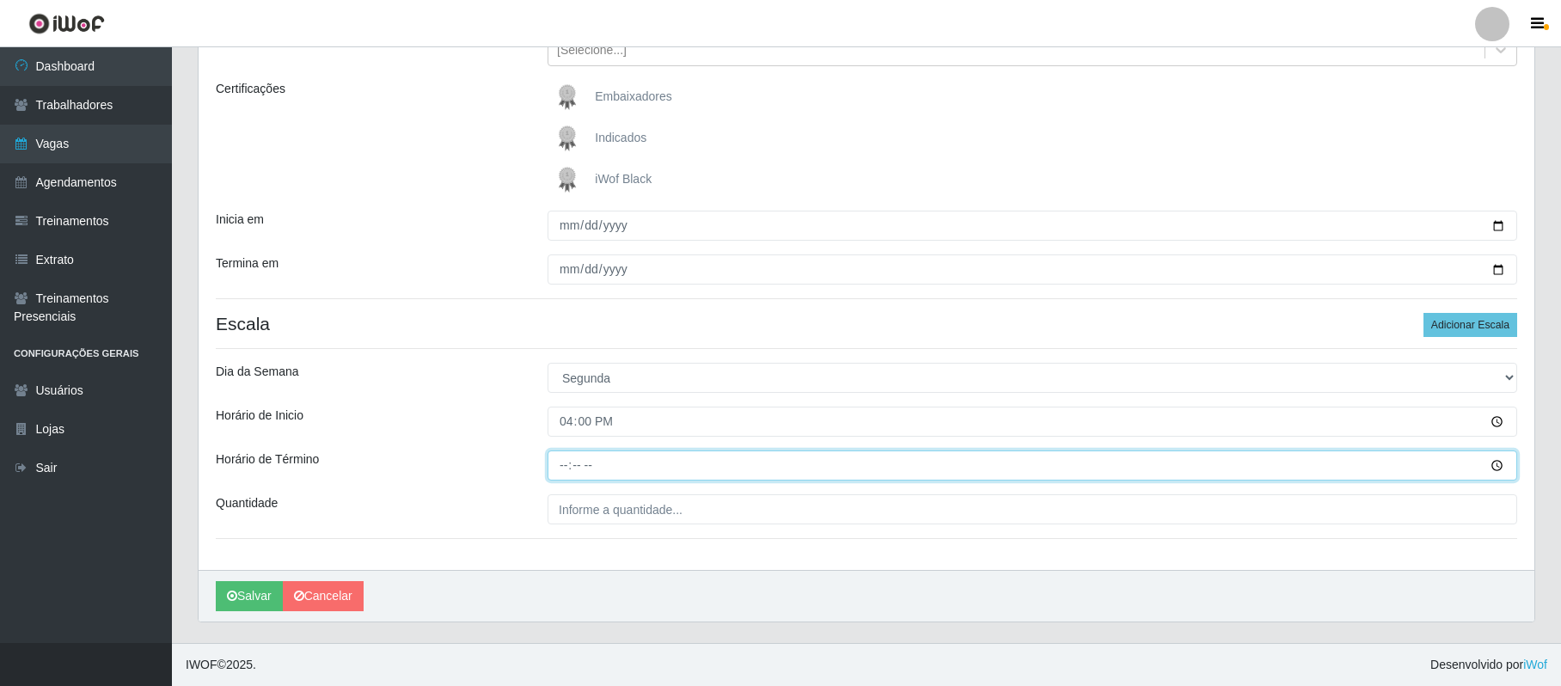
click at [564, 462] on input "Horário de Término" at bounding box center [1033, 466] width 970 height 30
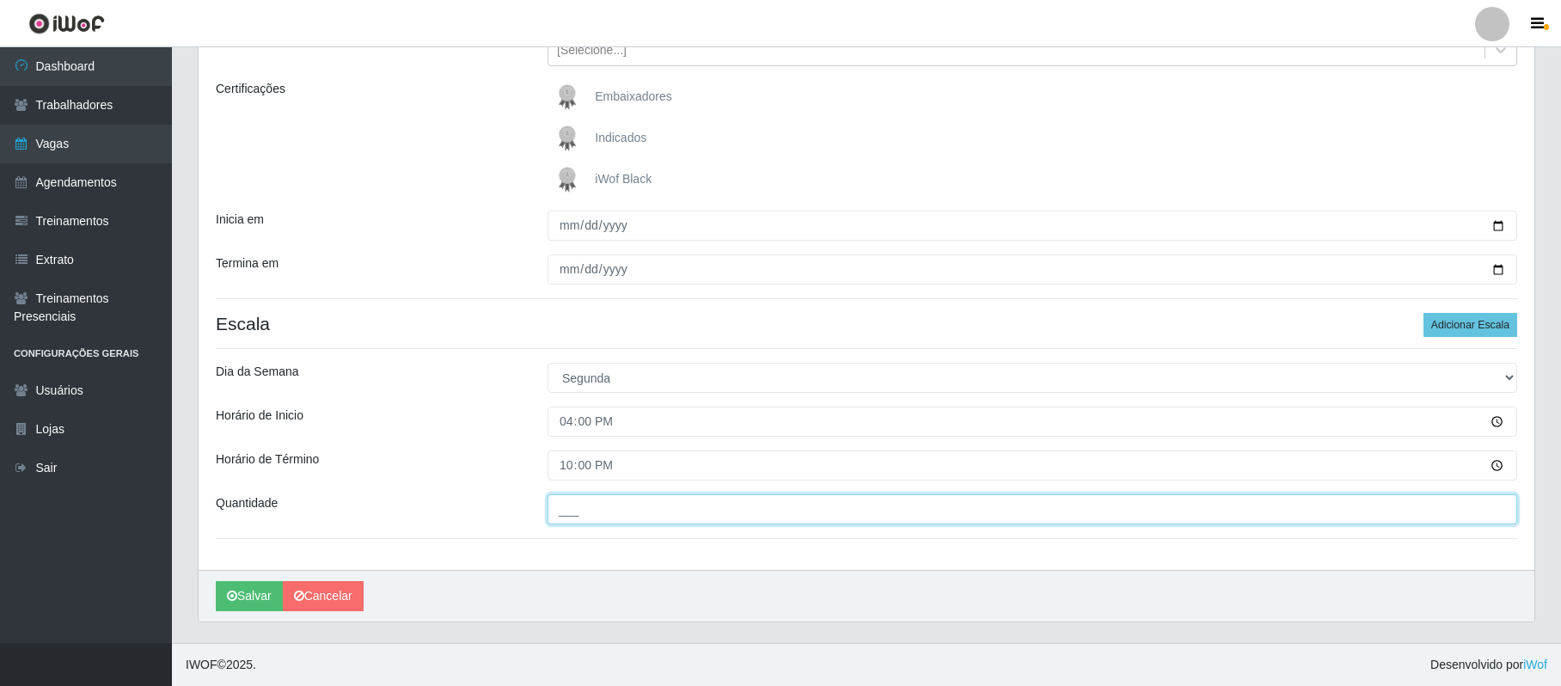
click at [590, 507] on input "___" at bounding box center [1033, 509] width 970 height 30
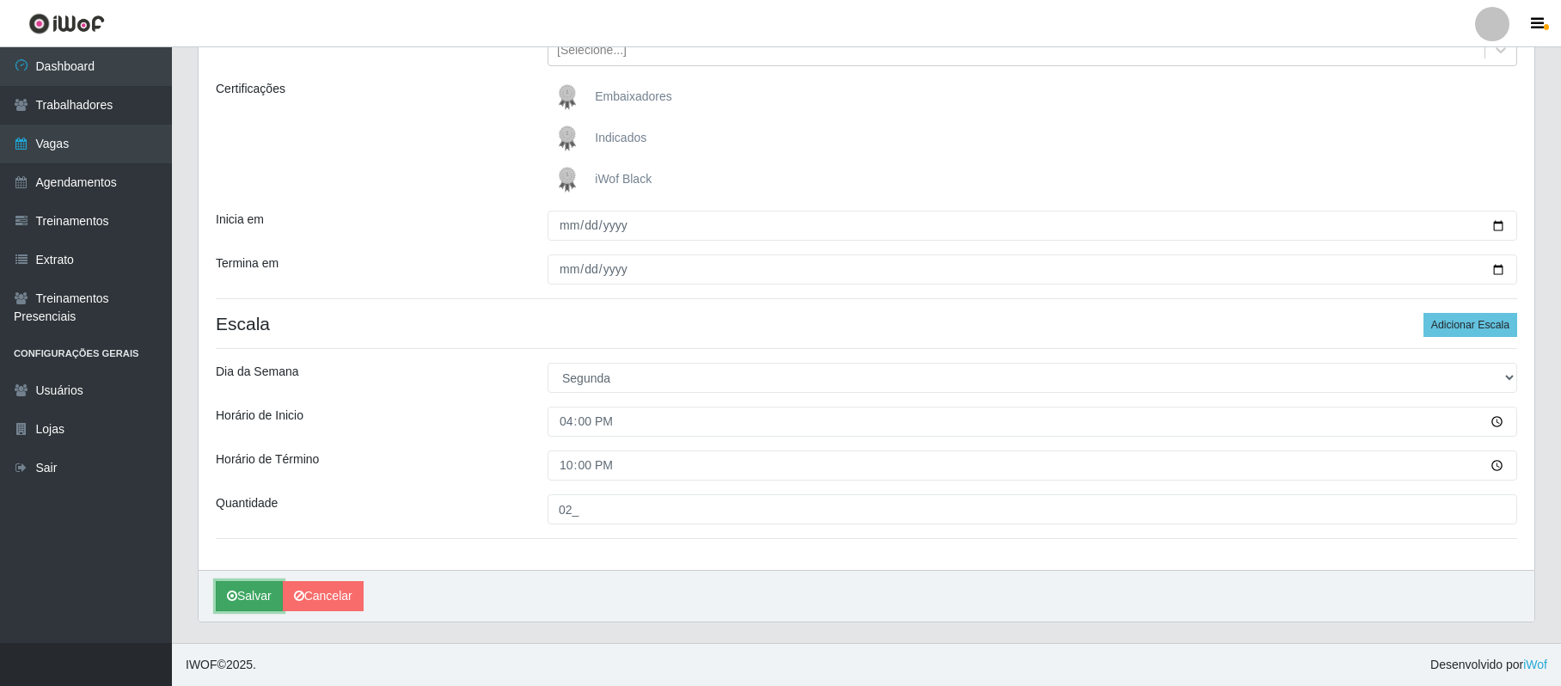
click at [255, 590] on button "Salvar" at bounding box center [249, 596] width 67 height 30
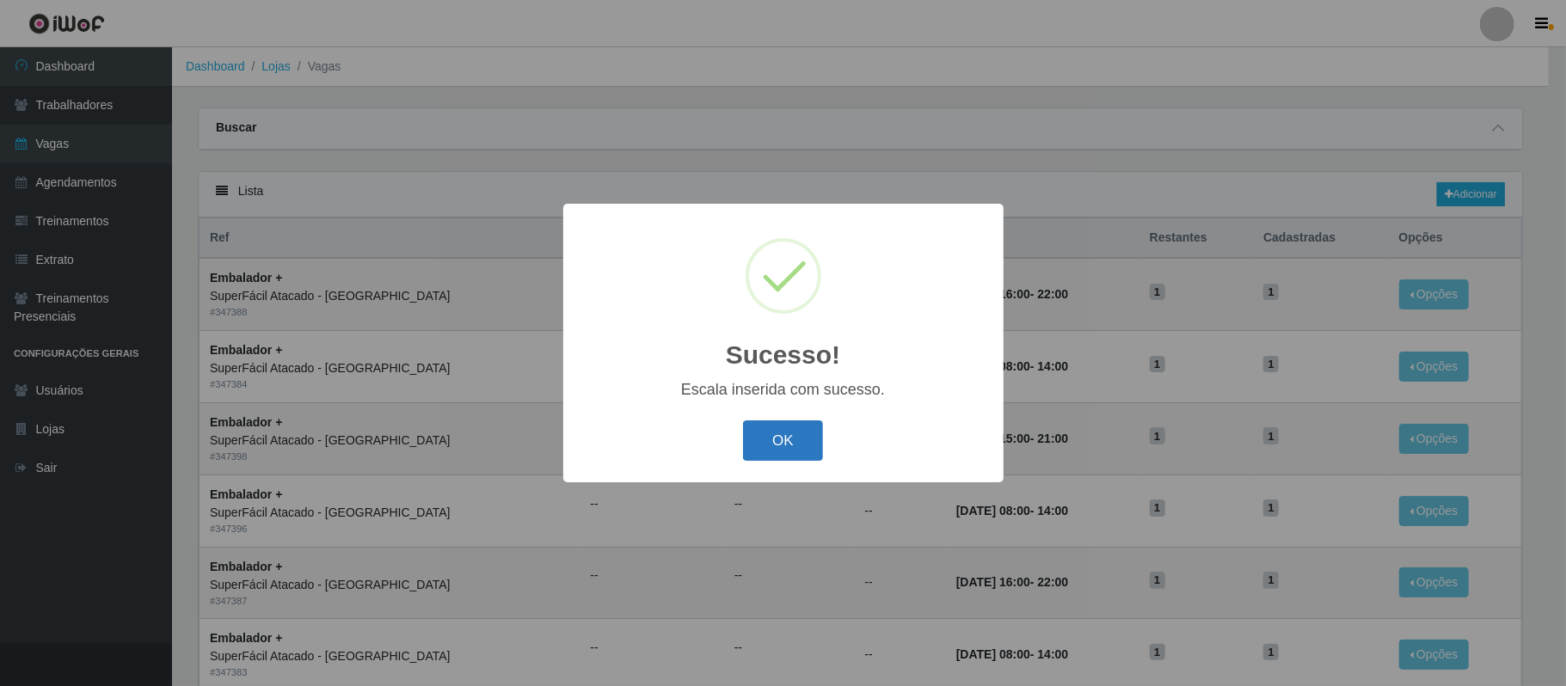
click at [779, 427] on button "OK" at bounding box center [783, 440] width 80 height 40
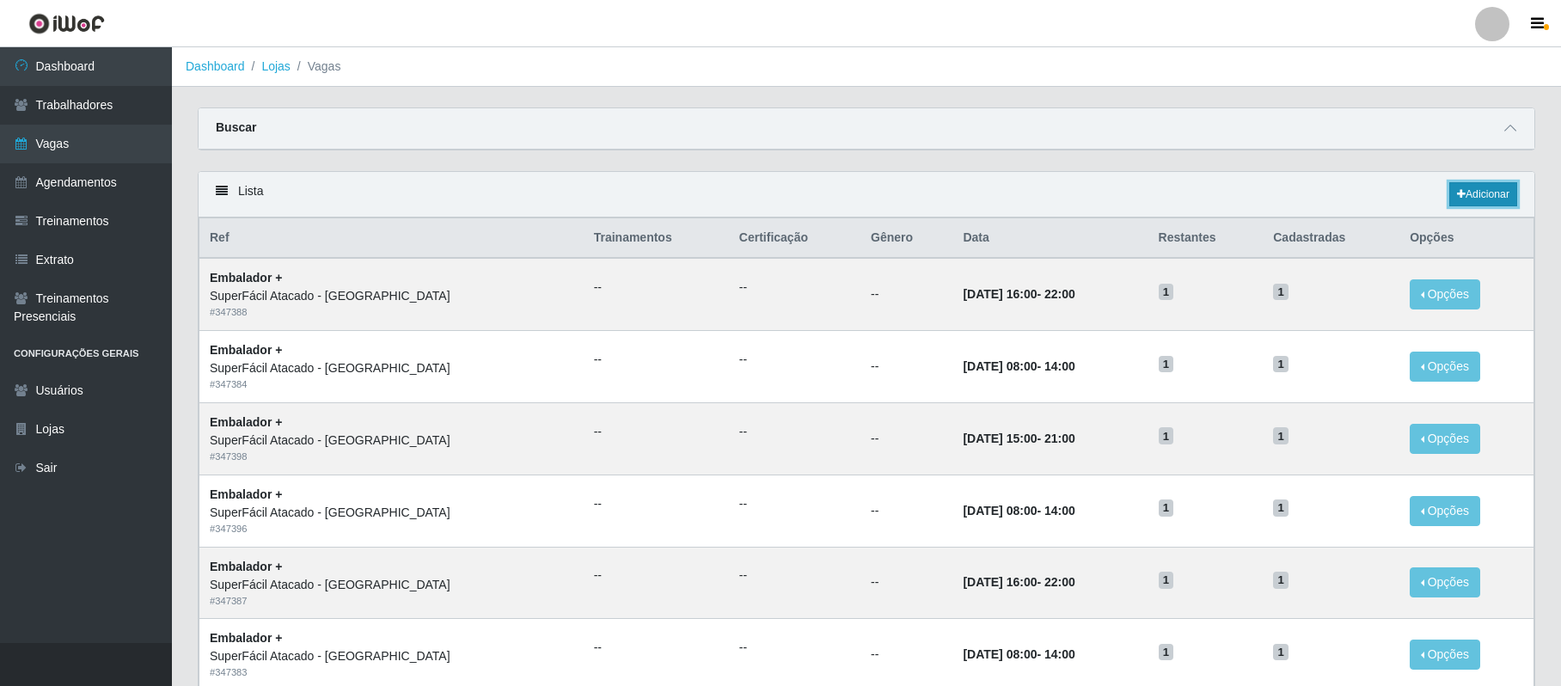
click at [1477, 199] on link "Adicionar" at bounding box center [1484, 194] width 68 height 24
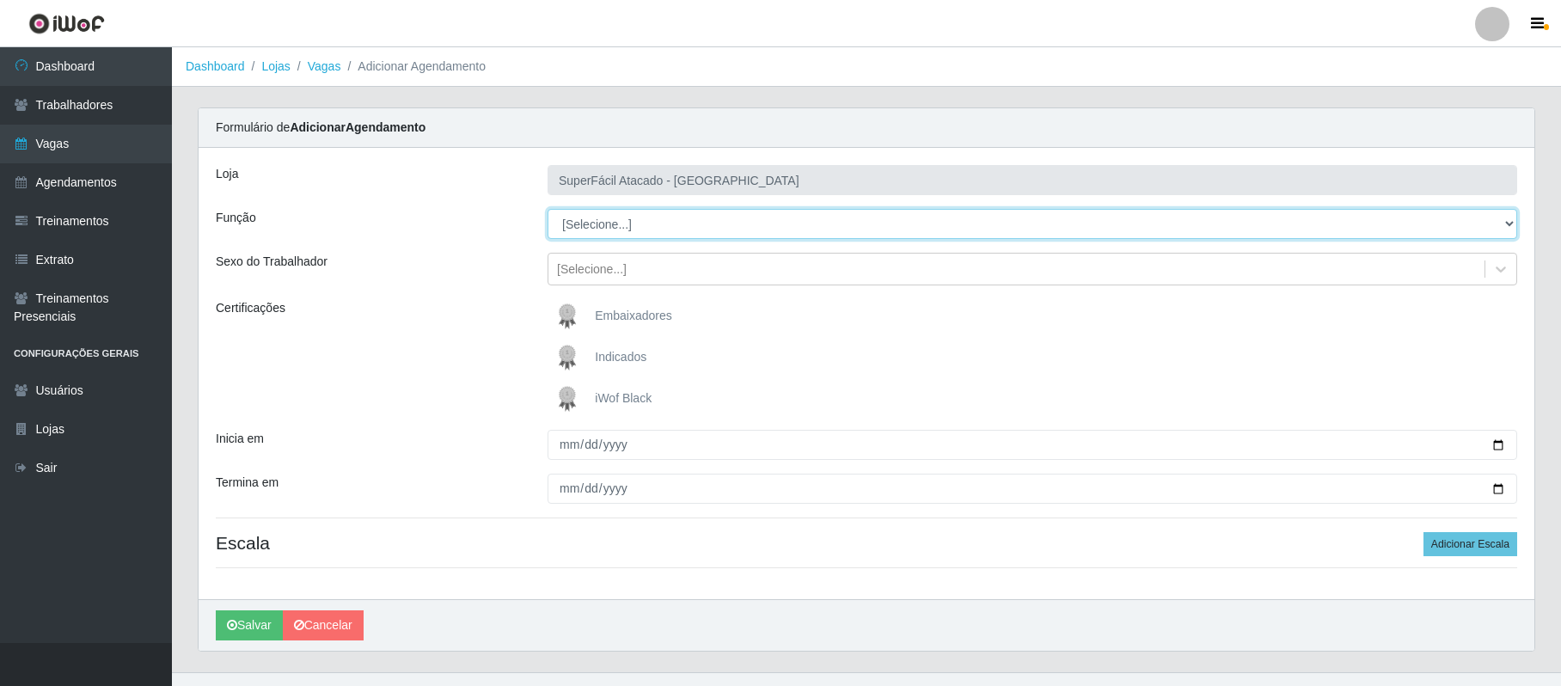
click at [634, 234] on select "[Selecione...] Embalador Embalador + Embalador ++ Operador de Caixa Operador de…" at bounding box center [1033, 224] width 970 height 30
click at [548, 210] on select "[Selecione...] Embalador Embalador + Embalador ++ Operador de Caixa Operador de…" at bounding box center [1033, 224] width 970 height 30
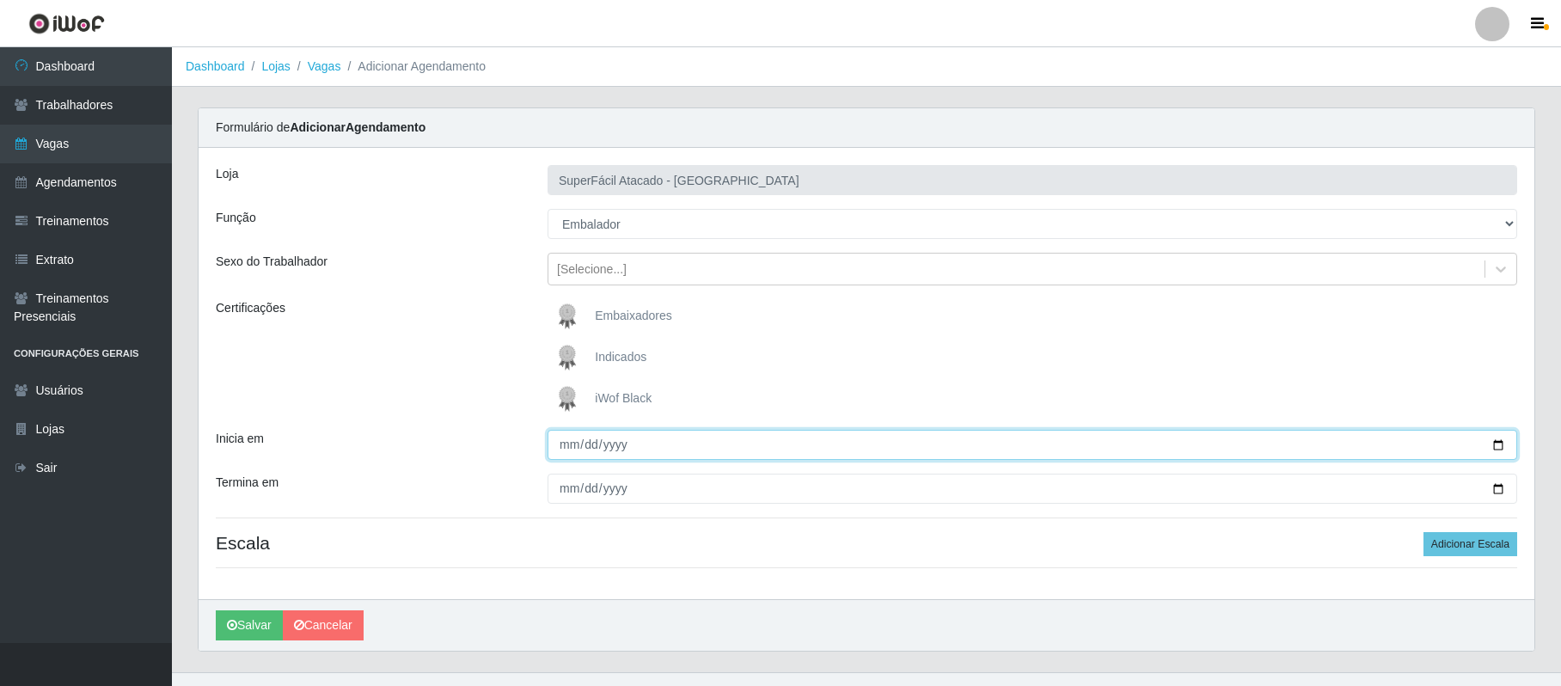
click at [1498, 448] on input "Inicia em" at bounding box center [1033, 445] width 970 height 30
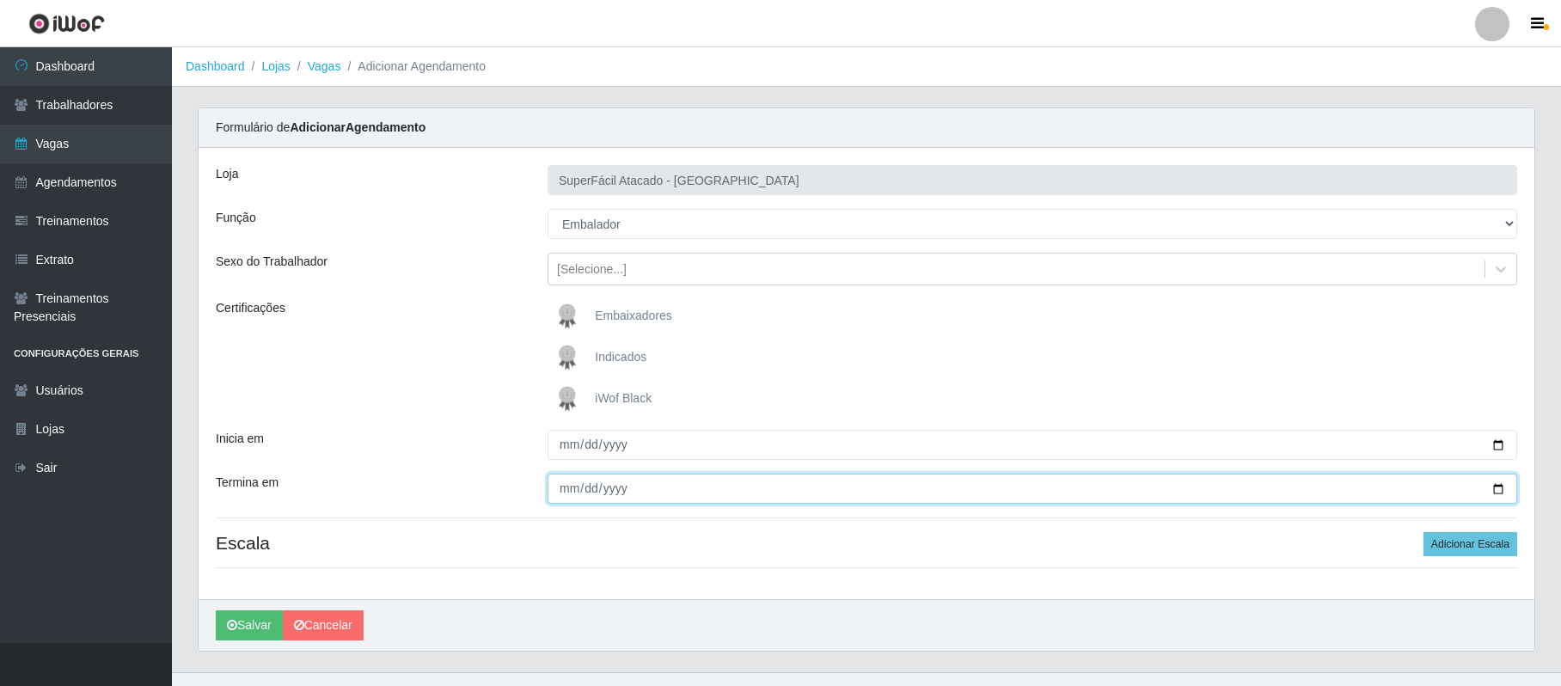
click at [1497, 483] on input "Termina em" at bounding box center [1033, 489] width 970 height 30
click at [1481, 548] on button "Adicionar Escala" at bounding box center [1471, 544] width 94 height 24
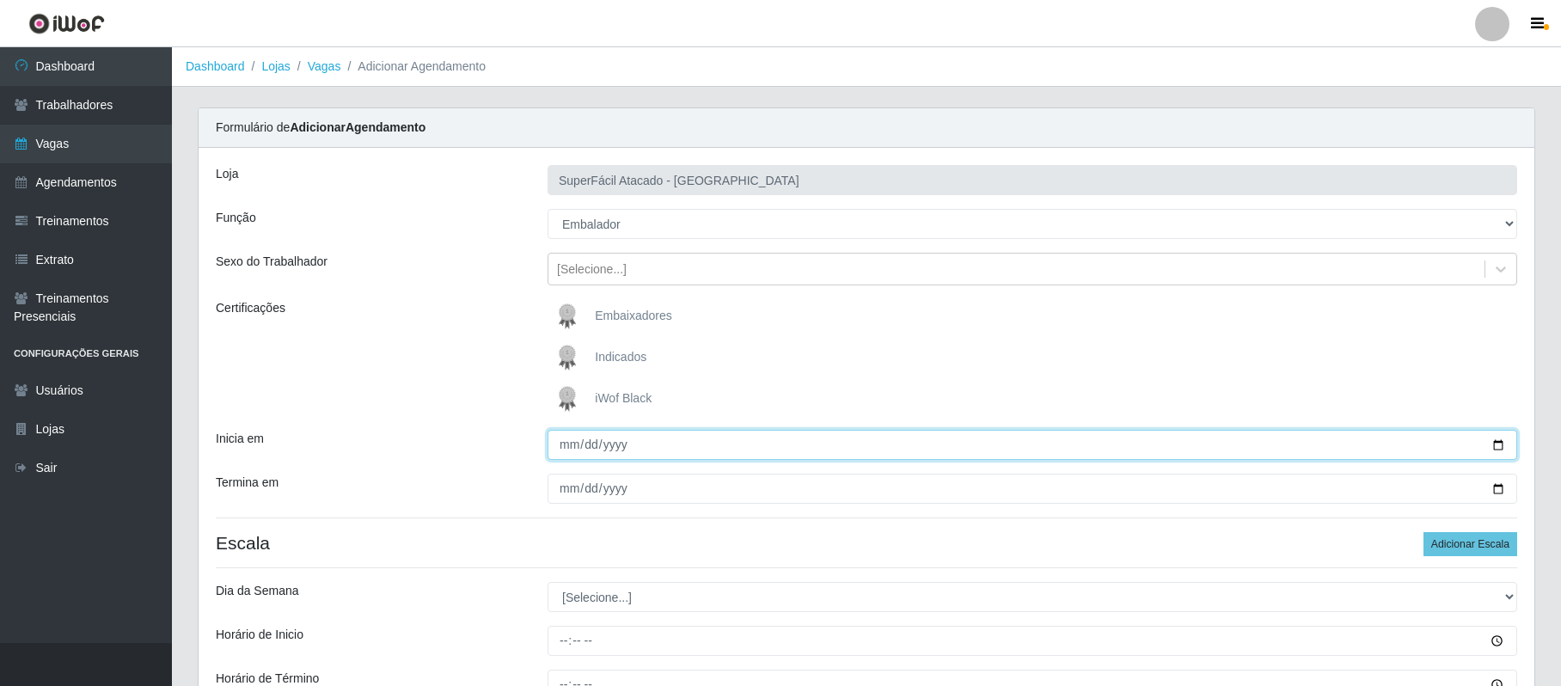
click at [1496, 442] on input "[DATE]" at bounding box center [1033, 445] width 970 height 30
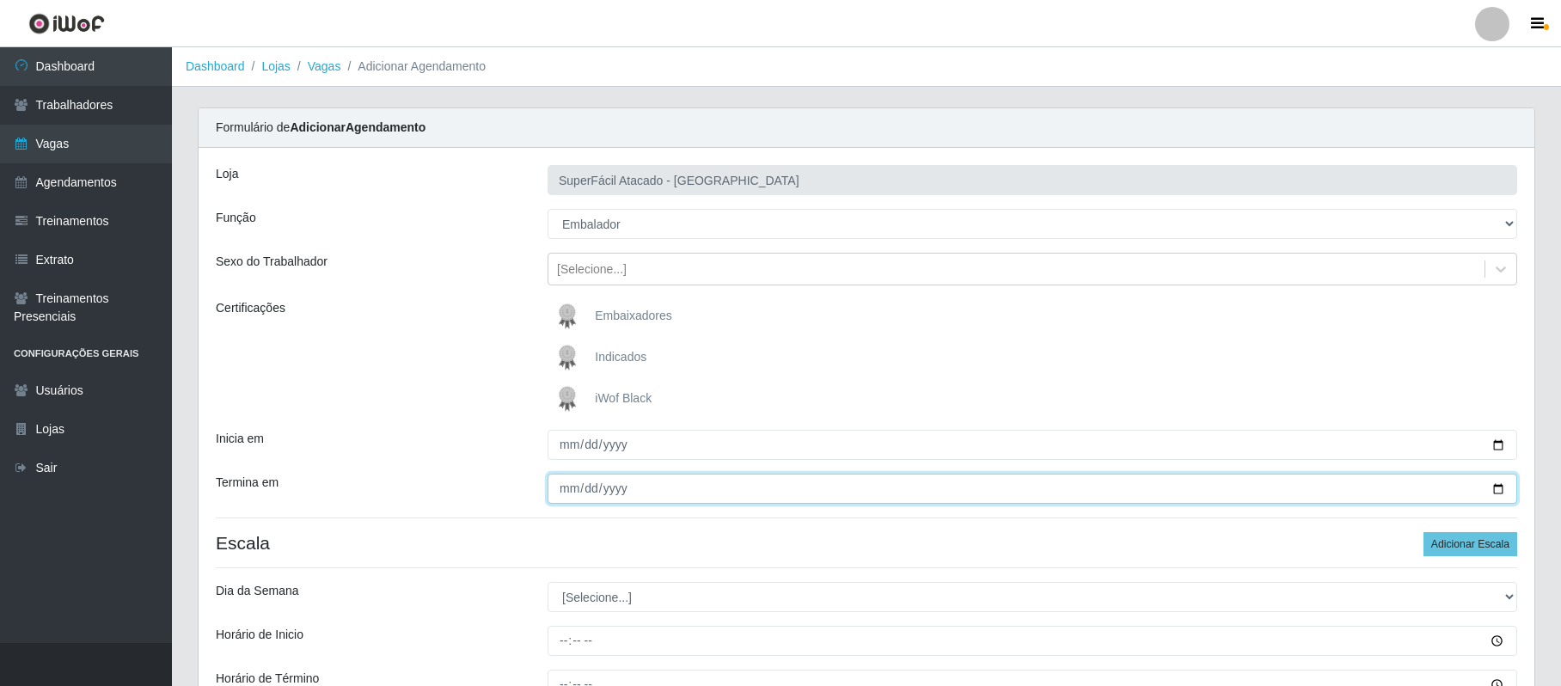
click at [1498, 489] on input "[DATE]" at bounding box center [1033, 489] width 970 height 30
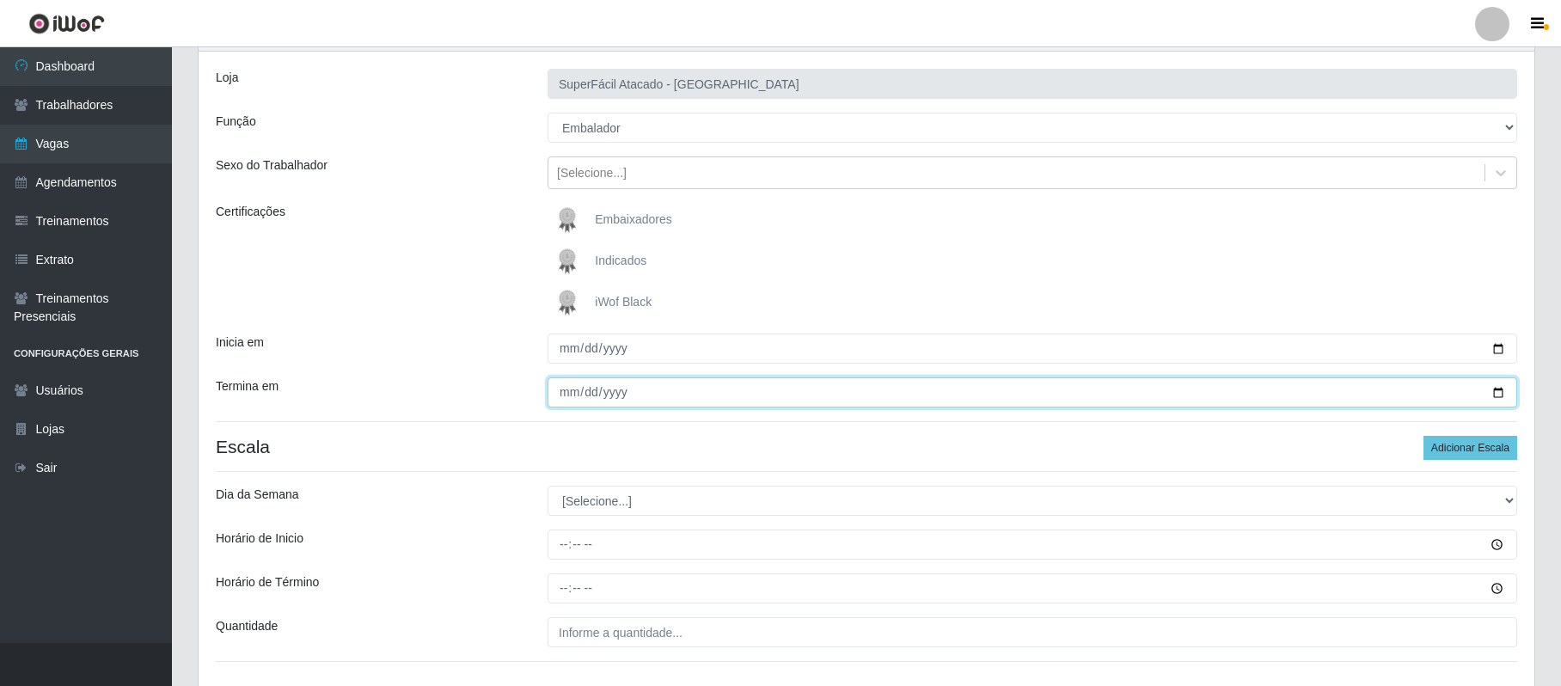
scroll to position [222, 0]
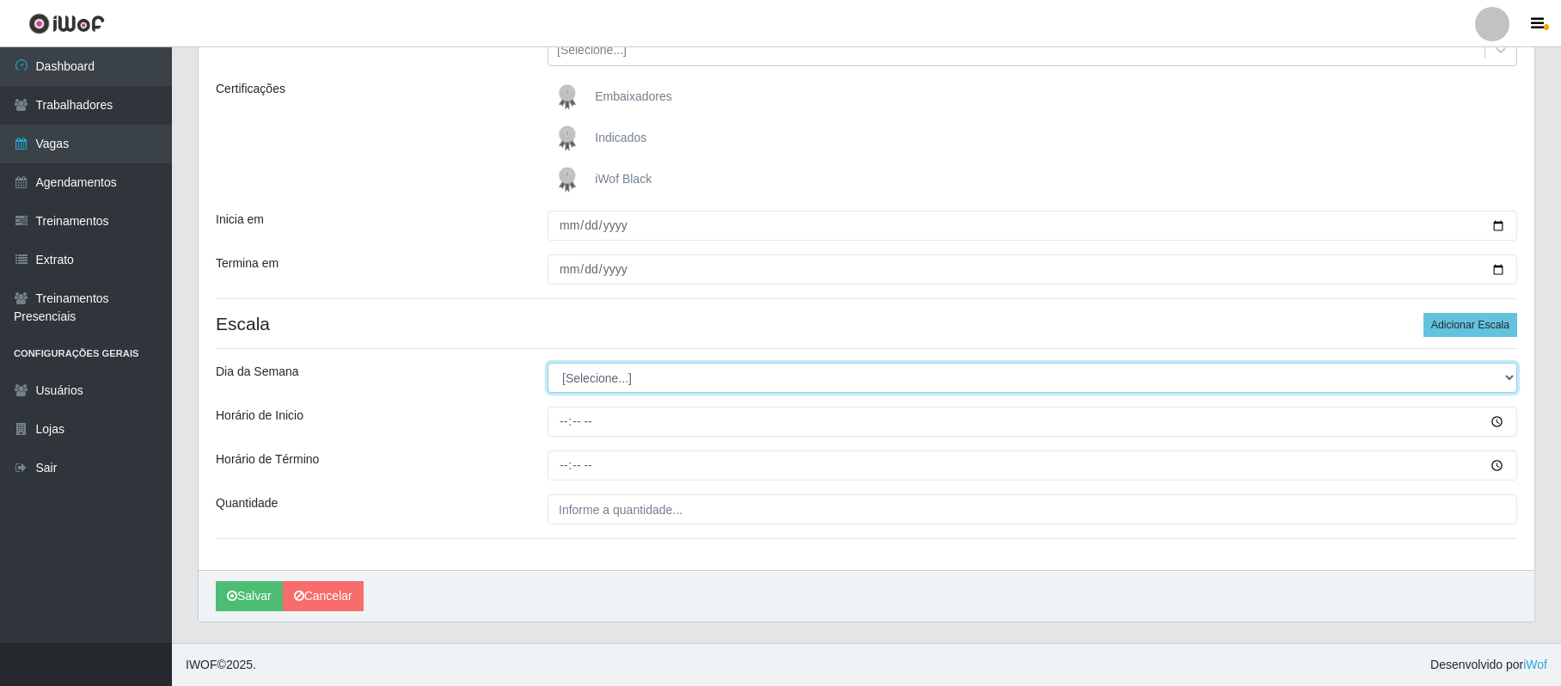
click at [582, 369] on select "[Selecione...] Segunda Terça Quarta Quinta Sexta Sábado Domingo" at bounding box center [1033, 378] width 970 height 30
click at [548, 363] on select "[Selecione...] Segunda Terça Quarta Quinta Sexta Sábado Domingo" at bounding box center [1033, 378] width 970 height 30
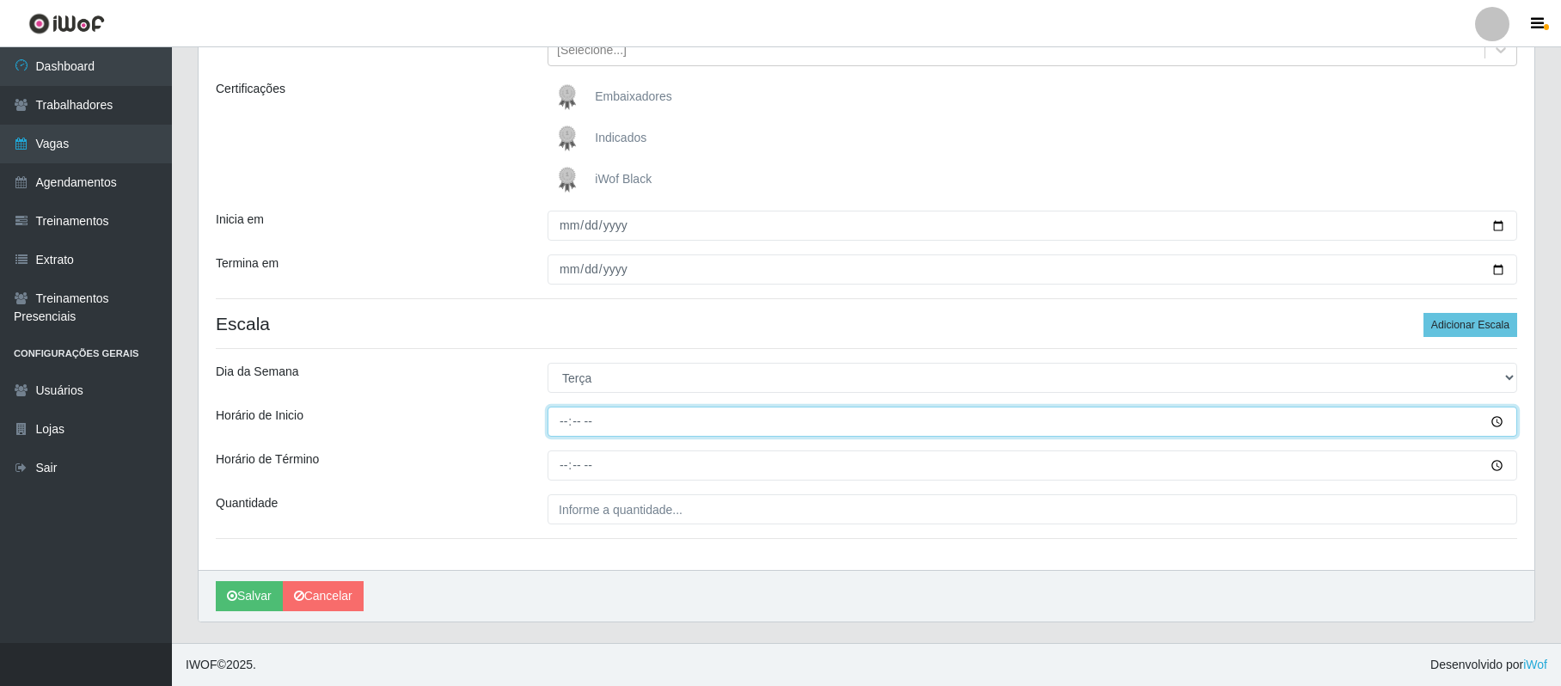
click at [568, 426] on input "Horário de Inicio" at bounding box center [1033, 422] width 970 height 30
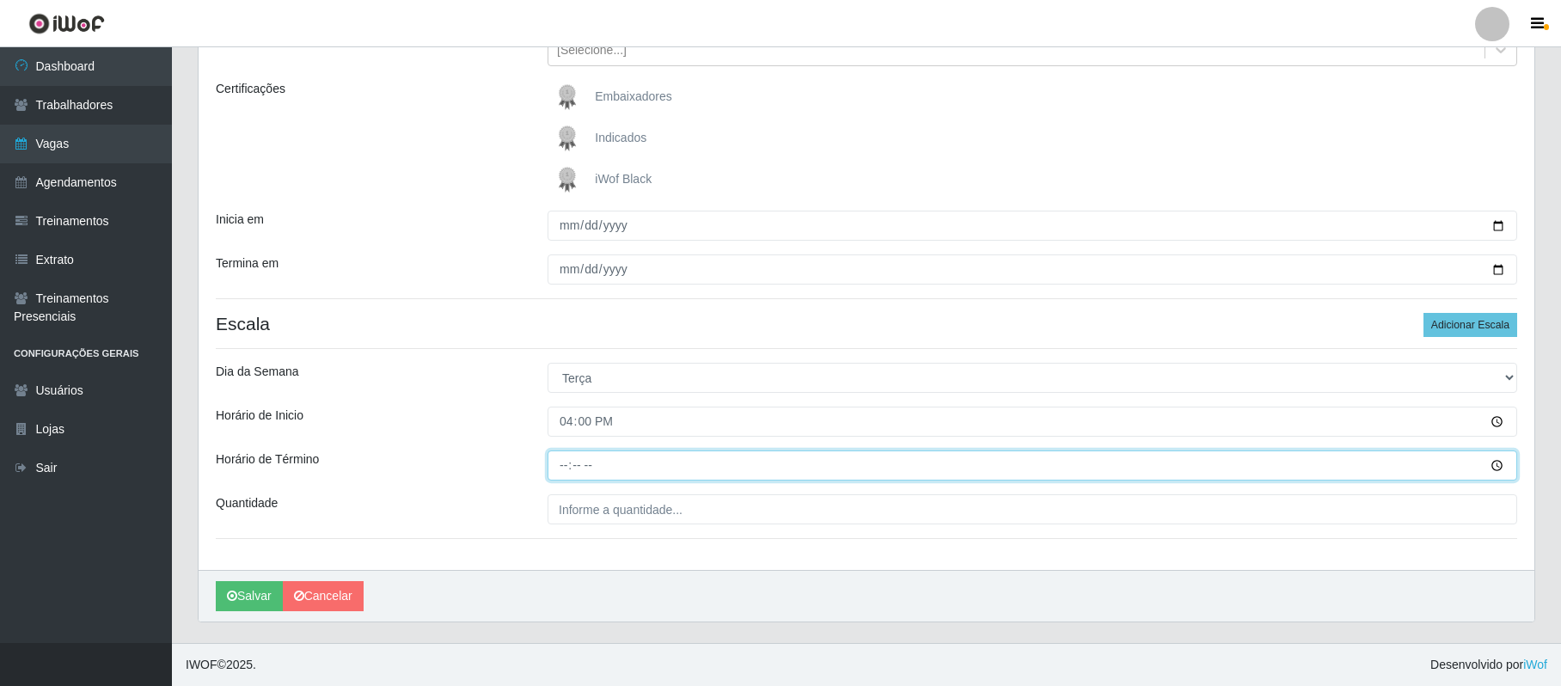
click at [564, 469] on input "Horário de Término" at bounding box center [1033, 466] width 970 height 30
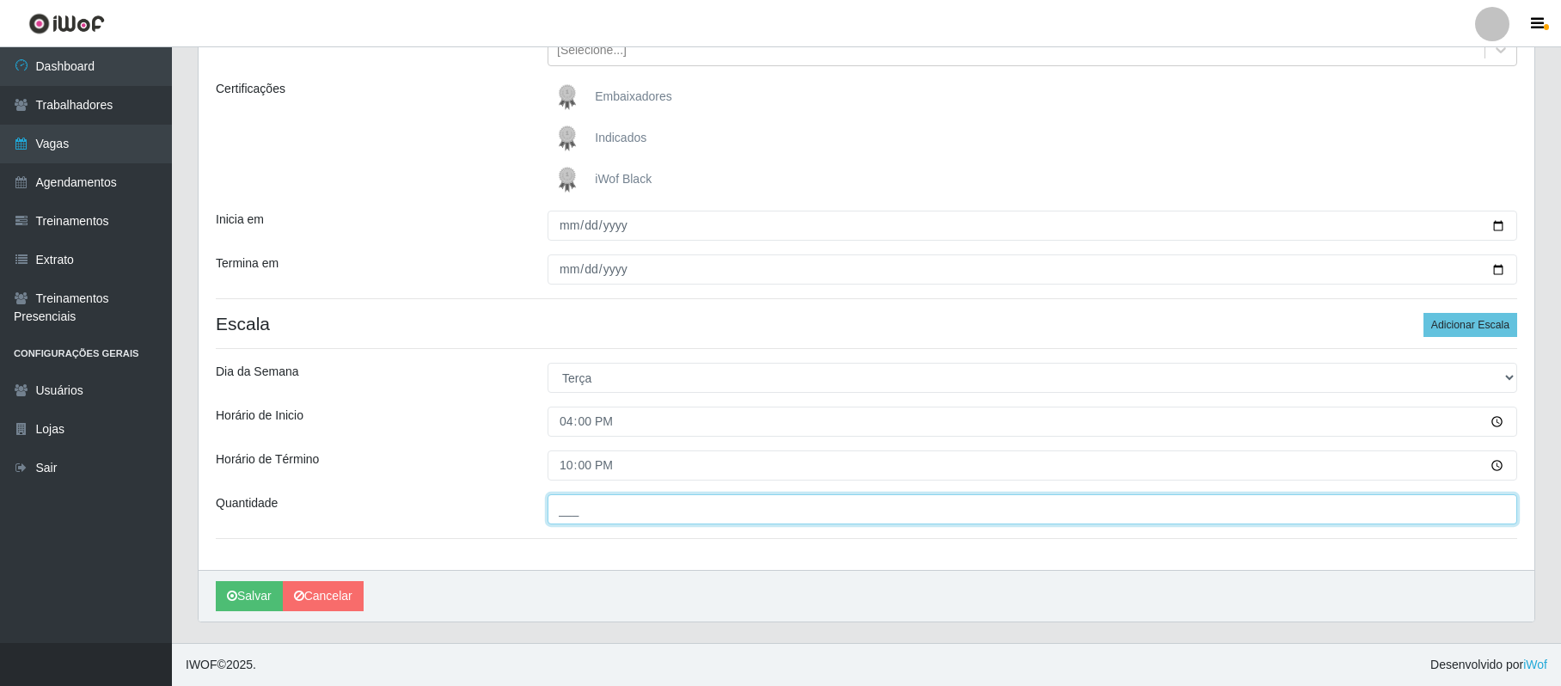
click at [579, 509] on input "___" at bounding box center [1033, 509] width 970 height 30
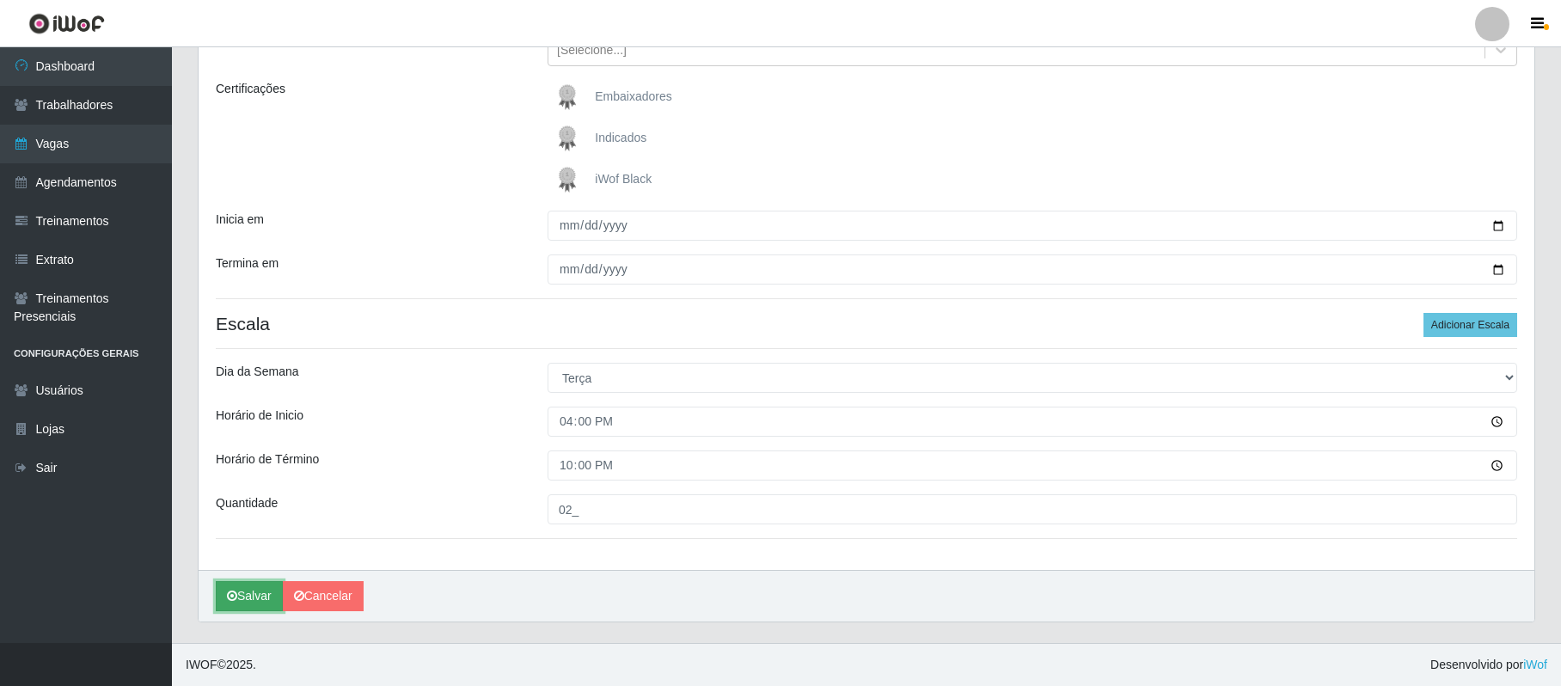
click at [255, 593] on button "Salvar" at bounding box center [249, 596] width 67 height 30
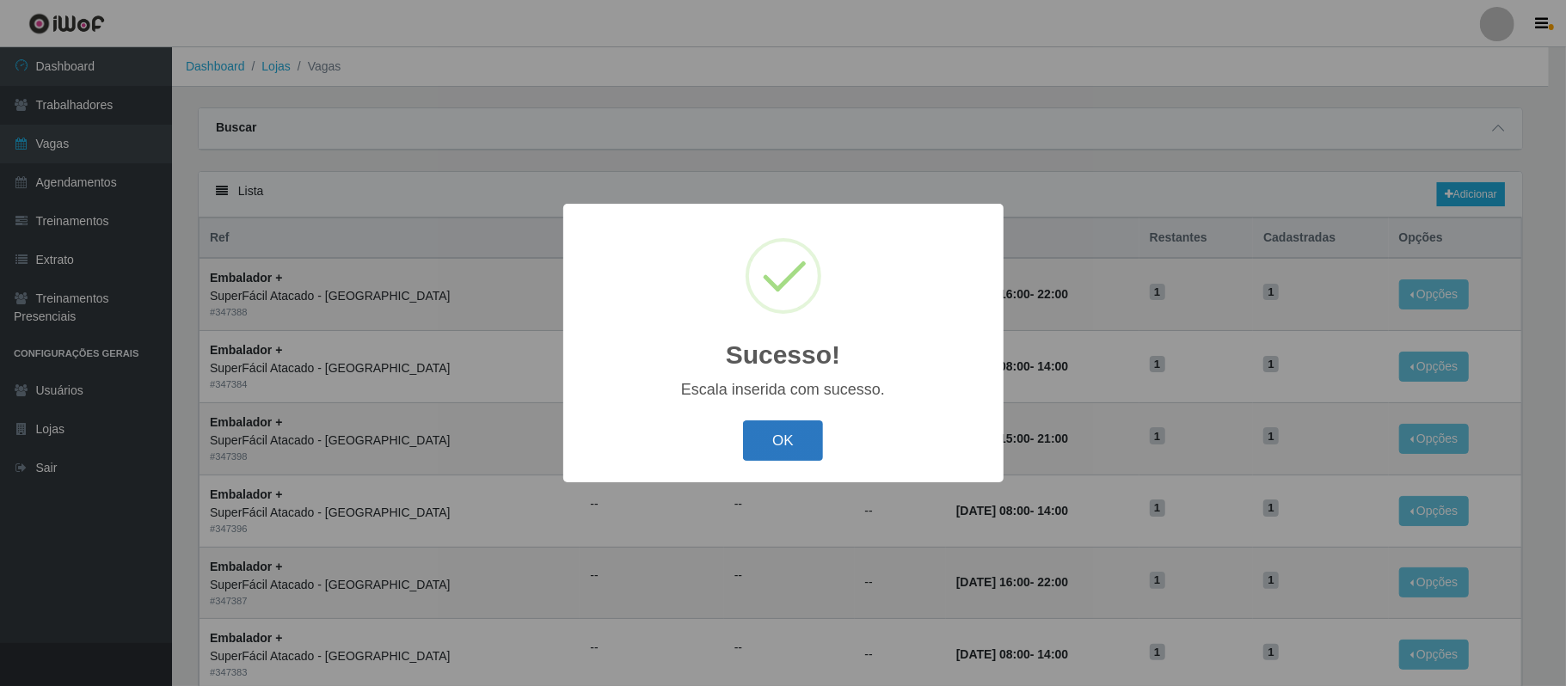
click at [806, 437] on button "OK" at bounding box center [783, 440] width 80 height 40
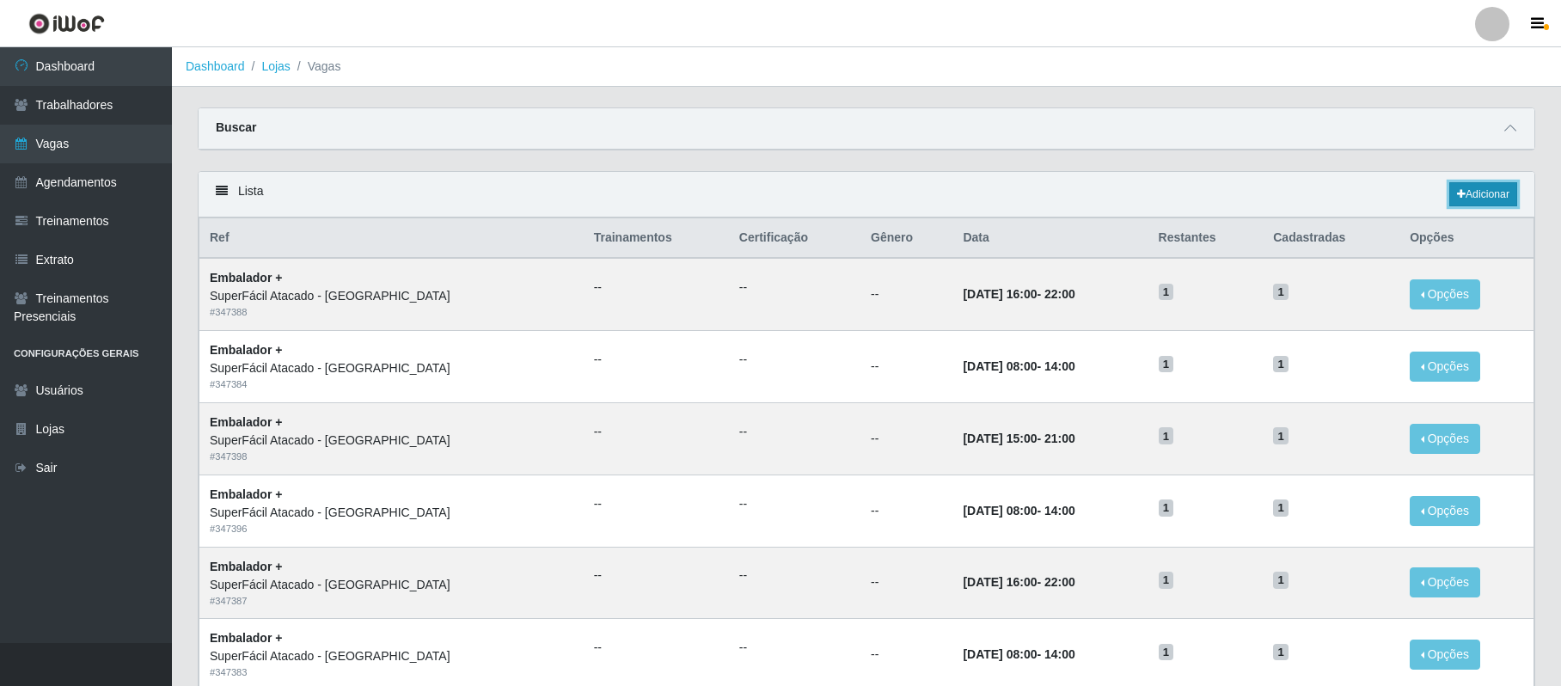
click at [1466, 203] on link "Adicionar" at bounding box center [1484, 194] width 68 height 24
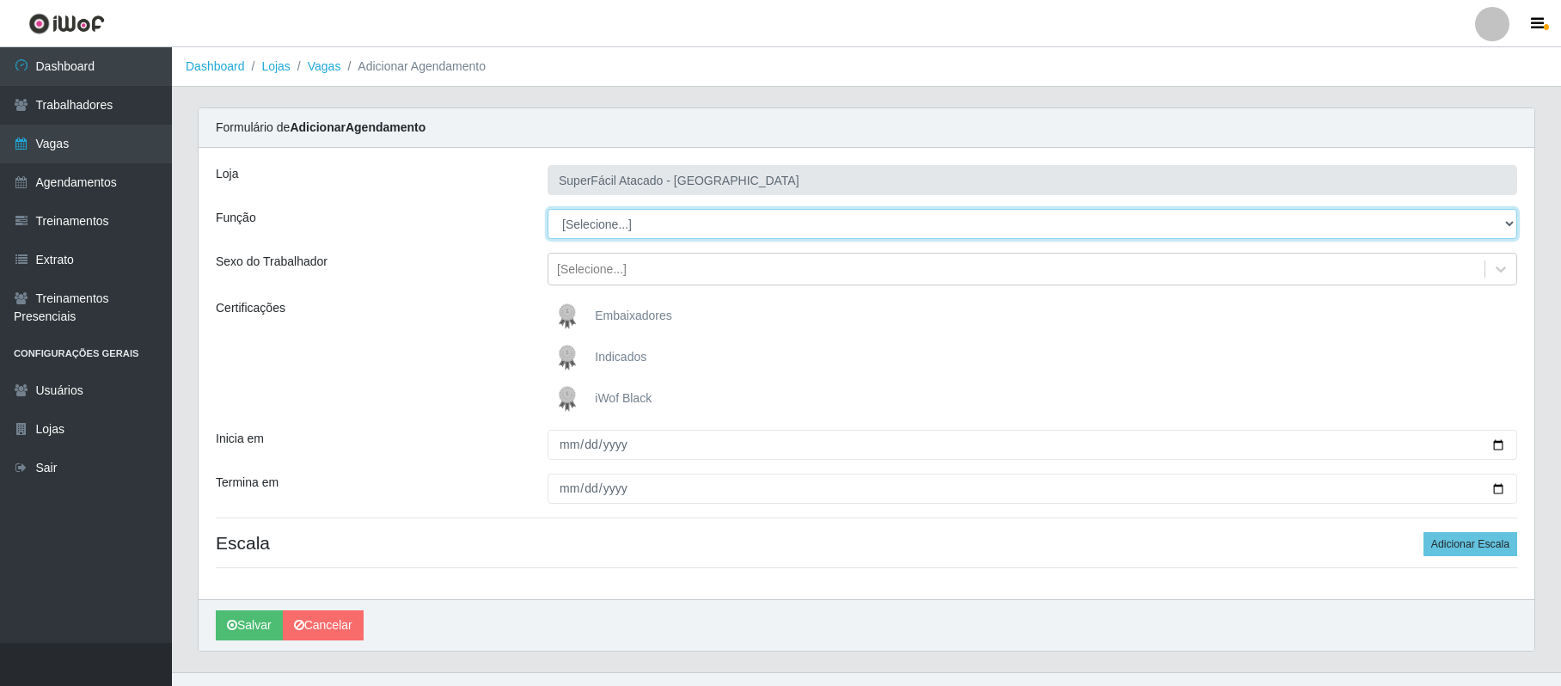
click at [602, 224] on select "[Selecione...] Embalador Embalador + Embalador ++ Operador de Caixa Operador de…" at bounding box center [1033, 224] width 970 height 30
click at [548, 210] on select "[Selecione...] Embalador Embalador + Embalador ++ Operador de Caixa Operador de…" at bounding box center [1033, 224] width 970 height 30
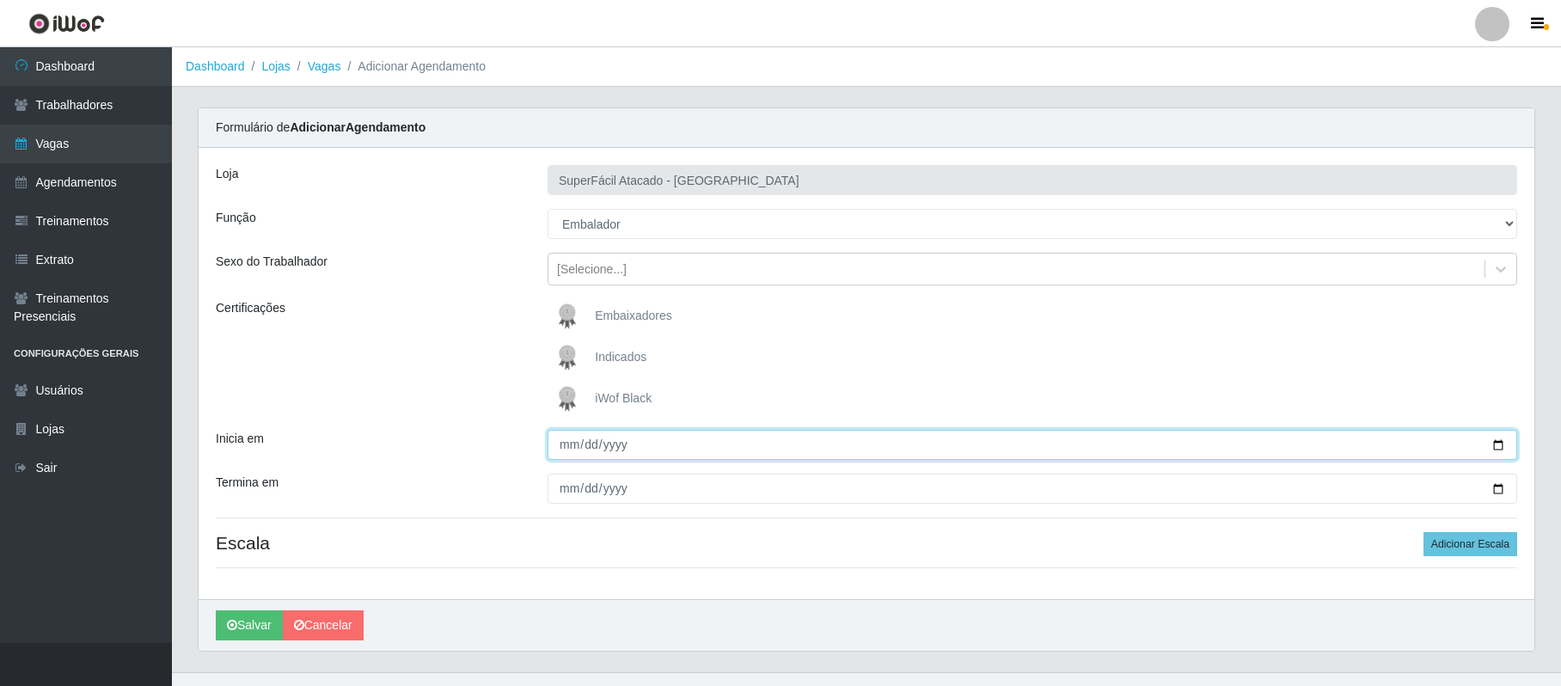
click at [1493, 440] on input "Inicia em" at bounding box center [1033, 445] width 970 height 30
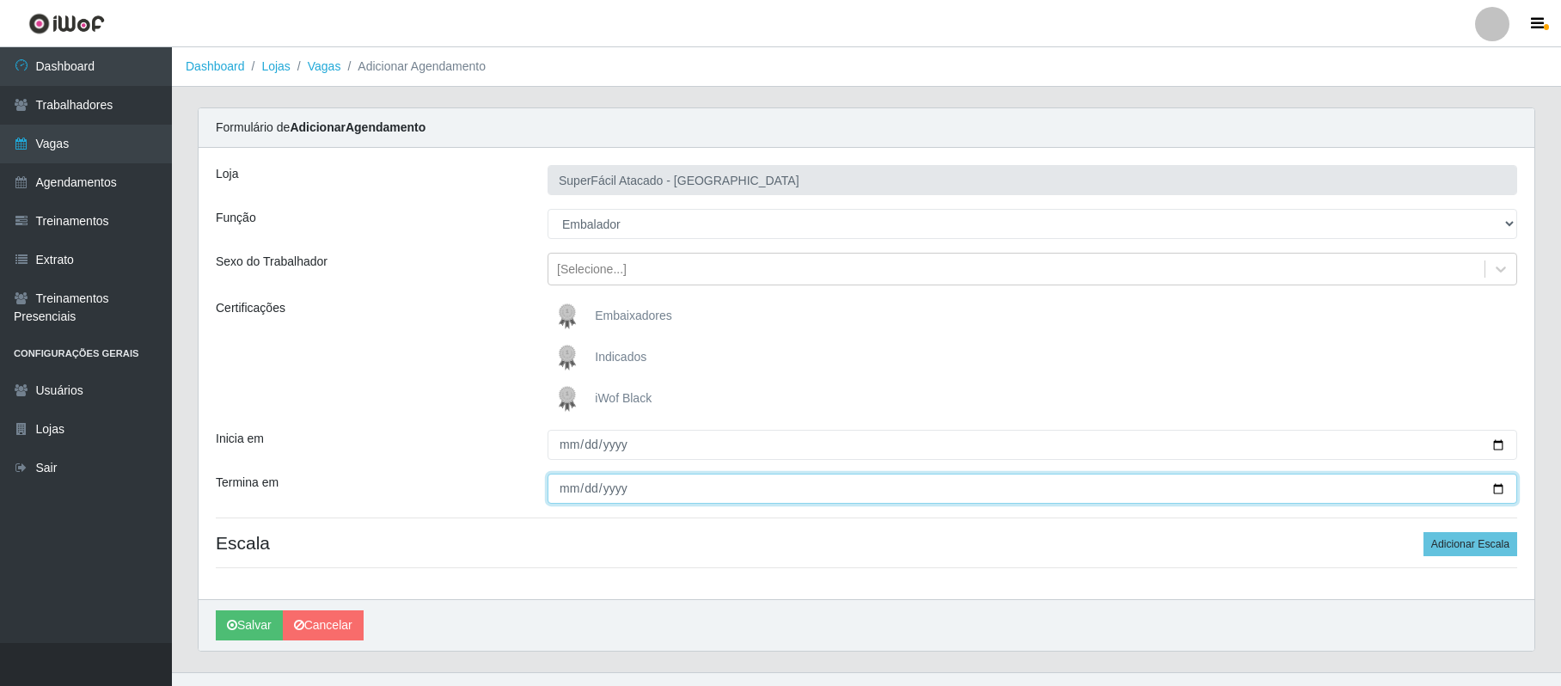
click at [1497, 487] on input "Termina em" at bounding box center [1033, 489] width 970 height 30
click at [1443, 547] on button "Adicionar Escala" at bounding box center [1471, 544] width 94 height 24
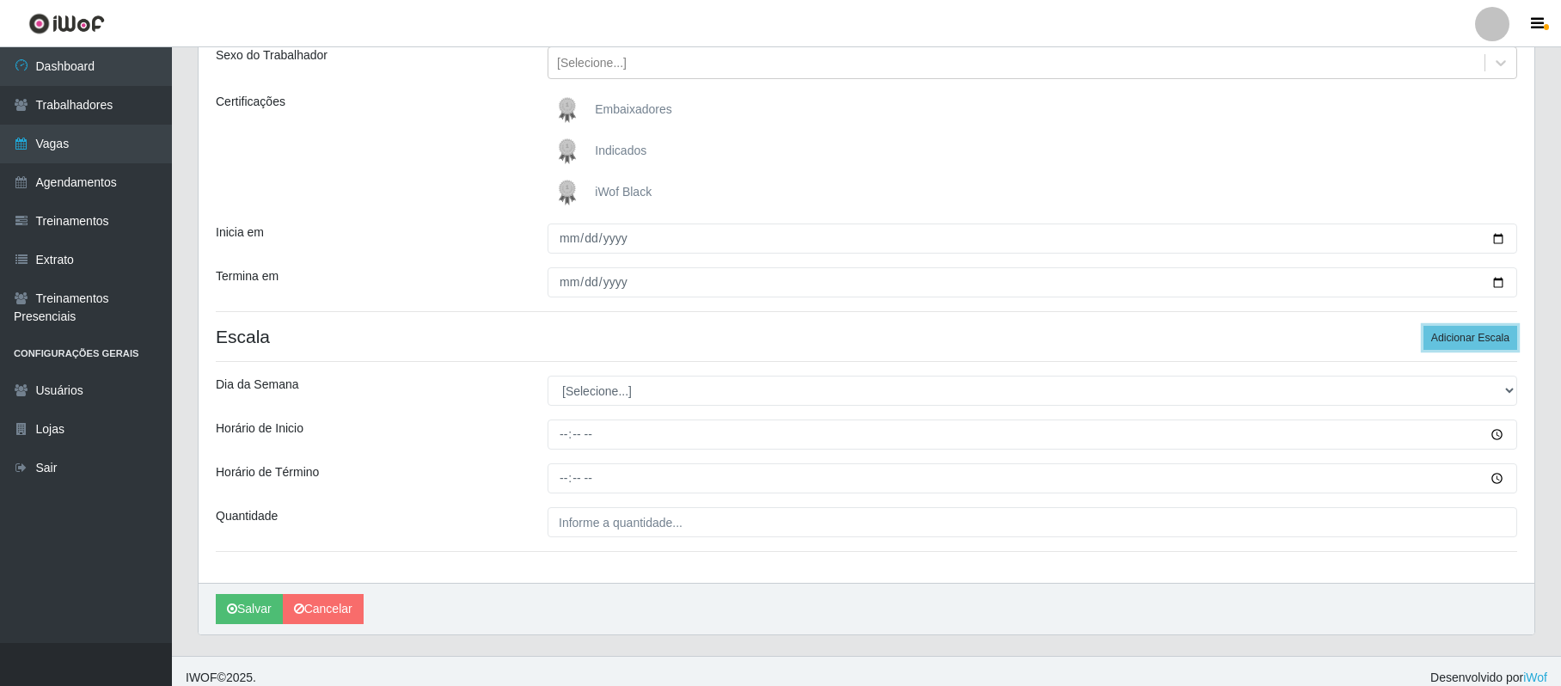
scroll to position [222, 0]
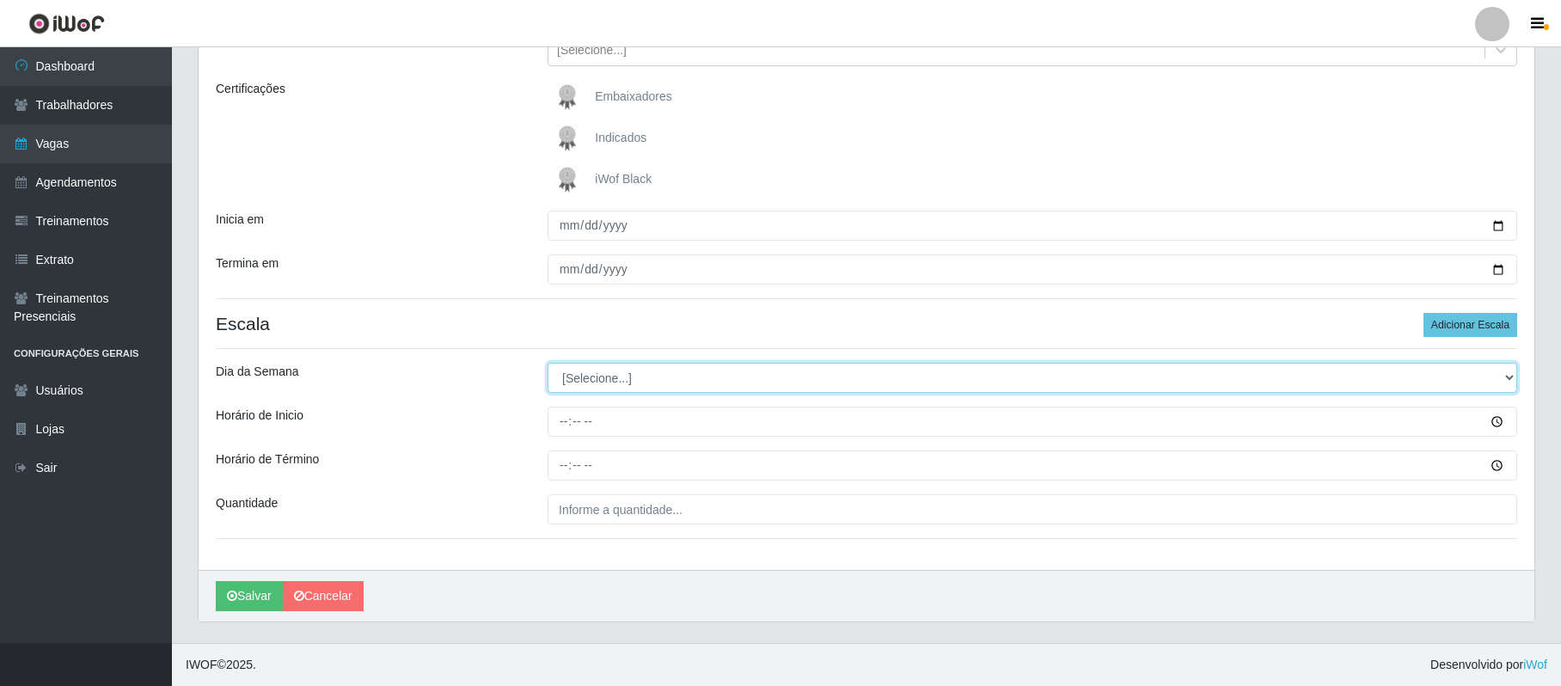
click at [592, 383] on select "[Selecione...] Segunda Terça Quarta Quinta Sexta Sábado Domingo" at bounding box center [1033, 378] width 970 height 30
click at [548, 363] on select "[Selecione...] Segunda Terça Quarta Quinta Sexta Sábado Domingo" at bounding box center [1033, 378] width 970 height 30
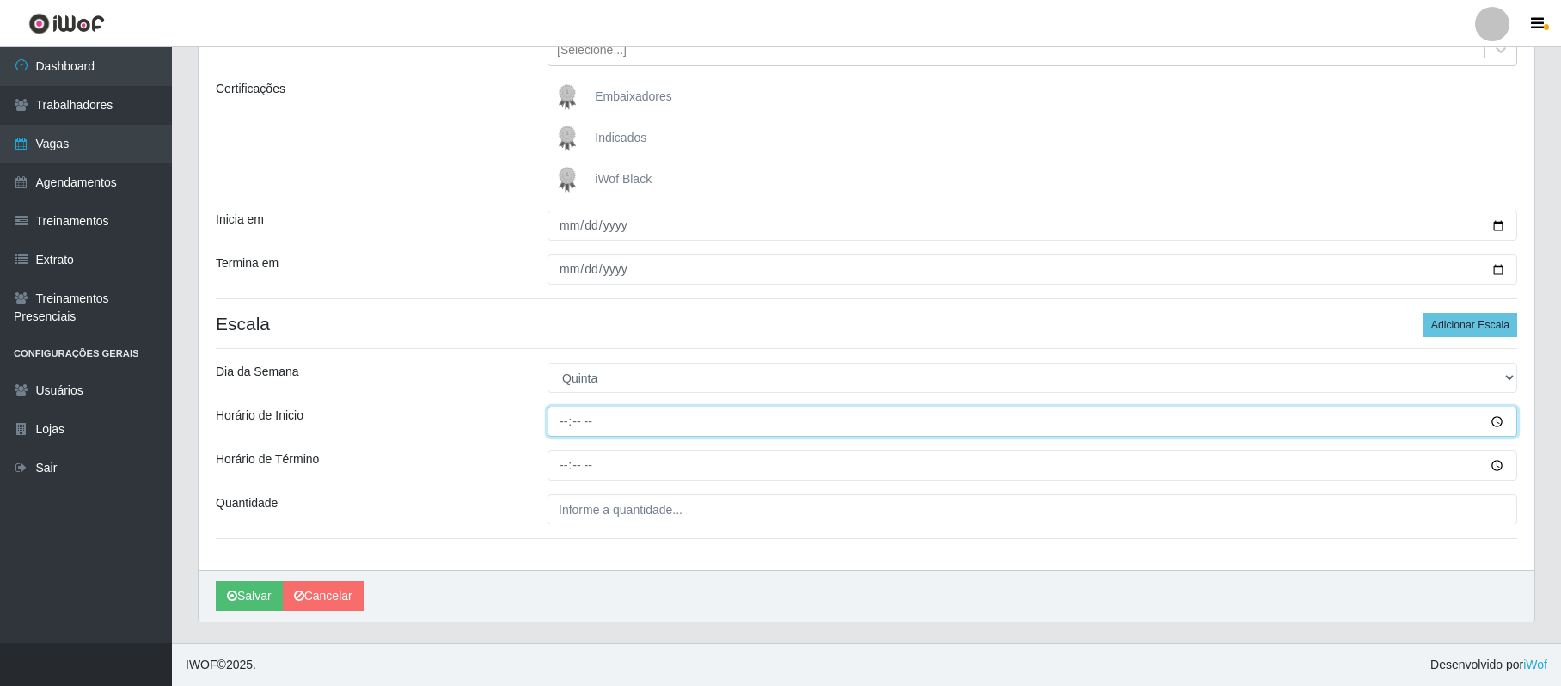
click at [564, 423] on input "Horário de Inicio" at bounding box center [1033, 422] width 970 height 30
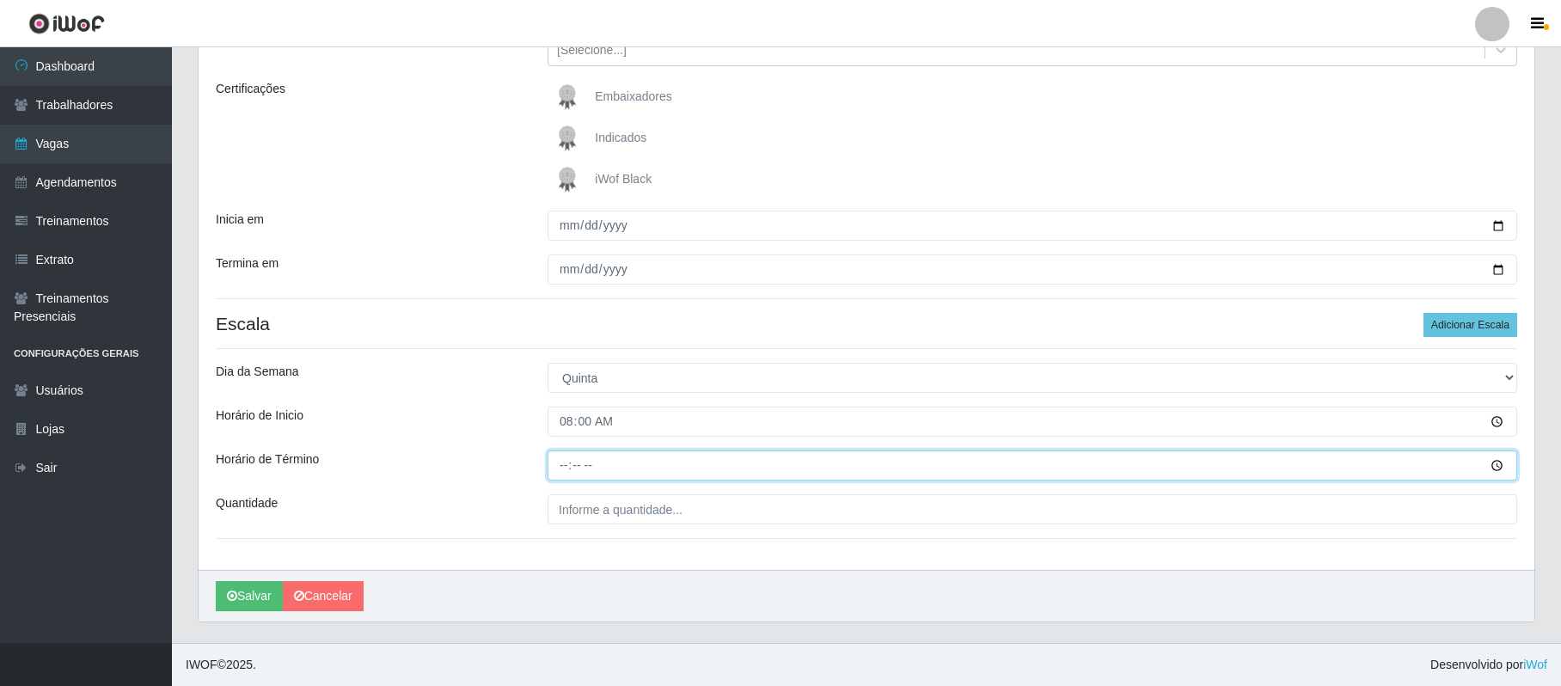
click at [557, 463] on input "Horário de Término" at bounding box center [1033, 466] width 970 height 30
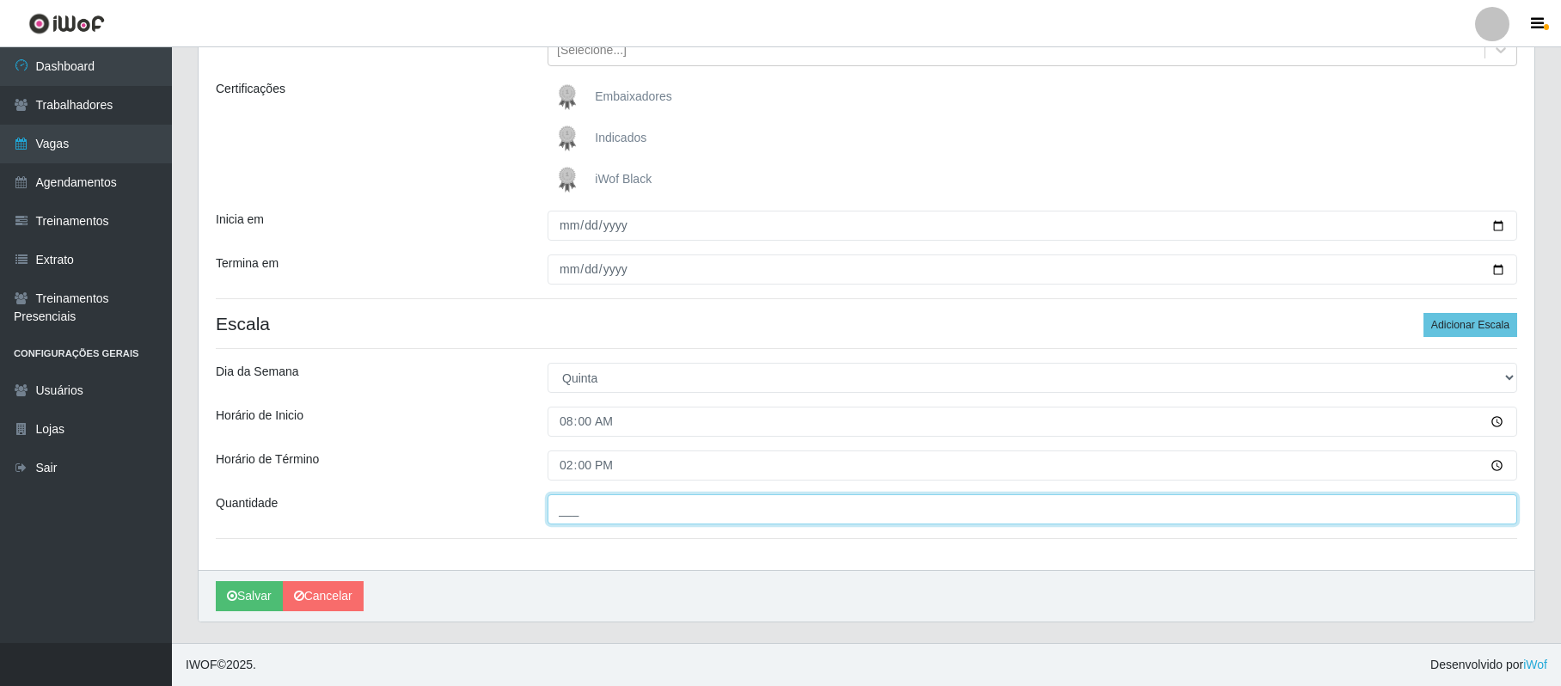
click at [588, 507] on input "___" at bounding box center [1033, 509] width 970 height 30
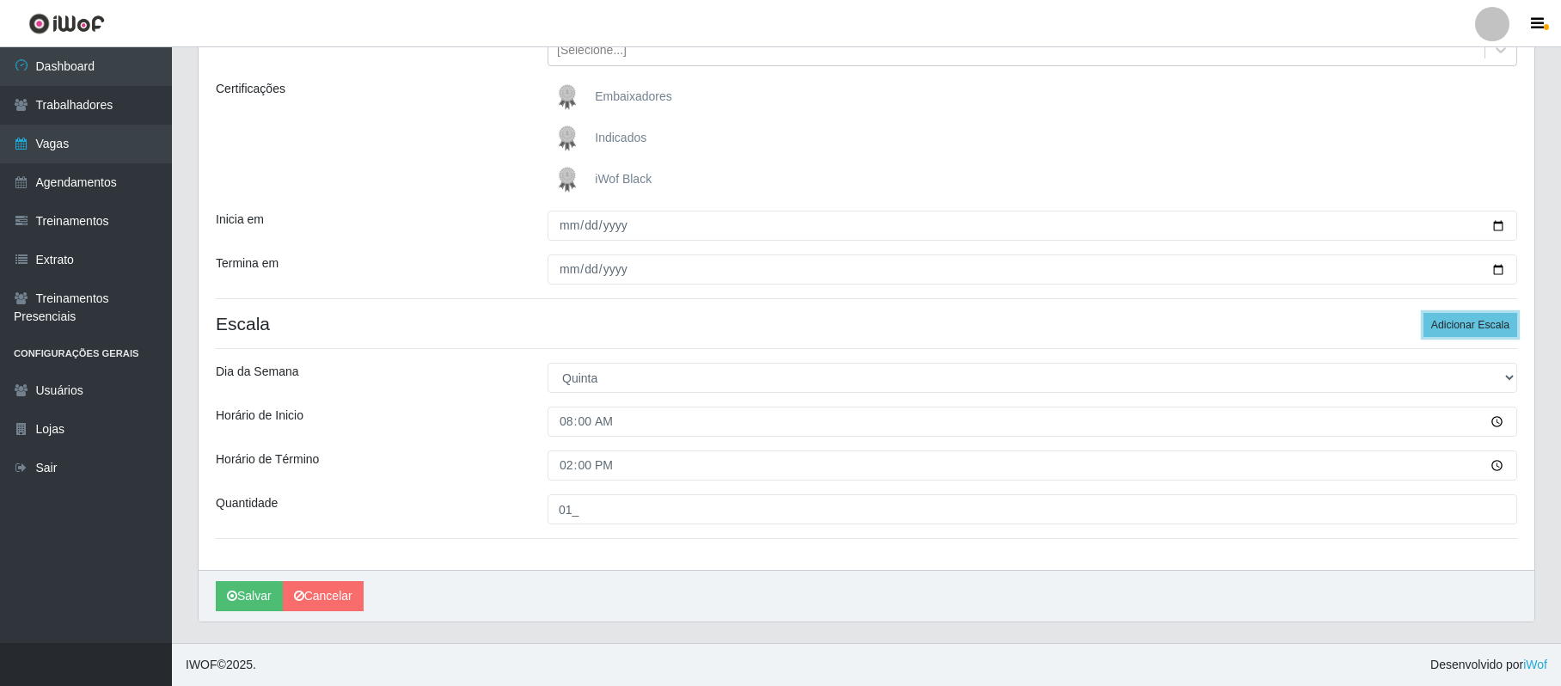
drag, startPoint x: 1459, startPoint y: 320, endPoint x: 1269, endPoint y: 356, distance: 193.4
click at [1452, 320] on button "Adicionar Escala" at bounding box center [1471, 325] width 94 height 24
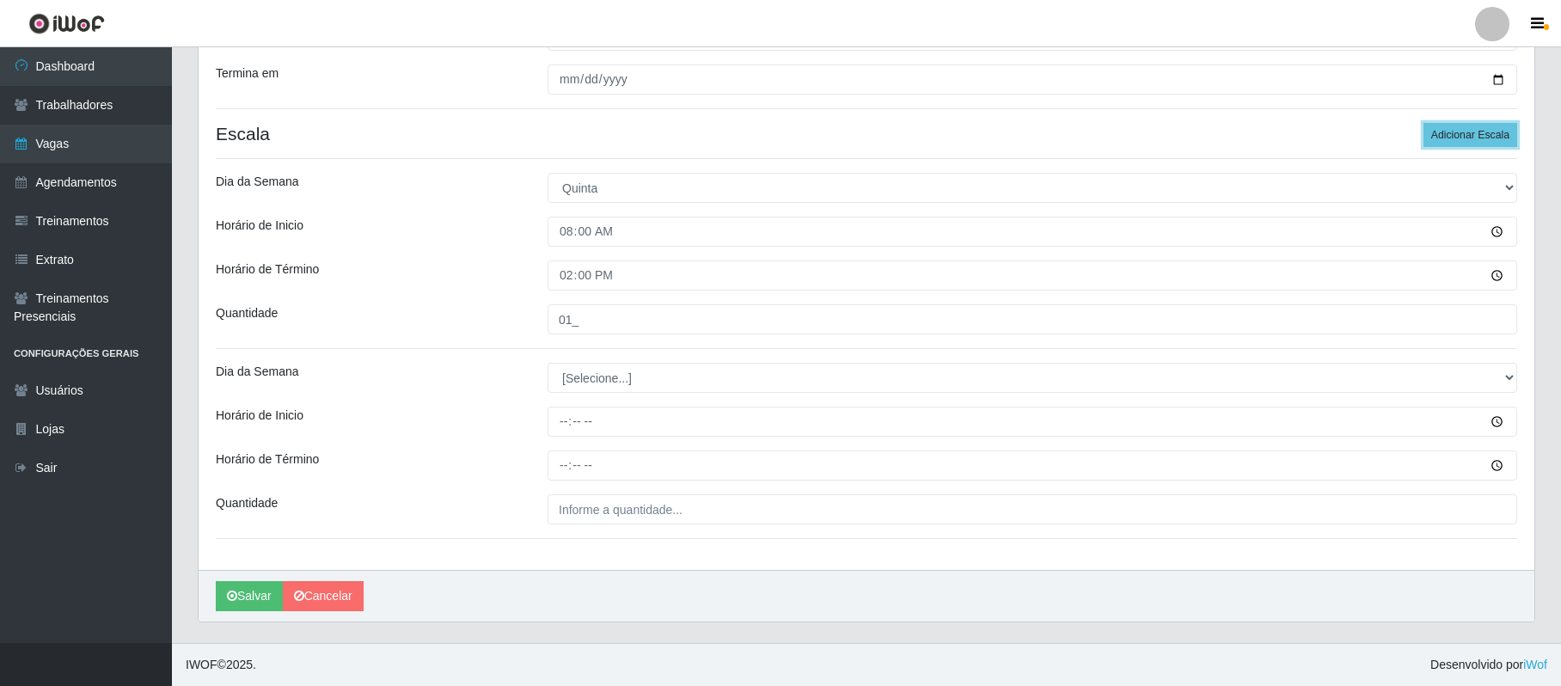
scroll to position [413, 0]
click at [597, 376] on select "[Selecione...] Segunda Terça Quarta Quinta Sexta Sábado Domingo" at bounding box center [1033, 378] width 970 height 30
click at [548, 363] on select "[Selecione...] Segunda Terça Quarta Quinta Sexta Sábado Domingo" at bounding box center [1033, 378] width 970 height 30
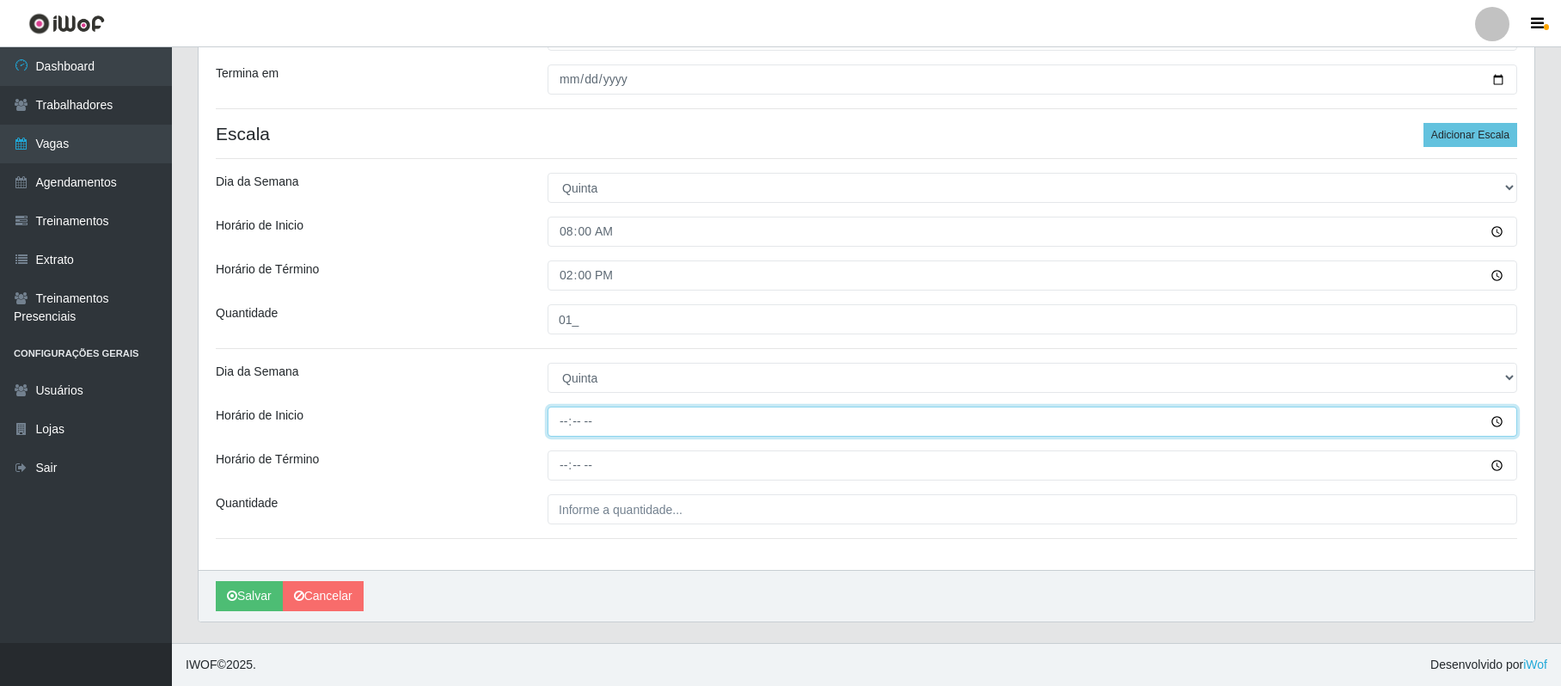
click at [555, 423] on input "Horário de Inicio" at bounding box center [1033, 422] width 970 height 30
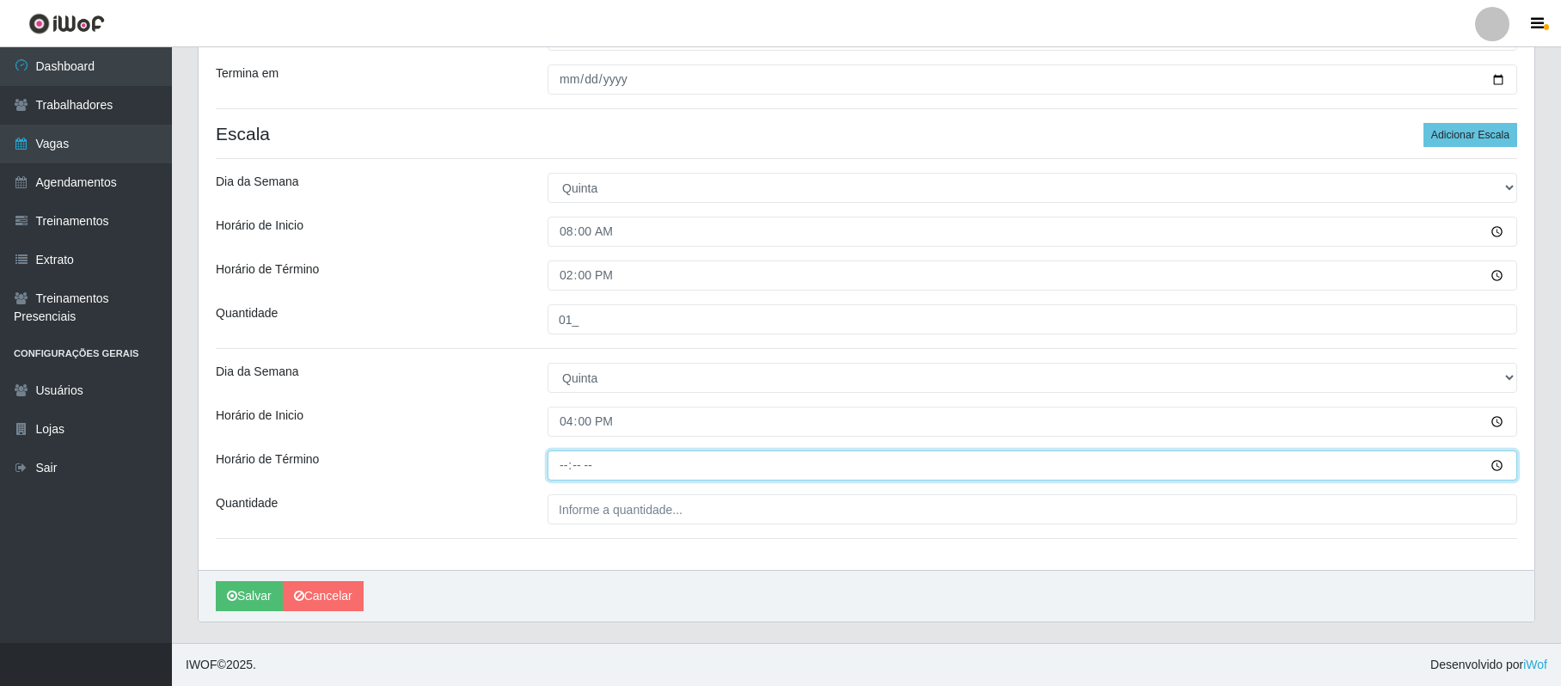
click at [561, 468] on input "Horário de Término" at bounding box center [1033, 466] width 970 height 30
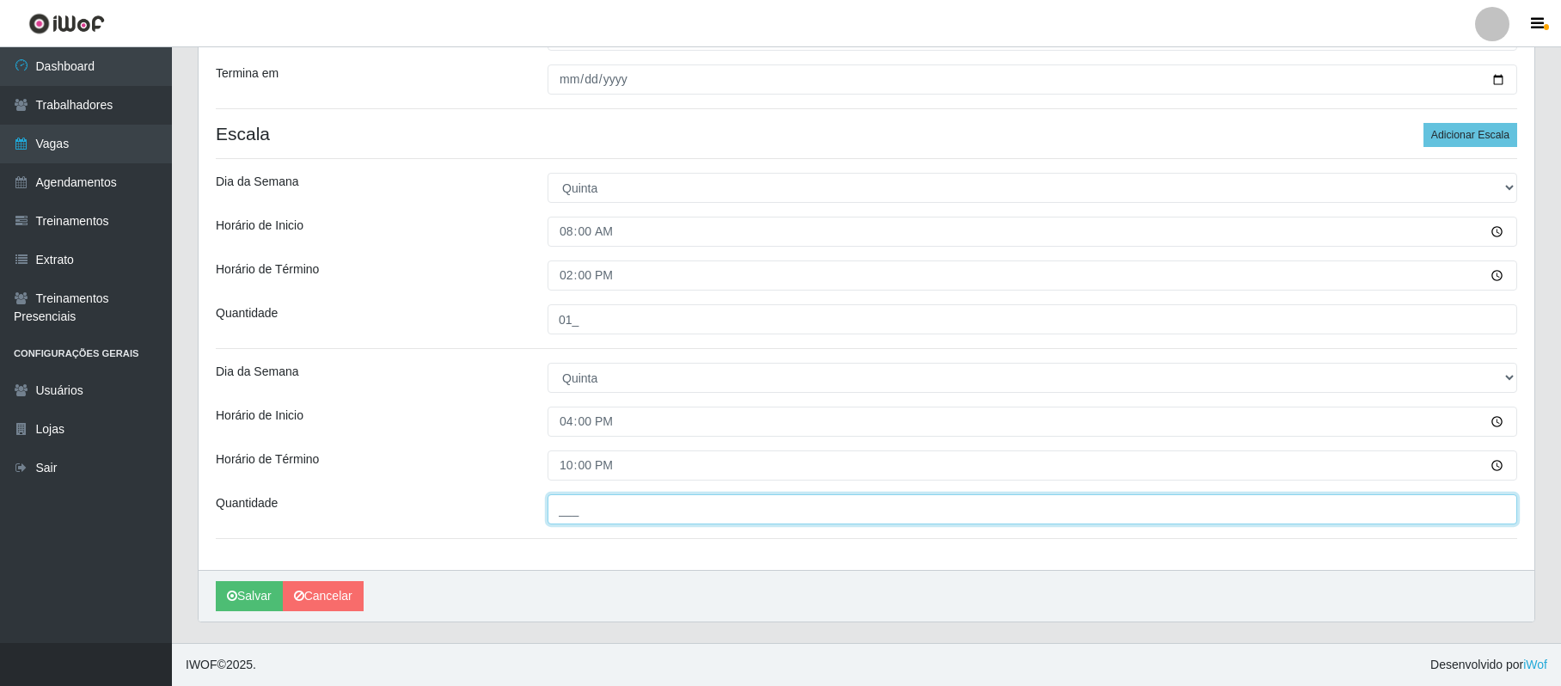
click at [572, 511] on input "___" at bounding box center [1033, 509] width 970 height 30
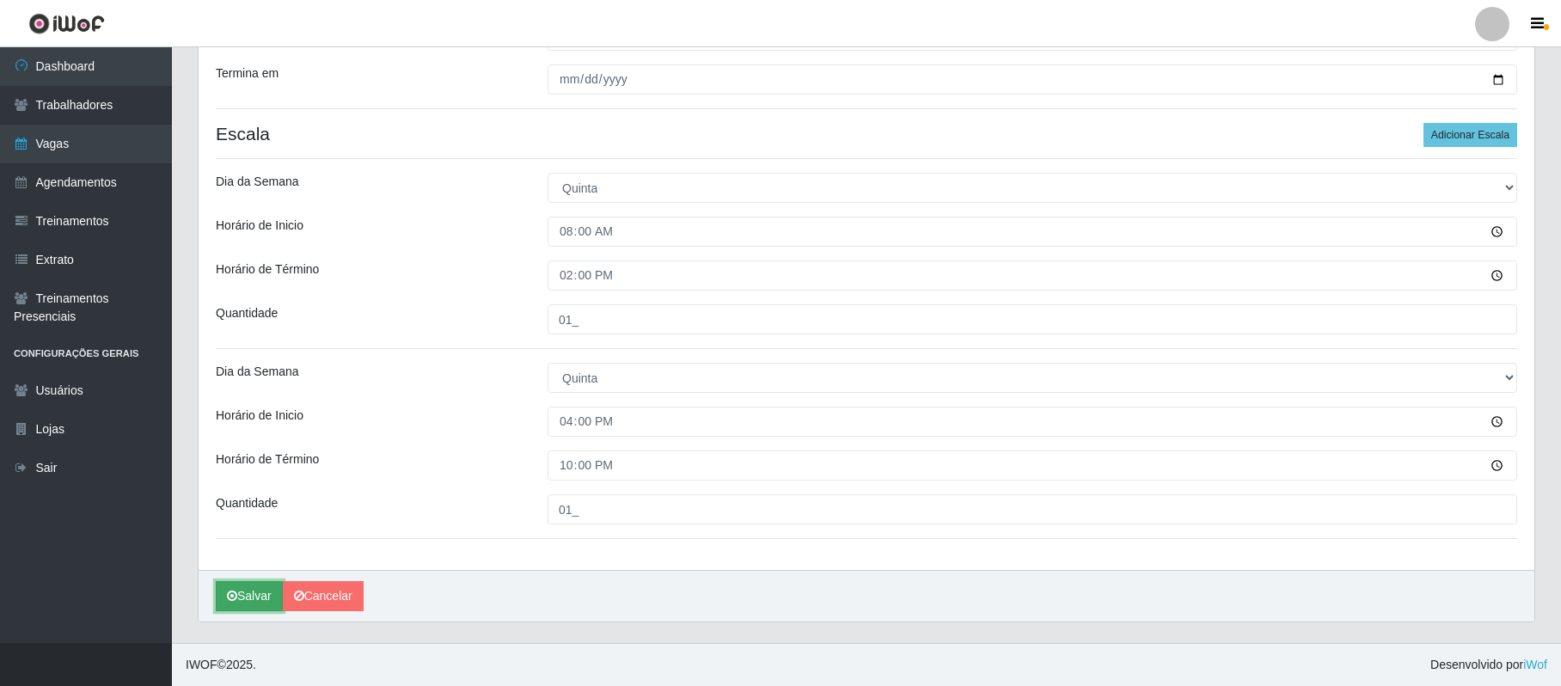
click at [252, 596] on button "Salvar" at bounding box center [249, 596] width 67 height 30
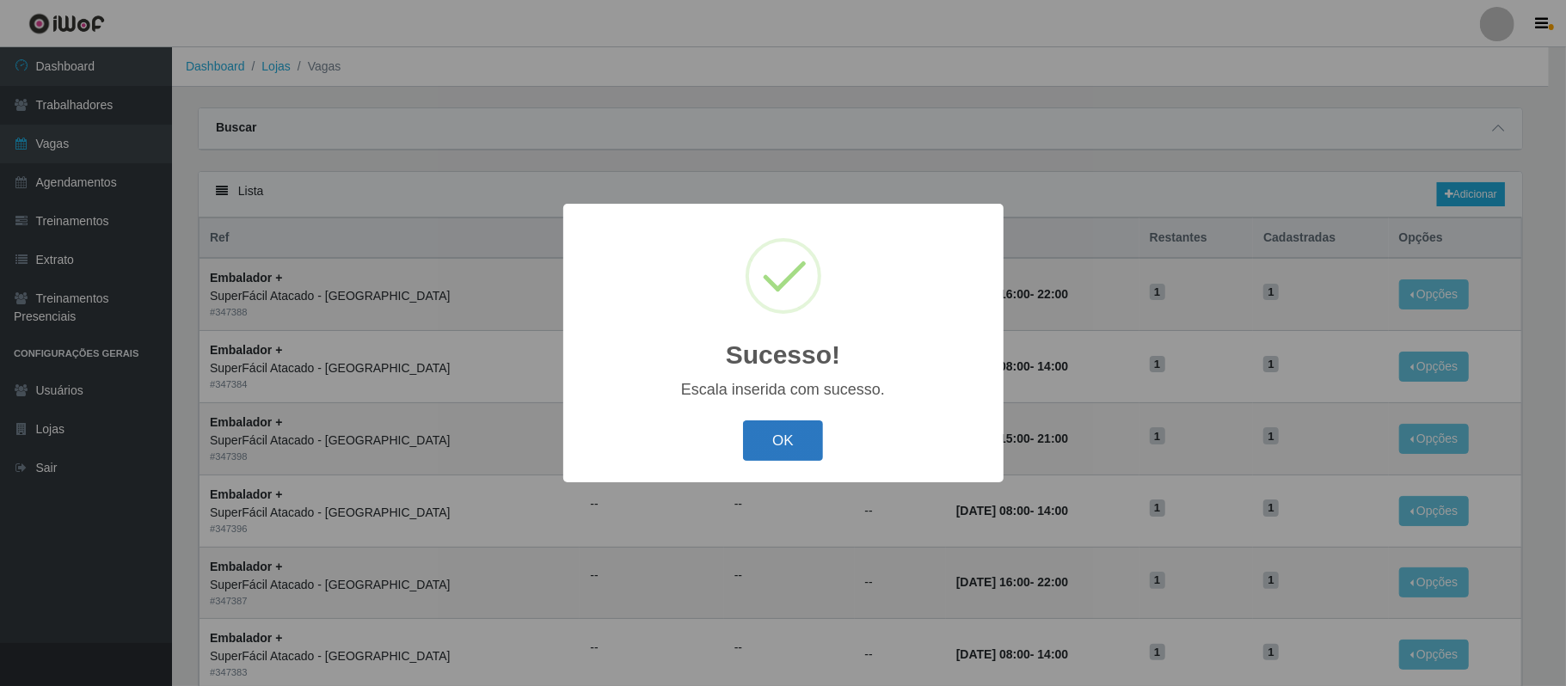
click at [772, 444] on button "OK" at bounding box center [783, 440] width 80 height 40
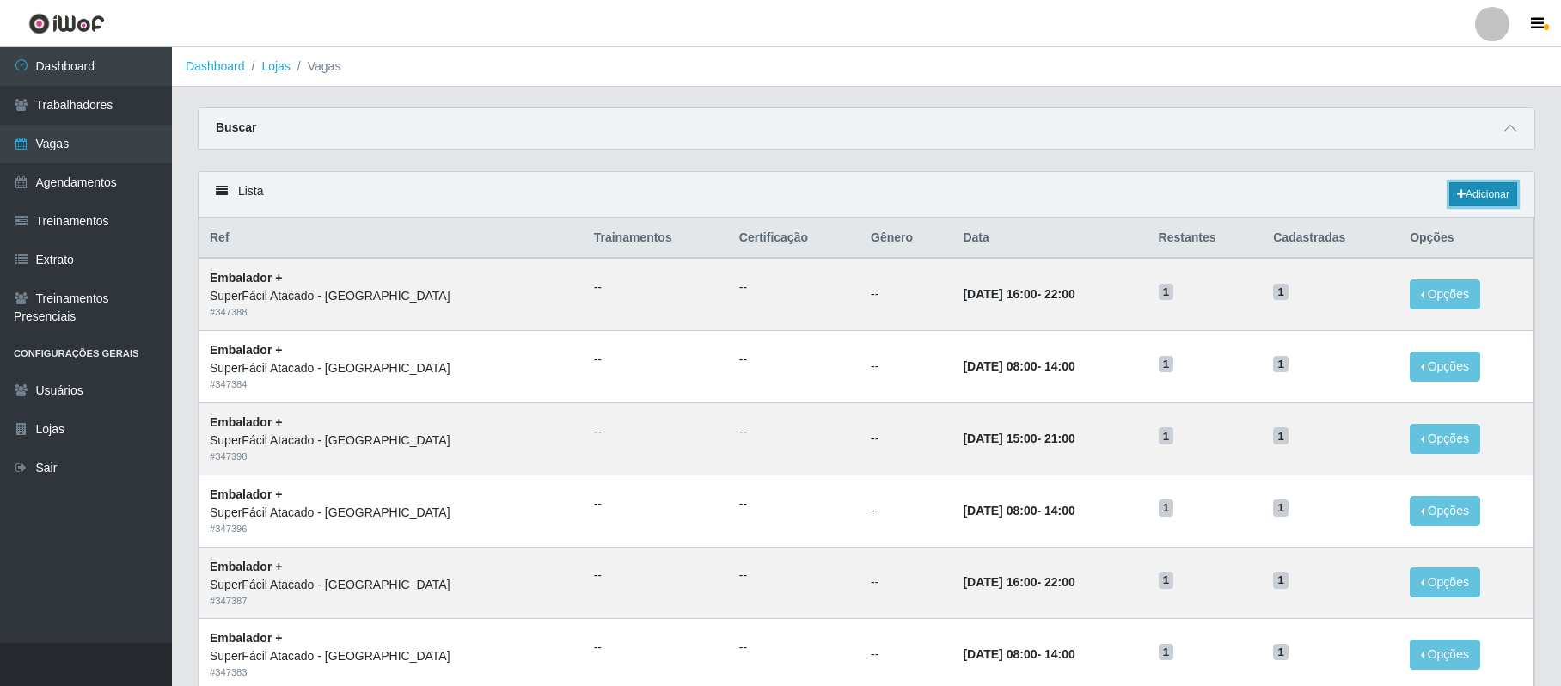
click at [1504, 194] on link "Adicionar" at bounding box center [1484, 194] width 68 height 24
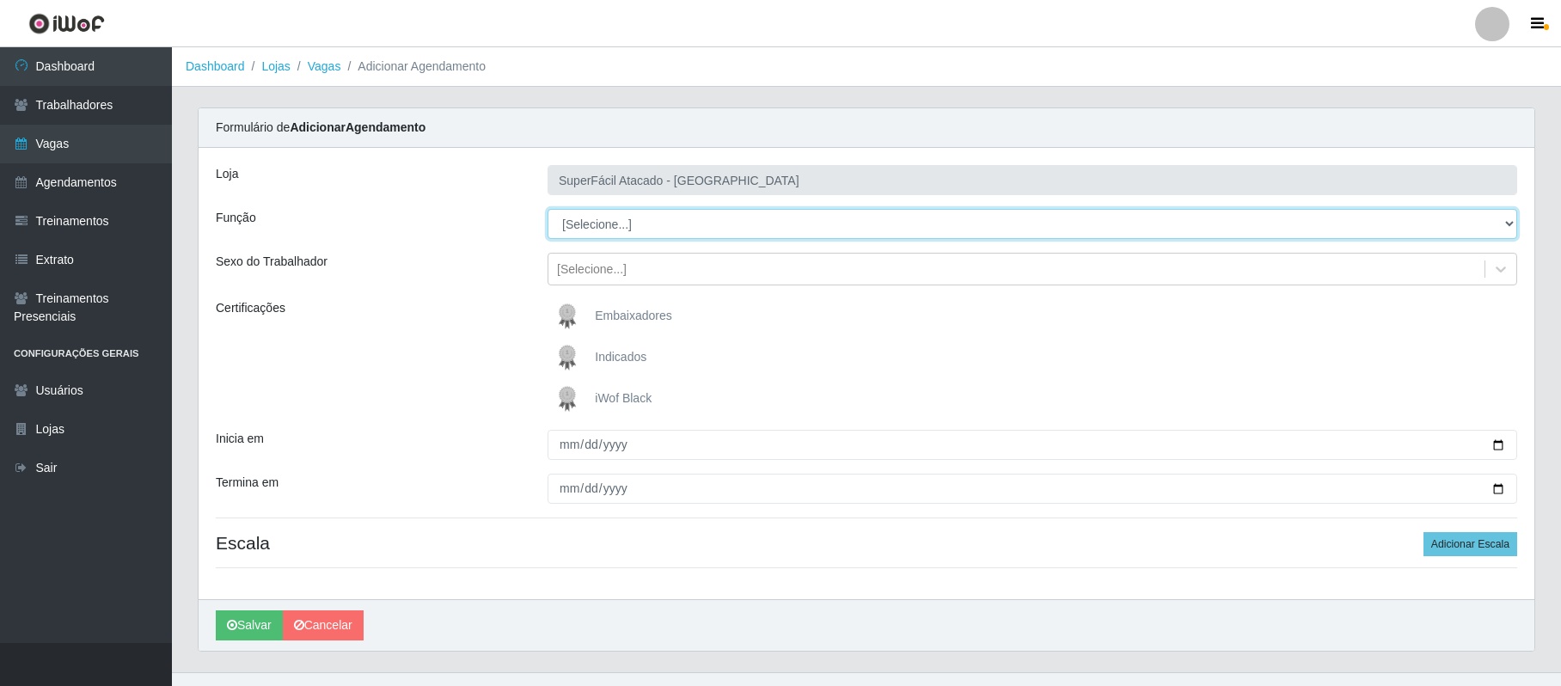
click at [609, 218] on select "[Selecione...] Embalador Embalador + Embalador ++ Operador de Caixa Operador de…" at bounding box center [1033, 224] width 970 height 30
click at [548, 210] on select "[Selecione...] Embalador Embalador + Embalador ++ Operador de Caixa Operador de…" at bounding box center [1033, 224] width 970 height 30
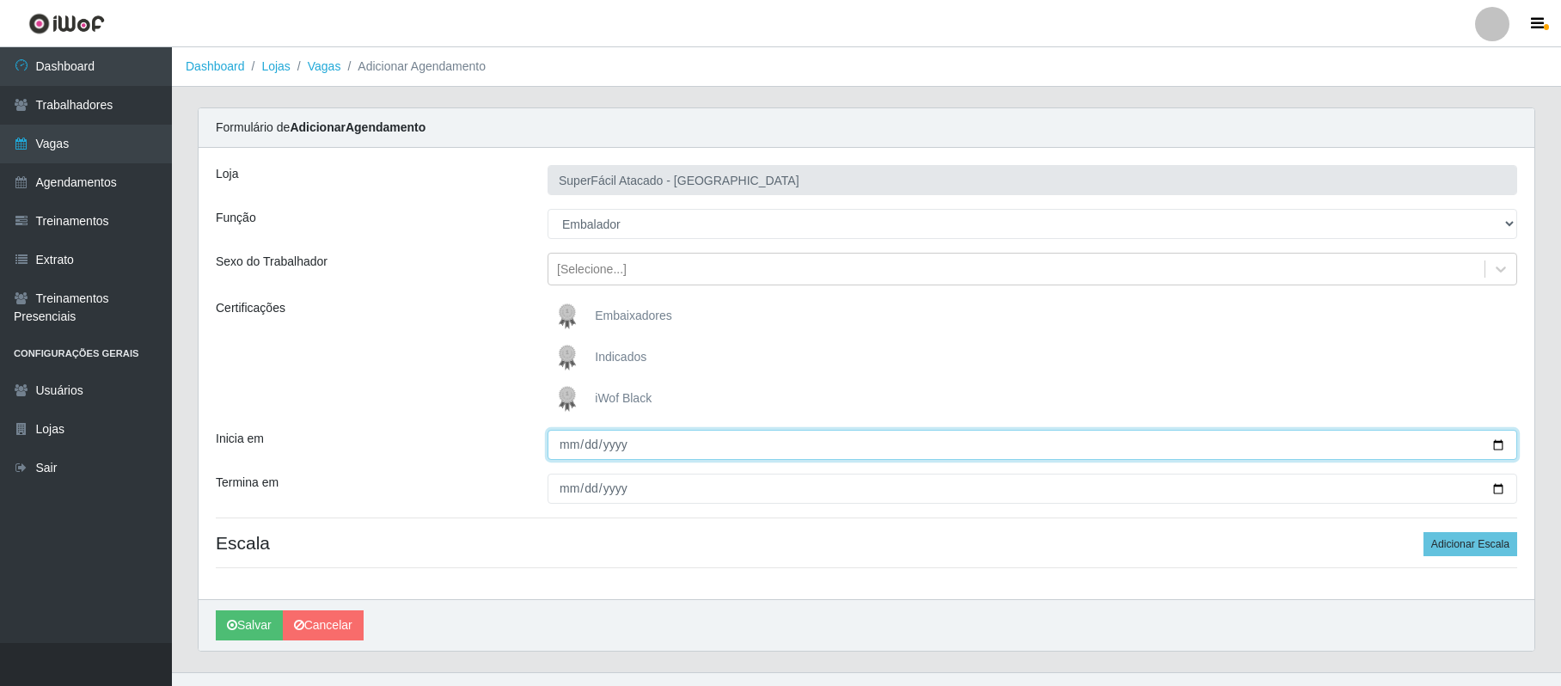
click at [1497, 441] on input "Inicia em" at bounding box center [1033, 445] width 970 height 30
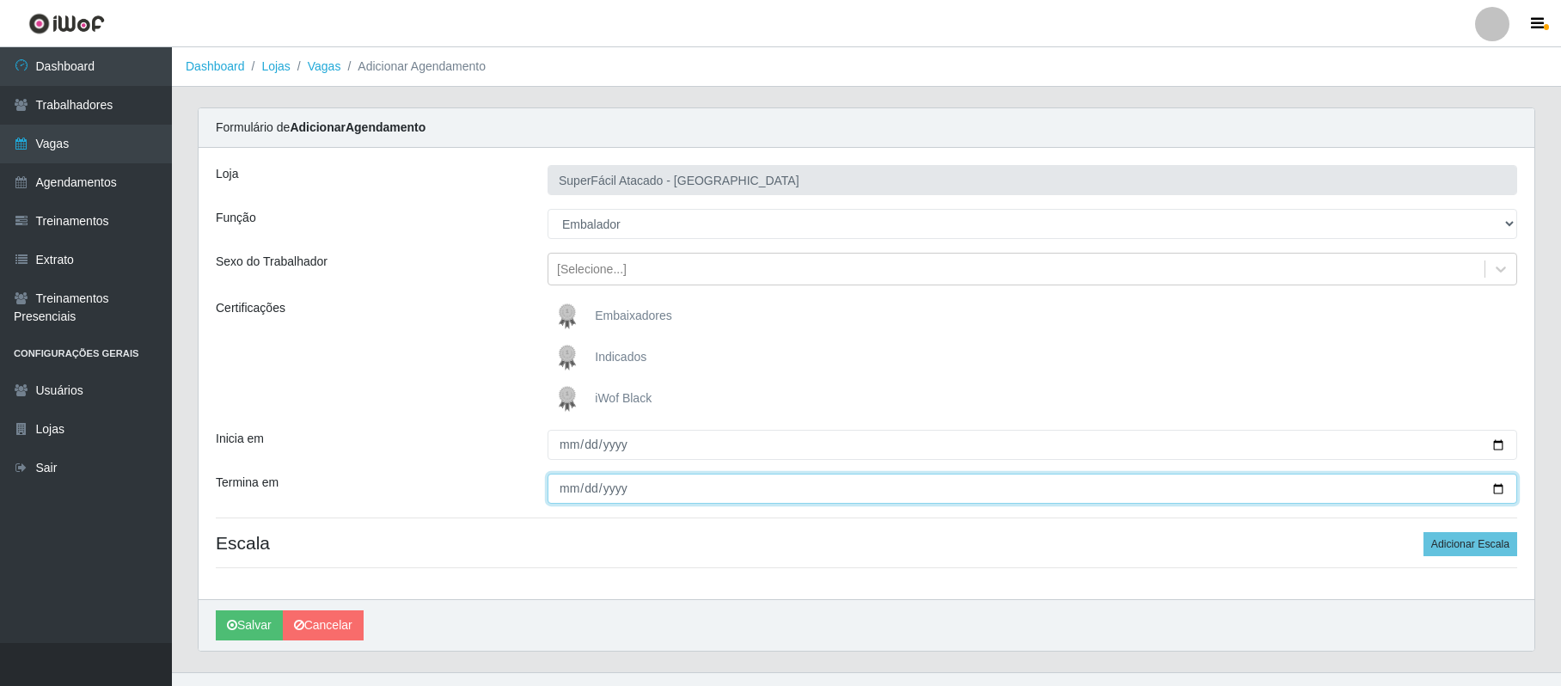
click at [1494, 486] on input "Termina em" at bounding box center [1033, 489] width 970 height 30
drag, startPoint x: 1490, startPoint y: 544, endPoint x: 1468, endPoint y: 540, distance: 21.9
click at [1487, 544] on button "Adicionar Escala" at bounding box center [1471, 544] width 94 height 24
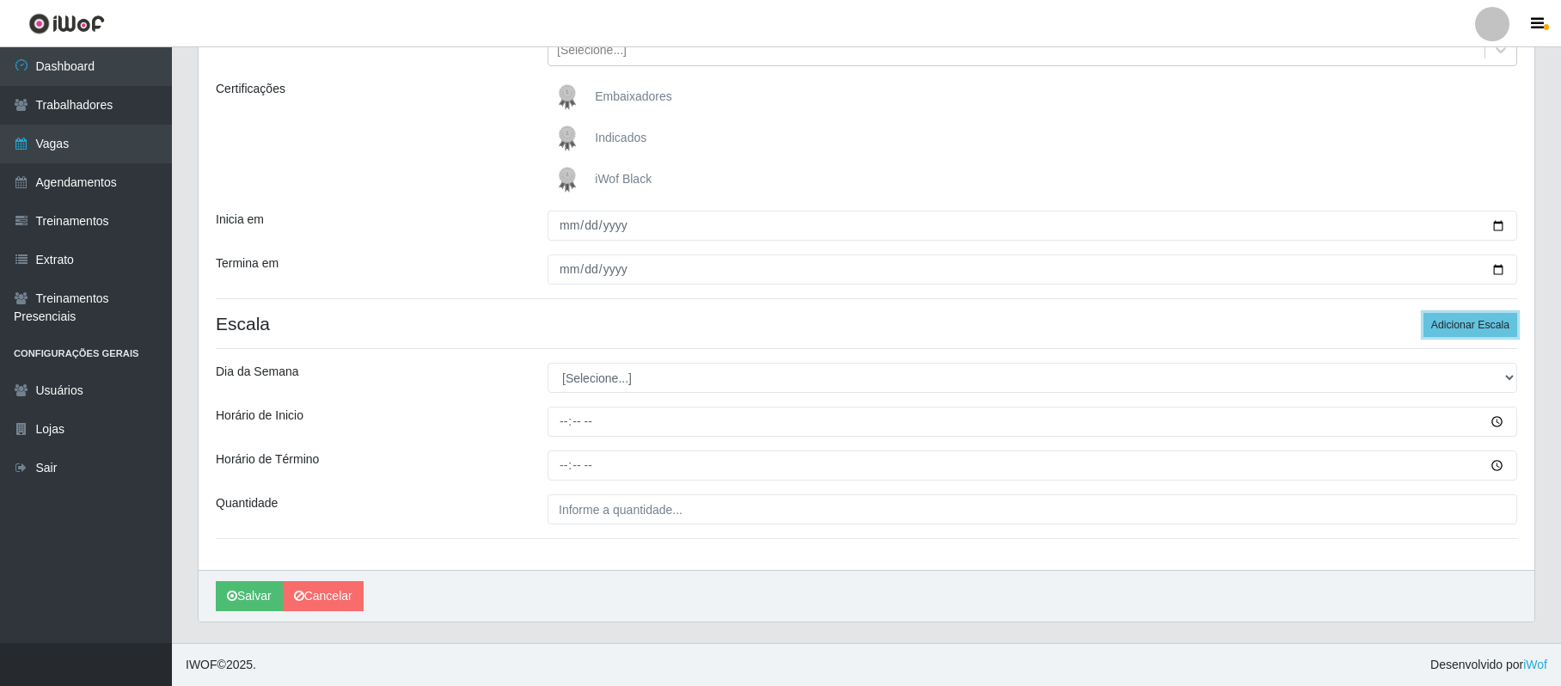
scroll to position [222, 0]
click at [633, 379] on select "[Selecione...] Segunda Terça Quarta Quinta Sexta Sábado Domingo" at bounding box center [1033, 378] width 970 height 30
click at [548, 363] on select "[Selecione...] Segunda Terça Quarta Quinta Sexta Sábado Domingo" at bounding box center [1033, 378] width 970 height 30
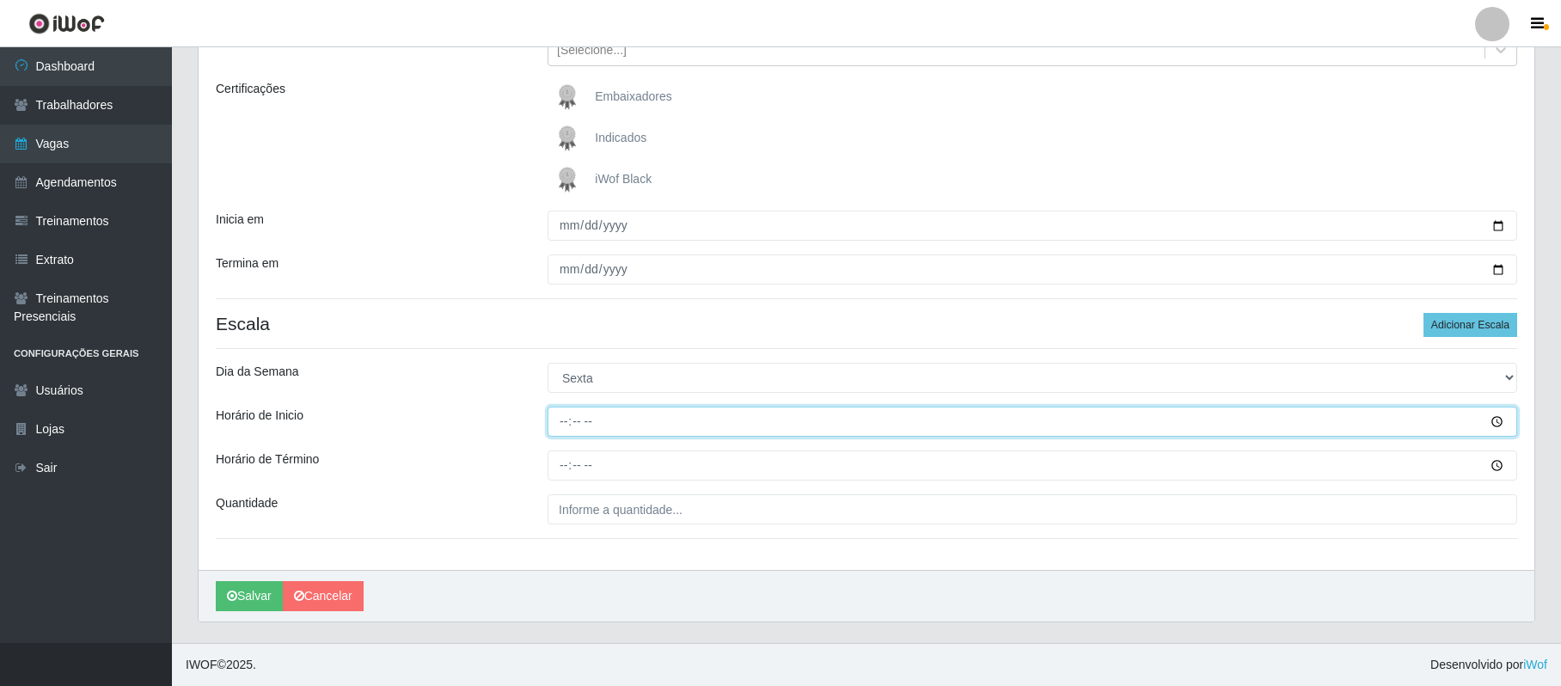
click at [565, 427] on input "Horário de Inicio" at bounding box center [1033, 422] width 970 height 30
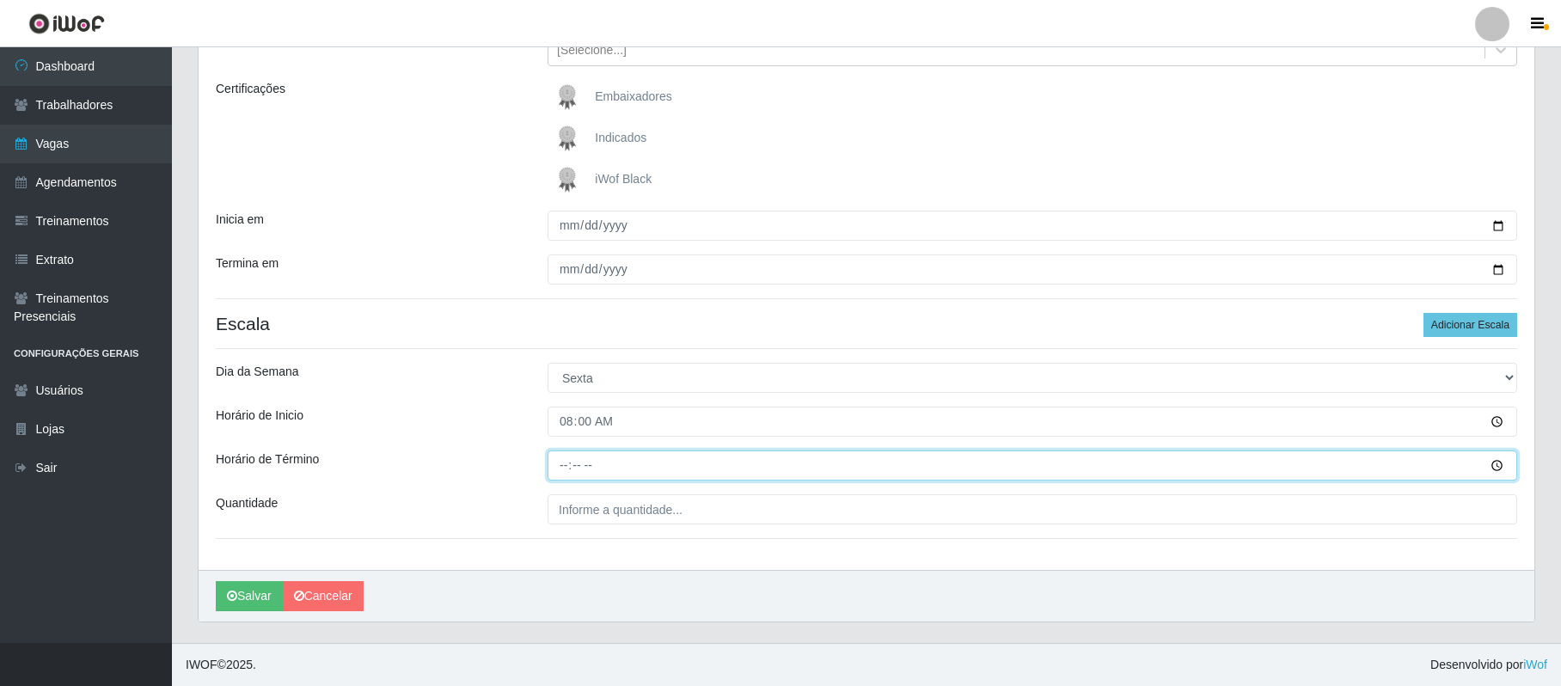
click at [559, 457] on input "Horário de Término" at bounding box center [1033, 466] width 970 height 30
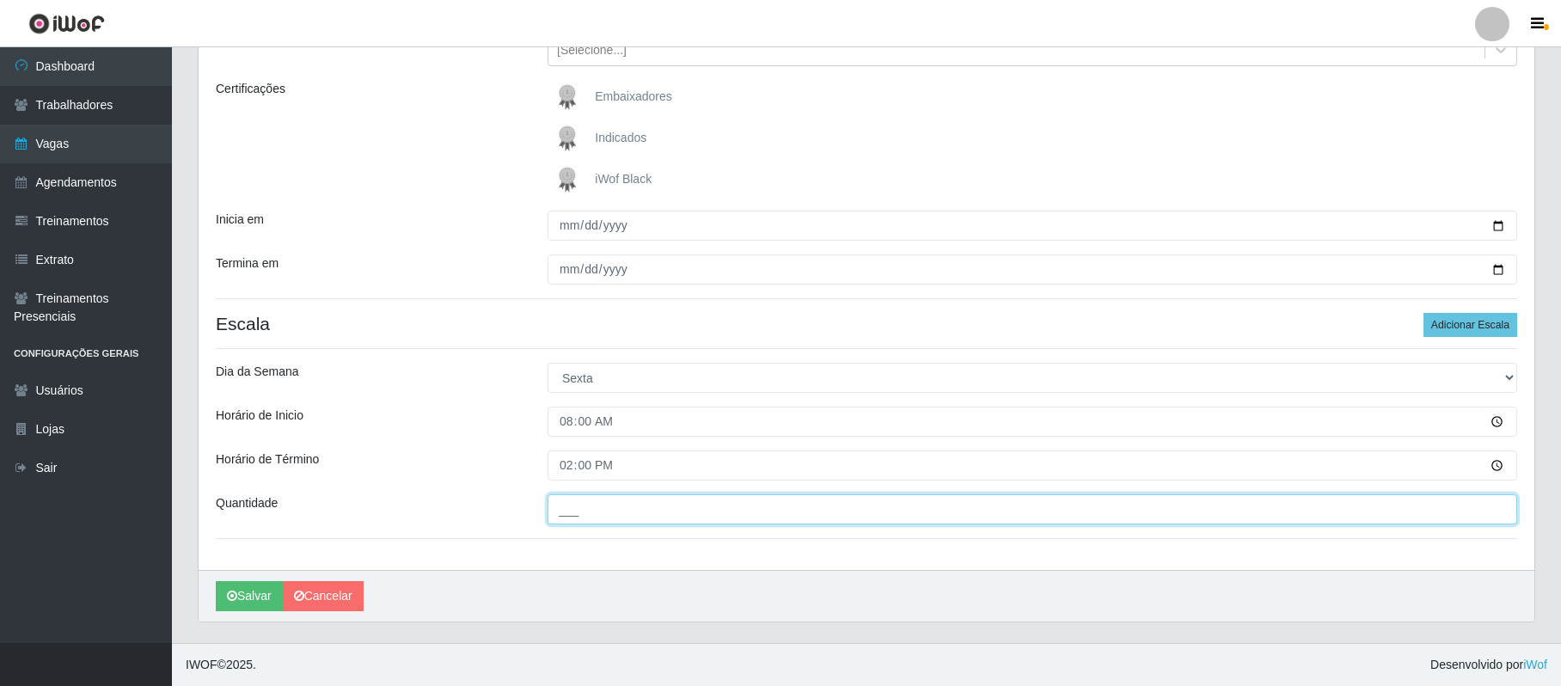
click at [579, 509] on input "___" at bounding box center [1033, 509] width 970 height 30
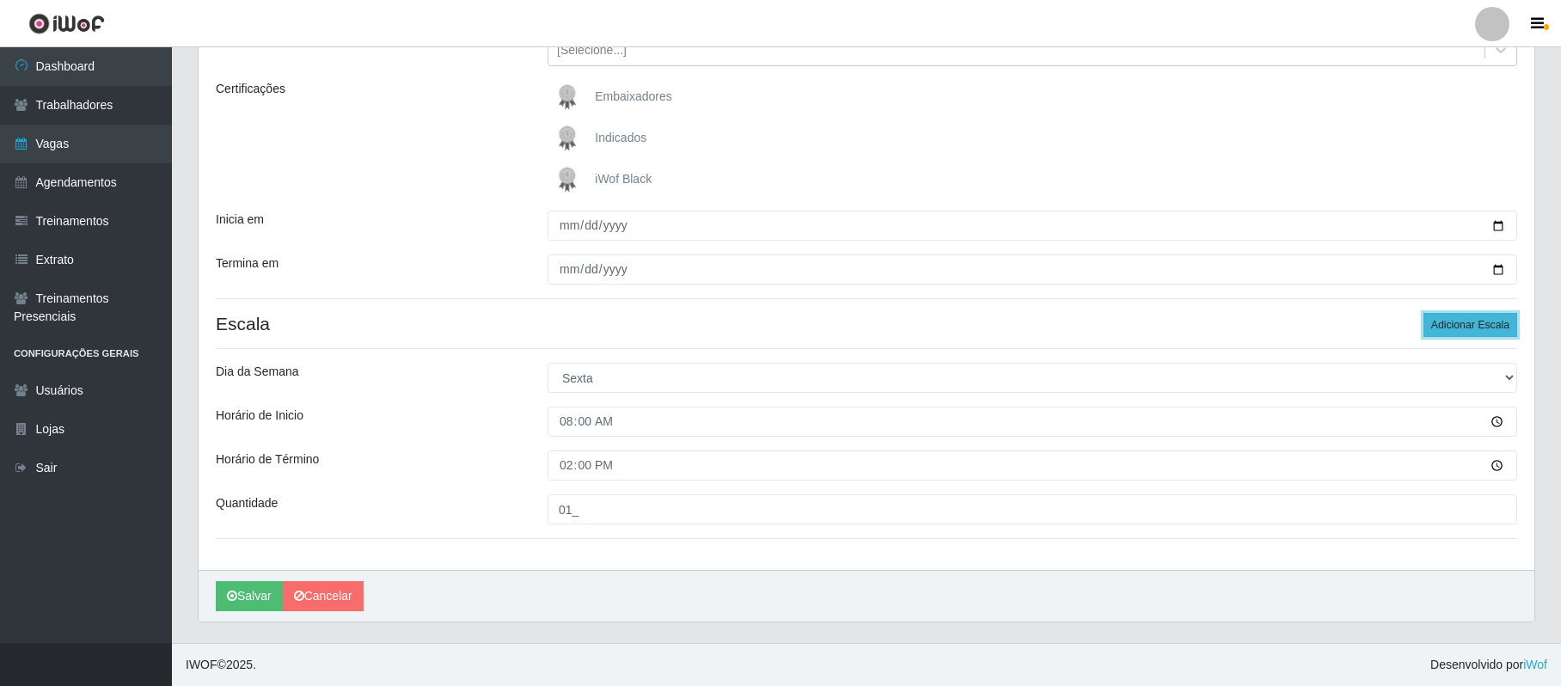
click at [1446, 316] on button "Adicionar Escala" at bounding box center [1471, 325] width 94 height 24
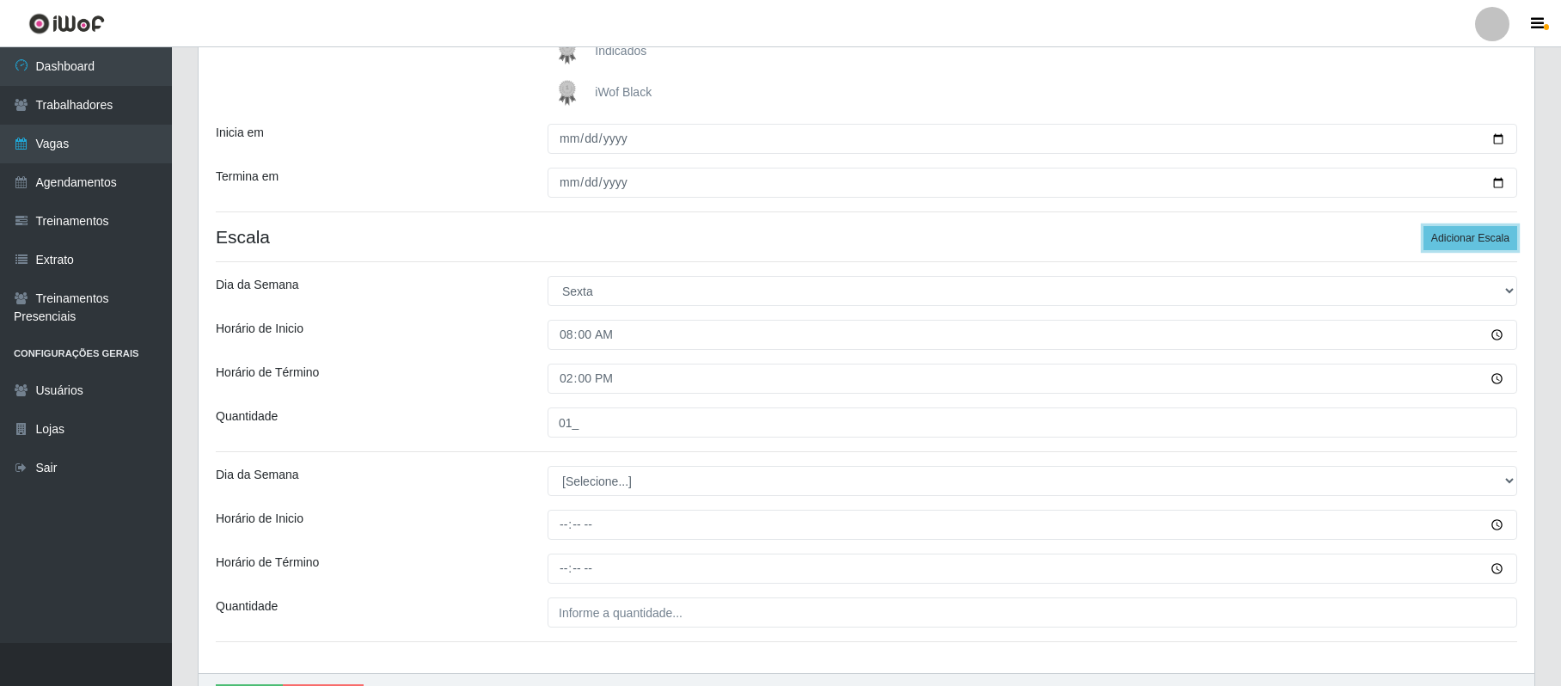
scroll to position [413, 0]
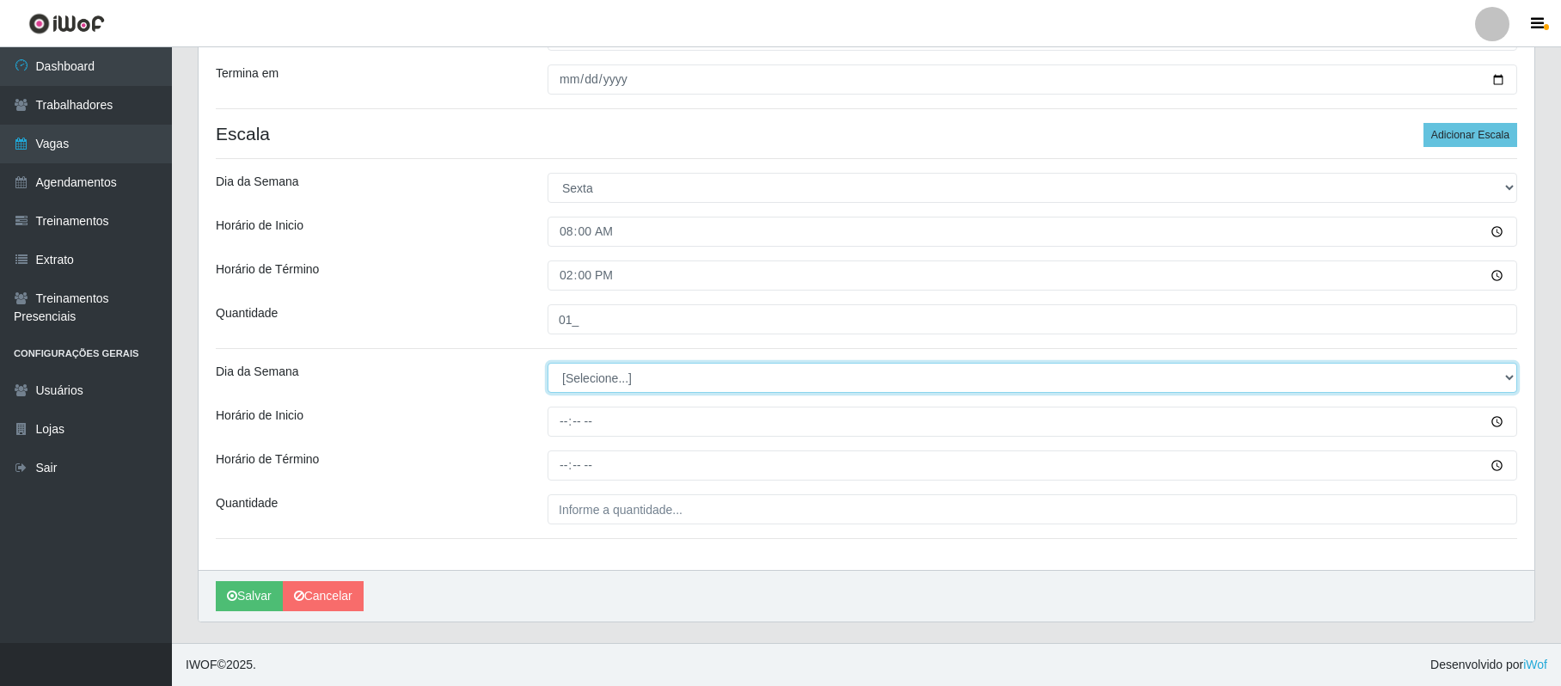
click at [619, 378] on select "[Selecione...] Segunda Terça Quarta Quinta Sexta Sábado Domingo" at bounding box center [1033, 378] width 970 height 30
click at [548, 363] on select "[Selecione...] Segunda Terça Quarta Quinta Sexta Sábado Domingo" at bounding box center [1033, 378] width 970 height 30
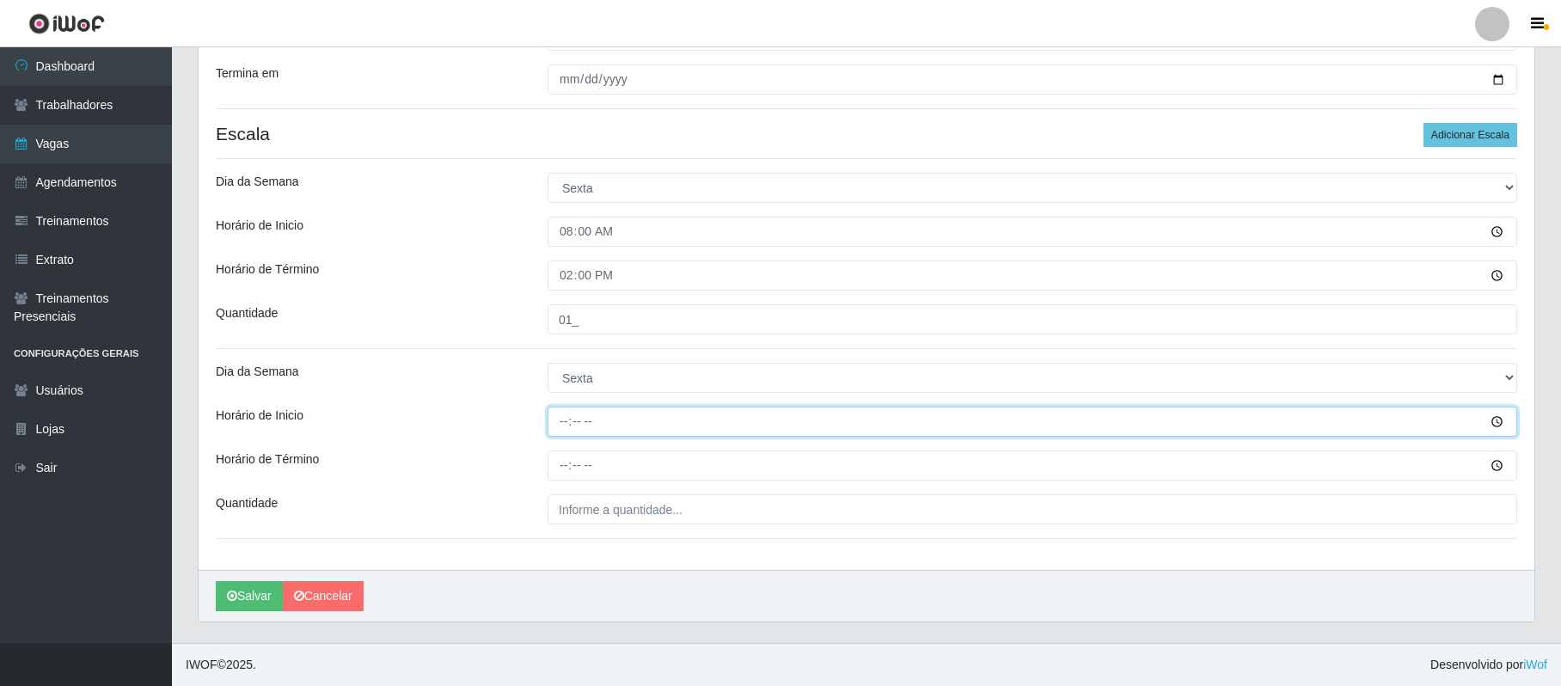
click at [565, 416] on input "Horário de Inicio" at bounding box center [1033, 422] width 970 height 30
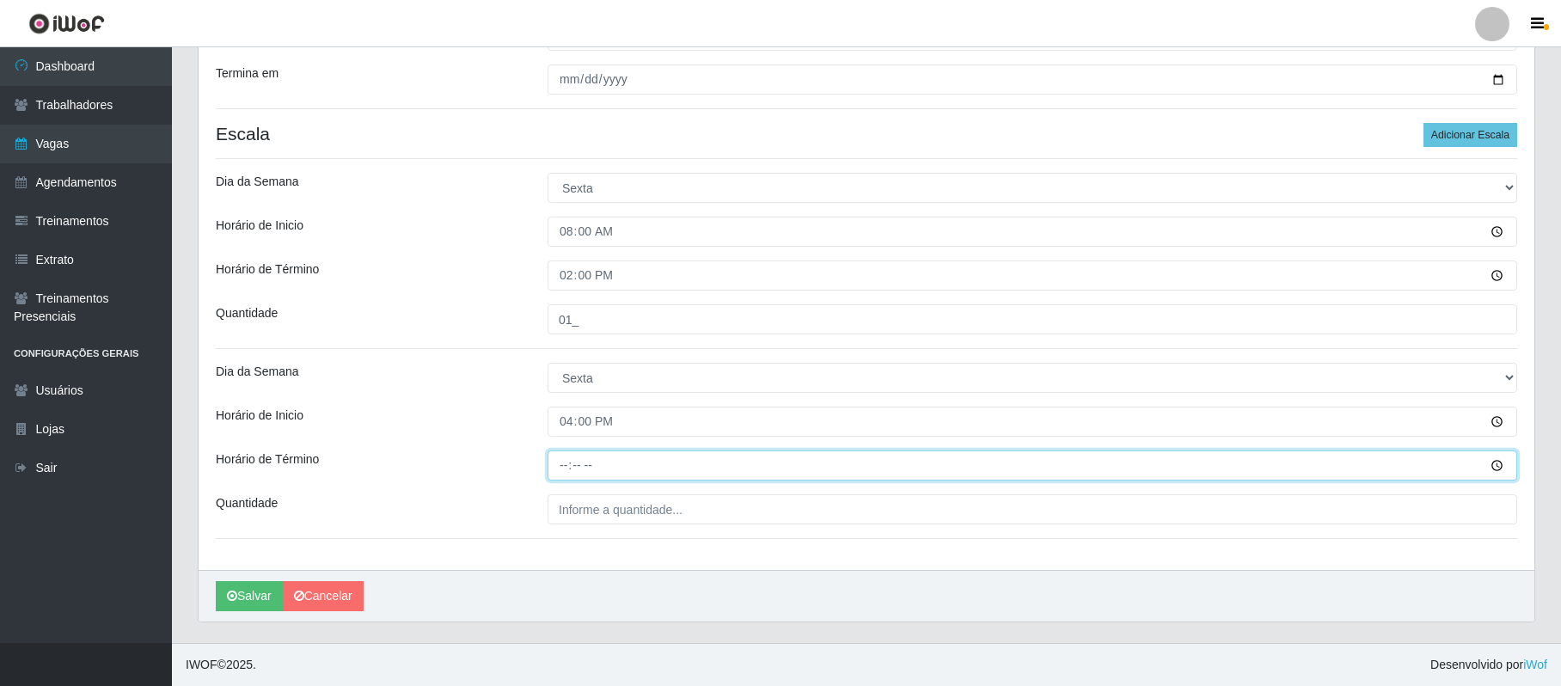
click at [567, 464] on input "Horário de Término" at bounding box center [1033, 466] width 970 height 30
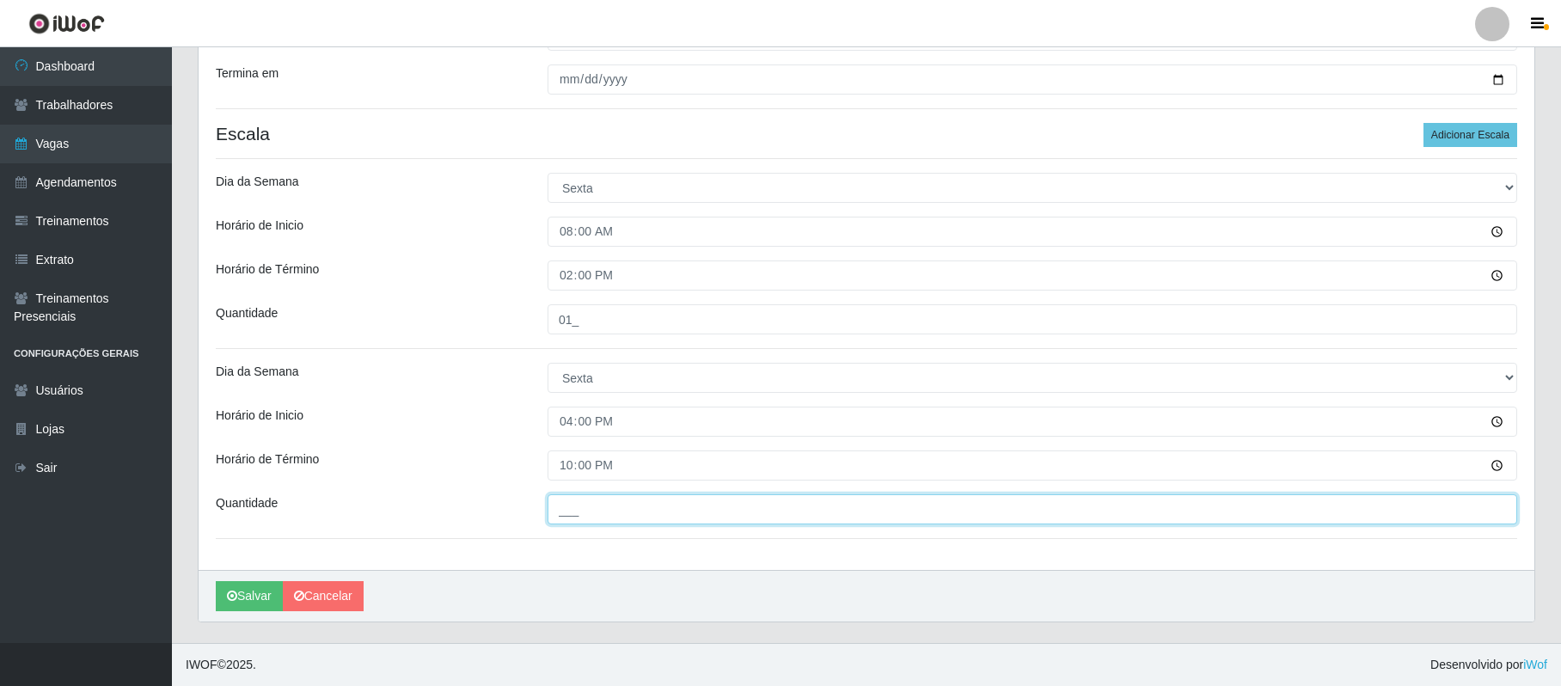
click at [569, 500] on input "___" at bounding box center [1033, 509] width 970 height 30
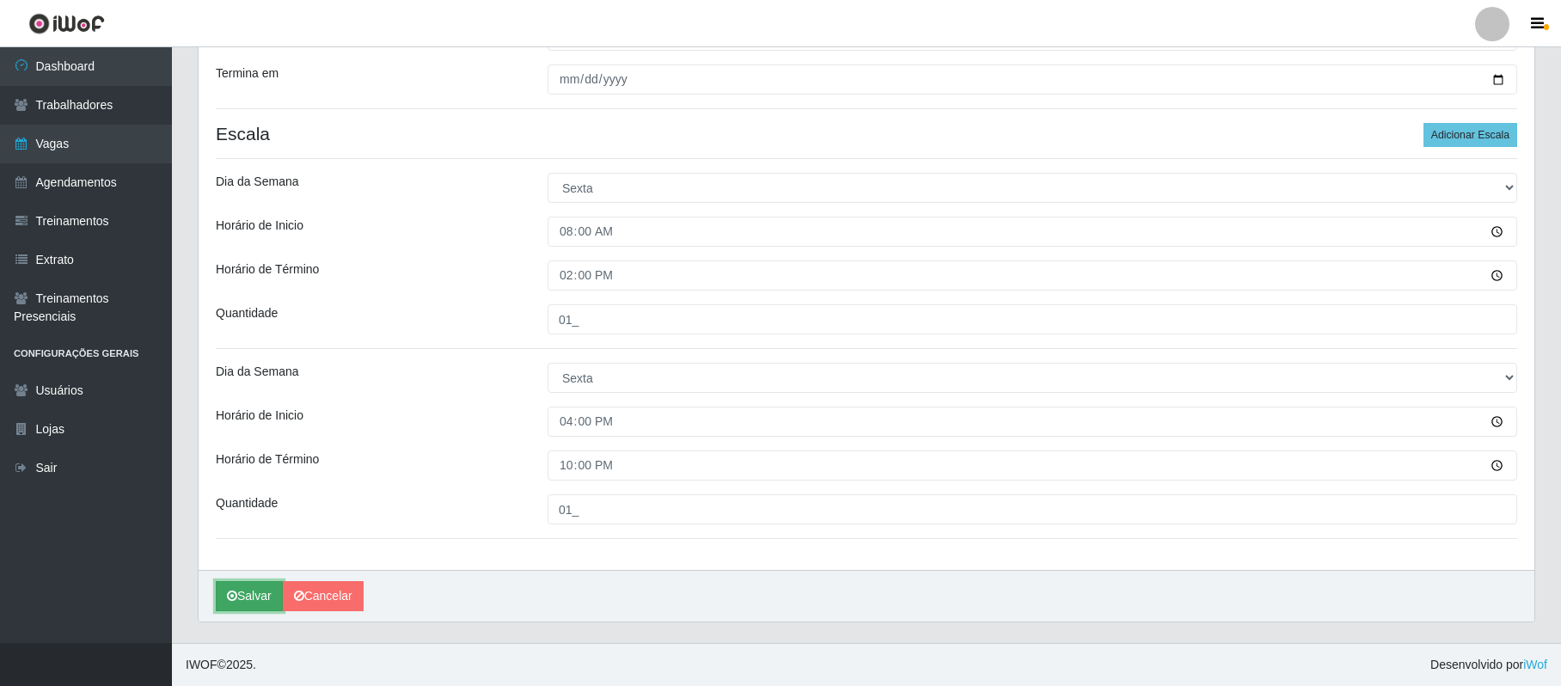
click at [256, 597] on button "Salvar" at bounding box center [249, 596] width 67 height 30
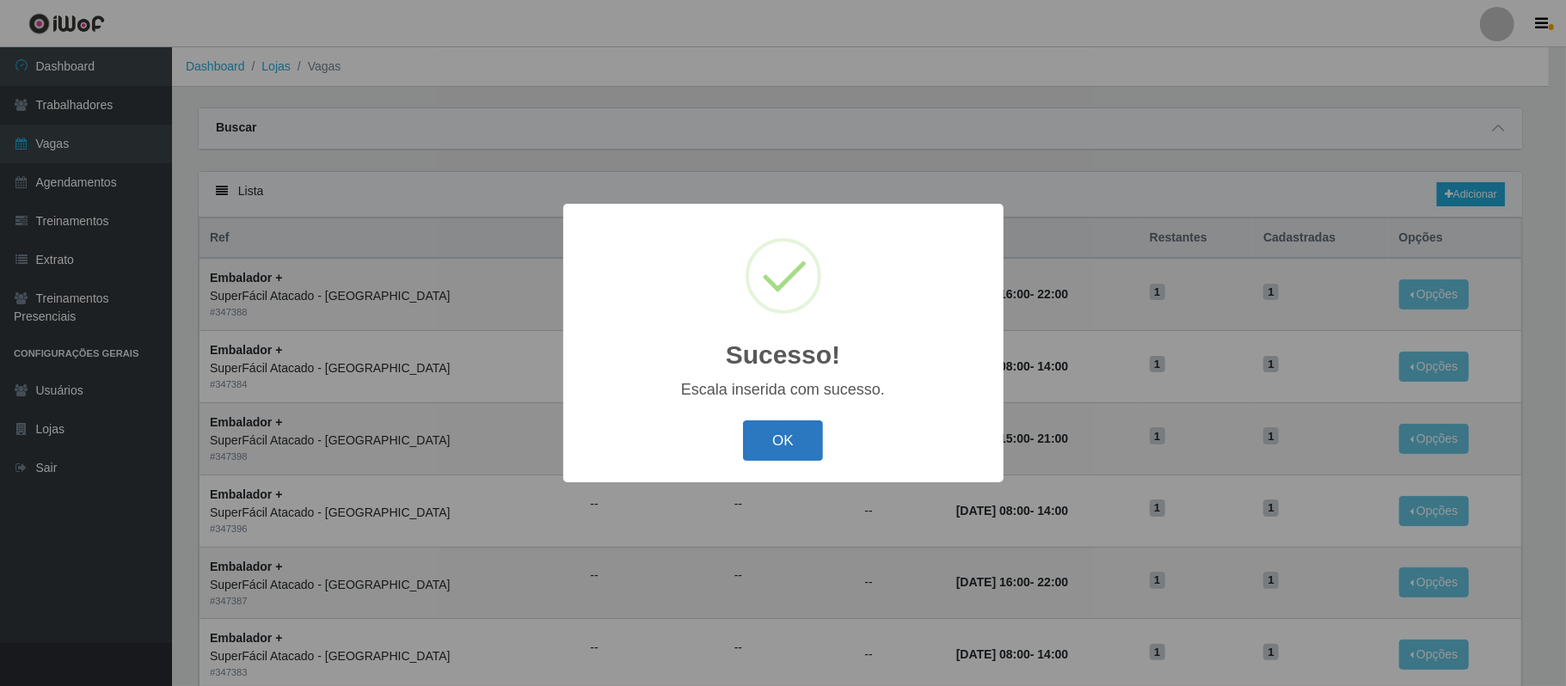
click at [788, 455] on button "OK" at bounding box center [783, 440] width 80 height 40
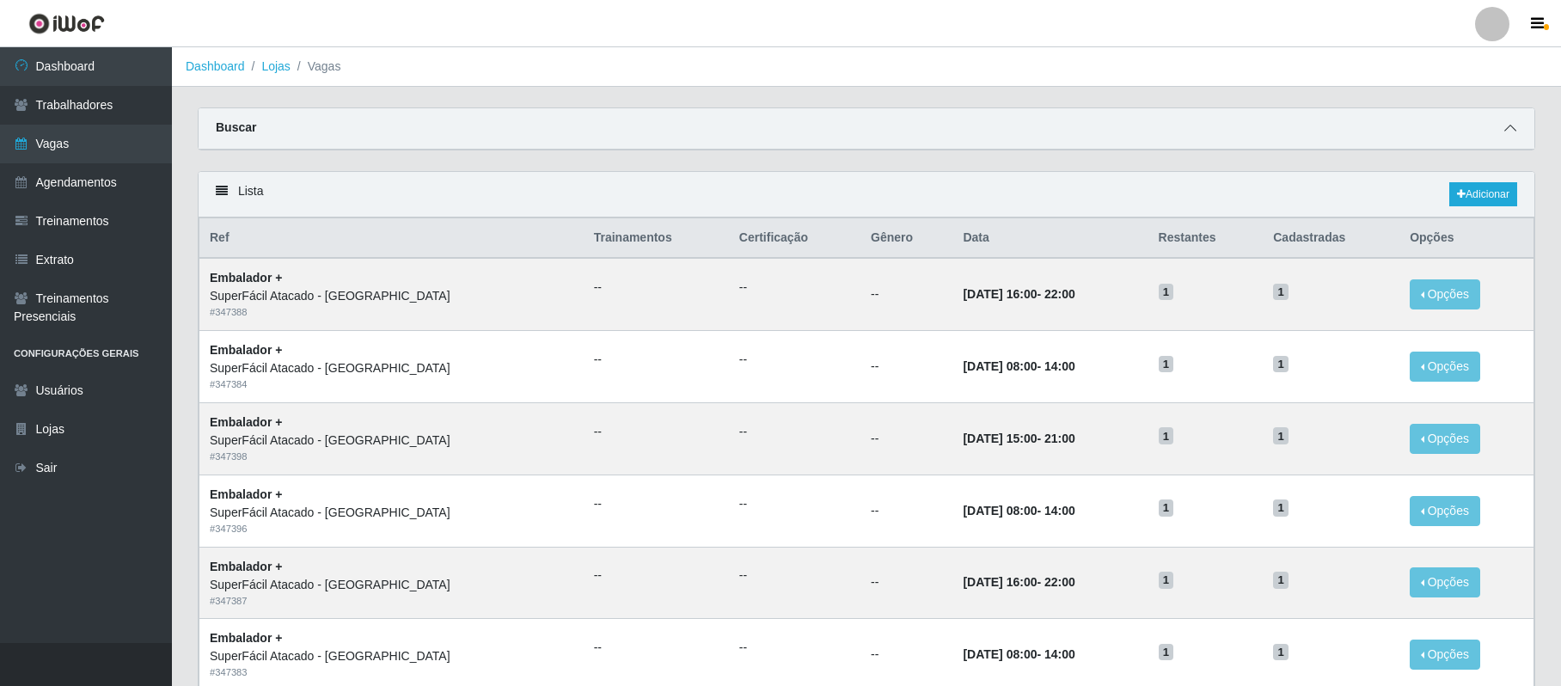
click at [1513, 125] on icon at bounding box center [1511, 128] width 12 height 12
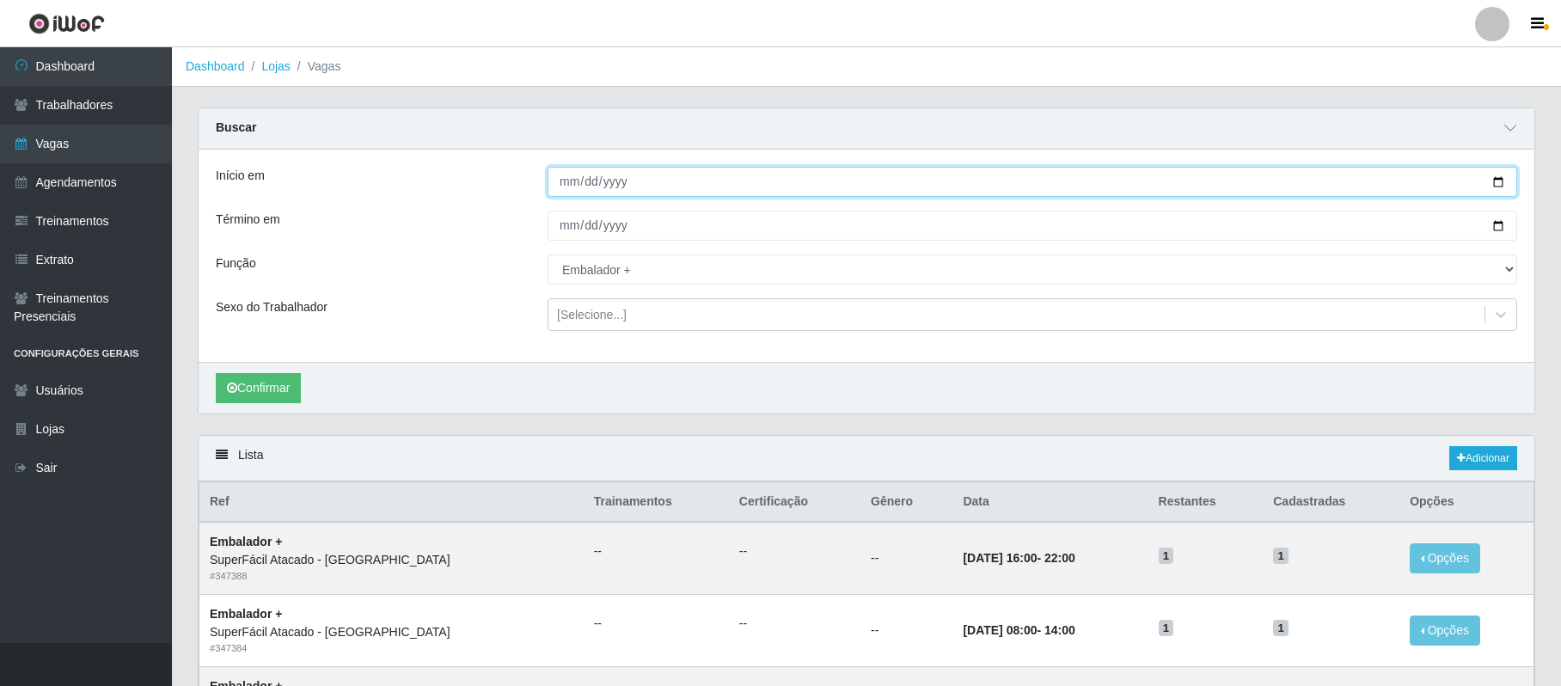
click at [1494, 184] on input "[DATE]" at bounding box center [1033, 182] width 970 height 30
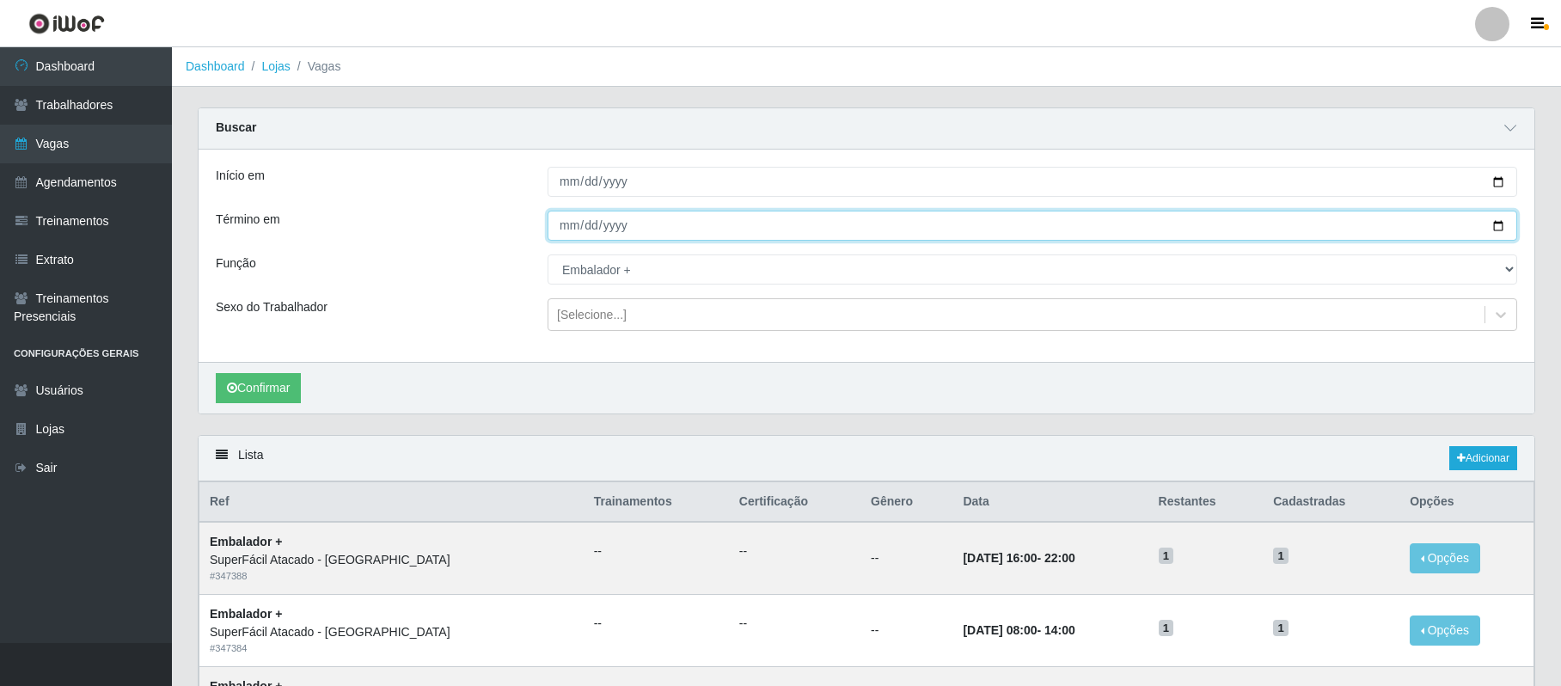
click at [1497, 228] on input "[DATE]" at bounding box center [1033, 226] width 970 height 30
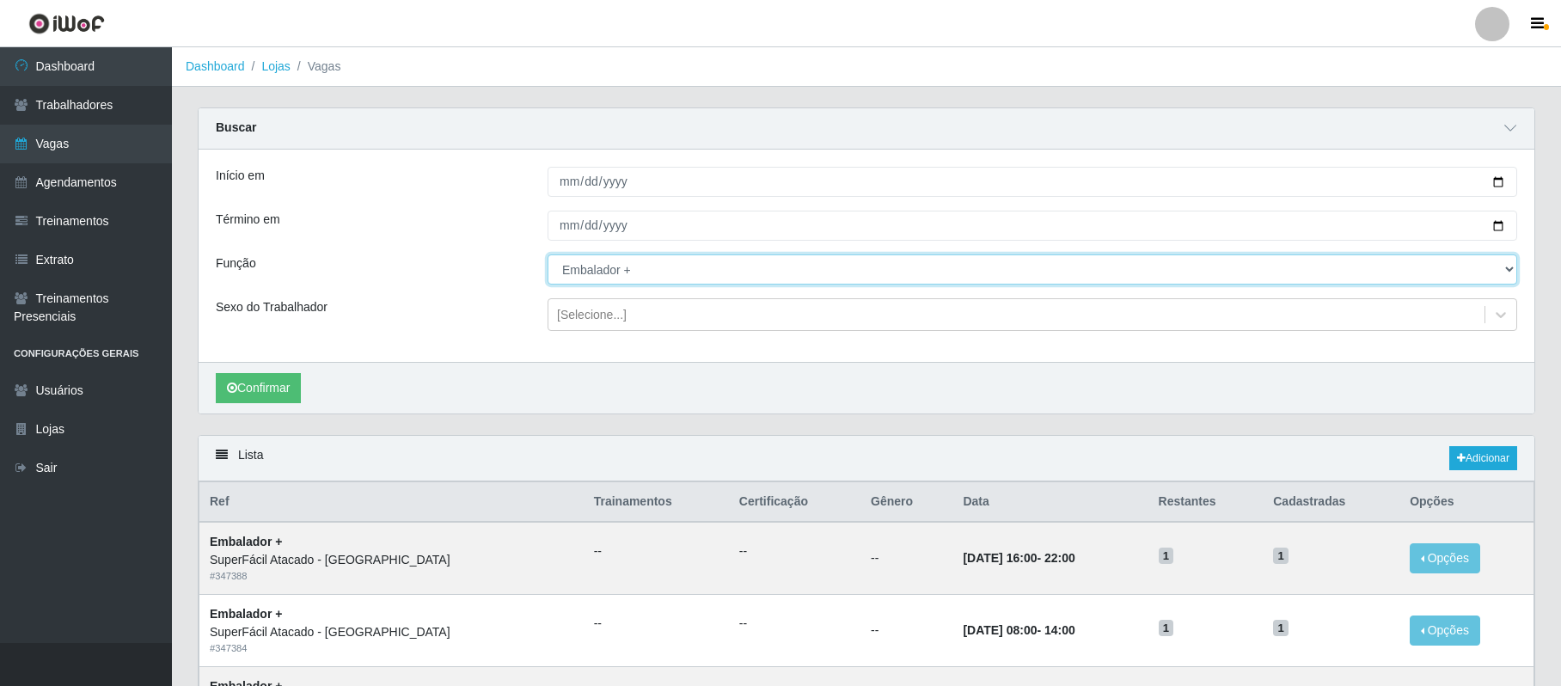
click at [662, 272] on select "[Selecione...] Embalador Embalador + Embalador ++ Operador de Caixa Operador de…" at bounding box center [1033, 269] width 970 height 30
click at [548, 255] on select "[Selecione...] Embalador Embalador + Embalador ++ Operador de Caixa Operador de…" at bounding box center [1033, 269] width 970 height 30
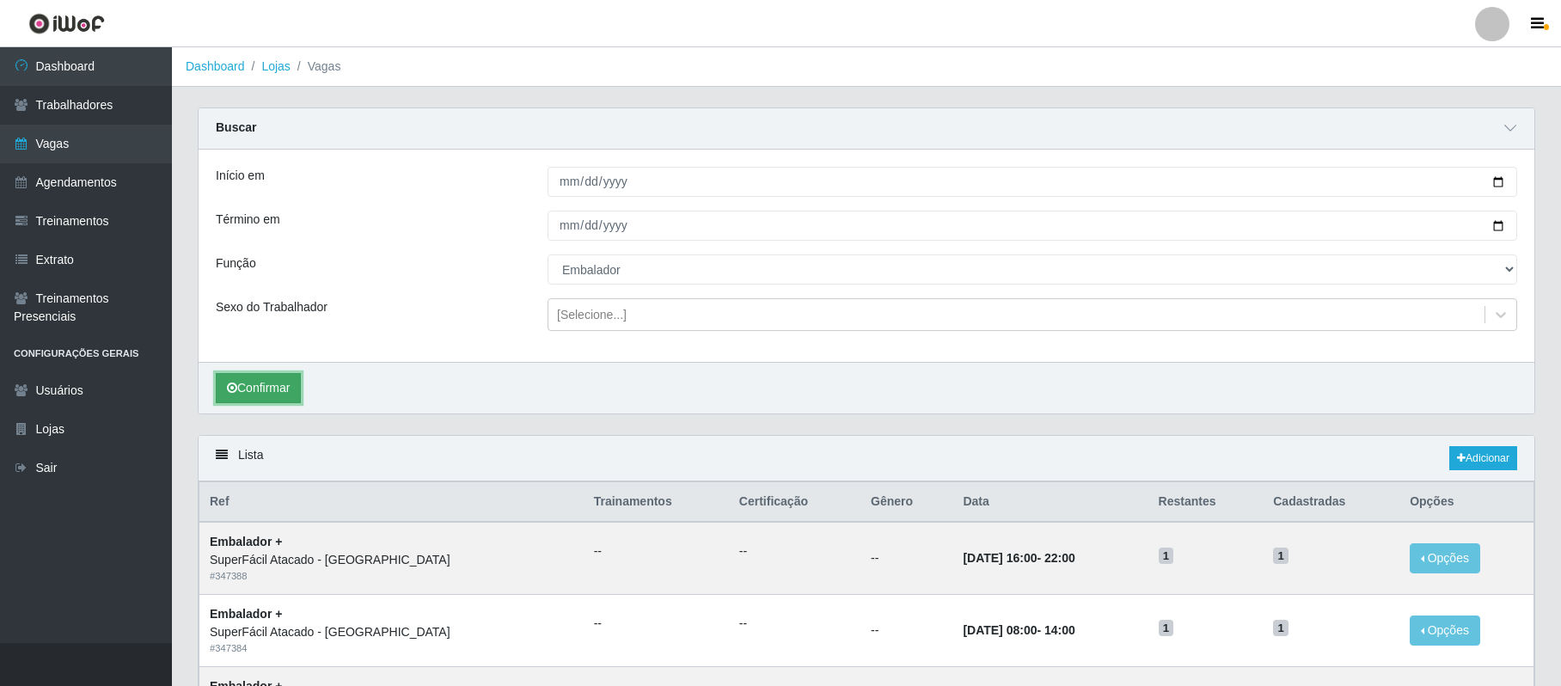
click at [263, 387] on button "Confirmar" at bounding box center [258, 388] width 85 height 30
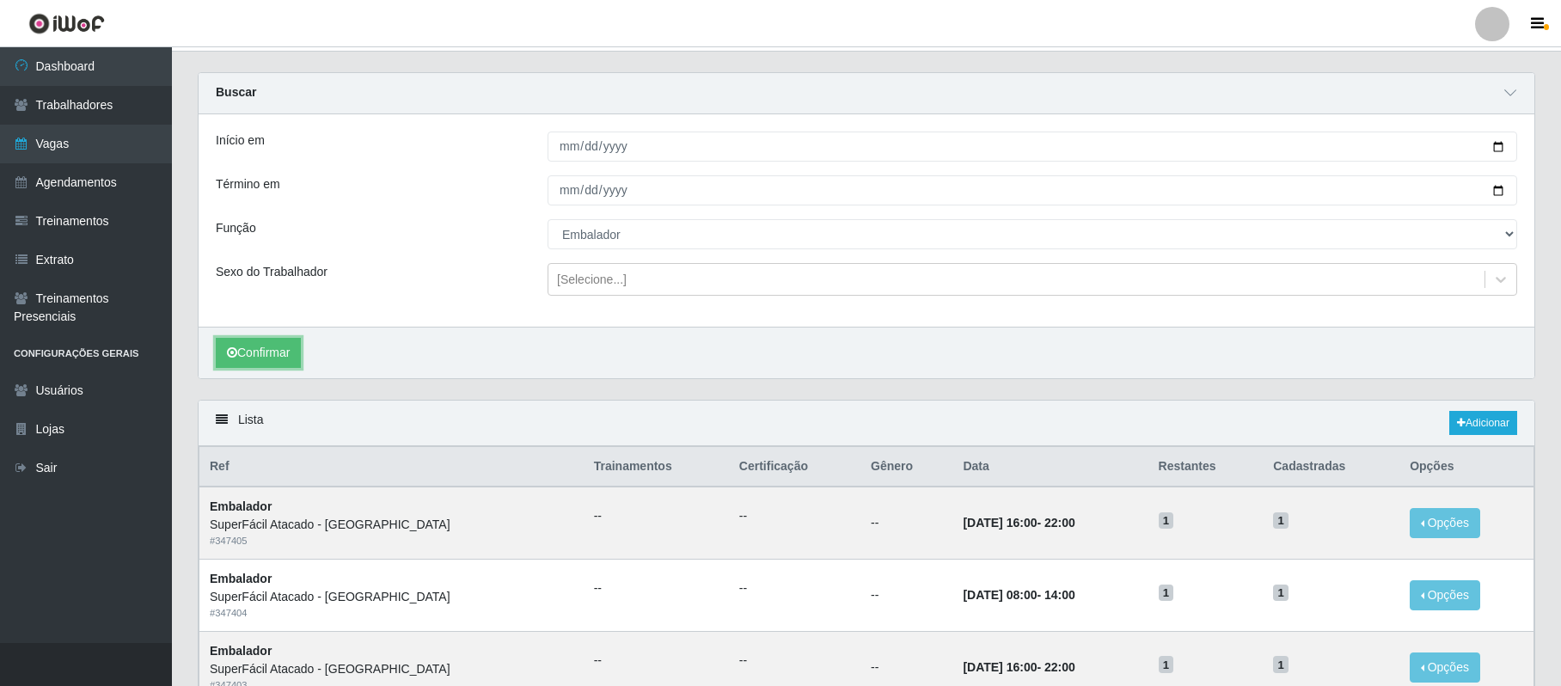
scroll to position [24, 0]
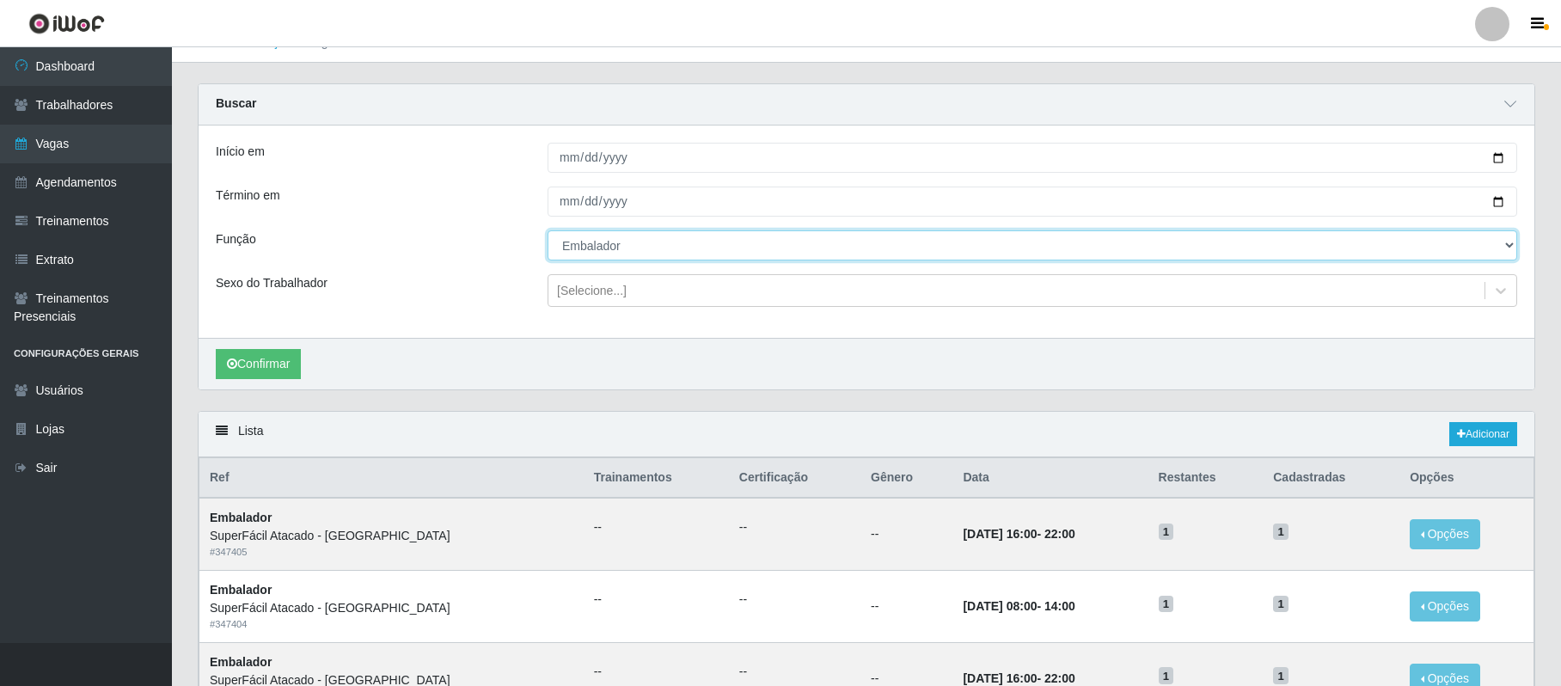
click at [1404, 260] on select "[Selecione...] Embalador Embalador + Embalador ++ Operador de Caixa Operador de…" at bounding box center [1033, 245] width 970 height 30
click at [548, 231] on select "[Selecione...] Embalador Embalador + Embalador ++ Operador de Caixa Operador de…" at bounding box center [1033, 245] width 970 height 30
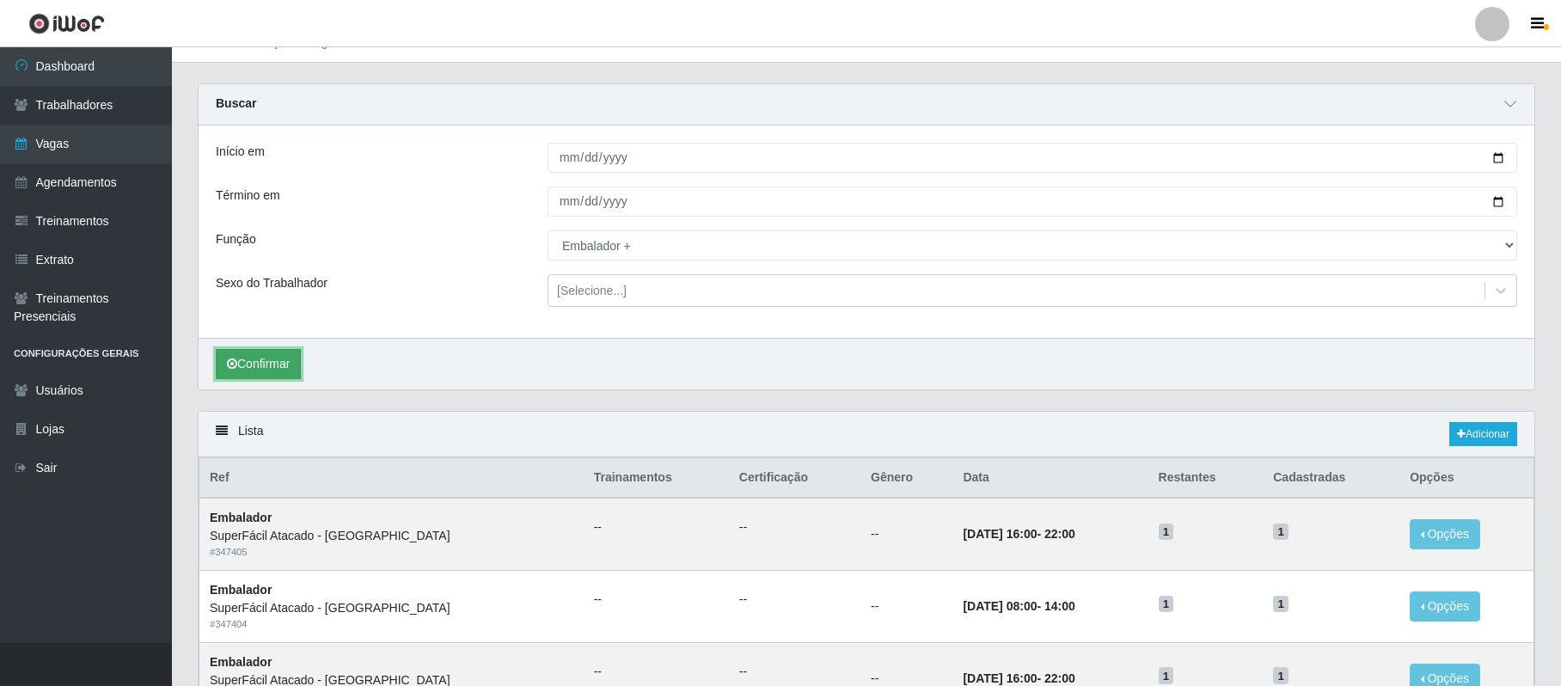
click at [260, 366] on button "Confirmar" at bounding box center [258, 364] width 85 height 30
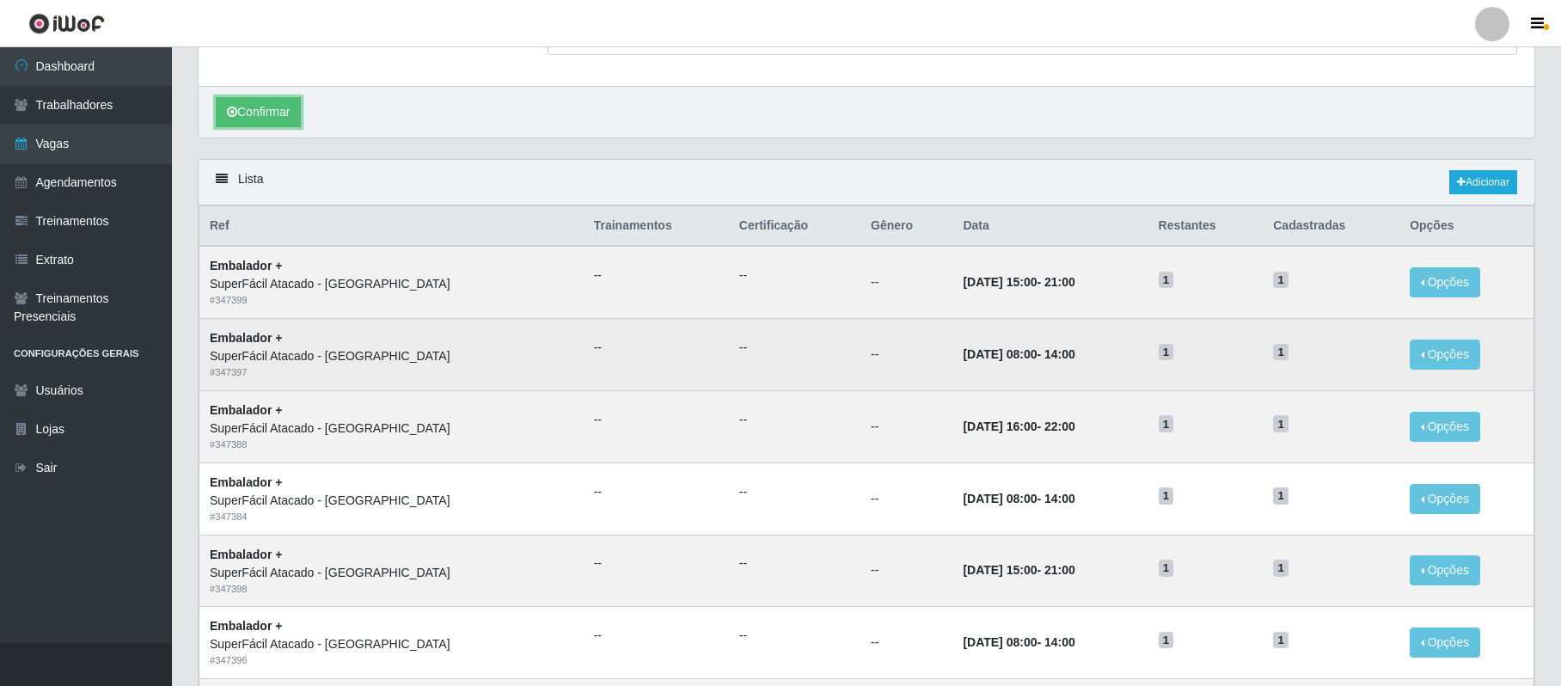
scroll to position [53, 0]
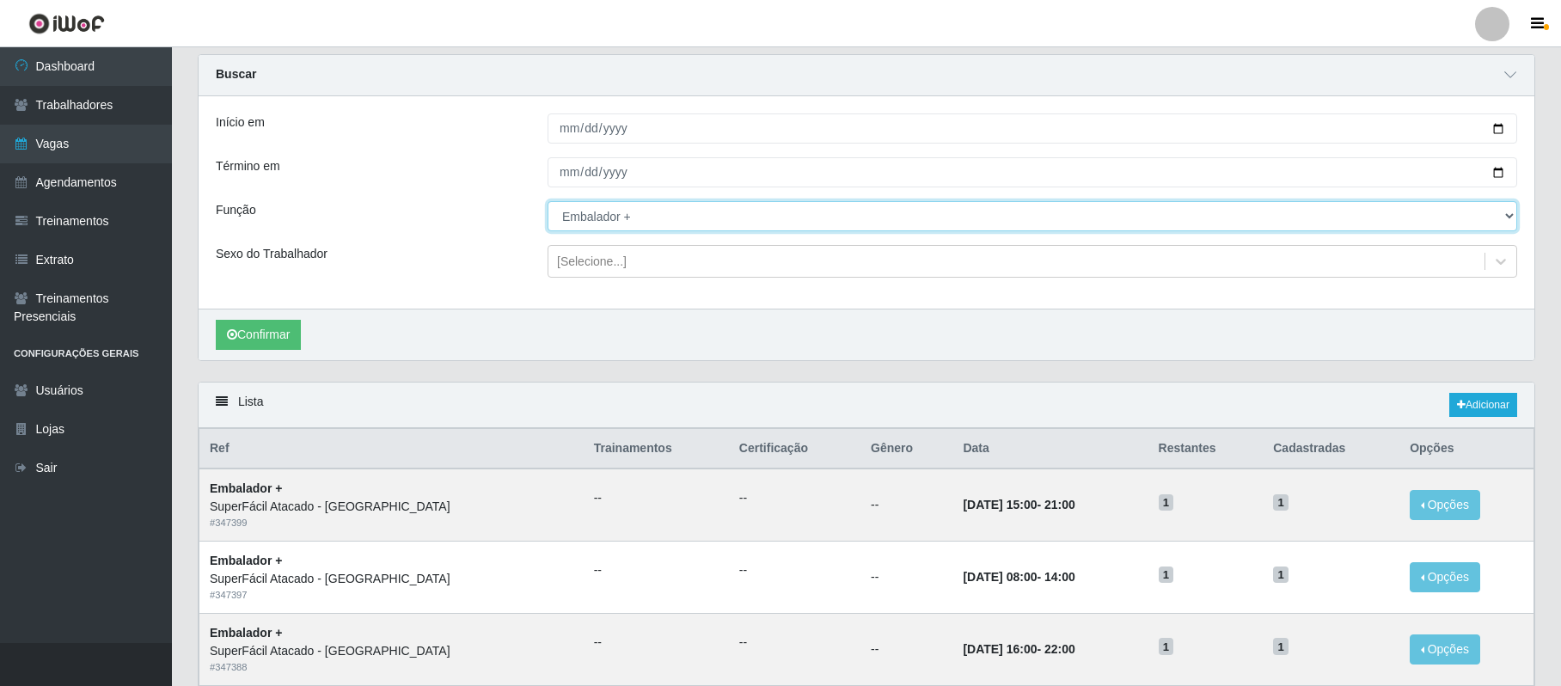
click at [684, 218] on select "[Selecione...] Embalador Embalador + Embalador ++ Operador de Caixa Operador de…" at bounding box center [1033, 216] width 970 height 30
click at [548, 202] on select "[Selecione...] Embalador Embalador + Embalador ++ Operador de Caixa Operador de…" at bounding box center [1033, 216] width 970 height 30
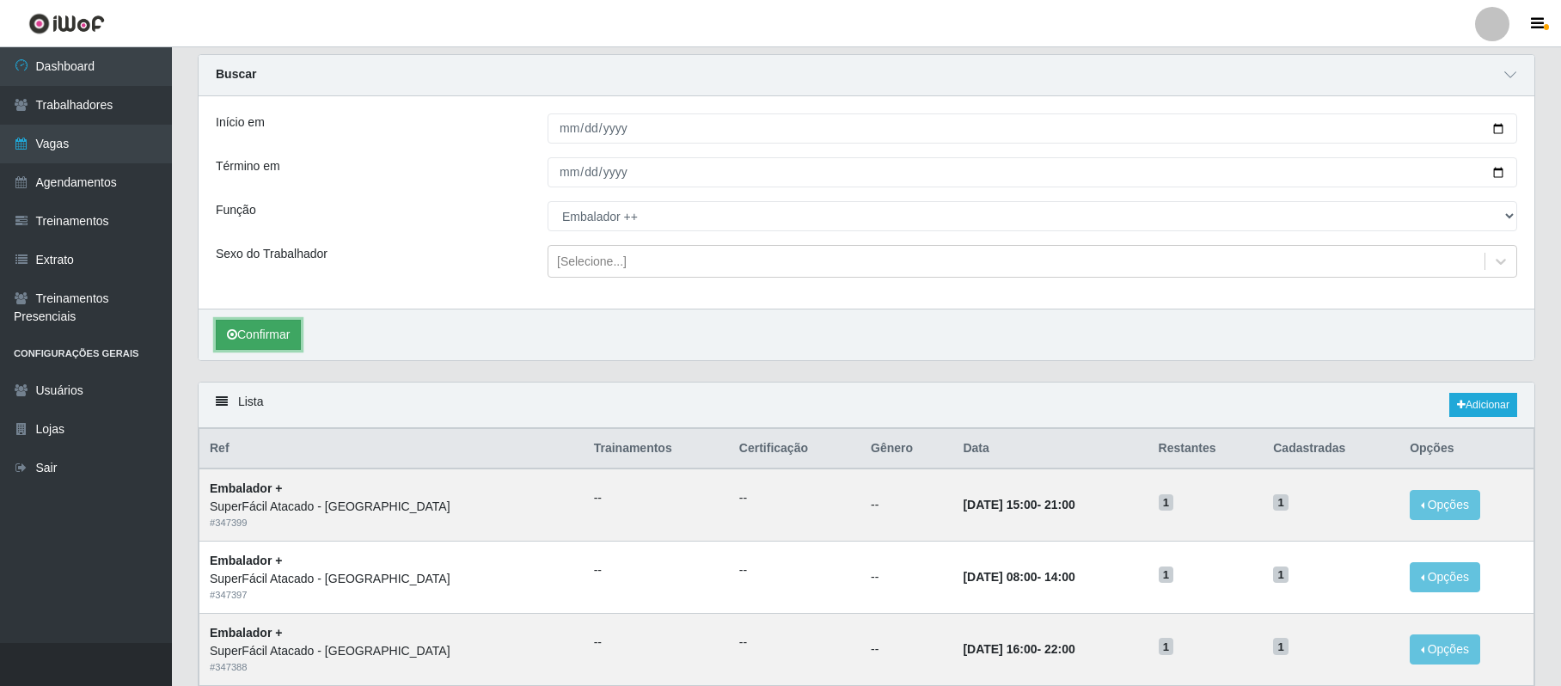
click at [282, 328] on button "Confirmar" at bounding box center [258, 335] width 85 height 30
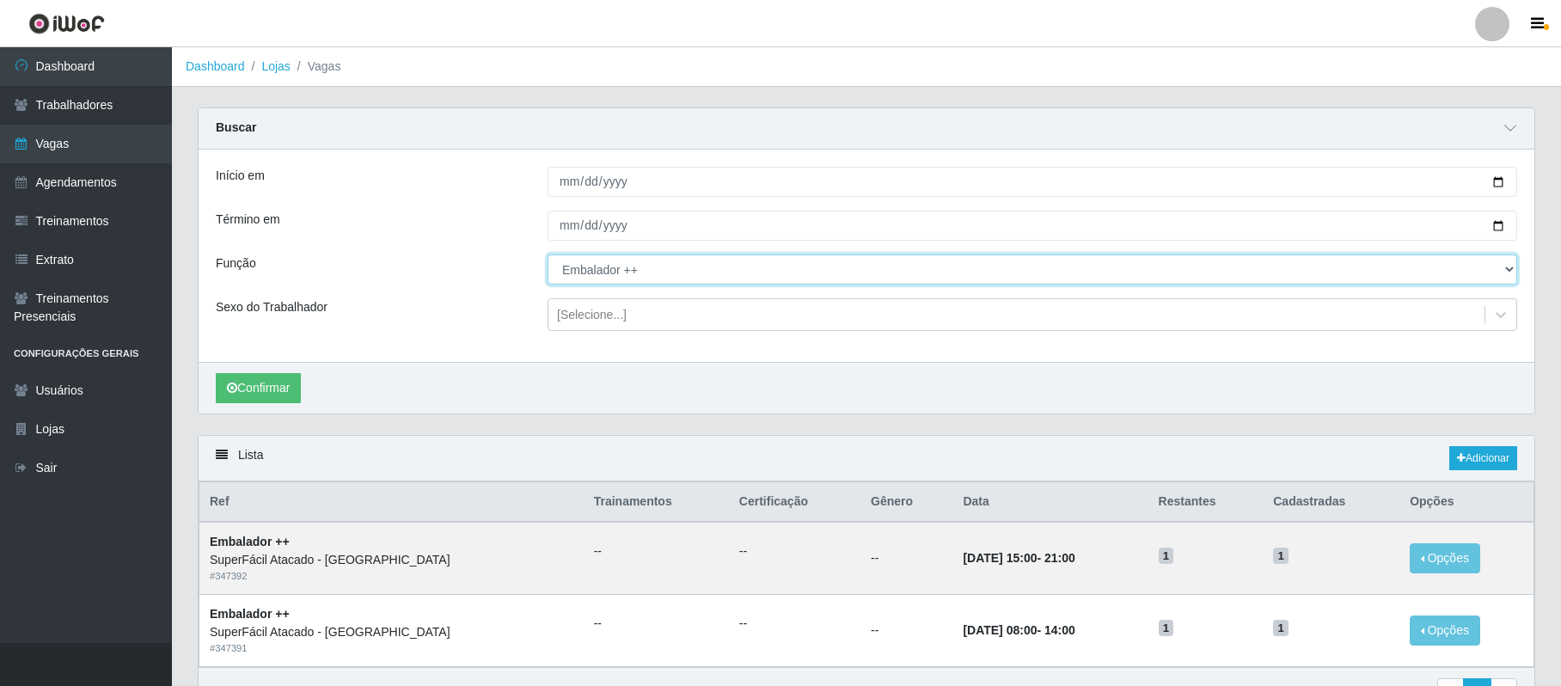
click at [660, 277] on select "[Selecione...] Embalador Embalador + Embalador ++ Operador de Caixa Operador de…" at bounding box center [1033, 269] width 970 height 30
click at [548, 255] on select "[Selecione...] Embalador Embalador + Embalador ++ Operador de Caixa Operador de…" at bounding box center [1033, 269] width 970 height 30
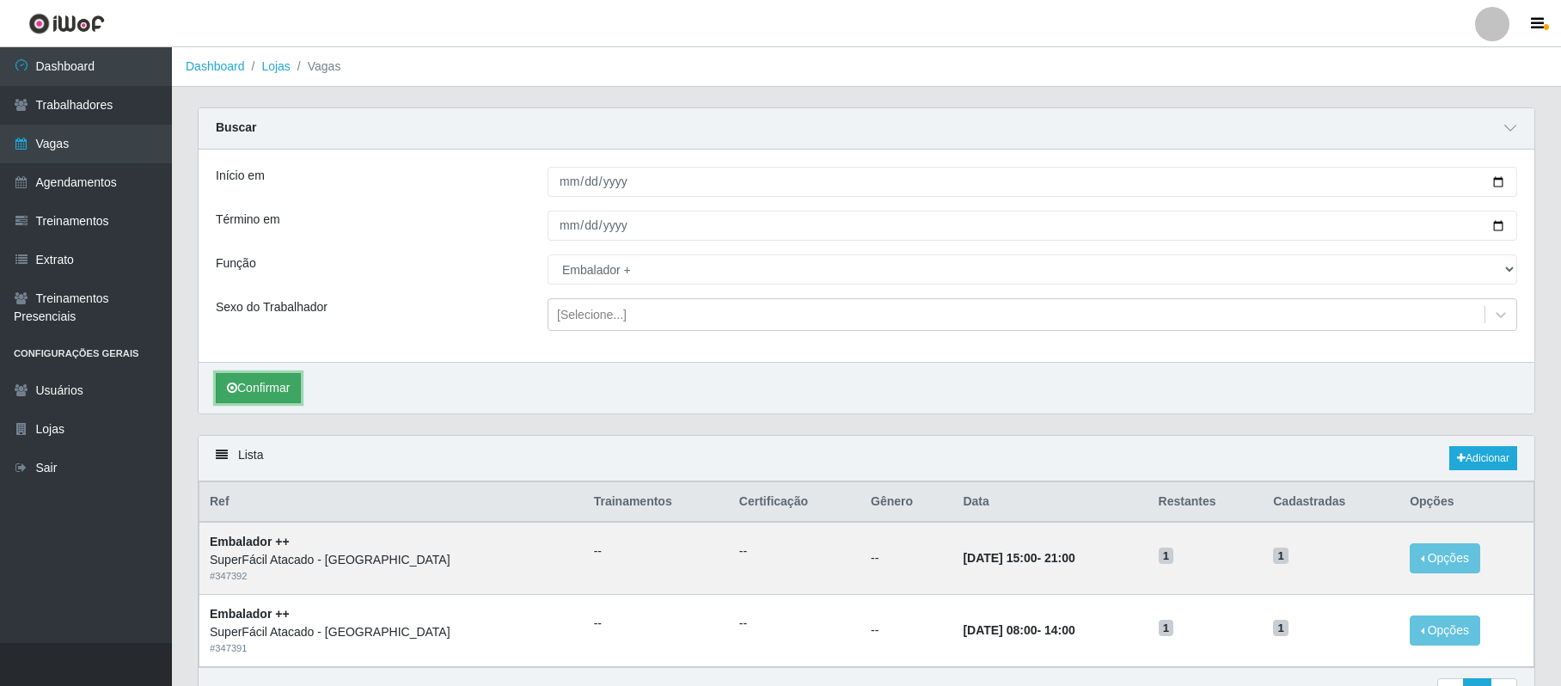
click at [273, 380] on button "Confirmar" at bounding box center [258, 388] width 85 height 30
click at [263, 392] on button "Confirmar" at bounding box center [258, 388] width 85 height 30
click at [273, 70] on link "Lojas" at bounding box center [275, 66] width 28 height 14
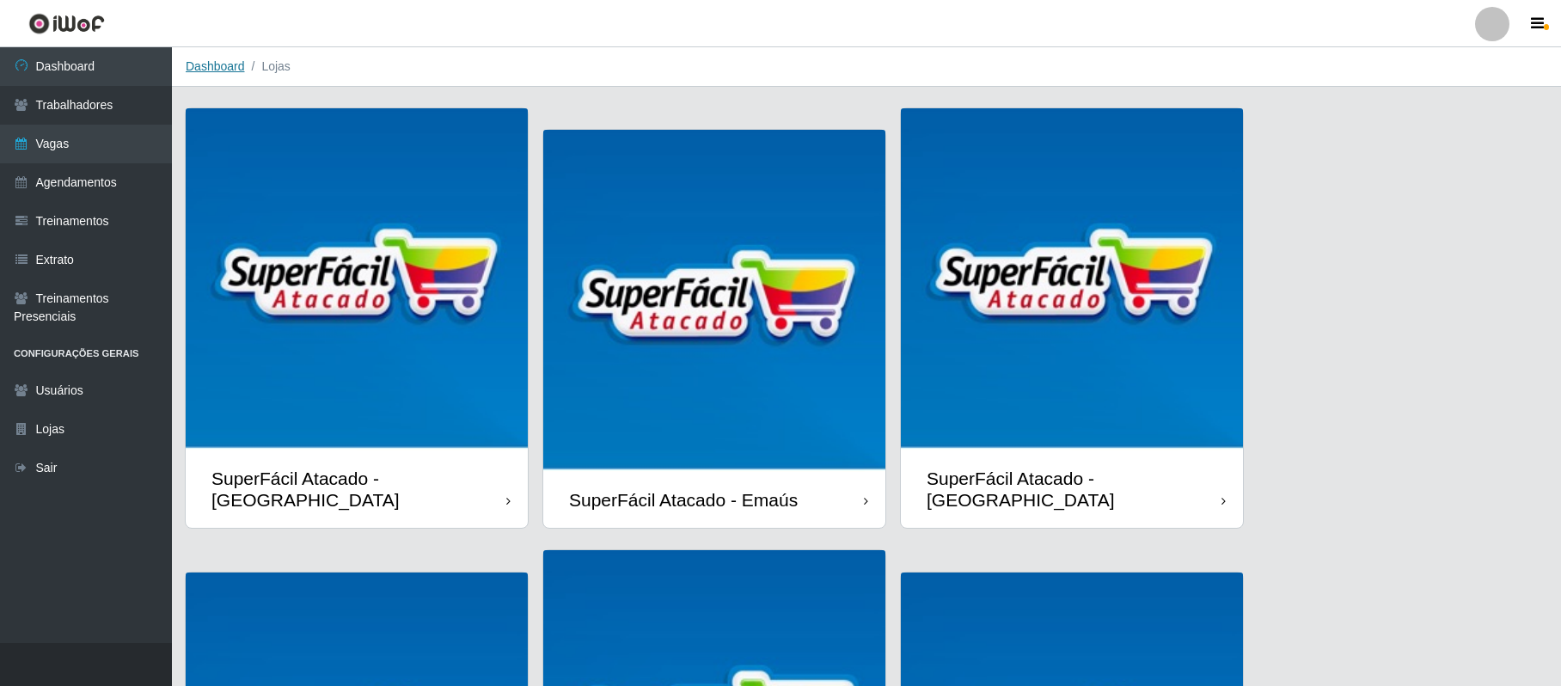
click at [224, 70] on link "Dashboard" at bounding box center [215, 66] width 59 height 14
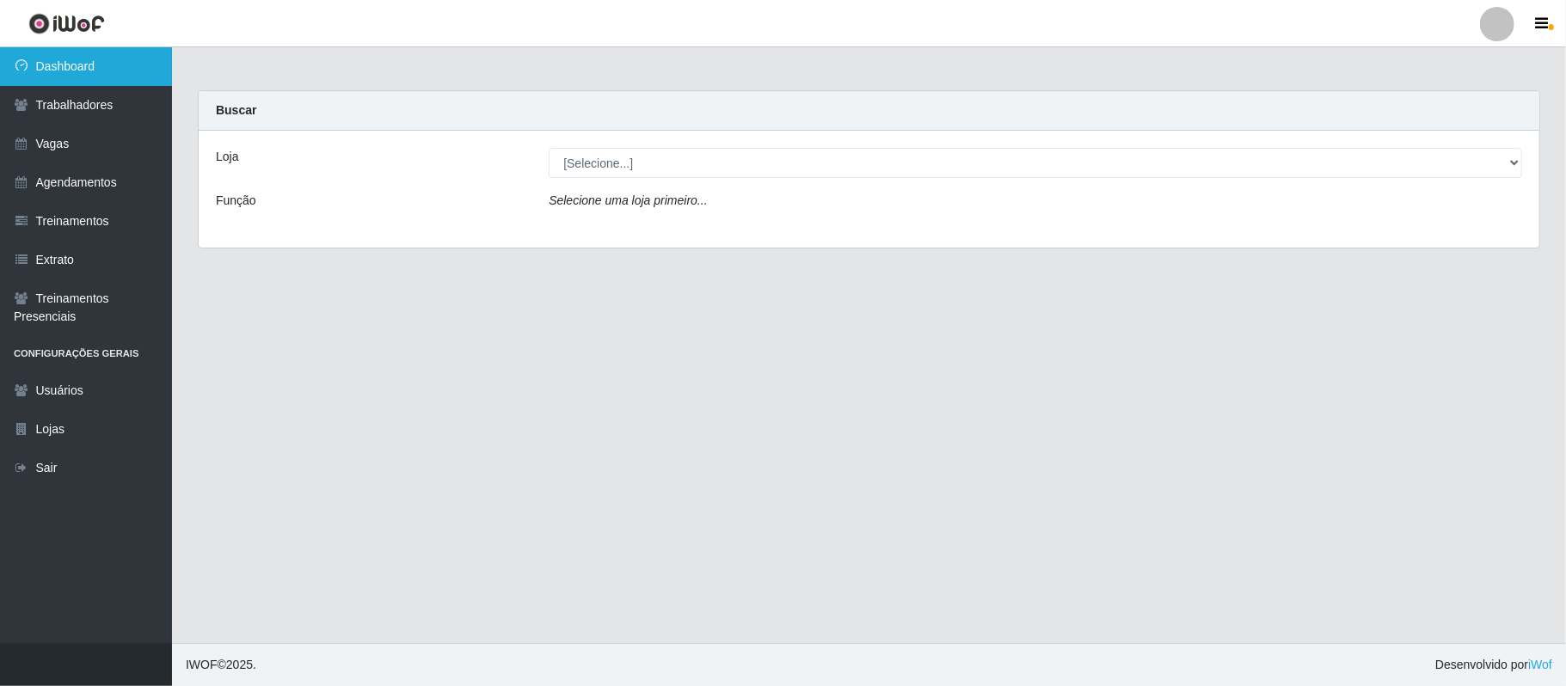
click at [77, 70] on link "Dashboard" at bounding box center [86, 66] width 172 height 39
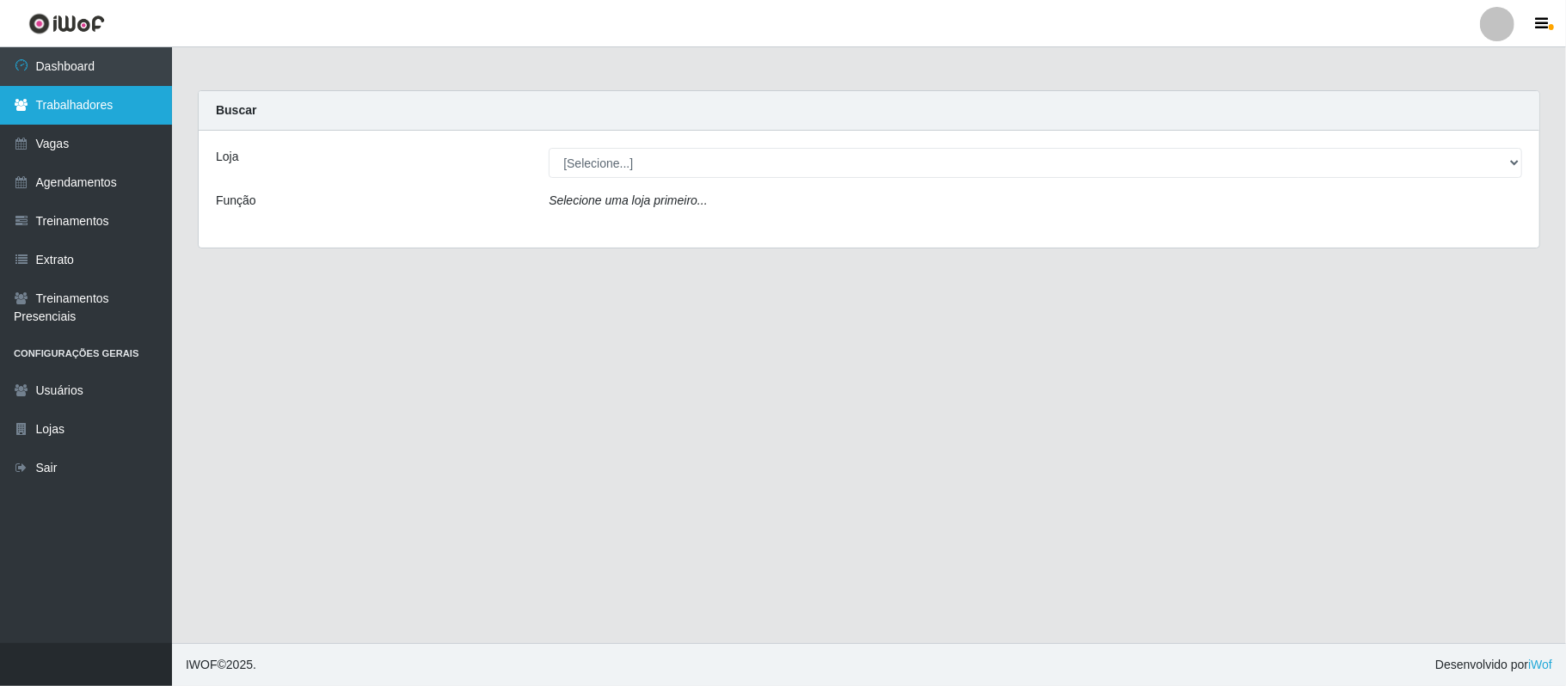
click at [76, 121] on link "Trabalhadores" at bounding box center [86, 105] width 172 height 39
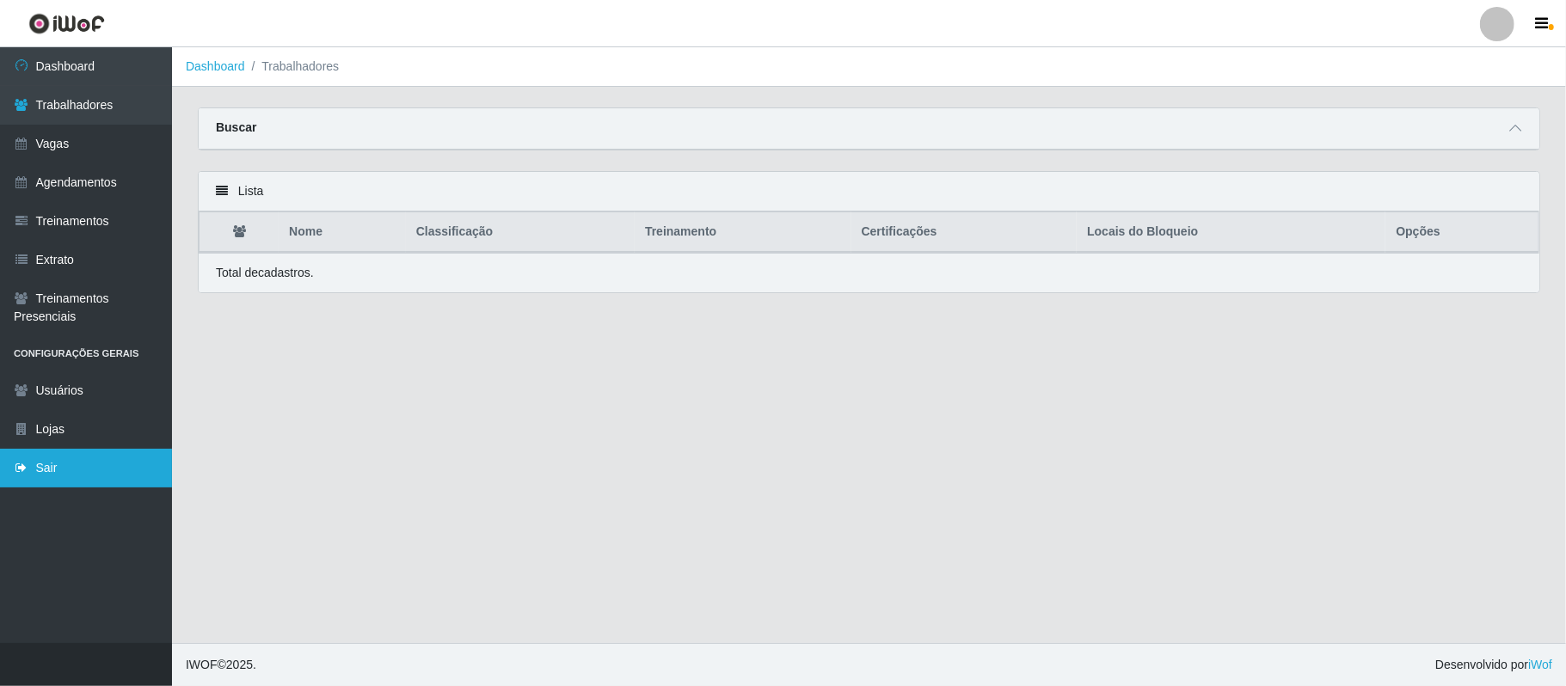
click at [39, 476] on link "Sair" at bounding box center [86, 468] width 172 height 39
